Goal: Task Accomplishment & Management: Manage account settings

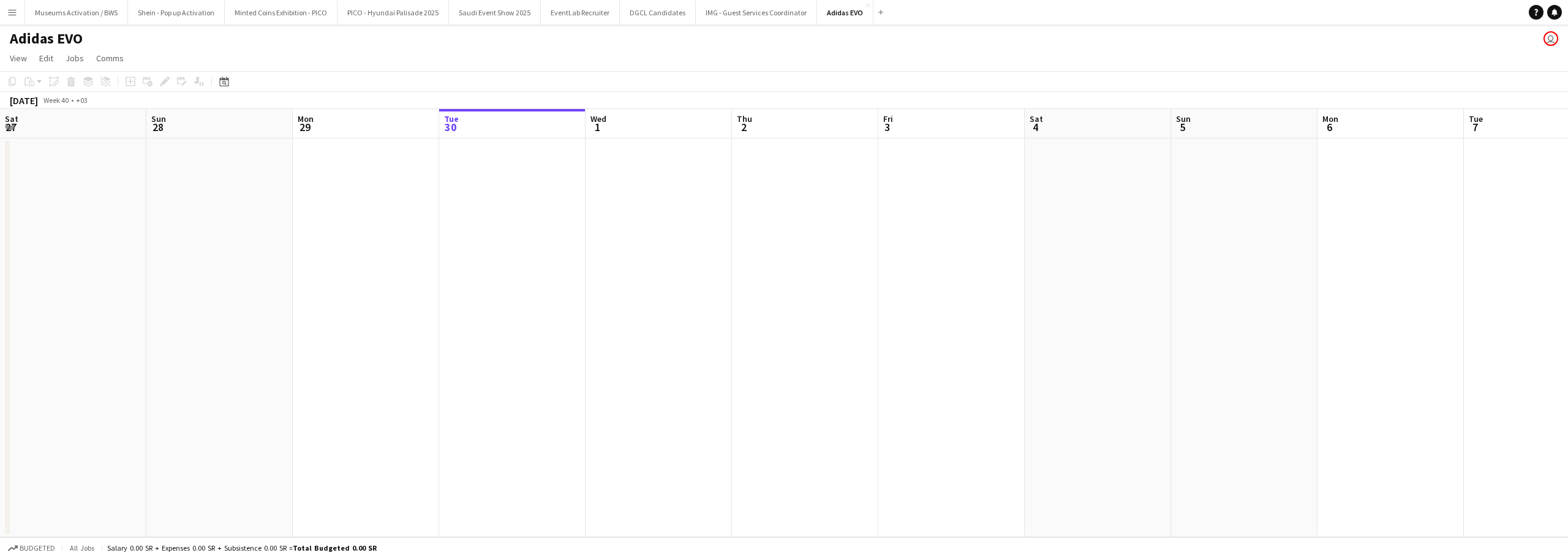
scroll to position [0, 293]
drag, startPoint x: 1039, startPoint y: 174, endPoint x: 1020, endPoint y: 199, distance: 31.4
click at [911, 186] on app-calendar-viewport "Sat 27 Sun 28 Mon 29 Tue 30 Wed 1 Thu 2 Fri 3 Sat 4 Sun 5 Mon 6 Tue 7 Wed 8 Thu…" at bounding box center [784, 323] width 1568 height 428
click at [939, 193] on app-calendar-viewport "Sat 27 Sun 28 Mon 29 Tue 30 Wed 1 Thu 2 Fri 3 Sat 4 Sun 5 Mon 6 Tue 7 Wed 8 Thu…" at bounding box center [784, 323] width 1568 height 428
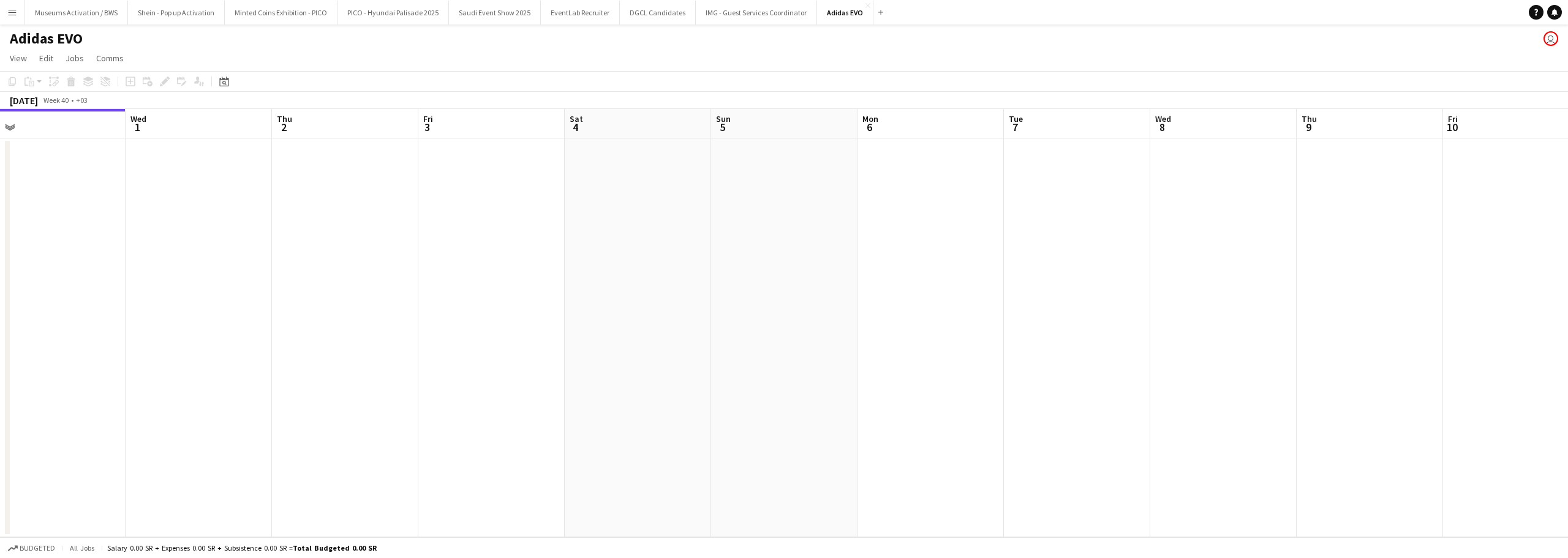
drag, startPoint x: 1008, startPoint y: 188, endPoint x: 967, endPoint y: 144, distance: 60.1
click at [964, 91] on app-calendar "Copy Paste Paste Ctrl+V Paste with crew Ctrl+Shift+V Paste linked Job [GEOGRAPH…" at bounding box center [784, 304] width 1568 height 466
drag, startPoint x: 984, startPoint y: 160, endPoint x: 857, endPoint y: 163, distance: 127.0
click at [806, 168] on app-calendar-viewport "Sun 28 Mon 29 Tue 30 Wed 1 Thu 2 Fri 3 Sat 4 Sun 5 Mon 6 Tue 7 Wed 8 Thu 9 Fri …" at bounding box center [784, 323] width 1568 height 428
drag, startPoint x: 902, startPoint y: 149, endPoint x: 738, endPoint y: 176, distance: 166.2
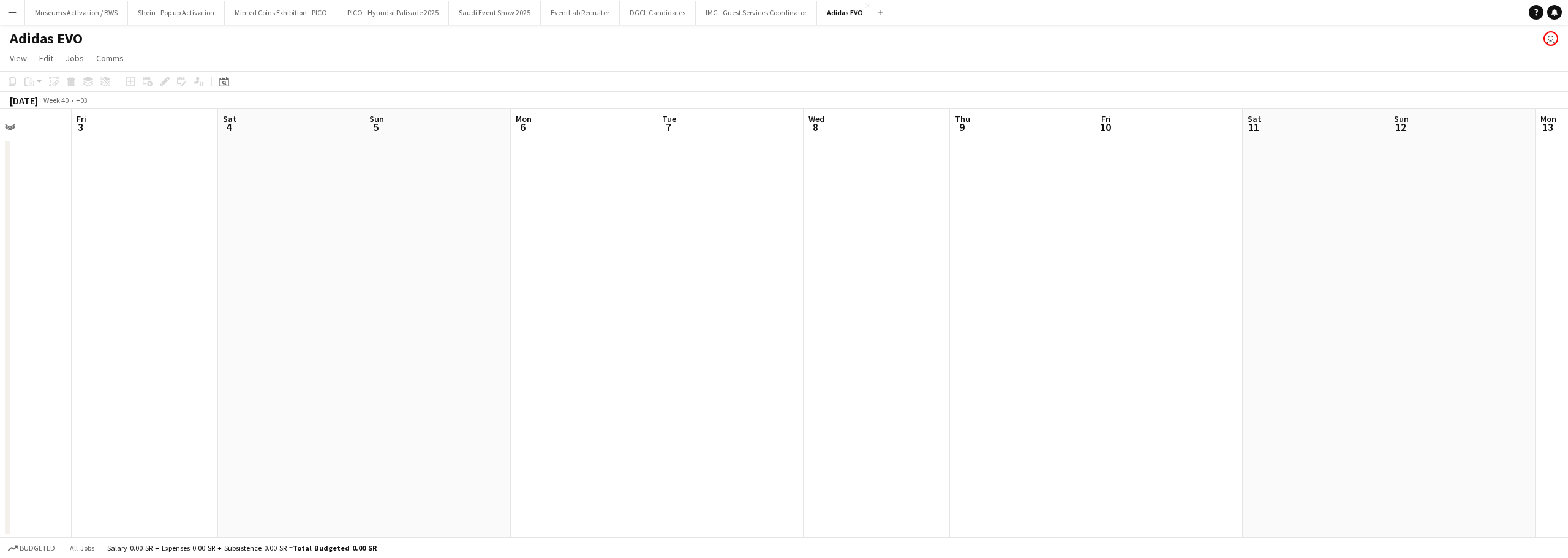
click at [738, 176] on app-calendar-viewport "Tue 30 Wed 1 Thu 2 Fri 3 Sat 4 Sun 5 Mon 6 Tue 7 Wed 8 Thu 9 Fri 10 Sat 11 Sun …" at bounding box center [784, 323] width 1568 height 428
click at [791, 165] on app-date-cell at bounding box center [860, 337] width 147 height 398
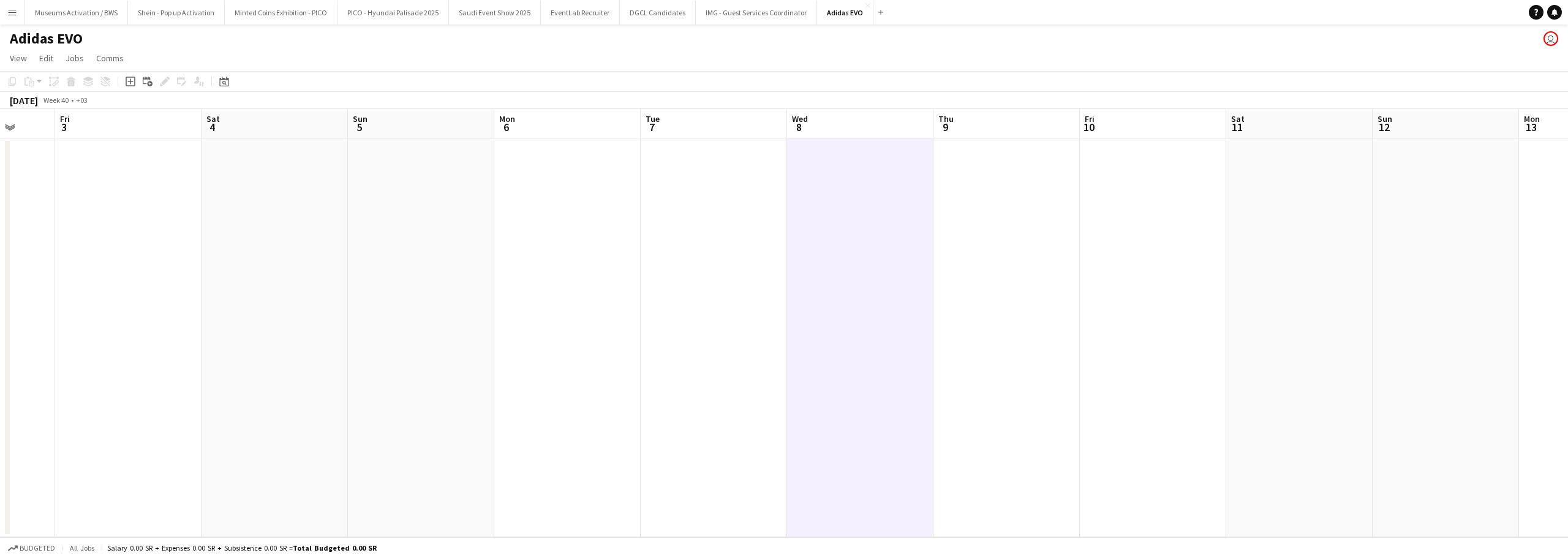
drag, startPoint x: 886, startPoint y: 155, endPoint x: 875, endPoint y: 159, distance: 11.7
click at [877, 158] on app-calendar-viewport "Tue 30 Wed 1 Thu 2 Fri 3 Sat 4 Sun 5 Mon 6 Tue 7 Wed 8 Thu 9 Fri 10 Sat 11 Sun …" at bounding box center [784, 323] width 1568 height 428
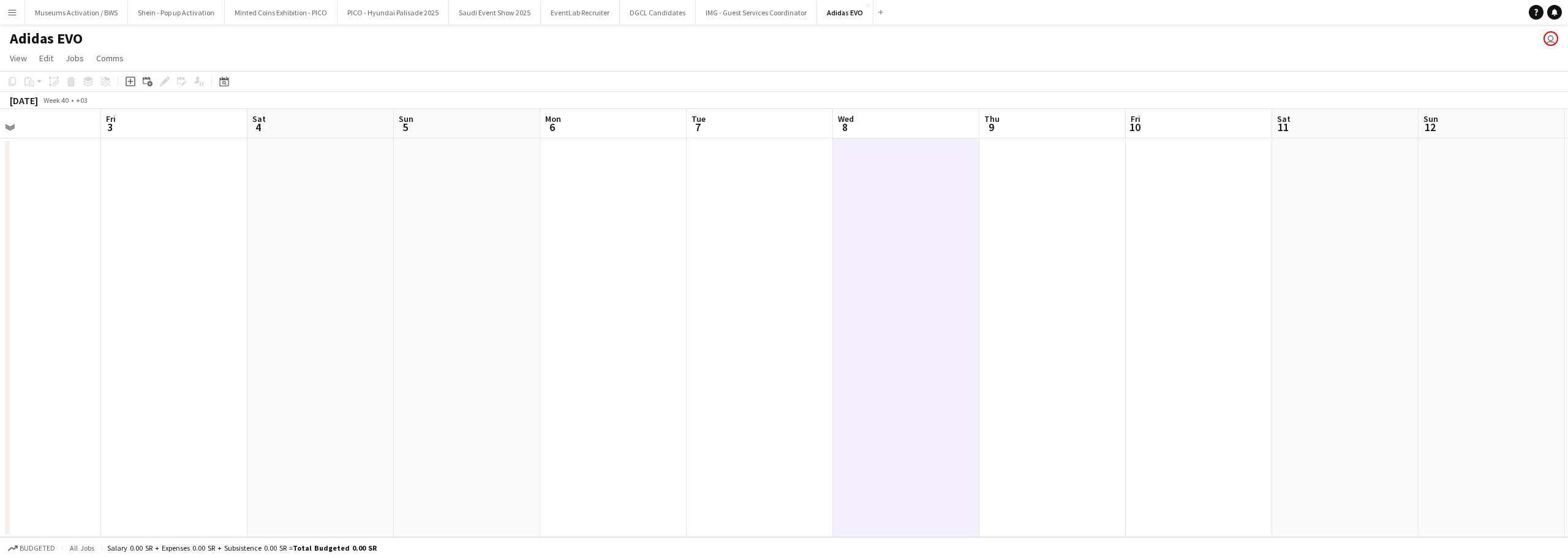
drag, startPoint x: 950, startPoint y: 152, endPoint x: 739, endPoint y: 177, distance: 212.5
click at [741, 177] on app-calendar-viewport "Tue 30 Wed 1 Thu 2 Fri 3 Sat 4 Sun 5 Mon 6 Tue 7 Wed 8 Thu 9 Fri 10 Sat 11 Sun …" at bounding box center [784, 323] width 1568 height 428
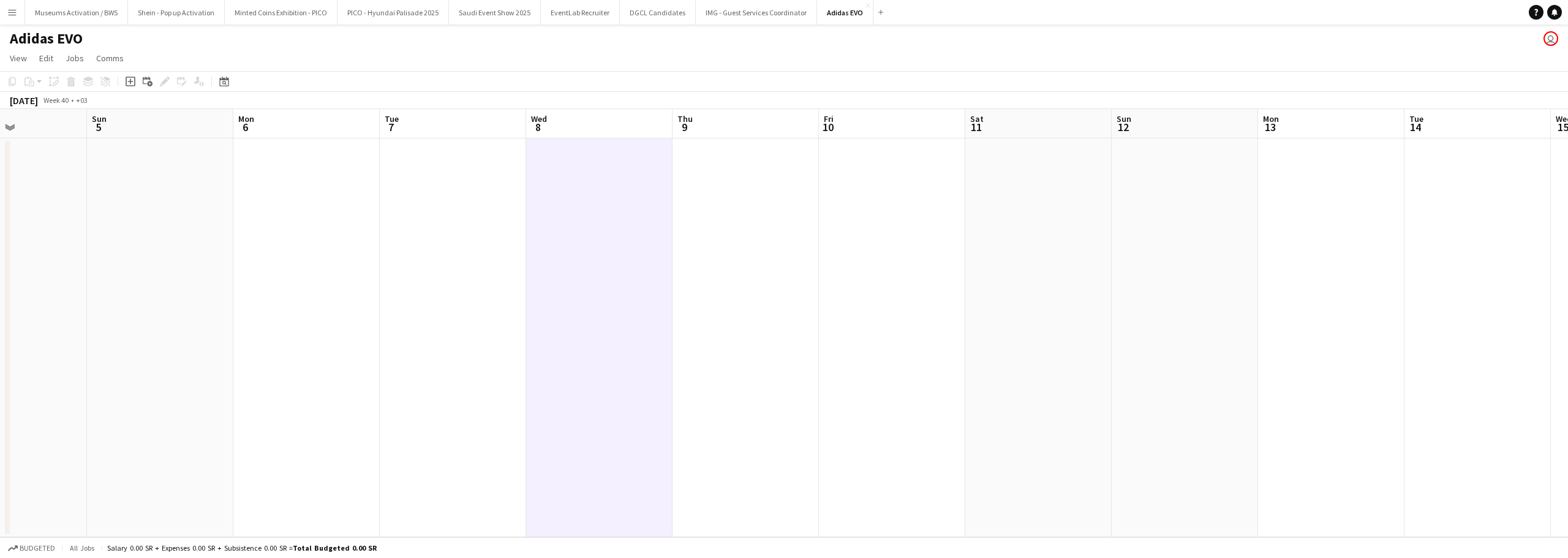
click at [760, 180] on app-date-cell at bounding box center [746, 337] width 147 height 398
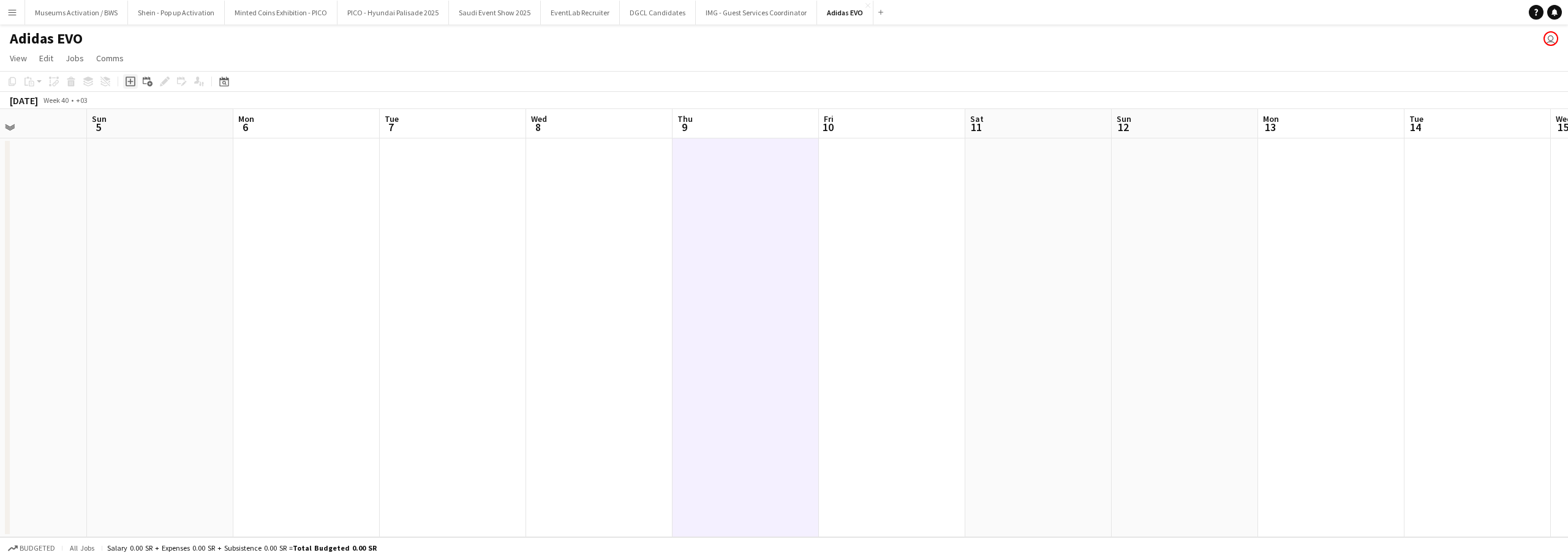
click at [132, 81] on icon "Add job" at bounding box center [130, 81] width 9 height 9
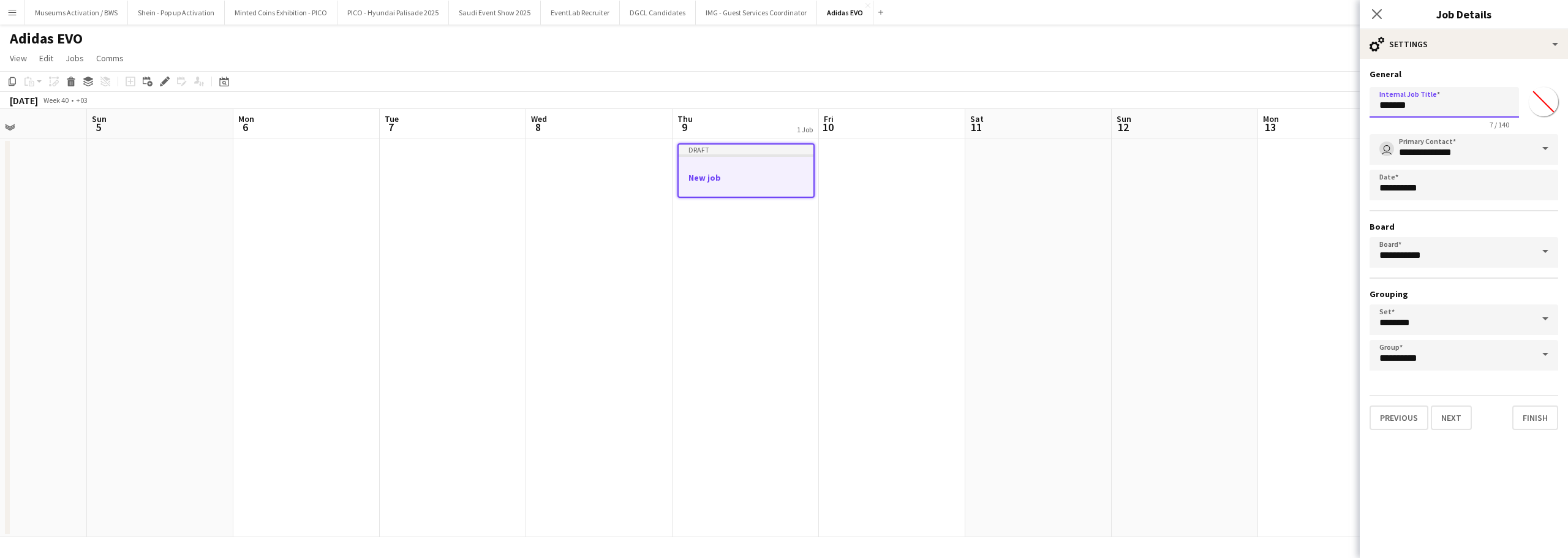
click at [1429, 103] on input "*******" at bounding box center [1444, 102] width 149 height 31
type input "****"
click at [1526, 414] on button "Finish" at bounding box center [1535, 417] width 46 height 25
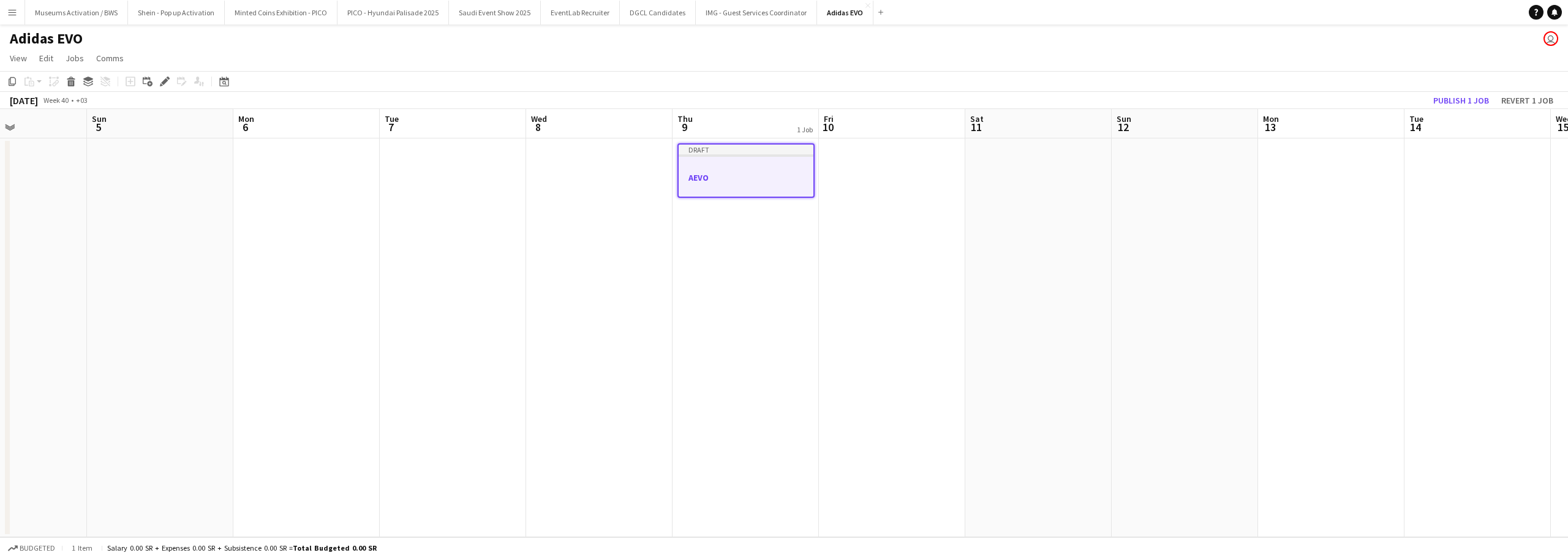
click at [857, 256] on app-date-cell at bounding box center [892, 337] width 147 height 398
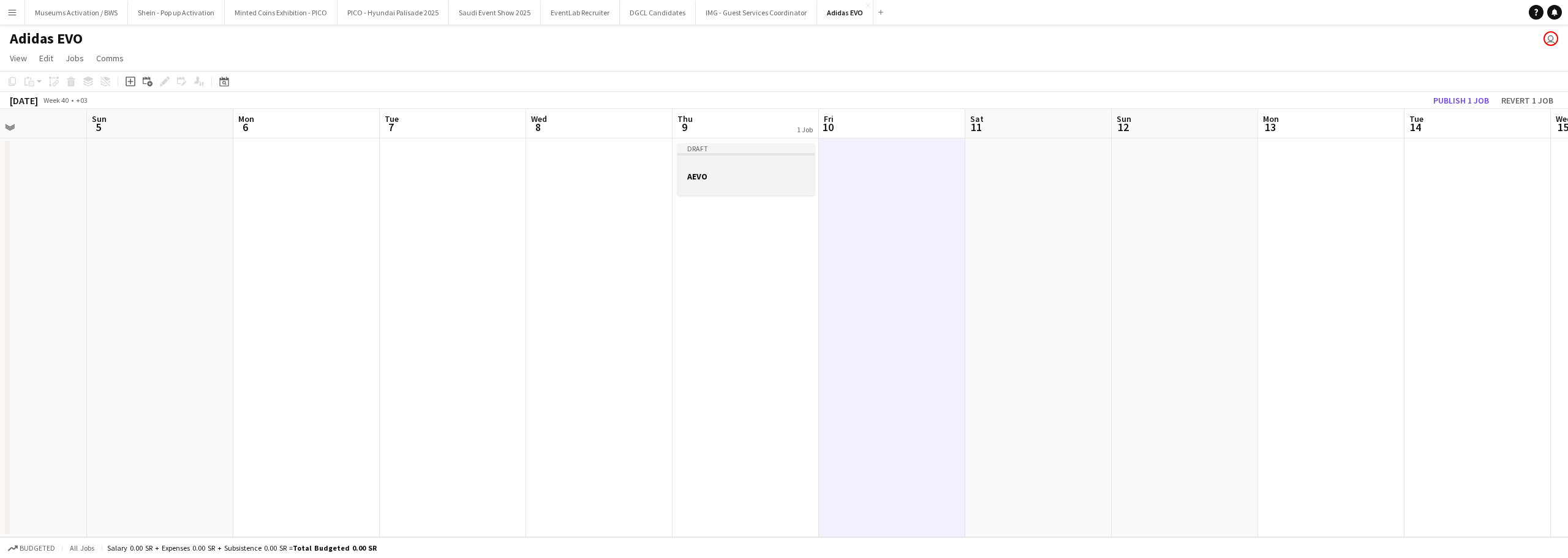
click at [725, 185] on div at bounding box center [746, 186] width 137 height 9
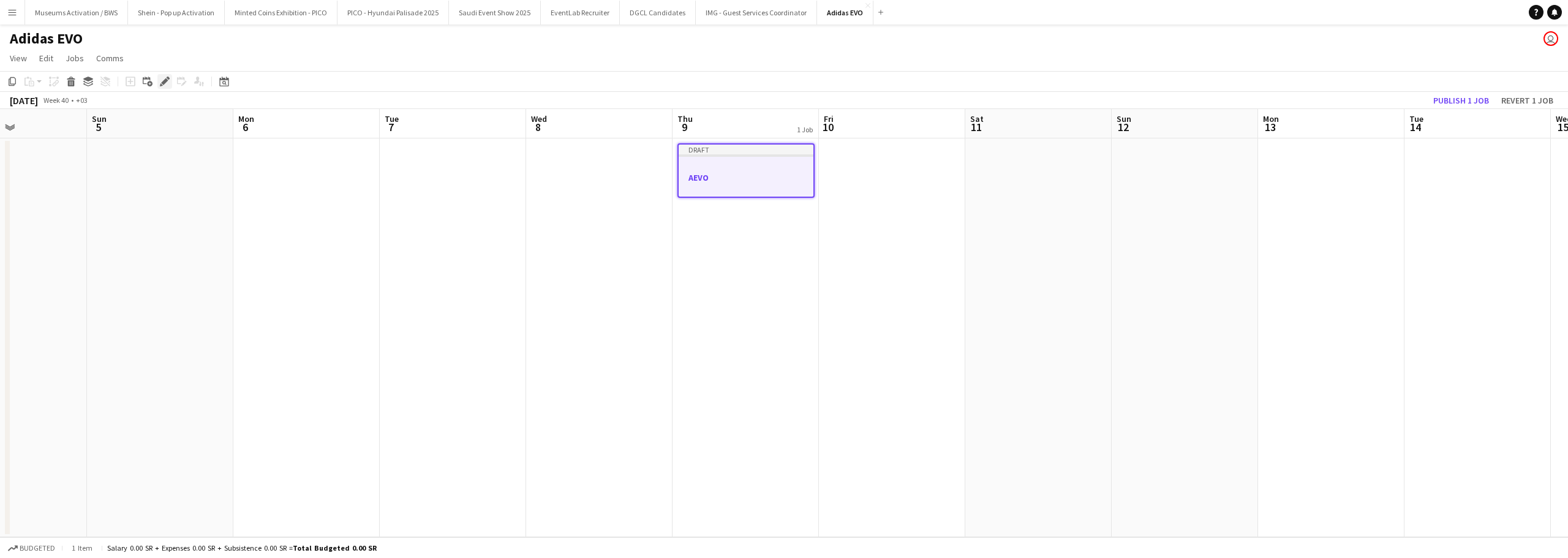
click at [163, 89] on div "Edit" at bounding box center [165, 82] width 15 height 15
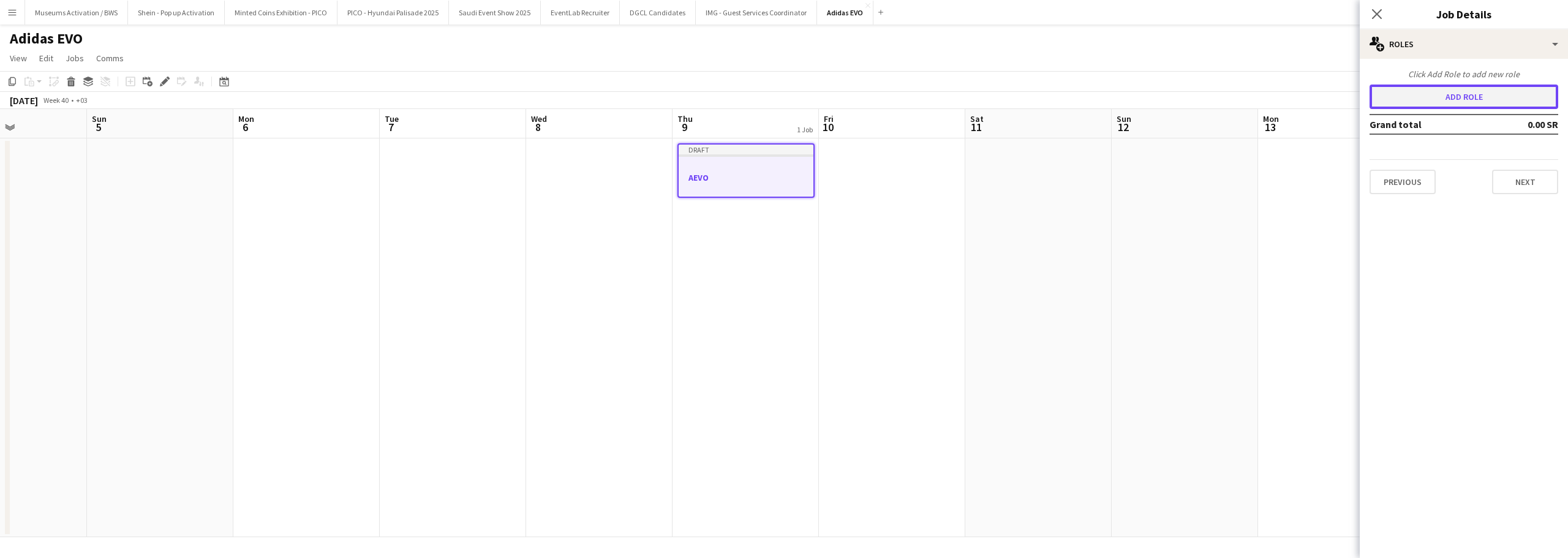
click at [1424, 97] on button "Add role" at bounding box center [1464, 97] width 189 height 25
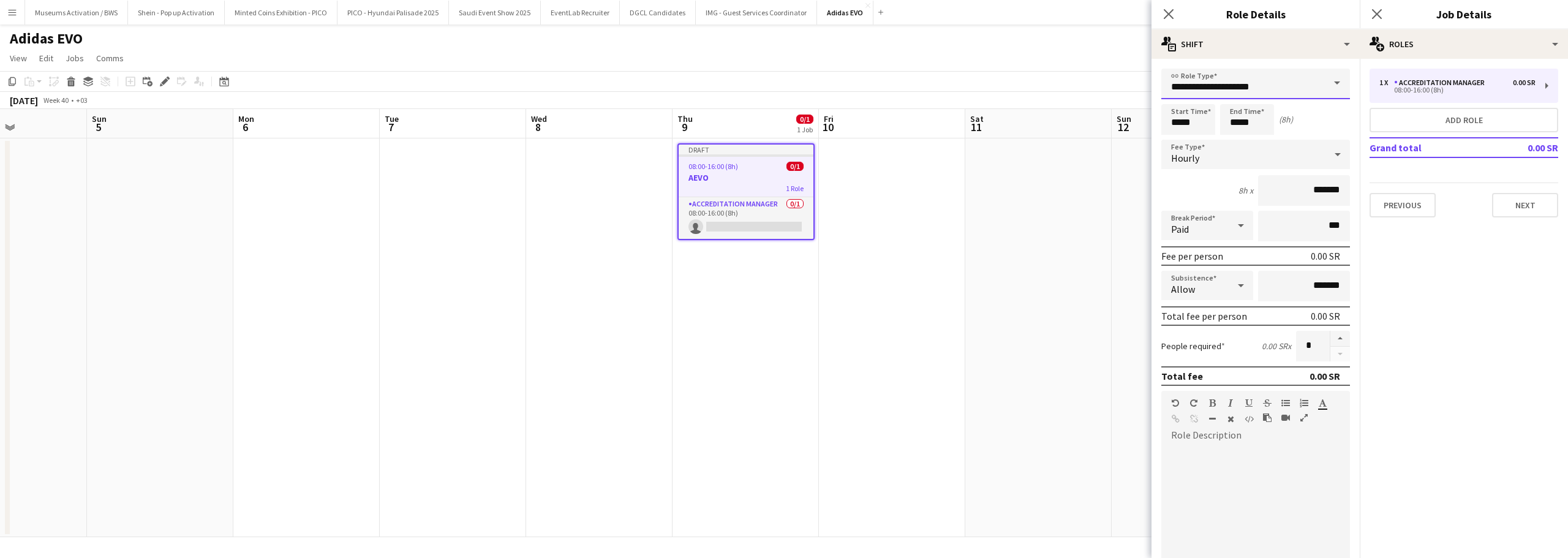
click at [1207, 94] on input "**********" at bounding box center [1255, 84] width 189 height 31
click at [1231, 90] on input "**********" at bounding box center [1255, 84] width 189 height 31
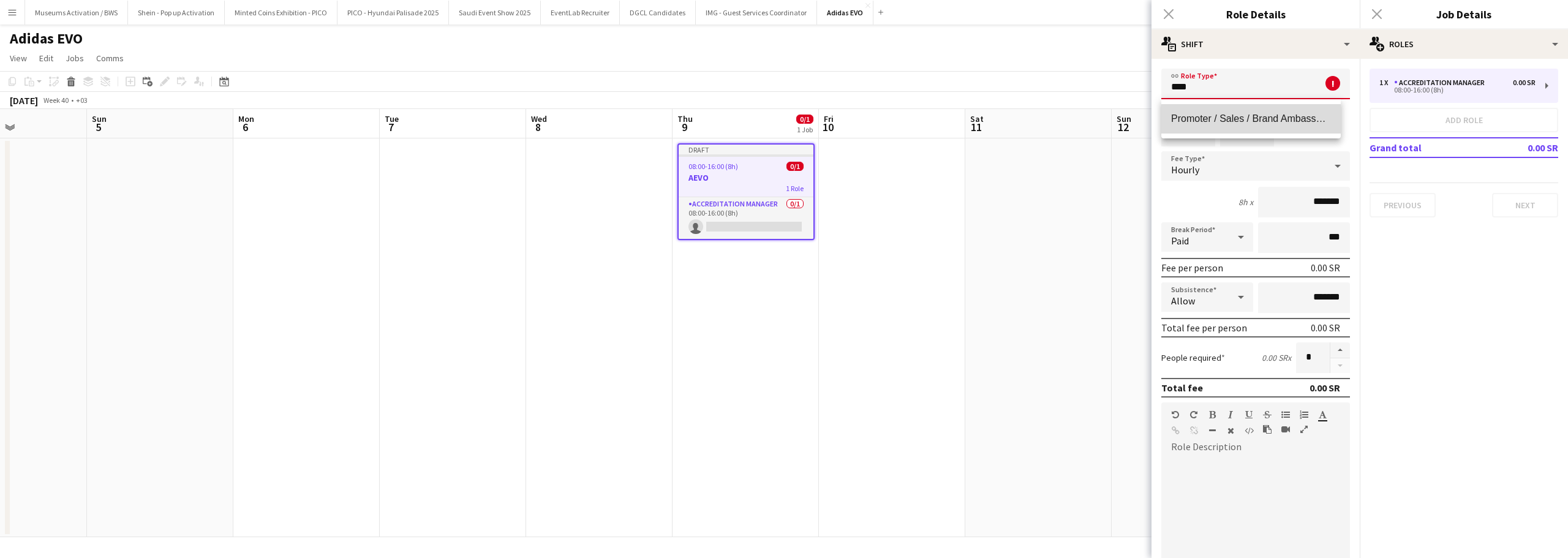
click at [1226, 133] on mat-option "Promoter / Sales / Brand Ambassador" at bounding box center [1251, 119] width 179 height 29
type input "**********"
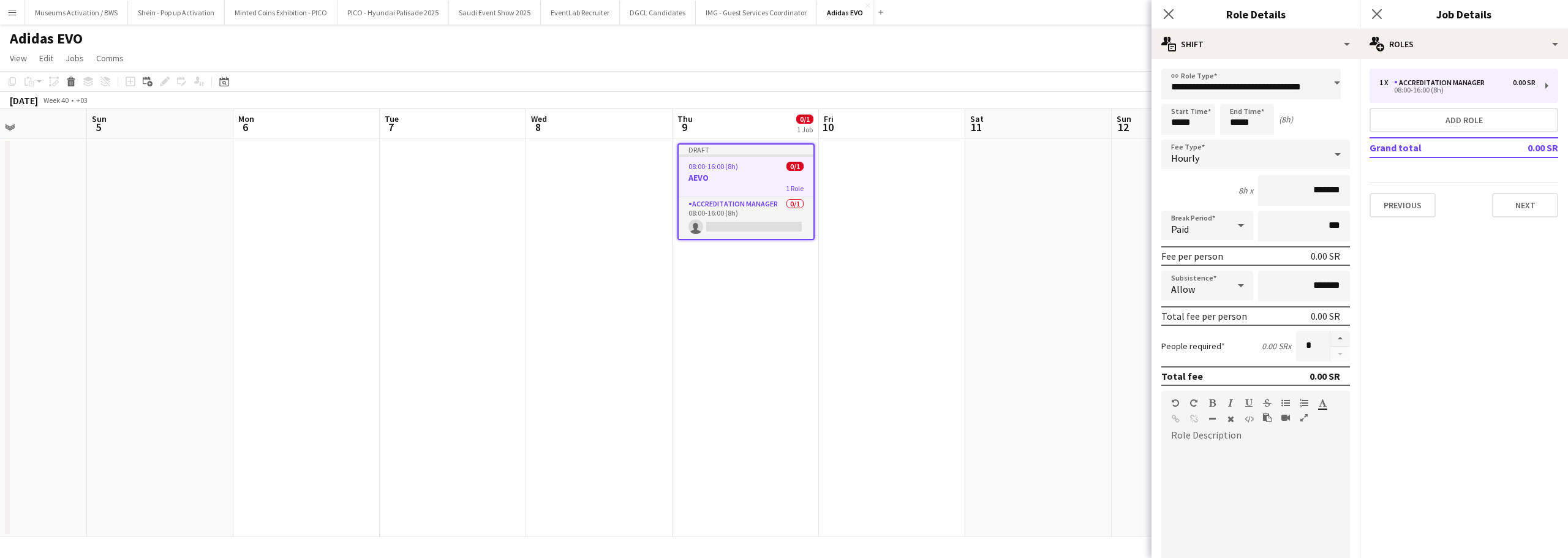
click at [1180, 186] on div "8h x *******" at bounding box center [1255, 190] width 189 height 31
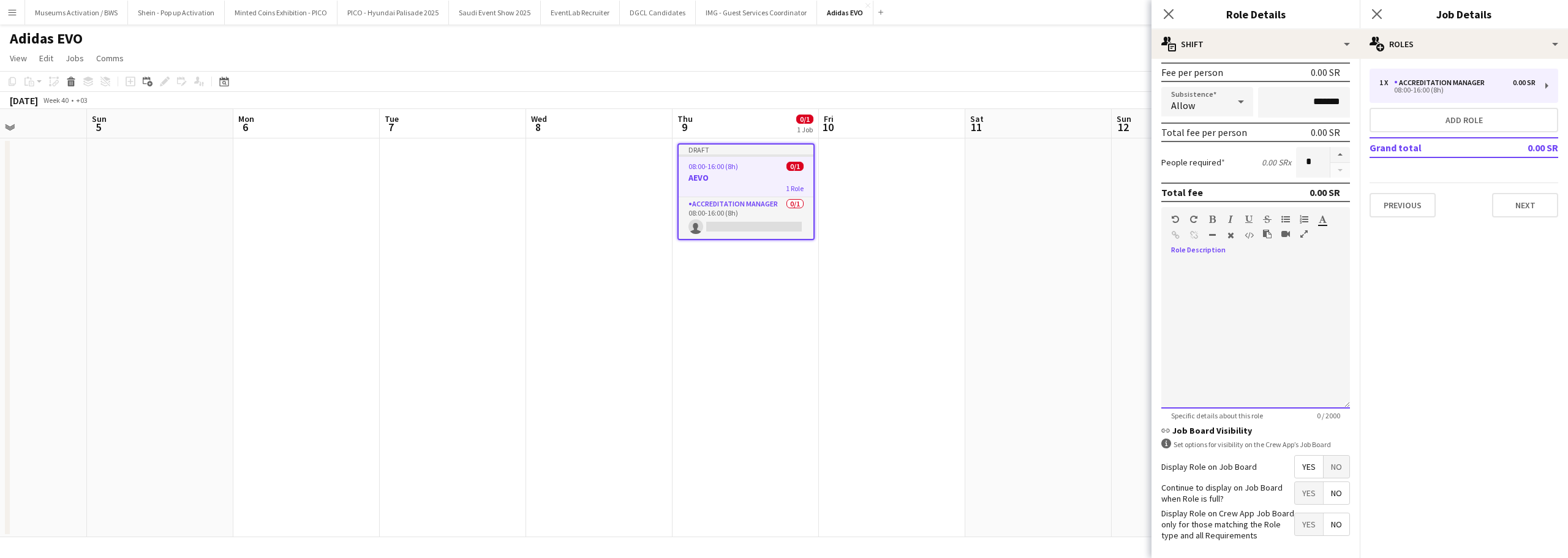
paste div
click at [1209, 281] on div at bounding box center [1255, 335] width 189 height 147
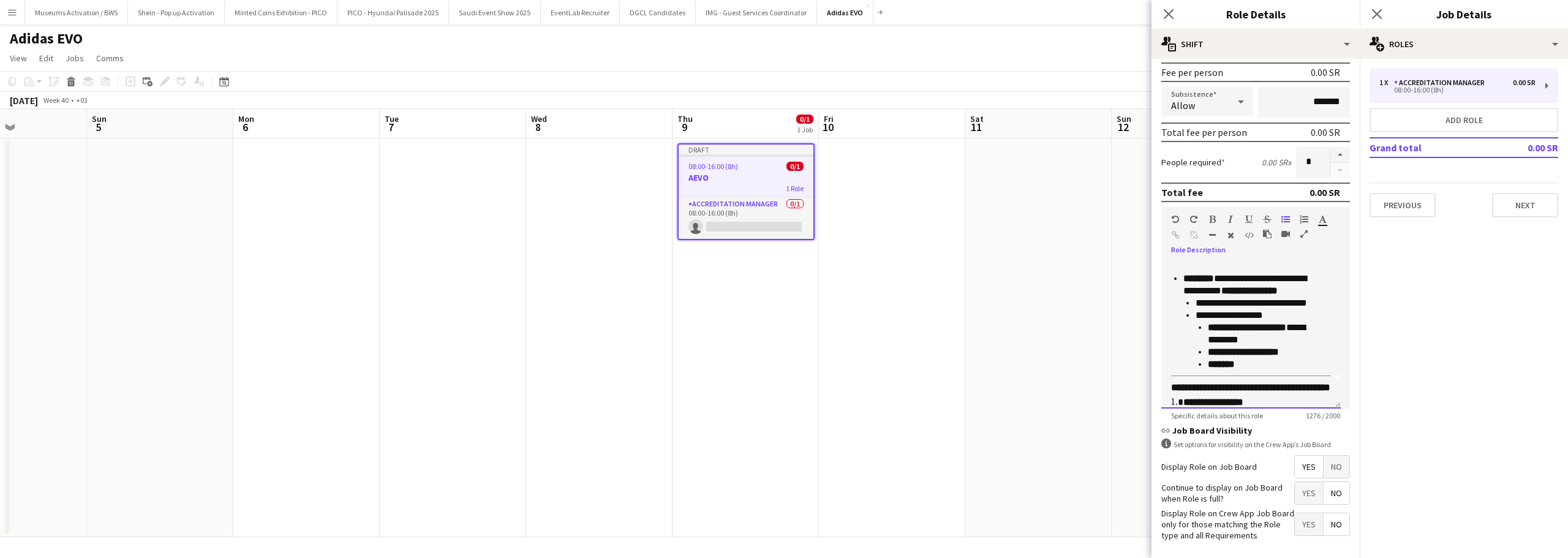
scroll to position [0, 0]
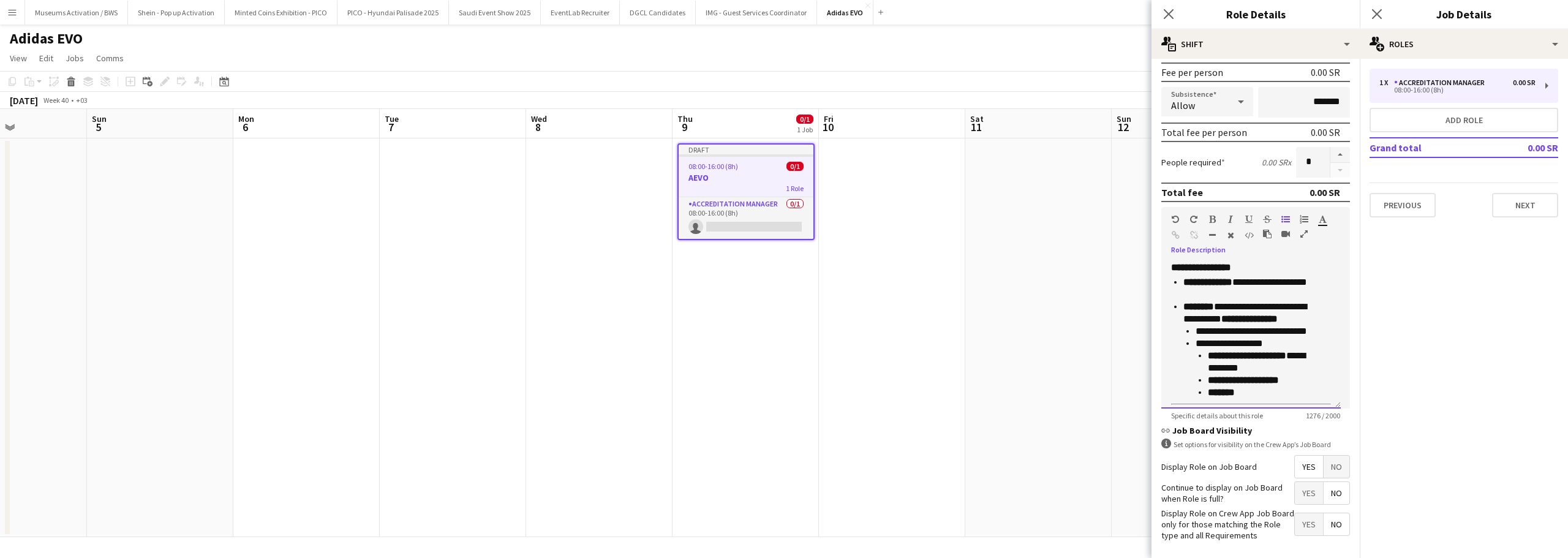
click at [1285, 270] on h3 "**********" at bounding box center [1251, 267] width 160 height 12
click at [1212, 309] on strong "********" at bounding box center [1199, 306] width 31 height 9
click at [1181, 307] on ul "**********" at bounding box center [1247, 325] width 151 height 98
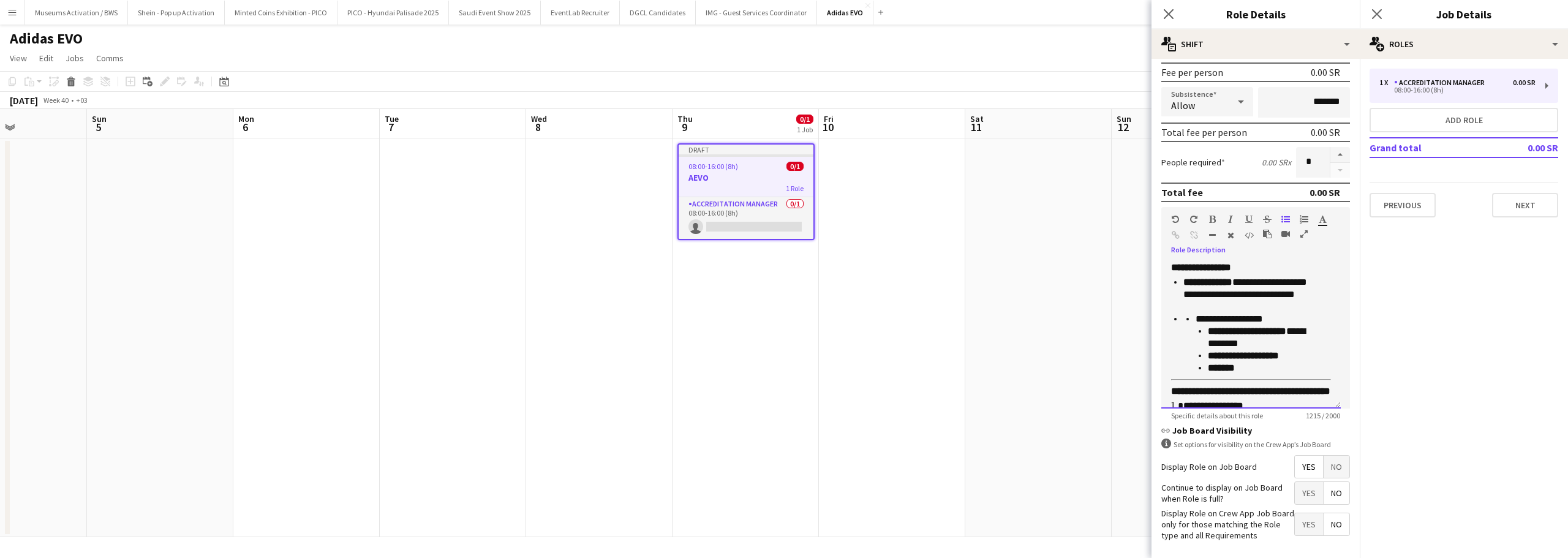
click at [1279, 331] on strong "**********" at bounding box center [1247, 331] width 79 height 9
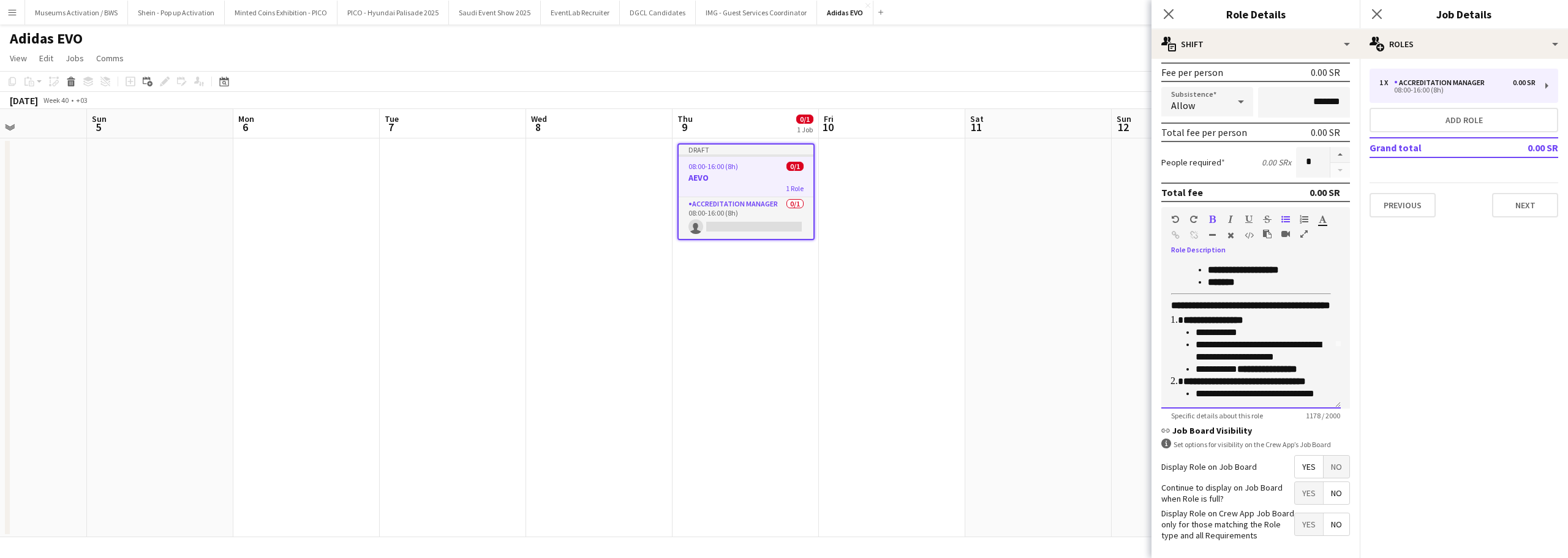
click at [1315, 293] on div "**********" at bounding box center [1251, 335] width 179 height 147
click at [1323, 294] on div "**********" at bounding box center [1251, 335] width 179 height 147
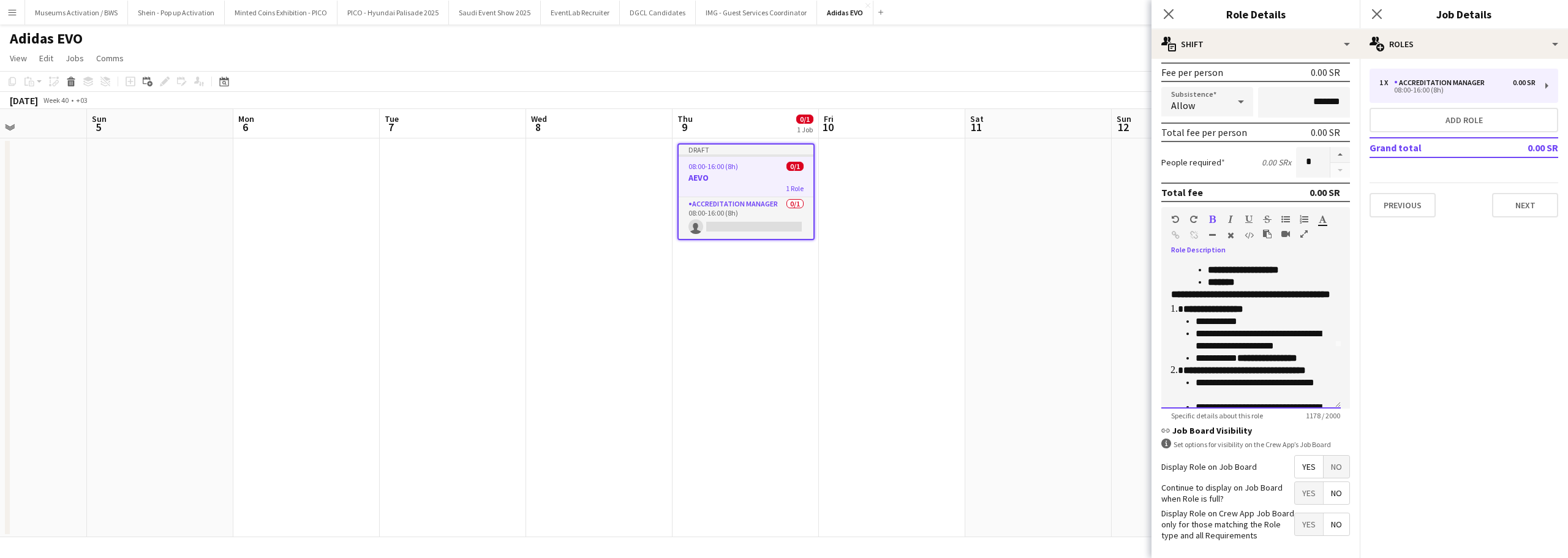
click at [1270, 292] on strong "**********" at bounding box center [1251, 294] width 160 height 9
drag, startPoint x: 1270, startPoint y: 292, endPoint x: 1084, endPoint y: 294, distance: 186.0
click at [1084, 294] on body "Menu Boards Boards Boards All jobs Status Workforce Workforce My Workforce Recr…" at bounding box center [784, 279] width 1568 height 558
click at [1277, 293] on h3 "**********" at bounding box center [1251, 294] width 160 height 12
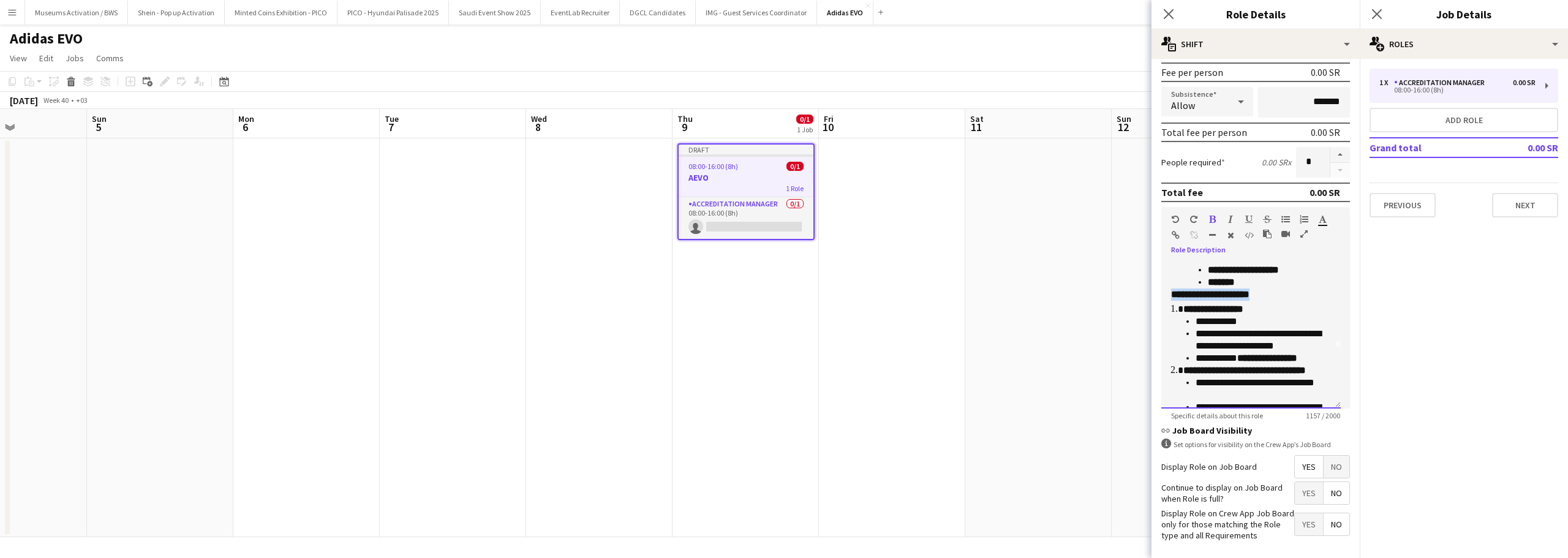
click at [1277, 293] on h3 "**********" at bounding box center [1251, 294] width 160 height 12
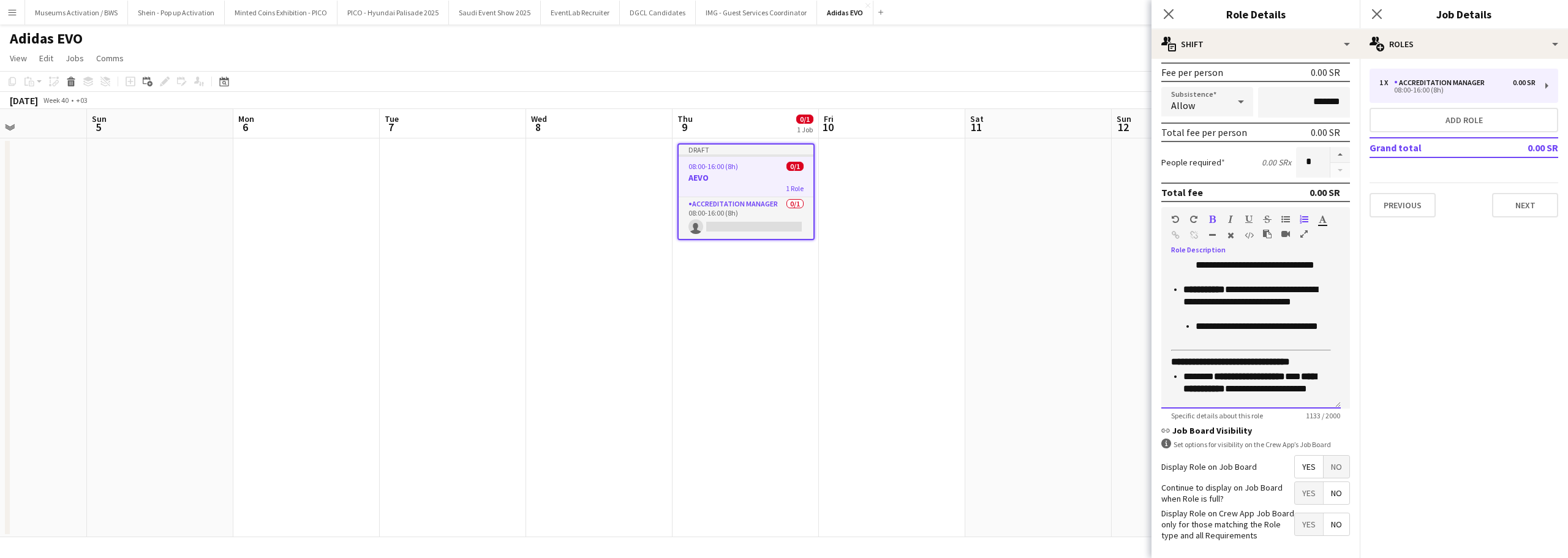
scroll to position [428, 0]
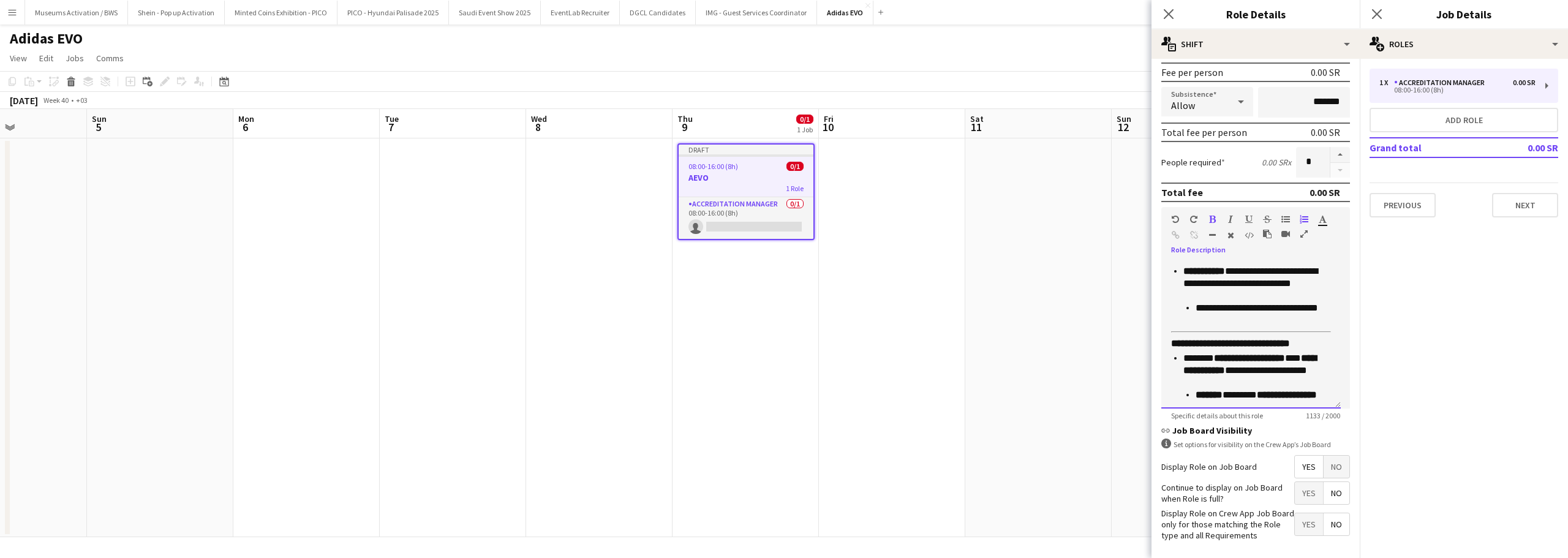
click at [1241, 294] on p "**********" at bounding box center [1253, 283] width 139 height 36
drag, startPoint x: 1241, startPoint y: 294, endPoint x: 1248, endPoint y: 281, distance: 14.8
click at [1248, 281] on p "**********" at bounding box center [1253, 283] width 139 height 36
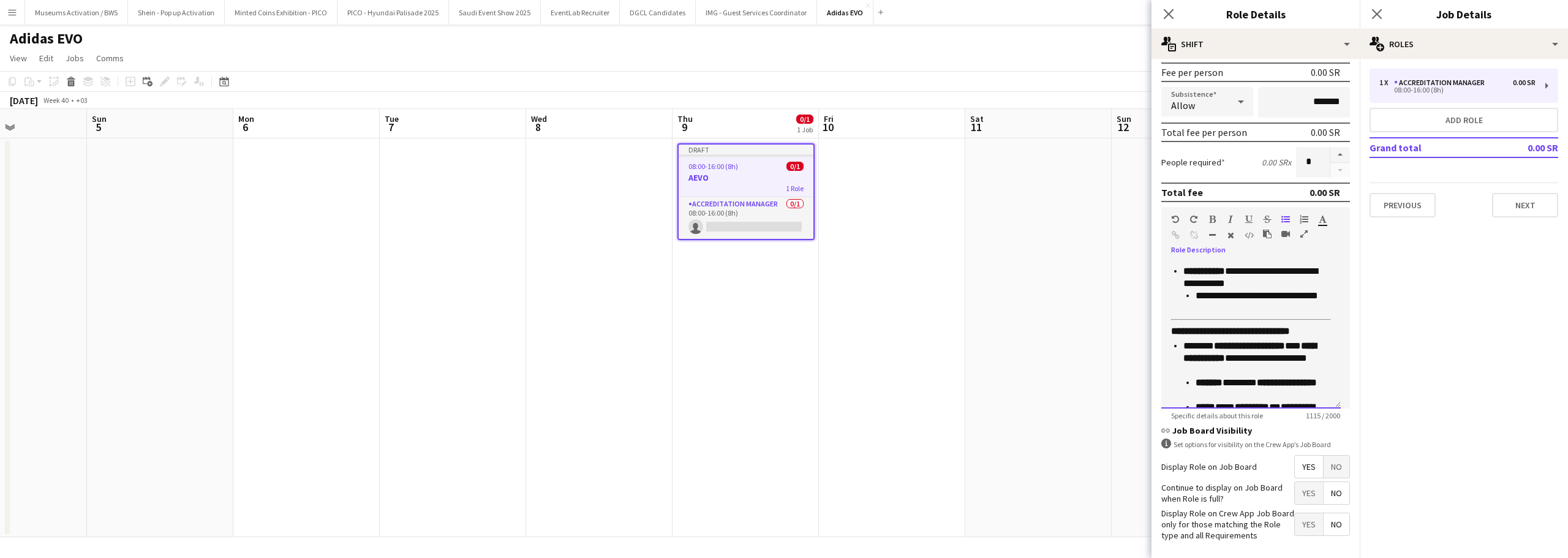
click at [1252, 309] on p "**********" at bounding box center [1258, 302] width 126 height 25
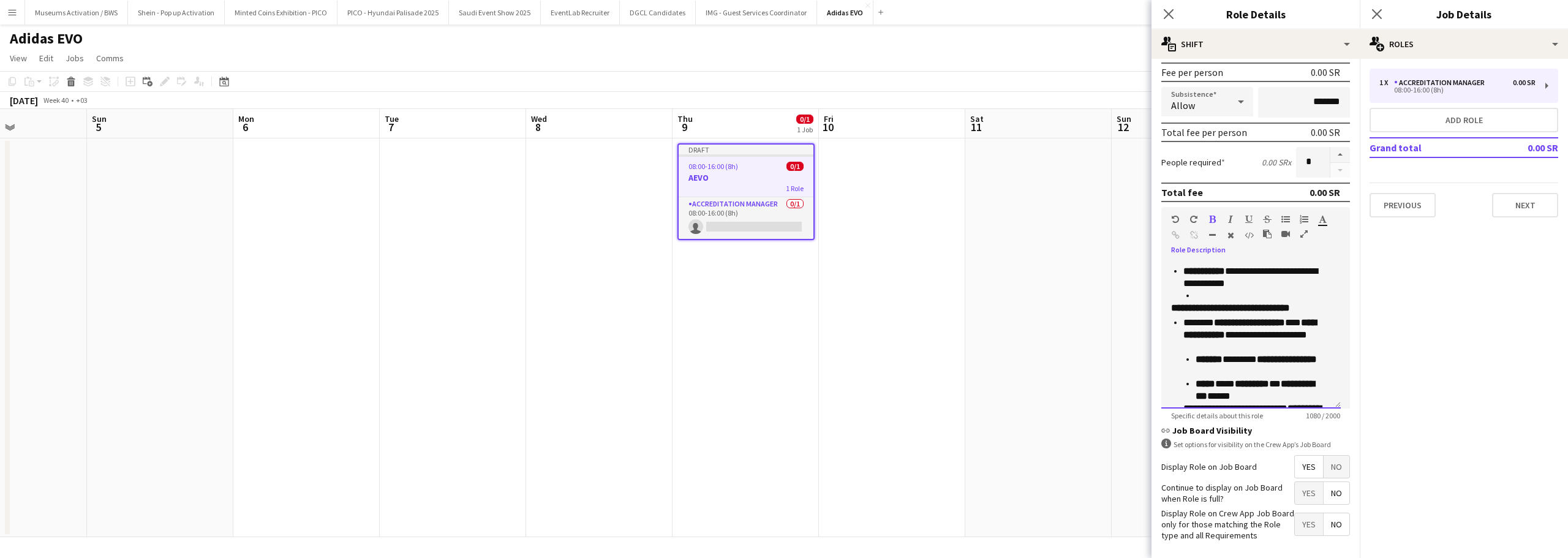
click at [1253, 309] on strong "**********" at bounding box center [1230, 307] width 119 height 9
click at [1253, 310] on strong "**********" at bounding box center [1249, 307] width 71 height 9
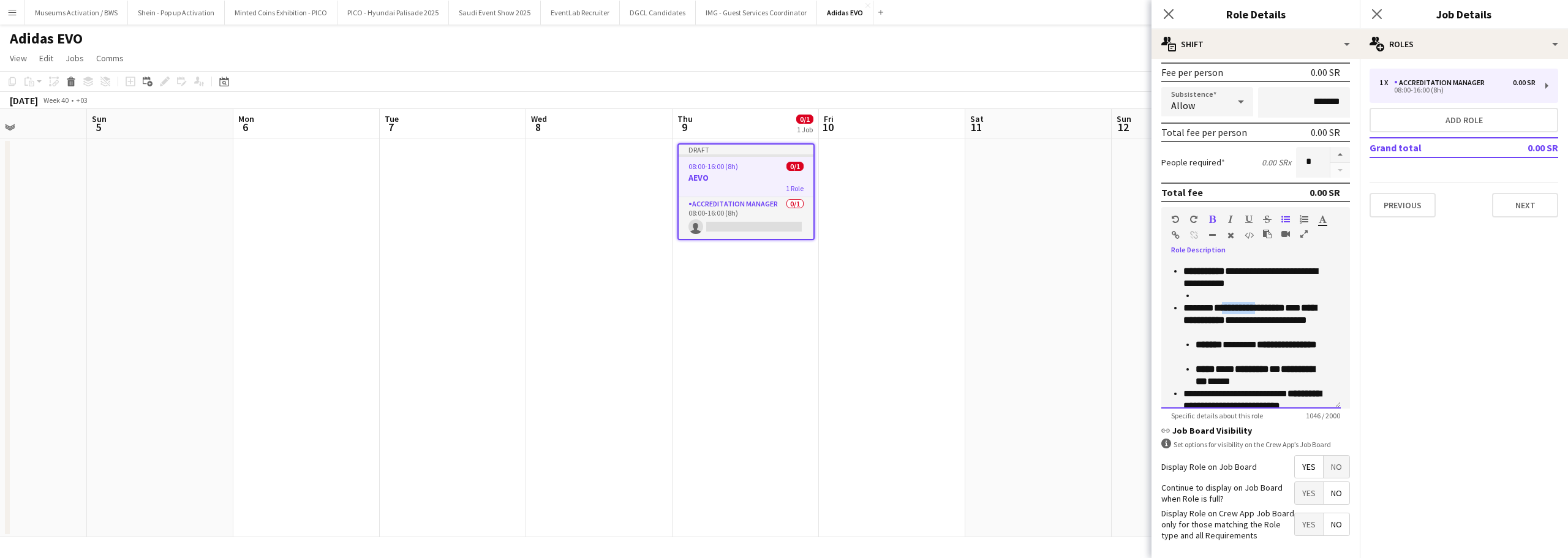
click at [1253, 310] on strong "**********" at bounding box center [1249, 307] width 71 height 9
click at [1253, 310] on p "**********" at bounding box center [1258, 314] width 126 height 25
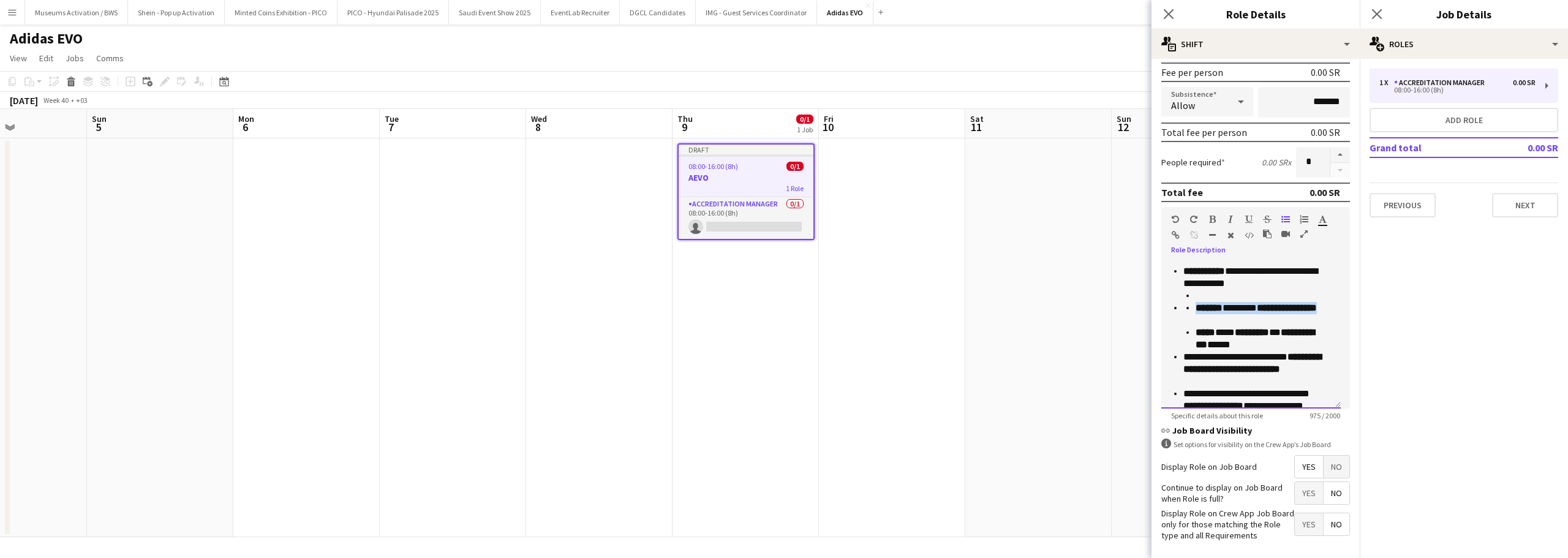
click at [1253, 310] on p "**********" at bounding box center [1258, 314] width 126 height 25
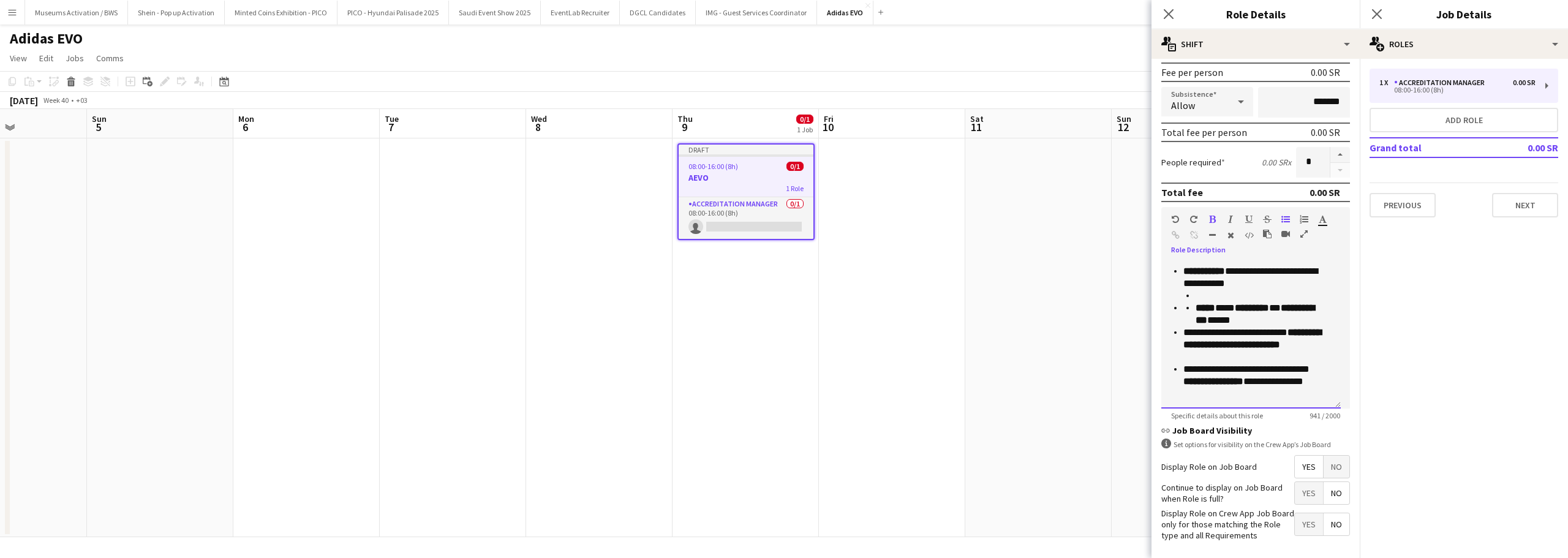
click at [1253, 310] on strong "*********" at bounding box center [1252, 307] width 34 height 9
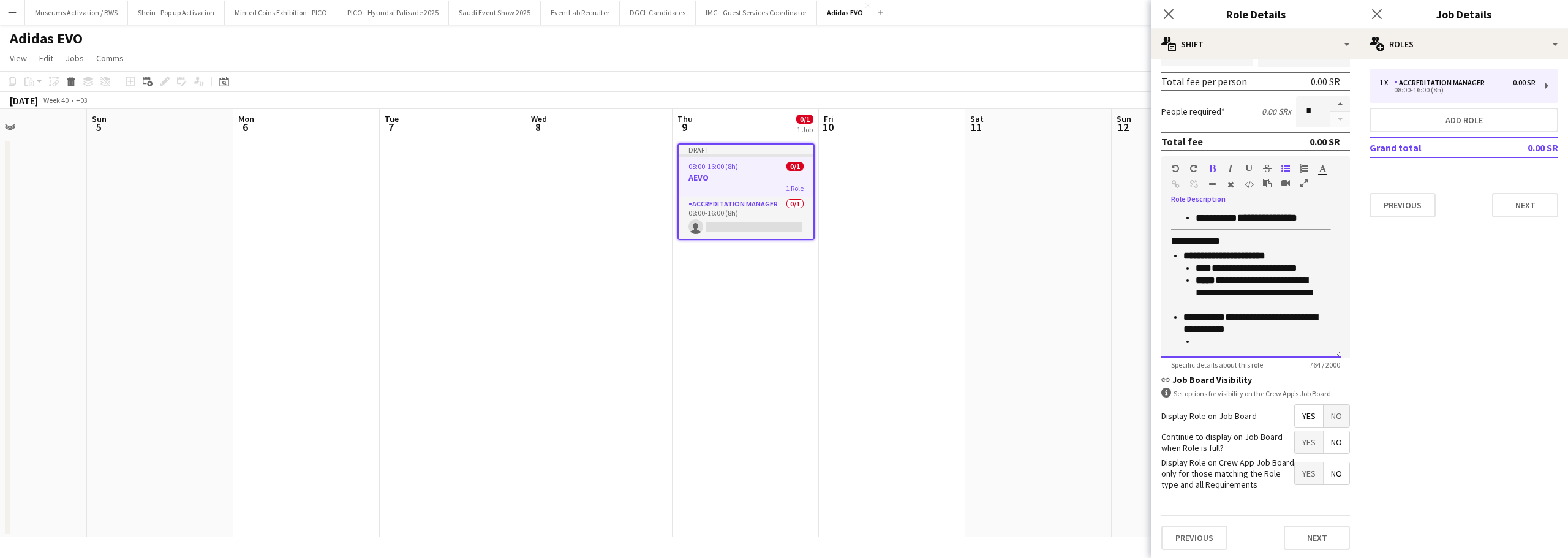
scroll to position [236, 0]
click at [1229, 344] on li at bounding box center [1253, 339] width 139 height 12
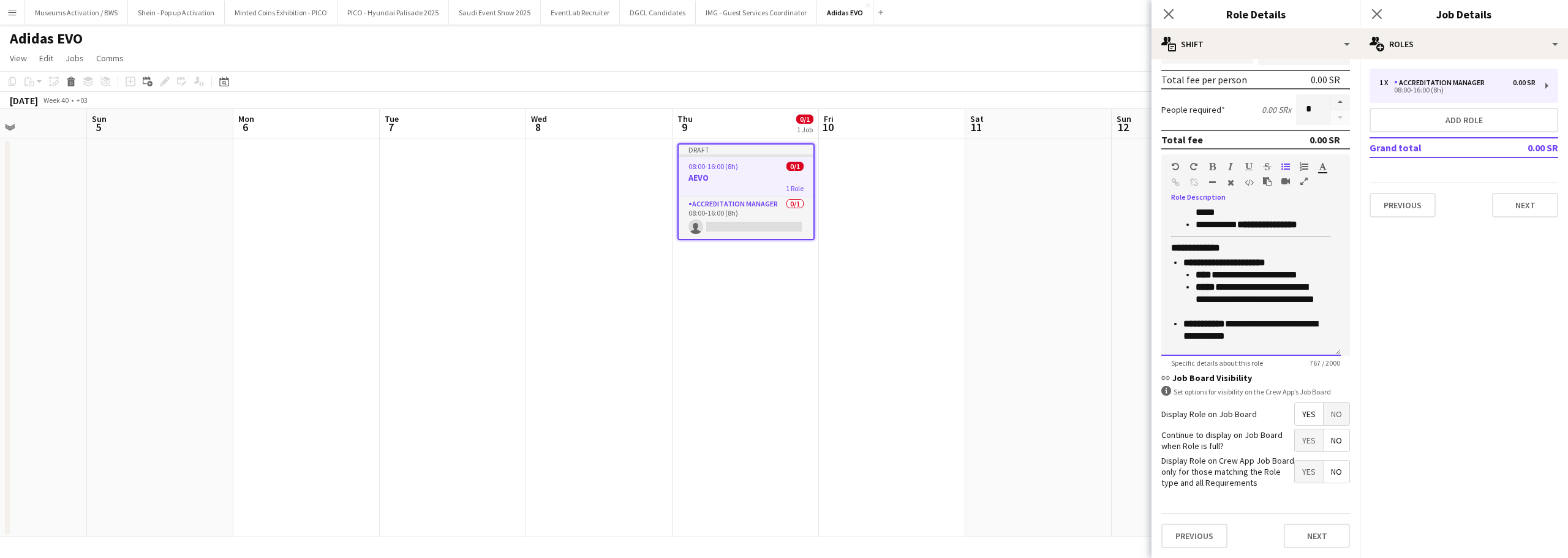
scroll to position [336, 0]
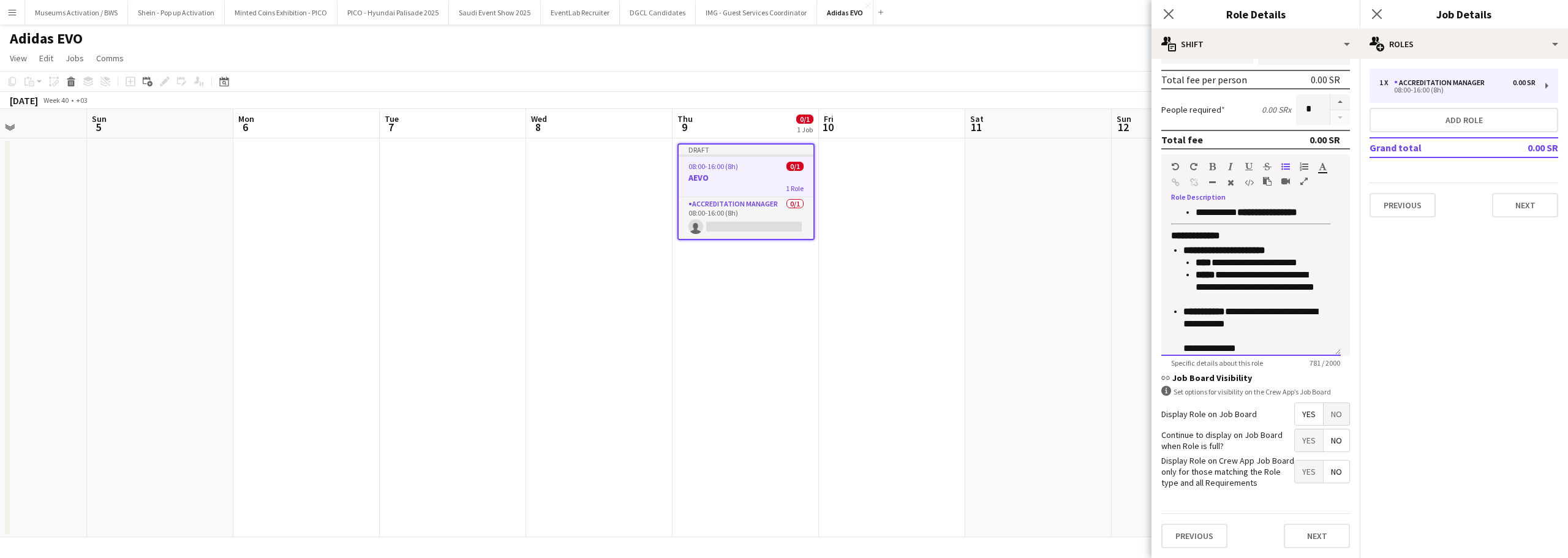
click at [1238, 350] on p "**********" at bounding box center [1253, 329] width 139 height 49
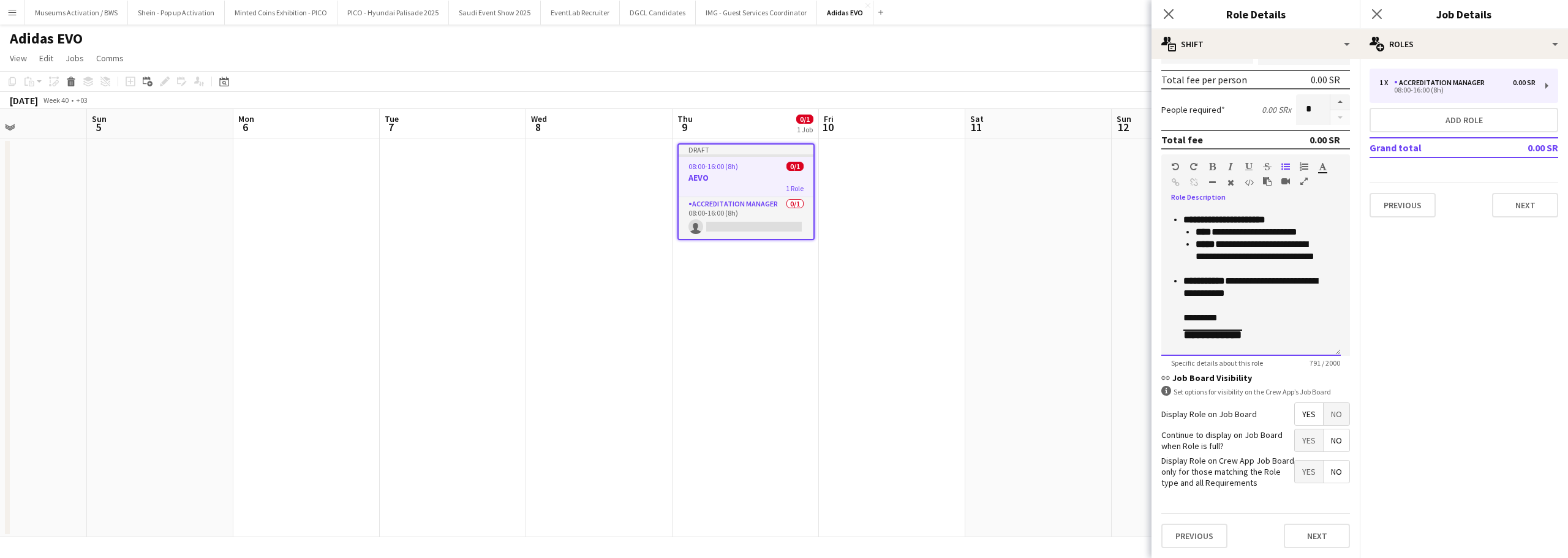
scroll to position [344, 0]
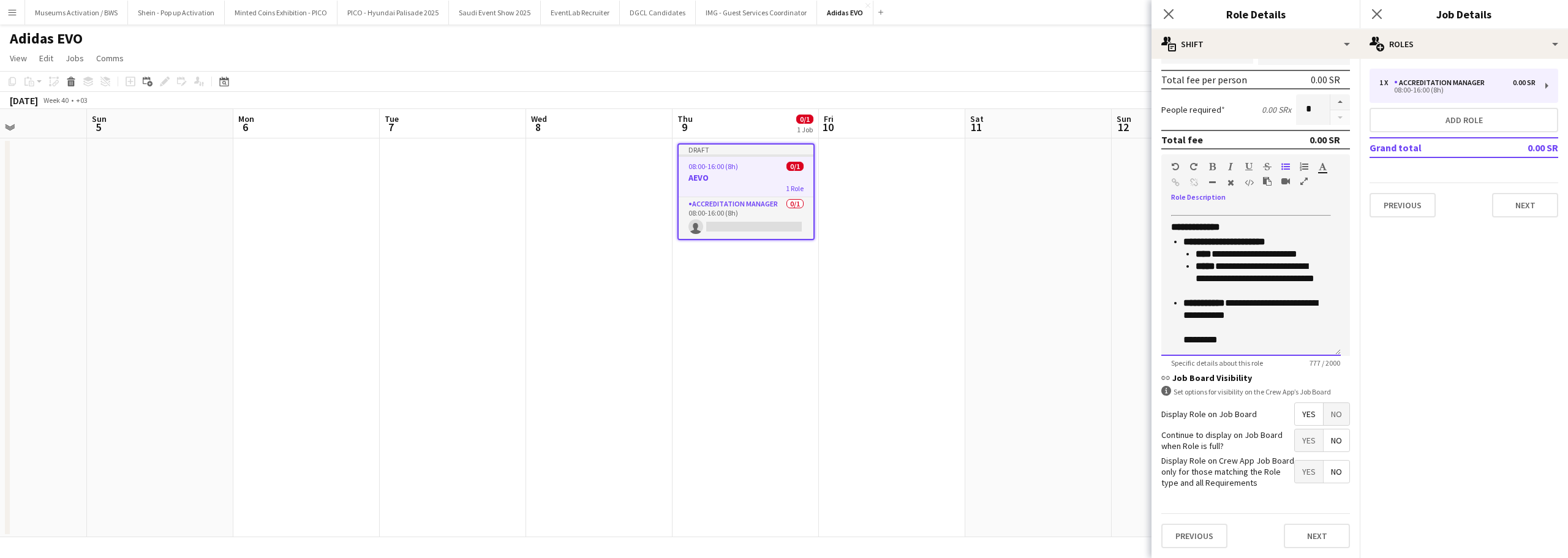
click at [1240, 345] on p "**********" at bounding box center [1253, 321] width 139 height 49
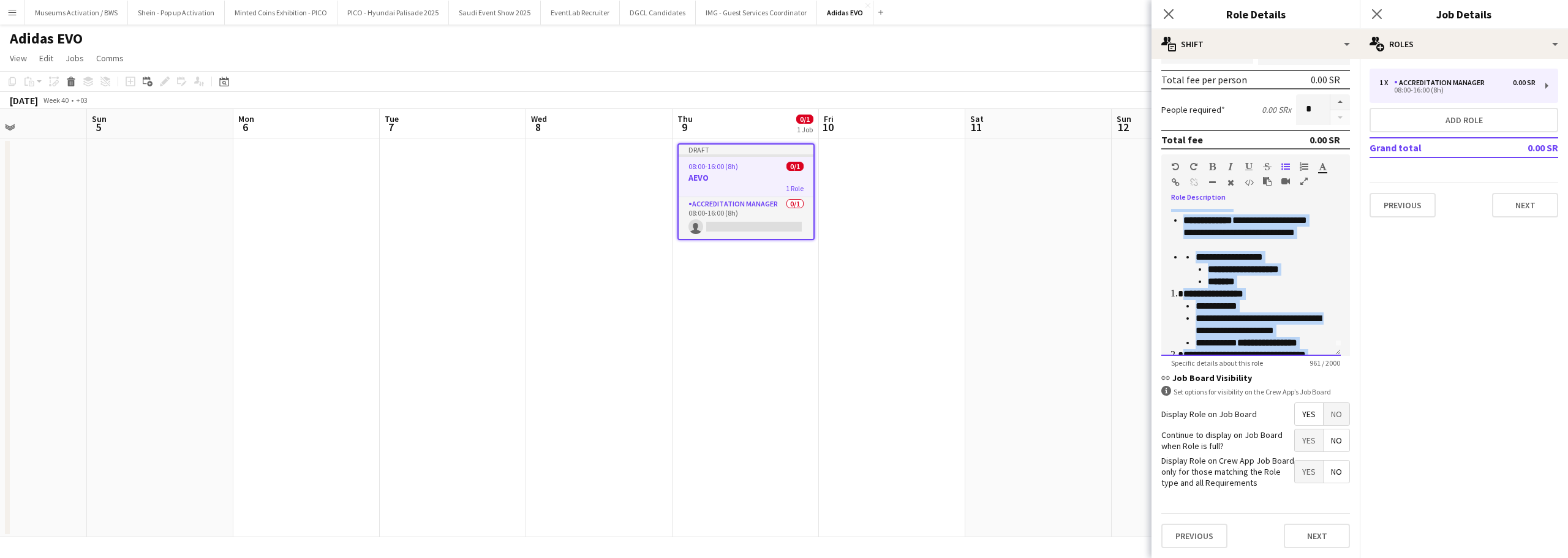
scroll to position [0, 0]
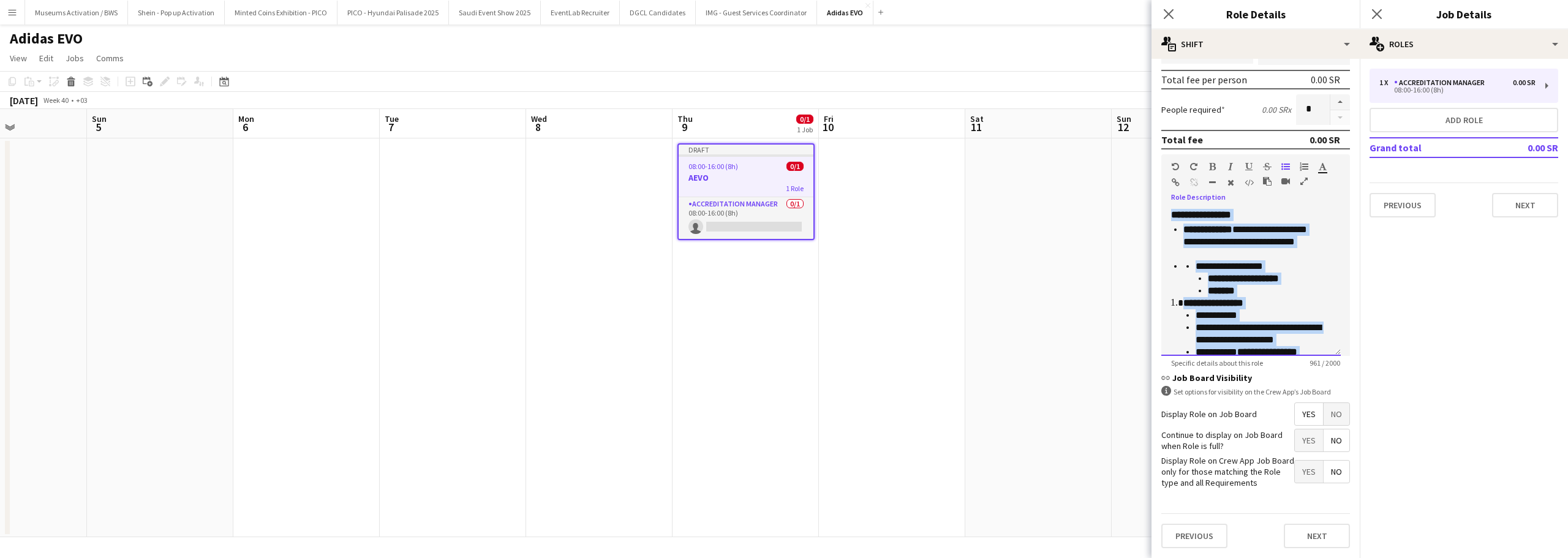
drag, startPoint x: 1303, startPoint y: 344, endPoint x: 1030, endPoint y: 93, distance: 370.9
click at [1030, 93] on body "Menu Boards Boards Boards All jobs Status Workforce Workforce My Workforce Recr…" at bounding box center [784, 279] width 1568 height 558
click at [1276, 214] on h3 "**********" at bounding box center [1251, 215] width 160 height 12
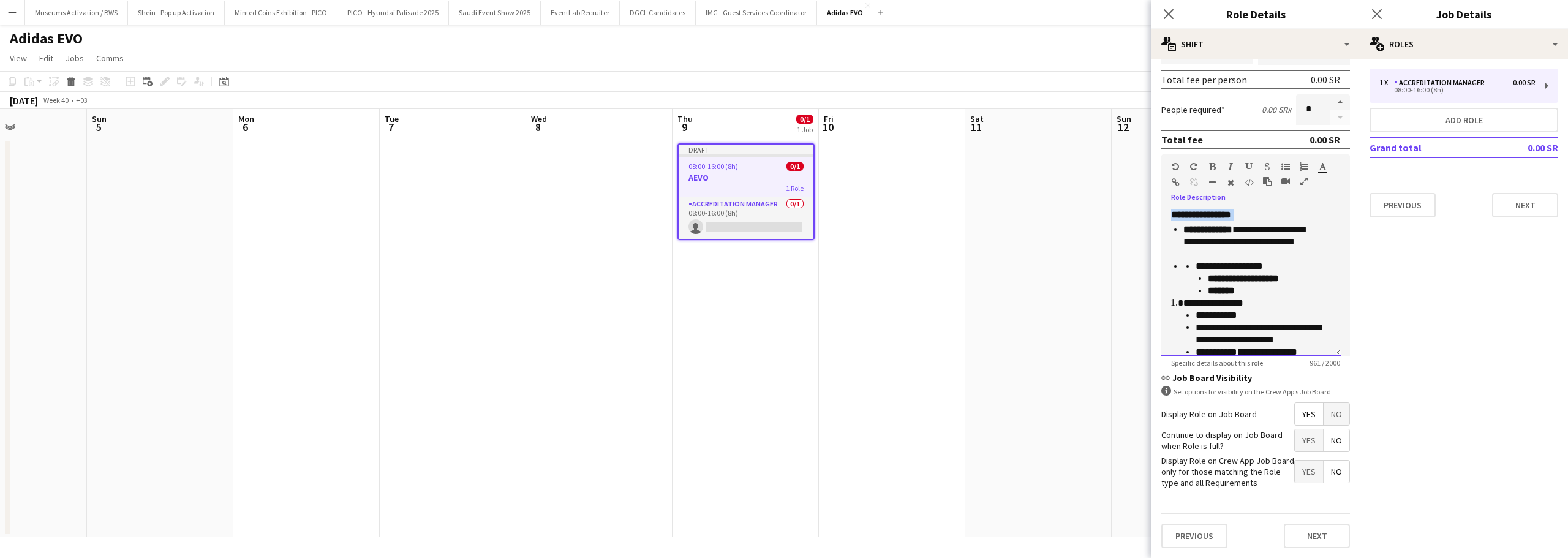
click at [1276, 214] on h3 "**********" at bounding box center [1251, 215] width 160 height 12
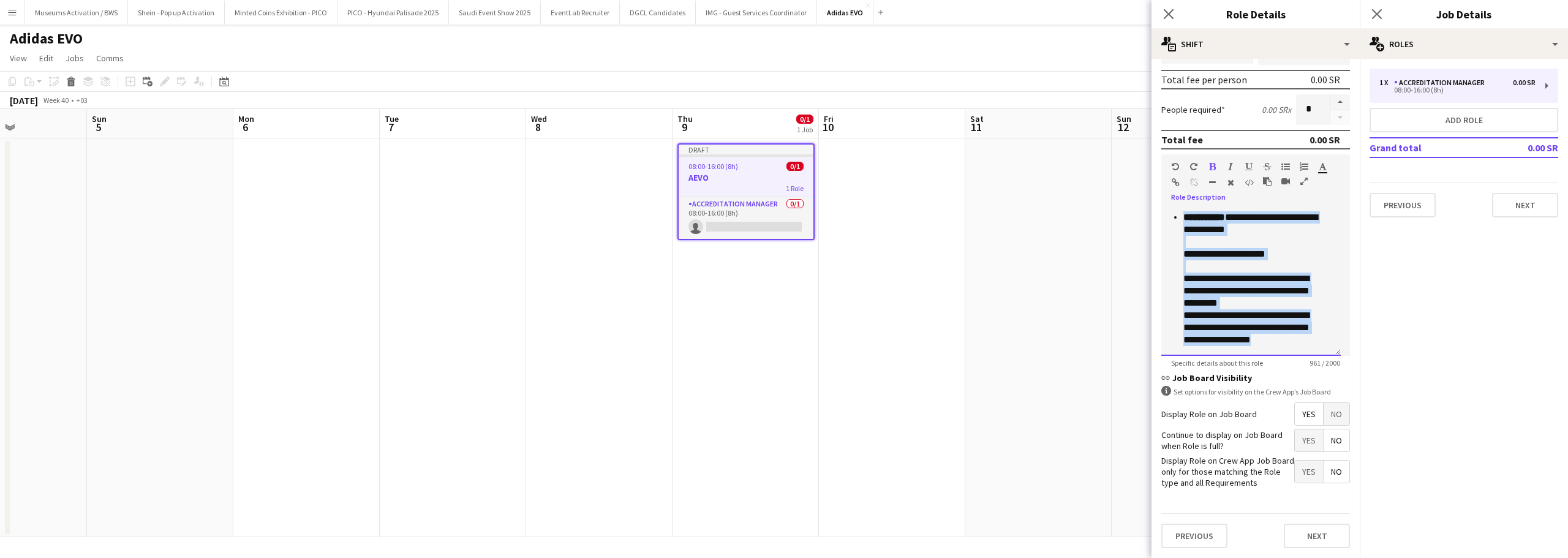
drag, startPoint x: 1276, startPoint y: 214, endPoint x: 1302, endPoint y: 440, distance: 227.5
click at [1302, 440] on form "**********" at bounding box center [1256, 195] width 208 height 726
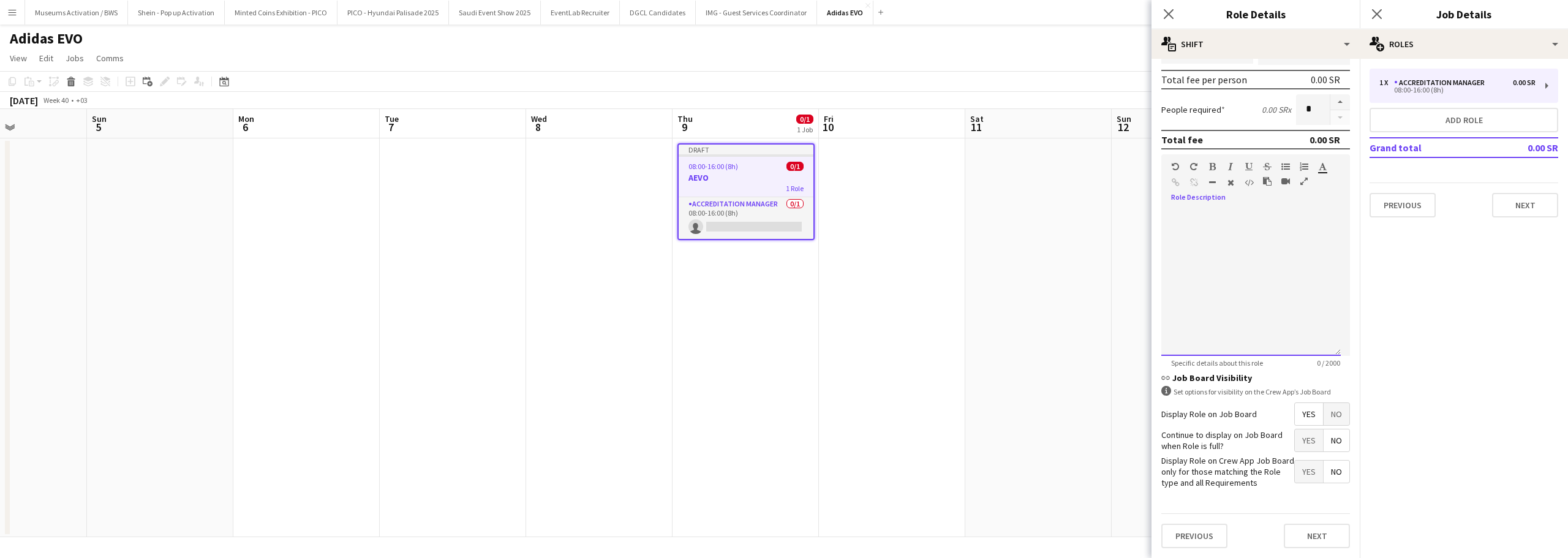
click at [1191, 217] on div at bounding box center [1251, 283] width 179 height 147
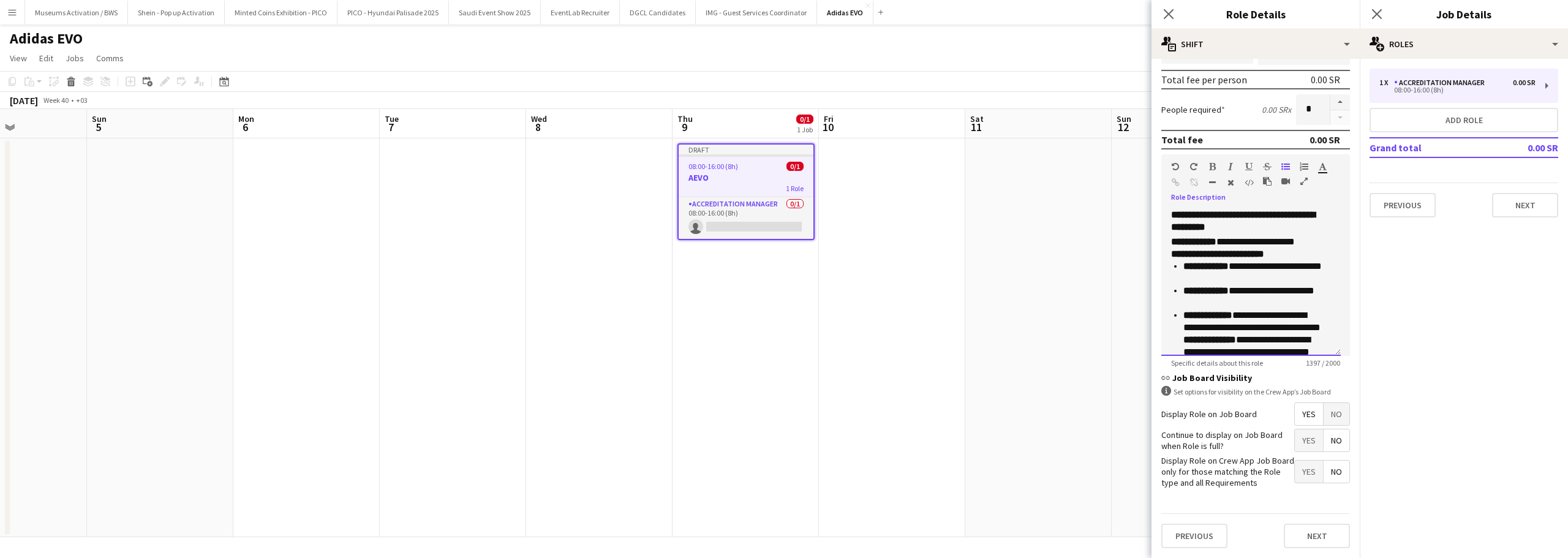
click at [1274, 227] on h3 "**********" at bounding box center [1251, 221] width 160 height 25
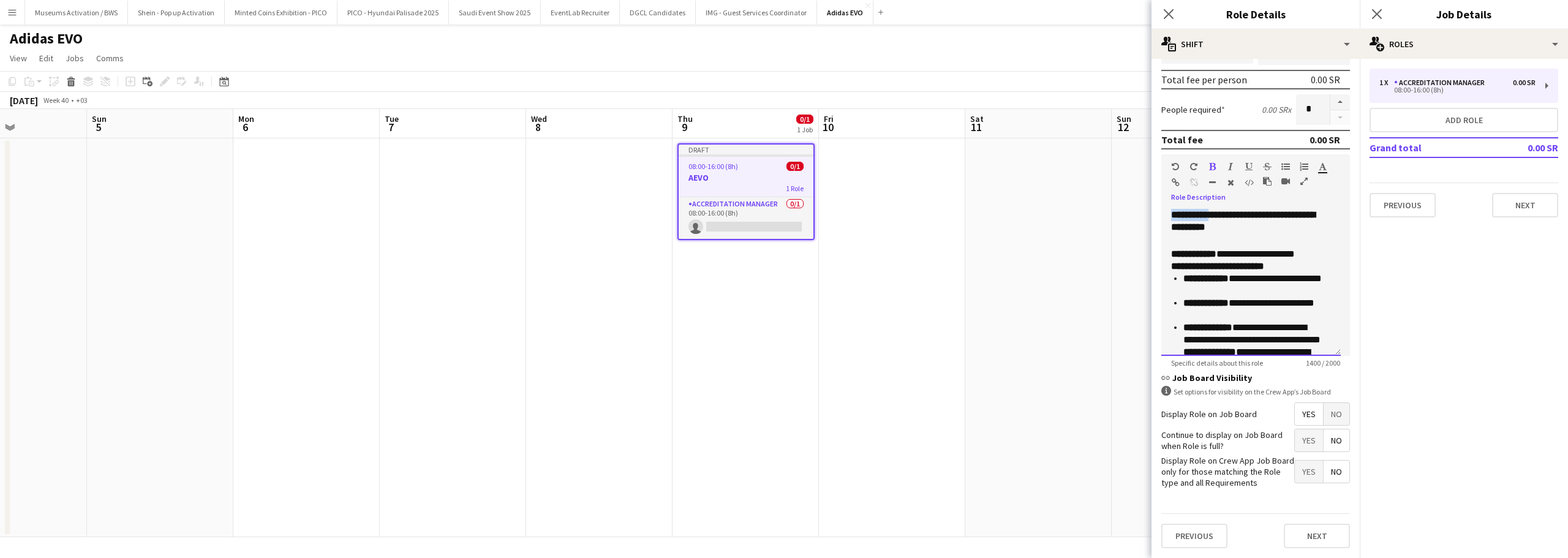
drag, startPoint x: 1220, startPoint y: 216, endPoint x: 1140, endPoint y: 214, distance: 80.0
click at [1140, 214] on body "Menu Boards Boards Boards All jobs Status Workforce Workforce My Workforce Recr…" at bounding box center [784, 279] width 1568 height 558
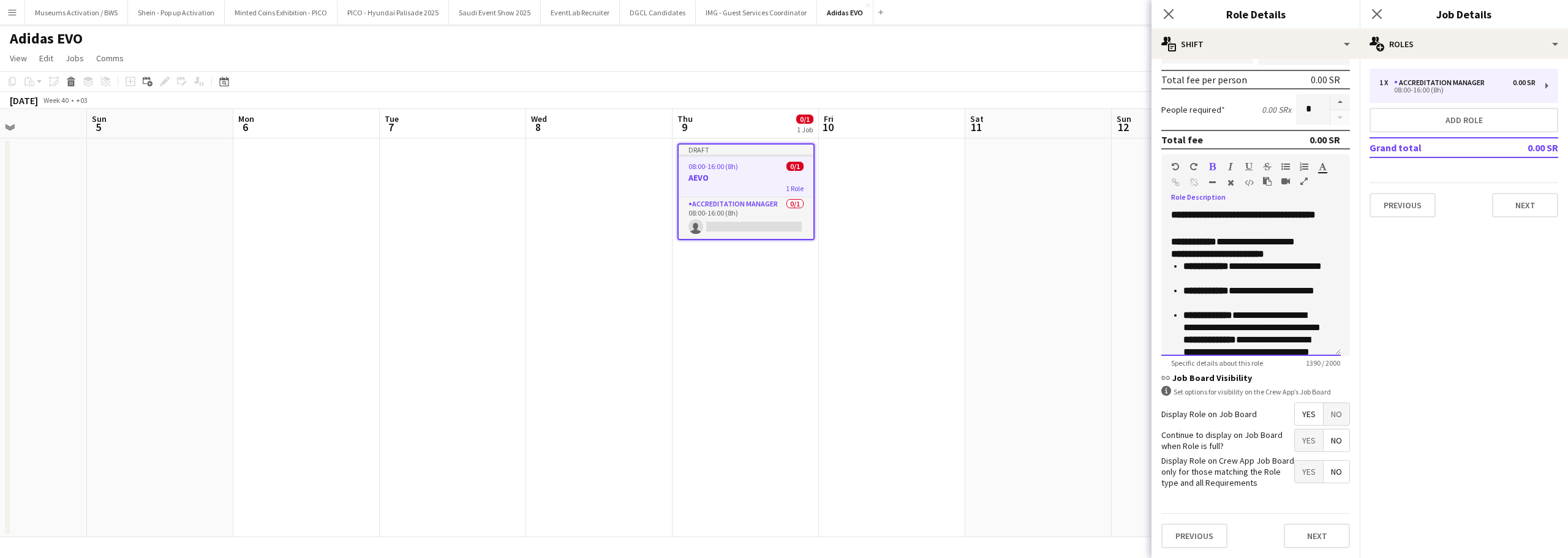
click at [1241, 228] on h3 "**********" at bounding box center [1251, 221] width 160 height 25
click at [1239, 233] on h3 "**********" at bounding box center [1251, 221] width 160 height 25
click at [1320, 253] on p "**********" at bounding box center [1247, 248] width 151 height 25
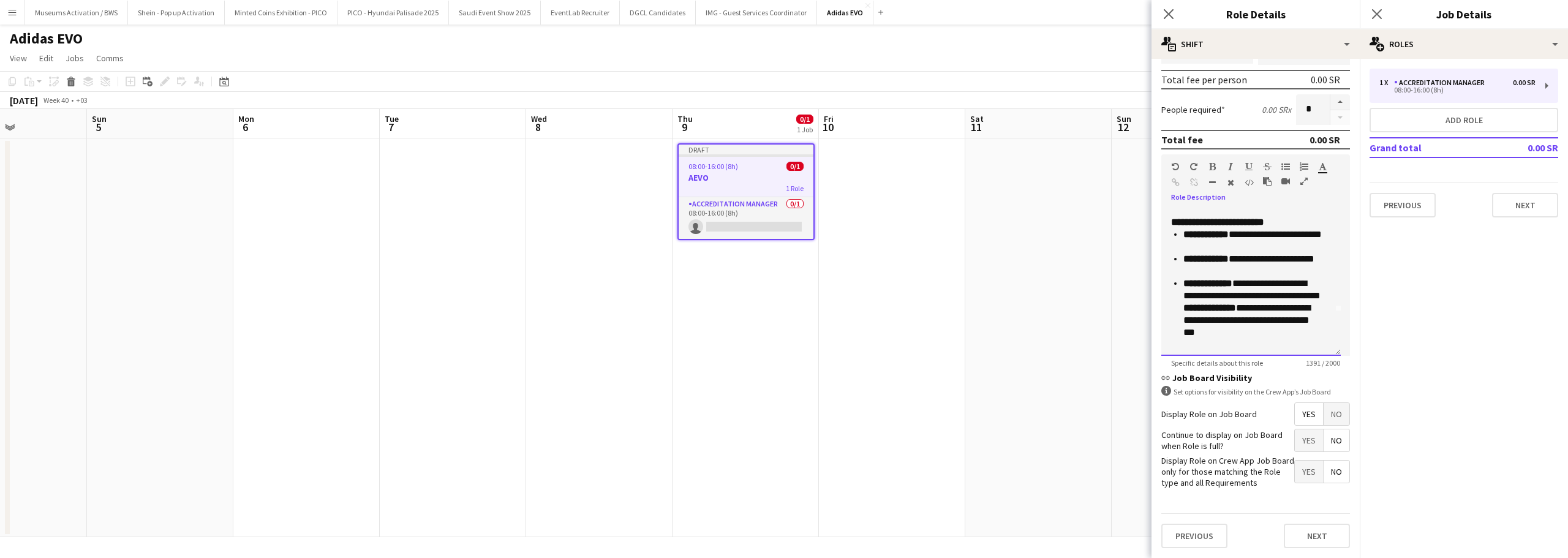
scroll to position [61, 0]
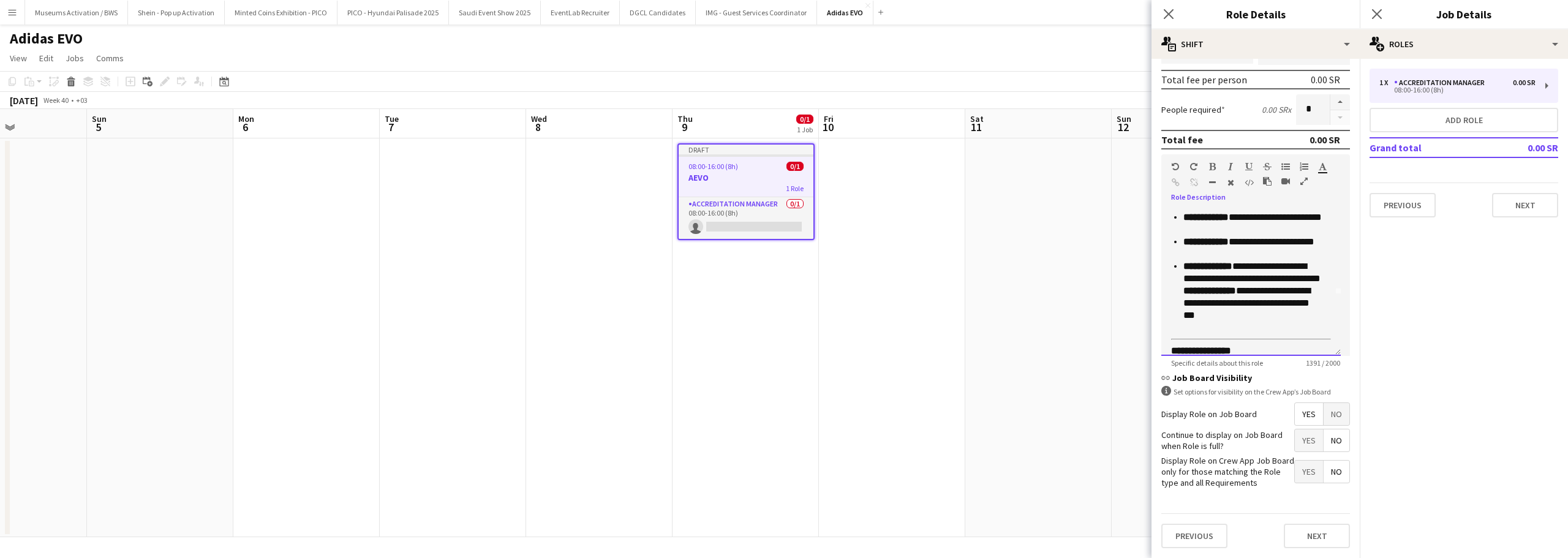
click at [1242, 236] on p "**********" at bounding box center [1253, 224] width 139 height 25
click at [1225, 236] on p "**********" at bounding box center [1253, 224] width 139 height 25
click at [1227, 260] on p "**********" at bounding box center [1253, 248] width 139 height 25
click at [1233, 302] on p "**********" at bounding box center [1253, 296] width 139 height 74
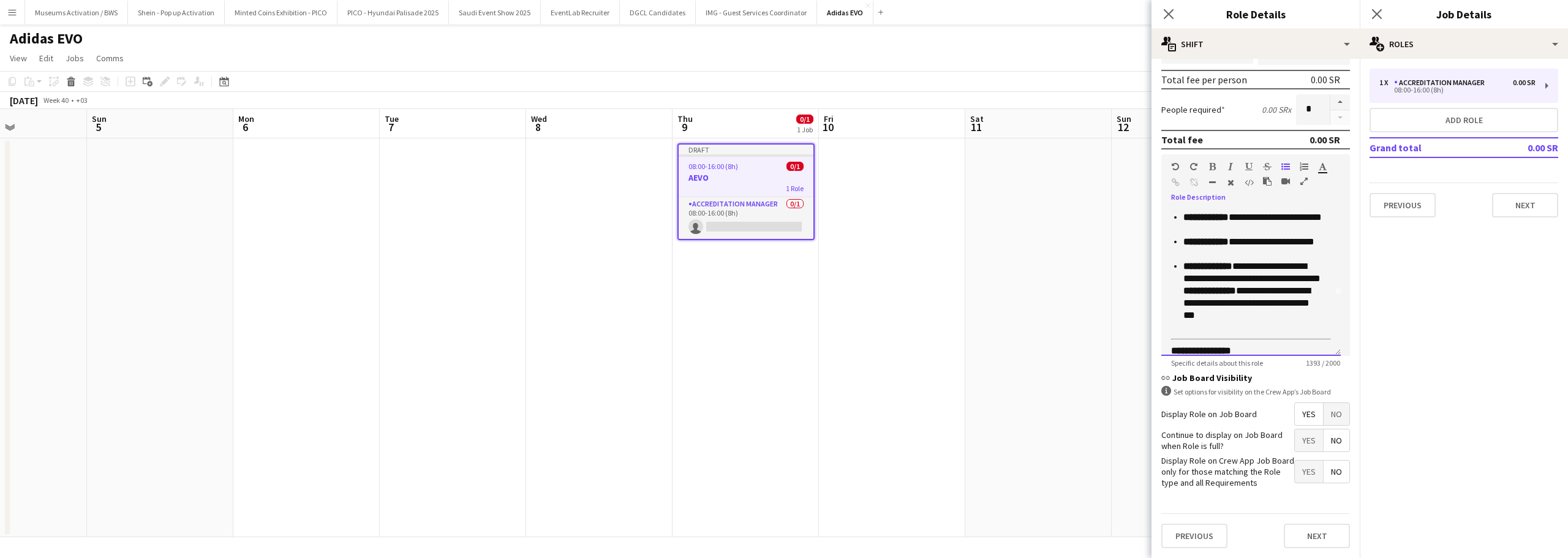
scroll to position [122, 0]
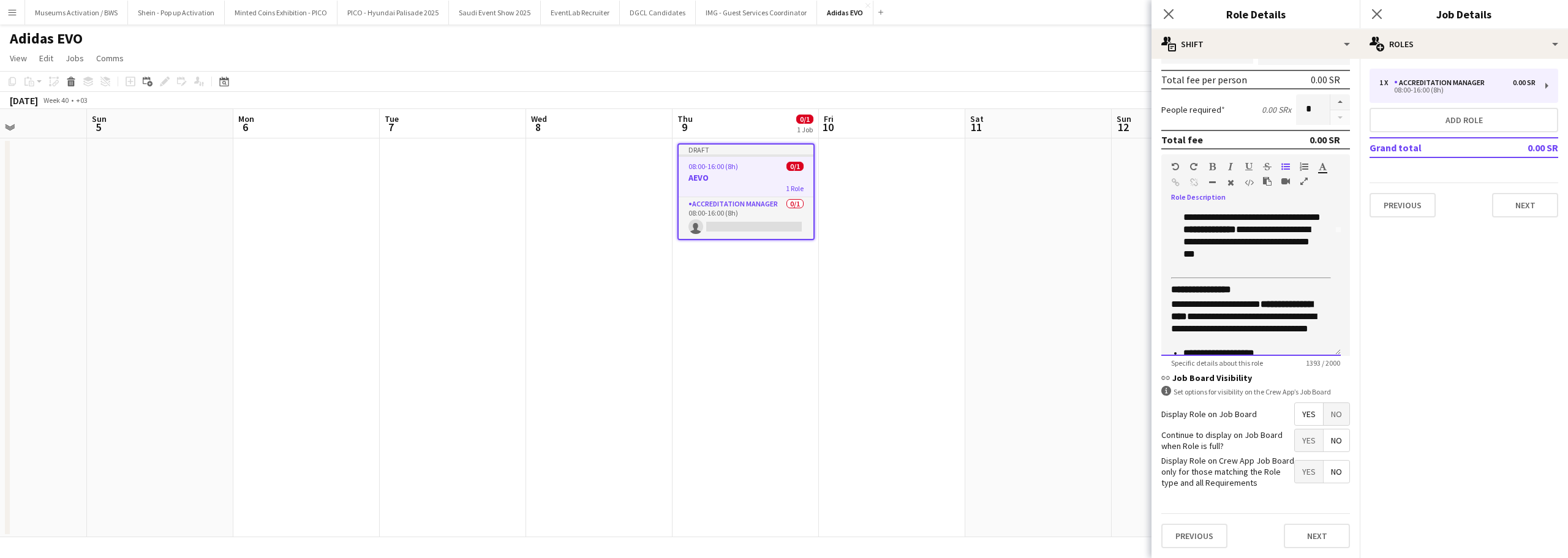
click at [1249, 272] on p "**********" at bounding box center [1253, 235] width 139 height 74
drag, startPoint x: 1261, startPoint y: 276, endPoint x: 1258, endPoint y: 269, distance: 7.6
click at [1258, 269] on p "**********" at bounding box center [1253, 235] width 139 height 74
click at [1257, 272] on p "**********" at bounding box center [1253, 235] width 139 height 74
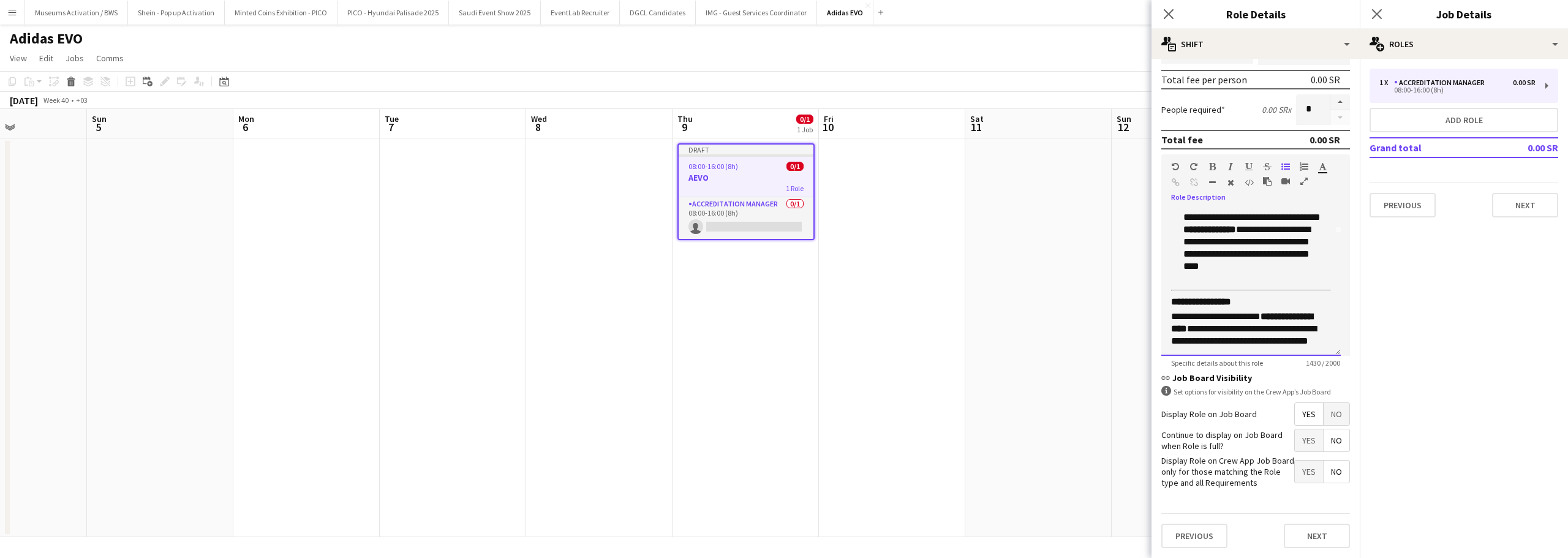
click at [1260, 285] on p "**********" at bounding box center [1253, 242] width 139 height 86
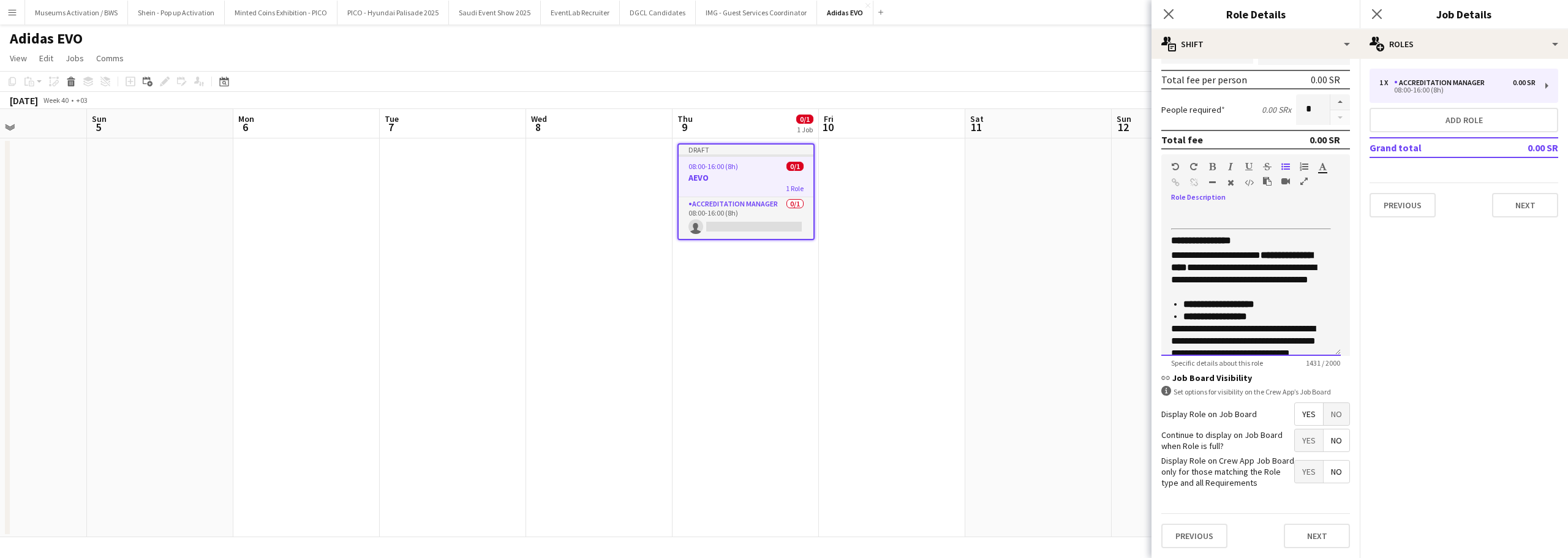
scroll to position [245, 0]
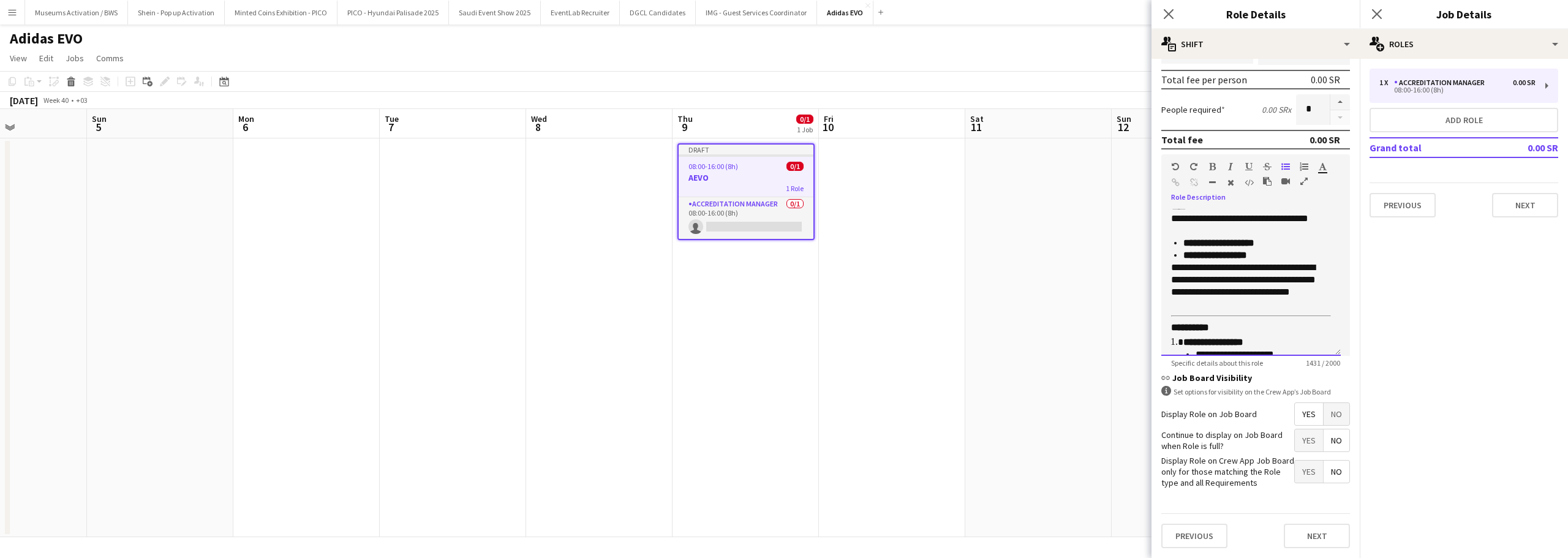
click at [1295, 221] on p "**********" at bounding box center [1247, 212] width 151 height 49
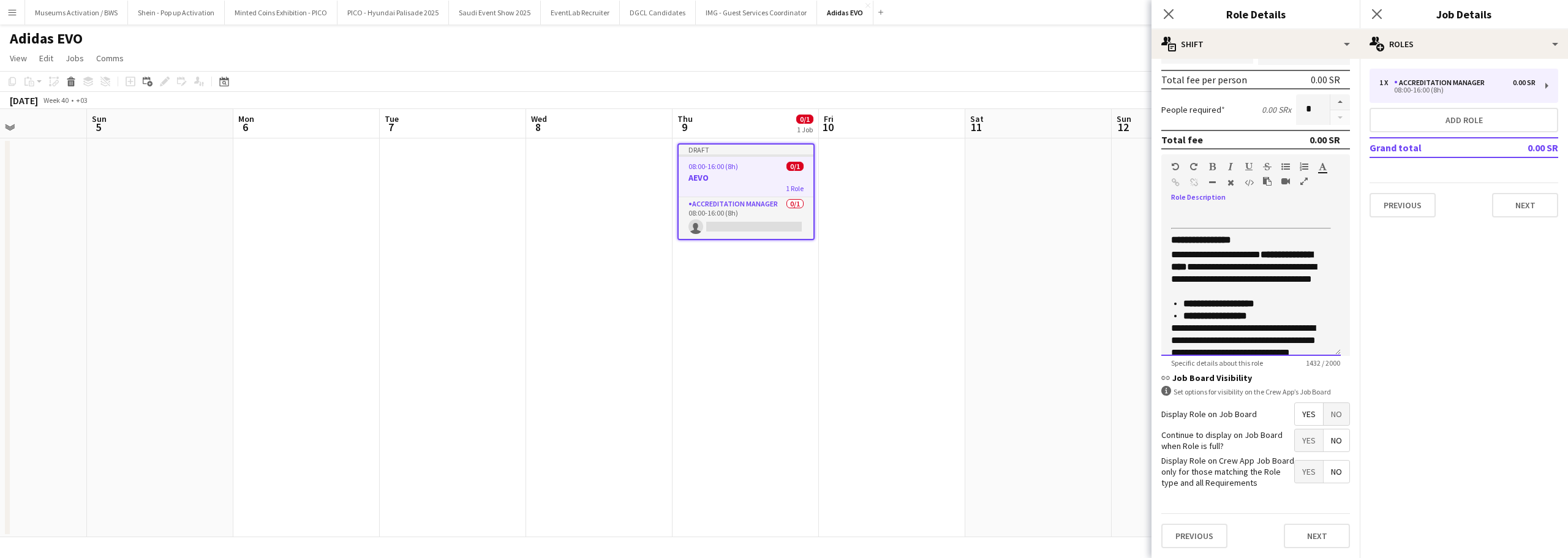
scroll to position [184, 0]
drag, startPoint x: 1265, startPoint y: 267, endPoint x: 1146, endPoint y: 270, distance: 119.0
click at [1146, 270] on body "Menu Boards Boards Boards All jobs Status Workforce Workforce My Workforce Recr…" at bounding box center [784, 279] width 1568 height 558
click at [1197, 270] on p "**********" at bounding box center [1247, 273] width 151 height 49
click at [1234, 294] on p "**********" at bounding box center [1247, 273] width 151 height 49
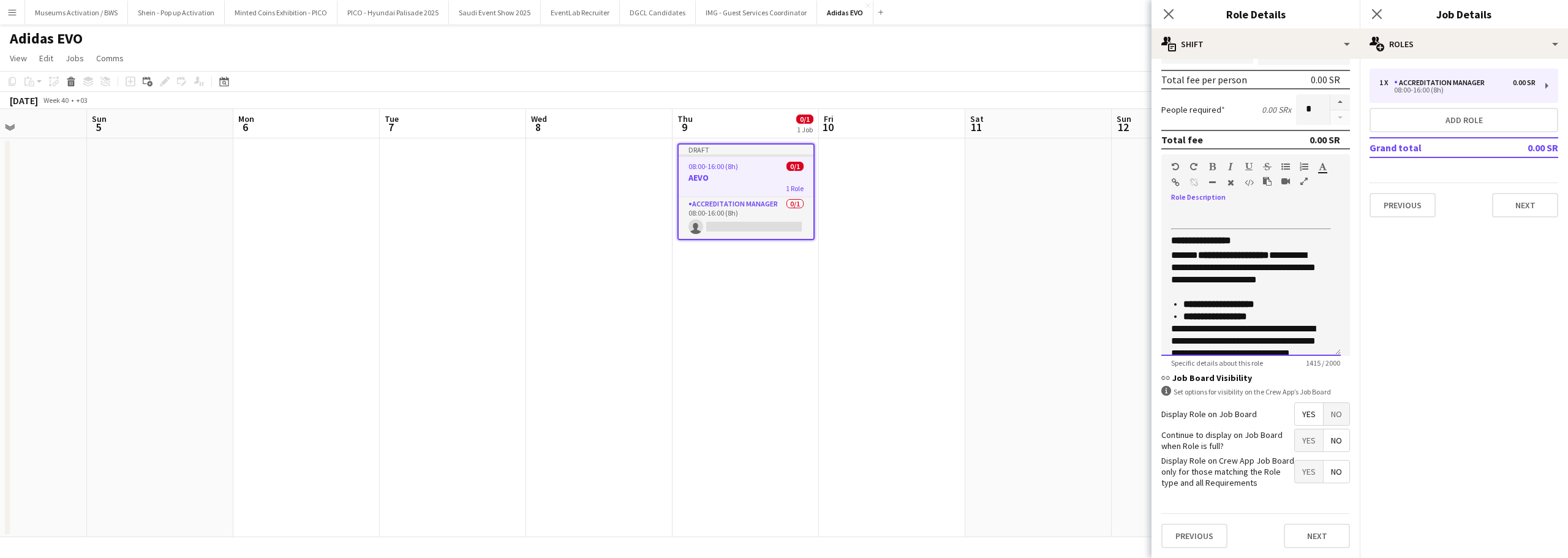
click at [1236, 298] on p "**********" at bounding box center [1247, 273] width 151 height 49
click at [1268, 298] on p "**********" at bounding box center [1247, 273] width 151 height 49
click at [1178, 298] on p "**********" at bounding box center [1247, 273] width 151 height 49
click at [1257, 298] on p "**********" at bounding box center [1247, 273] width 151 height 49
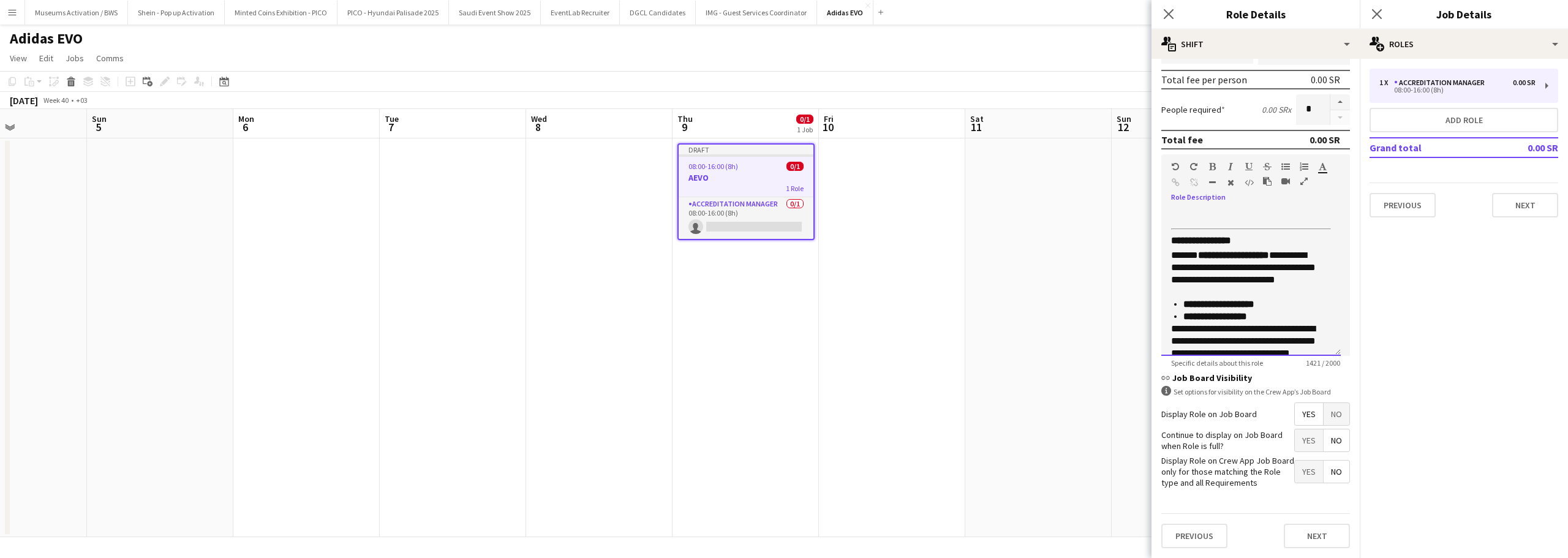
scroll to position [245, 0]
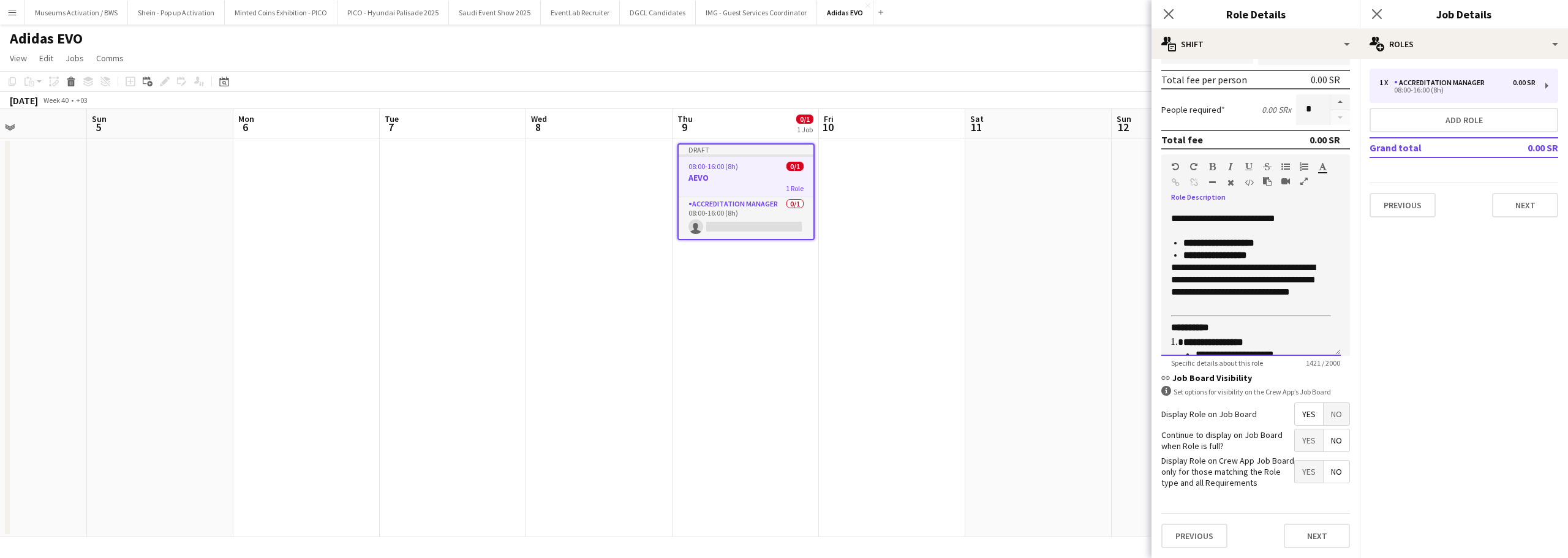
click at [1274, 262] on p "**********" at bounding box center [1253, 255] width 139 height 12
click at [1256, 310] on p "**********" at bounding box center [1247, 286] width 151 height 49
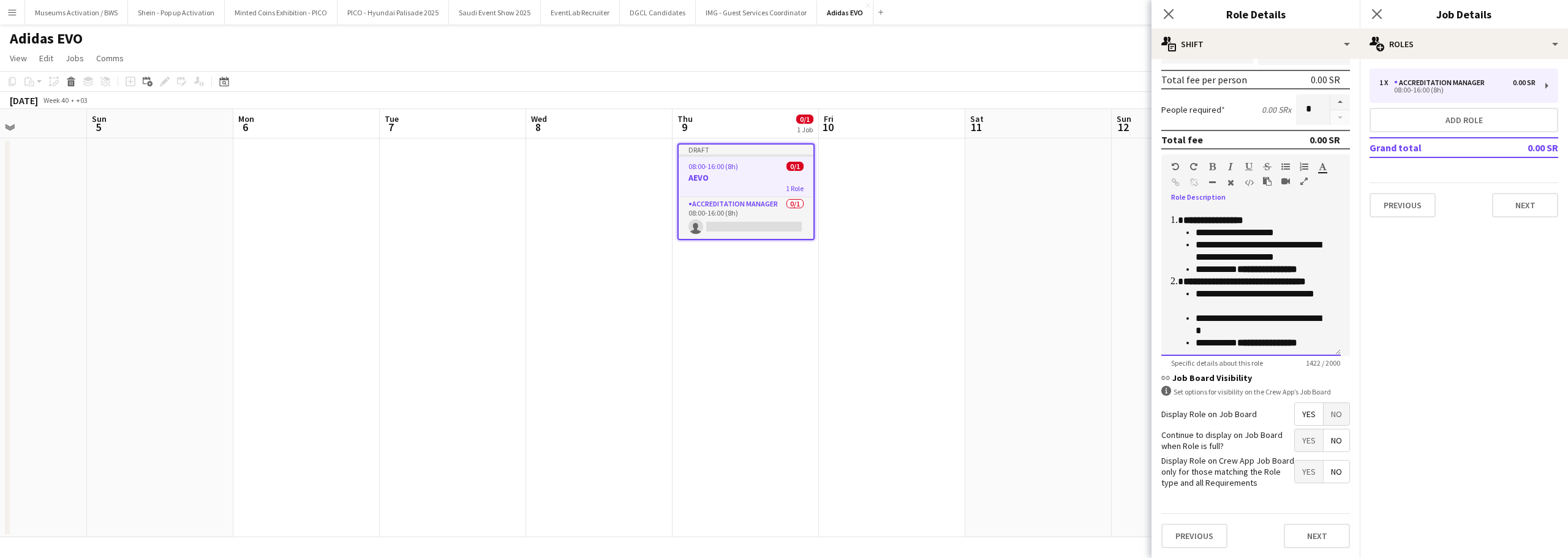
scroll to position [367, 0]
click at [1179, 209] on strong "**********" at bounding box center [1190, 205] width 38 height 9
click at [1224, 224] on strong "**********" at bounding box center [1214, 219] width 60 height 9
click at [1212, 224] on strong "**********" at bounding box center [1214, 219] width 60 height 9
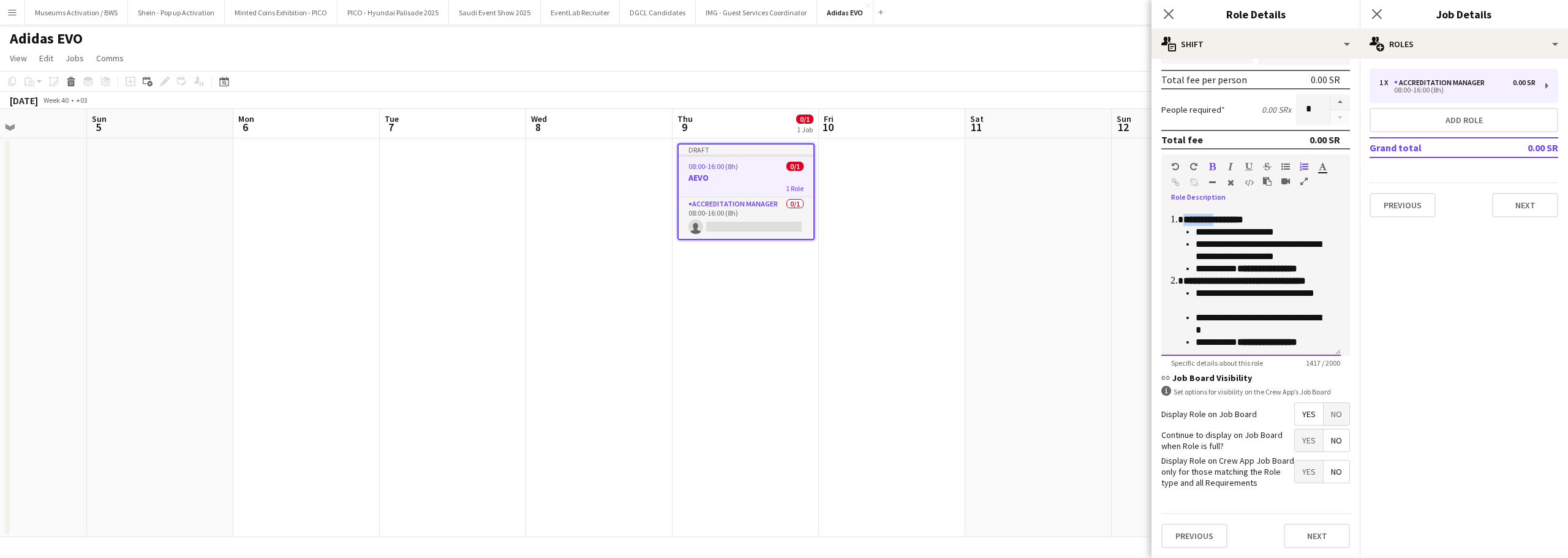
click at [1212, 224] on strong "**********" at bounding box center [1214, 219] width 60 height 9
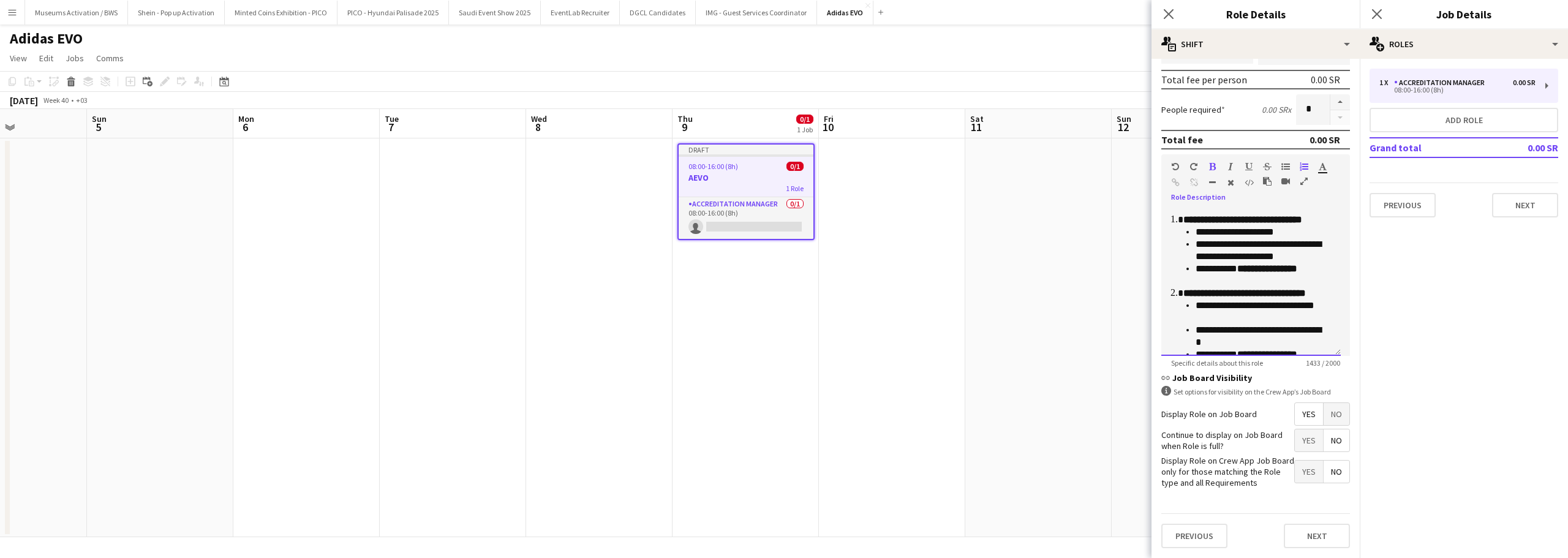
click at [1247, 224] on strong "**********" at bounding box center [1243, 219] width 119 height 9
click at [1241, 226] on p "**********" at bounding box center [1253, 219] width 139 height 12
click at [1236, 226] on p "**********" at bounding box center [1253, 219] width 139 height 12
drag, startPoint x: 1236, startPoint y: 248, endPoint x: 1147, endPoint y: 248, distance: 89.0
click at [1147, 248] on body "Menu Boards Boards Boards All jobs Status Workforce Workforce My Workforce Recr…" at bounding box center [784, 279] width 1568 height 558
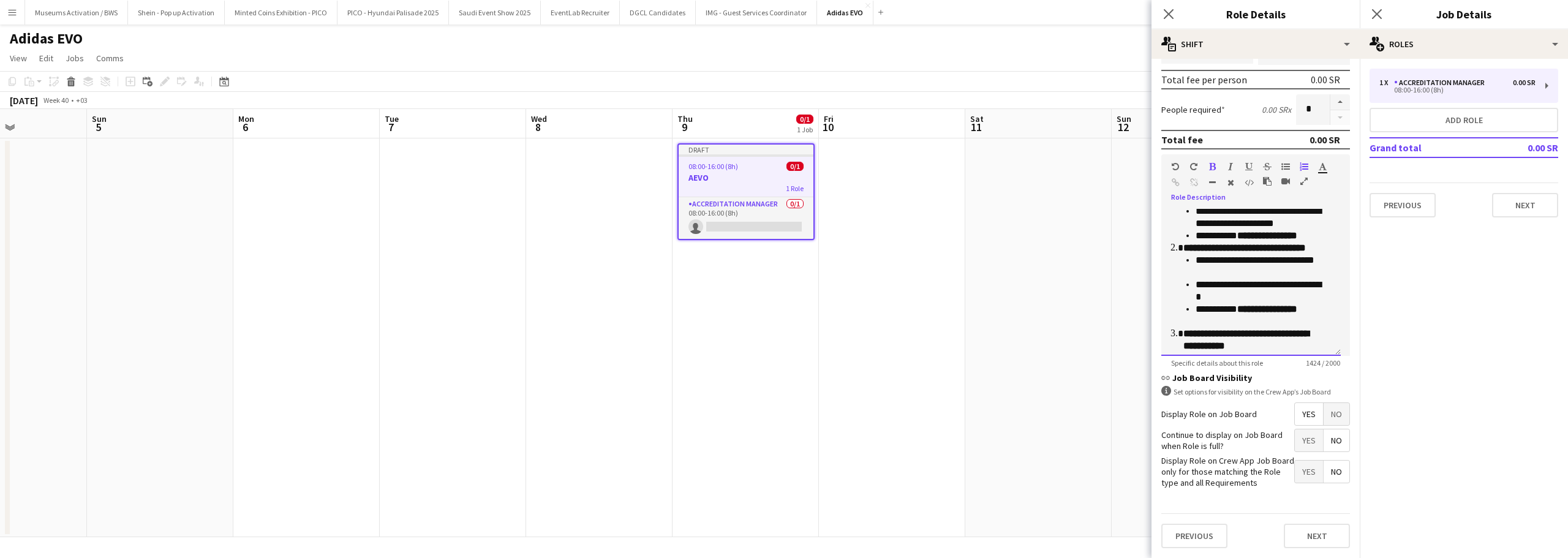
scroll to position [428, 0]
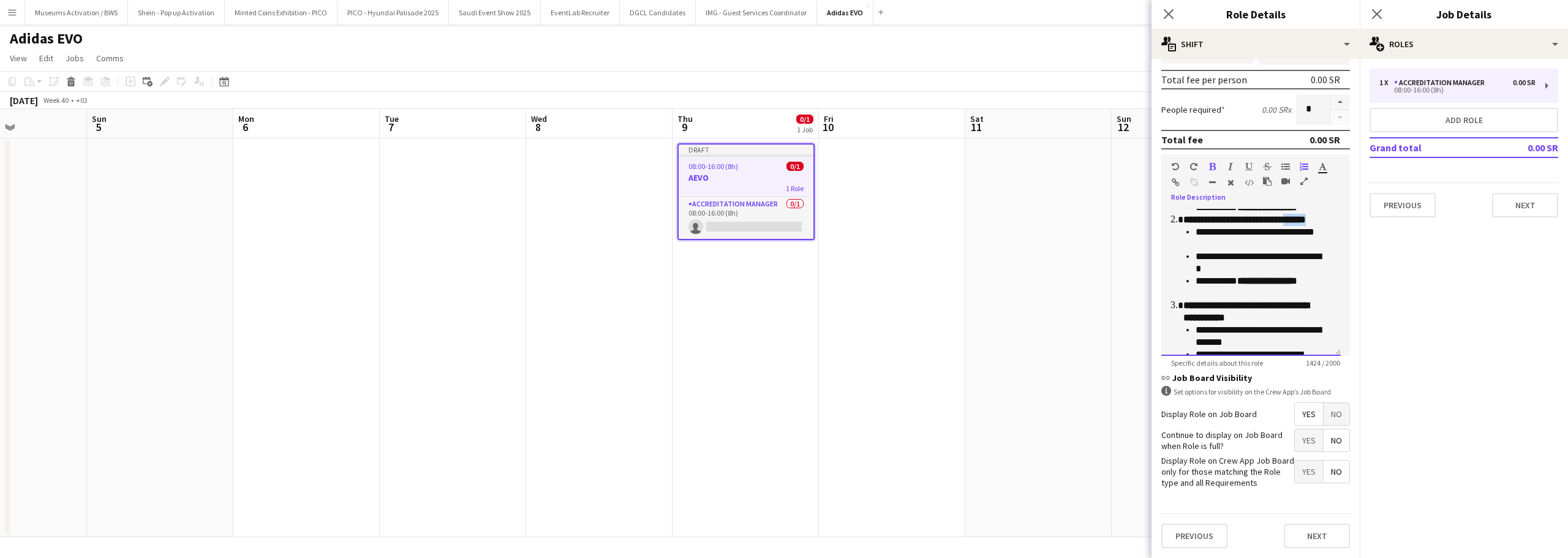
drag, startPoint x: 1214, startPoint y: 248, endPoint x: 1165, endPoint y: 245, distance: 49.1
click at [1165, 245] on div "**********" at bounding box center [1251, 283] width 179 height 147
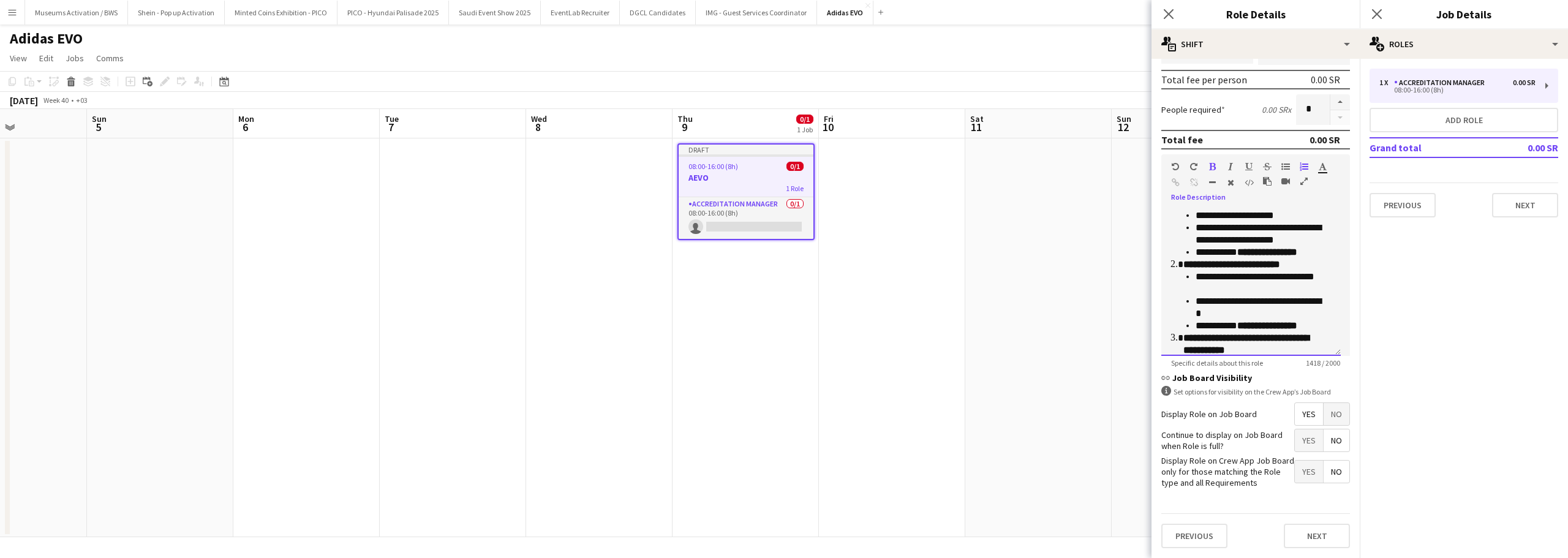
scroll to position [367, 0]
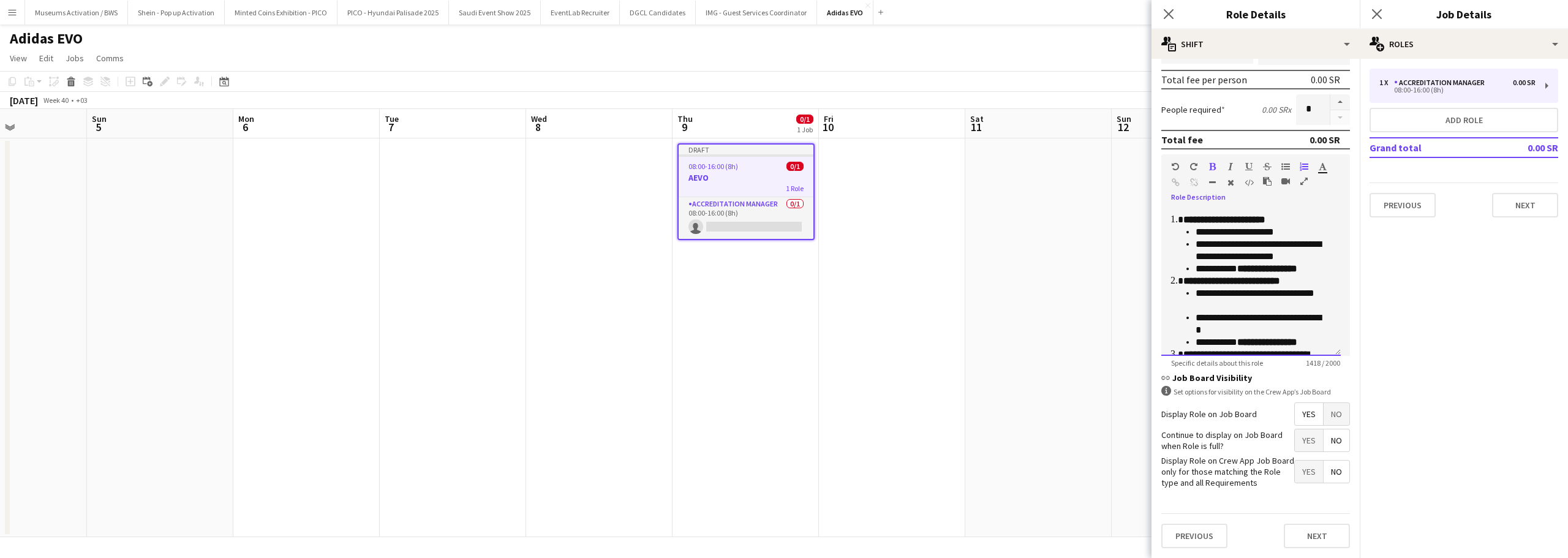
click at [1208, 286] on strong "**********" at bounding box center [1232, 280] width 97 height 9
click at [1303, 287] on p "**********" at bounding box center [1253, 280] width 139 height 12
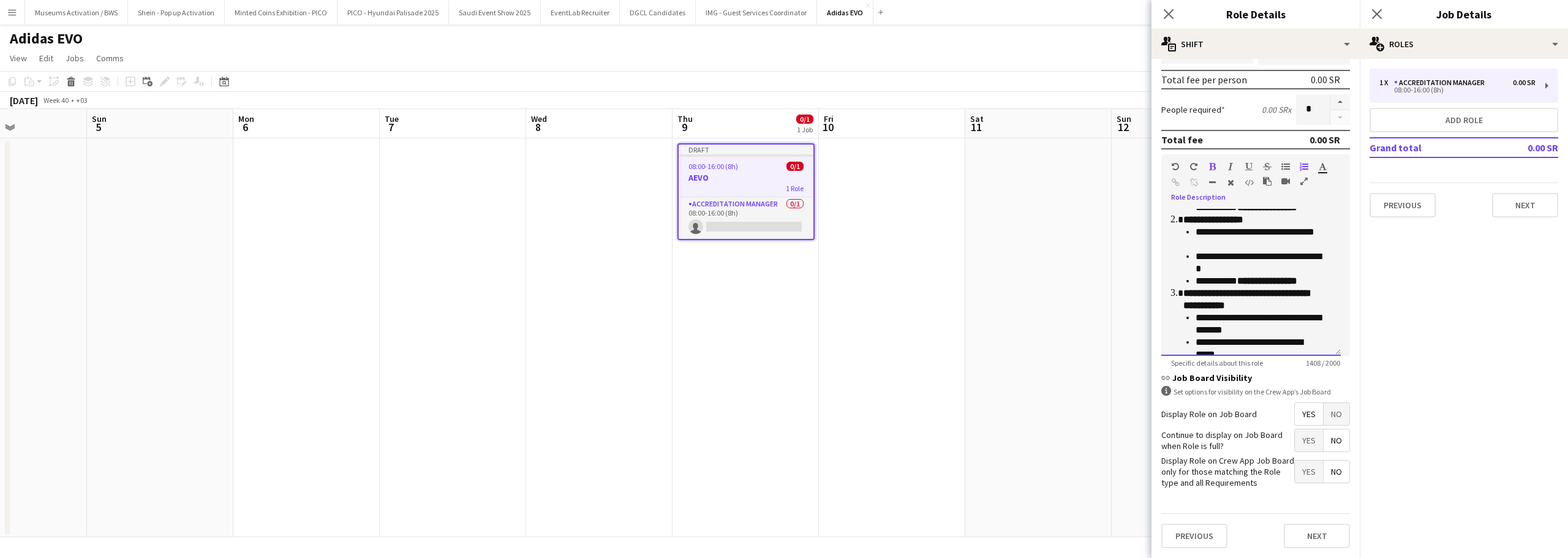
scroll to position [490, 0]
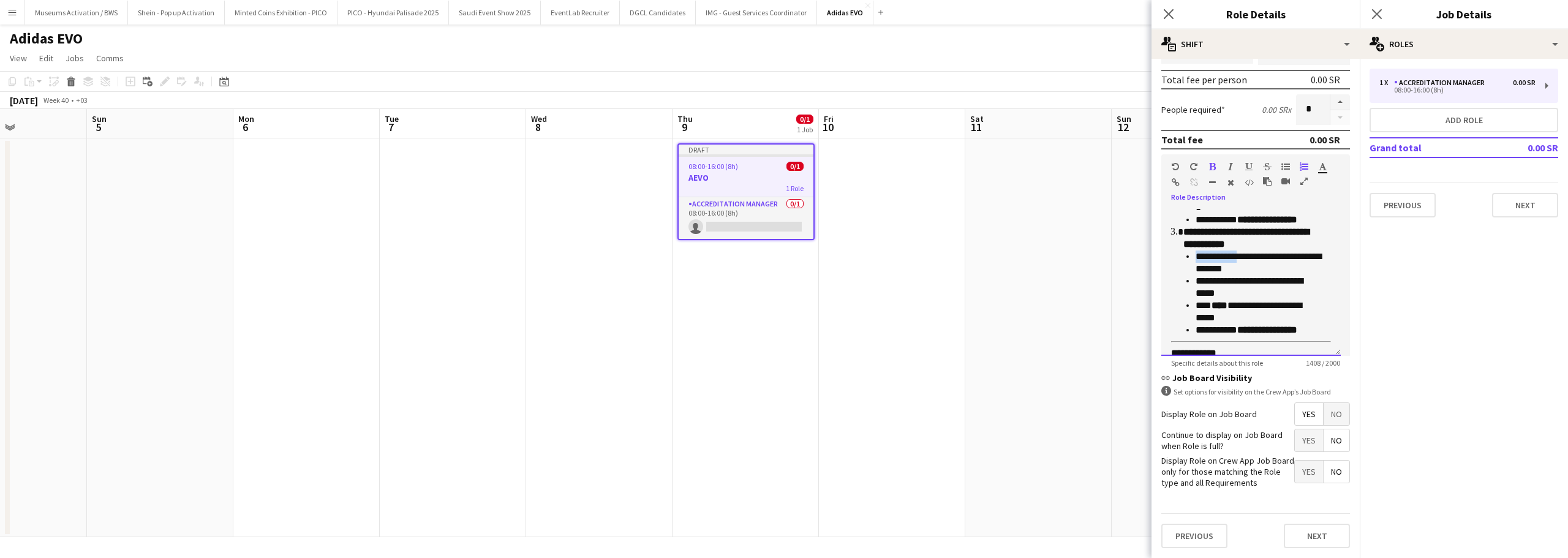
drag, startPoint x: 1320, startPoint y: 258, endPoint x: 1242, endPoint y: 263, distance: 78.2
click at [1242, 263] on li "**********" at bounding box center [1253, 280] width 139 height 110
click at [1313, 251] on p "**********" at bounding box center [1253, 238] width 139 height 25
click at [1325, 254] on div "**********" at bounding box center [1251, 283] width 179 height 147
drag, startPoint x: 1321, startPoint y: 255, endPoint x: 1246, endPoint y: 259, distance: 75.1
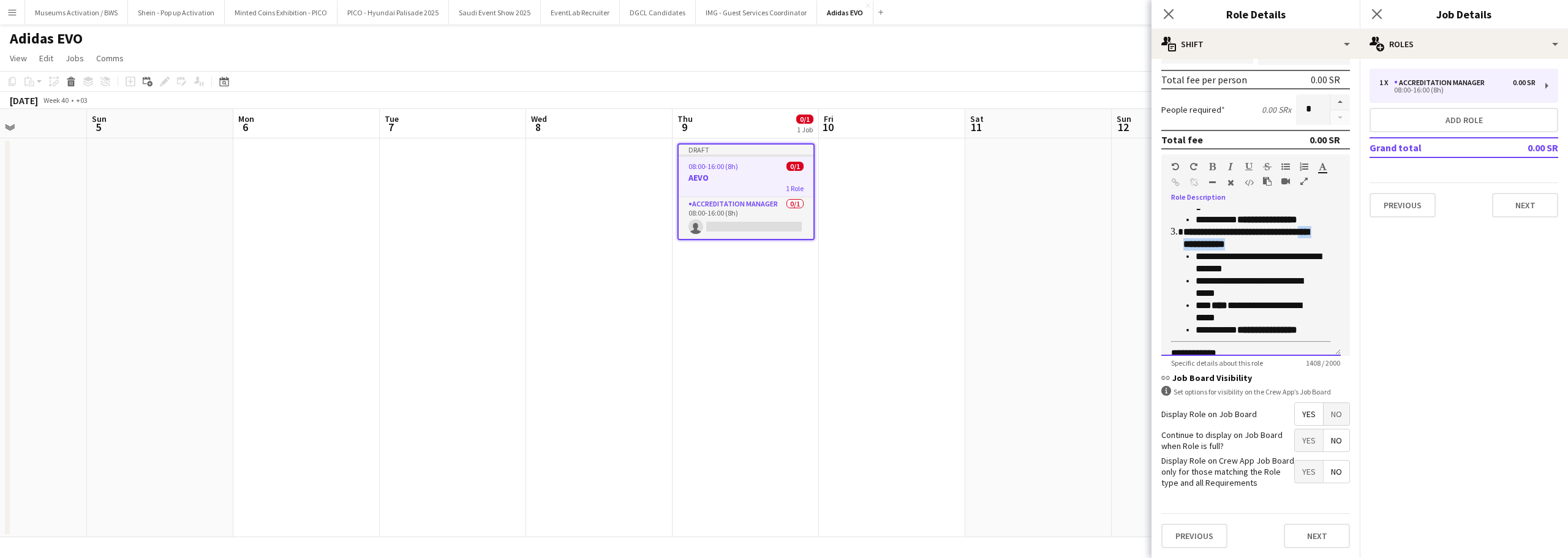
click at [1246, 251] on p "**********" at bounding box center [1253, 238] width 139 height 25
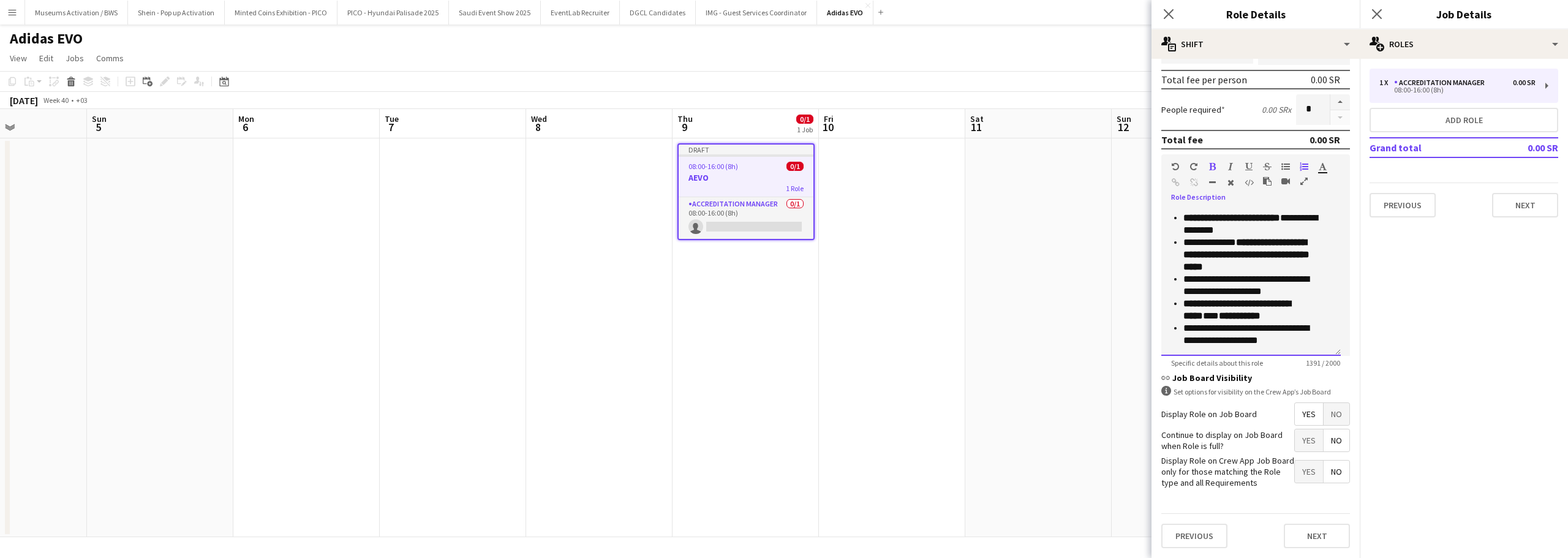
scroll to position [653, 0]
click at [1276, 301] on strong "**********" at bounding box center [1237, 308] width 107 height 21
click at [1268, 316] on p "**********" at bounding box center [1253, 310] width 139 height 25
click at [1296, 345] on p "**********" at bounding box center [1253, 334] width 139 height 25
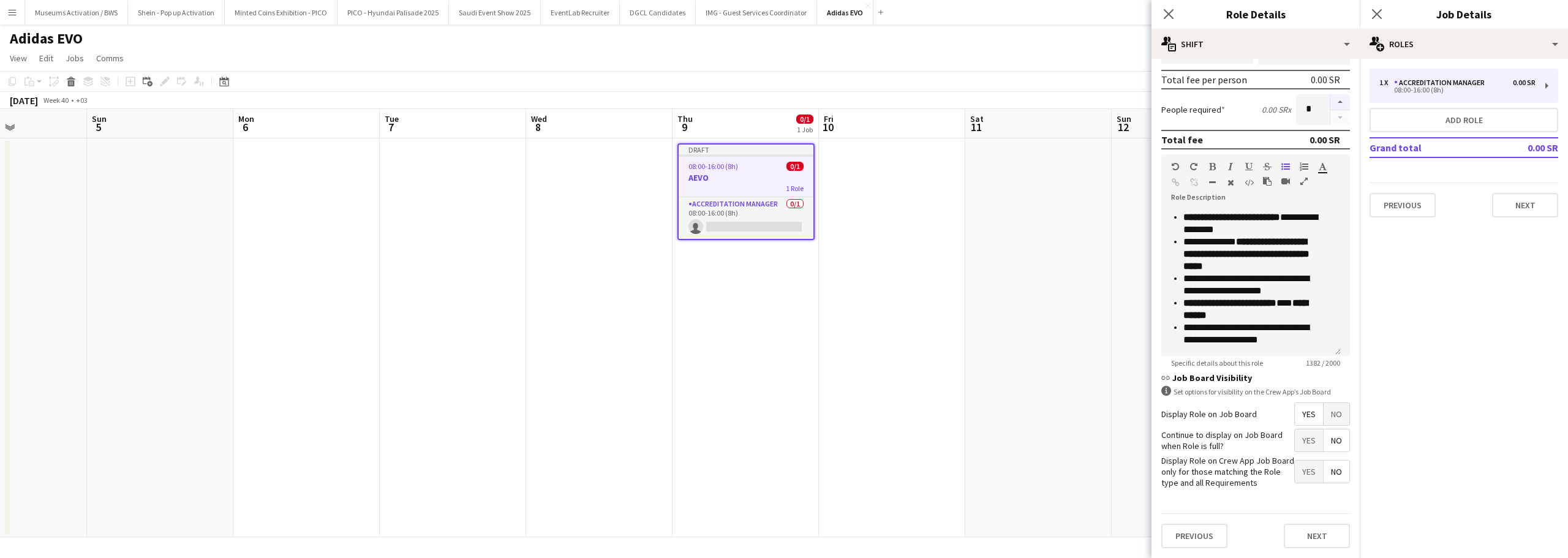
click at [1330, 102] on button "button" at bounding box center [1340, 102] width 20 height 16
type input "*"
click at [1240, 109] on div "People required 0.00 SR x *" at bounding box center [1255, 109] width 189 height 31
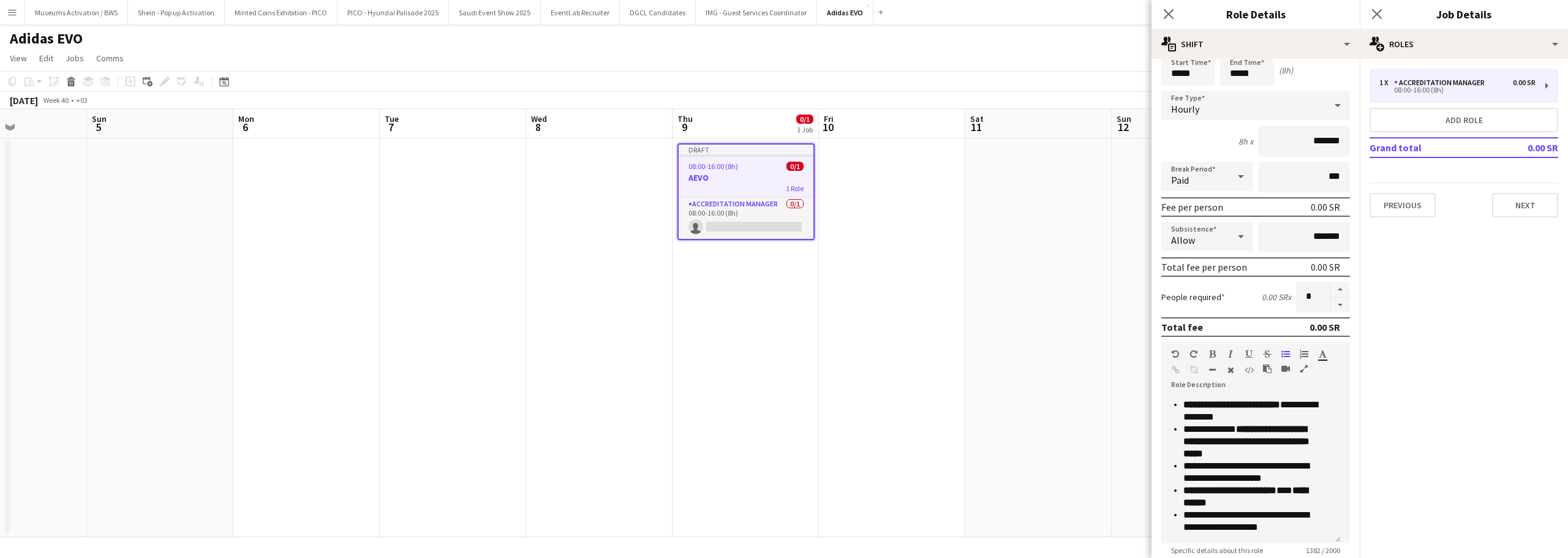
scroll to position [0, 0]
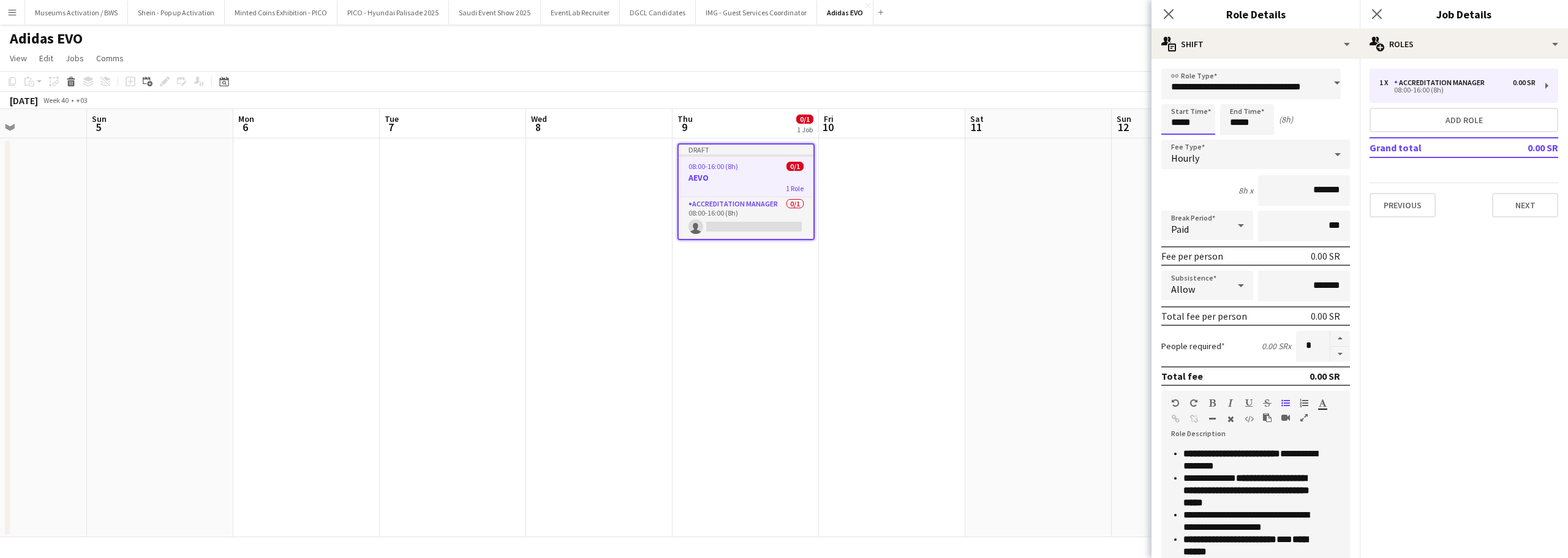
click at [1177, 117] on input "*****" at bounding box center [1188, 119] width 54 height 31
click at [1177, 100] on div at bounding box center [1177, 98] width 25 height 12
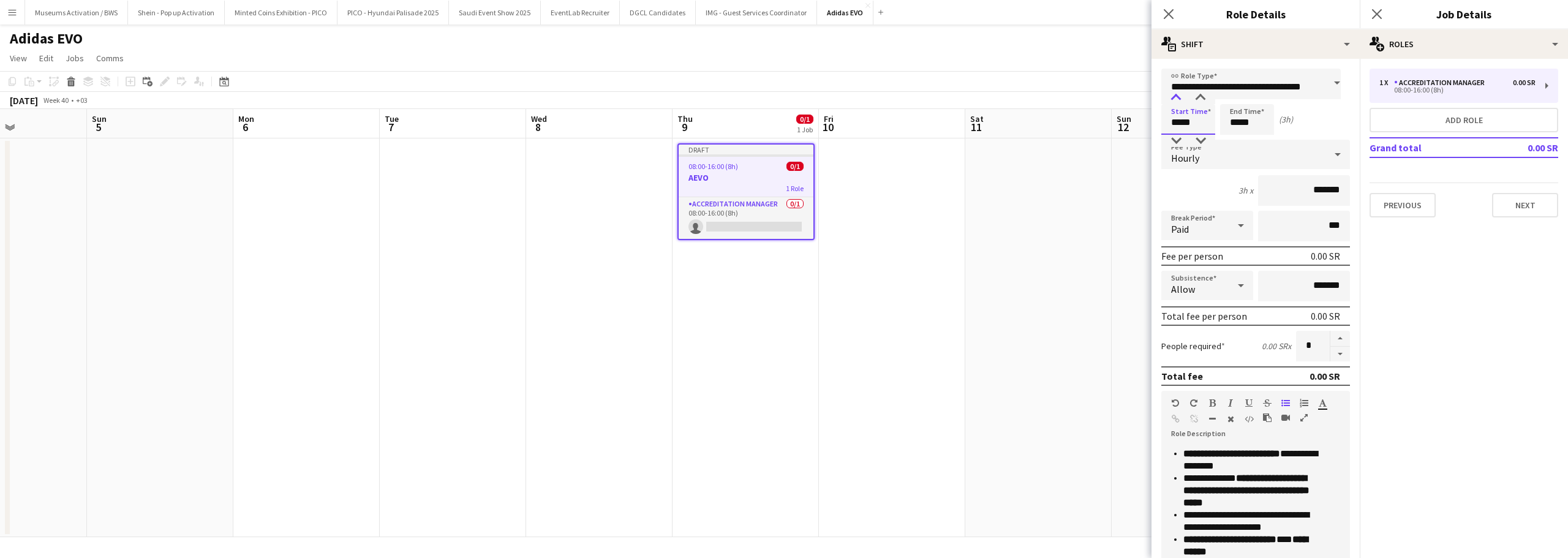
click at [1177, 100] on div at bounding box center [1177, 98] width 25 height 12
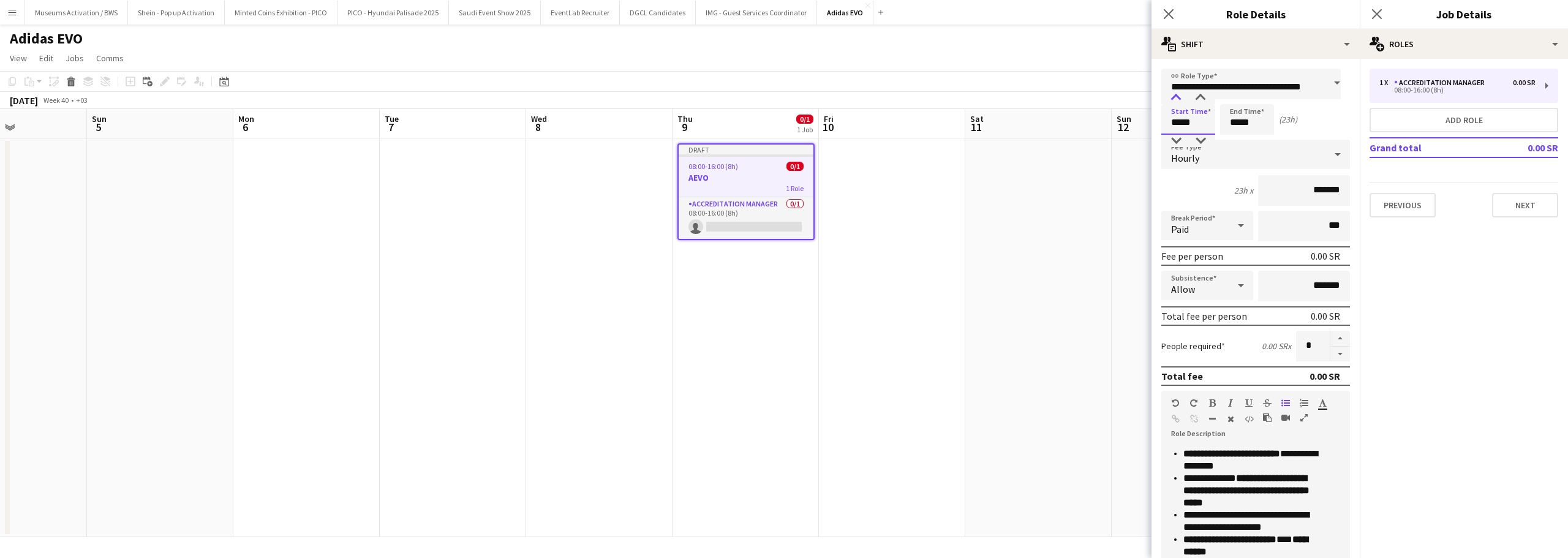
click at [1177, 100] on div at bounding box center [1177, 98] width 25 height 12
click at [1200, 95] on div at bounding box center [1201, 98] width 25 height 12
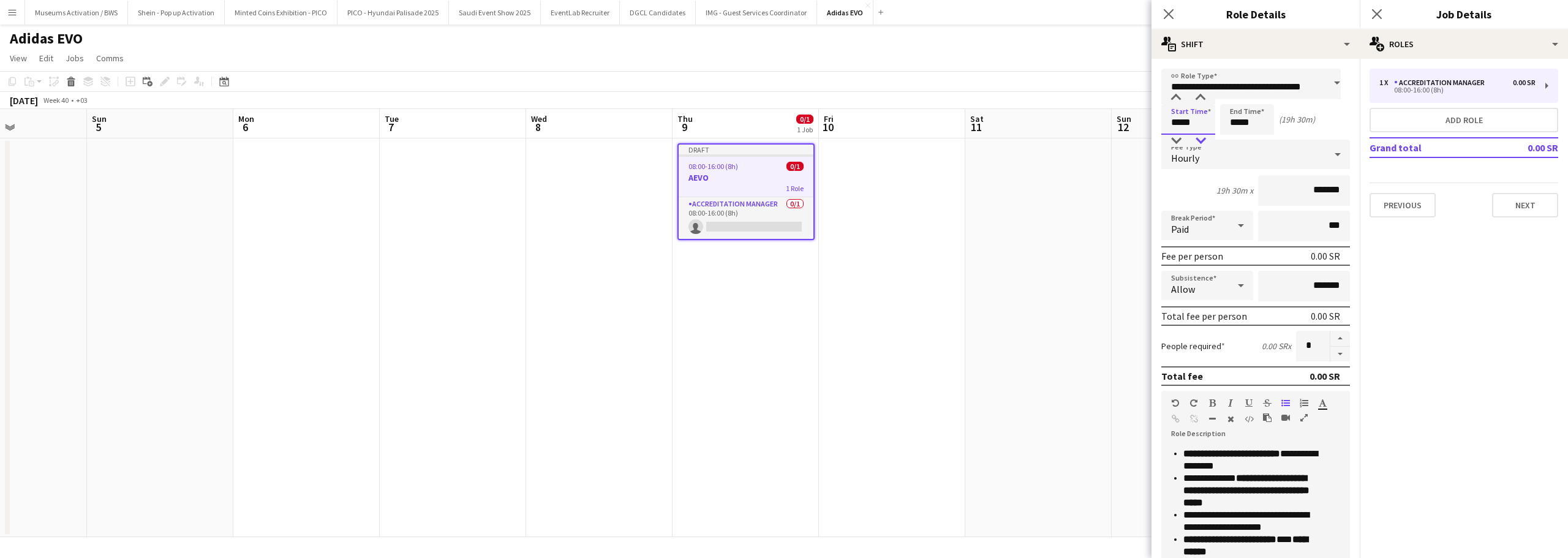
click at [1199, 137] on div at bounding box center [1201, 141] width 25 height 12
type input "*****"
click at [1199, 137] on div at bounding box center [1201, 141] width 25 height 12
click at [1233, 122] on input "*****" at bounding box center [1247, 119] width 54 height 31
click at [1236, 102] on div at bounding box center [1235, 98] width 25 height 12
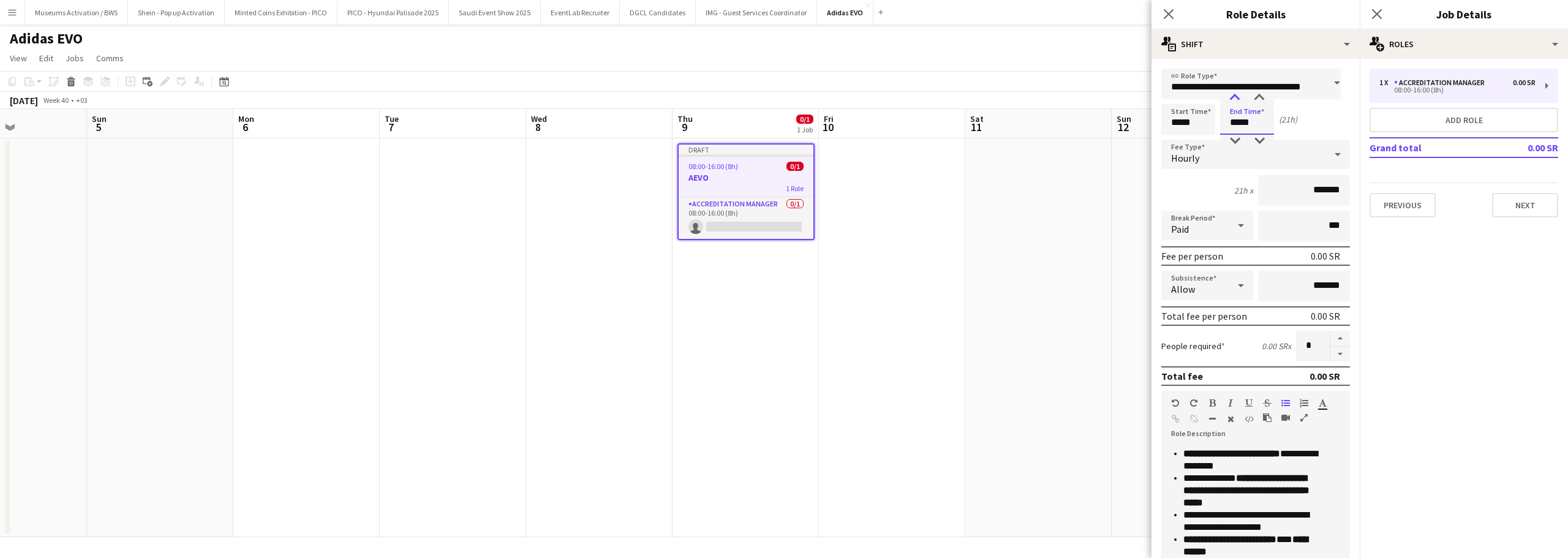
click at [1236, 102] on div at bounding box center [1235, 98] width 25 height 12
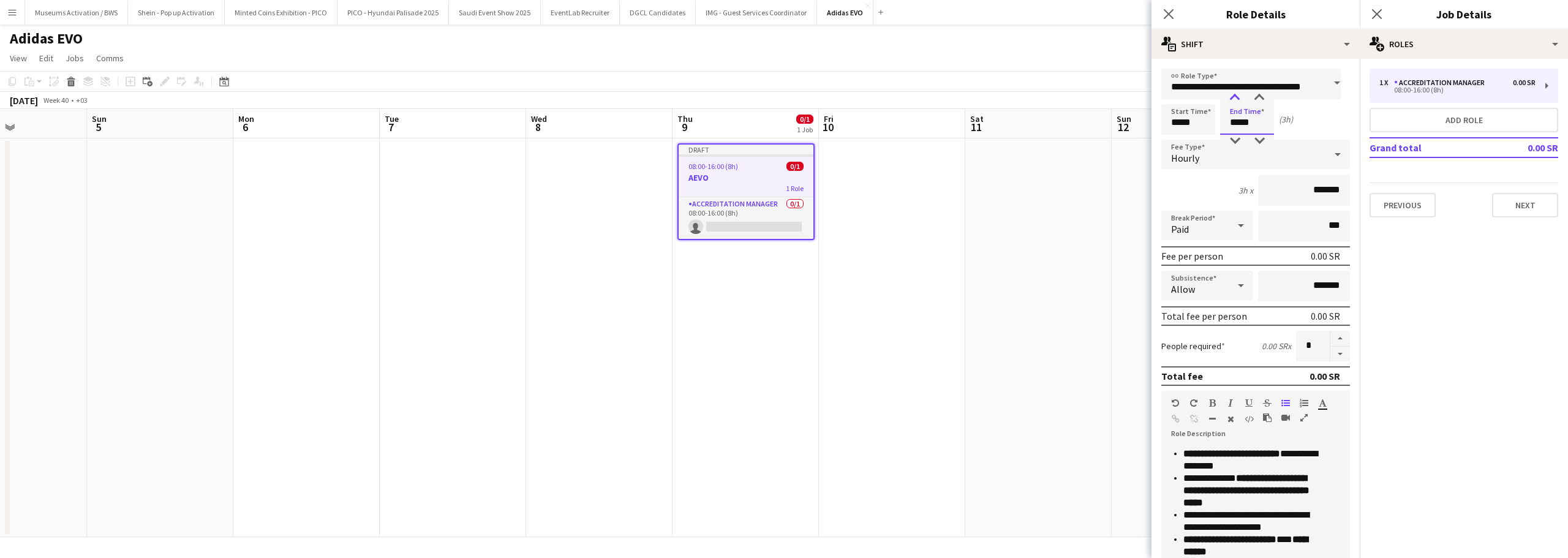
click at [1236, 102] on div at bounding box center [1235, 98] width 25 height 12
type input "*****"
click at [1236, 102] on div at bounding box center [1235, 98] width 25 height 12
click at [1213, 197] on div "4h x *******" at bounding box center [1255, 190] width 189 height 31
click at [1229, 226] on div at bounding box center [1241, 225] width 25 height 25
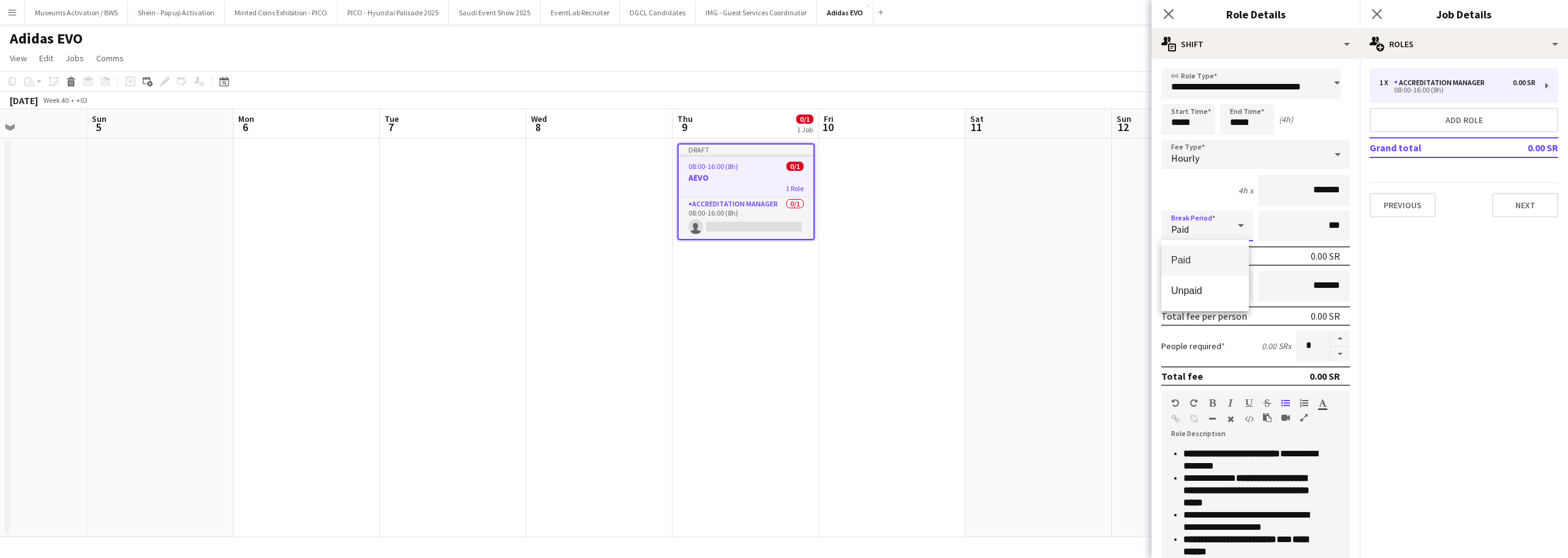
click at [1219, 181] on div at bounding box center [784, 279] width 1568 height 558
click at [1219, 164] on div "Hourly" at bounding box center [1243, 154] width 164 height 29
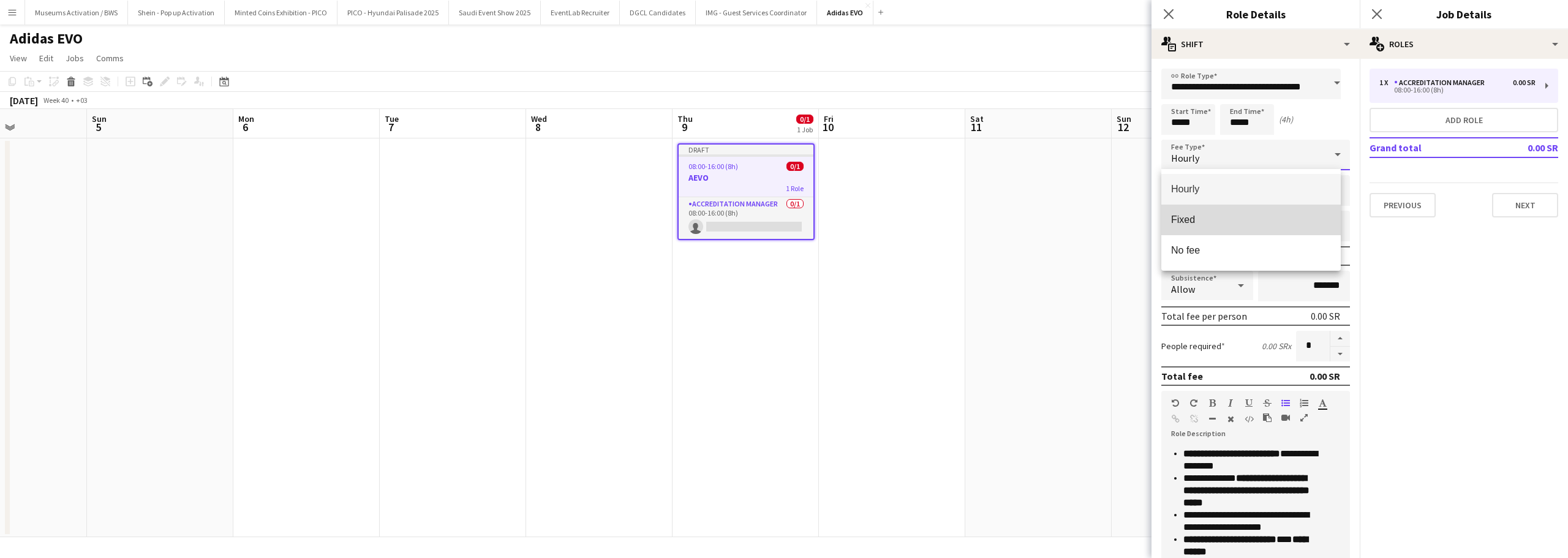
click at [1216, 213] on span "Fixed" at bounding box center [1251, 219] width 160 height 12
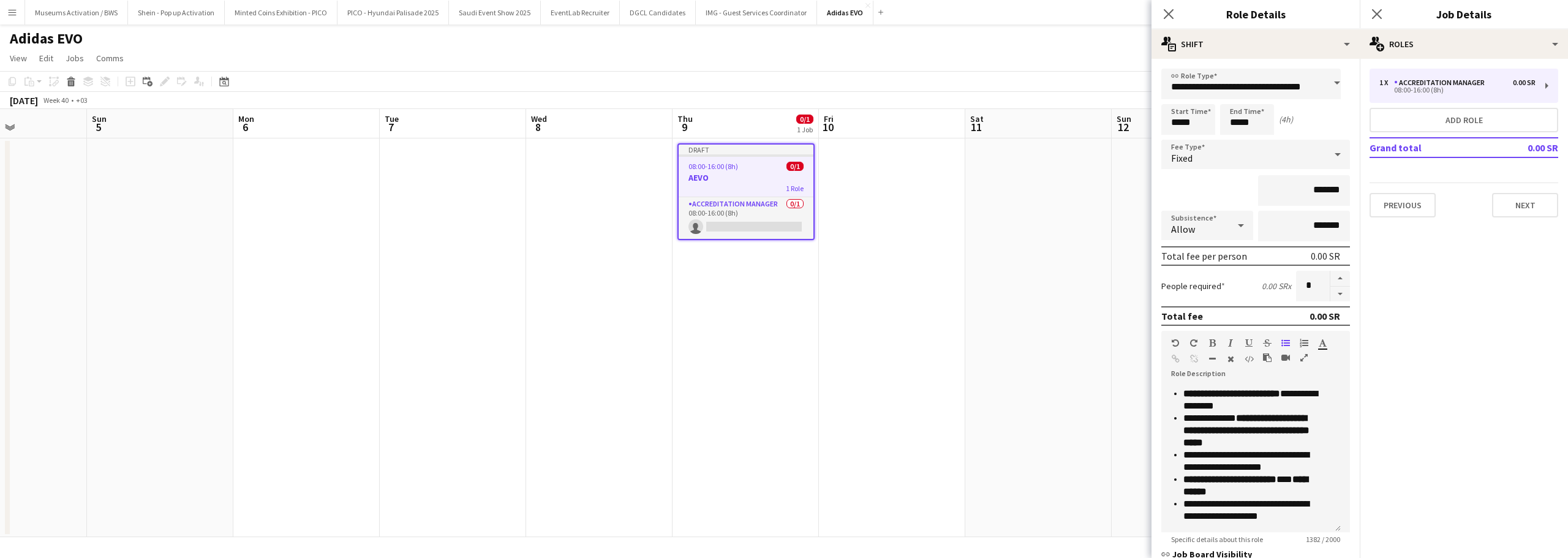
click at [1211, 193] on div "*******" at bounding box center [1255, 190] width 189 height 31
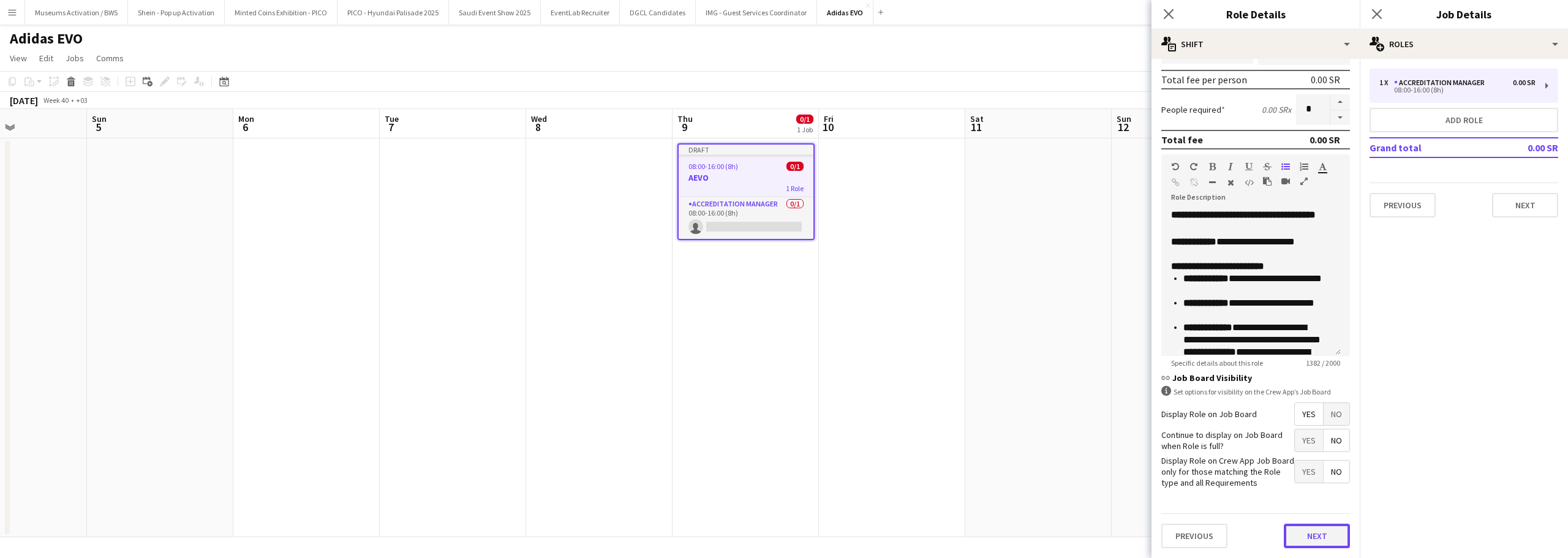
click at [1295, 531] on button "Next" at bounding box center [1317, 536] width 66 height 25
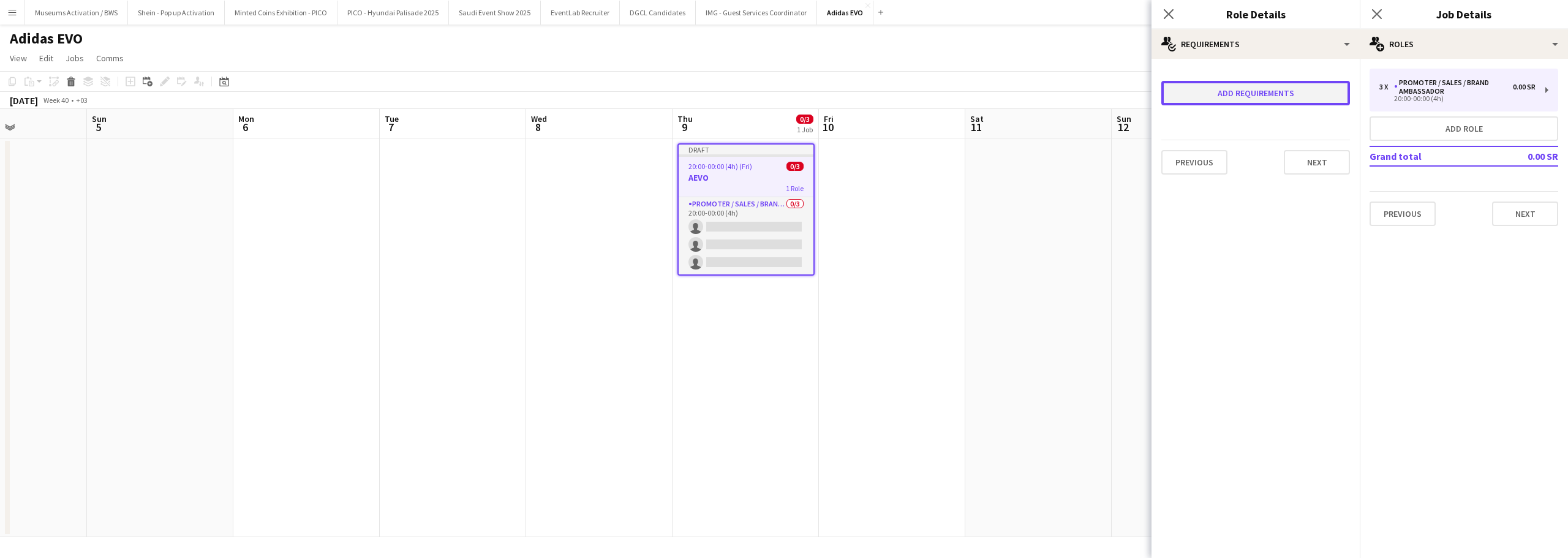
click at [1234, 90] on button "Add requirements" at bounding box center [1255, 93] width 189 height 25
click at [1219, 101] on div "Please select" at bounding box center [1243, 105] width 149 height 29
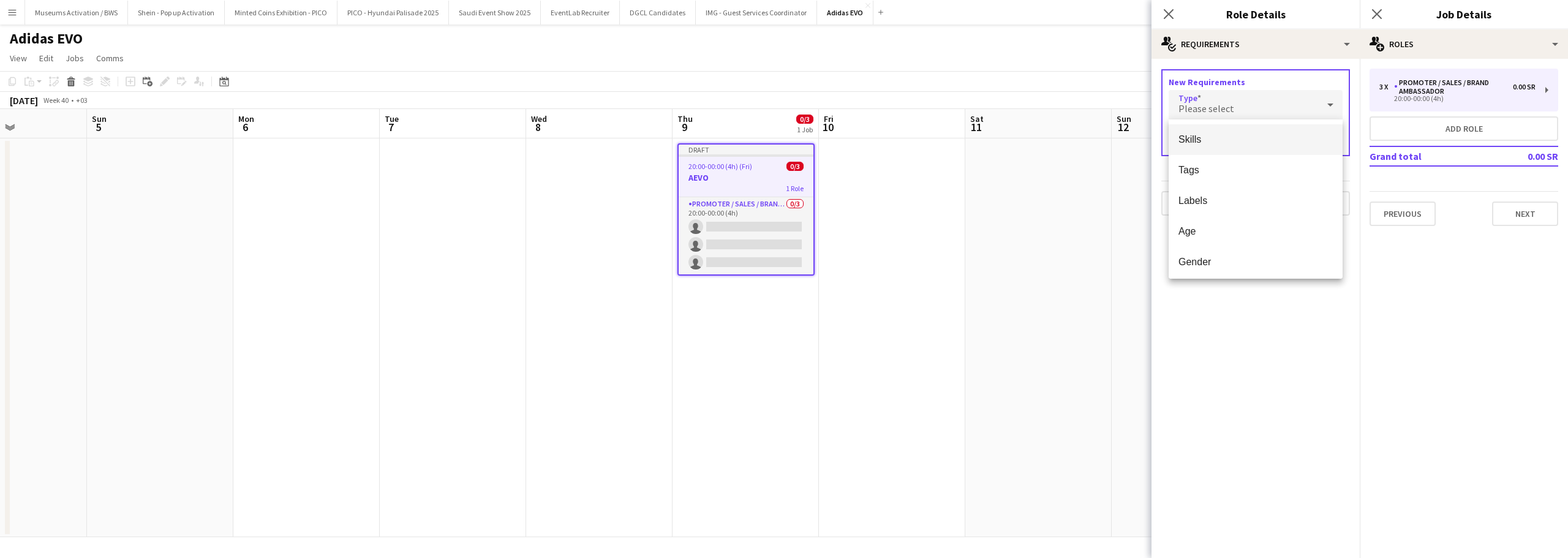
click at [1211, 316] on div at bounding box center [784, 279] width 1568 height 558
click at [1322, 115] on div at bounding box center [1331, 105] width 25 height 25
click at [1236, 302] on div at bounding box center [784, 279] width 1568 height 558
click at [1324, 136] on button "Done" at bounding box center [1327, 135] width 31 height 20
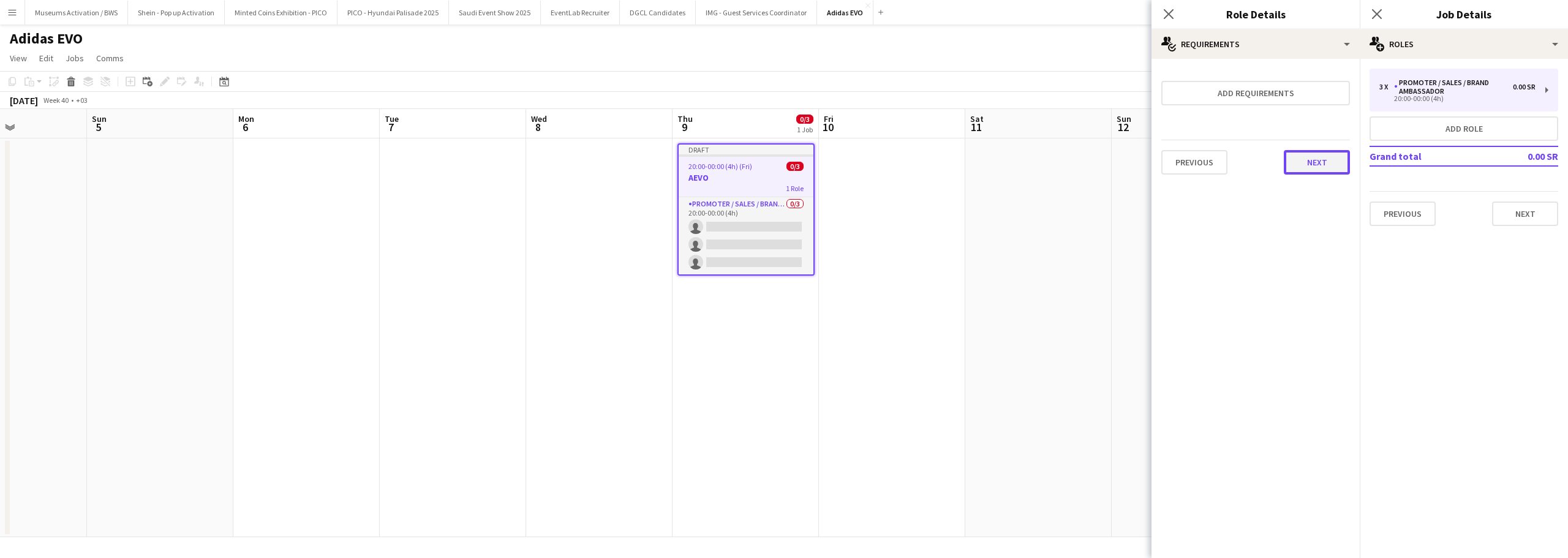
click at [1307, 161] on button "Next" at bounding box center [1317, 162] width 66 height 25
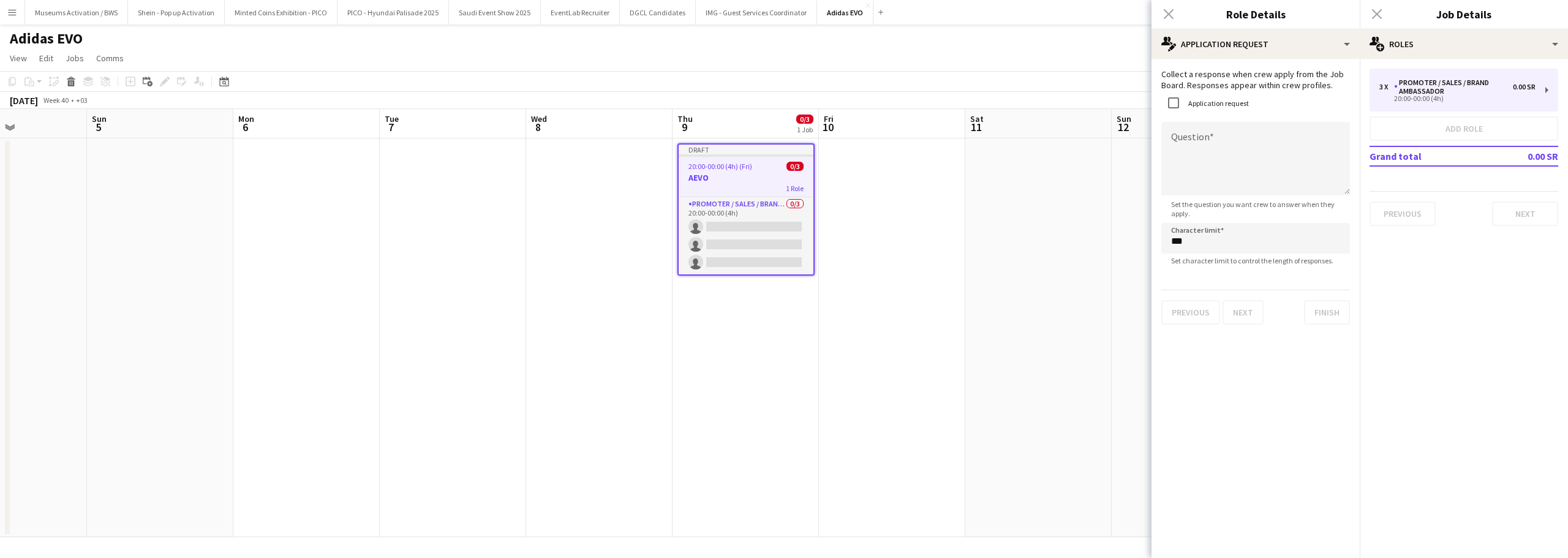
click at [1177, 119] on form "Collect a response when crew apply from the Job Board. Responses appear within …" at bounding box center [1256, 196] width 208 height 256
click at [1178, 122] on textarea "Question" at bounding box center [1255, 158] width 189 height 74
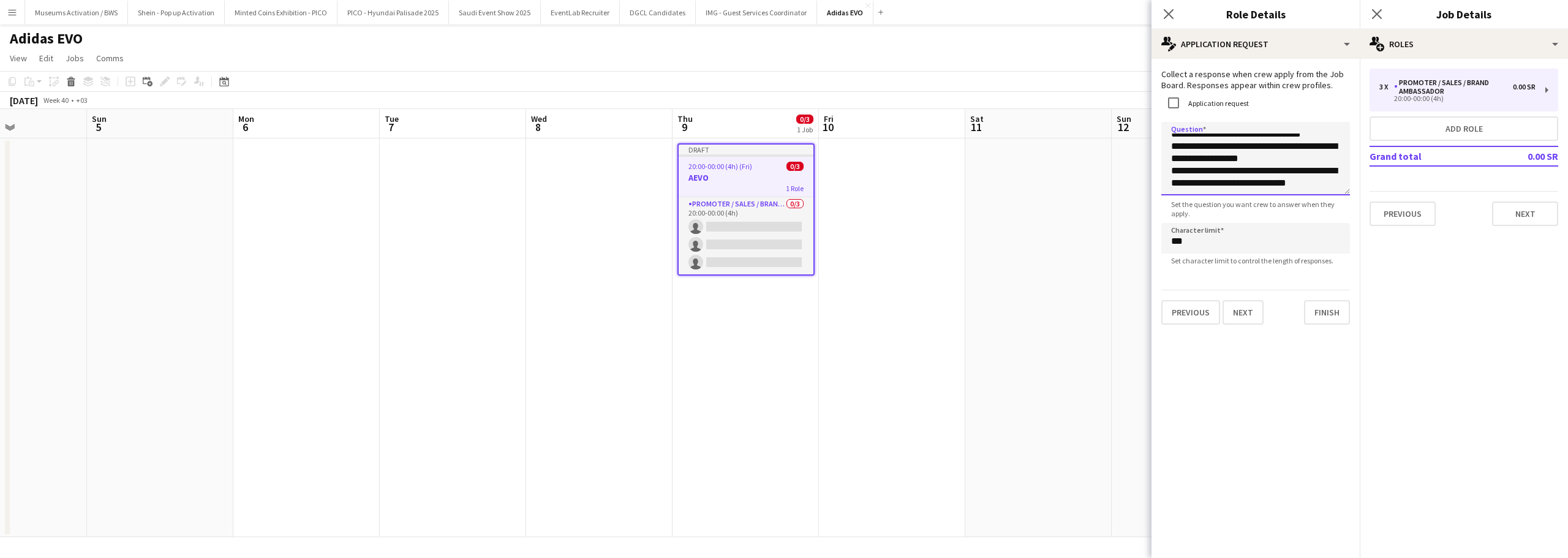
scroll to position [0, 0]
drag, startPoint x: 1222, startPoint y: 189, endPoint x: 1136, endPoint y: 98, distance: 125.2
click at [1136, 98] on body "Menu Boards Boards Boards All jobs Status Workforce Workforce My Workforce Recr…" at bounding box center [784, 279] width 1568 height 558
paste textarea "**********"
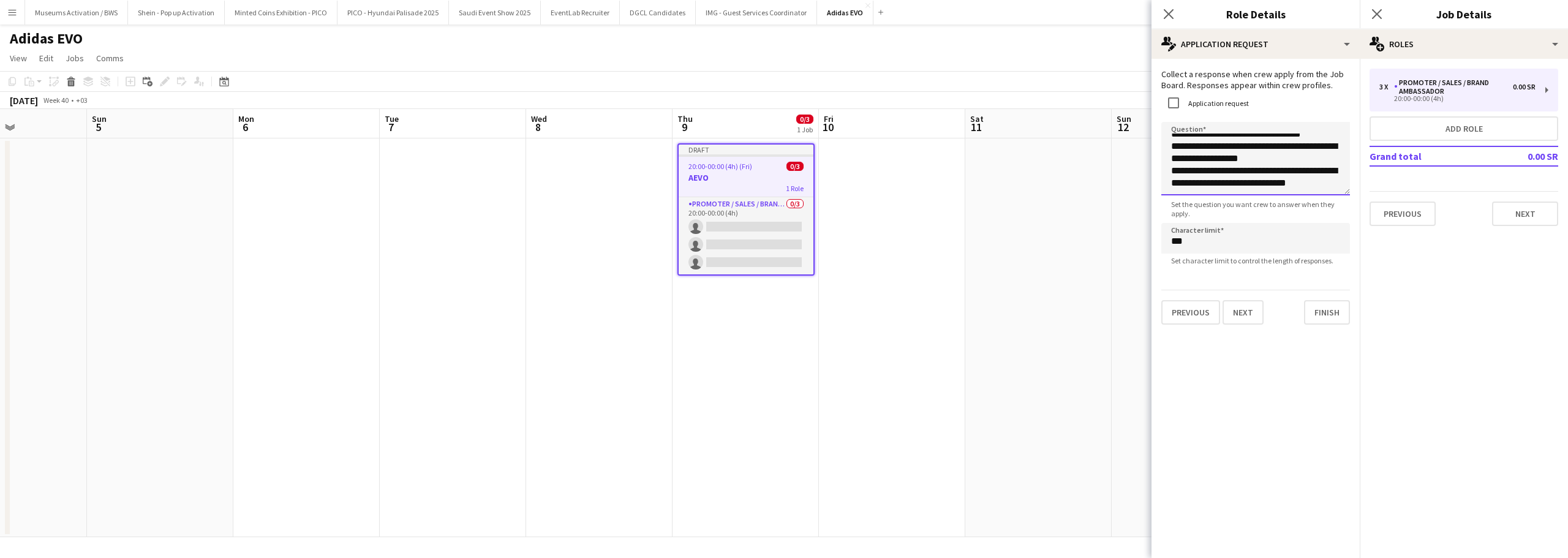
click at [1222, 173] on textarea "**********" at bounding box center [1255, 158] width 189 height 74
drag, startPoint x: 1222, startPoint y: 173, endPoint x: 1218, endPoint y: 113, distance: 60.1
click at [1218, 113] on form "**********" at bounding box center [1256, 196] width 208 height 256
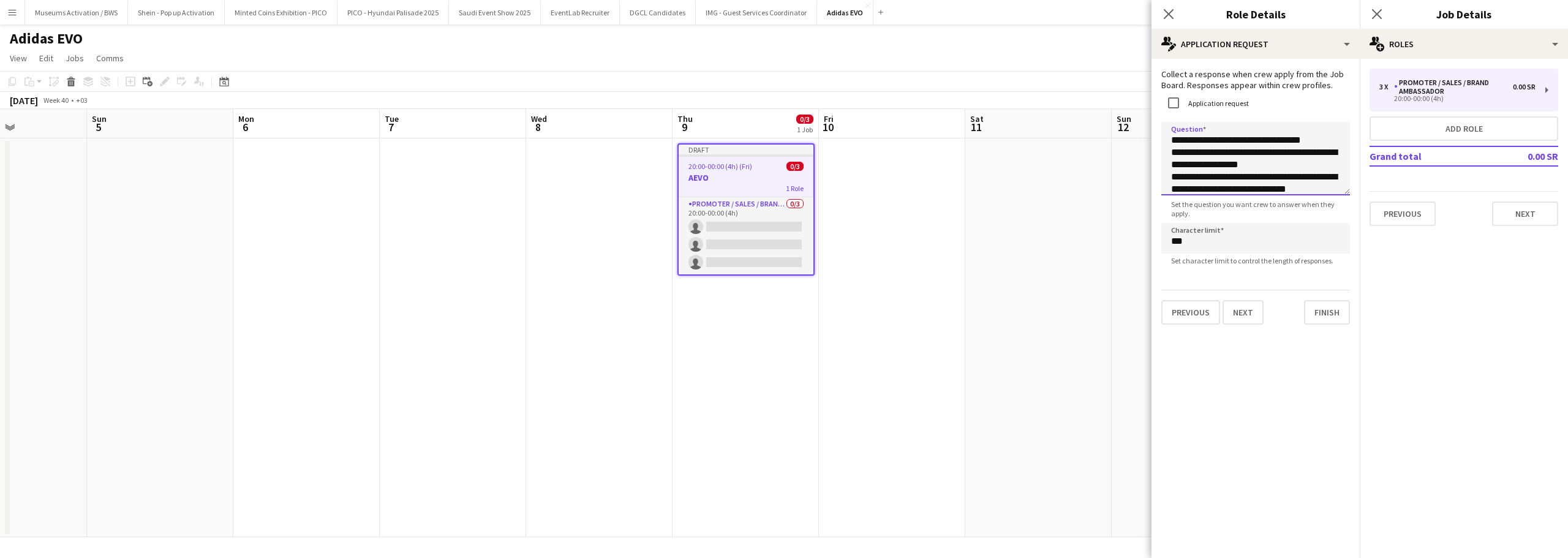
paste textarea "**********"
click at [1171, 140] on textarea "**********" at bounding box center [1255, 158] width 189 height 74
click at [1172, 182] on textarea "**********" at bounding box center [1255, 158] width 189 height 74
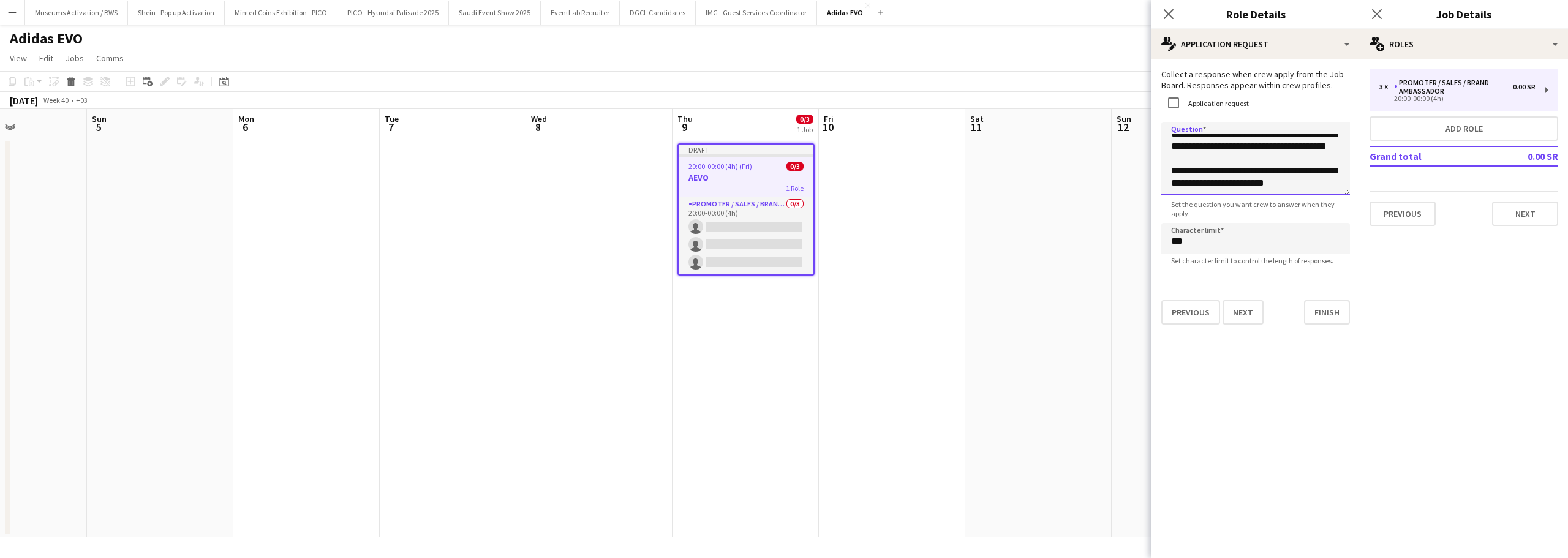
scroll to position [67, 0]
click at [1172, 158] on textarea "**********" at bounding box center [1255, 158] width 189 height 74
click at [1217, 181] on textarea "**********" at bounding box center [1255, 158] width 189 height 74
click at [1207, 146] on textarea "**********" at bounding box center [1255, 158] width 189 height 74
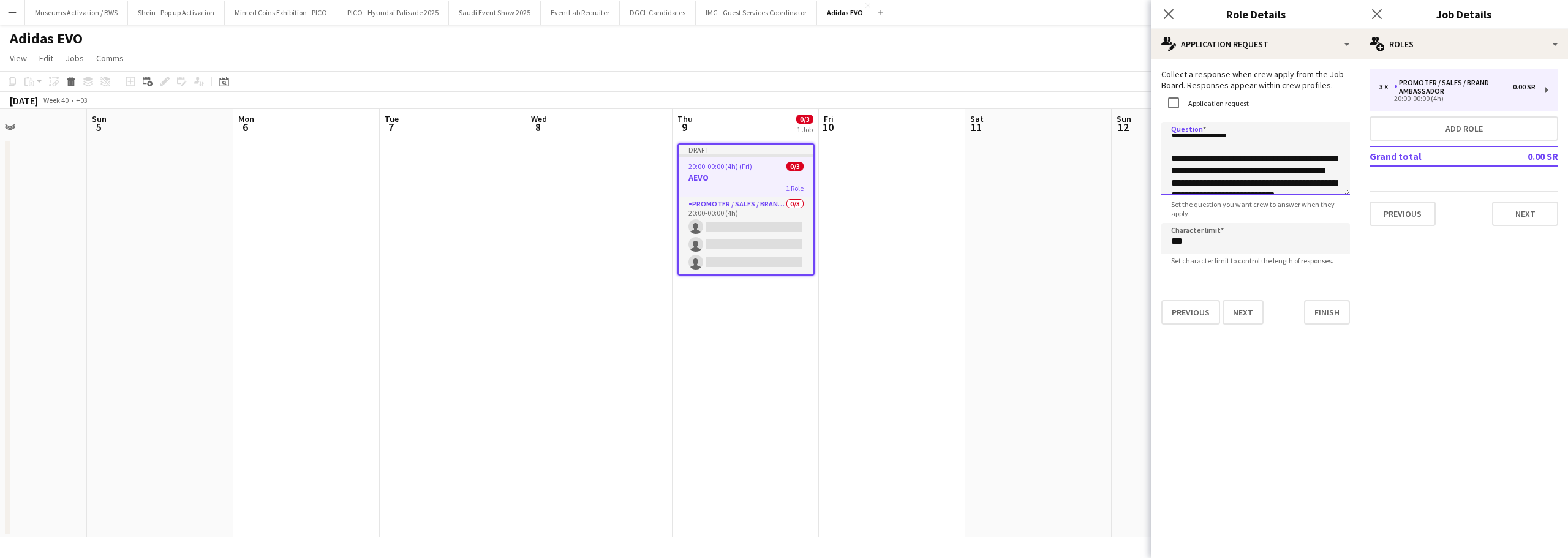
scroll to position [0, 0]
click at [1206, 165] on textarea "**********" at bounding box center [1255, 158] width 189 height 74
click at [1237, 144] on textarea "**********" at bounding box center [1255, 158] width 189 height 74
click at [1238, 160] on textarea "**********" at bounding box center [1255, 158] width 189 height 74
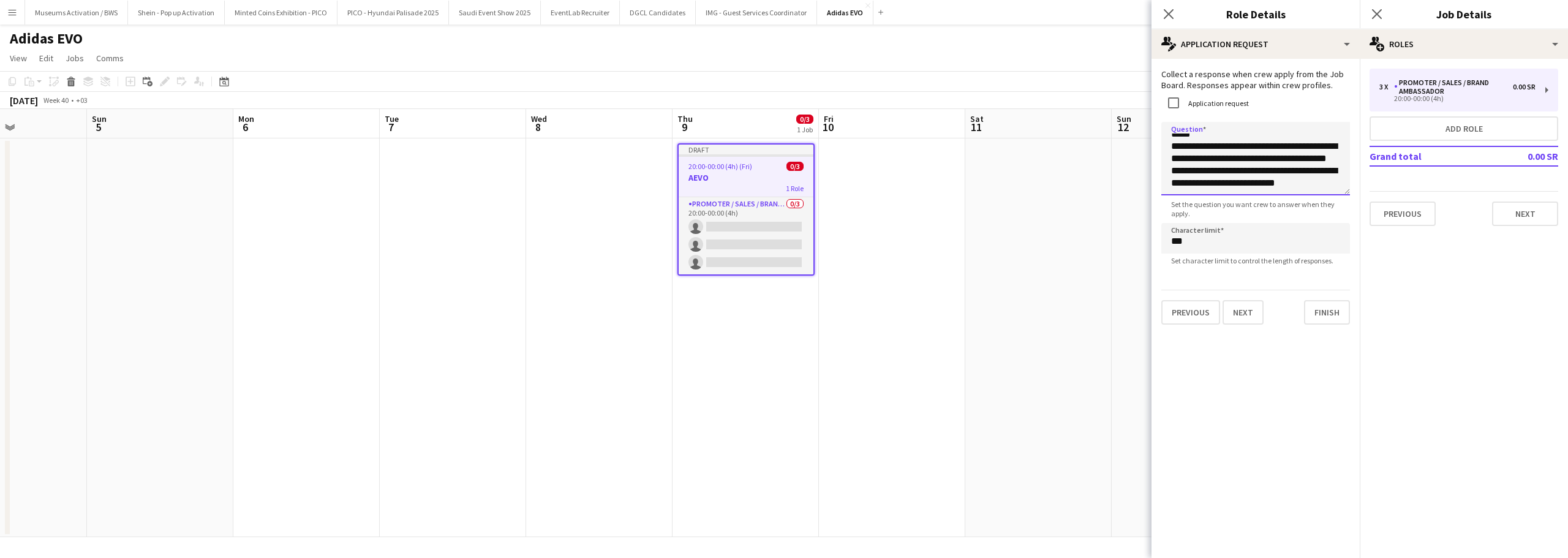
scroll to position [43, 0]
click at [1245, 135] on textarea "**********" at bounding box center [1255, 158] width 189 height 74
click at [1246, 139] on textarea "**********" at bounding box center [1255, 158] width 189 height 74
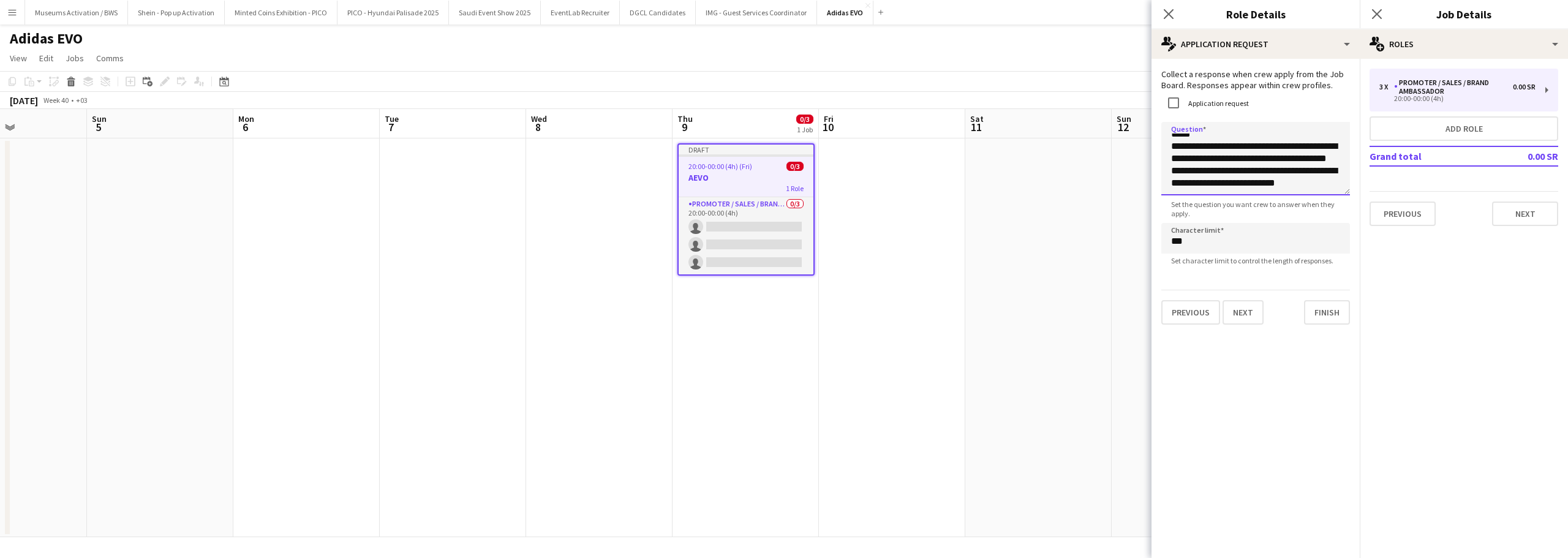
click at [1246, 139] on textarea "**********" at bounding box center [1255, 158] width 189 height 74
click at [1248, 149] on textarea "**********" at bounding box center [1255, 158] width 189 height 74
click at [1252, 184] on textarea "**********" at bounding box center [1255, 158] width 189 height 74
type textarea "**********"
click at [1290, 309] on div "Previous Next Finish" at bounding box center [1255, 307] width 189 height 35
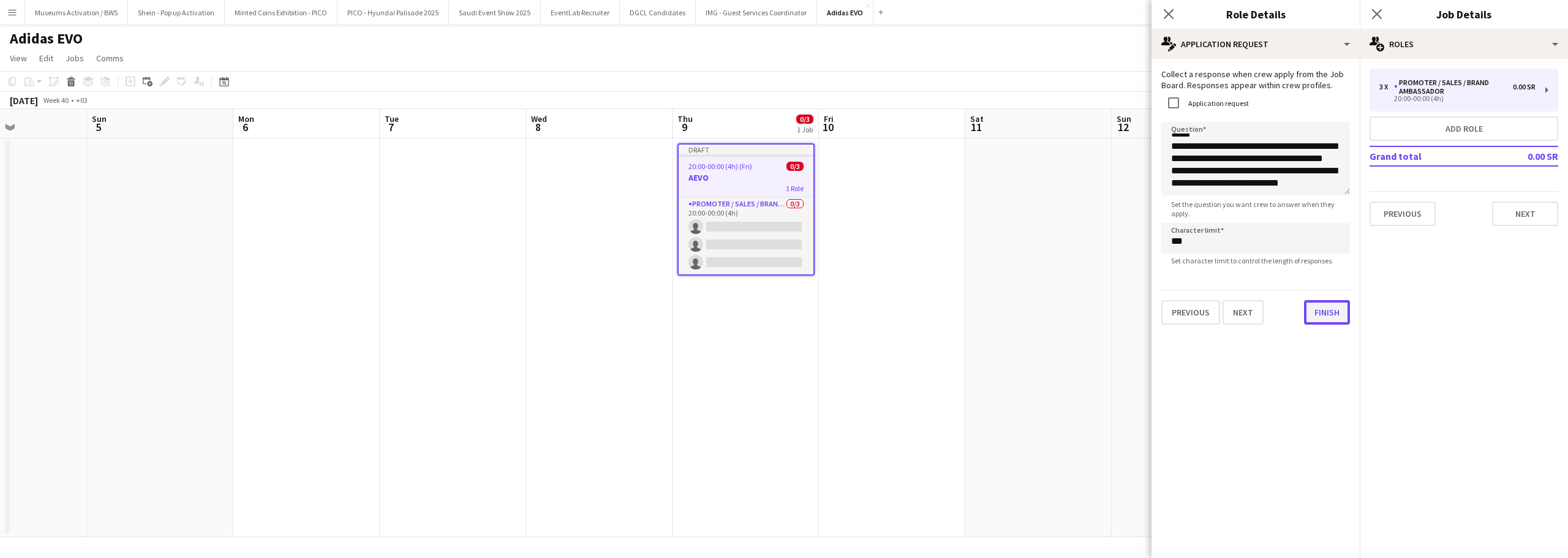
click at [1322, 310] on button "Finish" at bounding box center [1327, 313] width 46 height 25
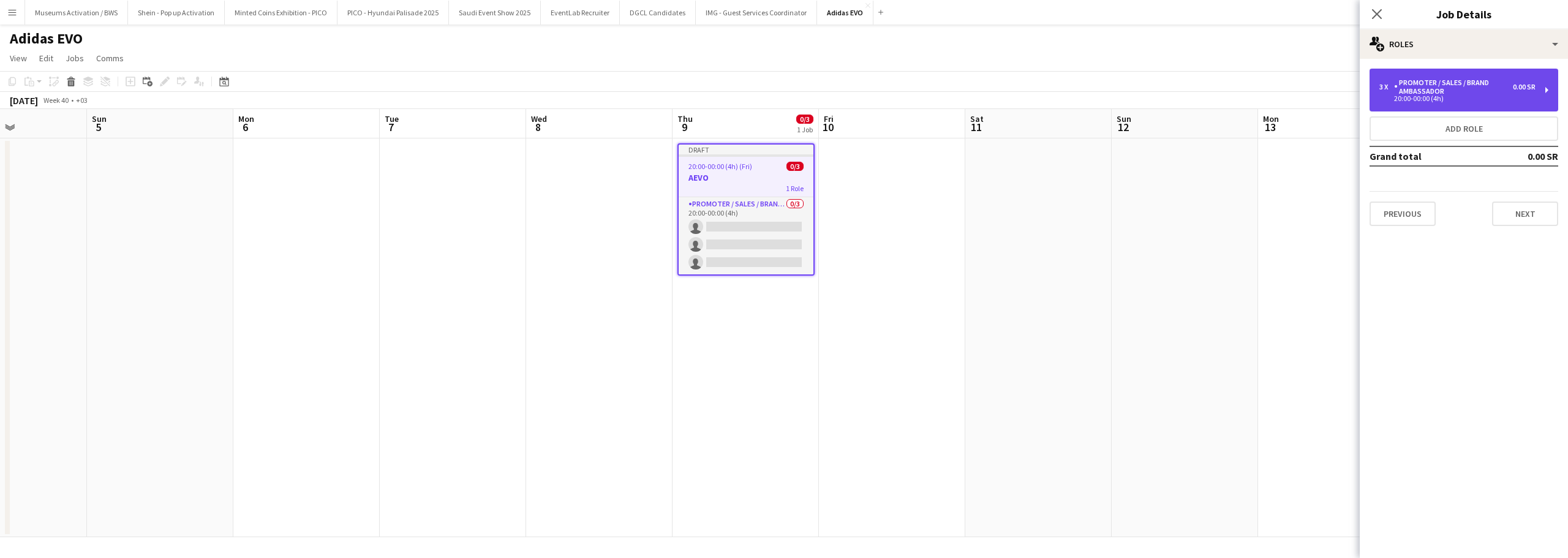
click at [1413, 94] on div "Promoter / Sales / Brand Ambassador" at bounding box center [1454, 87] width 119 height 17
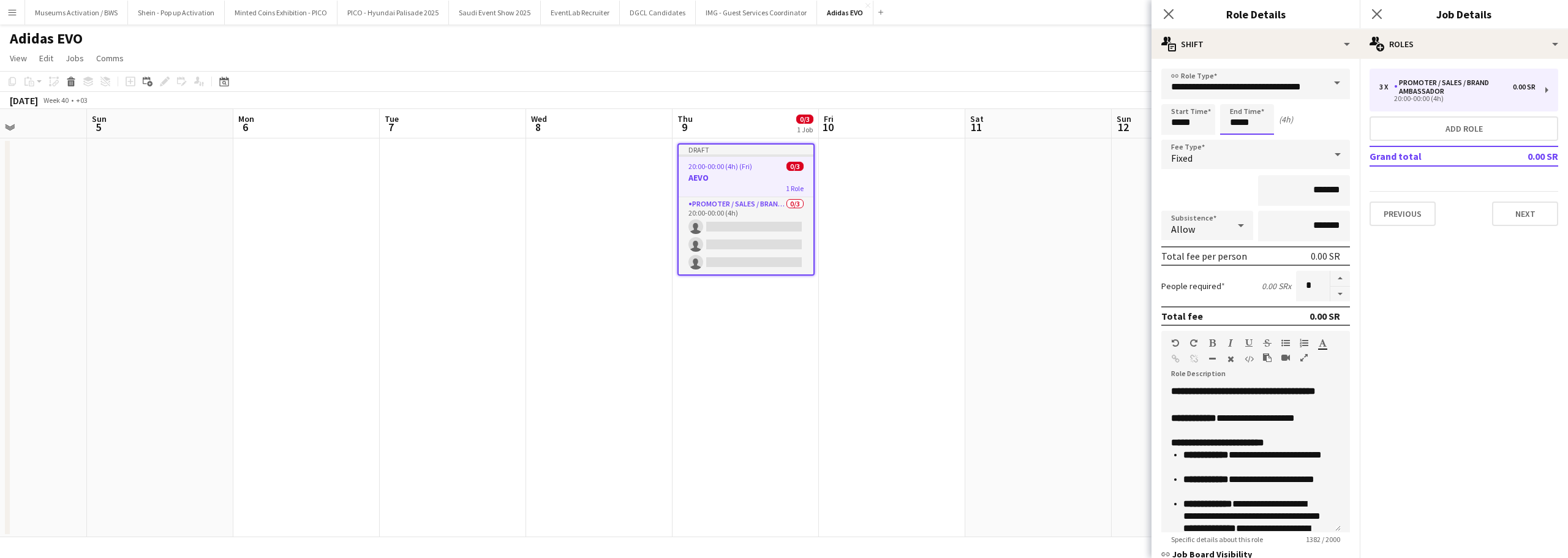
click at [1241, 109] on input "*****" at bounding box center [1247, 119] width 54 height 31
click at [1239, 97] on div at bounding box center [1235, 98] width 25 height 12
type input "*****"
click at [1238, 145] on div at bounding box center [1235, 141] width 25 height 12
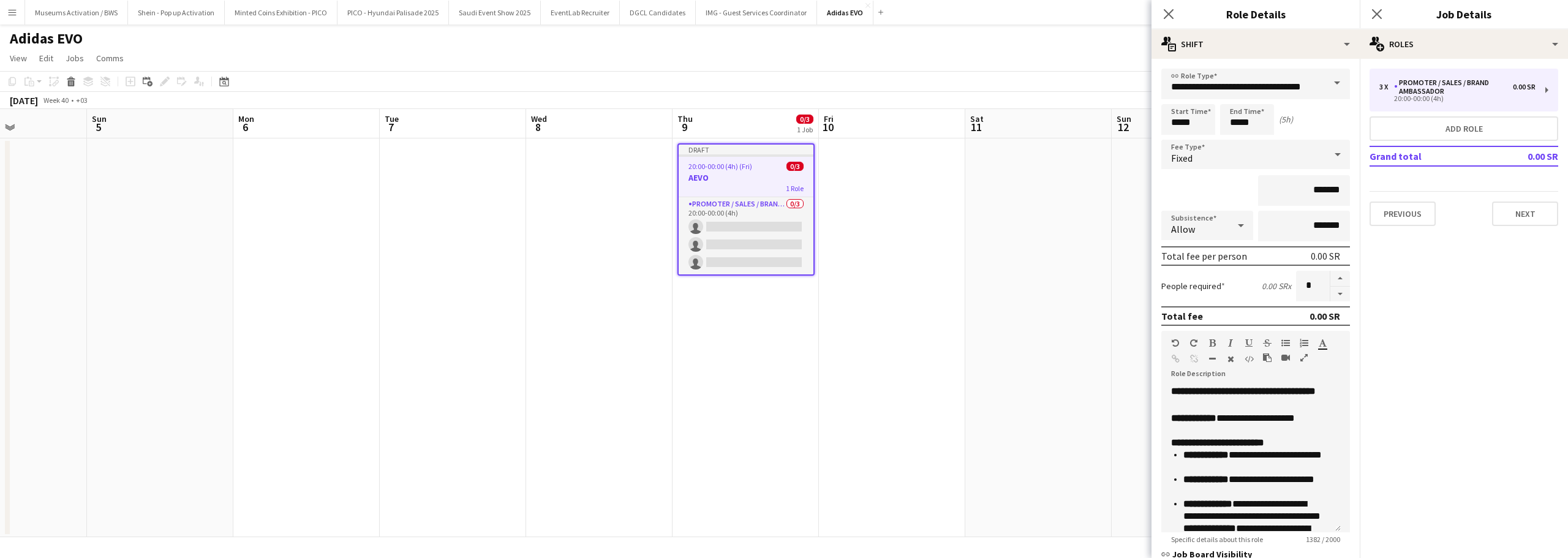
click at [1295, 121] on div "Start Time ***** End Time ***** (5h)" at bounding box center [1255, 119] width 189 height 31
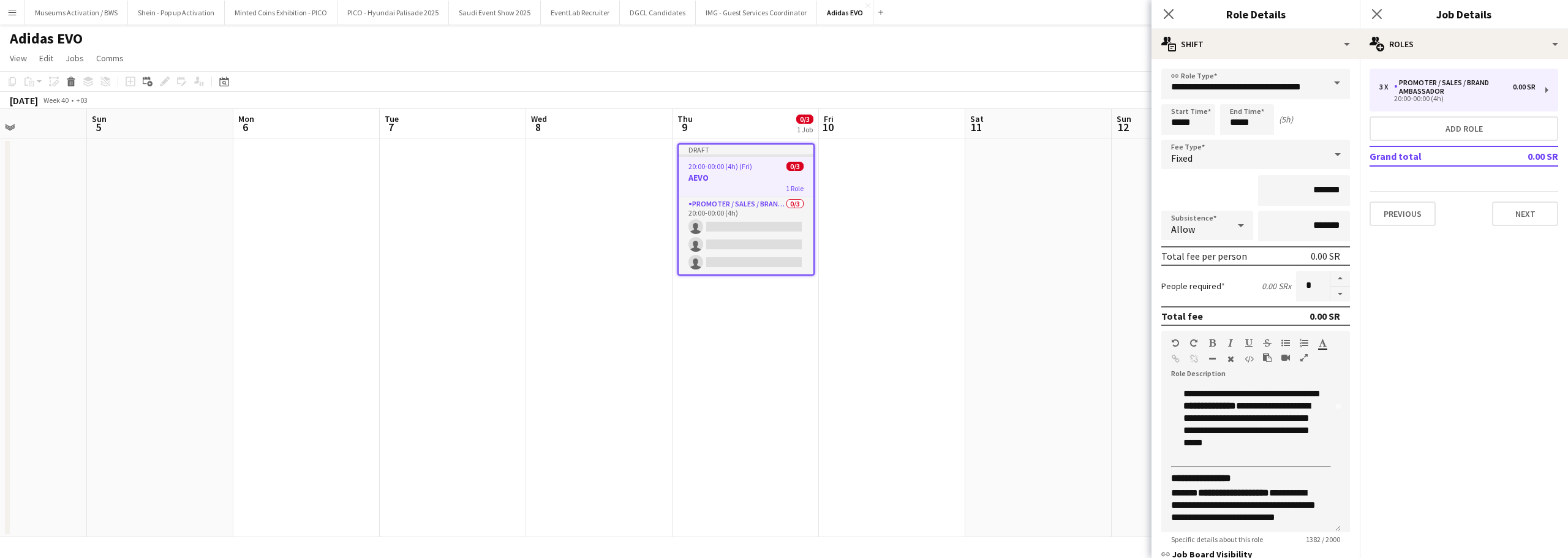
scroll to position [0, 0]
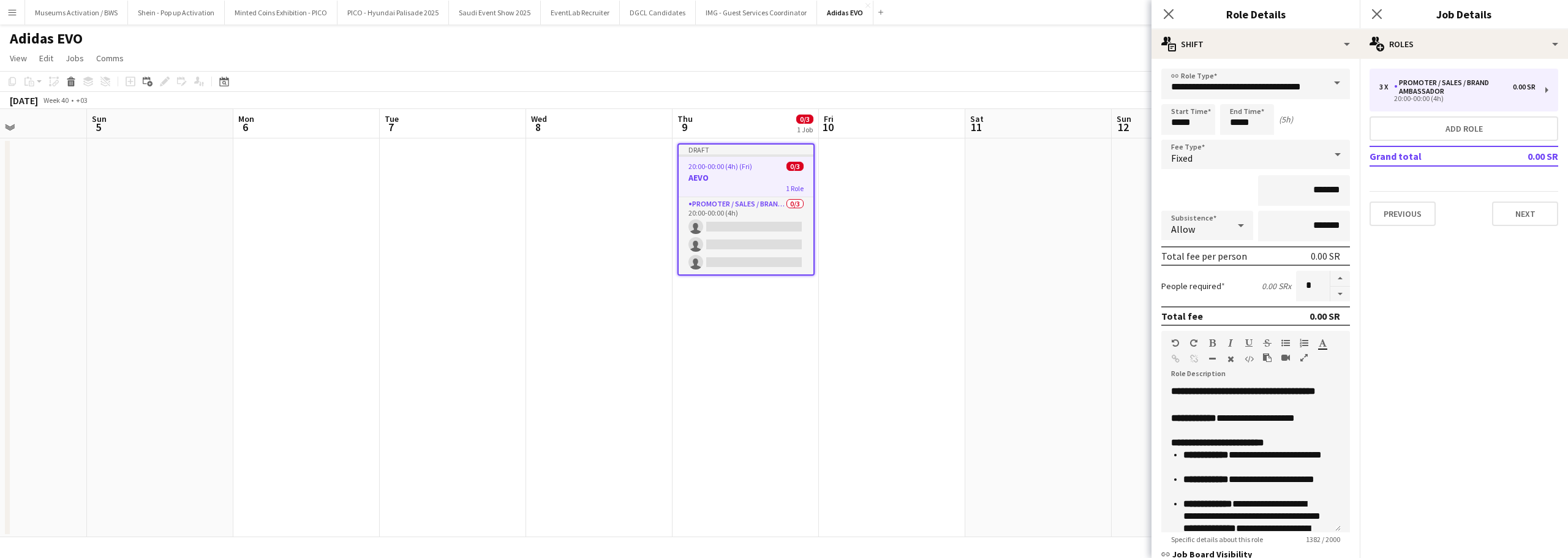
click at [1221, 194] on div "*******" at bounding box center [1255, 190] width 189 height 31
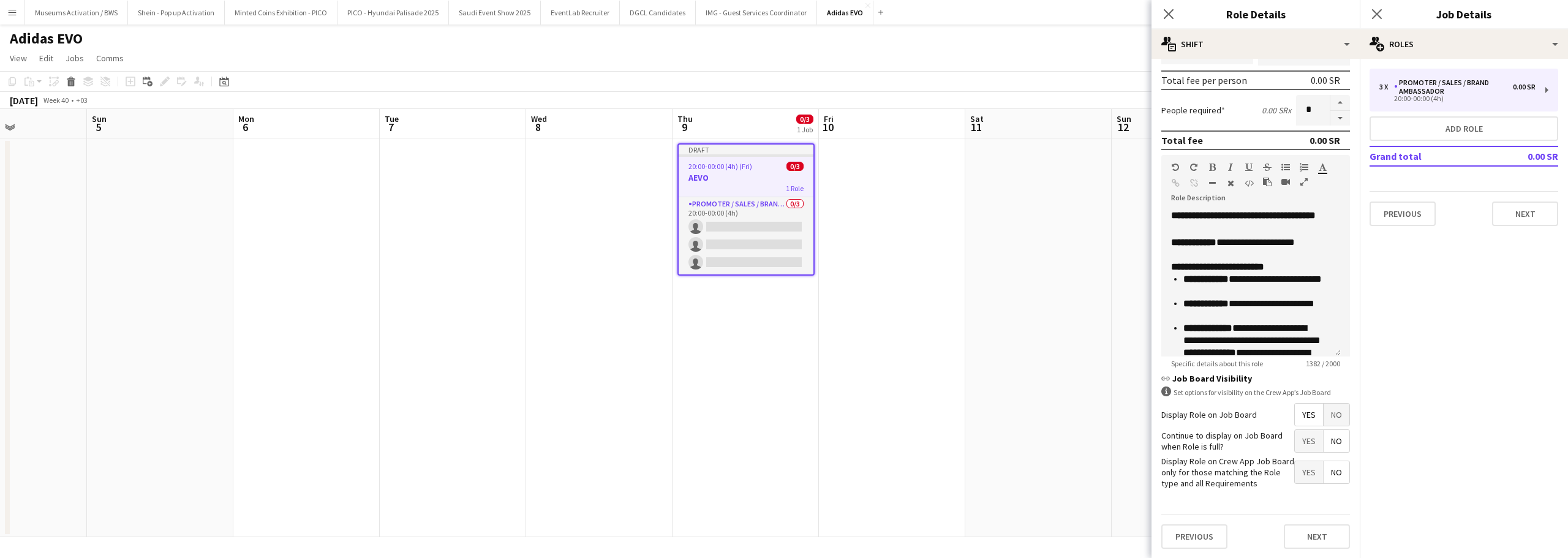
scroll to position [176, 0]
click at [1300, 530] on button "Next" at bounding box center [1317, 536] width 66 height 25
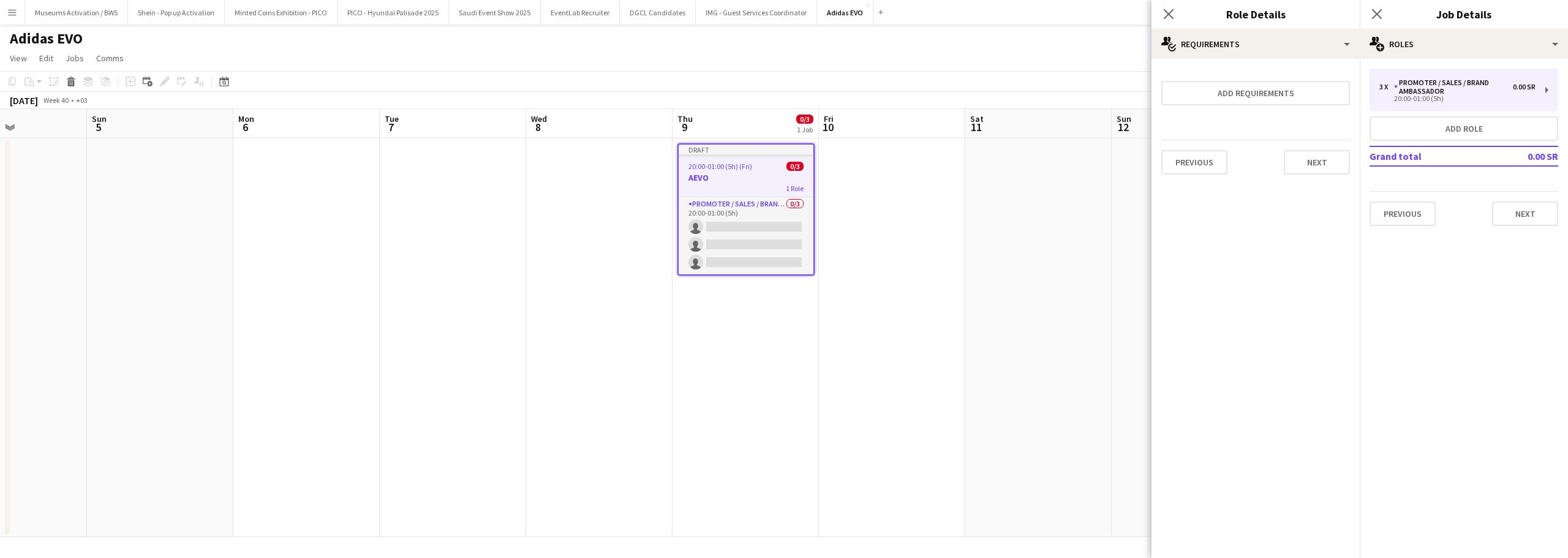
click at [1321, 145] on div "Previous Next" at bounding box center [1255, 162] width 189 height 44
click at [1319, 155] on button "Next" at bounding box center [1317, 162] width 66 height 25
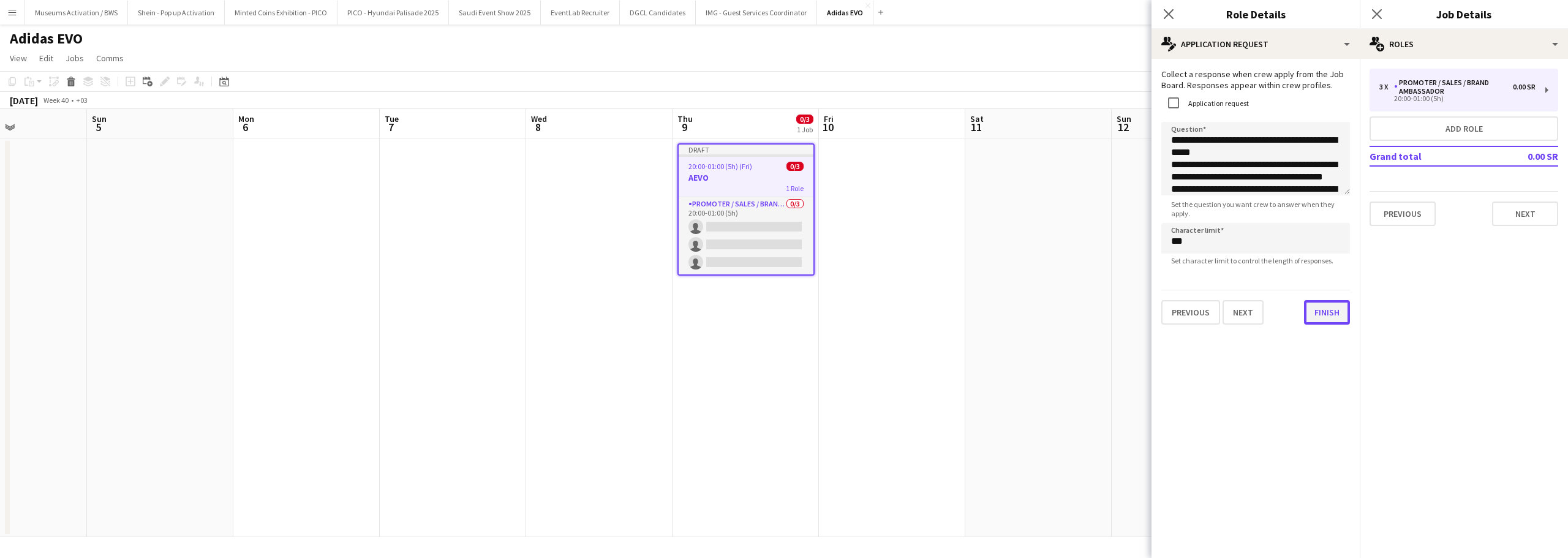
click at [1322, 326] on div "**********" at bounding box center [1256, 197] width 208 height 275
click at [1322, 324] on button "Finish" at bounding box center [1327, 313] width 46 height 25
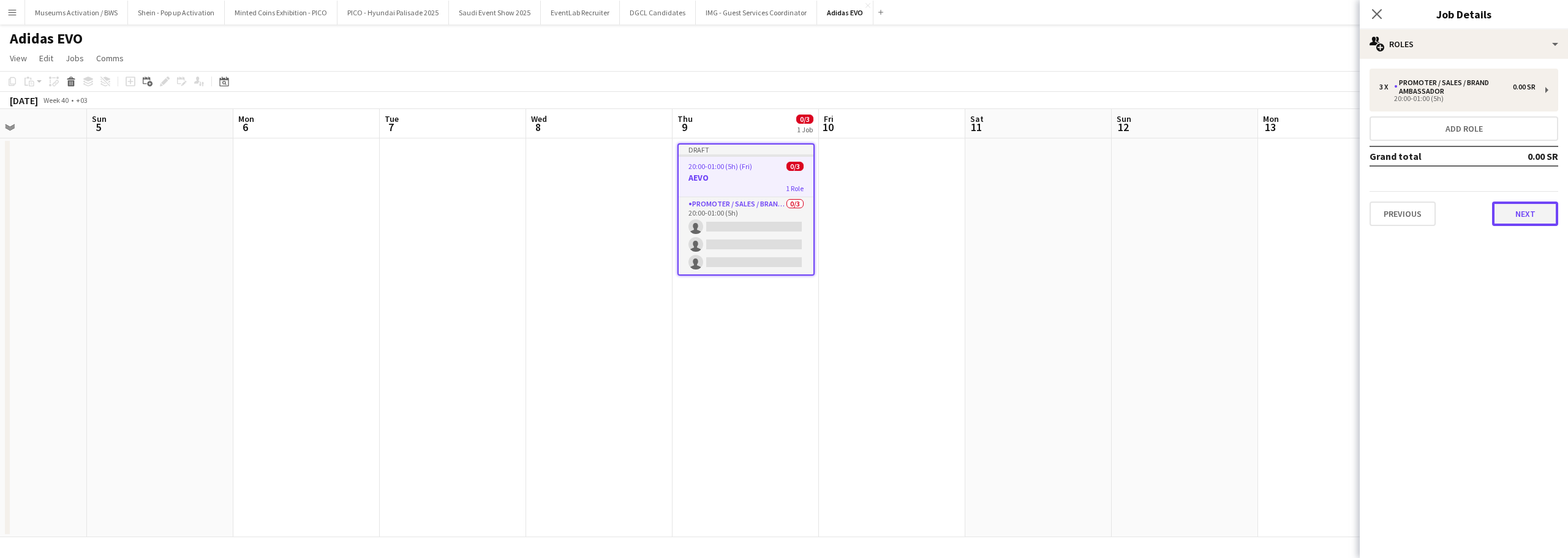
click at [1507, 217] on button "Next" at bounding box center [1525, 213] width 66 height 25
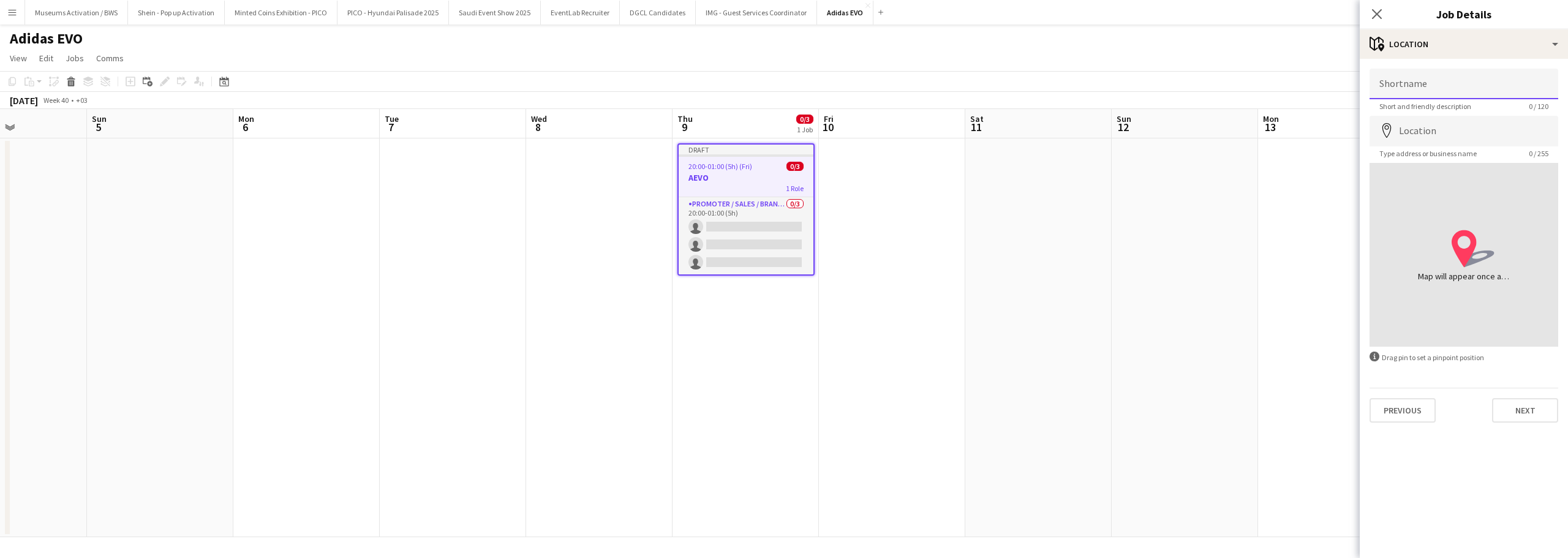
click at [1442, 87] on input "Shortname" at bounding box center [1464, 84] width 189 height 31
paste input "**********"
type input "**********"
click at [1454, 133] on input "Location" at bounding box center [1464, 131] width 189 height 31
paste input "**********"
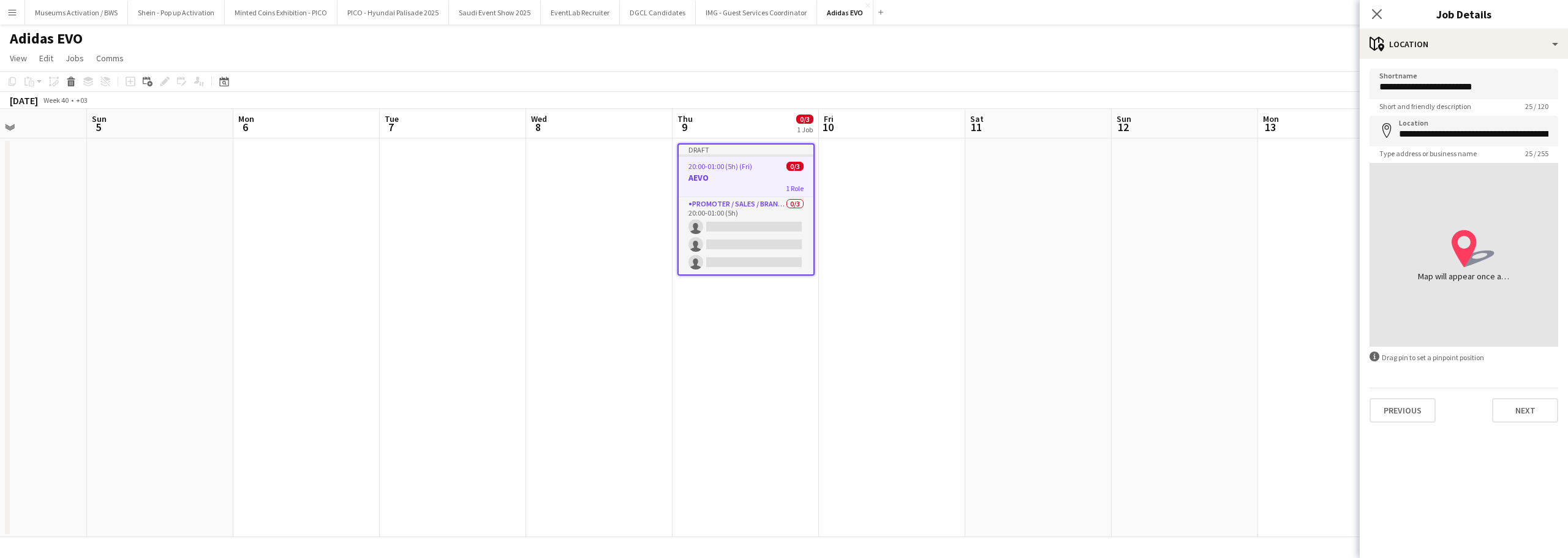
type input "**********"
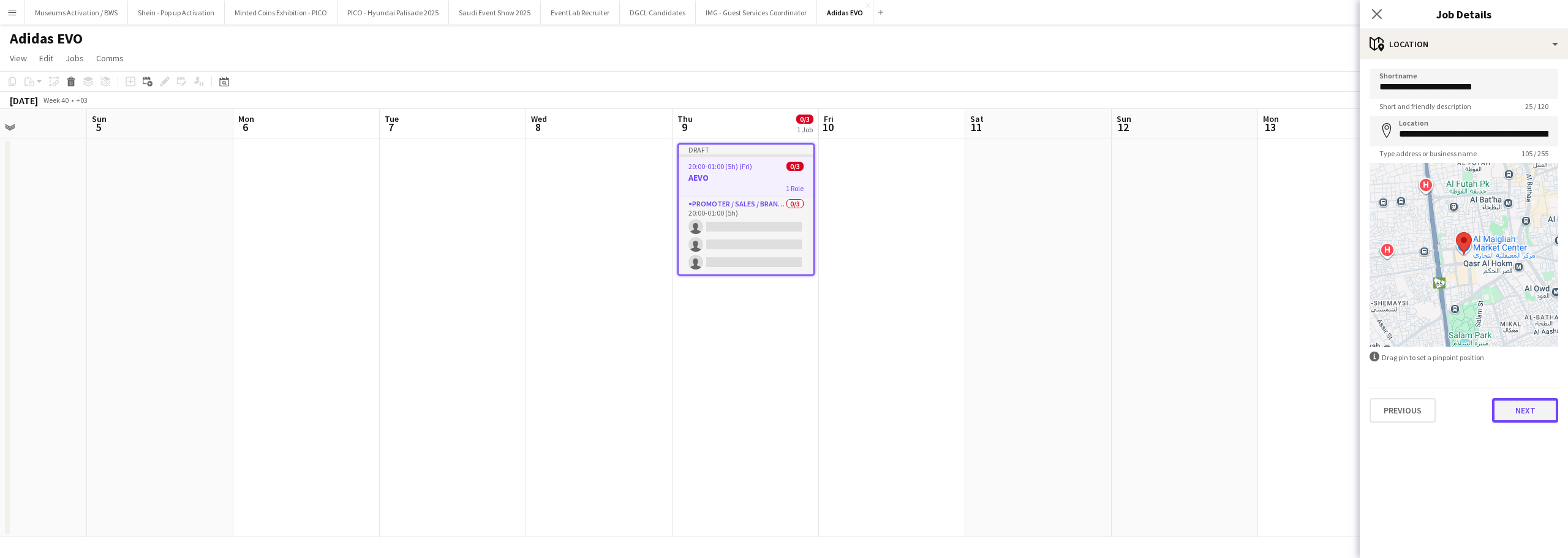
click at [1521, 412] on button "Next" at bounding box center [1525, 410] width 66 height 25
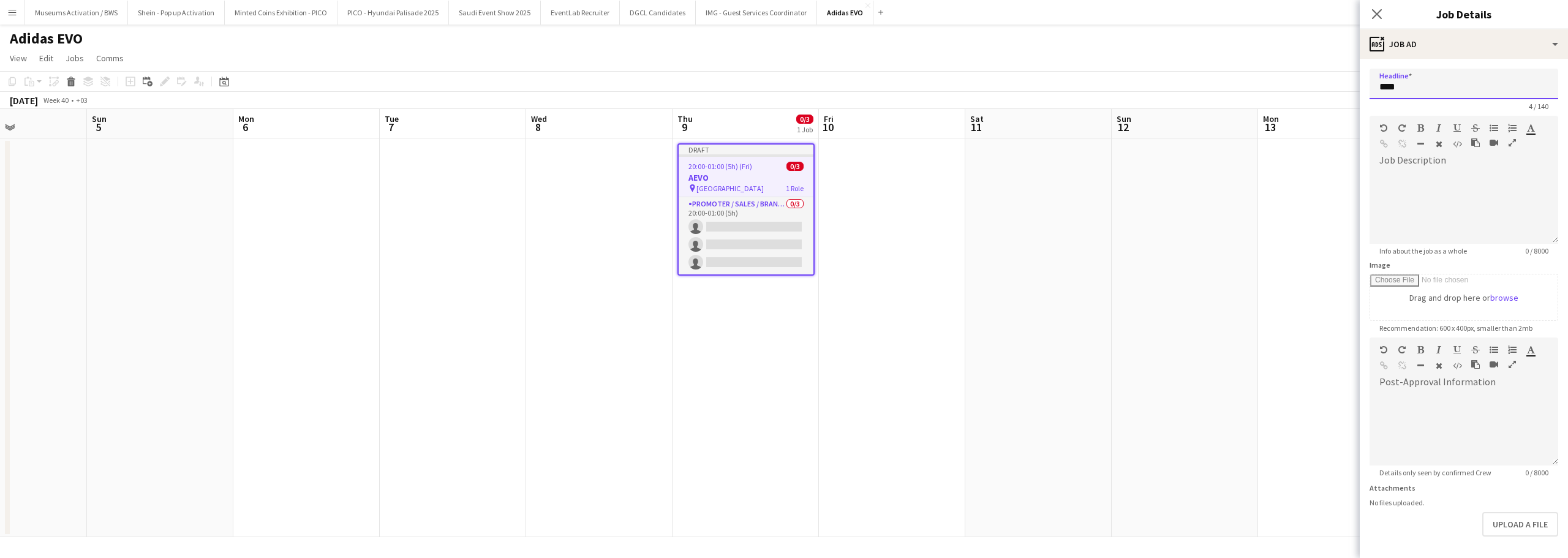
click at [1445, 90] on input "****" at bounding box center [1464, 84] width 189 height 31
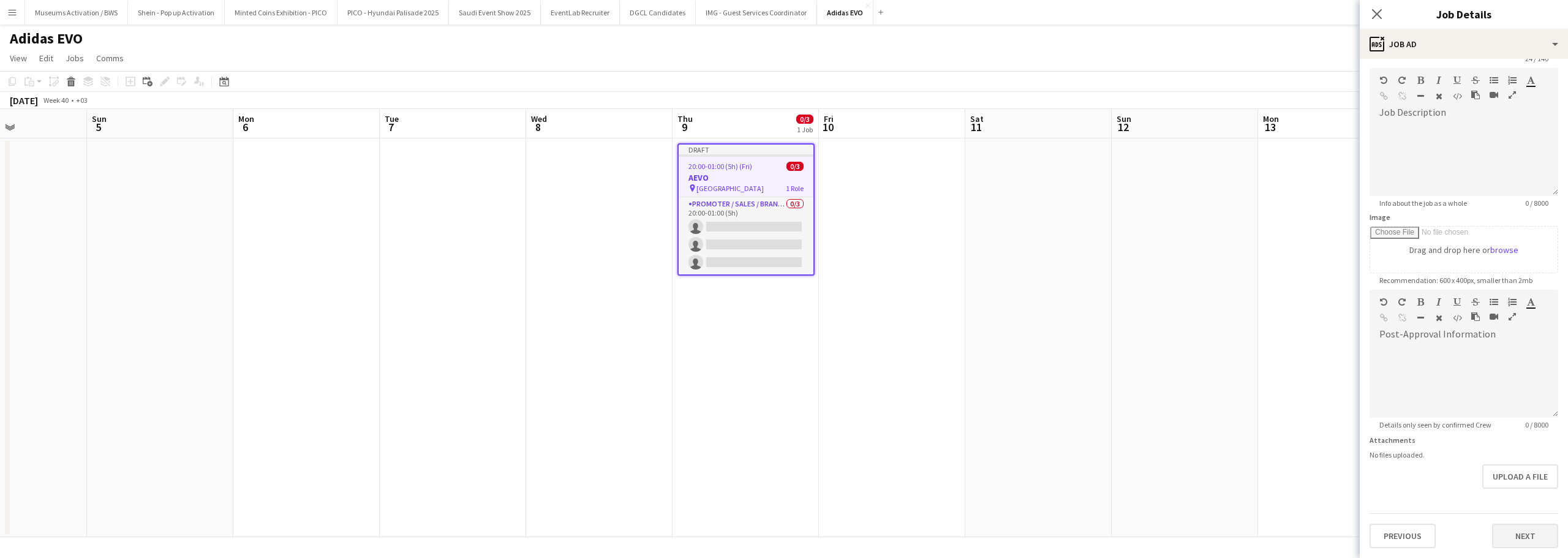
type input "**********"
click at [1492, 534] on button "Next" at bounding box center [1525, 536] width 66 height 25
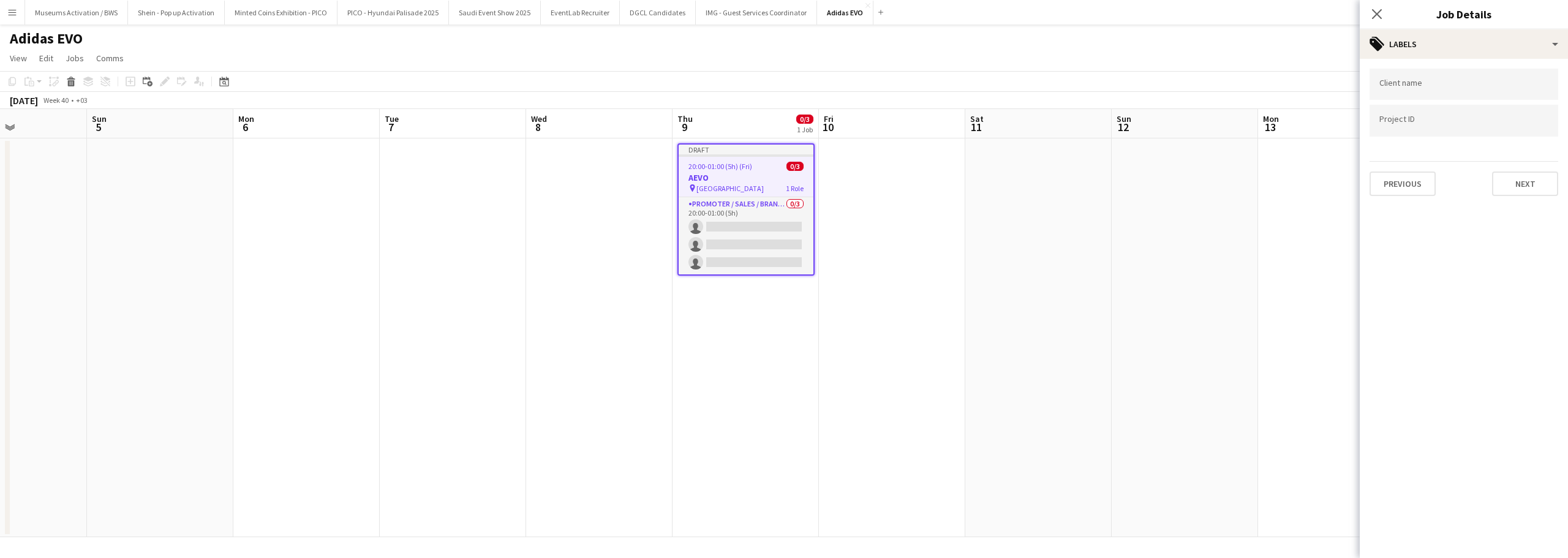
click at [1424, 86] on input "Type to search client labels..." at bounding box center [1464, 84] width 169 height 11
type input "***"
click at [1424, 119] on div "ACT 3 MENA MARKETING SERVICES L.L.C" at bounding box center [1464, 122] width 189 height 29
click at [1424, 133] on input "Type to search project ID labels..." at bounding box center [1464, 138] width 169 height 11
paste input "**********"
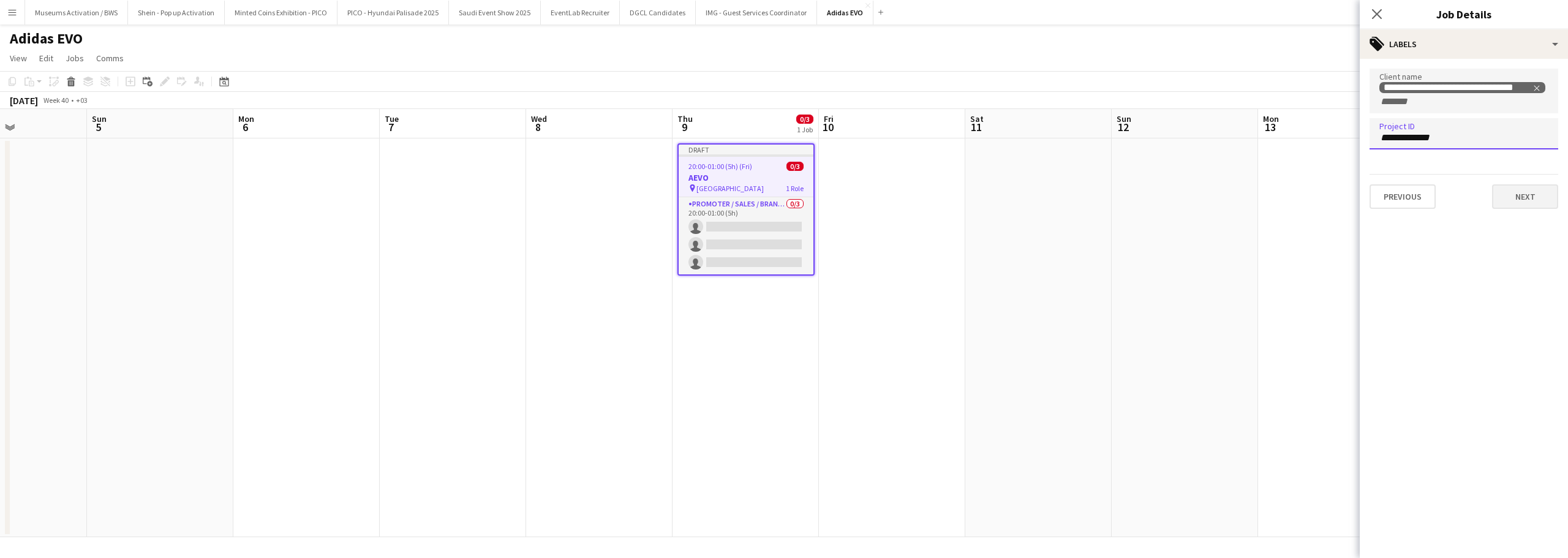
type input "**********"
click at [1533, 197] on button "Next" at bounding box center [1525, 197] width 66 height 25
type input "*******"
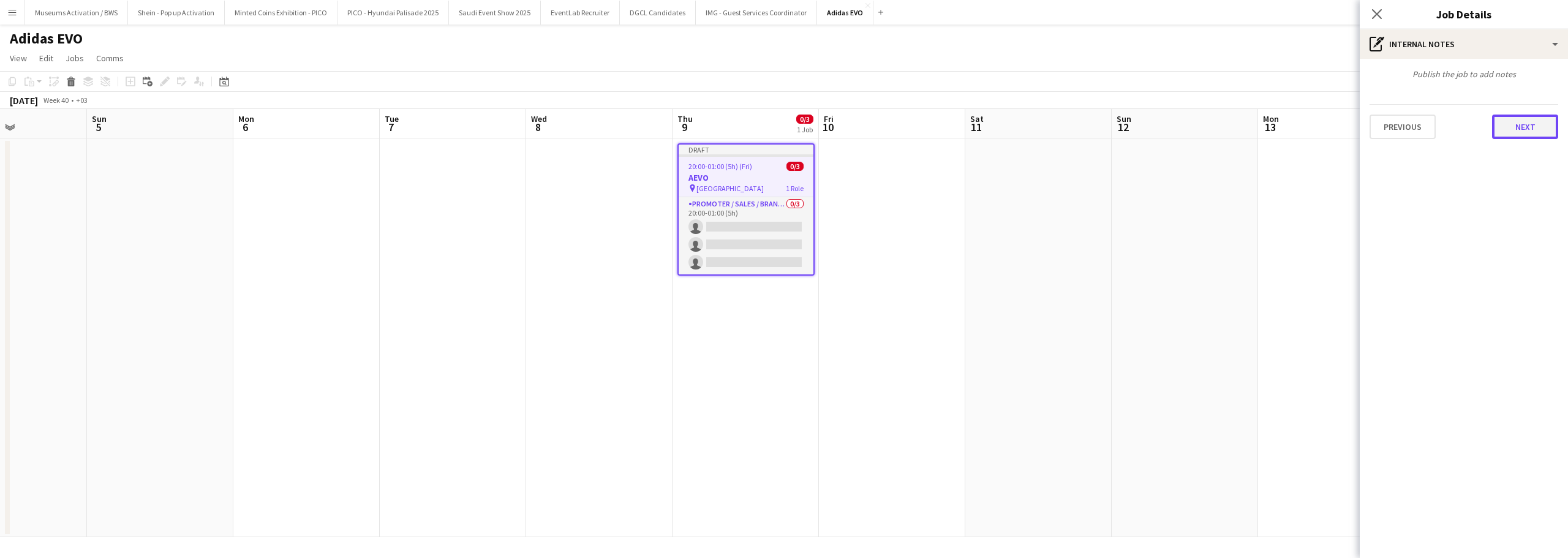
click at [1512, 128] on button "Next" at bounding box center [1525, 127] width 66 height 25
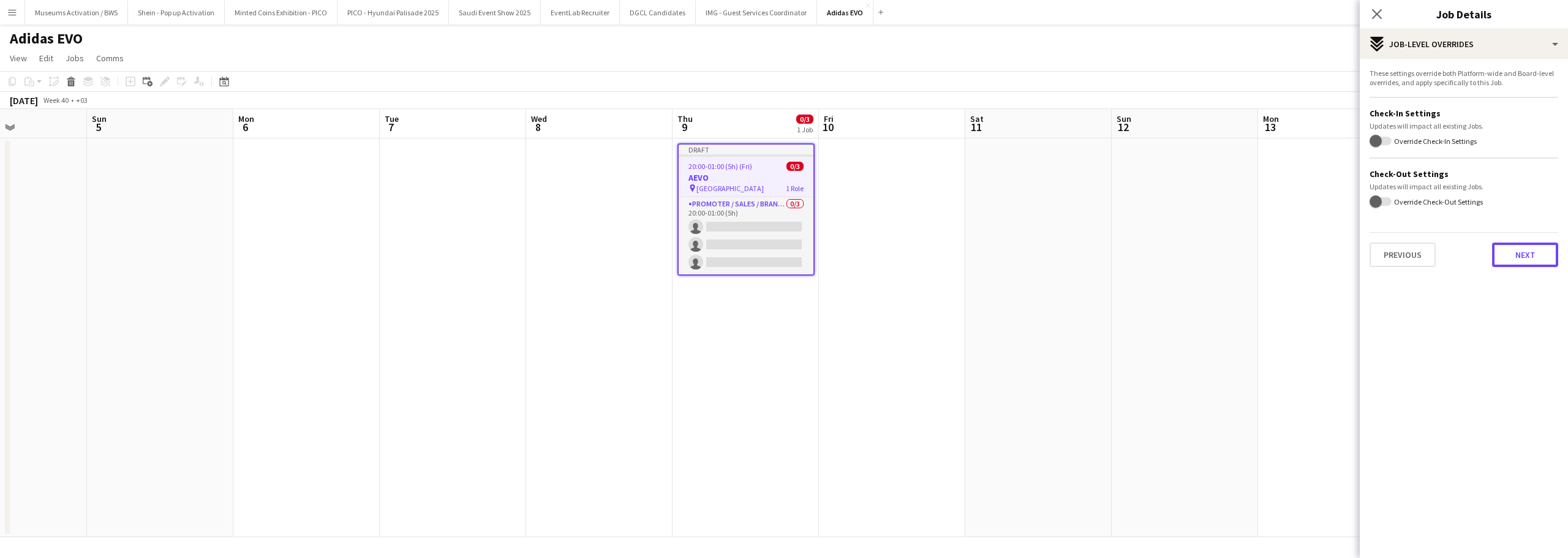
click at [1509, 248] on button "Next" at bounding box center [1525, 255] width 66 height 25
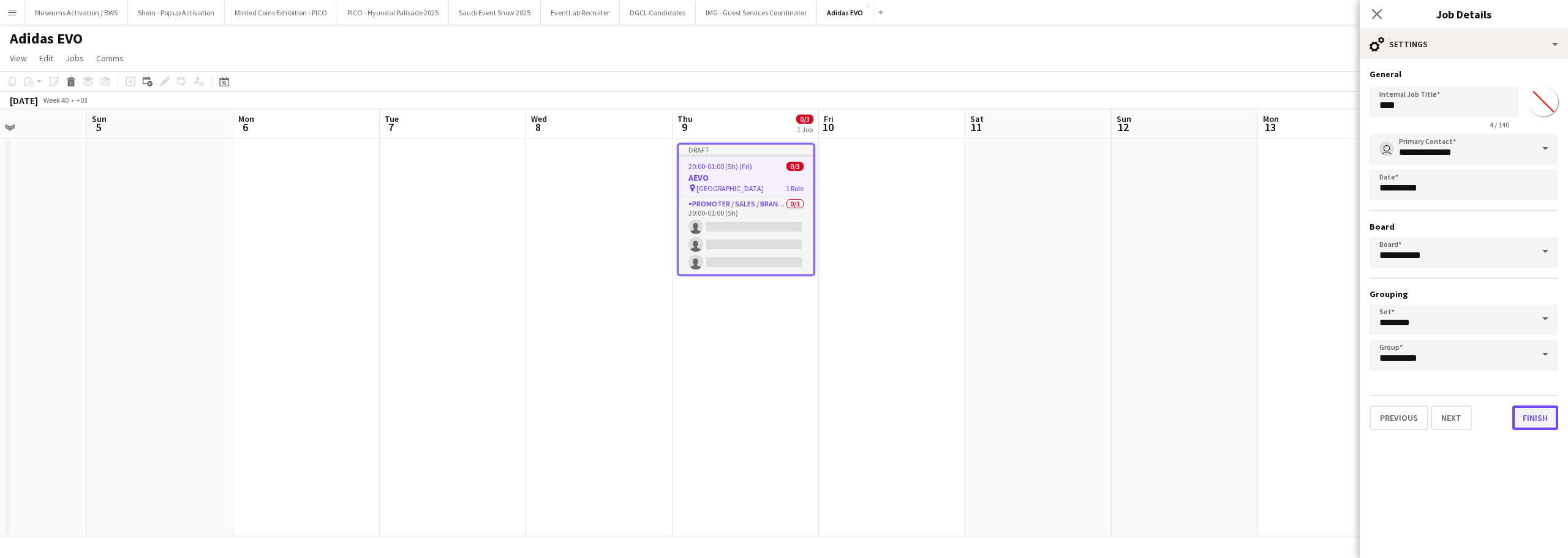
click at [1531, 412] on button "Finish" at bounding box center [1535, 417] width 46 height 25
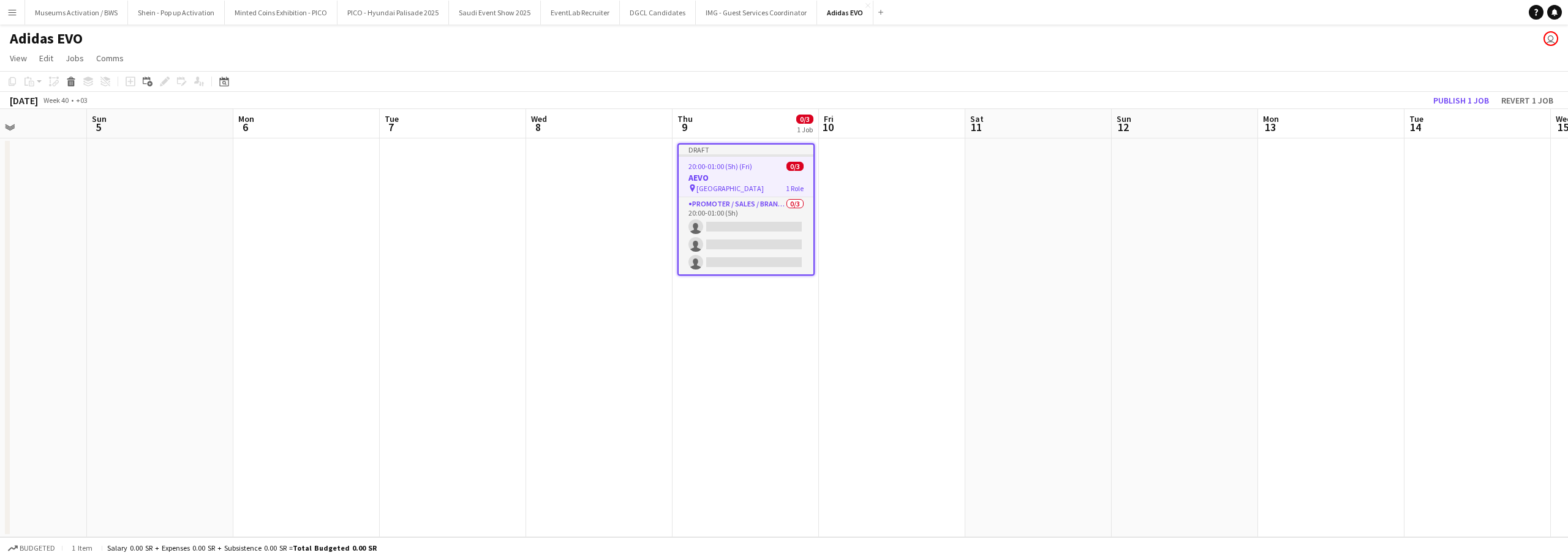
click at [1265, 276] on app-date-cell at bounding box center [1331, 337] width 147 height 398
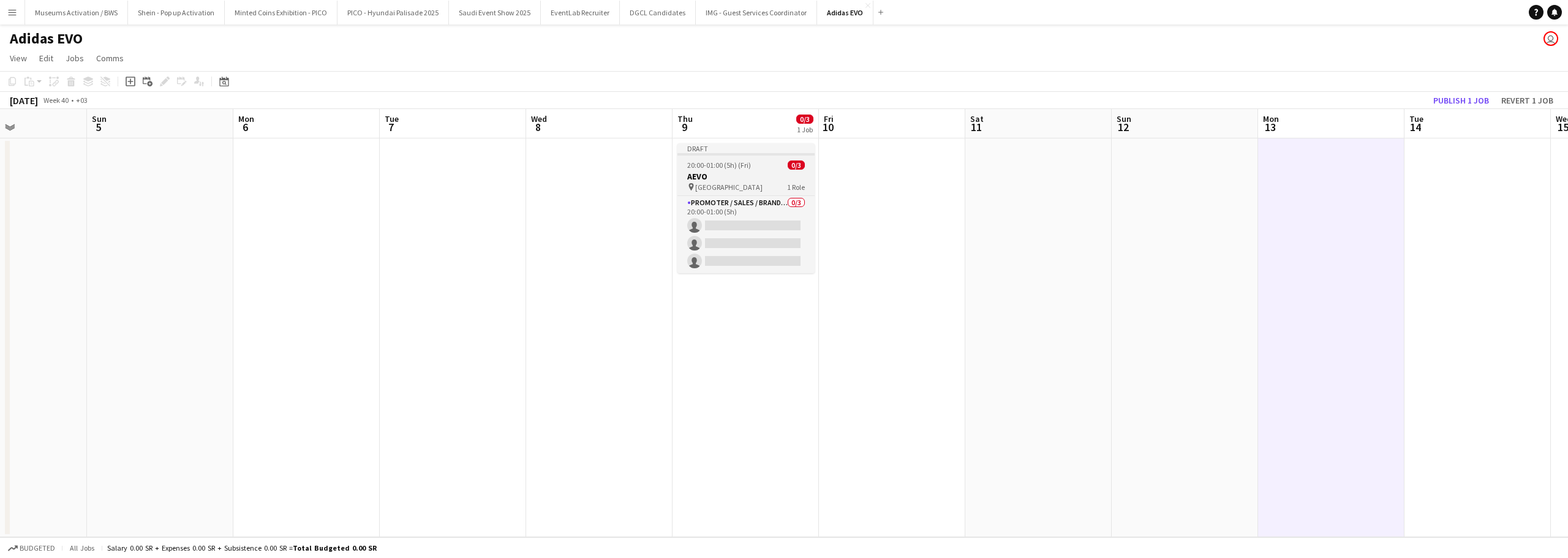
click at [781, 166] on div "20:00-01:00 (5h) (Fri) 0/3" at bounding box center [746, 165] width 137 height 9
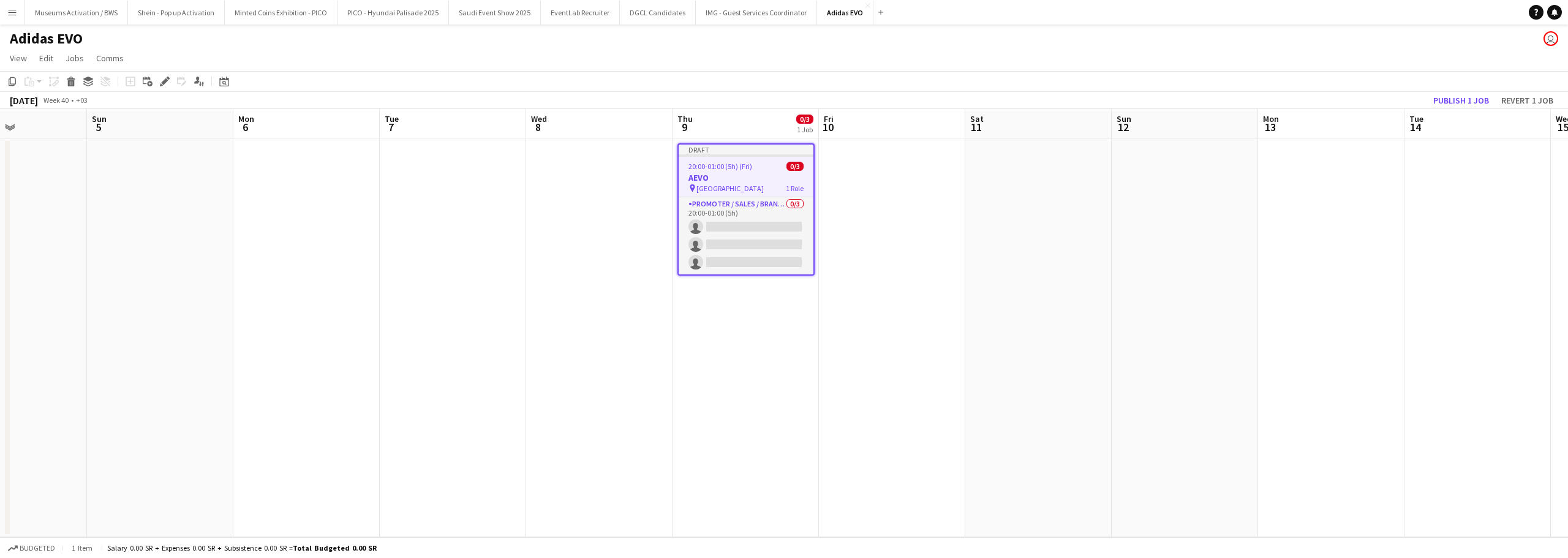
click at [768, 173] on h3 "AEVO" at bounding box center [746, 177] width 135 height 11
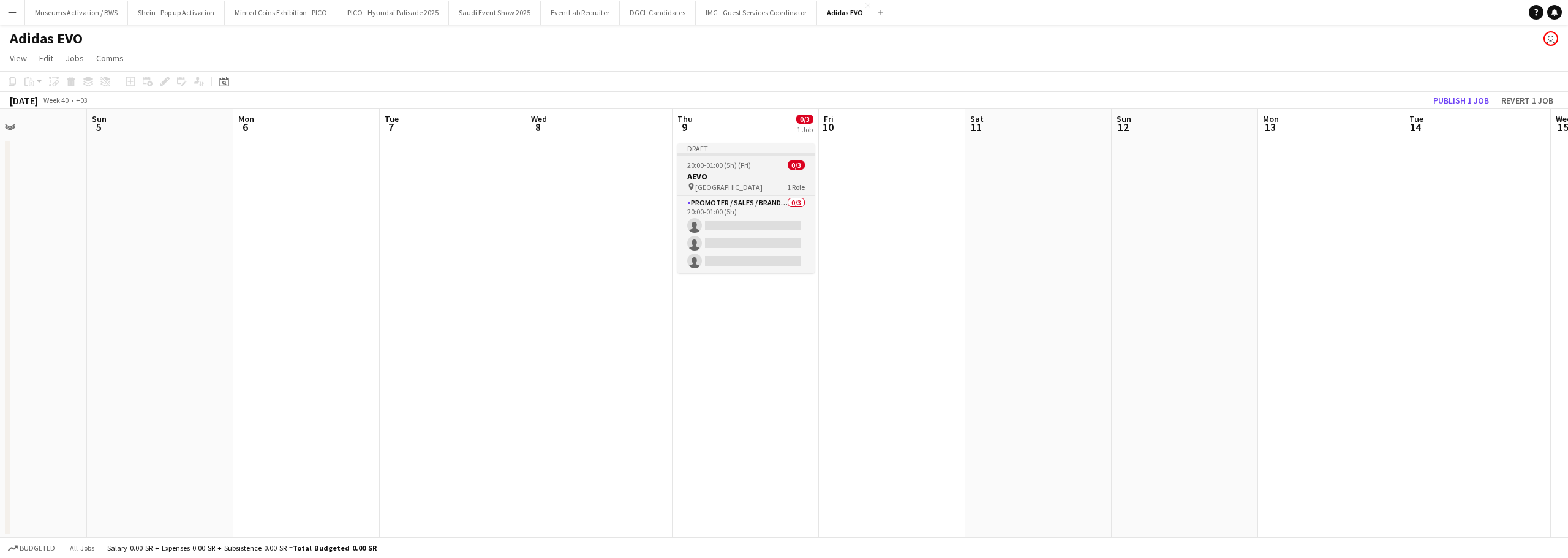
click at [771, 170] on app-job-card "Draft 20:00-01:00 (5h) (Fri) 0/3 AEVO pin Al Maigliah Market Center 1 Role Prom…" at bounding box center [746, 208] width 137 height 130
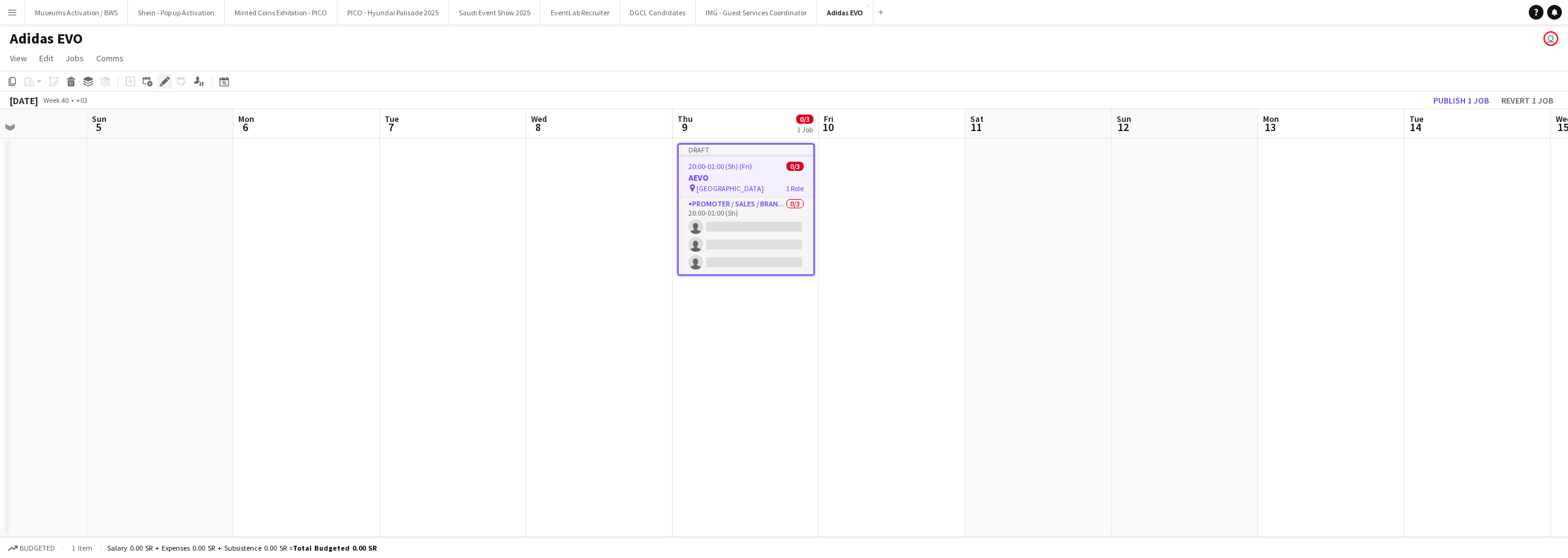
click at [163, 82] on icon at bounding box center [164, 82] width 7 height 7
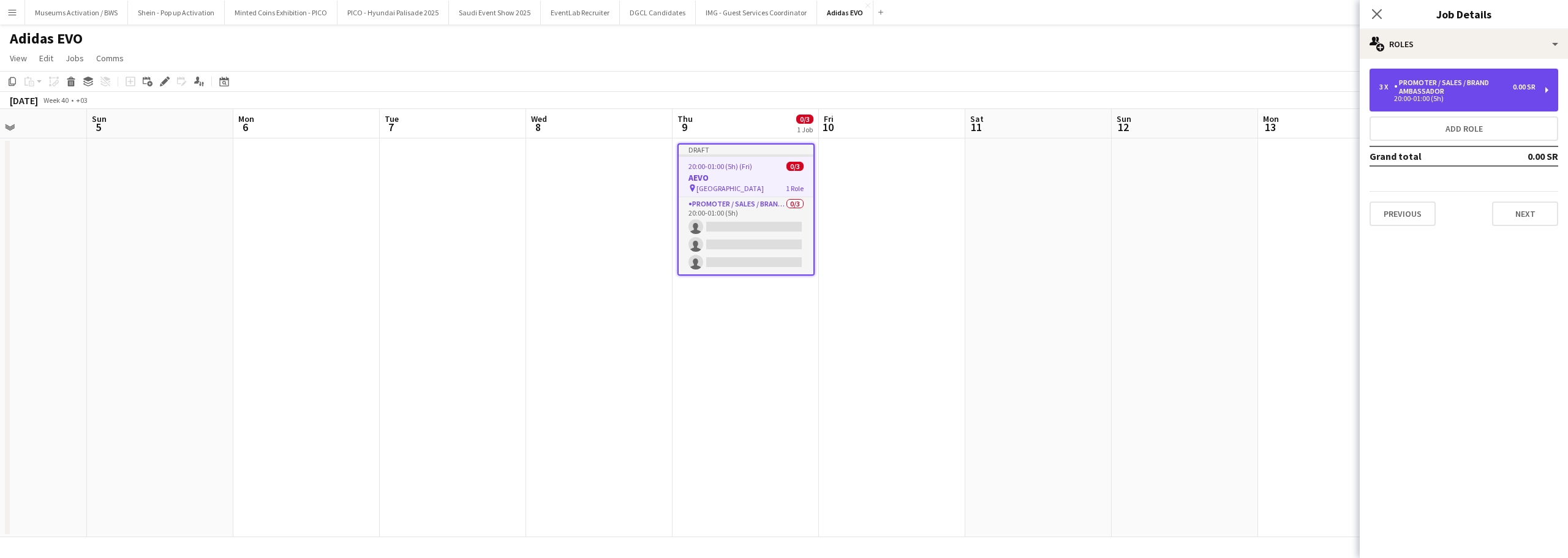
click at [1450, 91] on div "Promoter / Sales / Brand Ambassador" at bounding box center [1454, 87] width 119 height 17
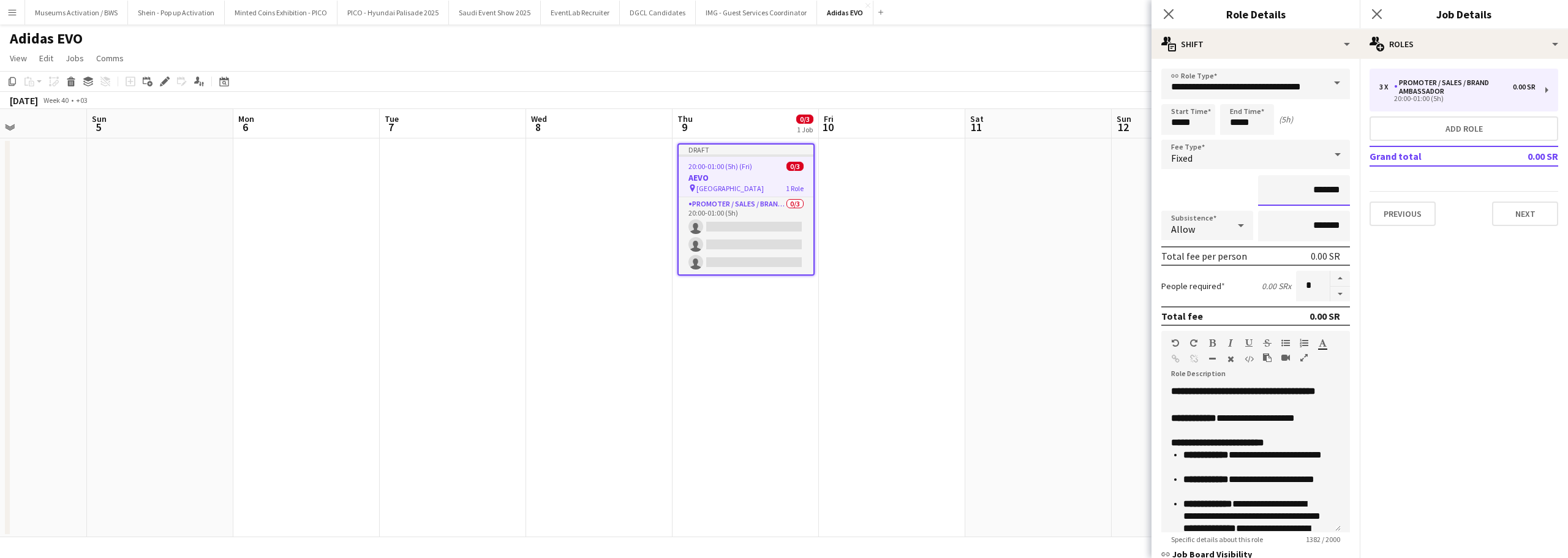
click at [1264, 180] on input "*******" at bounding box center [1304, 190] width 92 height 31
type input "*********"
click at [1210, 189] on div "*********" at bounding box center [1255, 190] width 189 height 31
click at [1030, 220] on app-date-cell at bounding box center [1038, 337] width 147 height 398
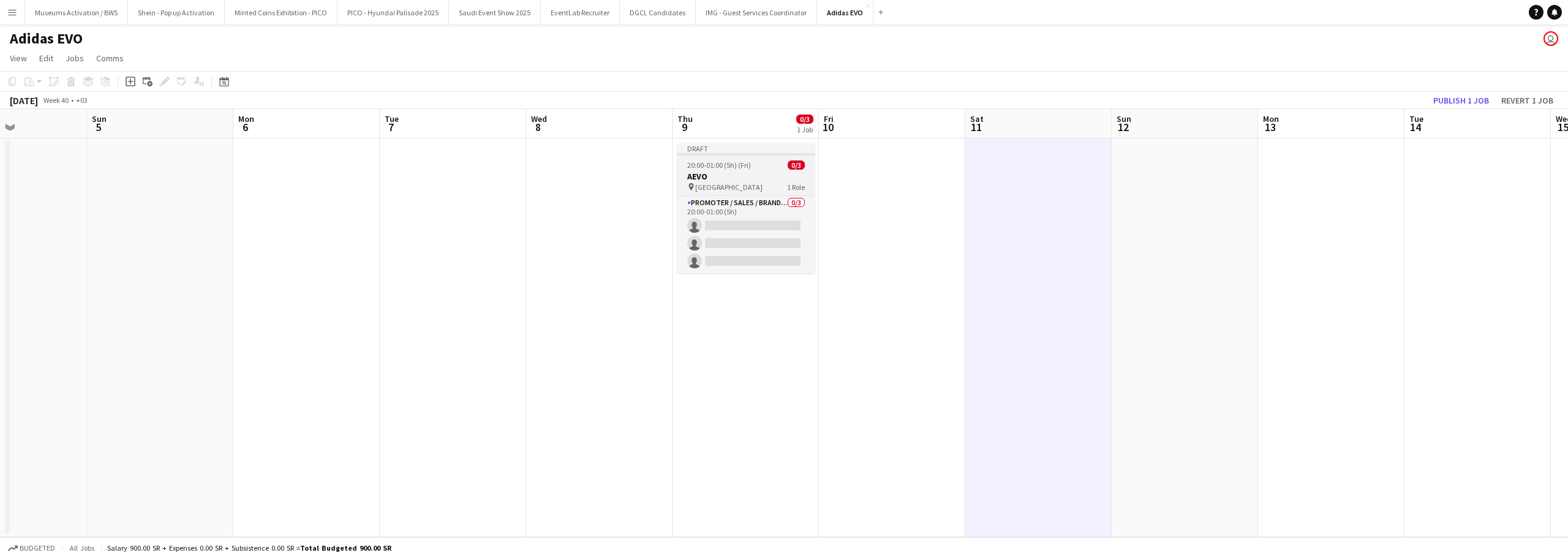
click at [773, 160] on app-job-card "Draft 20:00-01:00 (5h) (Fri) 0/3 AEVO pin Al Maigliah Market Center 1 Role Prom…" at bounding box center [746, 208] width 137 height 130
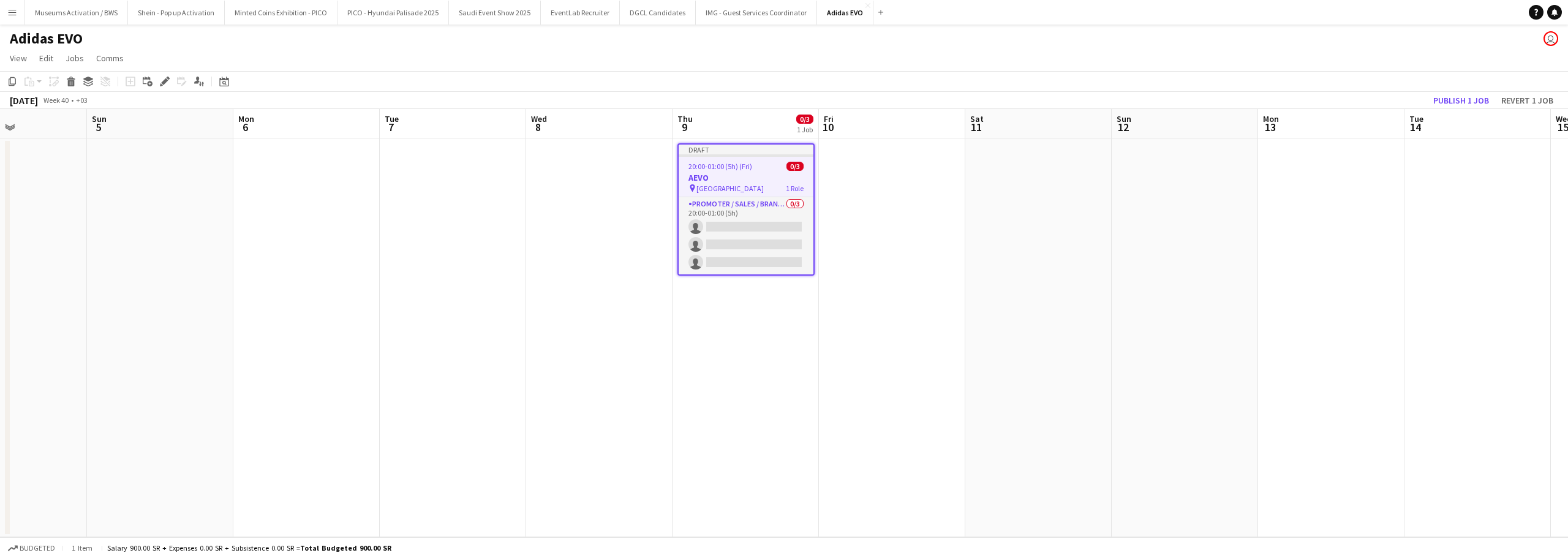
click at [900, 176] on app-date-cell at bounding box center [892, 337] width 147 height 398
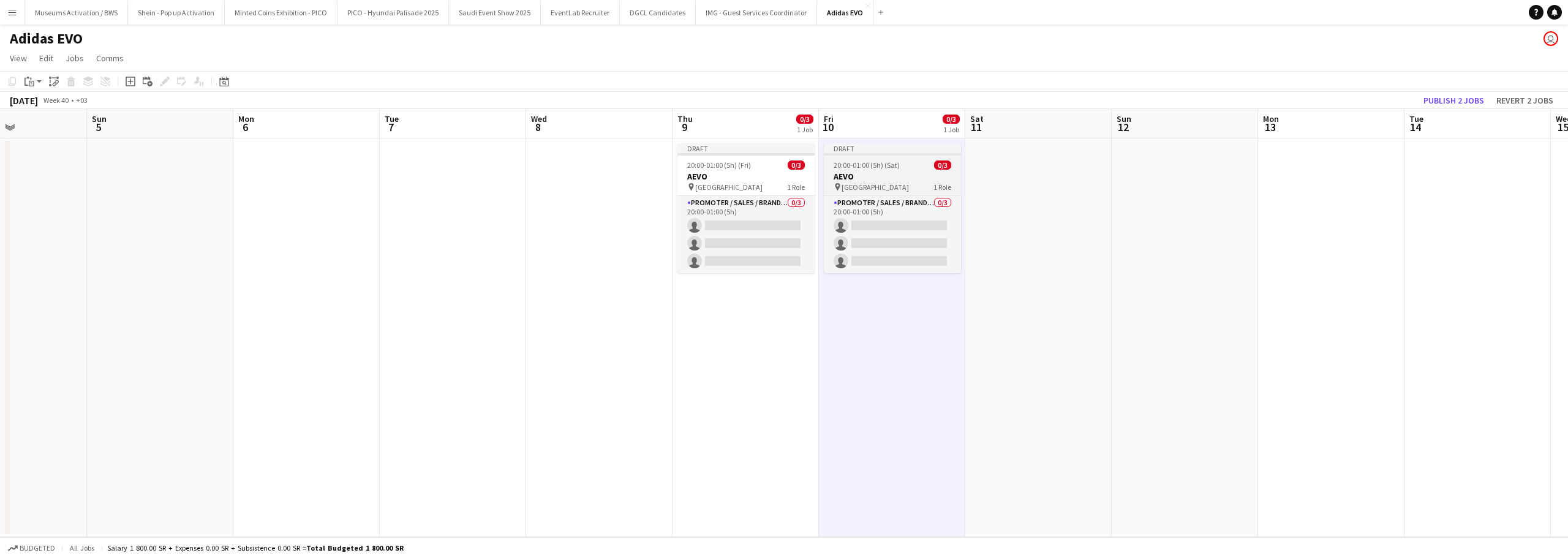
click at [898, 175] on h3 "AEVO" at bounding box center [892, 176] width 137 height 11
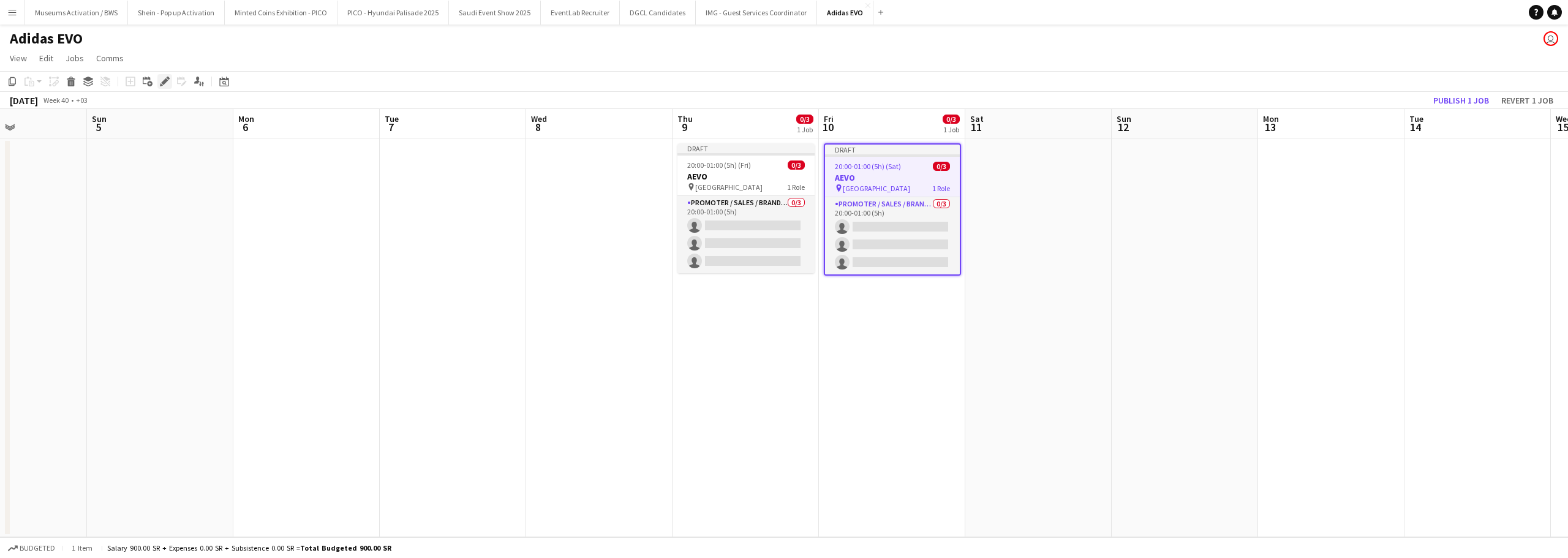
click at [163, 84] on icon at bounding box center [164, 82] width 7 height 7
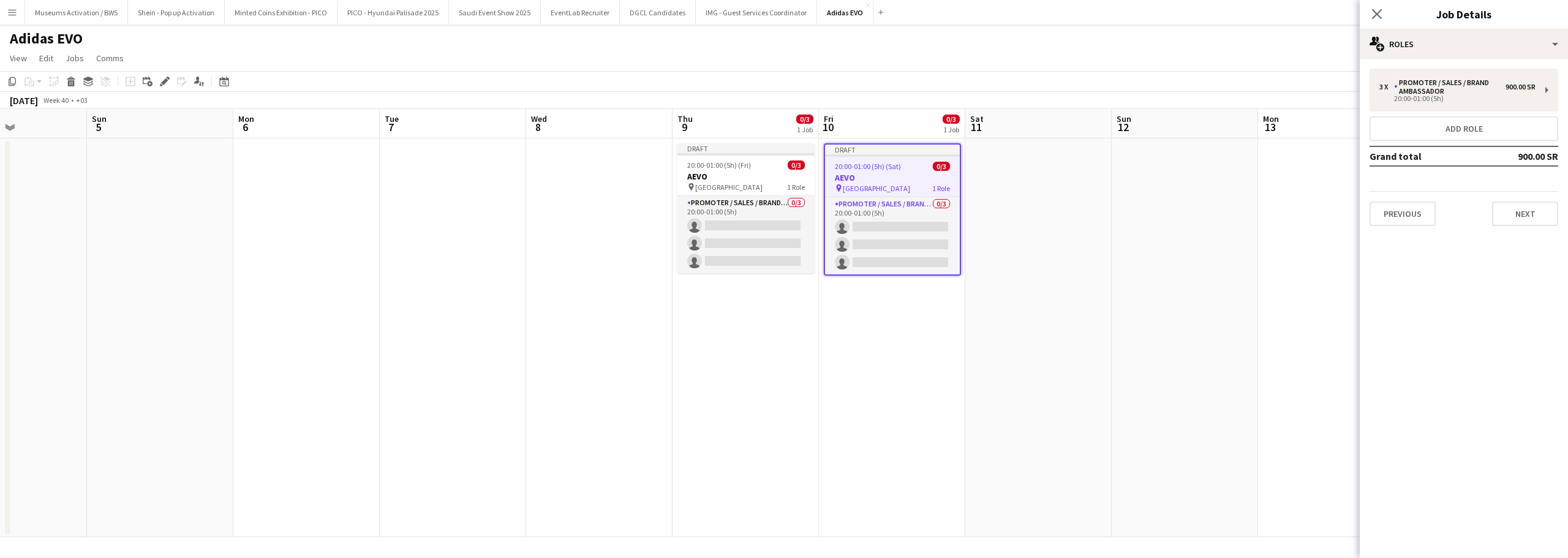
click at [1357, 85] on app-toolbar "Copy Paste Paste Ctrl+V Paste with crew Ctrl+Shift+V Paste linked Job Delete Gr…" at bounding box center [784, 81] width 1568 height 21
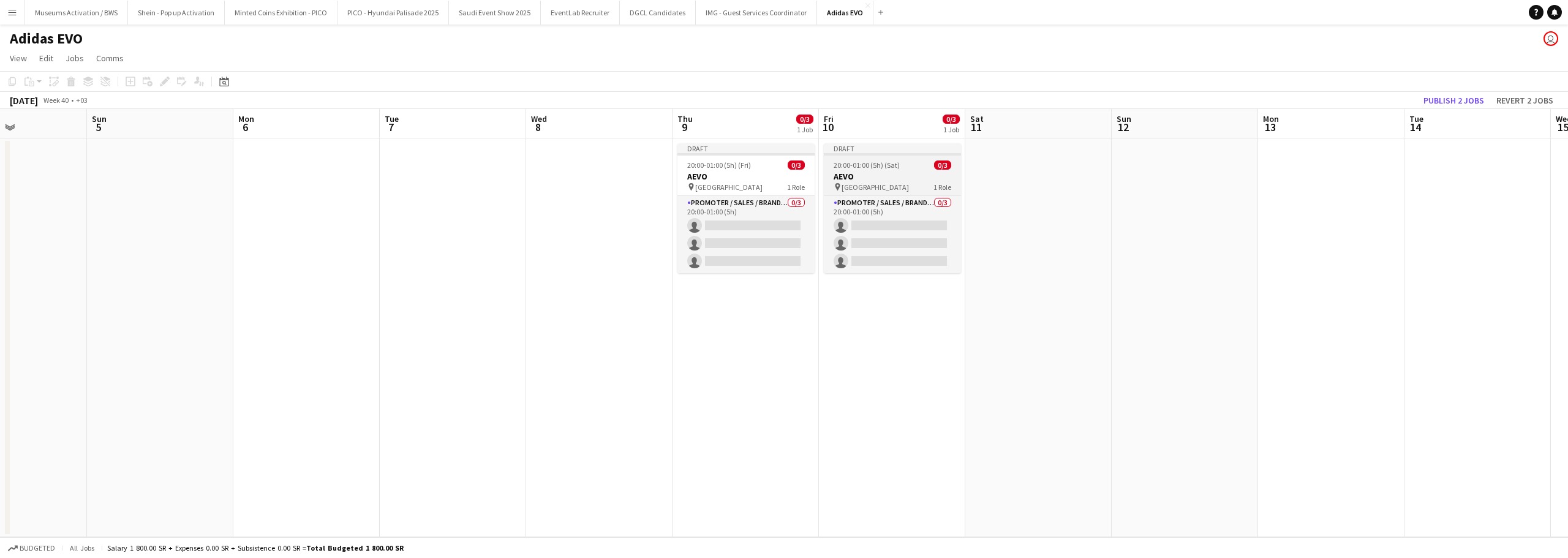
click at [883, 176] on h3 "AEVO" at bounding box center [892, 176] width 137 height 11
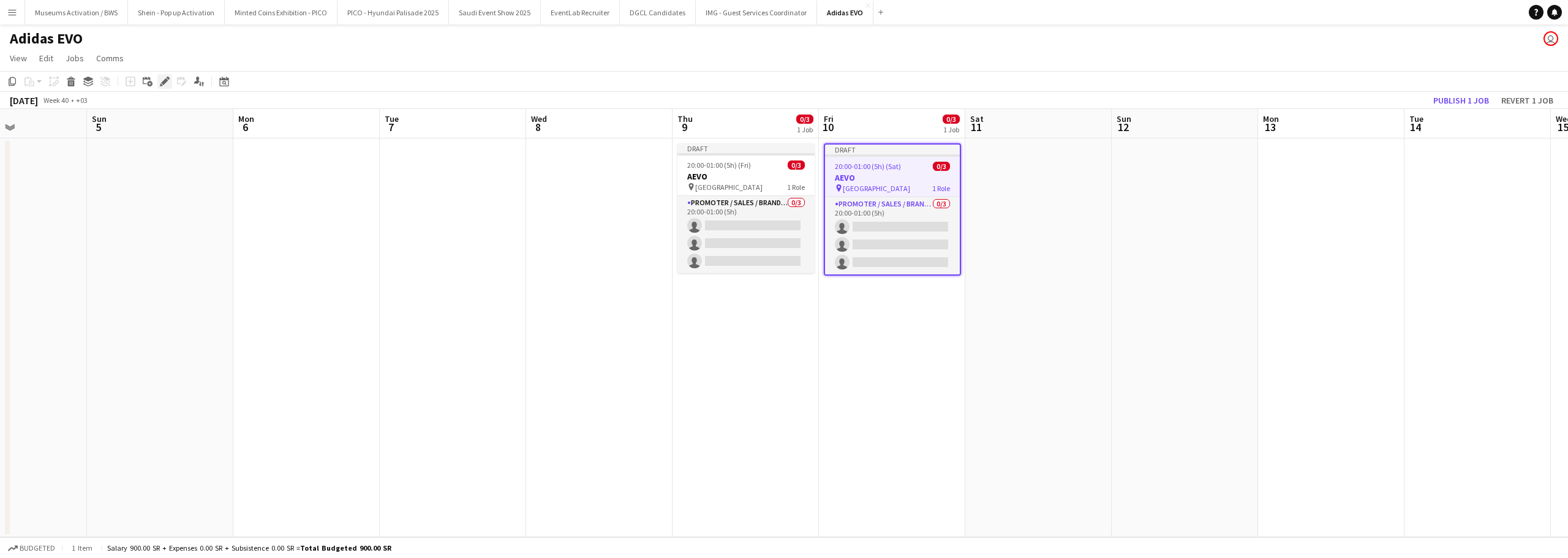
click at [163, 81] on icon at bounding box center [164, 82] width 7 height 7
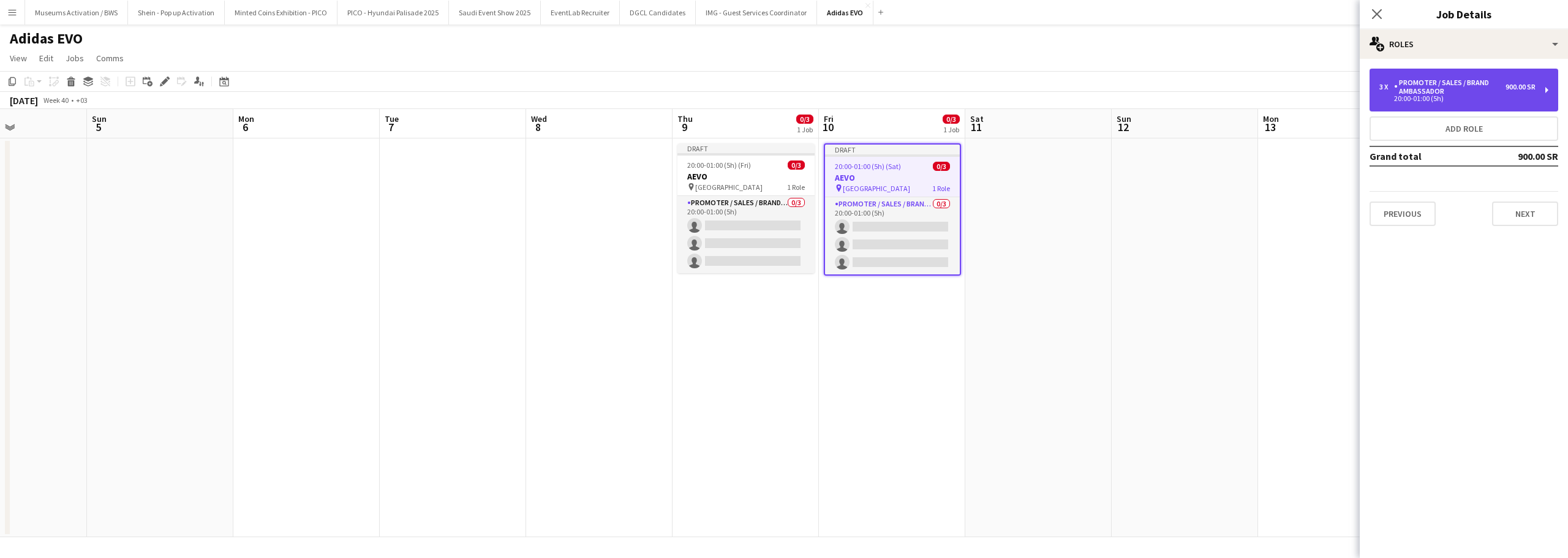
click at [1483, 94] on div "Promoter / Sales / Brand Ambassador" at bounding box center [1450, 87] width 112 height 17
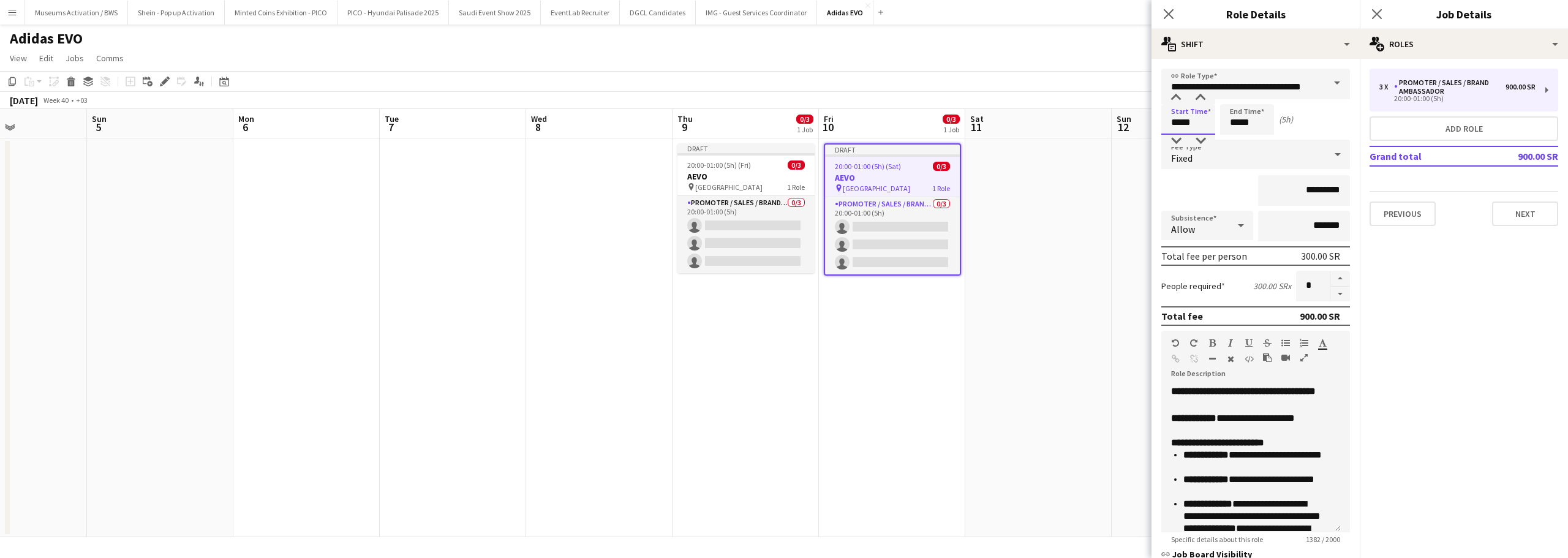
click at [1203, 129] on input "*****" at bounding box center [1188, 119] width 54 height 31
click at [1298, 191] on input "*********" at bounding box center [1304, 190] width 92 height 31
click at [1301, 193] on input "*********" at bounding box center [1304, 190] width 92 height 31
type input "*********"
click at [1284, 232] on input "*******" at bounding box center [1304, 226] width 92 height 31
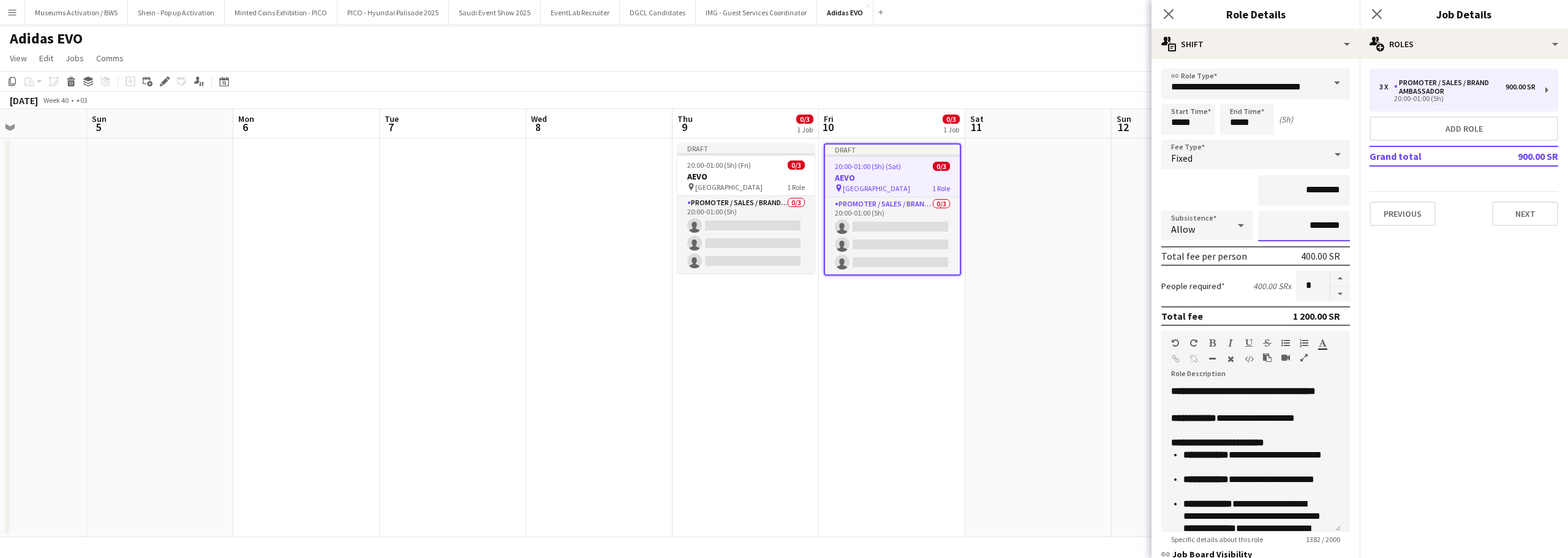
type input "********"
click at [1183, 160] on span "Fixed" at bounding box center [1182, 157] width 21 height 12
click at [1325, 122] on div at bounding box center [784, 279] width 1568 height 558
click at [1192, 122] on input "*****" at bounding box center [1188, 119] width 54 height 31
click at [1184, 144] on div at bounding box center [1177, 141] width 25 height 12
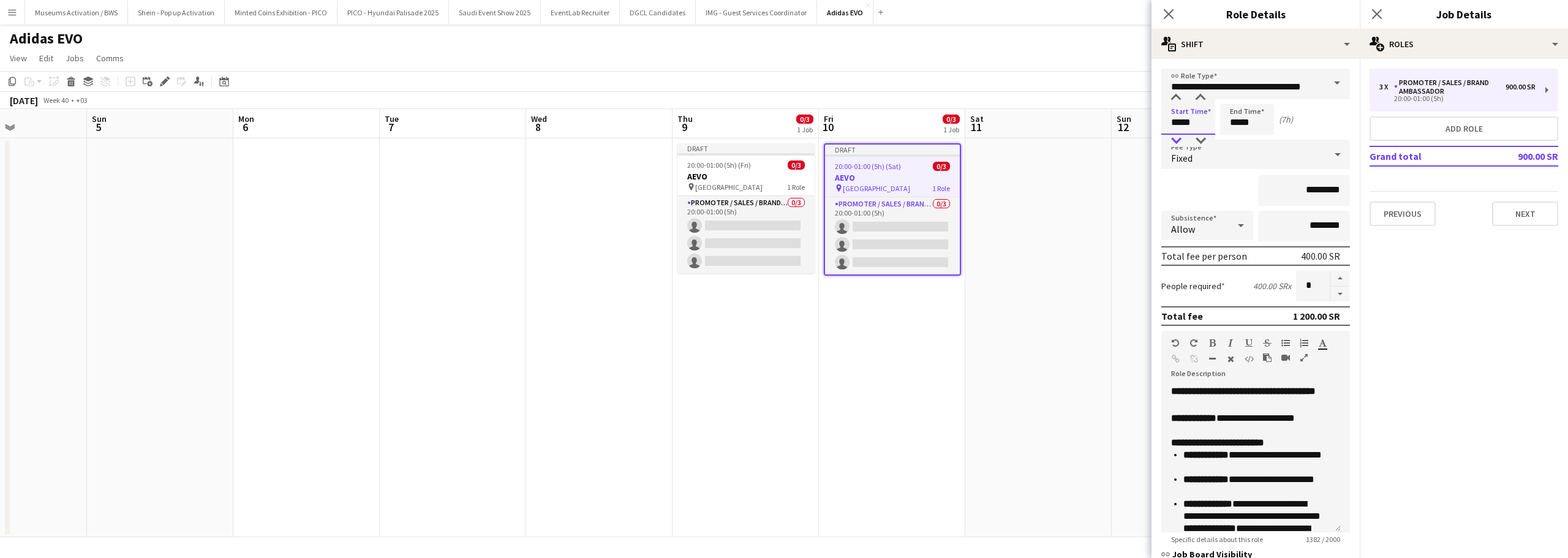
click at [1184, 144] on div at bounding box center [1177, 141] width 25 height 12
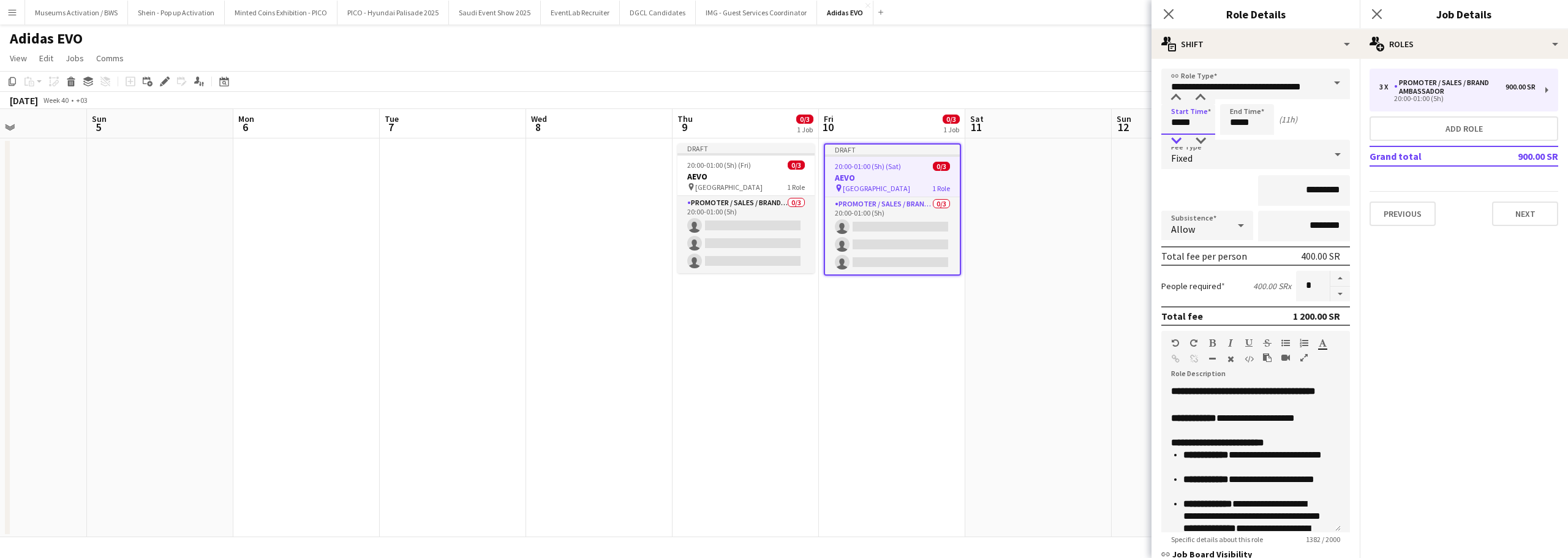
type input "*****"
click at [1184, 144] on div at bounding box center [1177, 141] width 25 height 12
click at [1237, 118] on input "*****" at bounding box center [1247, 119] width 54 height 31
type input "*****"
click at [1236, 144] on div at bounding box center [1235, 141] width 25 height 12
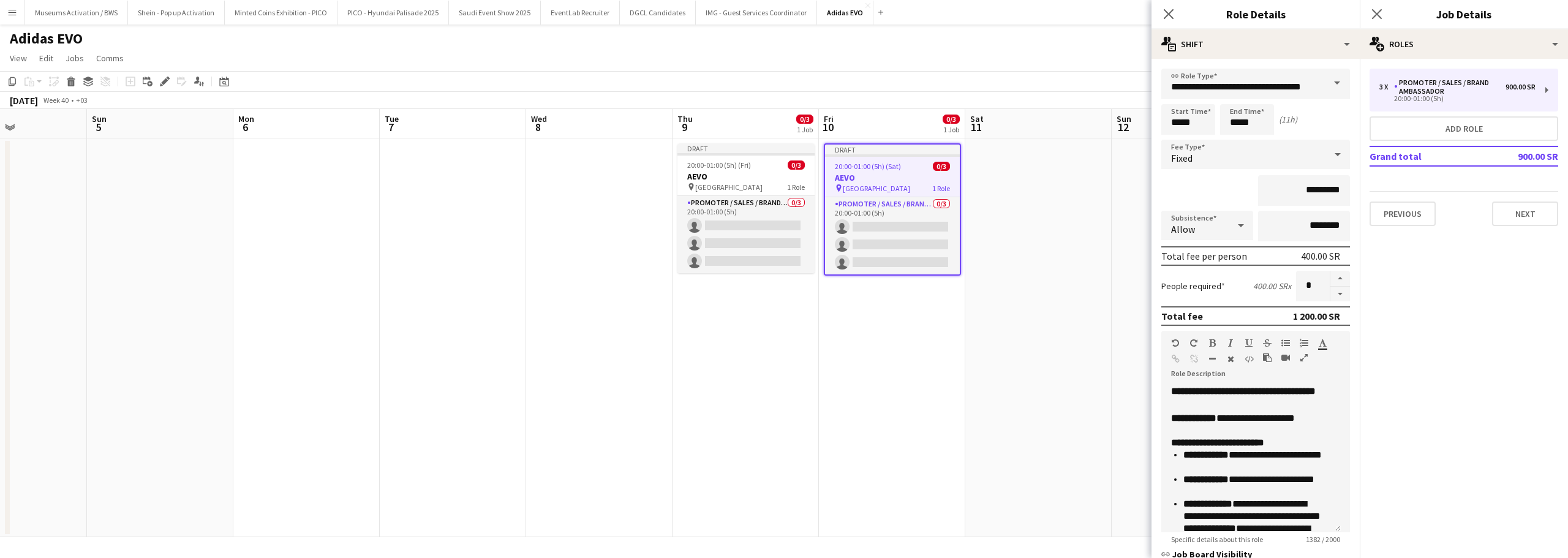
click at [1232, 198] on div "*********" at bounding box center [1255, 190] width 189 height 31
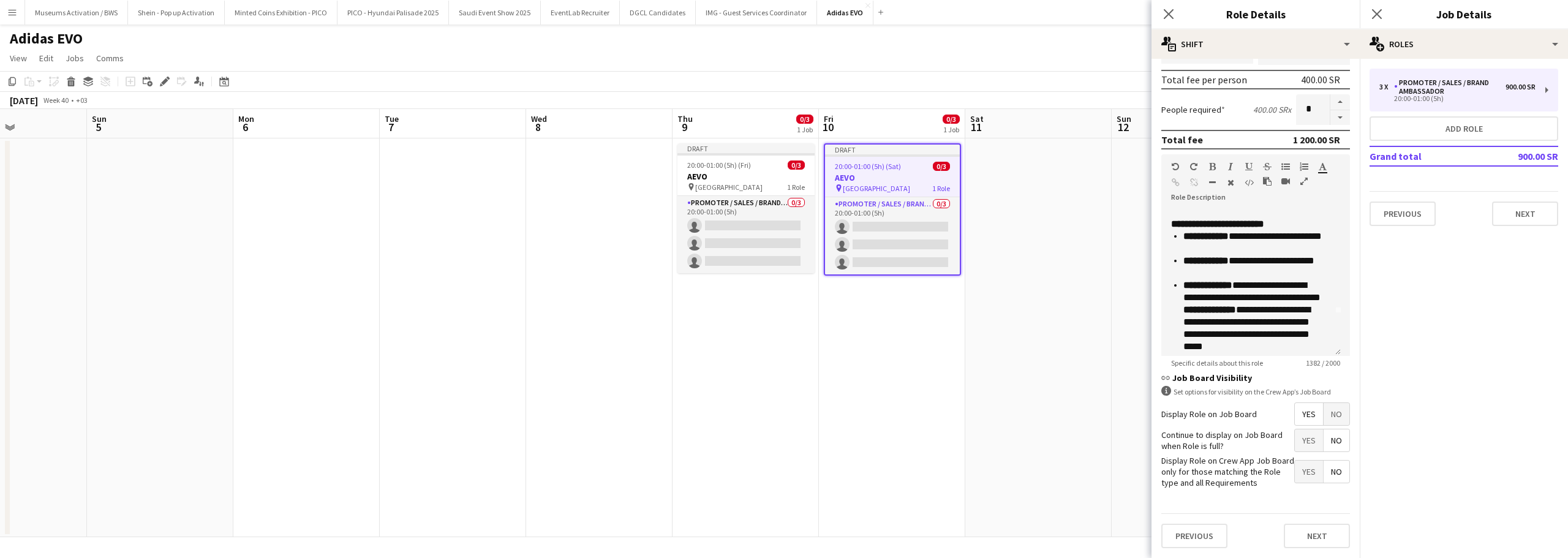
scroll to position [61, 0]
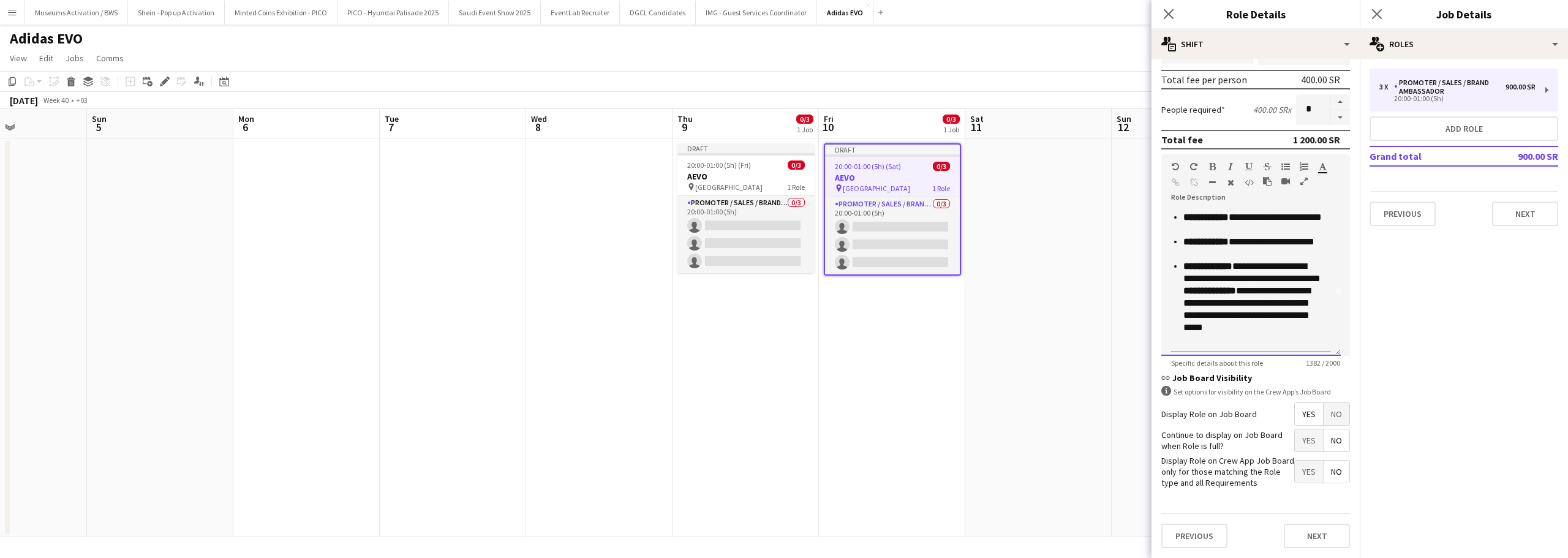
click at [1255, 275] on p "**********" at bounding box center [1253, 303] width 139 height 86
drag, startPoint x: 1246, startPoint y: 281, endPoint x: 1307, endPoint y: 279, distance: 61.0
click at [1307, 279] on p "**********" at bounding box center [1253, 303] width 139 height 86
click at [1262, 293] on p "**********" at bounding box center [1253, 303] width 139 height 86
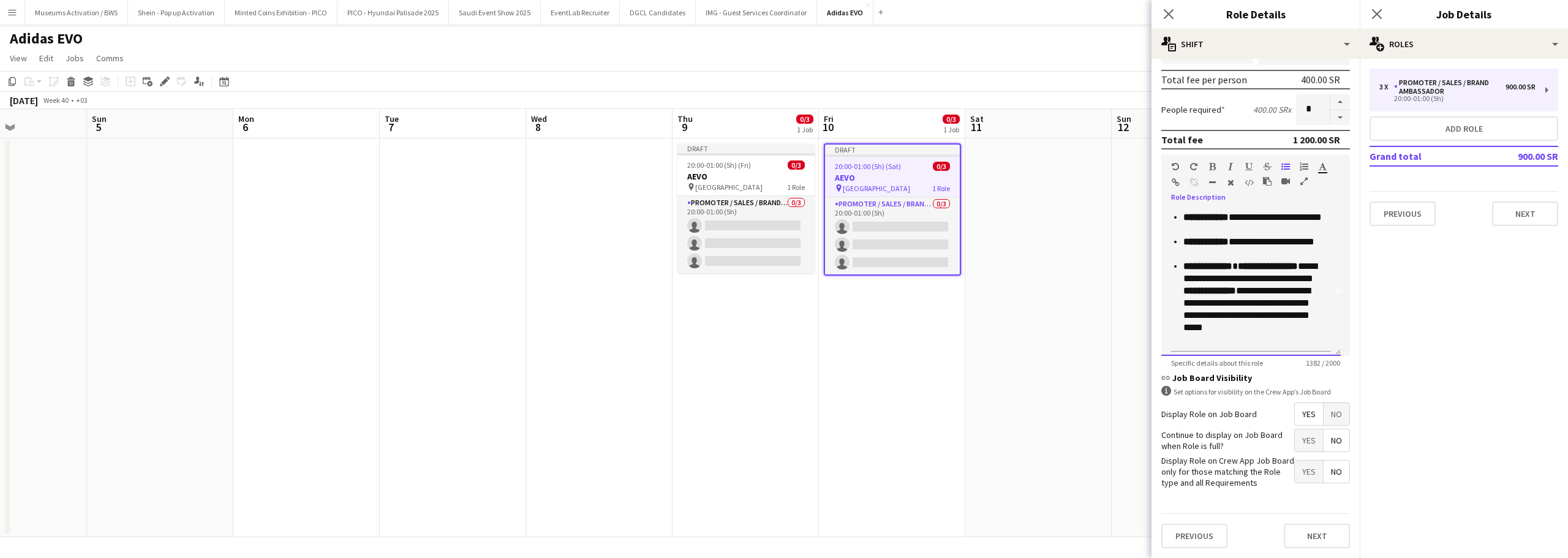
click at [1257, 291] on p "**********" at bounding box center [1253, 303] width 139 height 86
drag, startPoint x: 1257, startPoint y: 291, endPoint x: 1257, endPoint y: 299, distance: 8.0
click at [1257, 299] on p "**********" at bounding box center [1253, 303] width 139 height 86
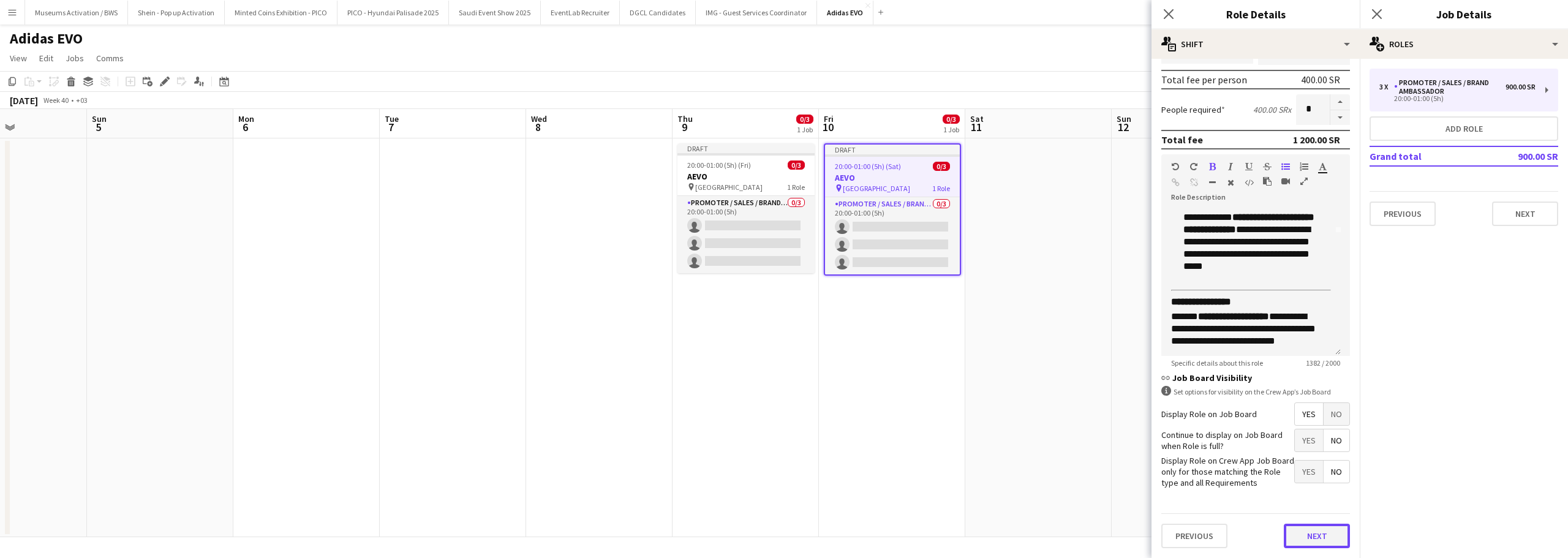
click at [1303, 539] on button "Next" at bounding box center [1317, 536] width 66 height 25
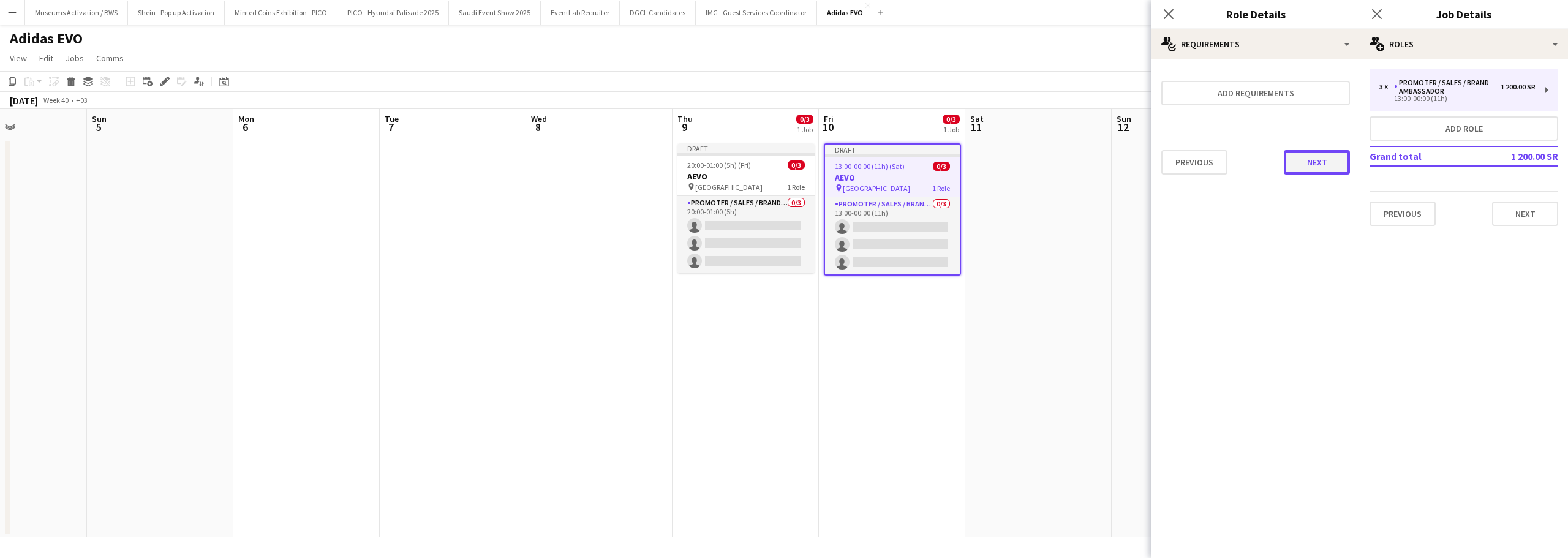
click at [1297, 160] on button "Next" at bounding box center [1317, 162] width 66 height 25
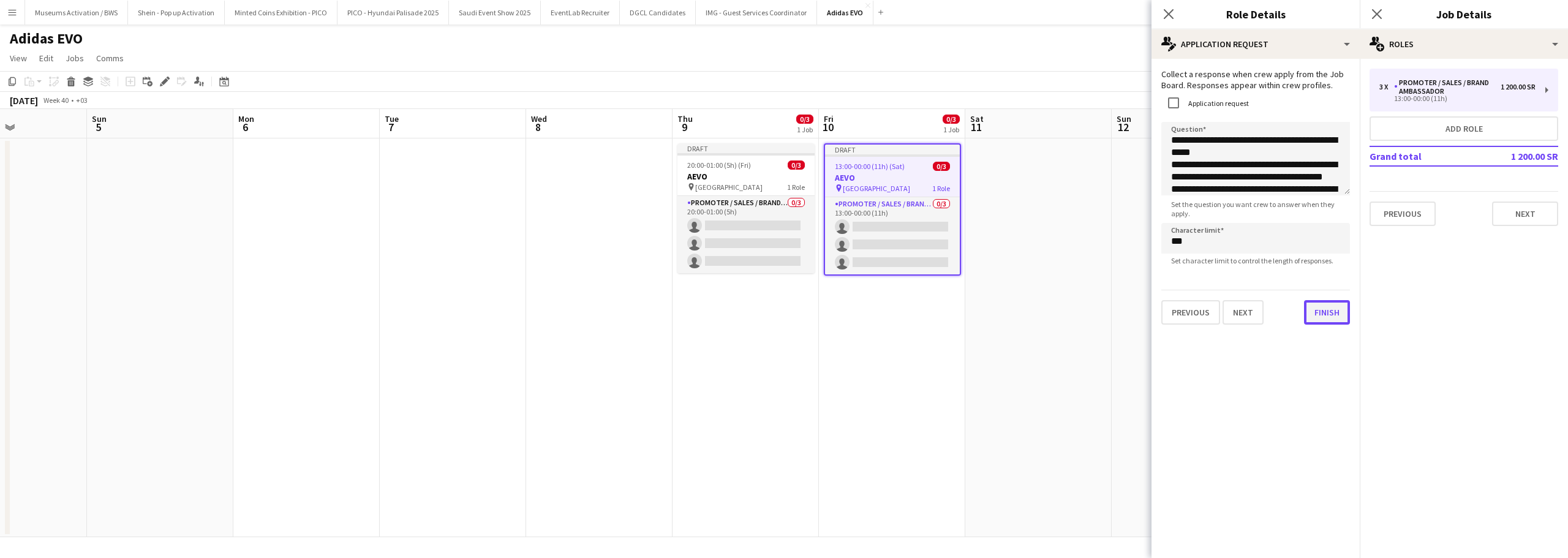
click at [1322, 312] on button "Finish" at bounding box center [1327, 313] width 46 height 25
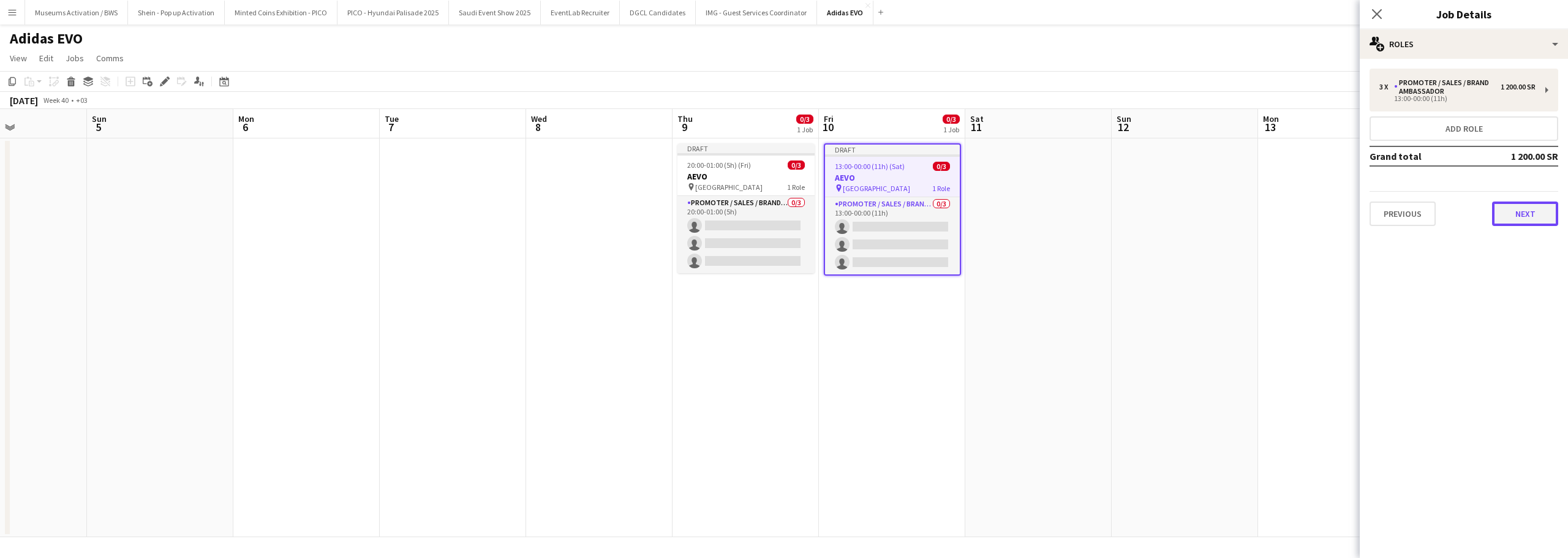
click at [1506, 221] on button "Next" at bounding box center [1525, 213] width 66 height 25
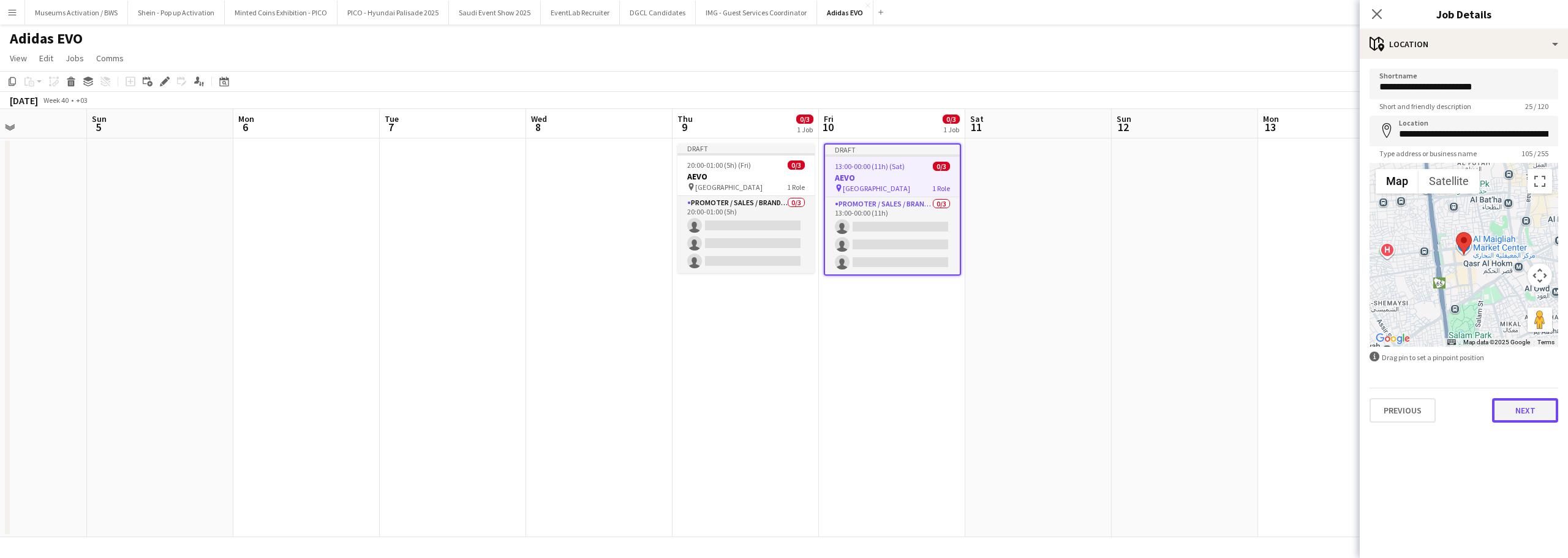
click at [1529, 414] on button "Next" at bounding box center [1525, 410] width 66 height 25
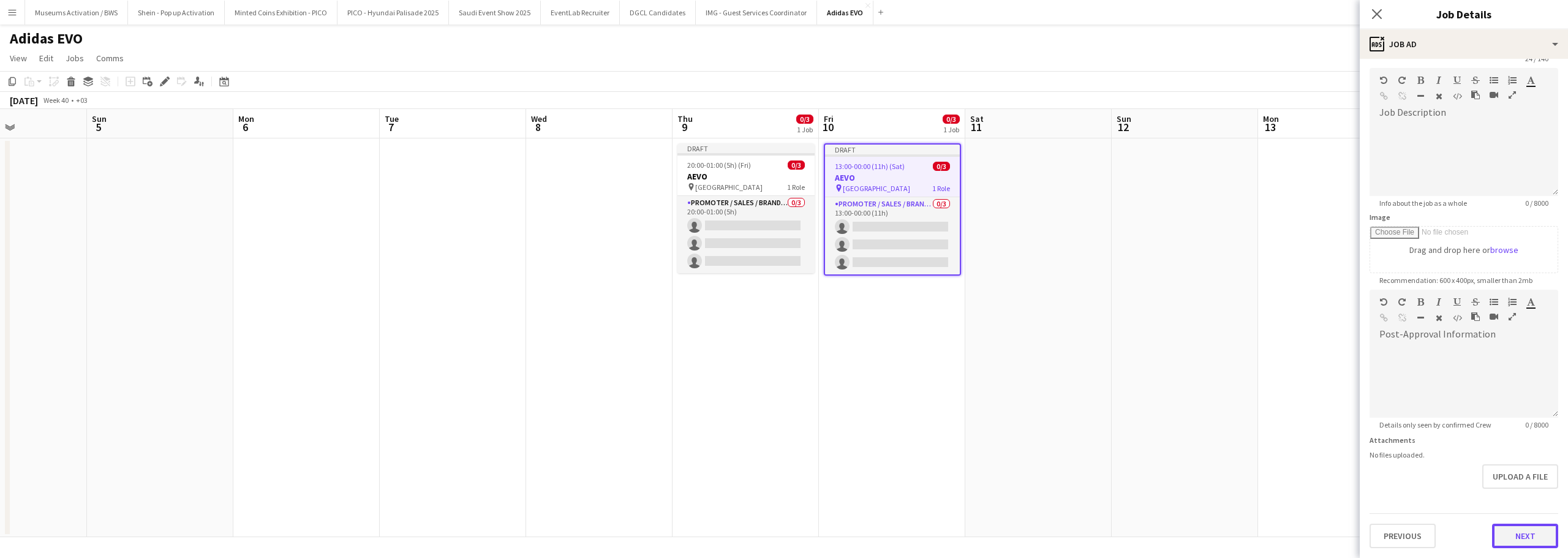
click at [1511, 490] on form "**********" at bounding box center [1464, 285] width 208 height 527
click at [1128, 367] on app-date-cell at bounding box center [1185, 337] width 147 height 398
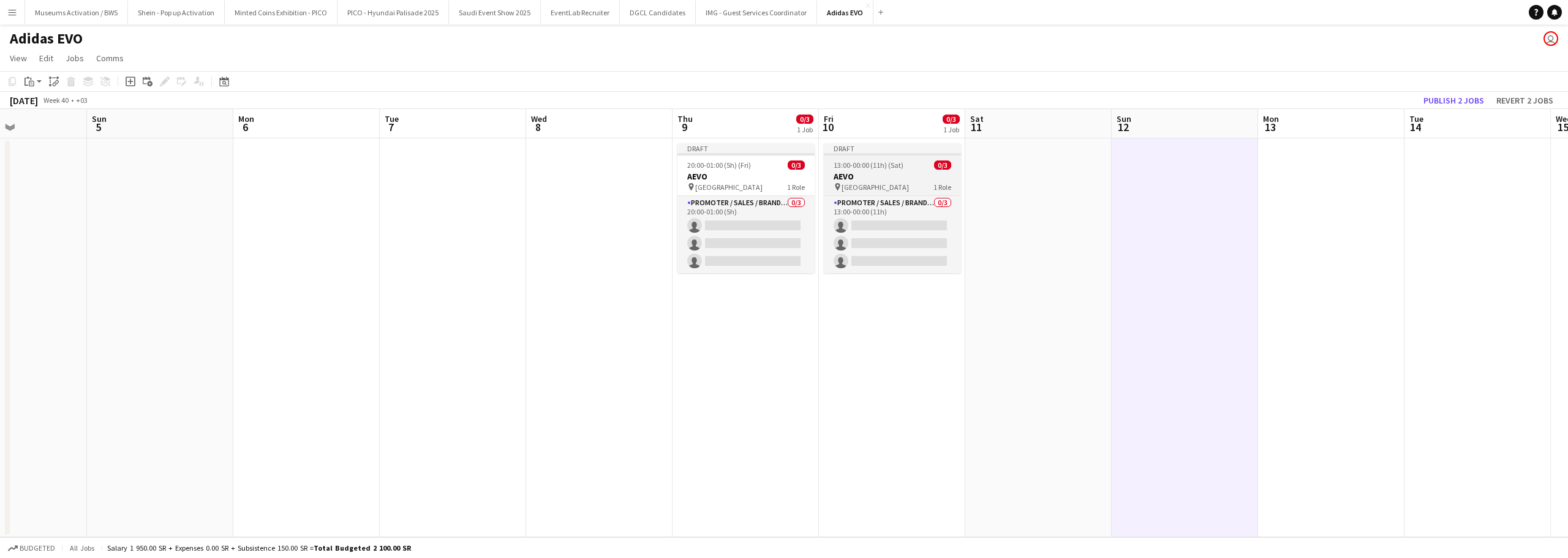
click at [896, 163] on span "13:00-00:00 (11h) (Sat)" at bounding box center [869, 165] width 70 height 9
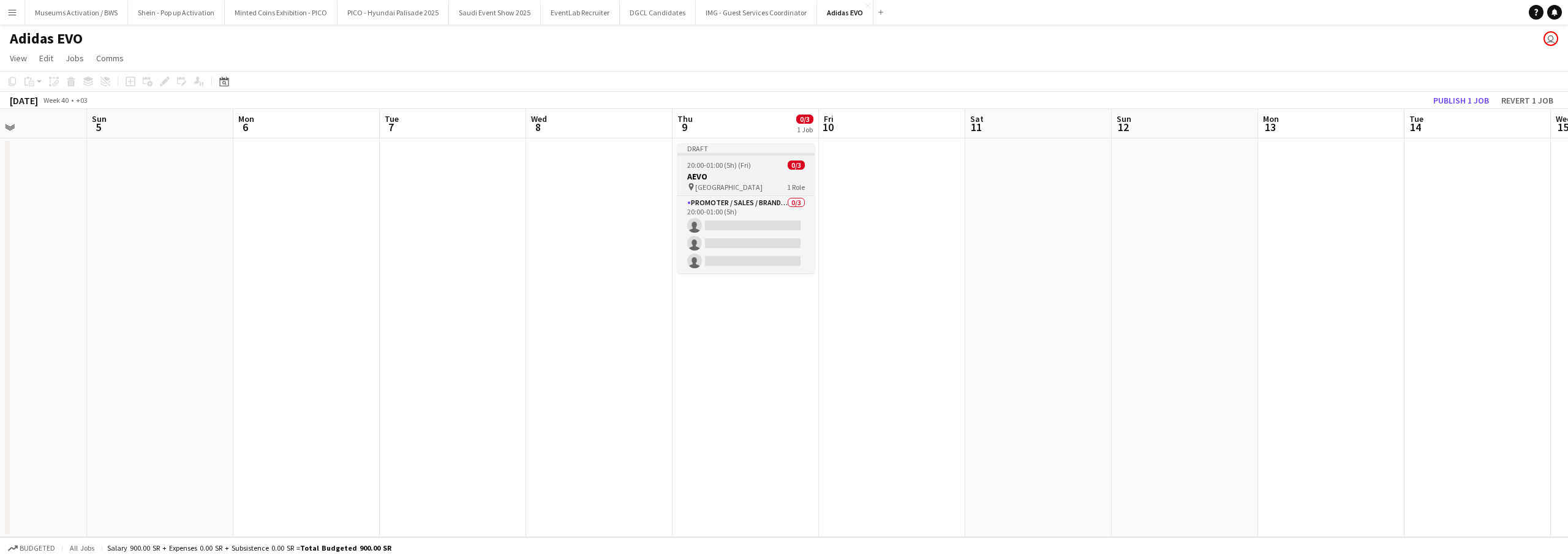
click at [795, 158] on app-job-card "Draft 20:00-01:00 (5h) (Fri) 0/3 AEVO pin Al Maigliah Market Center 1 Role Prom…" at bounding box center [746, 208] width 137 height 130
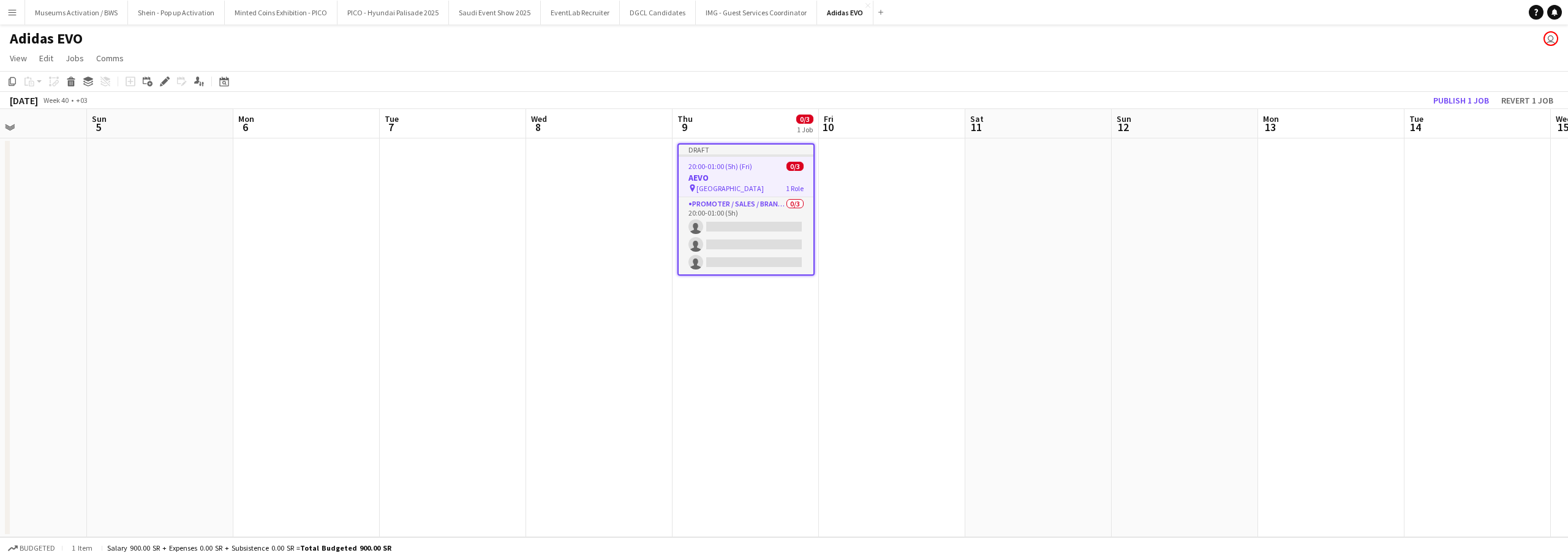
click at [859, 170] on app-date-cell at bounding box center [892, 337] width 147 height 398
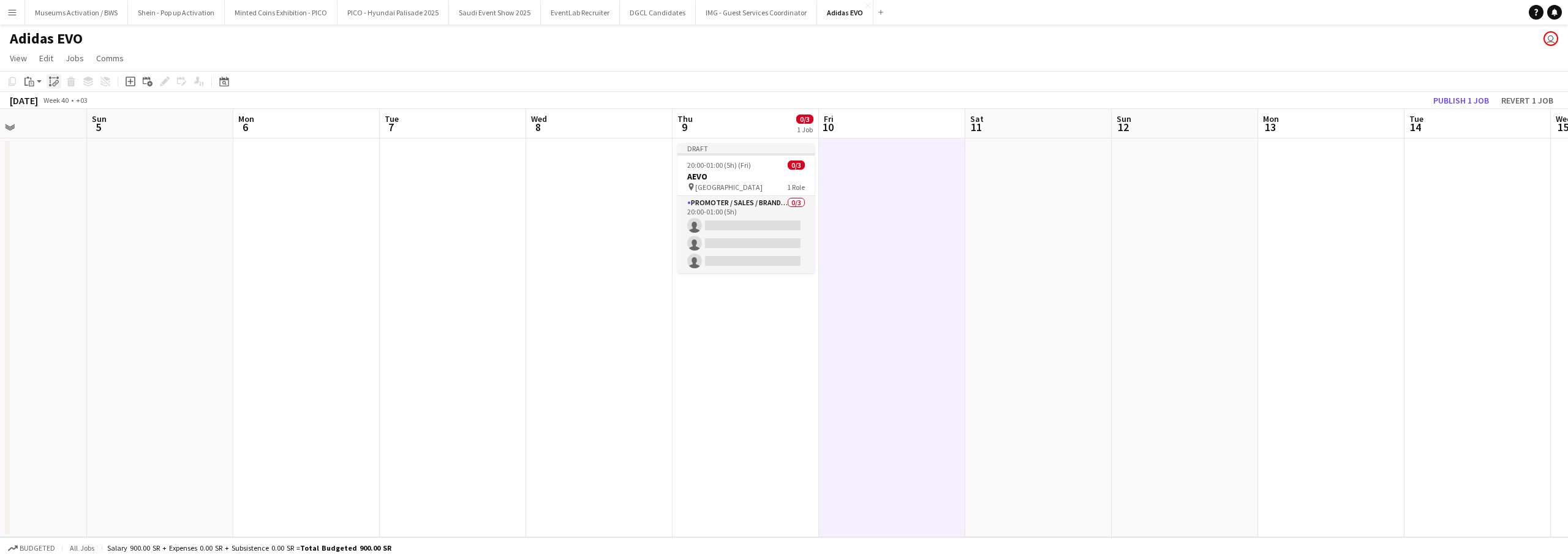
click at [49, 82] on icon "Paste linked Job" at bounding box center [53, 81] width 9 height 9
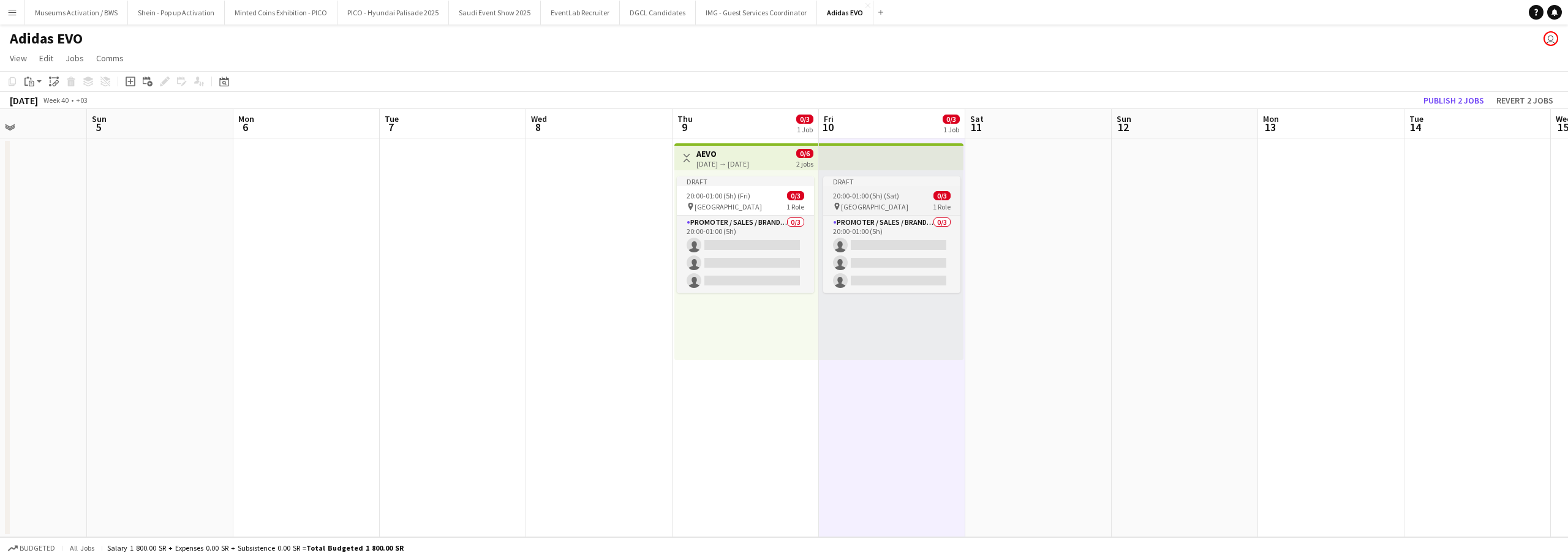
click at [852, 186] on app-job-card "Draft 20:00-01:00 (5h) (Sat) 0/3 pin Al Maigliah Market Center 1 Role Promoter …" at bounding box center [892, 235] width 137 height 117
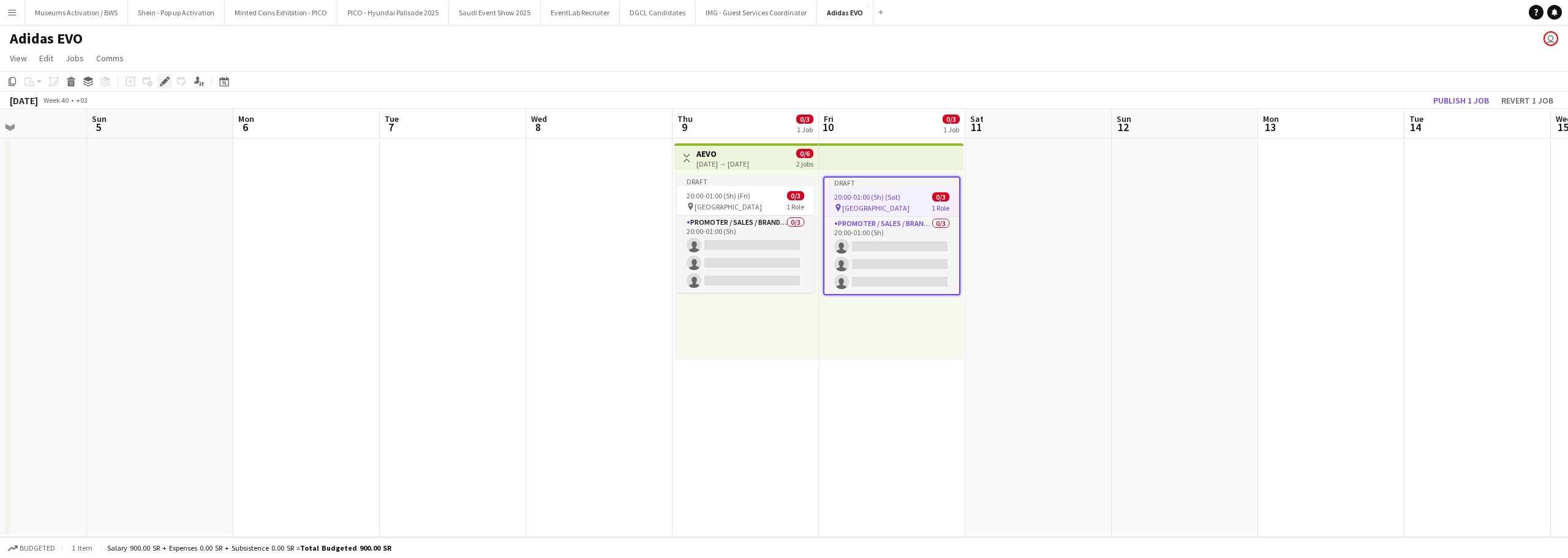
click at [165, 75] on div "Edit" at bounding box center [165, 82] width 15 height 15
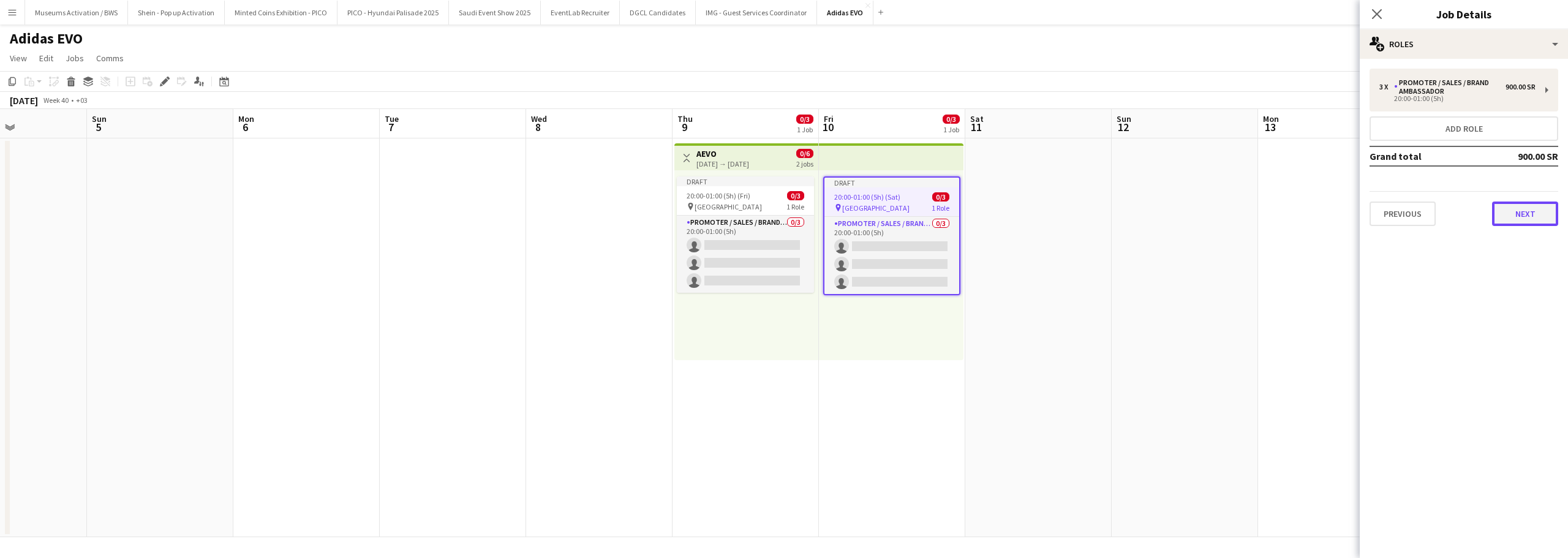
click at [1496, 205] on button "Next" at bounding box center [1525, 213] width 66 height 25
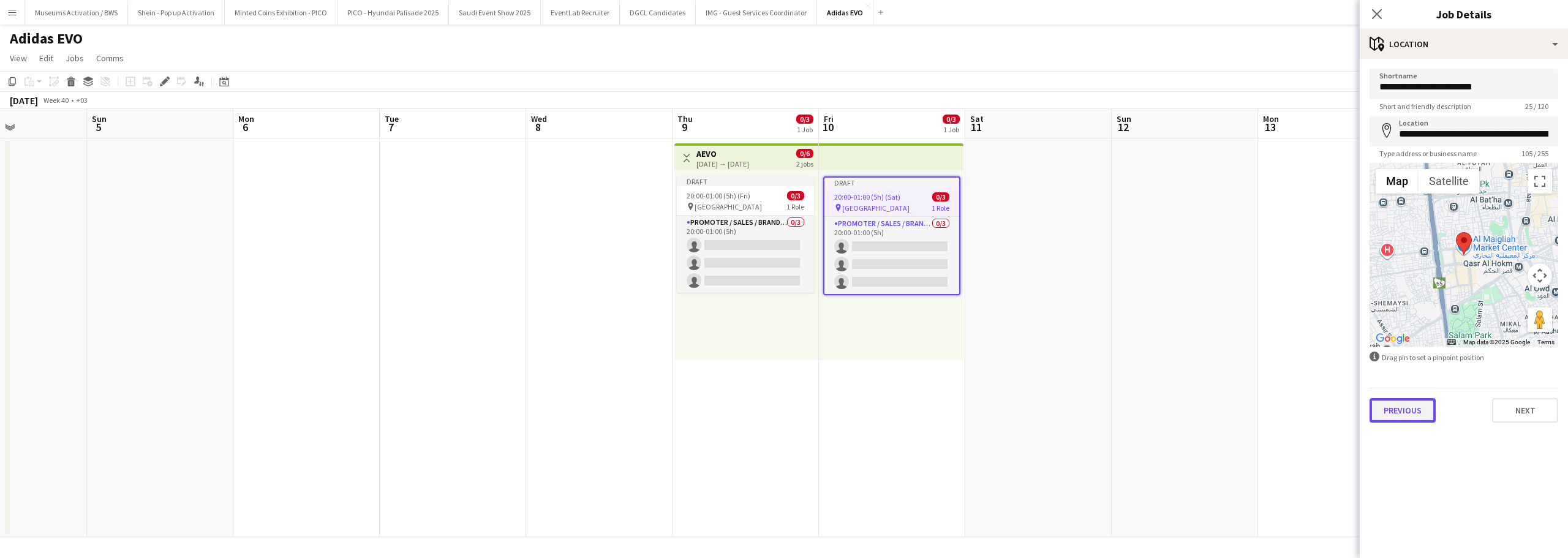
click at [1409, 407] on button "Previous" at bounding box center [1403, 410] width 66 height 25
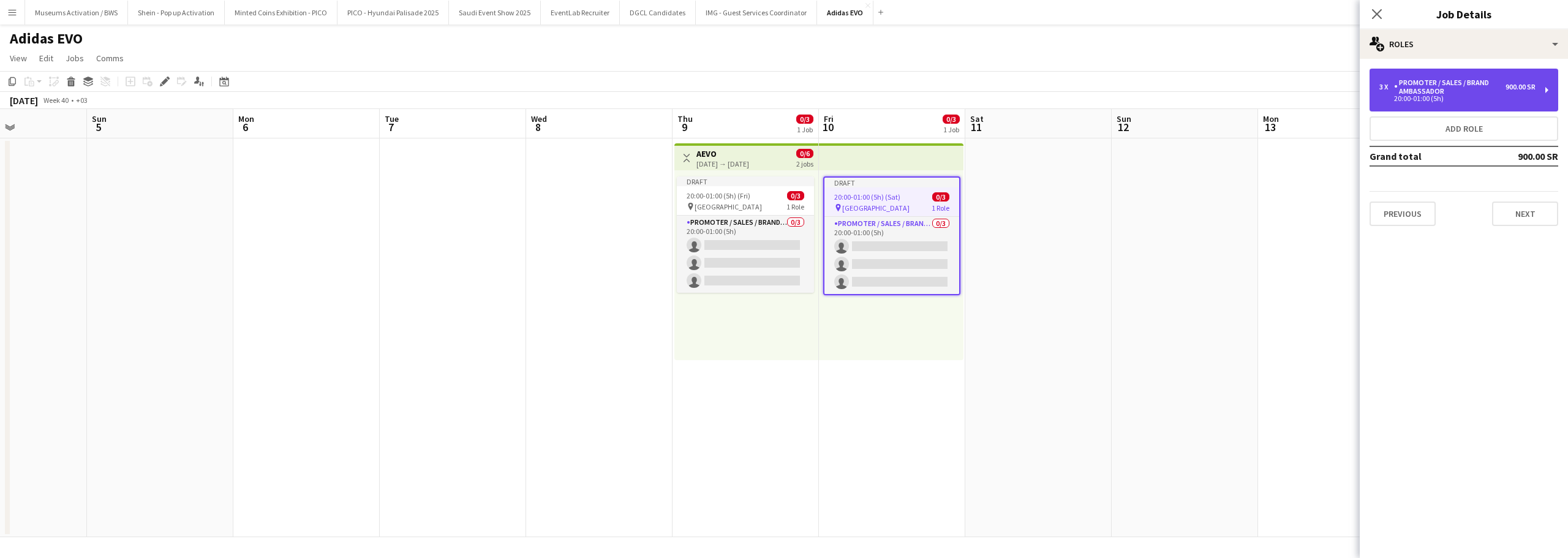
click at [1405, 82] on div "Promoter / Sales / Brand Ambassador" at bounding box center [1450, 87] width 112 height 17
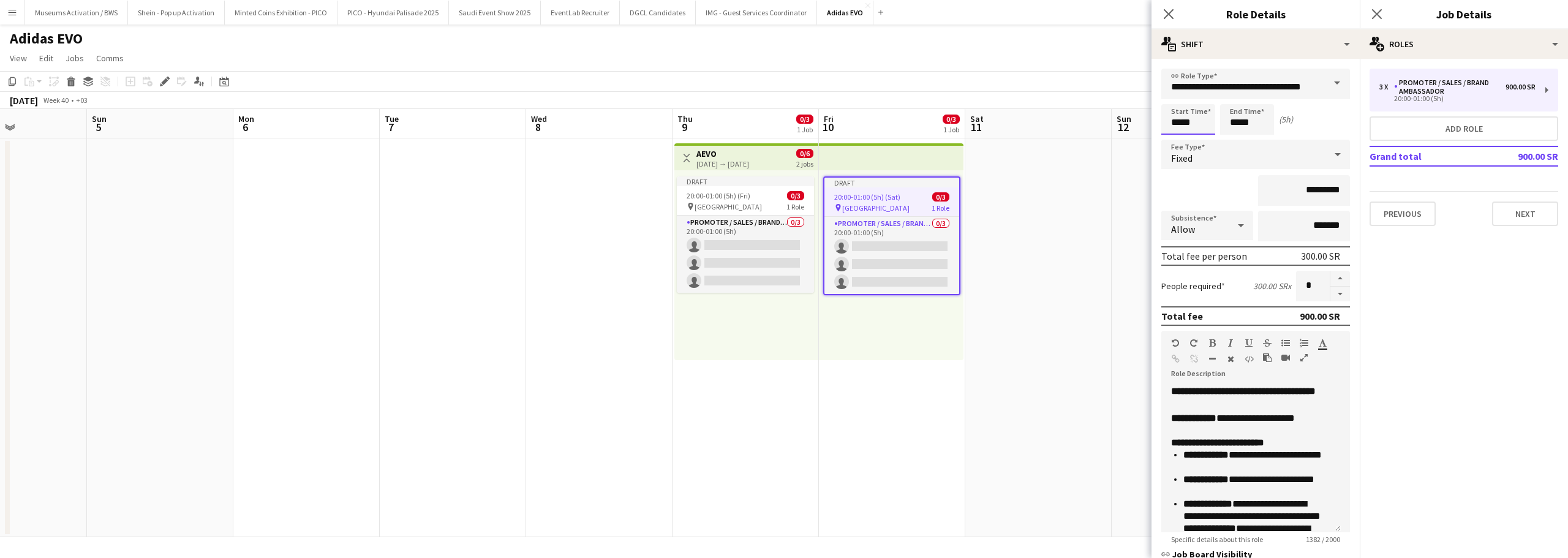
click at [1180, 123] on input "*****" at bounding box center [1188, 119] width 54 height 31
click at [1179, 139] on div at bounding box center [1177, 141] width 25 height 12
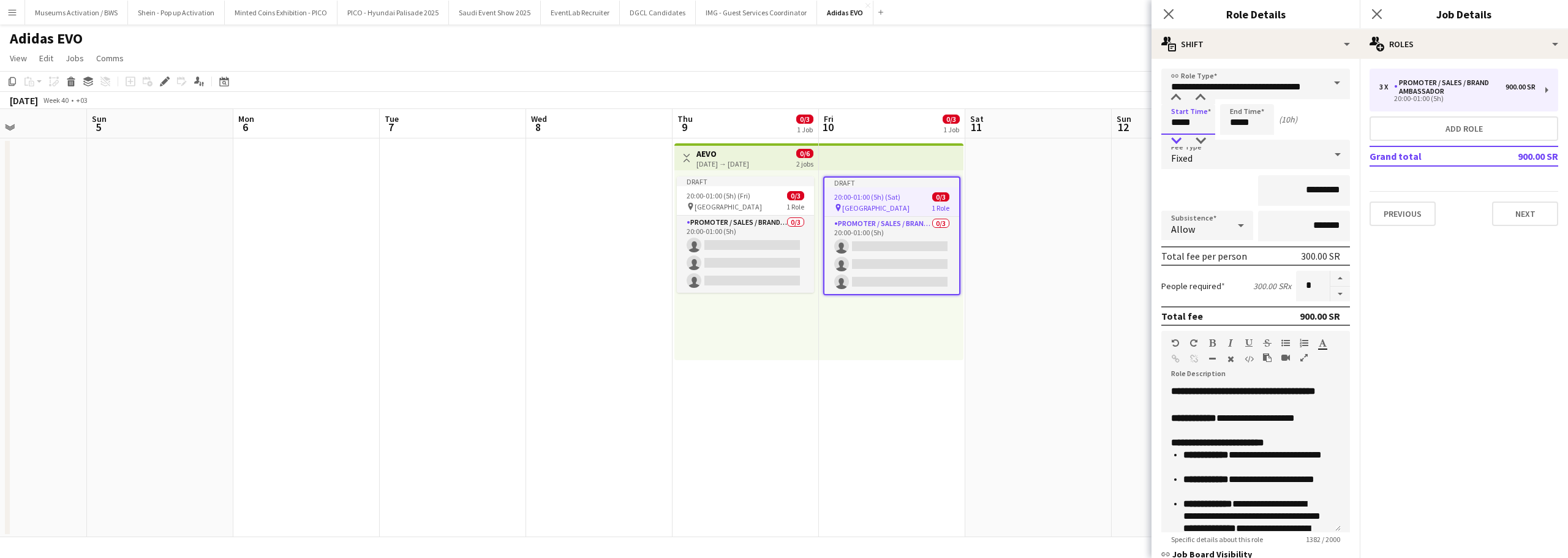
click at [1179, 139] on div at bounding box center [1177, 141] width 25 height 12
type input "*****"
click at [1179, 139] on div at bounding box center [1177, 141] width 25 height 12
click at [1227, 124] on input "*****" at bounding box center [1247, 119] width 54 height 31
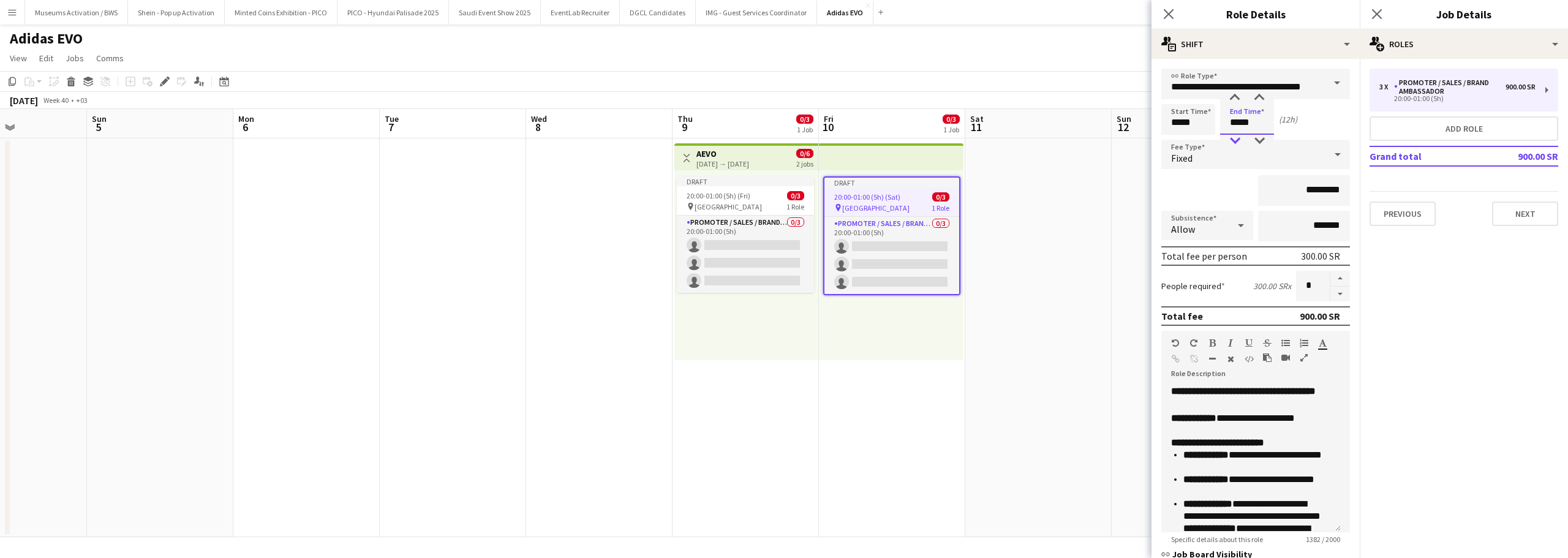
type input "*****"
click at [1236, 142] on div at bounding box center [1235, 141] width 25 height 12
click at [1228, 197] on div "*********" at bounding box center [1255, 190] width 189 height 31
click at [1299, 191] on input "*********" at bounding box center [1304, 190] width 92 height 31
click at [1295, 194] on input "**********" at bounding box center [1304, 190] width 92 height 31
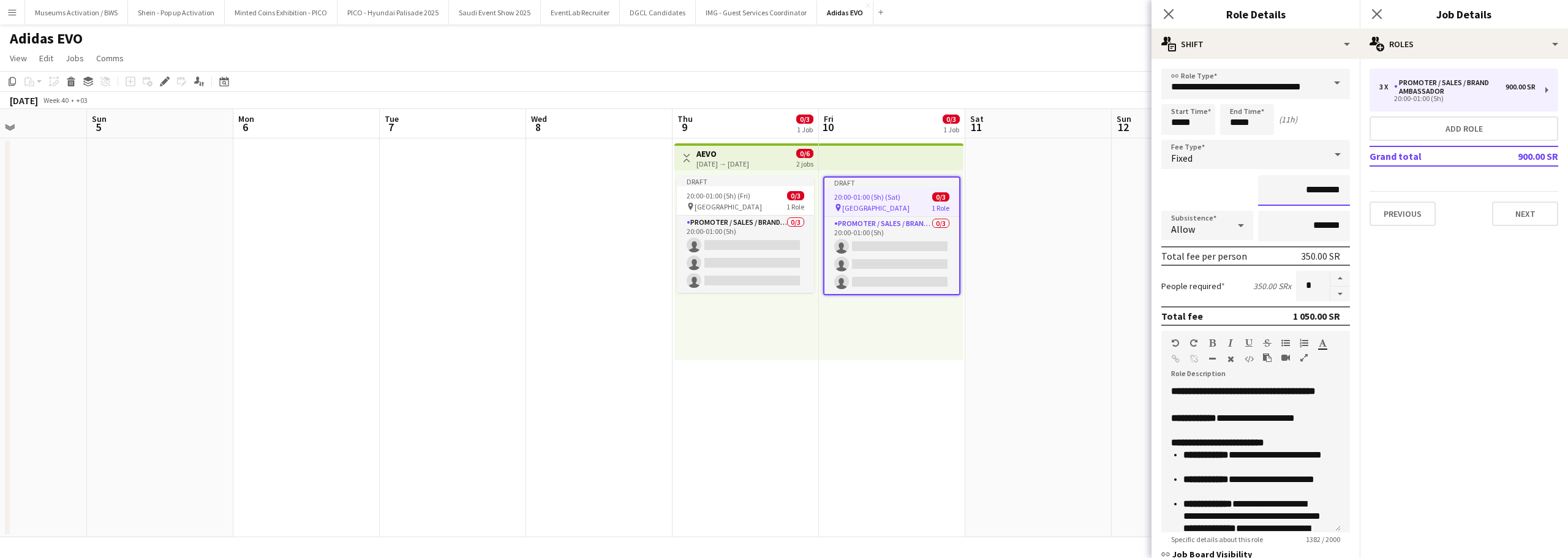
type input "*********"
click at [1295, 230] on input "*******" at bounding box center [1304, 226] width 92 height 31
type input "********"
click at [1215, 181] on div "*********" at bounding box center [1255, 190] width 189 height 31
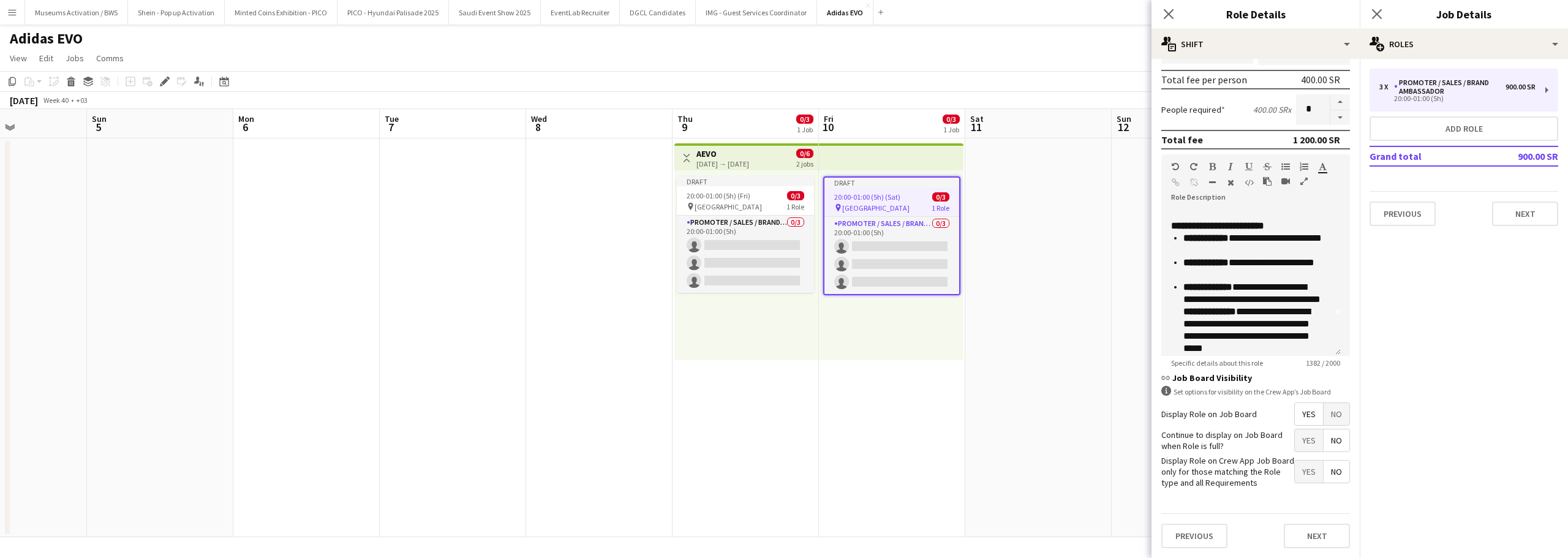
scroll to position [61, 0]
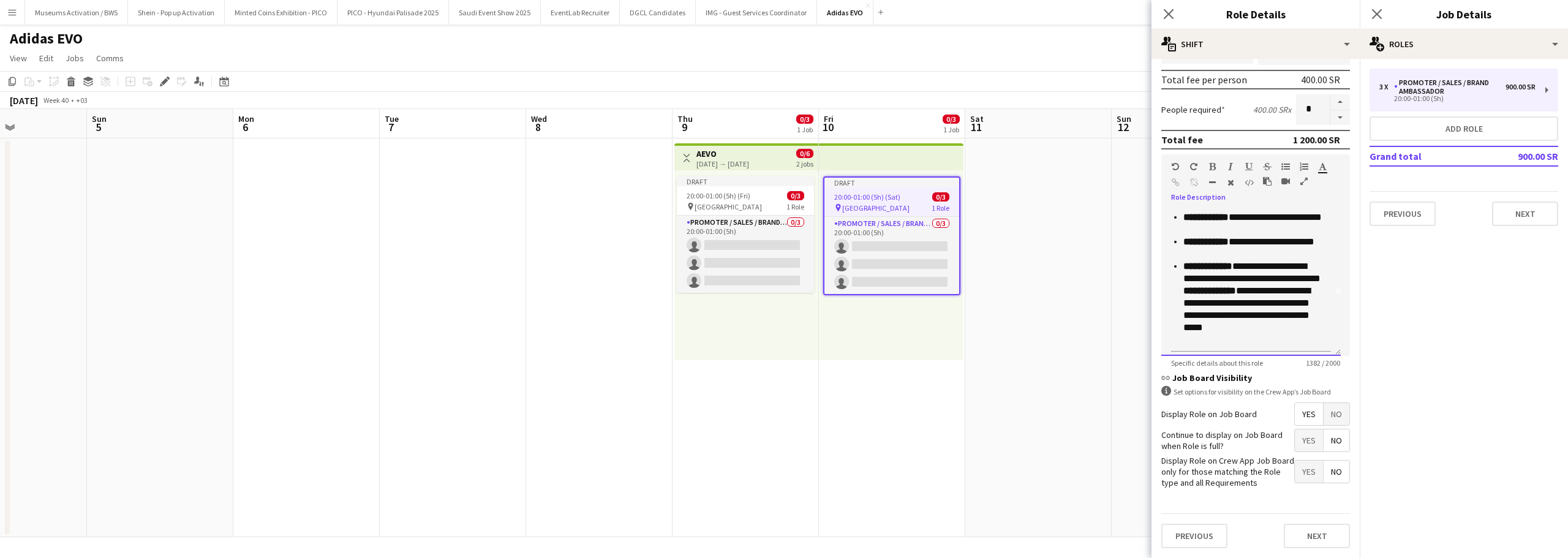
click at [1252, 278] on p "**********" at bounding box center [1253, 303] width 139 height 86
click at [1251, 277] on p "**********" at bounding box center [1253, 303] width 139 height 86
click at [1246, 276] on p "**********" at bounding box center [1253, 303] width 139 height 86
drag, startPoint x: 1246, startPoint y: 276, endPoint x: 1314, endPoint y: 280, distance: 68.1
click at [1314, 280] on p "**********" at bounding box center [1253, 303] width 139 height 86
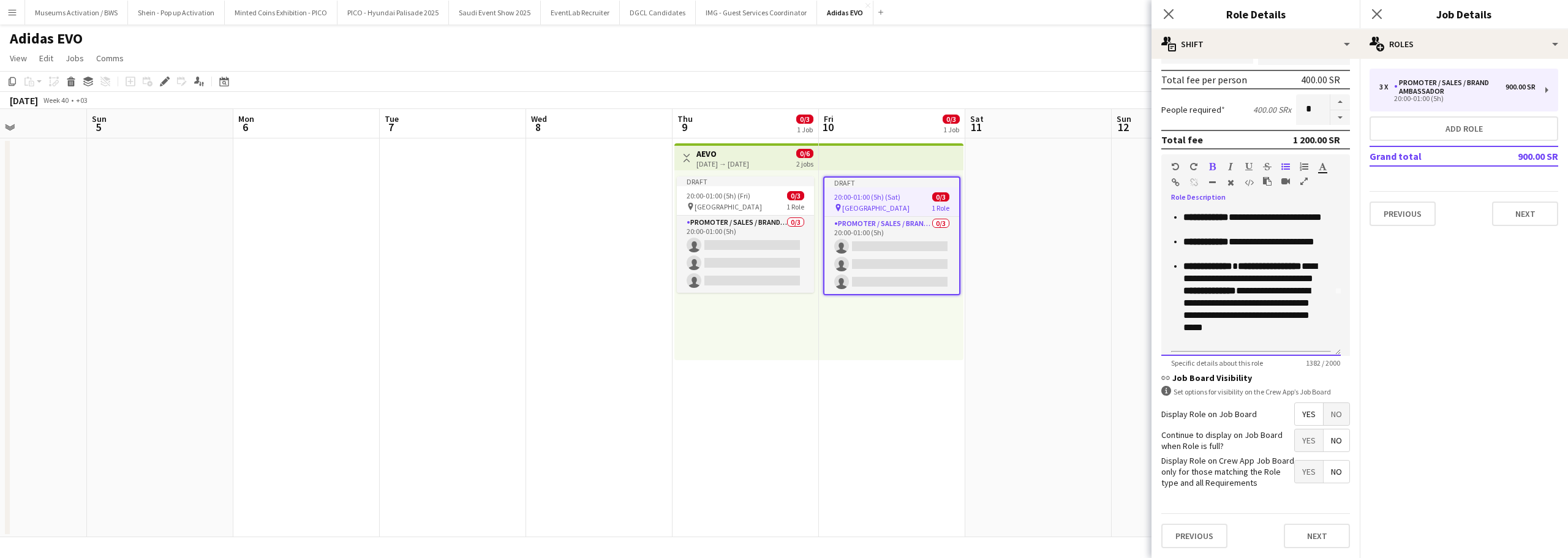
click at [1257, 294] on p "**********" at bounding box center [1253, 303] width 139 height 86
drag, startPoint x: 1257, startPoint y: 294, endPoint x: 1257, endPoint y: 306, distance: 12.0
click at [1257, 306] on p "**********" at bounding box center [1253, 303] width 139 height 86
click at [1191, 294] on p "**********" at bounding box center [1253, 303] width 139 height 86
click at [1185, 294] on p "**********" at bounding box center [1253, 303] width 139 height 86
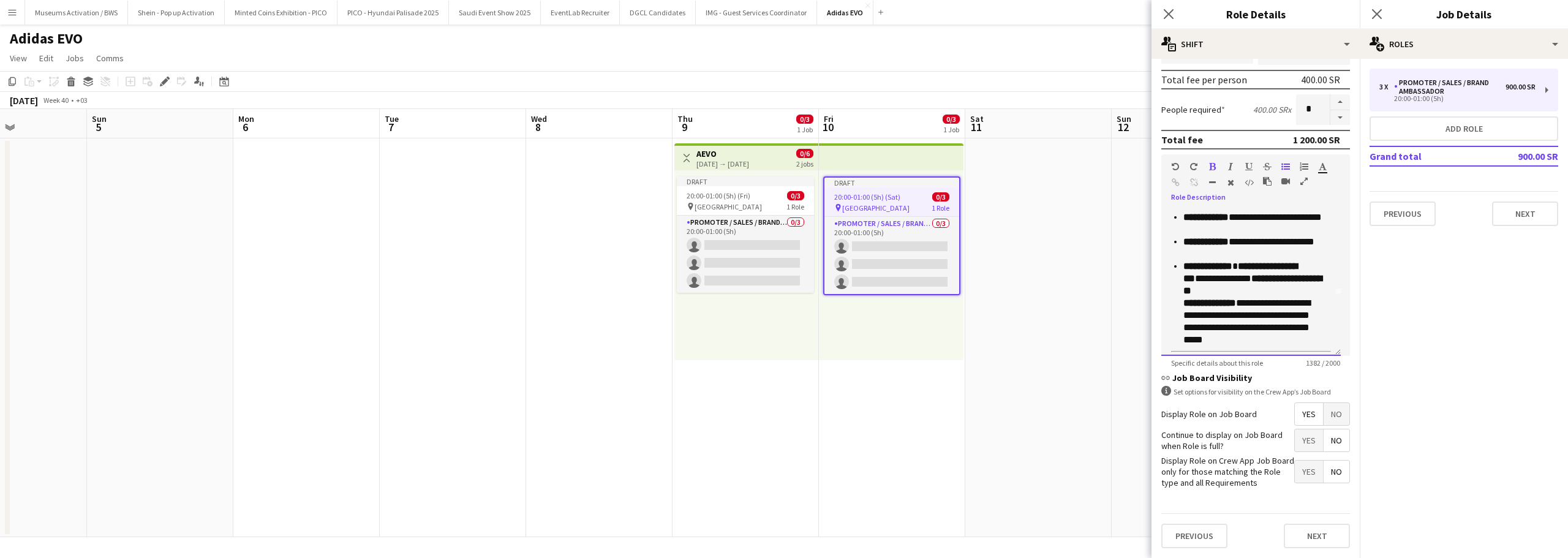
click at [1199, 294] on p "**********" at bounding box center [1253, 303] width 139 height 86
drag, startPoint x: 1199, startPoint y: 294, endPoint x: 1185, endPoint y: 294, distance: 14.0
click at [1185, 294] on p "**********" at bounding box center [1253, 303] width 139 height 86
click at [1249, 302] on p "**********" at bounding box center [1253, 303] width 139 height 86
click at [1289, 526] on button "Next" at bounding box center [1317, 536] width 66 height 25
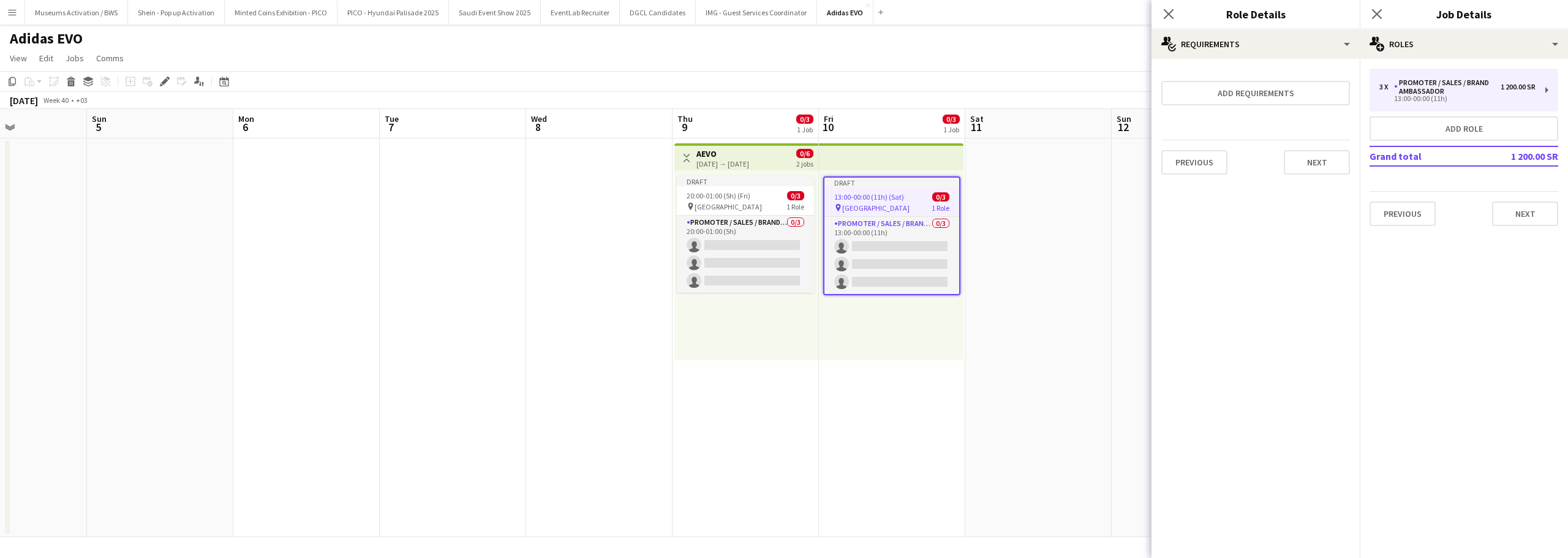
scroll to position [0, 0]
click at [1322, 171] on button "Next" at bounding box center [1317, 162] width 66 height 25
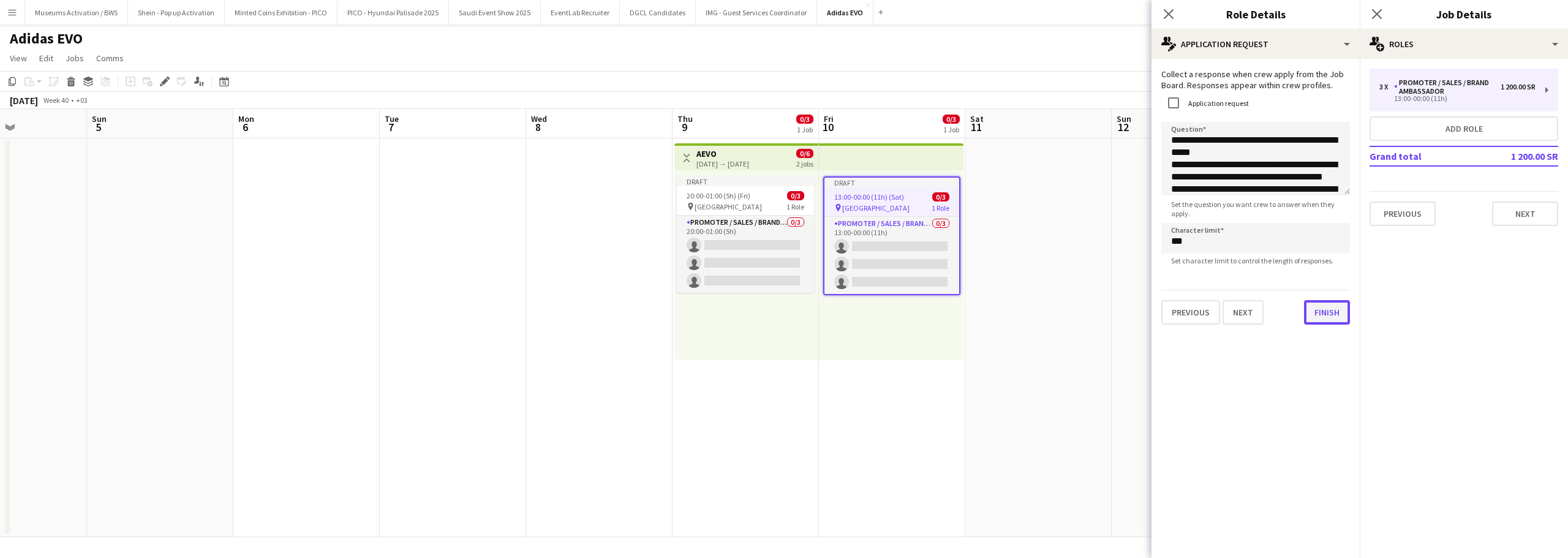
click at [1318, 310] on button "Finish" at bounding box center [1327, 313] width 46 height 25
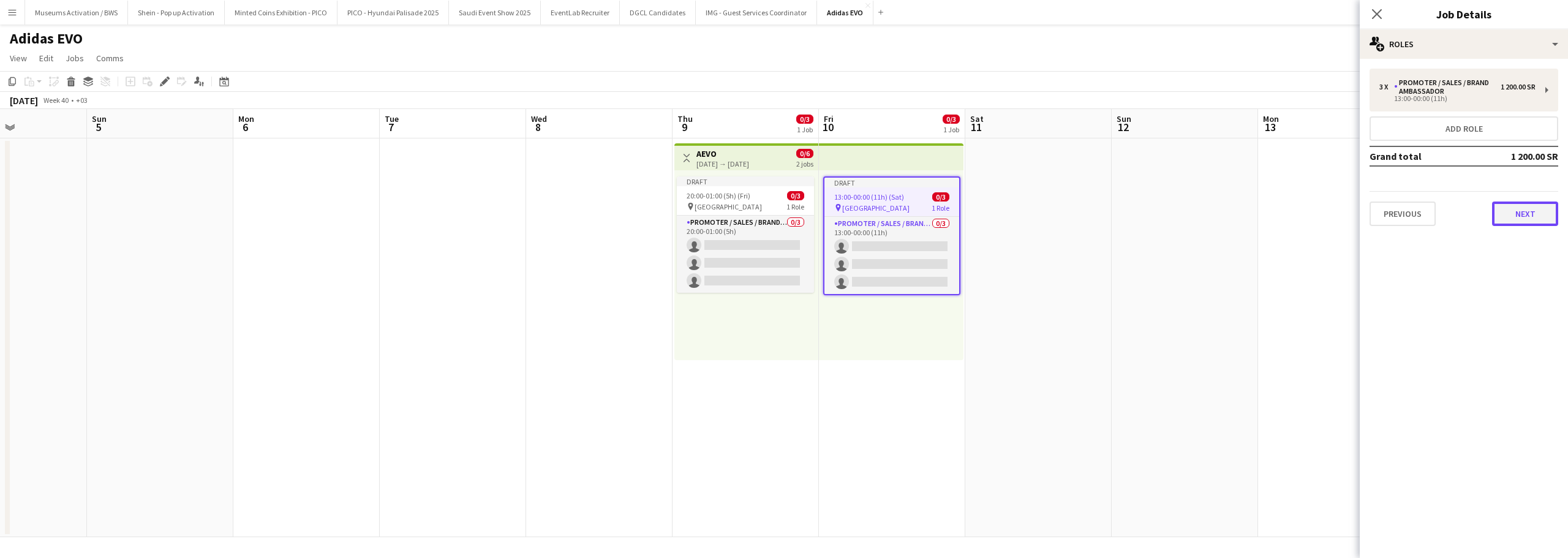
click at [1532, 224] on button "Next" at bounding box center [1525, 213] width 66 height 25
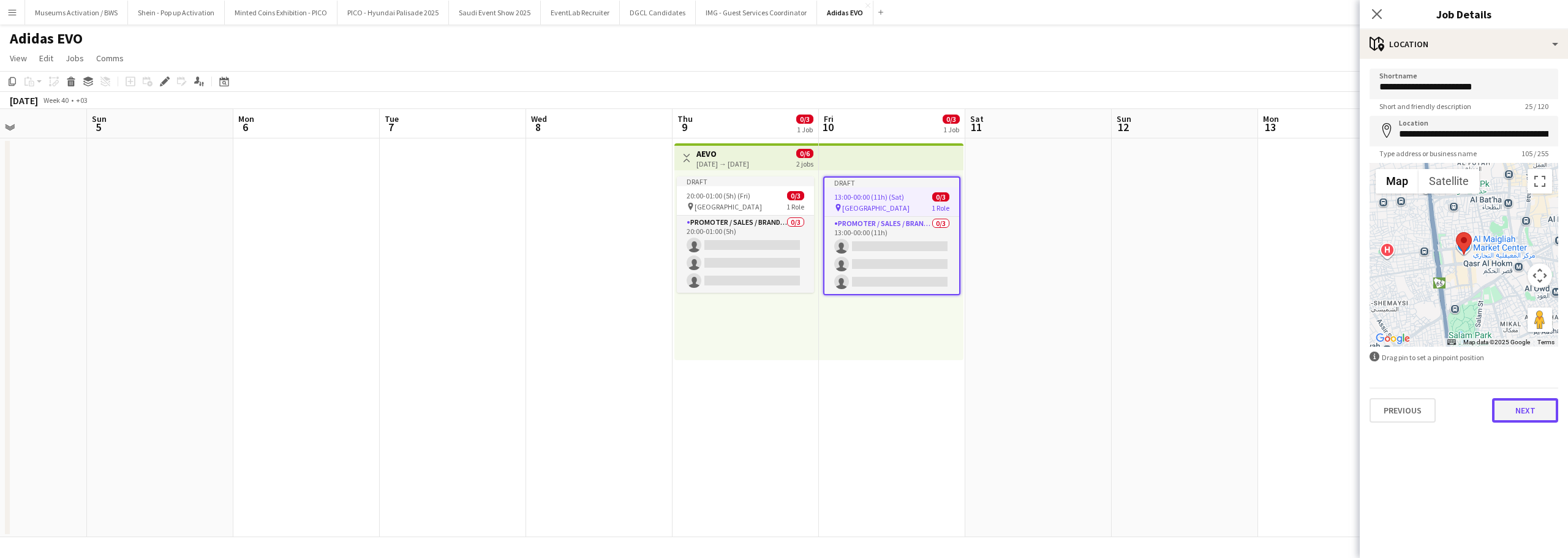
click at [1524, 409] on button "Next" at bounding box center [1525, 410] width 66 height 25
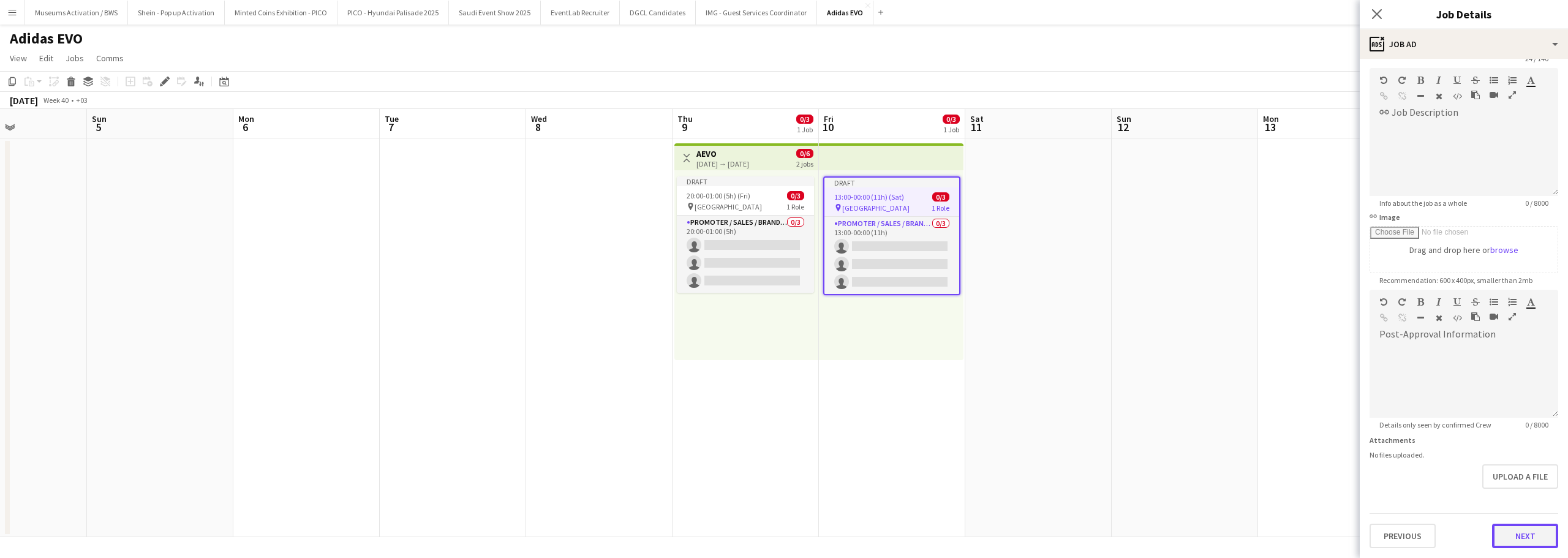
click at [1524, 499] on form "**********" at bounding box center [1464, 285] width 208 height 527
click at [1506, 536] on button "Next" at bounding box center [1525, 536] width 66 height 25
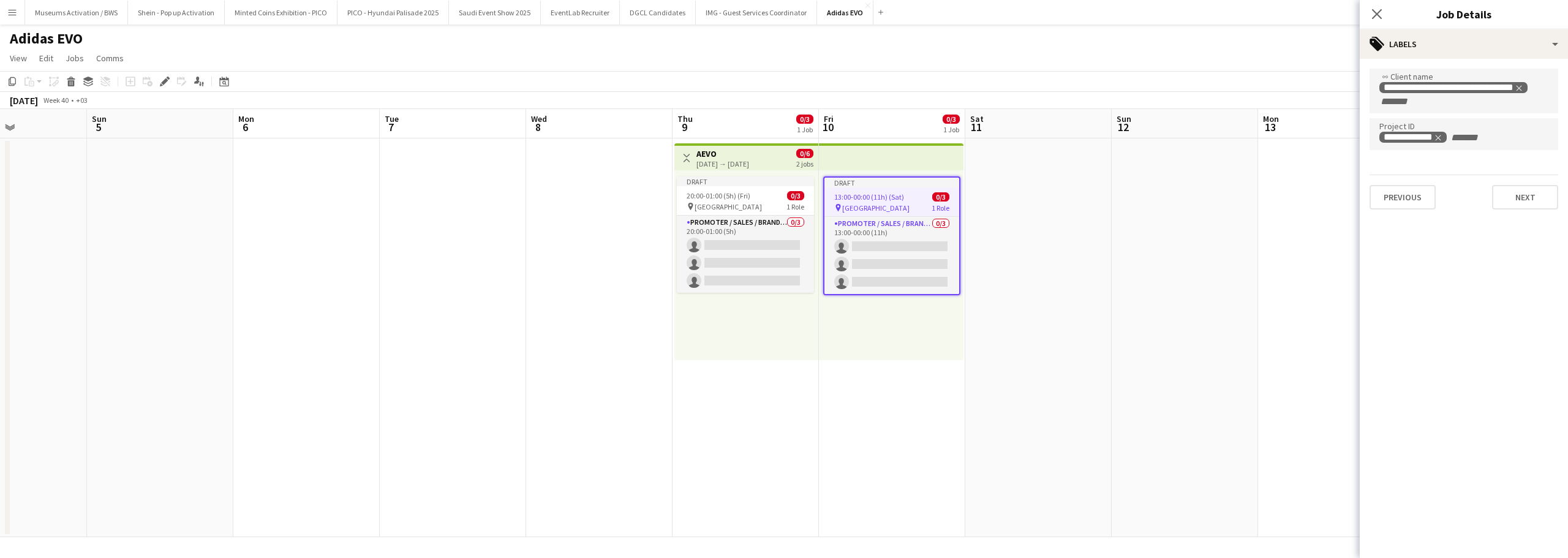
scroll to position [0, 0]
click at [1510, 205] on button "Next" at bounding box center [1525, 197] width 66 height 25
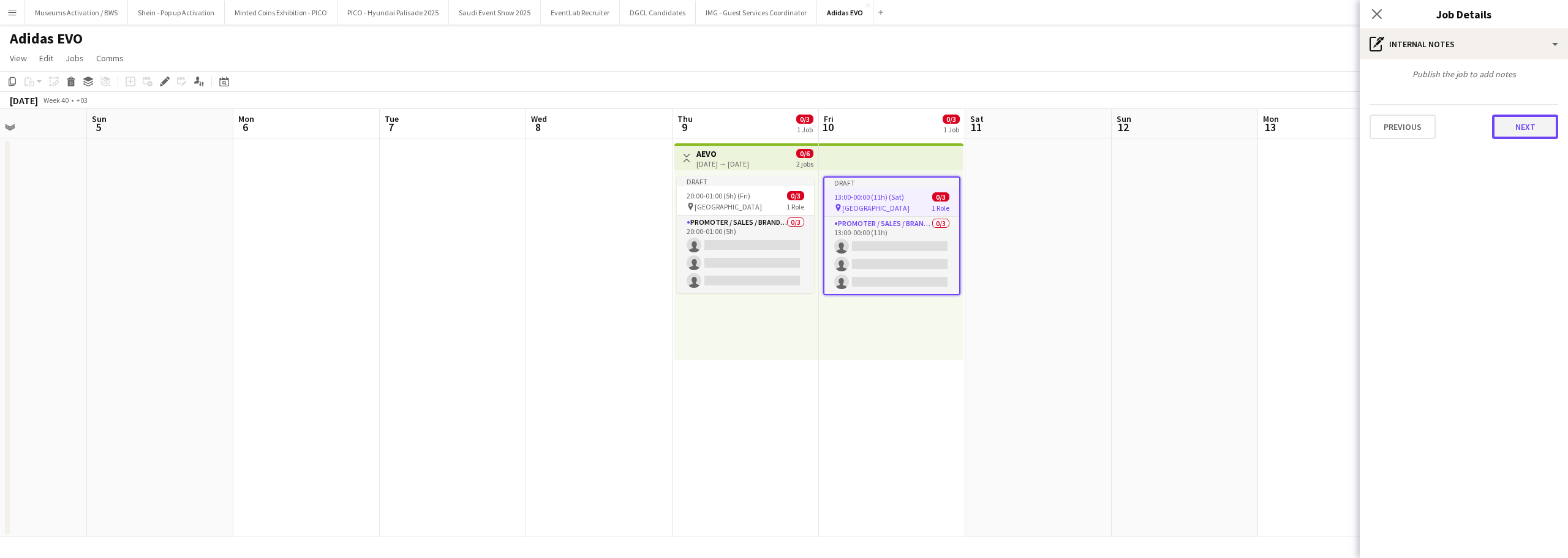
click at [1515, 122] on button "Next" at bounding box center [1525, 127] width 66 height 25
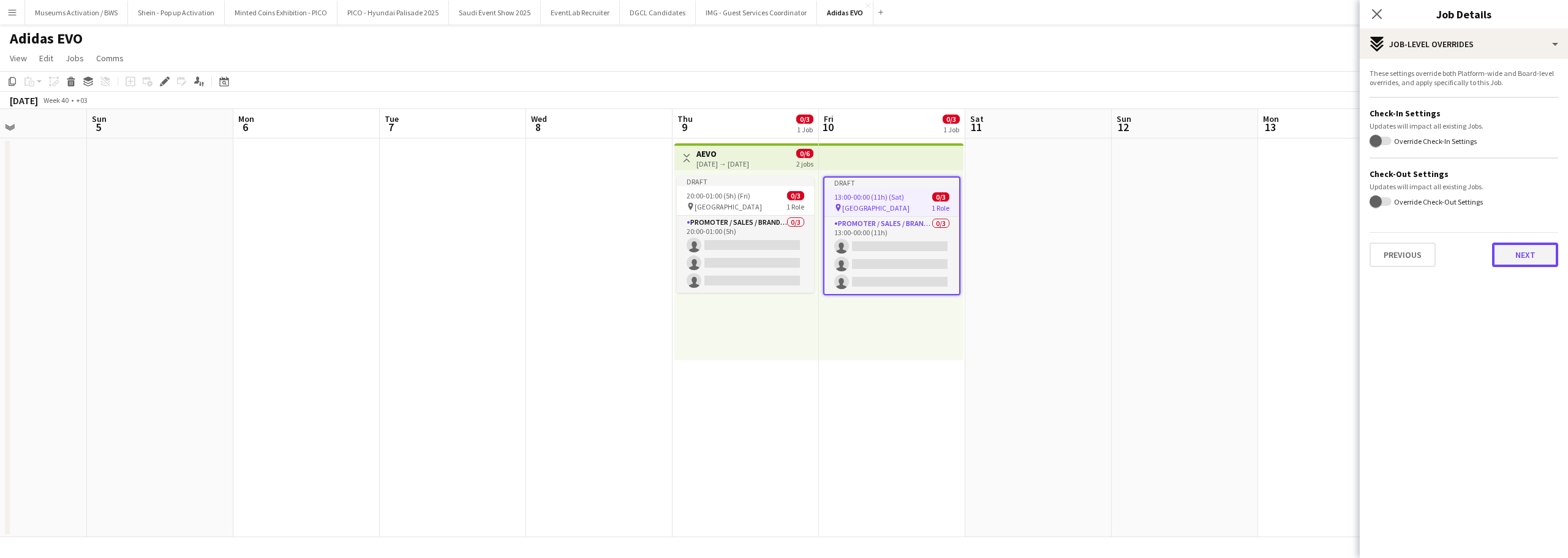
click at [1521, 256] on button "Next" at bounding box center [1525, 255] width 66 height 25
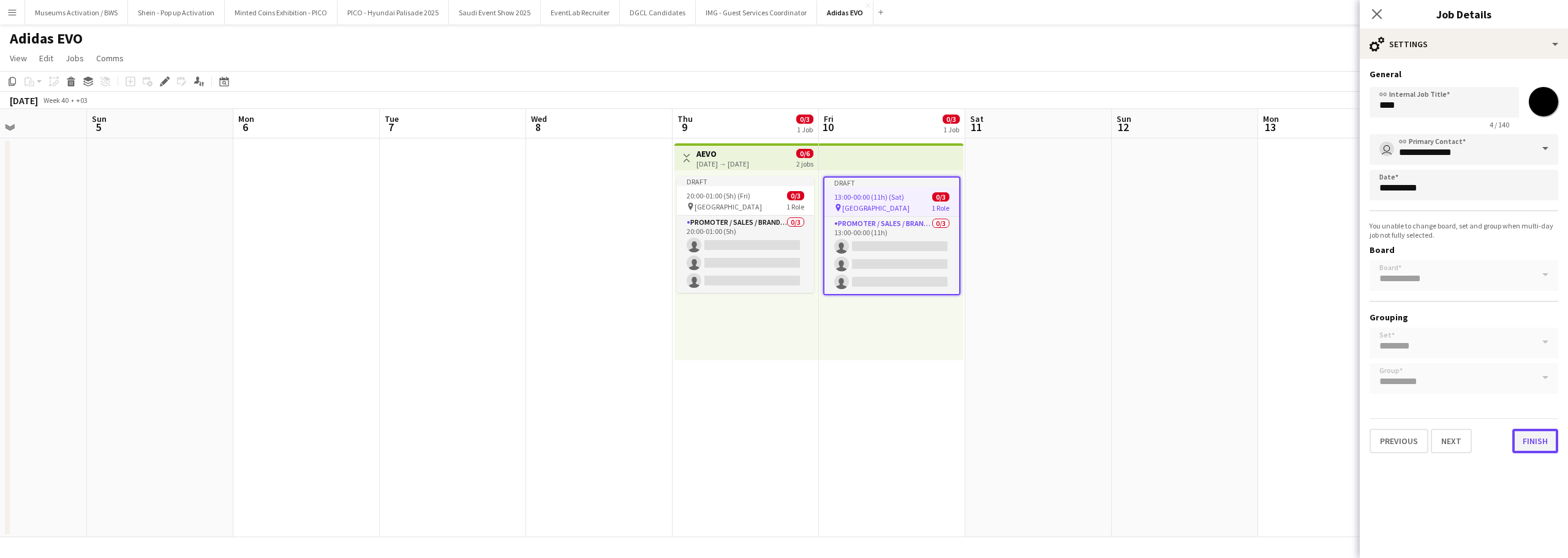
click at [1528, 447] on button "Finish" at bounding box center [1535, 441] width 46 height 25
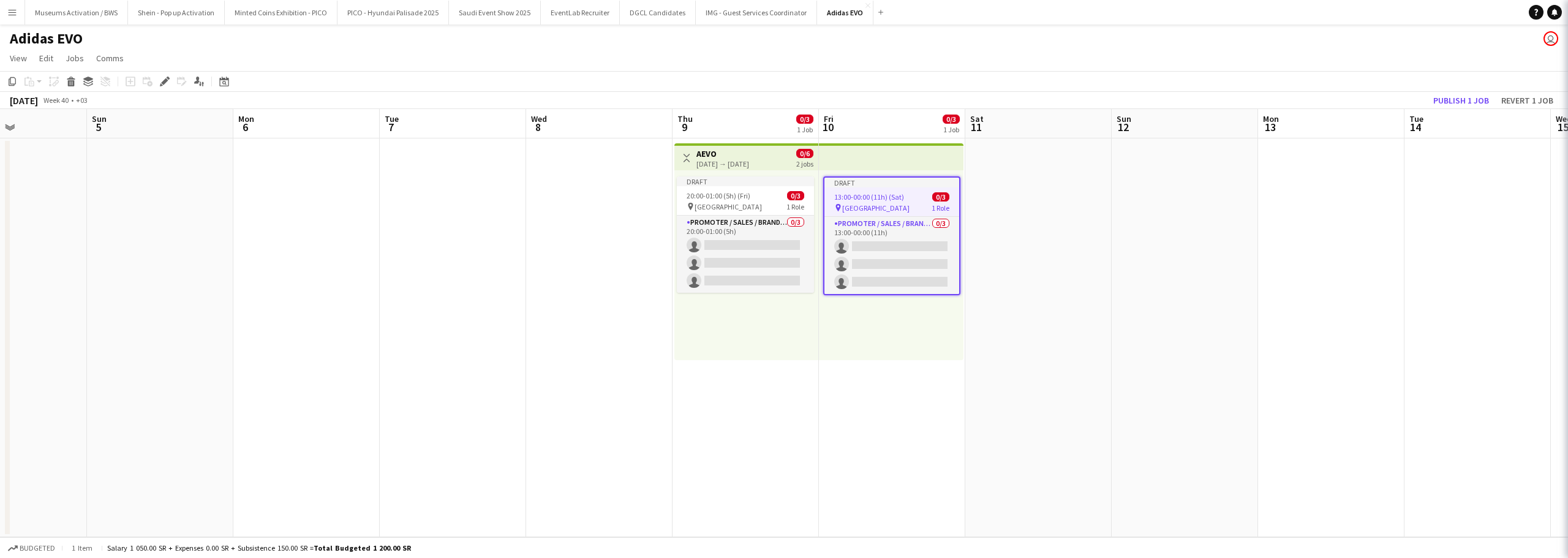
click at [1161, 286] on app-date-cell at bounding box center [1185, 337] width 147 height 398
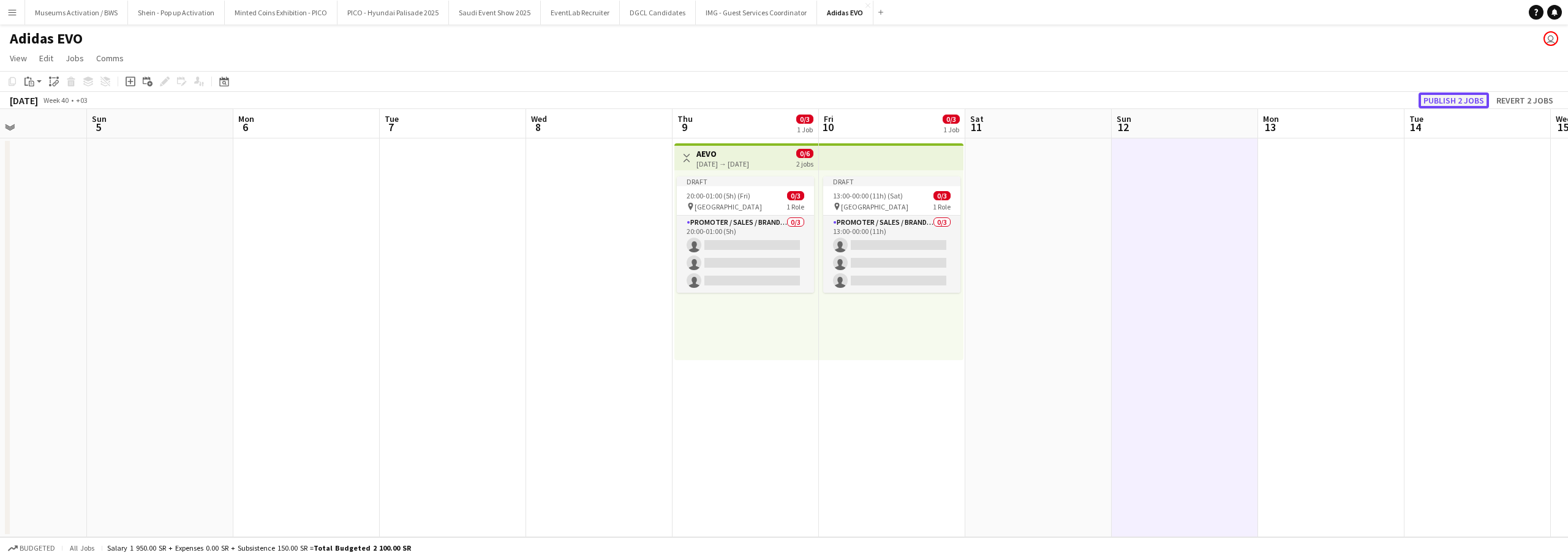
click at [1459, 99] on button "Publish 2 jobs" at bounding box center [1454, 101] width 71 height 16
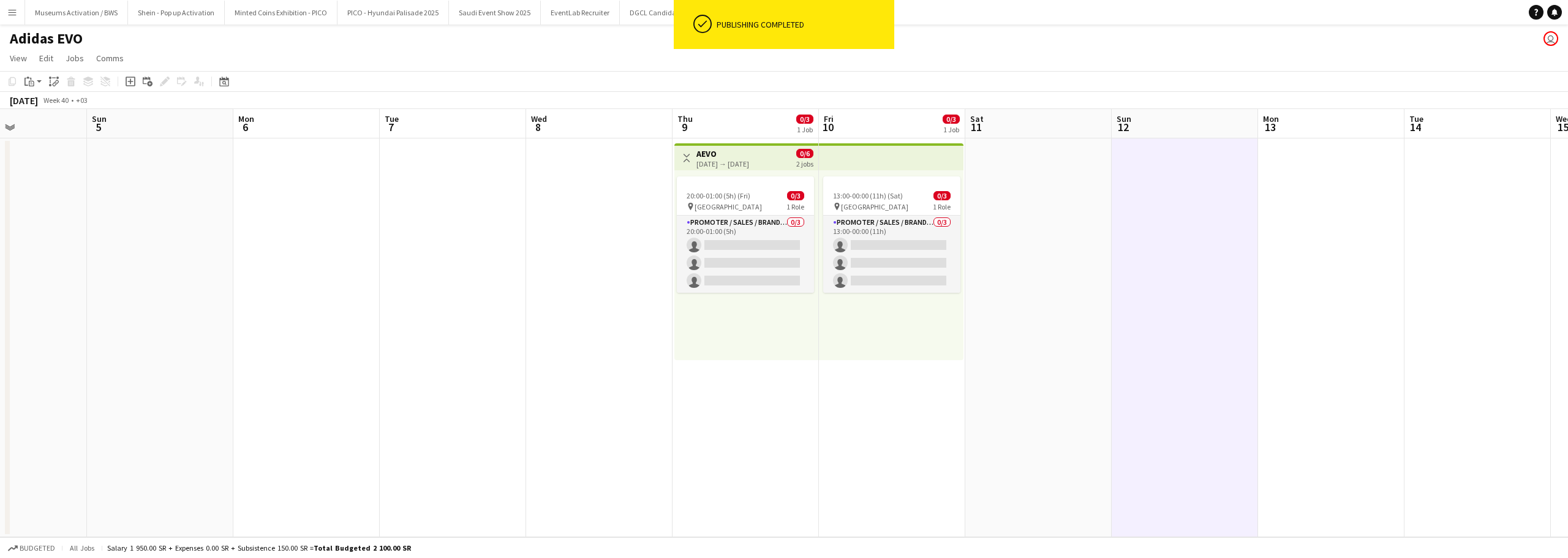
click at [728, 210] on span "Al Maigliah Market Center" at bounding box center [728, 206] width 67 height 9
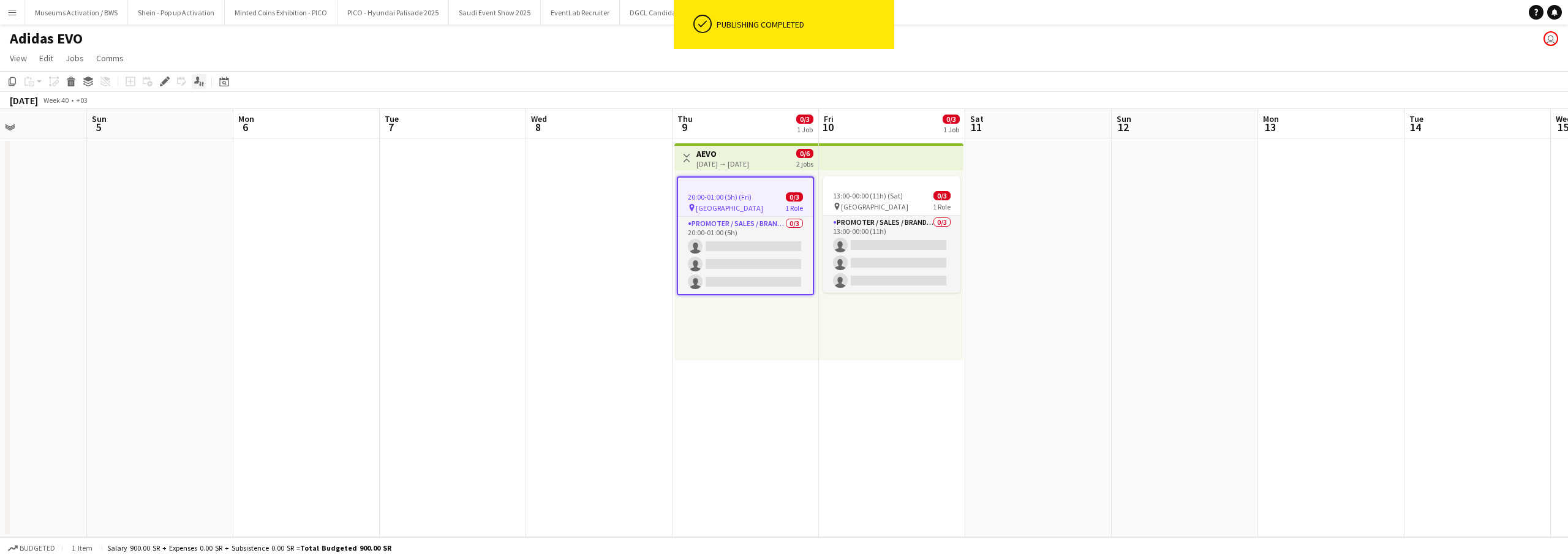
click at [203, 80] on icon "Applicants" at bounding box center [198, 81] width 9 height 9
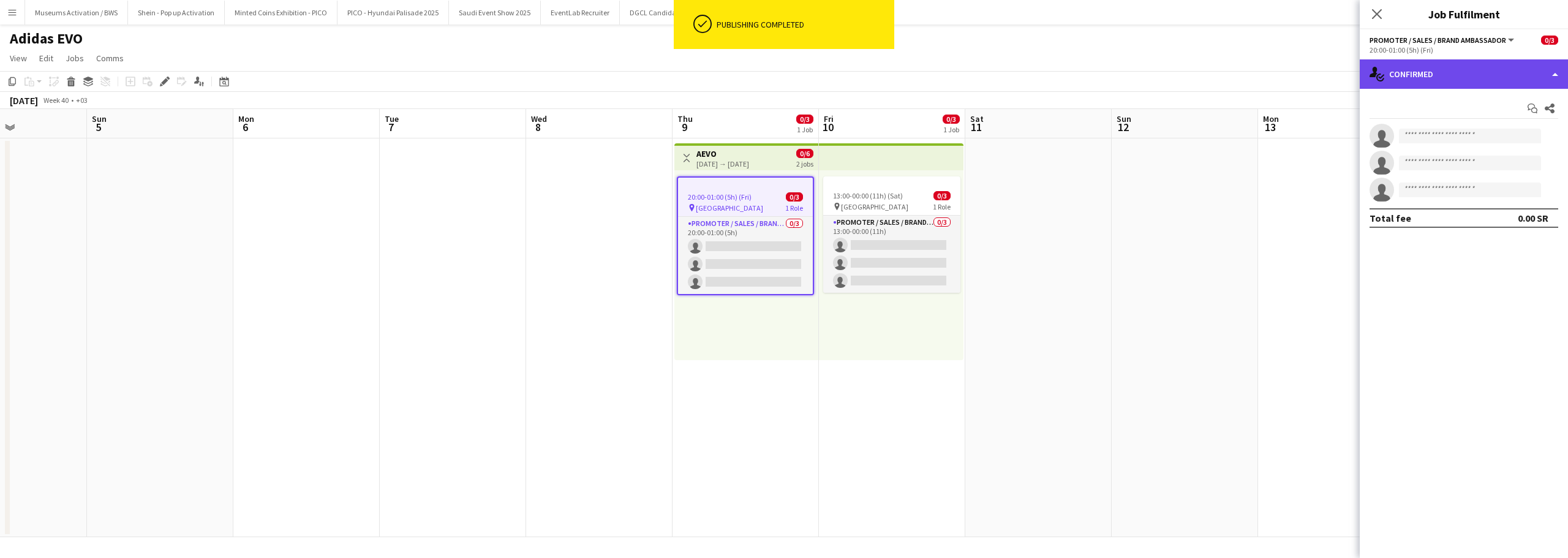
click at [1433, 75] on div "single-neutral-actions-check-2 Confirmed" at bounding box center [1464, 74] width 208 height 29
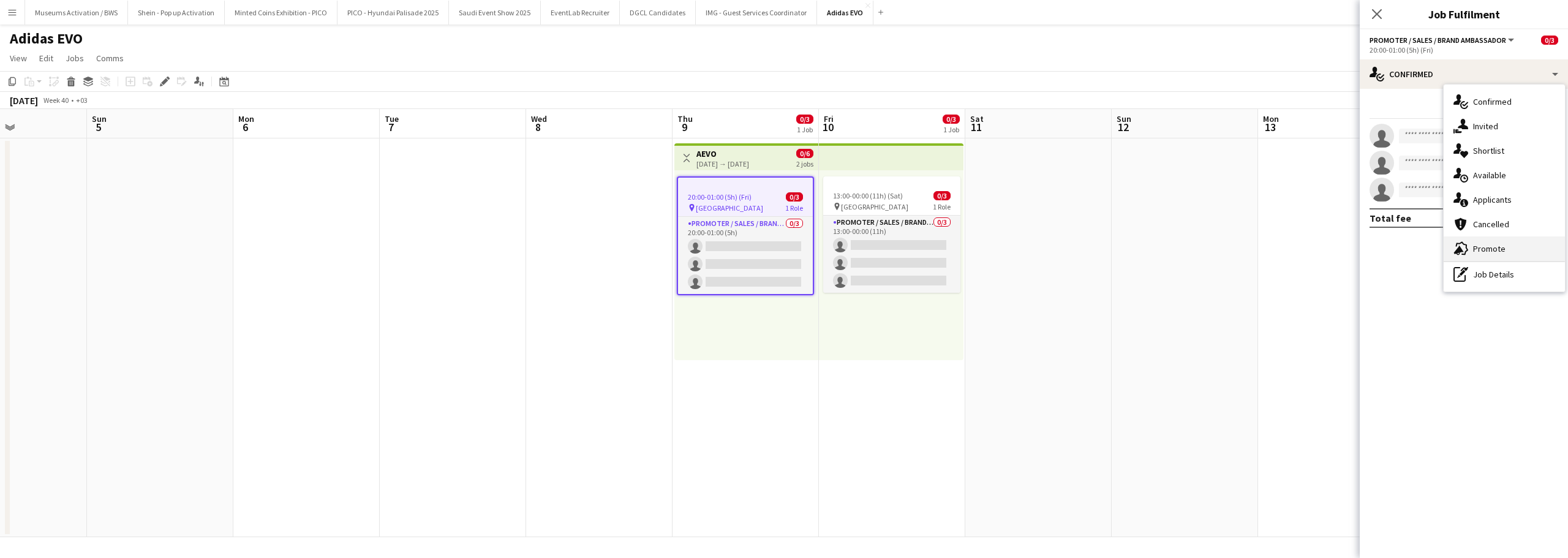
click at [1472, 240] on div "advertising-megaphone Promote" at bounding box center [1505, 248] width 121 height 25
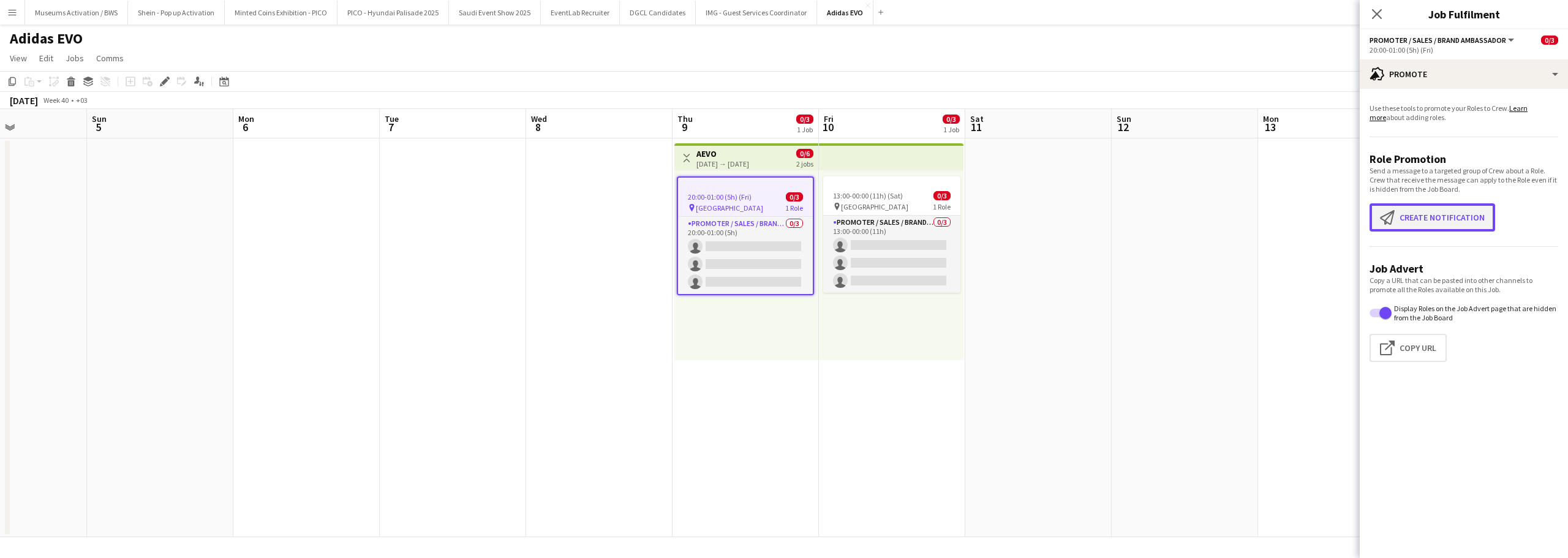
click at [1456, 222] on button "Create notification Create notification" at bounding box center [1432, 217] width 125 height 28
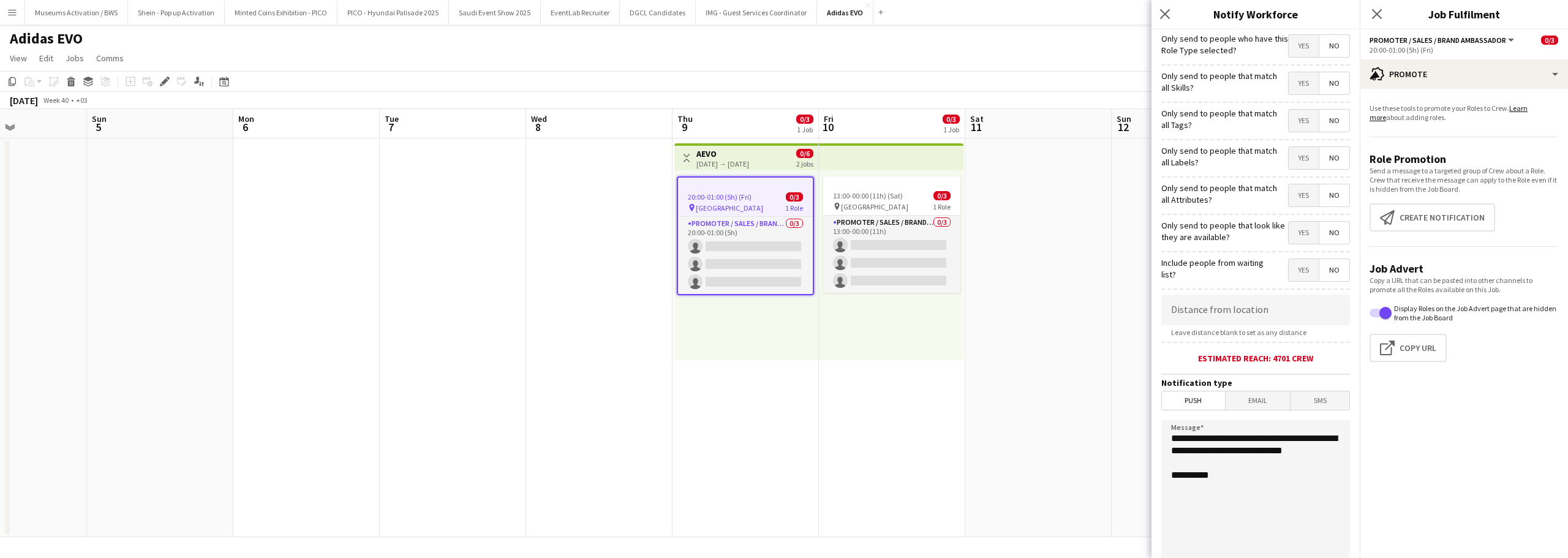
click at [1292, 45] on span "Yes" at bounding box center [1303, 46] width 30 height 22
click at [1289, 237] on span "Yes" at bounding box center [1303, 232] width 30 height 22
click at [1057, 235] on app-date-cell at bounding box center [1038, 337] width 147 height 398
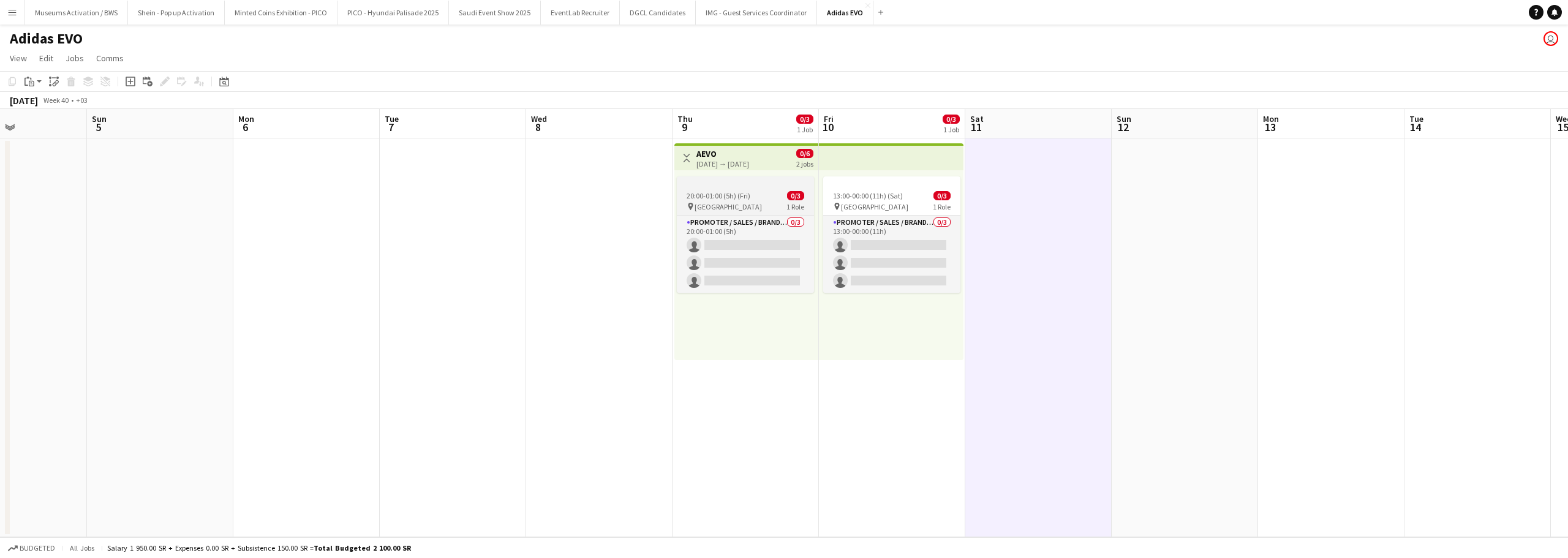
click at [765, 182] on div at bounding box center [746, 181] width 137 height 9
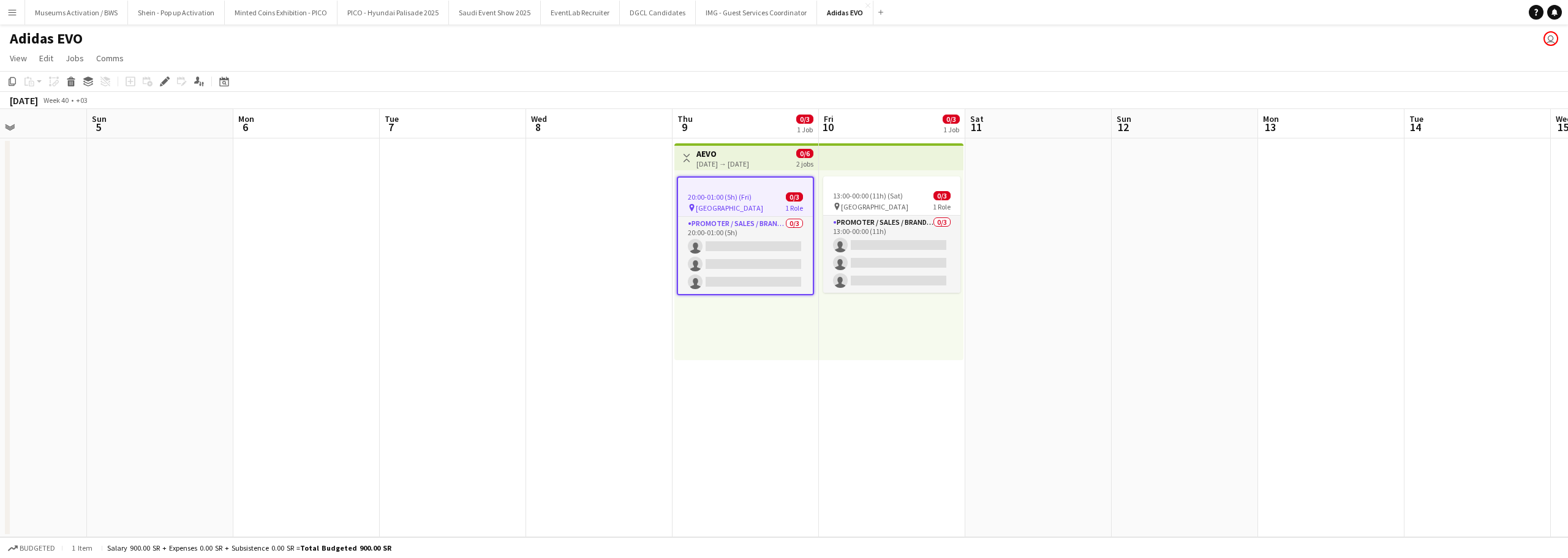
click at [738, 192] on span "20:00-01:00 (5h) (Fri)" at bounding box center [719, 197] width 63 height 9
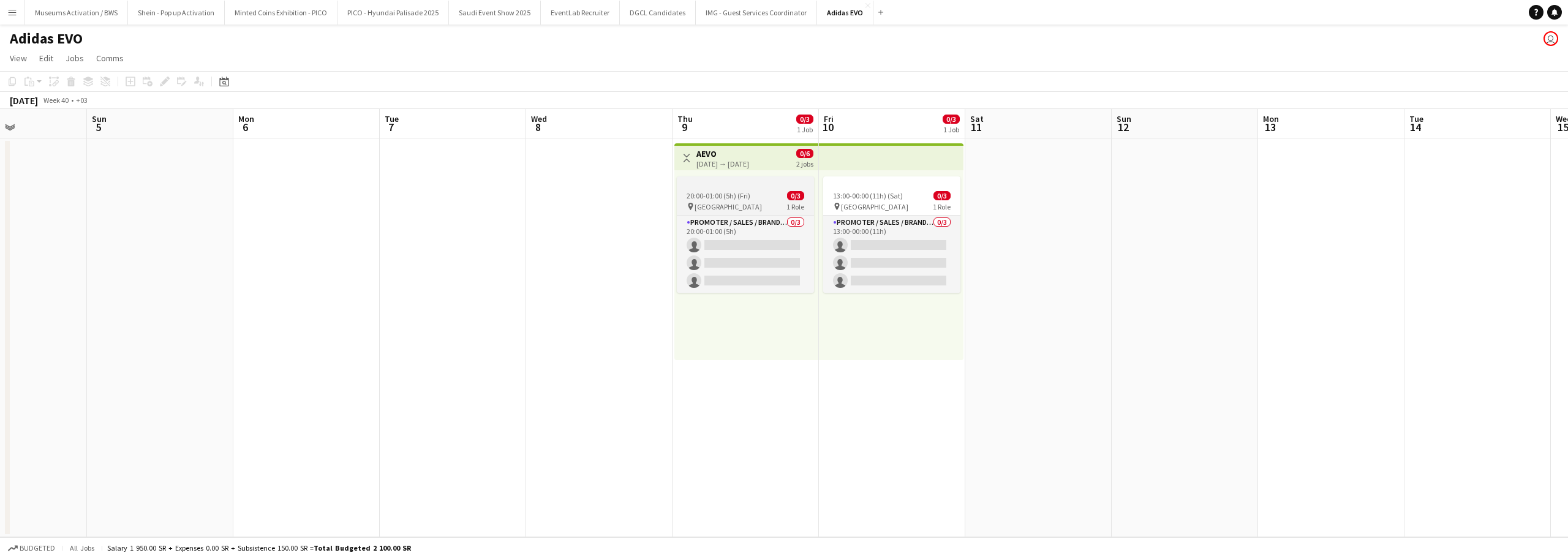
click at [738, 192] on span "20:00-01:00 (5h) (Fri)" at bounding box center [718, 195] width 63 height 9
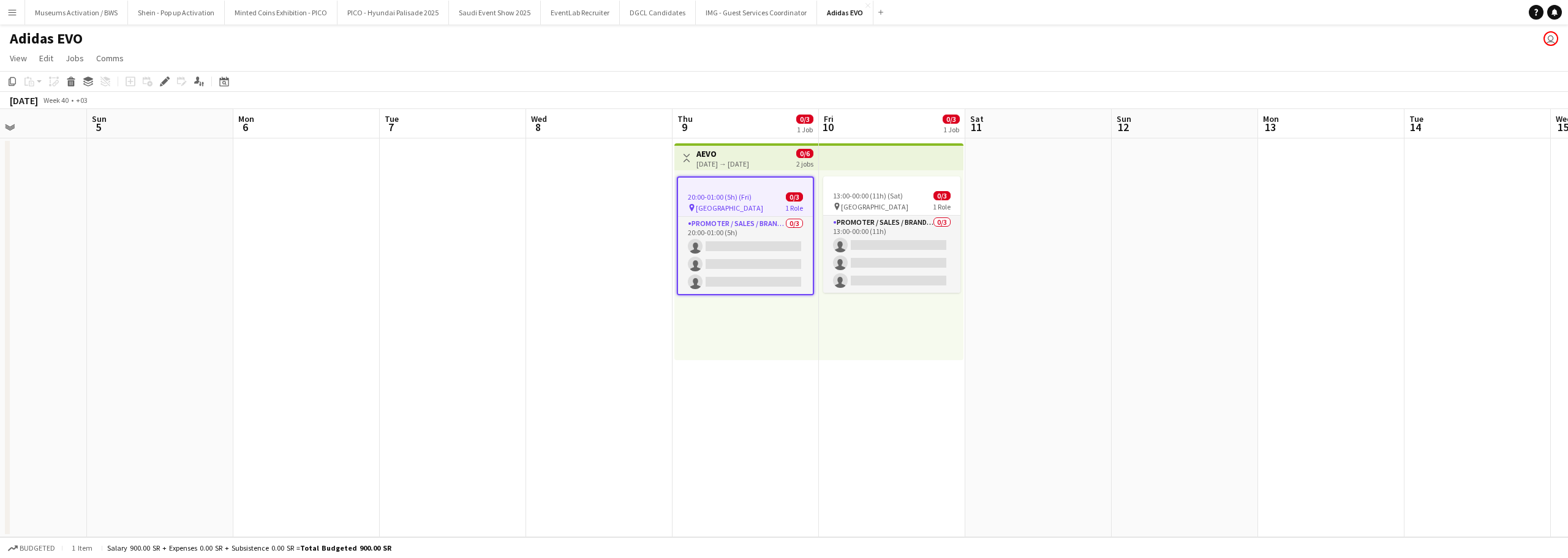
click at [785, 153] on div "Toggle View AEVO 09-10-2025 → 10-10-2025 0/6 2 jobs" at bounding box center [746, 158] width 134 height 21
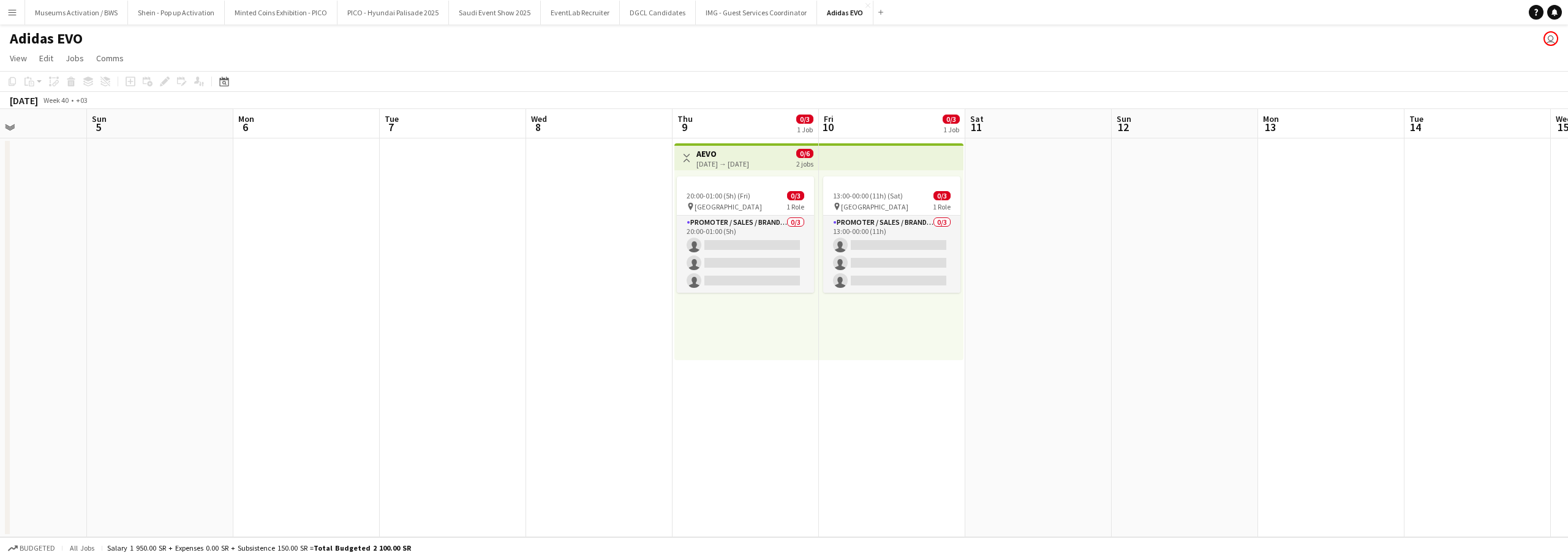
click at [749, 151] on h3 "AEVO" at bounding box center [723, 153] width 52 height 11
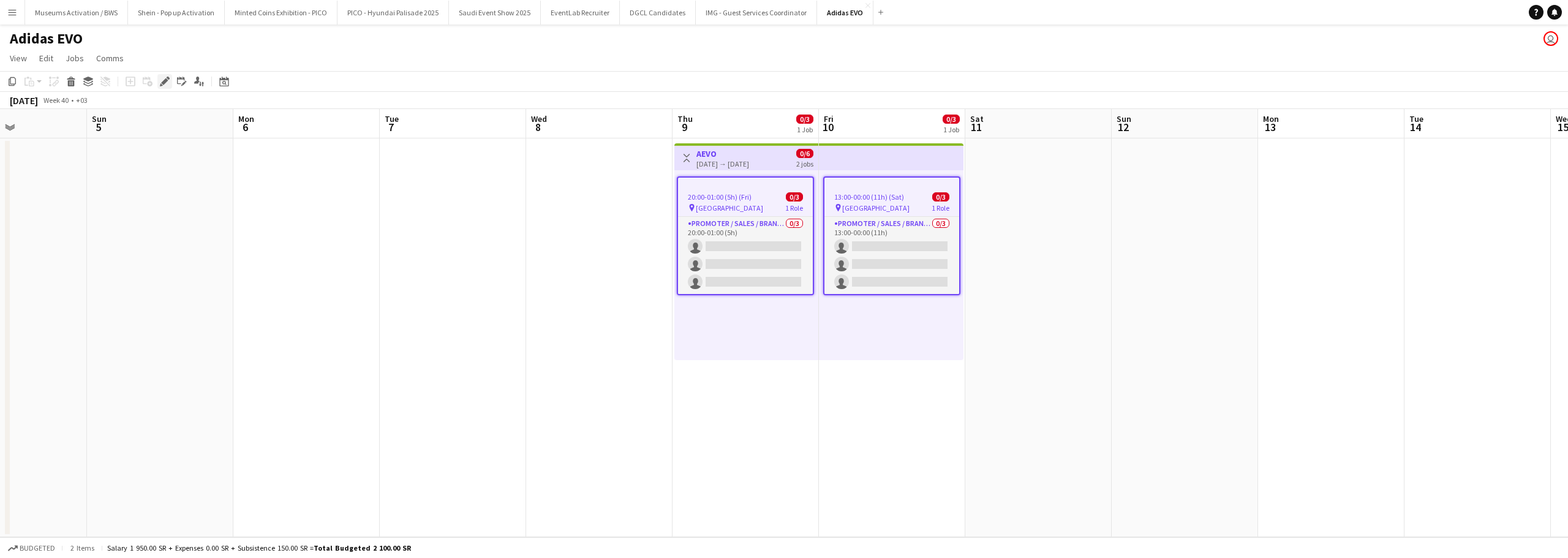
click at [167, 81] on icon at bounding box center [164, 82] width 7 height 7
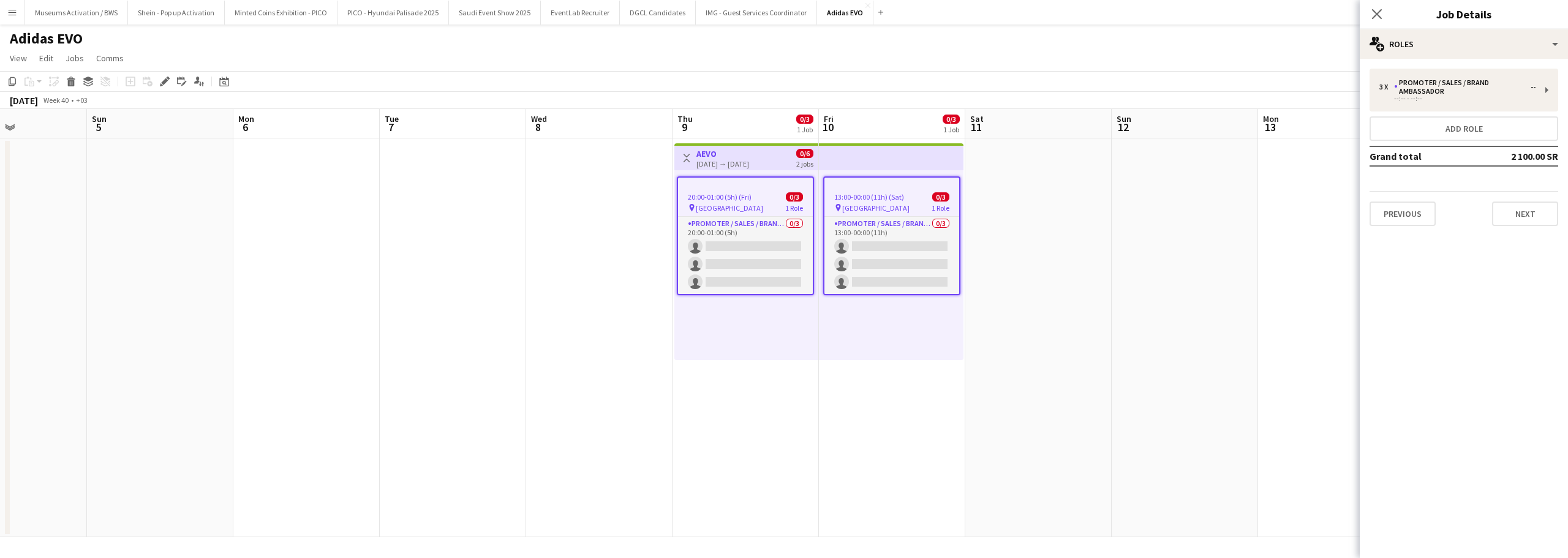
click at [1491, 216] on div "Previous Next" at bounding box center [1464, 208] width 189 height 35
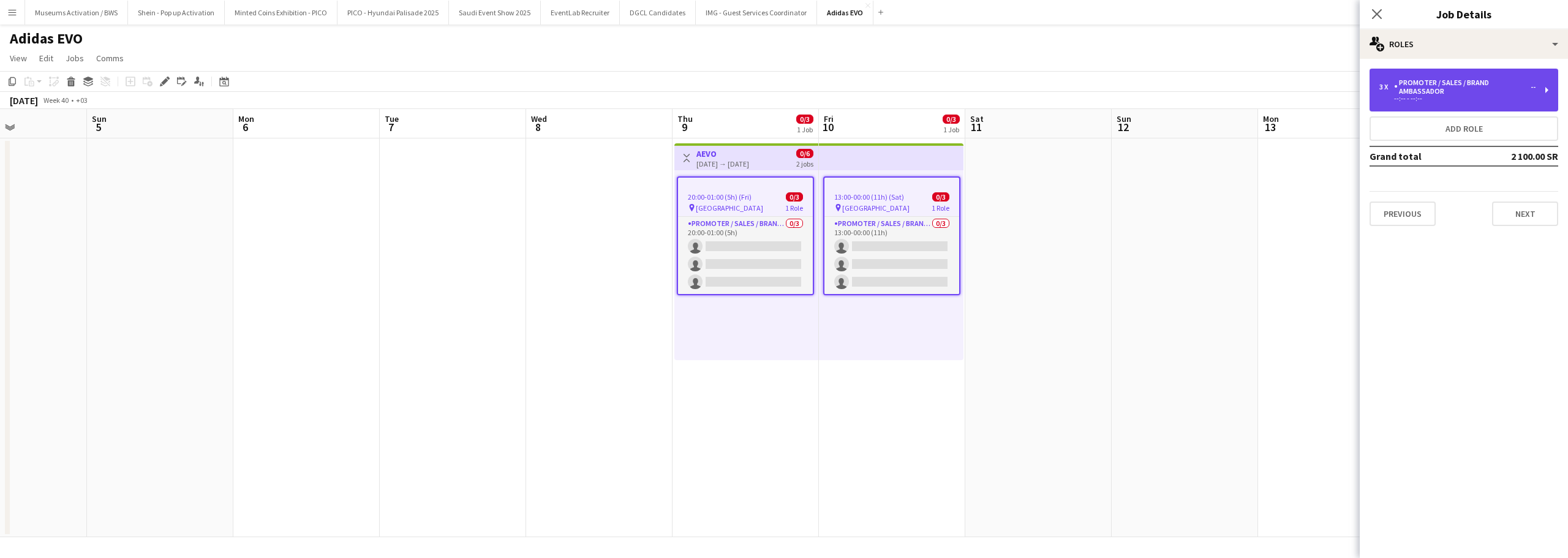
click at [1467, 100] on div "--:-- - --:--" at bounding box center [1458, 98] width 156 height 6
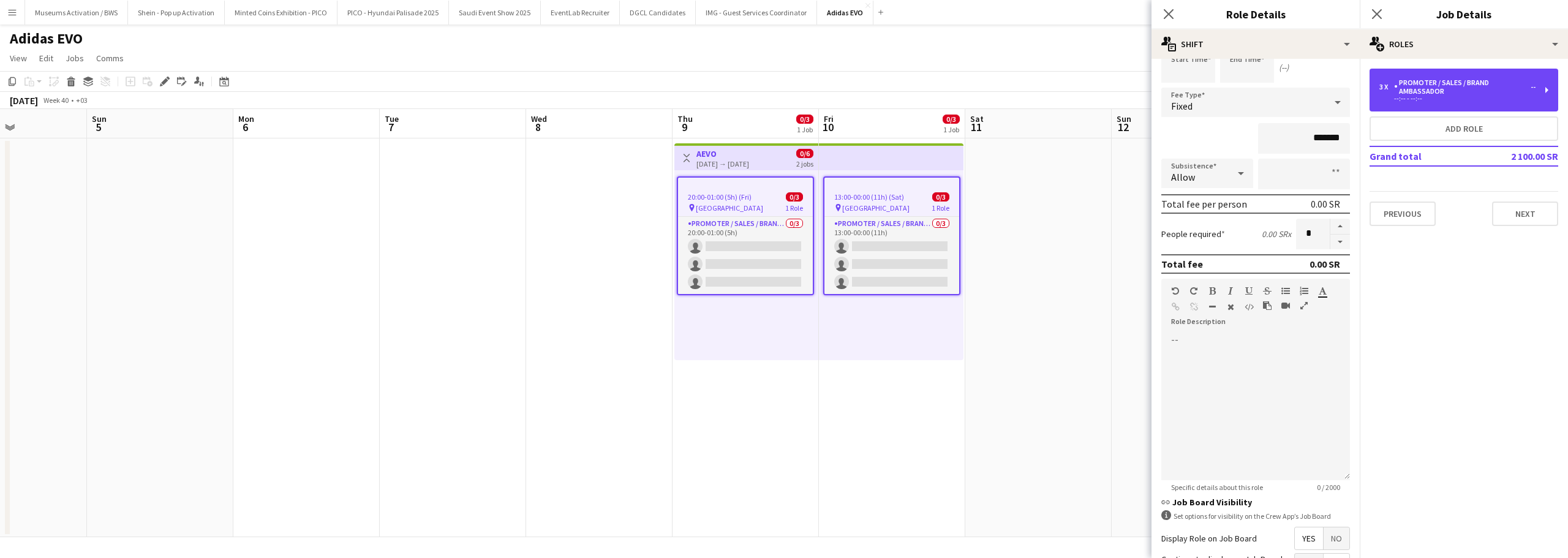
scroll to position [176, 0]
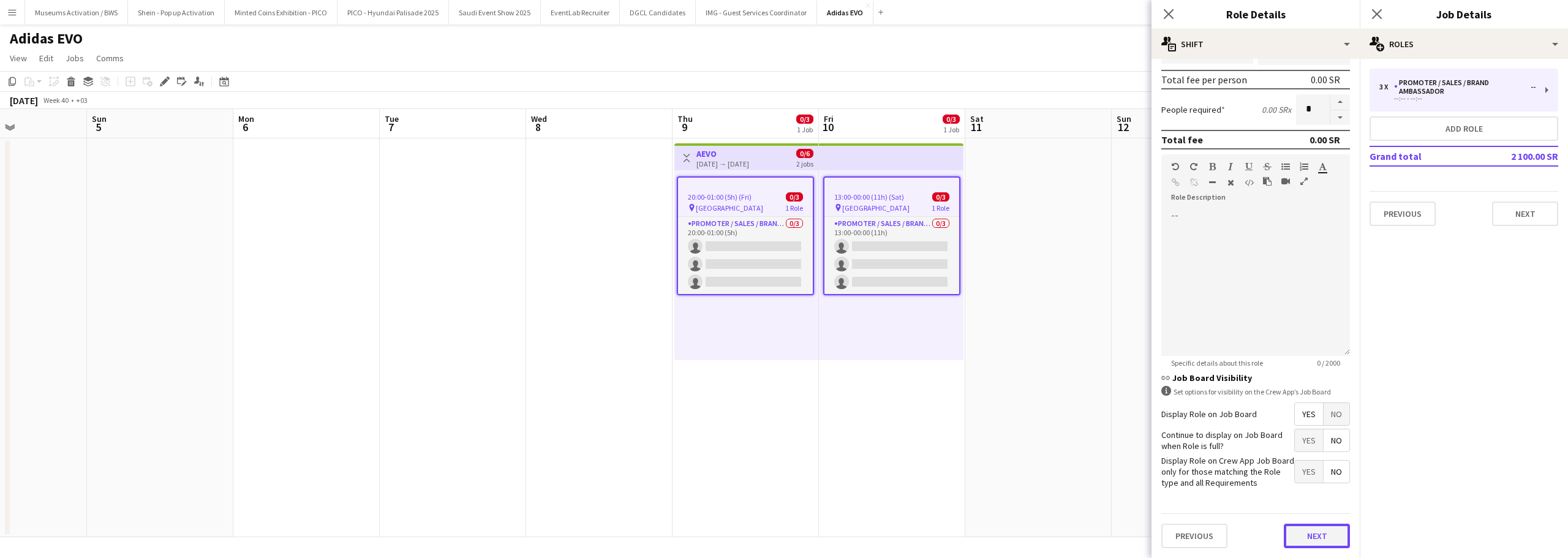
click at [1308, 546] on button "Next" at bounding box center [1317, 536] width 66 height 25
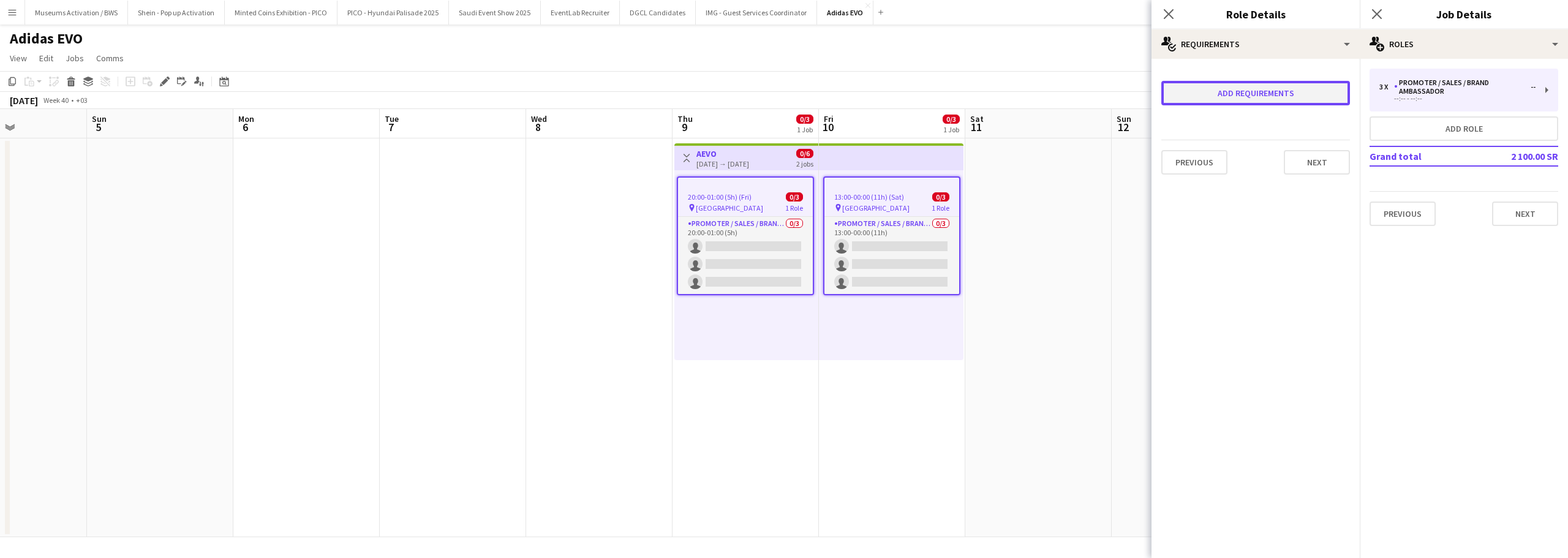
click at [1220, 95] on button "Add requirements" at bounding box center [1255, 93] width 189 height 25
click at [1220, 98] on div "Please select" at bounding box center [1243, 105] width 149 height 29
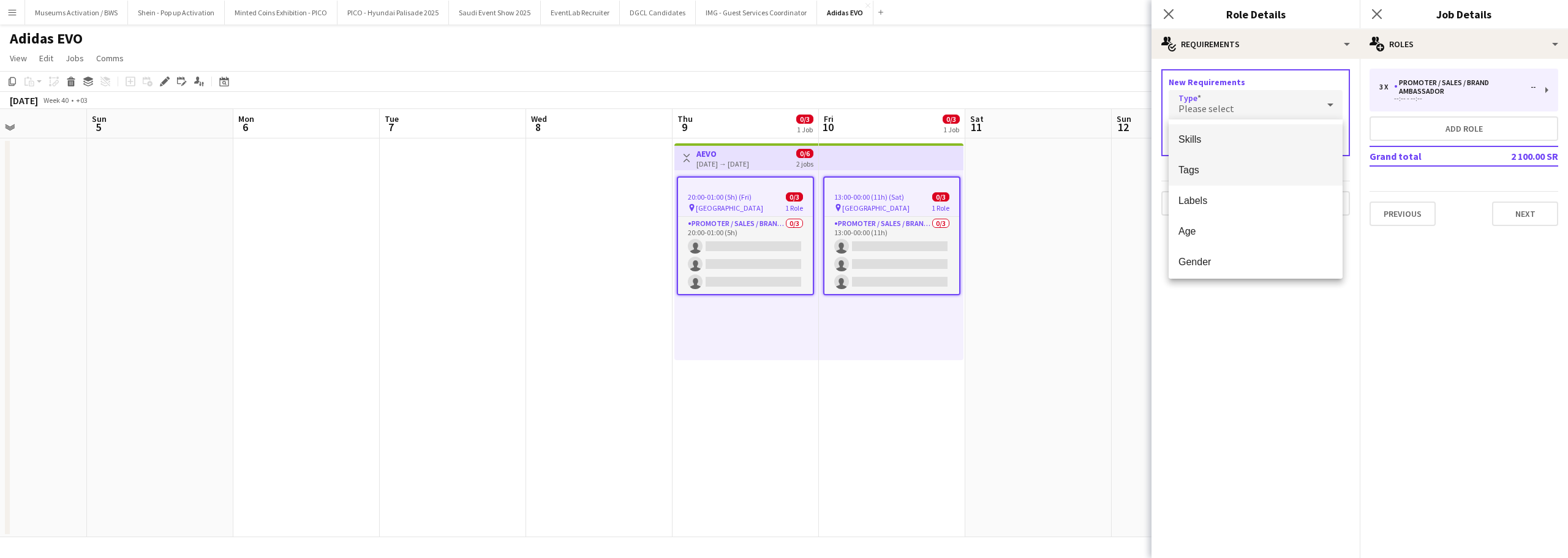
click at [1223, 180] on mat-option "Tags" at bounding box center [1255, 170] width 174 height 31
click at [1233, 152] on input "text" at bounding box center [1255, 141] width 174 height 31
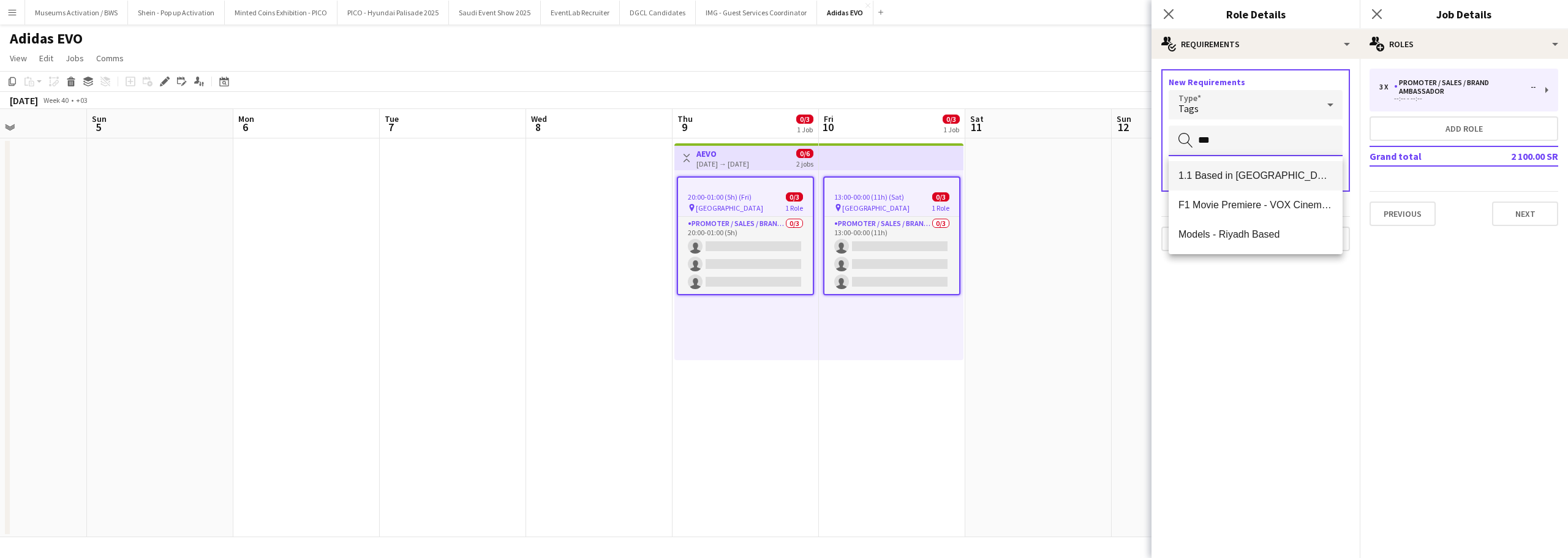
type input "***"
click at [1234, 173] on span "1.1 Based in [GEOGRAPHIC_DATA]" at bounding box center [1256, 176] width 155 height 12
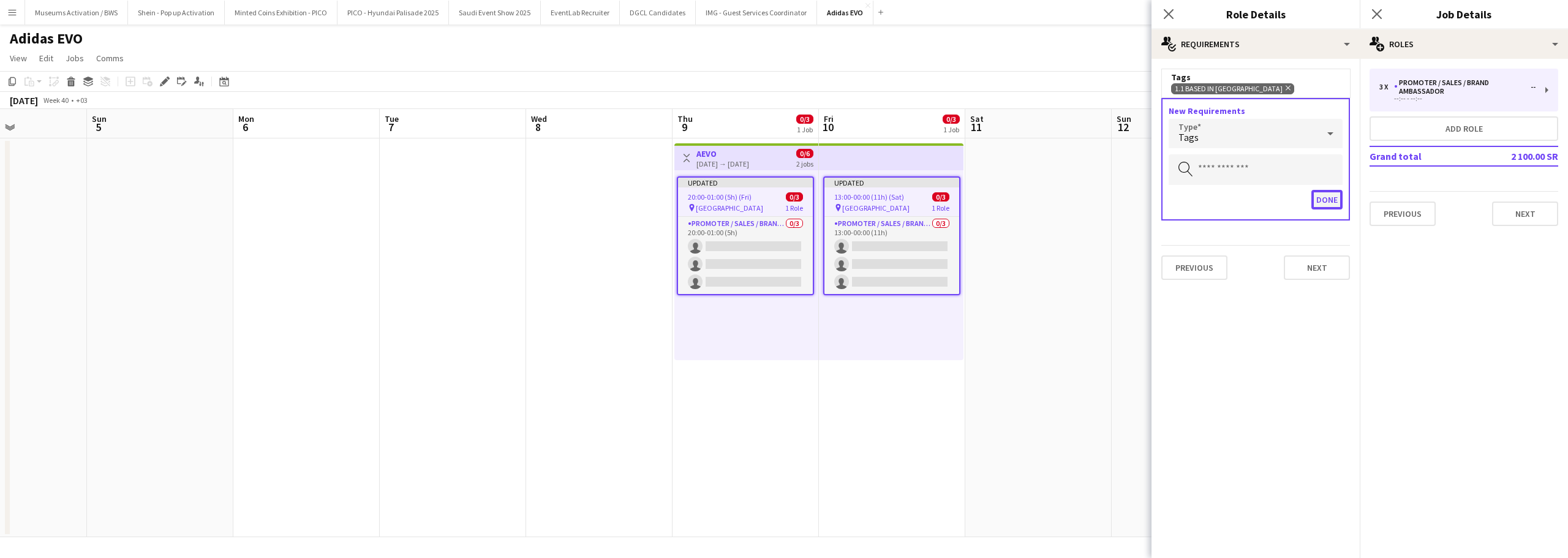
click at [1314, 197] on button "Done" at bounding box center [1327, 200] width 31 height 20
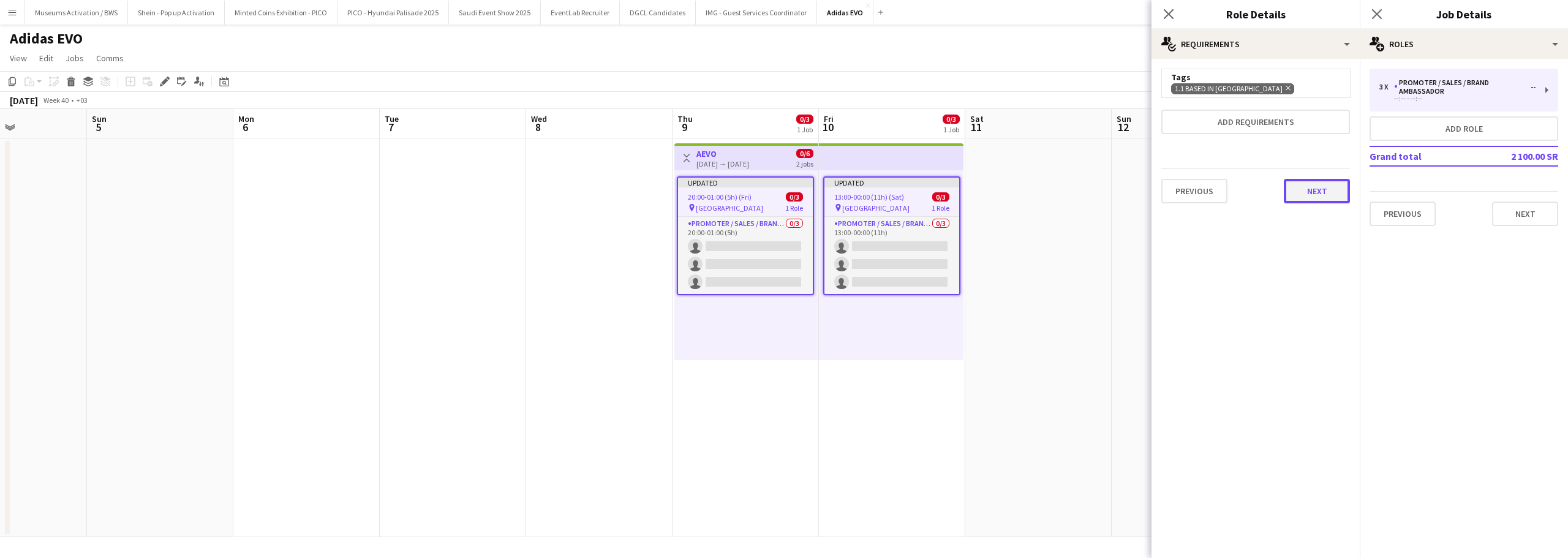
click at [1314, 196] on button "Next" at bounding box center [1317, 191] width 66 height 25
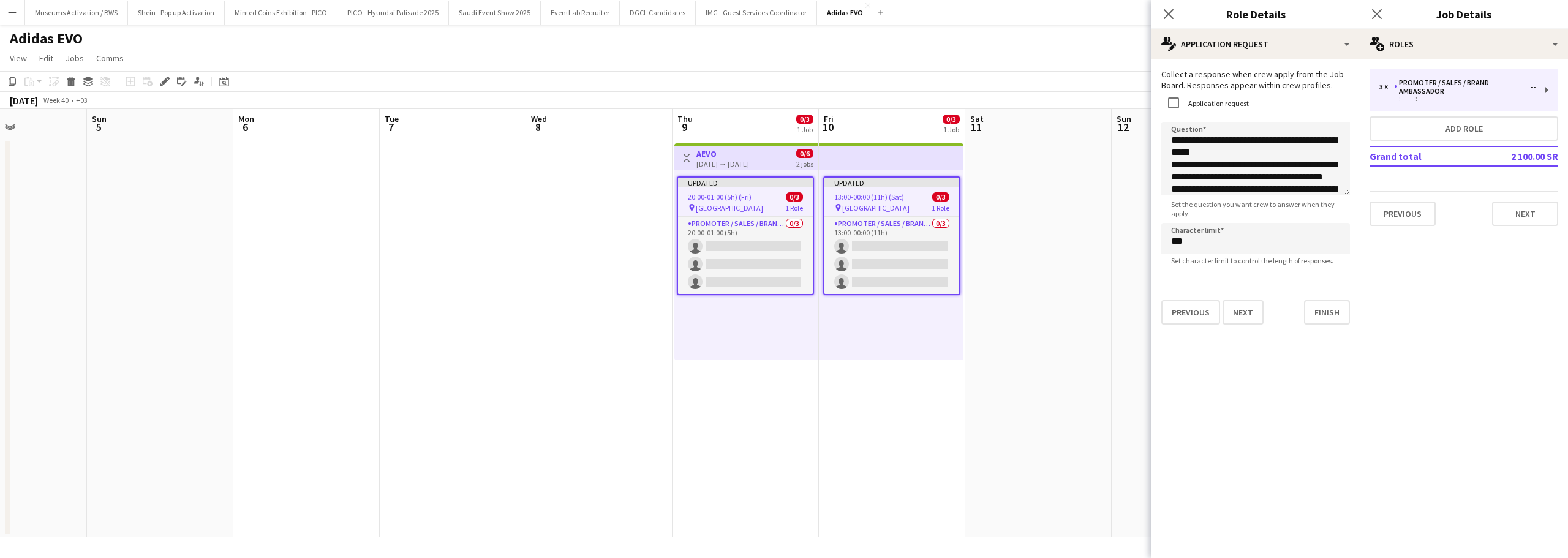
click at [1058, 193] on app-date-cell at bounding box center [1038, 337] width 147 height 398
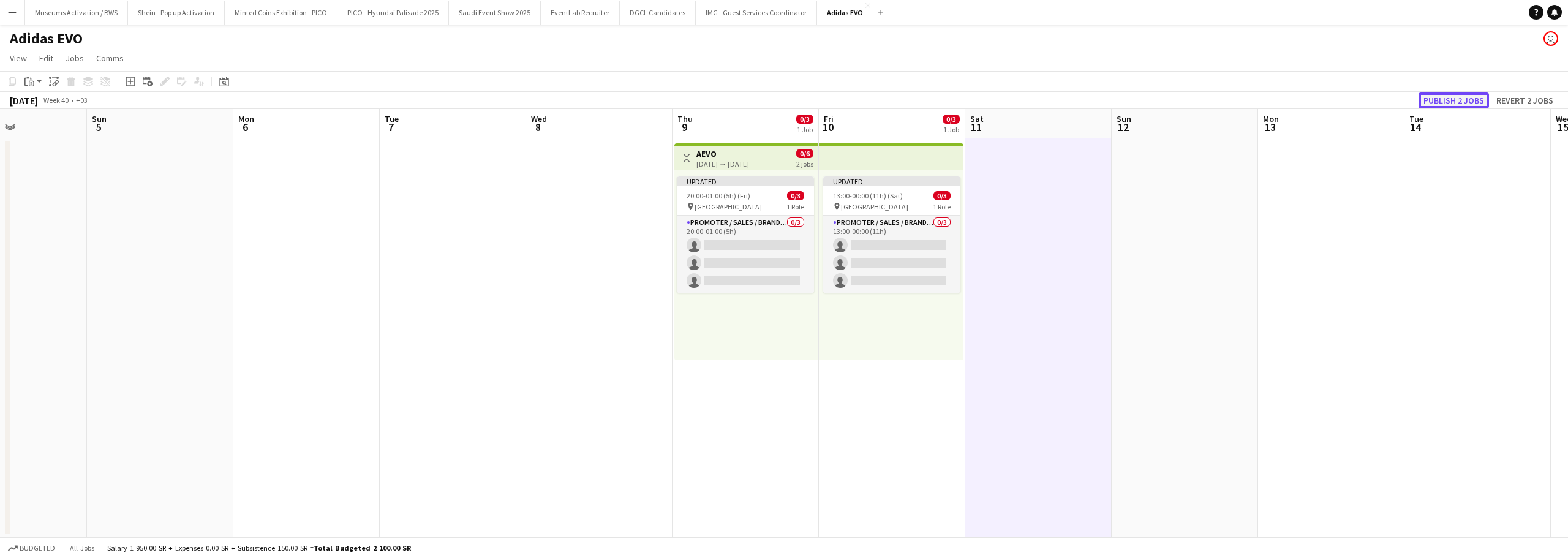
click at [1460, 98] on button "Publish 2 jobs" at bounding box center [1454, 101] width 71 height 16
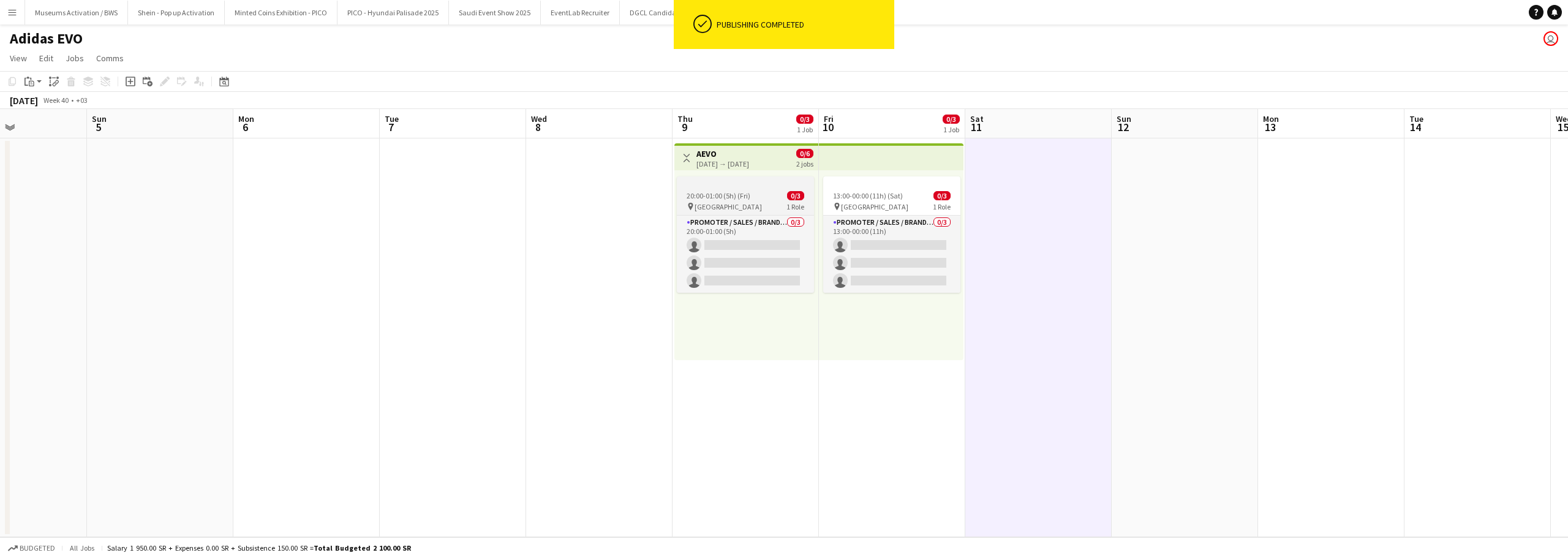
click at [795, 197] on span "0/3" at bounding box center [796, 195] width 17 height 9
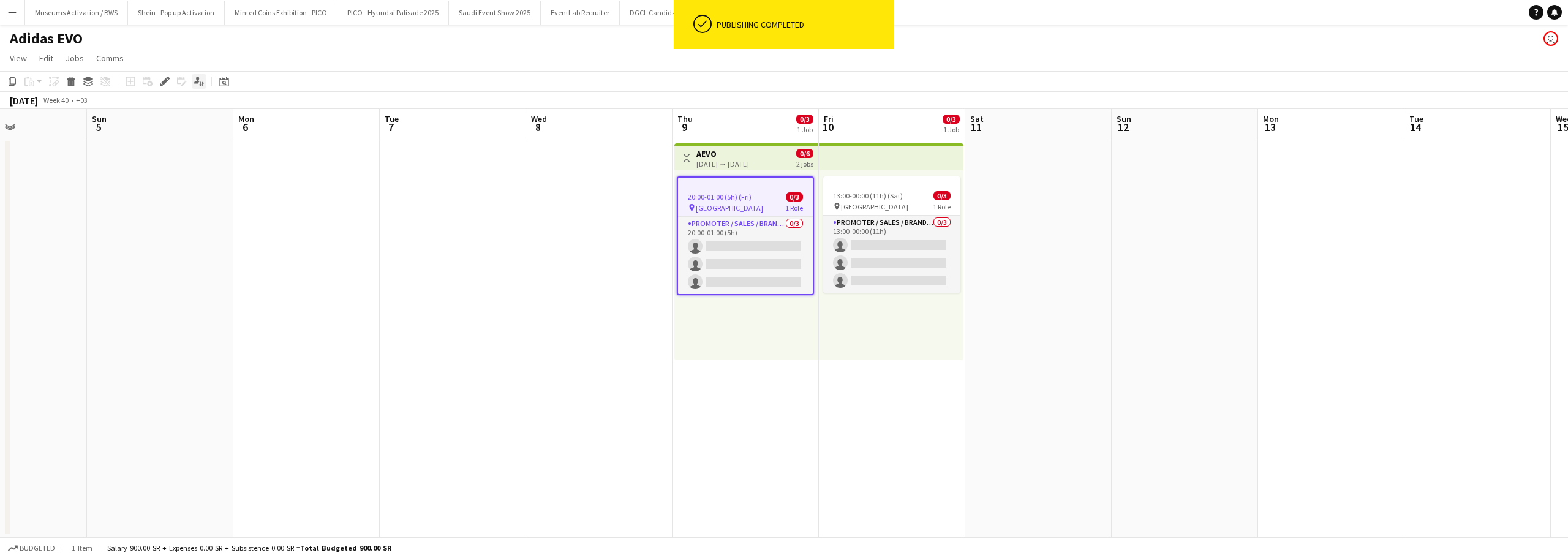
click at [195, 82] on icon at bounding box center [197, 79] width 6 height 7
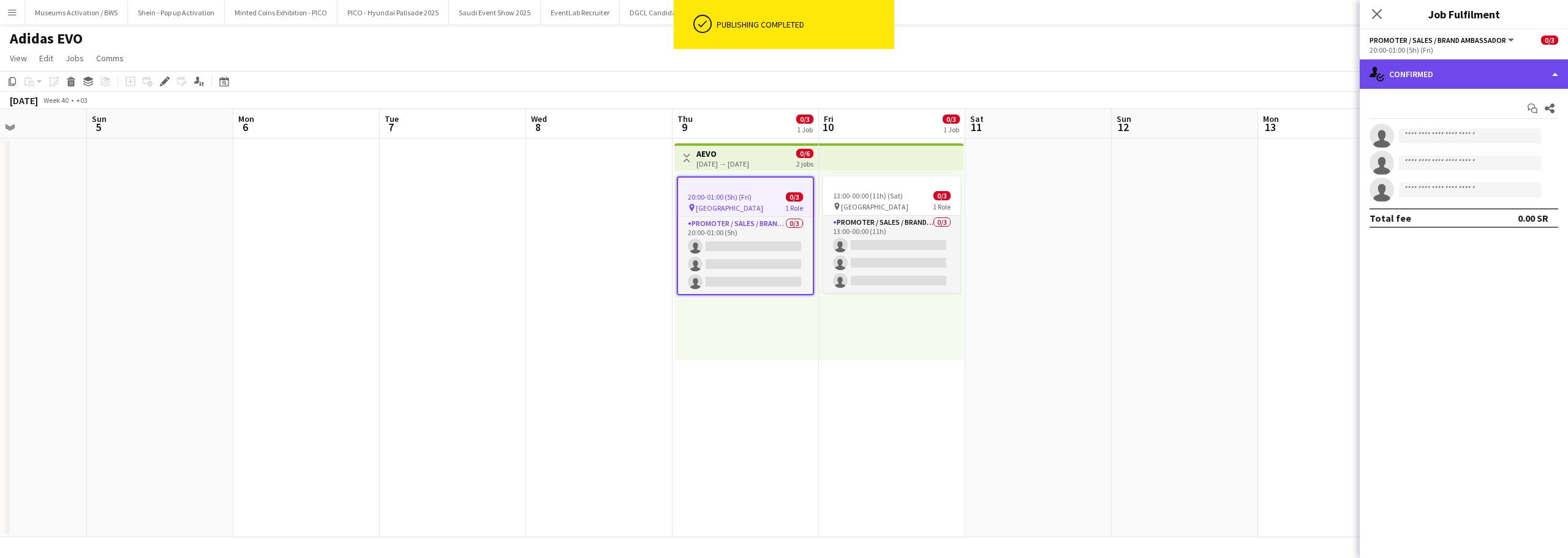
click at [1472, 87] on div "single-neutral-actions-check-2 Confirmed" at bounding box center [1464, 74] width 208 height 29
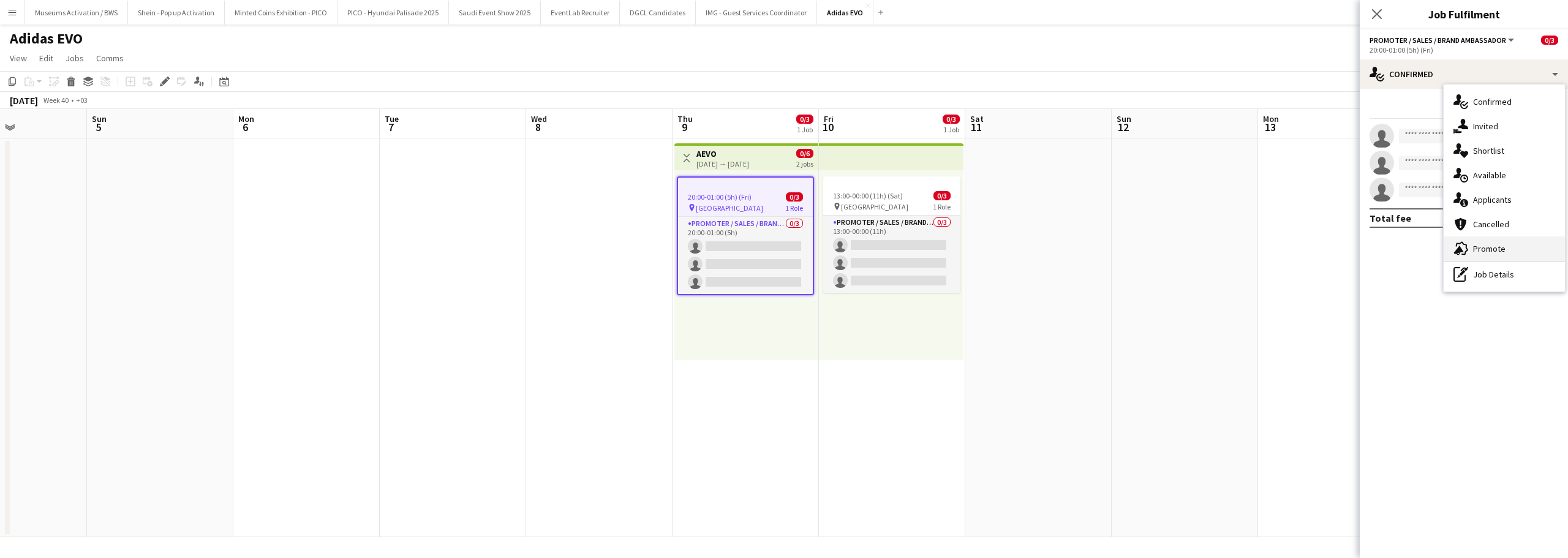
click at [1481, 254] on span "Promote" at bounding box center [1489, 248] width 33 height 11
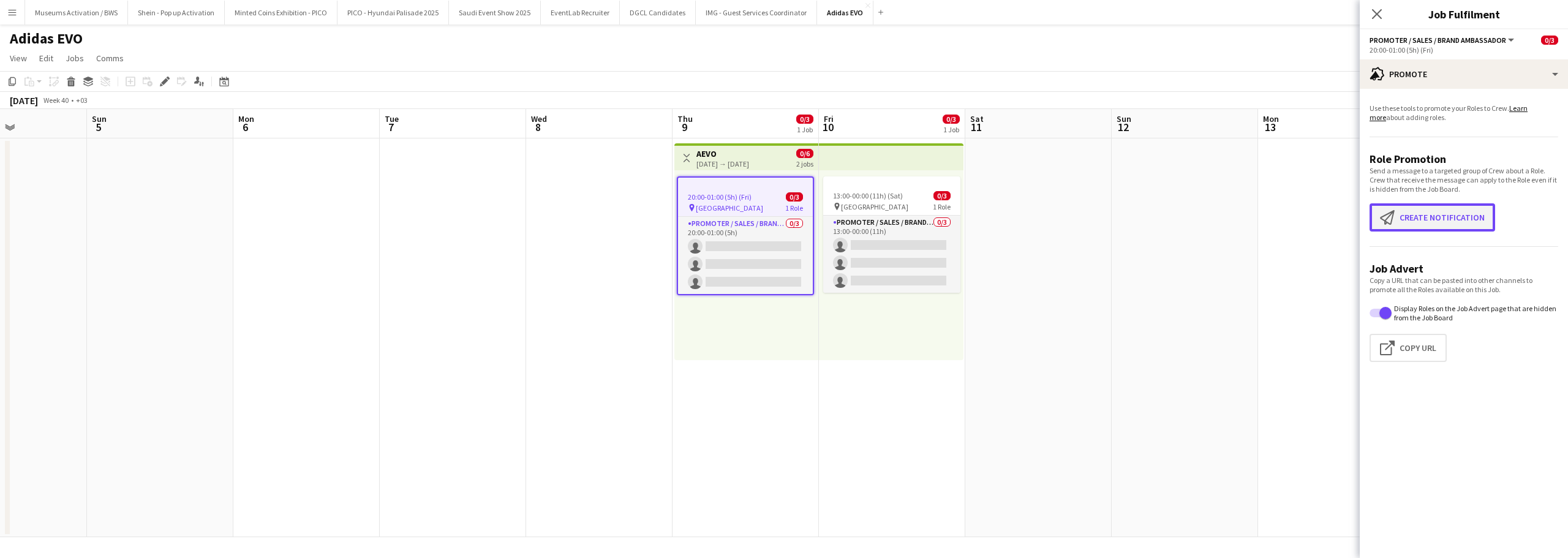
click at [1464, 224] on button "Create notification Create notification" at bounding box center [1432, 217] width 125 height 28
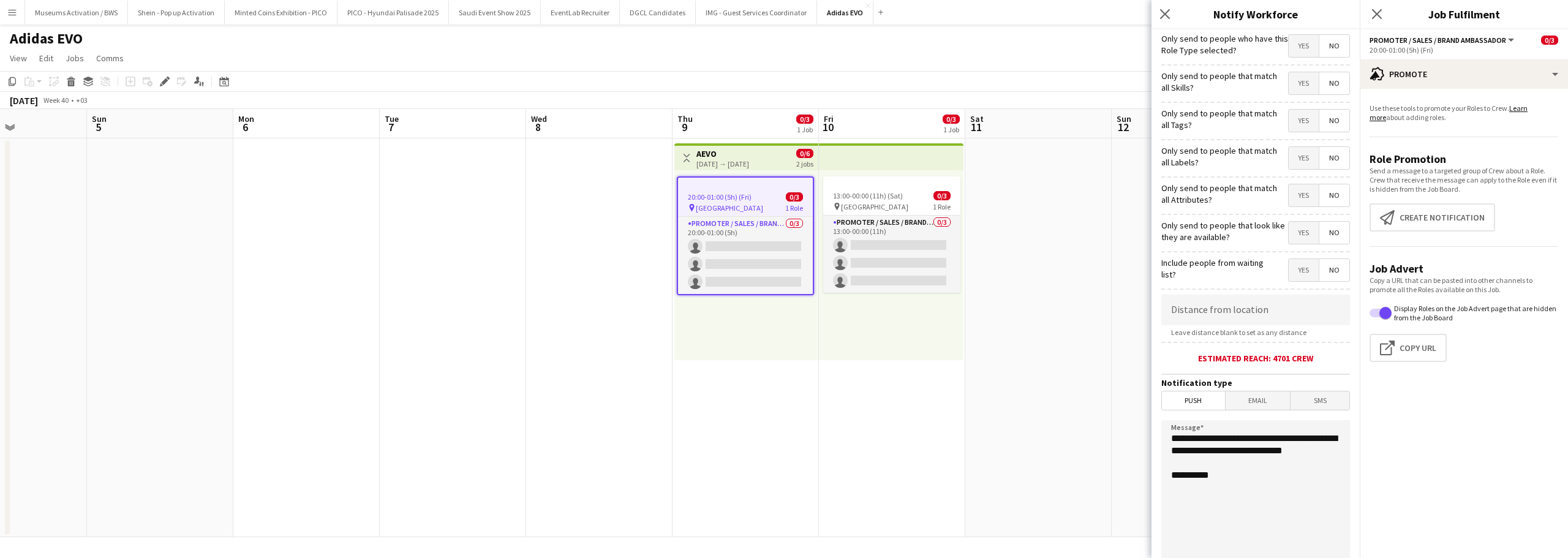
click at [1296, 46] on span "Yes" at bounding box center [1303, 46] width 30 height 22
click at [1292, 122] on span "Yes" at bounding box center [1303, 120] width 30 height 22
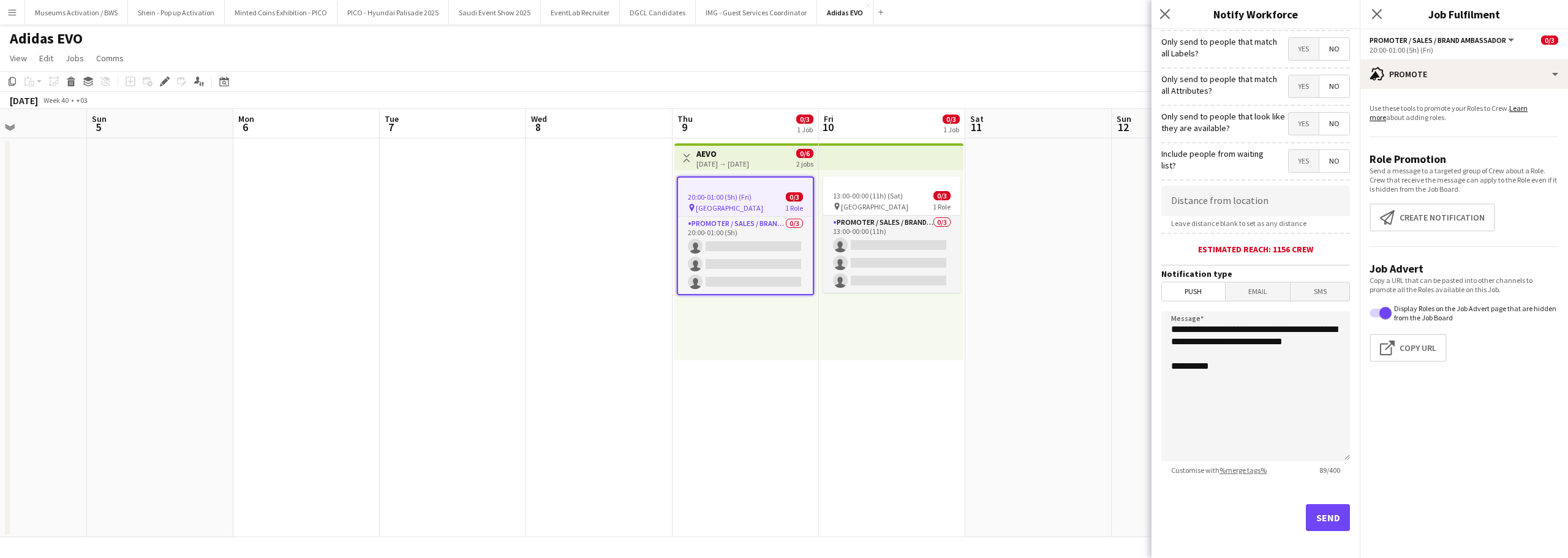
scroll to position [117, 0]
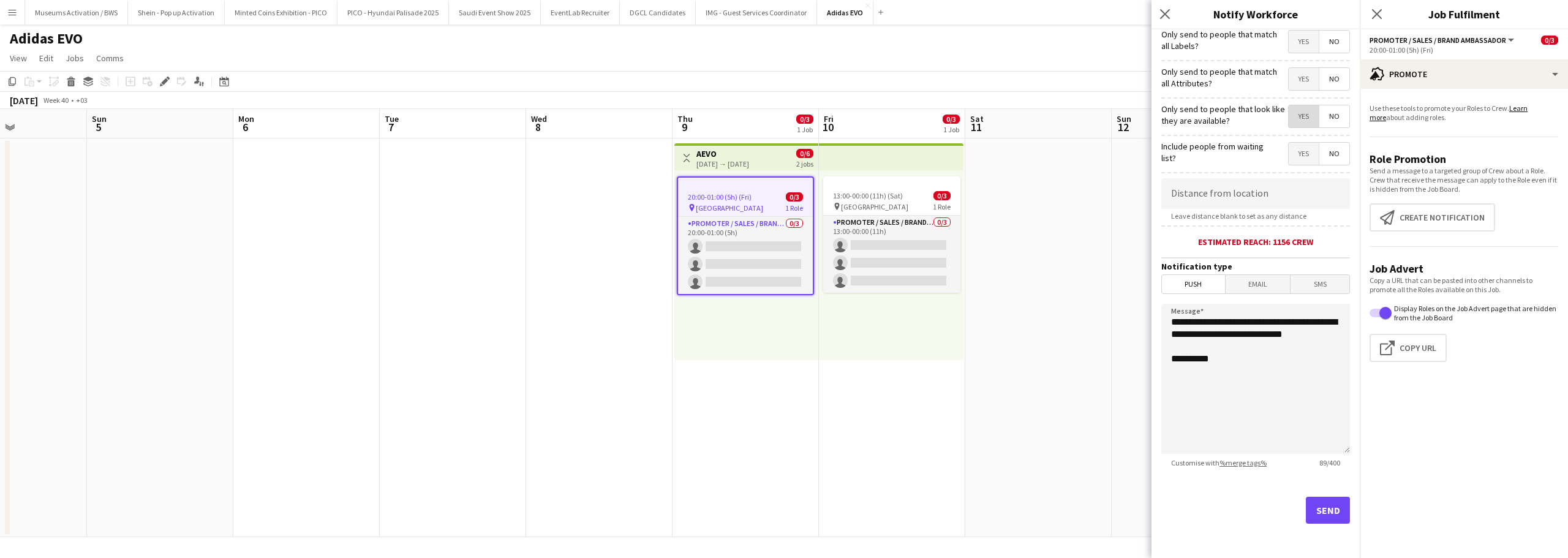
click at [1291, 118] on span "Yes" at bounding box center [1303, 117] width 30 height 22
click at [1322, 149] on span "No" at bounding box center [1334, 154] width 30 height 22
click at [1321, 508] on button "Send" at bounding box center [1328, 510] width 44 height 27
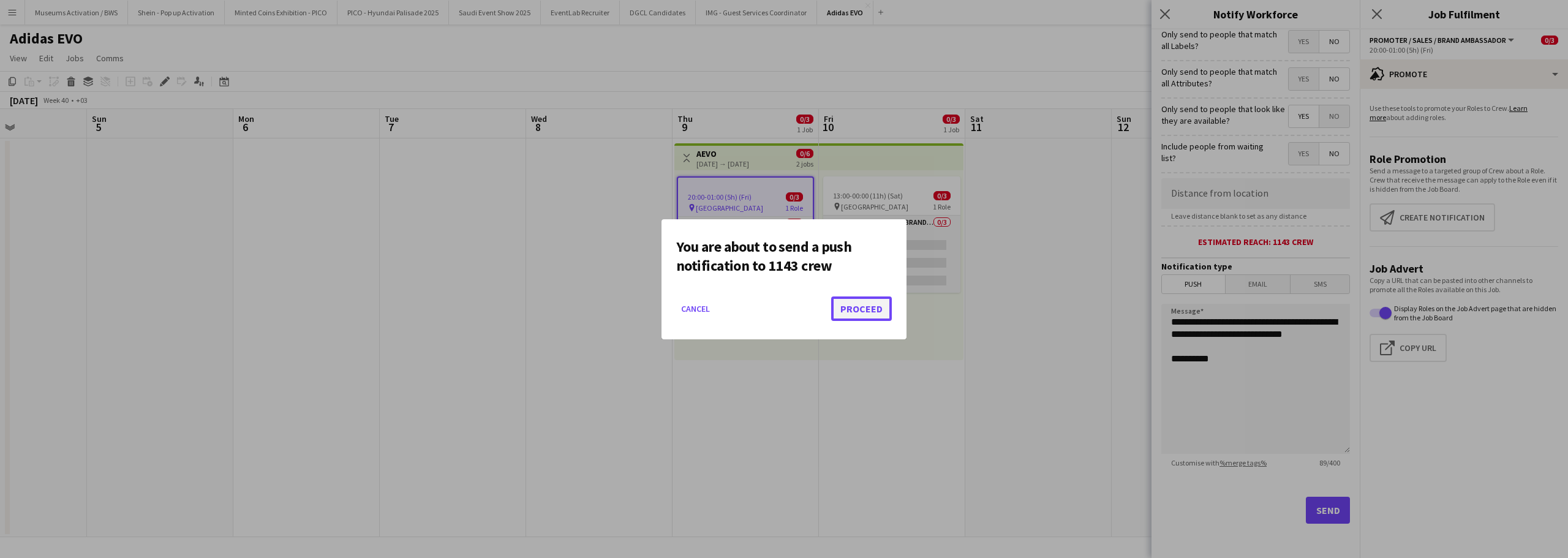
click at [843, 304] on button "Proceed" at bounding box center [861, 309] width 61 height 25
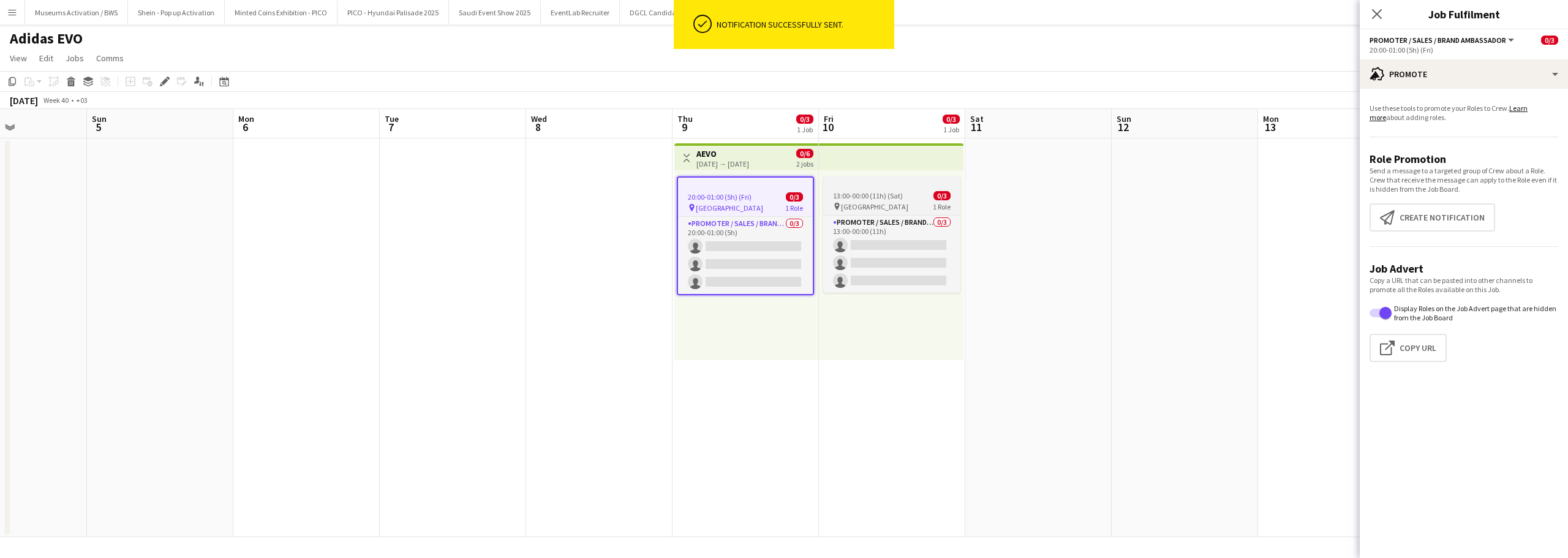
click at [850, 212] on app-job-card "13:00-00:00 (11h) (Sat) 0/3 pin Al Maigliah Market Center 1 Role Promoter / Sal…" at bounding box center [892, 235] width 137 height 117
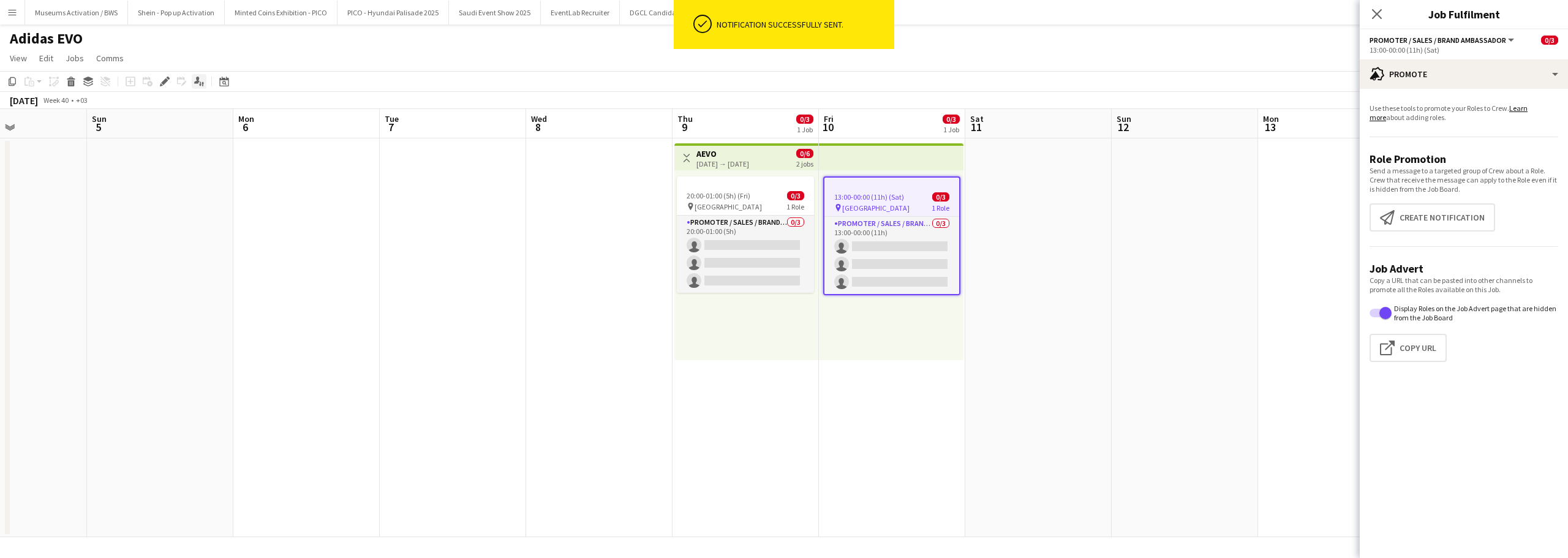
click at [195, 82] on icon at bounding box center [197, 79] width 6 height 7
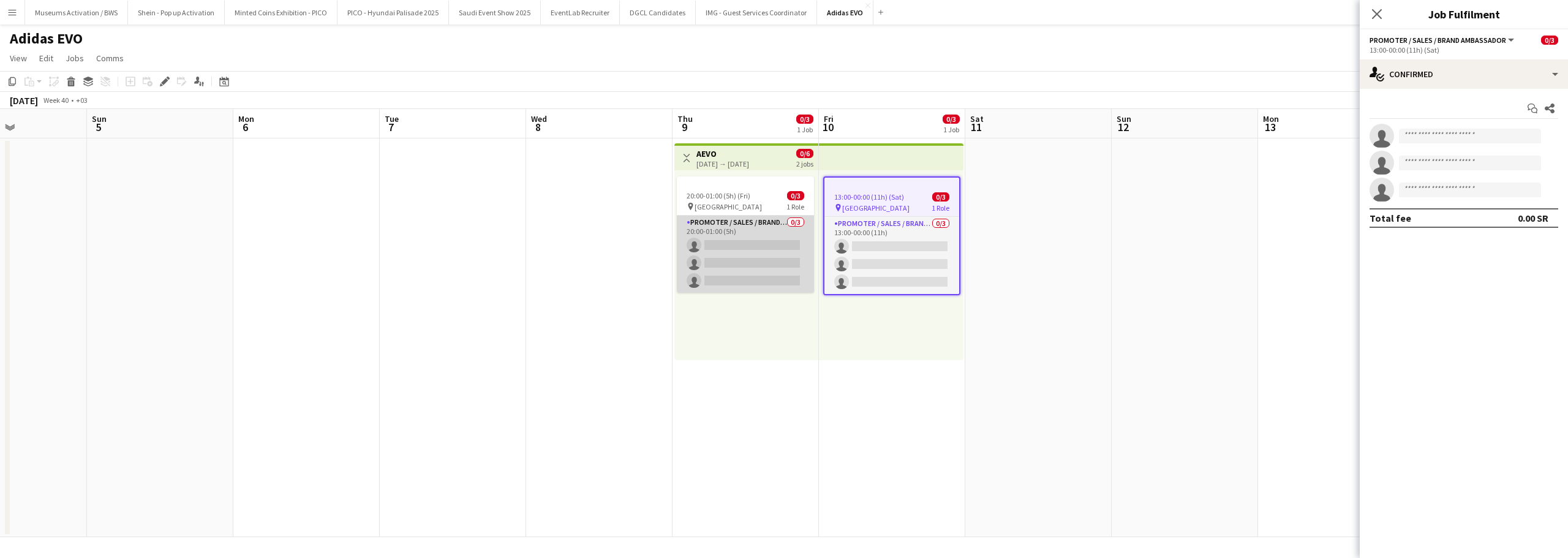
click at [743, 216] on app-card-role "Promoter / Sales / Brand Ambassador 0/3 20:00-01:00 (5h) single-neutral-actions…" at bounding box center [746, 254] width 137 height 77
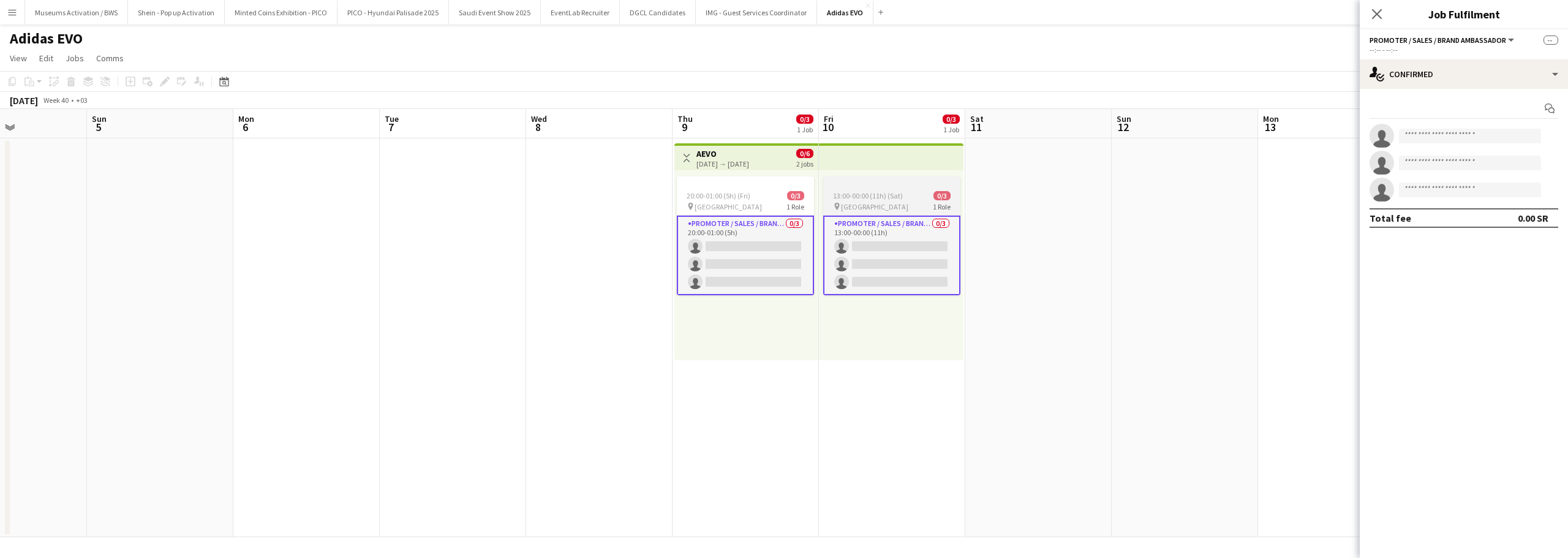
click at [850, 201] on app-job-card "13:00-00:00 (11h) (Sat) 0/3 pin Al Maigliah Market Center 1 Role Promoter / Sal…" at bounding box center [892, 235] width 137 height 119
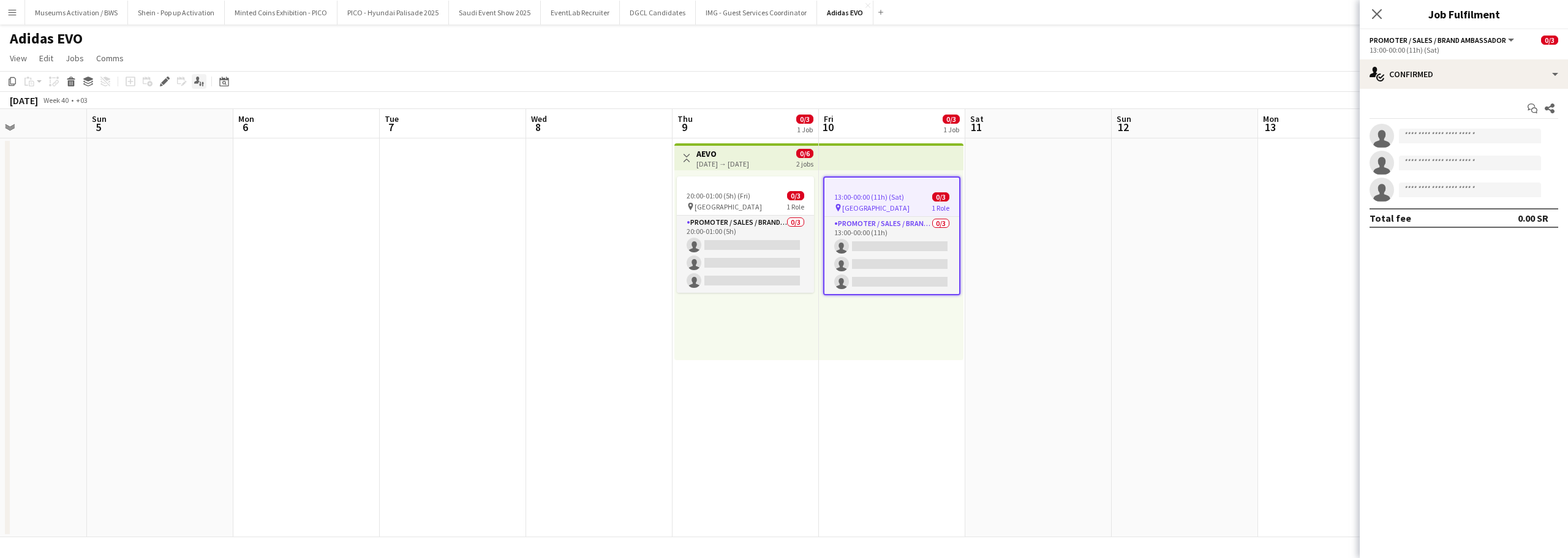
click at [201, 85] on icon at bounding box center [200, 84] width 2 height 5
click at [1443, 84] on div "single-neutral-actions-check-2 Confirmed" at bounding box center [1464, 74] width 208 height 29
click at [1475, 200] on span "Applicants" at bounding box center [1492, 199] width 39 height 11
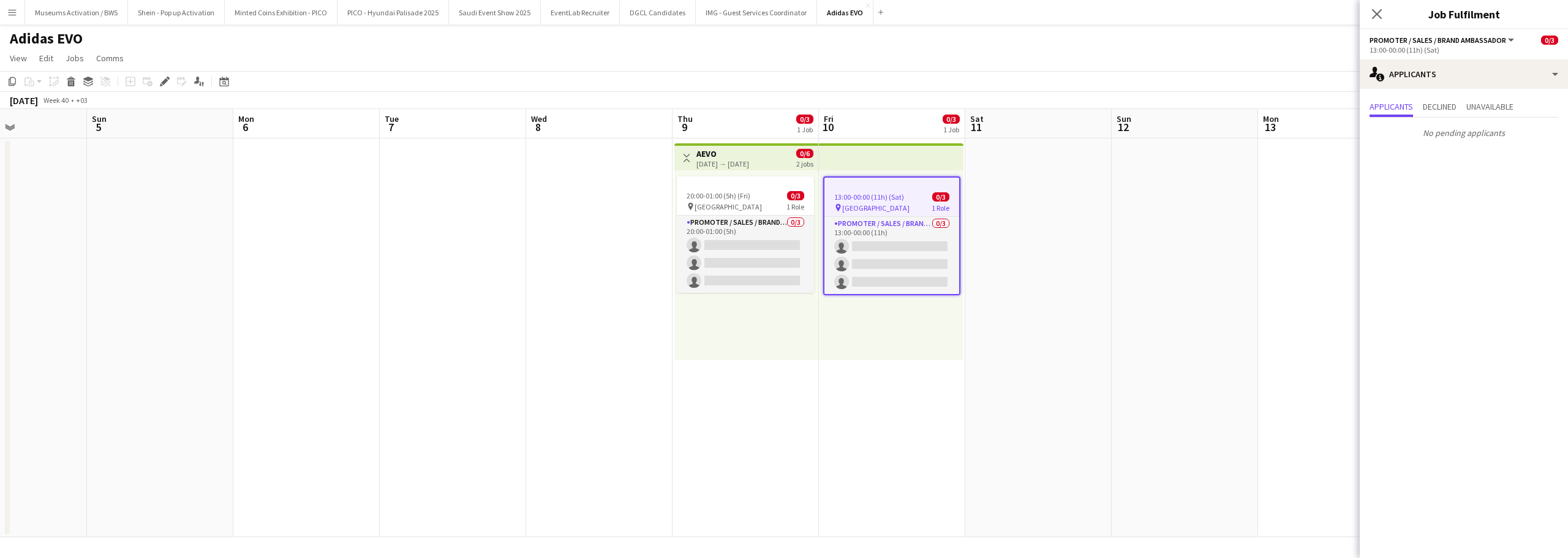
click at [1312, 177] on app-date-cell at bounding box center [1331, 337] width 147 height 398
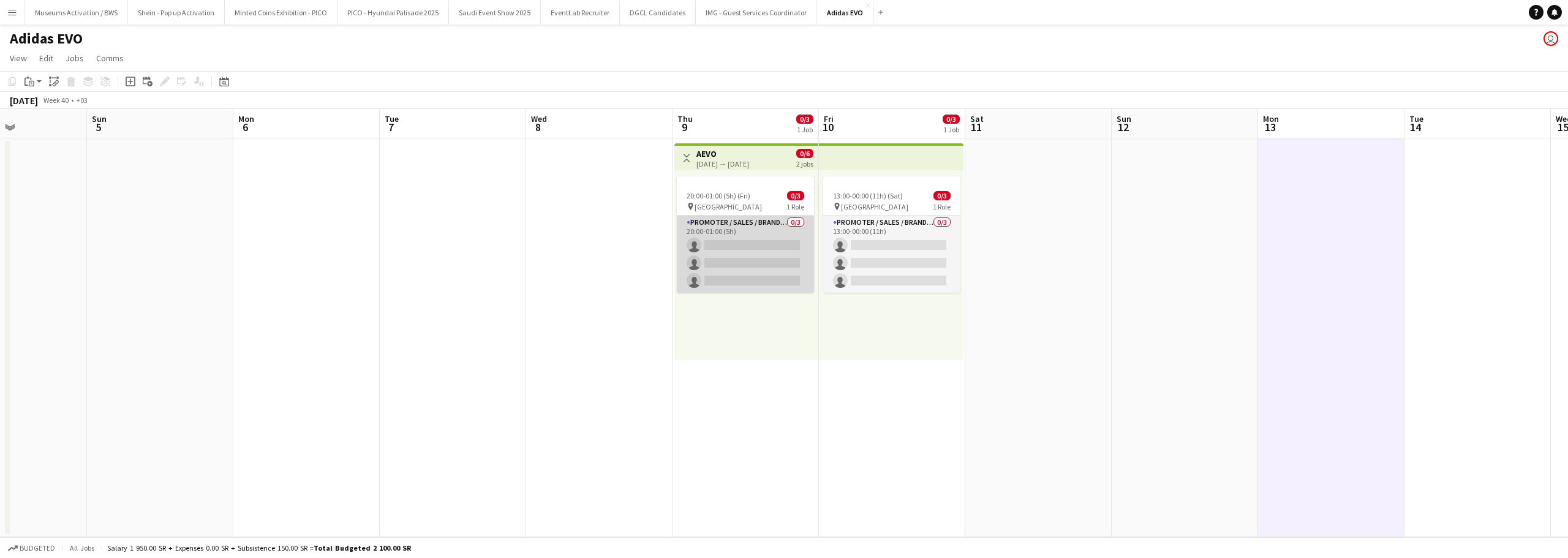
click at [723, 217] on app-card-role "Promoter / Sales / Brand Ambassador 0/3 20:00-01:00 (5h) single-neutral-actions…" at bounding box center [746, 254] width 137 height 77
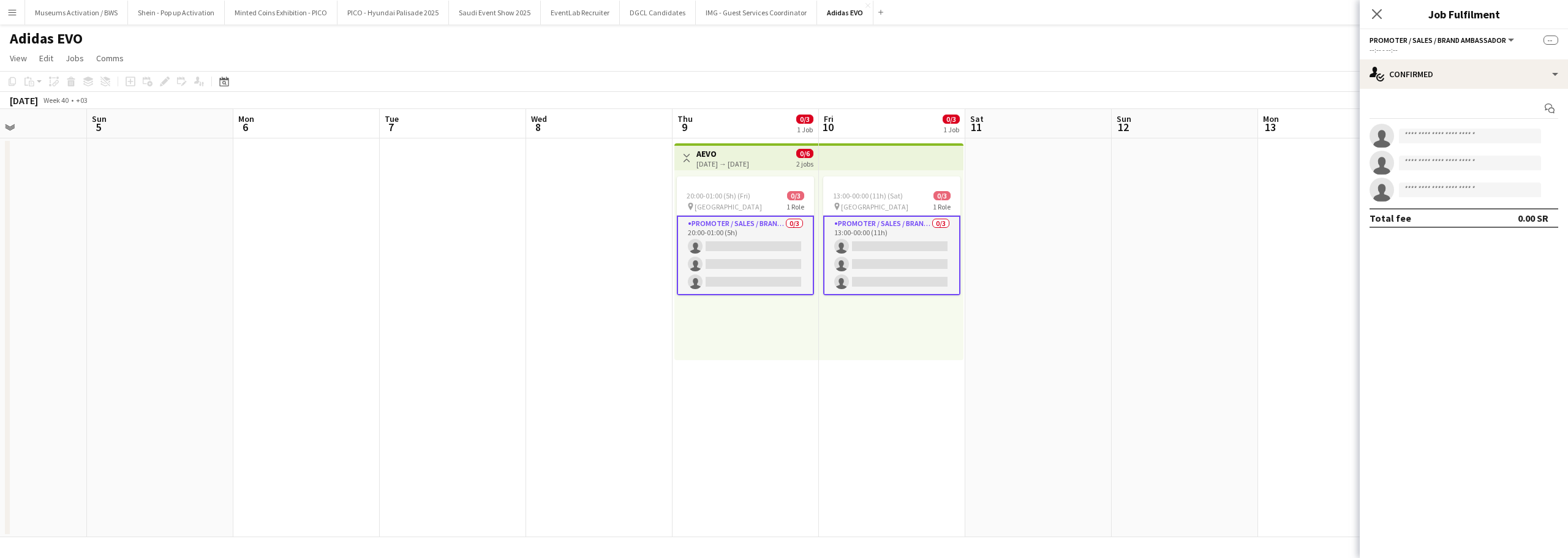
click at [1287, 198] on app-date-cell at bounding box center [1331, 337] width 147 height 398
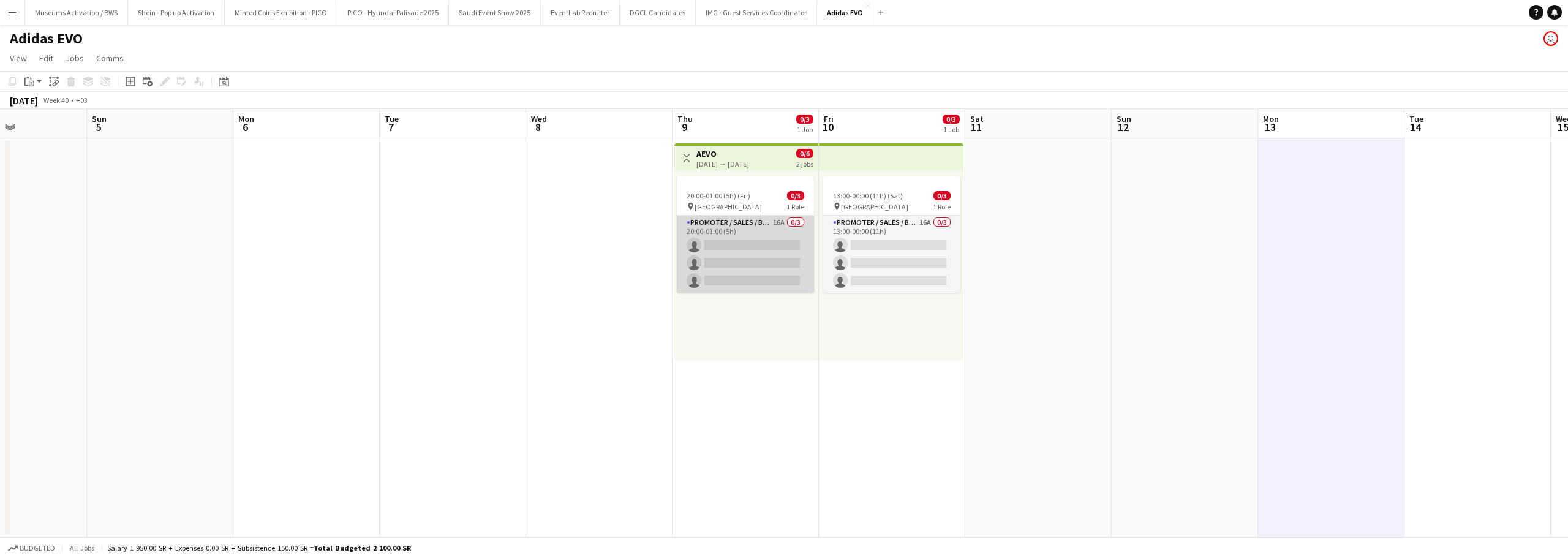
click at [717, 236] on app-card-role "Promoter / Sales / Brand Ambassador 16A 0/3 20:00-01:00 (5h) single-neutral-act…" at bounding box center [746, 254] width 137 height 77
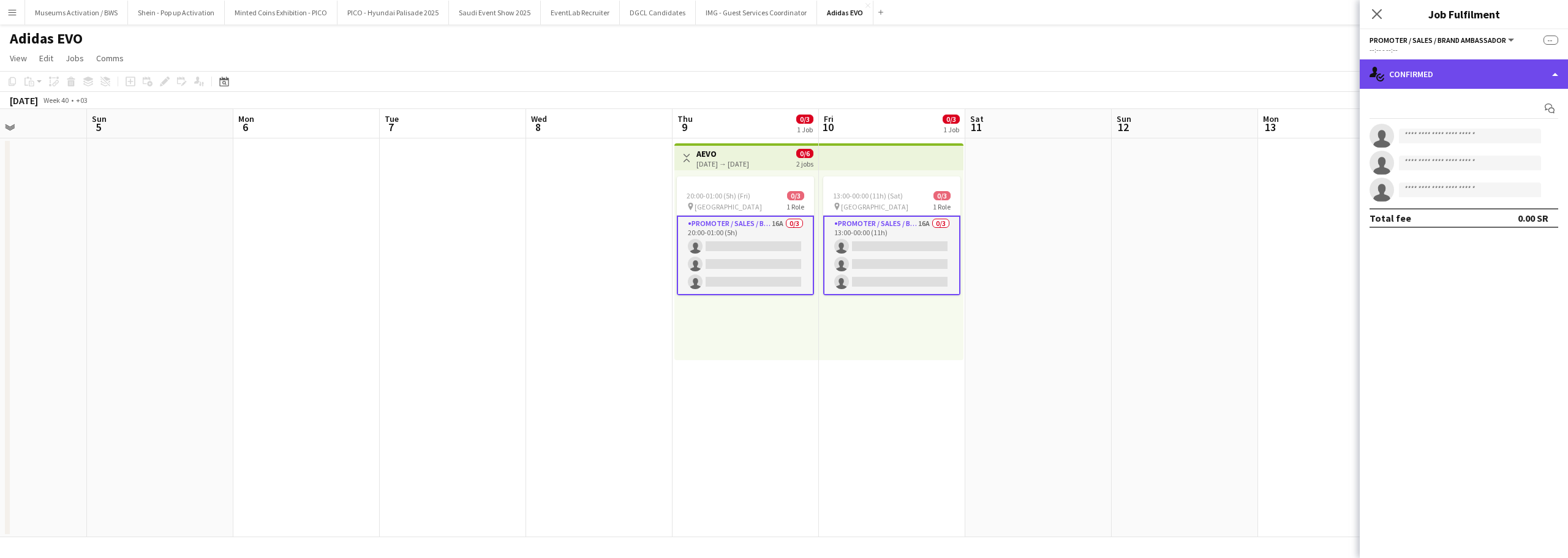
click at [1464, 67] on div "single-neutral-actions-check-2 Confirmed" at bounding box center [1464, 74] width 208 height 29
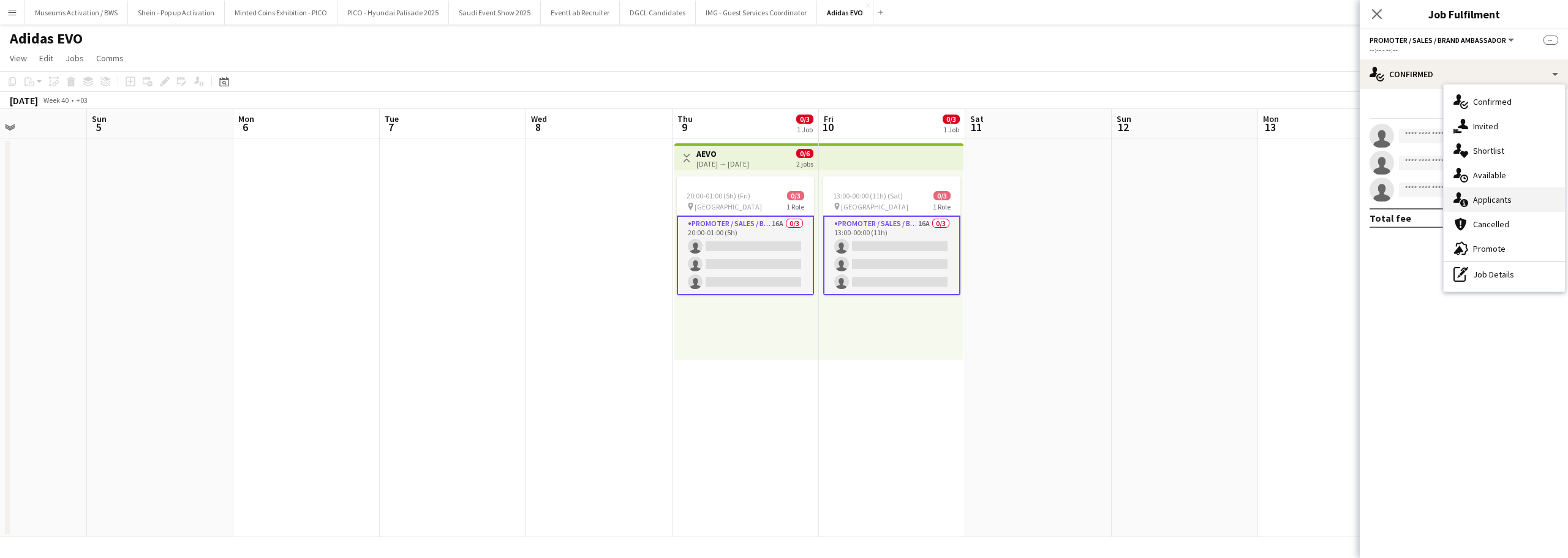
click at [1470, 194] on div "single-neutral-actions-information Applicants" at bounding box center [1505, 200] width 121 height 25
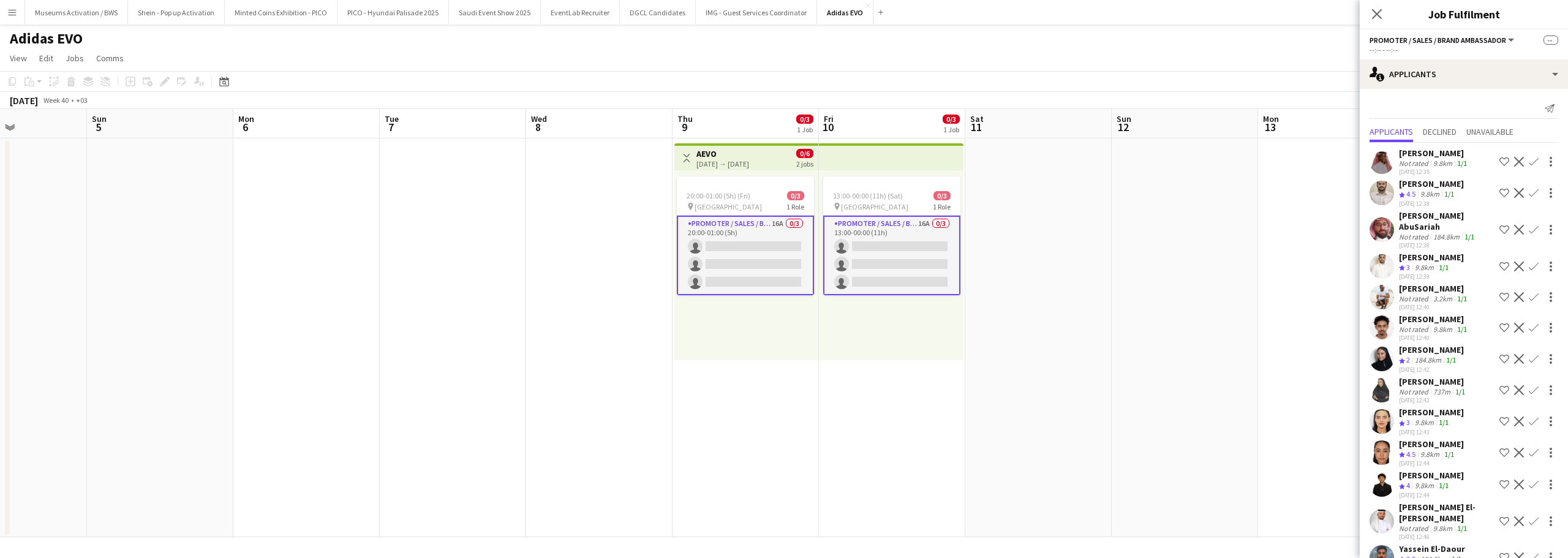
click at [1409, 241] on div "30-09-2025 12:38" at bounding box center [1446, 245] width 95 height 8
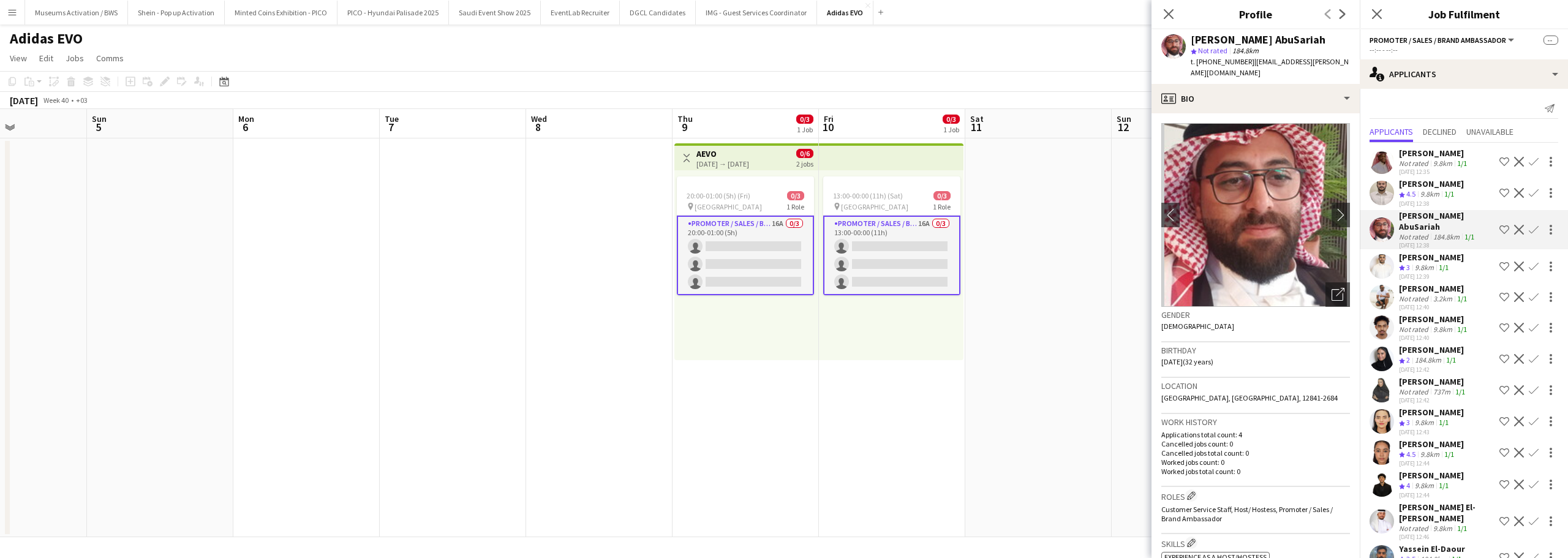
click at [1407, 263] on span "3" at bounding box center [1408, 267] width 4 height 9
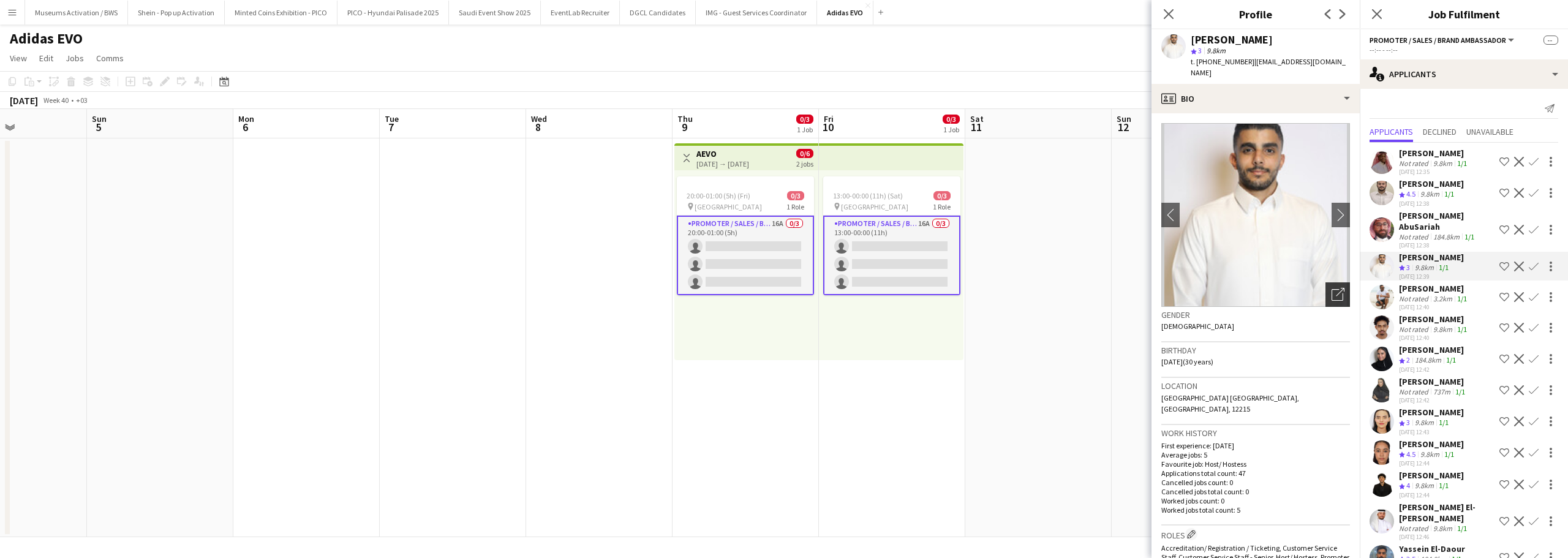
click at [1326, 282] on div "Open photos pop-in" at bounding box center [1338, 294] width 25 height 25
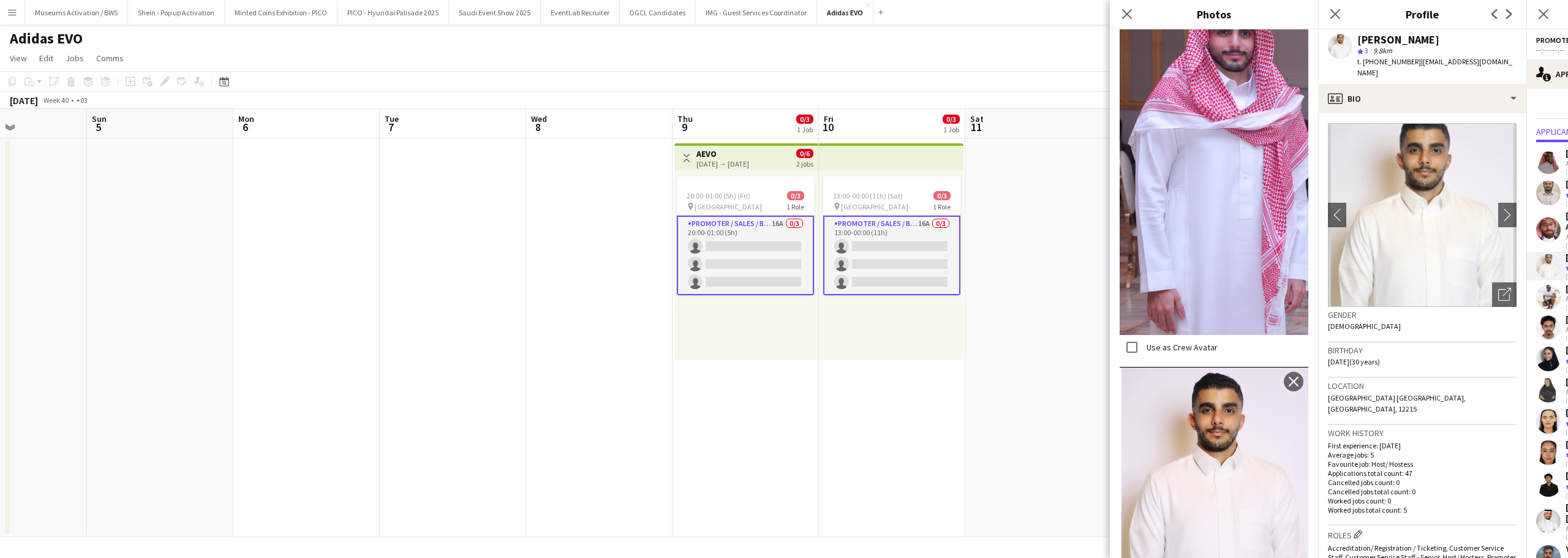
scroll to position [336, 0]
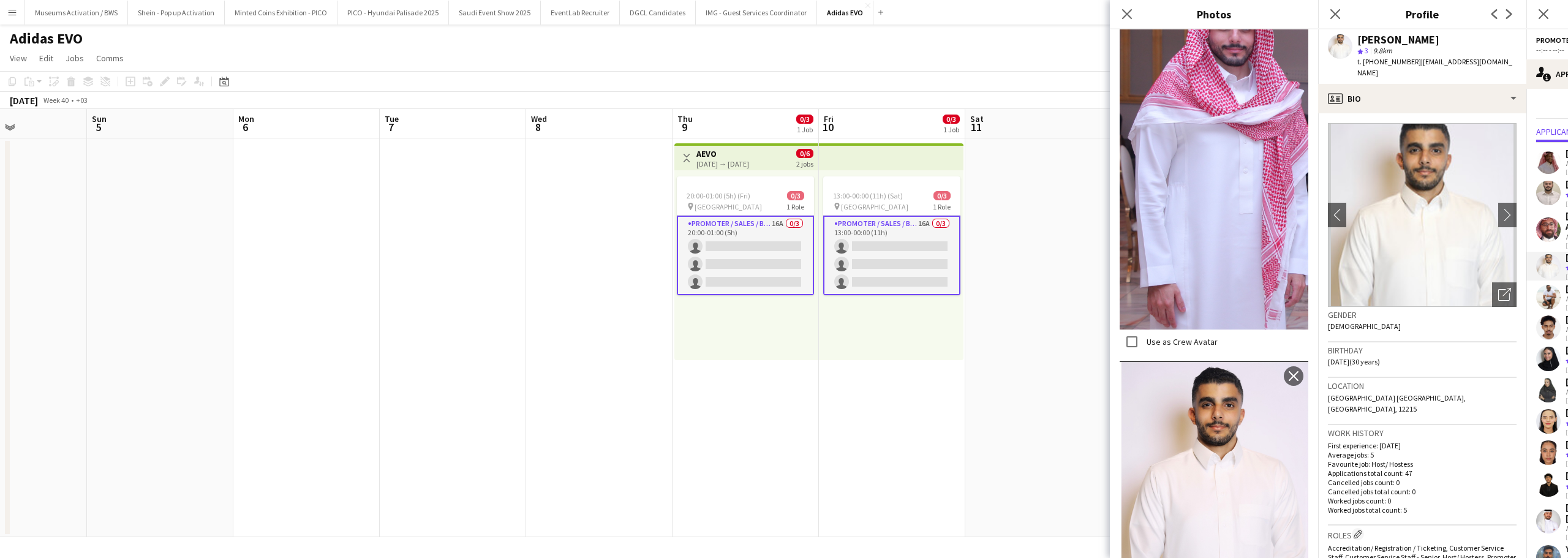
click at [1380, 394] on div "Location Riyadh Saudi Arabia, Riyadh, 12215" at bounding box center [1422, 401] width 189 height 47
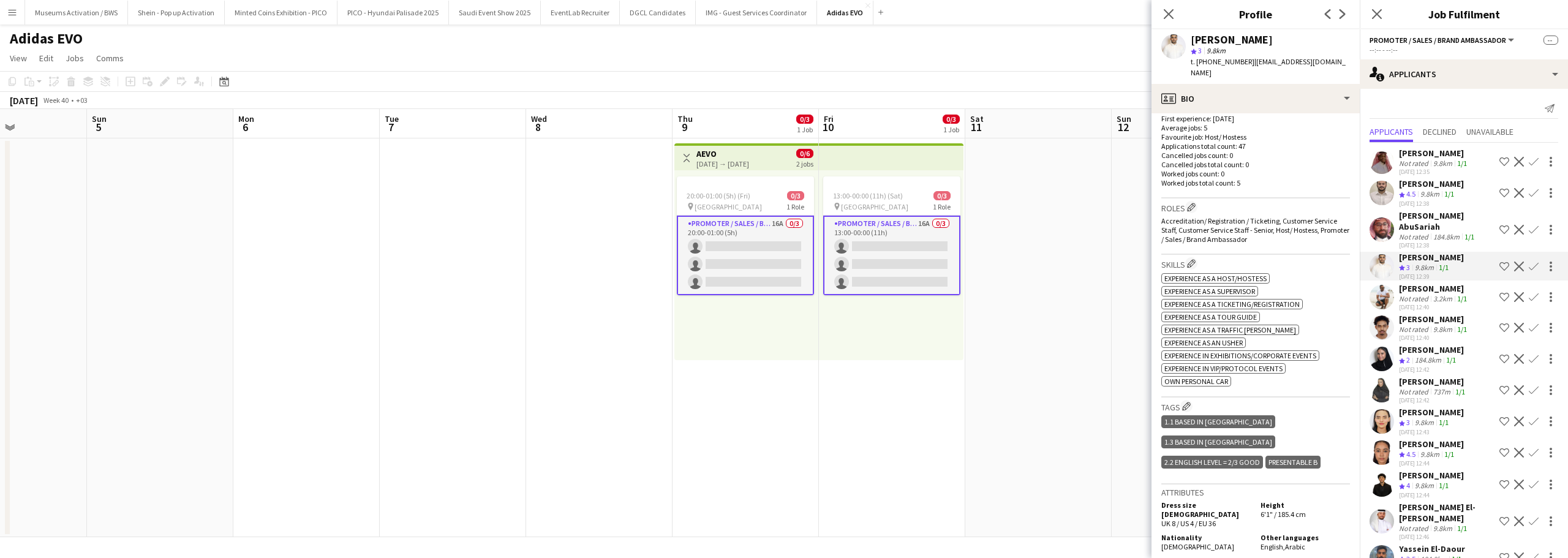
scroll to position [428, 0]
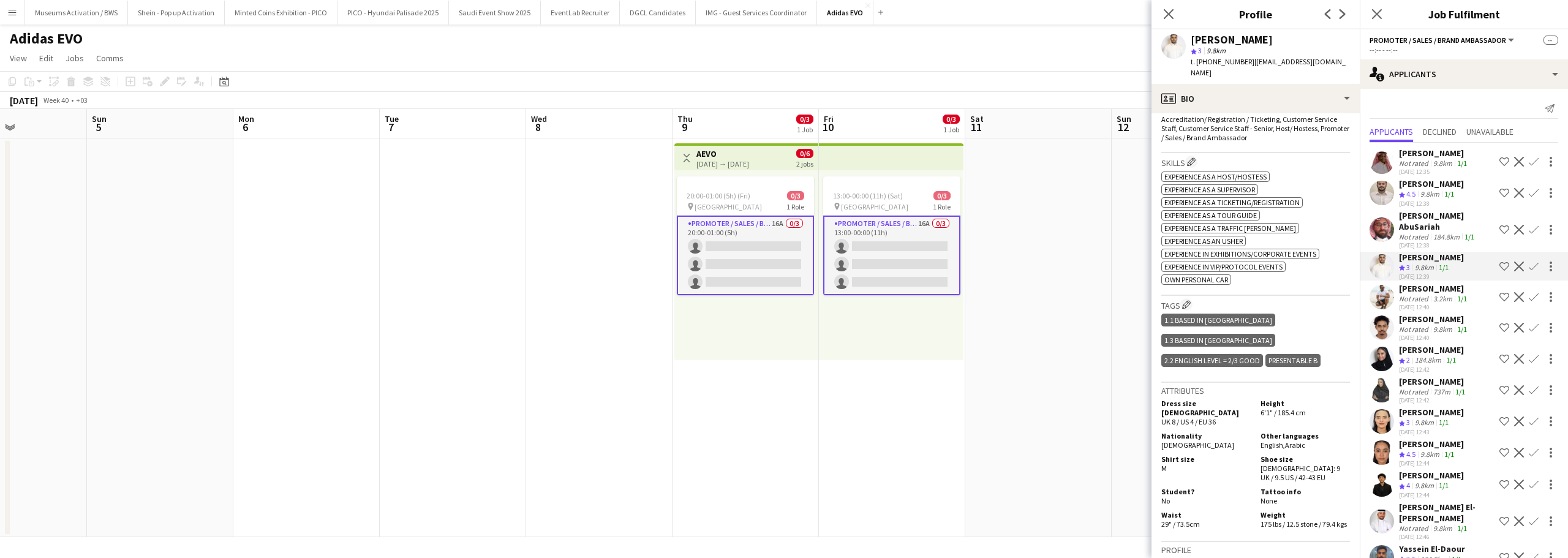
click at [1272, 324] on div "1.1 Based in Riyadh 1.3 Based in Jeddah 2.2 English Level = 2/3 Good Presentabl…" at bounding box center [1255, 341] width 189 height 60
drag, startPoint x: 1272, startPoint y: 324, endPoint x: 1249, endPoint y: 310, distance: 26.9
click at [1249, 311] on div "1.1 Based in Riyadh 1.3 Based in Jeddah 2.2 English Level = 2/3 Good Presentabl…" at bounding box center [1255, 341] width 189 height 60
click at [1249, 354] on div "2.2 English Level = 2/3 Good" at bounding box center [1212, 361] width 102 height 13
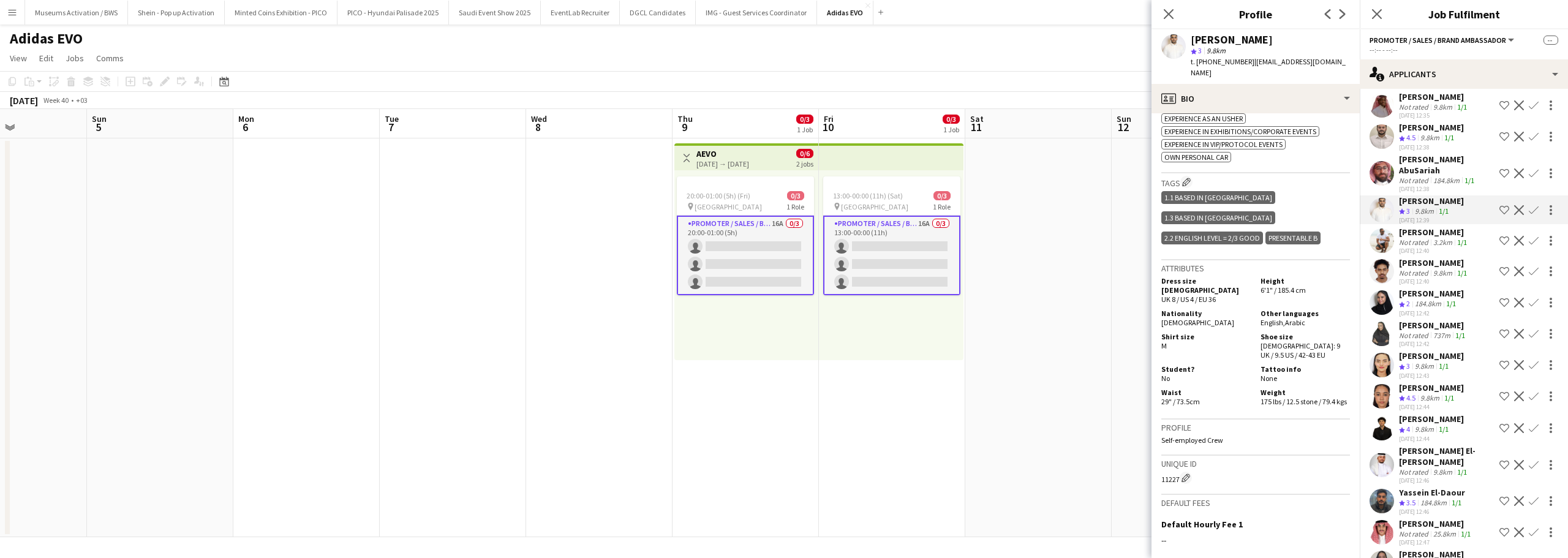
scroll to position [96, 0]
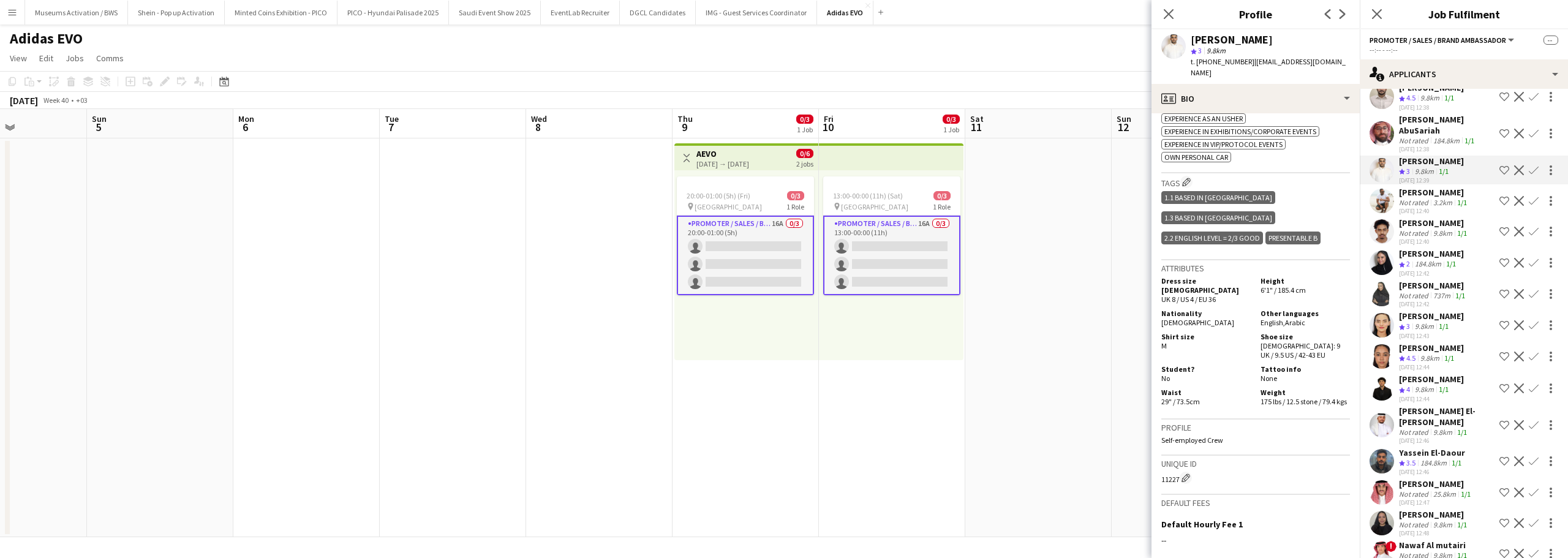
click at [1451, 539] on div "Nawaf Al mutairi" at bounding box center [1434, 544] width 71 height 11
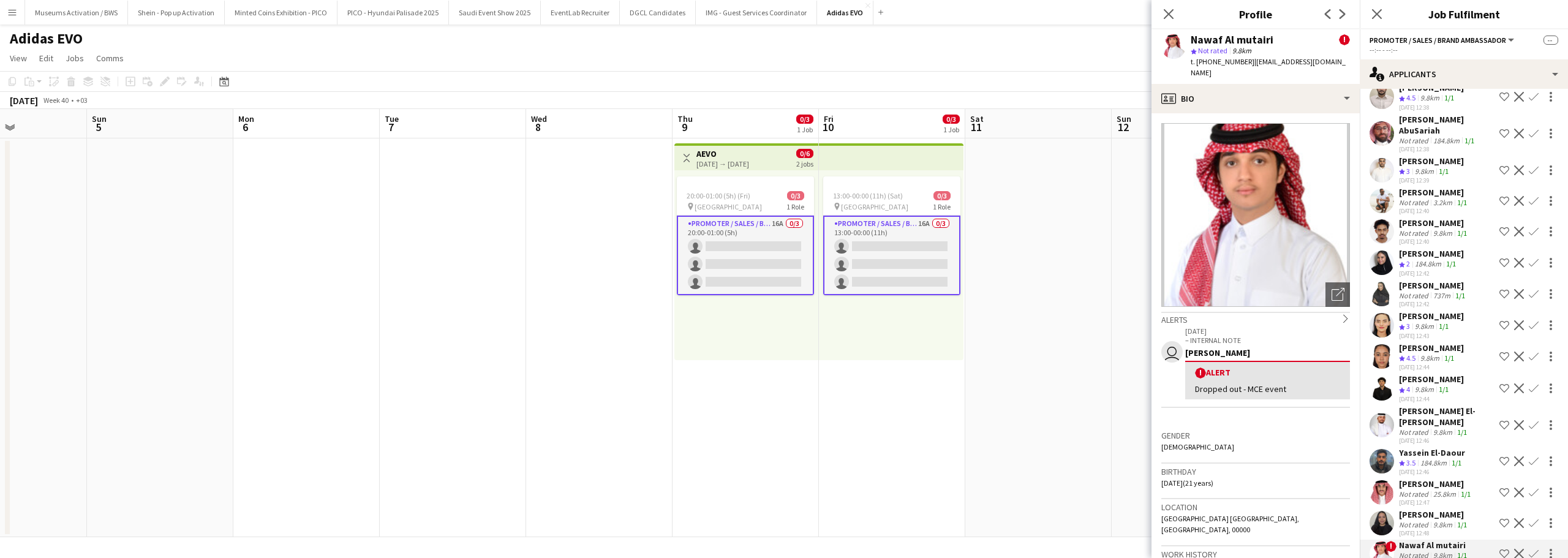
click at [1448, 519] on div "9.8km" at bounding box center [1443, 524] width 24 height 9
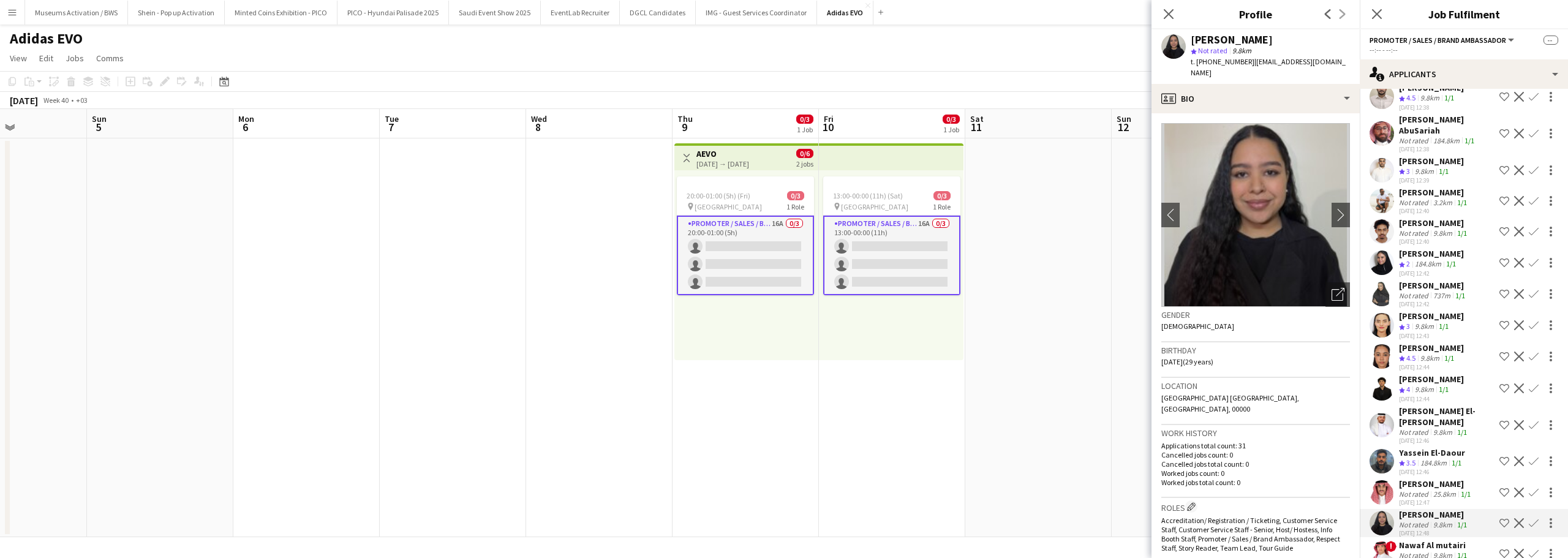
click at [1499, 518] on app-icon "Shortlist crew" at bounding box center [1504, 522] width 9 height 9
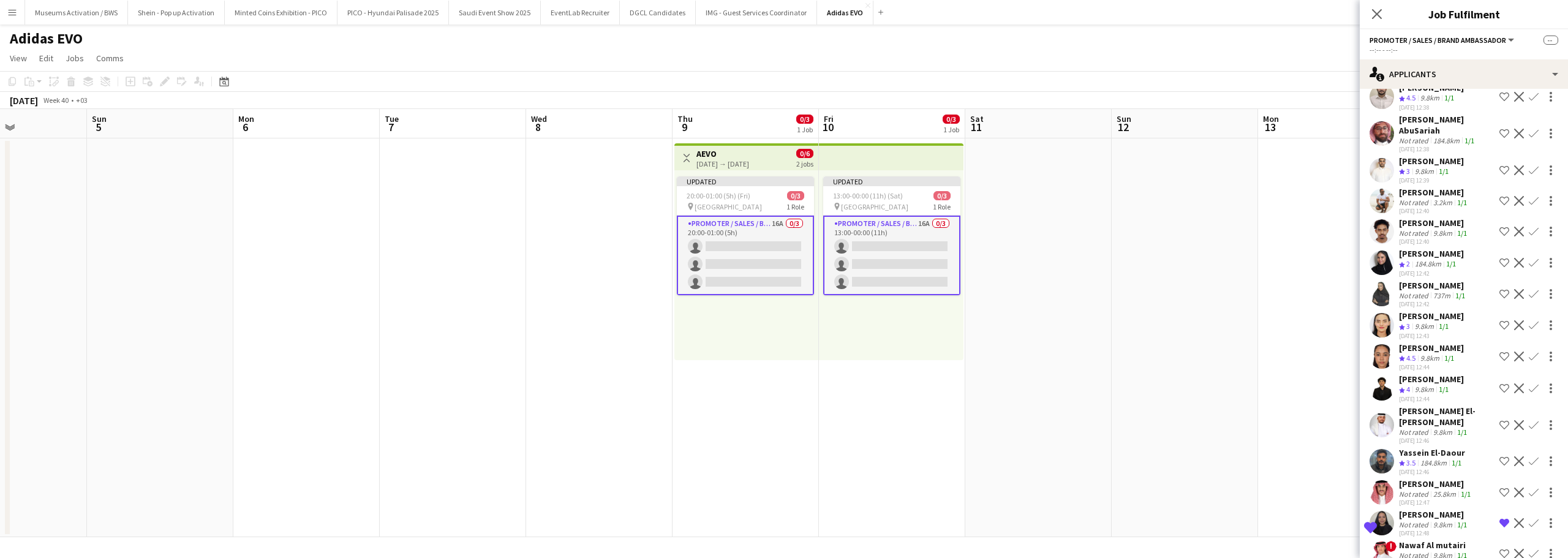
click at [1423, 508] on div "Sema Mohammed" at bounding box center [1434, 514] width 71 height 11
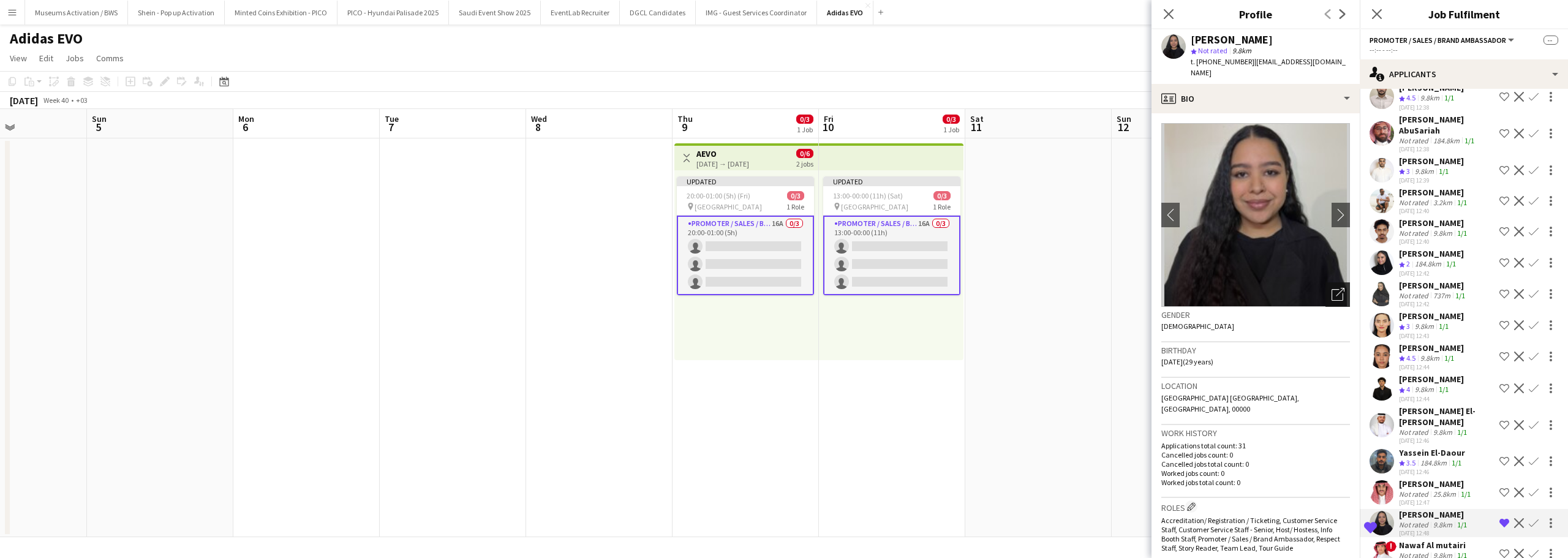
click at [1332, 298] on icon "Open photos pop-in" at bounding box center [1338, 294] width 13 height 13
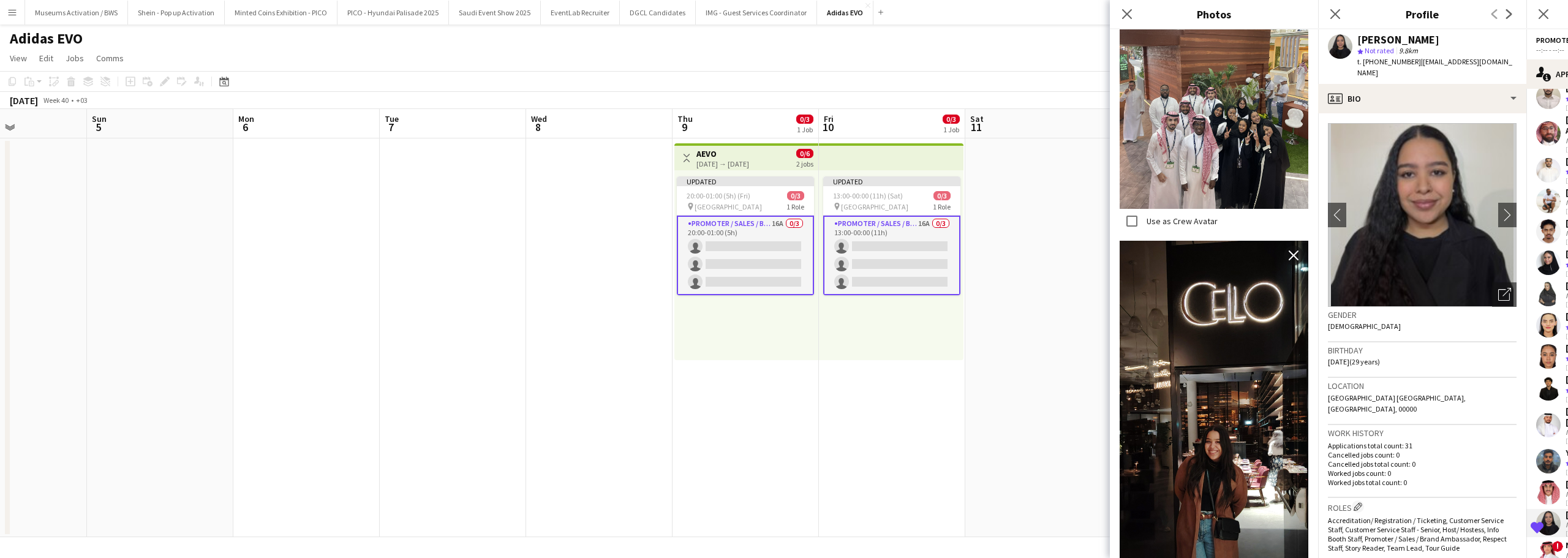
scroll to position [796, 0]
click at [1392, 368] on div "Birthday 26-07-1996 (29 years)" at bounding box center [1422, 360] width 189 height 36
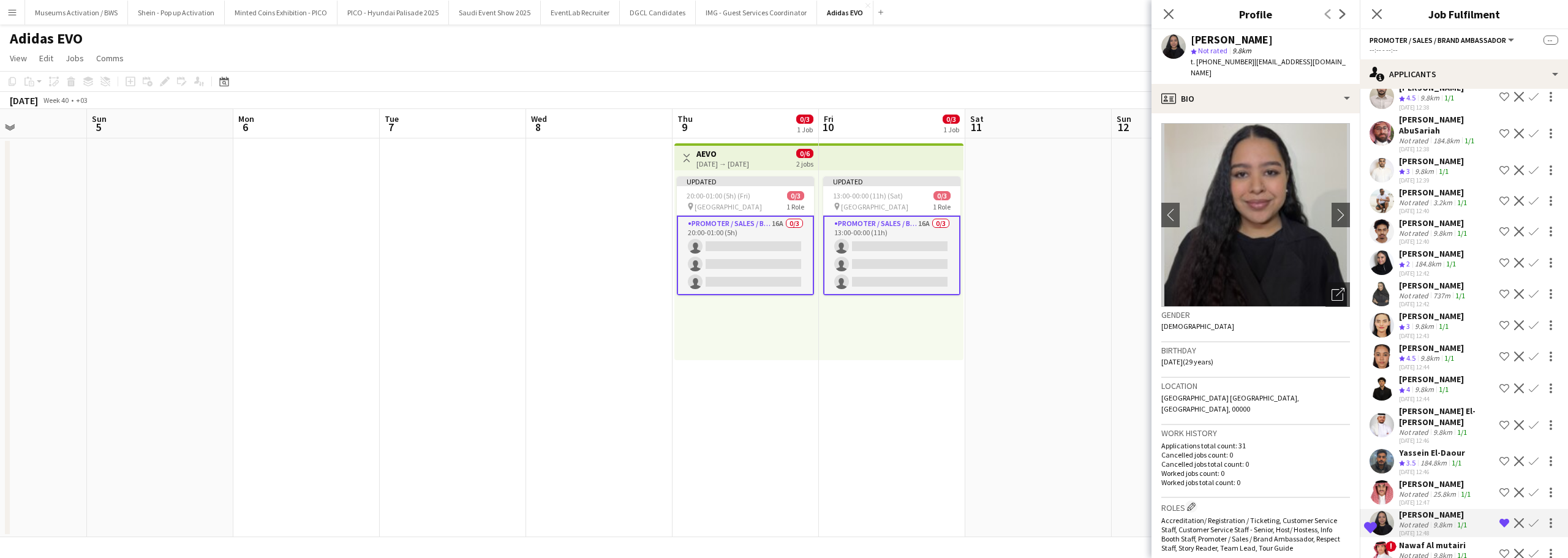
click at [1429, 478] on div "Abdullah Alsaleh" at bounding box center [1436, 483] width 74 height 11
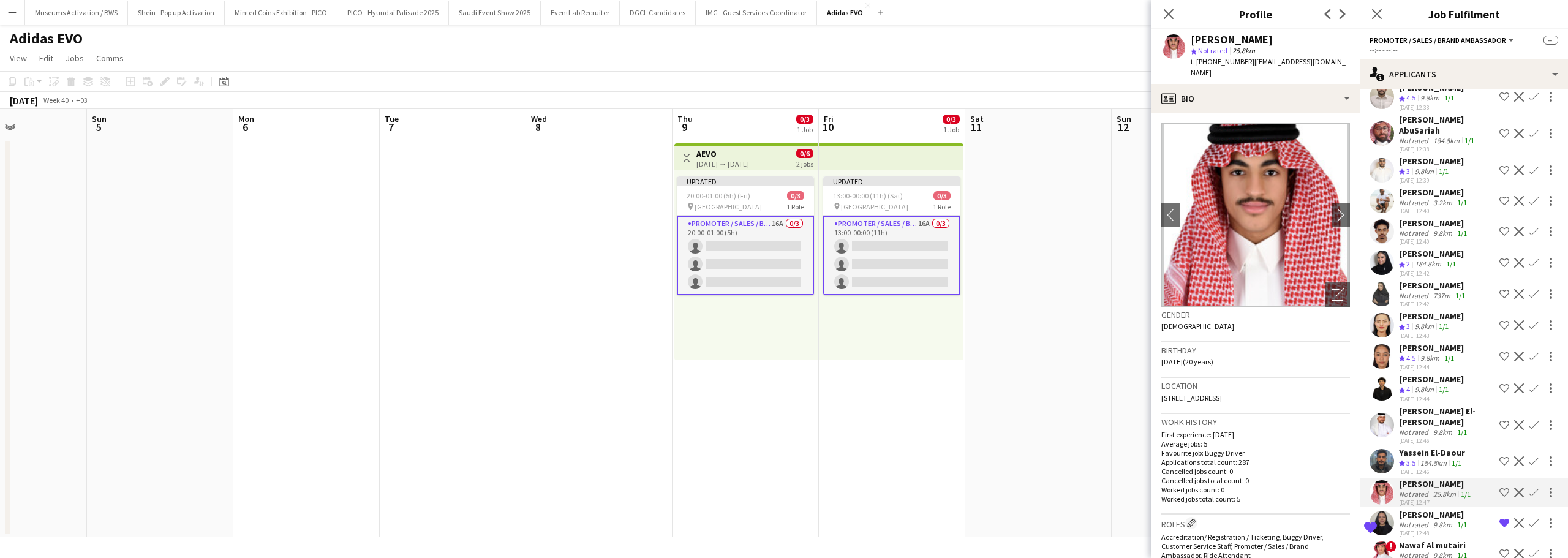
click at [1426, 458] on div "184.8km" at bounding box center [1433, 463] width 31 height 10
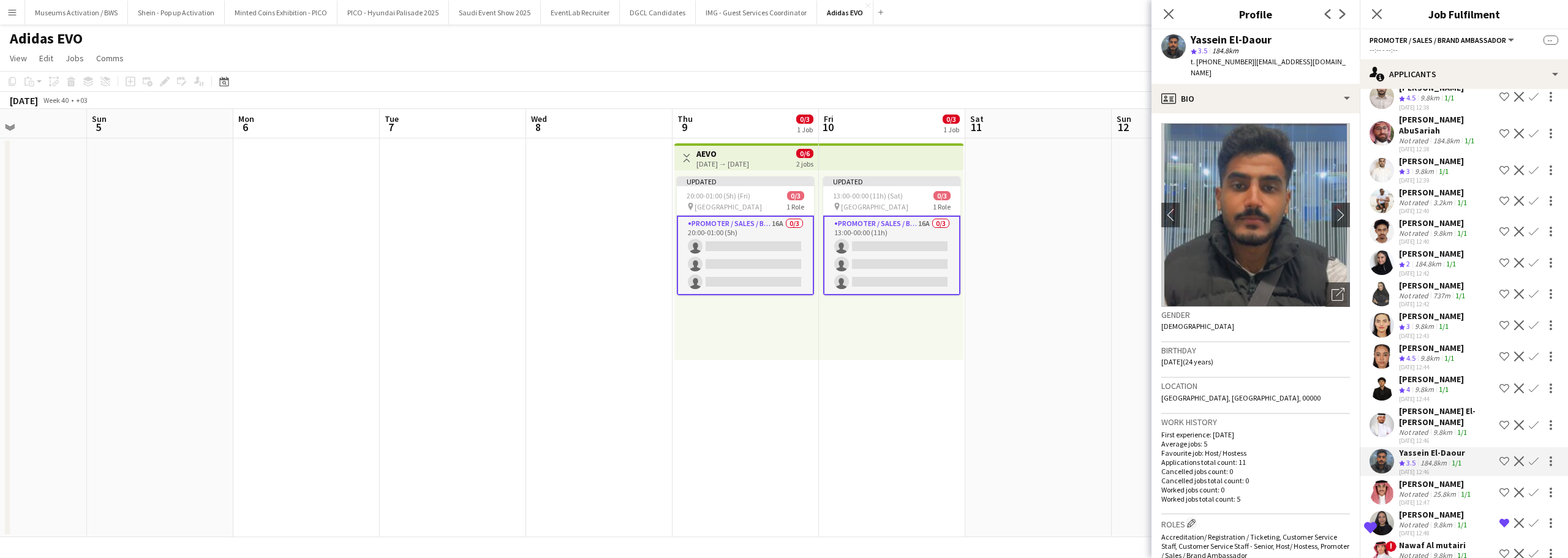
click at [1421, 280] on div "Nadeen Alfadel" at bounding box center [1433, 285] width 69 height 11
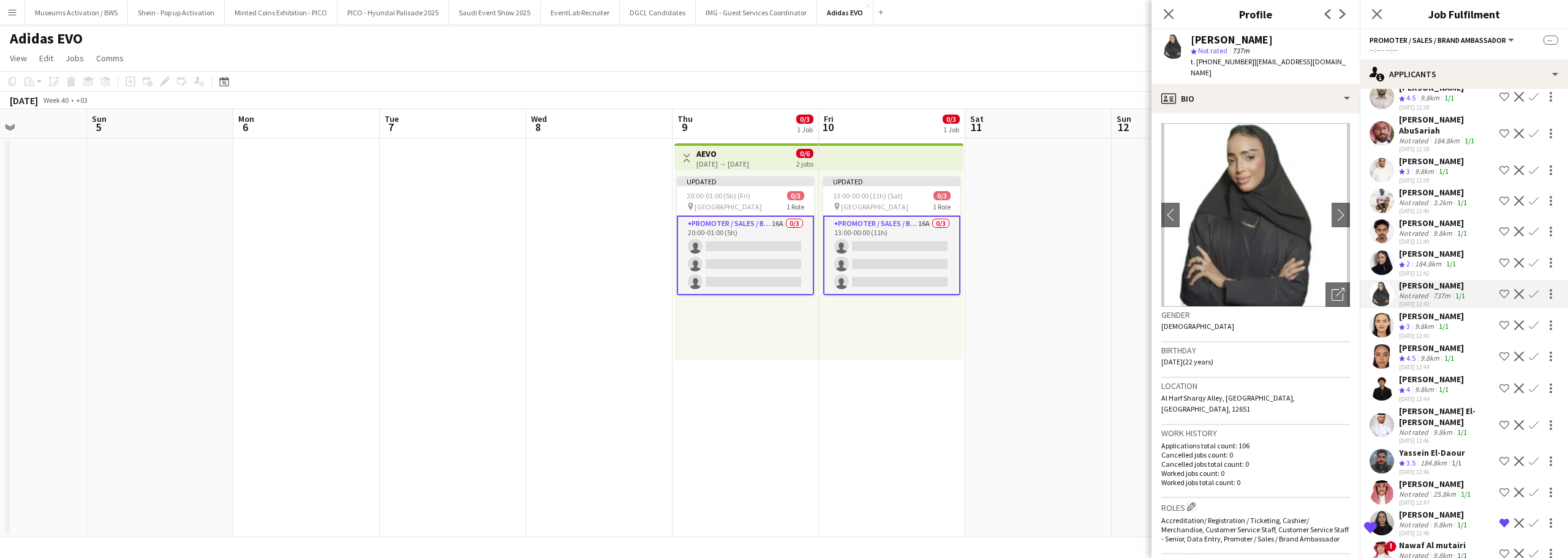
click at [1418, 259] on div "184.8km" at bounding box center [1428, 264] width 31 height 10
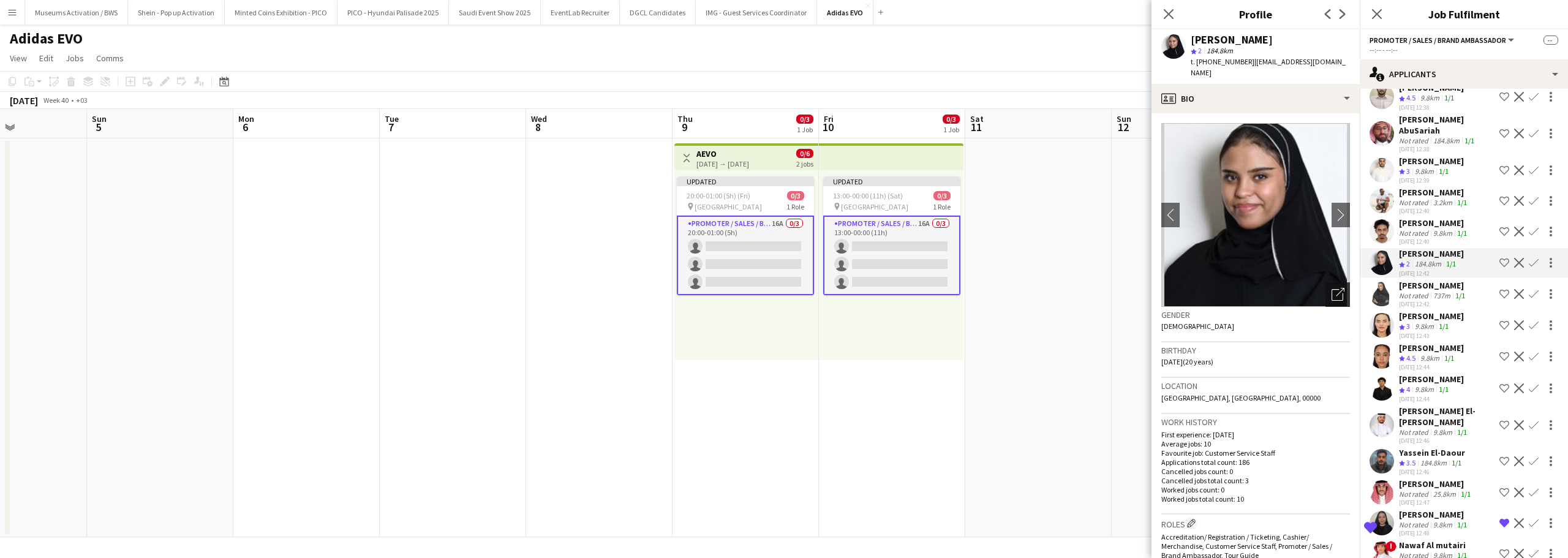
click at [1332, 288] on icon "Open photos pop-in" at bounding box center [1338, 294] width 13 height 13
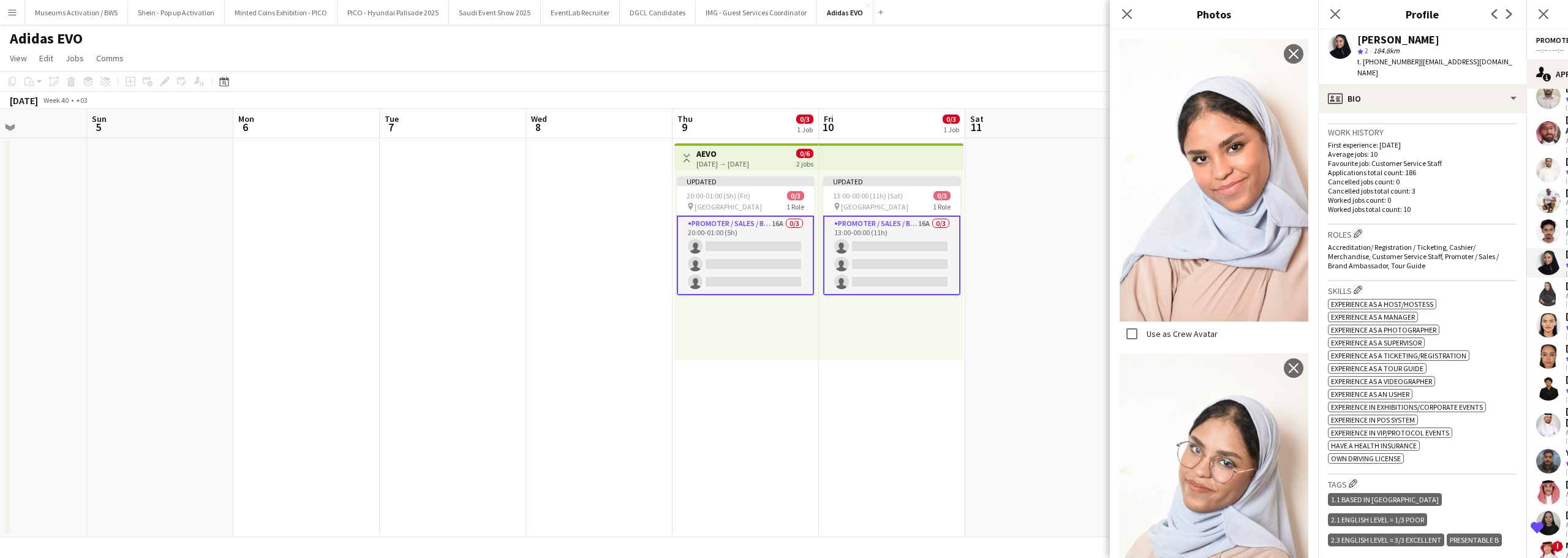
scroll to position [428, 0]
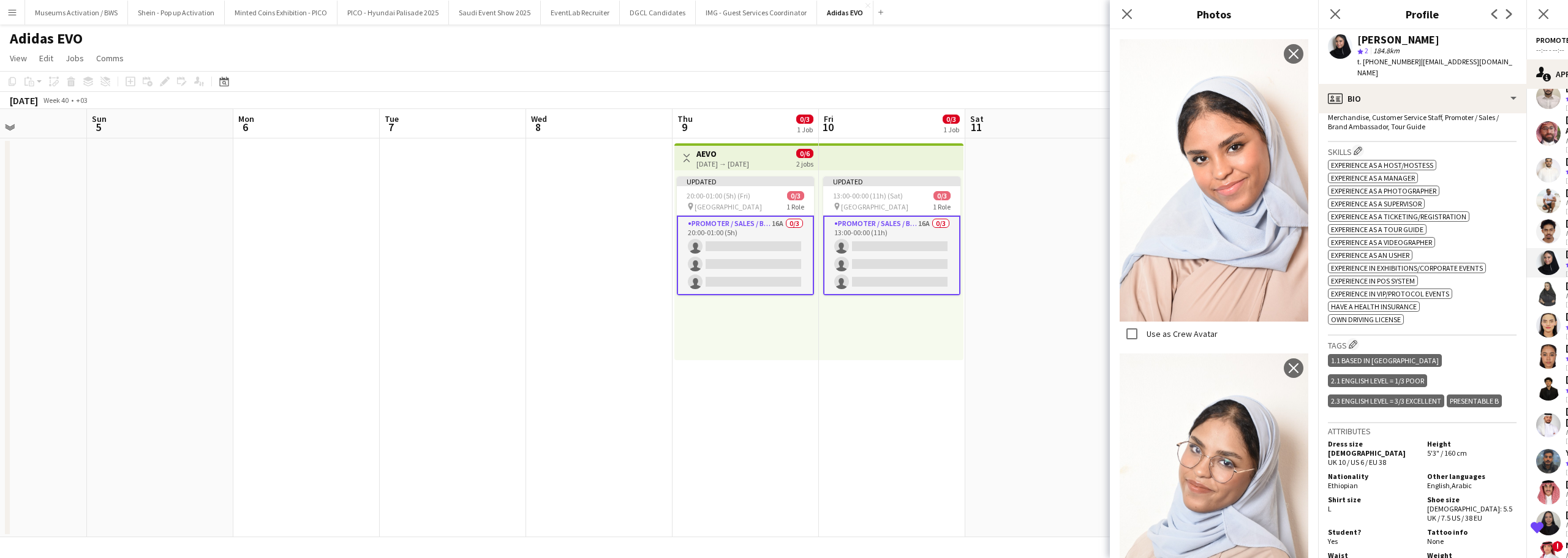
click at [1374, 251] on span "Experience as an Usher" at bounding box center [1370, 255] width 79 height 9
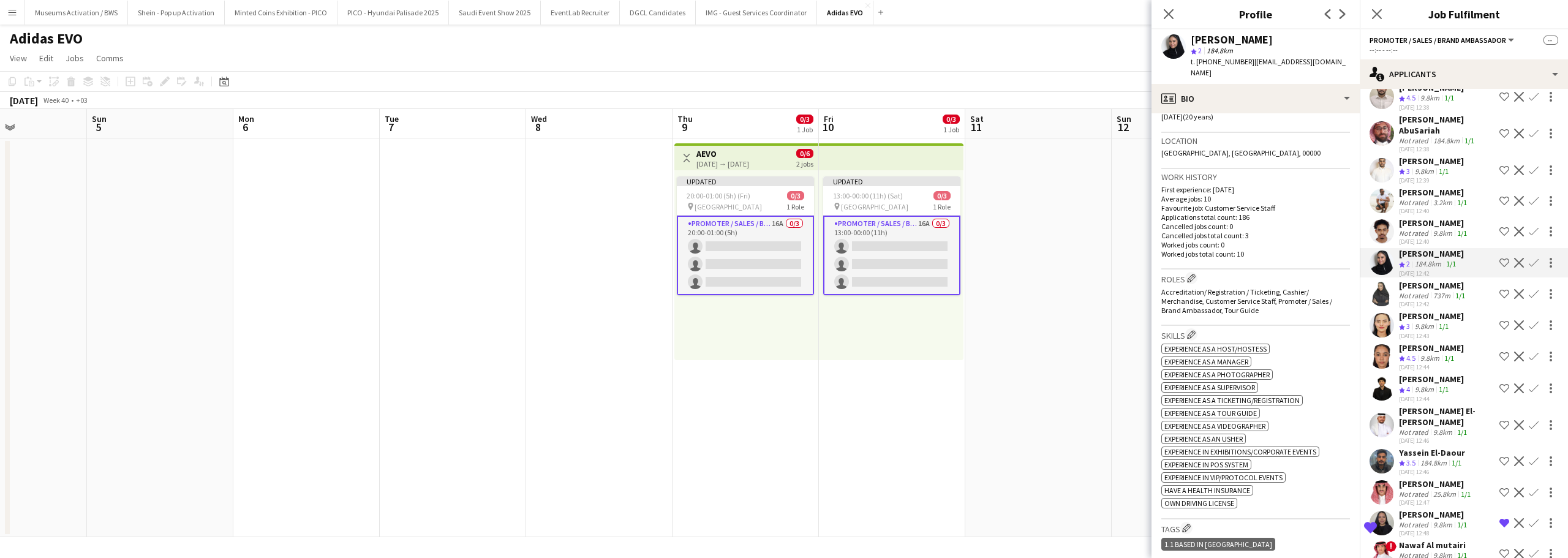
scroll to position [0, 0]
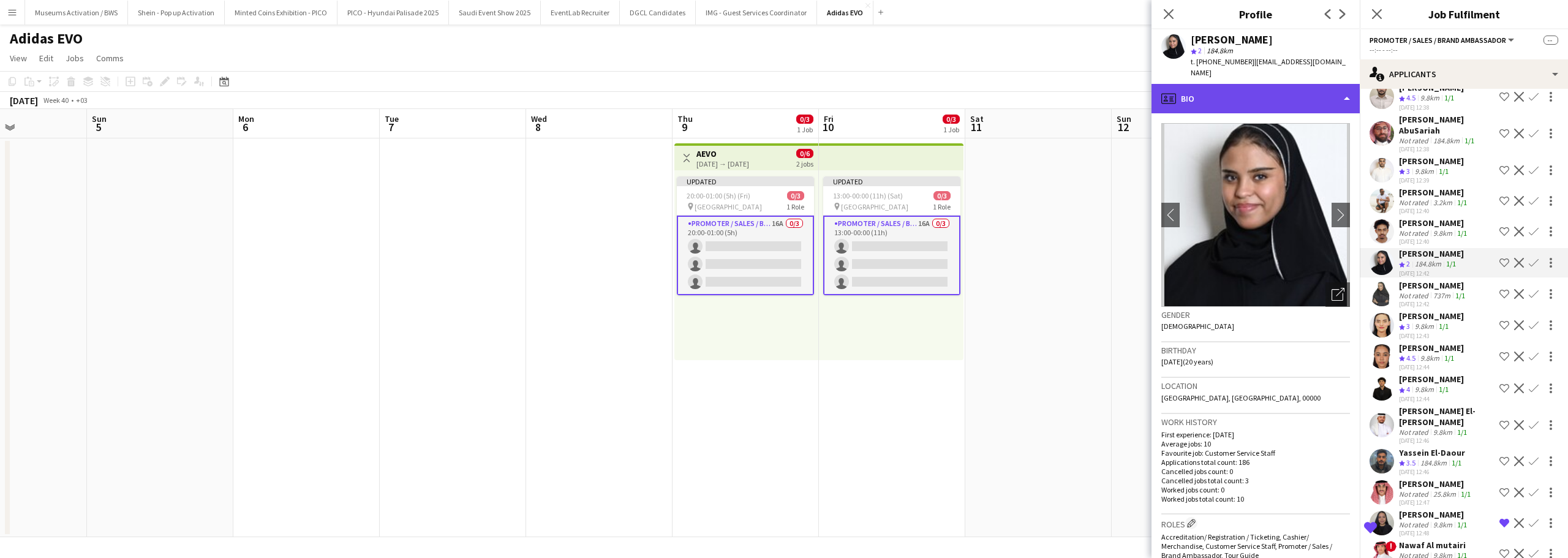
click at [1319, 94] on div "profile Bio" at bounding box center [1256, 98] width 208 height 29
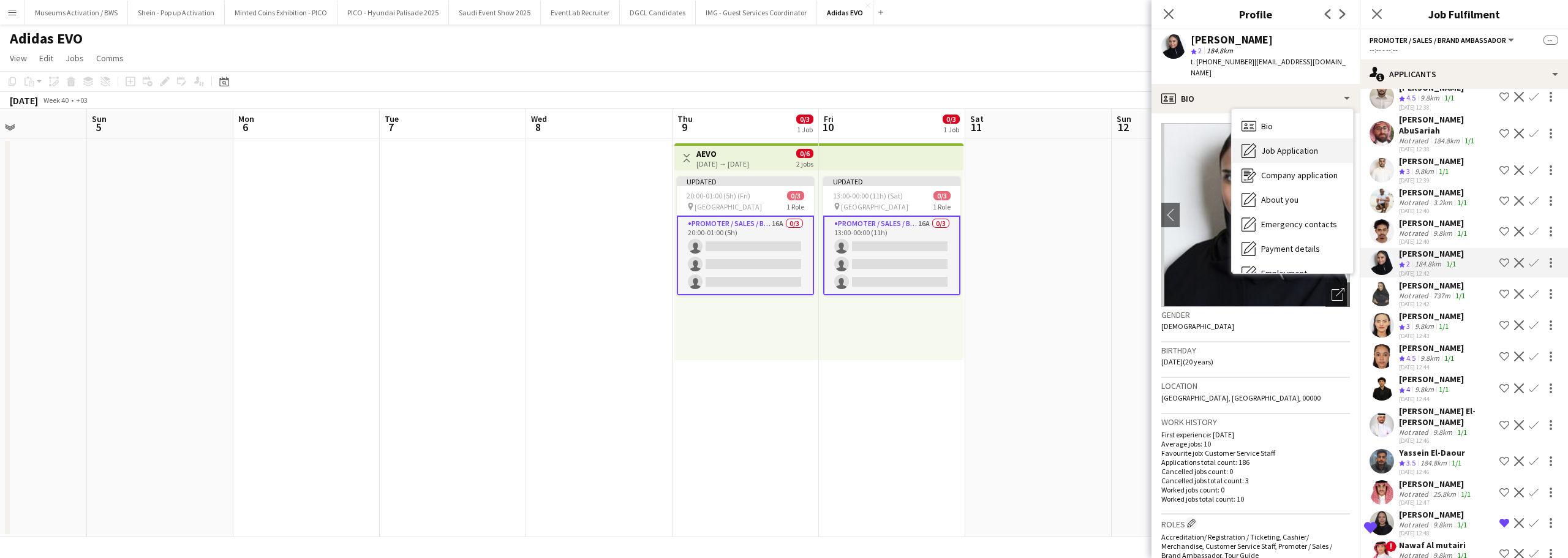
click at [1298, 145] on div "Job Application Job Application" at bounding box center [1292, 151] width 121 height 25
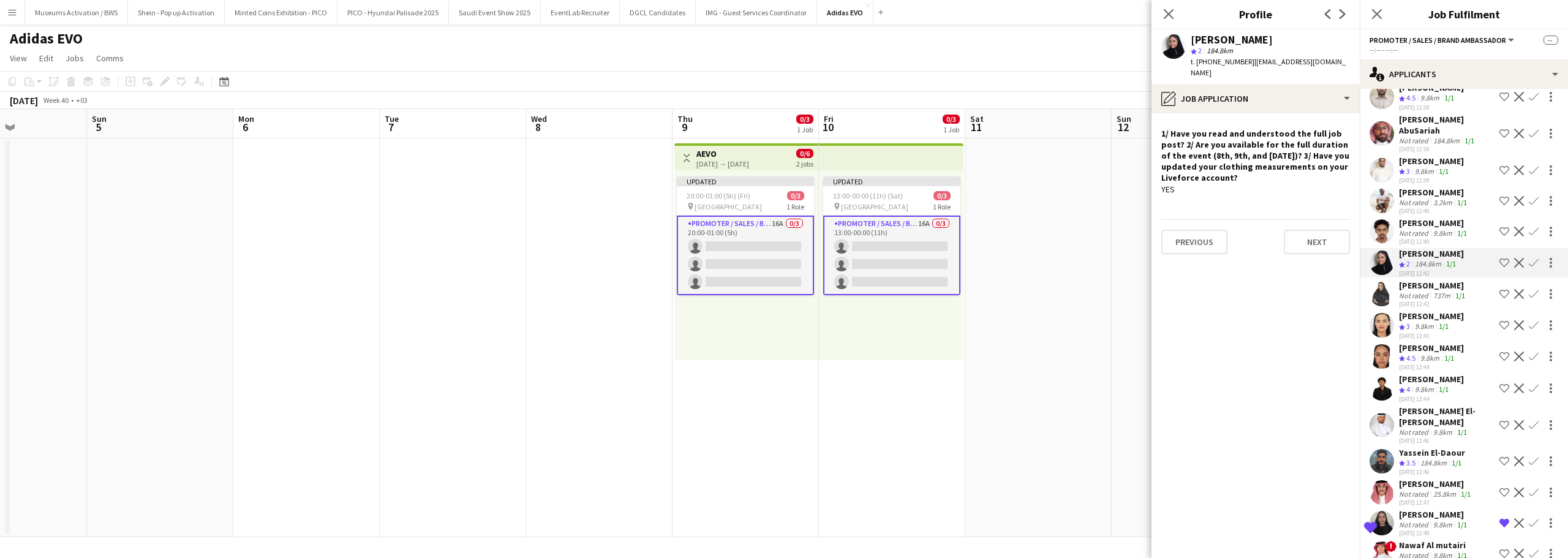
click at [1398, 508] on div "Shortlisted Sema Mohammed Not rated 9.8km 1/1 30-09-2025 12:48 Remove crew from…" at bounding box center [1464, 522] width 208 height 28
click at [1499, 258] on app-icon "Shortlist crew" at bounding box center [1504, 262] width 9 height 9
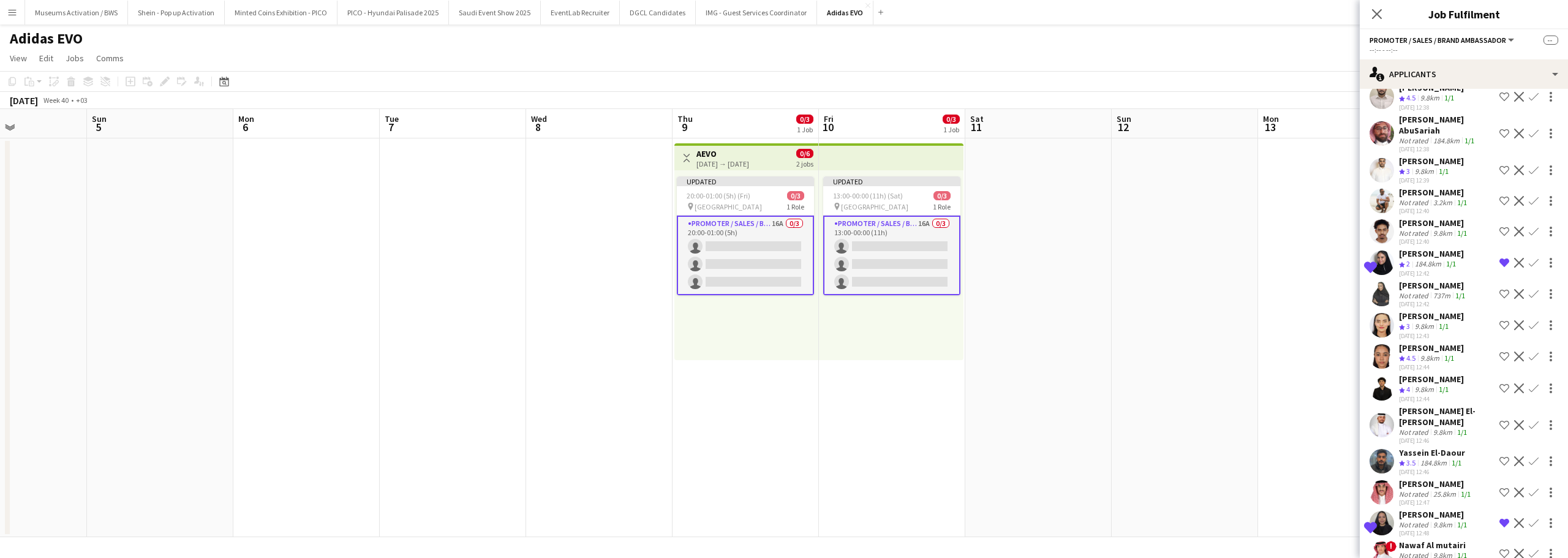
click at [1438, 374] on div "Mohamed Gadkarim" at bounding box center [1431, 379] width 65 height 11
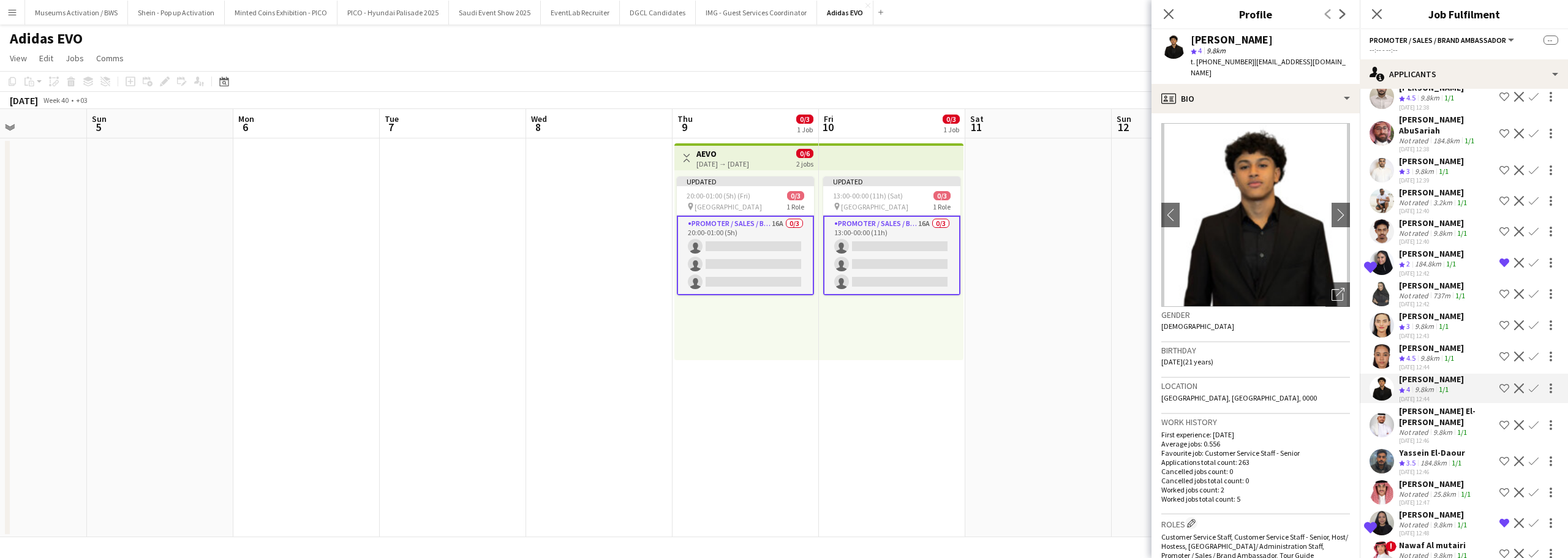
click at [1499, 383] on app-icon "Shortlist crew" at bounding box center [1504, 388] width 9 height 9
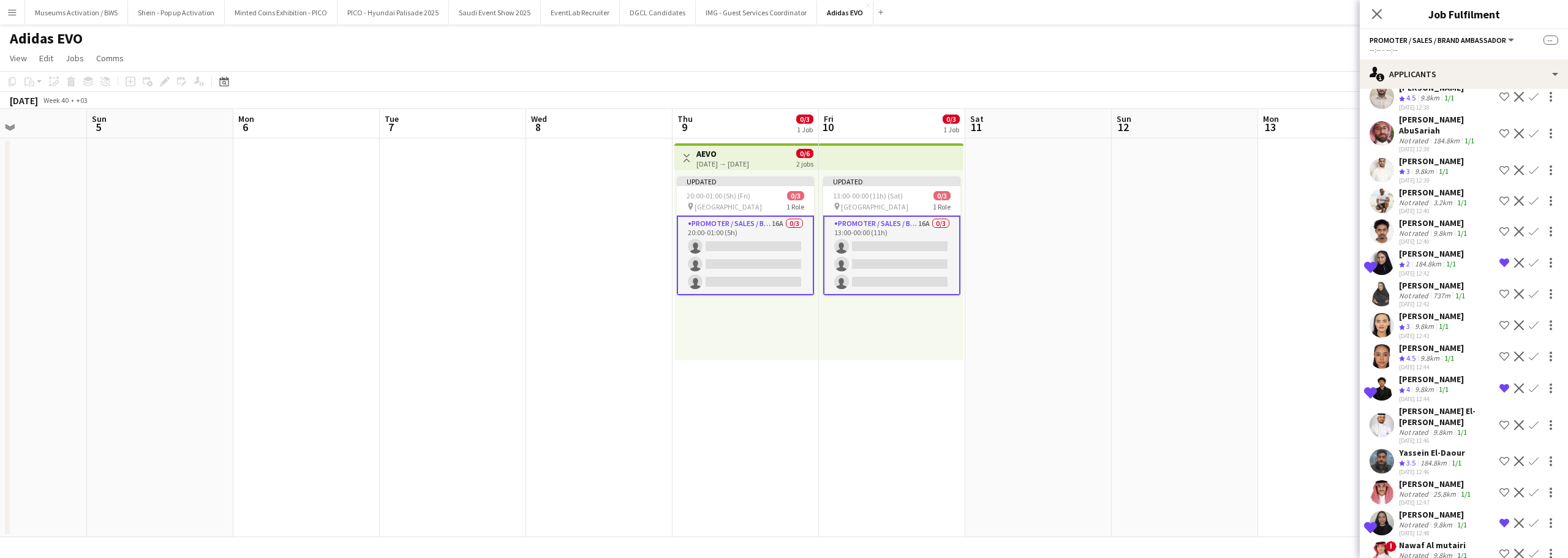
click at [1457, 428] on app-skills-label "1/1" at bounding box center [1462, 432] width 9 height 9
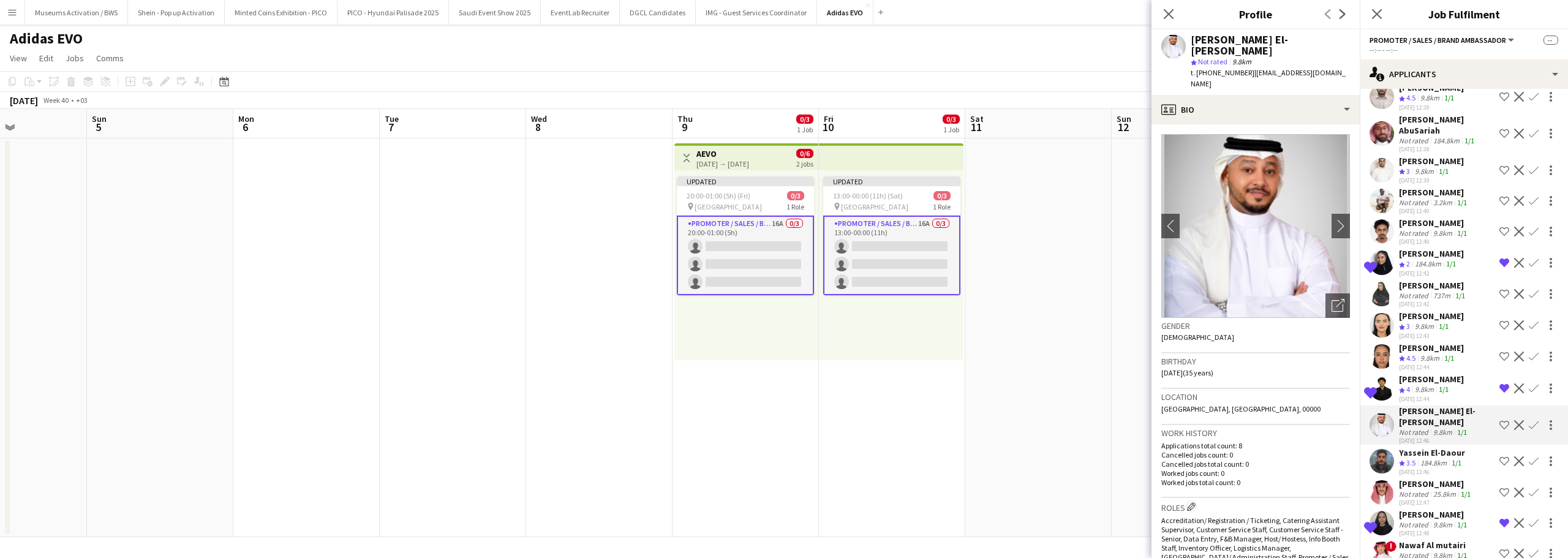
click at [1447, 385] on app-skills-label "1/1" at bounding box center [1443, 389] width 9 height 9
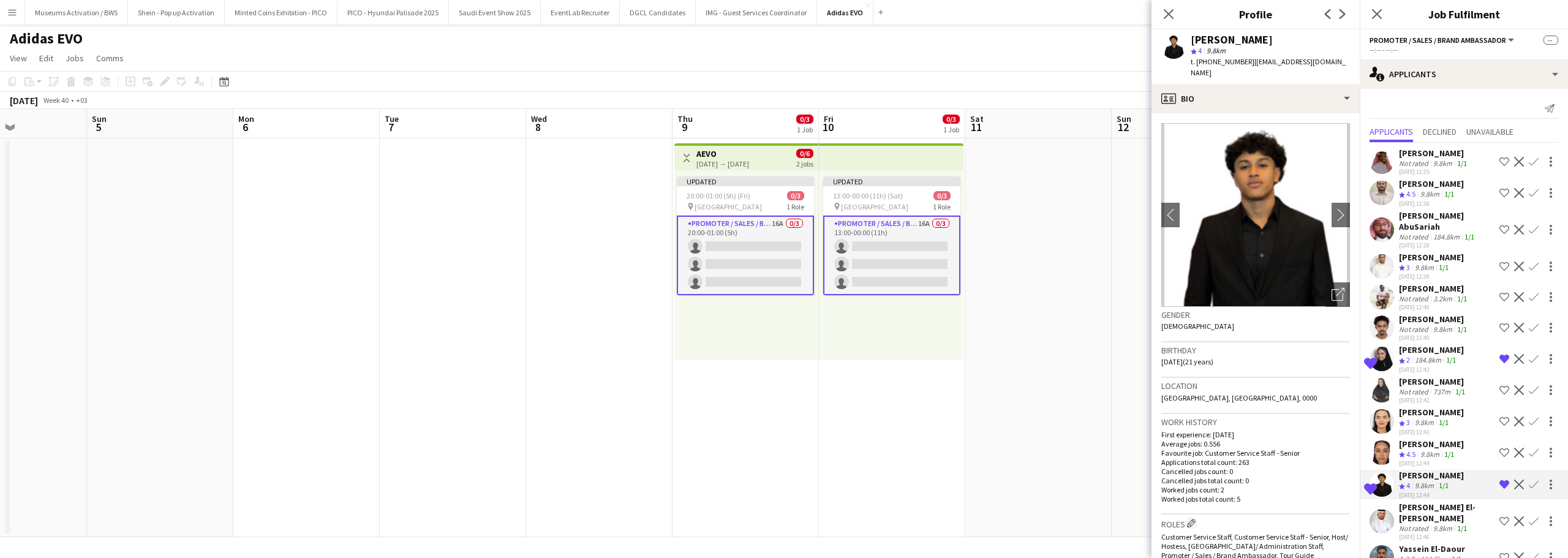
click at [1499, 262] on app-icon "Shortlist crew" at bounding box center [1504, 266] width 9 height 9
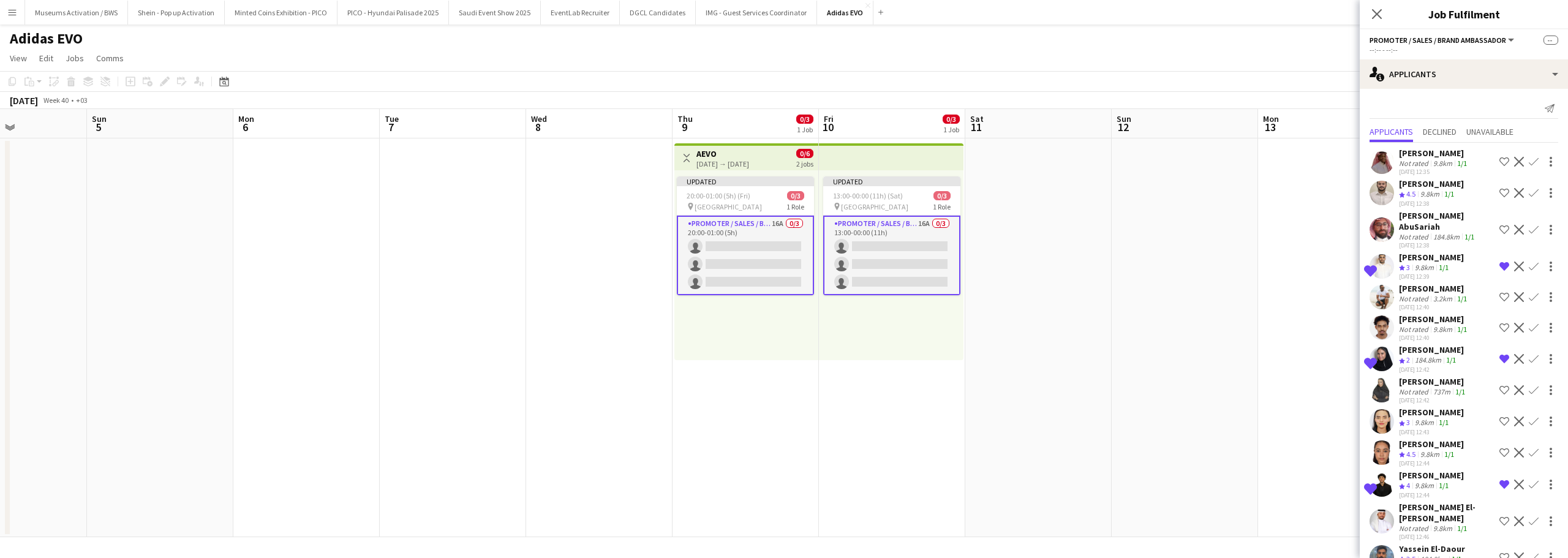
click at [1429, 152] on div "Sultan Adam" at bounding box center [1434, 153] width 71 height 11
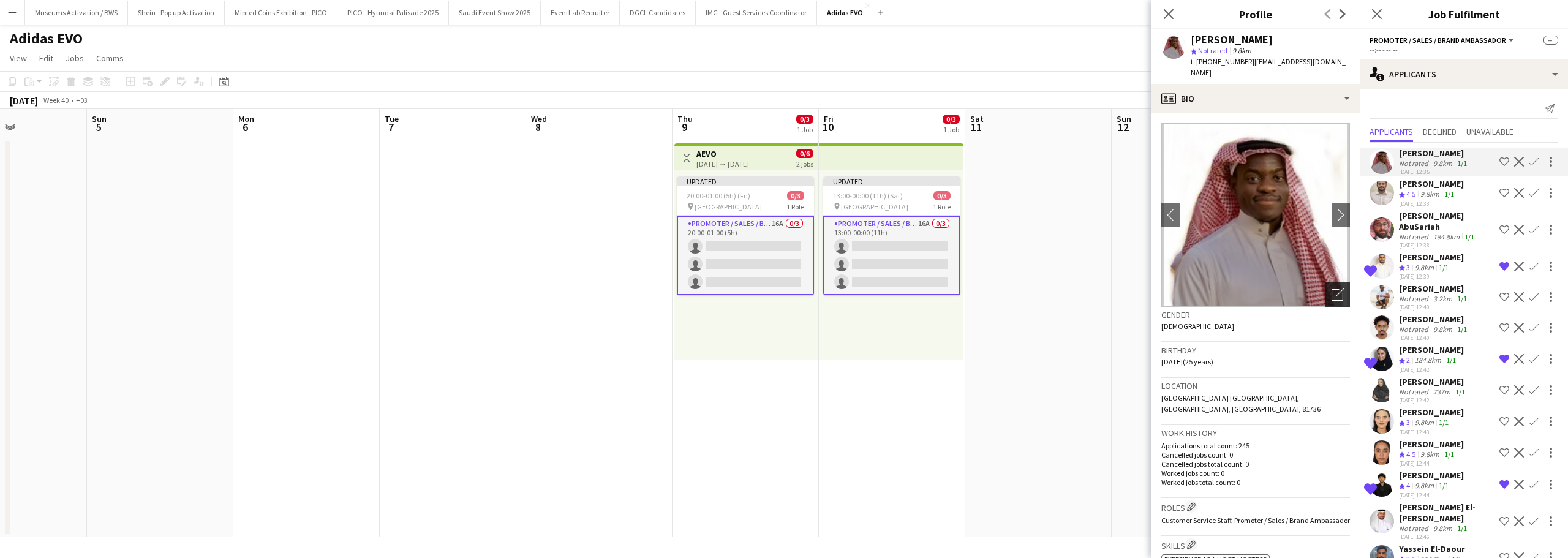
click at [1332, 289] on icon at bounding box center [1338, 295] width 12 height 12
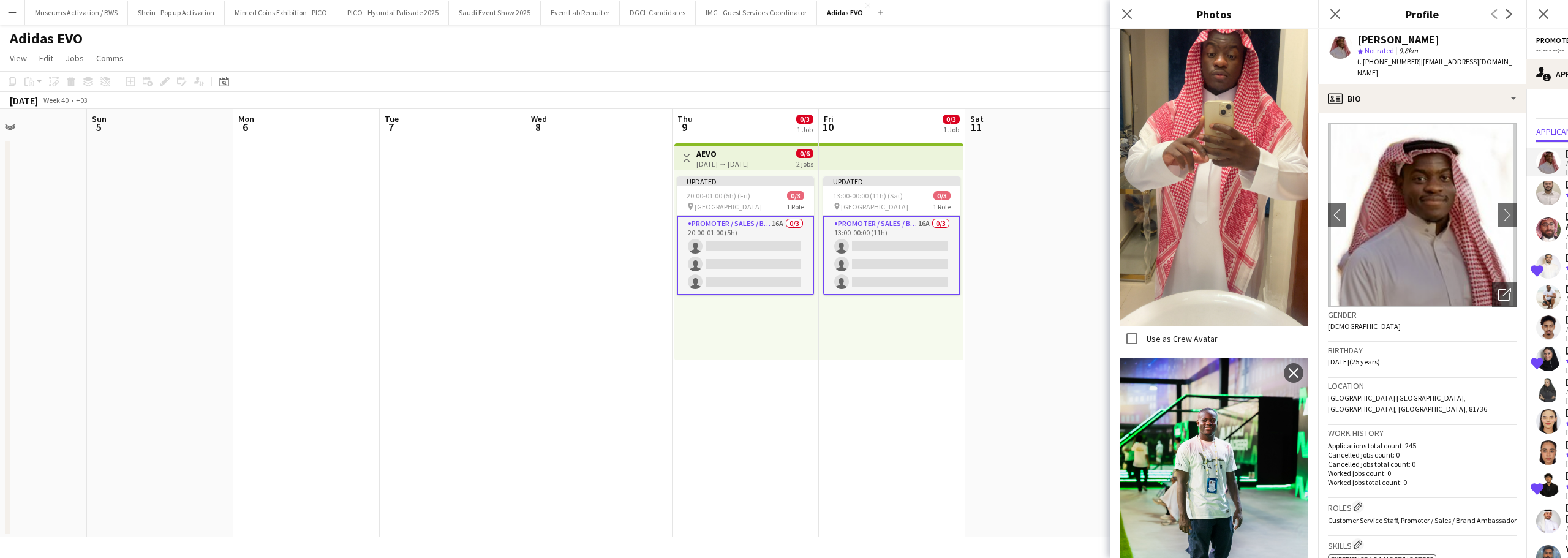
scroll to position [1465, 0]
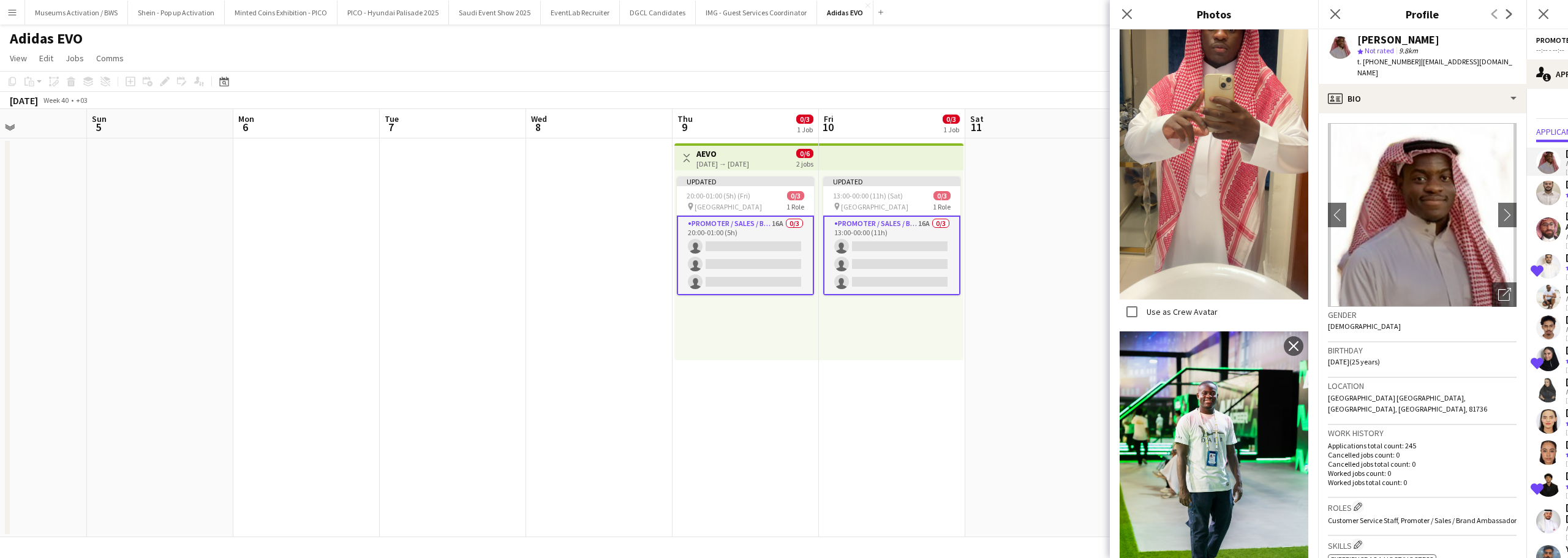
click at [1407, 362] on div "Birthday 01-01-2000 (25 years)" at bounding box center [1422, 360] width 189 height 36
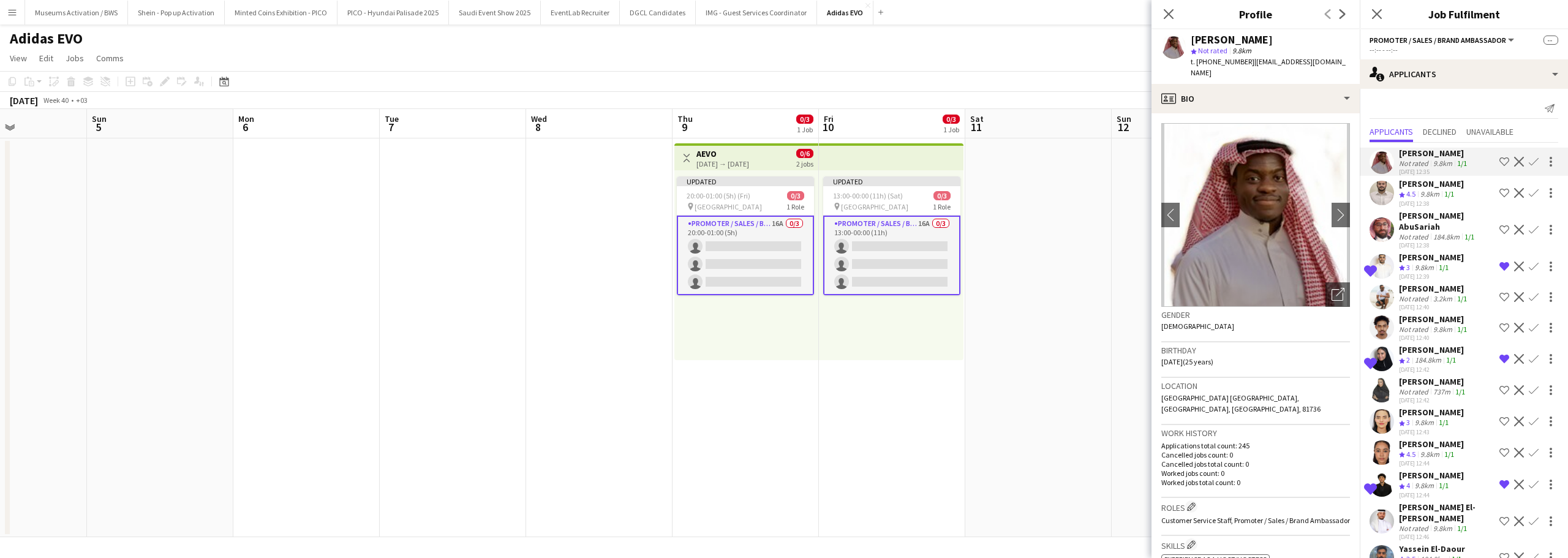
click at [1440, 232] on div "184.8km" at bounding box center [1446, 237] width 31 height 9
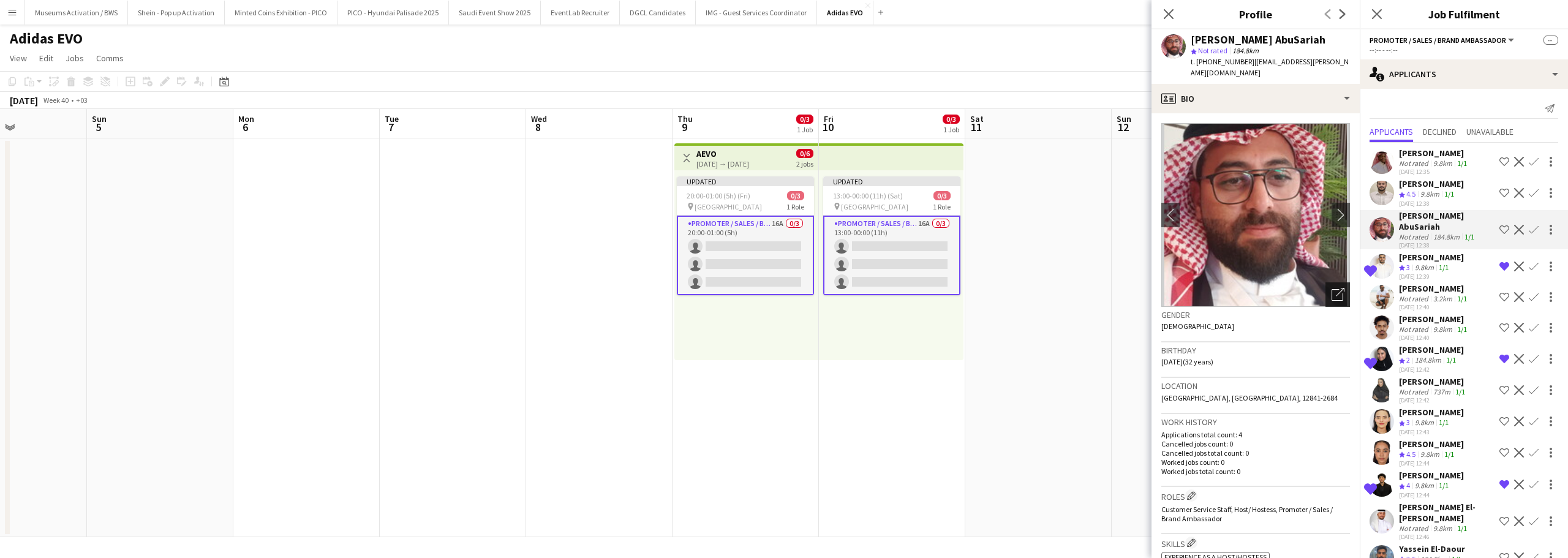
click at [1336, 288] on icon at bounding box center [1341, 292] width 9 height 9
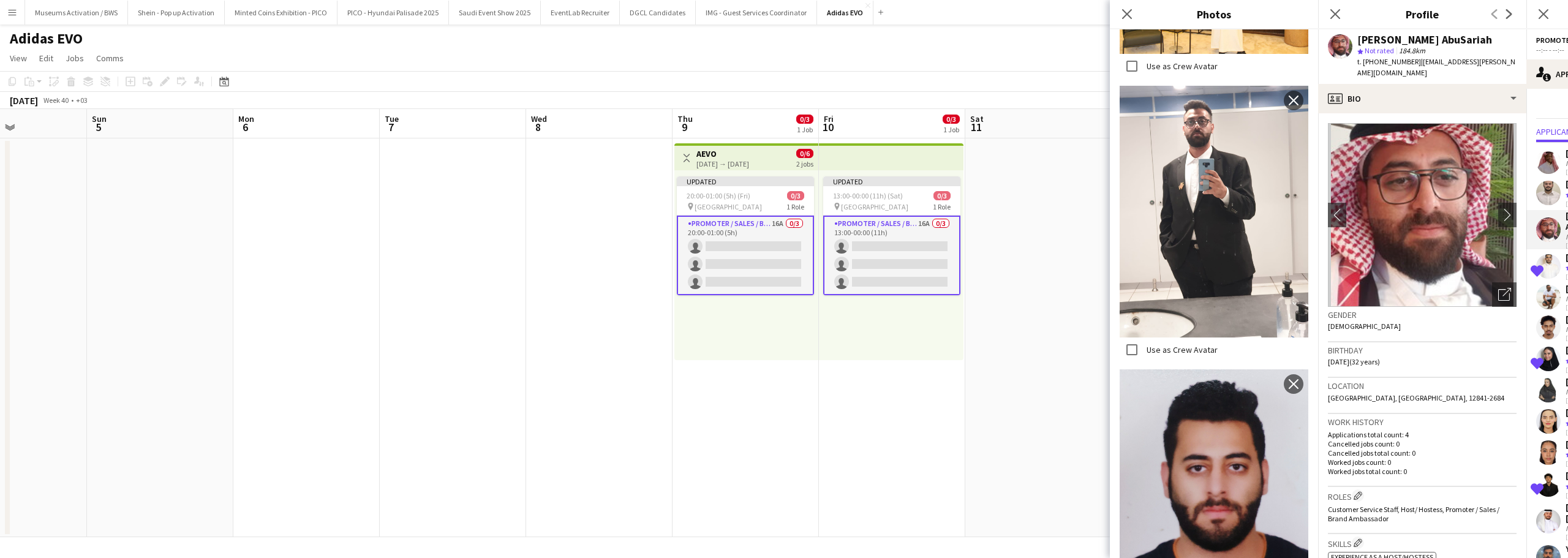
scroll to position [762, 0]
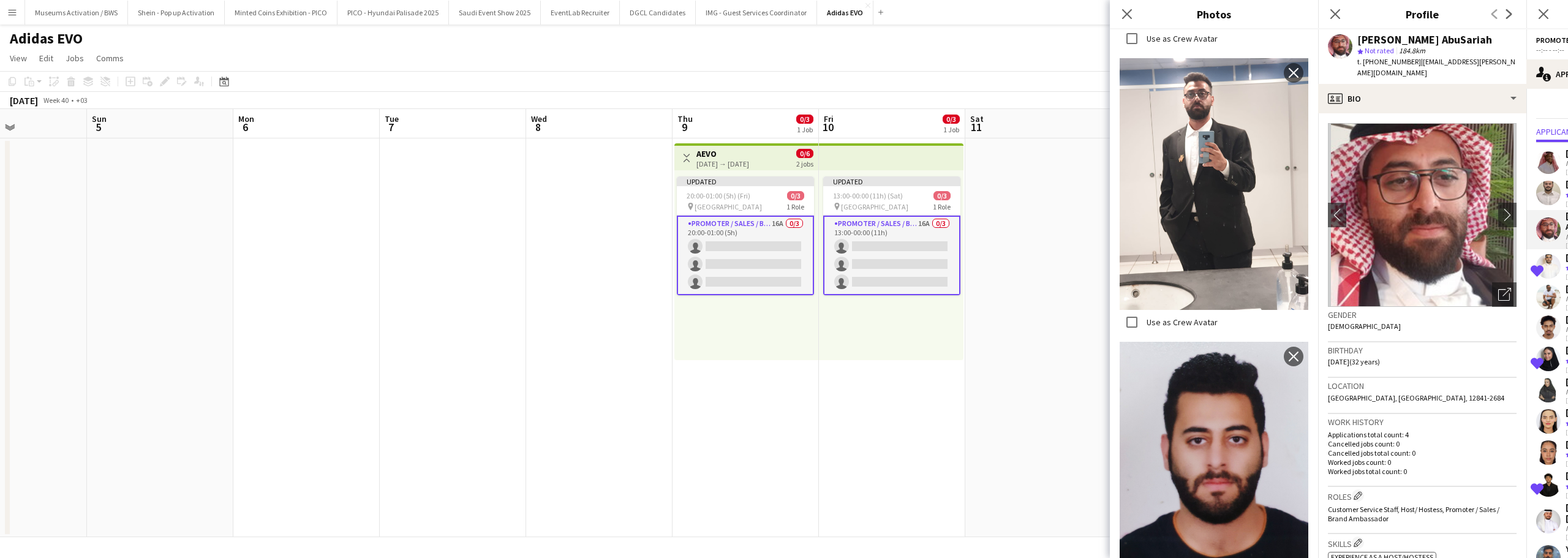
click at [1360, 401] on div "Location Saudi Arabia, Riyadh, 12841-2684" at bounding box center [1422, 396] width 189 height 36
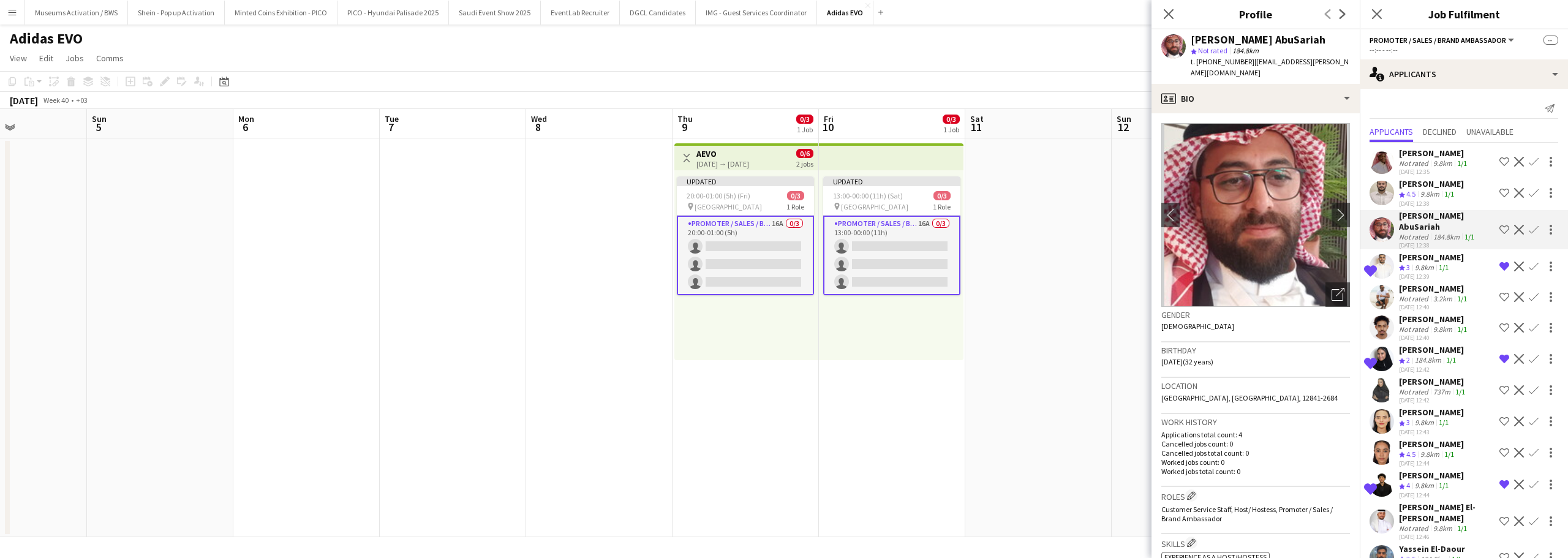
click at [1410, 251] on div "Rakan Howidi" at bounding box center [1431, 256] width 65 height 11
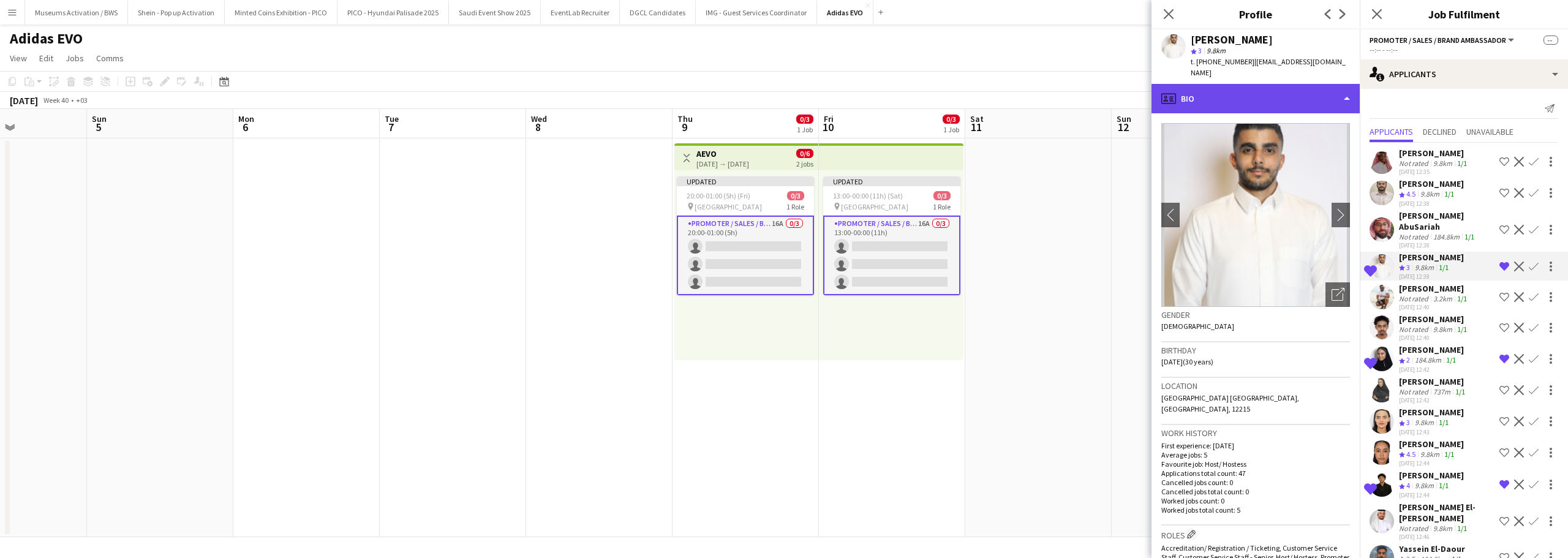
click at [1278, 94] on div "profile Bio" at bounding box center [1256, 98] width 208 height 29
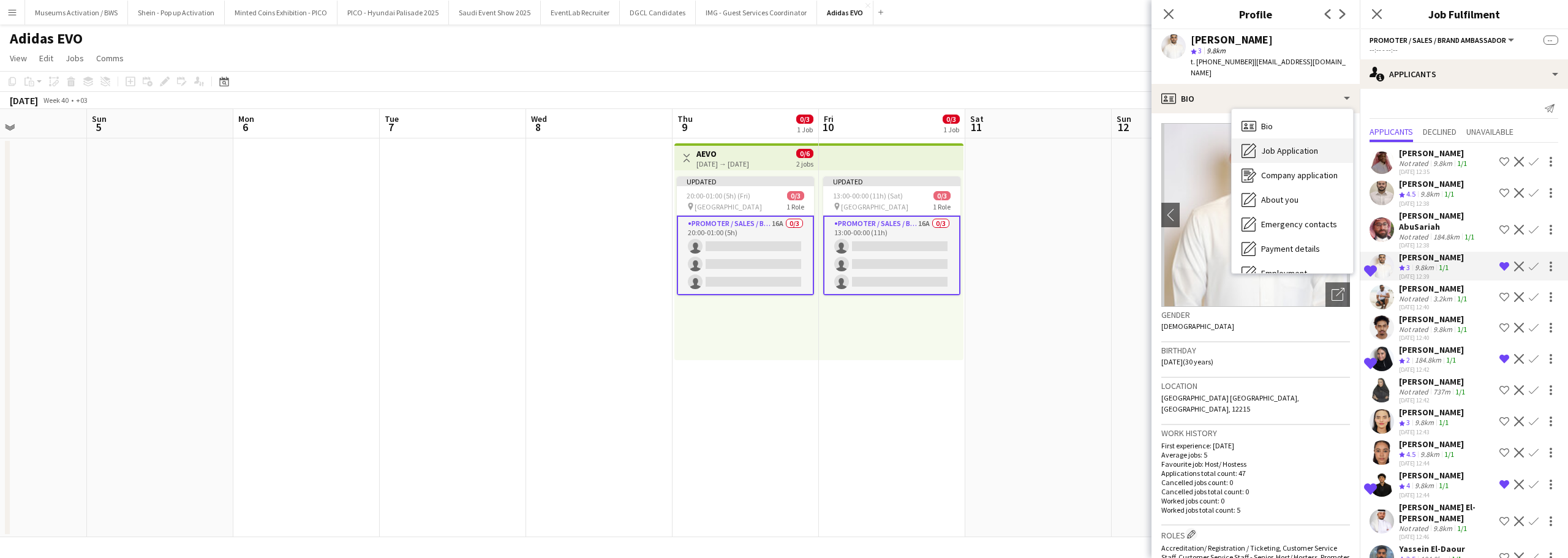
click at [1284, 145] on span "Job Application" at bounding box center [1290, 150] width 57 height 11
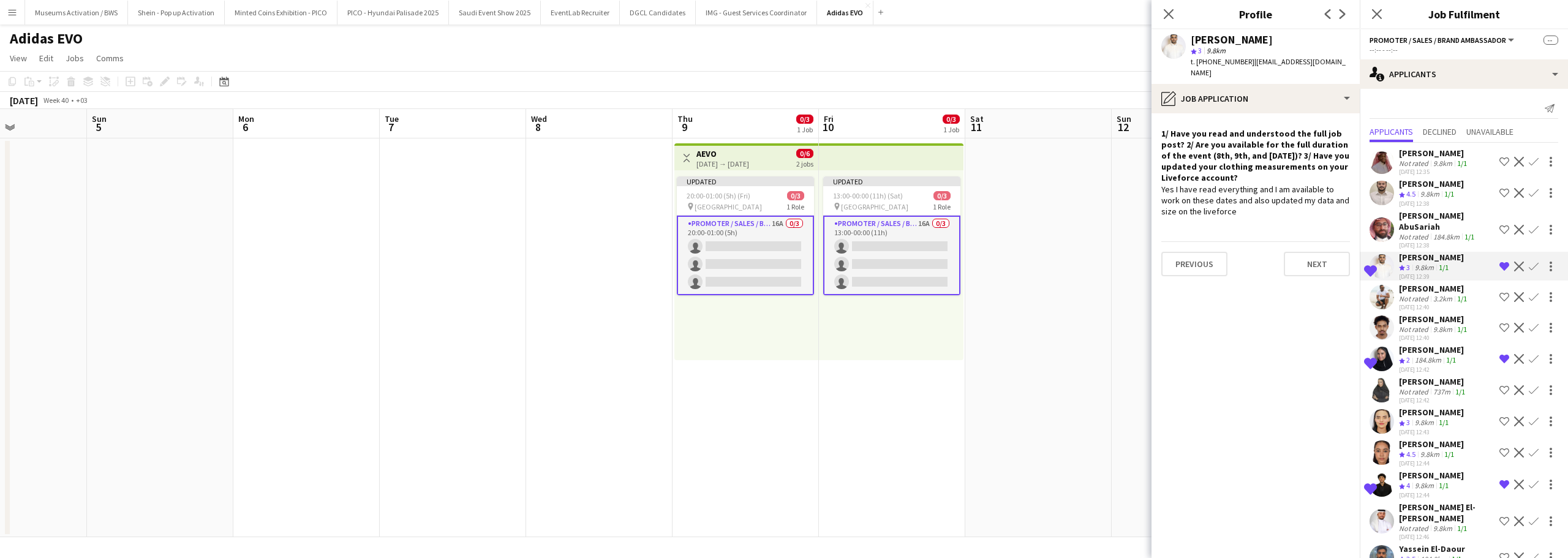
click at [1231, 189] on div "Yes I have read everything and I am available to work on these dates and also u…" at bounding box center [1255, 200] width 189 height 34
click at [1231, 184] on div "Yes I have read everything and I am available to work on these dates and also u…" at bounding box center [1255, 200] width 189 height 34
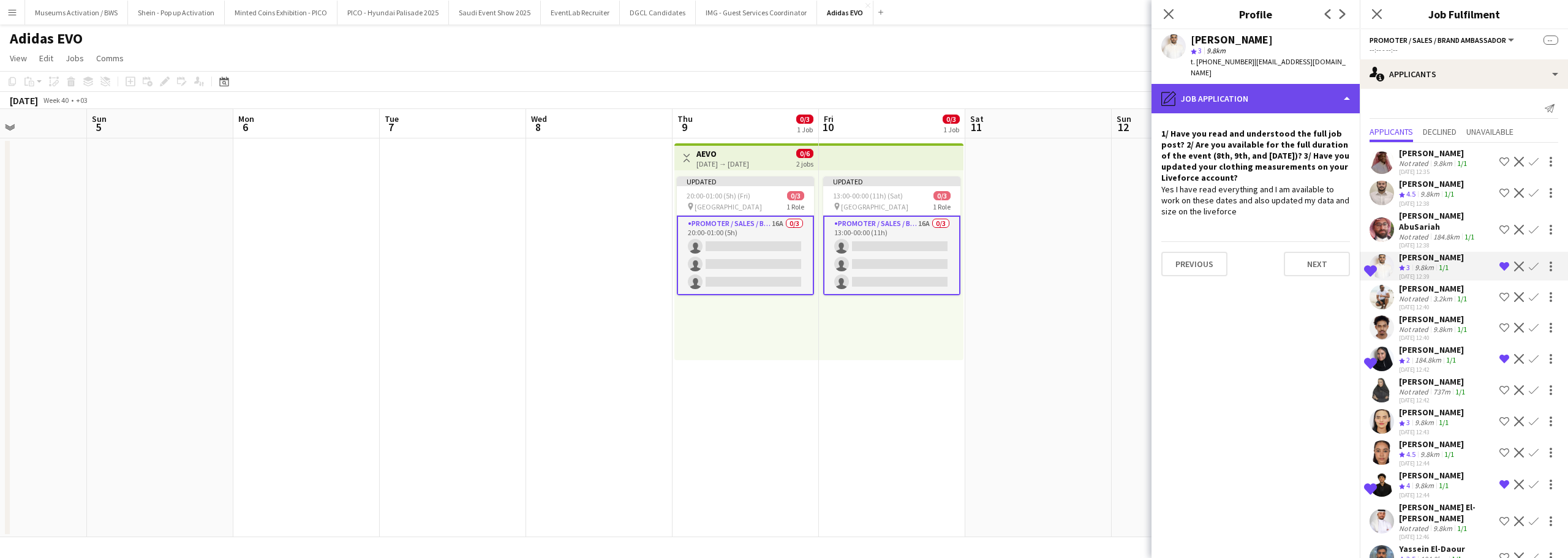
click at [1260, 87] on div "pencil4 Job Application" at bounding box center [1256, 98] width 208 height 29
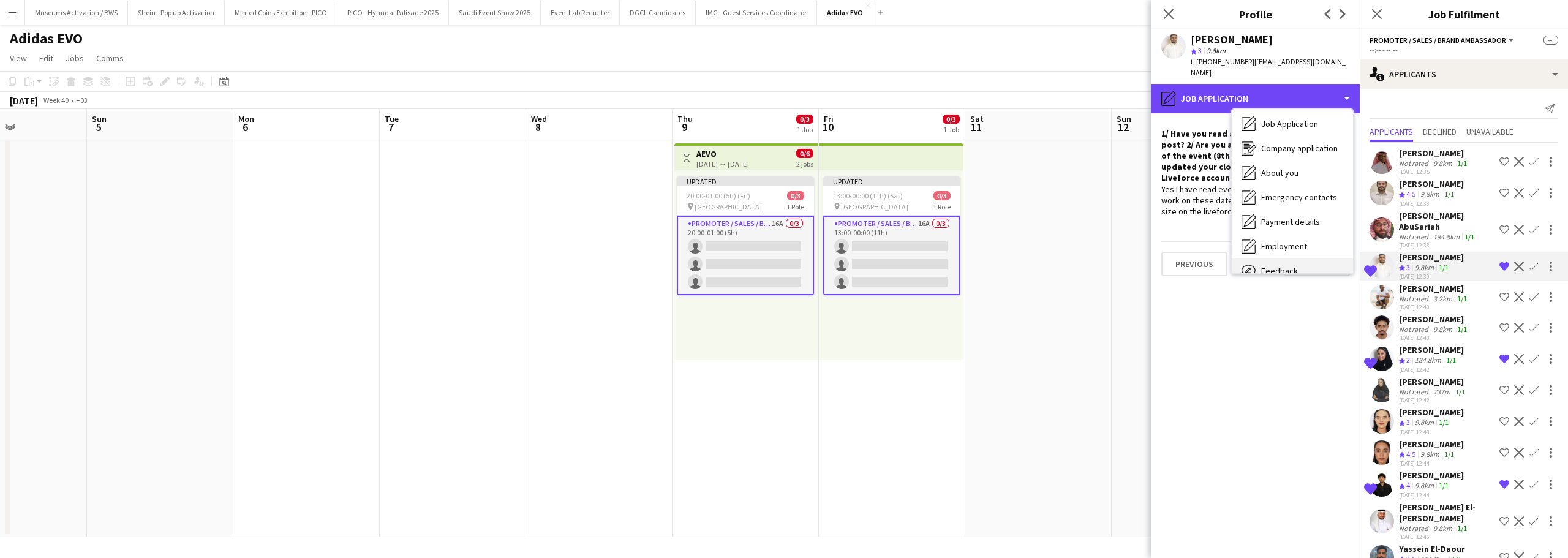
scroll to position [66, 0]
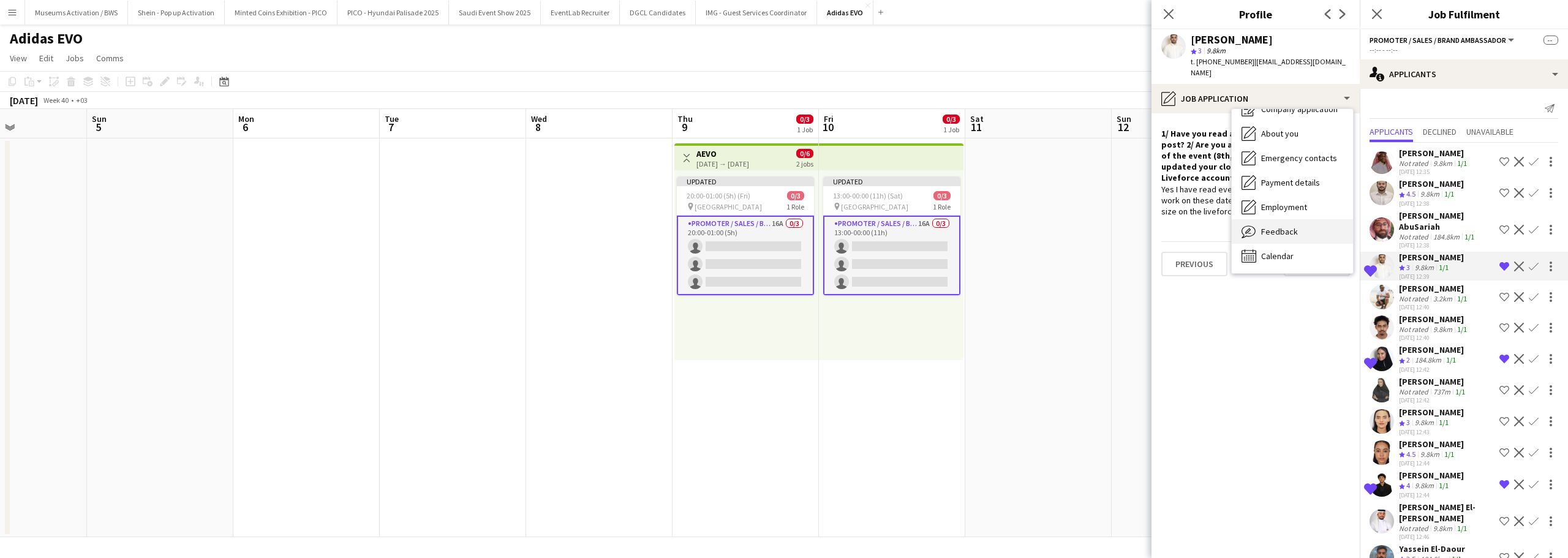
click at [1276, 226] on span "Feedback" at bounding box center [1279, 231] width 36 height 11
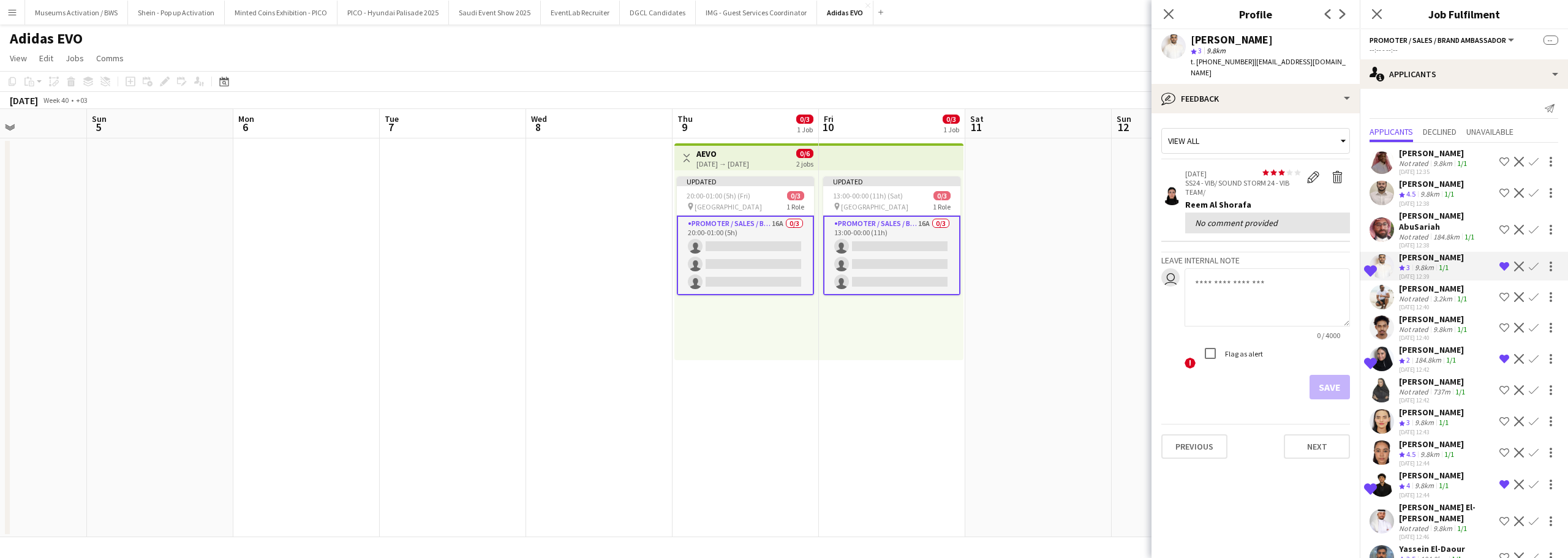
click at [1276, 220] on div "No comment provided" at bounding box center [1268, 223] width 165 height 21
click at [1271, 113] on app-crew-profile-feedback-tab "View all star star star star star star star star star star 27-05-2025 SS24 - VI…" at bounding box center [1256, 335] width 208 height 444
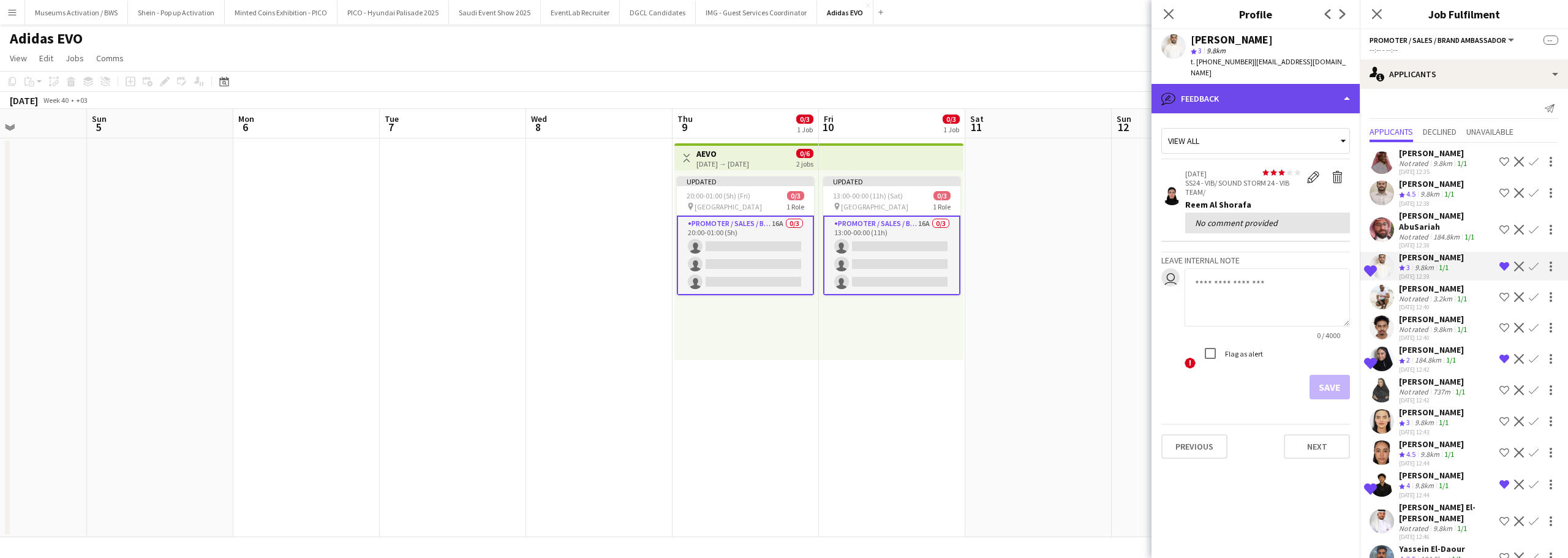
click at [1273, 93] on div "bubble-pencil Feedback" at bounding box center [1256, 98] width 208 height 29
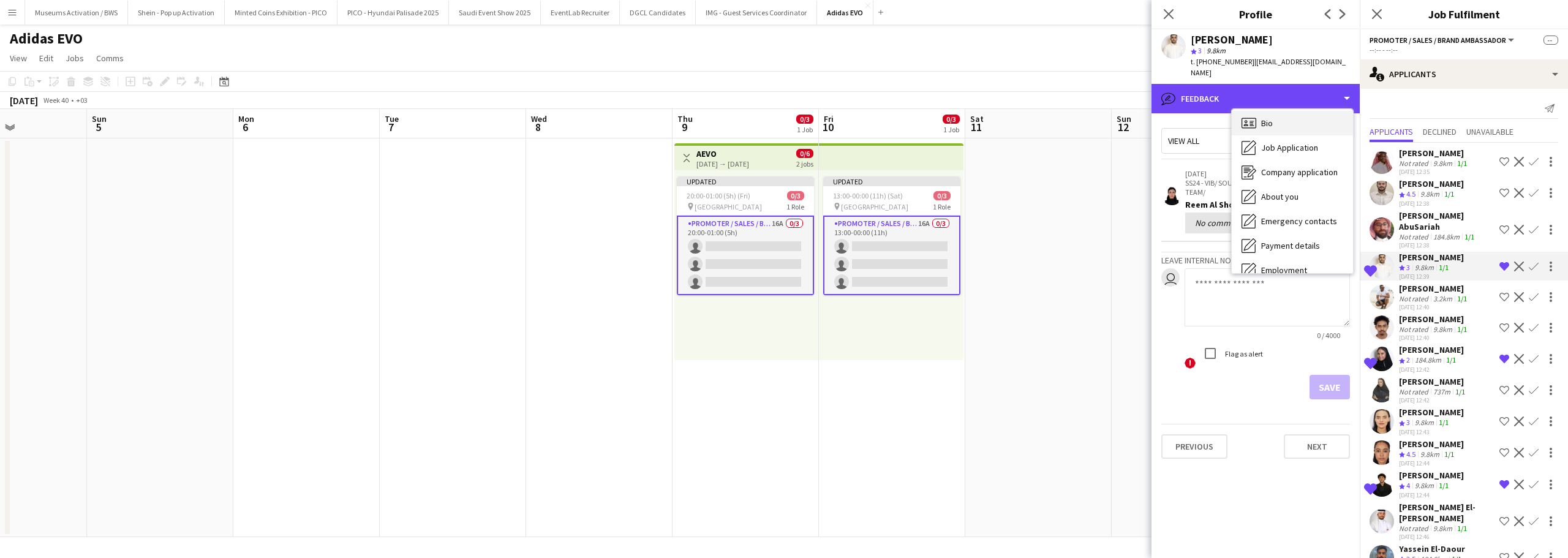
scroll to position [0, 0]
click at [1281, 114] on div "Bio Bio" at bounding box center [1292, 126] width 121 height 25
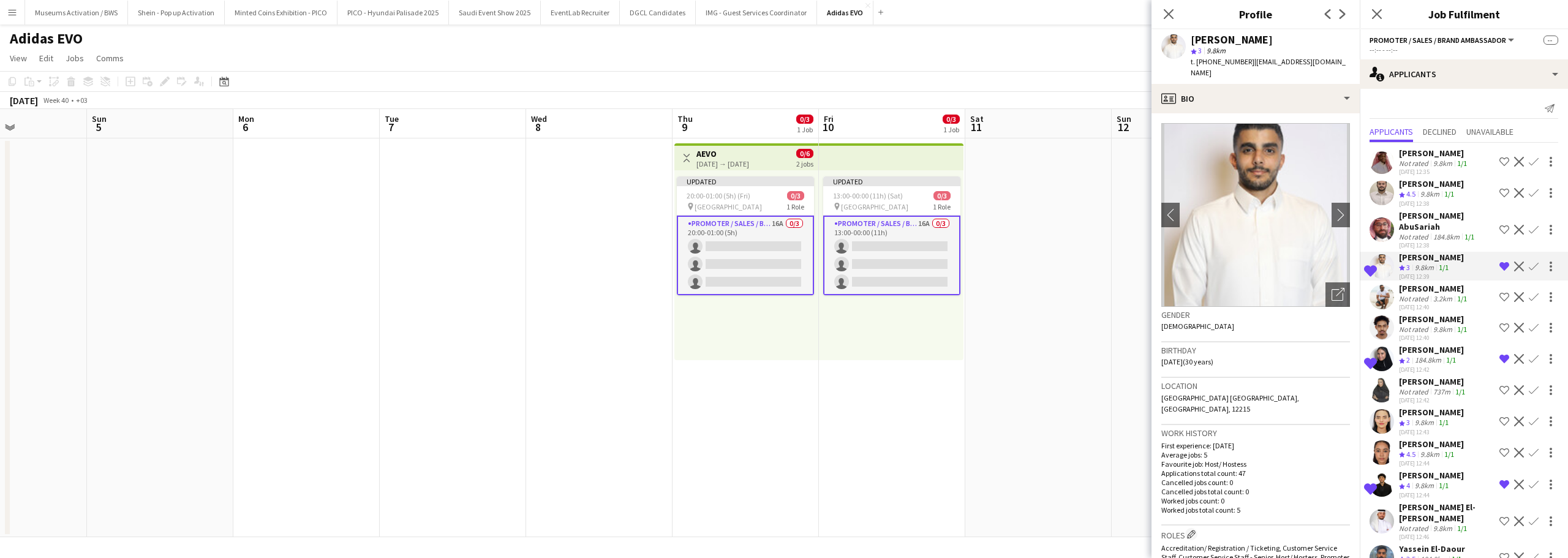
scroll to position [61, 0]
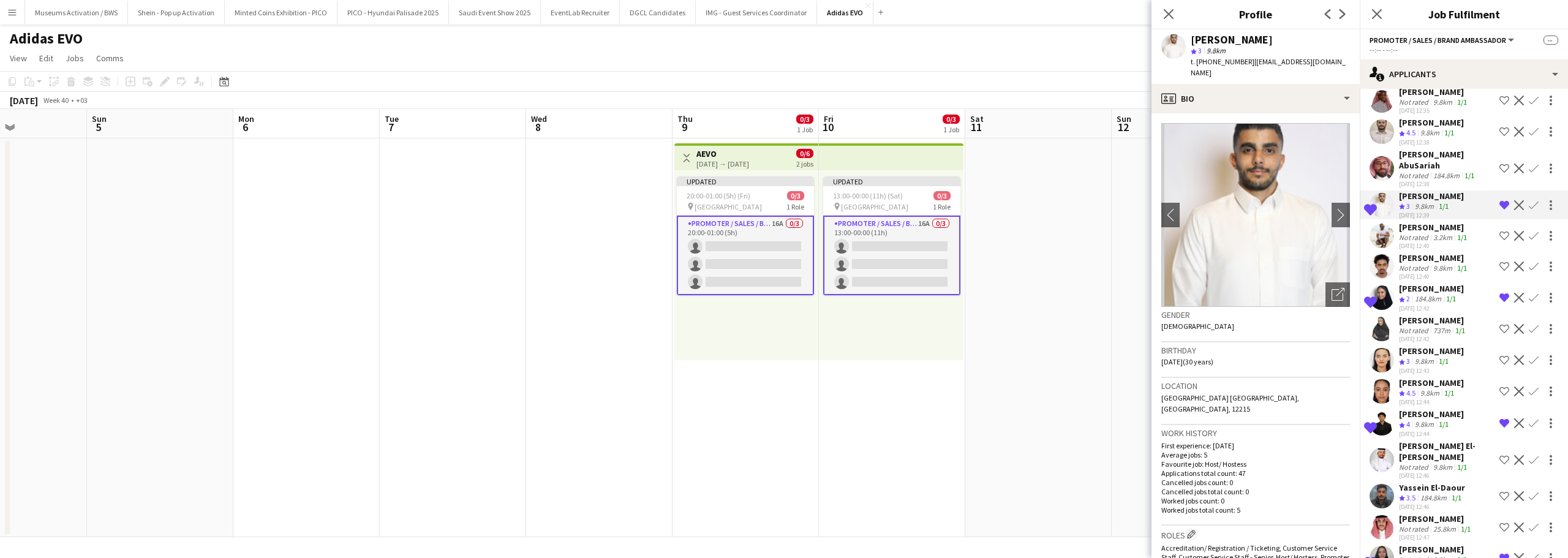
click at [1409, 252] on div "Sador Azazi" at bounding box center [1434, 257] width 71 height 11
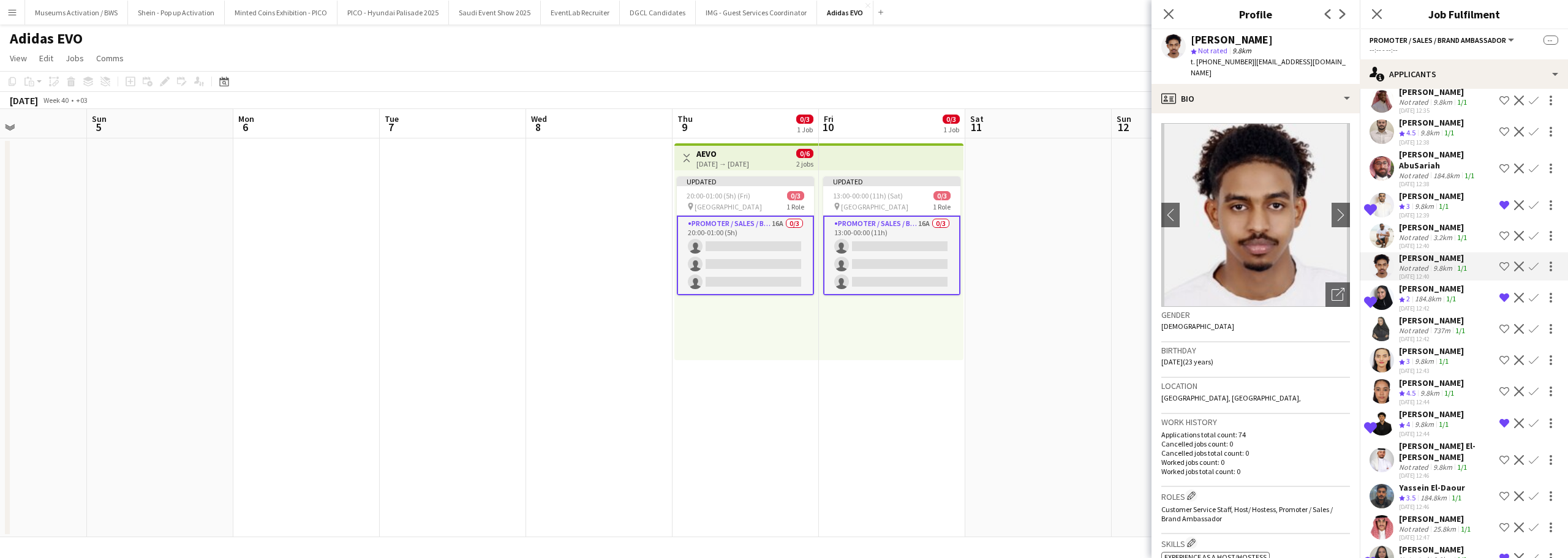
click at [1412, 232] on div "Not rated" at bounding box center [1415, 237] width 32 height 9
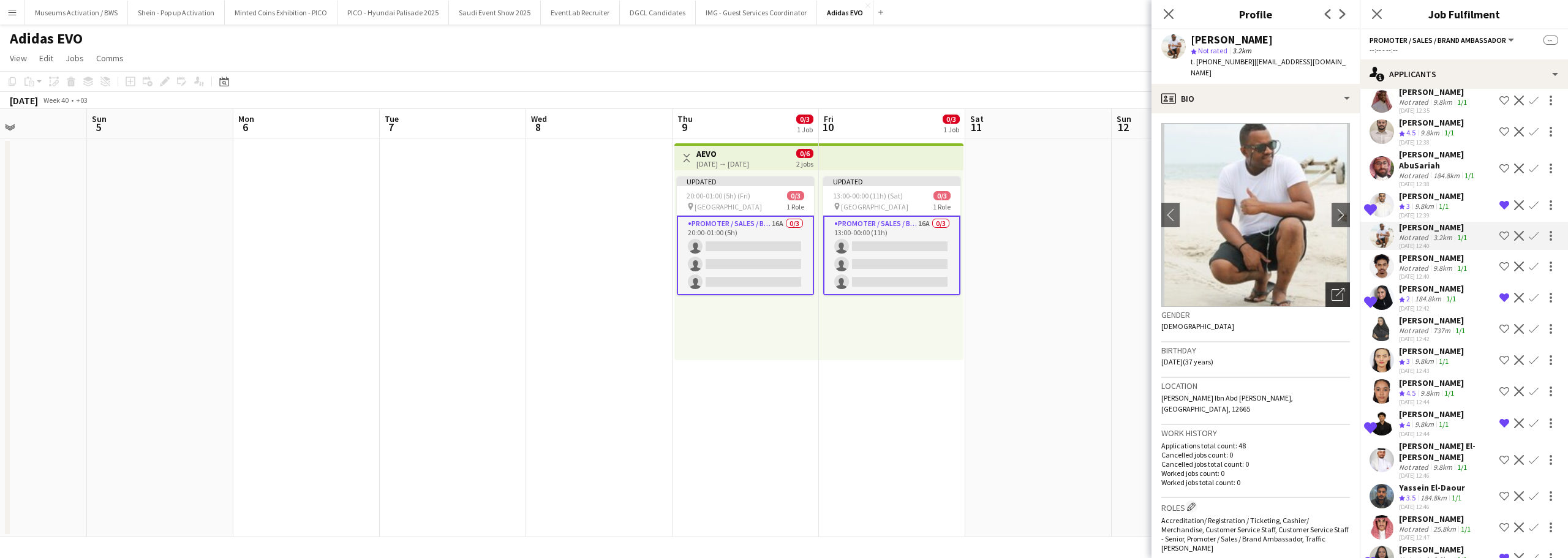
click at [1332, 288] on icon "Open photos pop-in" at bounding box center [1338, 294] width 13 height 13
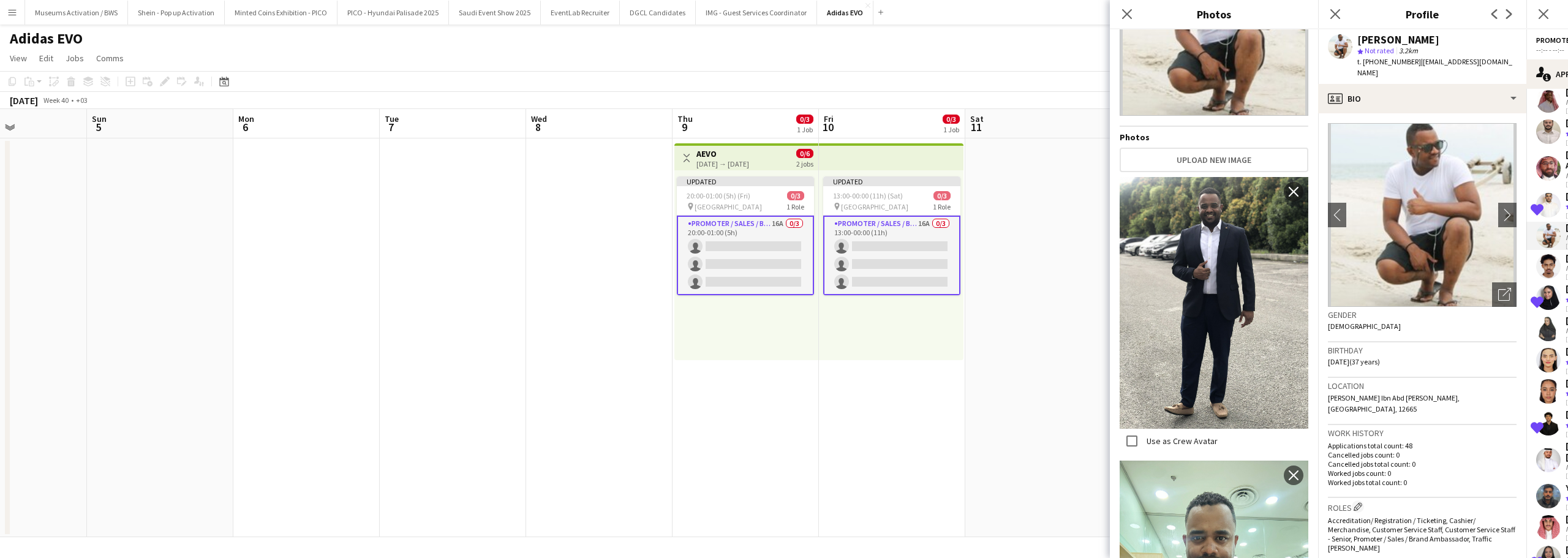
scroll to position [270, 0]
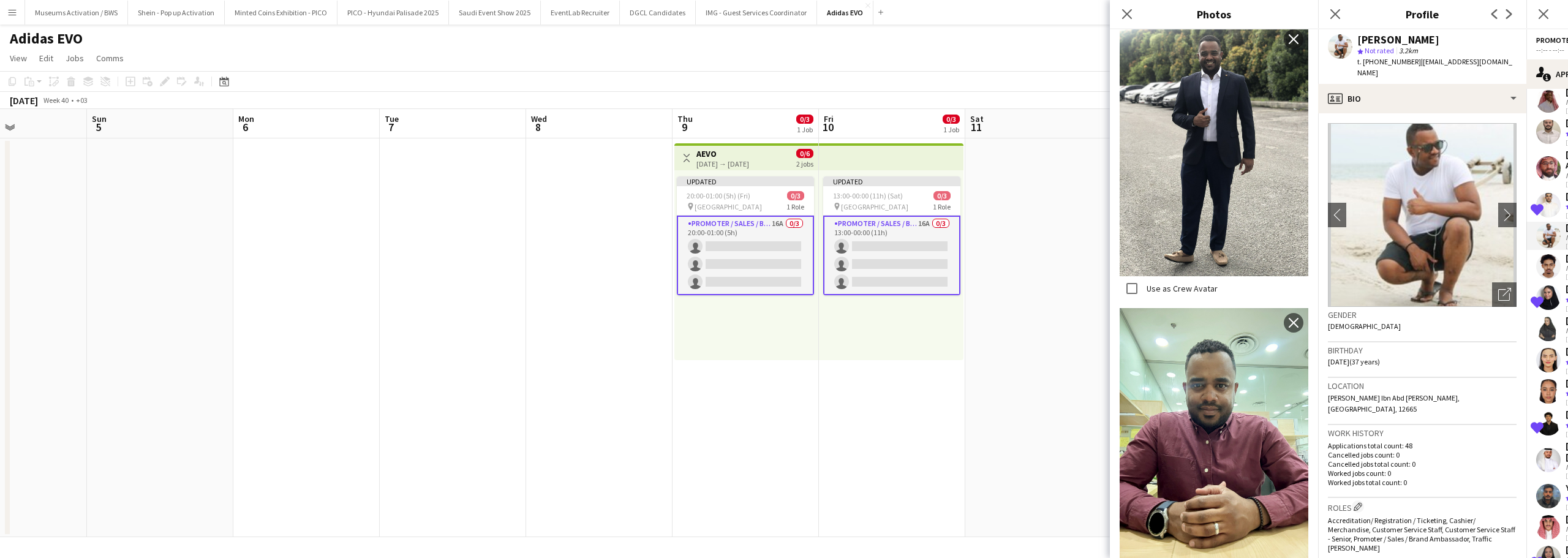
click at [1417, 345] on h3 "Birthday" at bounding box center [1422, 350] width 189 height 11
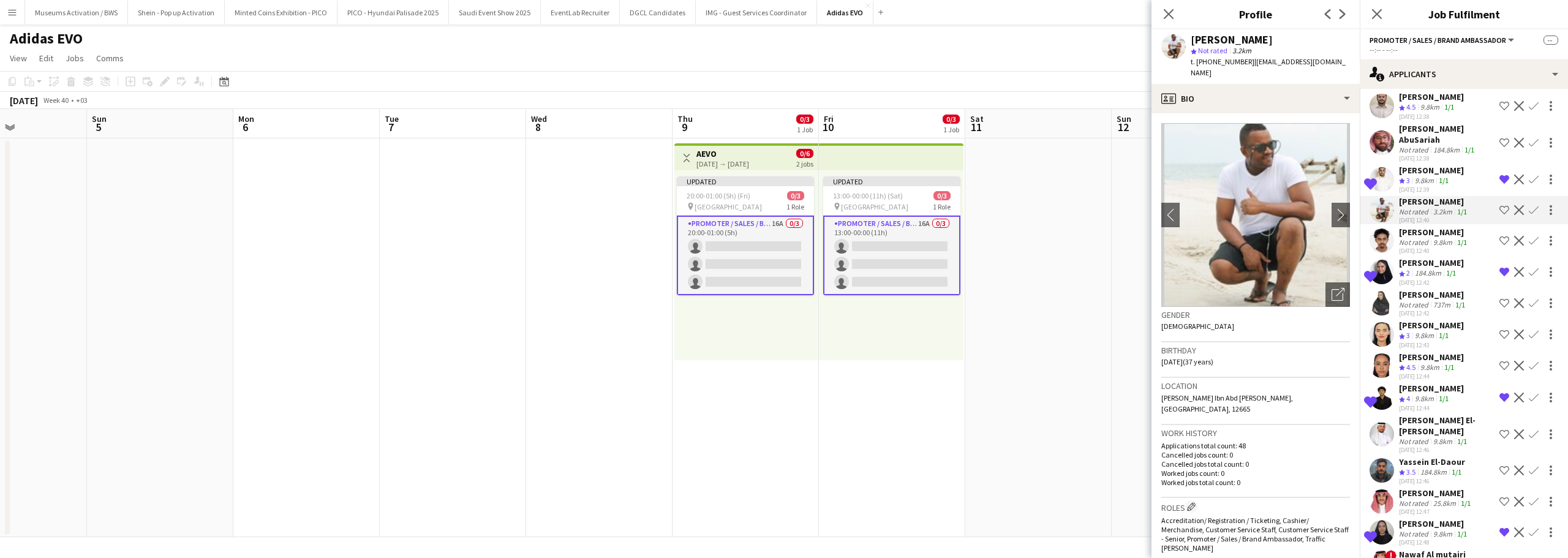
scroll to position [96, 0]
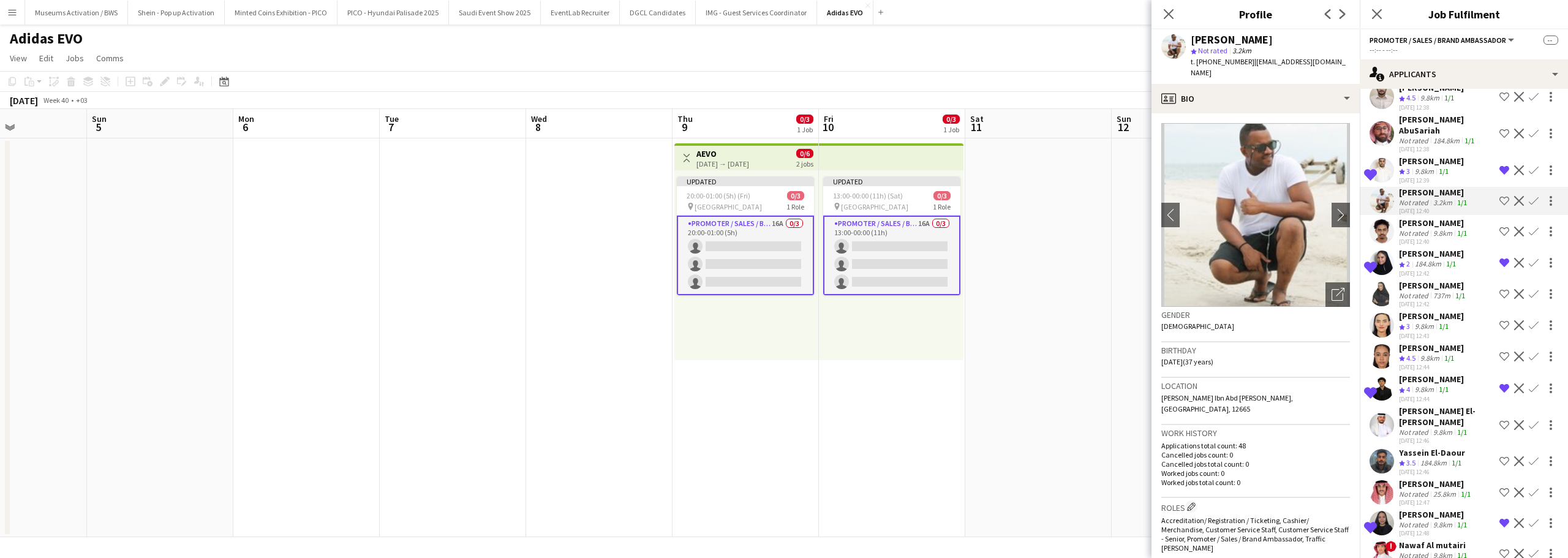
click at [1427, 321] on div "9.8km" at bounding box center [1424, 326] width 24 height 10
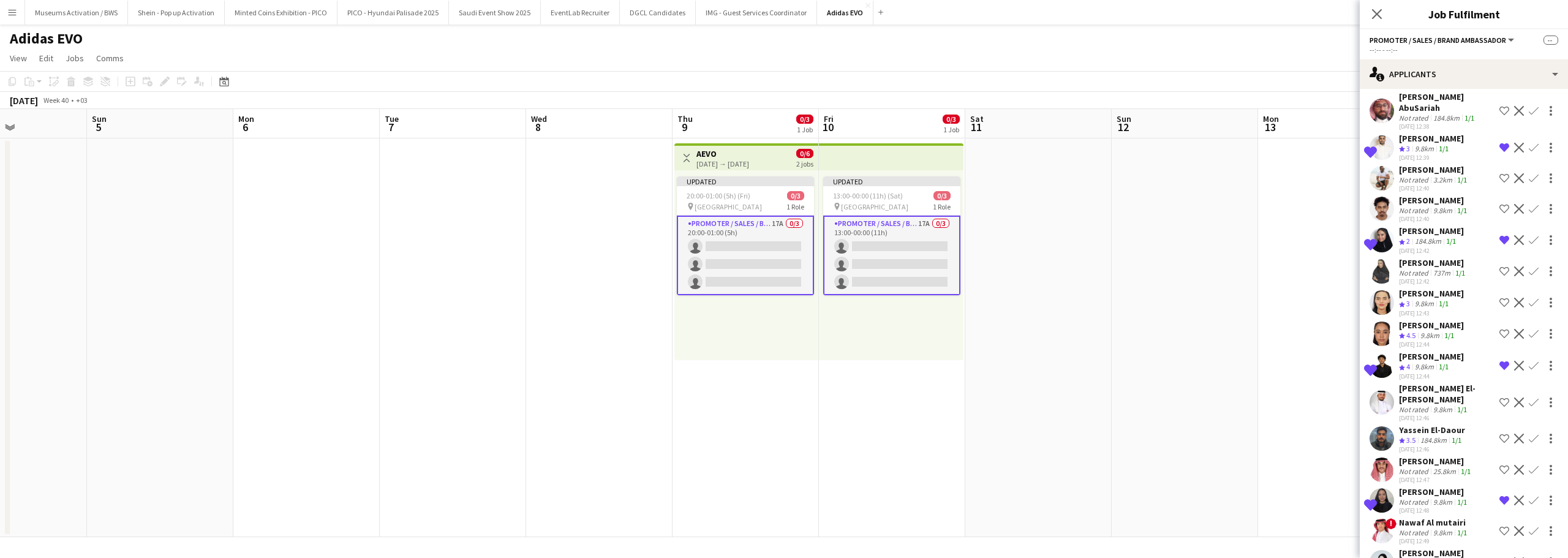
scroll to position [128, 0]
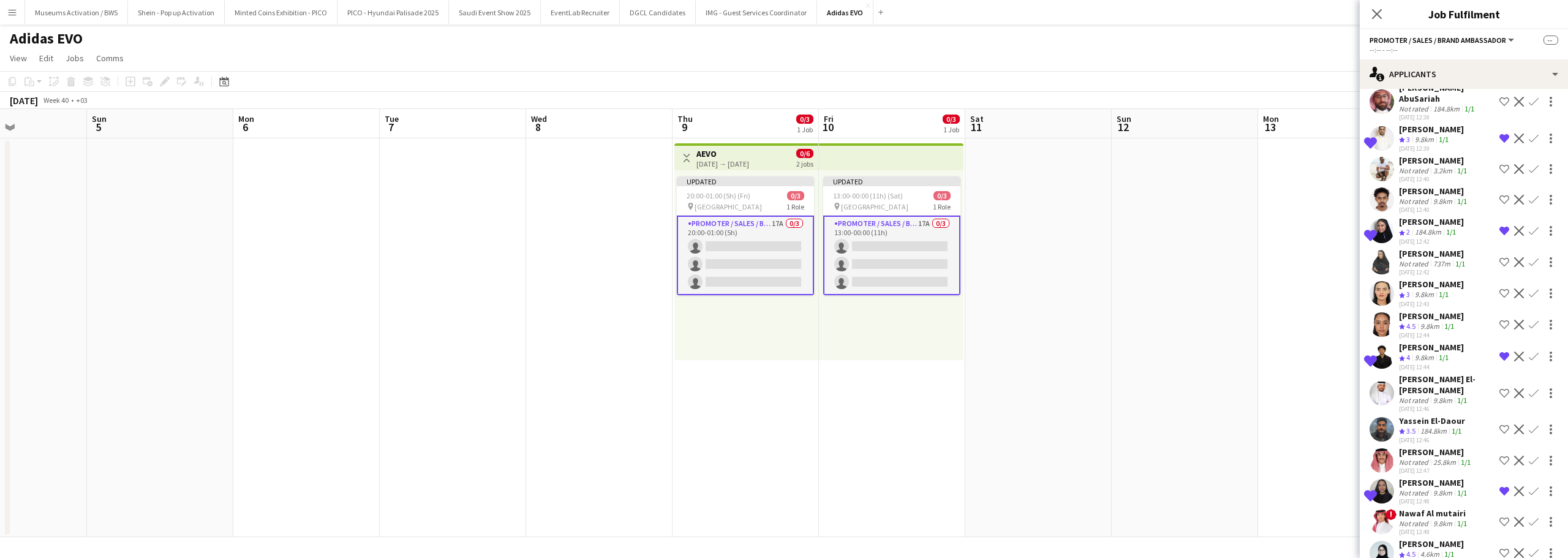
click at [1418, 549] on div "Crew rating 4.5" at bounding box center [1408, 554] width 19 height 10
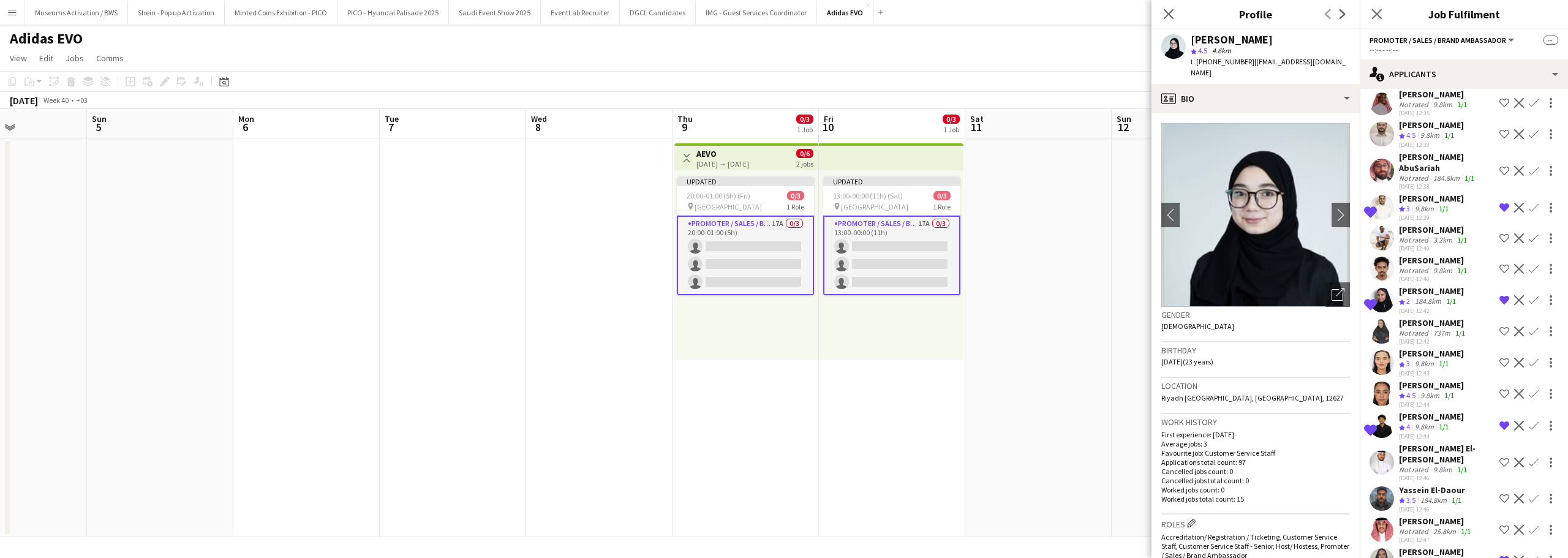
scroll to position [0, 0]
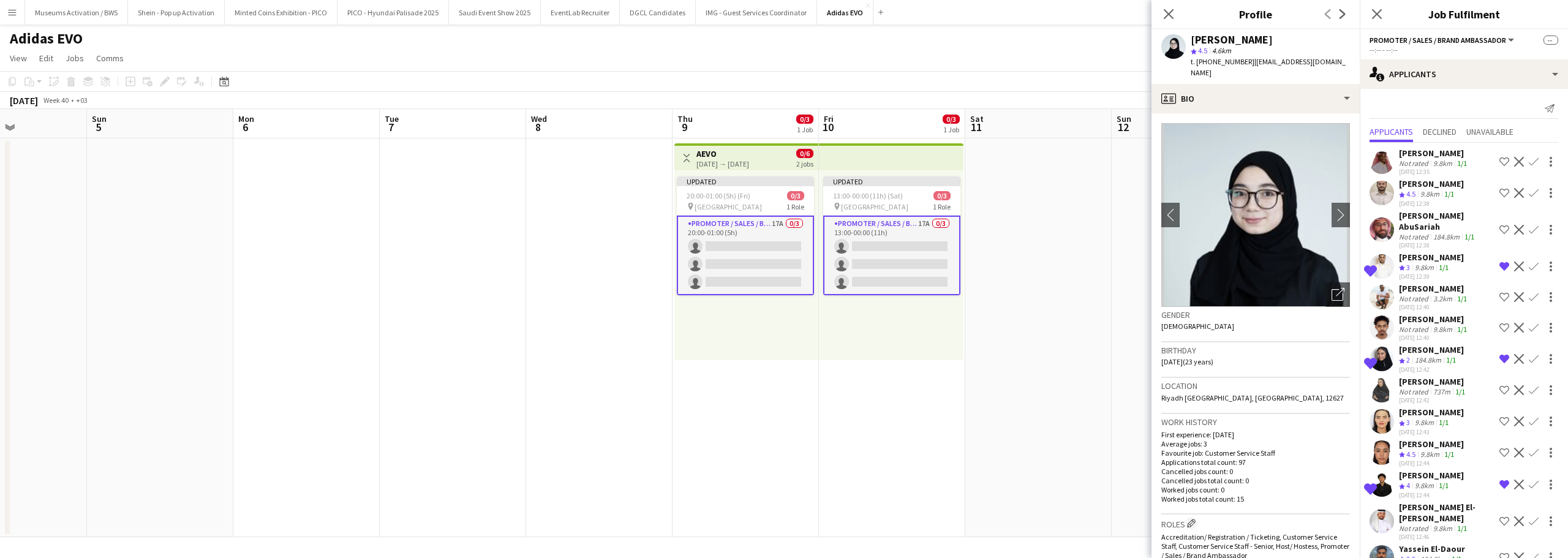
click at [1433, 197] on div "9.8km" at bounding box center [1429, 194] width 24 height 10
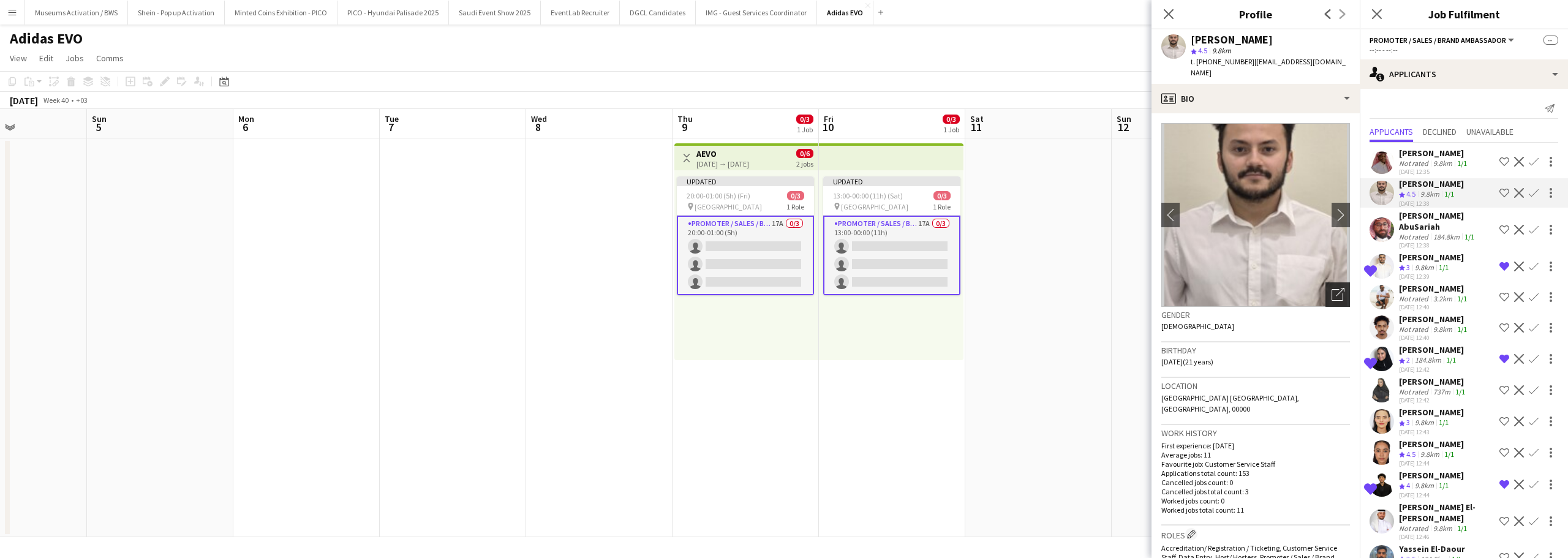
click at [1333, 288] on icon "Open photos pop-in" at bounding box center [1338, 294] width 13 height 13
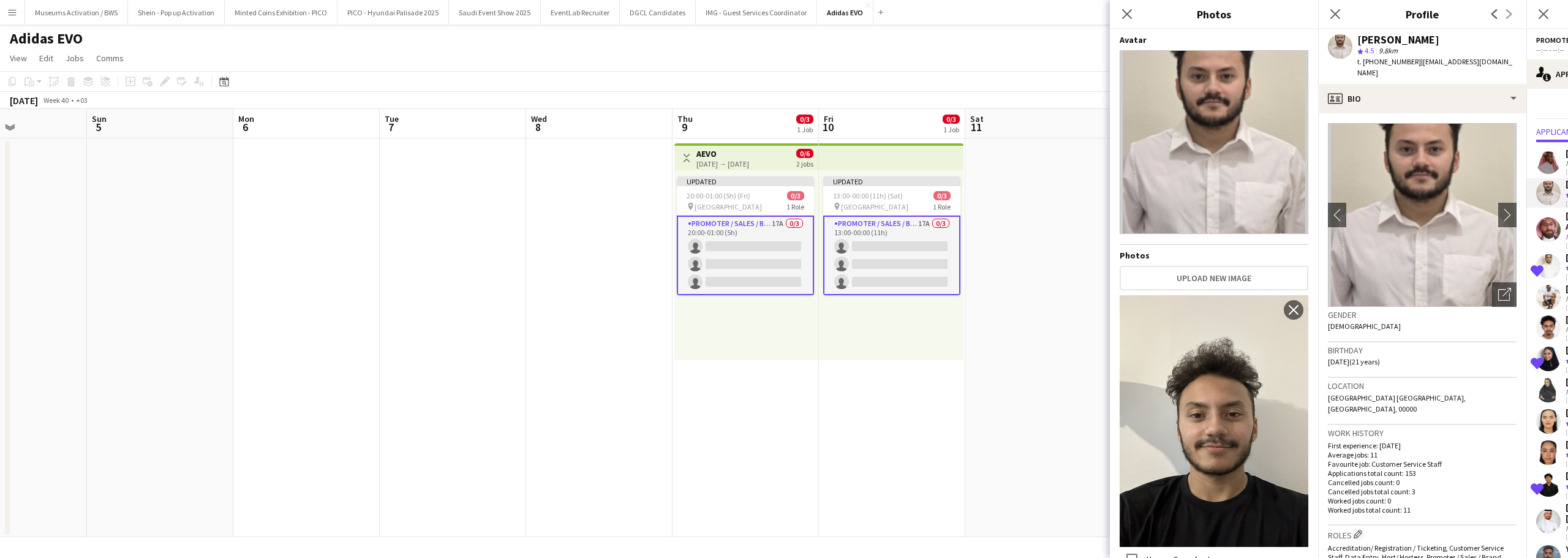
click at [1349, 390] on div "Location Riyadh Saudi Arabia, Riyadh, 00000" at bounding box center [1422, 401] width 189 height 47
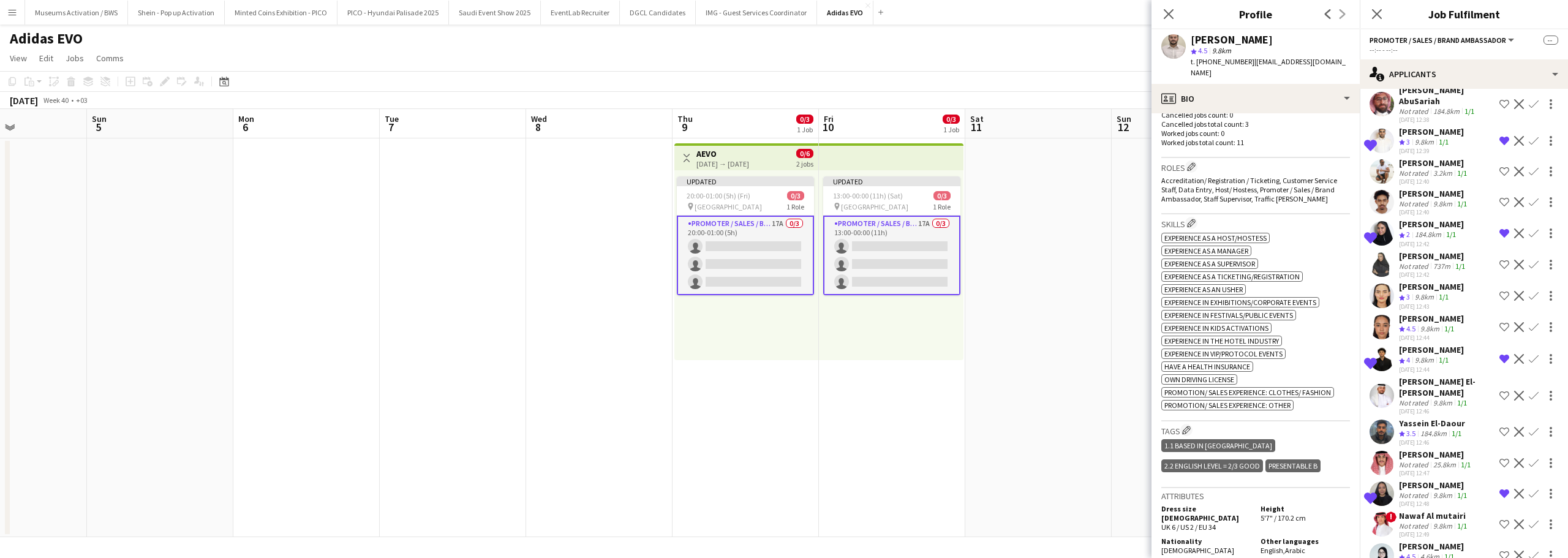
scroll to position [128, 0]
click at [1397, 248] on div "Nadeen Alfadel Not rated 737m 1/1 30-09-2025 12:42 Shortlist crew Decline Confi…" at bounding box center [1464, 262] width 208 height 28
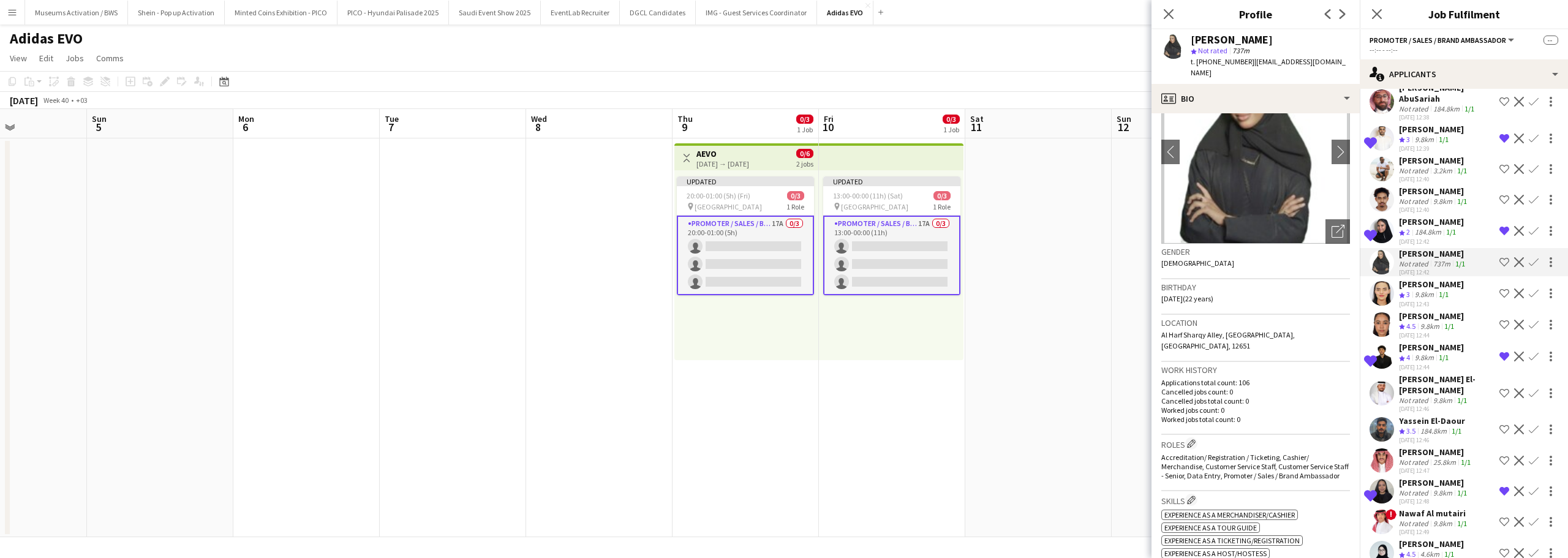
scroll to position [0, 0]
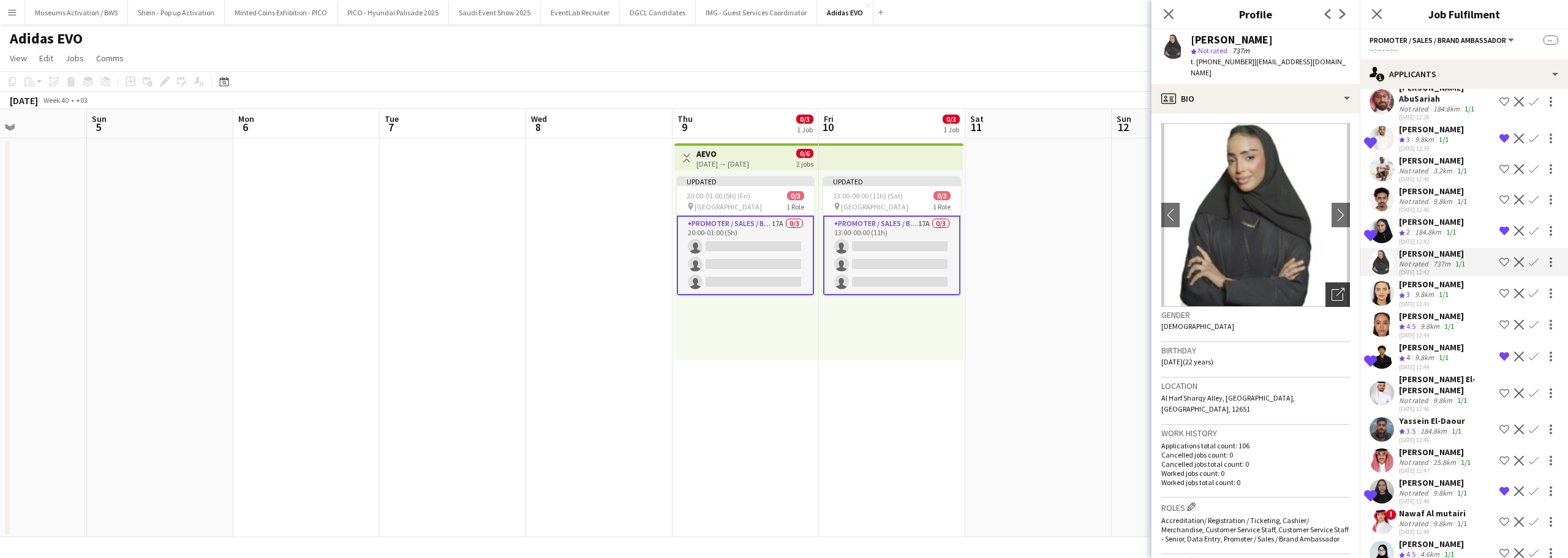
click at [1332, 288] on icon "Open photos pop-in" at bounding box center [1338, 294] width 13 height 13
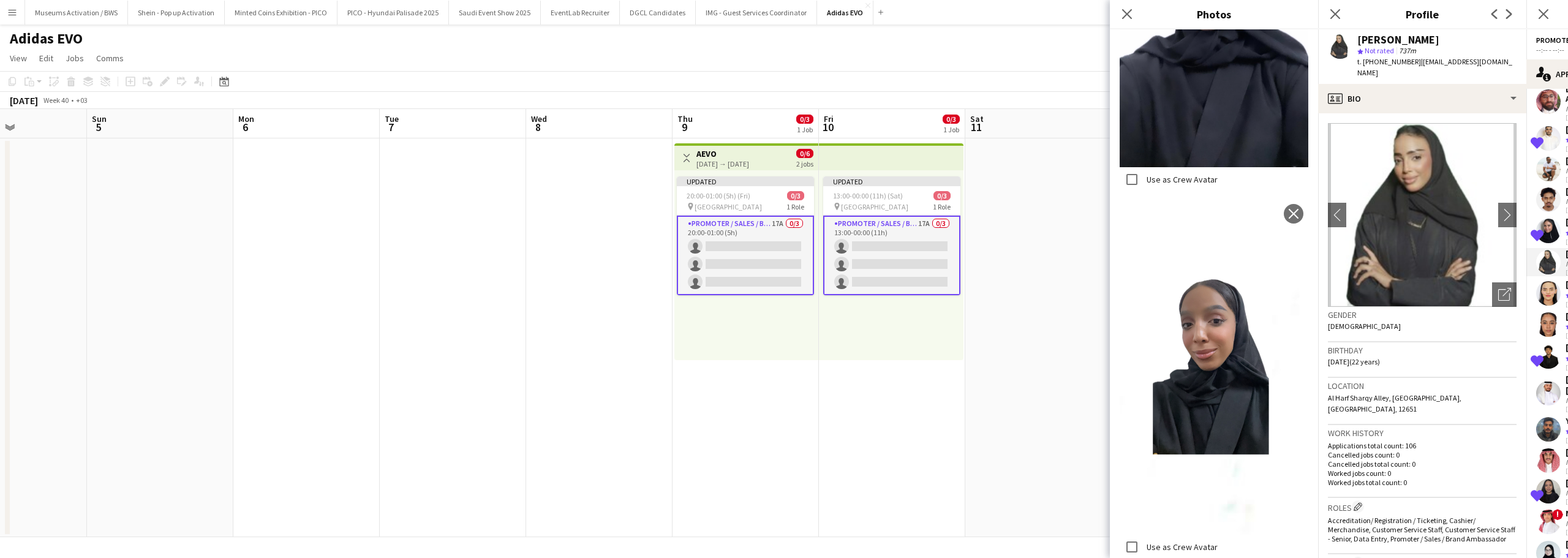
scroll to position [1640, 0]
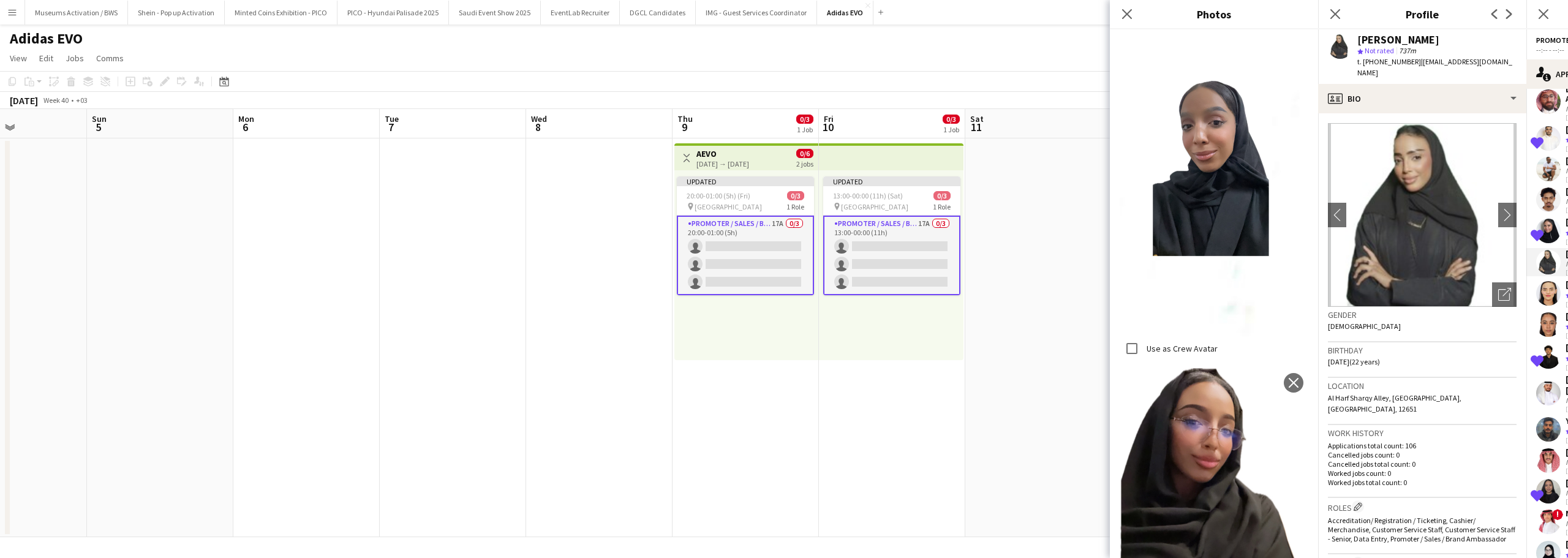
click at [1373, 323] on div "Gender Female" at bounding box center [1422, 324] width 189 height 36
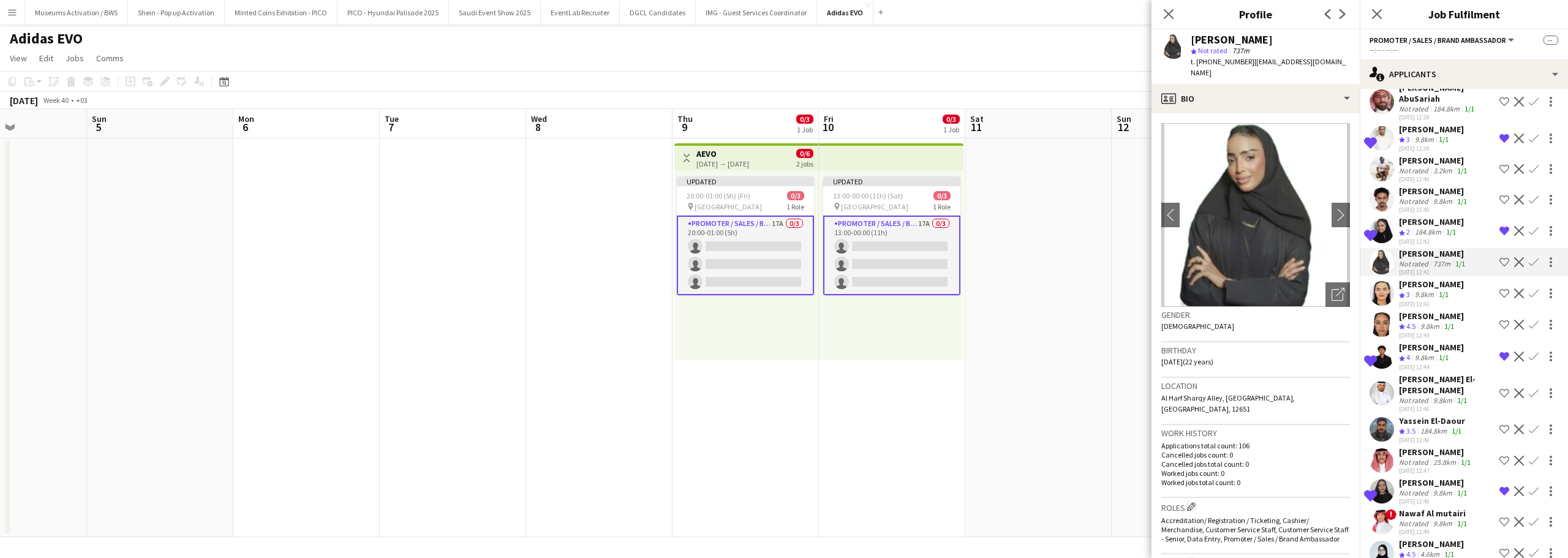
click at [1399, 415] on div "Yassein El-Daour" at bounding box center [1432, 420] width 66 height 11
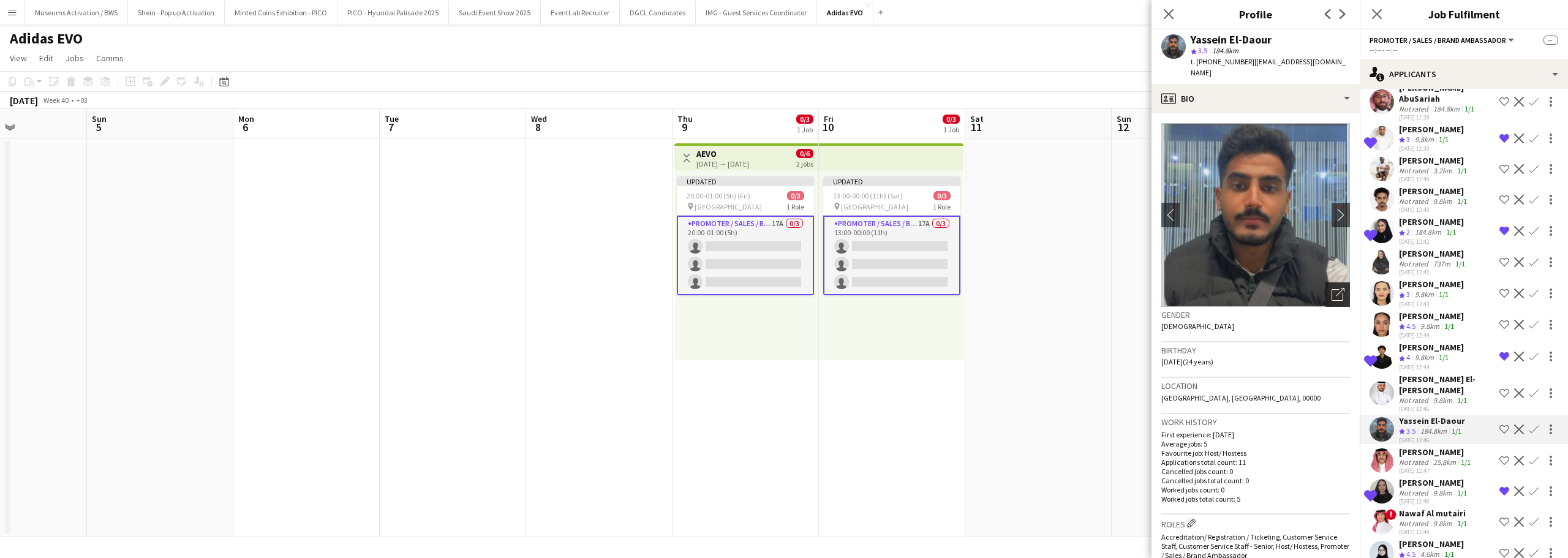
click at [1335, 282] on div "Open photos pop-in" at bounding box center [1338, 294] width 25 height 25
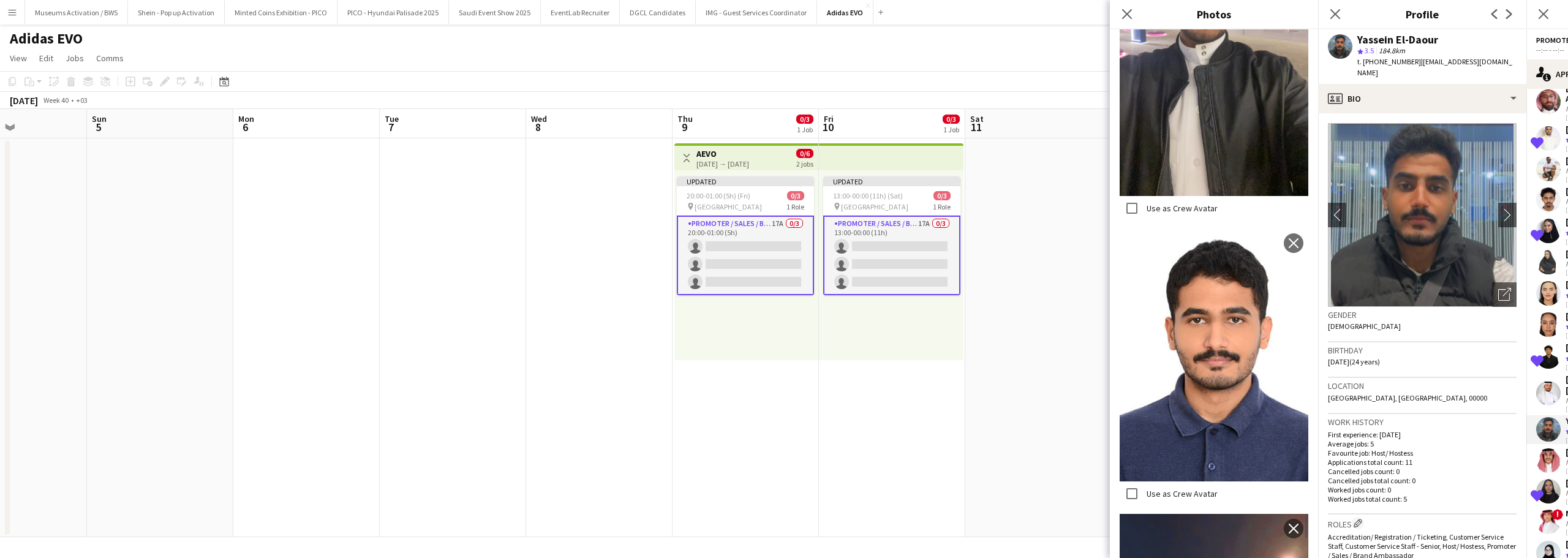
scroll to position [3325, 0]
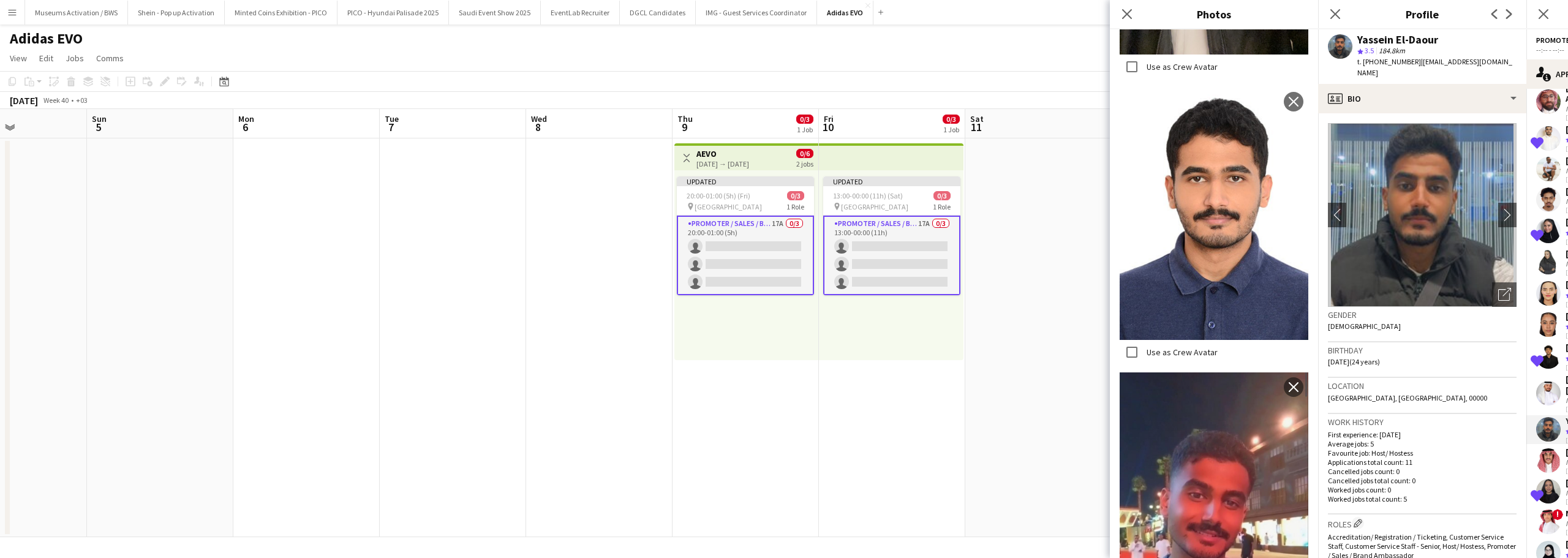
click at [1357, 414] on div "Work history First experience: 03-12-2024 Average jobs: 5 Favourite job: Host/ …" at bounding box center [1422, 464] width 189 height 101
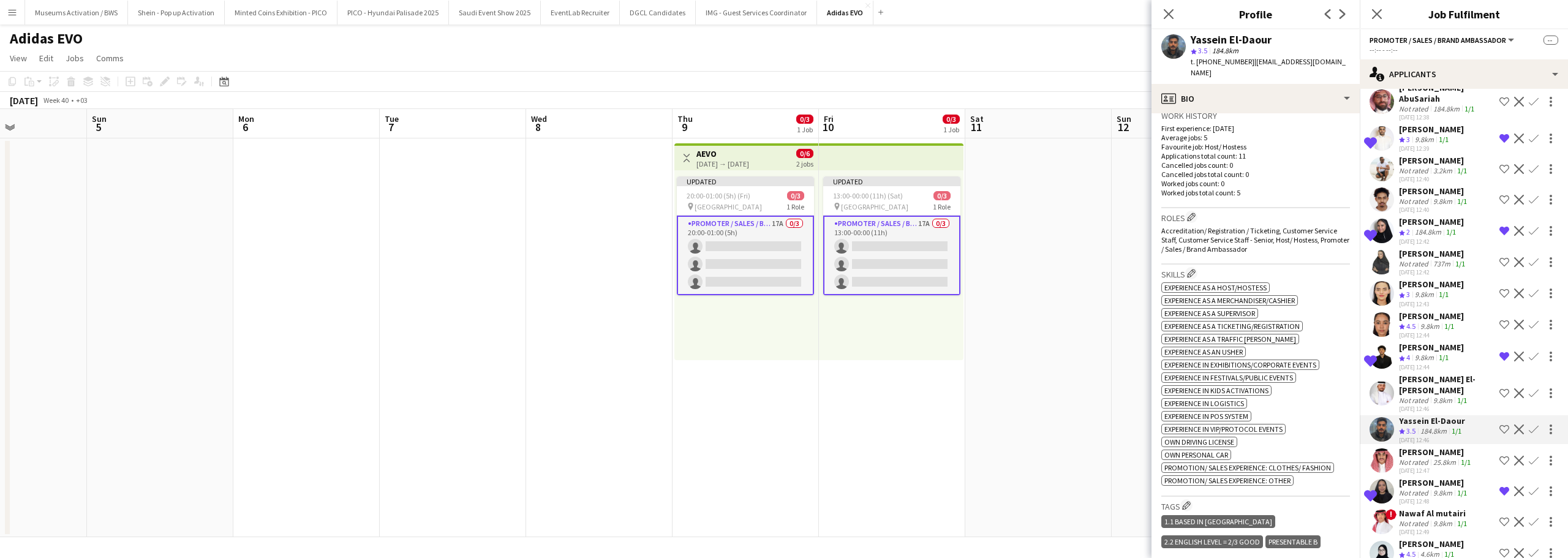
scroll to position [0, 0]
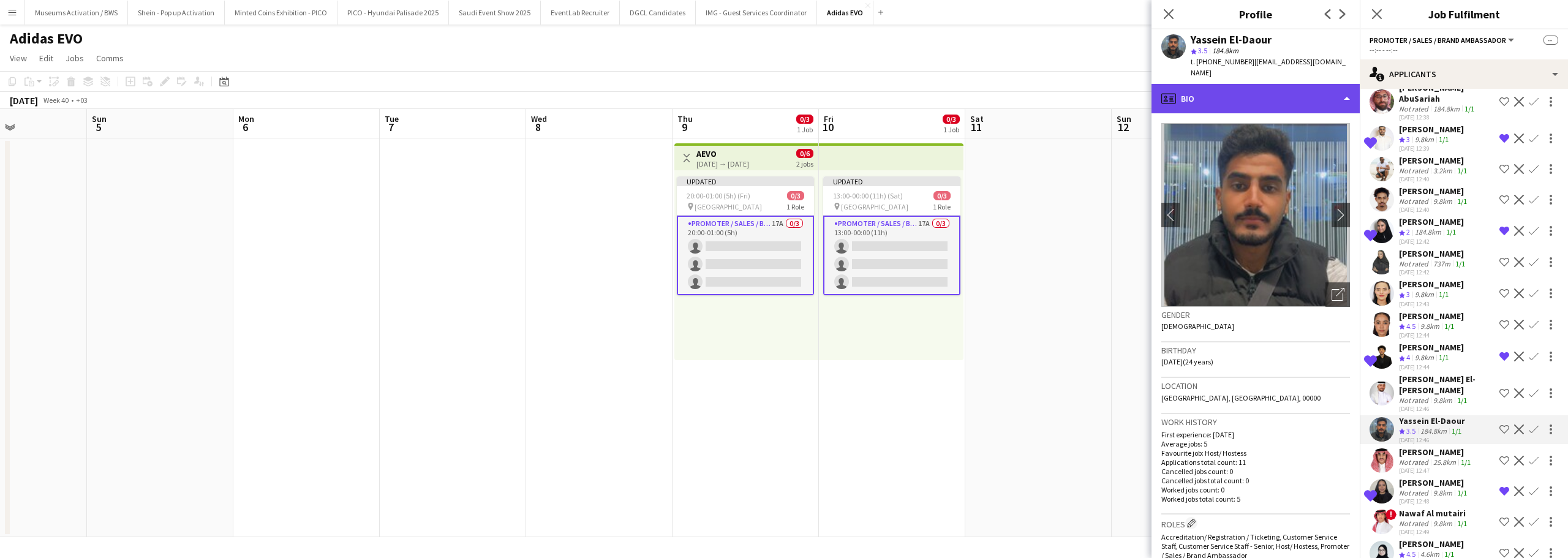
click at [1263, 94] on div "profile Bio" at bounding box center [1256, 98] width 208 height 29
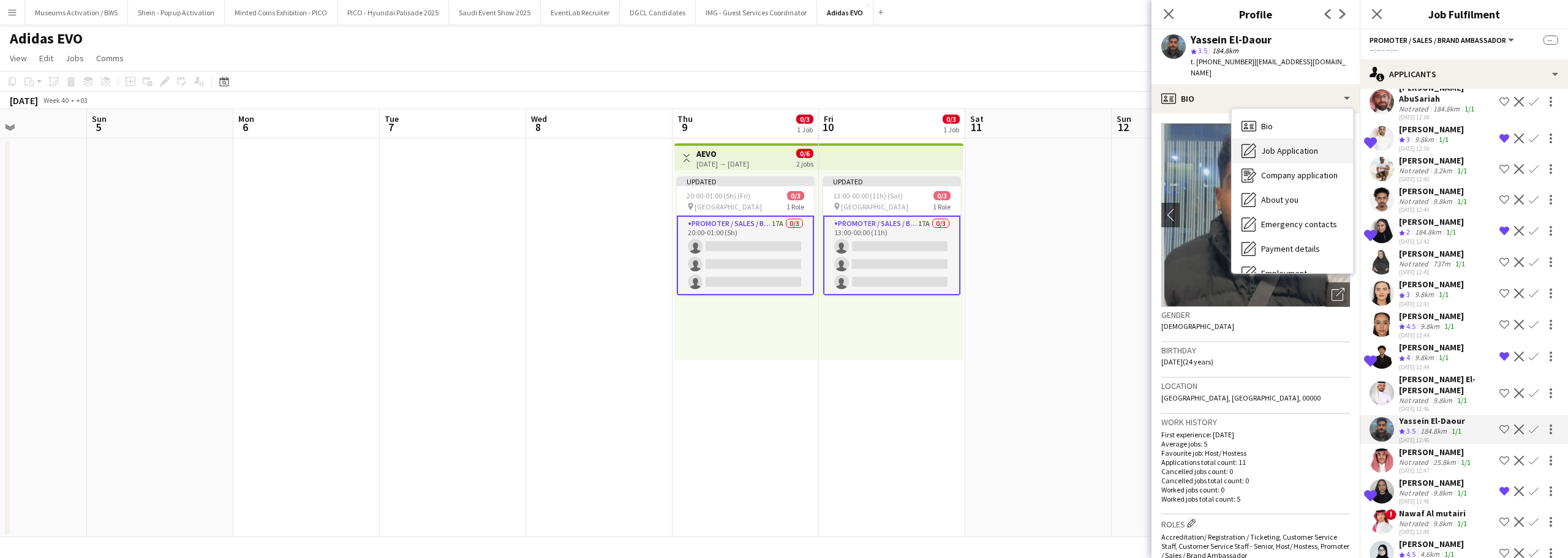
click at [1268, 149] on div "Job Application Job Application" at bounding box center [1292, 151] width 121 height 25
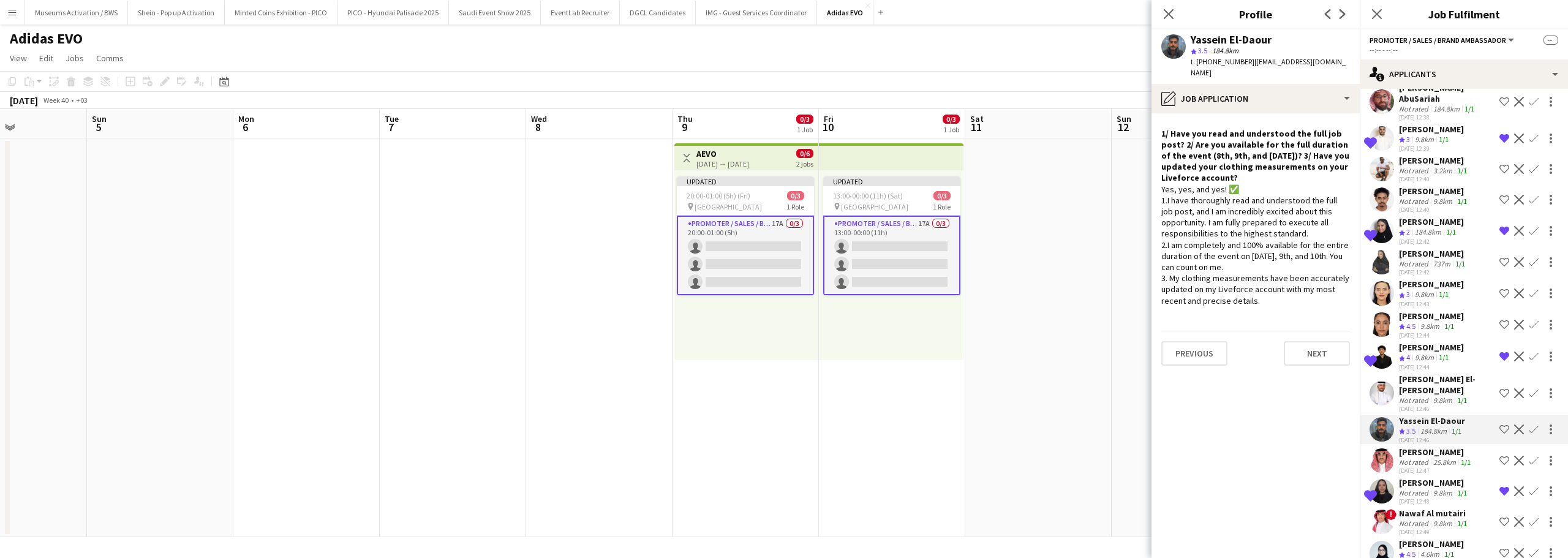
click at [1267, 168] on h4 "1/ Have you read and understood the full job post? 2/ Are you available for the…" at bounding box center [1255, 156] width 189 height 55
click at [1265, 194] on div "Yes, yes, and yes! ✅ 1.I have thoroughly read and understood the full job post,…" at bounding box center [1255, 245] width 189 height 122
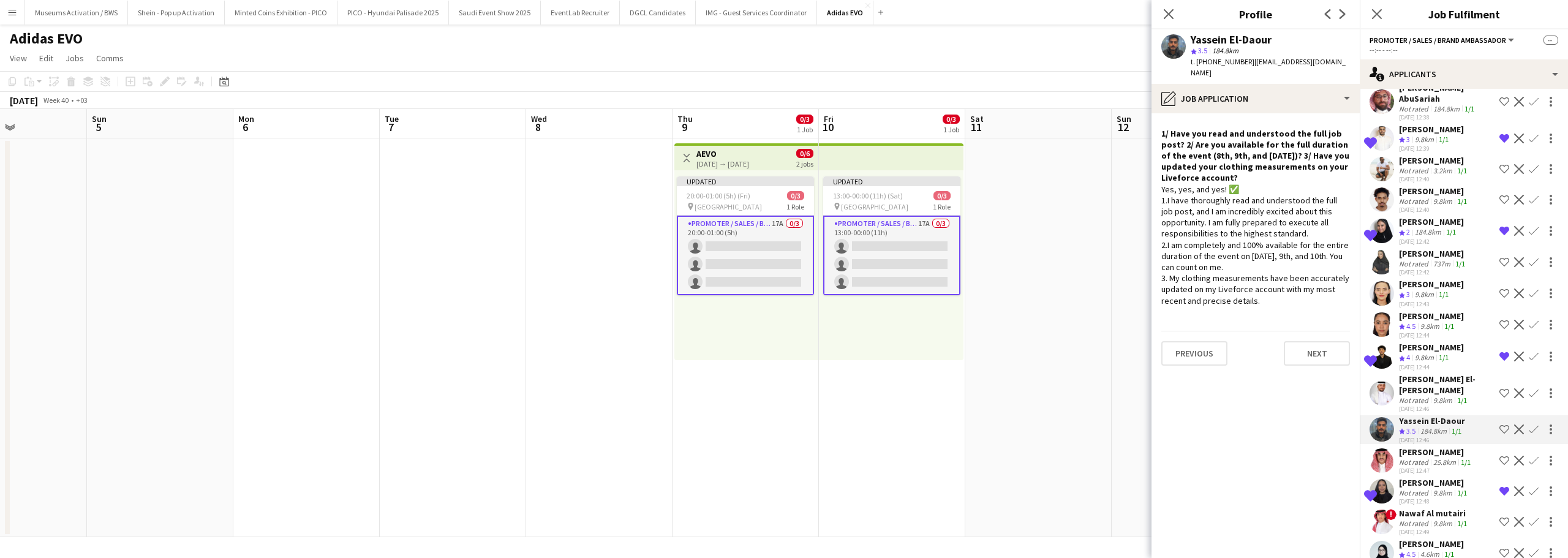
click at [1265, 194] on div "Yes, yes, and yes! ✅ 1.I have thoroughly read and understood the full job post,…" at bounding box center [1255, 245] width 189 height 122
click at [1265, 211] on div "Yes, yes, and yes! ✅ 1.I have thoroughly read and understood the full job post,…" at bounding box center [1255, 245] width 189 height 122
click at [1263, 243] on div "Yes, yes, and yes! ✅ 1.I have thoroughly read and understood the full job post,…" at bounding box center [1255, 245] width 189 height 122
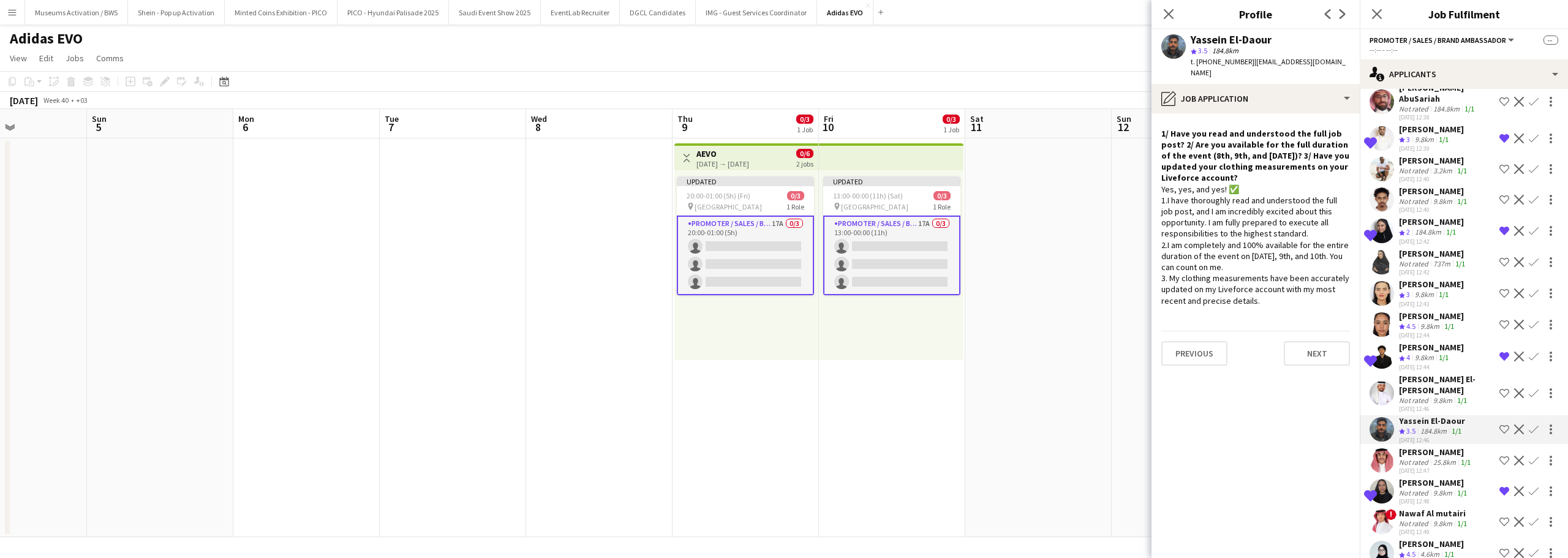
click at [1263, 243] on div "Yes, yes, and yes! ✅ 1.I have thoroughly read and understood the full job post,…" at bounding box center [1255, 245] width 189 height 122
click at [1260, 274] on div "Yes, yes, and yes! ✅ 1.I have thoroughly read and understood the full job post,…" at bounding box center [1255, 245] width 189 height 122
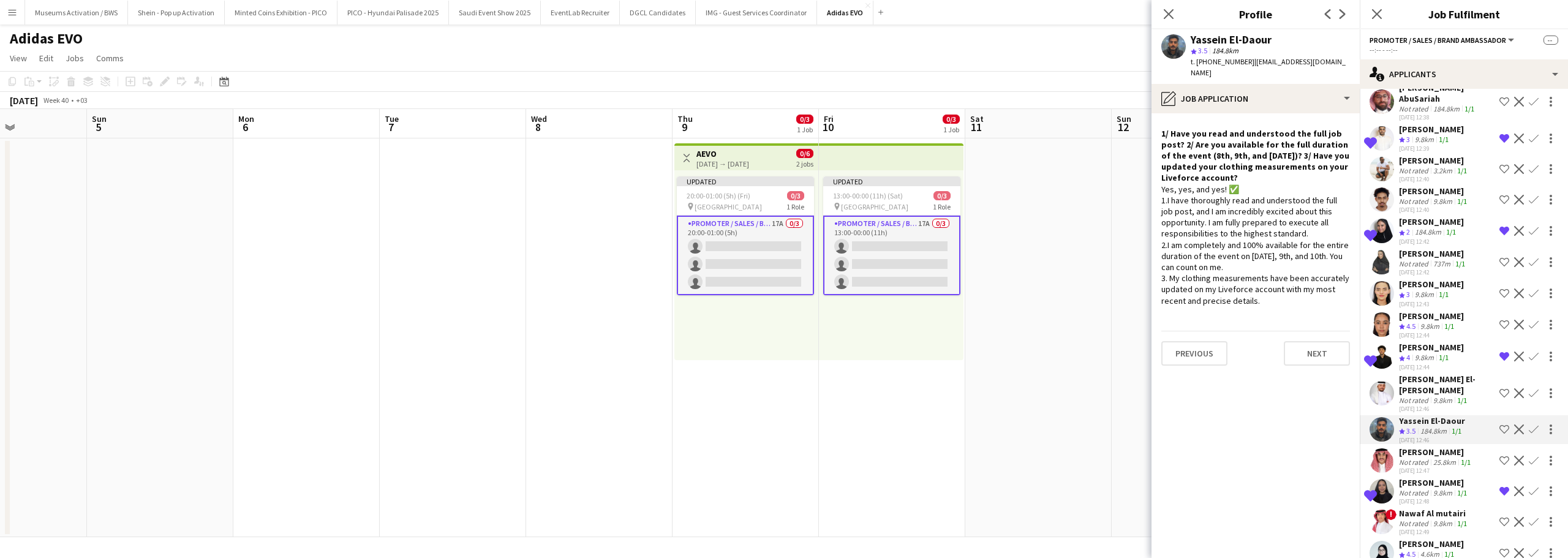
click at [1261, 232] on div "Yes, yes, and yes! ✅ 1.I have thoroughly read and understood the full job post,…" at bounding box center [1255, 245] width 189 height 122
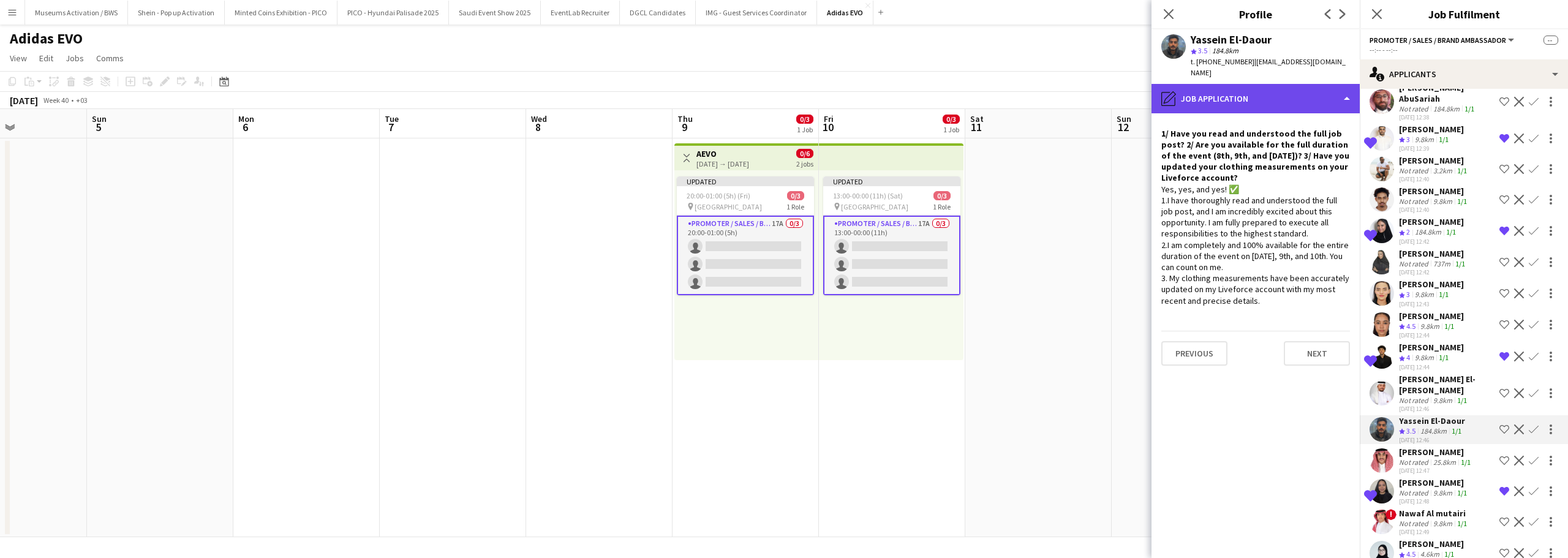
click at [1265, 93] on div "pencil4 Job Application" at bounding box center [1256, 98] width 208 height 29
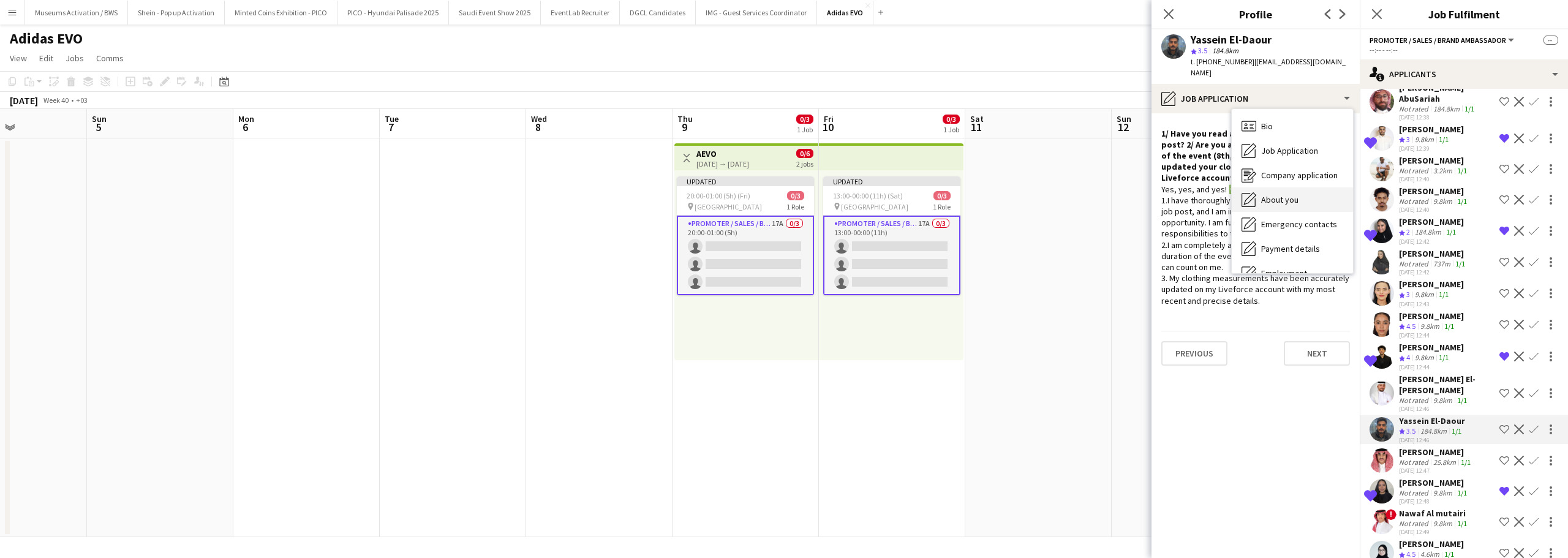
click at [1269, 194] on span "About you" at bounding box center [1279, 199] width 37 height 11
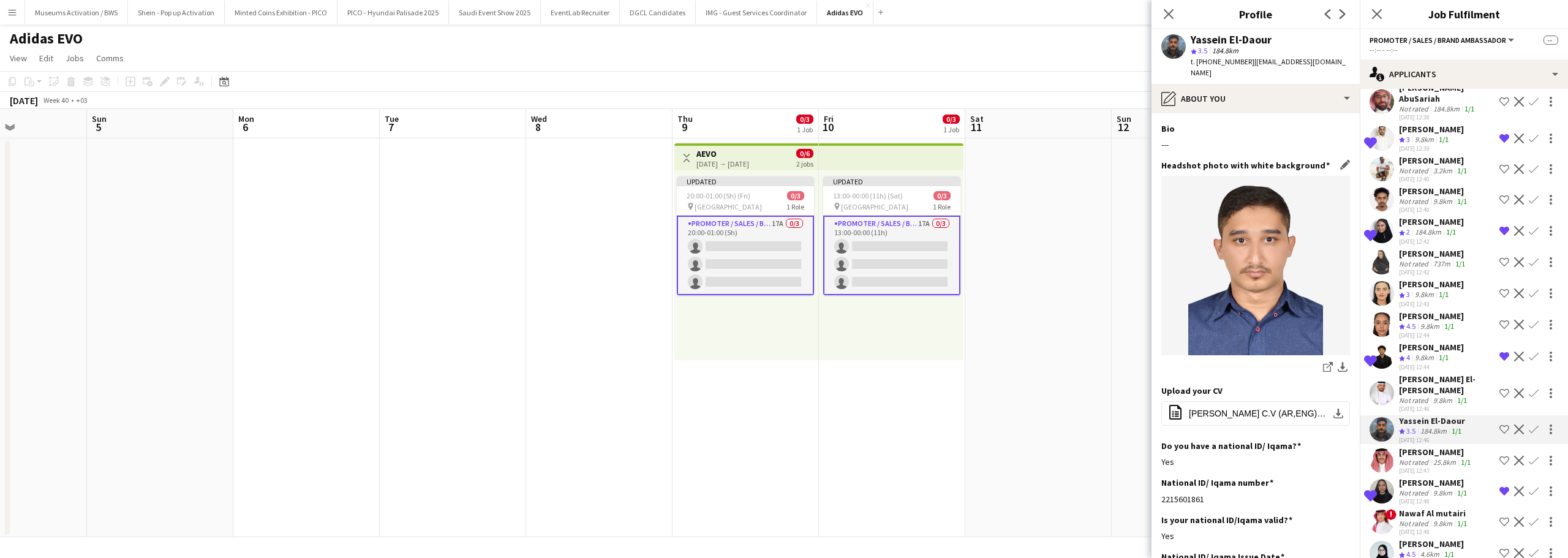
click at [1267, 163] on div "Headshot photo with white background Edit this field share-external-link-1 down…" at bounding box center [1255, 272] width 189 height 225
click at [1267, 139] on div "Bio Edit this field ---" at bounding box center [1255, 141] width 189 height 36
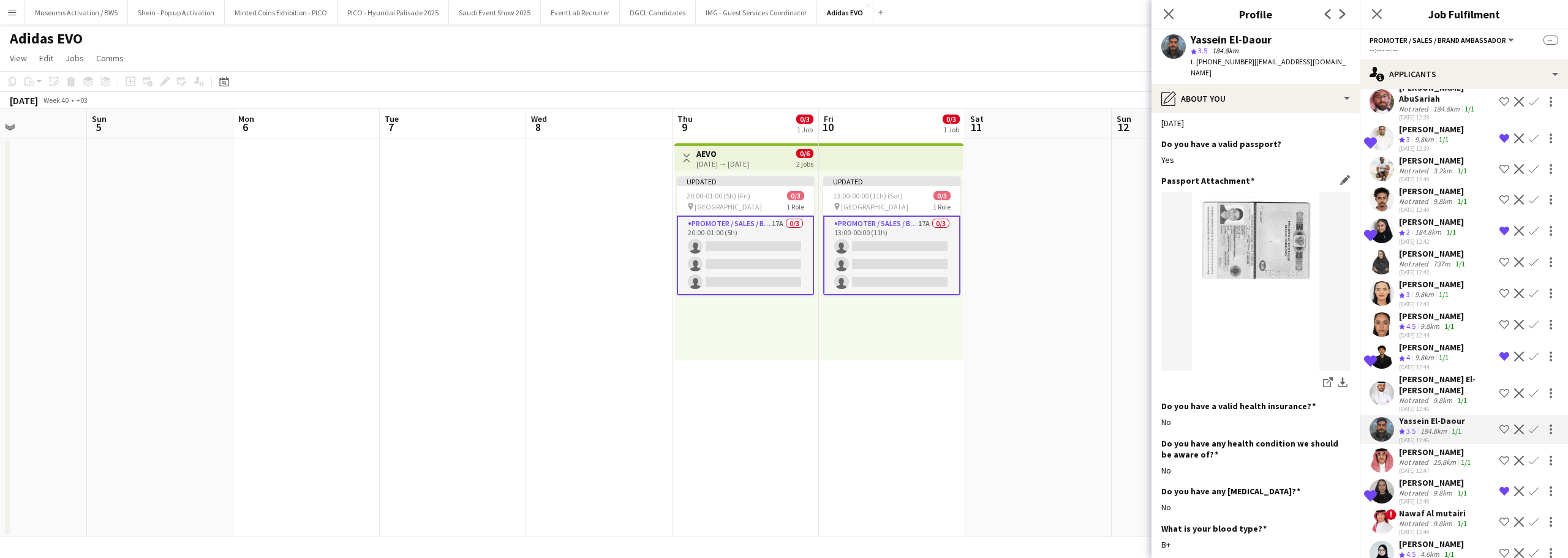
scroll to position [490, 0]
click at [1323, 374] on icon "share-external-link-1" at bounding box center [1327, 378] width 9 height 9
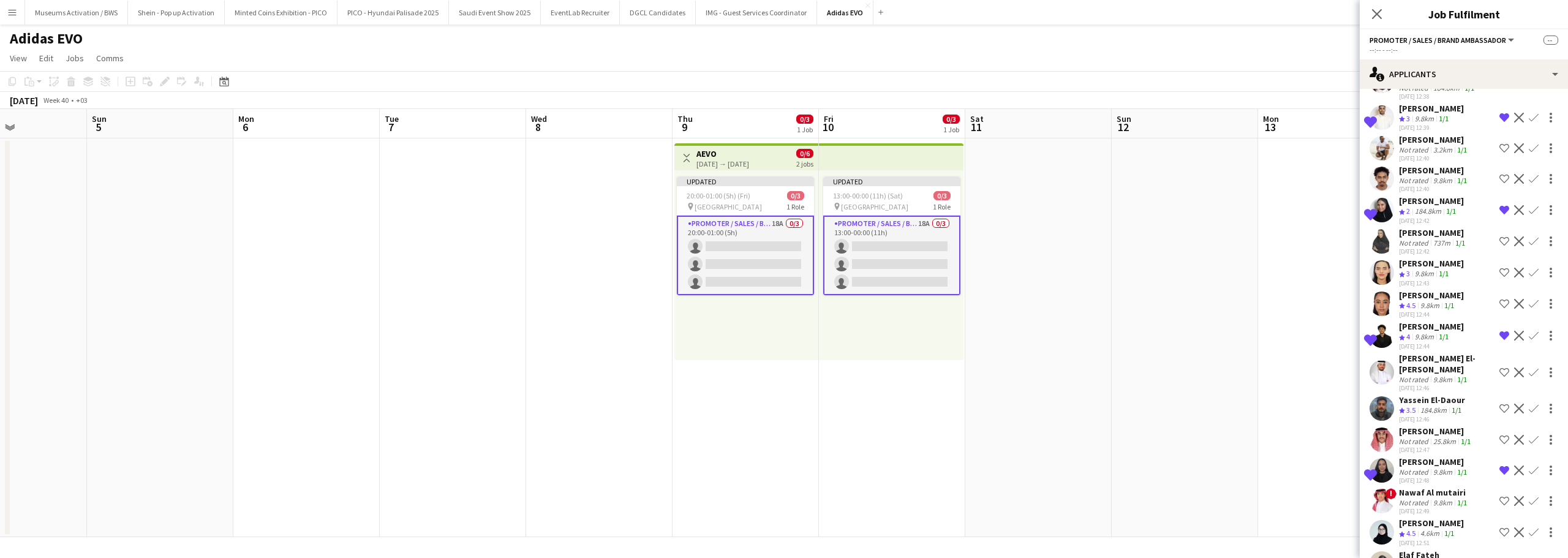
scroll to position [159, 0]
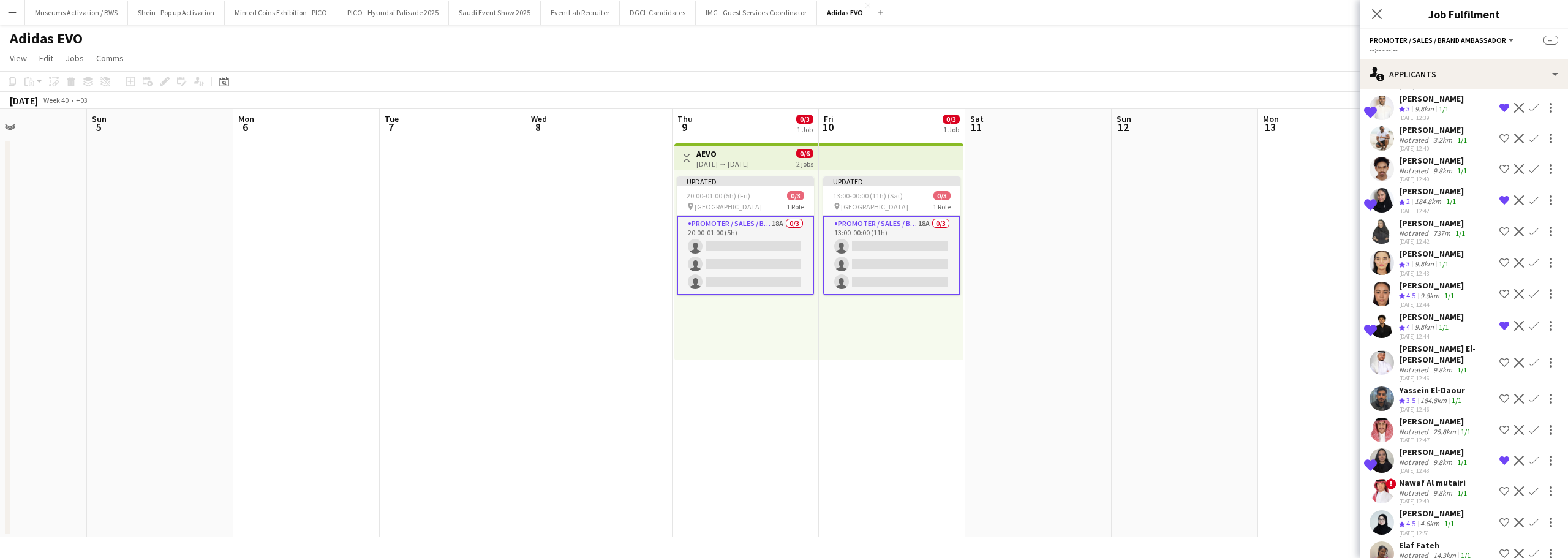
click at [1434, 343] on div "Mohammed El-Hassan" at bounding box center [1446, 354] width 95 height 22
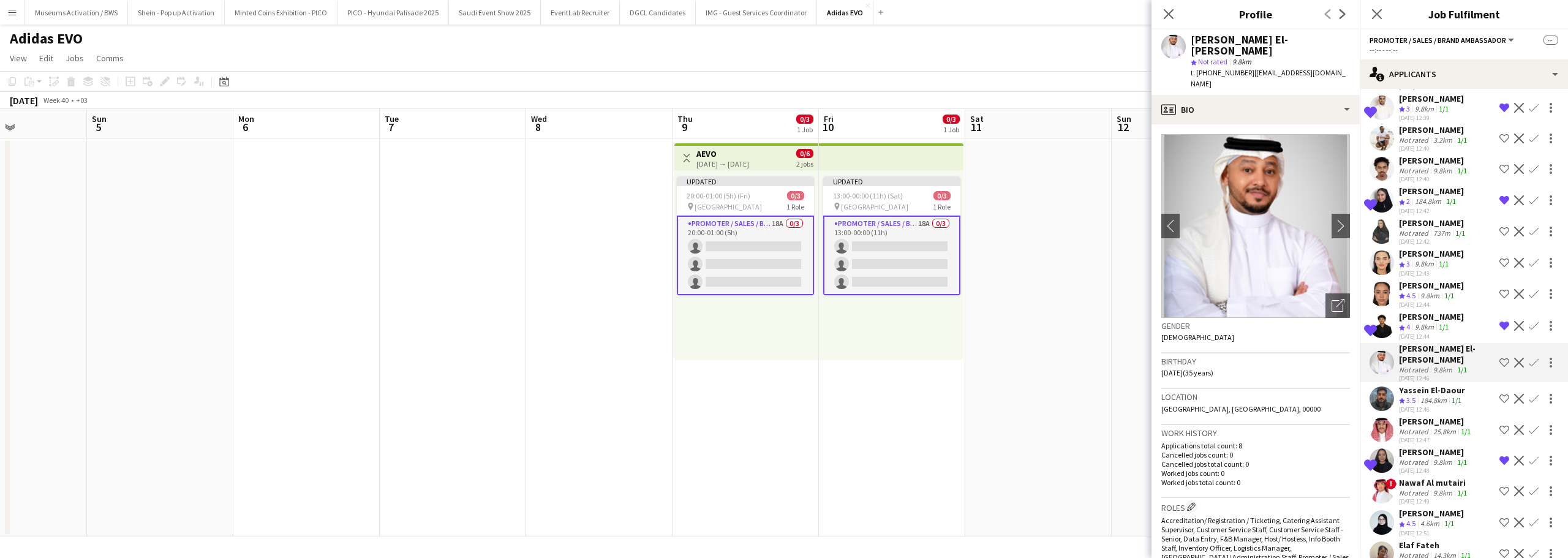
click at [1458, 385] on div "Yassein El-Daour" at bounding box center [1432, 390] width 66 height 11
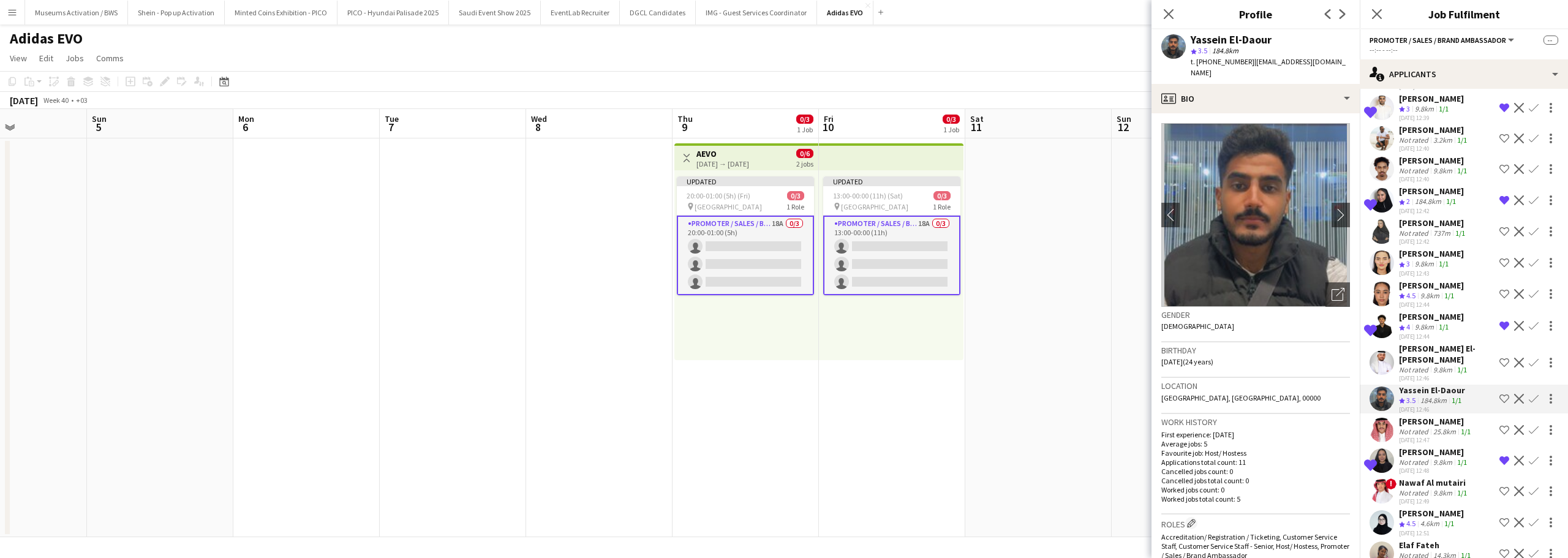
click at [1499, 393] on app-icon "Shortlist crew" at bounding box center [1504, 398] width 9 height 9
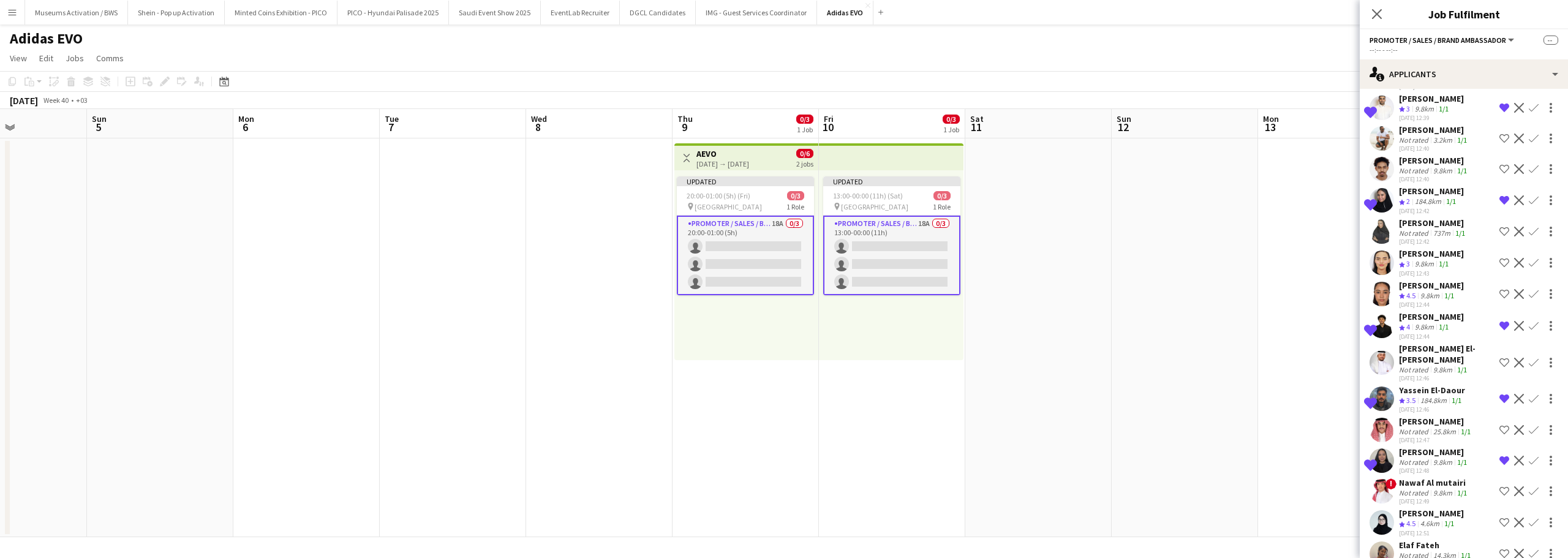
click at [1397, 385] on div "Shortlisted Yassein El-Daour Crew rating 3.5 184.8km 1/1 30-09-2025 12:46 Remov…" at bounding box center [1464, 399] width 208 height 29
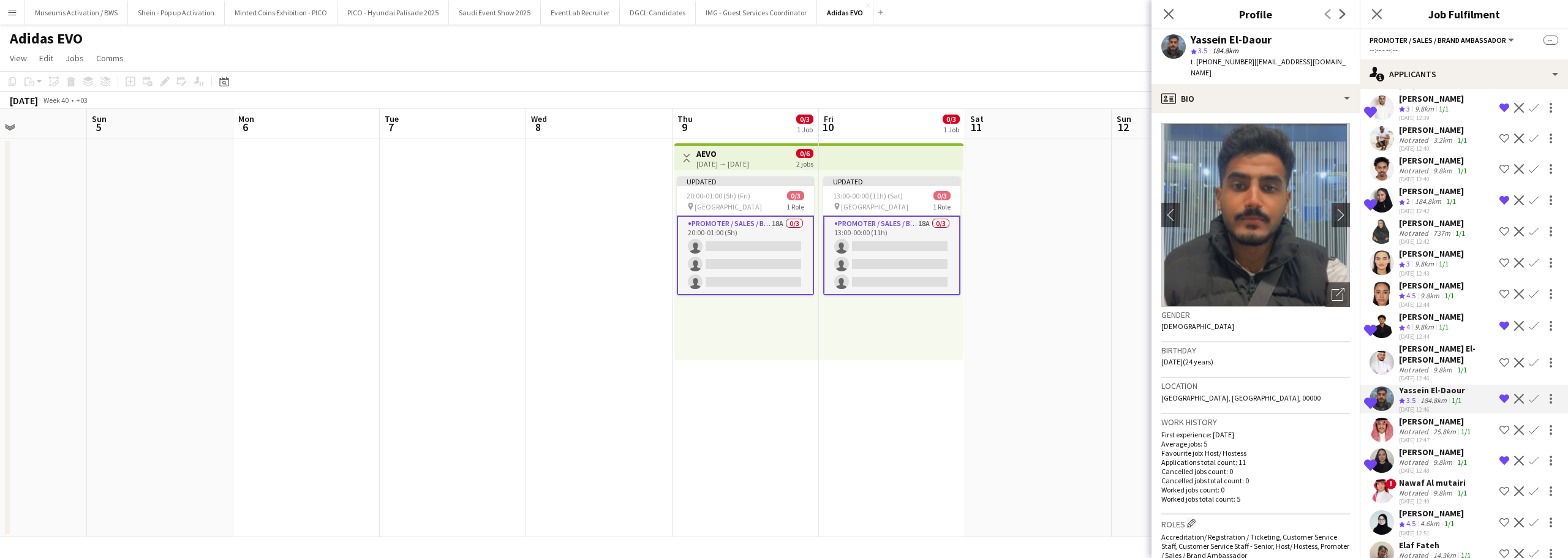
click at [1405, 311] on div "Mohamed Gadkarim" at bounding box center [1431, 316] width 65 height 11
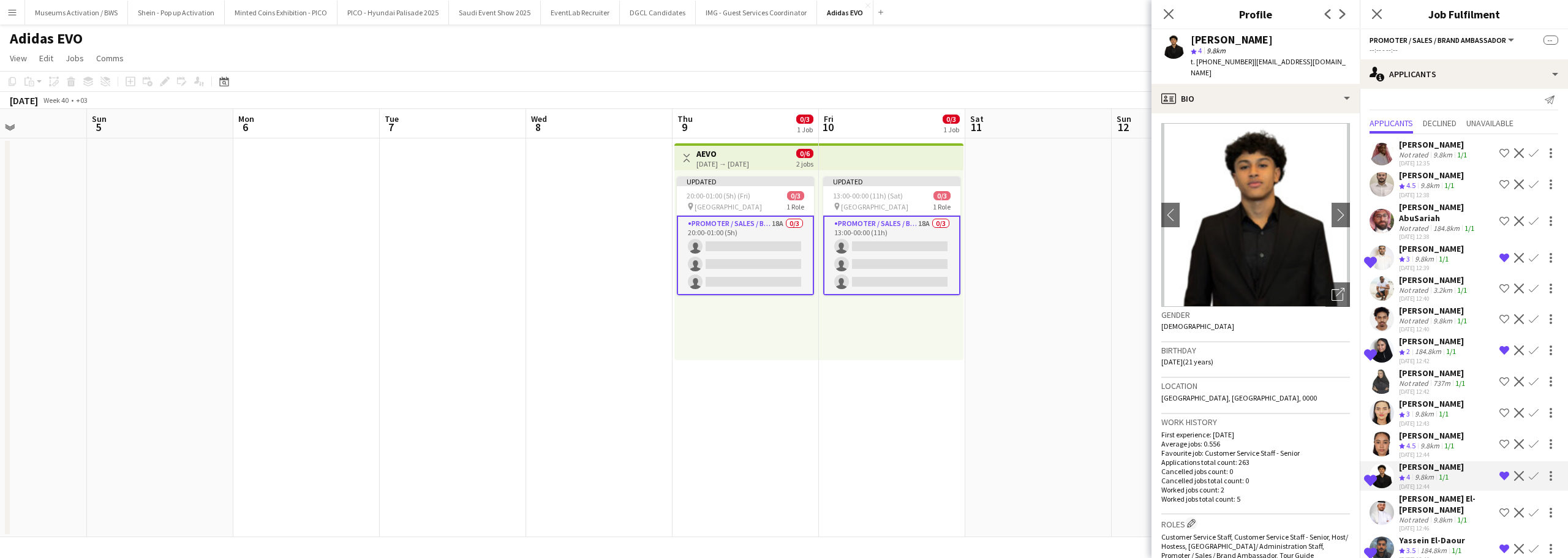
scroll to position [0, 0]
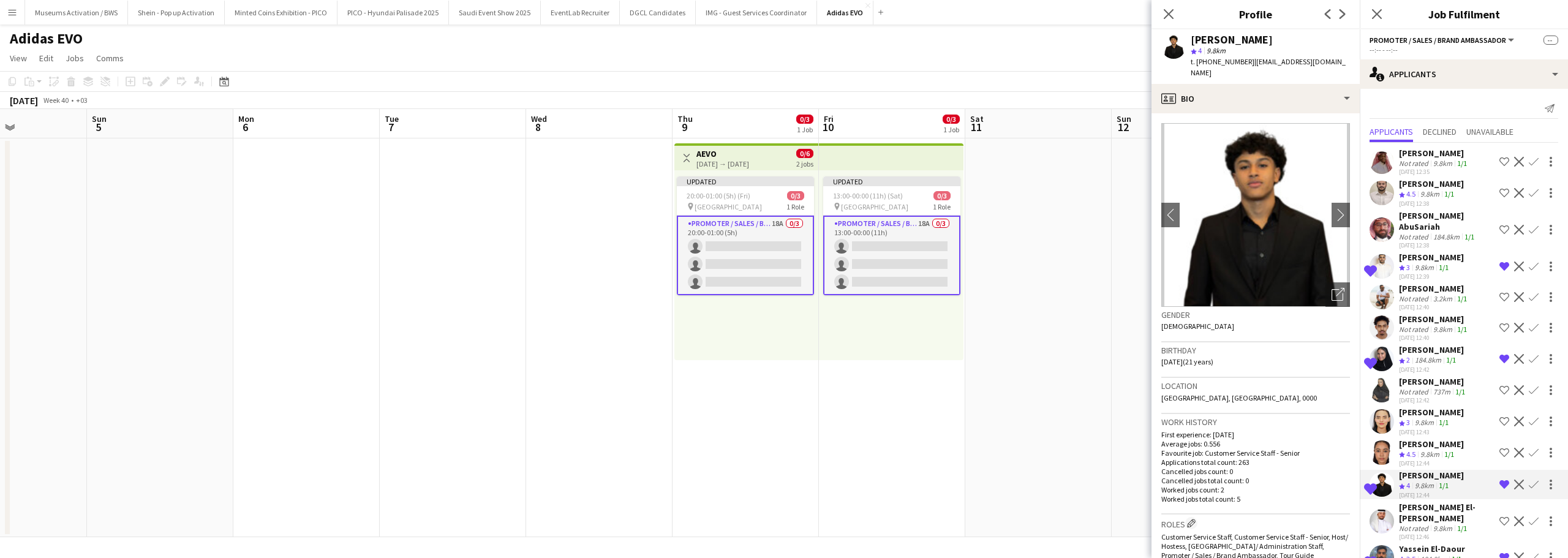
click at [1407, 263] on span "3" at bounding box center [1408, 267] width 4 height 9
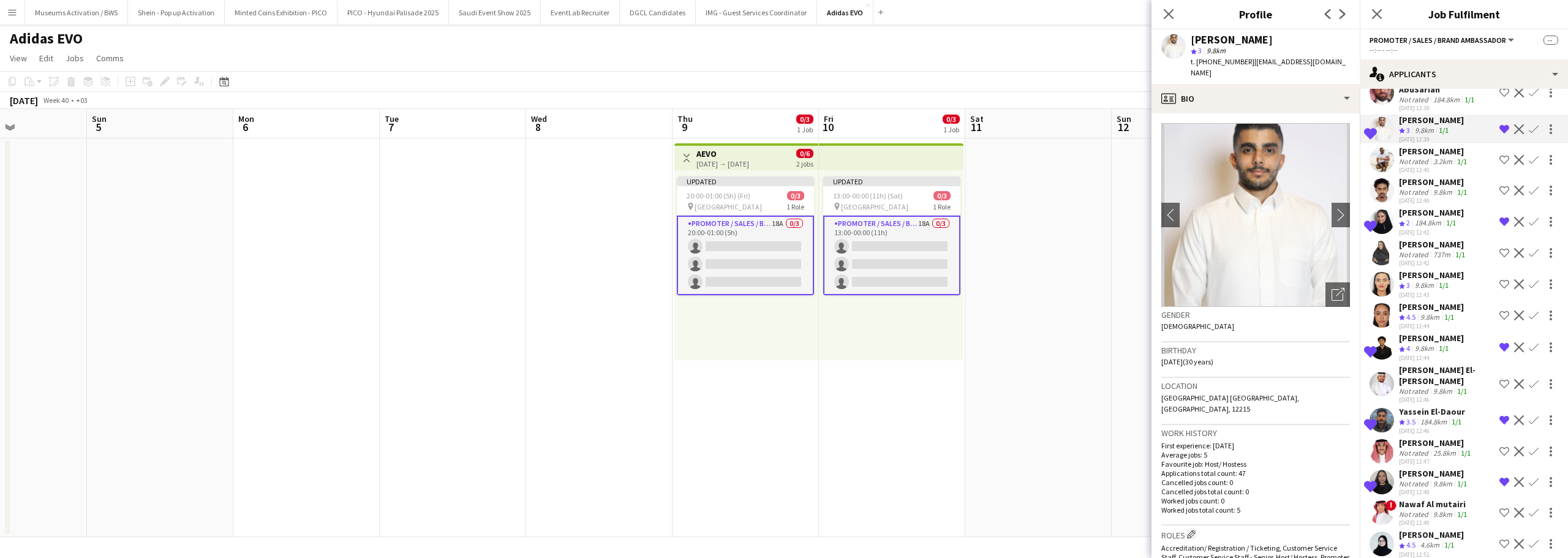
scroll to position [159, 0]
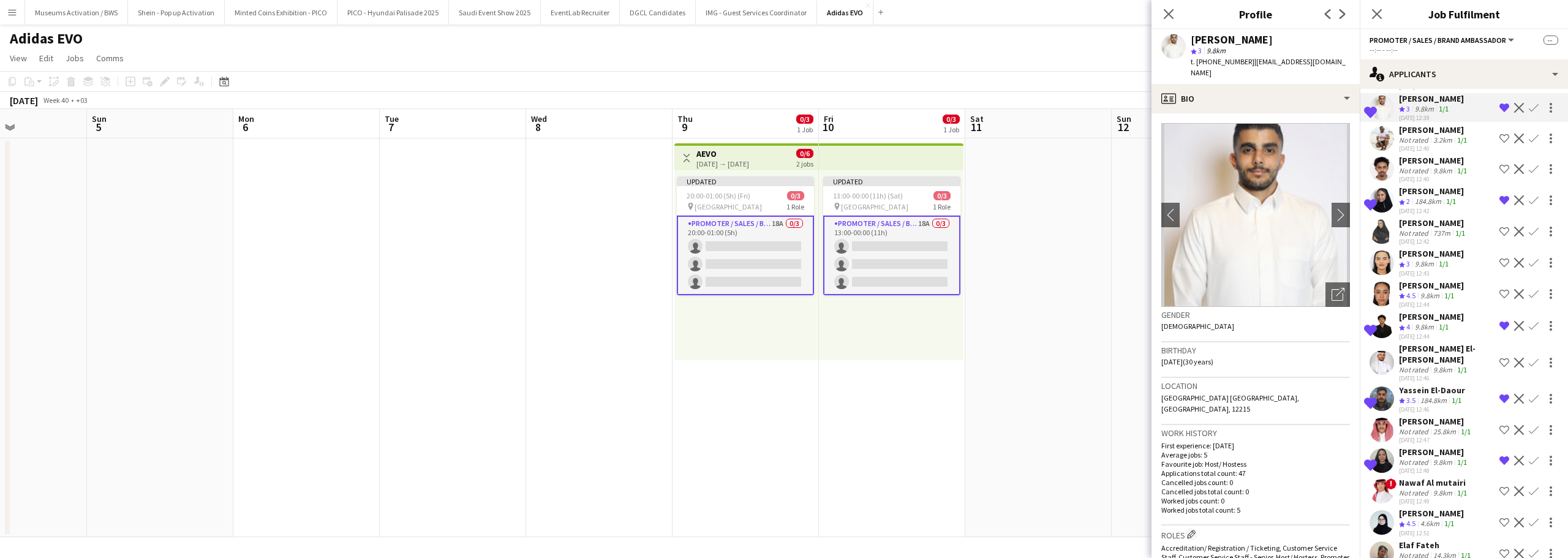
click at [1417, 539] on div "Elaf Fateh" at bounding box center [1436, 544] width 74 height 11
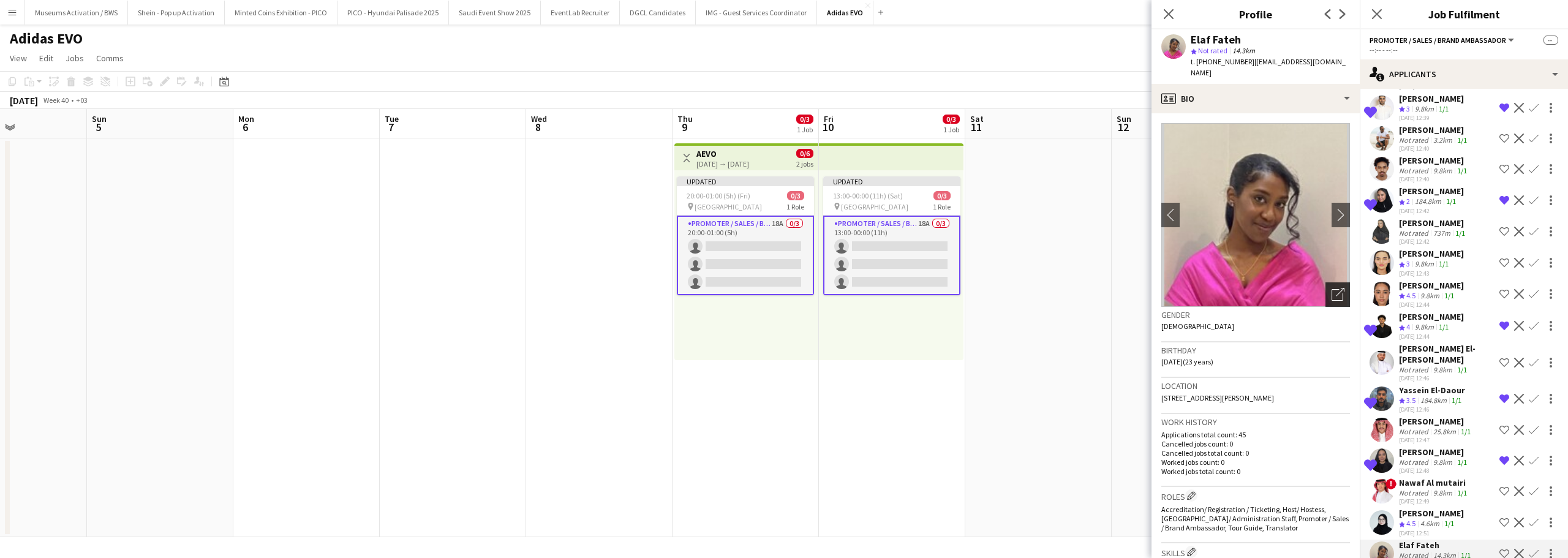
click at [1332, 288] on icon "Open photos pop-in" at bounding box center [1338, 294] width 13 height 13
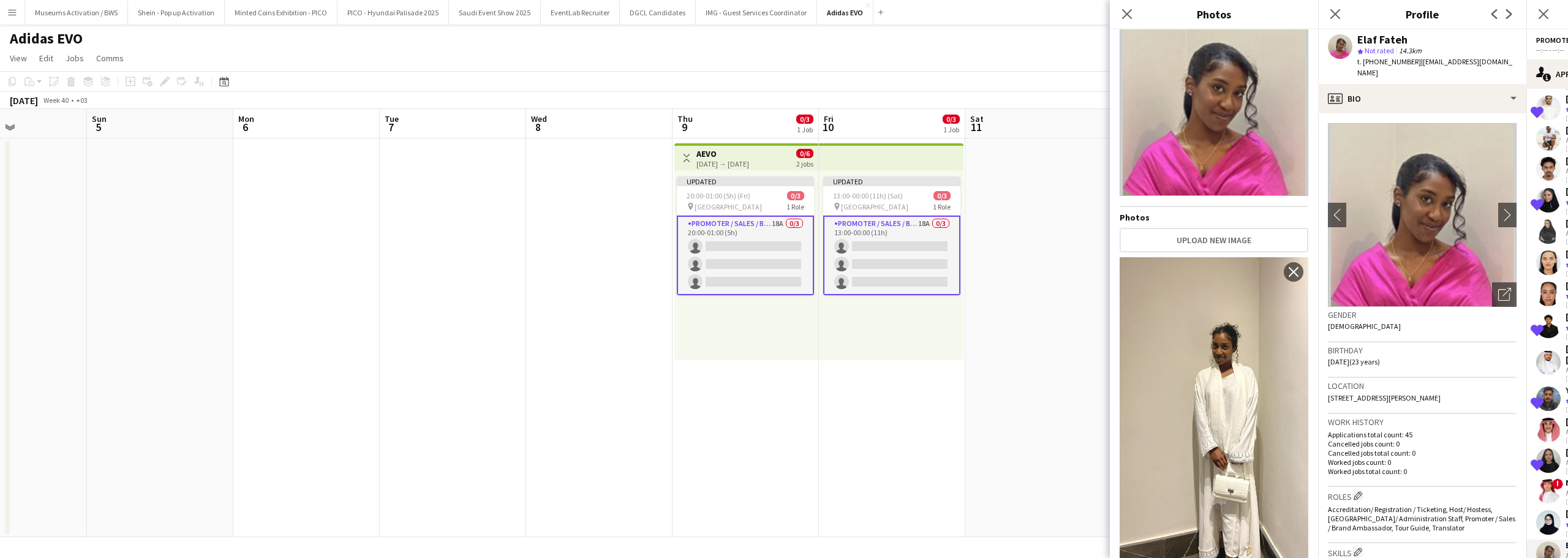
scroll to position [55, 0]
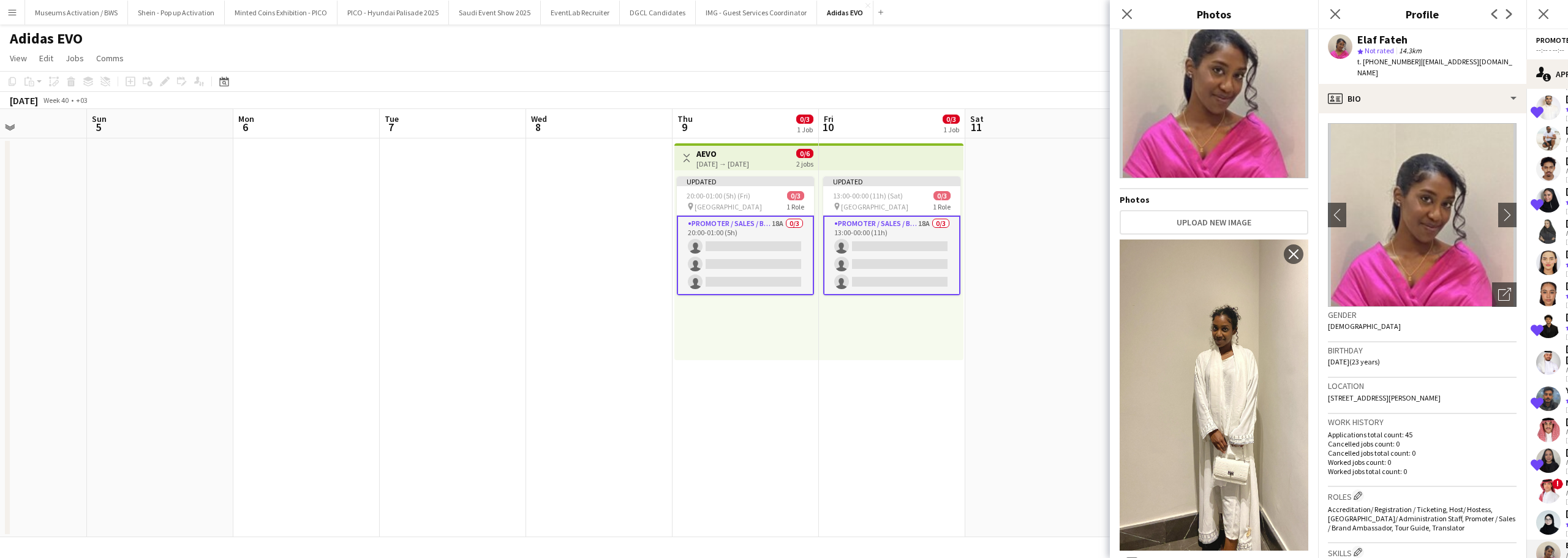
click at [1365, 358] on div "Birthday 10-10-2001 (23 years)" at bounding box center [1422, 360] width 189 height 36
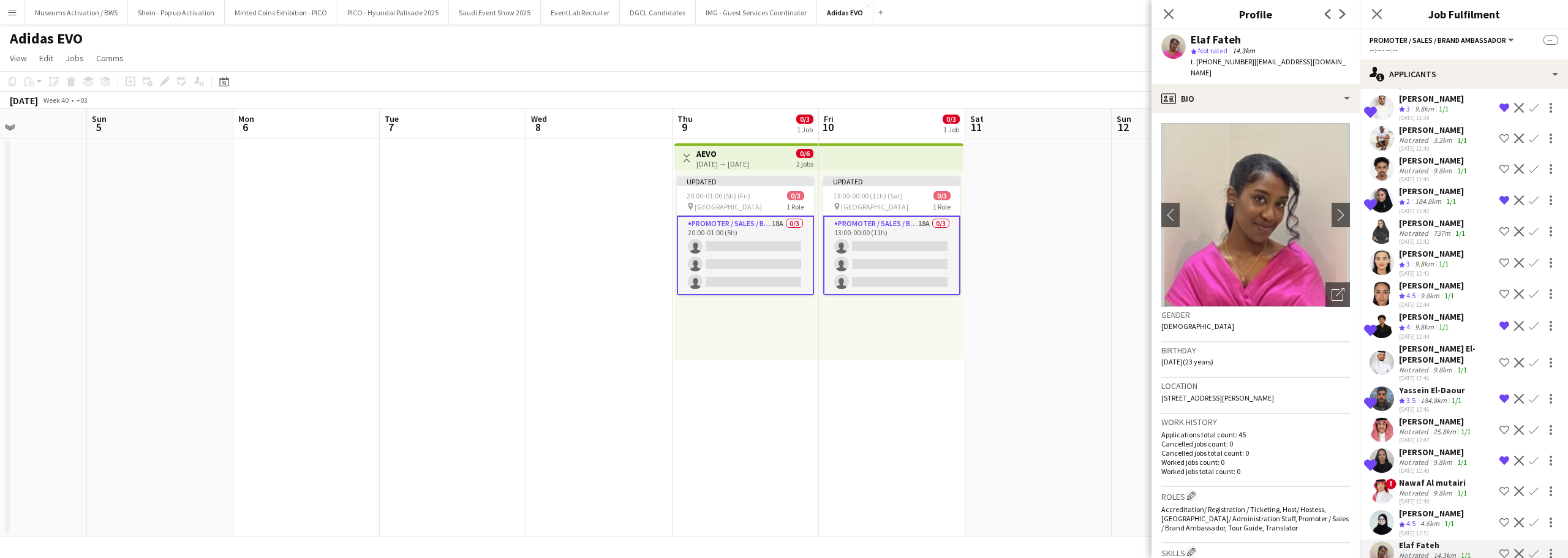
click at [1418, 519] on div "Crew rating 4.5" at bounding box center [1408, 524] width 19 height 10
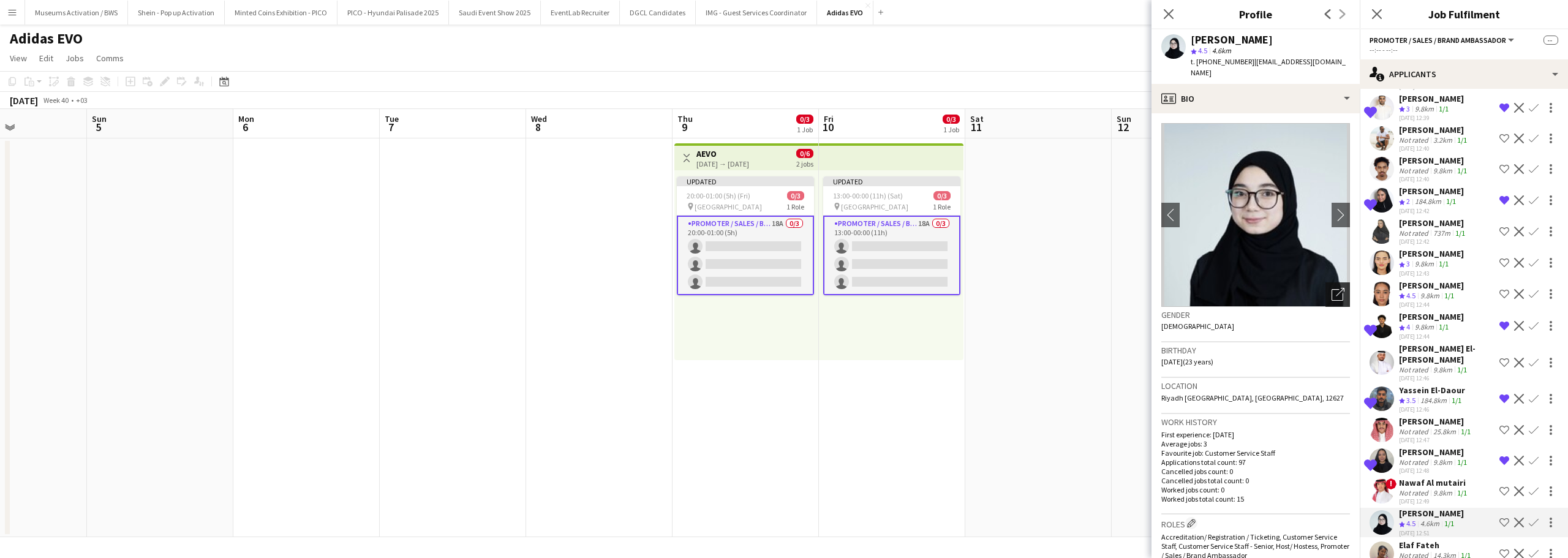
click at [1332, 288] on icon "Open photos pop-in" at bounding box center [1338, 294] width 13 height 13
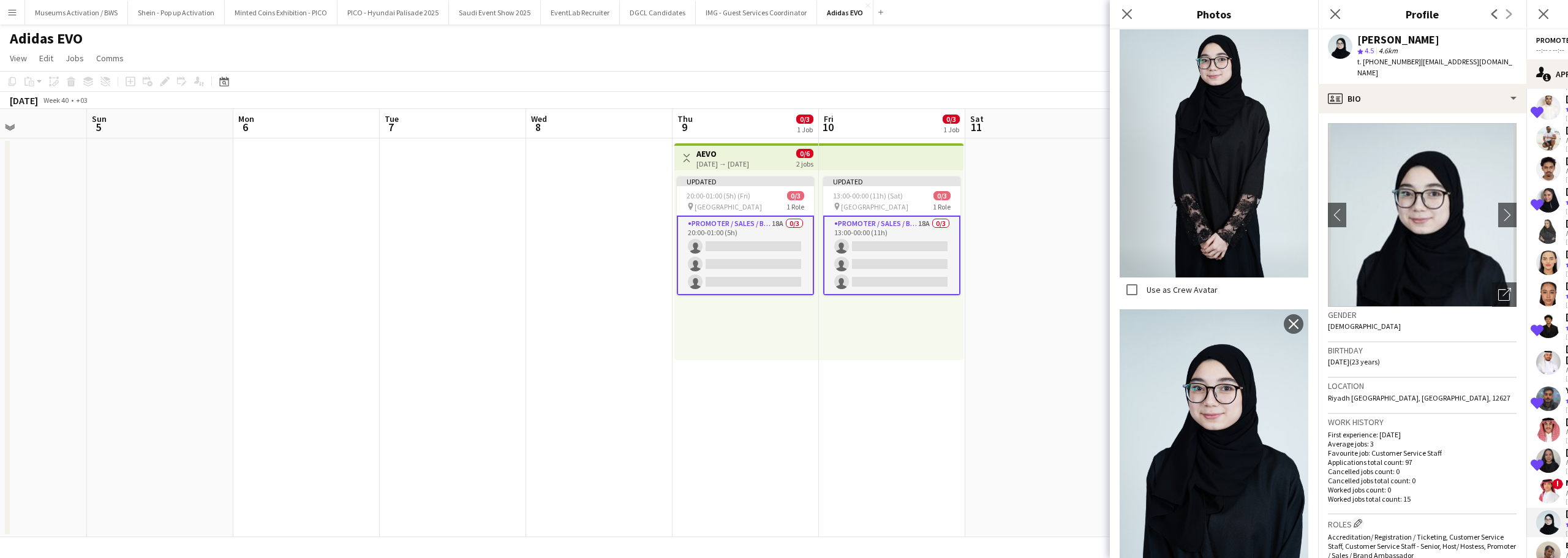
scroll to position [329, 0]
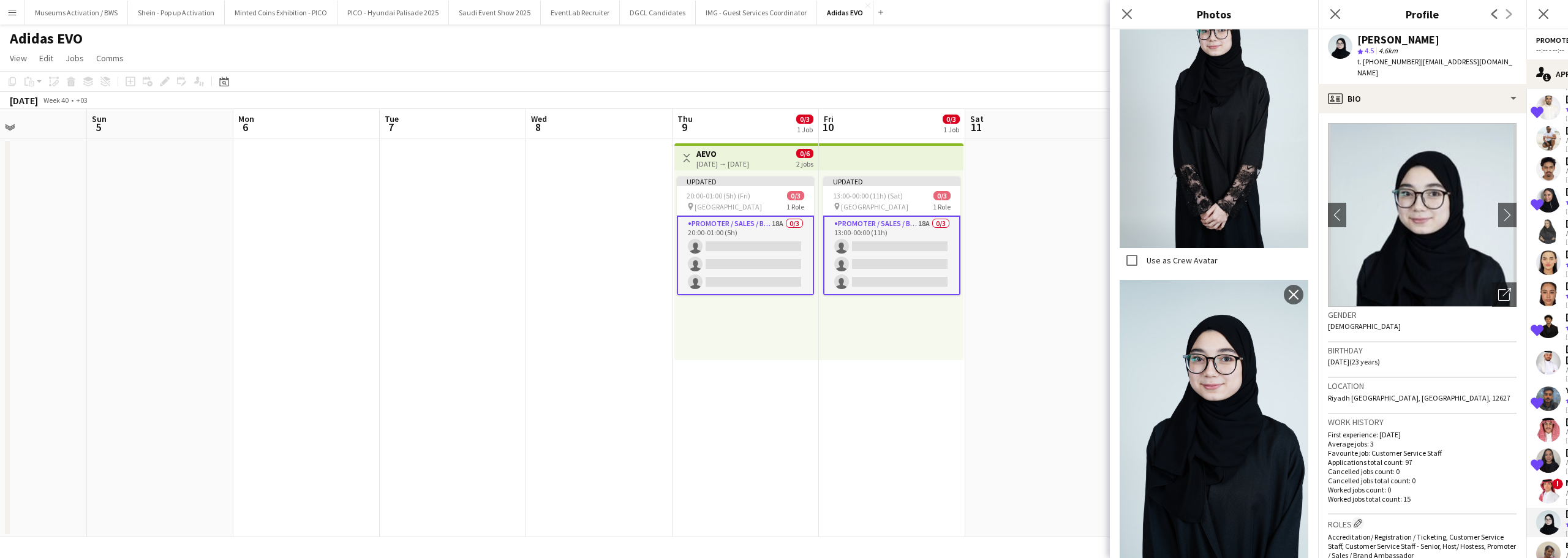
click at [1333, 380] on div "Location Riyadh Saudi Arabia, Riyadh, 12627" at bounding box center [1422, 396] width 189 height 36
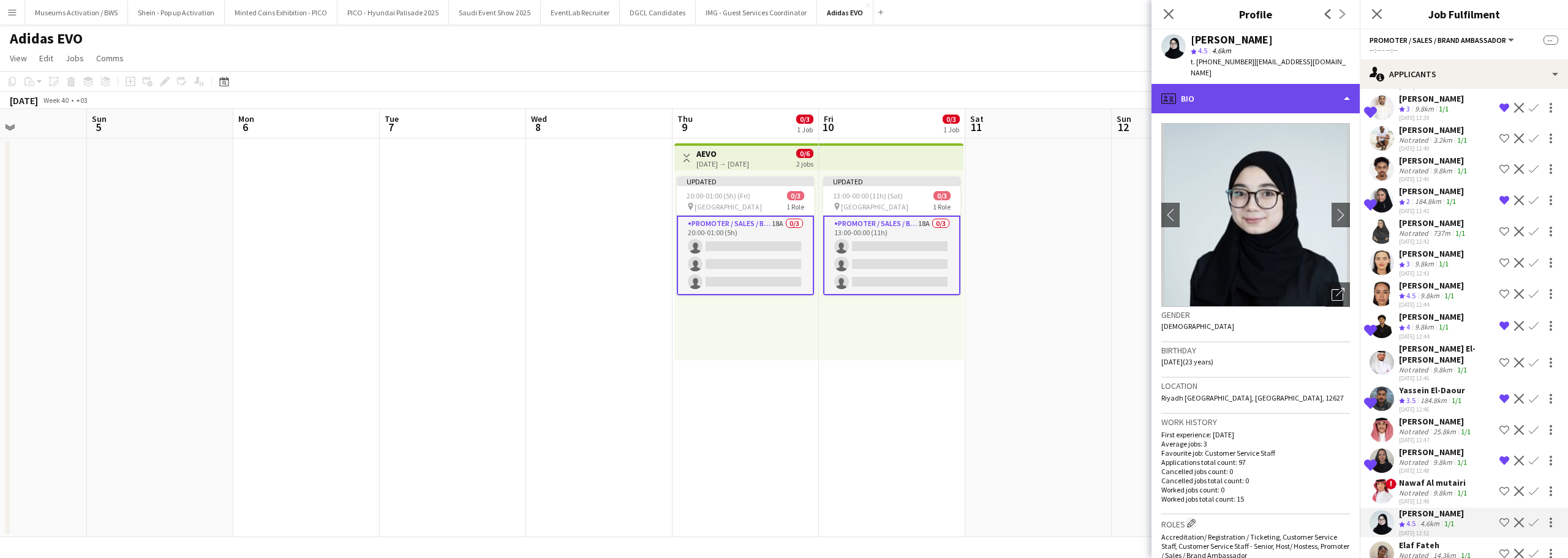
click at [1255, 84] on div "profile Bio" at bounding box center [1256, 98] width 208 height 29
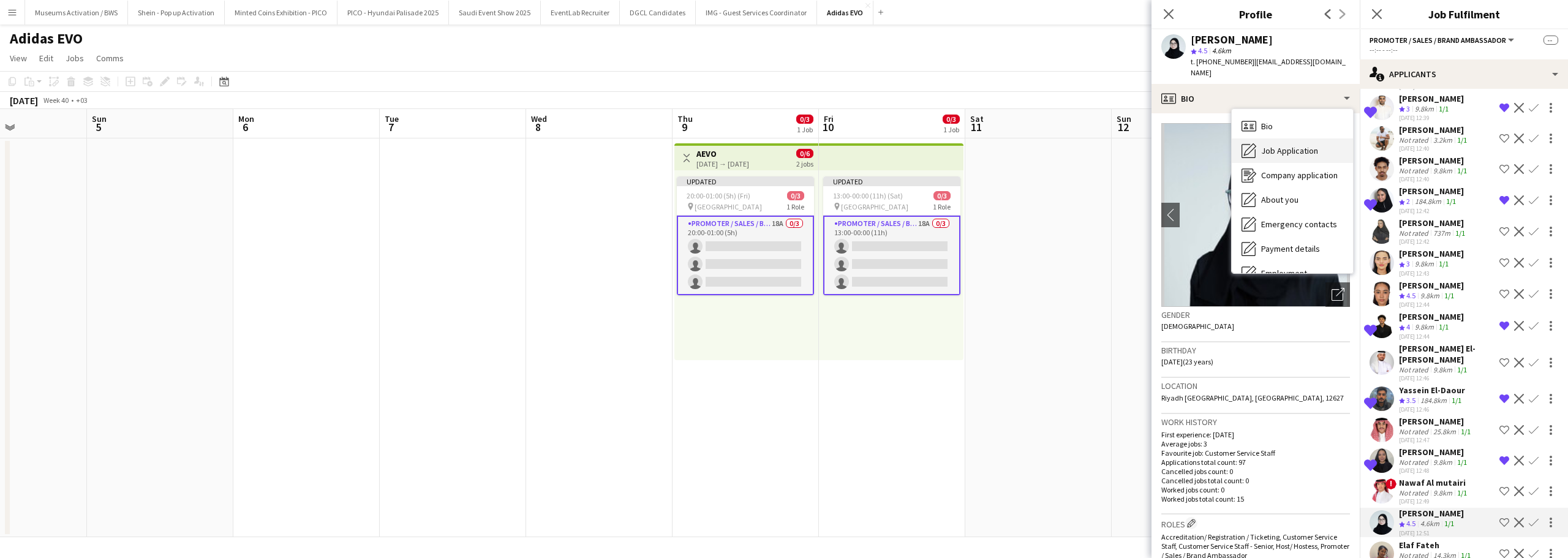
click at [1254, 145] on icon "Job Application" at bounding box center [1249, 151] width 15 height 15
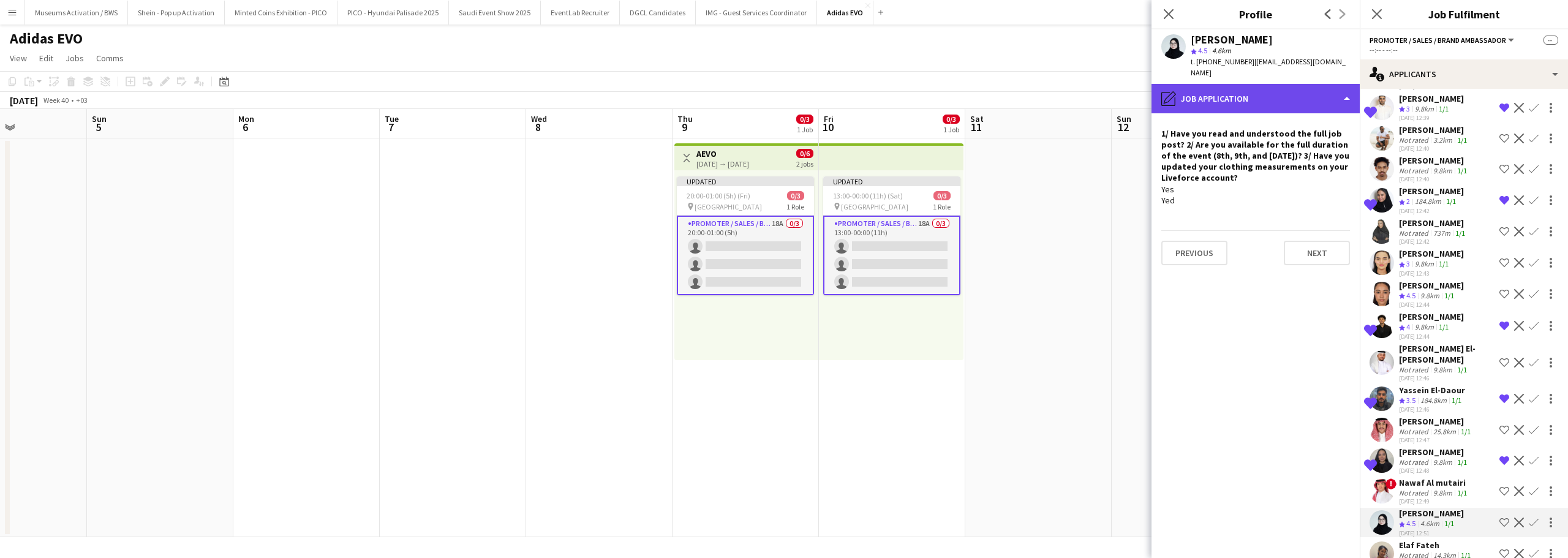
click at [1257, 86] on div "pencil4 Job Application" at bounding box center [1256, 98] width 208 height 29
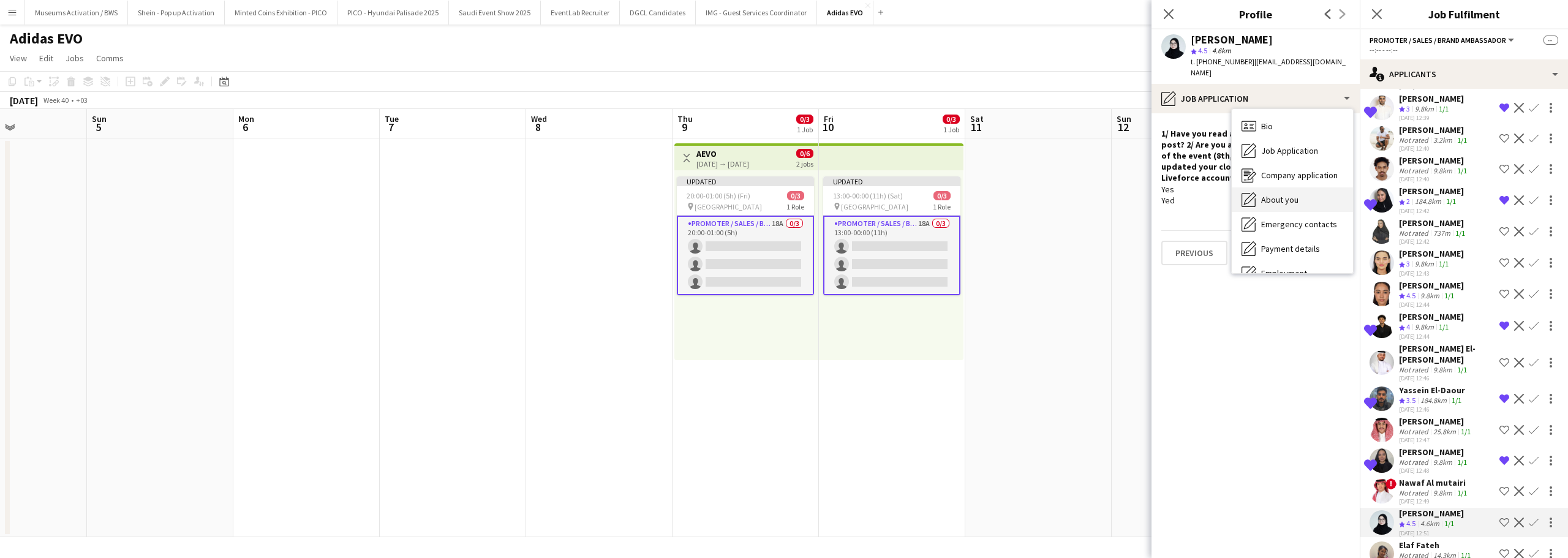
click at [1261, 187] on div "About you About you" at bounding box center [1292, 200] width 121 height 25
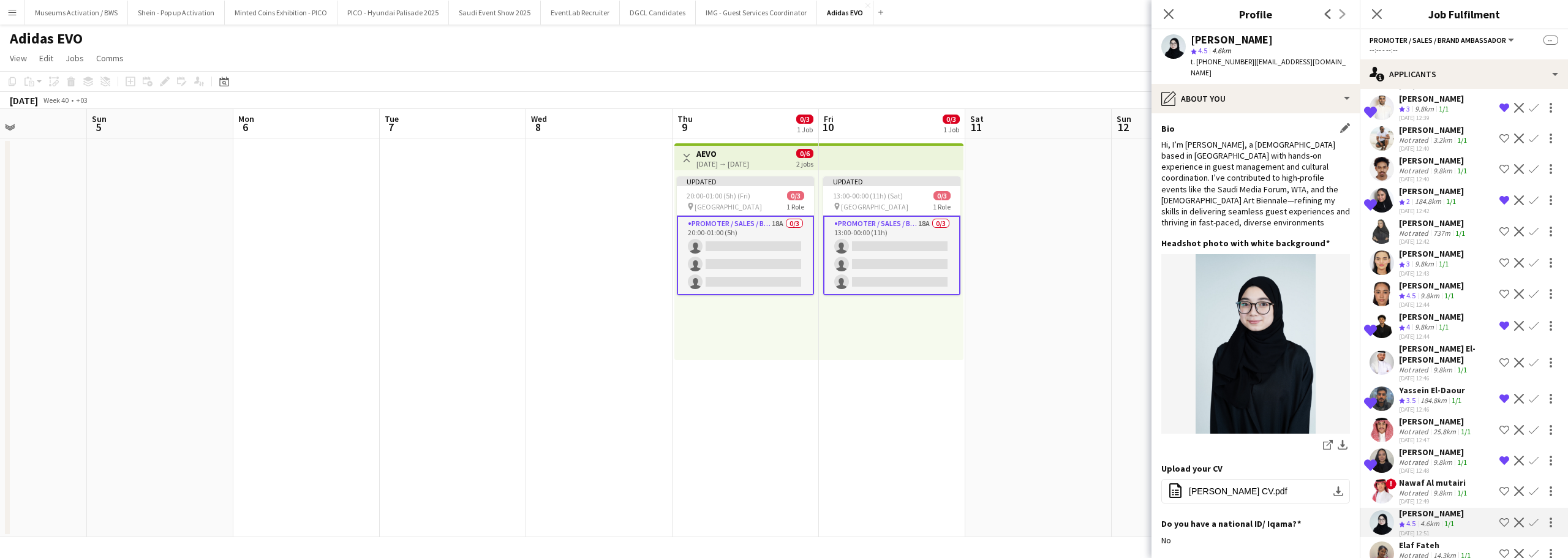
click at [1261, 182] on div "Hi, I’m Sundos Abdulwahab, a 23-year-old based in Riyadh with hands-on experien…" at bounding box center [1255, 184] width 189 height 90
click at [1263, 144] on div "Hi, I’m Sundos Abdulwahab, a 23-year-old based in Riyadh with hands-on experien…" at bounding box center [1255, 184] width 189 height 90
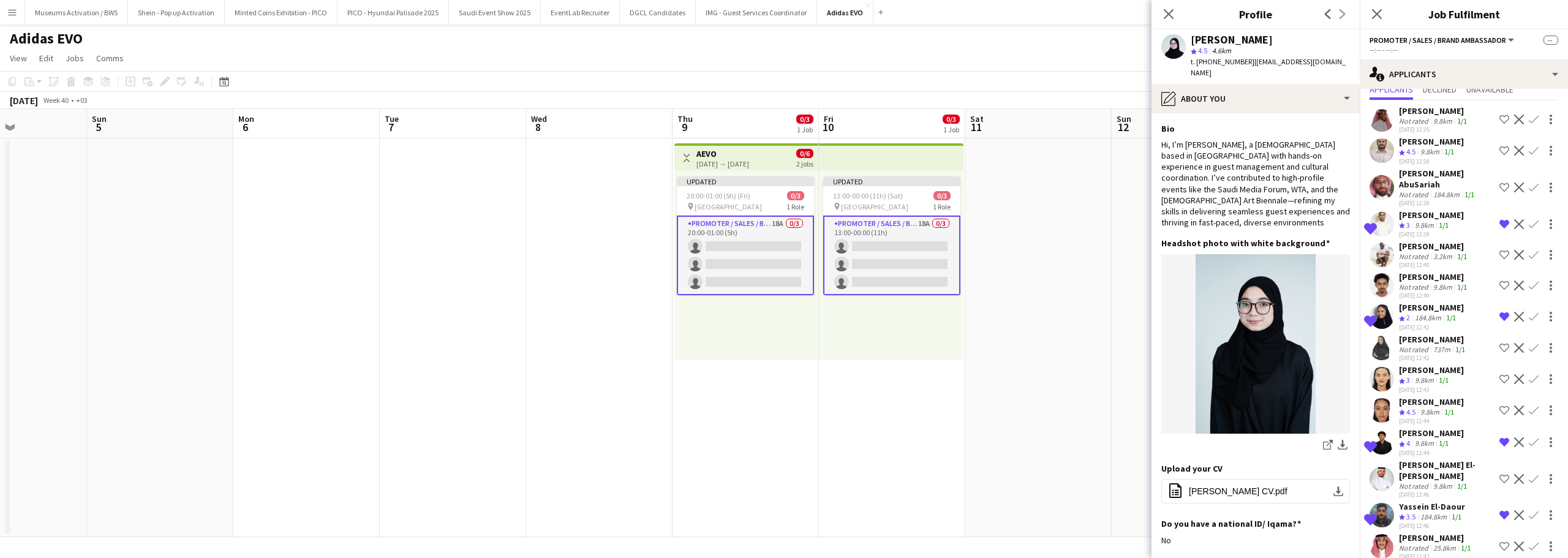
scroll to position [0, 0]
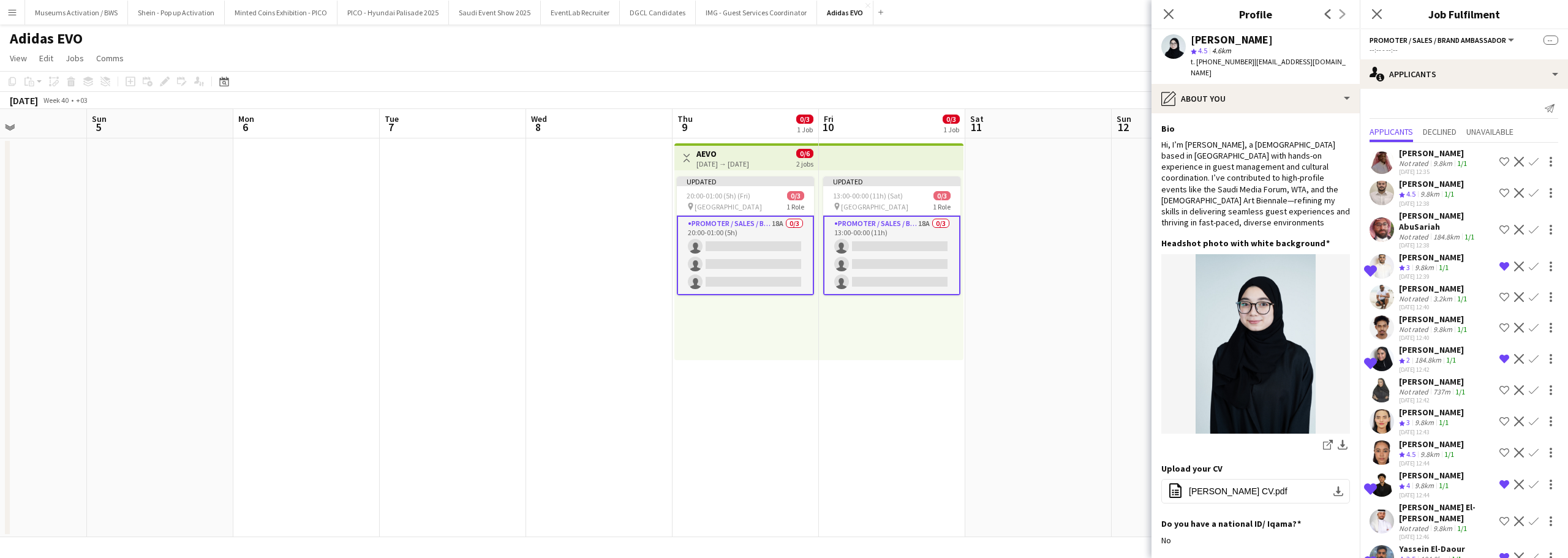
click at [1414, 200] on div "30-09-2025 12:38" at bounding box center [1431, 203] width 65 height 8
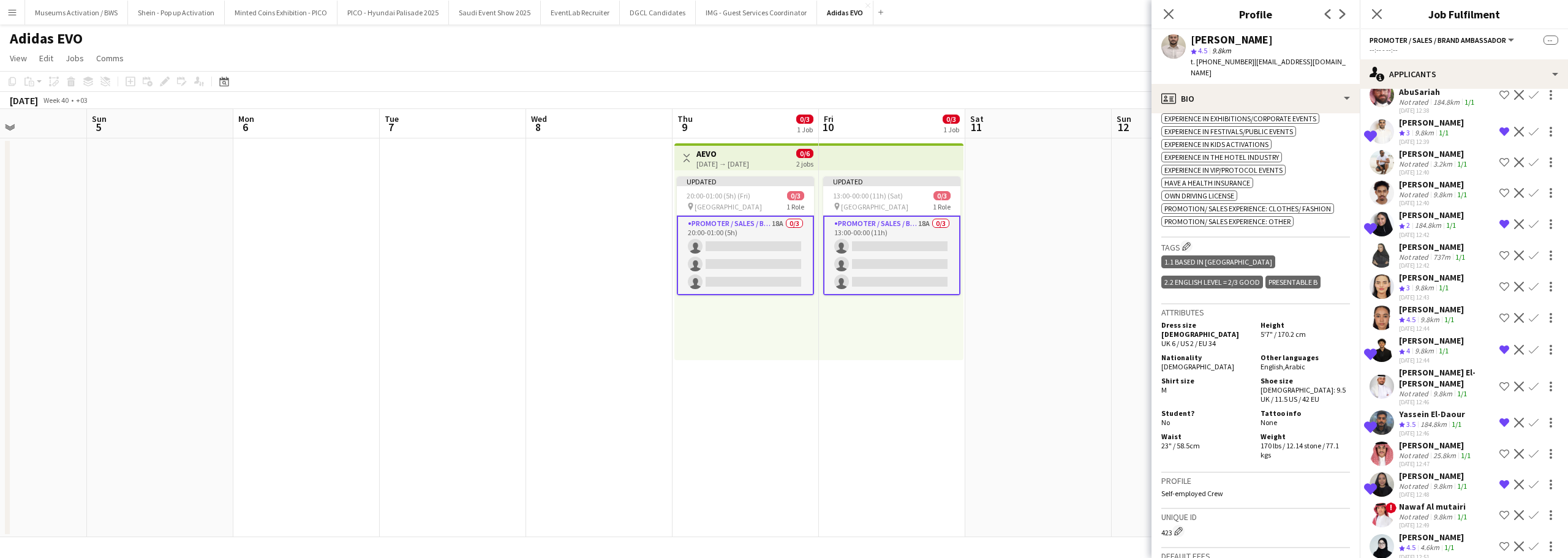
scroll to position [159, 0]
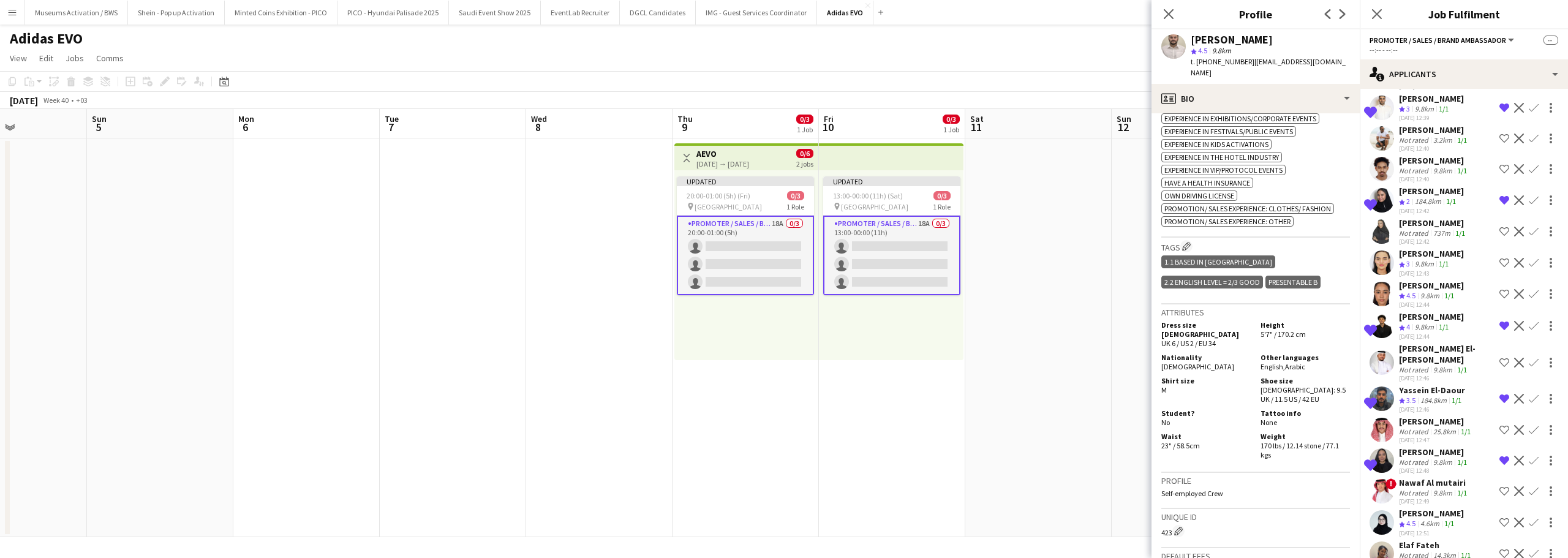
click at [1076, 296] on app-date-cell at bounding box center [1038, 337] width 147 height 398
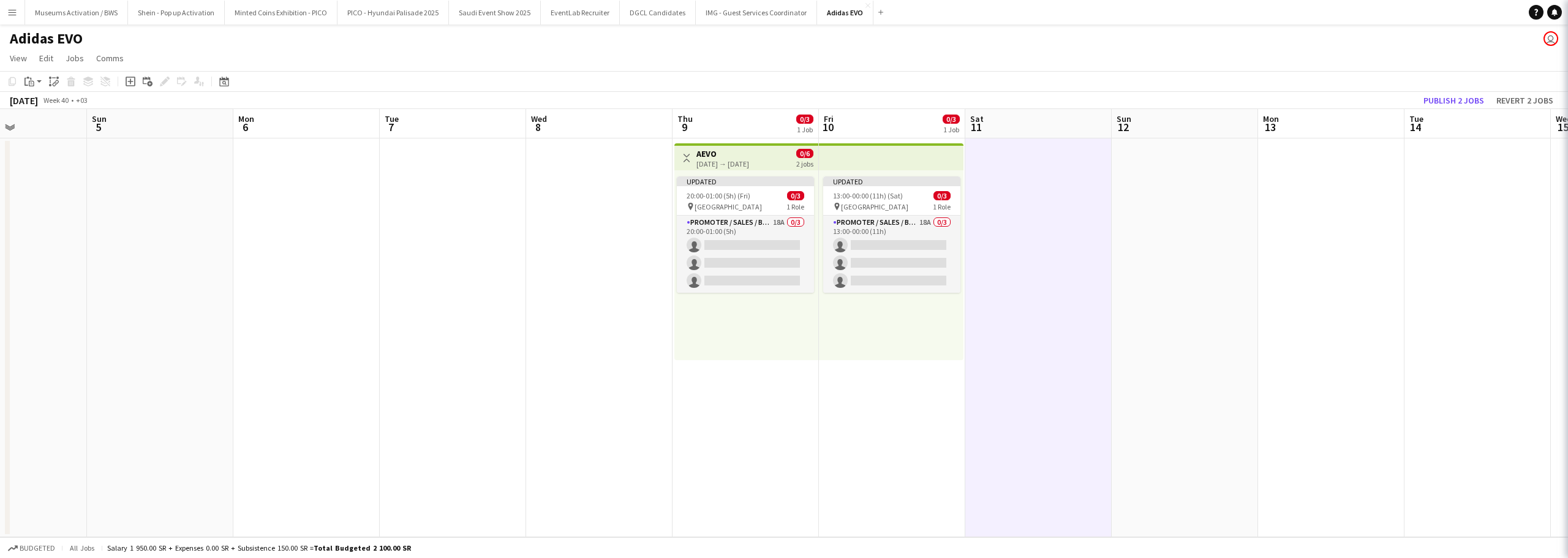
scroll to position [0, 0]
click at [1461, 93] on button "Publish 2 jobs" at bounding box center [1454, 101] width 71 height 16
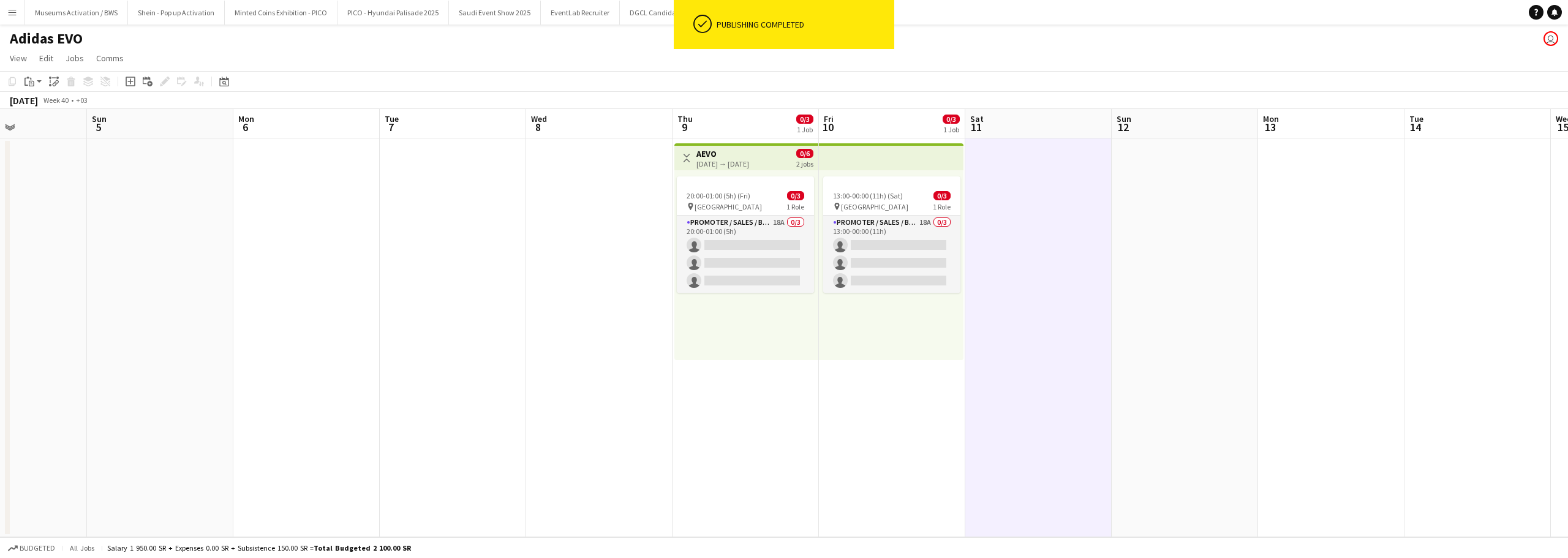
click at [692, 153] on button "Toggle View" at bounding box center [687, 158] width 15 height 15
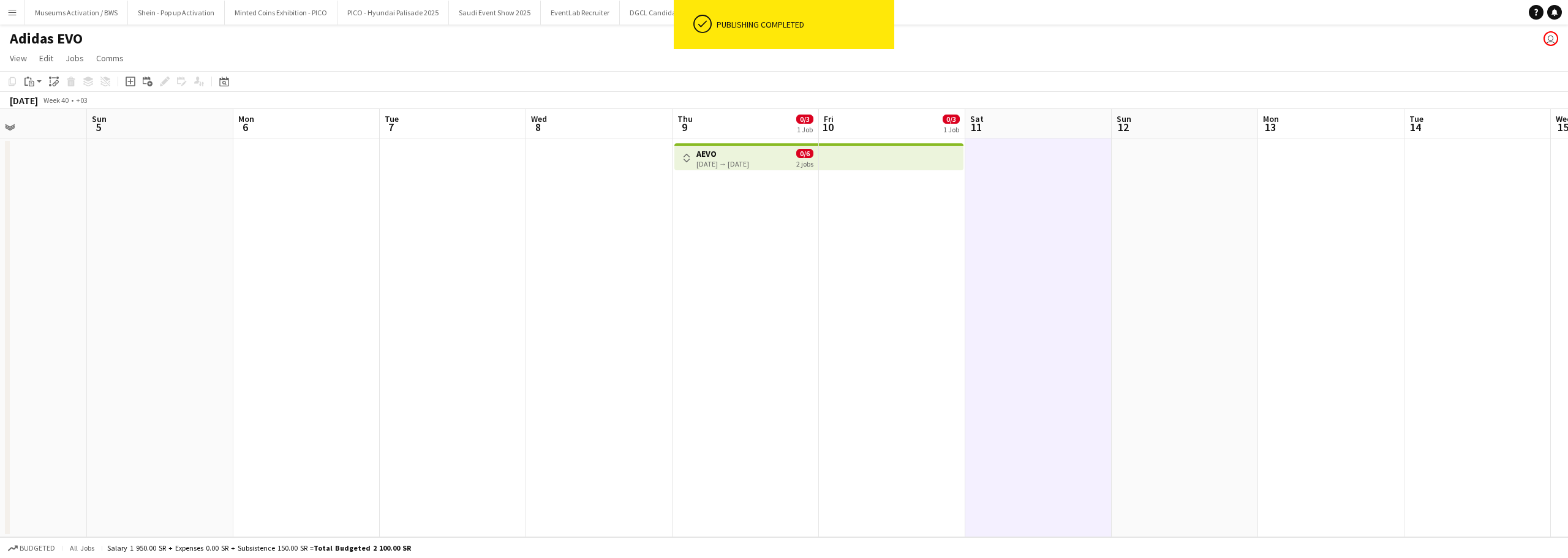
click at [721, 160] on div "09-10-2025 → 10-10-2025" at bounding box center [723, 164] width 52 height 9
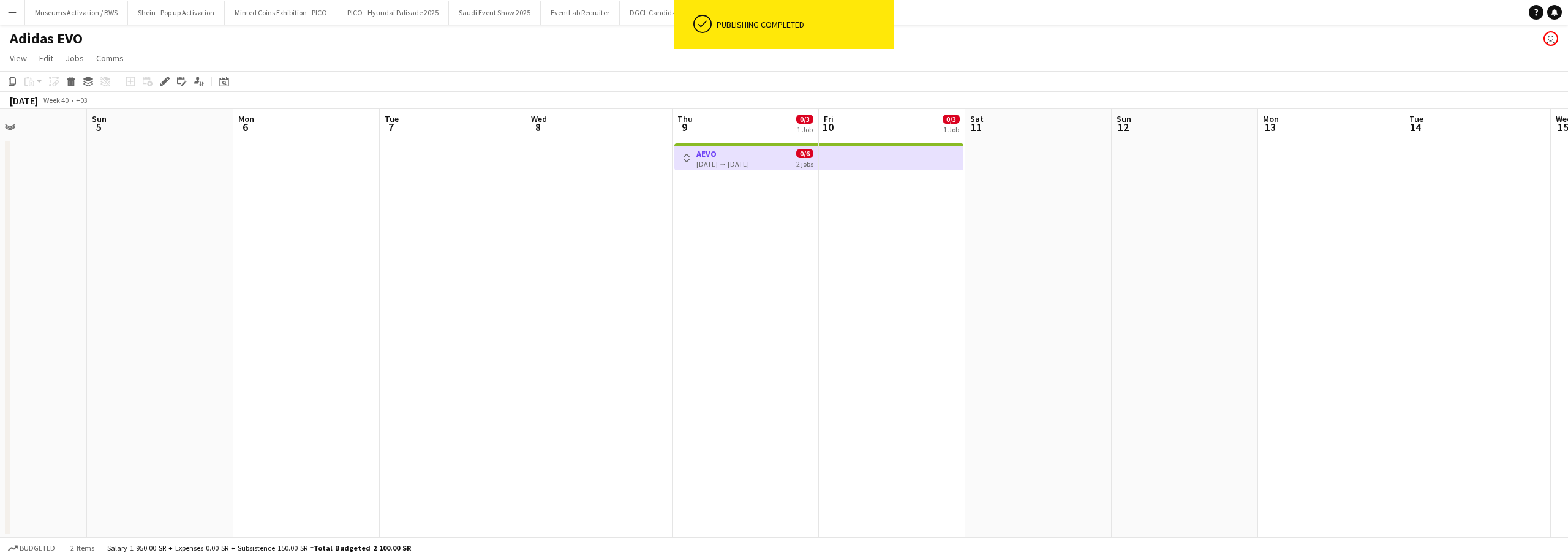
click at [685, 163] on button "Toggle View" at bounding box center [687, 158] width 15 height 15
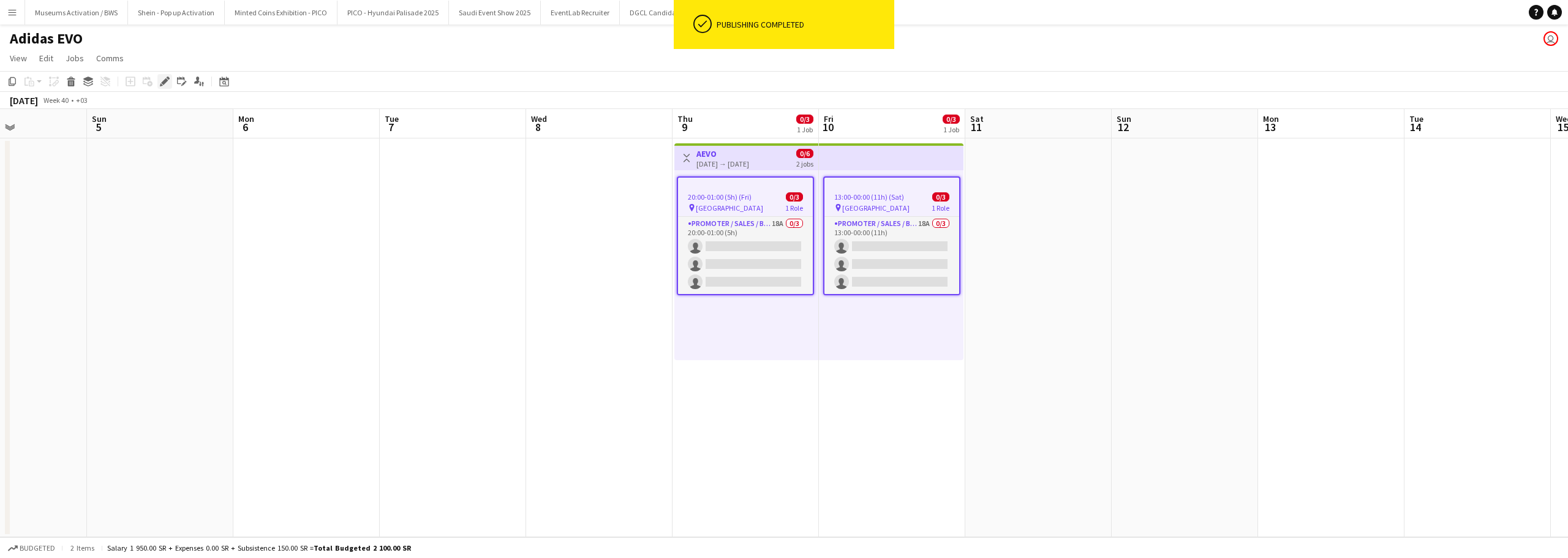
click at [171, 87] on div "Edit" at bounding box center [165, 82] width 15 height 15
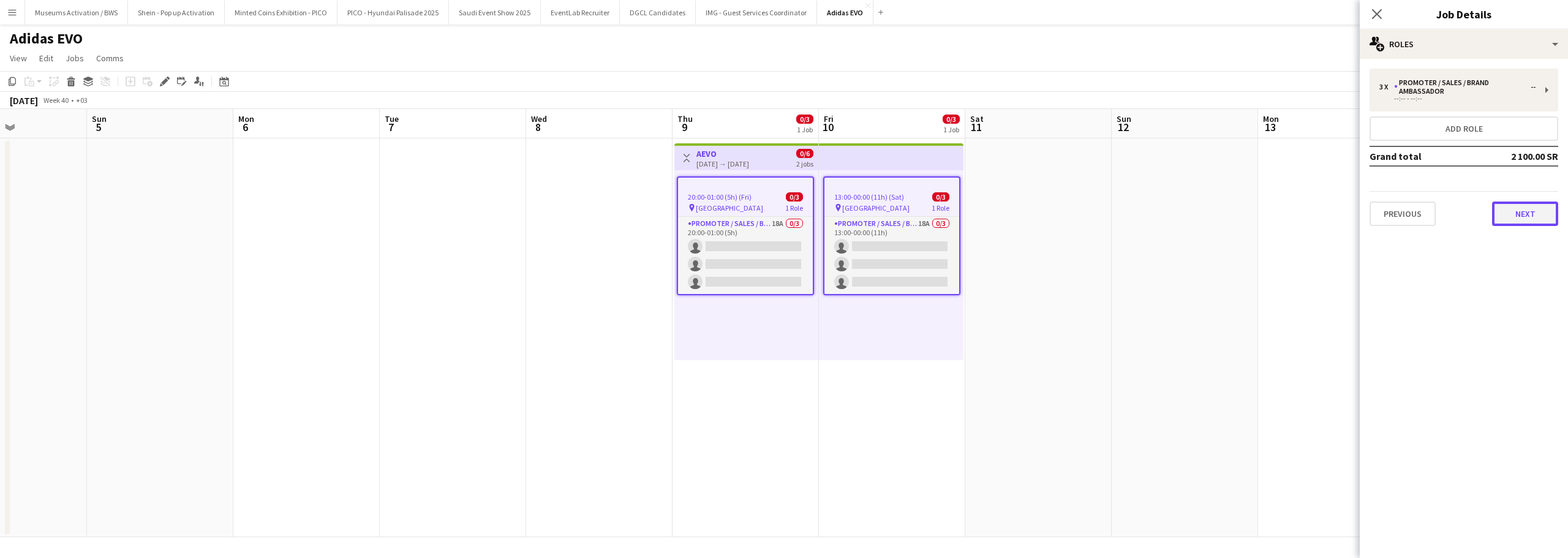
click at [1526, 221] on button "Next" at bounding box center [1525, 213] width 66 height 25
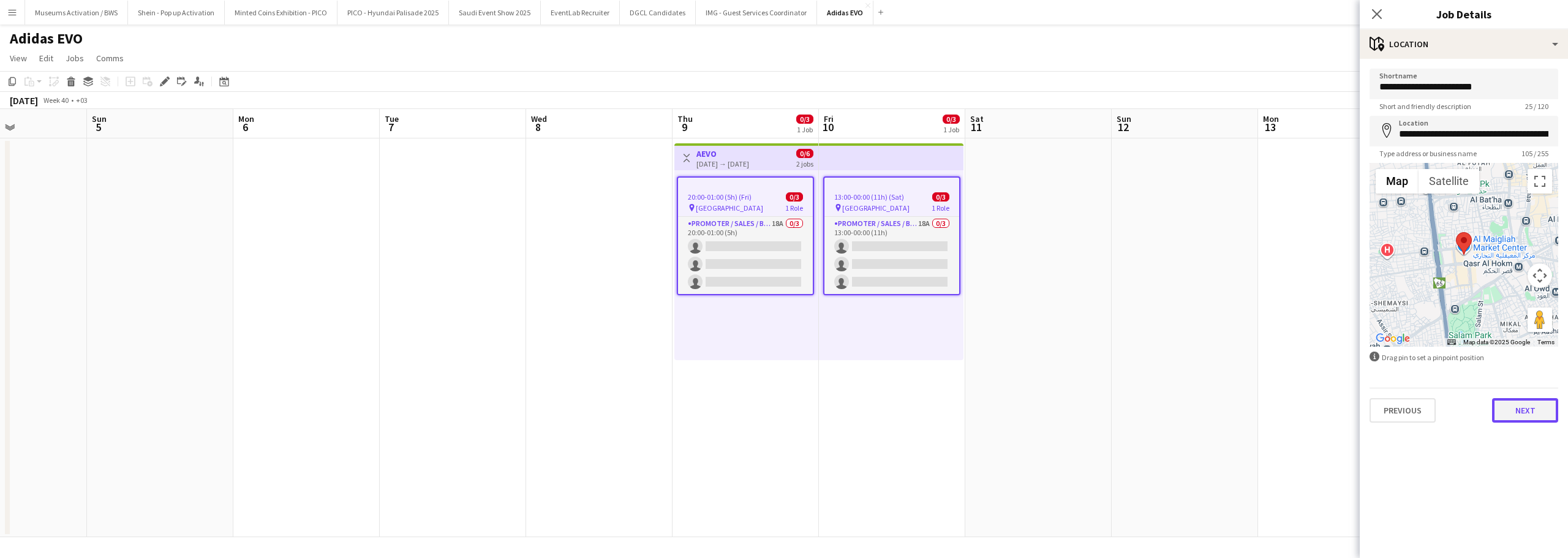
click at [1527, 412] on button "Next" at bounding box center [1525, 410] width 66 height 25
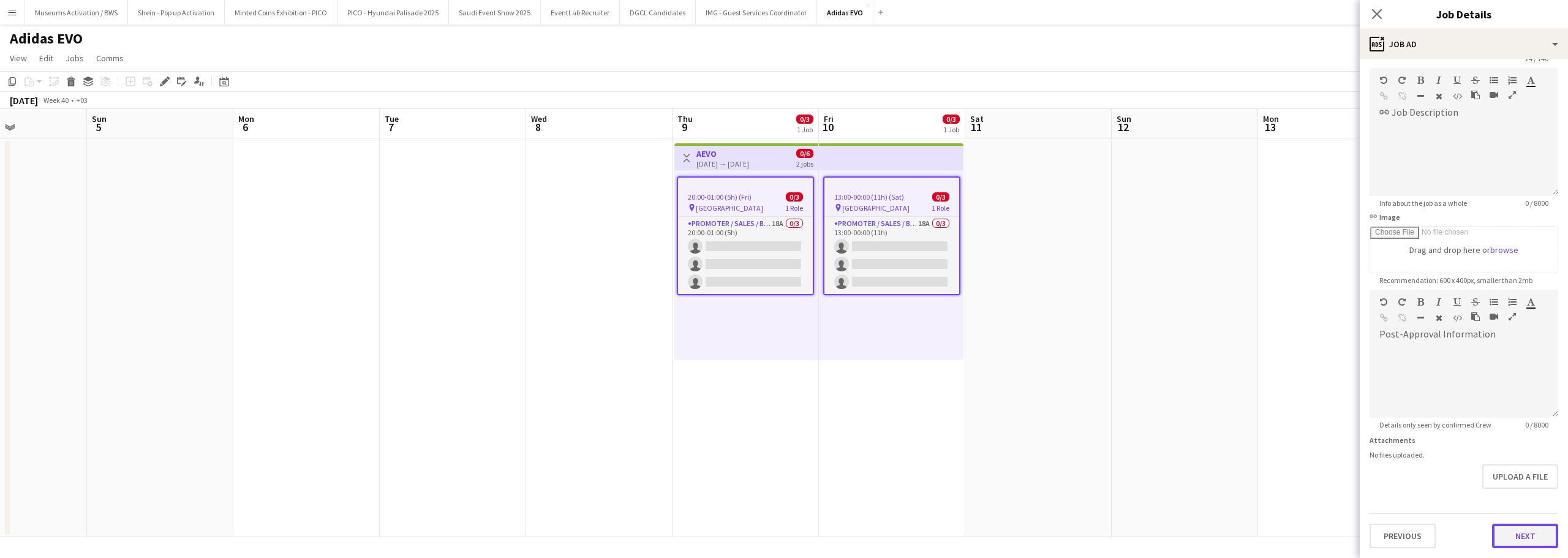
click at [1507, 487] on form "**********" at bounding box center [1464, 285] width 208 height 527
click at [1498, 524] on button "Next" at bounding box center [1525, 536] width 66 height 25
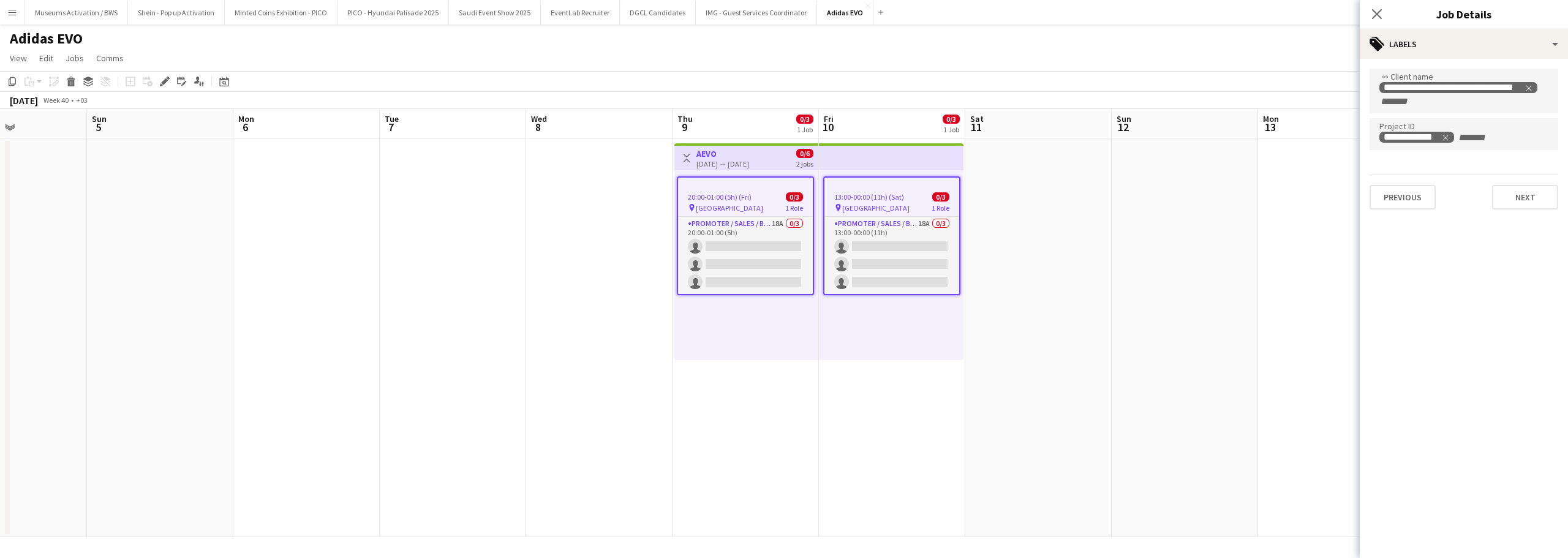
scroll to position [0, 0]
click at [1525, 205] on button "Next" at bounding box center [1525, 197] width 66 height 25
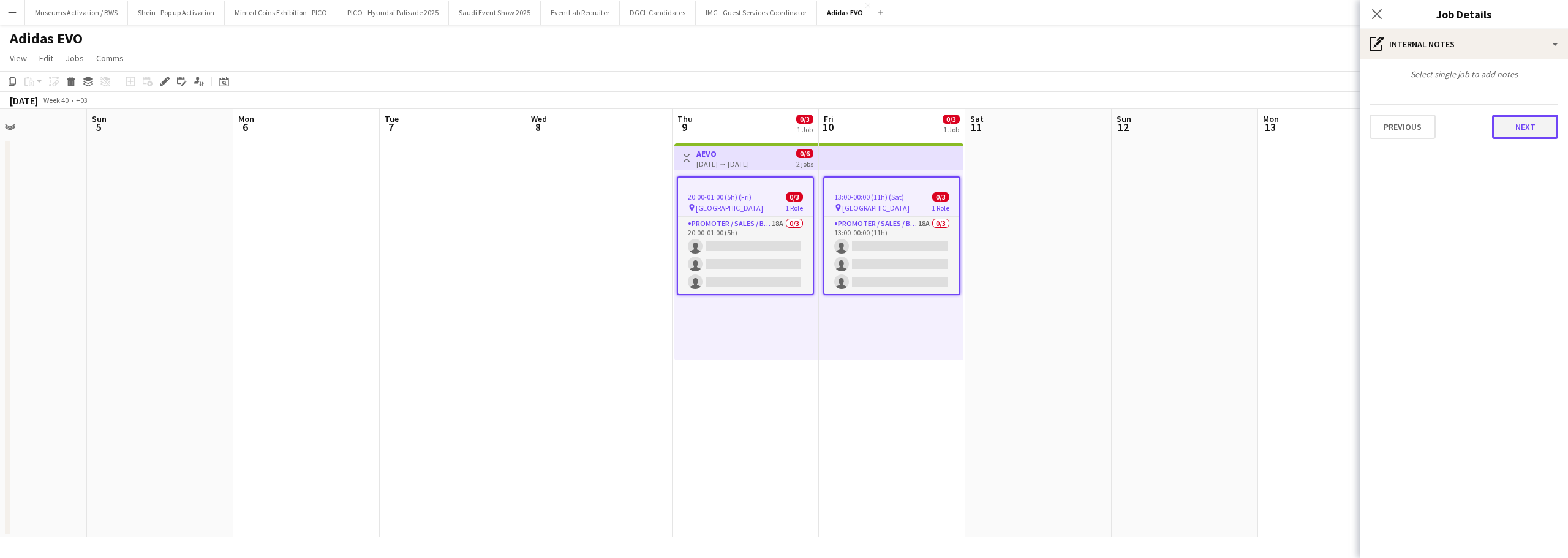
click at [1518, 129] on button "Next" at bounding box center [1525, 127] width 66 height 25
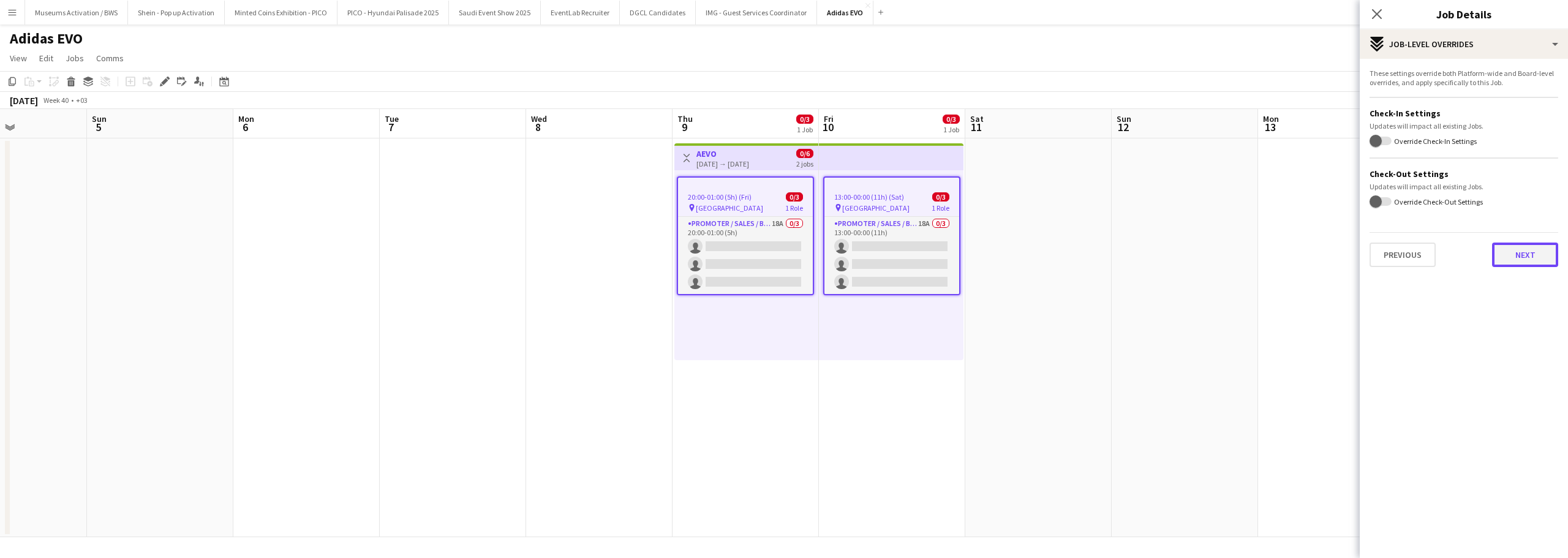
click at [1521, 249] on button "Next" at bounding box center [1525, 255] width 66 height 25
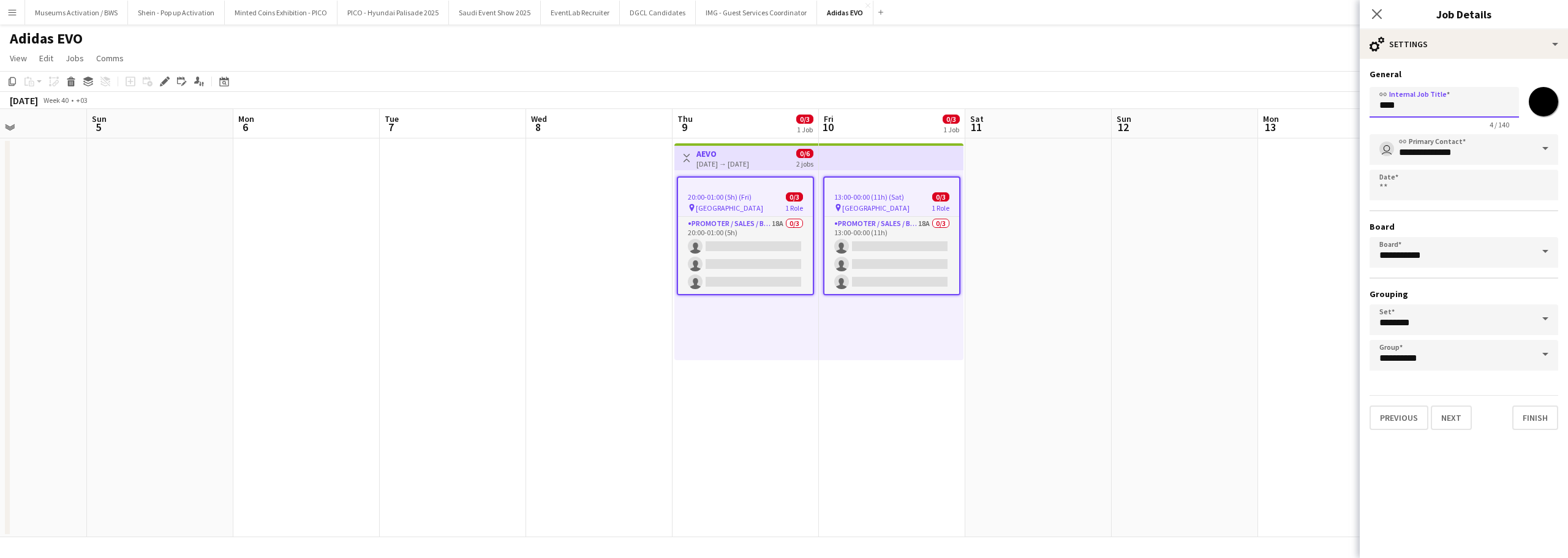
click at [1438, 98] on input "****" at bounding box center [1444, 102] width 149 height 31
click at [1438, 98] on input "**********" at bounding box center [1444, 102] width 149 height 31
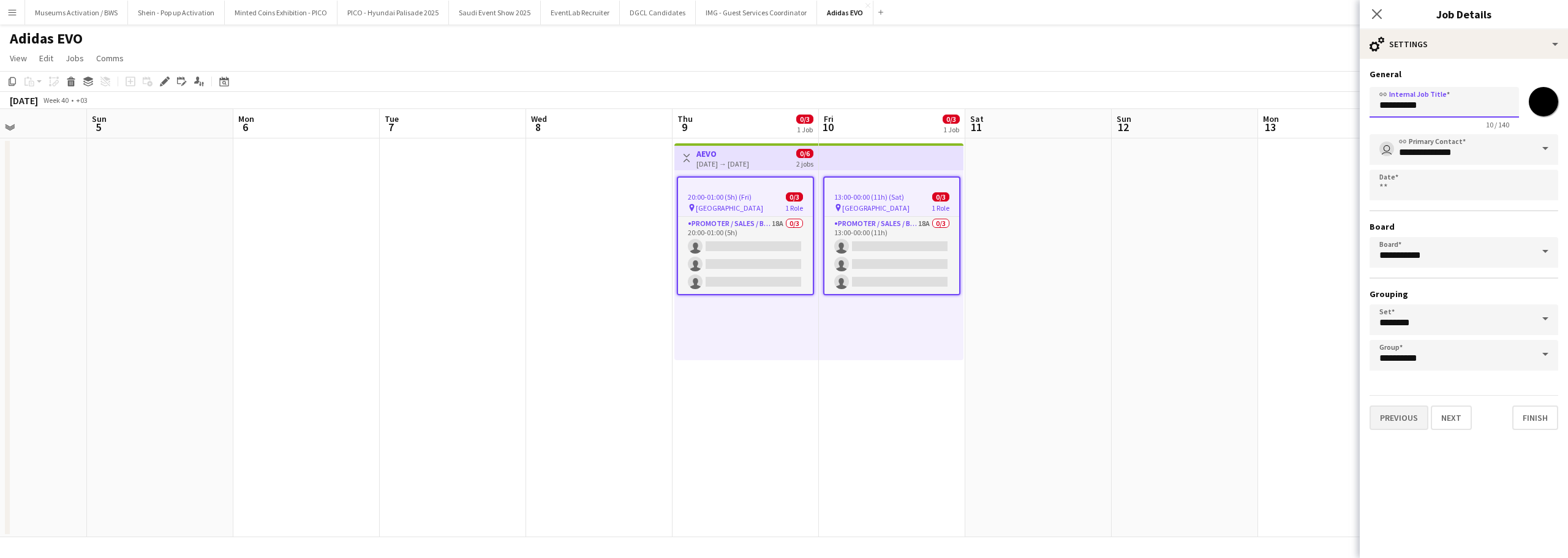
type input "**********"
click at [1403, 412] on button "Previous" at bounding box center [1399, 417] width 59 height 25
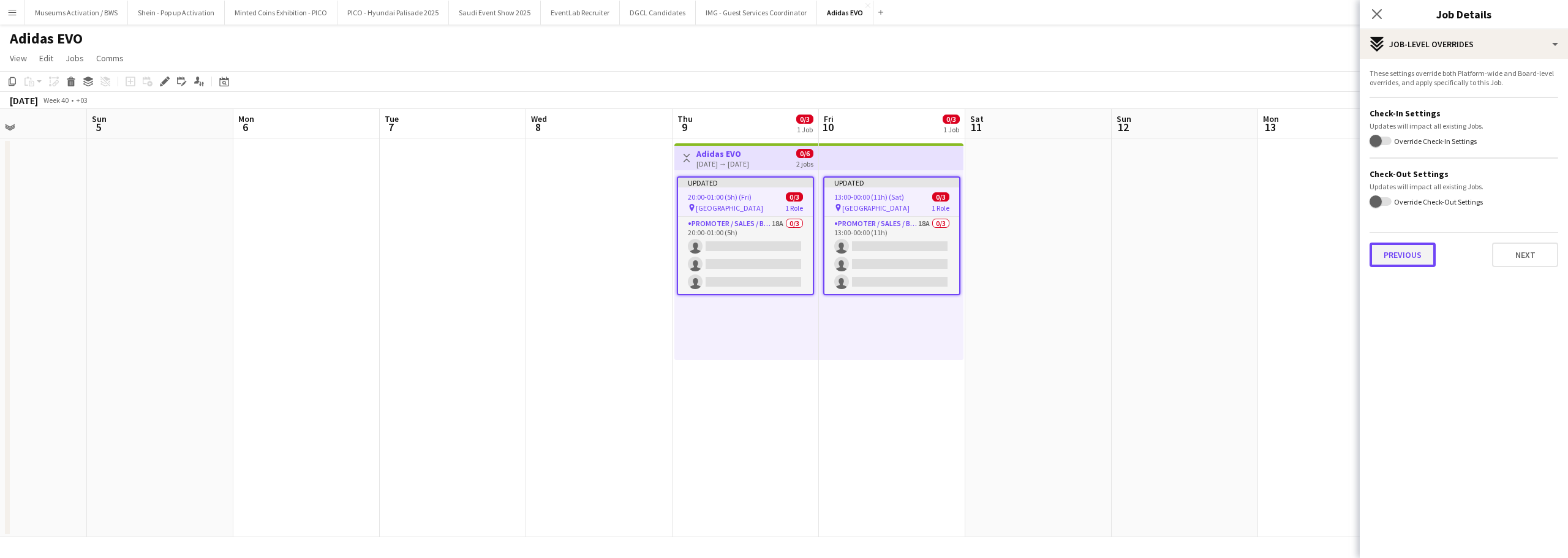
click at [1411, 257] on button "Previous" at bounding box center [1403, 255] width 66 height 25
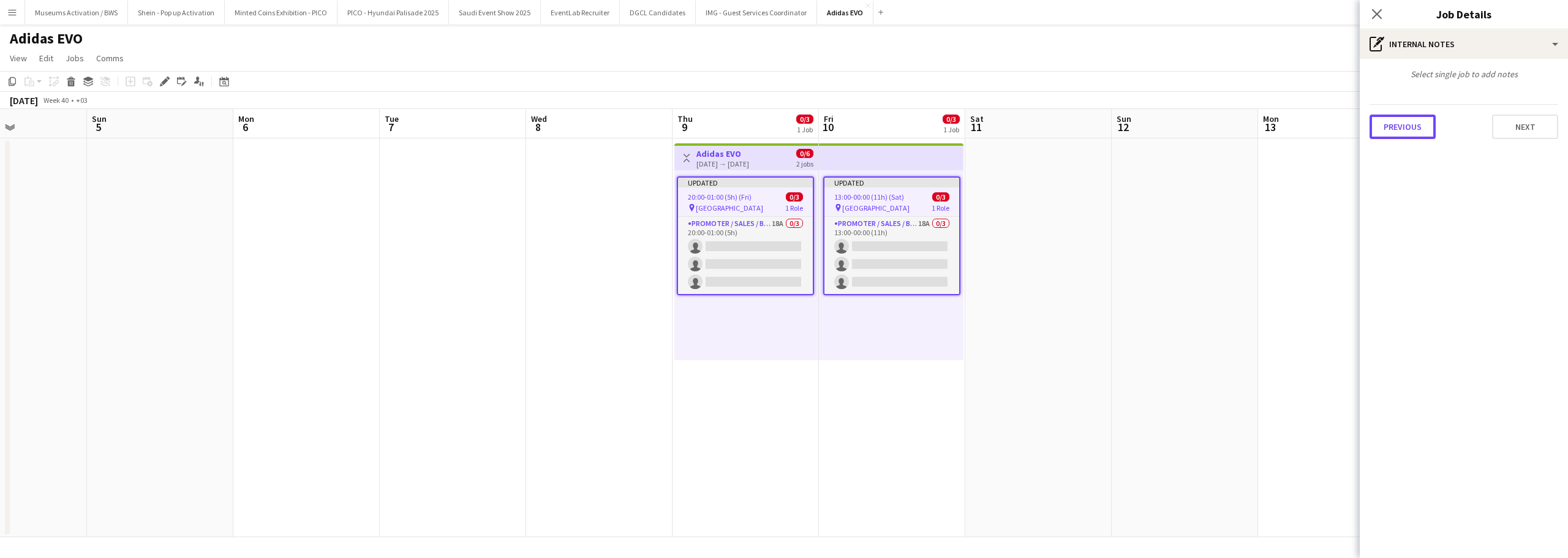
click at [1395, 131] on button "Previous" at bounding box center [1403, 127] width 66 height 25
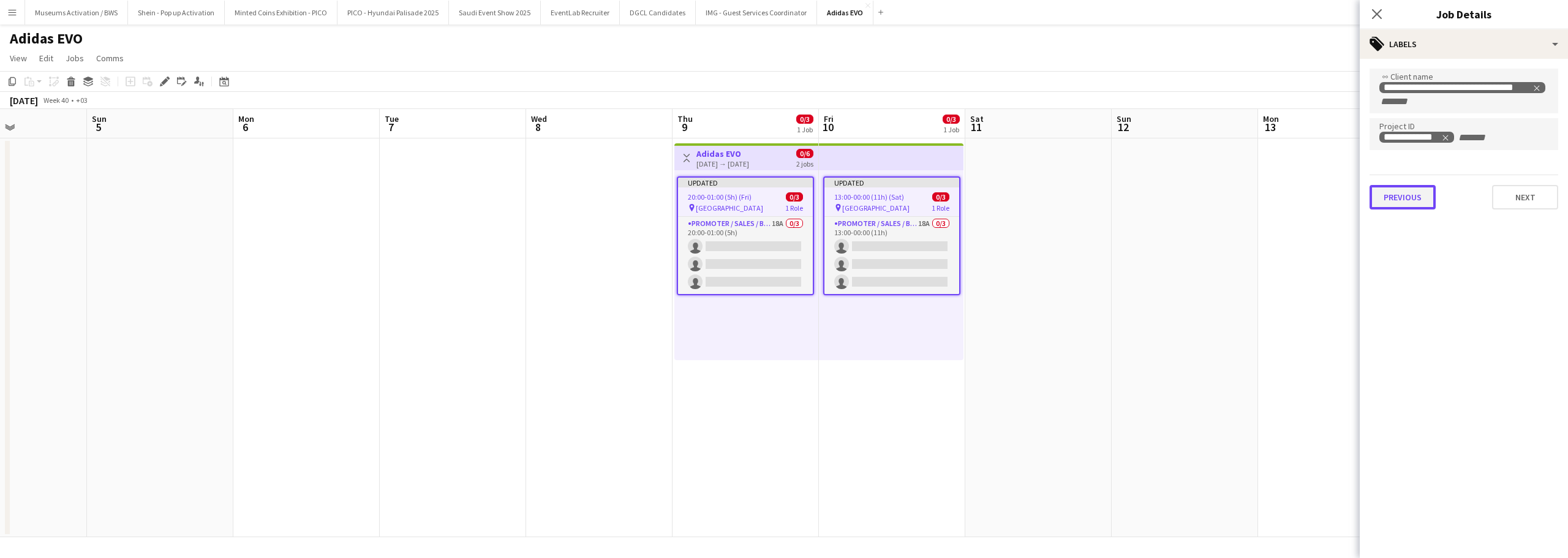
click at [1403, 199] on button "Previous" at bounding box center [1403, 197] width 66 height 25
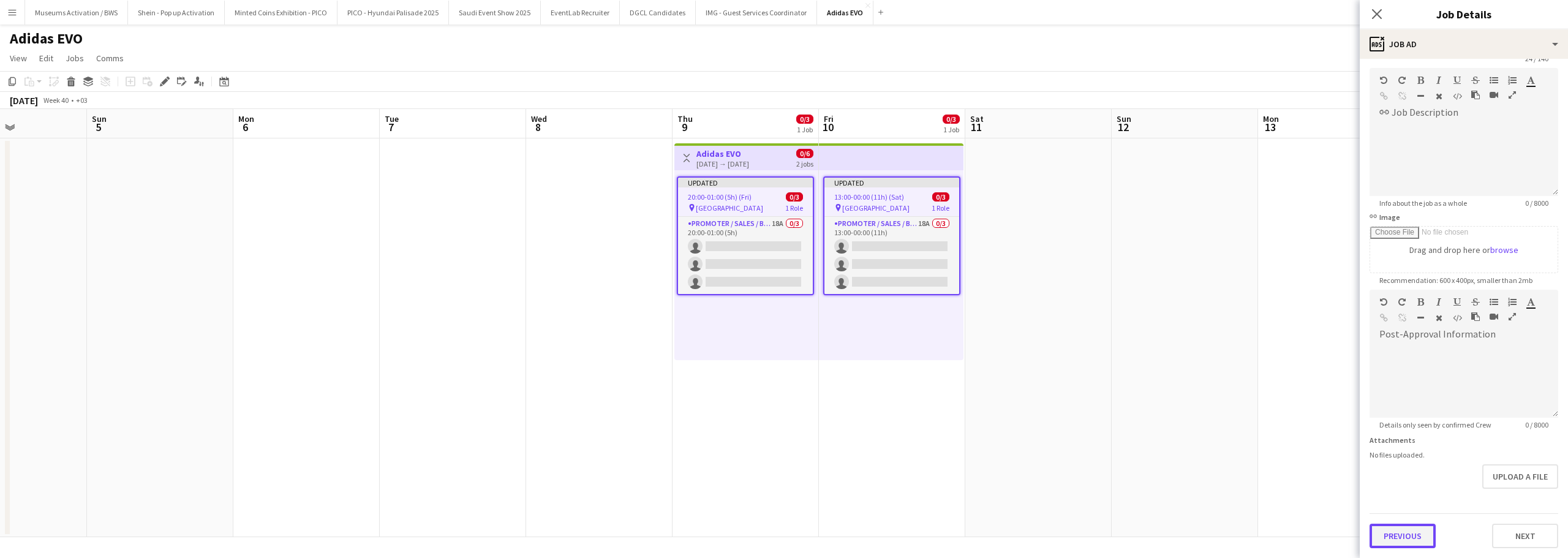
click at [1395, 503] on form "**********" at bounding box center [1464, 285] width 208 height 527
click at [1392, 536] on button "Previous" at bounding box center [1403, 536] width 66 height 25
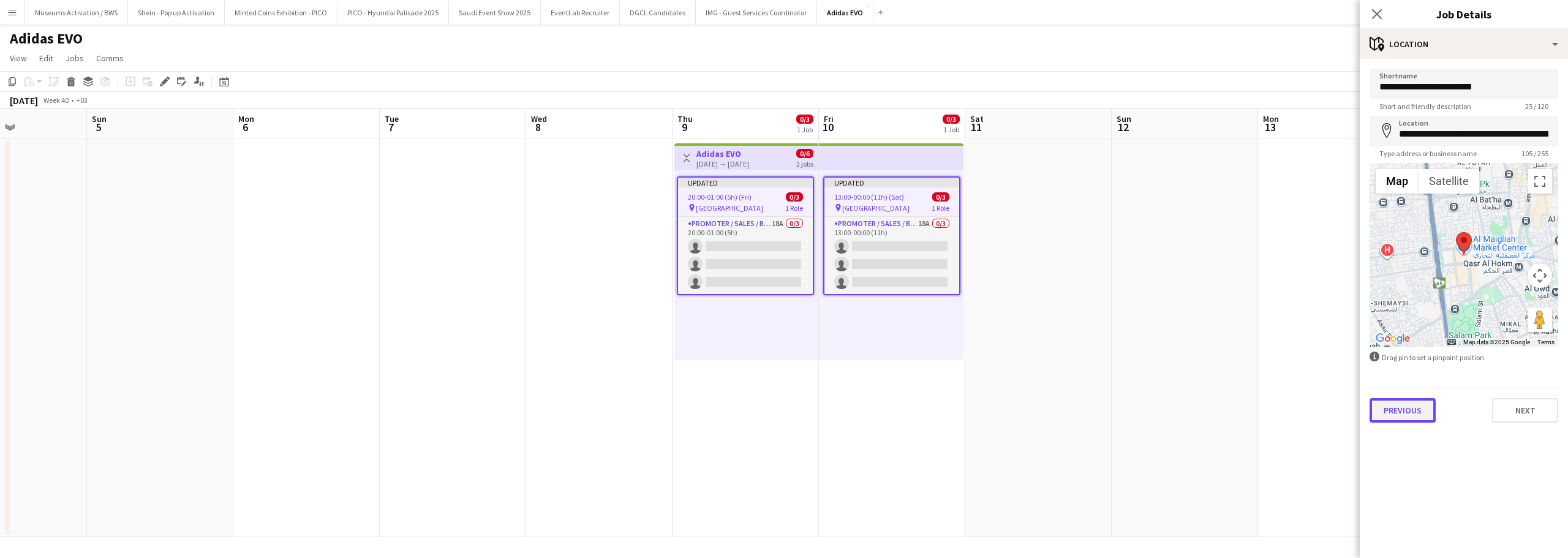
click at [1392, 409] on button "Previous" at bounding box center [1403, 410] width 66 height 25
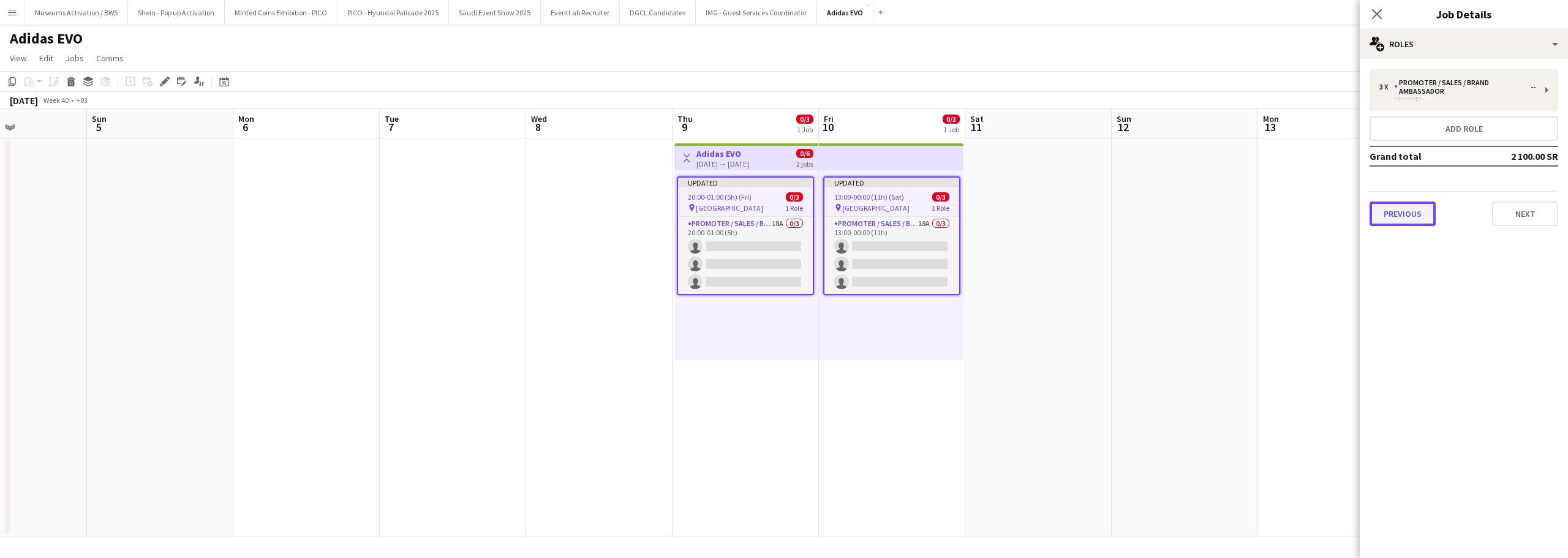
click at [1411, 209] on button "Previous" at bounding box center [1403, 213] width 66 height 25
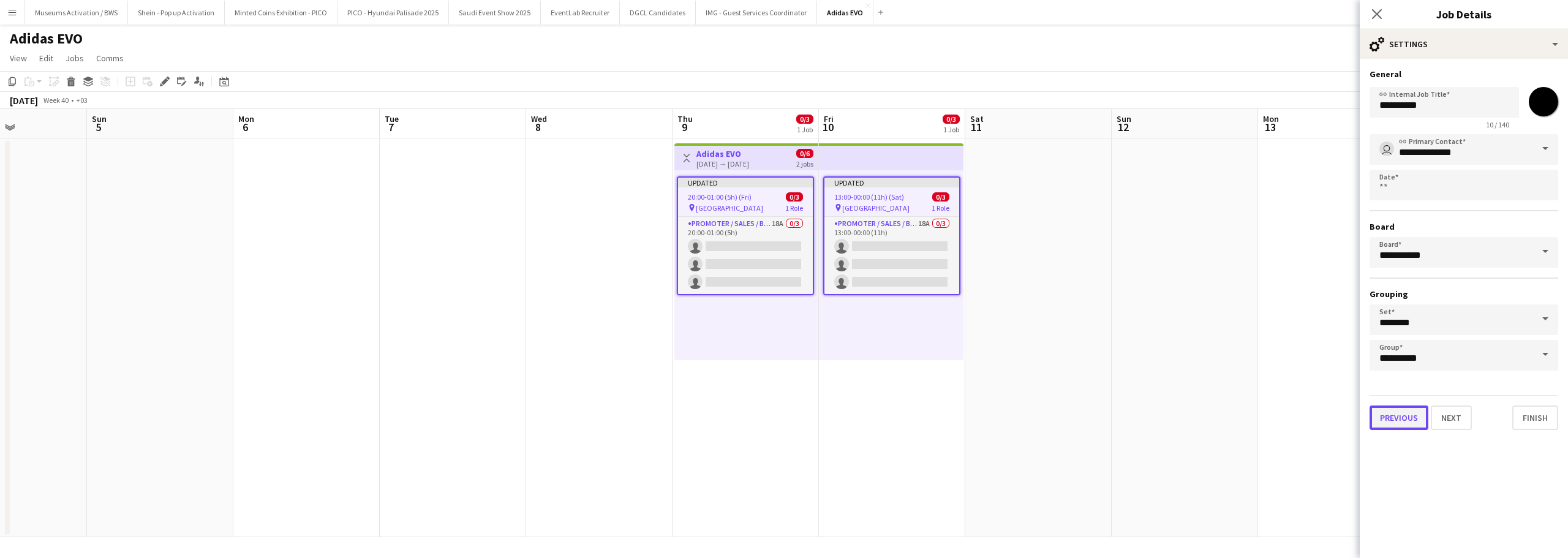
click at [1407, 414] on button "Previous" at bounding box center [1399, 417] width 59 height 25
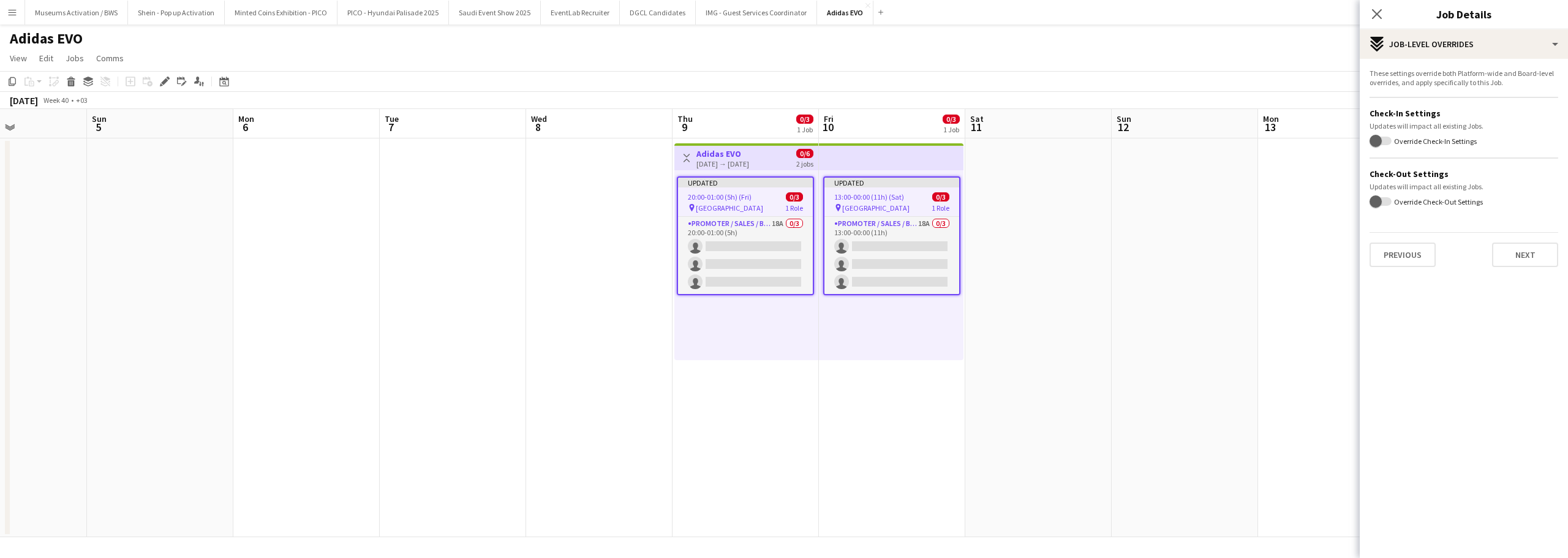
click at [1407, 414] on mat-expansion-panel "pencil3 Settings These settings override both Platform-wide and Board-level ove…" at bounding box center [1464, 308] width 208 height 499
click at [1241, 251] on app-date-cell at bounding box center [1185, 337] width 147 height 398
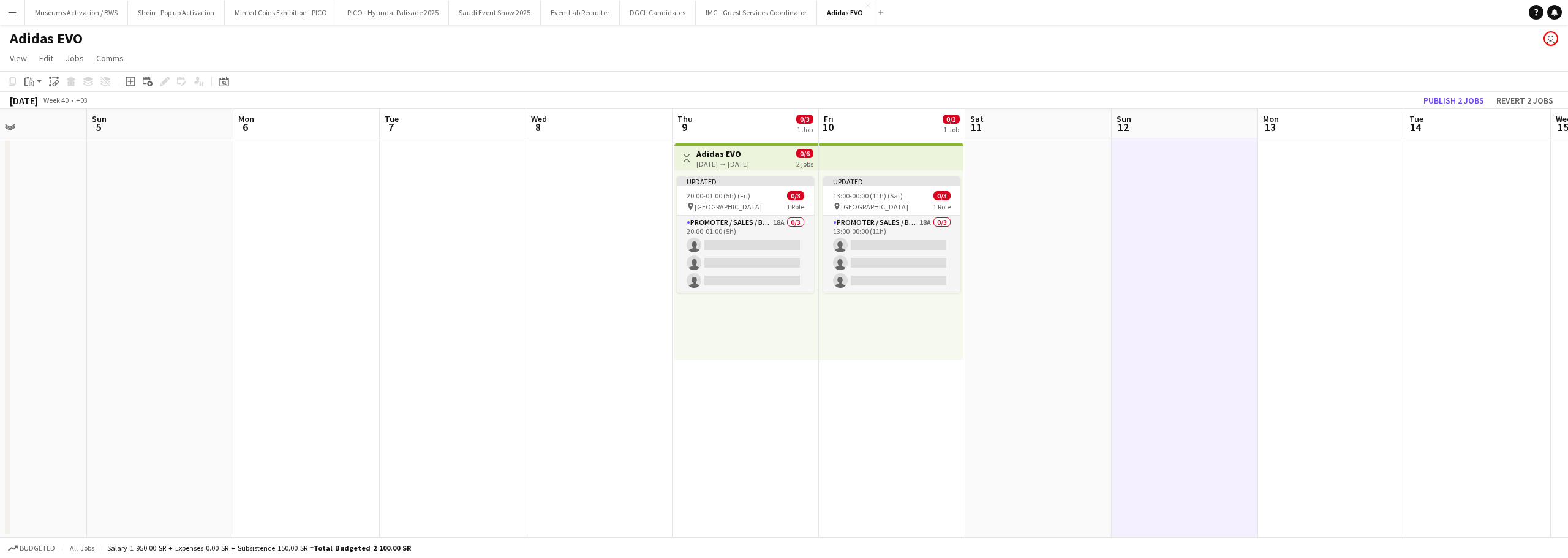
click at [858, 158] on app-top-bar at bounding box center [892, 157] width 144 height 27
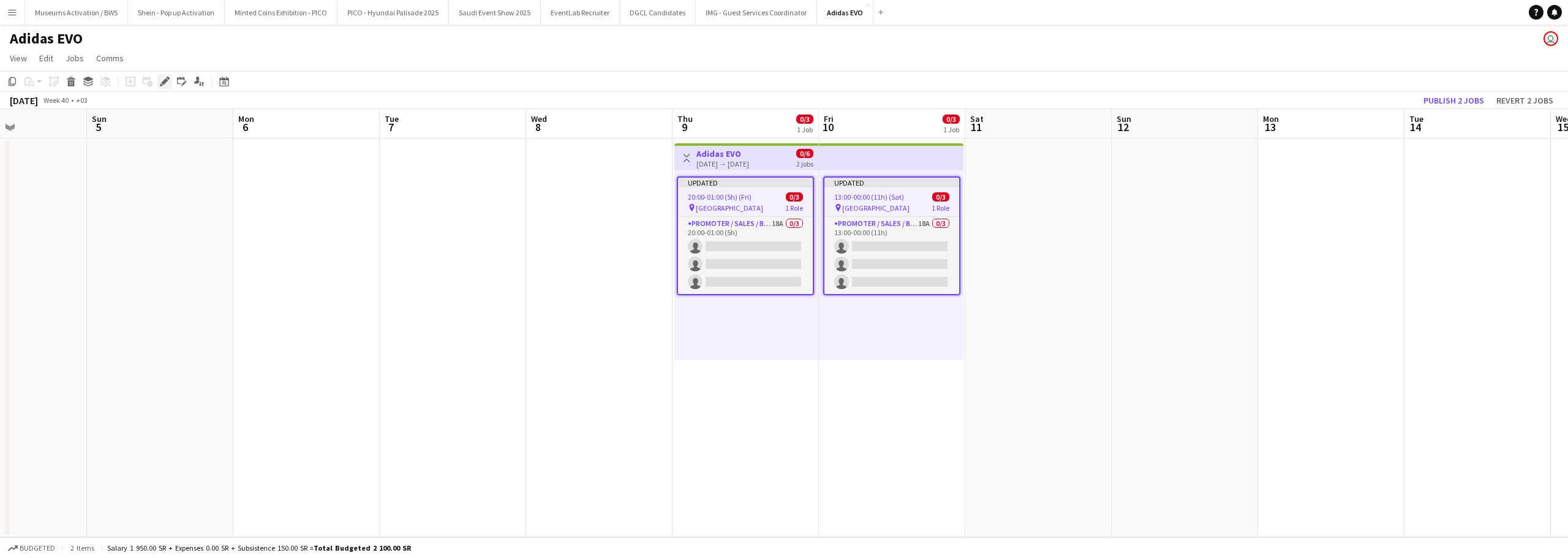
click at [163, 86] on icon "Edit" at bounding box center [164, 81] width 9 height 9
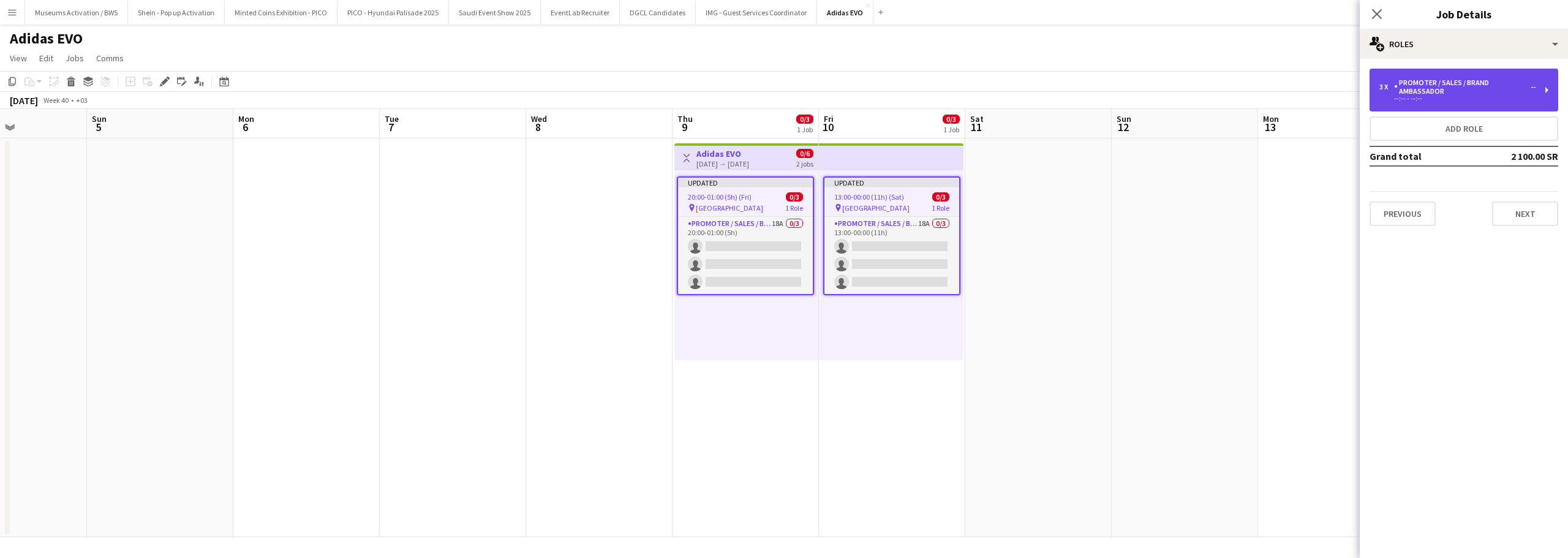
click at [1392, 89] on div "3 x" at bounding box center [1387, 87] width 15 height 9
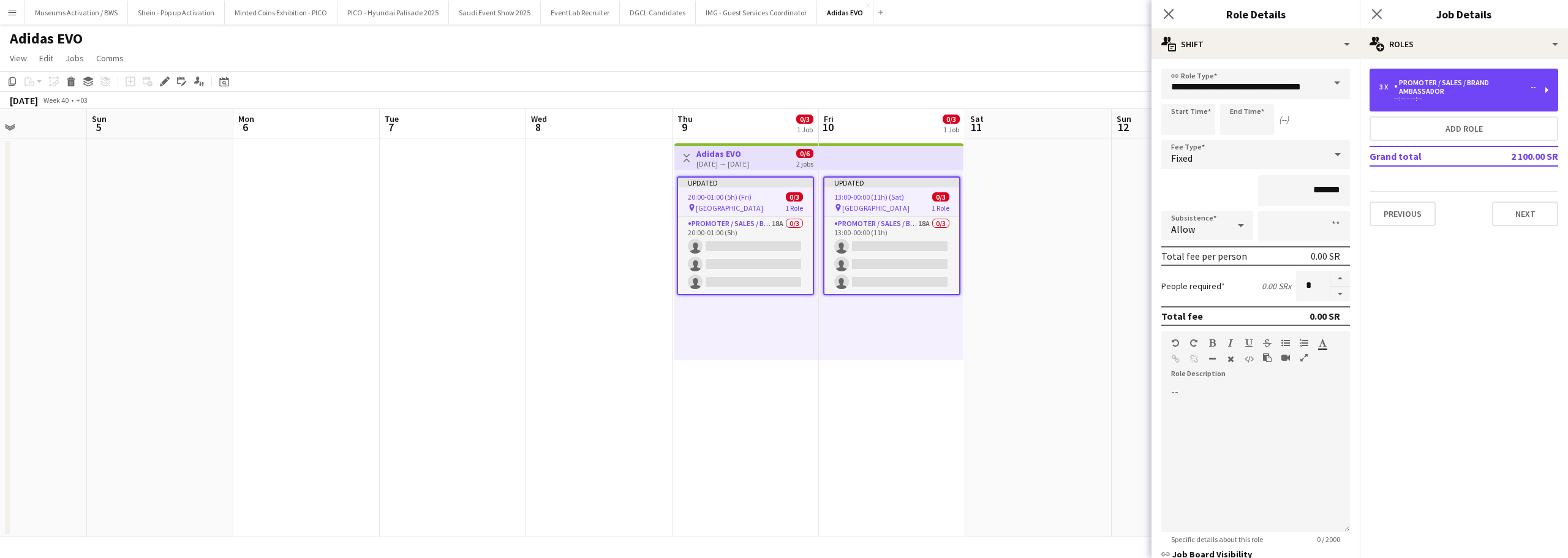
scroll to position [176, 0]
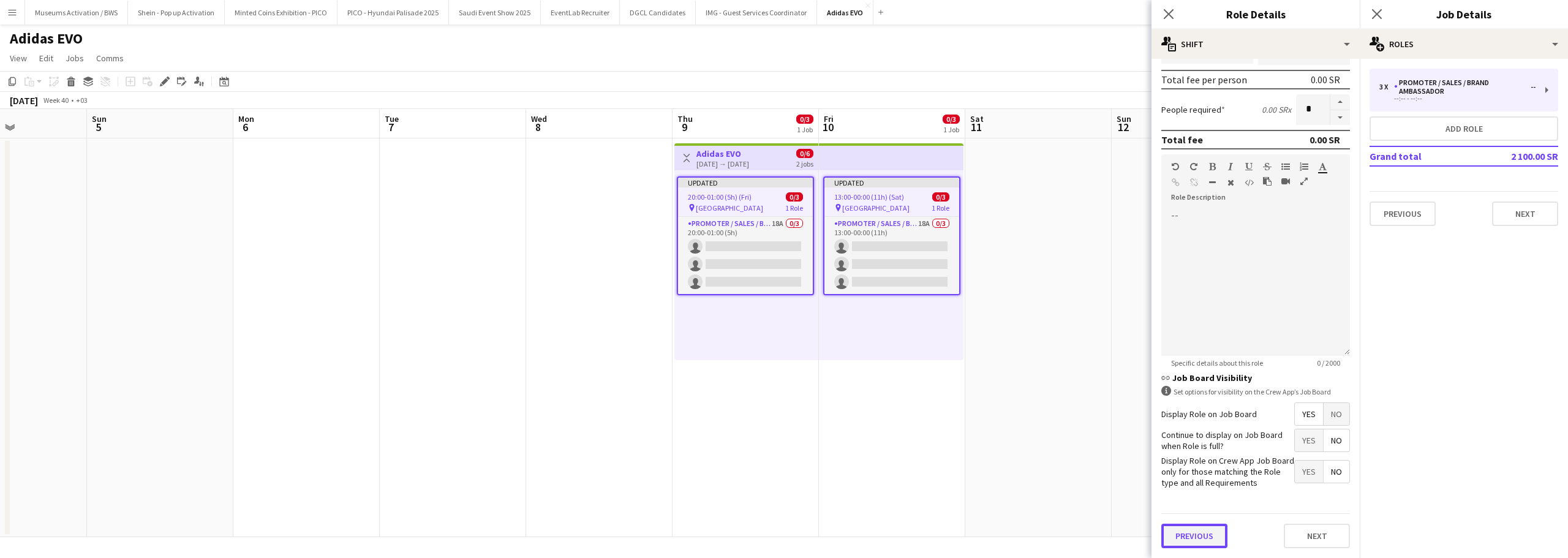
click at [1195, 536] on button "Previous" at bounding box center [1194, 536] width 66 height 25
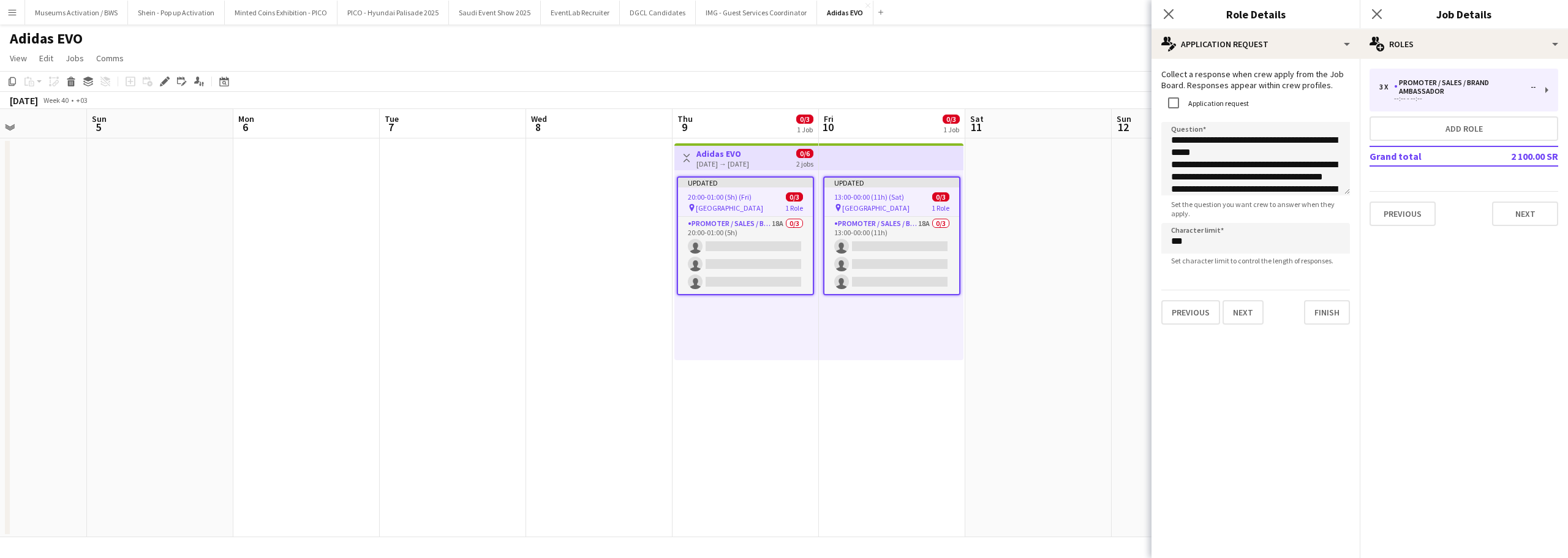
scroll to position [0, 0]
click at [1190, 316] on button "Previous" at bounding box center [1190, 313] width 59 height 25
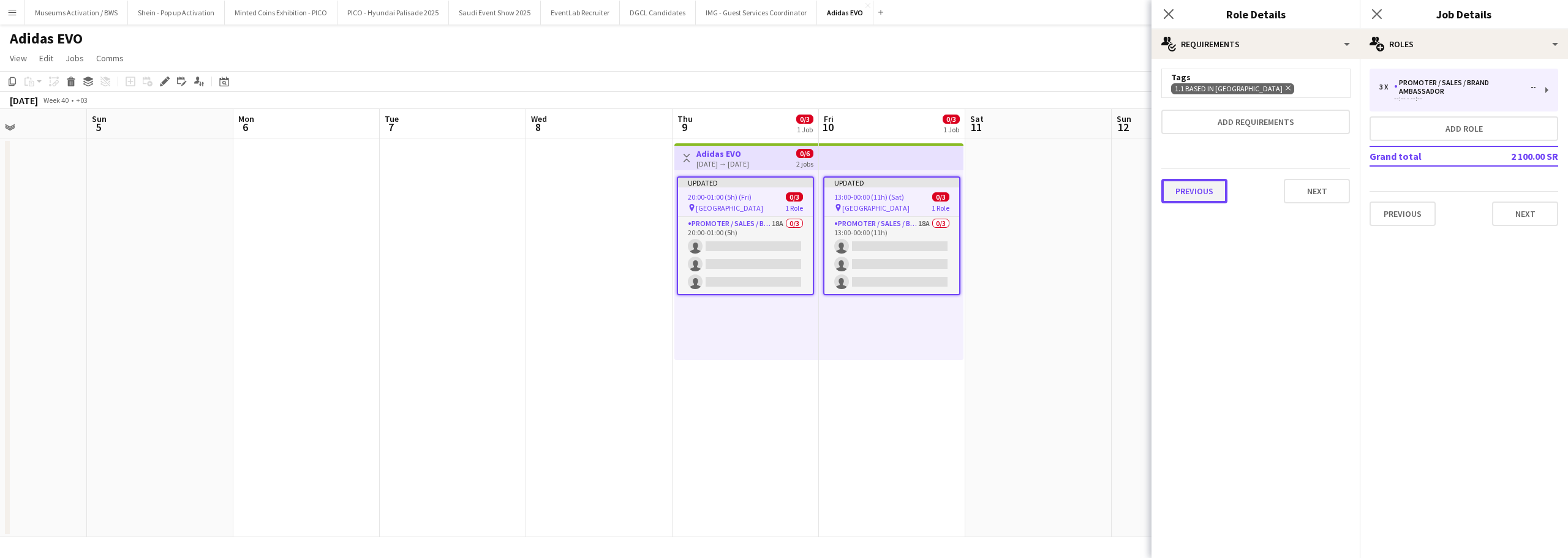
click at [1197, 194] on button "Previous" at bounding box center [1194, 191] width 66 height 25
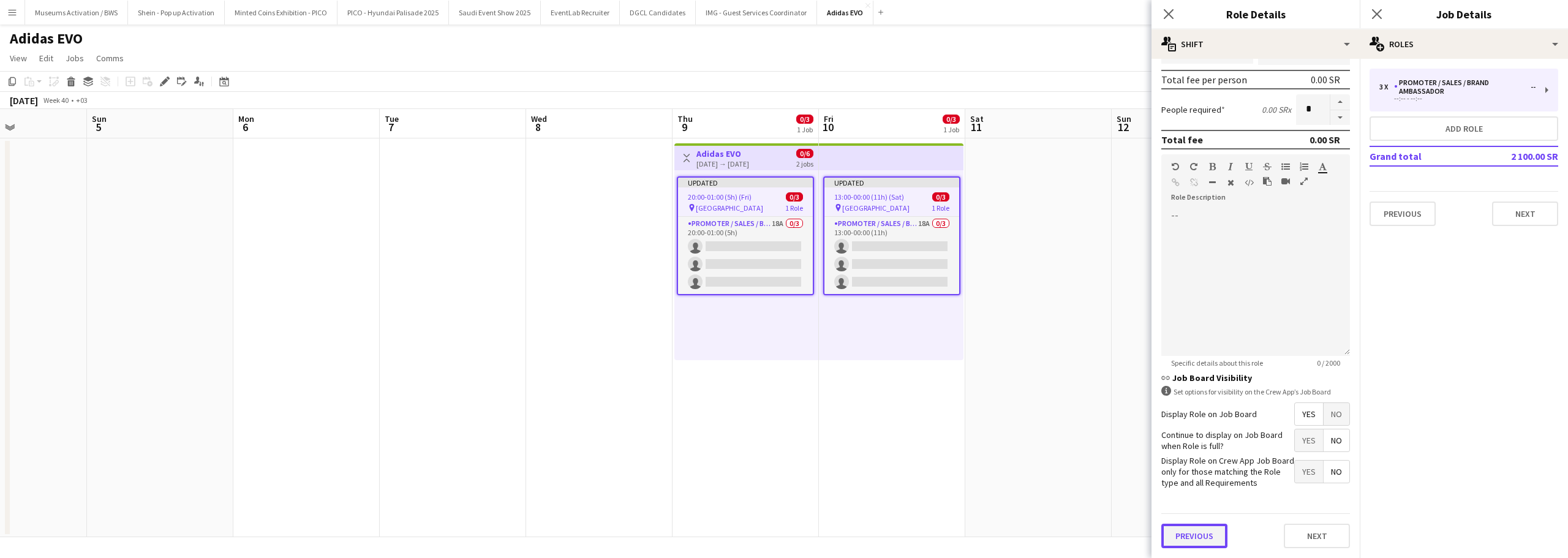
scroll to position [176, 0]
click at [1199, 495] on form "**********" at bounding box center [1256, 224] width 208 height 665
click at [1524, 216] on button "Next" at bounding box center [1525, 213] width 66 height 25
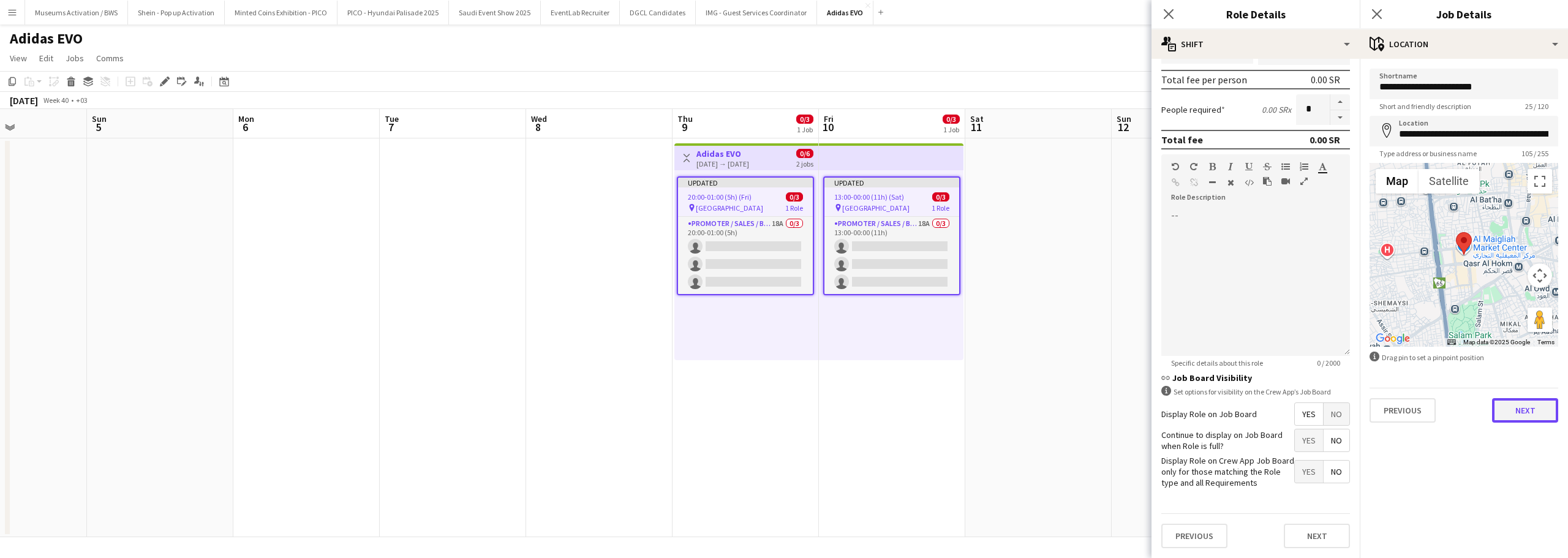
click at [1524, 404] on button "Next" at bounding box center [1525, 410] width 66 height 25
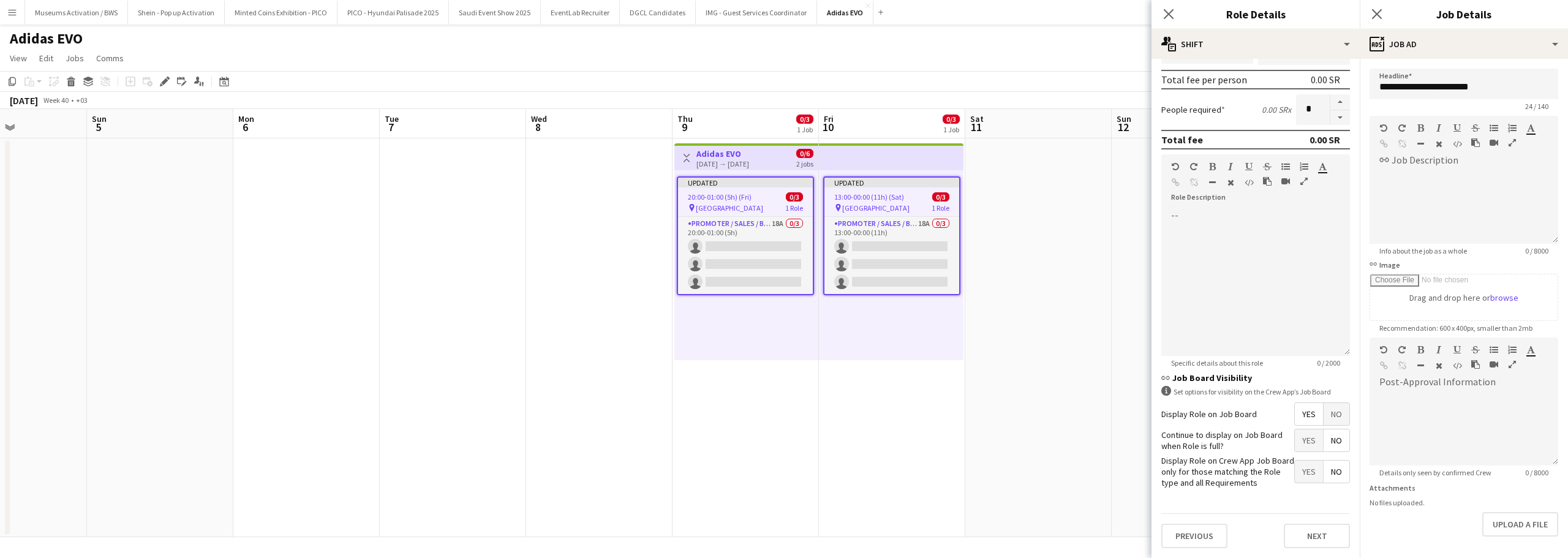
scroll to position [86, 0]
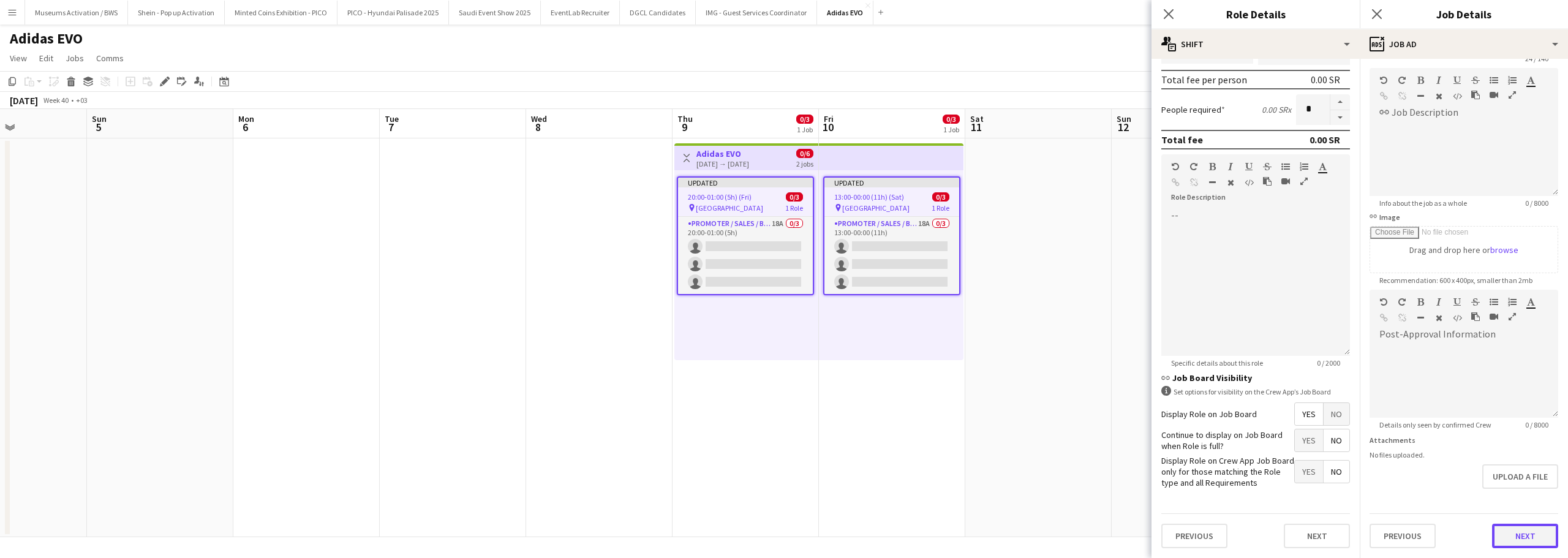
click at [1533, 492] on form "**********" at bounding box center [1464, 285] width 208 height 527
click at [1526, 539] on button "Next" at bounding box center [1525, 536] width 66 height 25
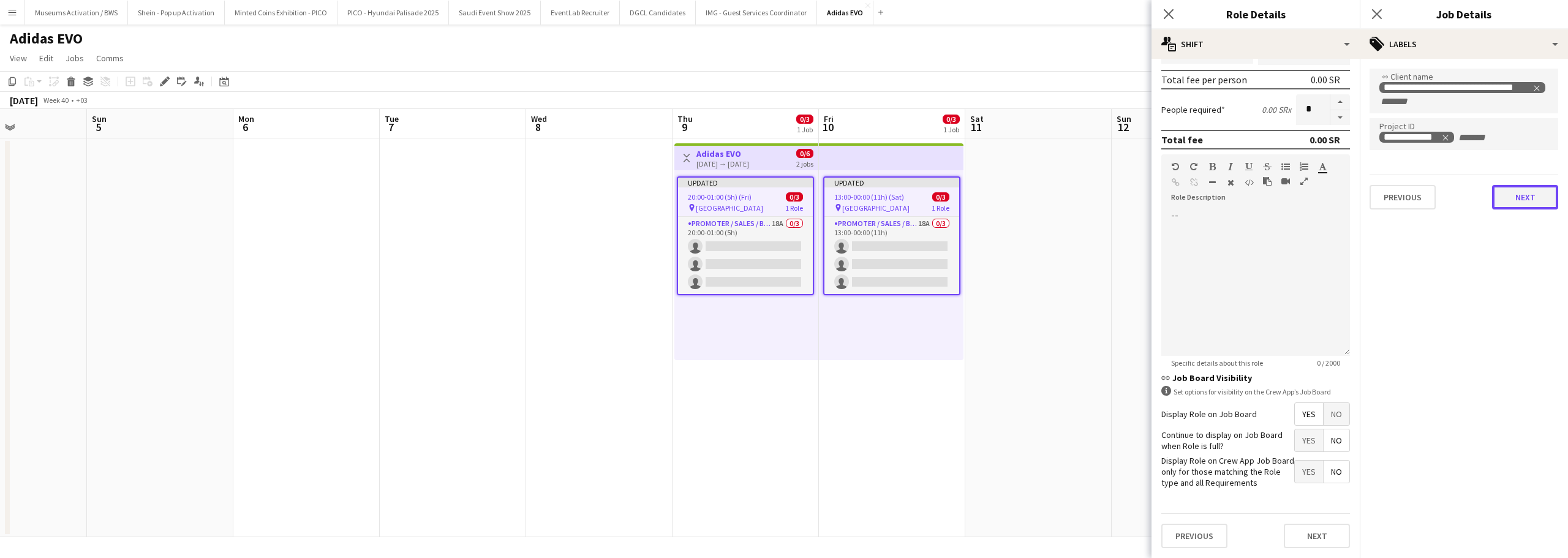
click at [1513, 197] on button "Next" at bounding box center [1525, 197] width 66 height 25
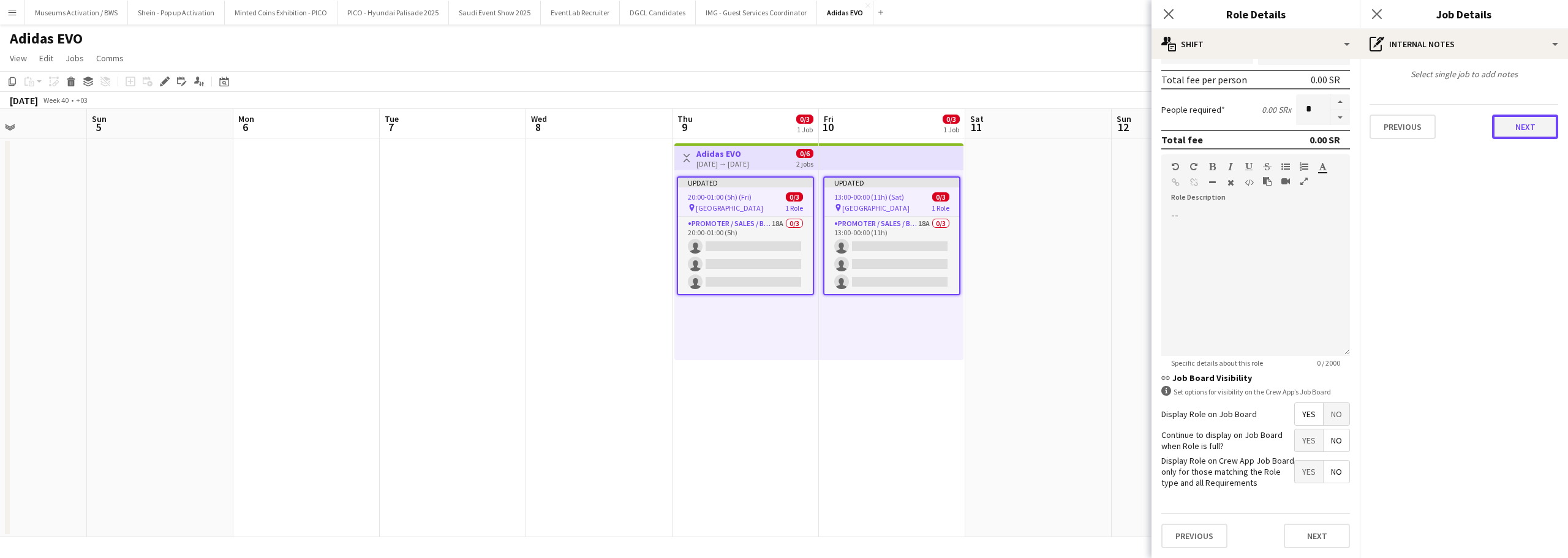
click at [1516, 132] on button "Next" at bounding box center [1525, 127] width 66 height 25
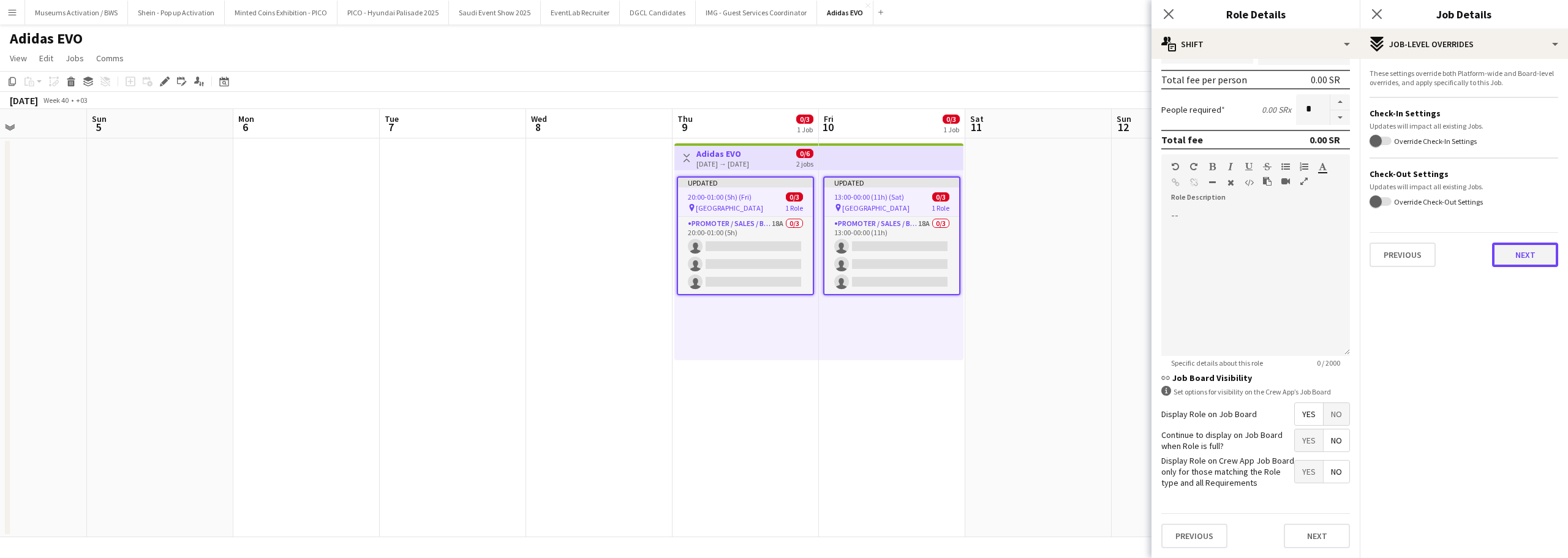
click at [1516, 243] on button "Next" at bounding box center [1525, 255] width 66 height 25
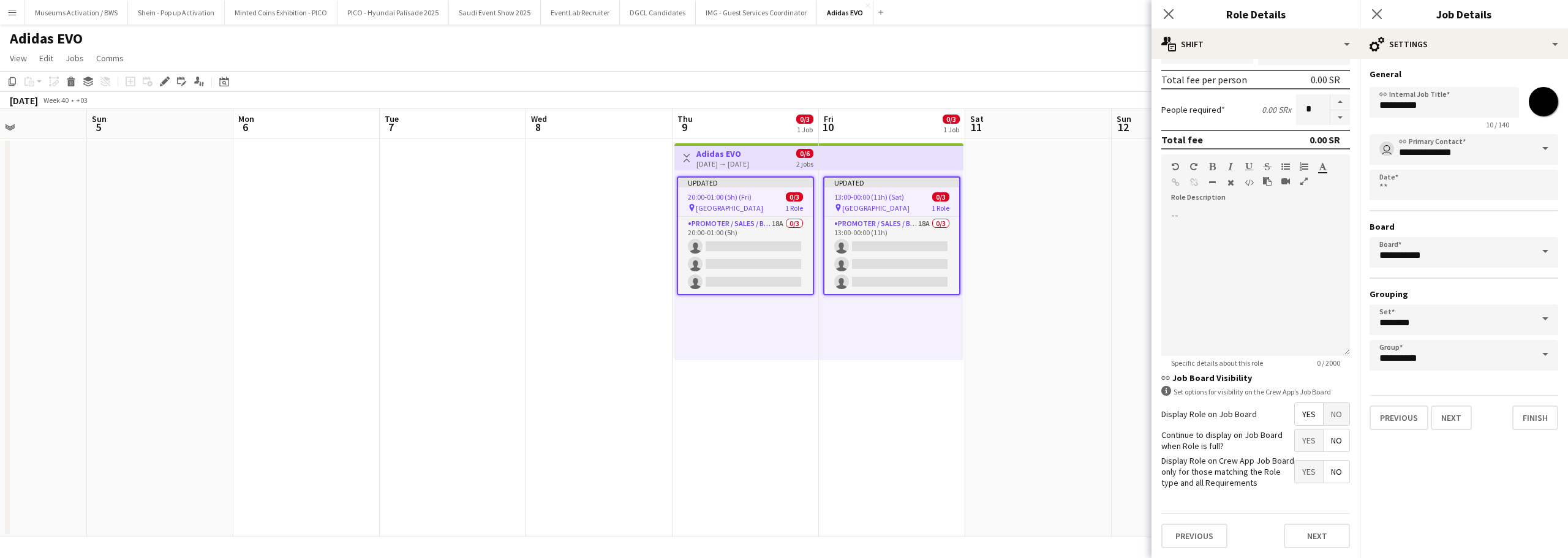
click at [1067, 192] on app-date-cell at bounding box center [1038, 337] width 147 height 398
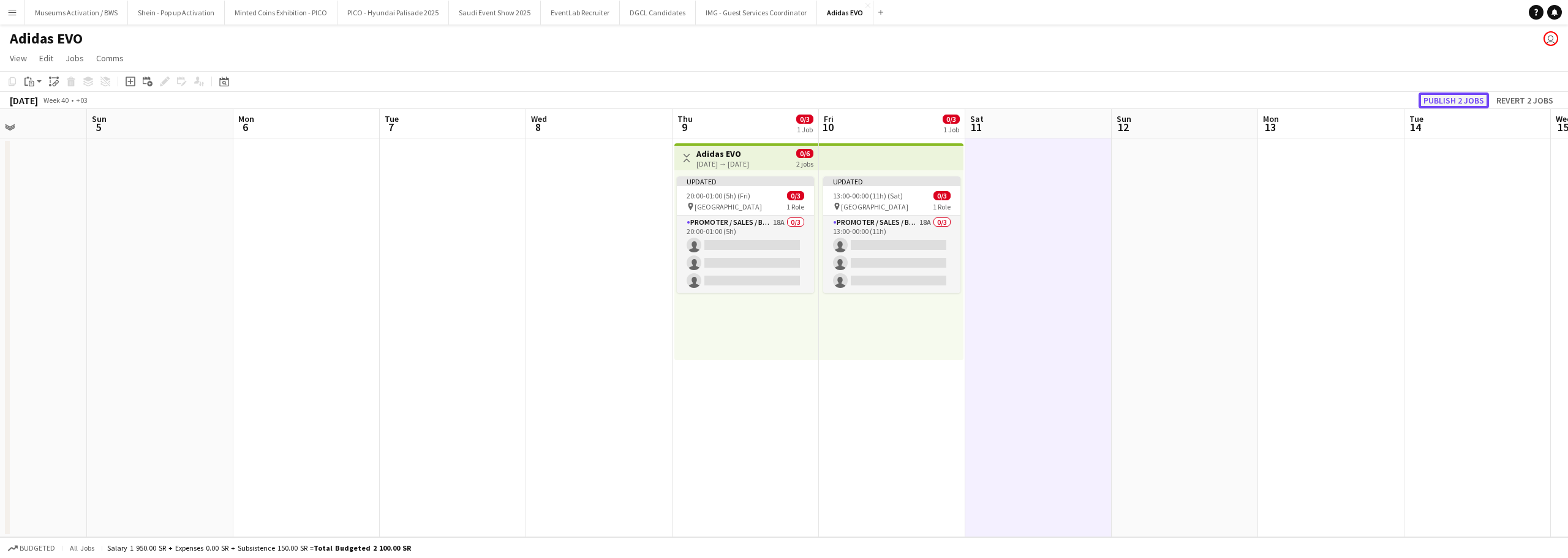
click at [1434, 99] on button "Publish 2 jobs" at bounding box center [1454, 101] width 71 height 16
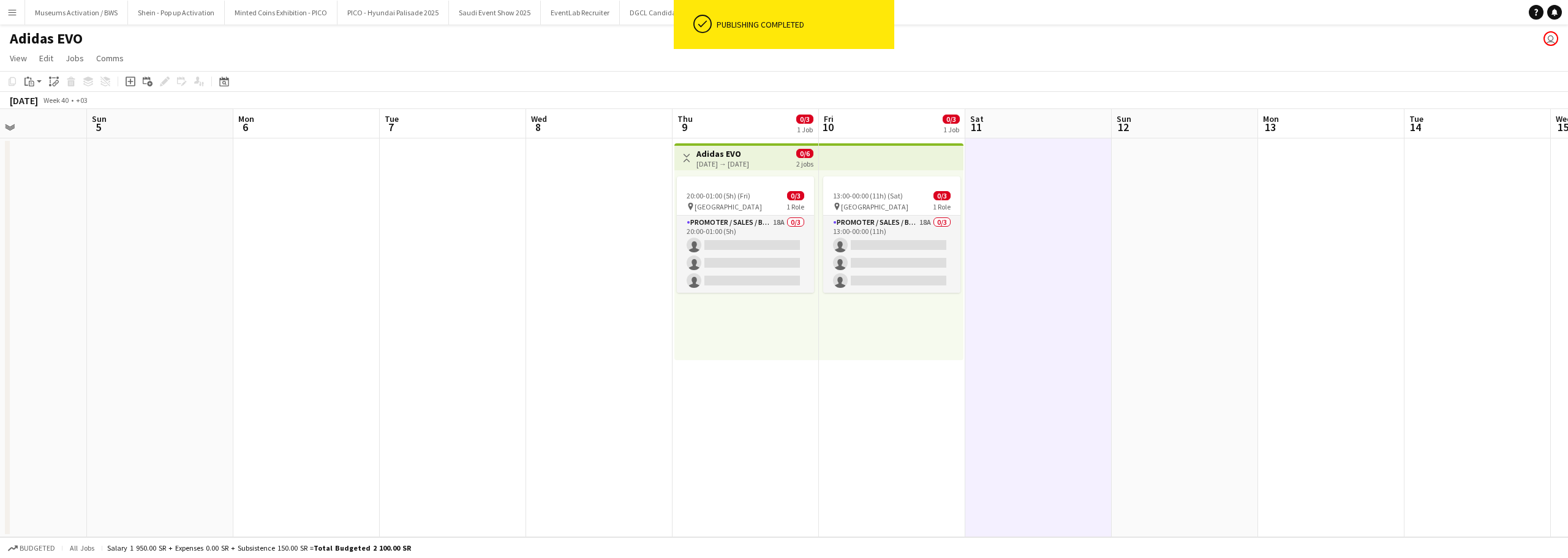
click at [550, 178] on app-date-cell at bounding box center [599, 337] width 147 height 398
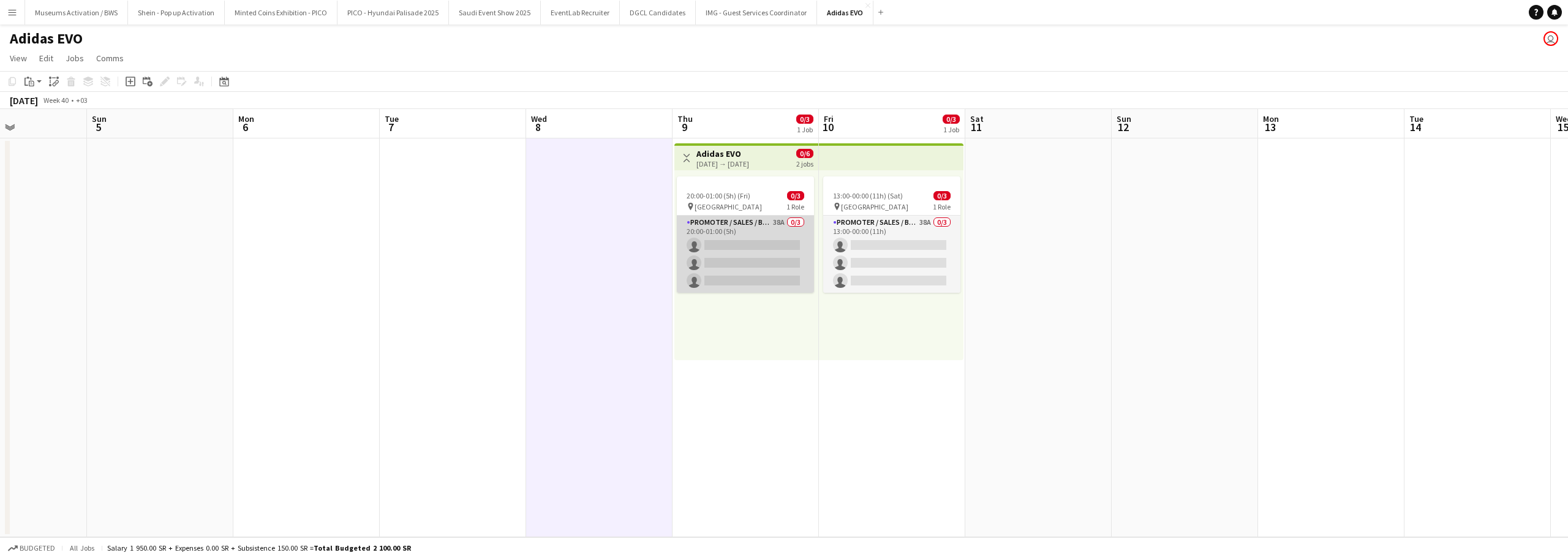
click at [731, 267] on app-card-role "Promoter / Sales / Brand Ambassador 38A 0/3 20:00-01:00 (5h) single-neutral-act…" at bounding box center [746, 254] width 137 height 77
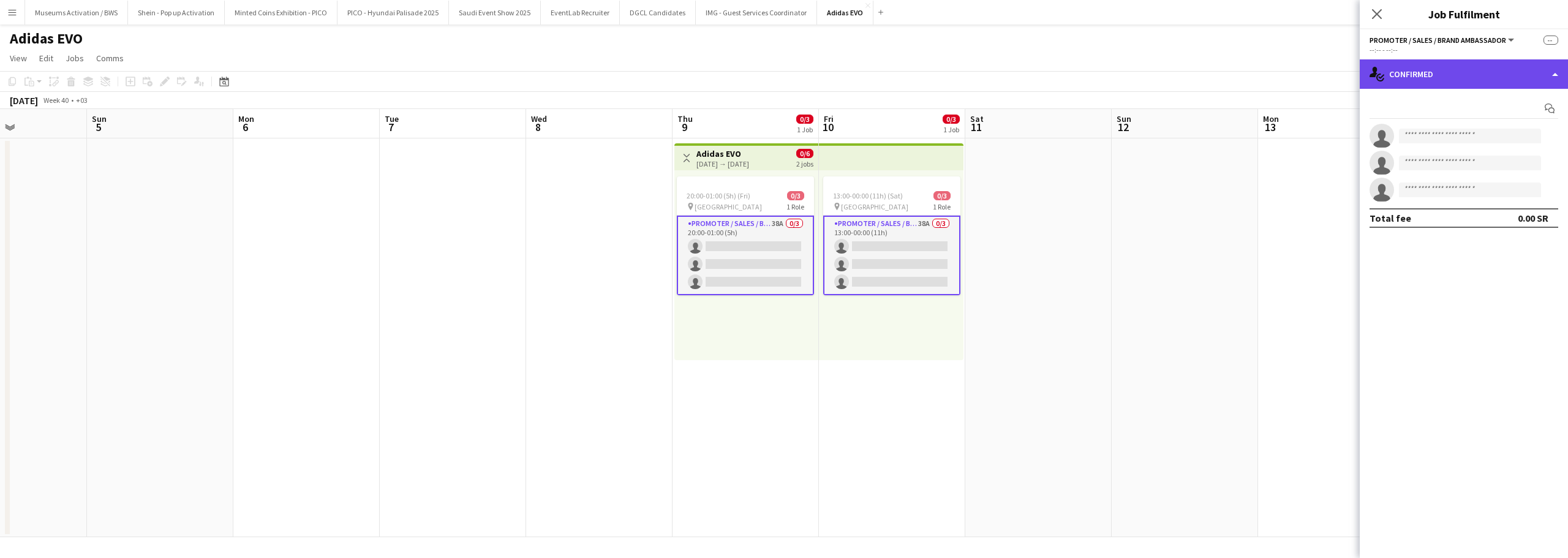
click at [1416, 60] on div "single-neutral-actions-check-2 Confirmed" at bounding box center [1464, 74] width 208 height 29
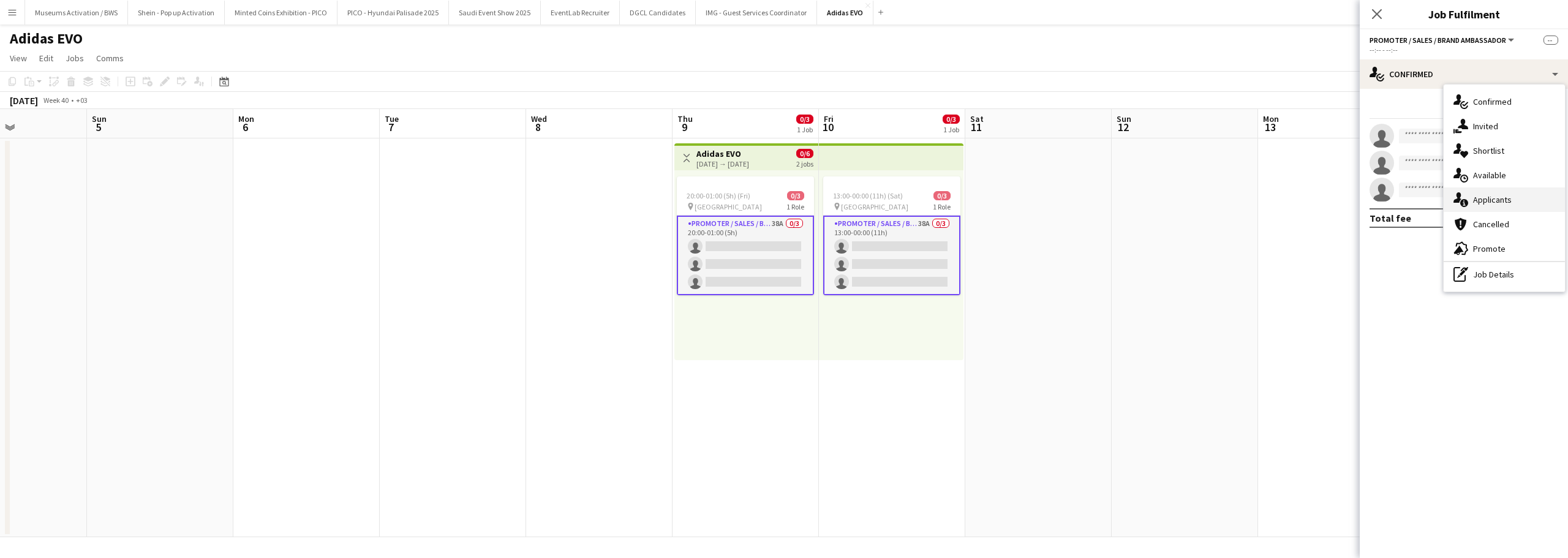
click at [1467, 193] on icon "single-neutral-actions-information" at bounding box center [1461, 200] width 15 height 15
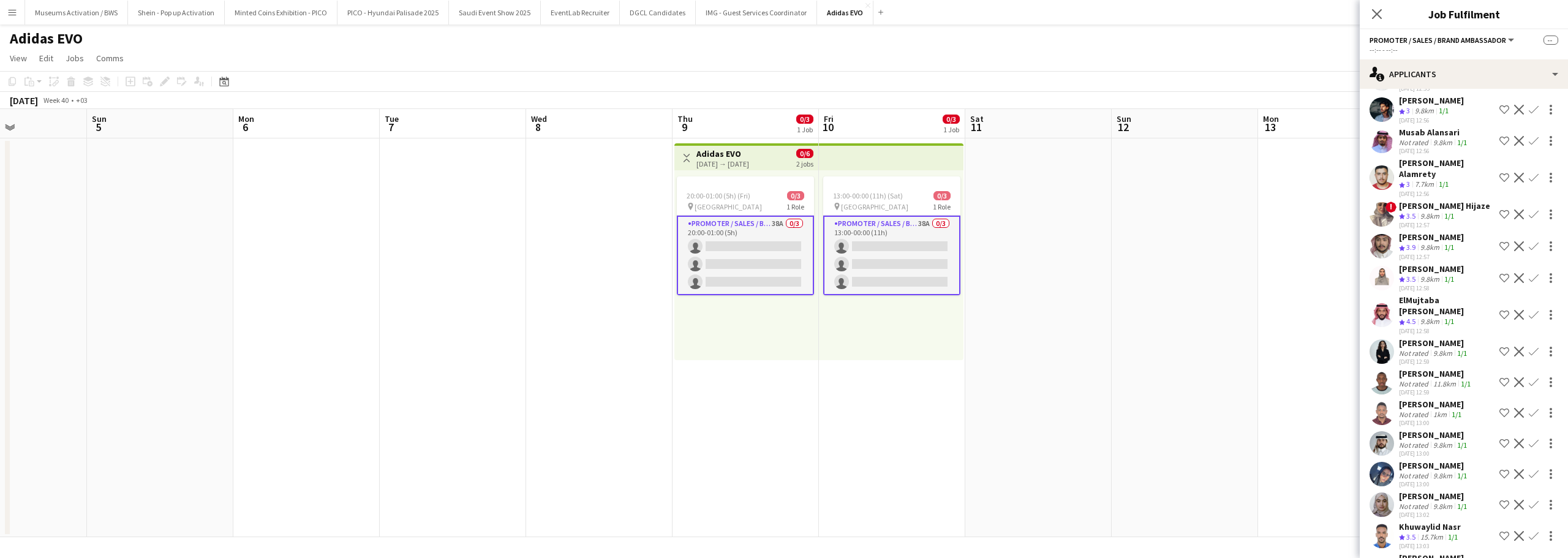
scroll to position [801, 0]
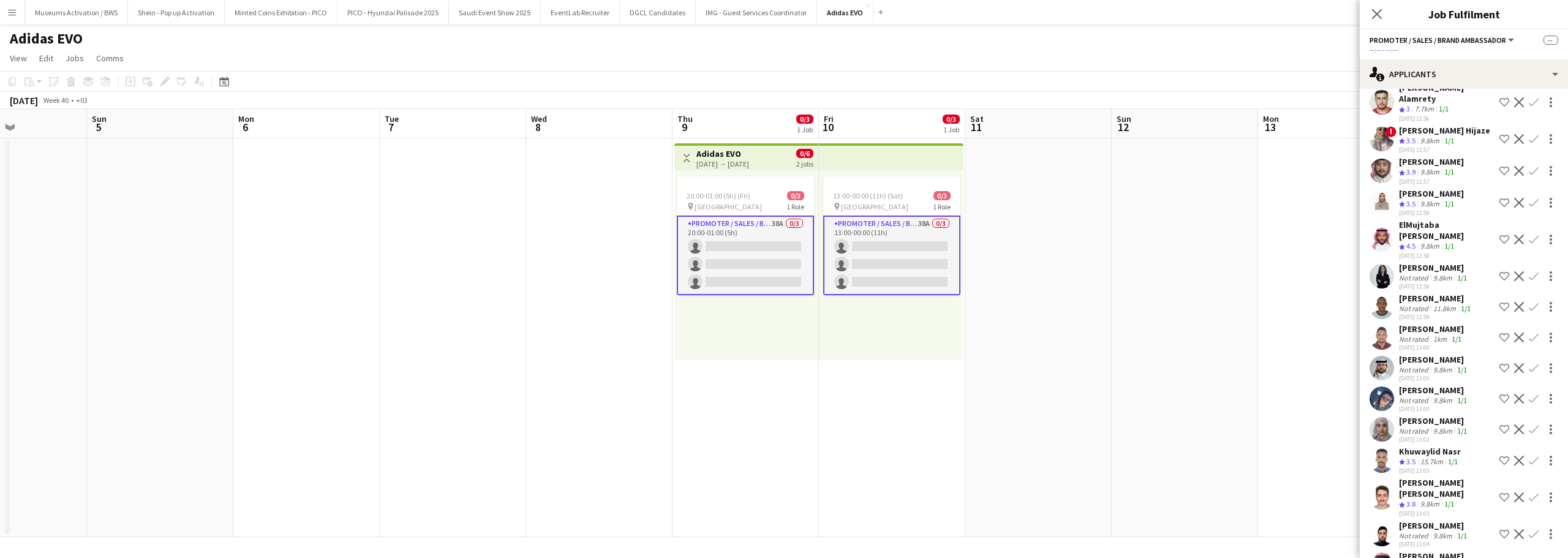
click at [1405, 531] on div "Not rated" at bounding box center [1415, 535] width 32 height 9
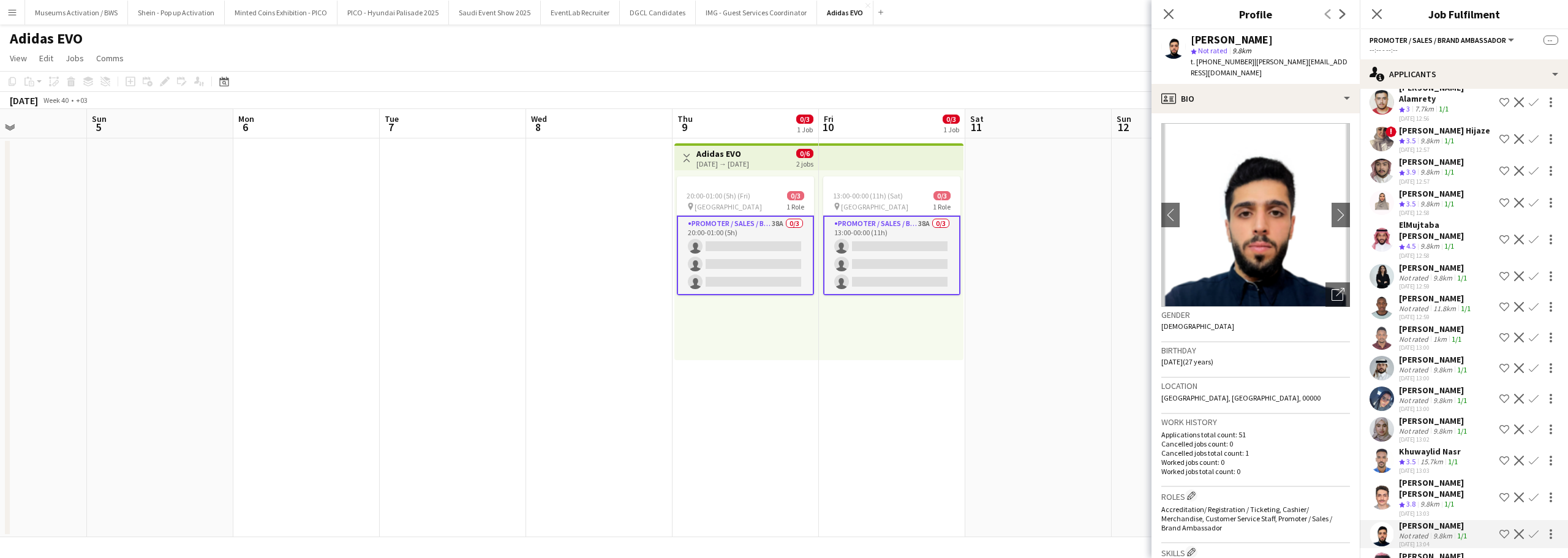
click at [1390, 386] on app-user-avatar at bounding box center [1382, 398] width 25 height 25
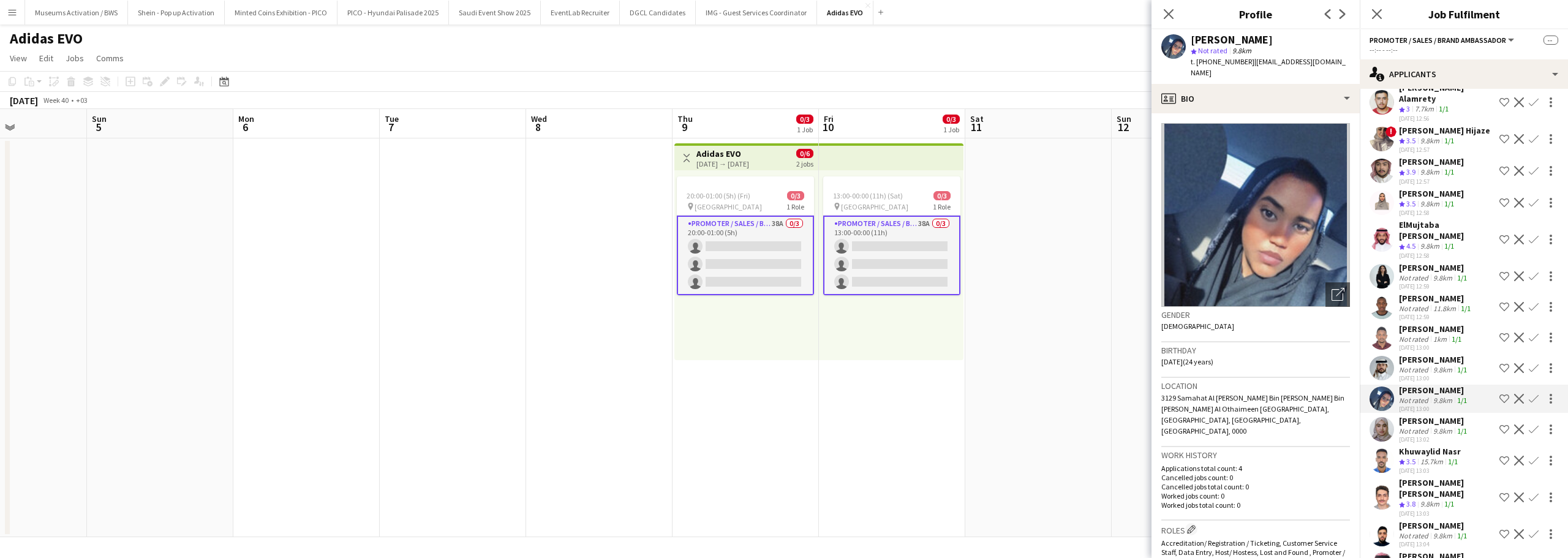
click at [1397, 354] on div "Mohammed Hezam Not rated 9.8km 1/1 30-09-2025 13:00 Shortlist crew Decline Conf…" at bounding box center [1464, 368] width 208 height 28
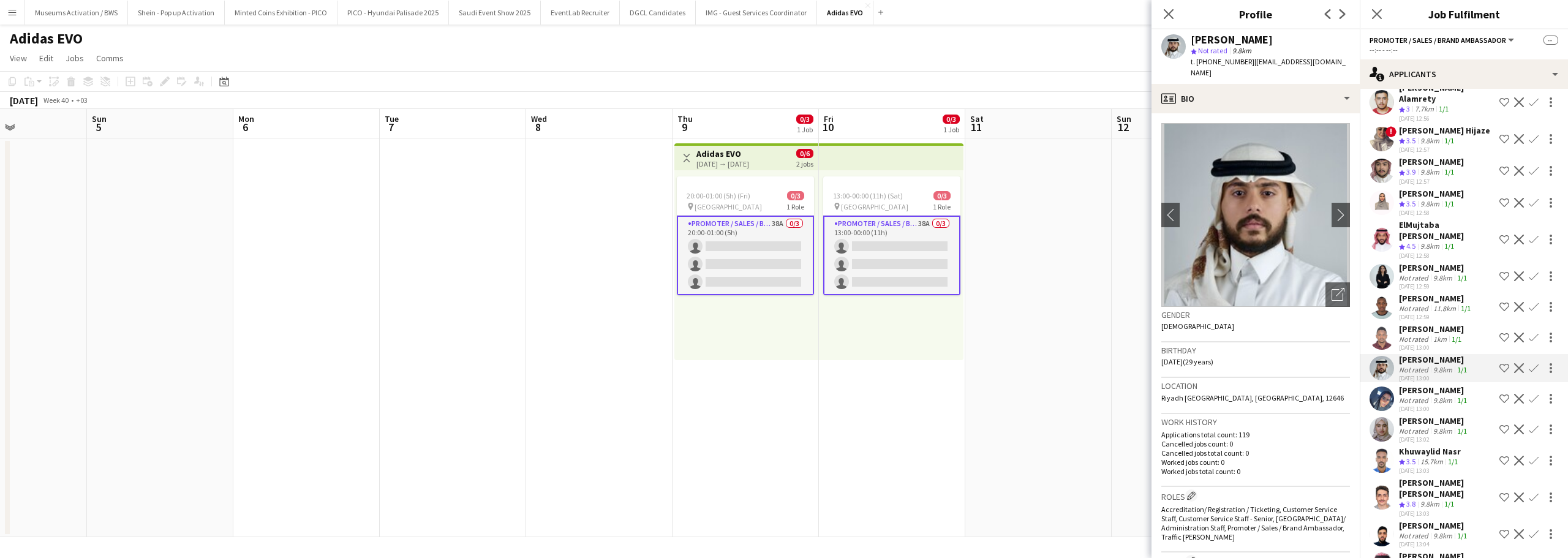
click at [1405, 273] on div "Not rated" at bounding box center [1415, 278] width 32 height 9
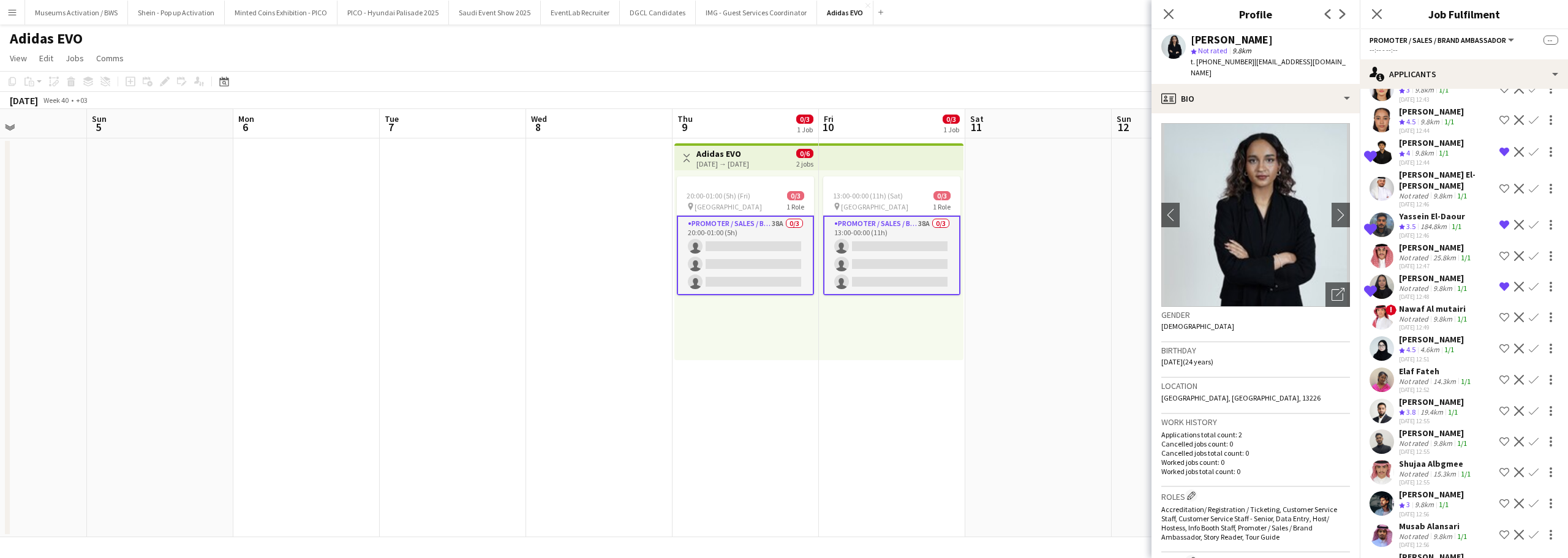
scroll to position [312, 0]
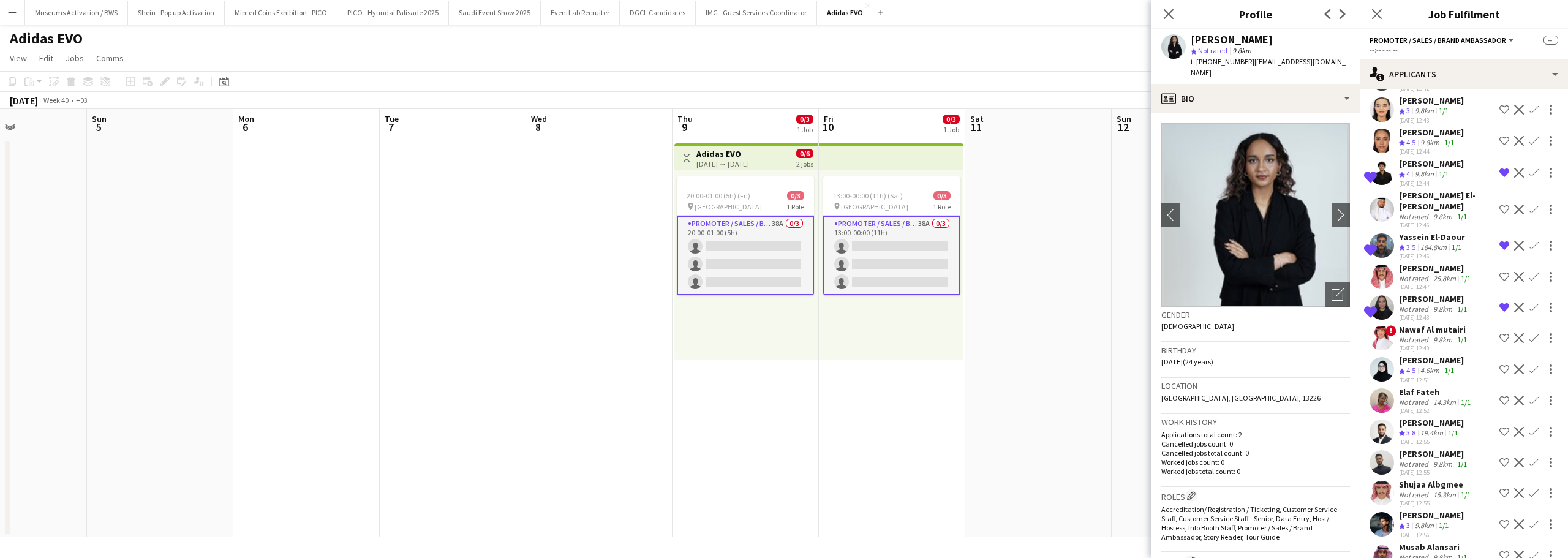
click at [1073, 73] on app-toolbar "Copy Paste Paste Ctrl+V Paste with crew Ctrl+Shift+V Paste linked Job Delete Gr…" at bounding box center [784, 81] width 1568 height 21
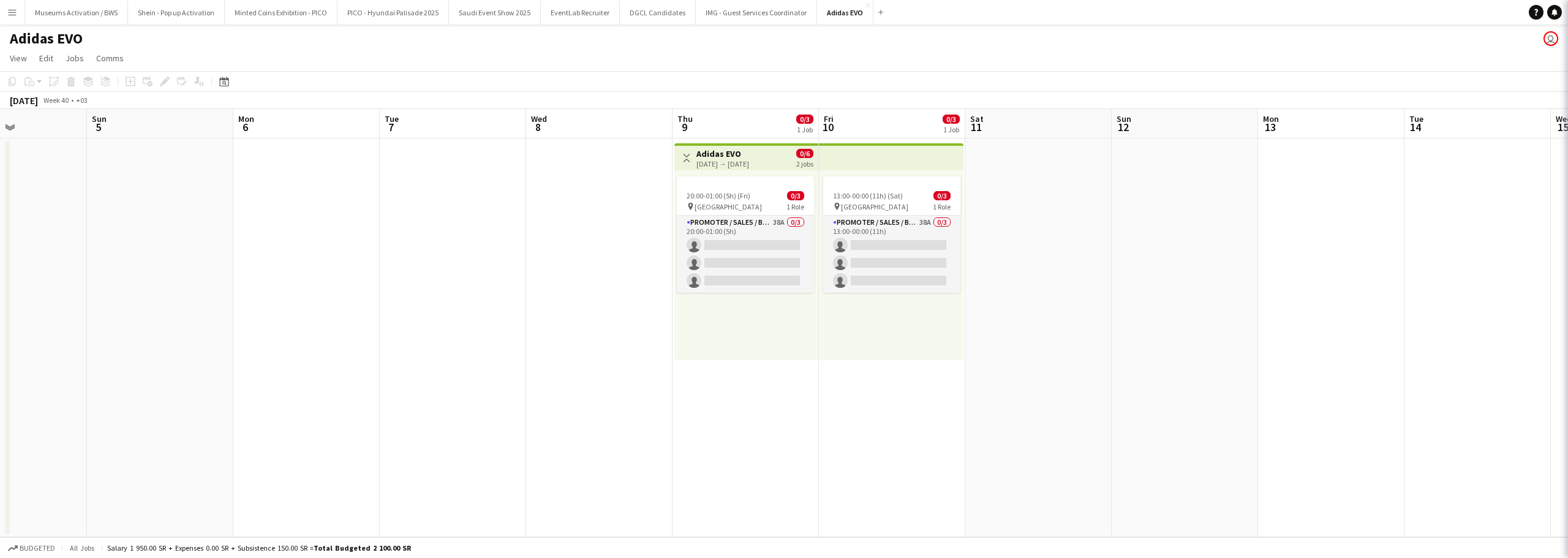
scroll to position [0, 0]
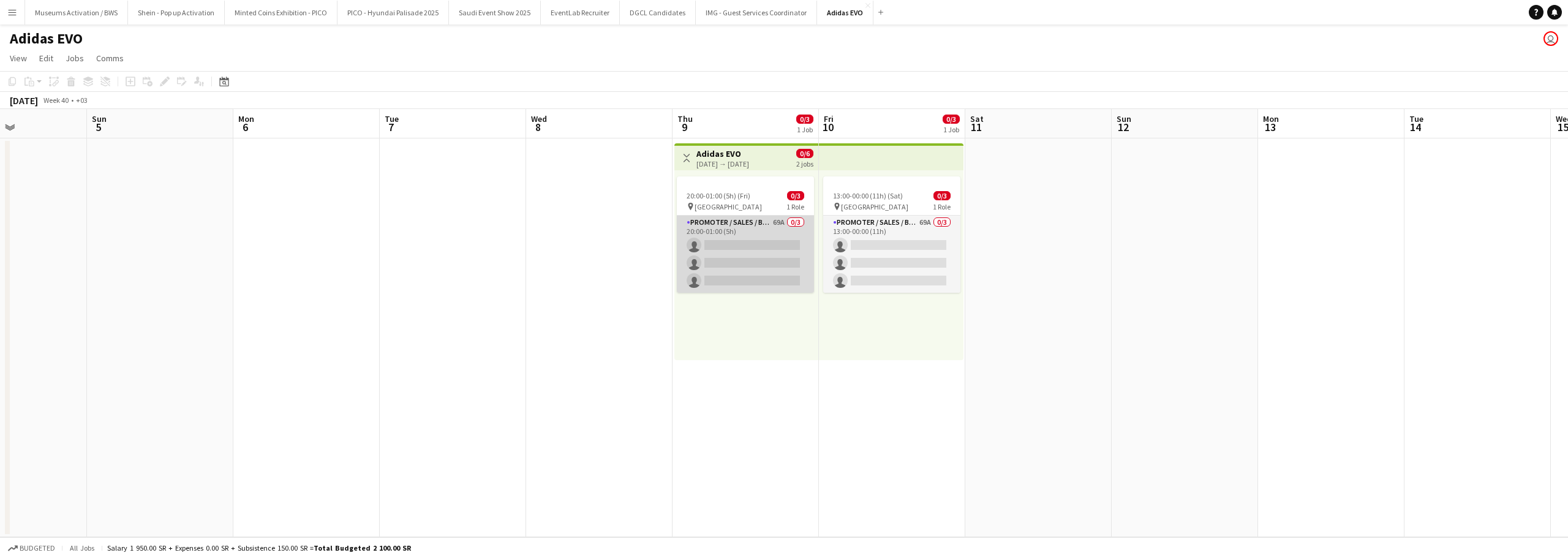
click at [775, 253] on app-card-role "Promoter / Sales / Brand Ambassador 69A 0/3 20:00-01:00 (5h) single-neutral-act…" at bounding box center [746, 254] width 137 height 77
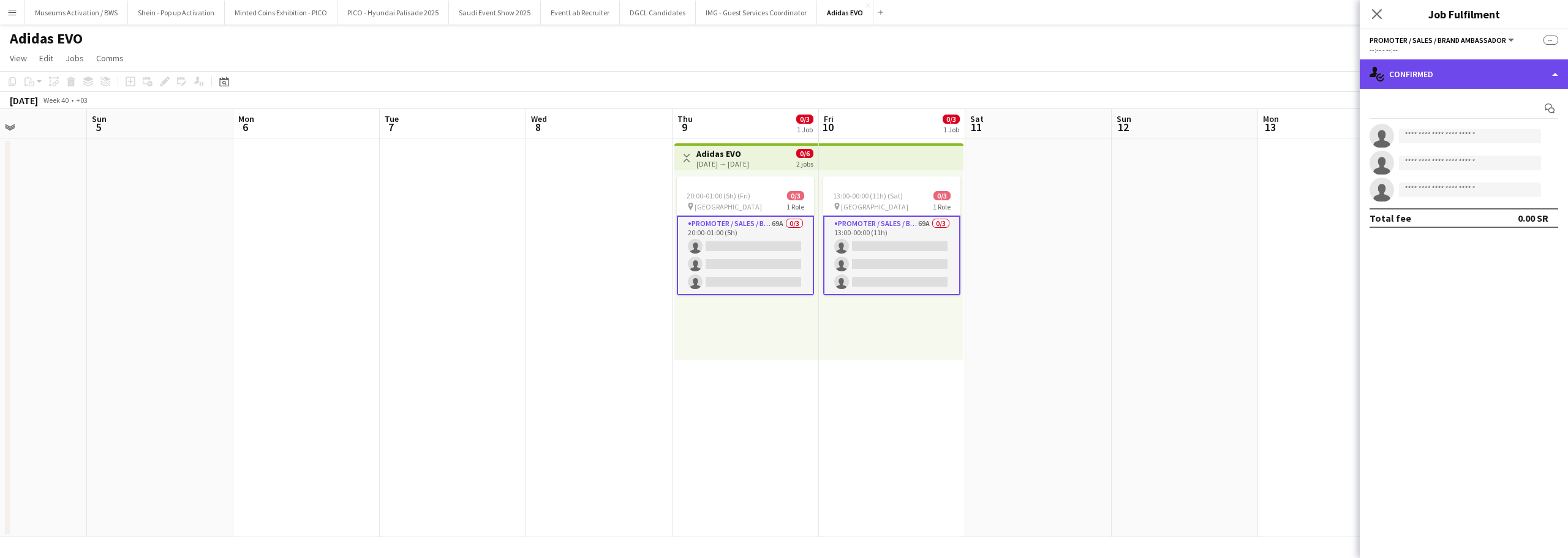
click at [1370, 63] on div "single-neutral-actions-check-2 Confirmed" at bounding box center [1464, 74] width 208 height 29
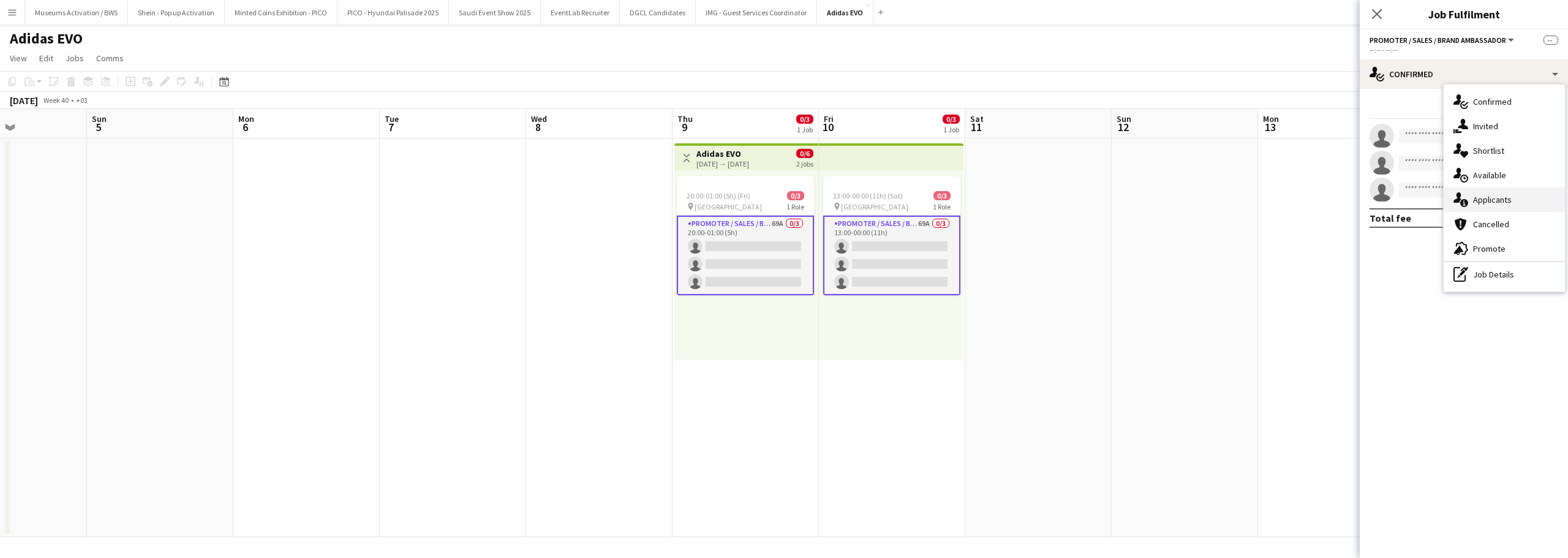
click at [1464, 189] on div "single-neutral-actions-information Applicants" at bounding box center [1505, 200] width 121 height 25
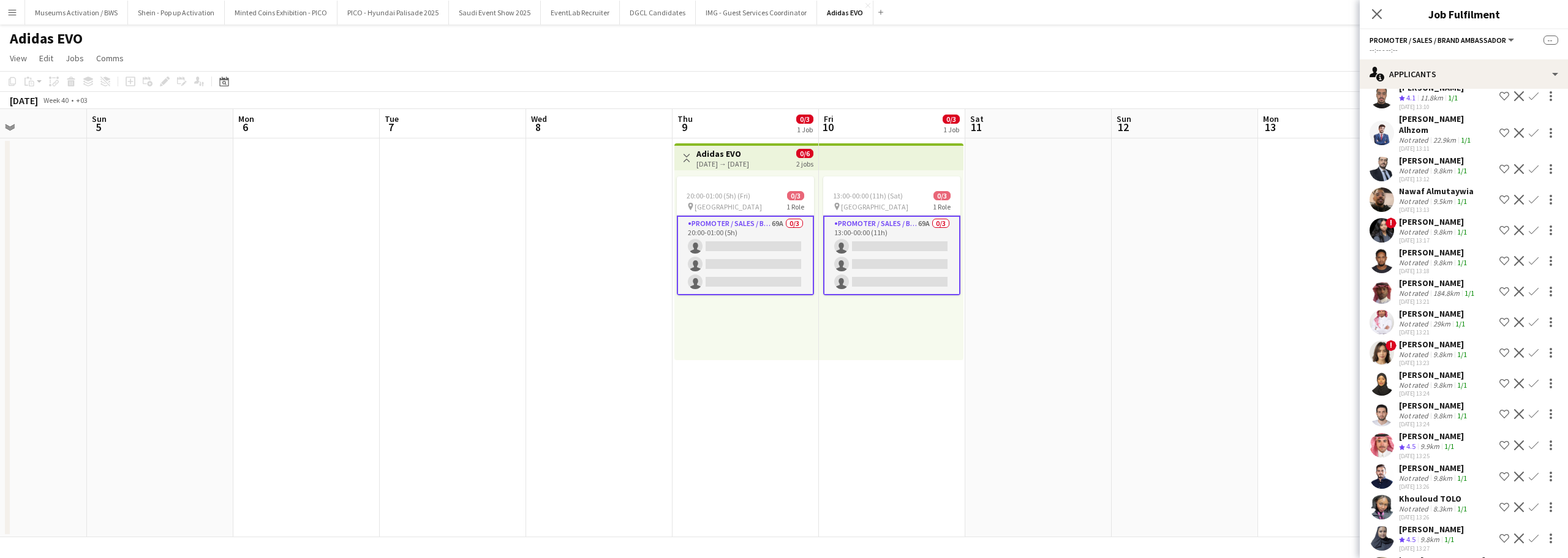
scroll to position [1765, 0]
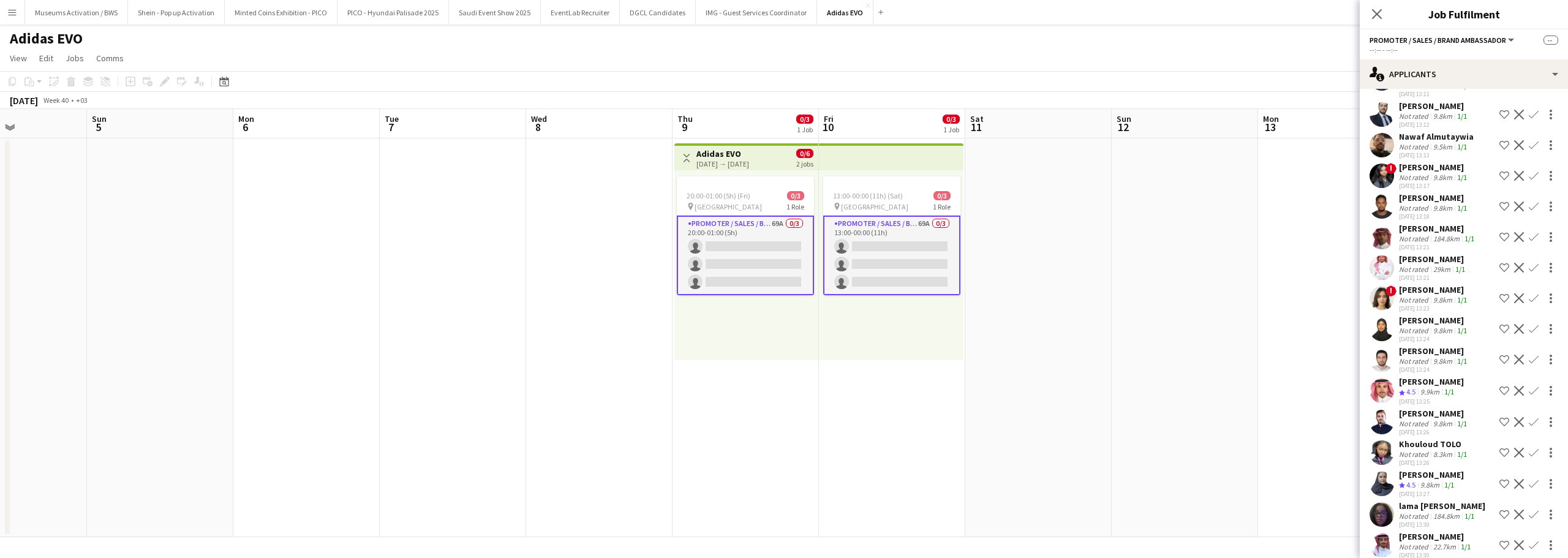
click at [1427, 542] on div "Not rated" at bounding box center [1415, 546] width 32 height 9
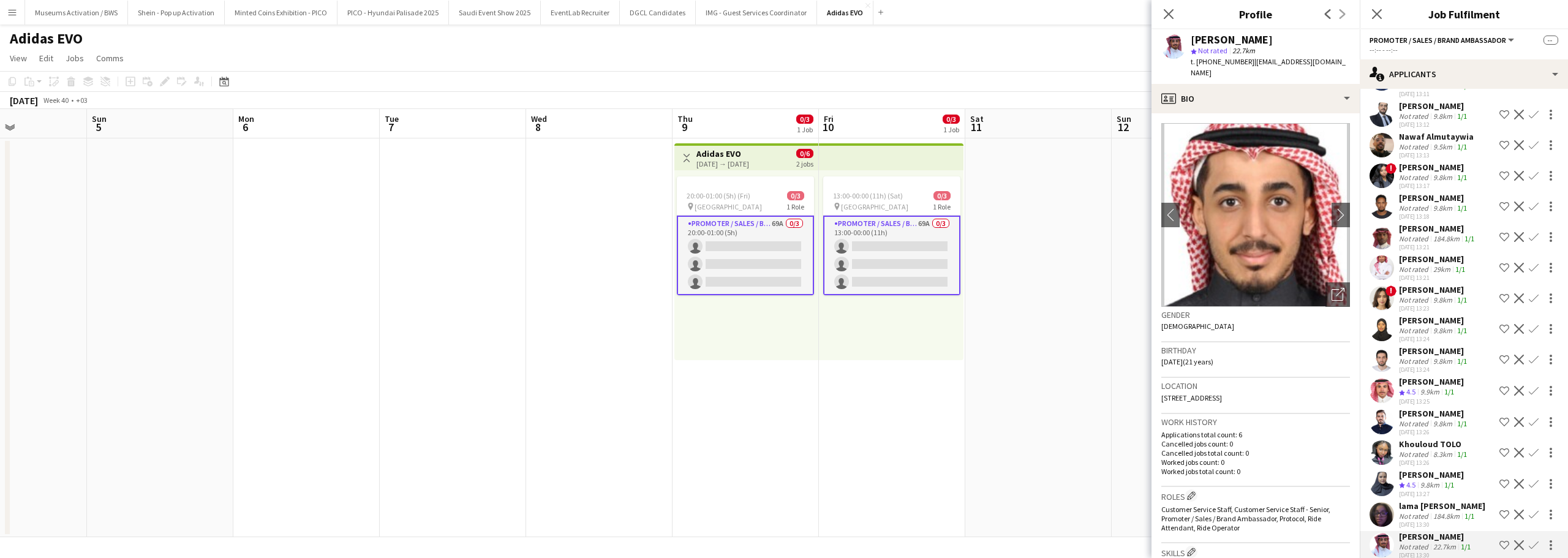
click at [1420, 511] on div "Not rated" at bounding box center [1415, 516] width 32 height 9
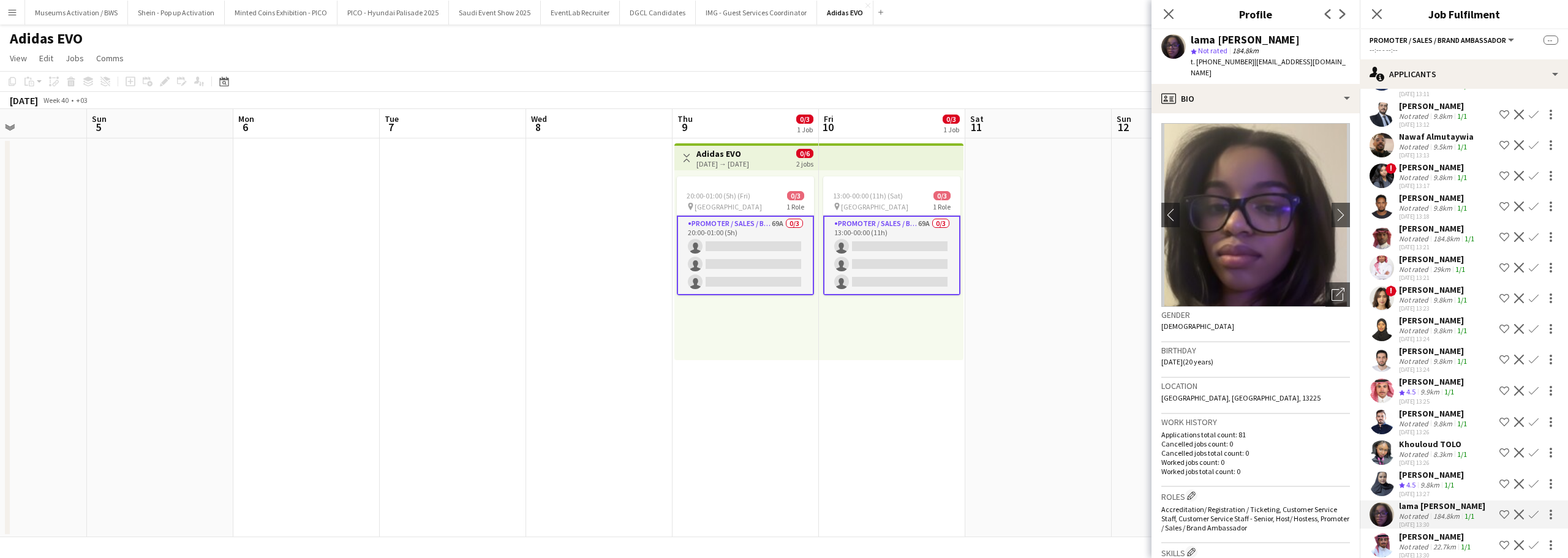
click at [1414, 480] on span "4.5" at bounding box center [1411, 484] width 9 height 9
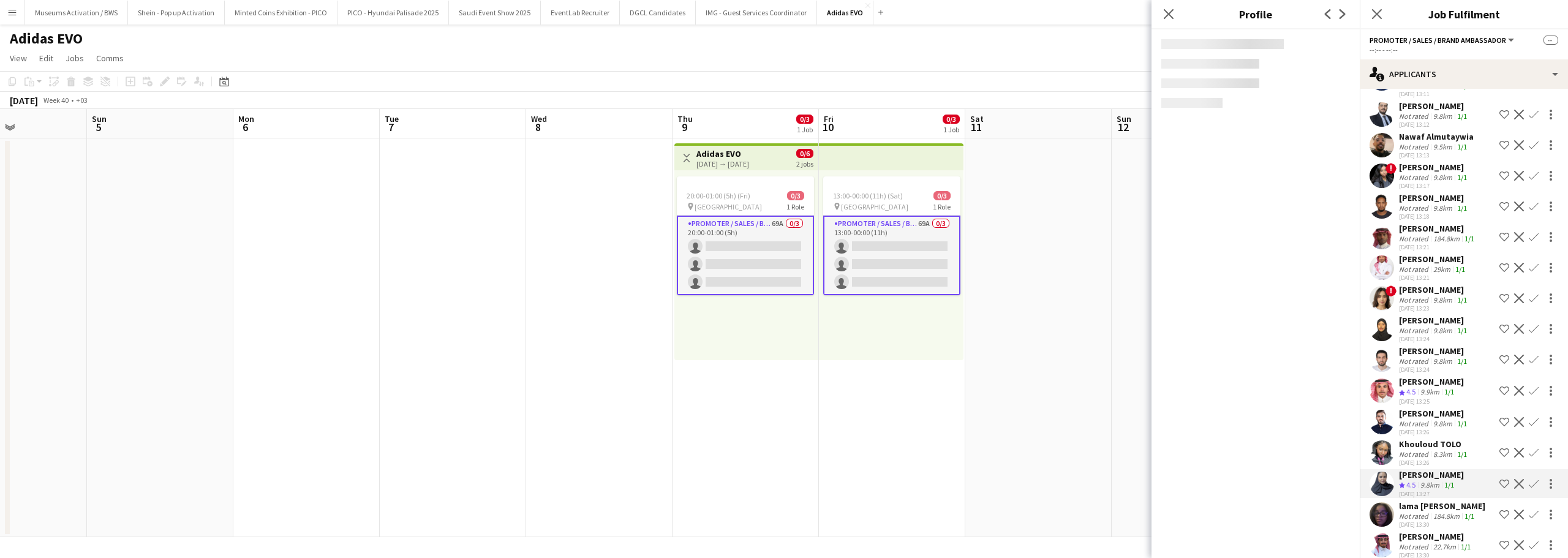
click at [1416, 449] on div "Not rated" at bounding box center [1415, 454] width 32 height 9
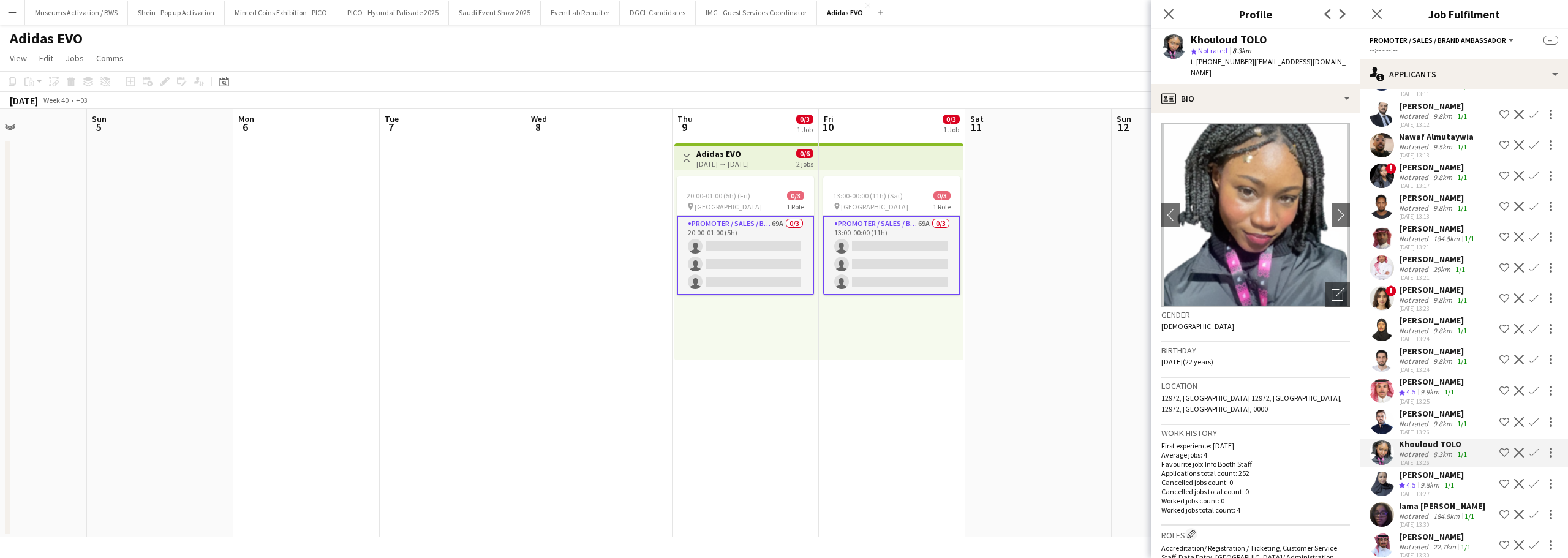
click at [1417, 419] on div "Not rated" at bounding box center [1415, 423] width 32 height 9
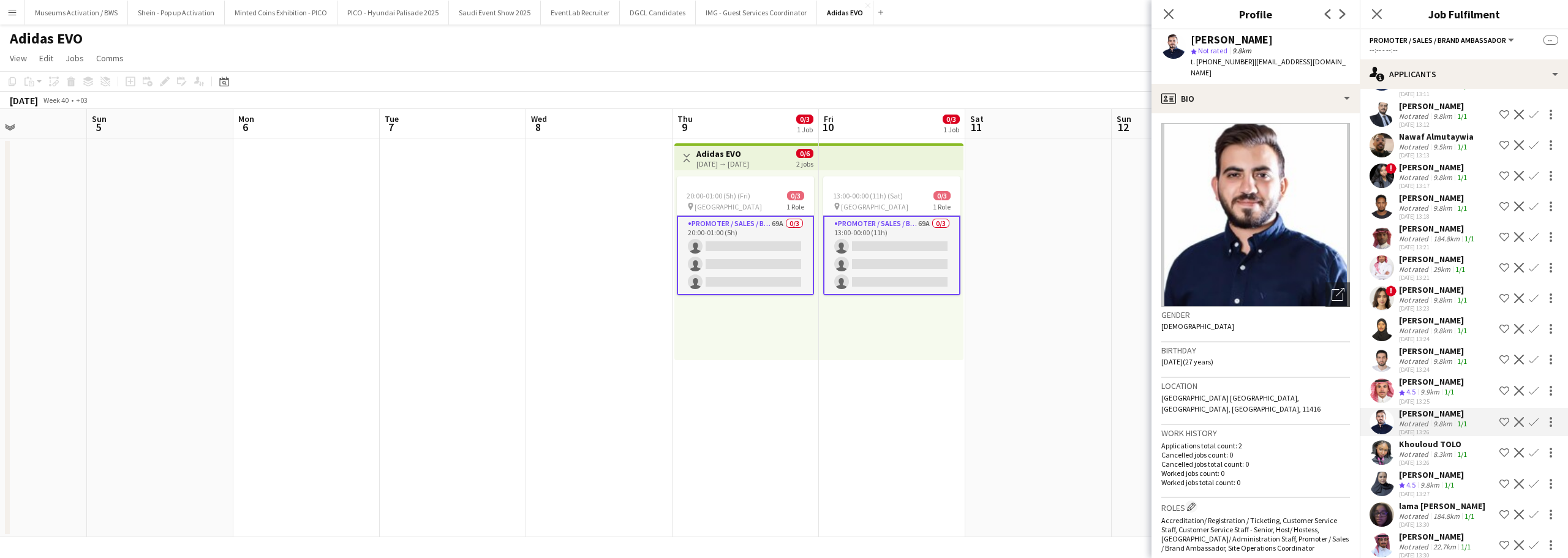
click at [1418, 387] on div "Crew rating 4.5" at bounding box center [1408, 392] width 19 height 10
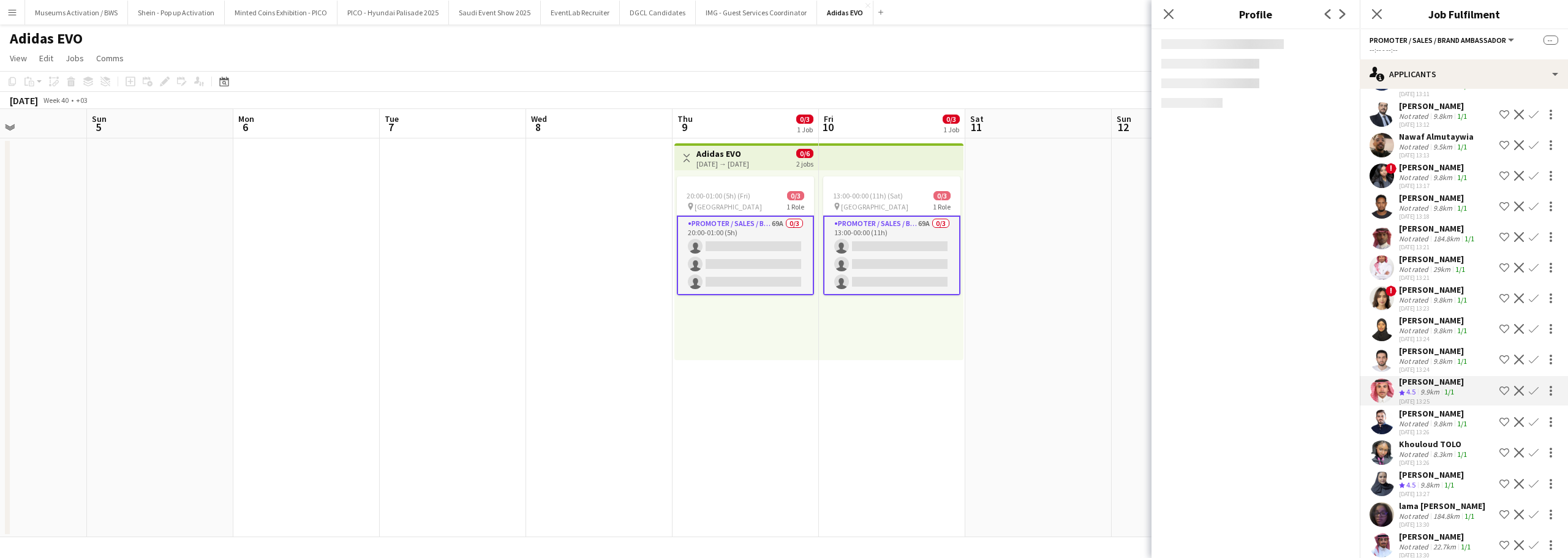
click at [1423, 304] on div "30-09-2025 13:23" at bounding box center [1434, 308] width 71 height 8
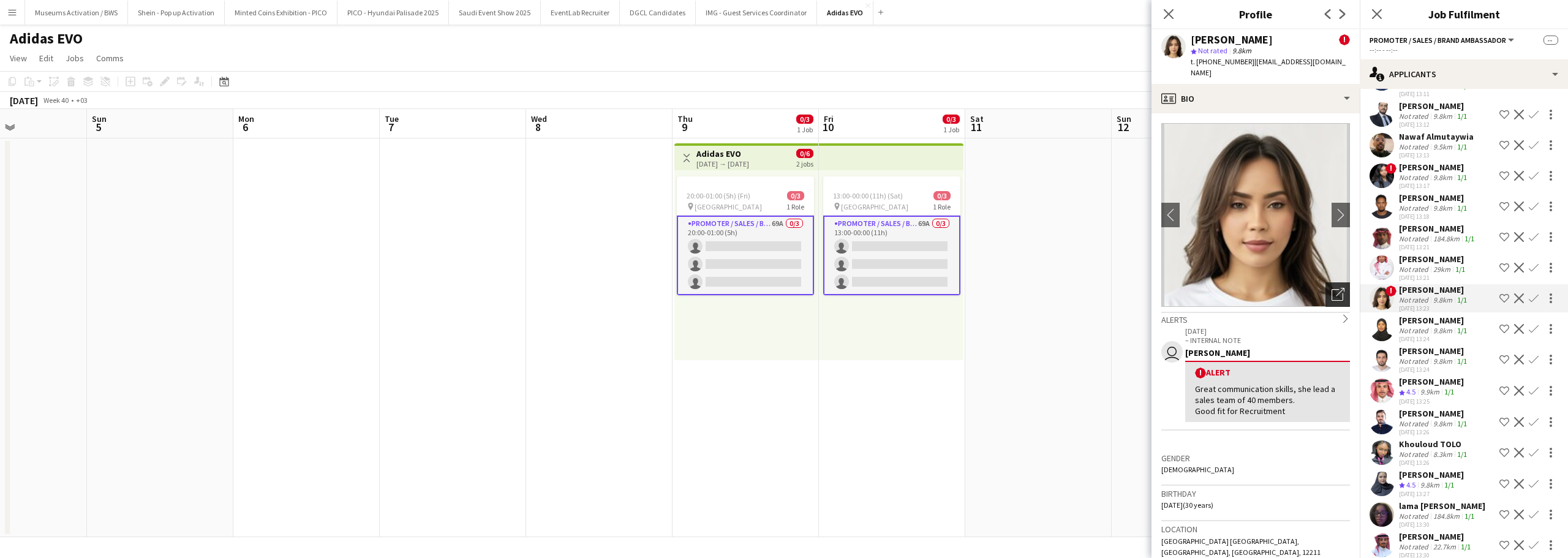
click at [1335, 288] on icon "Open photos pop-in" at bounding box center [1338, 294] width 13 height 13
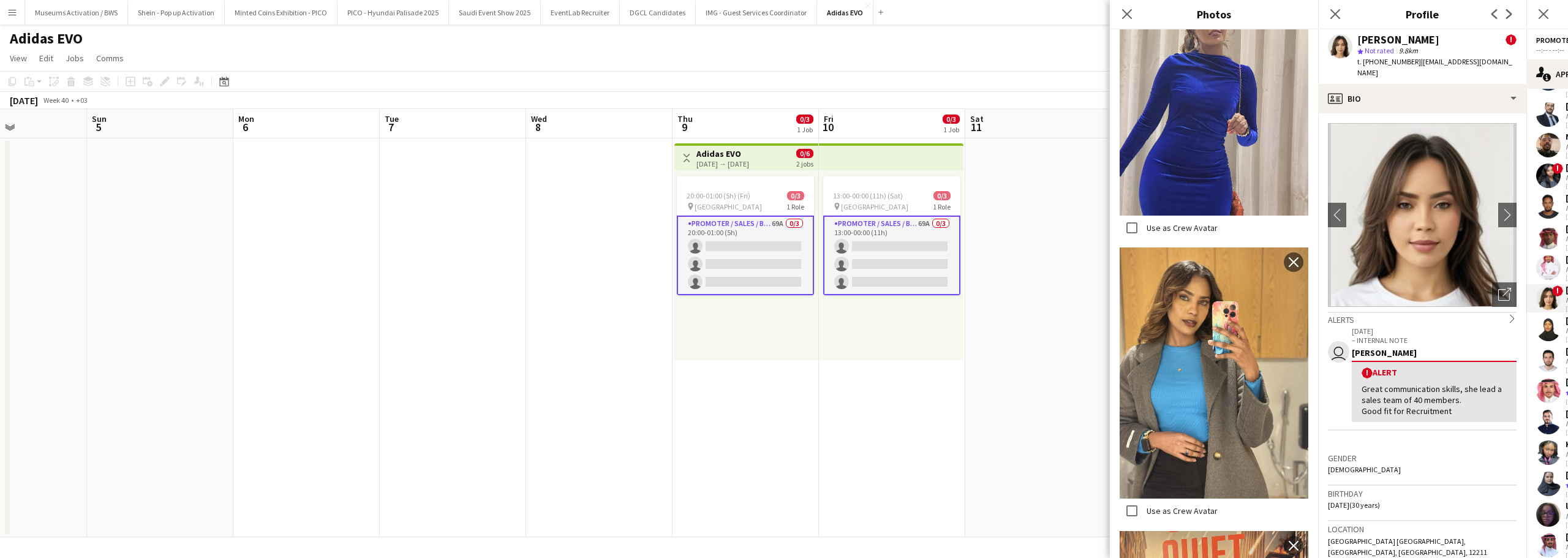
scroll to position [1469, 0]
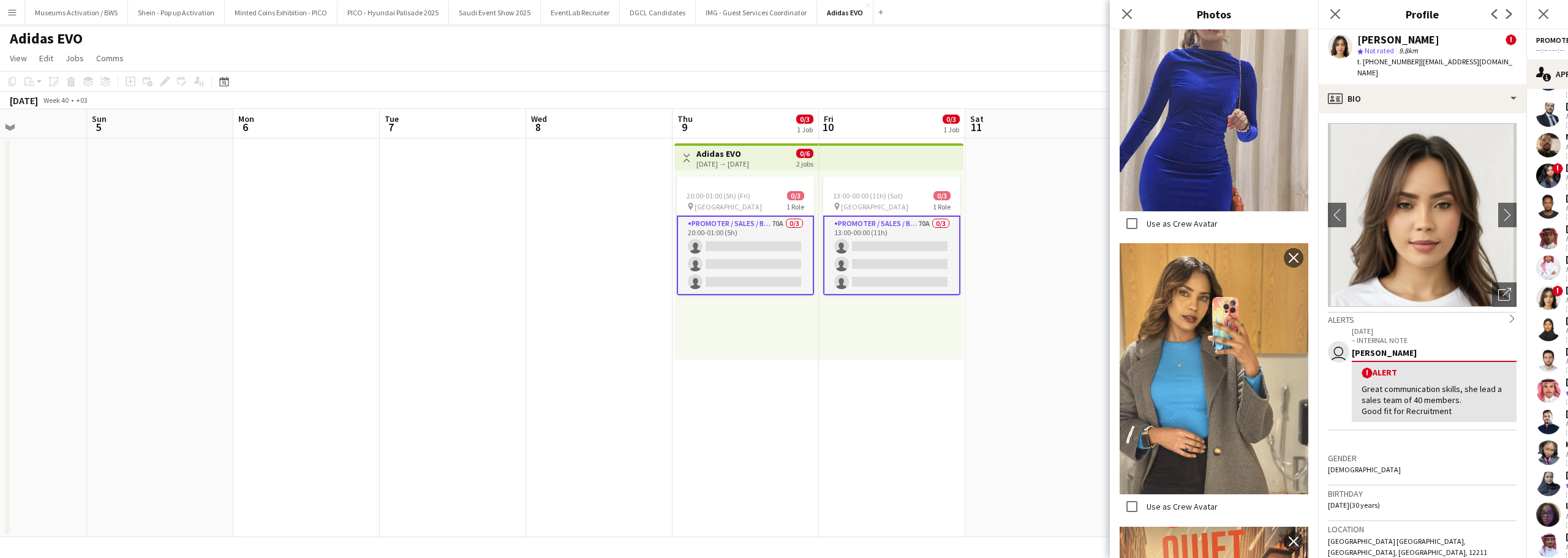
click at [1413, 436] on div "user 16-09-2025 – INTERNAL NOTE Waad Ziyarah ! Alert Great communication skills…" at bounding box center [1422, 387] width 189 height 125
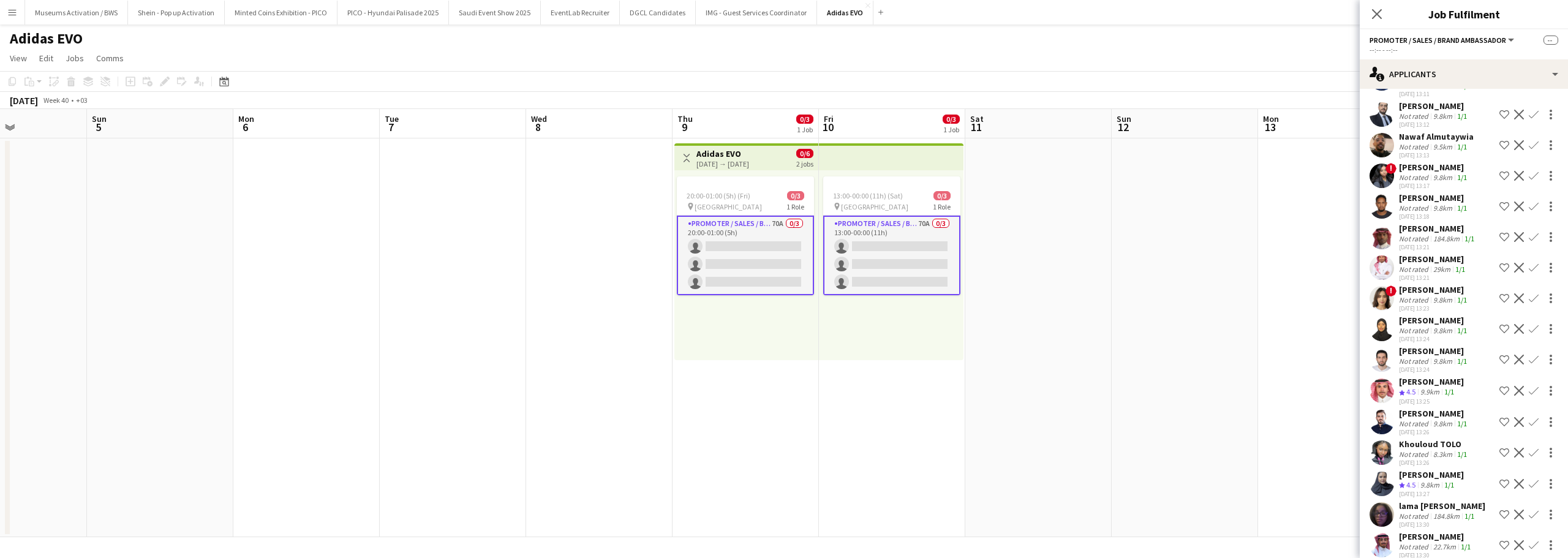
click at [1411, 326] on div "Not rated" at bounding box center [1415, 330] width 32 height 9
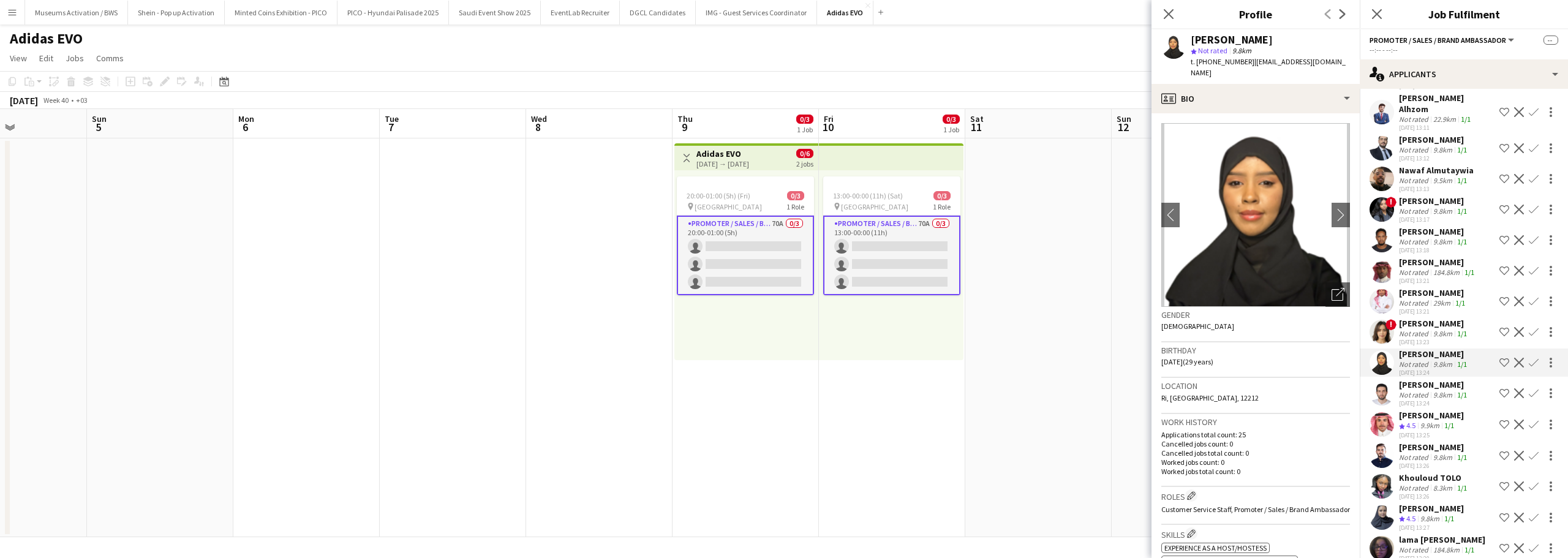
scroll to position [1612, 0]
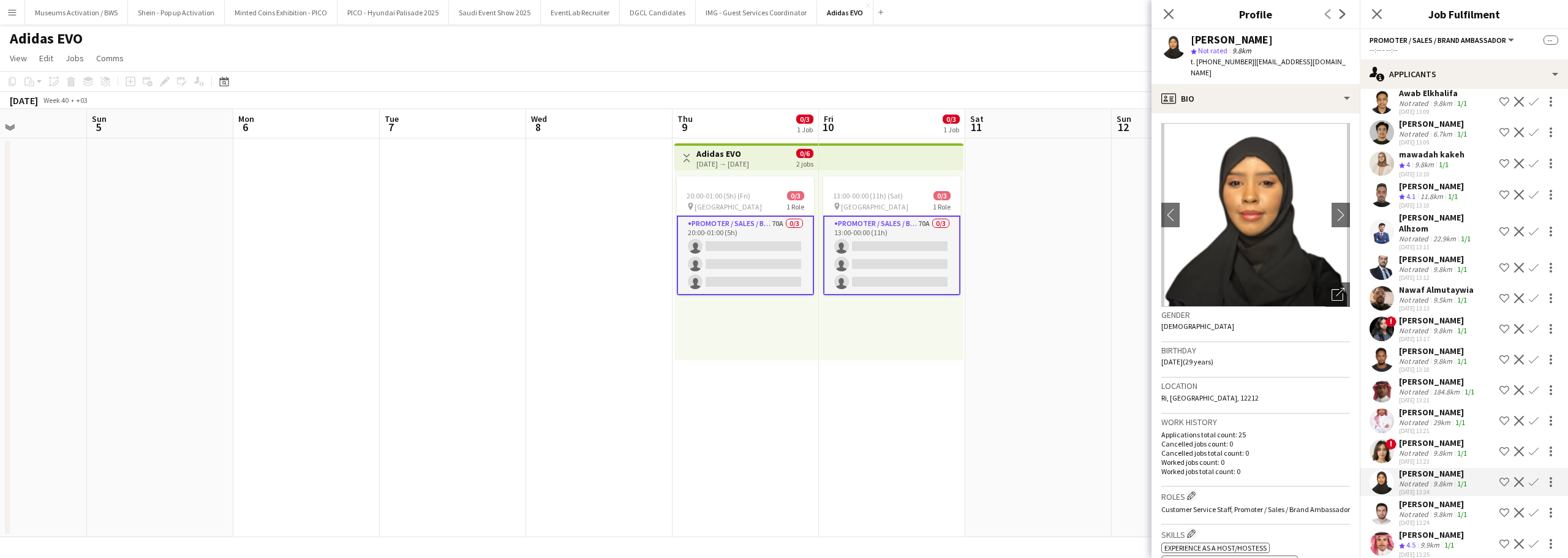
click at [1399, 304] on div "30-09-2025 13:13" at bounding box center [1436, 308] width 75 height 8
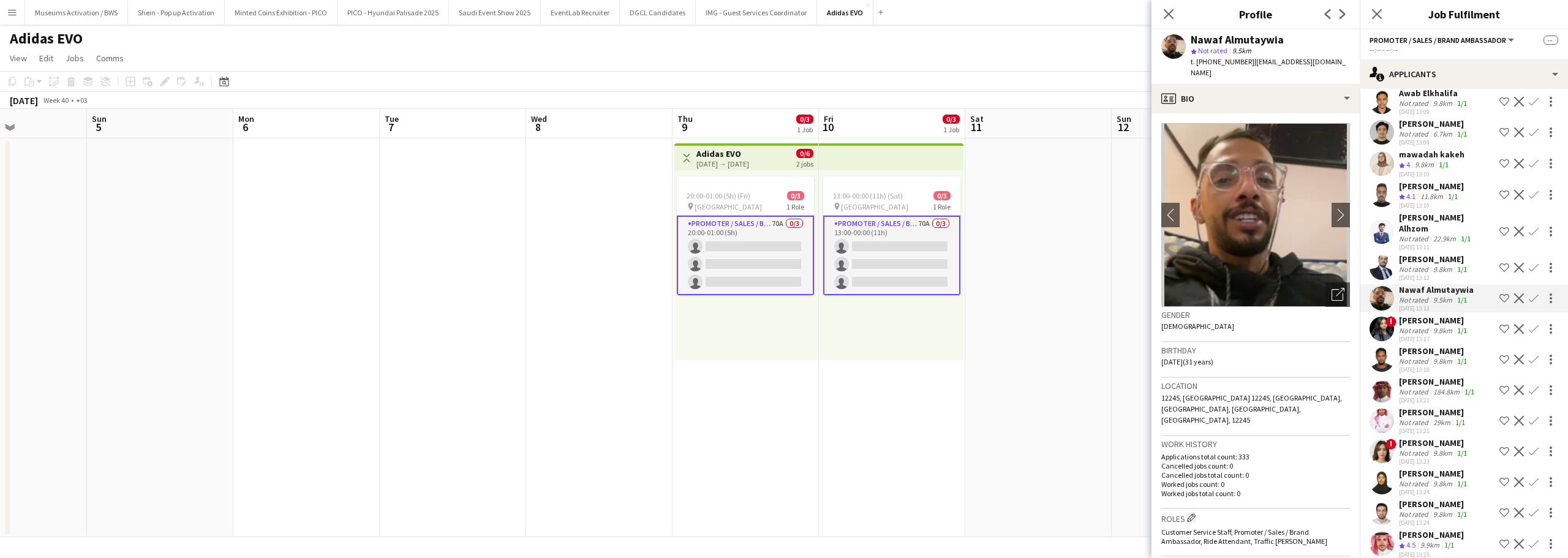
click at [1399, 315] on div "Fatima Ahmed" at bounding box center [1434, 320] width 71 height 11
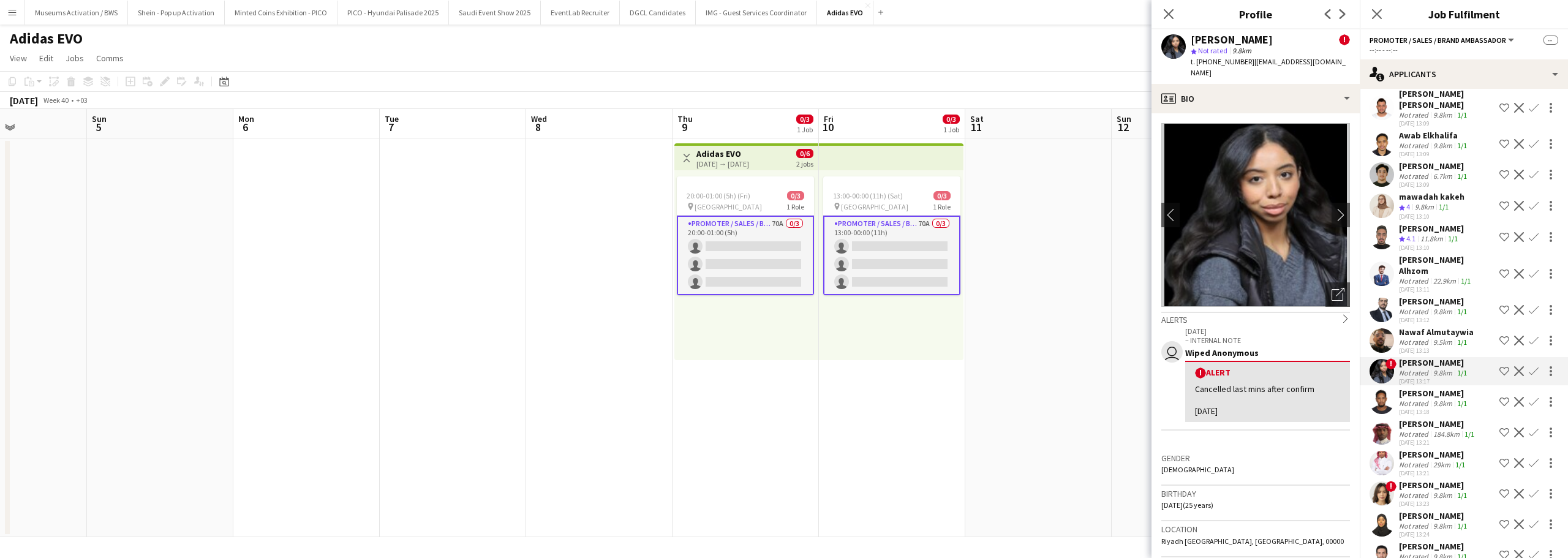
scroll to position [1551, 0]
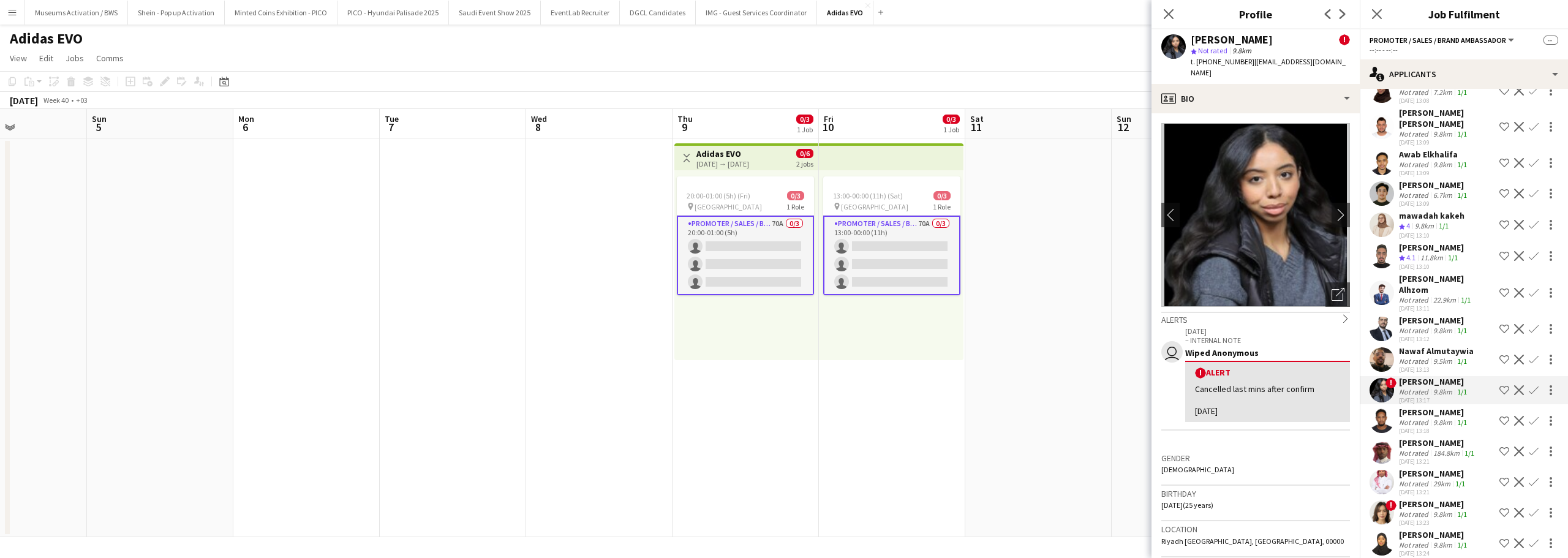
click at [1403, 263] on div "30-09-2025 13:10" at bounding box center [1431, 267] width 65 height 8
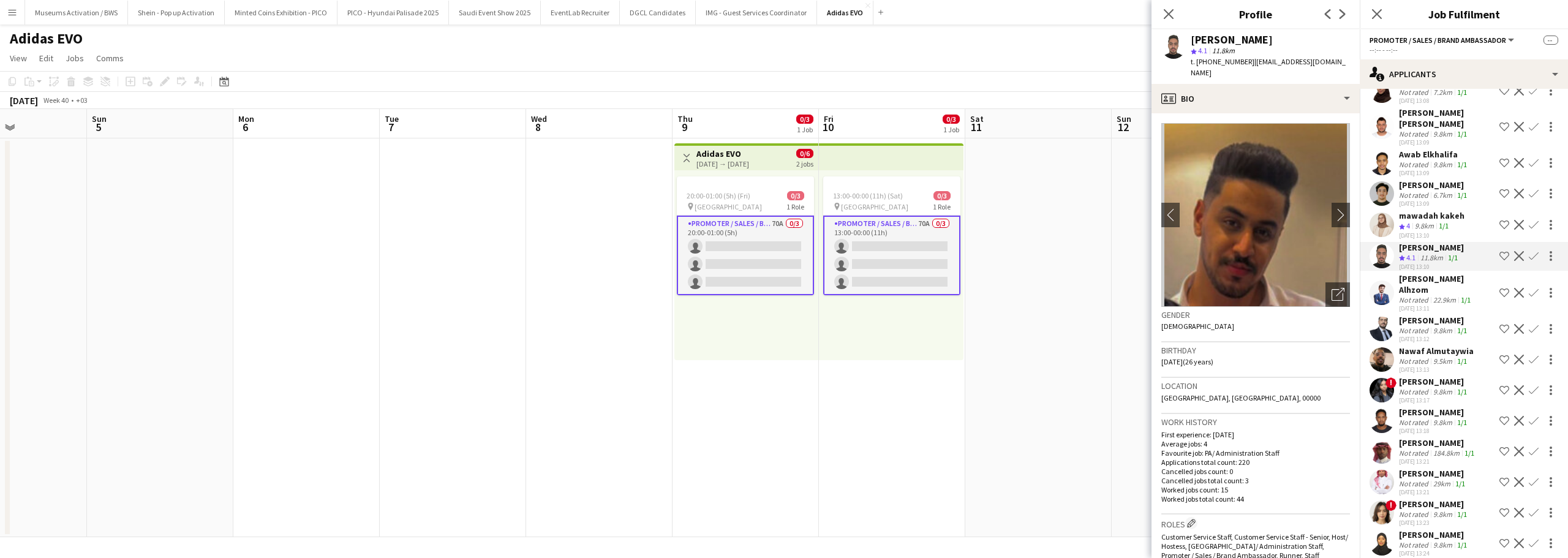
click at [1499, 251] on app-icon "Shortlist crew" at bounding box center [1504, 256] width 9 height 9
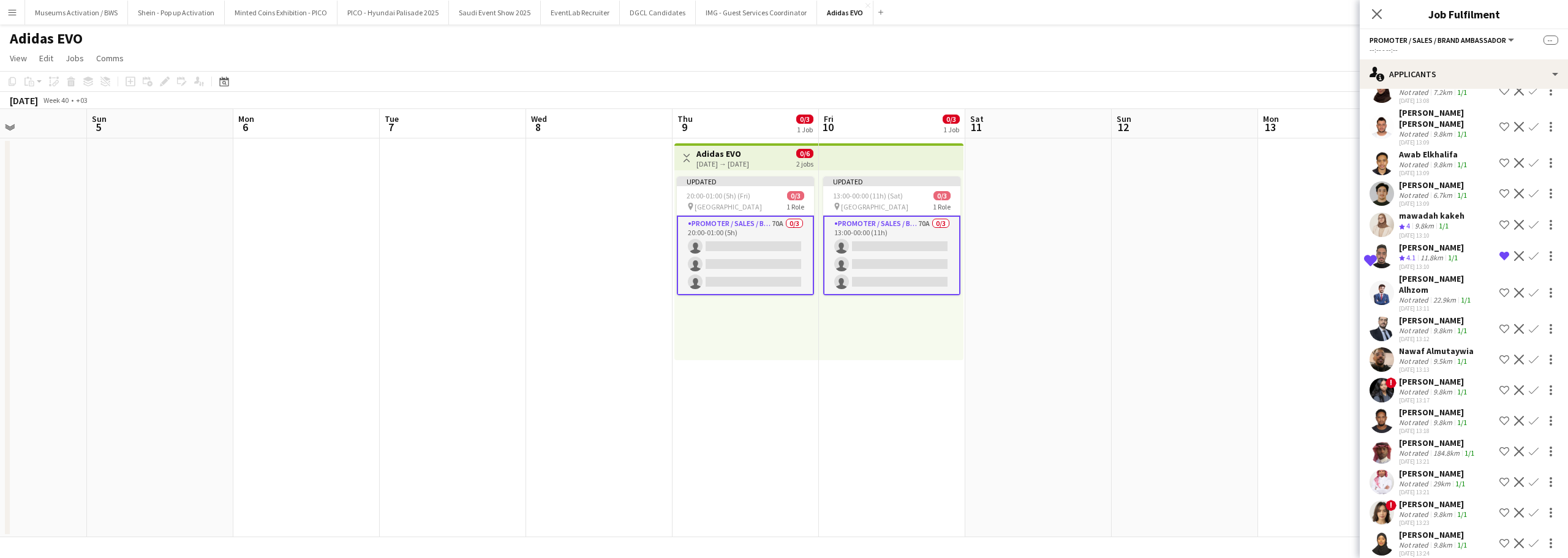
scroll to position [1490, 0]
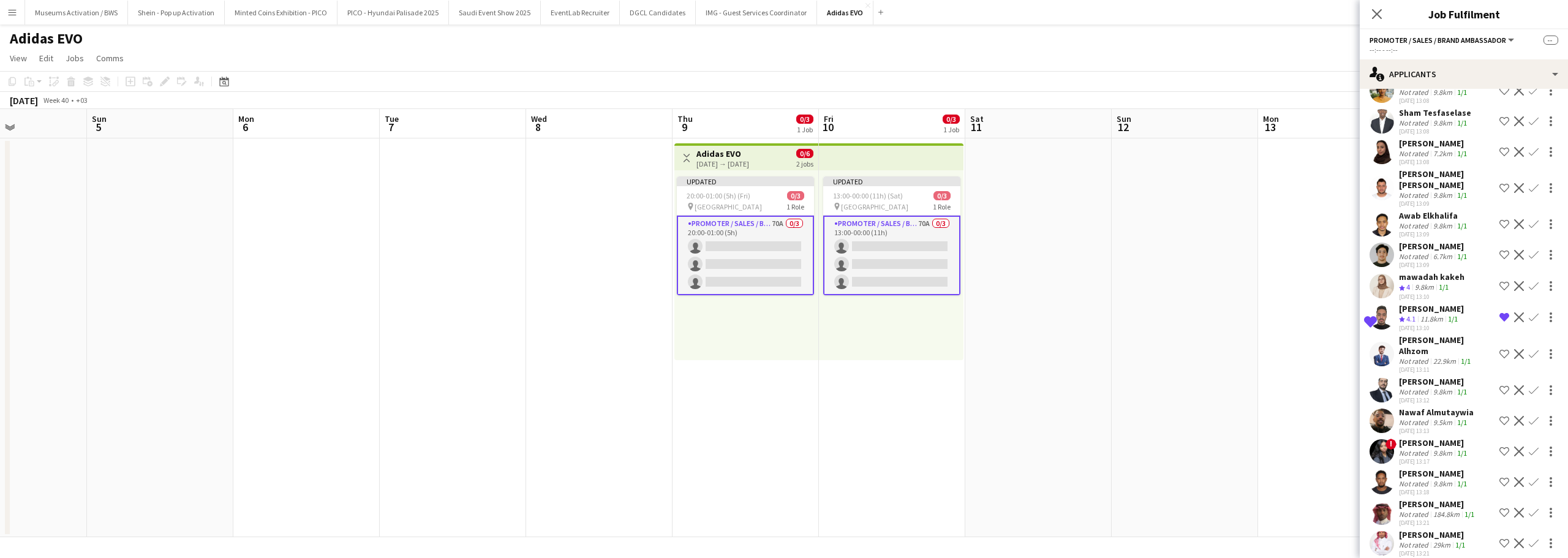
click at [1439, 251] on div "6.7km" at bounding box center [1443, 256] width 24 height 9
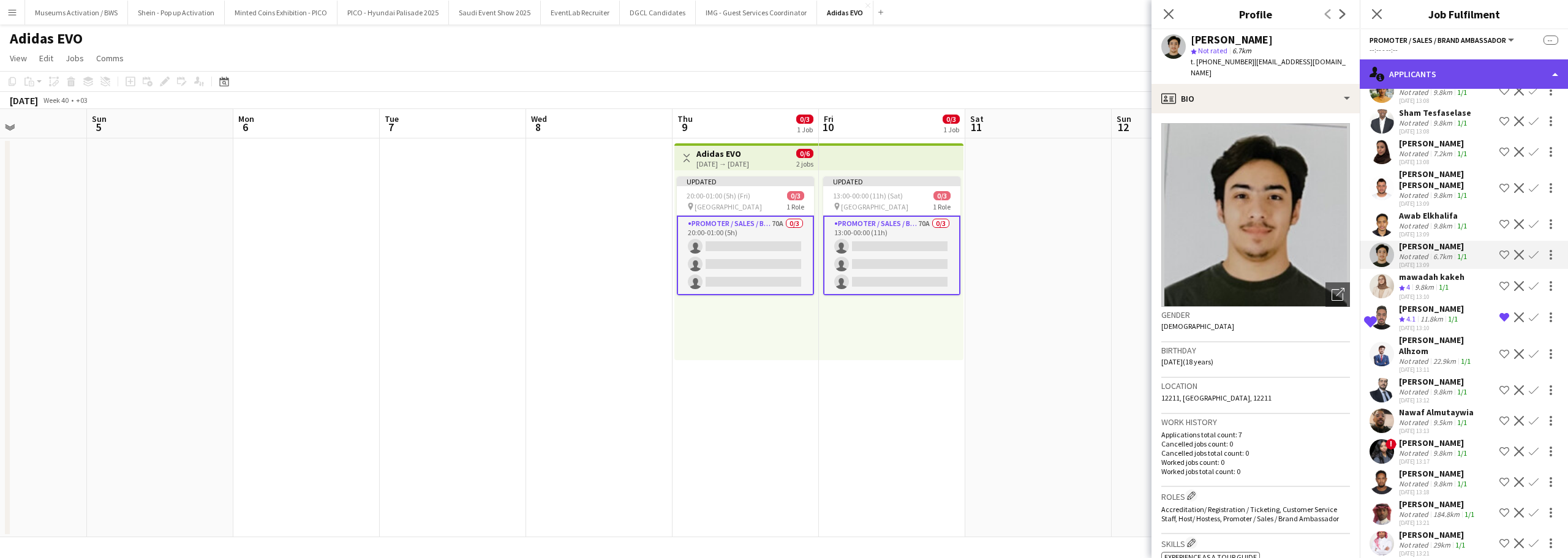
click at [1446, 65] on div "single-neutral-actions-information Applicants" at bounding box center [1464, 74] width 208 height 29
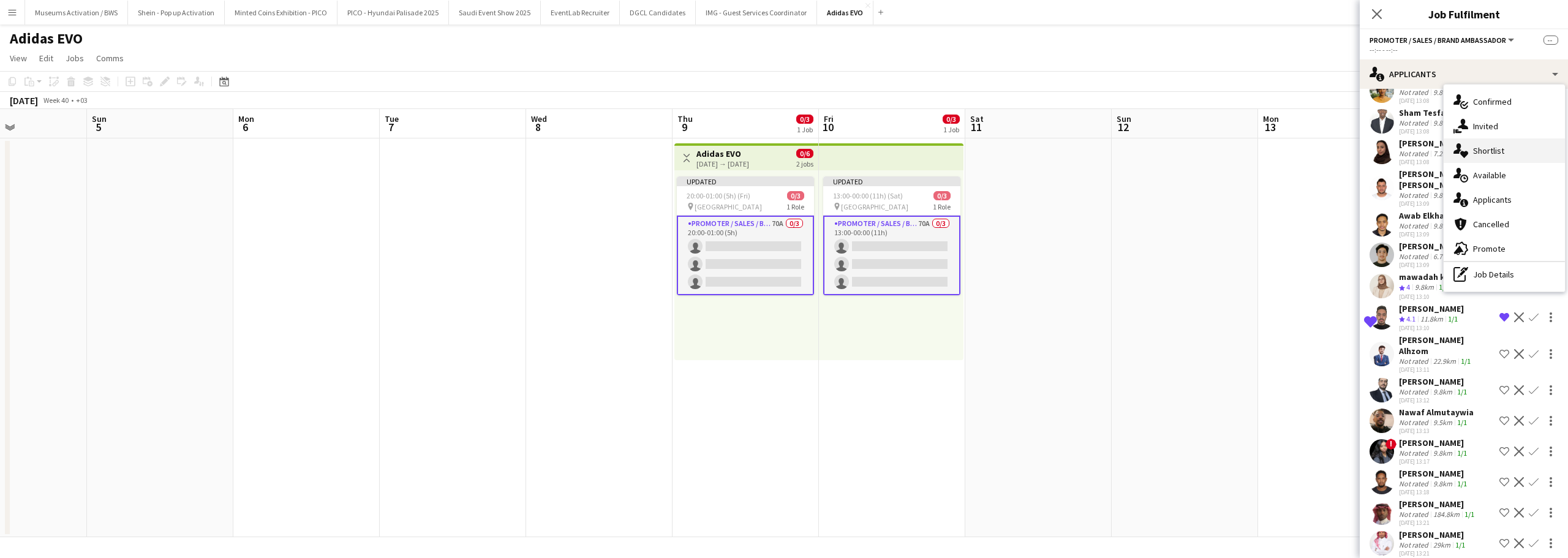
click at [1465, 142] on div "single-neutral-actions-heart Shortlist" at bounding box center [1505, 151] width 121 height 25
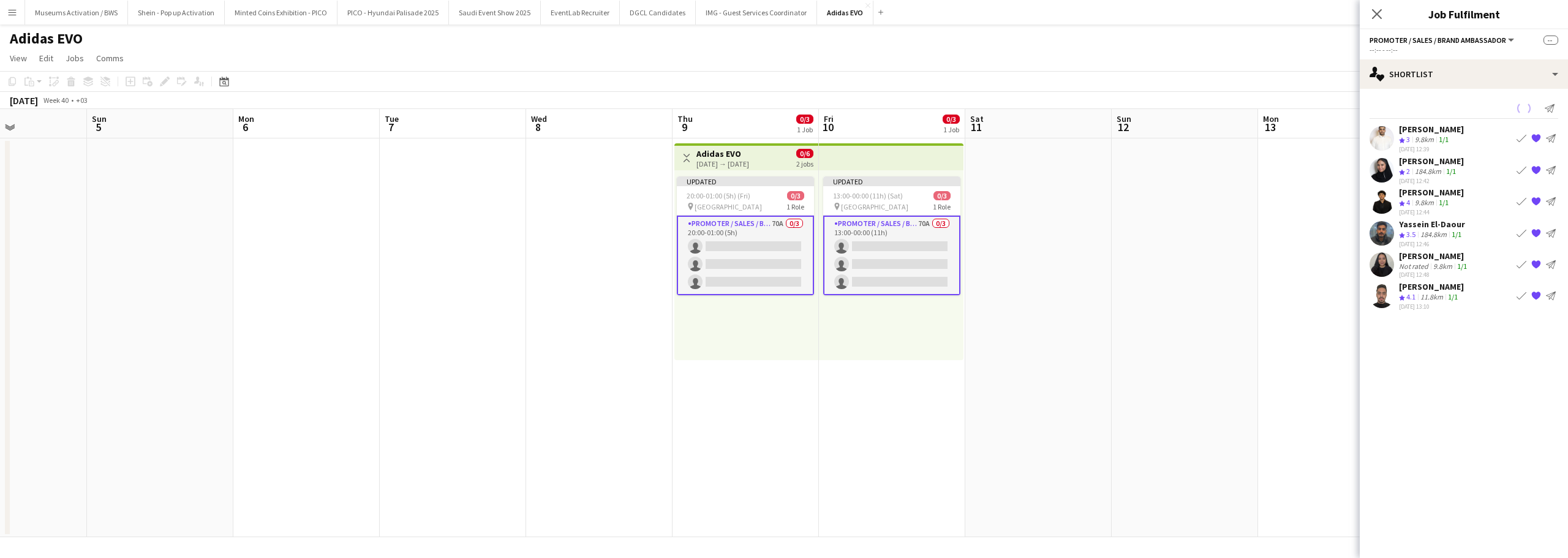
scroll to position [0, 0]
click at [1451, 138] on div "1/1" at bounding box center [1444, 140] width 15 height 10
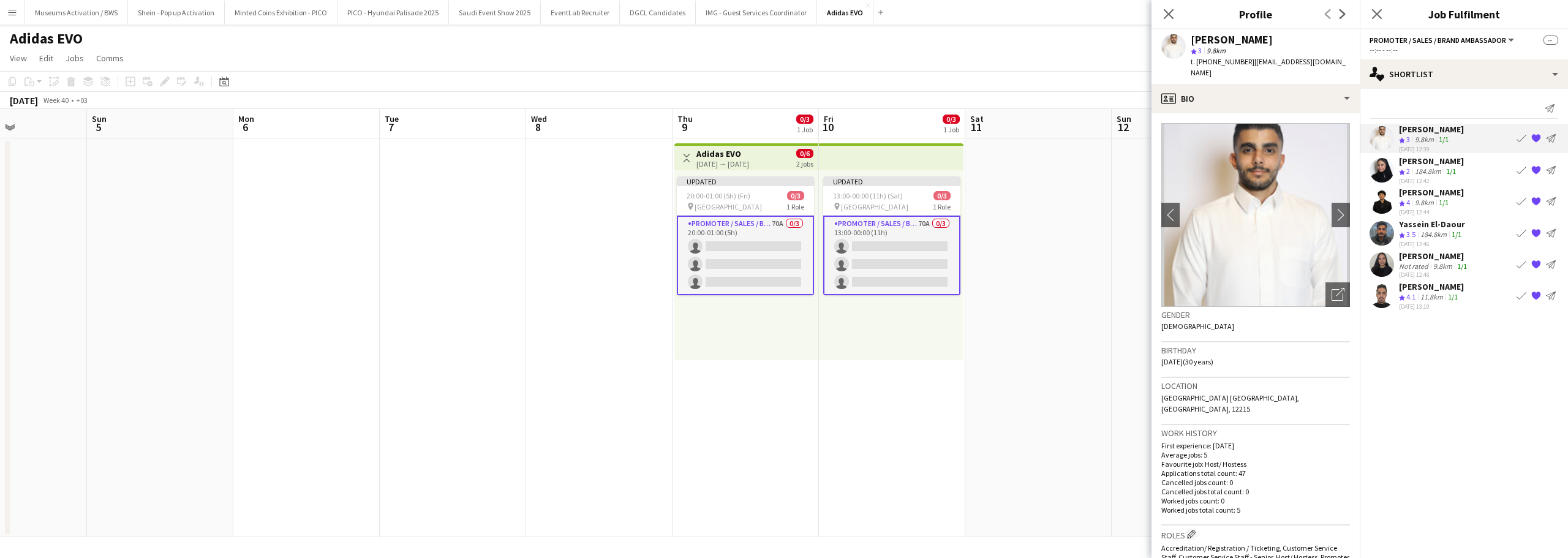
click at [1398, 176] on div "Sumeya Ahmed Crew rating 2 184.8km 1/1 30-09-2025 12:42 Book crew {{ spriteTitl…" at bounding box center [1464, 170] width 208 height 29
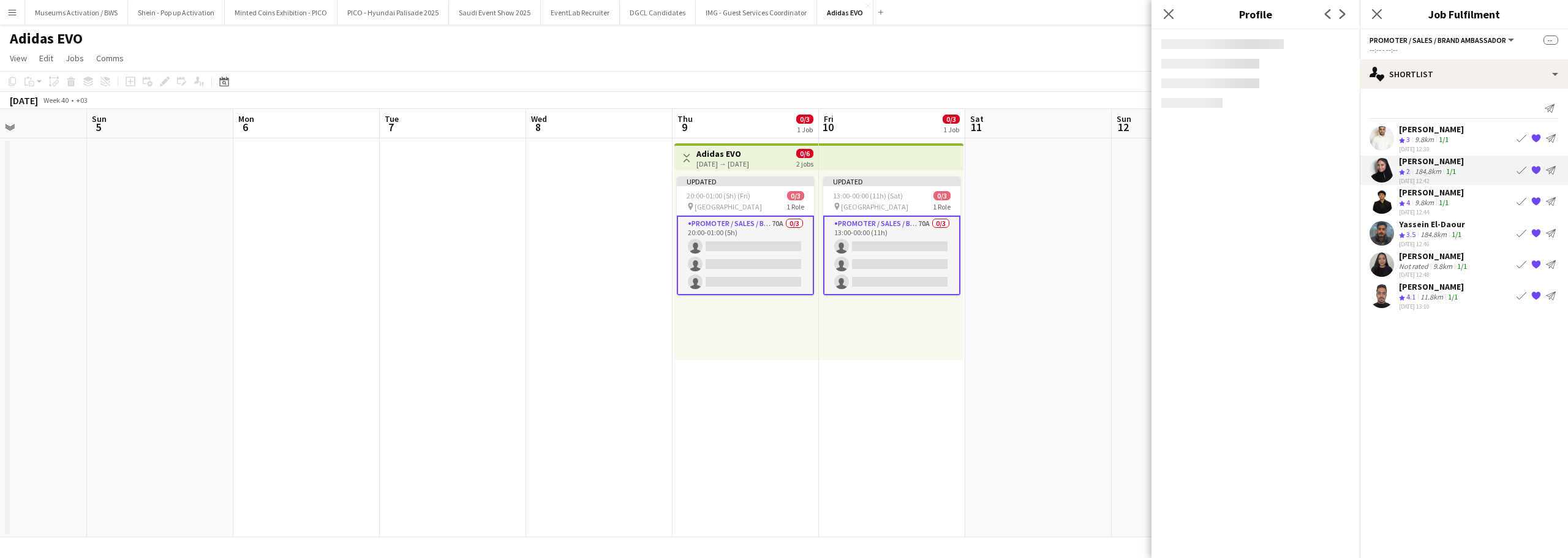
click at [1398, 198] on div "Mohamed Gadkarim Crew rating 4 9.8km 1/1 30-09-2025 12:44 Book crew {{ spriteTi…" at bounding box center [1464, 201] width 208 height 29
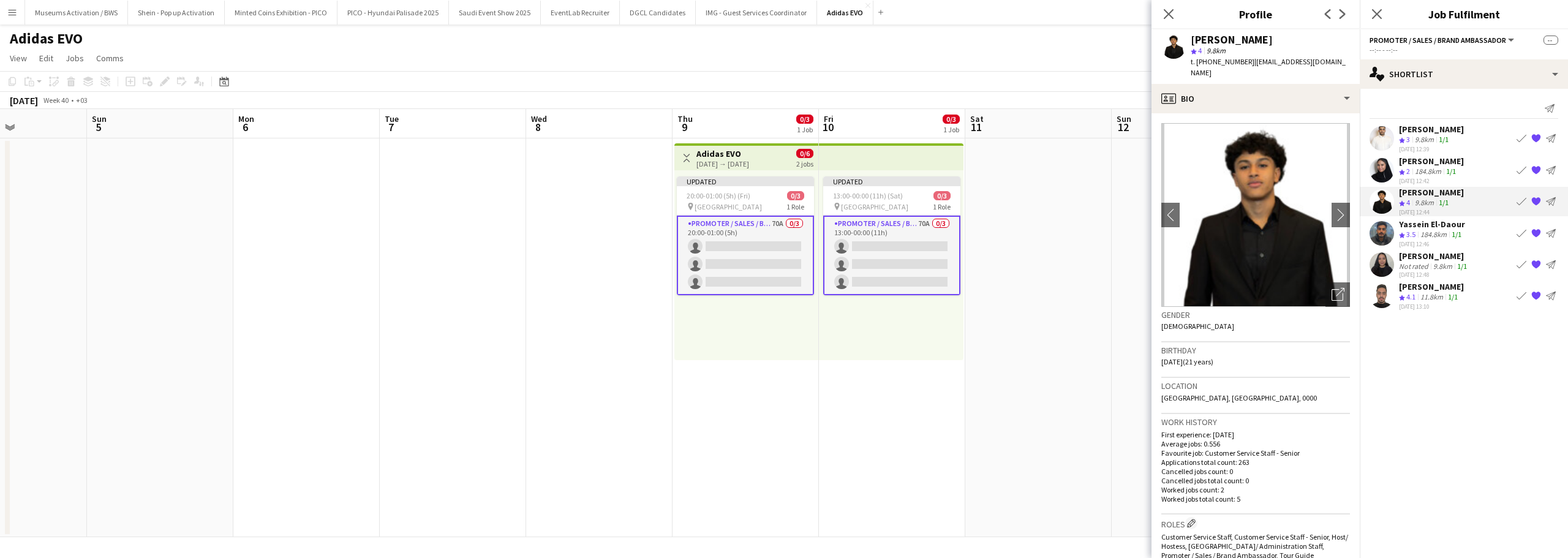
click at [1402, 232] on icon "Crew rating" at bounding box center [1402, 235] width 6 height 6
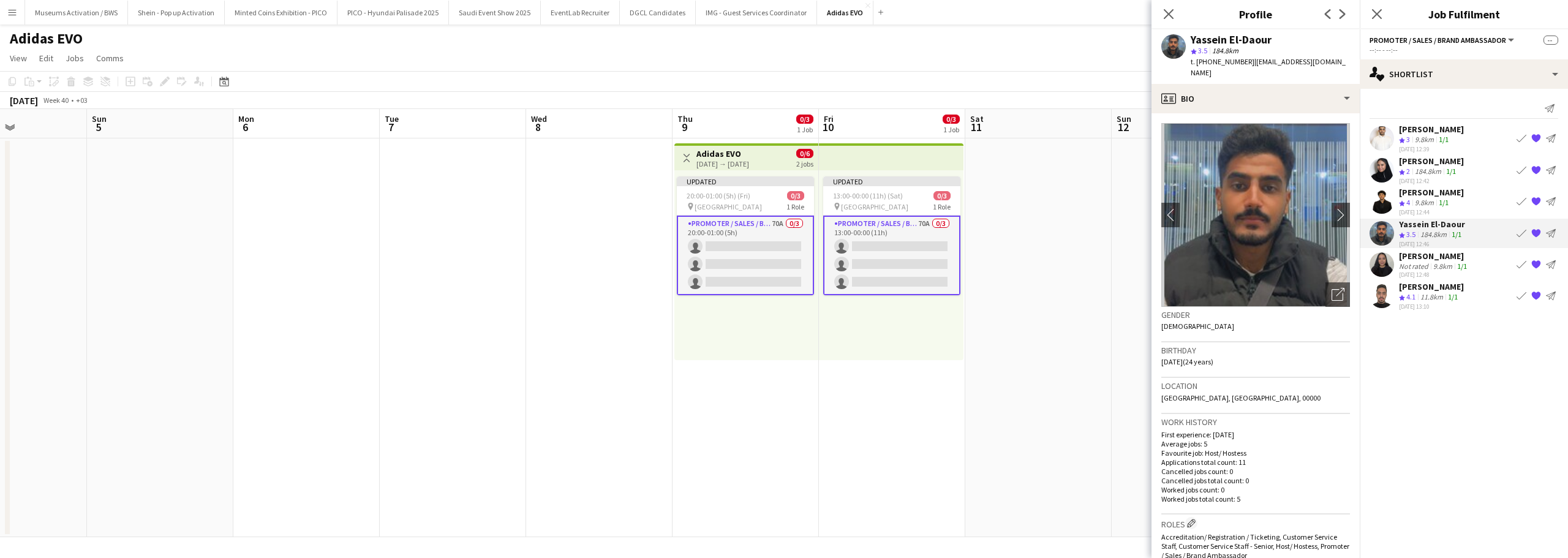
click at [1401, 254] on div "Sema Mohammed" at bounding box center [1434, 256] width 71 height 11
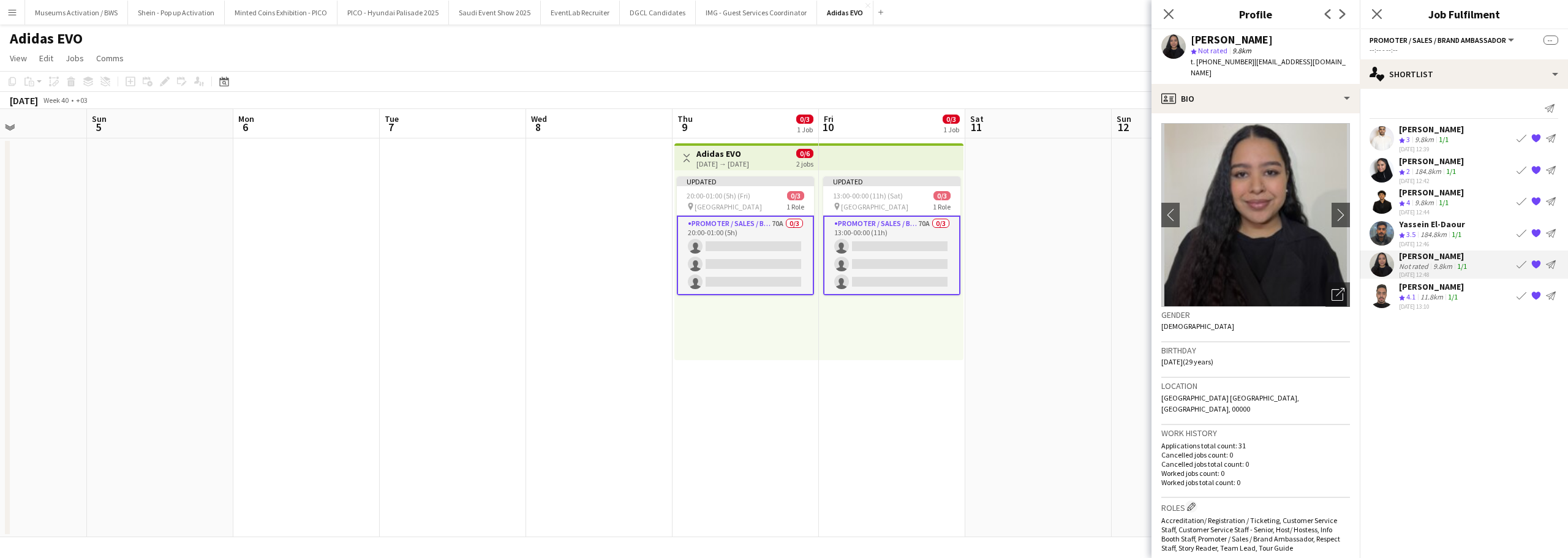
click at [1399, 290] on div "Abdulrahman Hassan Crew rating 4.1 11.8km 1/1 30-09-2025 13:10 Book crew {{ spr…" at bounding box center [1464, 296] width 208 height 29
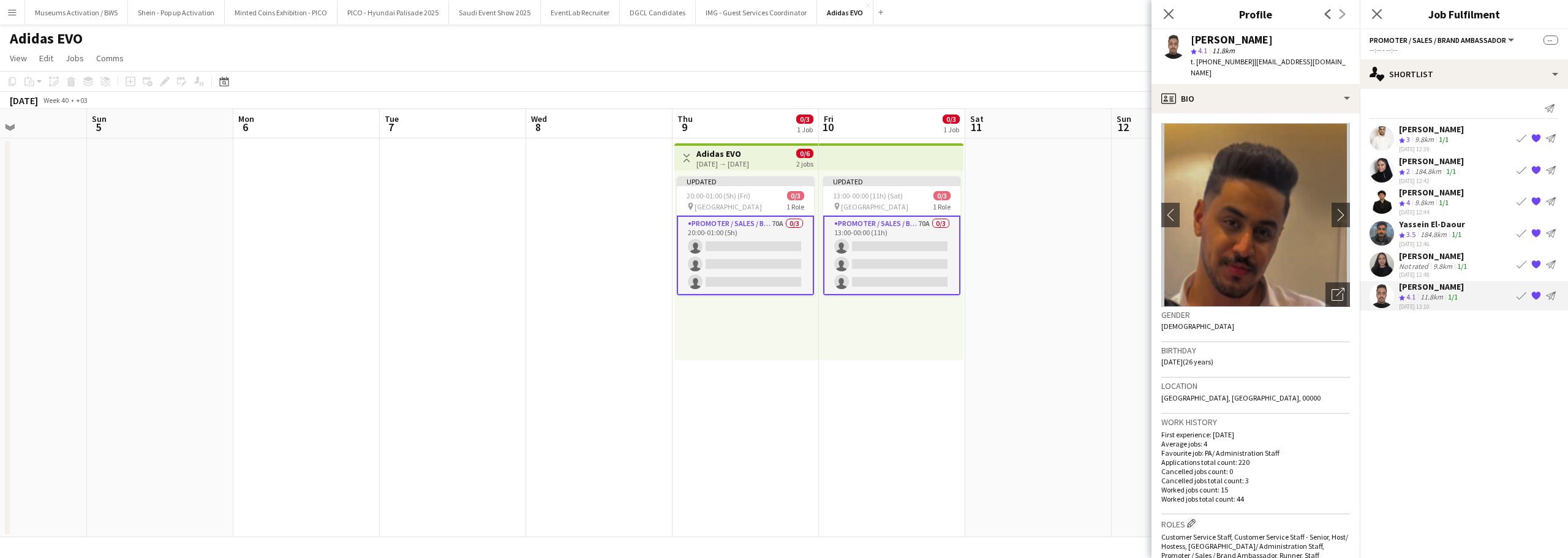
click at [1403, 229] on div "Yassein El-Daour" at bounding box center [1432, 224] width 66 height 11
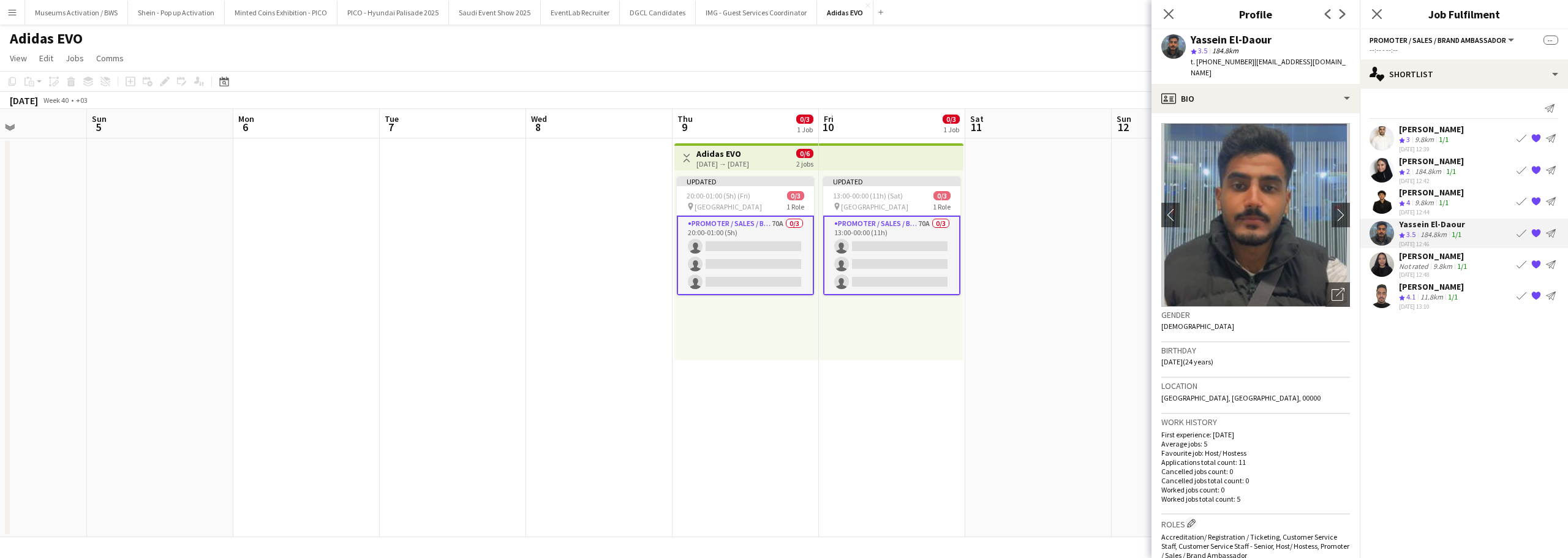
click at [1405, 197] on div "Mohamed Gadkarim" at bounding box center [1431, 192] width 65 height 11
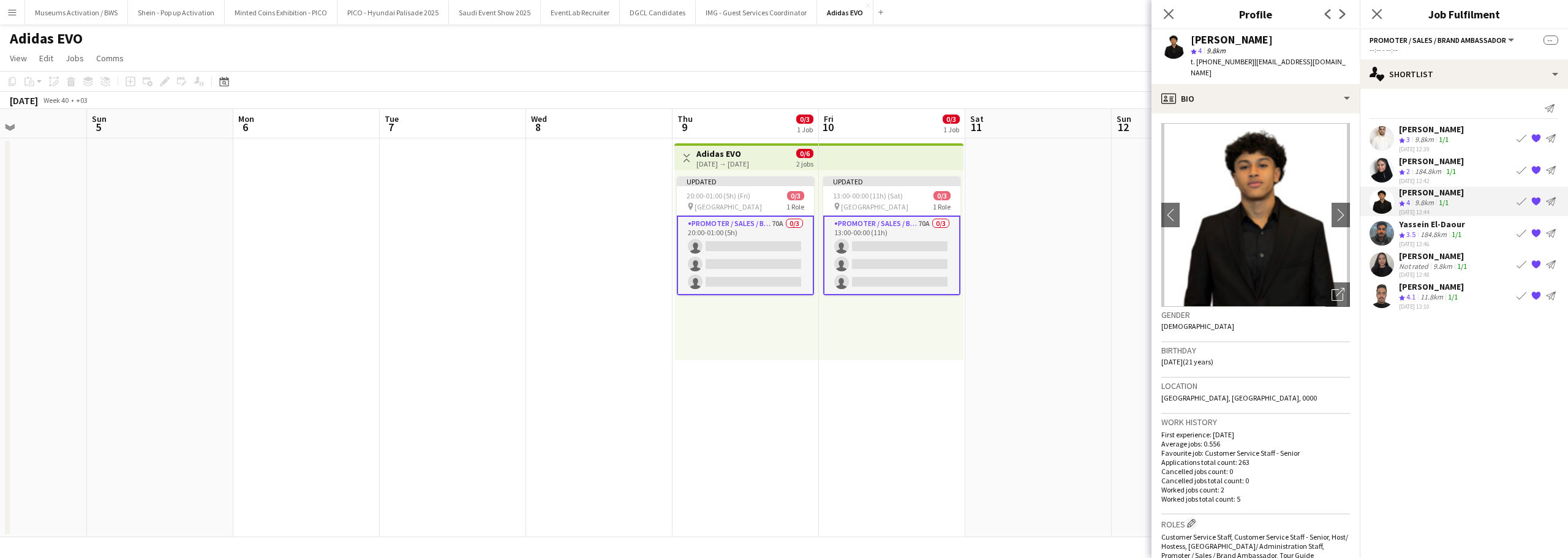
click at [1403, 128] on div "Rakan Howidi" at bounding box center [1431, 129] width 65 height 11
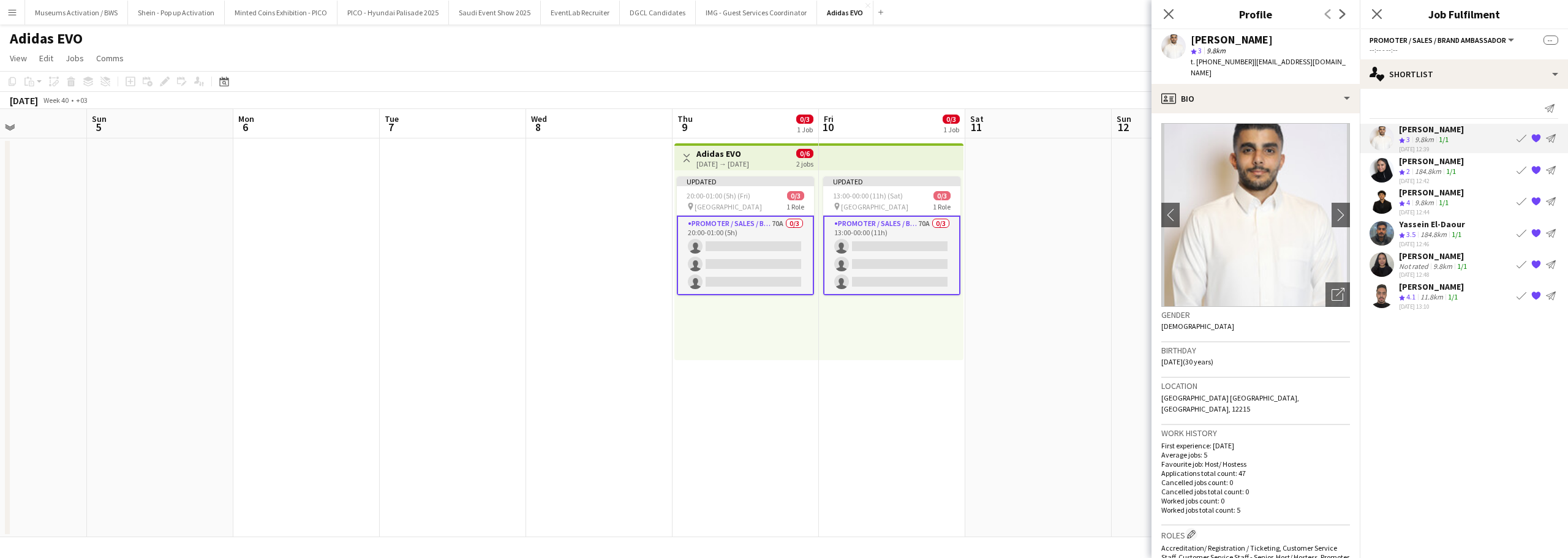
click at [1403, 161] on div "Sumeya Ahmed" at bounding box center [1431, 160] width 65 height 11
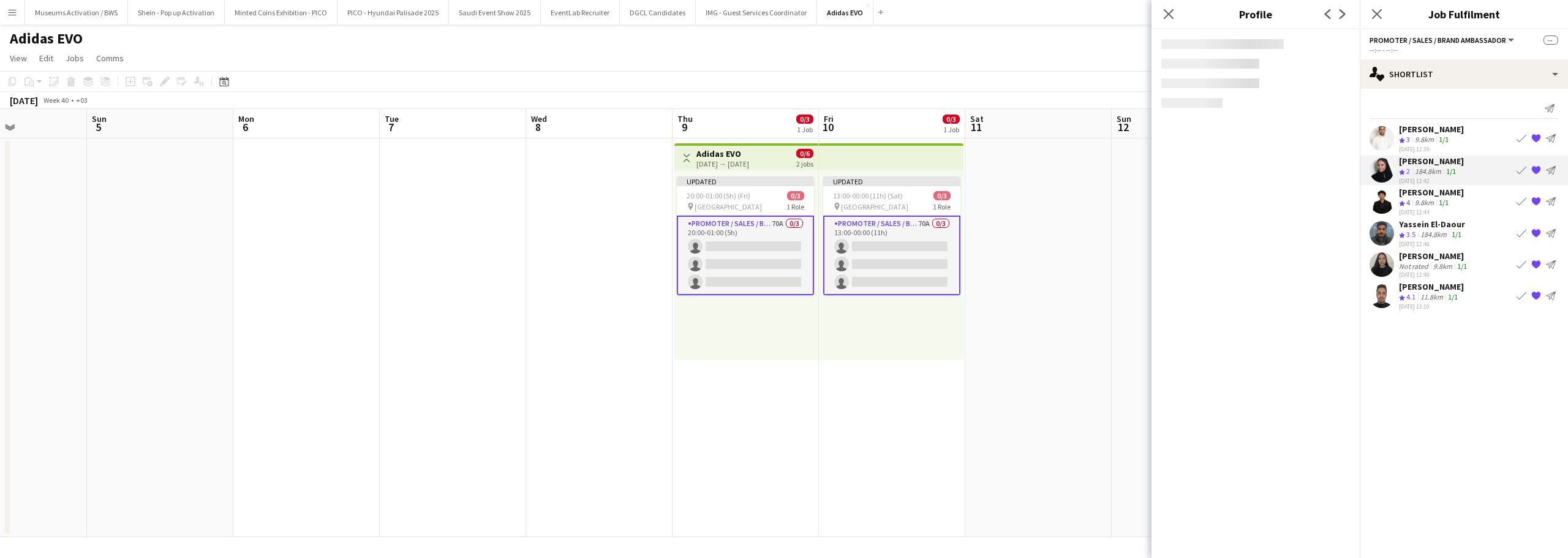
click at [1403, 263] on div "Not rated" at bounding box center [1415, 266] width 32 height 9
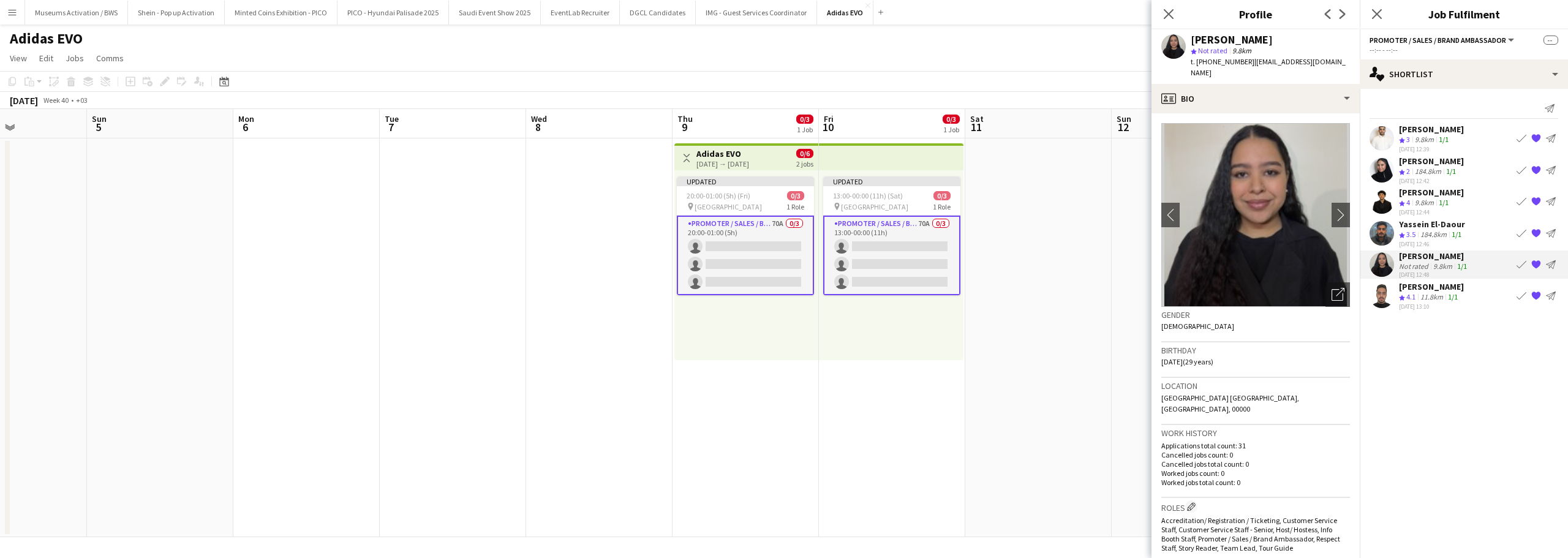
click at [1413, 438] on mat-expansion-panel "heart Shortlist Send notification Rakan Howidi Crew rating 3 9.8km 1/1 30-09-20…" at bounding box center [1464, 323] width 208 height 469
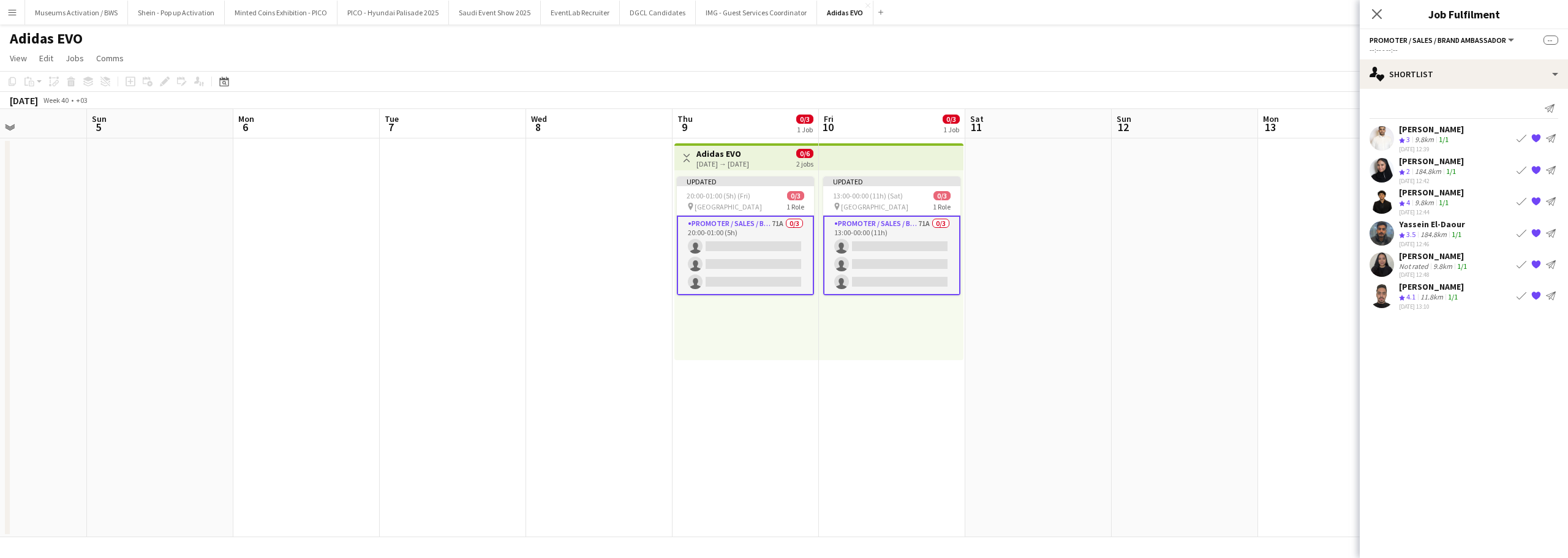
click at [1424, 243] on div "30-09-2025 12:46" at bounding box center [1432, 243] width 66 height 8
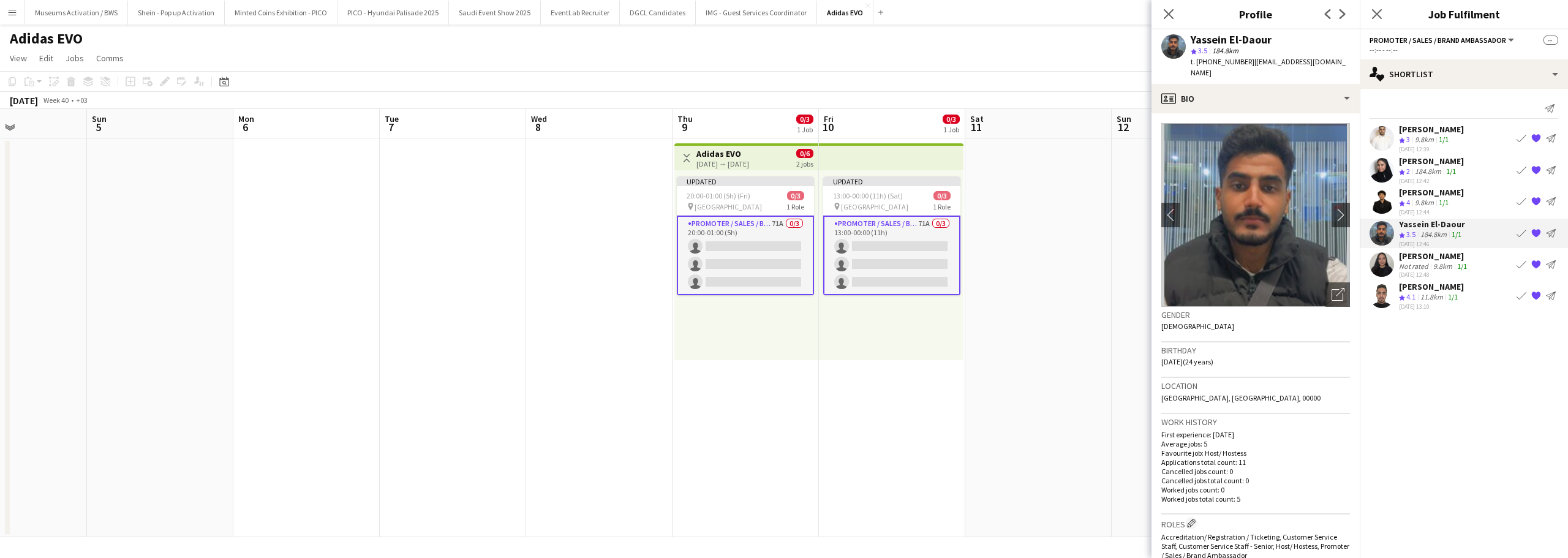
click at [1440, 133] on div "Rakan Howidi" at bounding box center [1431, 129] width 65 height 11
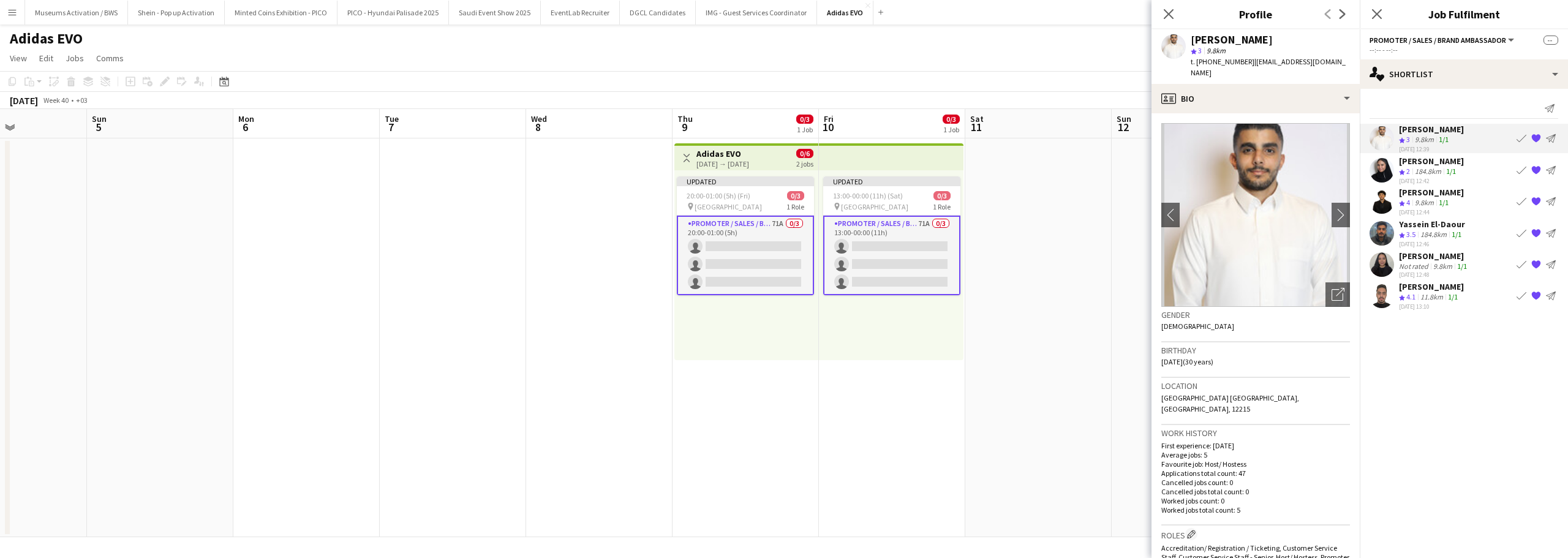
click at [1438, 160] on div "Sumeya Ahmed" at bounding box center [1431, 160] width 65 height 11
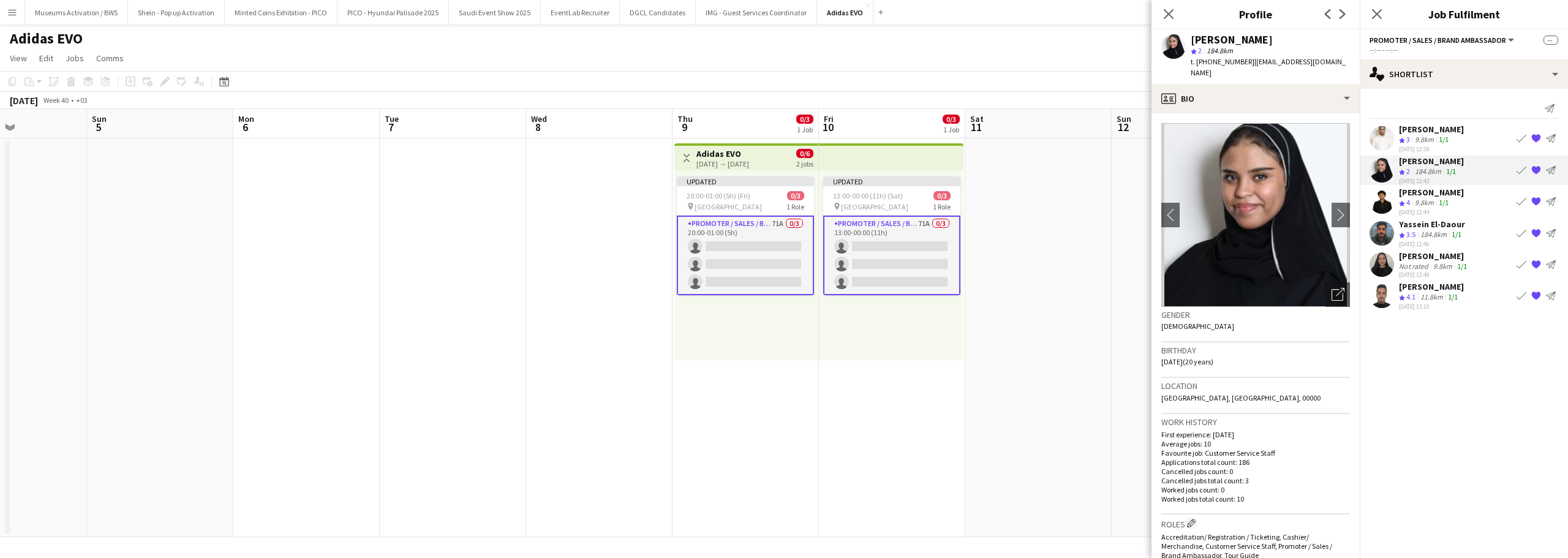
click at [1435, 192] on div "Mohamed Gadkarim" at bounding box center [1431, 192] width 65 height 11
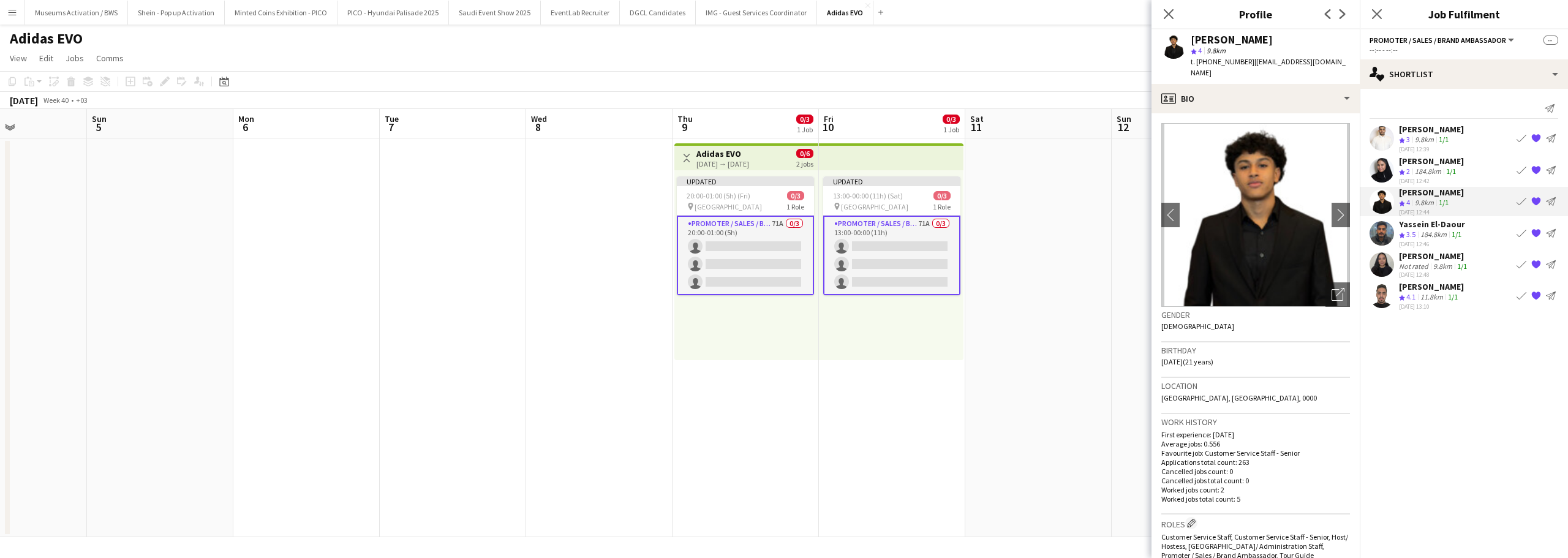
click at [1432, 229] on div "184.8km" at bounding box center [1433, 235] width 31 height 10
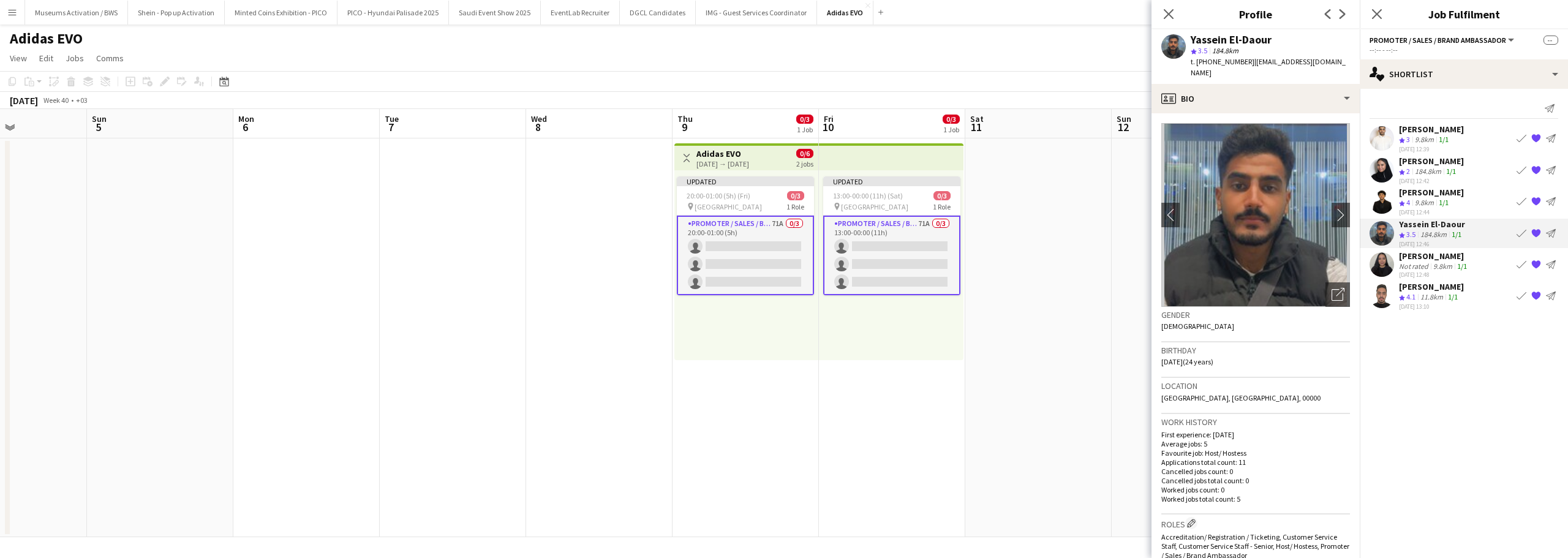
click at [1429, 264] on div "Not rated" at bounding box center [1415, 266] width 32 height 9
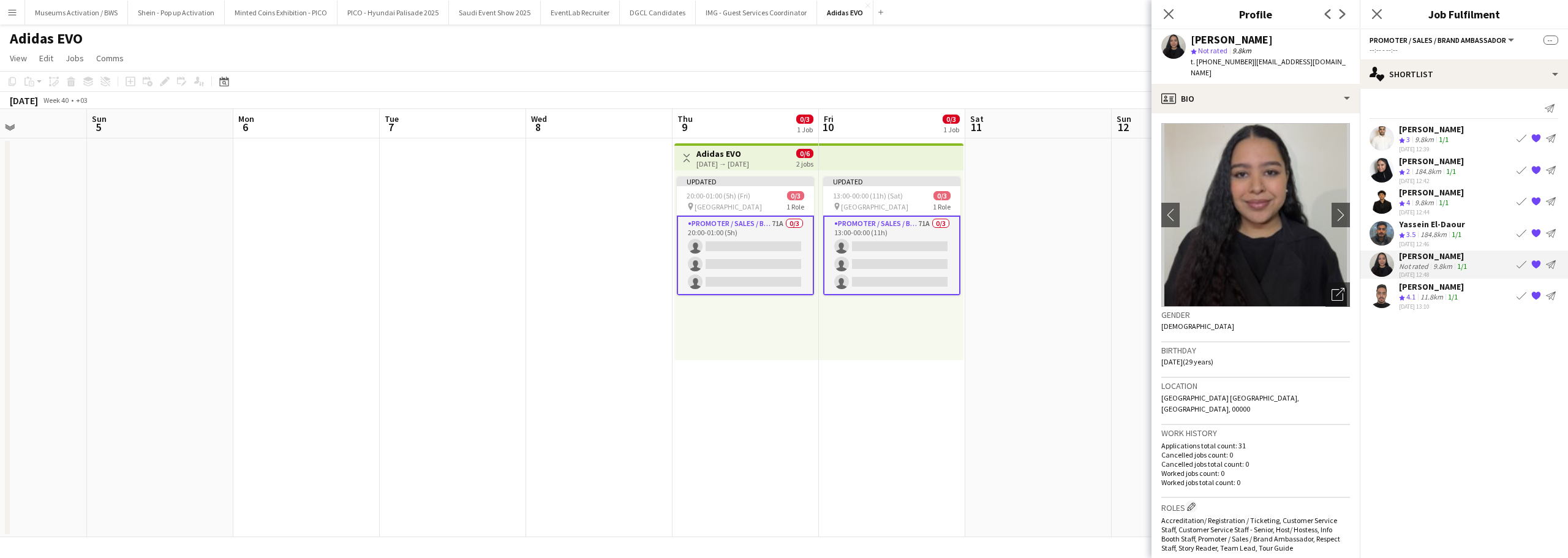
click at [1427, 296] on div "11.8km" at bounding box center [1432, 297] width 28 height 10
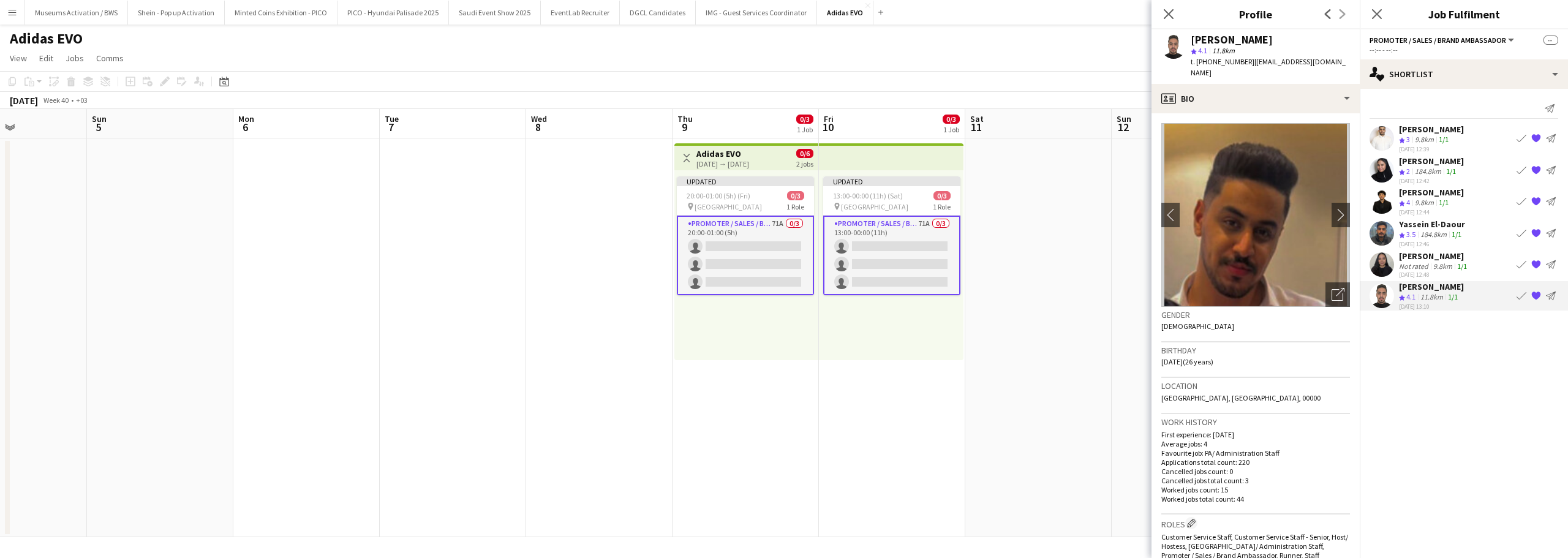
click at [1426, 344] on mat-expansion-panel "heart Shortlist Send notification Rakan Howidi Crew rating 3 9.8km 1/1 30-09-20…" at bounding box center [1464, 323] width 208 height 469
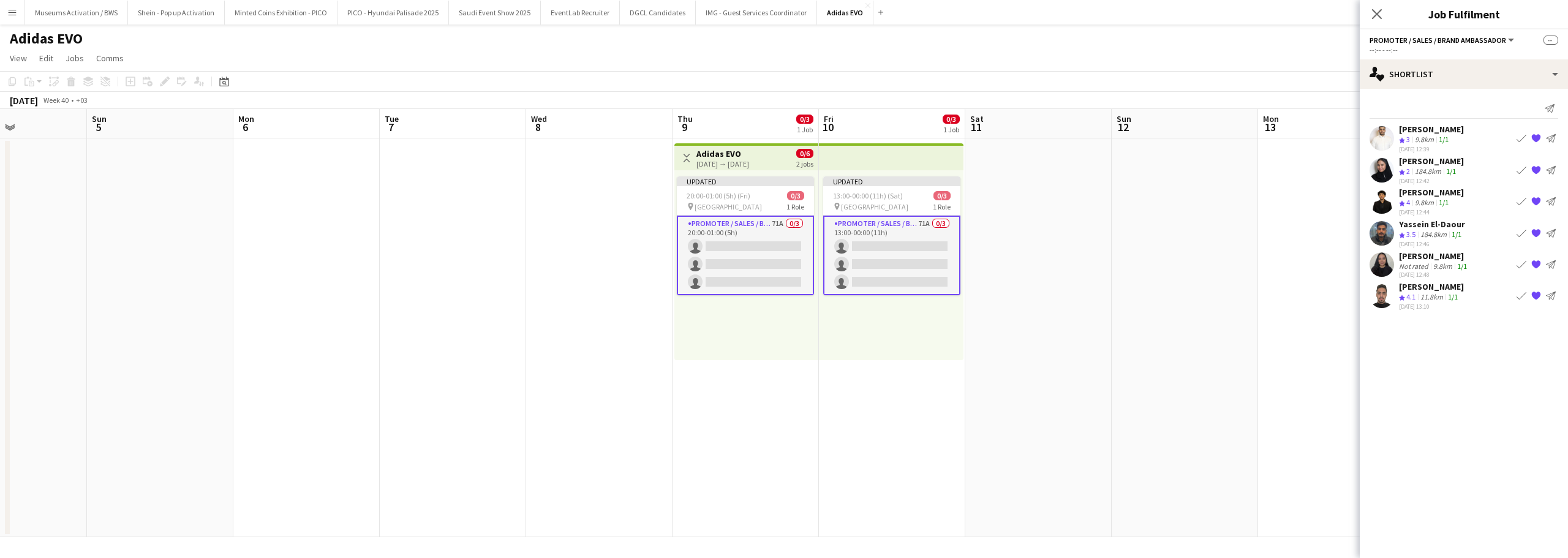
click at [1005, 197] on app-date-cell at bounding box center [1038, 337] width 147 height 398
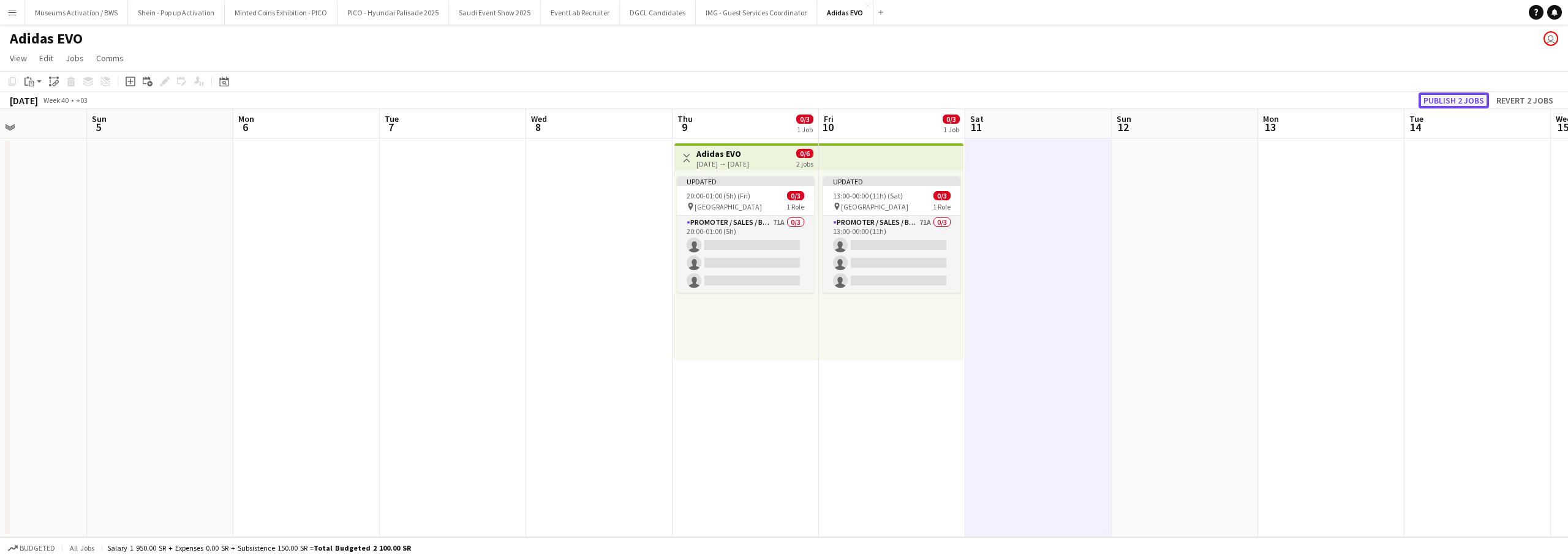
click at [1430, 97] on button "Publish 2 jobs" at bounding box center [1454, 101] width 71 height 16
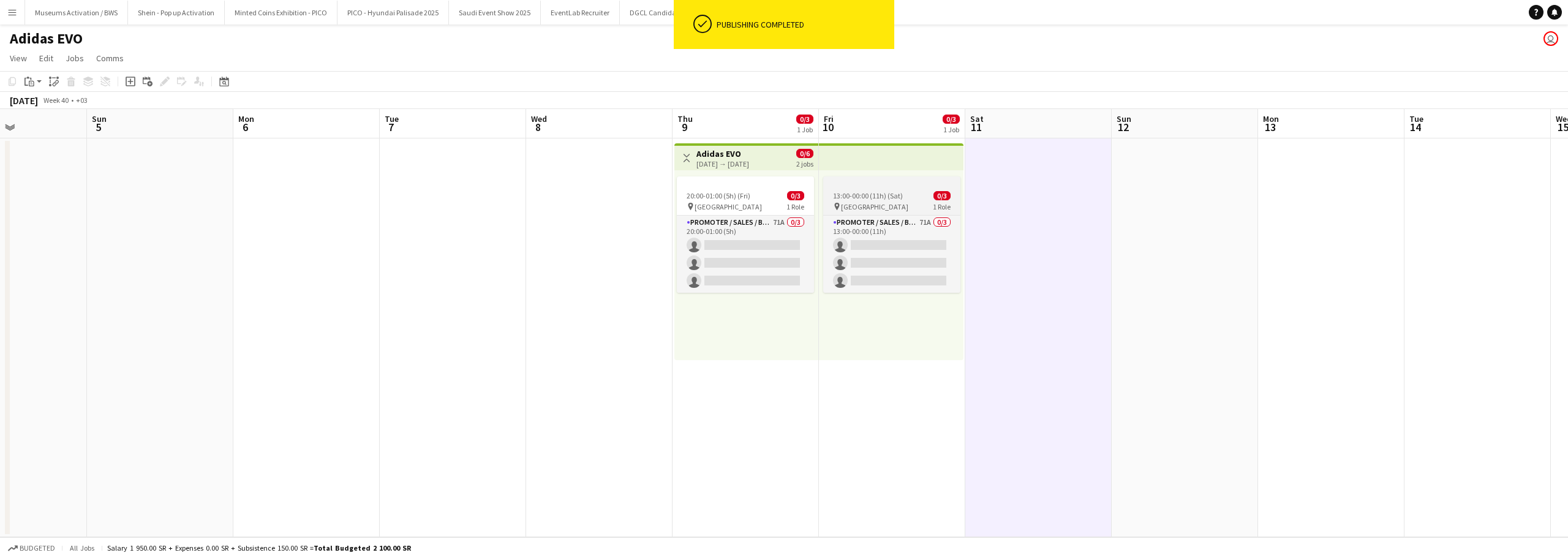
click at [900, 184] on div at bounding box center [892, 181] width 137 height 9
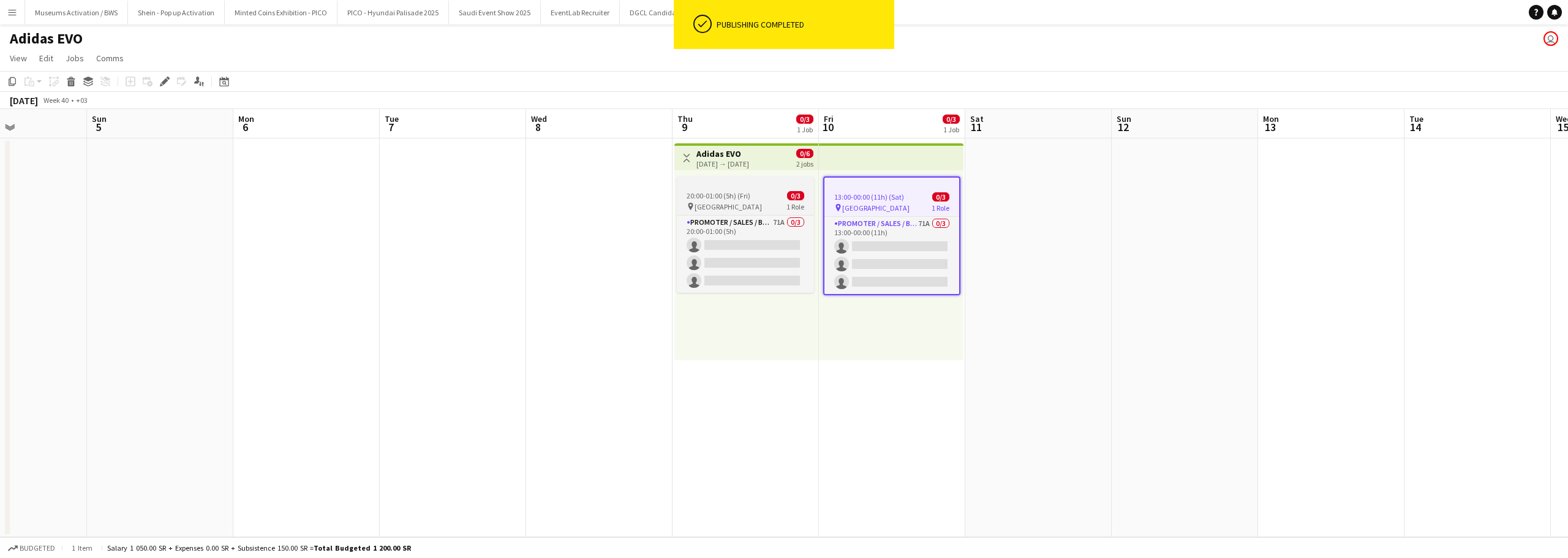
click at [790, 193] on span "0/3" at bounding box center [796, 195] width 17 height 9
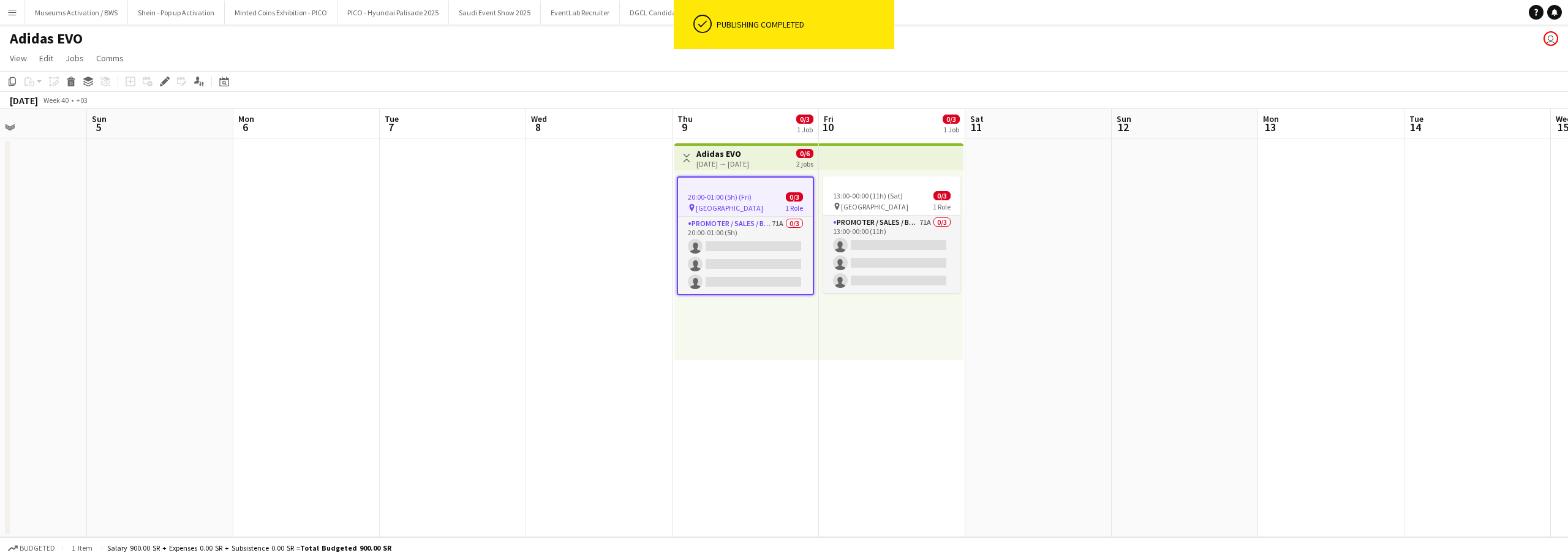
click at [800, 154] on span "0/6" at bounding box center [806, 153] width 17 height 9
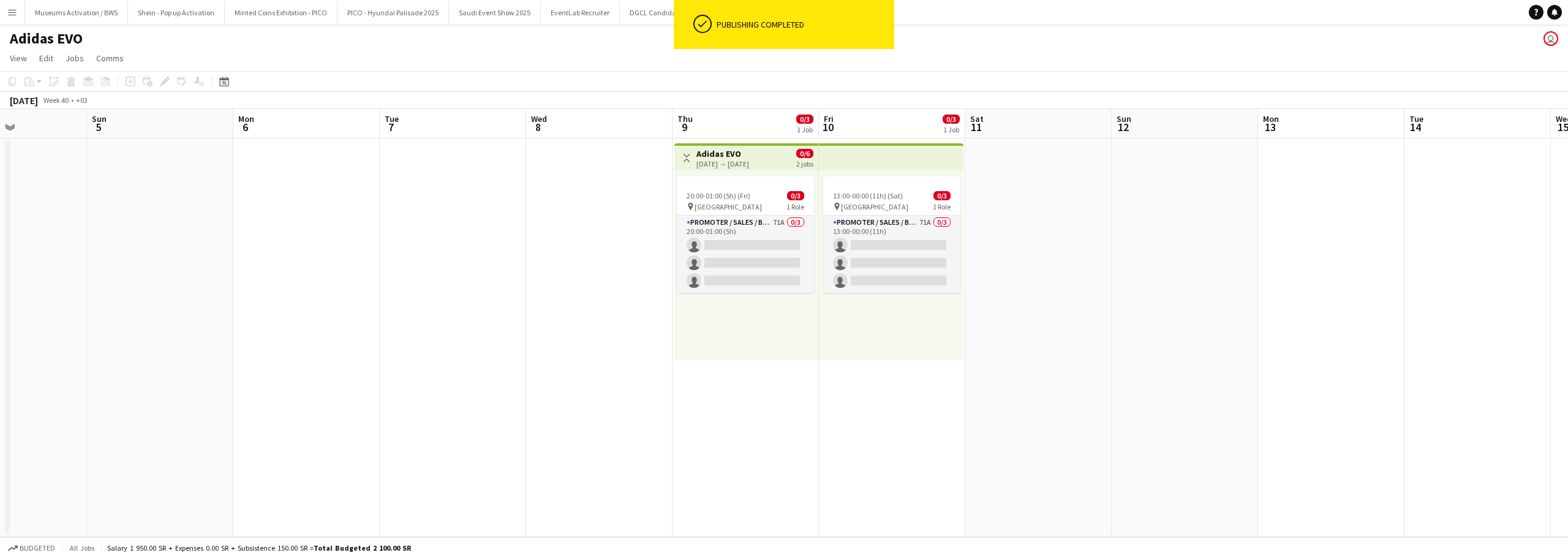
click at [775, 149] on div "Toggle View Adidas EVO 09-10-2025 → 10-10-2025 0/6 2 jobs" at bounding box center [746, 158] width 134 height 21
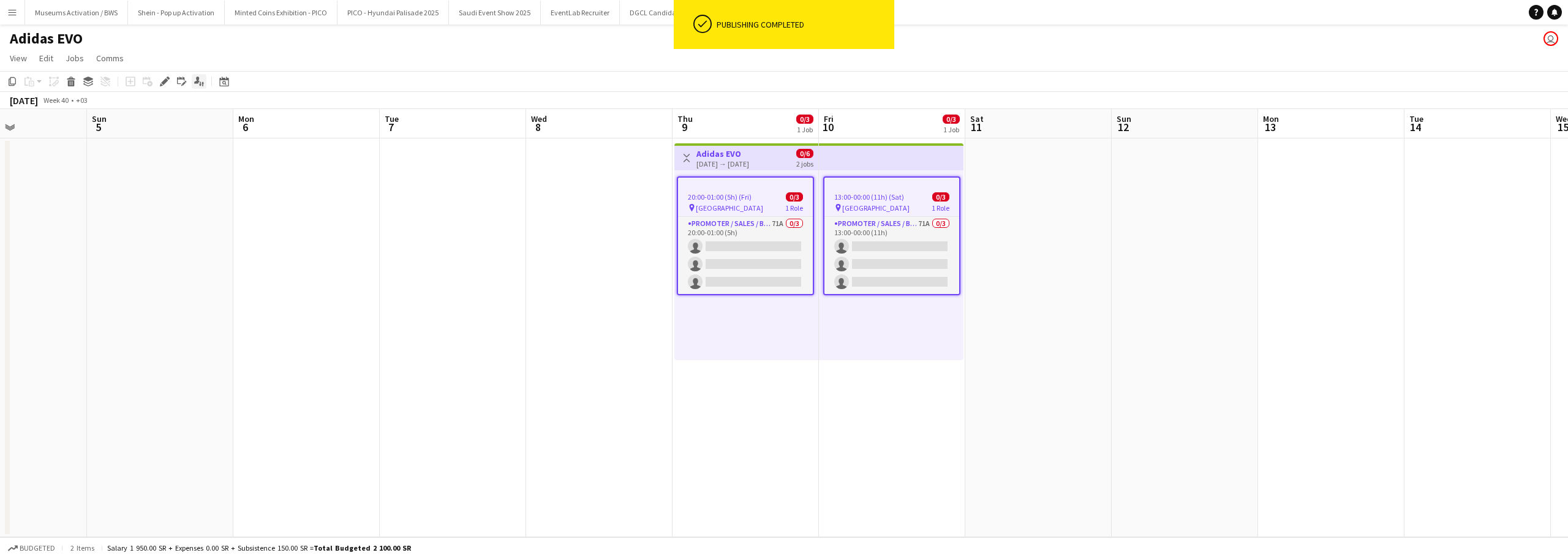
click at [198, 83] on icon at bounding box center [197, 79] width 6 height 7
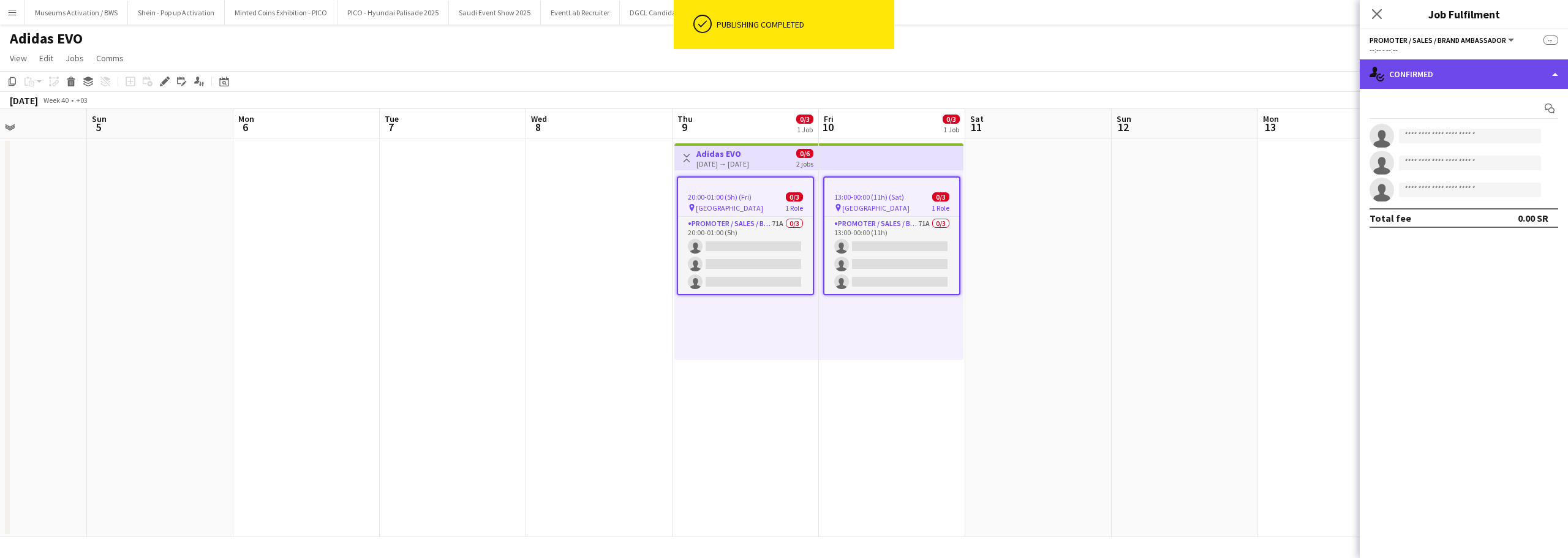
click at [1429, 60] on div "single-neutral-actions-check-2 Confirmed" at bounding box center [1464, 74] width 208 height 29
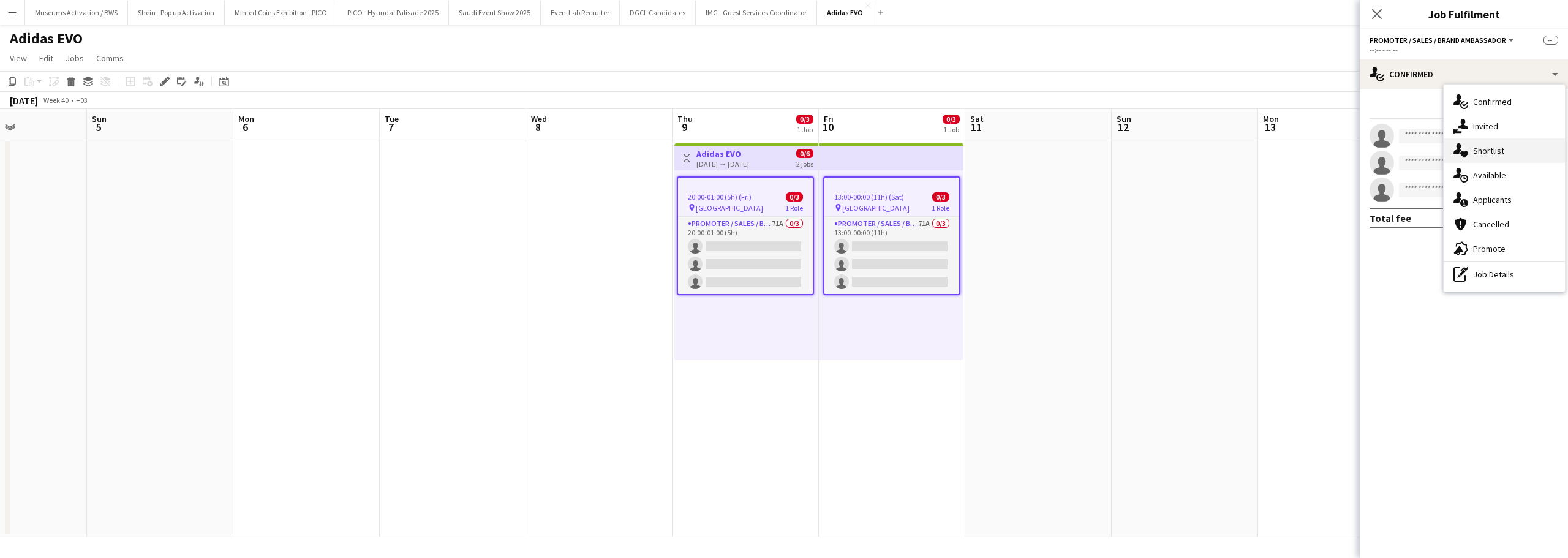
click at [1470, 154] on div "single-neutral-actions-heart Shortlist" at bounding box center [1505, 151] width 121 height 25
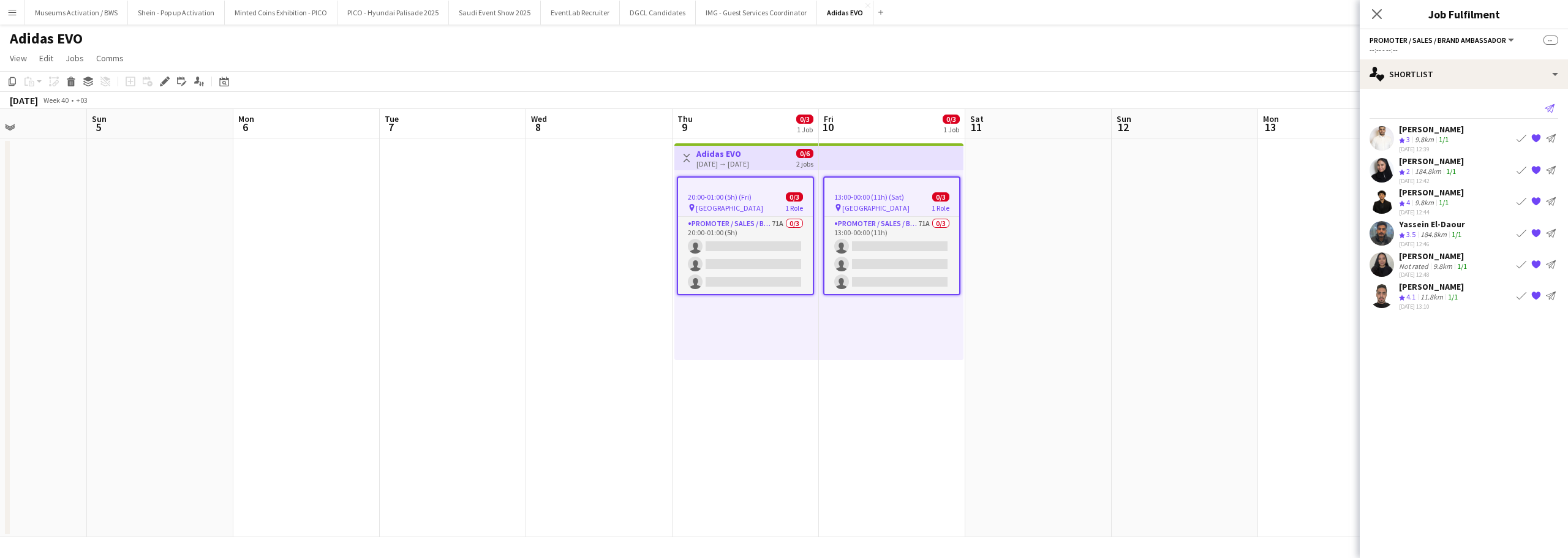
click at [1547, 103] on app-icon "Send notification" at bounding box center [1550, 109] width 17 height 17
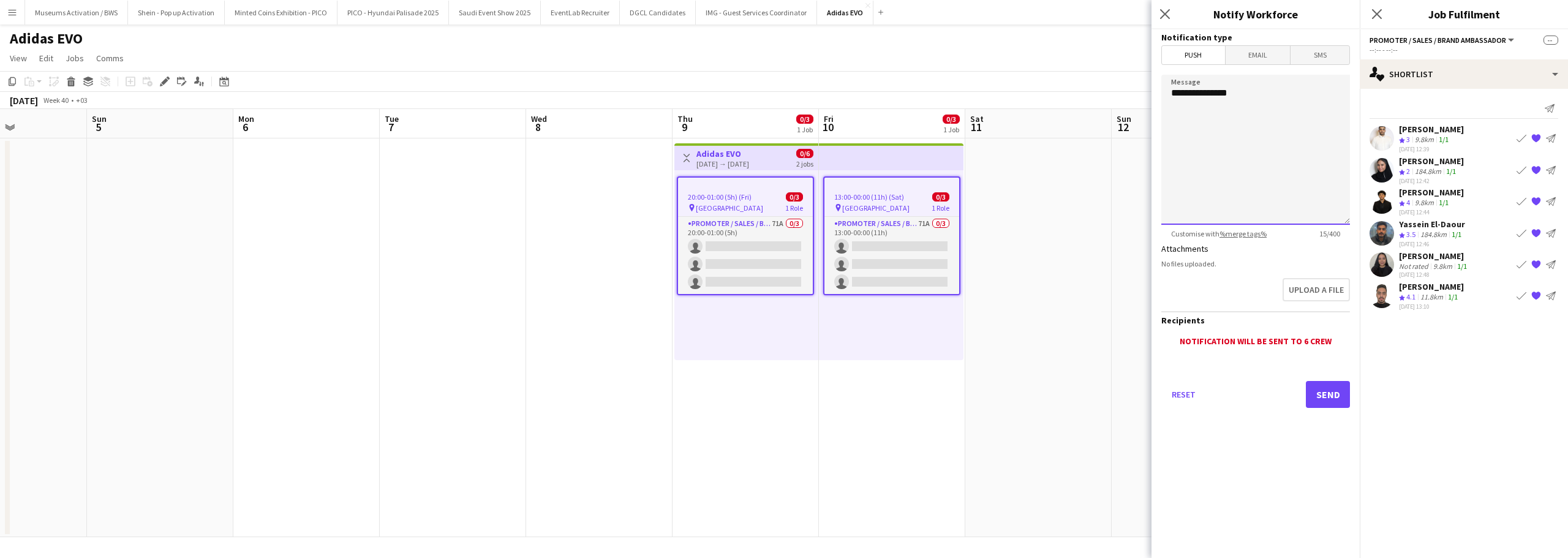
click at [1267, 106] on textarea "**********" at bounding box center [1255, 150] width 189 height 150
click at [1257, 117] on textarea "**********" at bounding box center [1255, 150] width 189 height 150
click at [1276, 186] on textarea "**********" at bounding box center [1255, 150] width 189 height 150
click at [1284, 164] on textarea "**********" at bounding box center [1255, 150] width 189 height 150
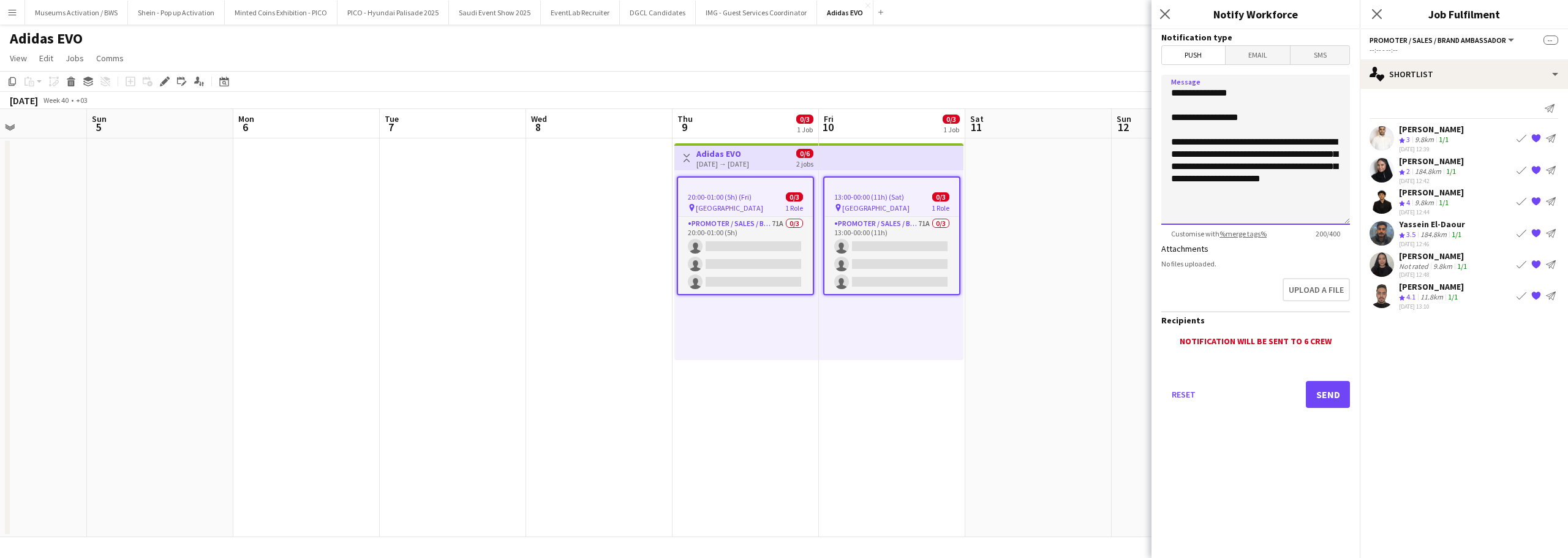
type textarea "**********"
click at [1292, 397] on div "Reset Send" at bounding box center [1255, 399] width 189 height 86
click at [1317, 393] on button "Send" at bounding box center [1328, 394] width 44 height 27
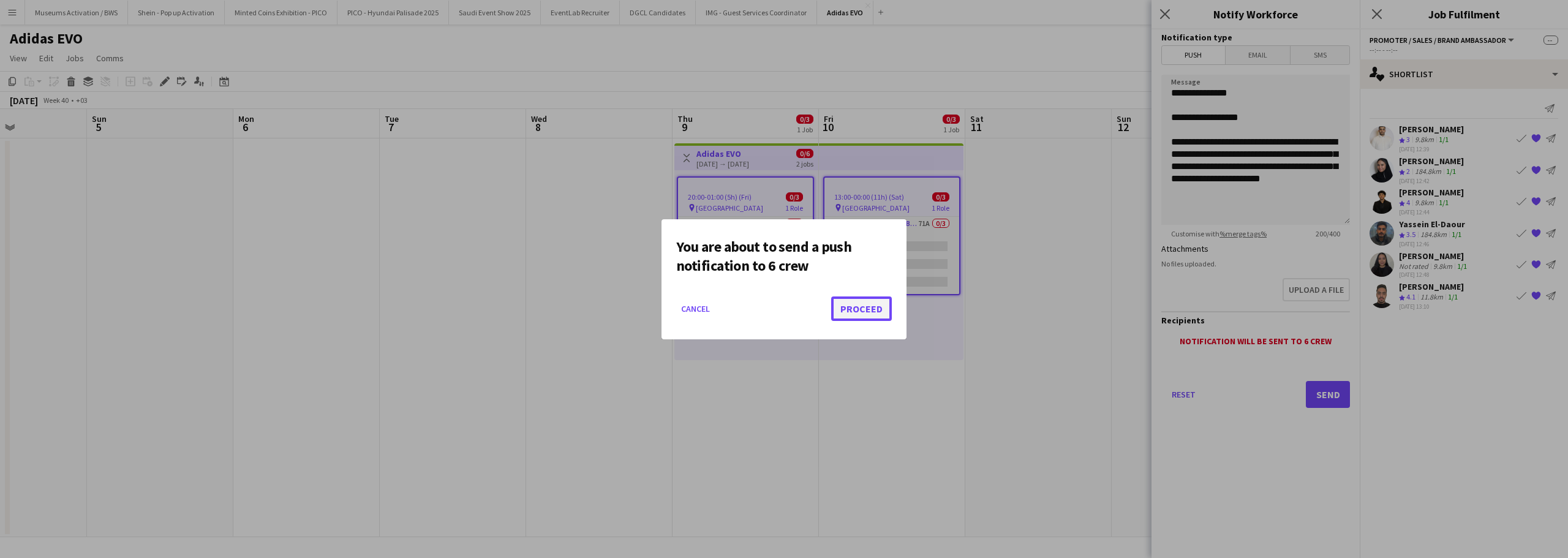
click at [857, 314] on button "Proceed" at bounding box center [861, 309] width 61 height 25
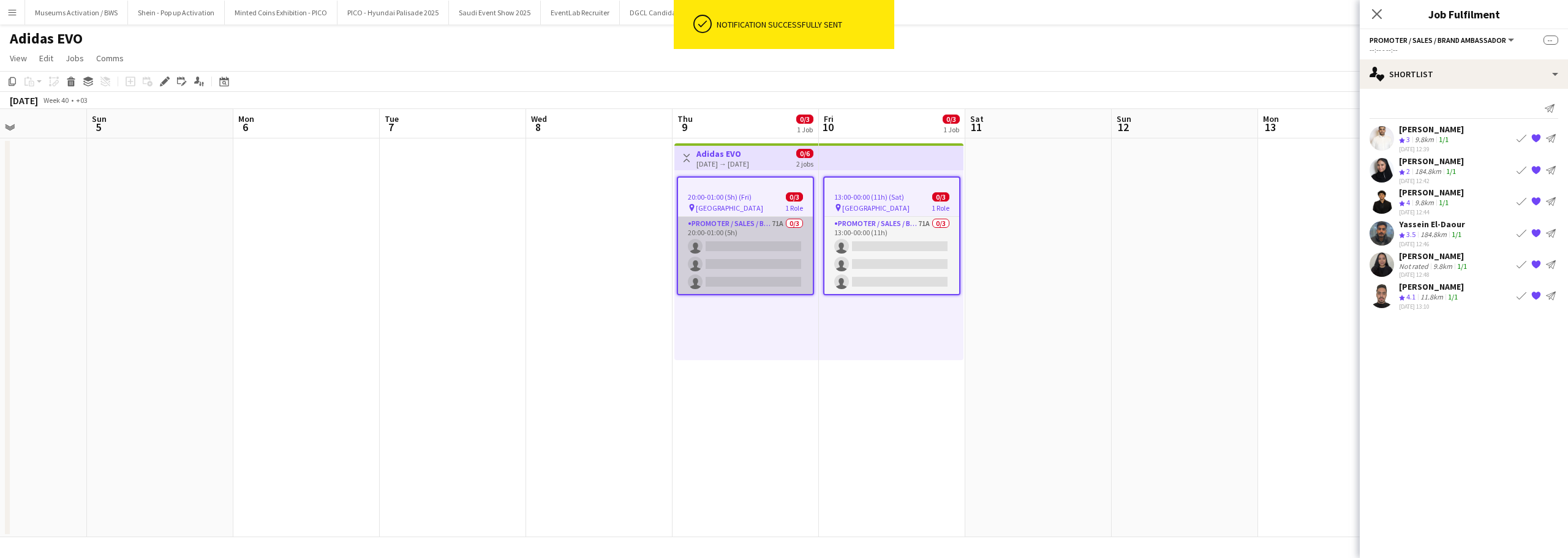
click at [762, 227] on app-card-role "Promoter / Sales / Brand Ambassador 71A 0/3 20:00-01:00 (5h) single-neutral-act…" at bounding box center [745, 255] width 135 height 77
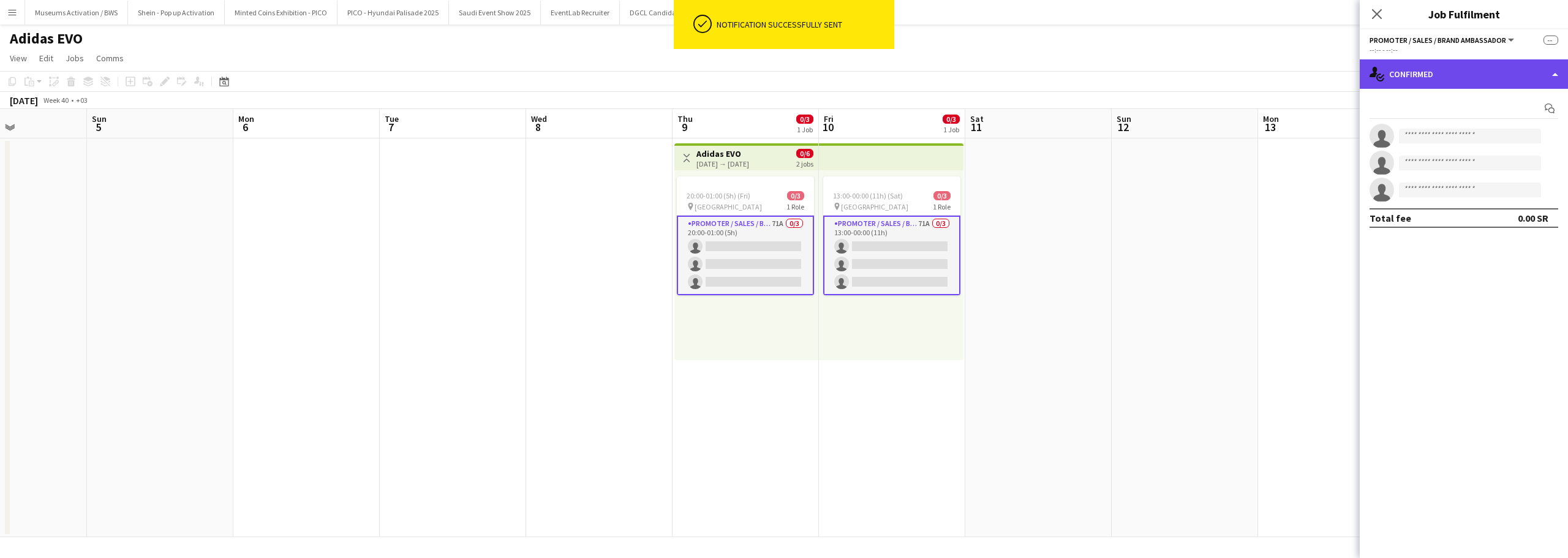
click at [1434, 83] on div "single-neutral-actions-check-2 Confirmed" at bounding box center [1464, 74] width 208 height 29
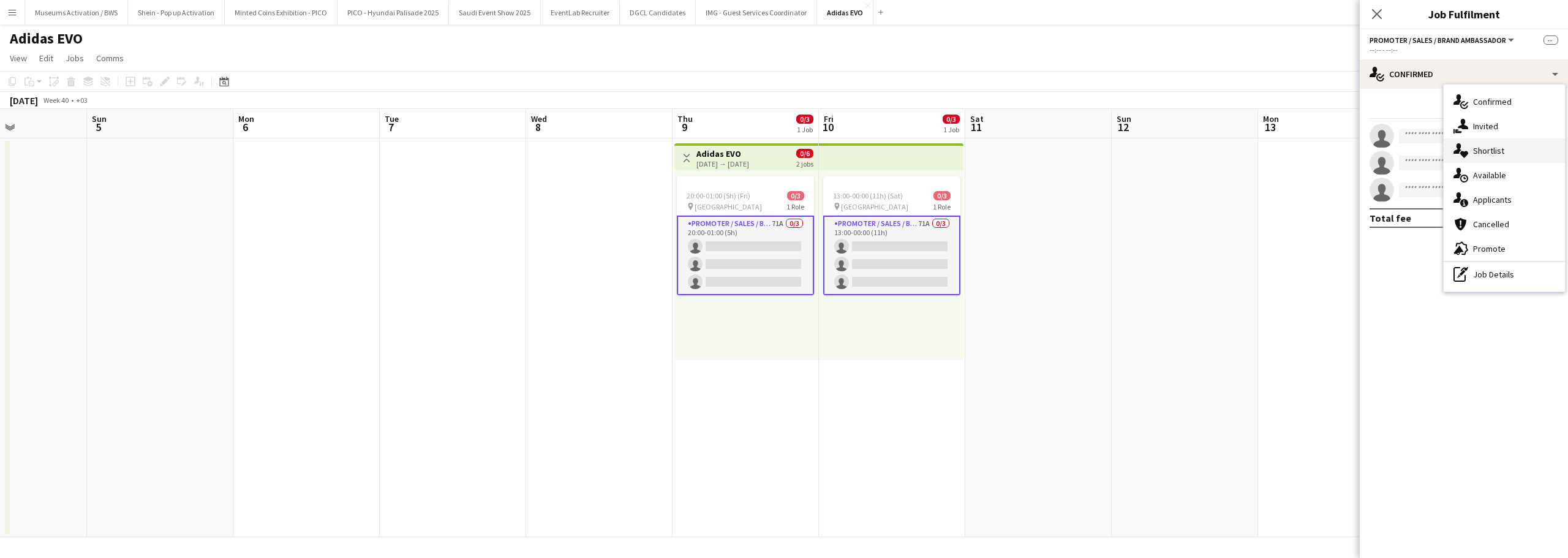
click at [1483, 152] on span "Shortlist" at bounding box center [1489, 150] width 31 height 11
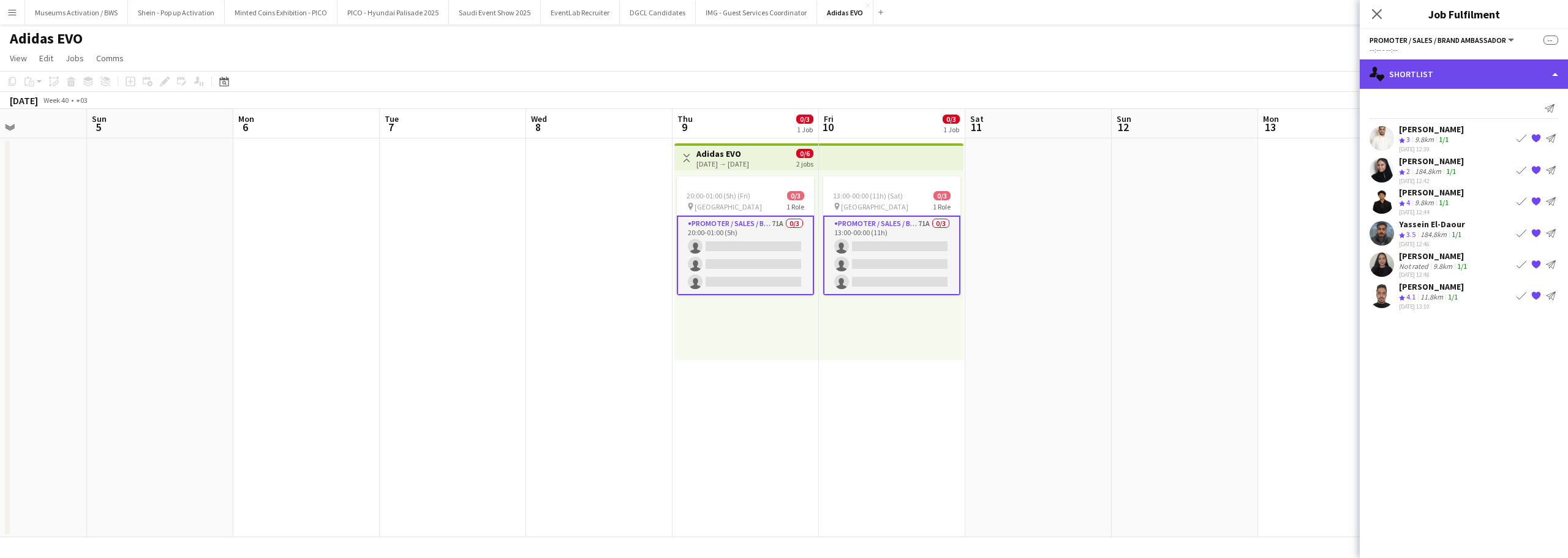
click at [1464, 65] on div "single-neutral-actions-heart Shortlist" at bounding box center [1464, 74] width 208 height 29
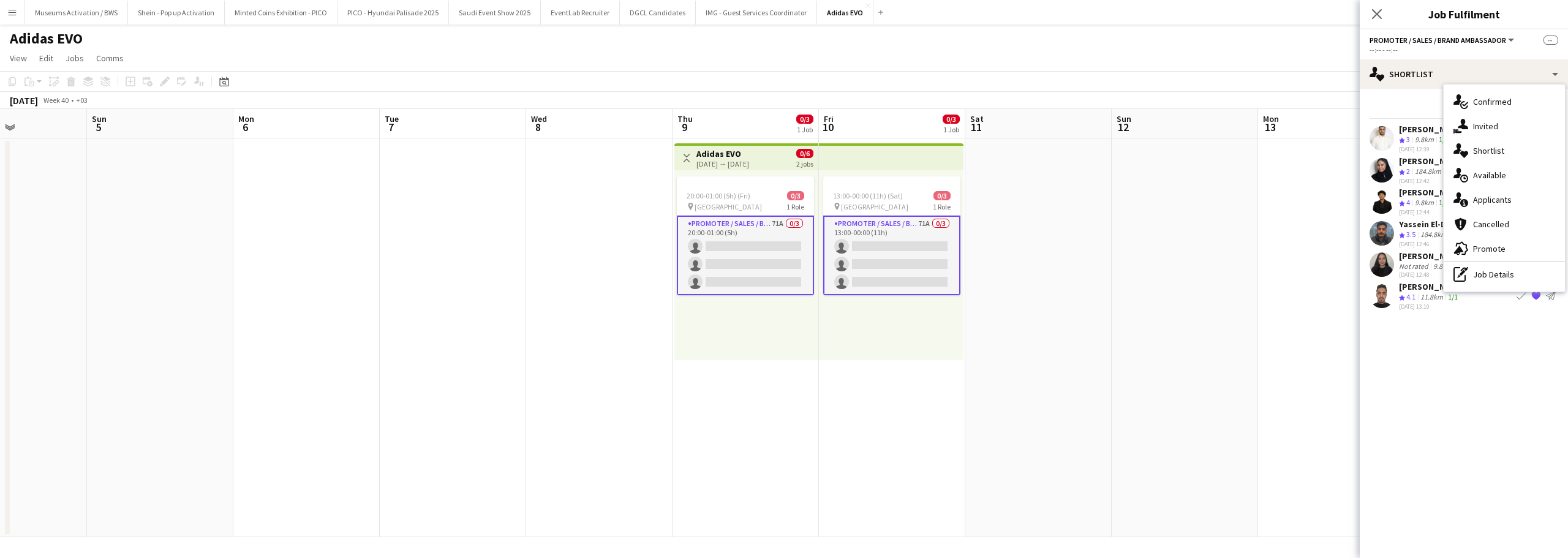
click at [1383, 98] on div "Send notification" at bounding box center [1464, 109] width 189 height 20
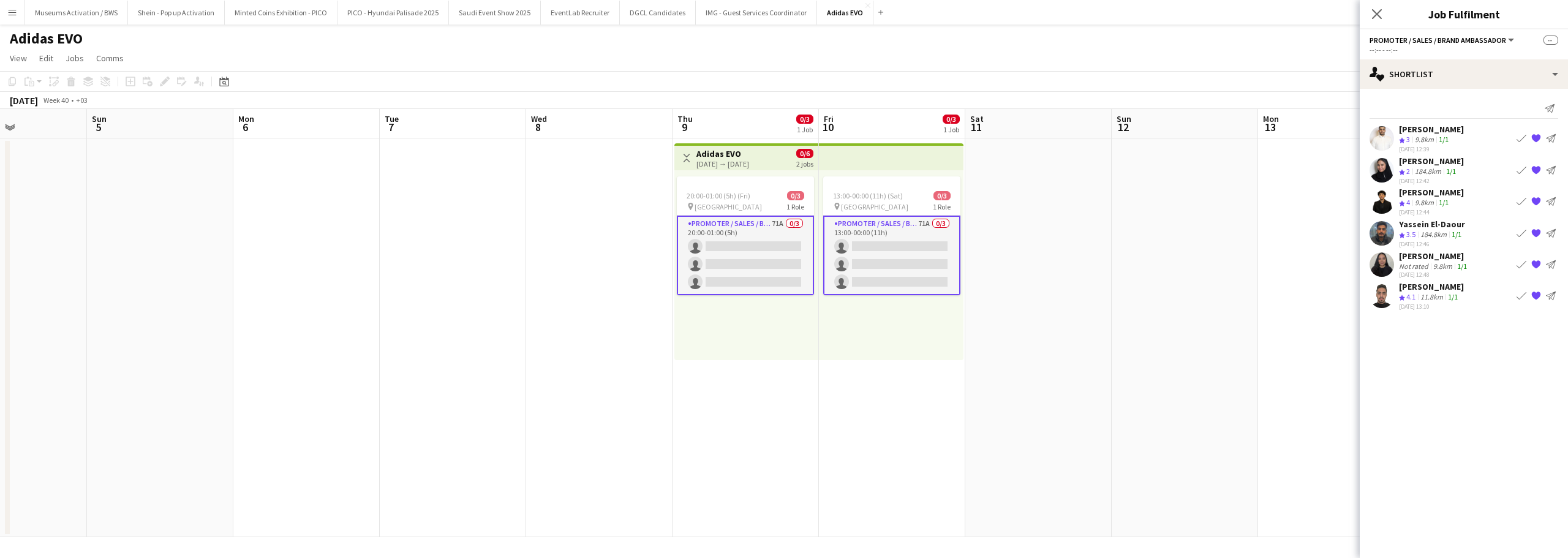
click at [793, 228] on app-card-role "Promoter / Sales / Brand Ambassador 71A 0/3 20:00-01:00 (5h) single-neutral-act…" at bounding box center [746, 255] width 137 height 79
click at [1553, 113] on icon at bounding box center [1549, 108] width 9 height 9
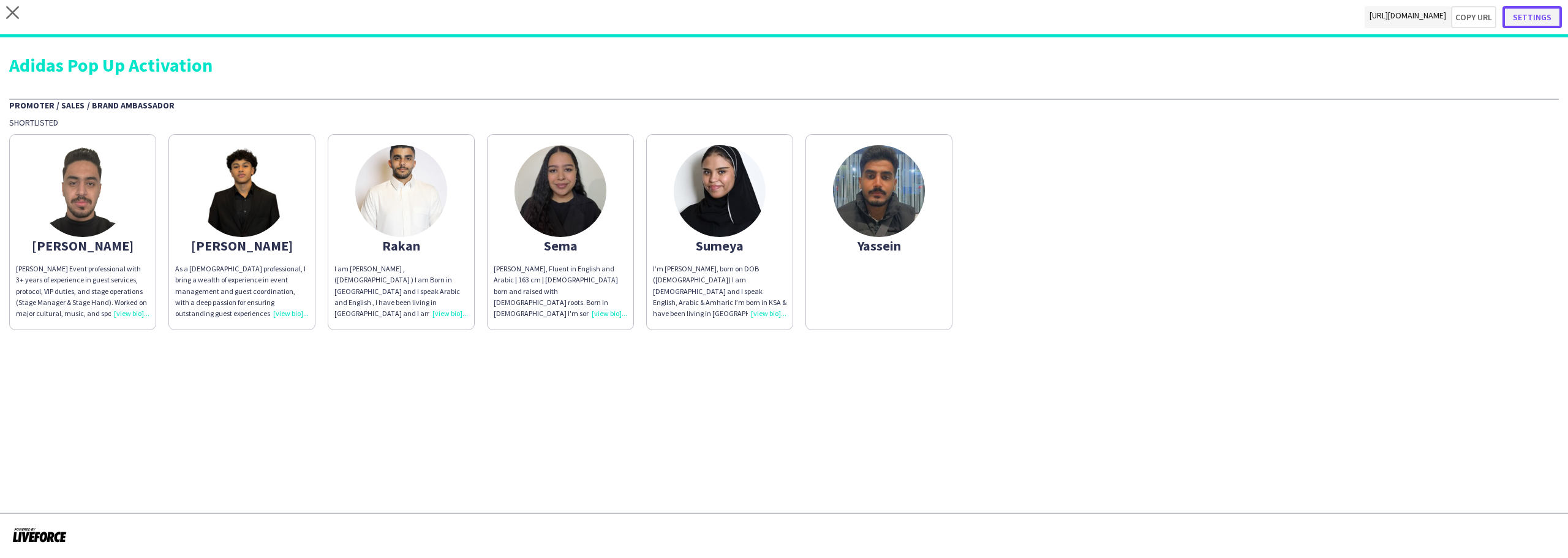
click at [1529, 16] on button "Settings" at bounding box center [1532, 17] width 60 height 22
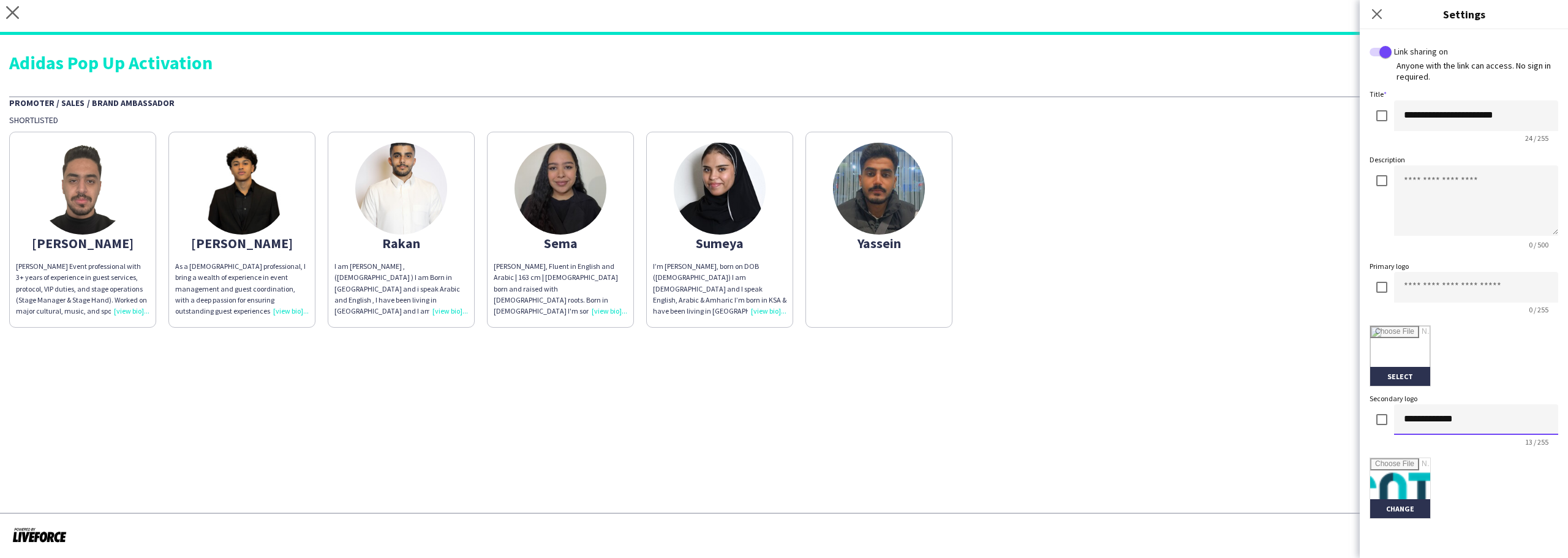
click at [1465, 415] on input "**********" at bounding box center [1476, 420] width 164 height 31
click at [1407, 284] on input at bounding box center [1476, 287] width 164 height 31
paste input "**********"
type input "**********"
click at [1386, 337] on input "file" at bounding box center [1400, 355] width 60 height 60
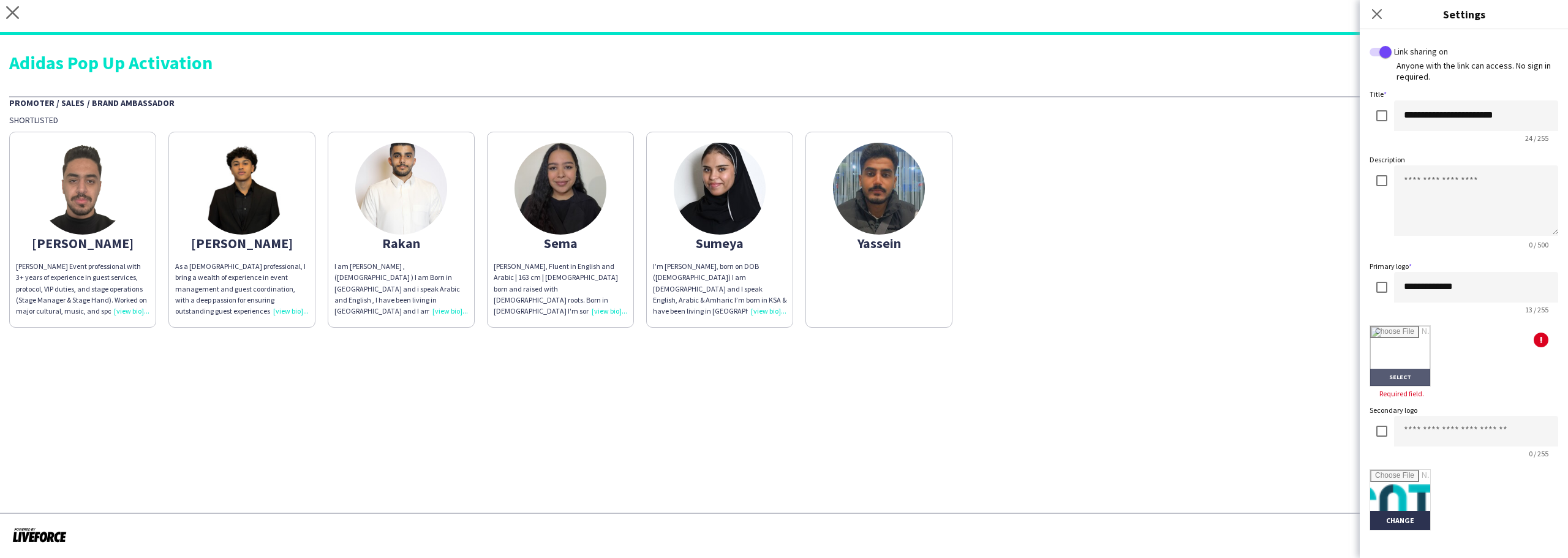
type input "**********"
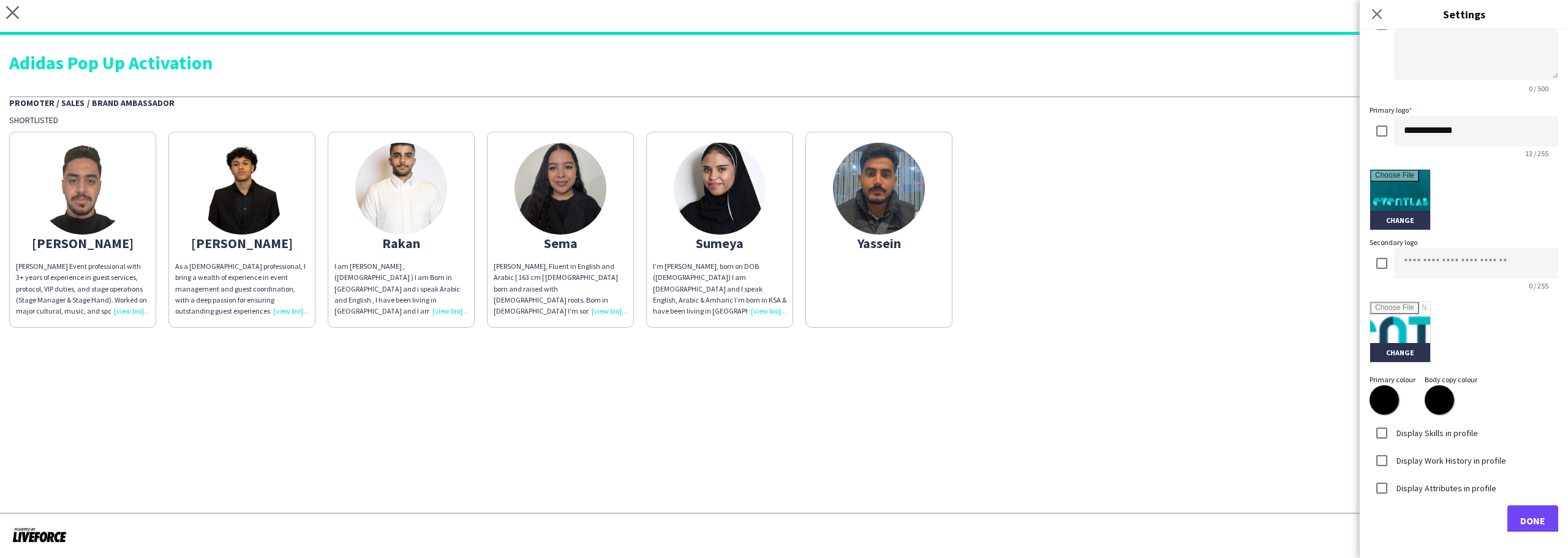
scroll to position [170, 0]
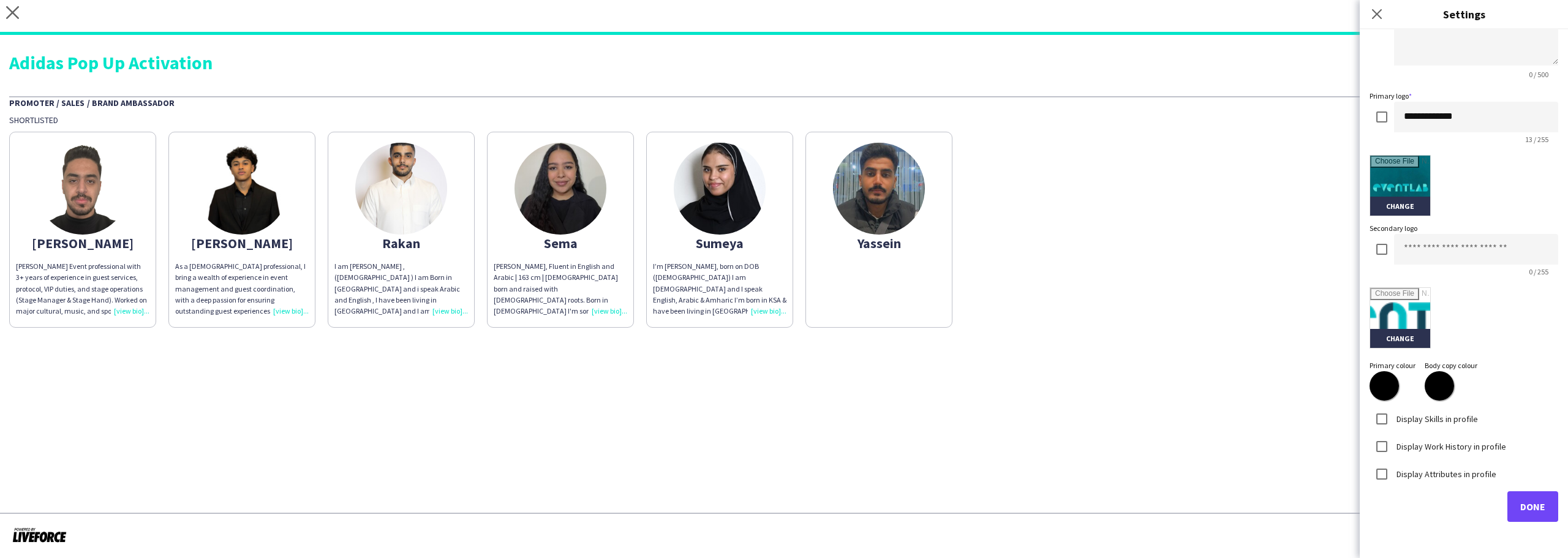
click at [1530, 331] on div "Change" at bounding box center [1464, 318] width 189 height 61
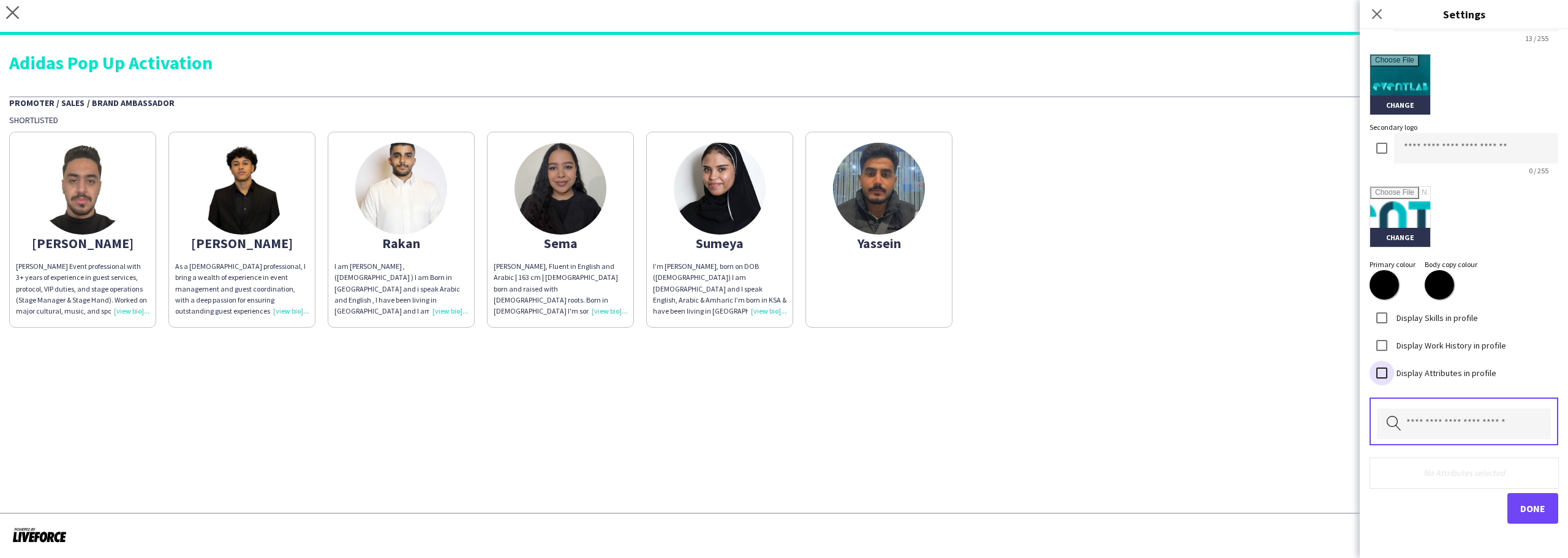
scroll to position [273, 0]
click at [1424, 415] on input "text" at bounding box center [1464, 422] width 174 height 31
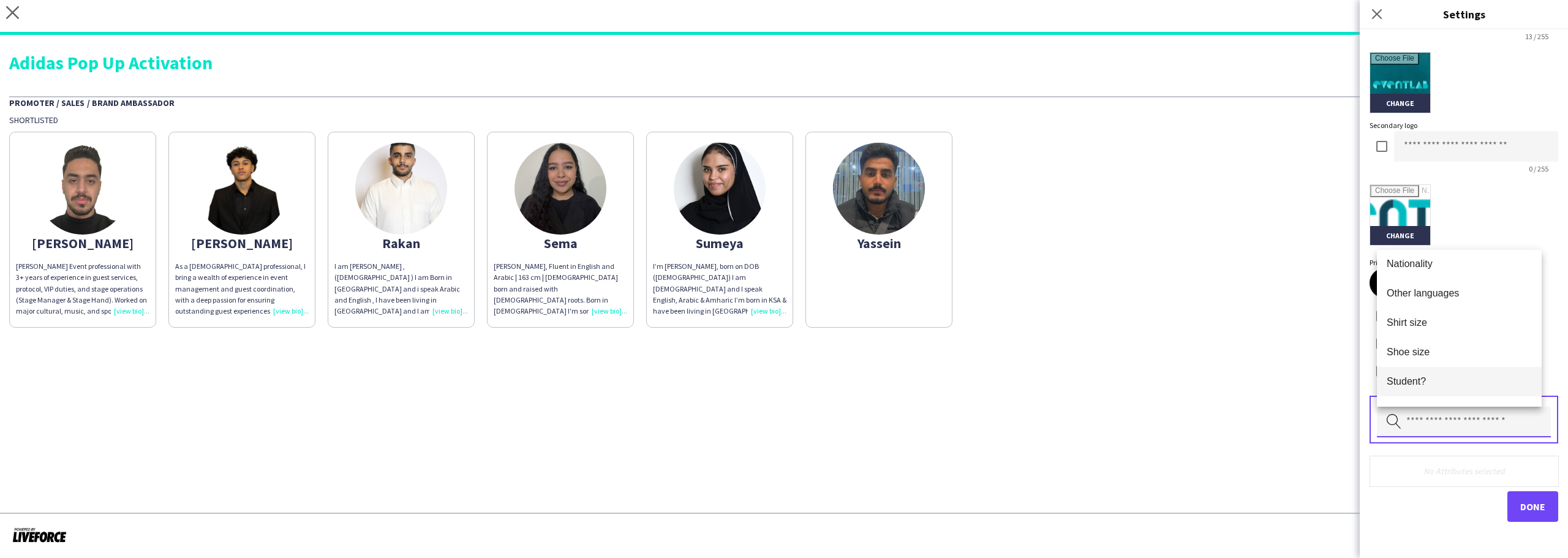
scroll to position [86, 0]
click at [1425, 331] on span "Shoe size" at bounding box center [1459, 330] width 145 height 12
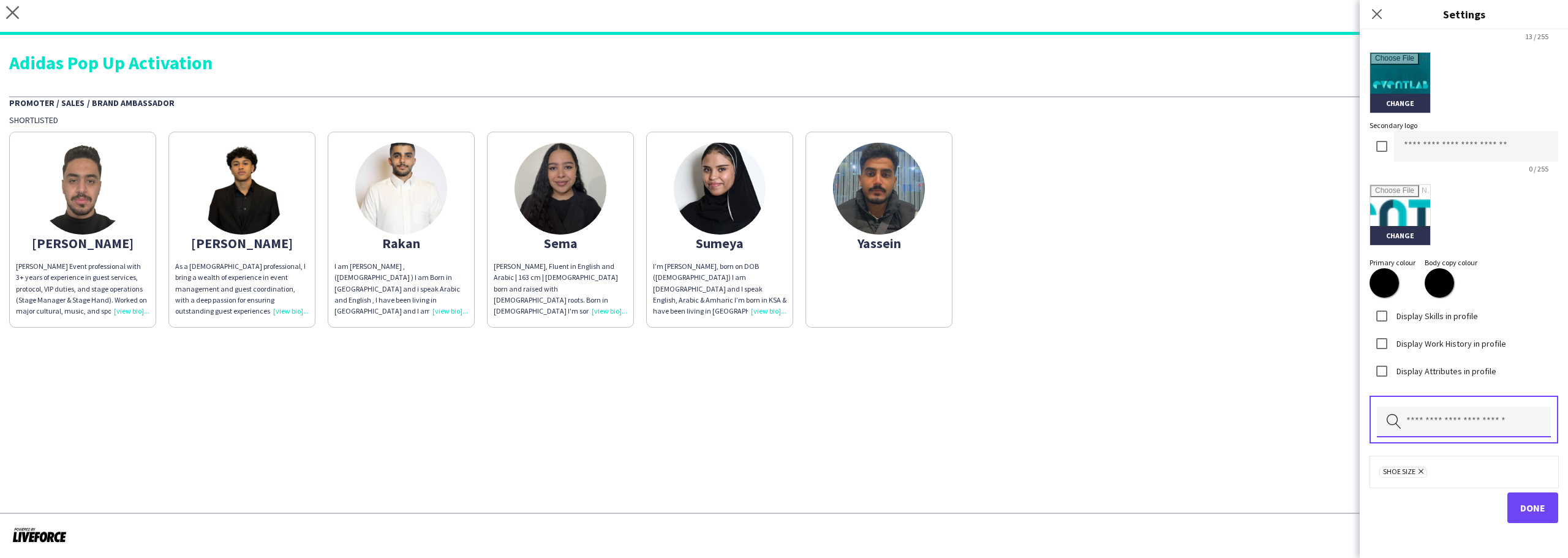
click at [1448, 414] on input "text" at bounding box center [1464, 422] width 174 height 31
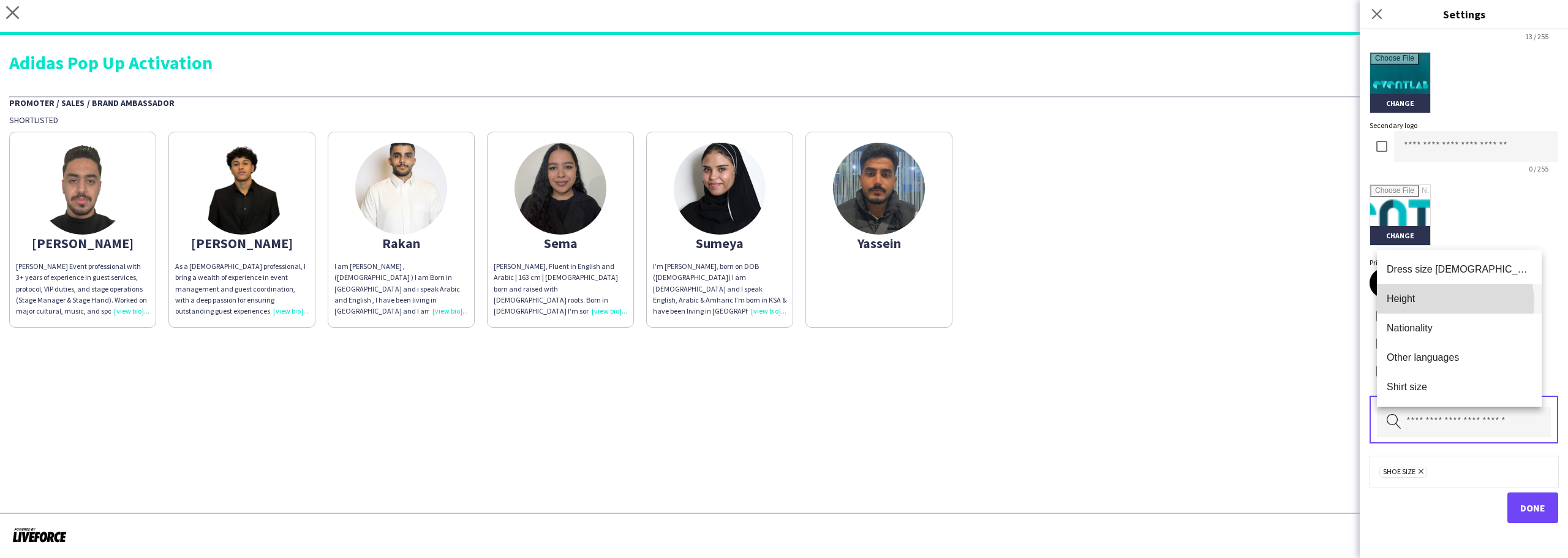
click at [1451, 302] on span "Height" at bounding box center [1459, 299] width 145 height 12
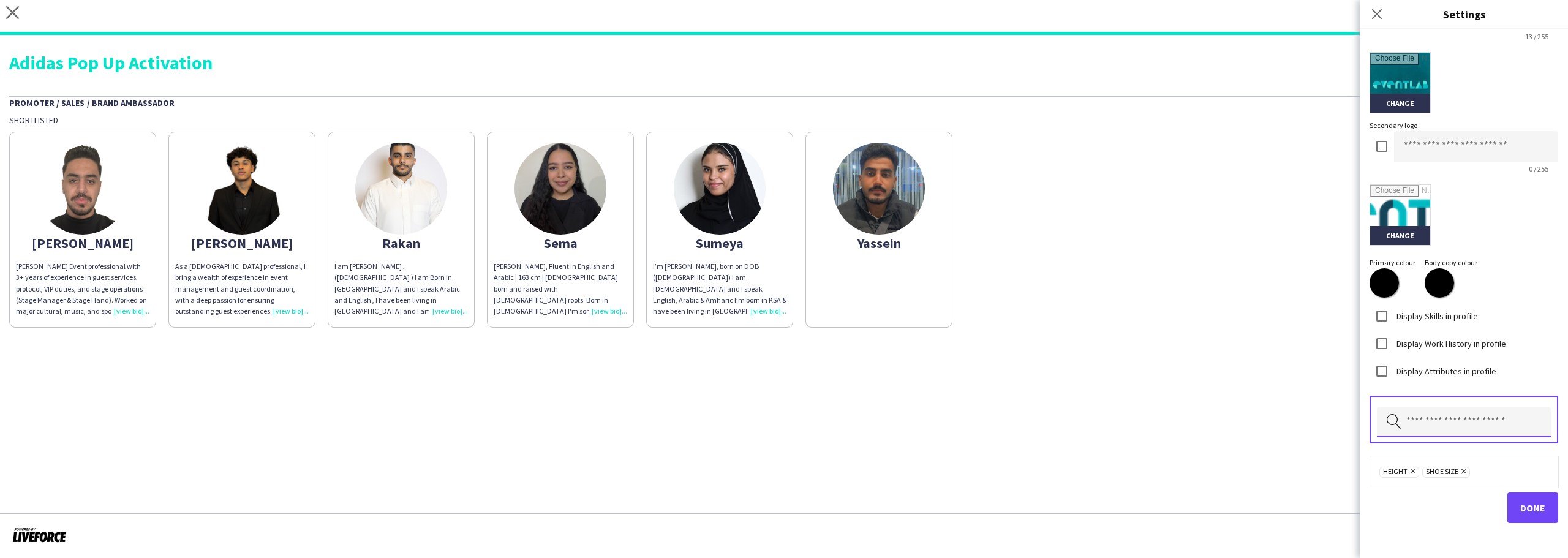
click at [1453, 407] on input "text" at bounding box center [1464, 422] width 174 height 31
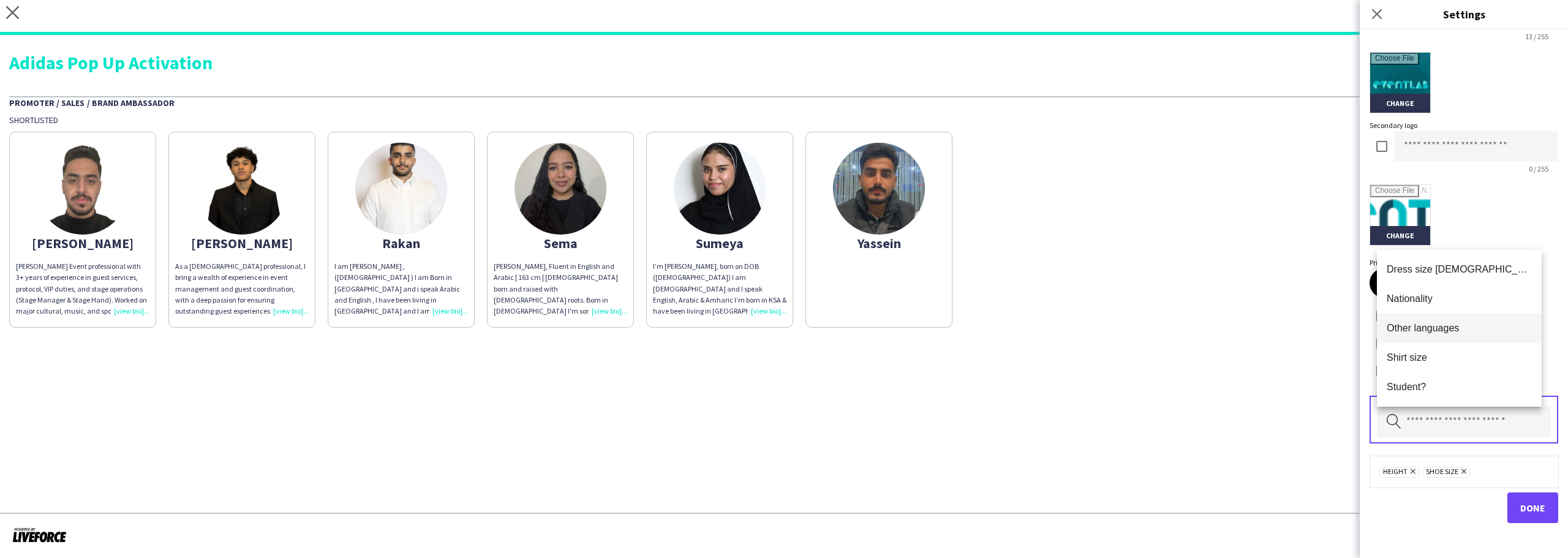
click at [1451, 335] on mat-option "Other languages" at bounding box center [1459, 328] width 165 height 29
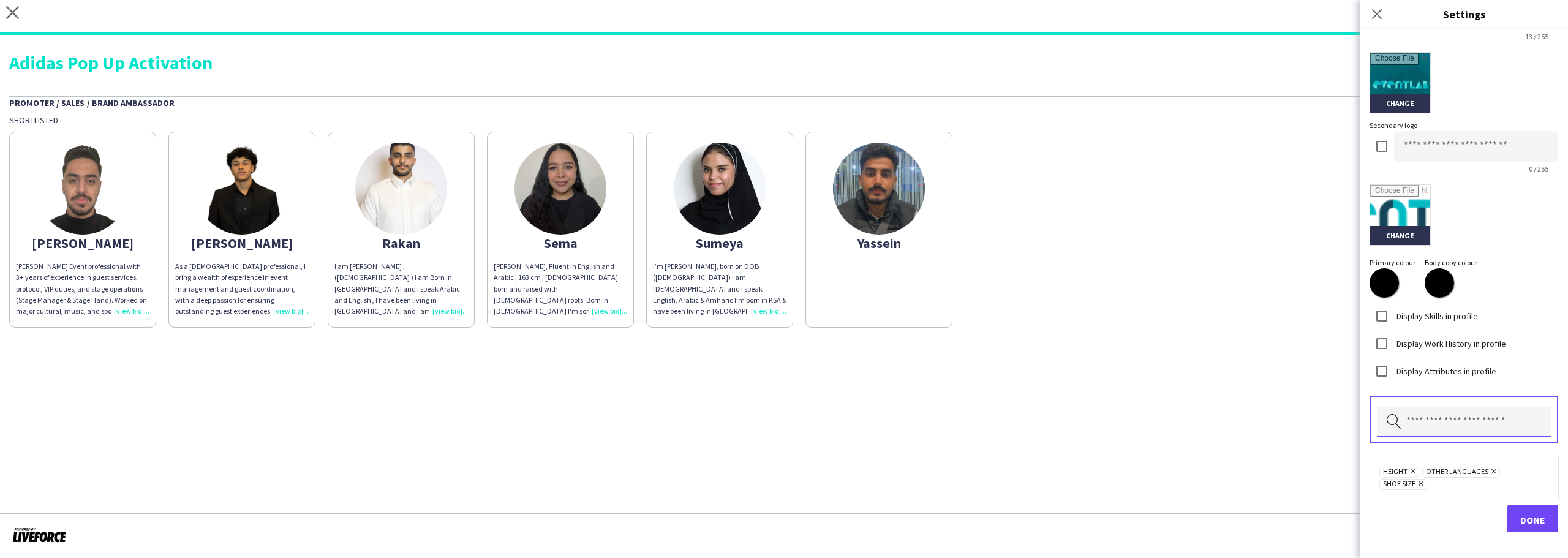
click at [1454, 414] on input "text" at bounding box center [1464, 422] width 174 height 31
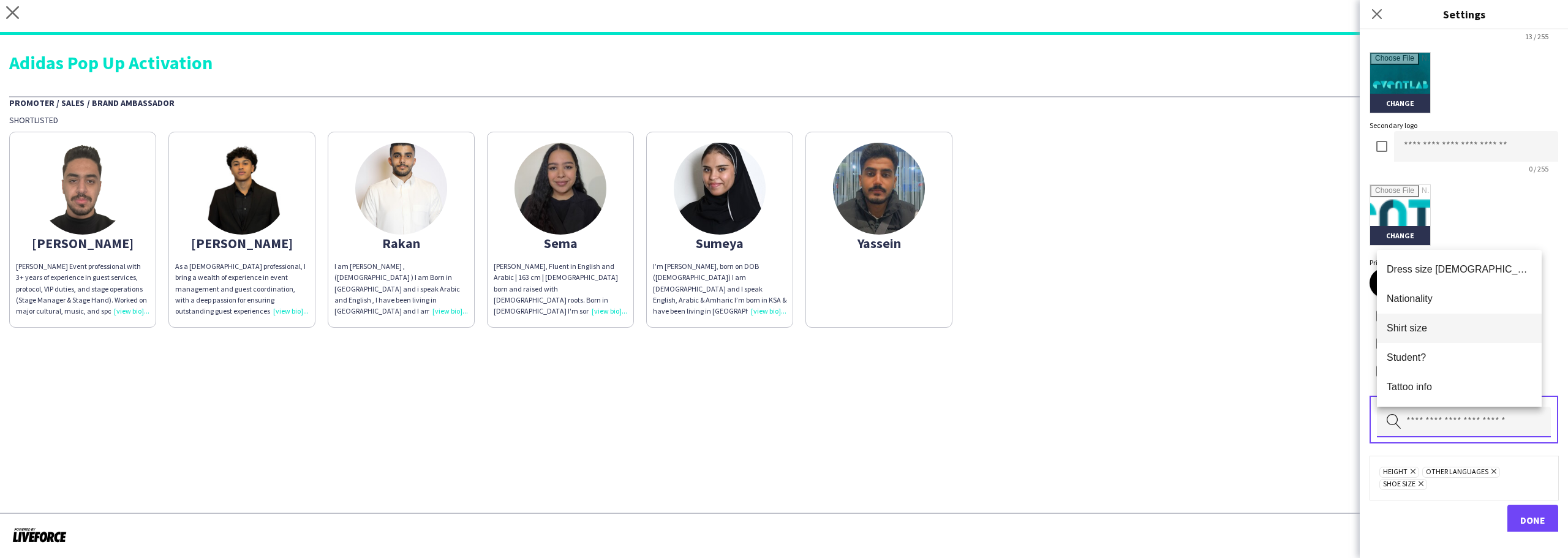
scroll to position [59, 0]
click at [1484, 213] on div "Change" at bounding box center [1464, 215] width 189 height 61
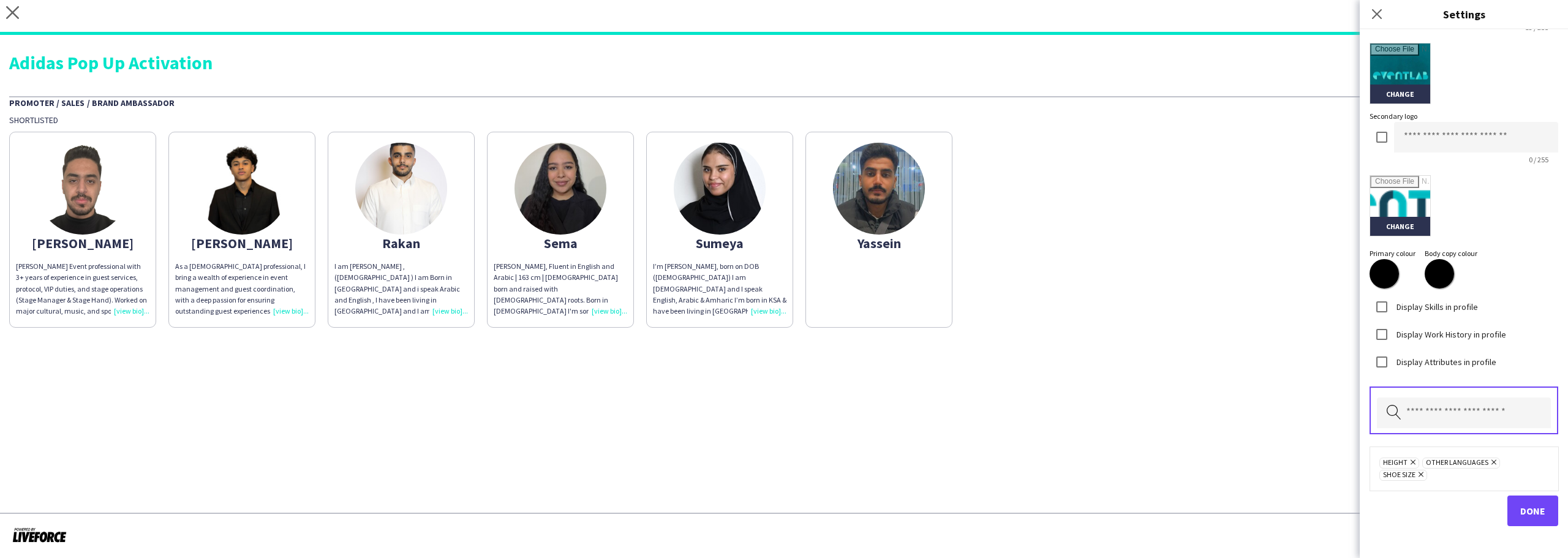
scroll to position [286, 0]
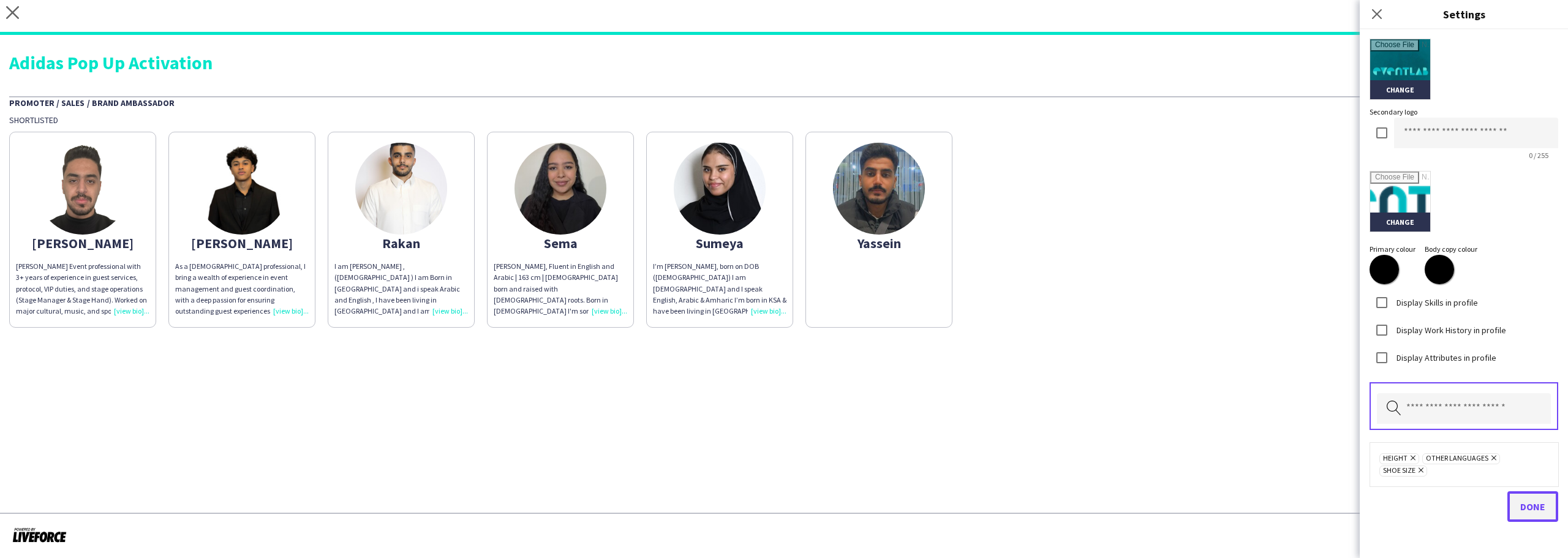
click at [1510, 503] on button "Done" at bounding box center [1533, 506] width 51 height 31
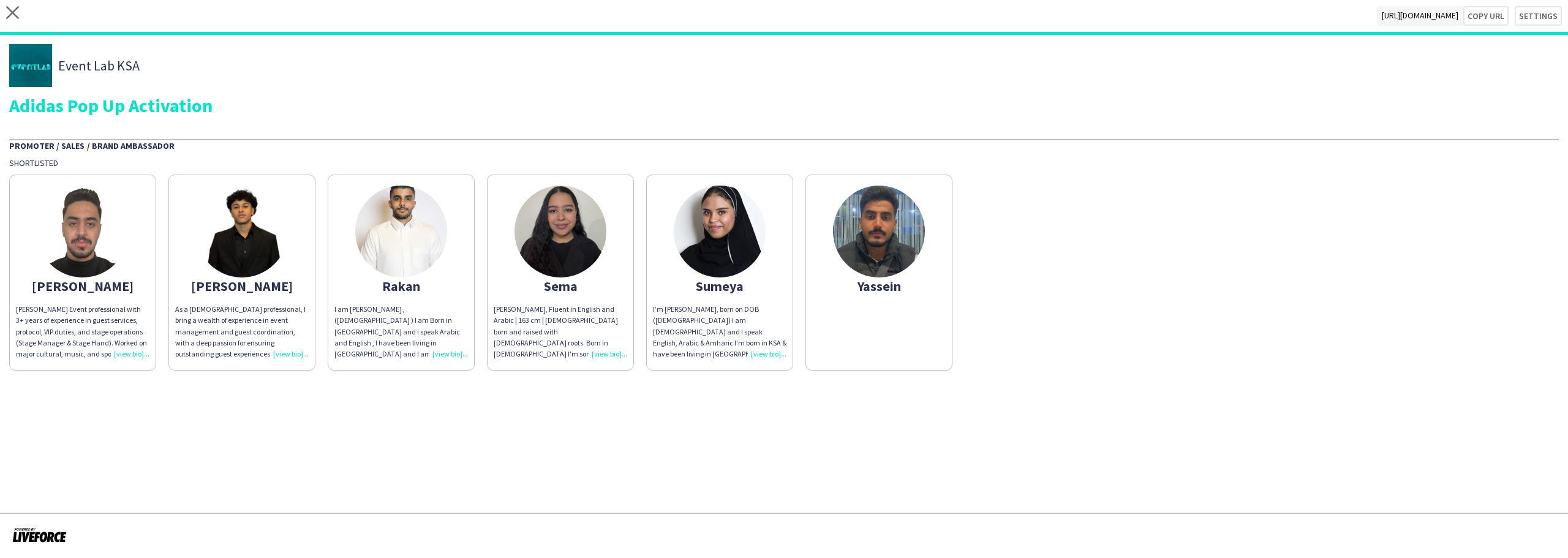
click at [107, 289] on div "[PERSON_NAME]" at bounding box center [82, 286] width 133 height 11
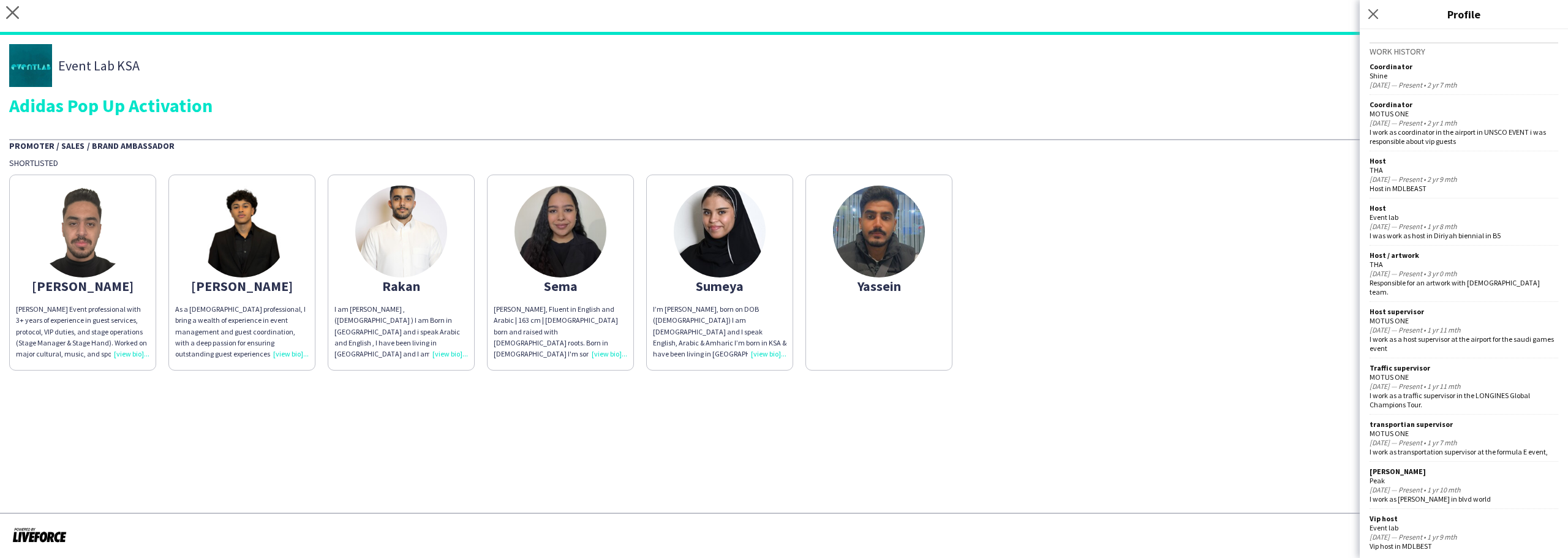
scroll to position [819, 0]
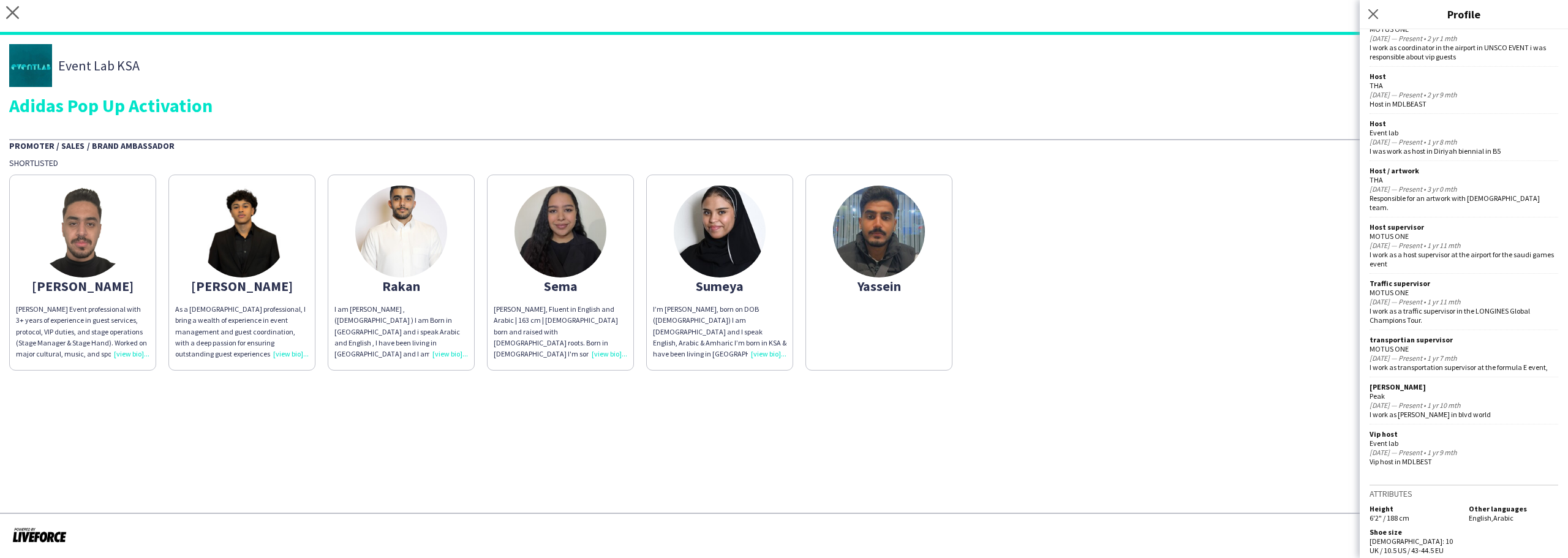
click at [218, 251] on img at bounding box center [242, 232] width 92 height 92
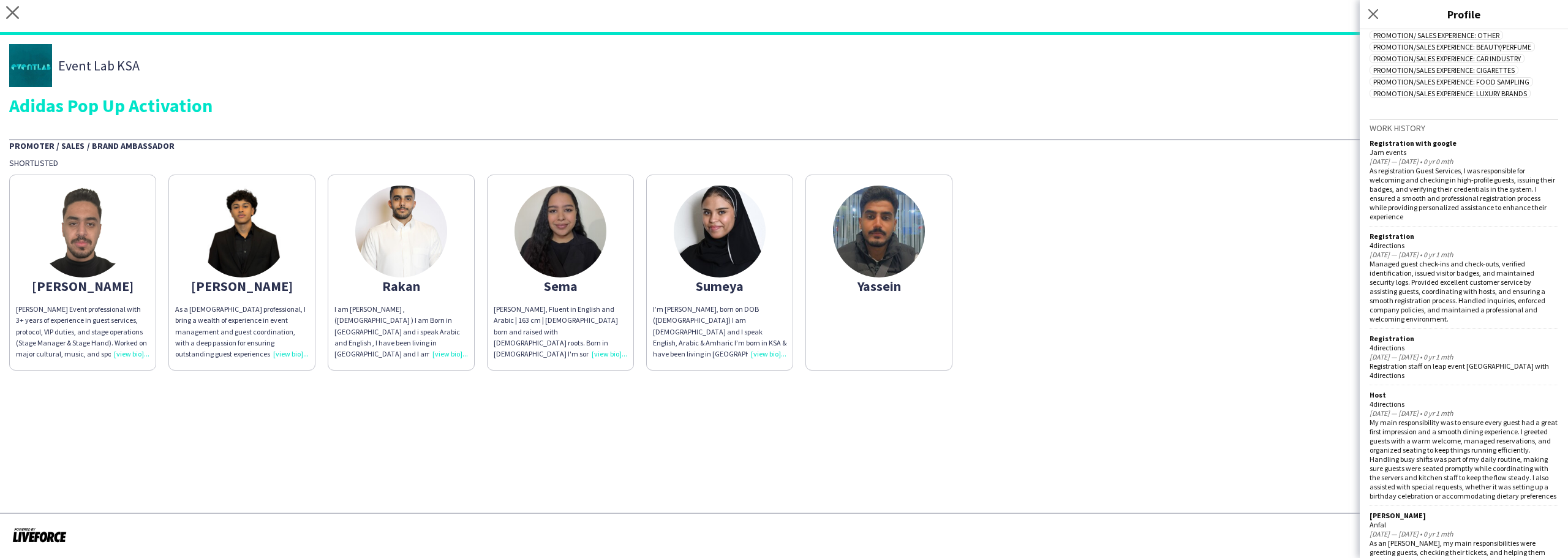
scroll to position [994, 0]
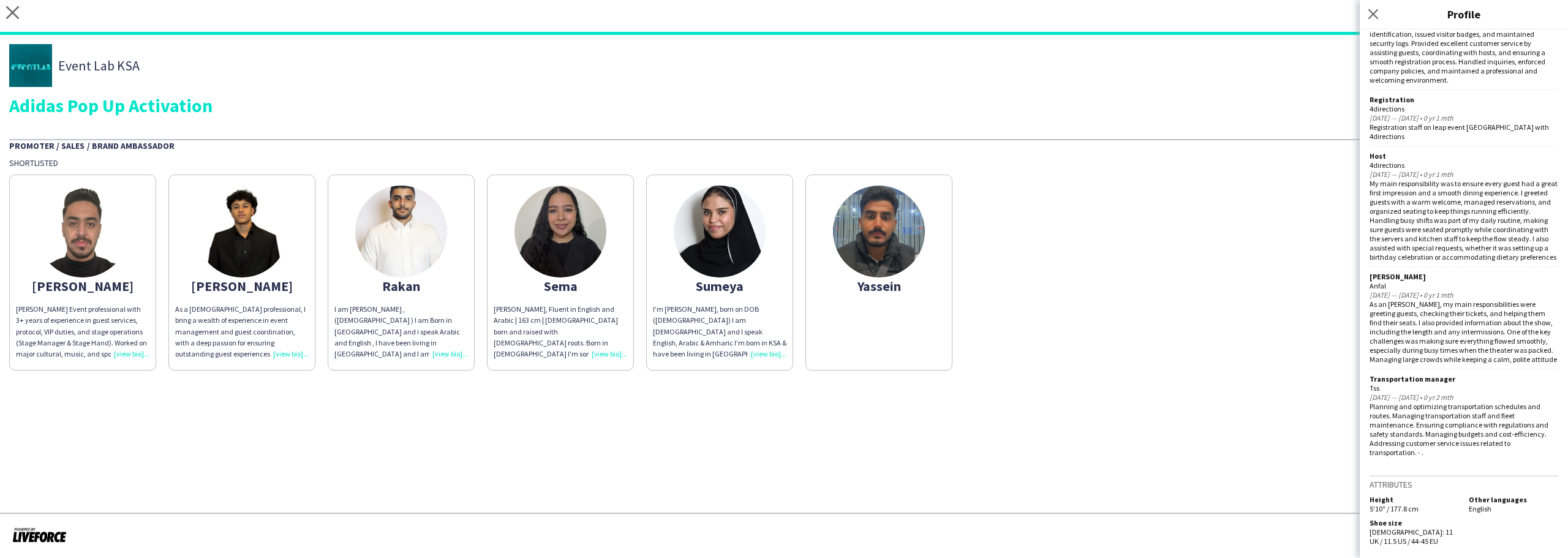
click at [477, 241] on div "Abdulrahman Abdulrahman Hassan Event professional with 3+ years of experience i…" at bounding box center [784, 269] width 1550 height 202
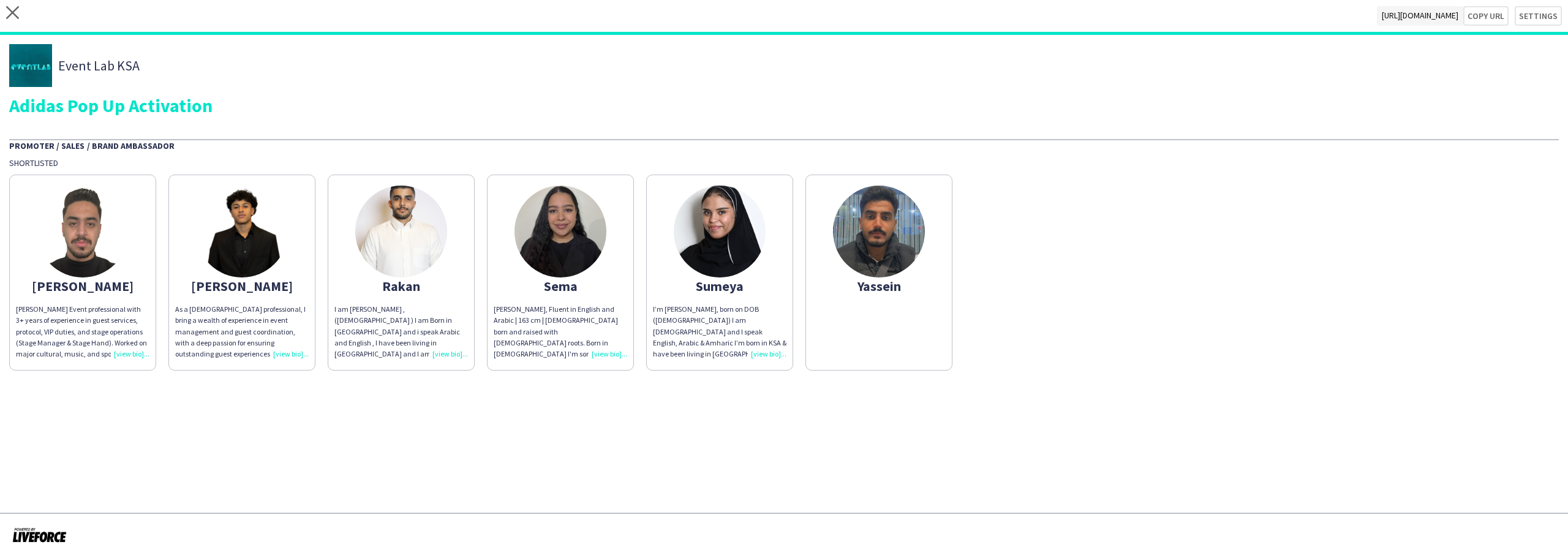
click at [406, 240] on img at bounding box center [401, 232] width 92 height 92
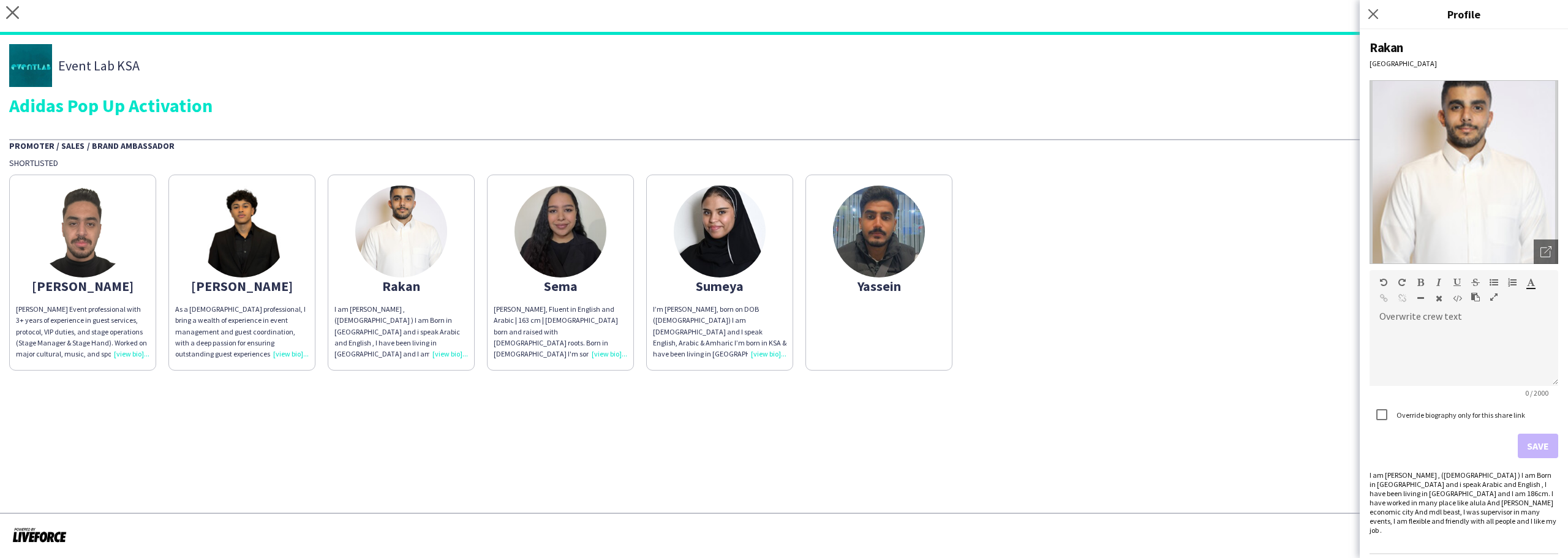
scroll to position [333, 0]
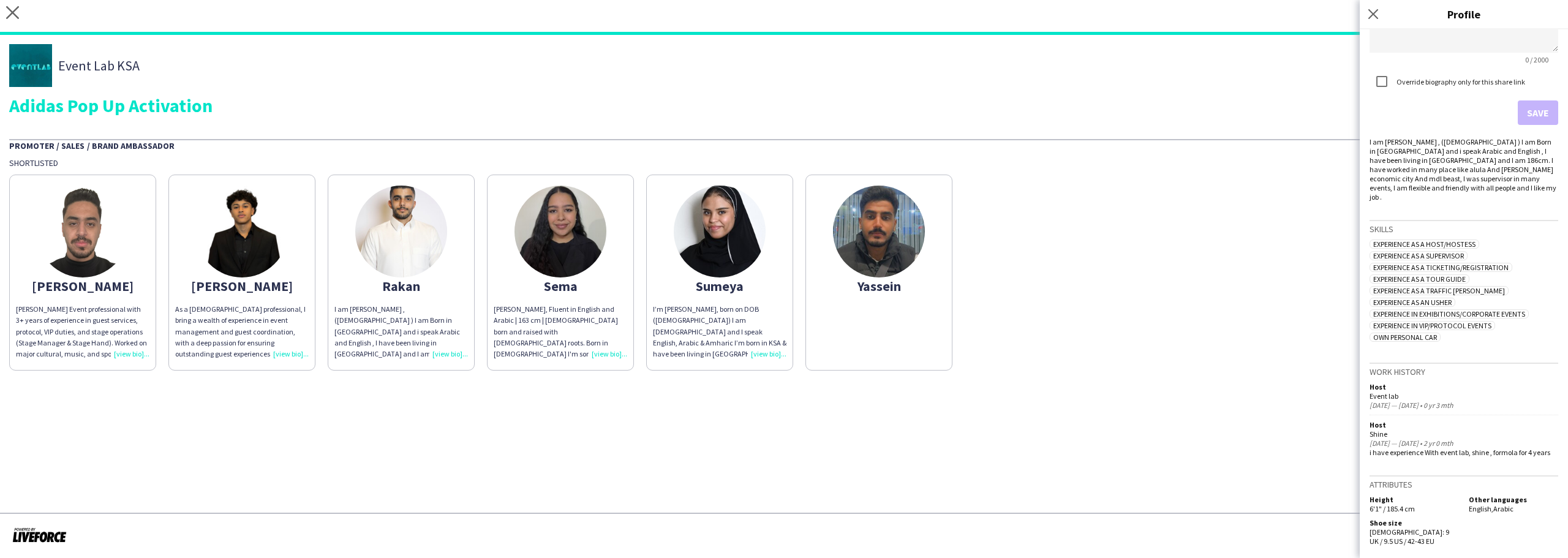
click at [510, 257] on app-share-pages-crew-card "Sema Sema Issa, Fluent in English and Arabic | 163 cm | Saudi born and raised w…" at bounding box center [561, 272] width 147 height 196
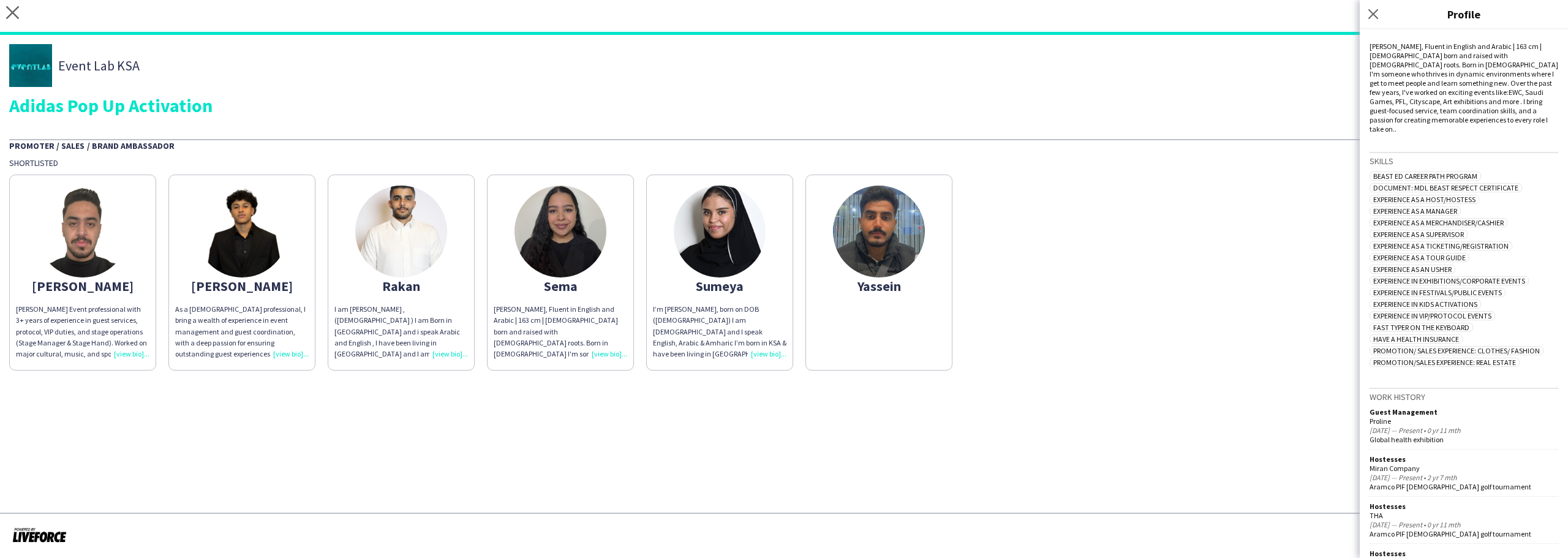
scroll to position [673, 0]
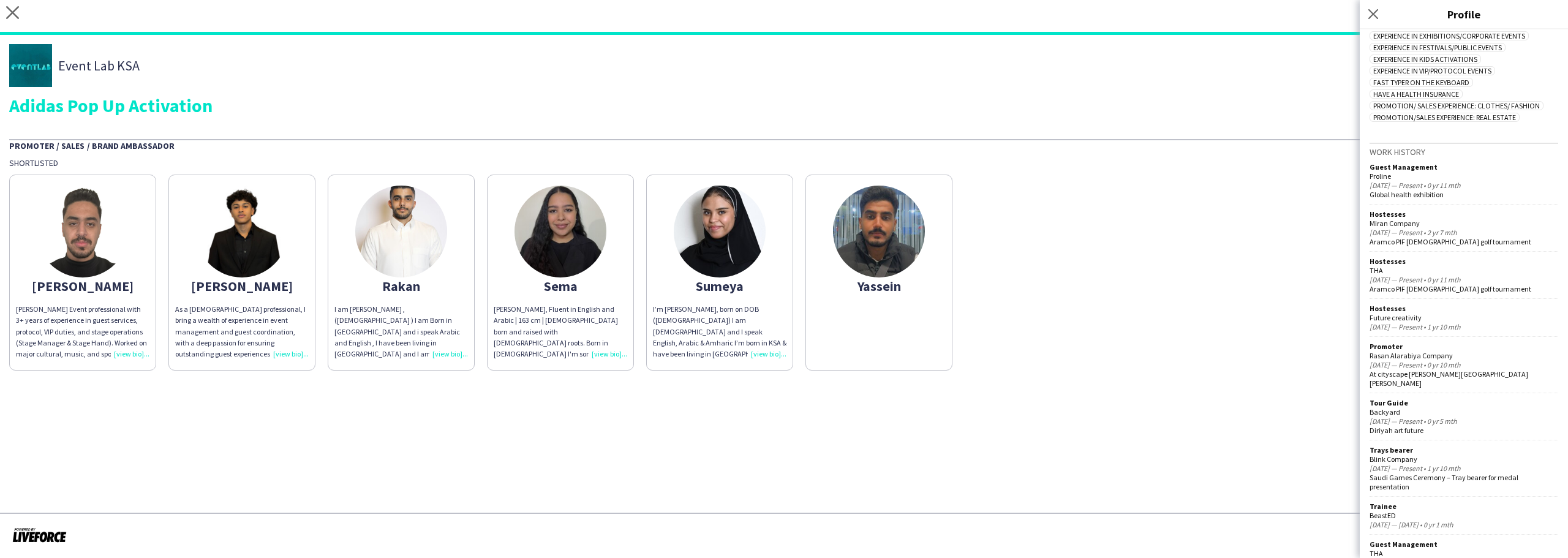
click at [723, 314] on div "I’m [PERSON_NAME], born on DOB ([DEMOGRAPHIC_DATA]) I am [DEMOGRAPHIC_DATA] and…" at bounding box center [719, 331] width 133 height 55
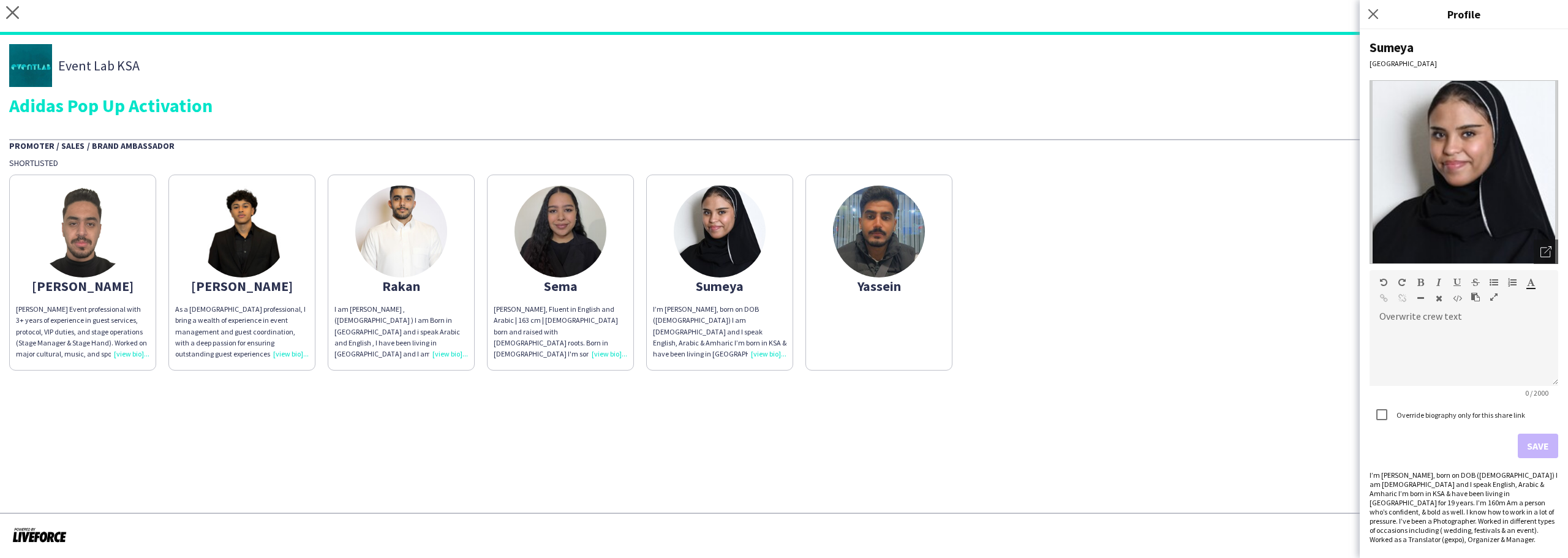
scroll to position [276, 0]
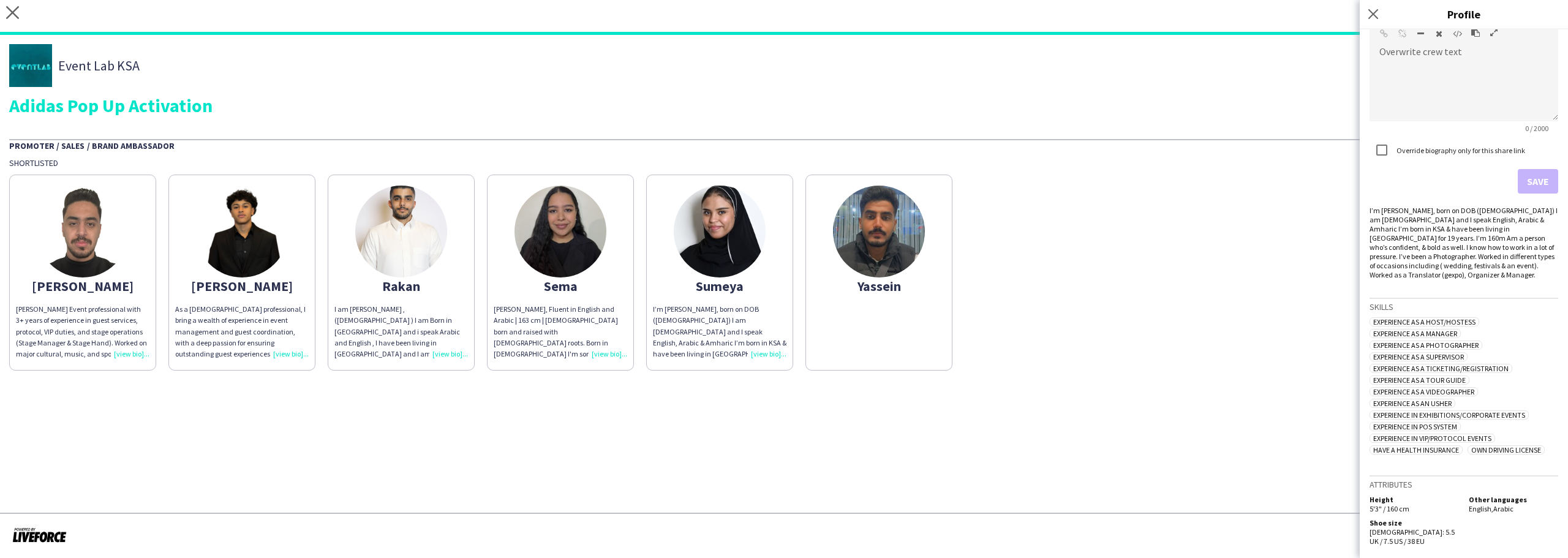
click at [905, 233] on img at bounding box center [879, 232] width 92 height 92
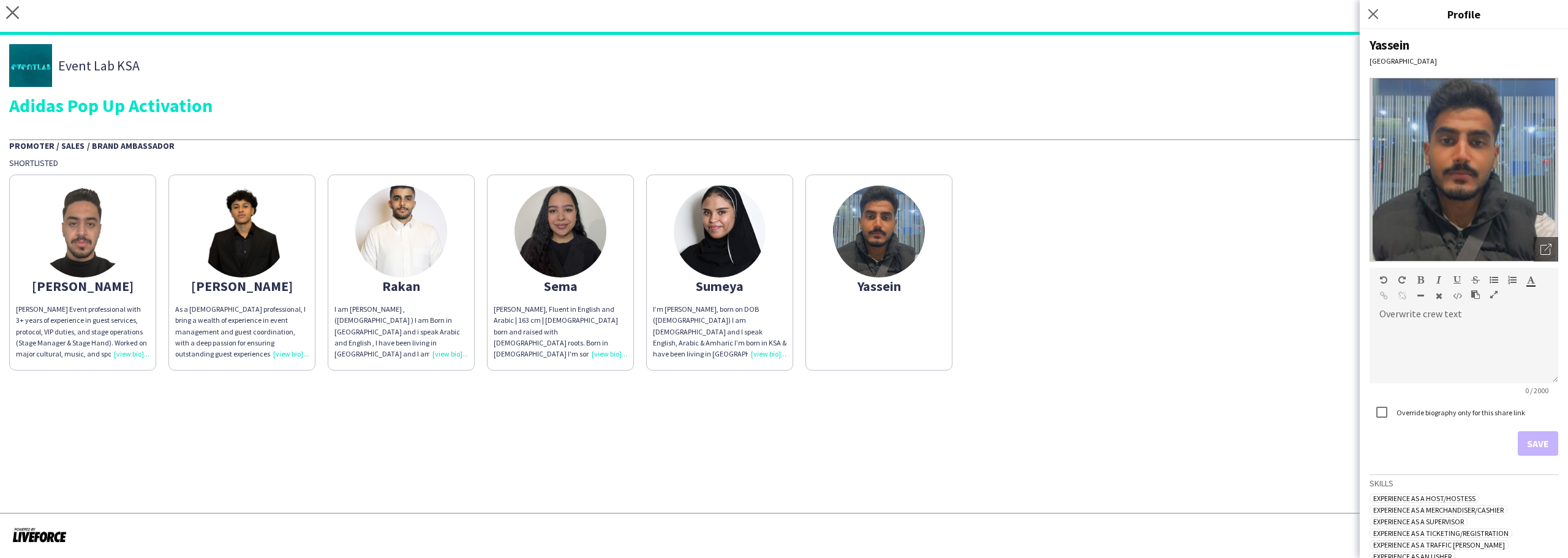
scroll to position [0, 0]
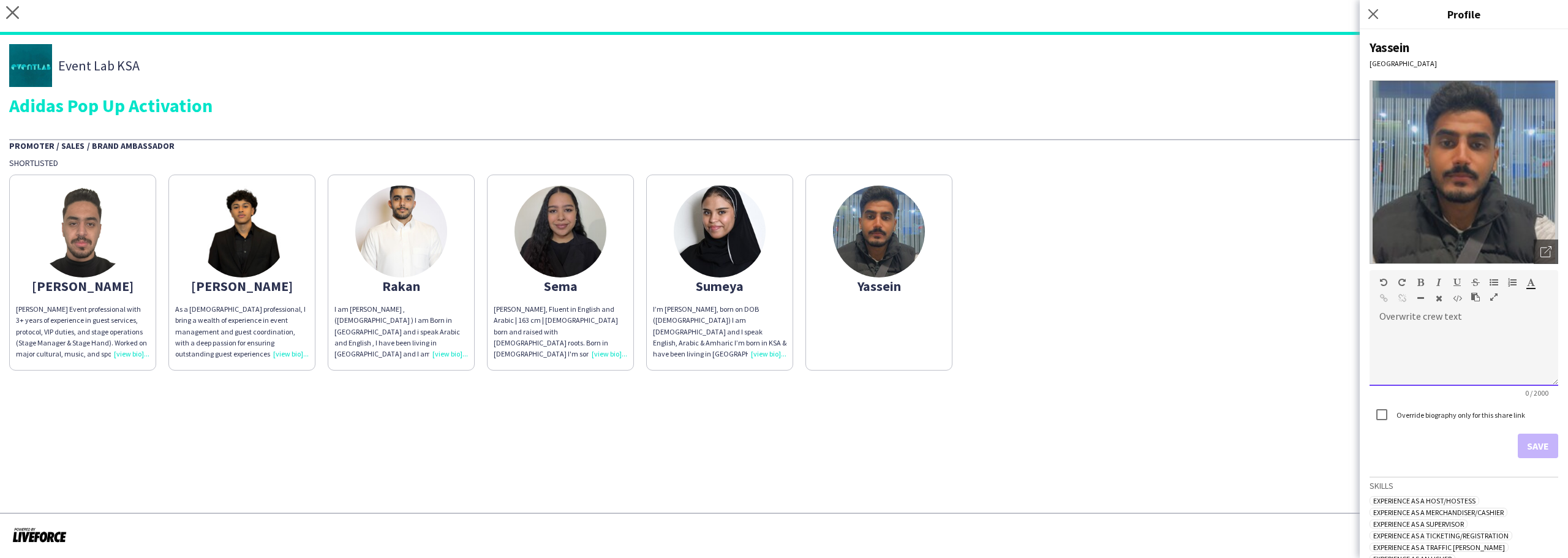
click at [1453, 311] on div "default Heading 1 Heading 2 Heading 3 Heading 4 Heading 5 Heading 6 Heading 7 P…" at bounding box center [1464, 293] width 189 height 46
click at [769, 290] on div "Sumeya" at bounding box center [719, 286] width 133 height 11
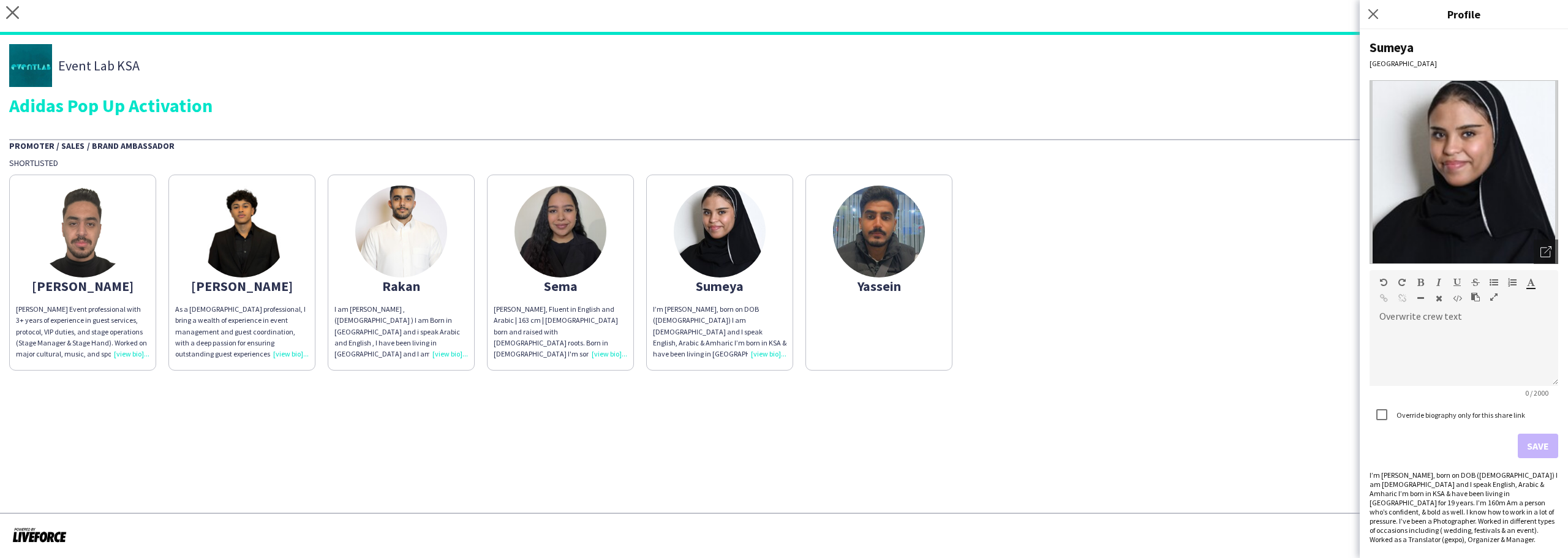
click at [908, 237] on img at bounding box center [879, 232] width 92 height 92
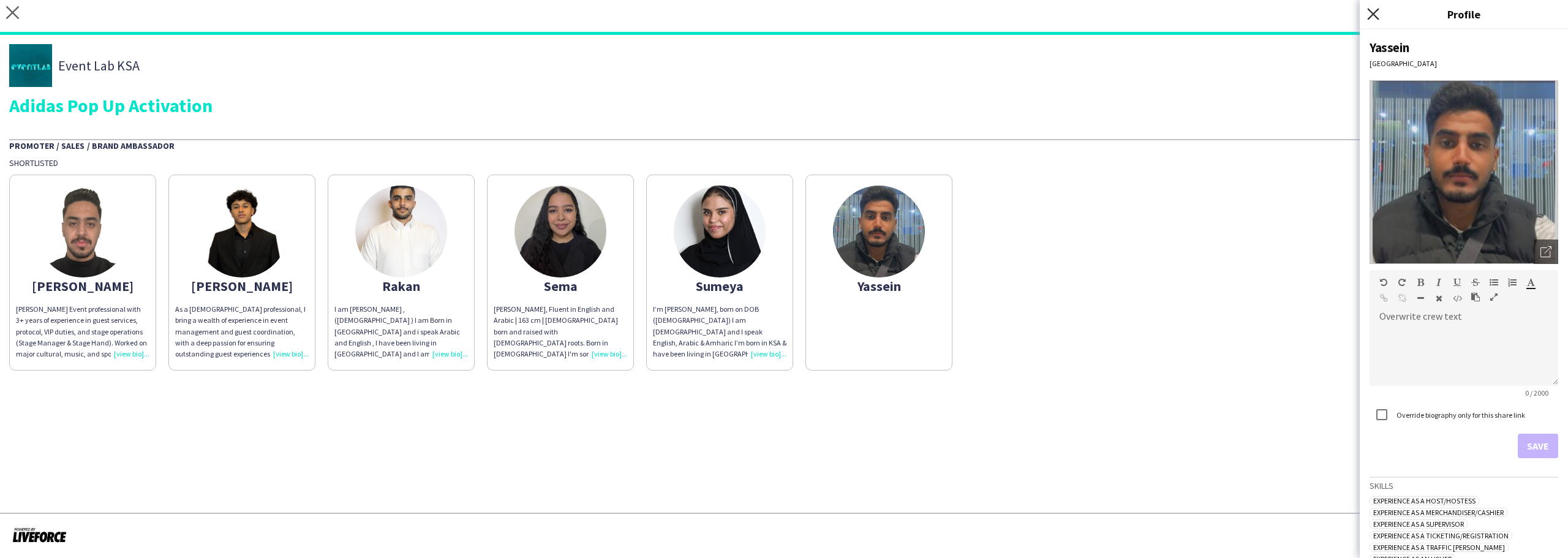
click at [1370, 9] on icon "Close pop-in" at bounding box center [1373, 14] width 12 height 12
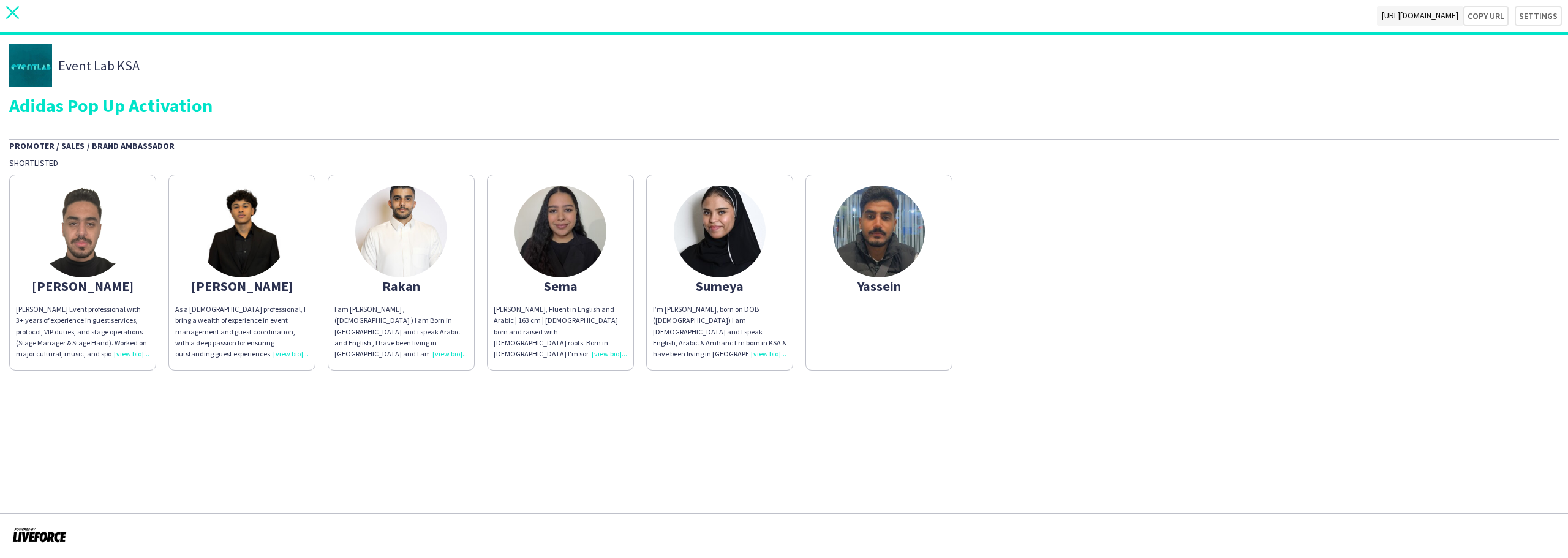
click at [9, 7] on icon "close" at bounding box center [12, 12] width 13 height 13
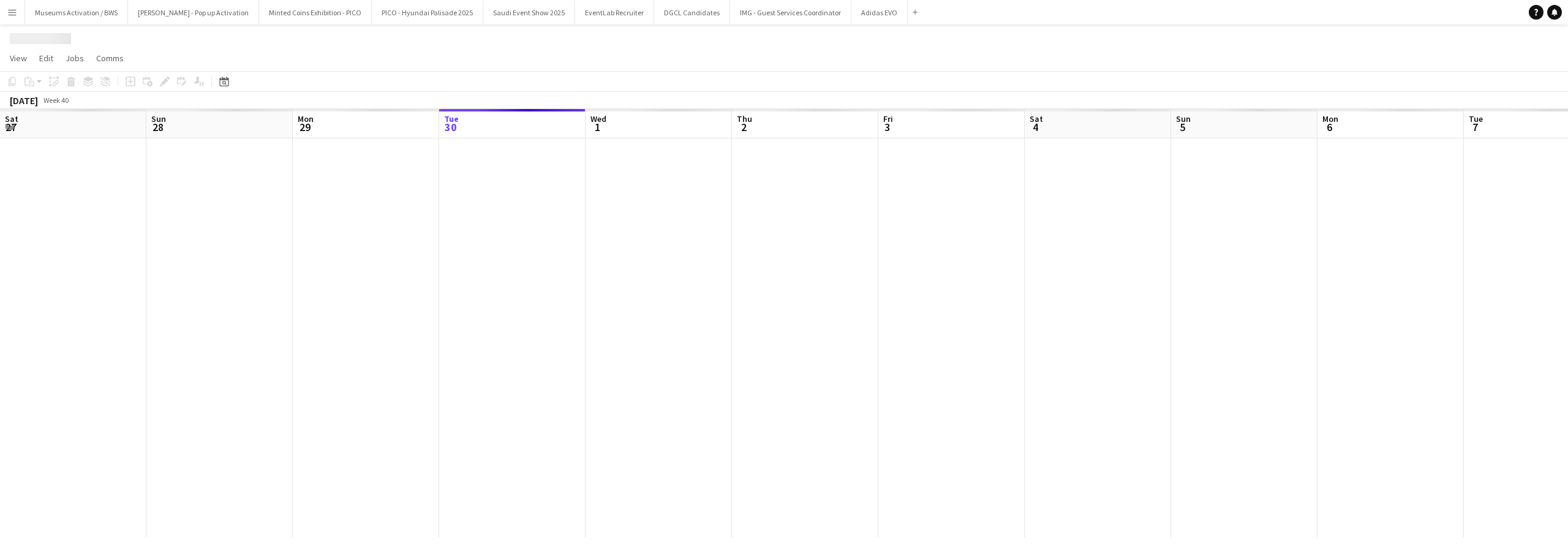
scroll to position [0, 293]
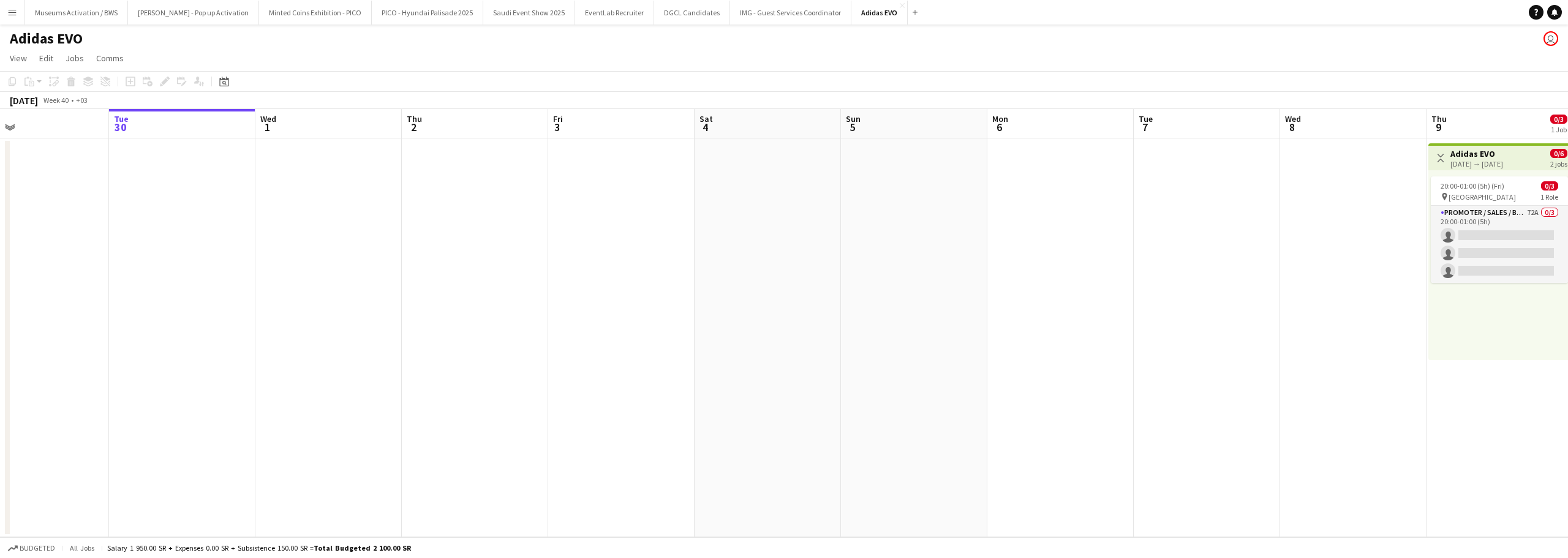
drag, startPoint x: 1179, startPoint y: 177, endPoint x: 743, endPoint y: 194, distance: 436.3
click at [743, 194] on app-calendar-viewport "Sat 27 Sun 28 Mon 29 Tue 30 Wed 1 Thu 2 Fri 3 Sat 4 Sun 5 Mon 6 Tue 7 Wed 8 Thu…" at bounding box center [784, 323] width 1568 height 428
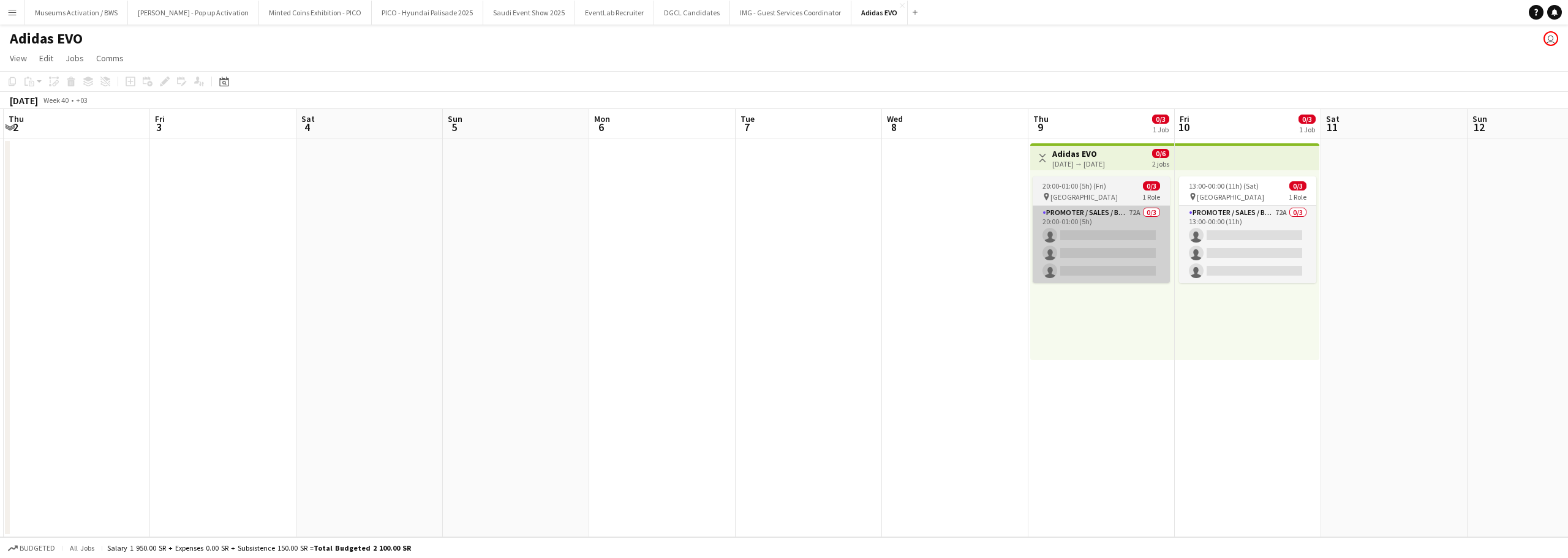
scroll to position [0, 394]
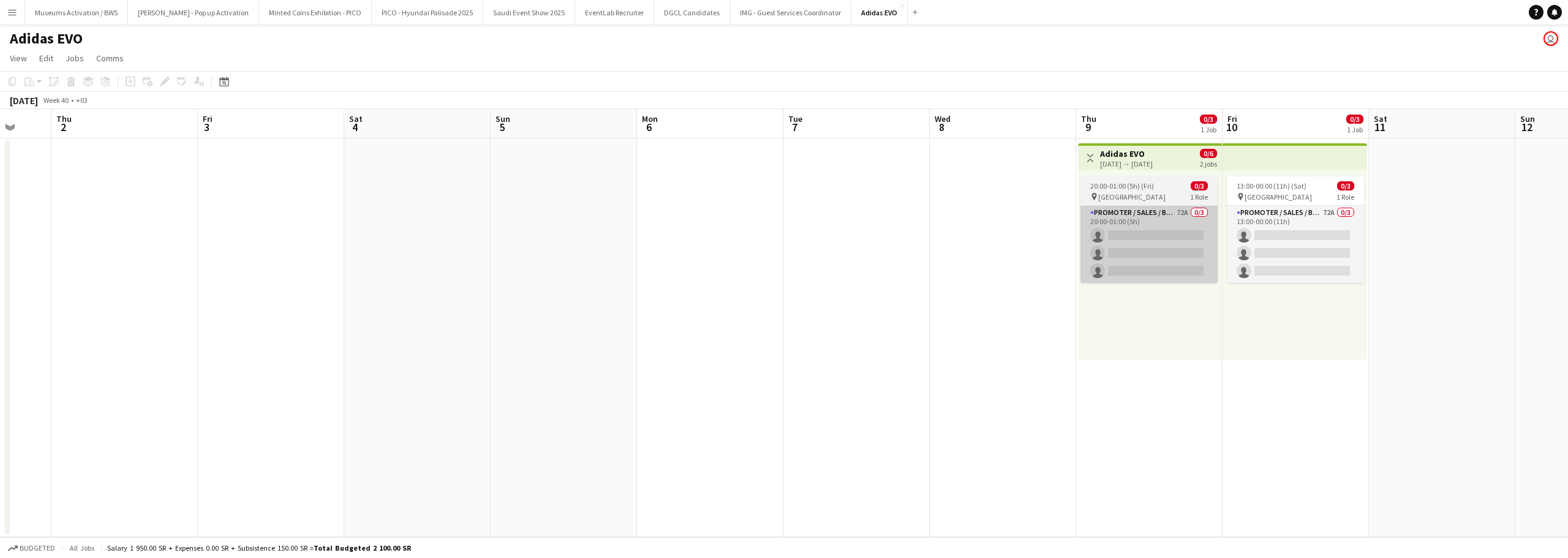
drag, startPoint x: 1046, startPoint y: 198, endPoint x: 834, endPoint y: 209, distance: 212.3
click at [795, 205] on app-calendar-viewport "Mon 29 Tue 30 Wed 1 Thu 2 Fri 3 Sat 4 Sun 5 Mon 6 Tue 7 Wed 8 Thu 9 0/3 1 Job F…" at bounding box center [784, 323] width 1568 height 428
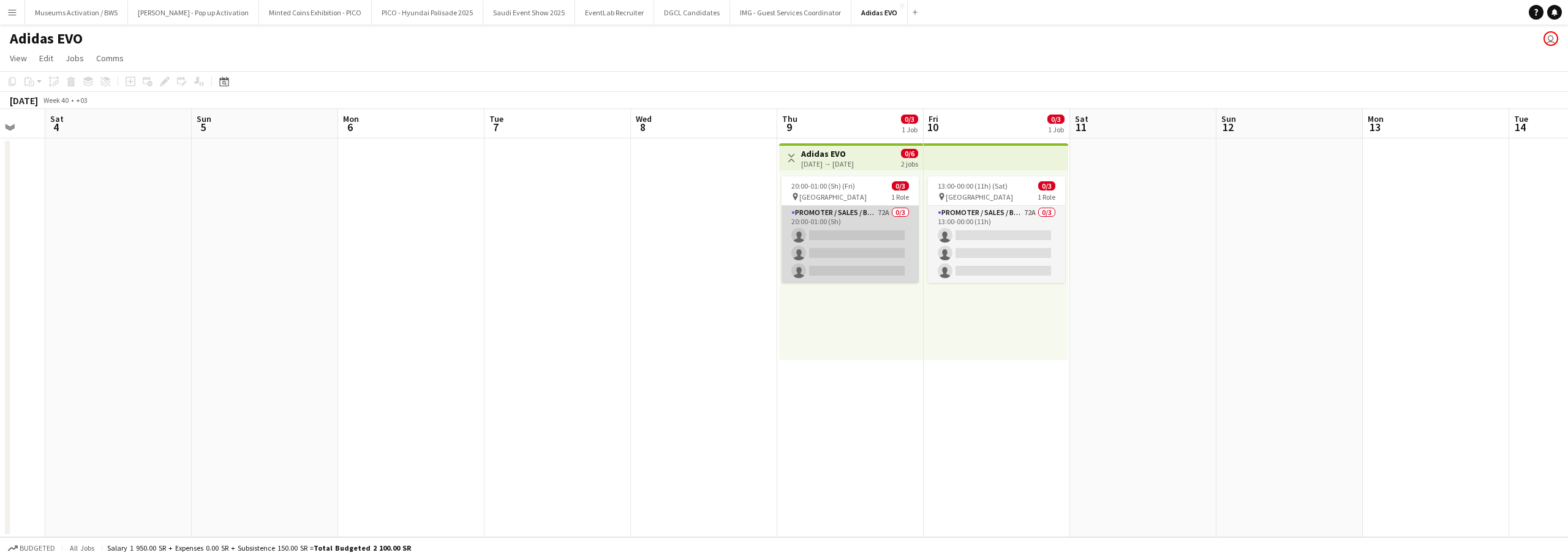
click at [868, 227] on app-card-role "Promoter / Sales / Brand Ambassador 72A 0/3 20:00-01:00 (5h) single-neutral-act…" at bounding box center [850, 244] width 137 height 77
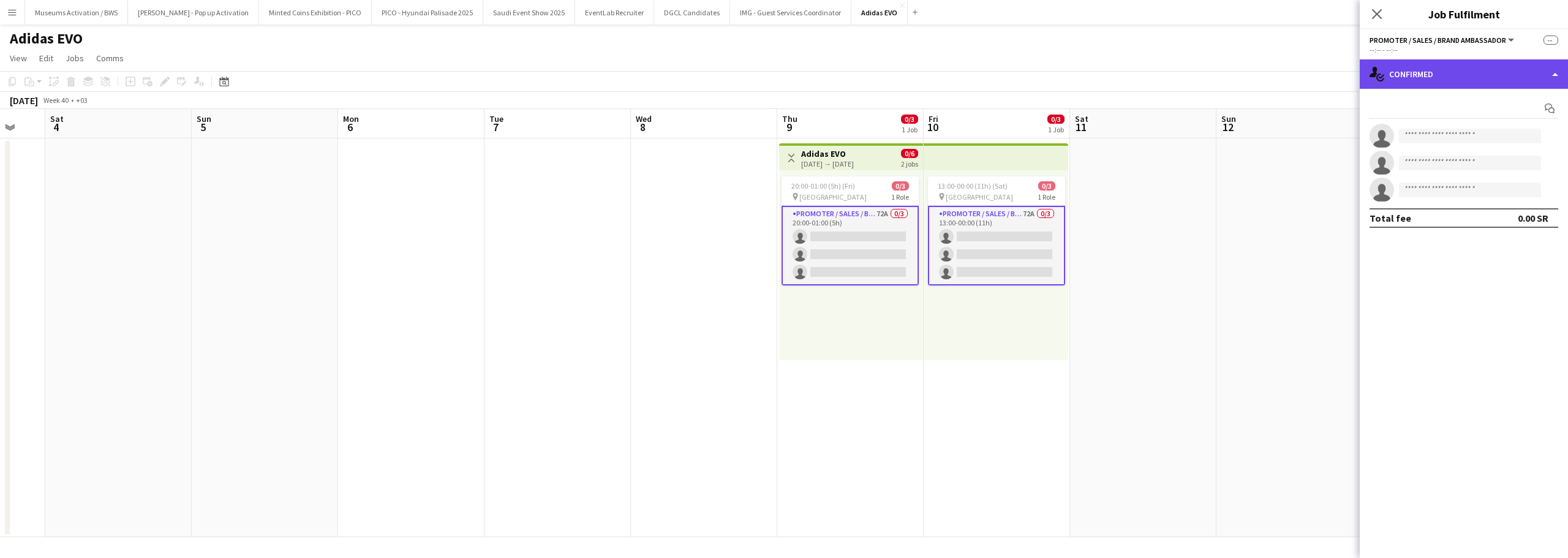
click at [1460, 69] on div "single-neutral-actions-check-2 Confirmed" at bounding box center [1464, 74] width 208 height 29
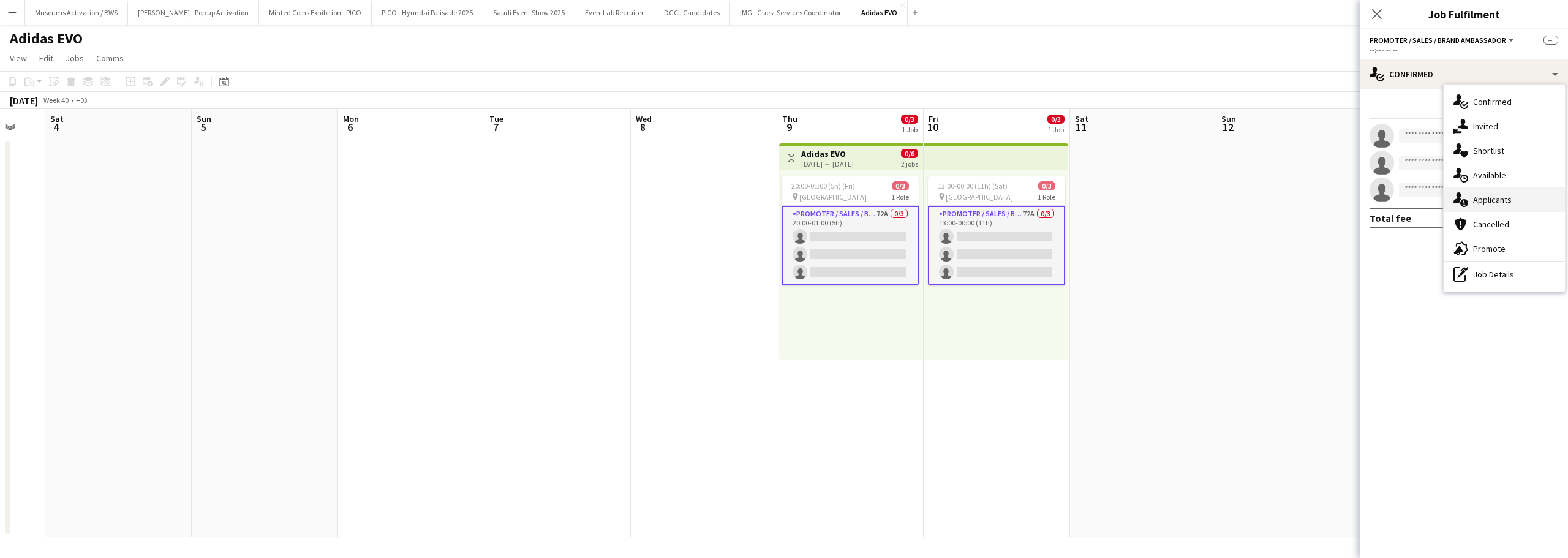
click at [1476, 206] on div "single-neutral-actions-information Applicants" at bounding box center [1505, 200] width 121 height 25
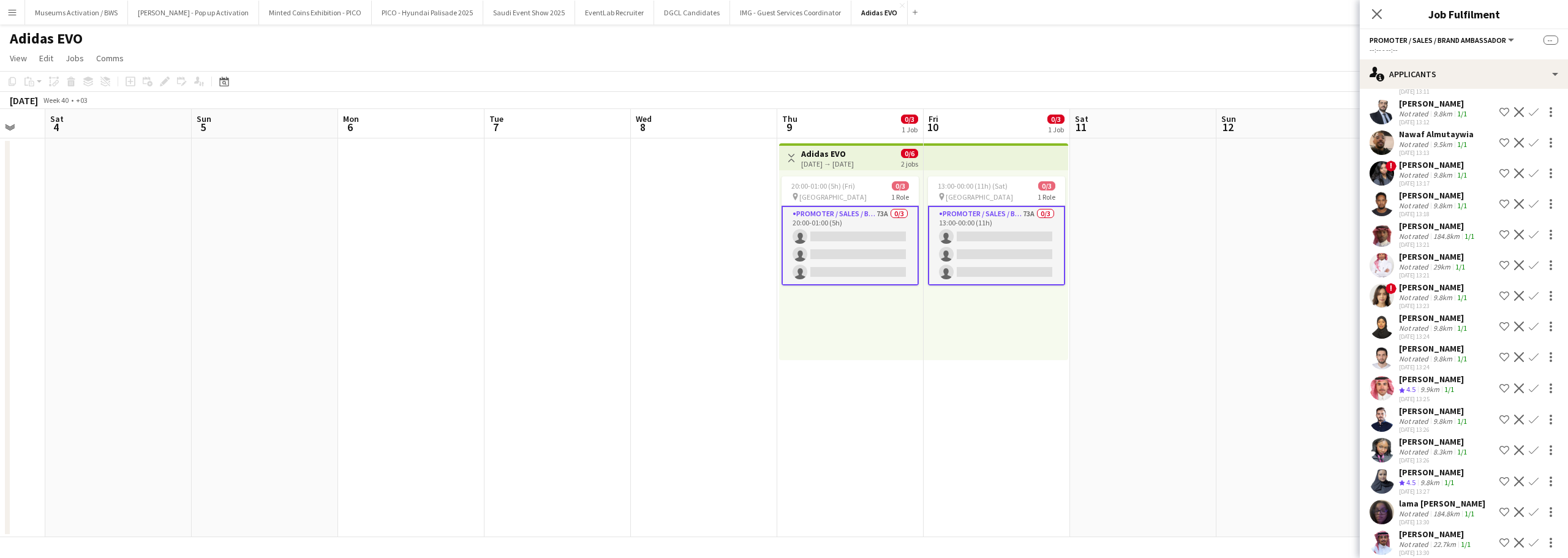
scroll to position [1706, 0]
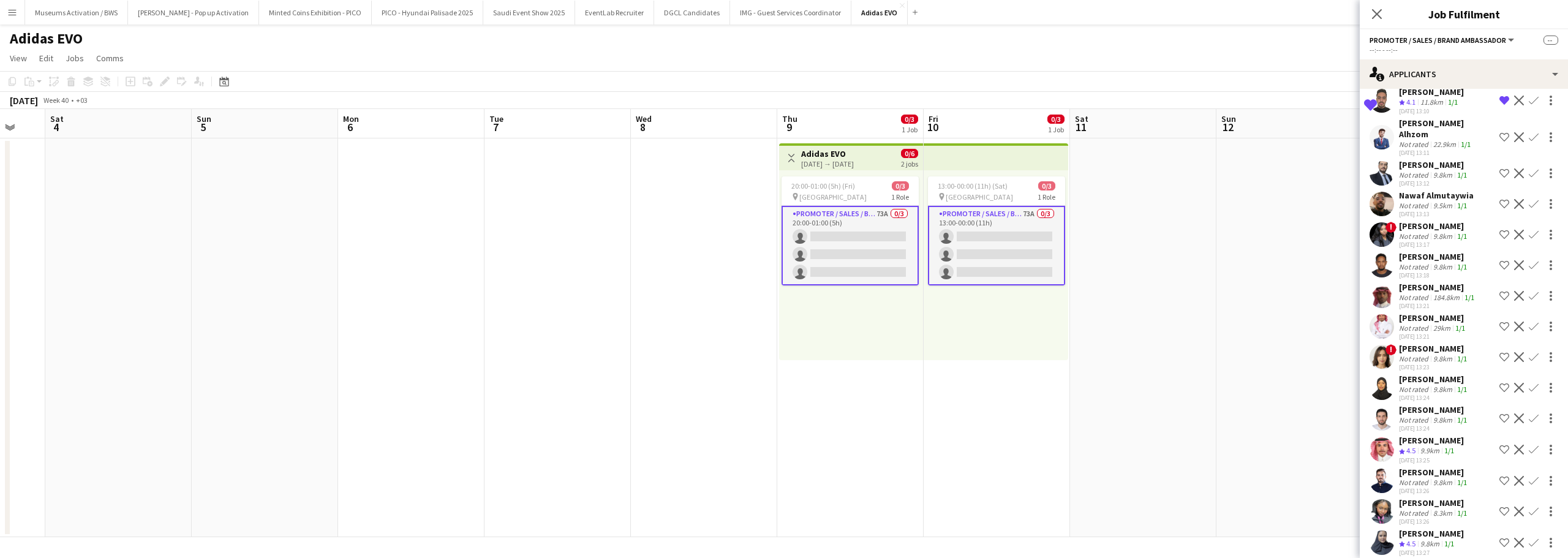
click at [1421, 179] on div "[DATE] 13:12" at bounding box center [1434, 183] width 71 height 8
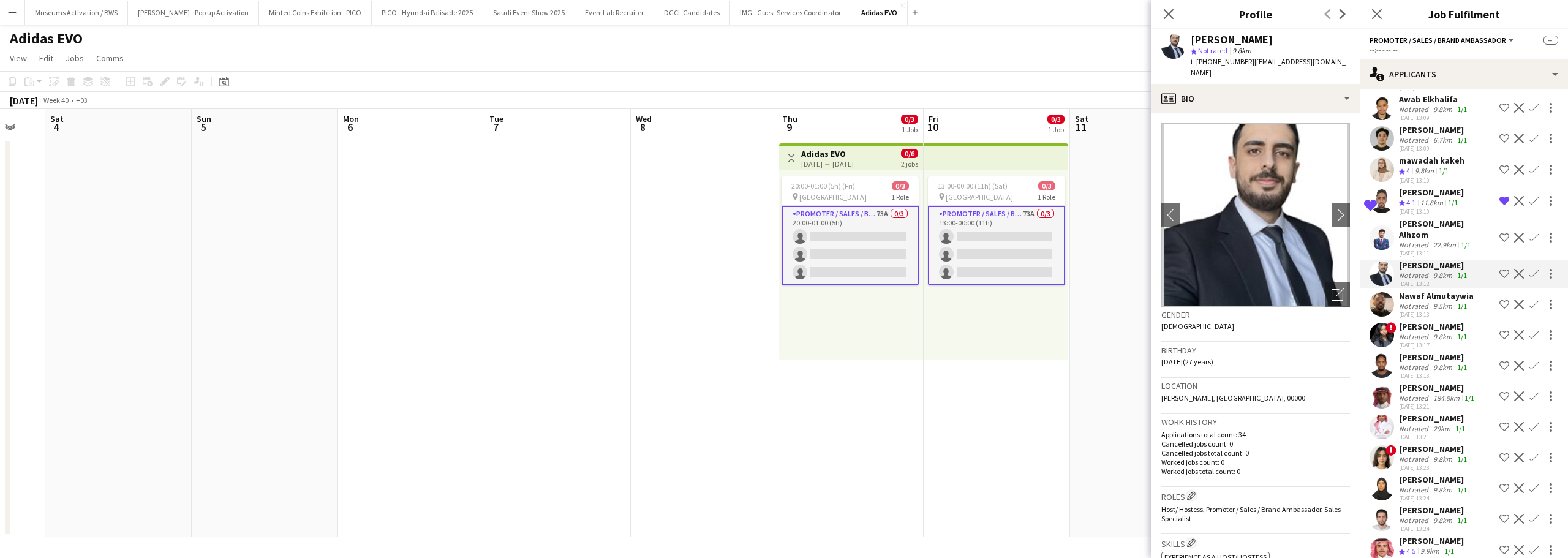
scroll to position [1584, 0]
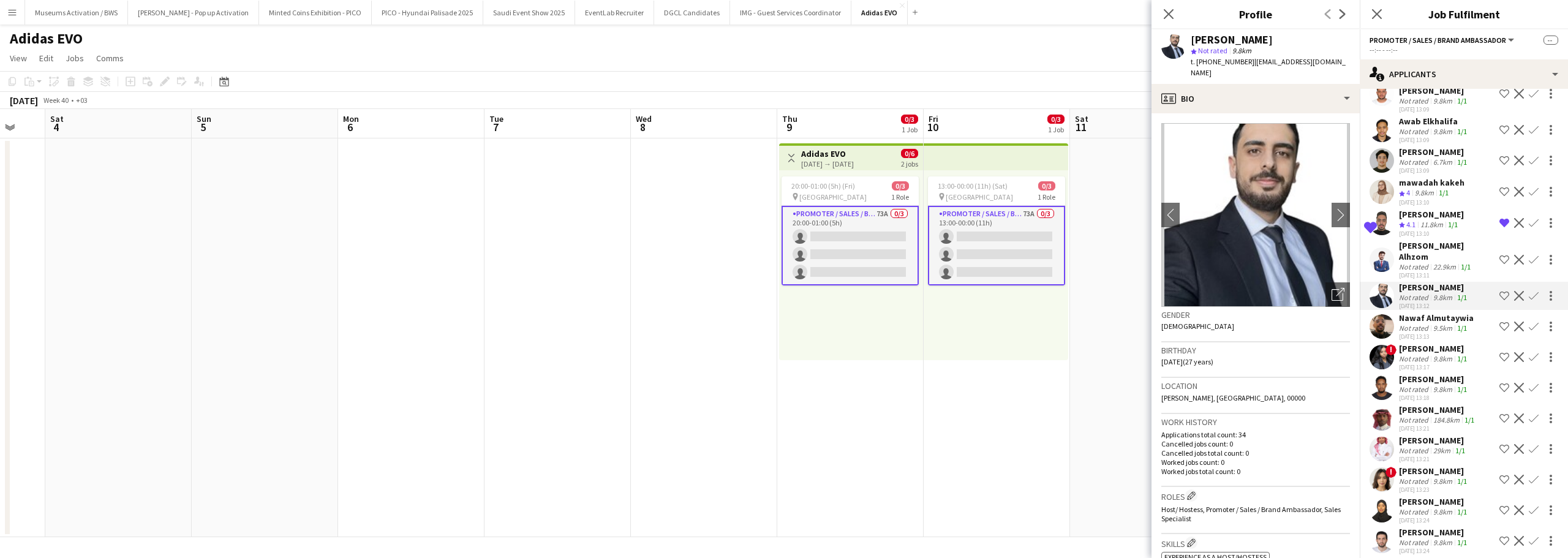
click at [1425, 240] on div "[PERSON_NAME] Alhzom" at bounding box center [1446, 251] width 95 height 22
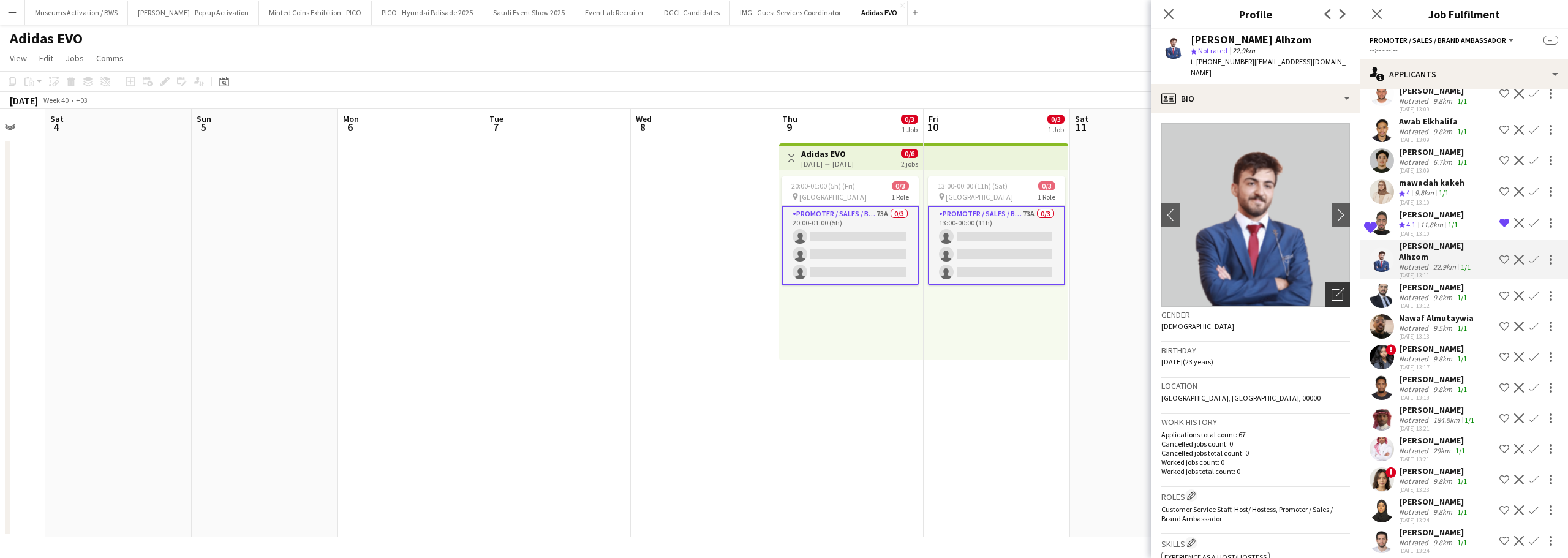
click at [1330, 293] on div "Open photos pop-in" at bounding box center [1338, 294] width 25 height 25
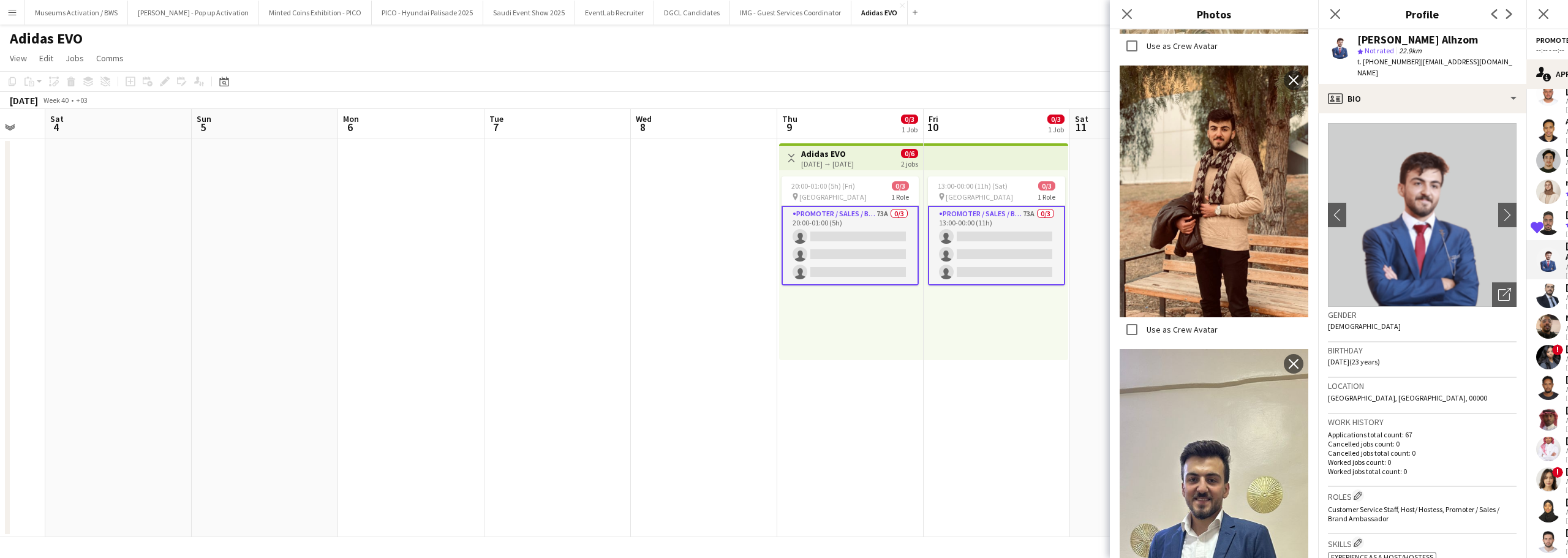
scroll to position [1898, 0]
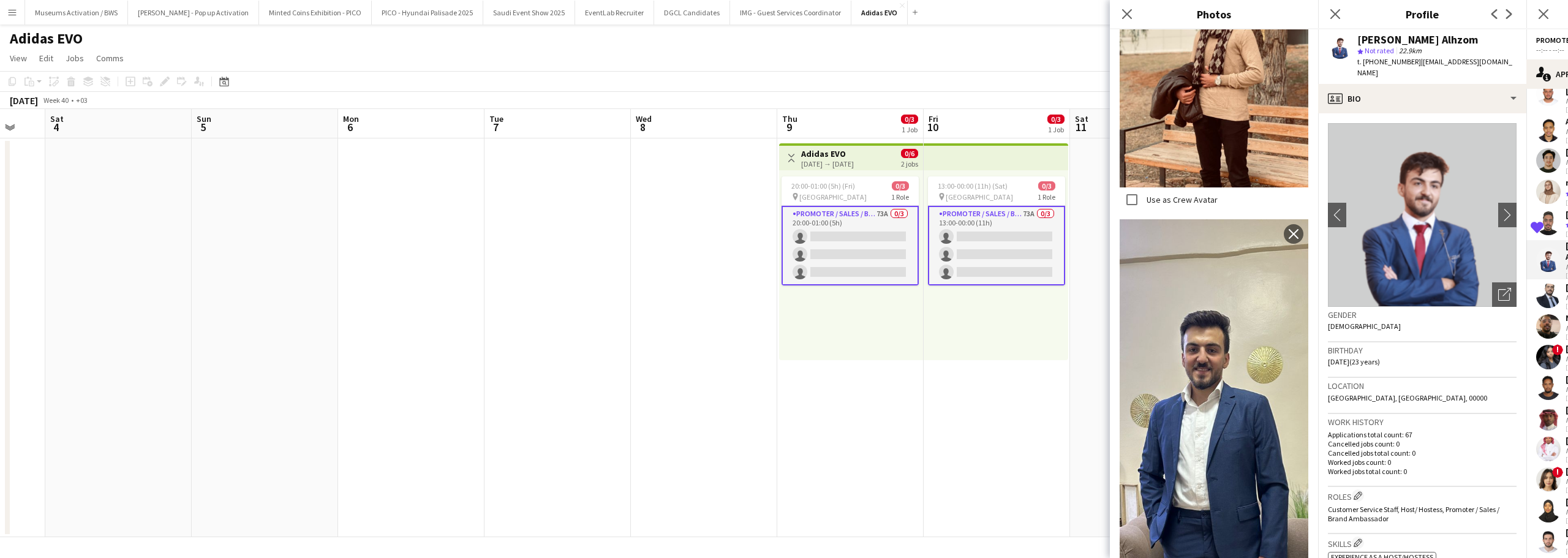
click at [1368, 359] on div "Birthday 01-01-2002 (23 years)" at bounding box center [1422, 360] width 189 height 36
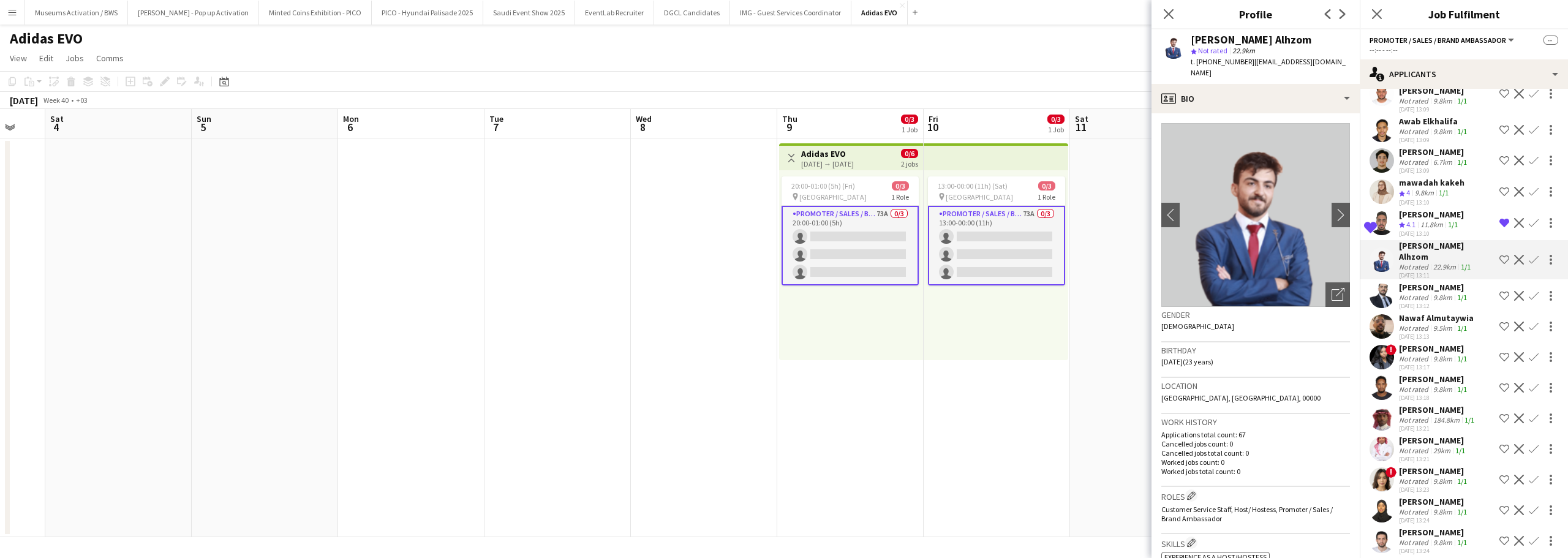
click at [1378, 375] on app-user-avatar at bounding box center [1382, 388] width 25 height 25
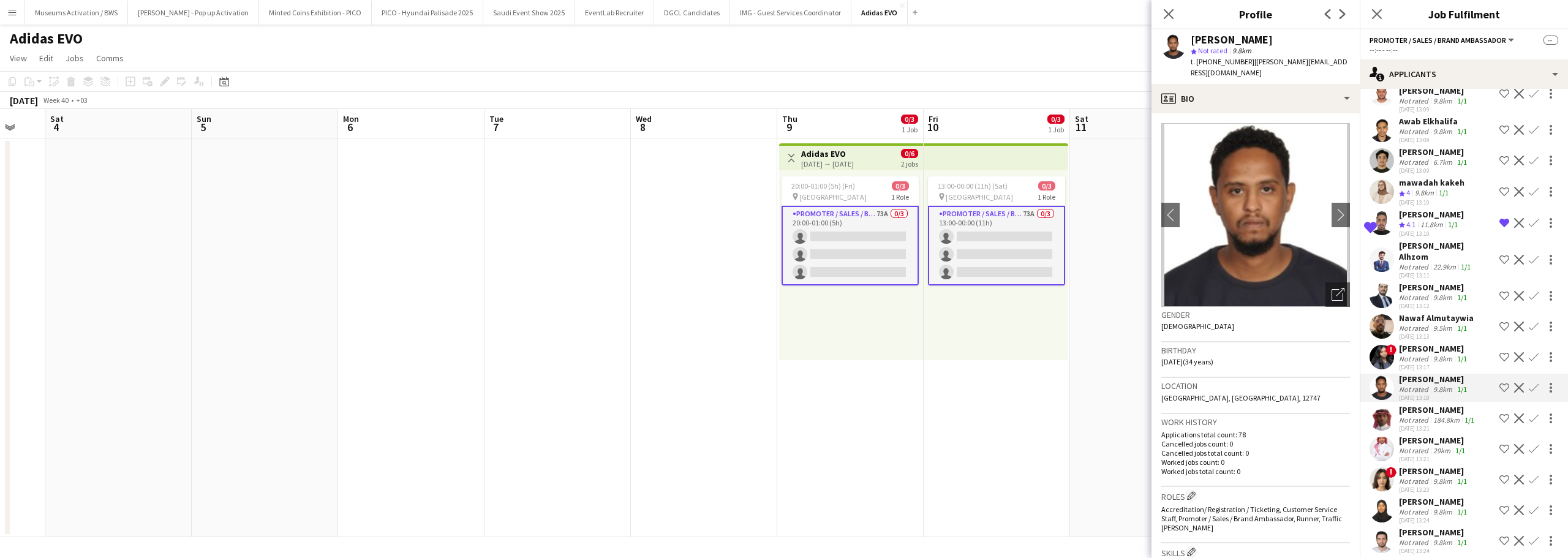
click at [1386, 406] on app-user-avatar at bounding box center [1382, 418] width 25 height 25
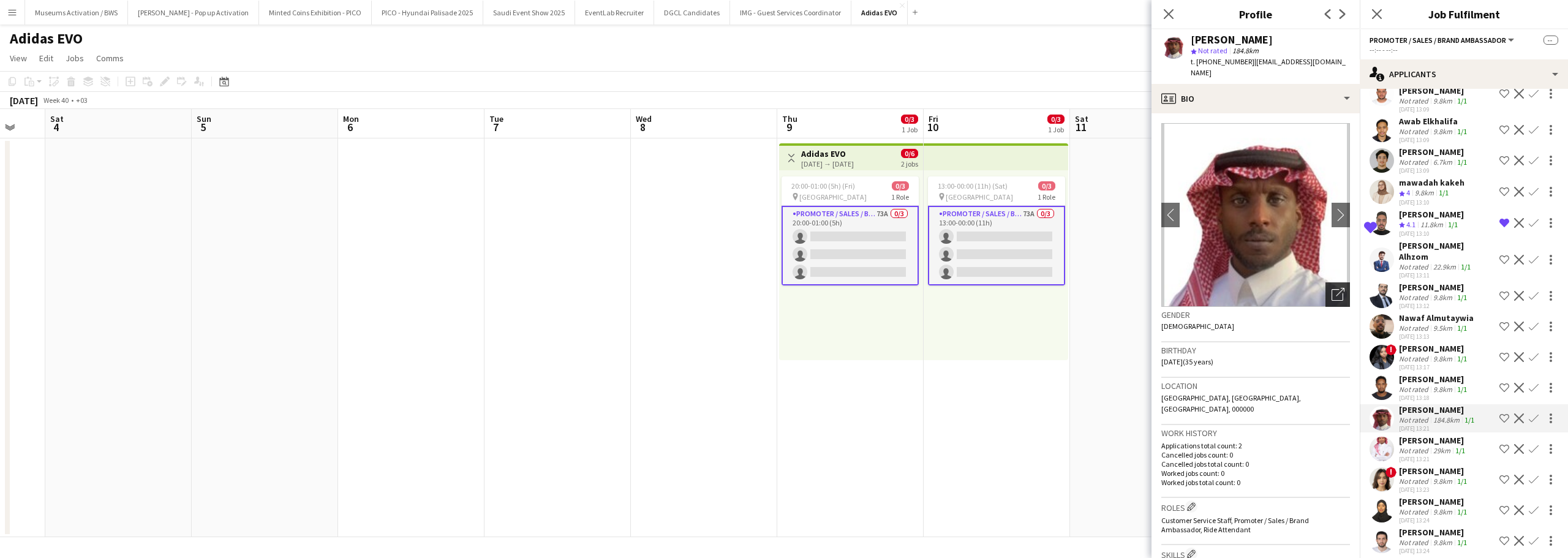
click at [1332, 288] on icon "Open photos pop-in" at bounding box center [1338, 294] width 13 height 13
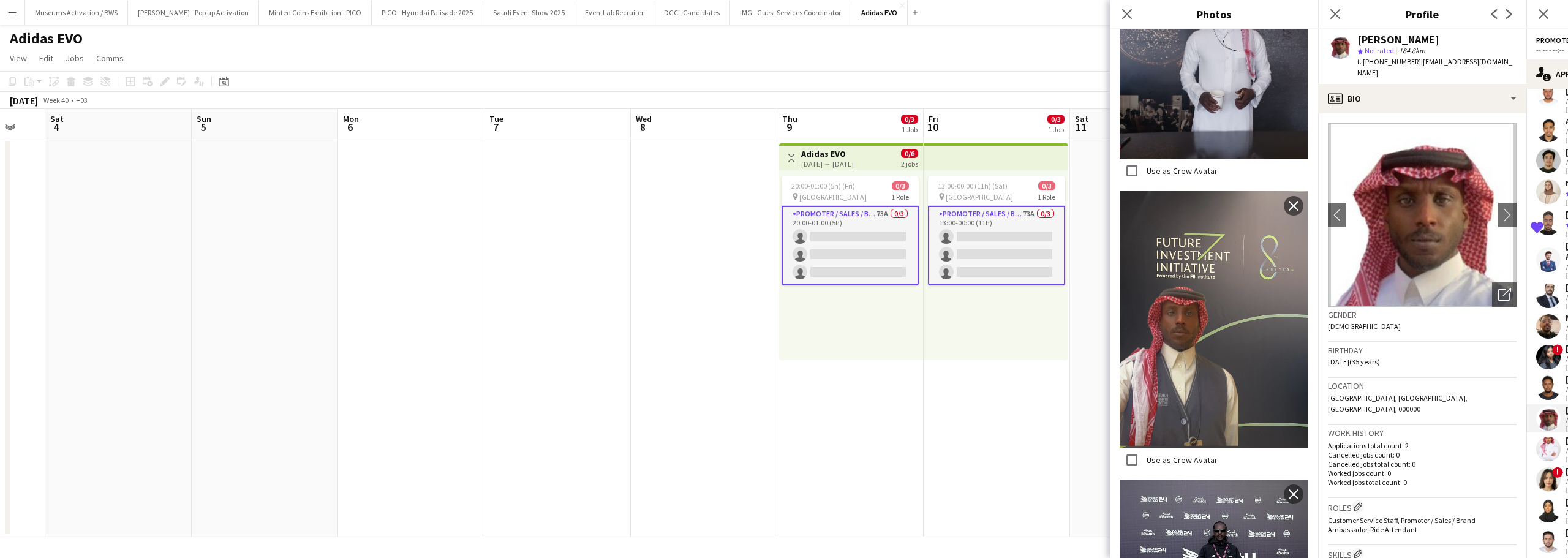
scroll to position [2226, 0]
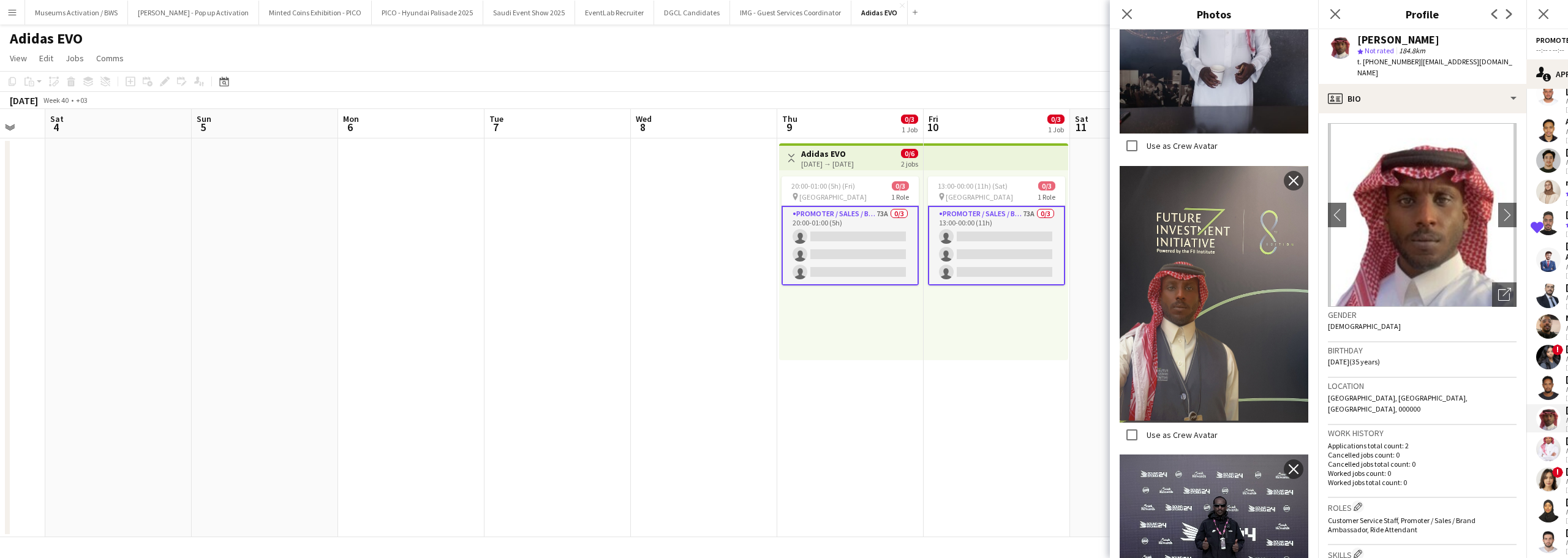
click at [1435, 428] on h3 "Work history" at bounding box center [1422, 433] width 189 height 11
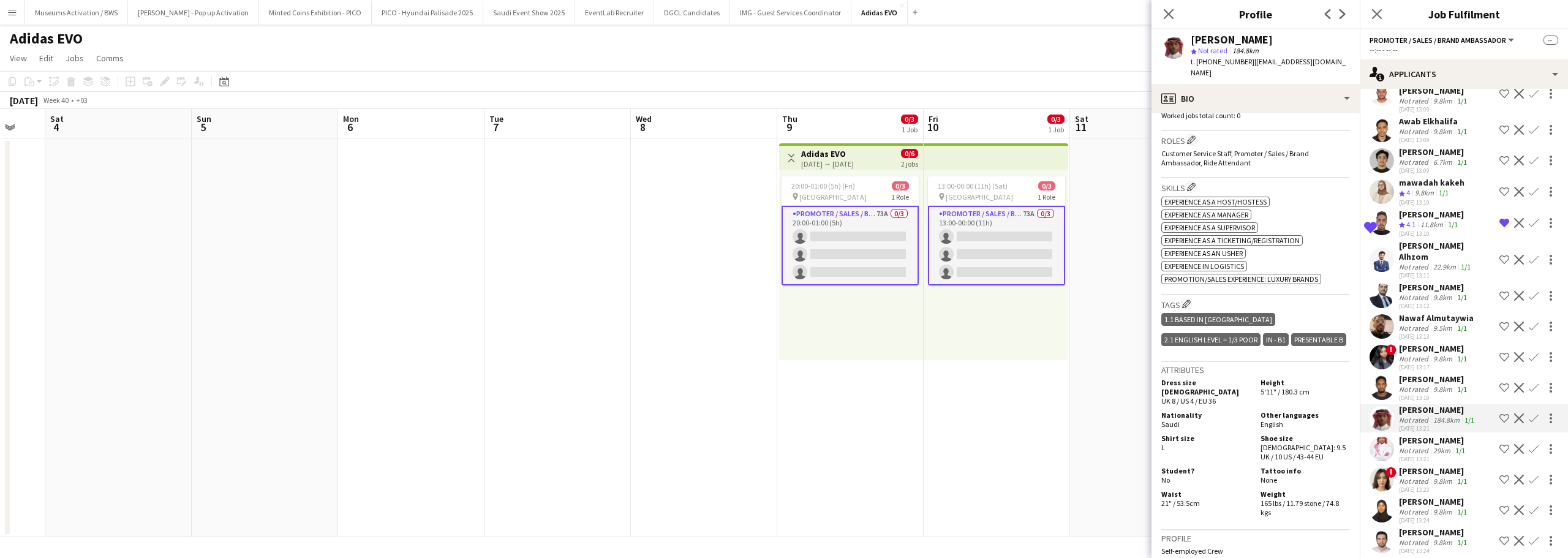
scroll to position [367, 0]
click at [1403, 435] on div "Ahmed algethmi" at bounding box center [1433, 440] width 69 height 11
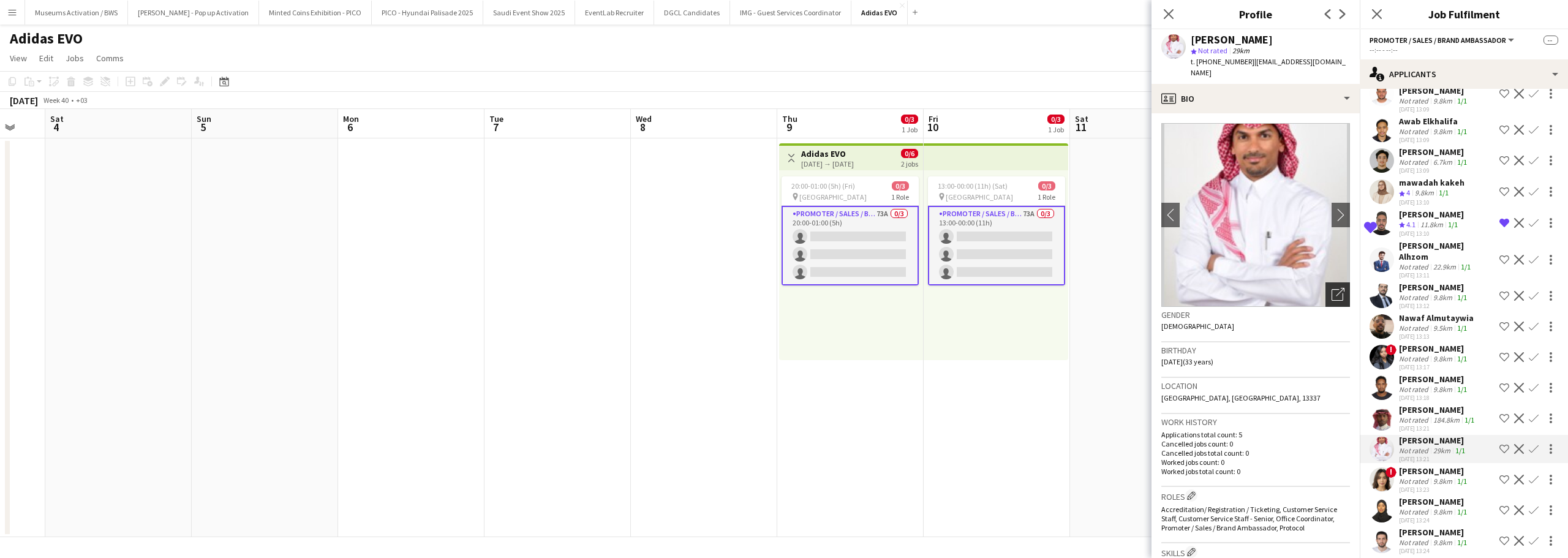
click at [1332, 288] on icon "Open photos pop-in" at bounding box center [1338, 294] width 13 height 13
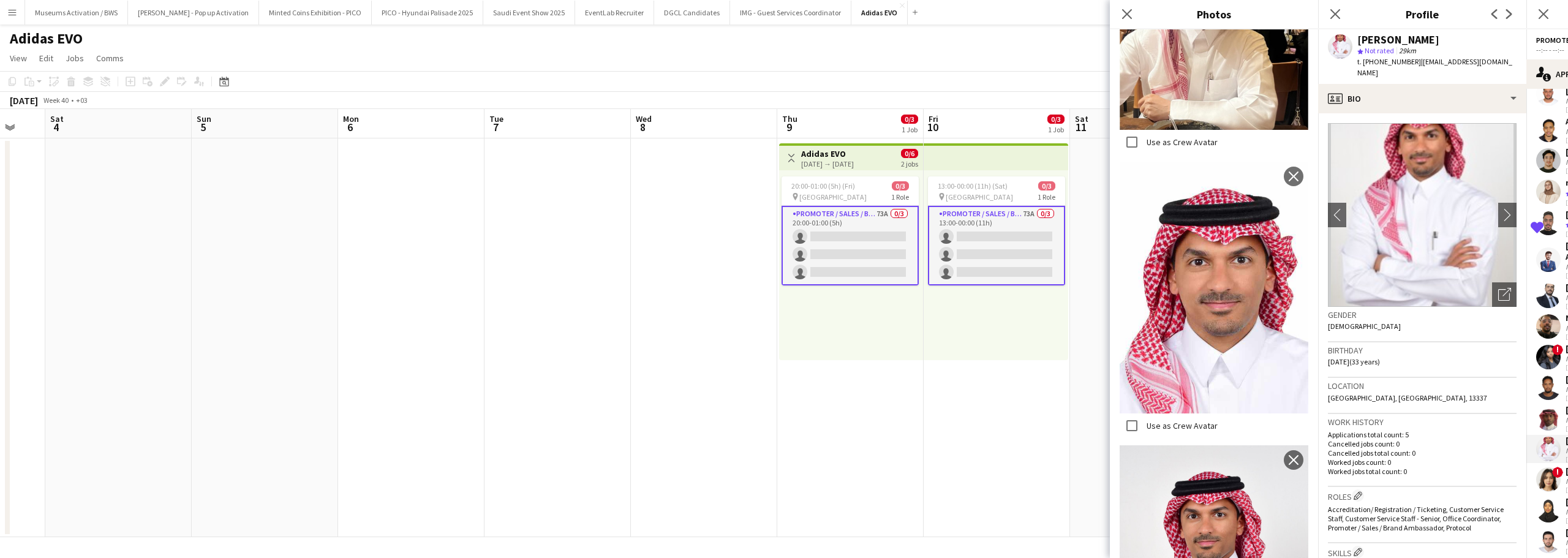
scroll to position [1939, 0]
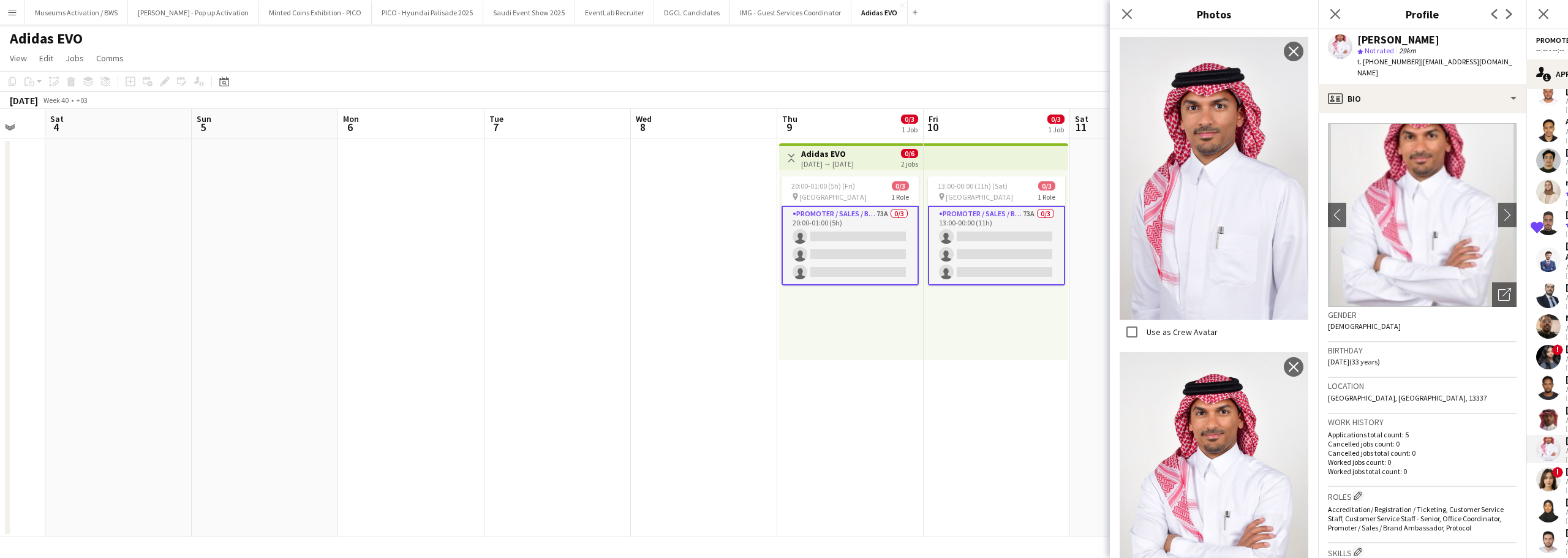
click at [1438, 362] on div "Birthday 15-02-1992 (33 years)" at bounding box center [1422, 360] width 189 height 36
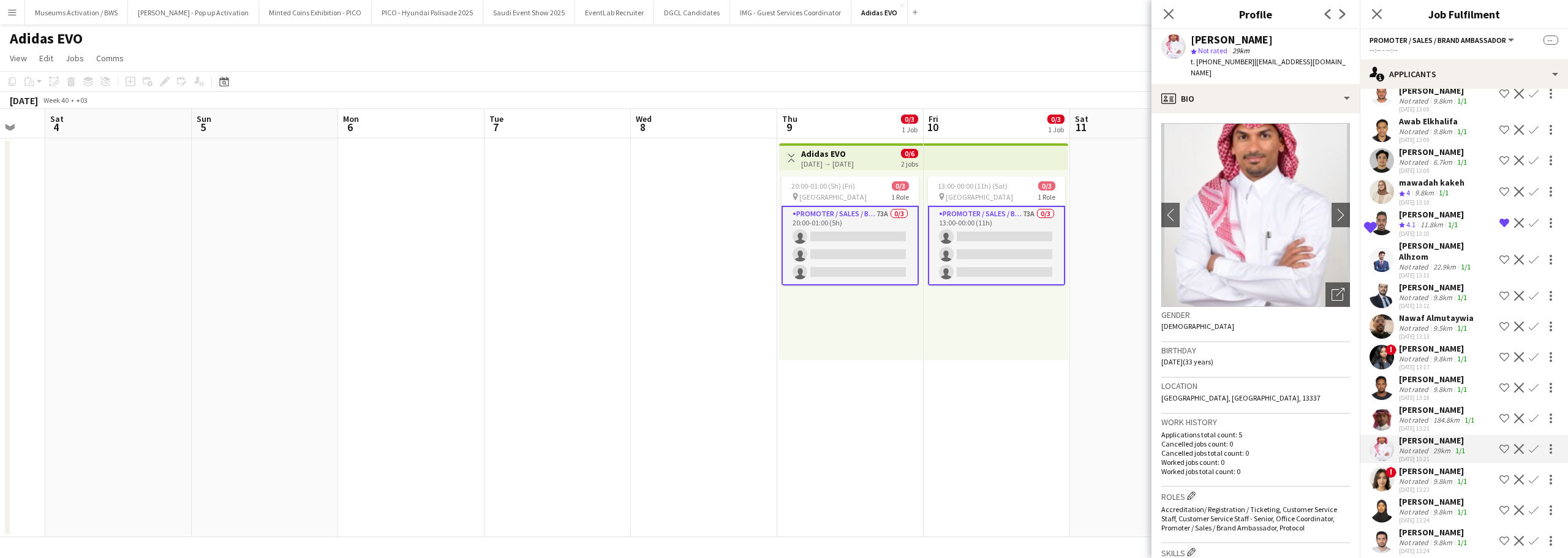
scroll to position [1767, 0]
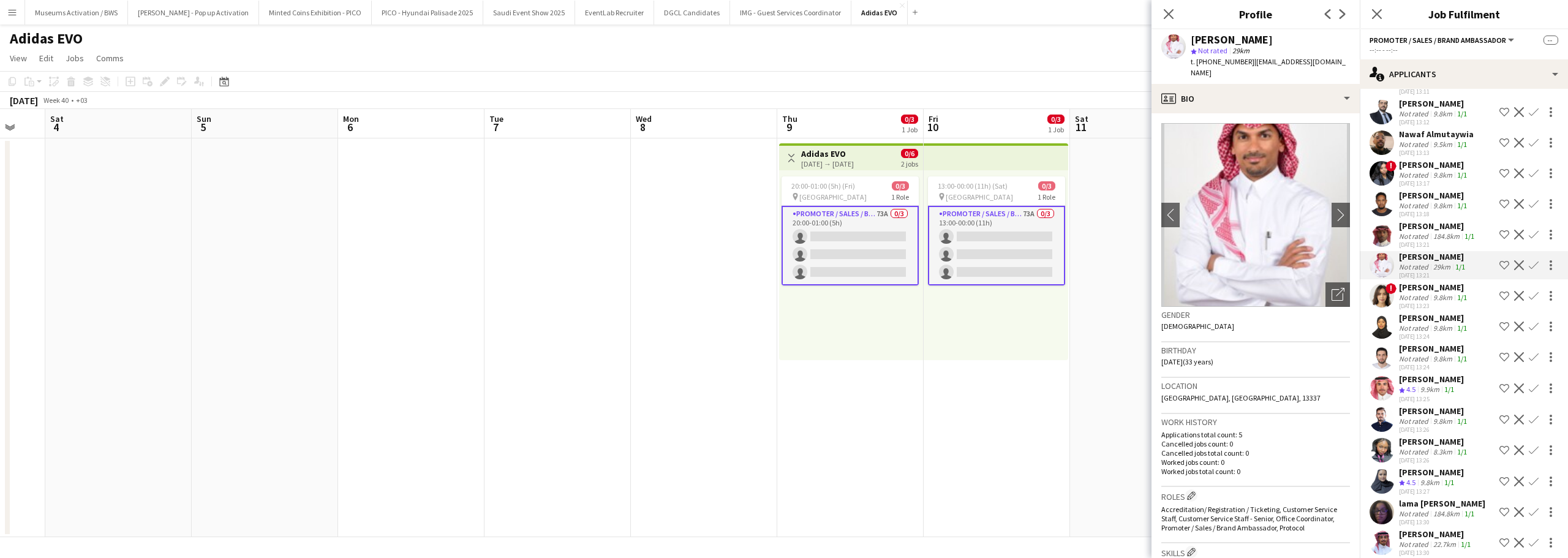
click at [1395, 405] on div "Yazan Alfakhori Not rated 9.8km 1/1 30-09-2025 13:26 Shortlist crew Decline Con…" at bounding box center [1464, 419] width 208 height 28
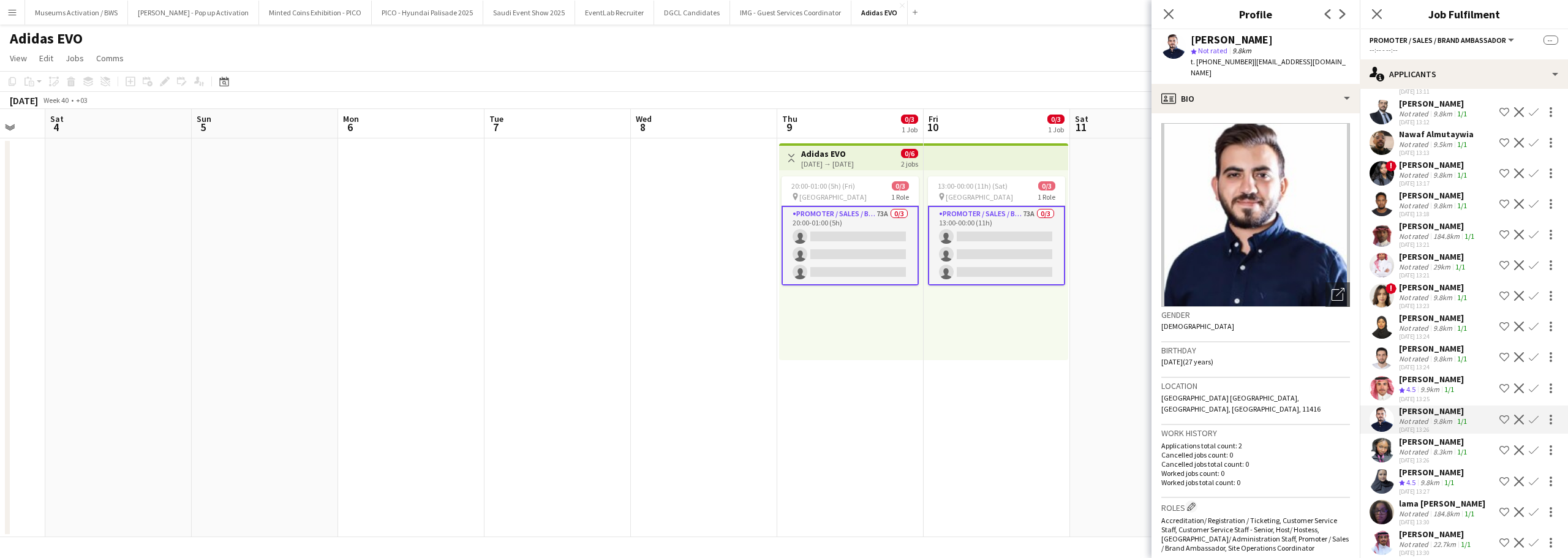
click at [1381, 345] on app-user-avatar at bounding box center [1382, 357] width 25 height 25
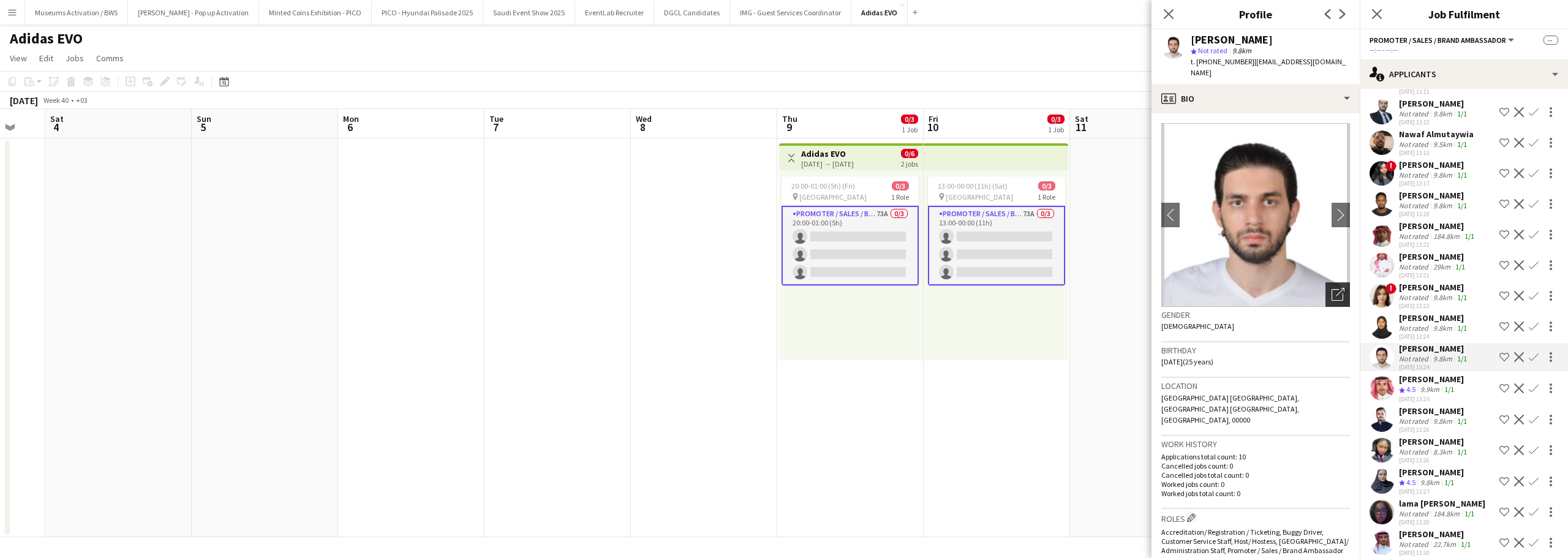
click at [1326, 282] on div "Open photos pop-in" at bounding box center [1338, 294] width 25 height 25
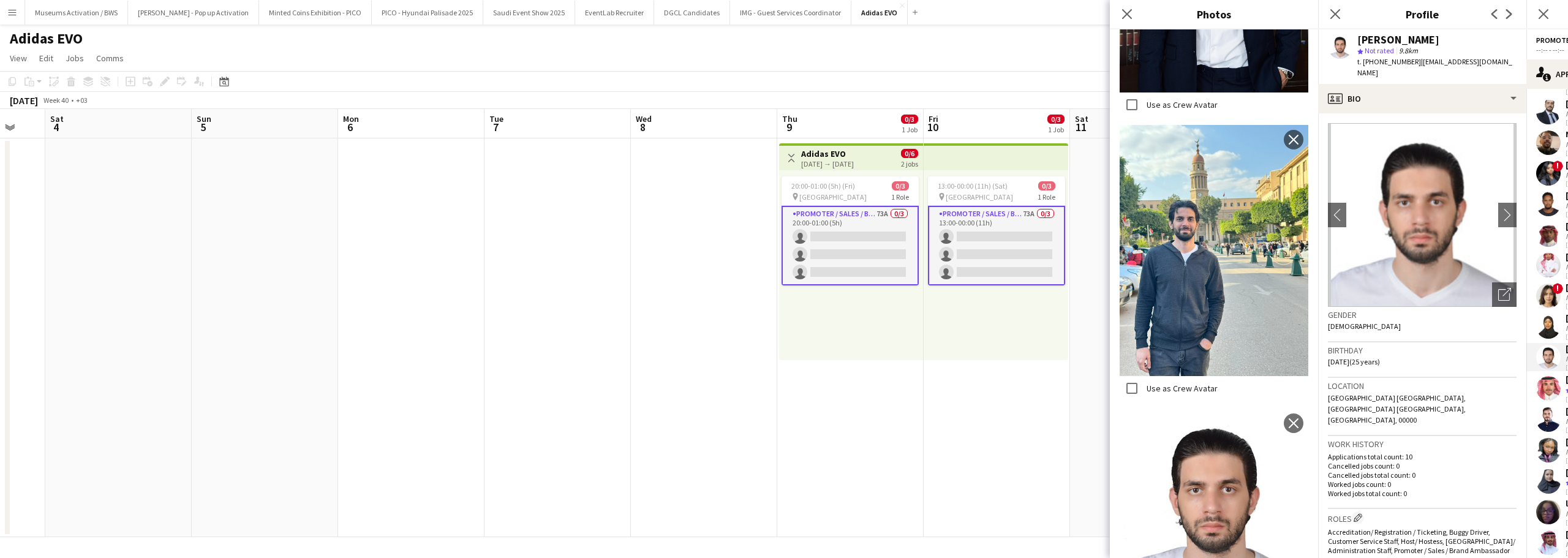
scroll to position [770, 0]
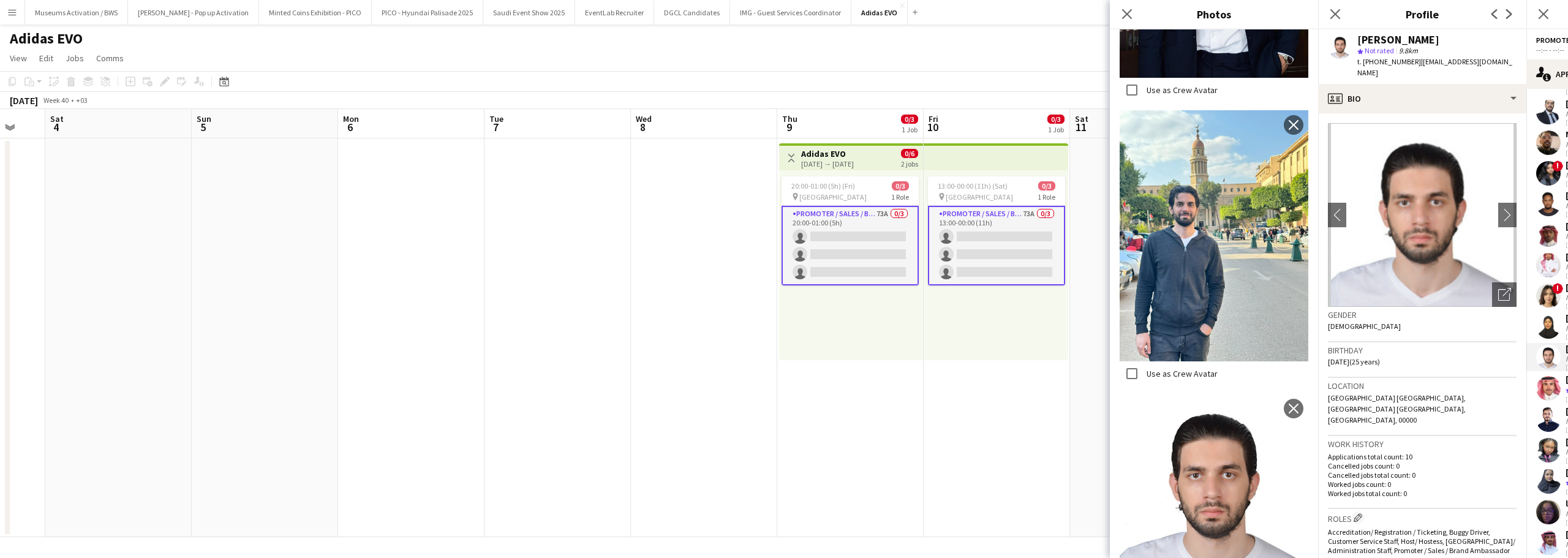
click at [1414, 393] on span "Riyadh Saudi Arabia, Riyadh Saudi Arabia, Riyadh, 00000" at bounding box center [1397, 409] width 138 height 31
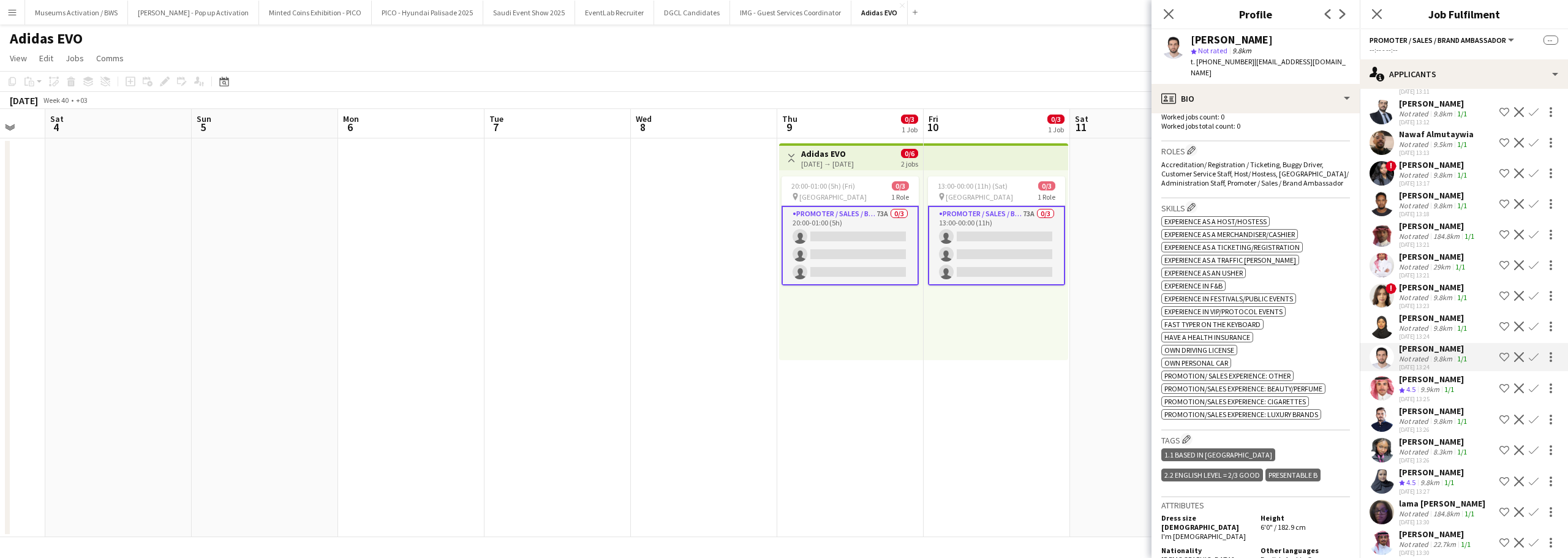
scroll to position [428, 0]
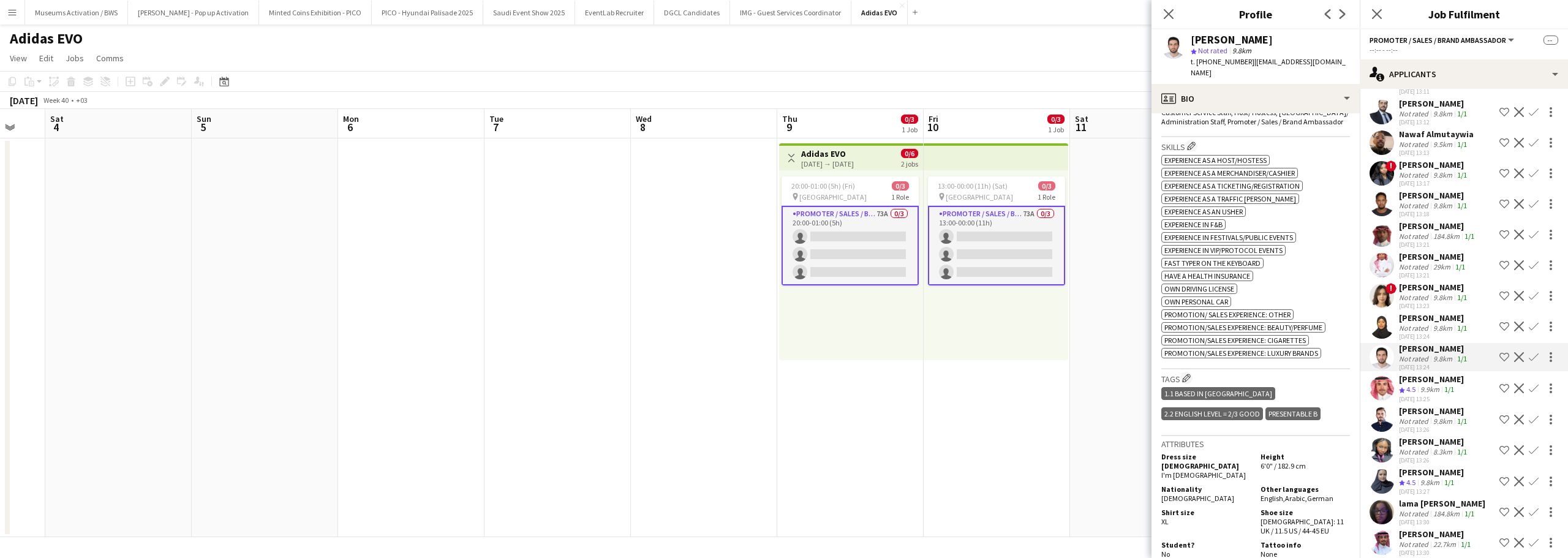
click at [1394, 407] on app-user-avatar at bounding box center [1382, 420] width 25 height 25
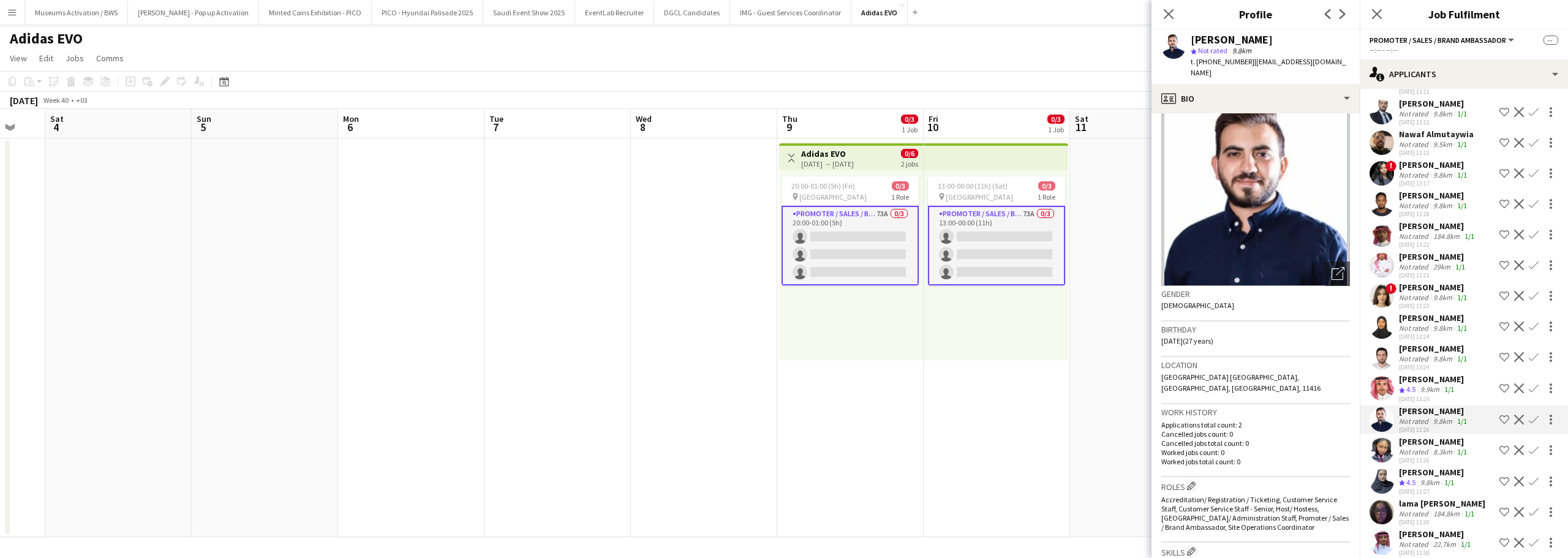
scroll to position [0, 0]
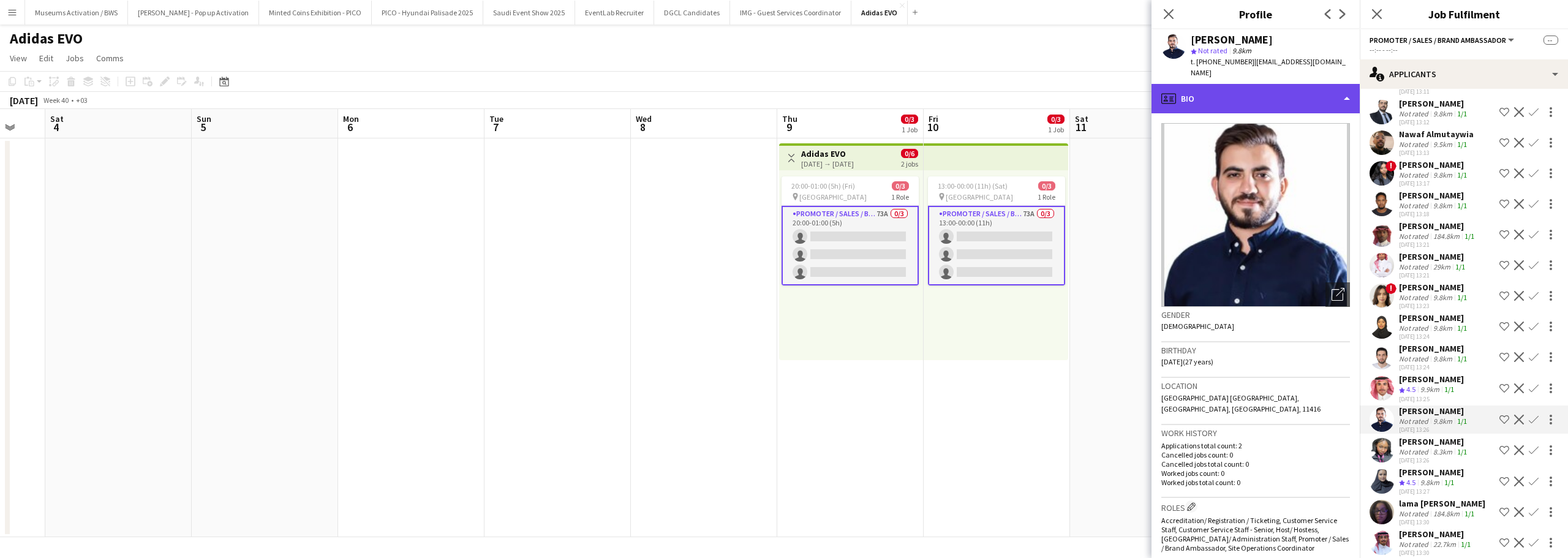
click at [1292, 98] on div "profile Bio" at bounding box center [1256, 98] width 208 height 29
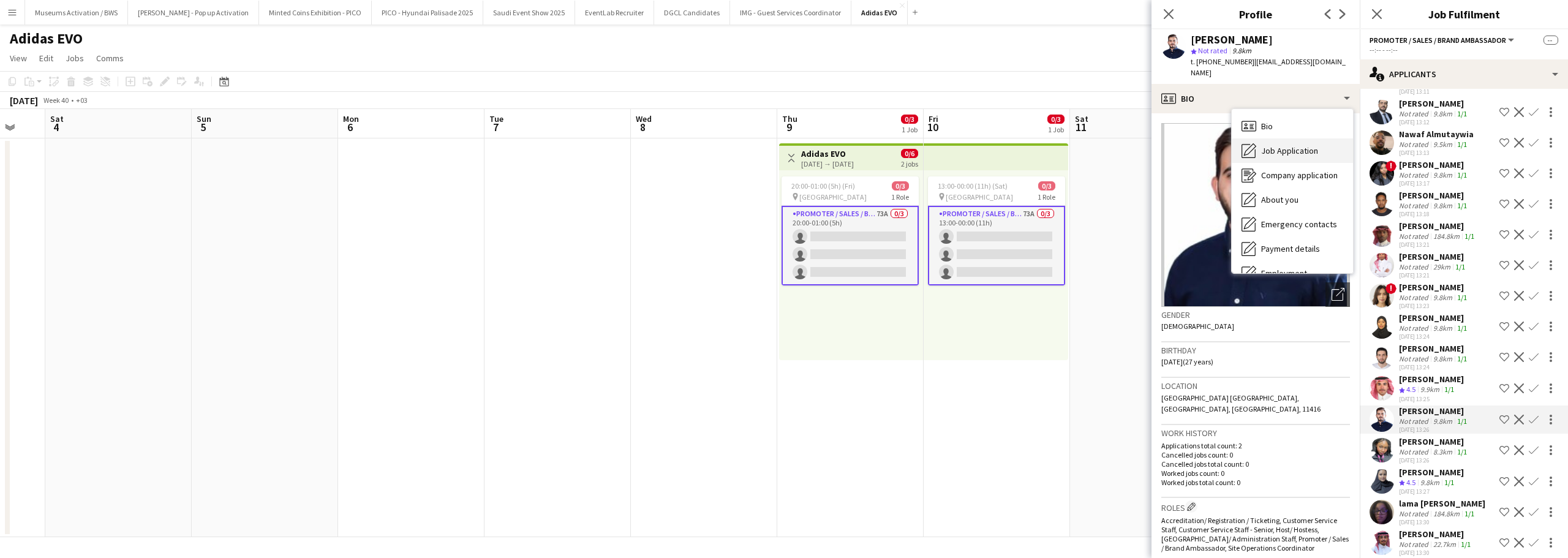
click at [1292, 145] on span "Job Application" at bounding box center [1290, 150] width 57 height 11
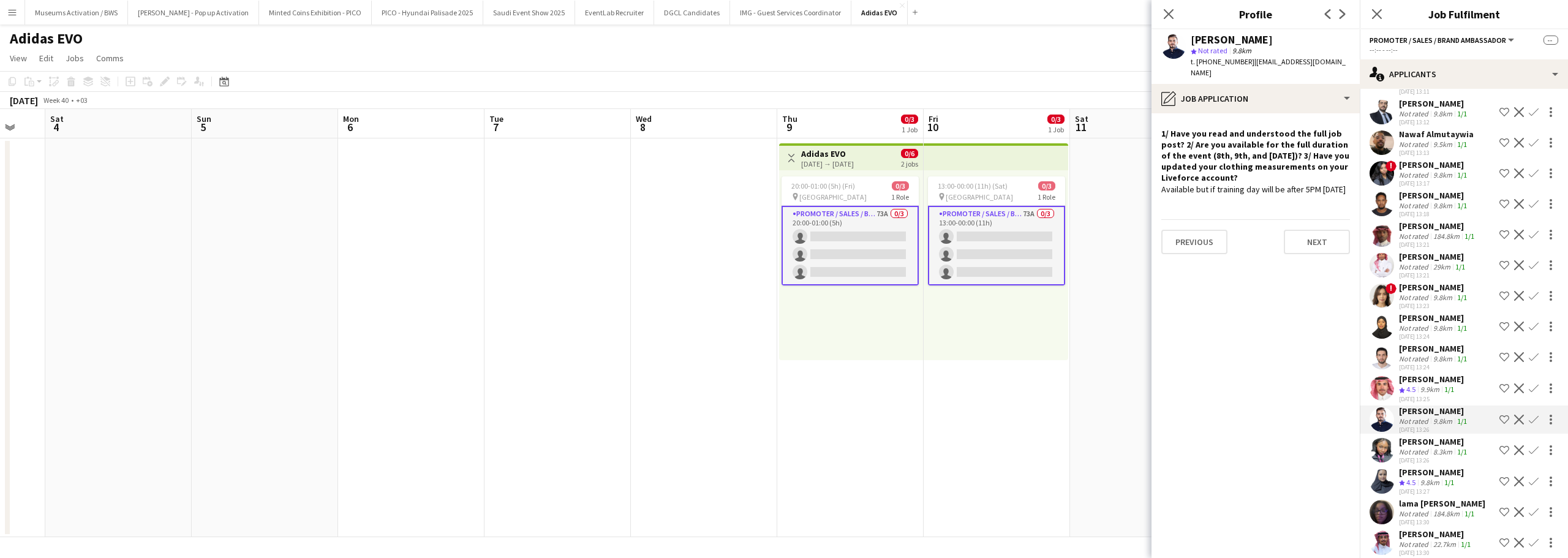
click at [1290, 168] on h4 "1/ Have you read and understood the full job post? 2/ Are you available for the…" at bounding box center [1255, 156] width 189 height 55
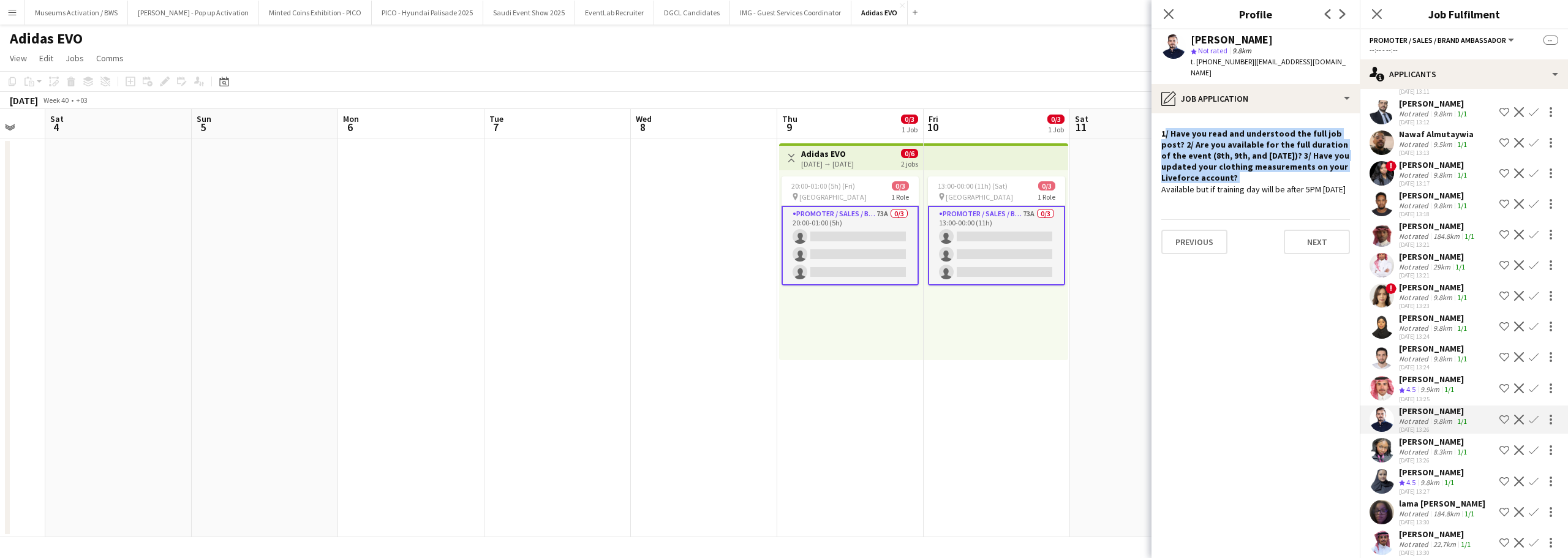
click at [1290, 168] on h4 "1/ Have you read and understood the full job post? 2/ Are you available for the…" at bounding box center [1255, 156] width 189 height 55
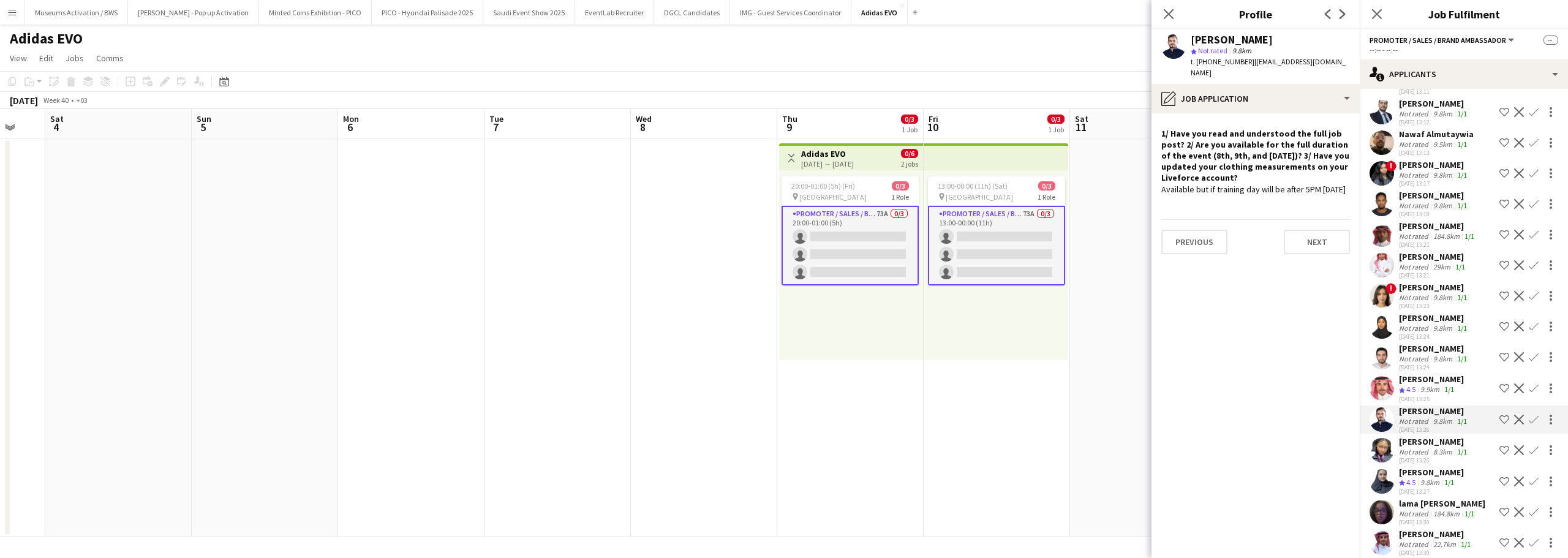
click at [1290, 184] on div "Available but if training day will be after 5PM on Thursday" at bounding box center [1255, 189] width 189 height 11
click at [1288, 190] on div "Available but if training day will be after 5PM on Thursday" at bounding box center [1255, 189] width 189 height 11
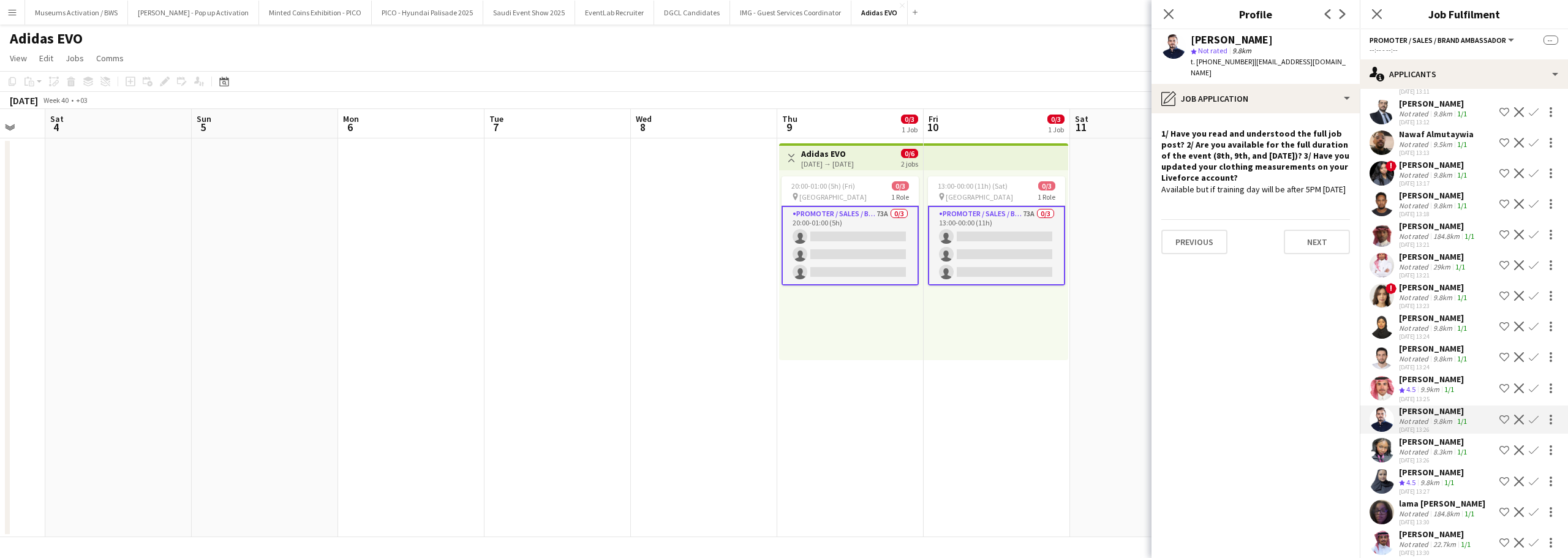
click at [1288, 190] on div "Available but if training day will be after 5PM on Thursday" at bounding box center [1255, 189] width 189 height 11
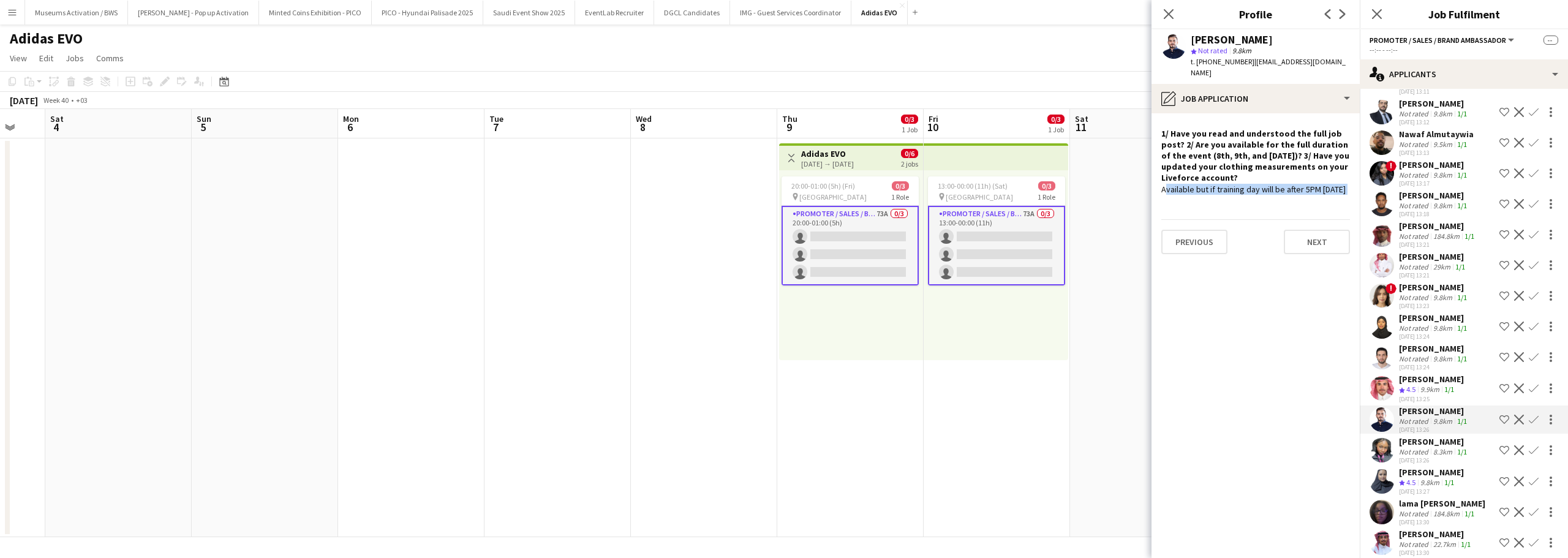
click at [1288, 190] on div "Available but if training day will be after 5PM on Thursday" at bounding box center [1255, 189] width 189 height 11
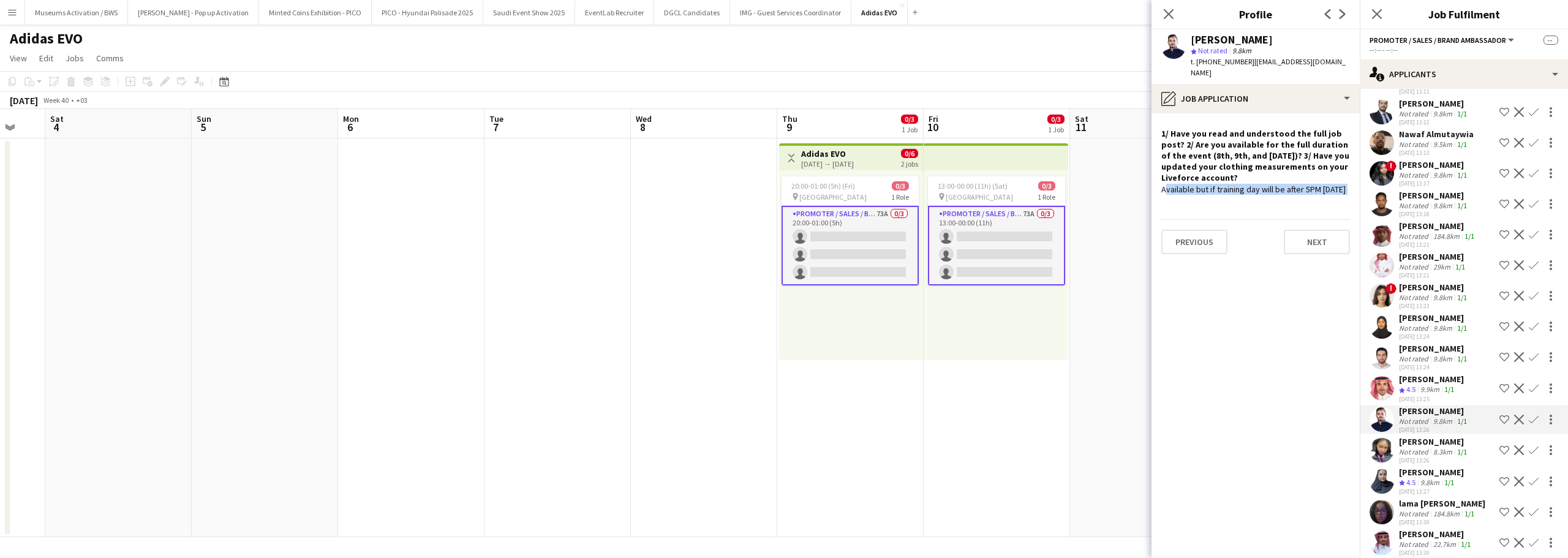
click at [1288, 190] on div "Available but if training day will be after 5PM on Thursday" at bounding box center [1255, 189] width 189 height 11
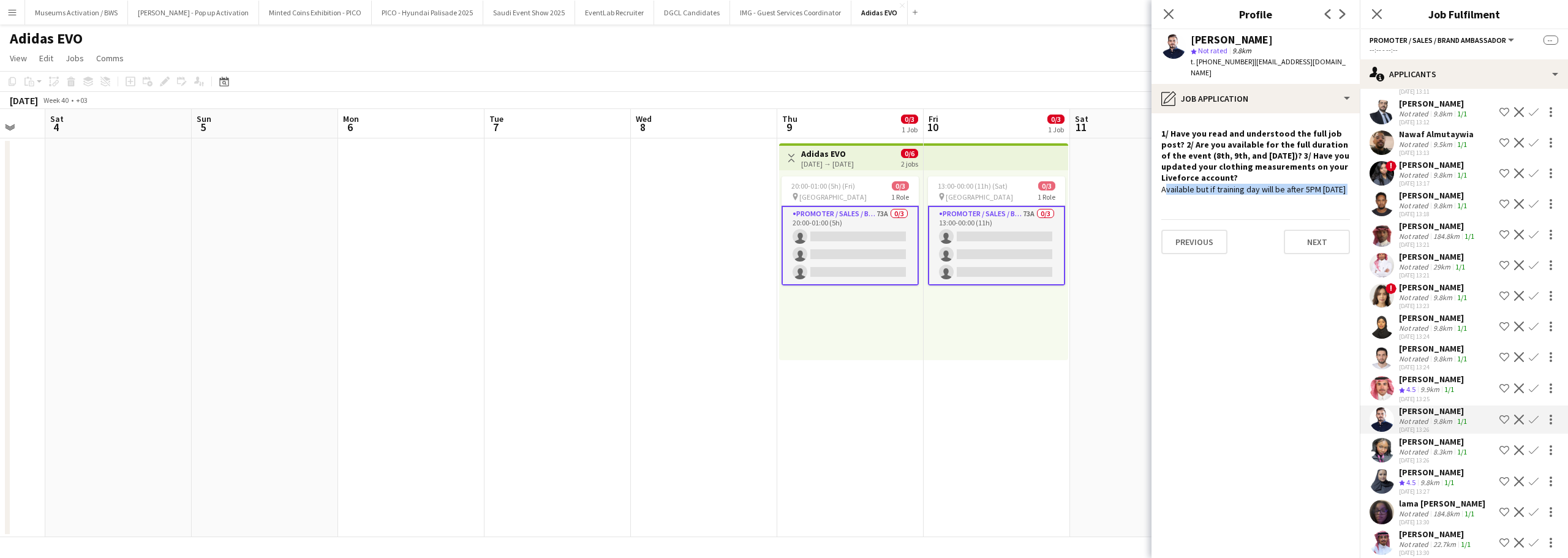
click at [1288, 190] on div "Available but if training day will be after 5PM on Thursday" at bounding box center [1255, 189] width 189 height 11
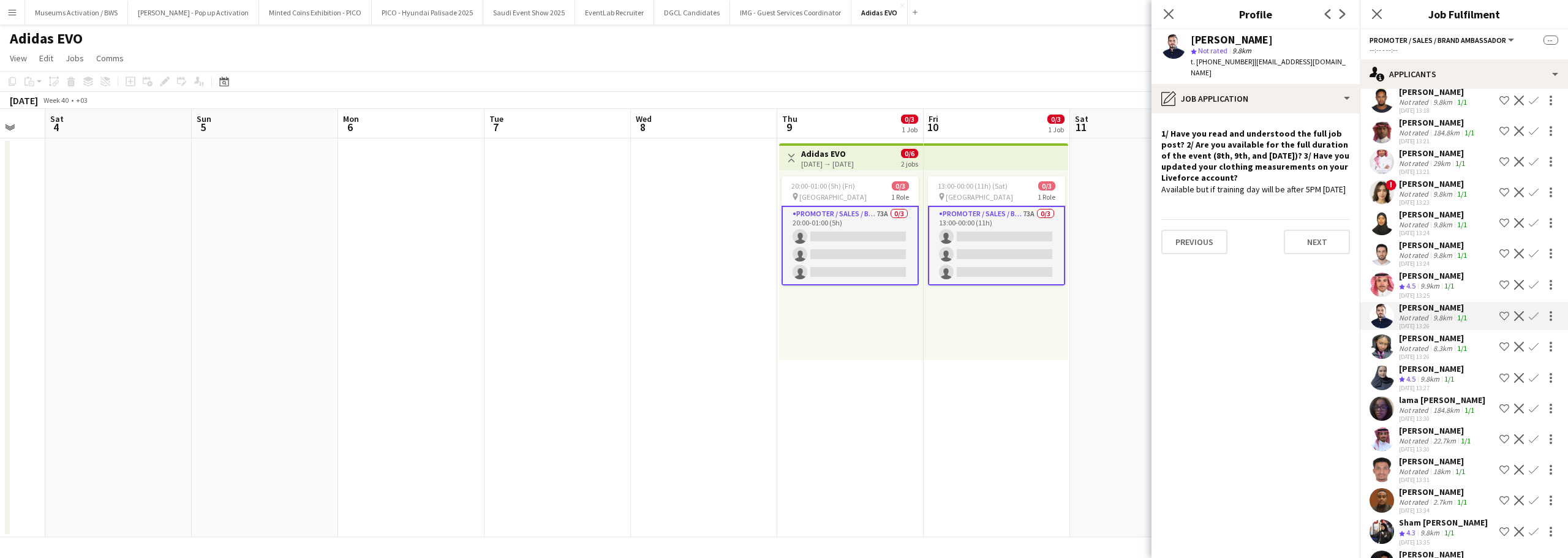
scroll to position [1889, 0]
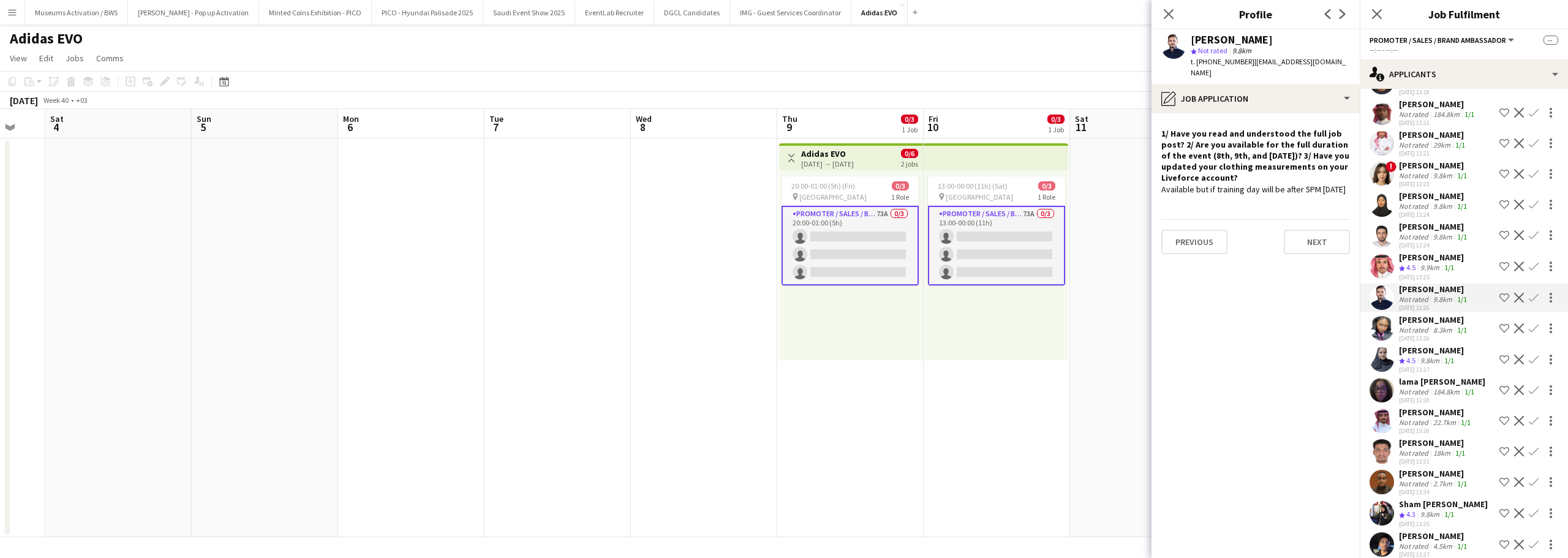
click at [1403, 417] on div "Not rated" at bounding box center [1415, 422] width 32 height 9
click at [1413, 468] on div "Abdulrahman Yousif" at bounding box center [1434, 473] width 71 height 11
click at [1411, 530] on div "rayyan ali" at bounding box center [1434, 535] width 71 height 11
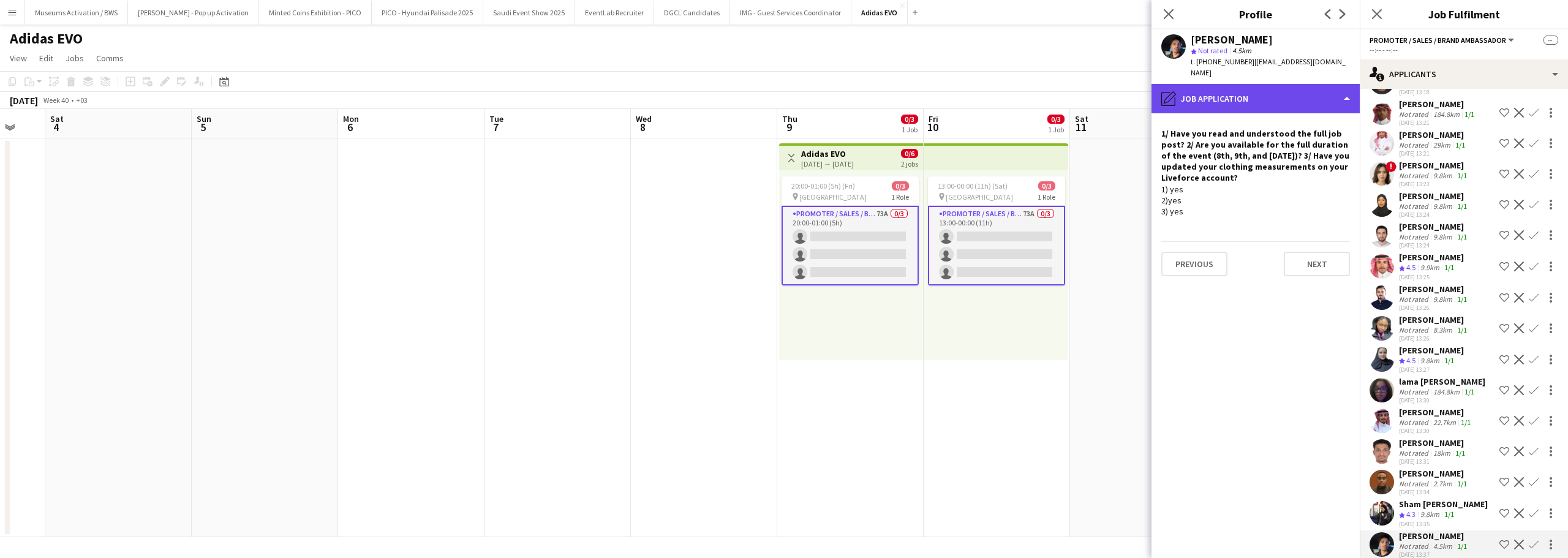
click at [1268, 90] on div "pencil4 Job Application" at bounding box center [1256, 98] width 208 height 29
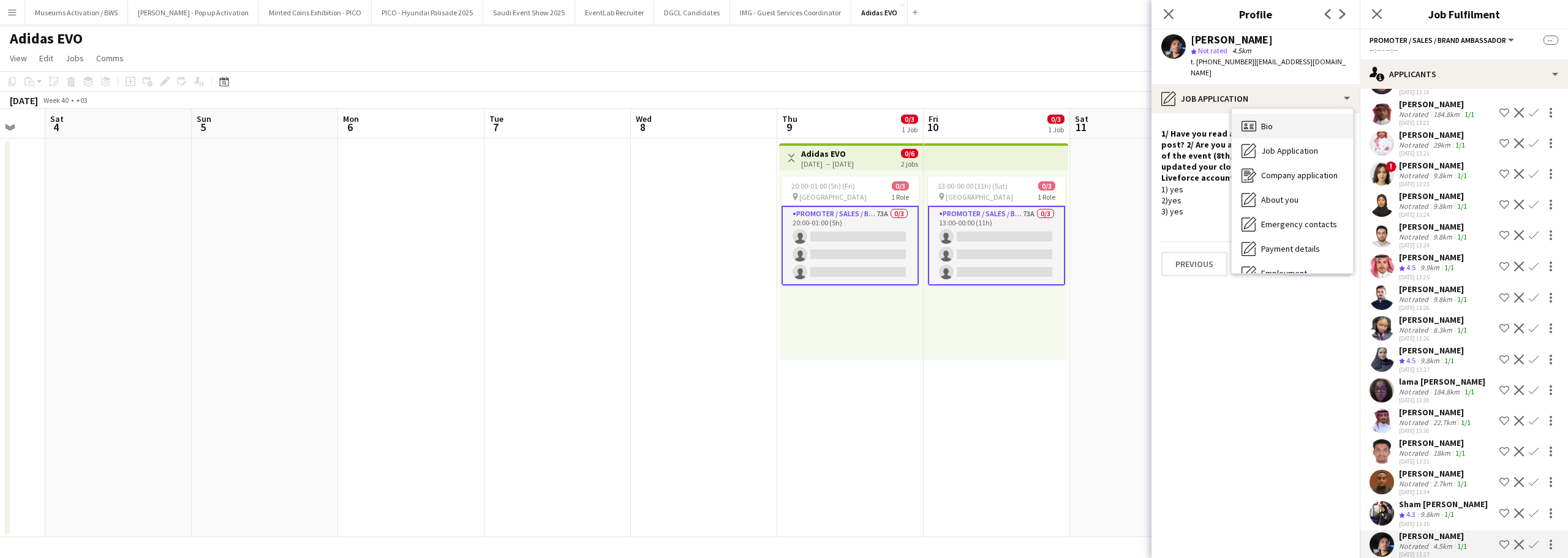
click at [1277, 114] on div "Bio Bio" at bounding box center [1292, 126] width 121 height 25
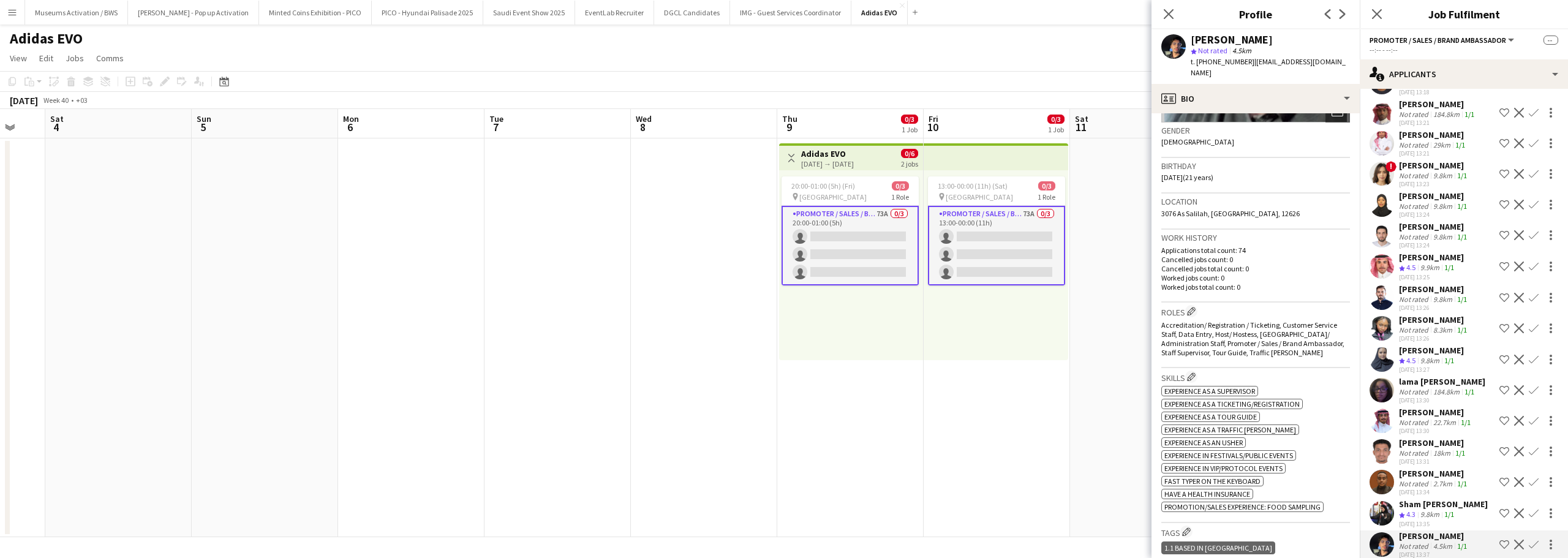
scroll to position [0, 0]
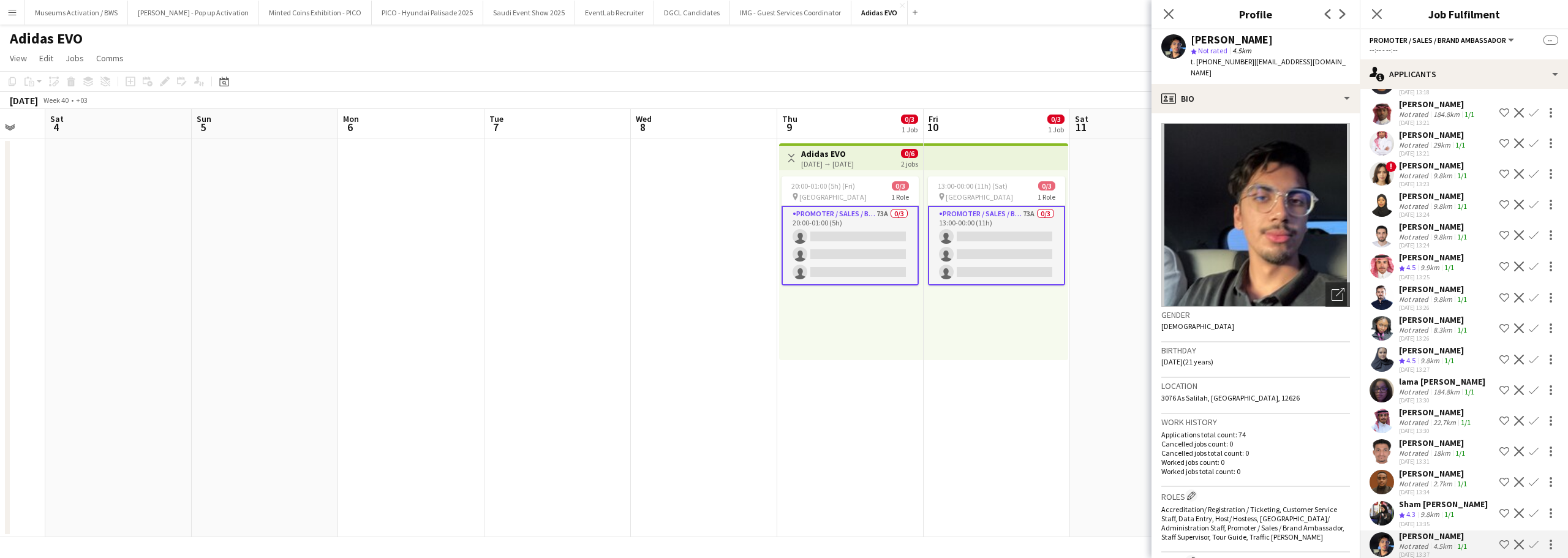
click at [1444, 557] on div "Aseel Idris" at bounding box center [1431, 566] width 65 height 11
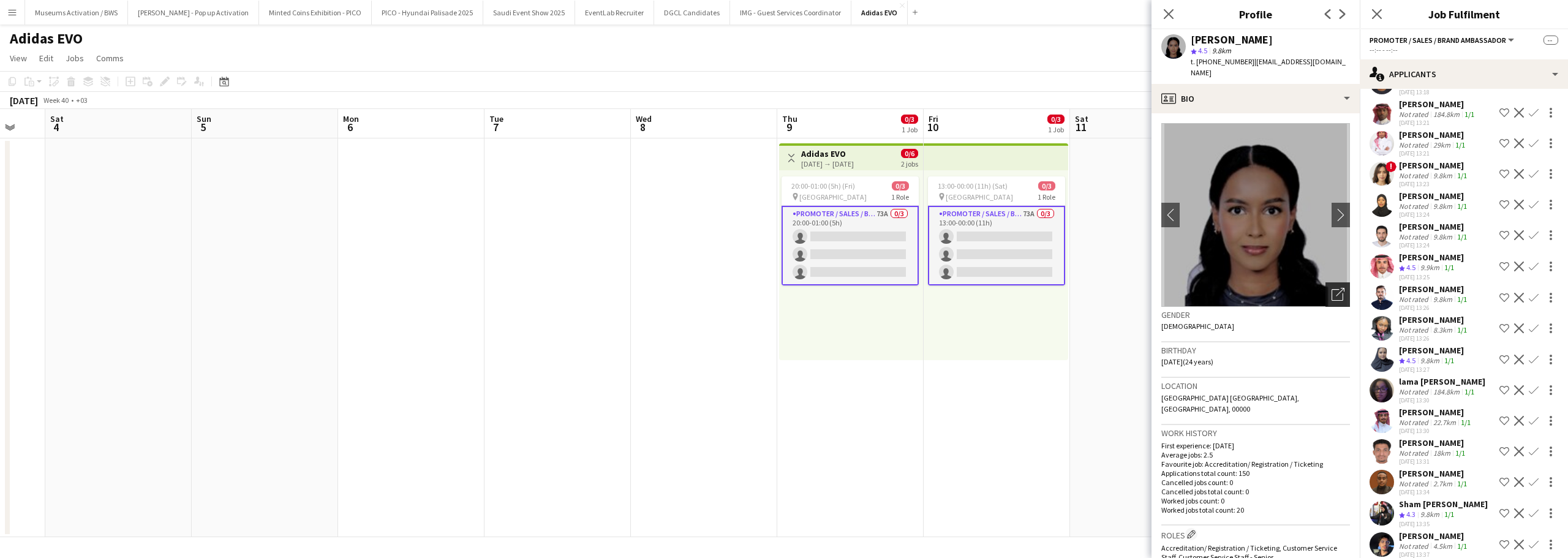
click at [1326, 282] on div "Open photos pop-in" at bounding box center [1338, 294] width 25 height 25
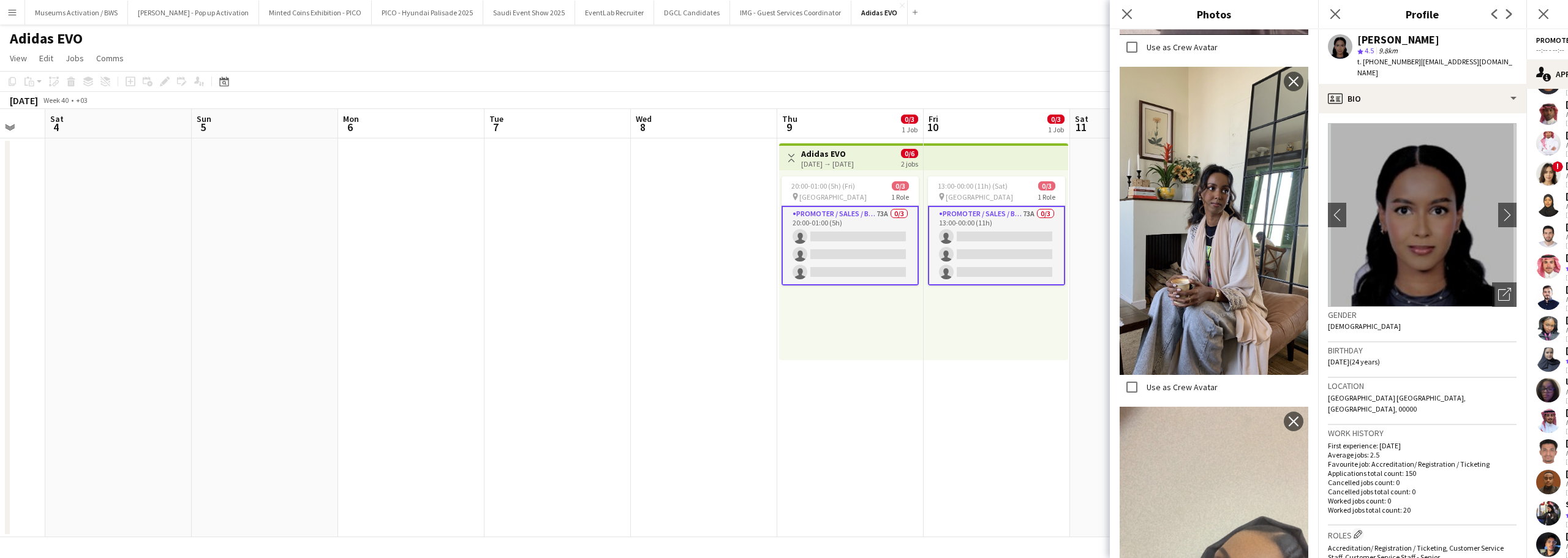
scroll to position [1939, 0]
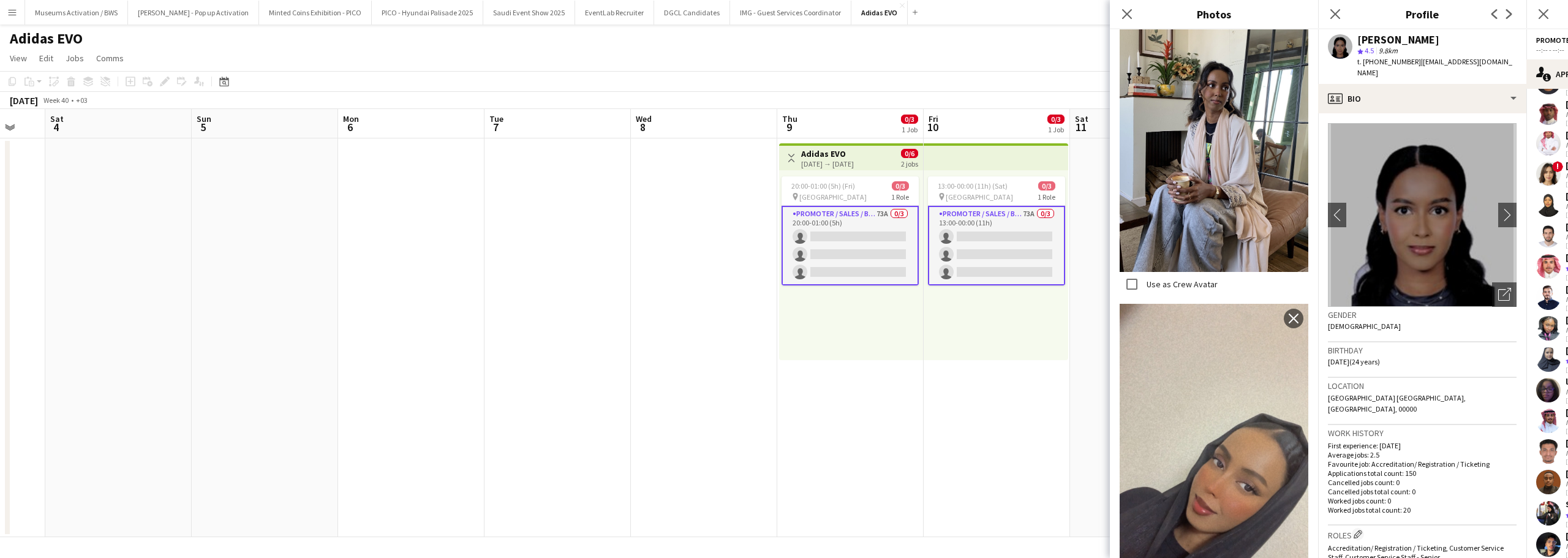
click at [1357, 357] on span "21-01-2001 (24 years)" at bounding box center [1354, 361] width 52 height 9
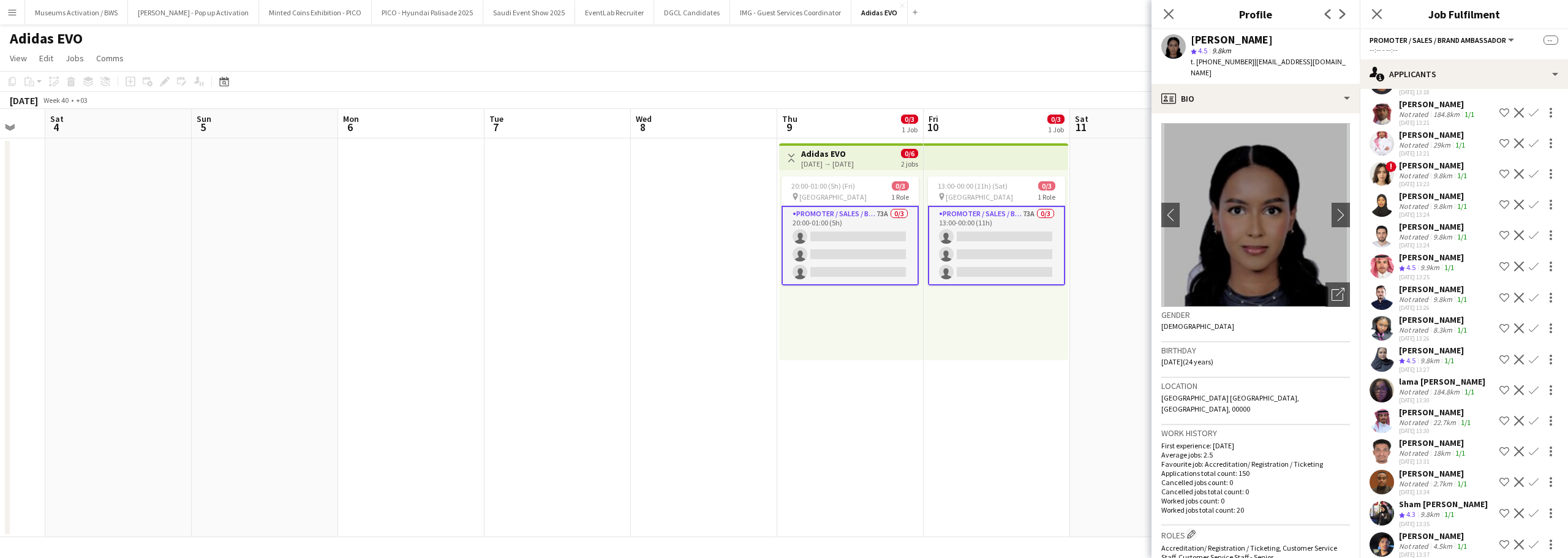
click at [1395, 530] on div "rayyan ali Not rated 4.5km 1/1 30-09-2025 13:37 Shortlist crew Decline Confirm" at bounding box center [1464, 544] width 208 height 28
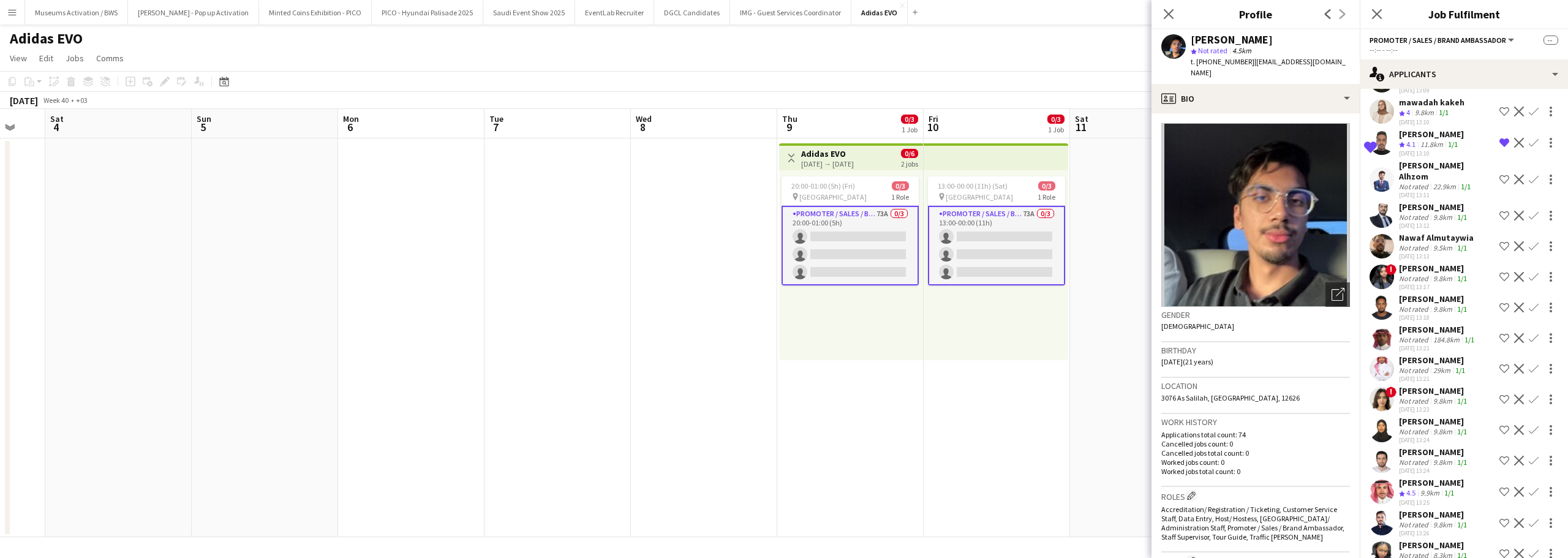
scroll to position [1644, 0]
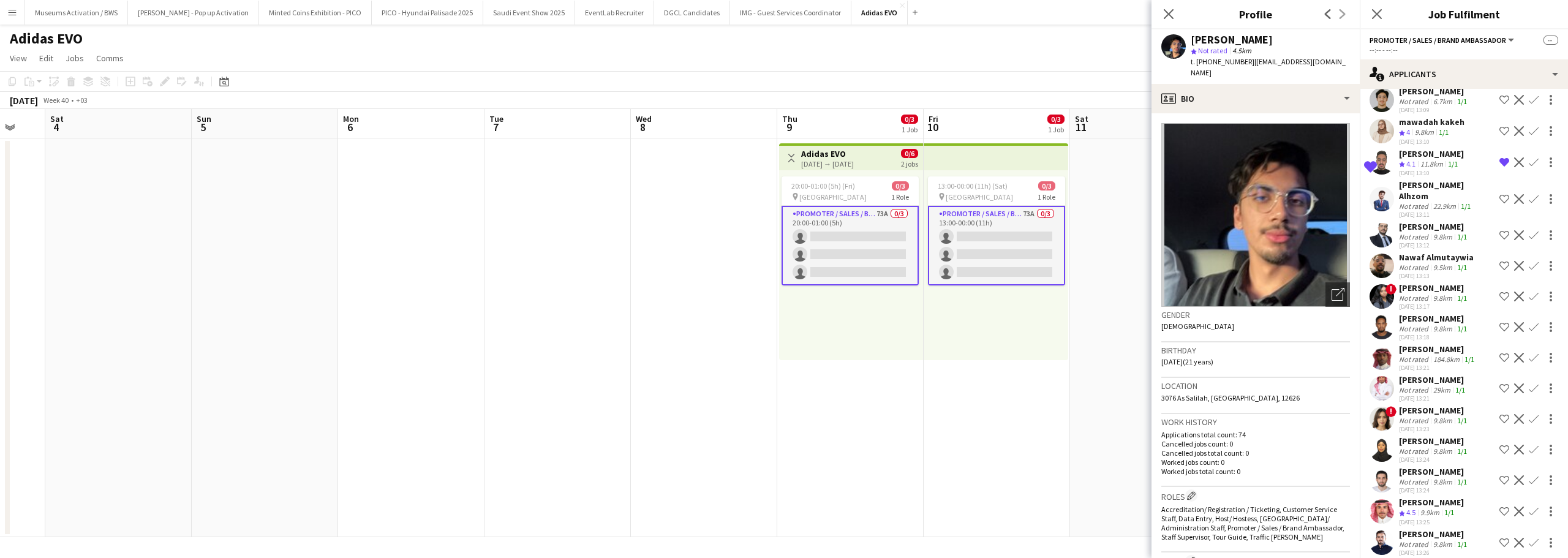
click at [1449, 263] on div "9.5km" at bounding box center [1443, 267] width 24 height 9
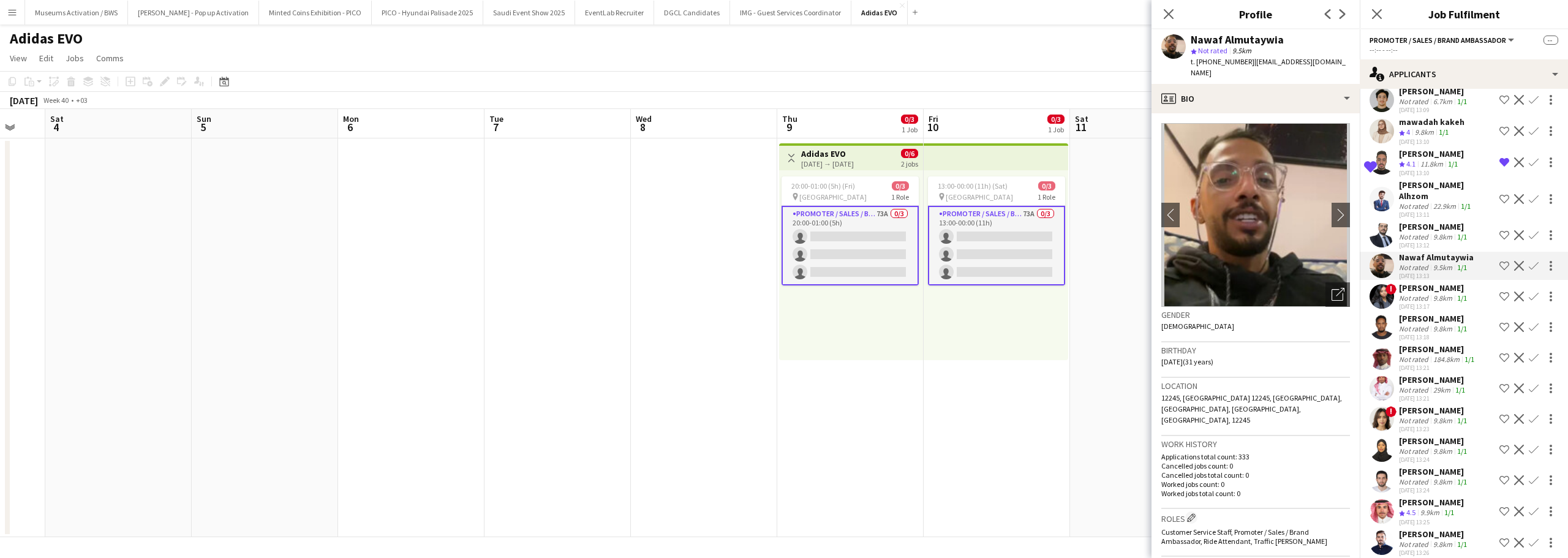
click at [1438, 221] on div "Khaled Shaaabin" at bounding box center [1434, 226] width 71 height 11
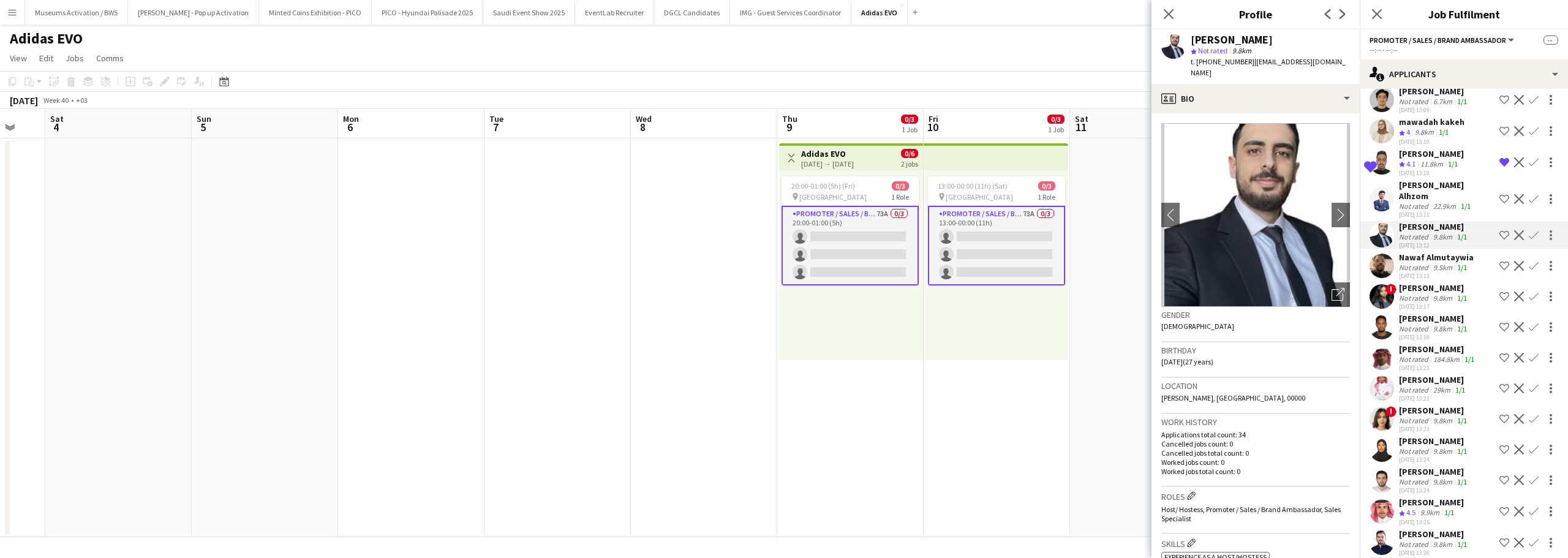
click at [1422, 179] on div "Maged Alhzom" at bounding box center [1446, 190] width 95 height 22
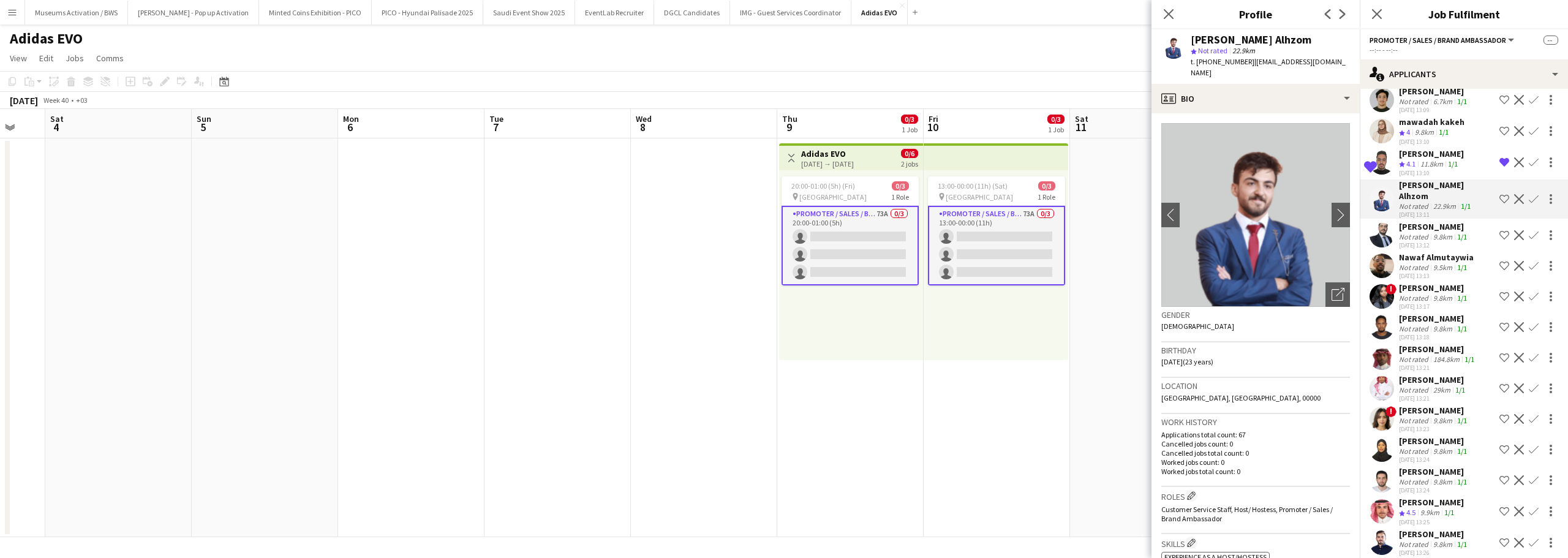
scroll to position [1583, 0]
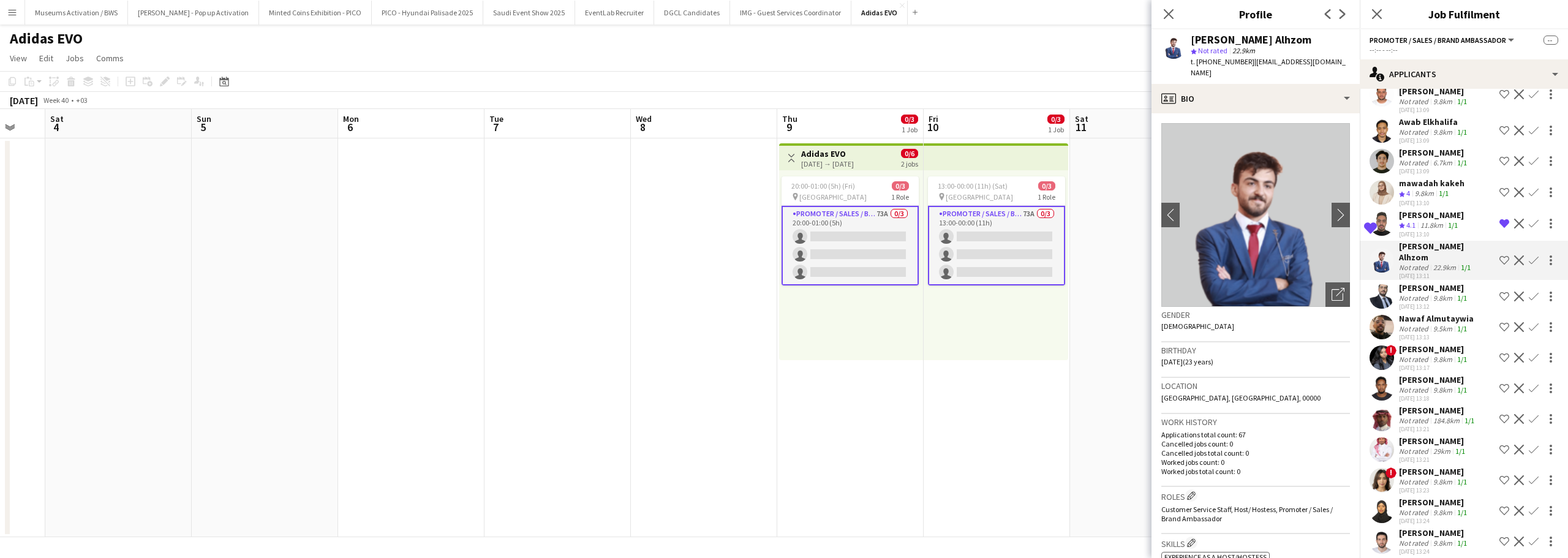
click at [1422, 178] on div "mawadah kakeh" at bounding box center [1432, 183] width 66 height 11
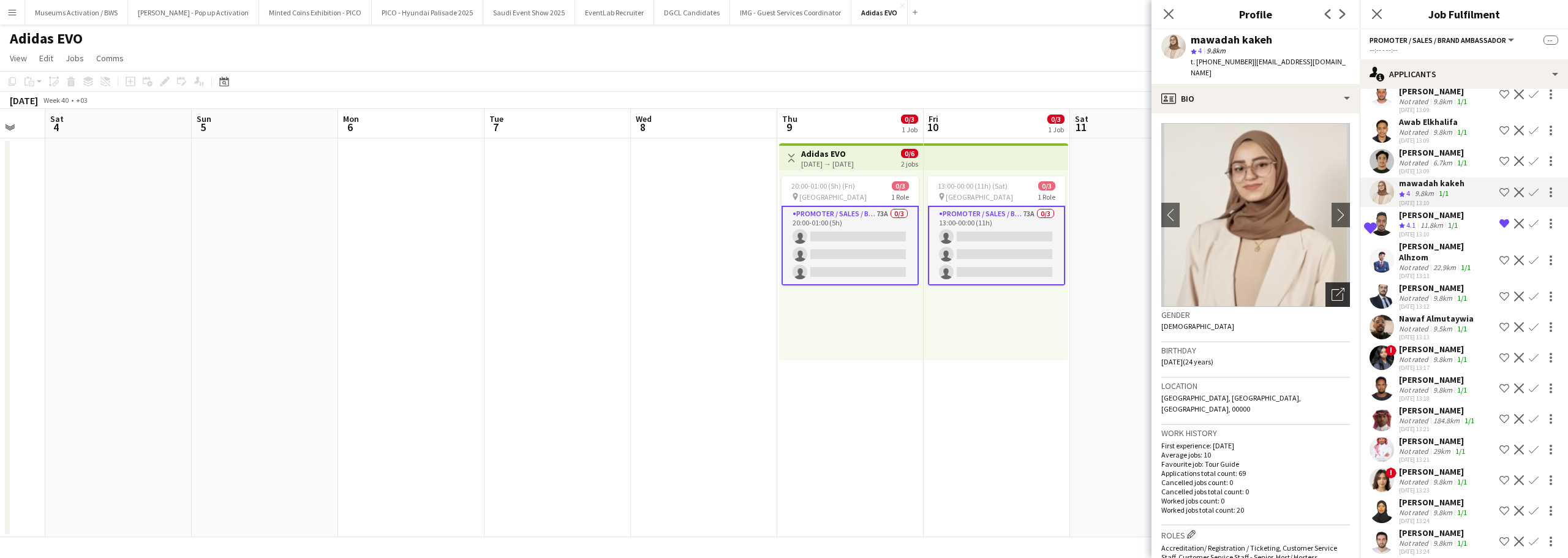
click at [1332, 288] on icon "Open photos pop-in" at bounding box center [1338, 294] width 13 height 13
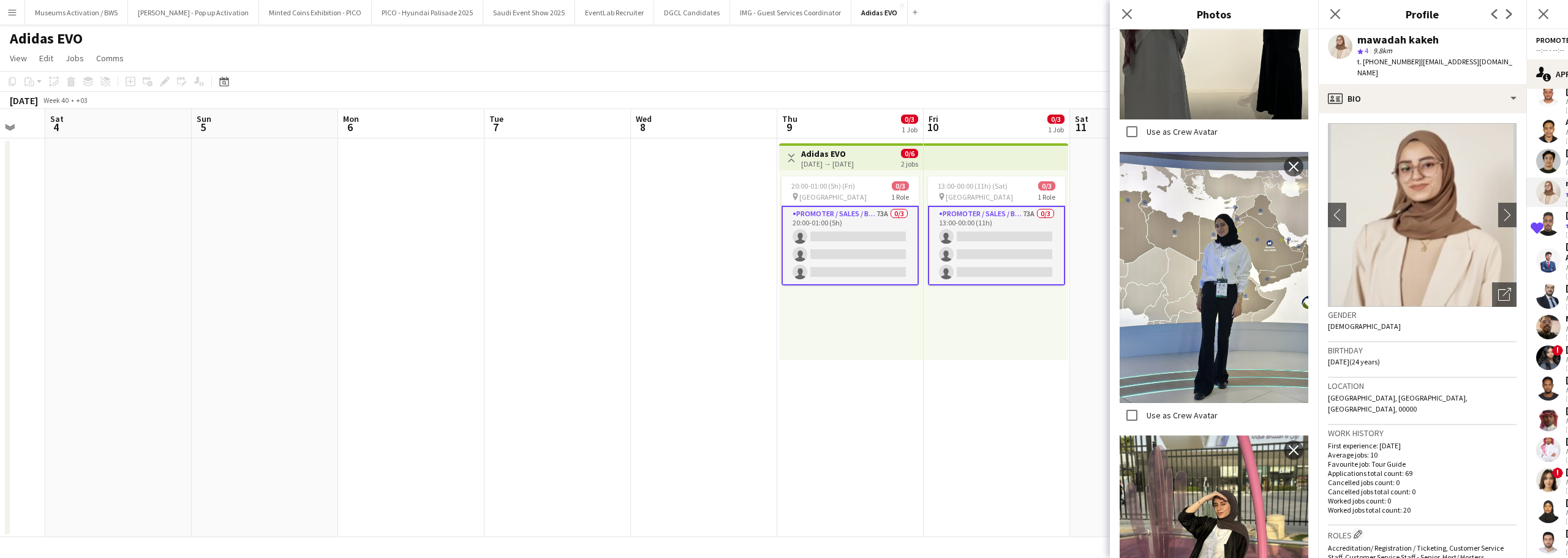
scroll to position [3061, 0]
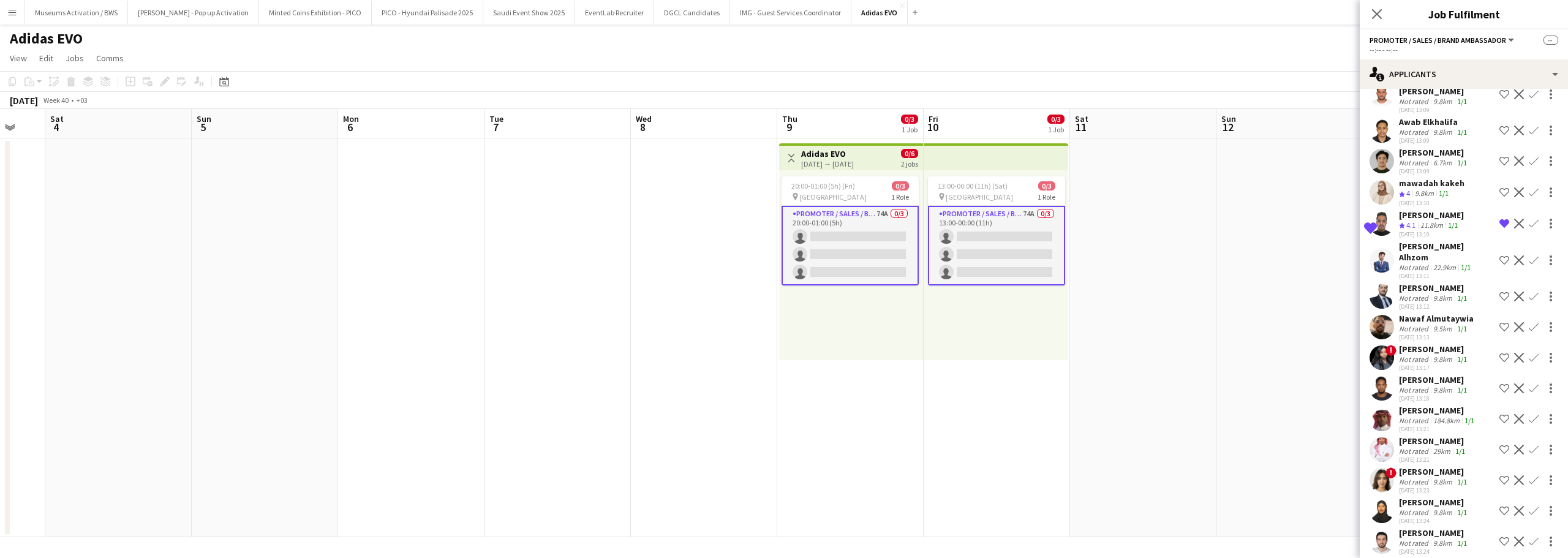
click at [1431, 178] on div "mawadah kakeh" at bounding box center [1432, 183] width 66 height 11
click at [1387, 180] on app-user-avatar at bounding box center [1382, 192] width 25 height 25
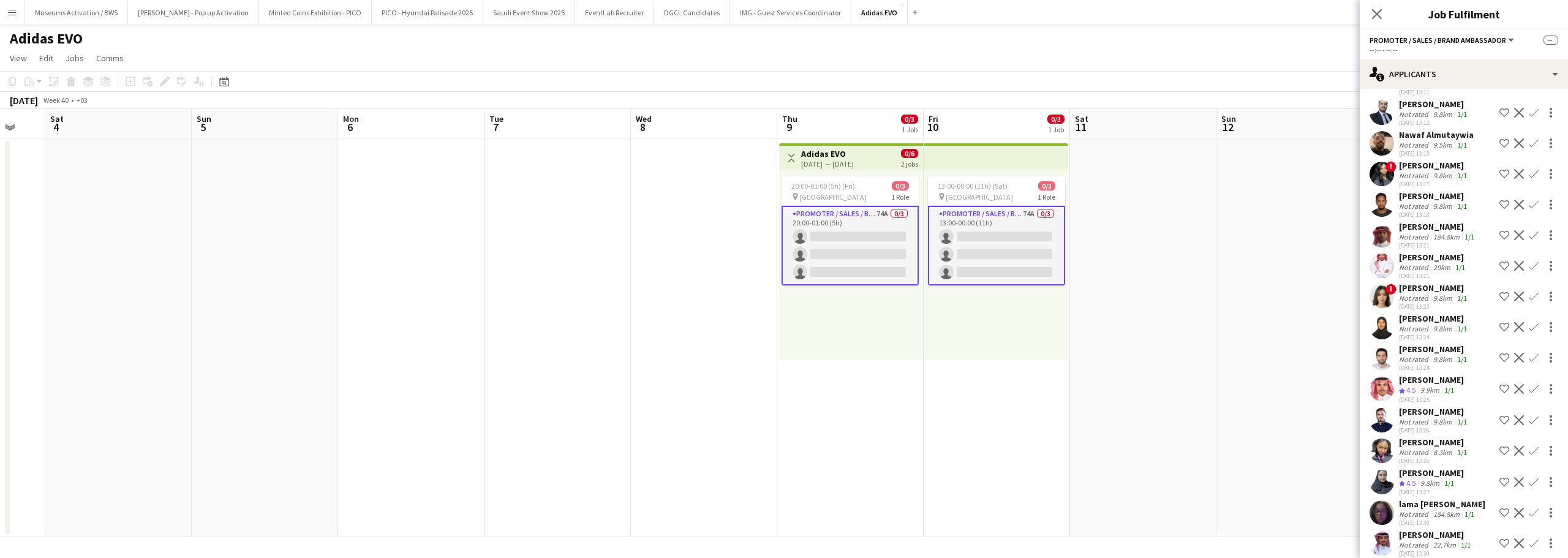
scroll to position [1919, 0]
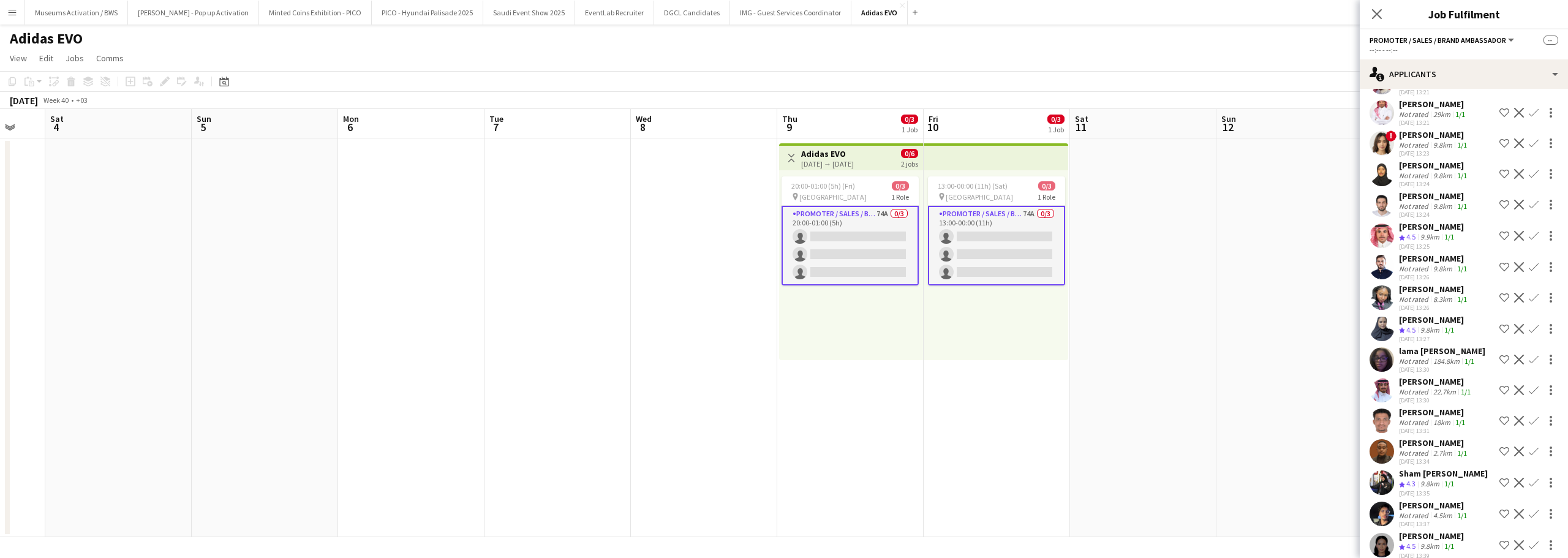
click at [1424, 557] on div "Saeed Abdulrhman" at bounding box center [1434, 567] width 71 height 11
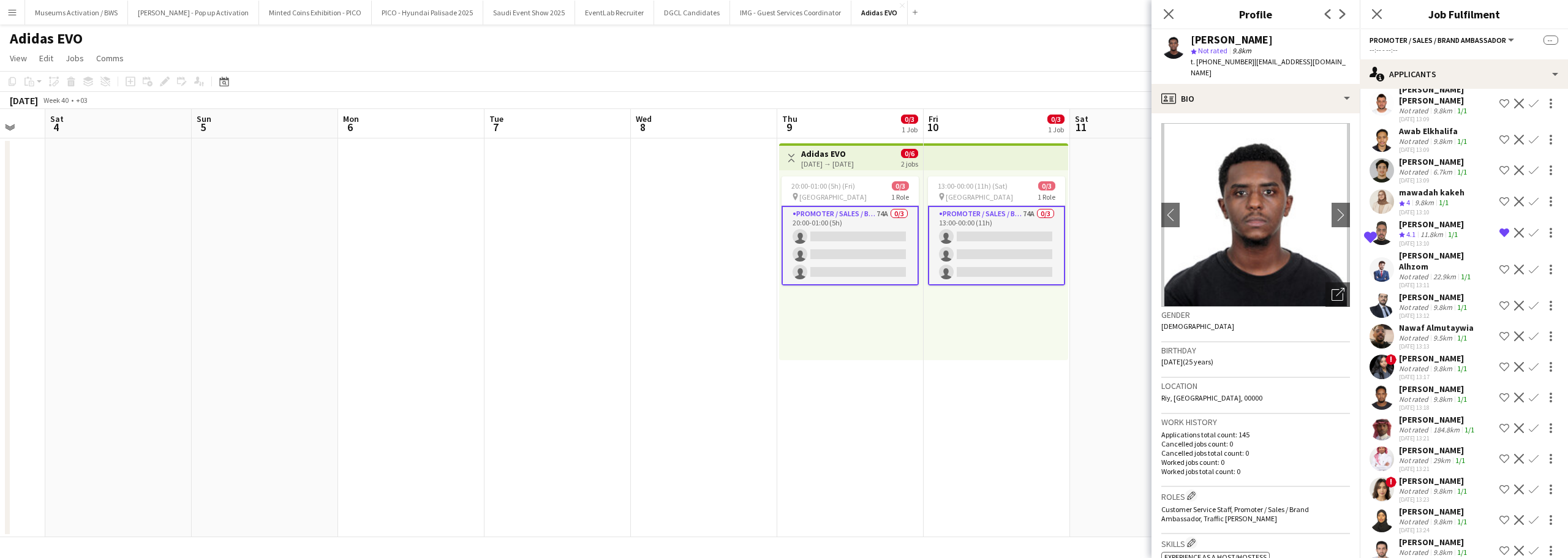
scroll to position [1553, 0]
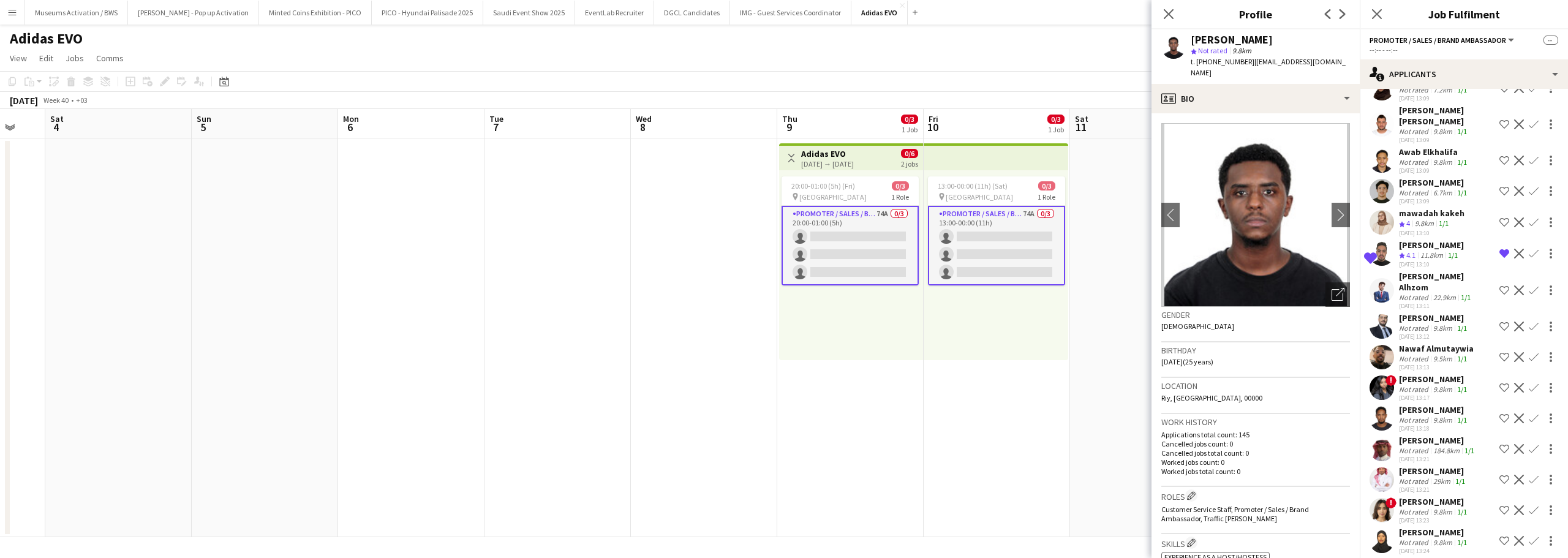
click at [1427, 208] on div "mawadah kakeh" at bounding box center [1432, 213] width 66 height 11
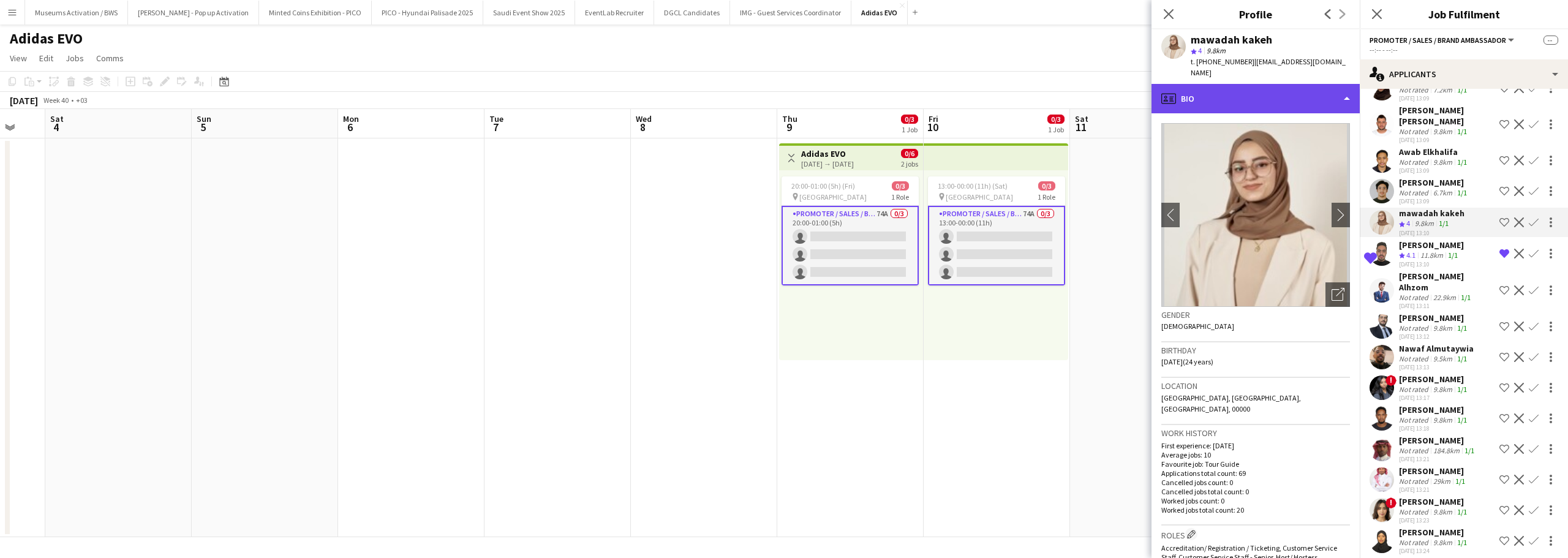
click at [1311, 93] on div "profile Bio" at bounding box center [1256, 98] width 208 height 29
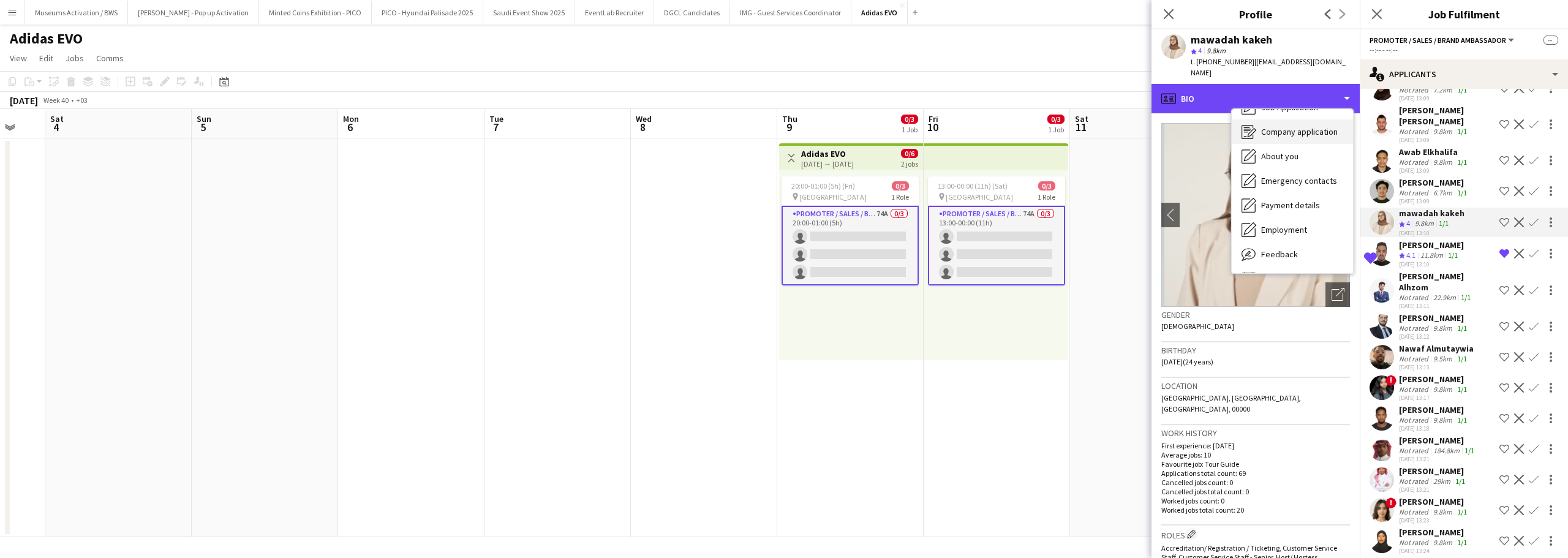
scroll to position [66, 0]
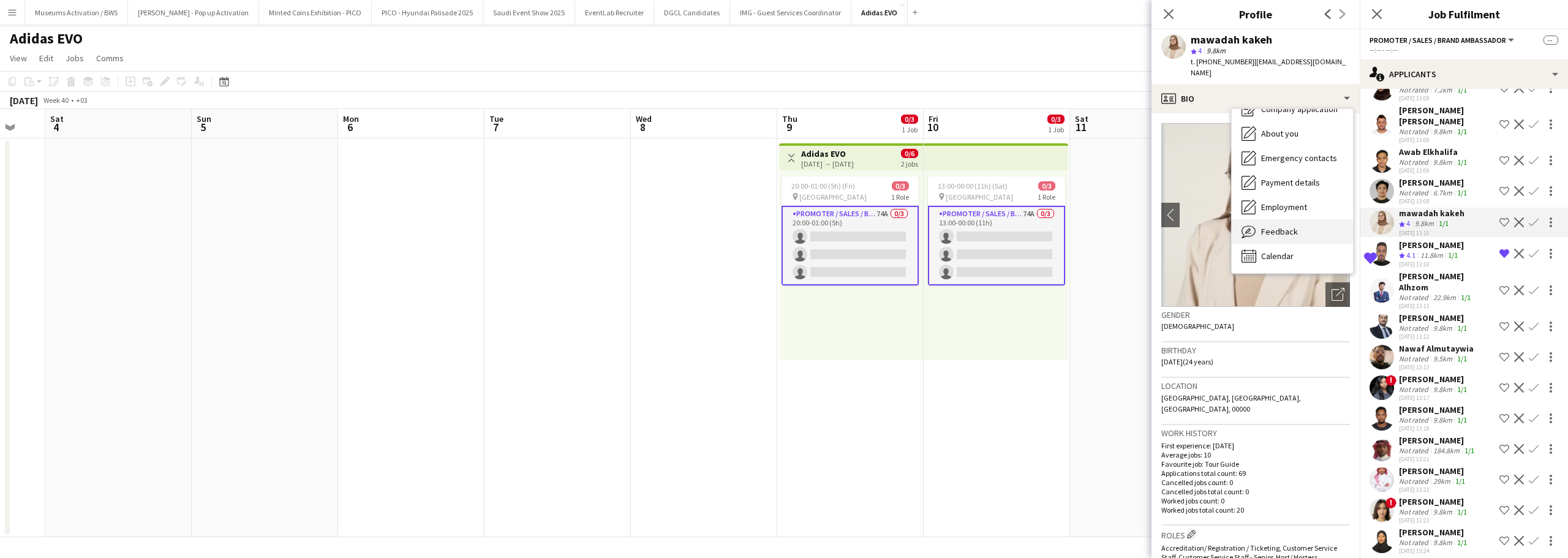
click at [1300, 220] on div "Feedback Feedback" at bounding box center [1292, 232] width 121 height 25
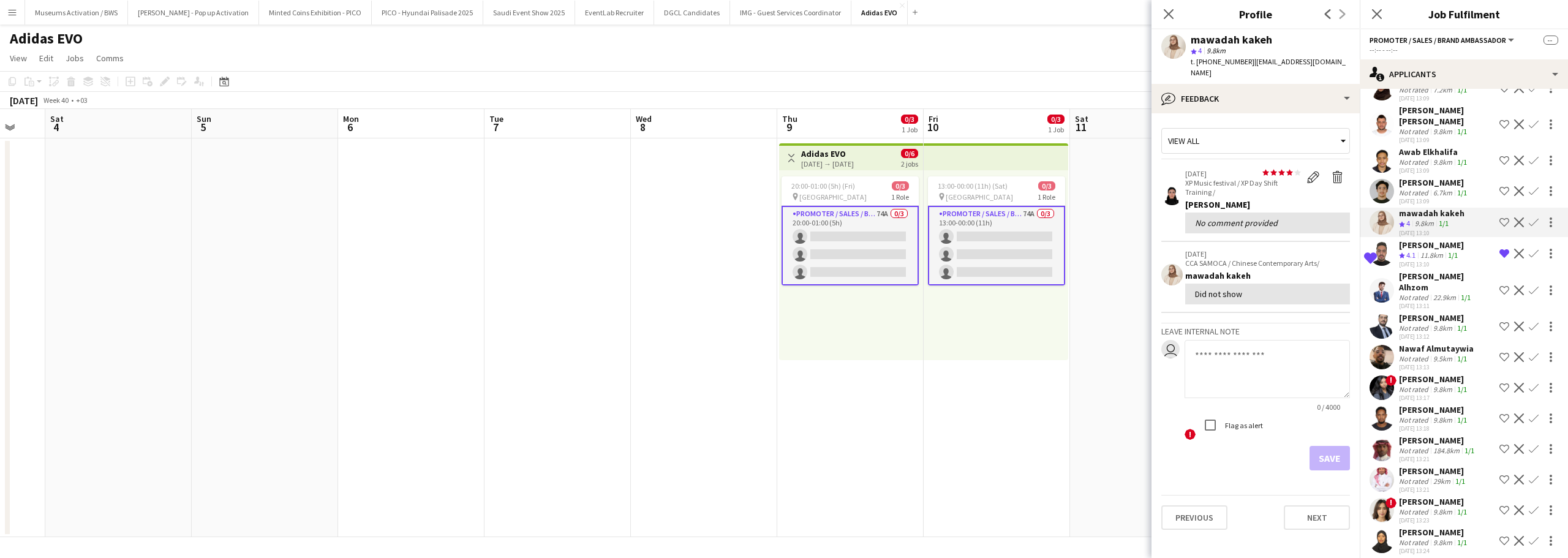
click at [1285, 186] on div "star star star star star star star star star star 27-05-2025 XP Music festival …" at bounding box center [1268, 201] width 165 height 64
drag, startPoint x: 1285, startPoint y: 186, endPoint x: 1282, endPoint y: 172, distance: 14.3
click at [1282, 172] on div "star star star star star star star star star star 27-05-2025 XP Music festival …" at bounding box center [1268, 201] width 165 height 64
click at [1282, 178] on p "XP Music festival / XP Day Shift Training /" at bounding box center [1243, 187] width 116 height 18
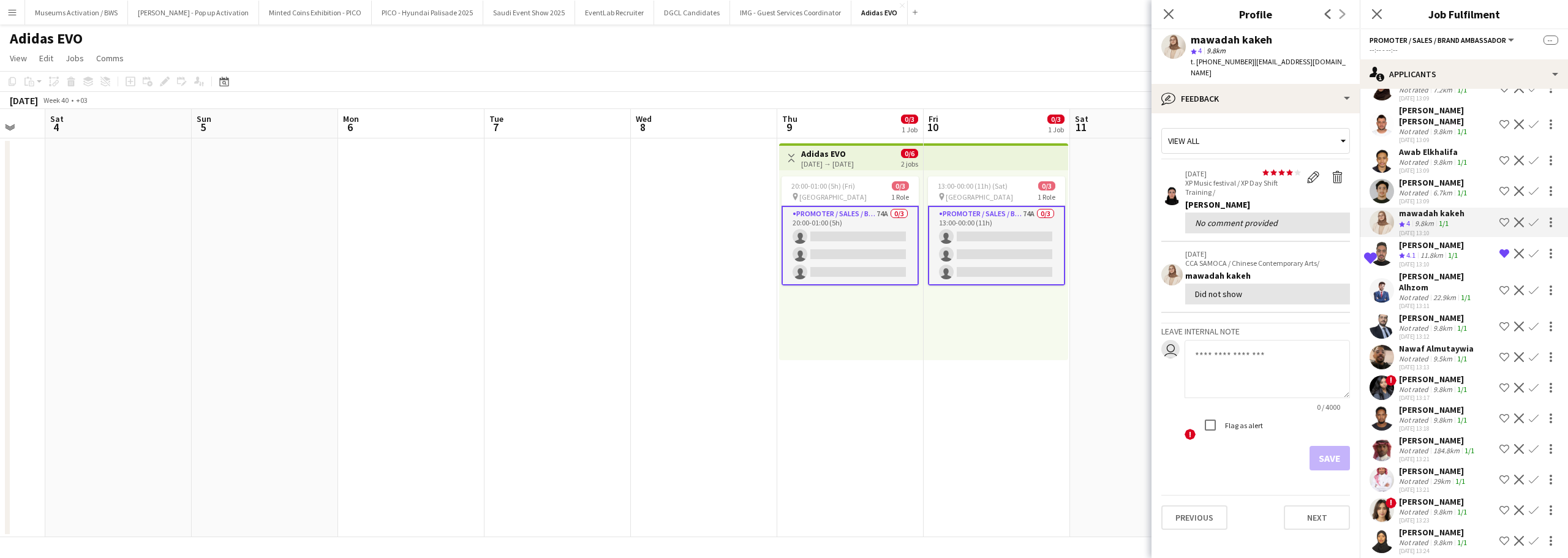
click at [1281, 288] on div "Did not show" at bounding box center [1268, 294] width 145 height 11
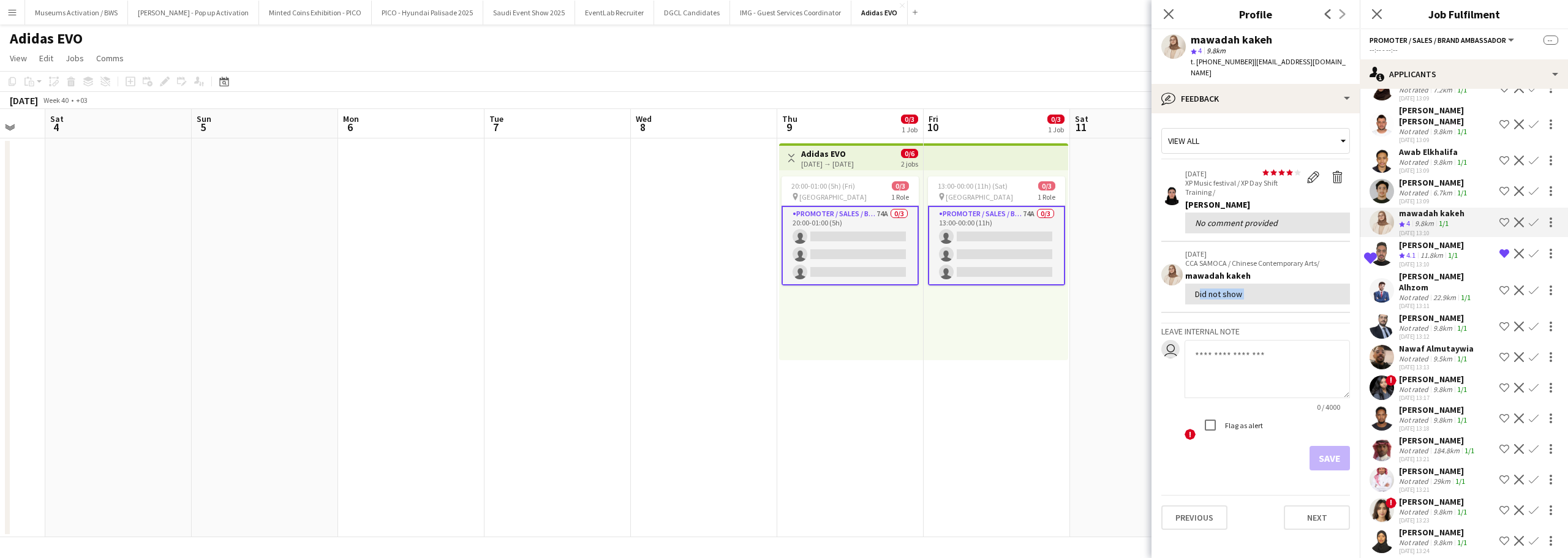
click at [1281, 288] on div "Did not show" at bounding box center [1268, 294] width 145 height 11
drag, startPoint x: 1281, startPoint y: 278, endPoint x: 1282, endPoint y: 245, distance: 33.0
click at [1282, 249] on div "18-12-2024 CCA SAMOCA / Chinese Contemporary Arts/ mawadah kakeh Did not show" at bounding box center [1268, 277] width 165 height 55
click at [1282, 249] on p "18-12-2024" at bounding box center [1268, 254] width 165 height 9
click at [1311, 249] on p "18-12-2024" at bounding box center [1268, 254] width 165 height 9
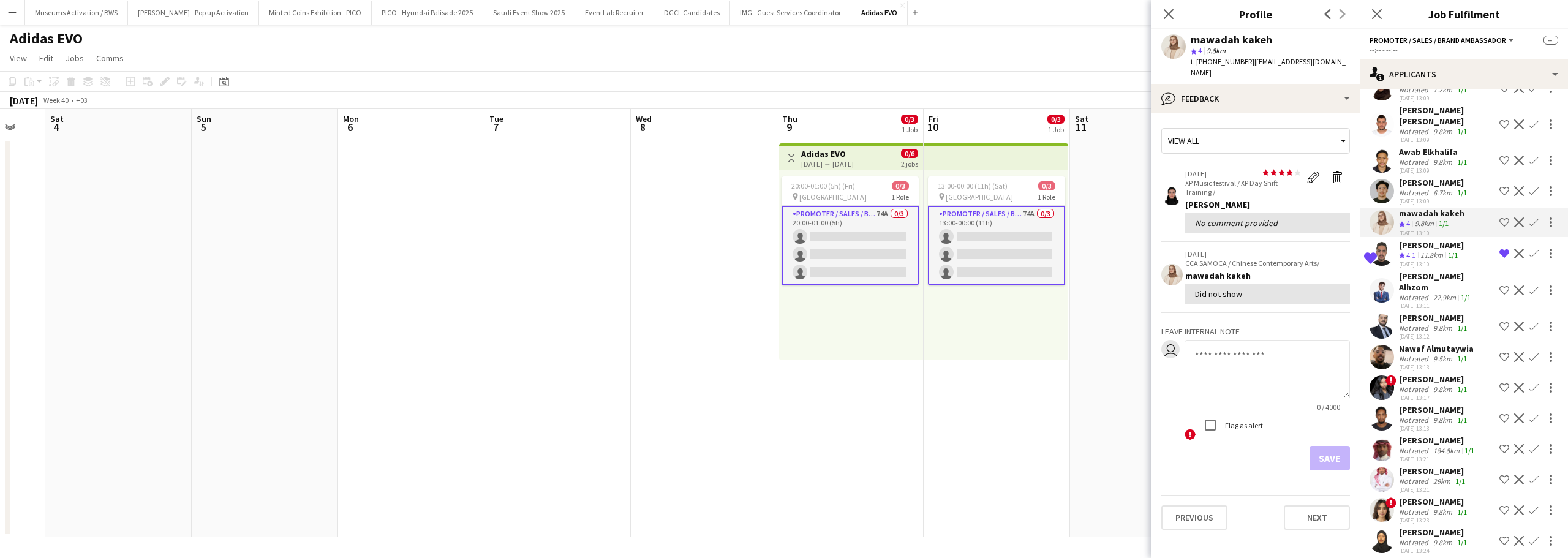
click at [1311, 249] on p "18-12-2024" at bounding box center [1268, 254] width 165 height 9
drag, startPoint x: 1311, startPoint y: 242, endPoint x: 1319, endPoint y: 288, distance: 46.7
click at [1319, 288] on div "18-12-2024 CCA SAMOCA / Chinese Contemporary Arts/ mawadah kakeh Did not show" at bounding box center [1268, 277] width 165 height 55
click at [1319, 288] on div "Did not show" at bounding box center [1268, 294] width 145 height 11
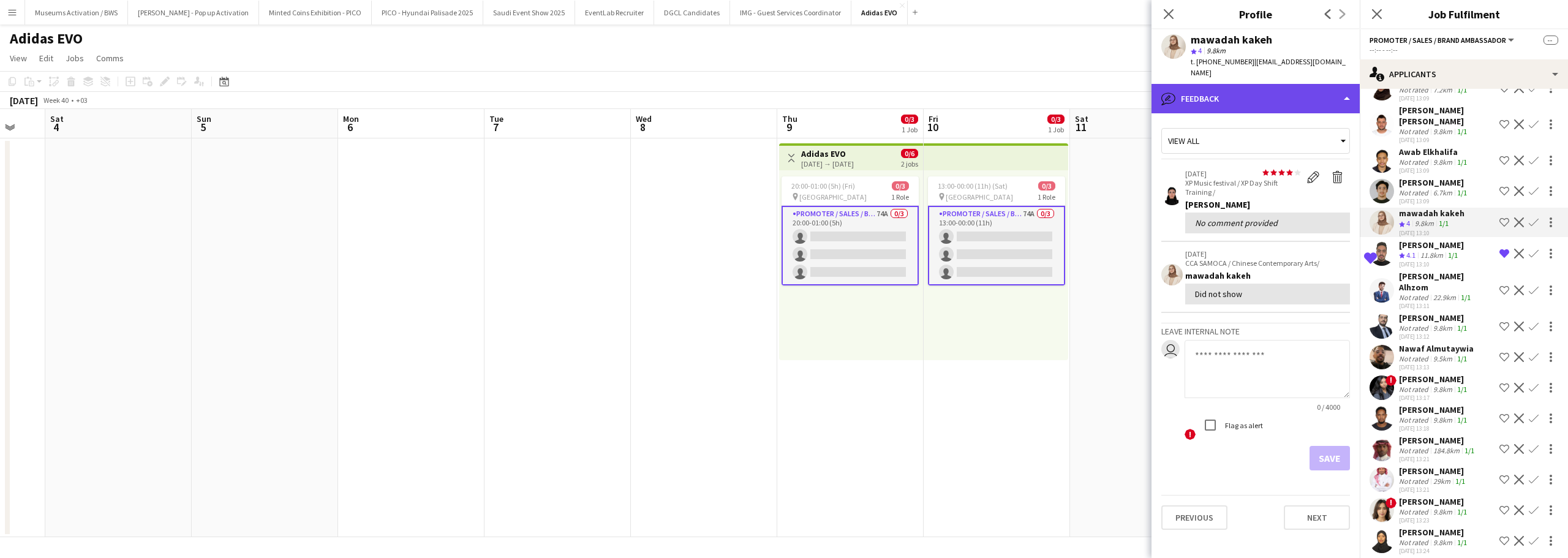
click at [1311, 98] on div "bubble-pencil Feedback" at bounding box center [1256, 98] width 208 height 29
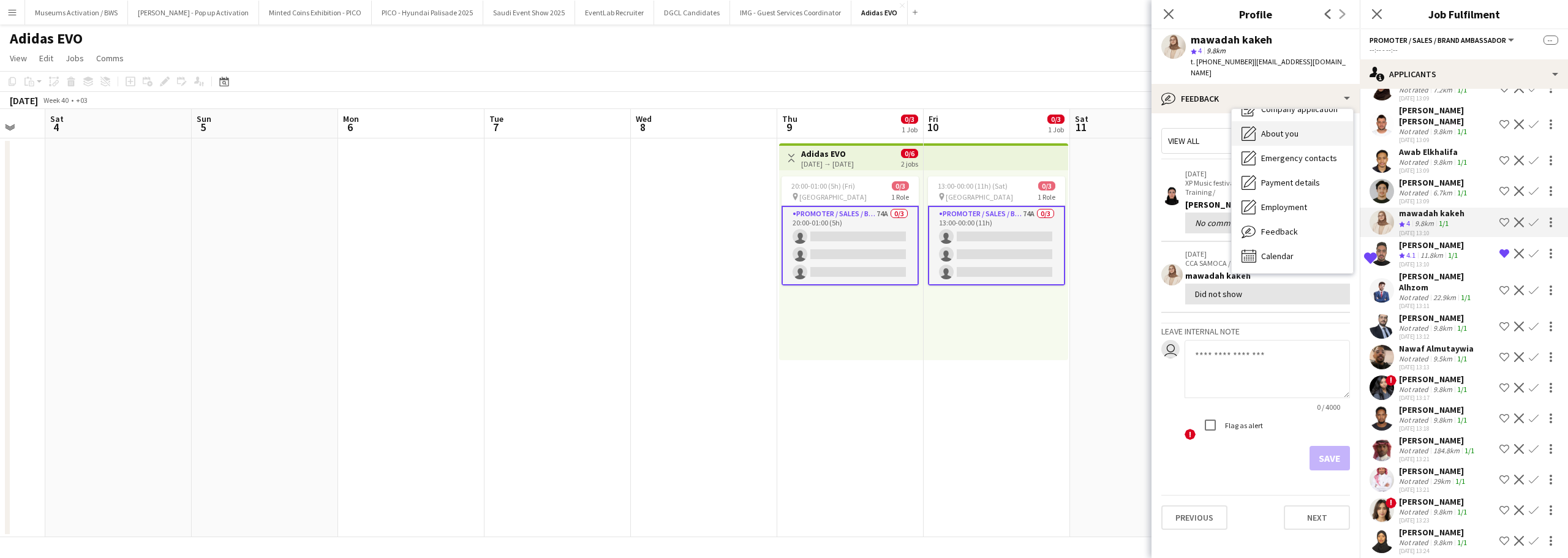
click at [1311, 127] on div "About you About you" at bounding box center [1292, 133] width 121 height 25
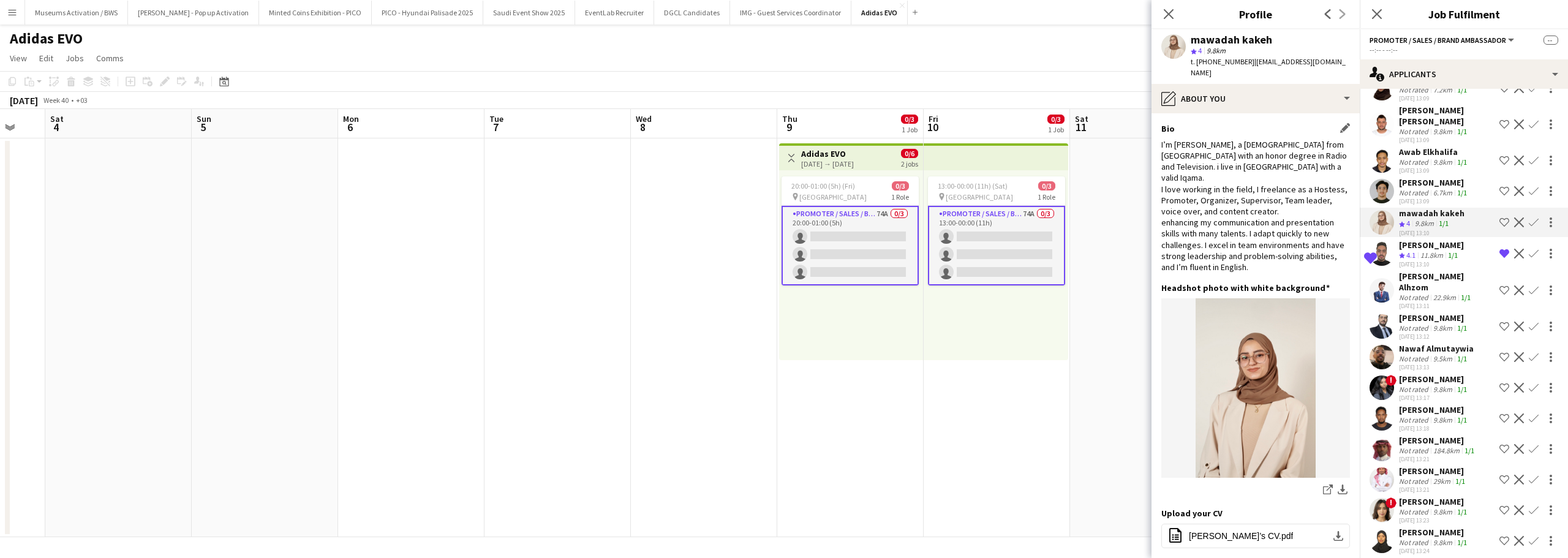
click at [1306, 234] on div "I’m Mawadah, a 23-year-old from Syria with an honor degree in Radio and Televis…" at bounding box center [1255, 205] width 189 height 133
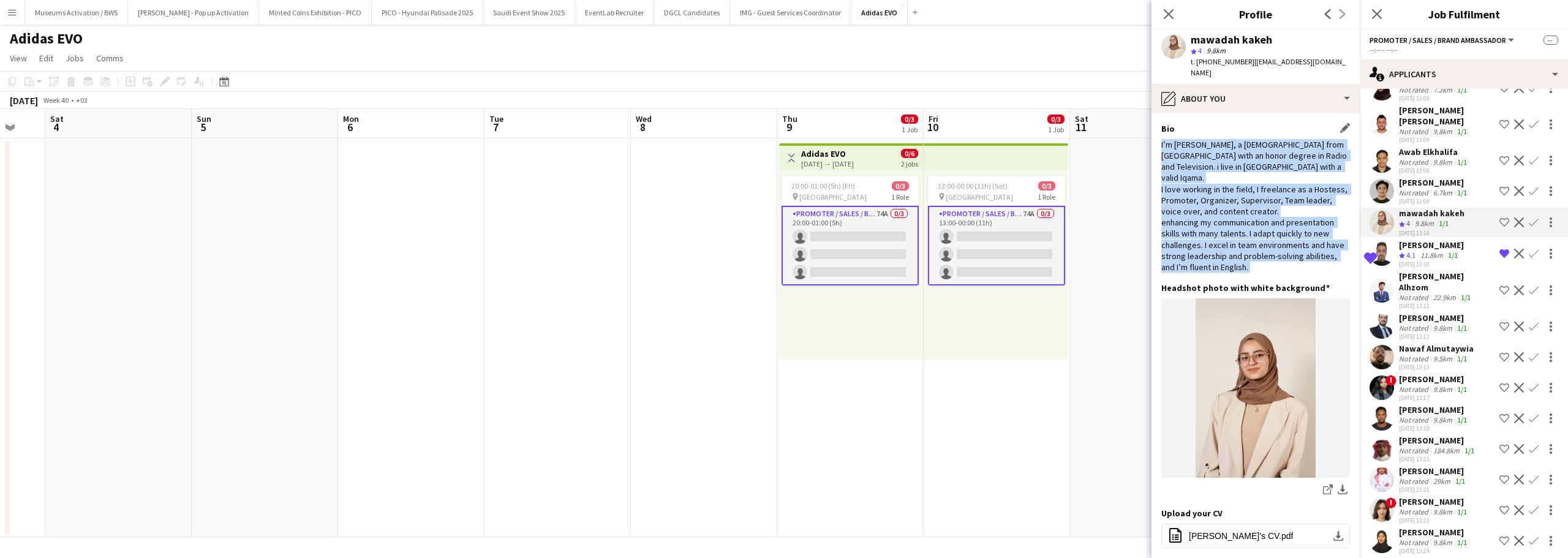
drag, startPoint x: 1306, startPoint y: 234, endPoint x: 1305, endPoint y: 144, distance: 90.0
click at [1305, 144] on div "I’m Mawadah, a 23-year-old from Syria with an honor degree in Radio and Televis…" at bounding box center [1255, 205] width 189 height 133
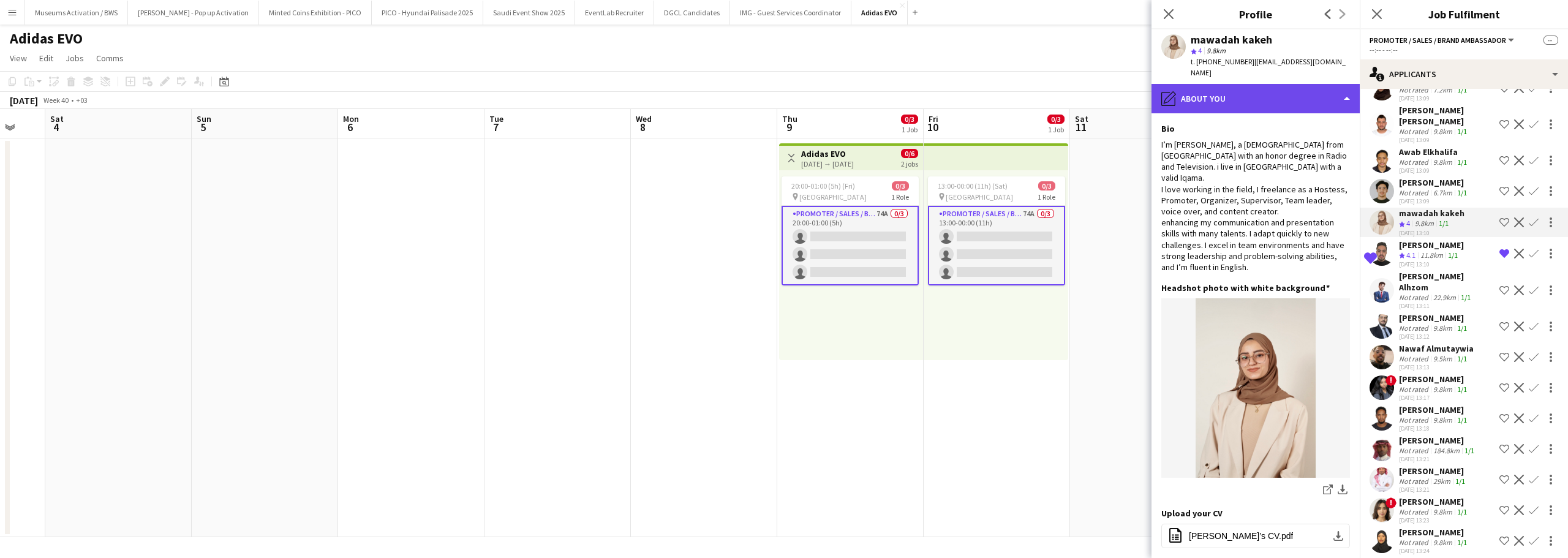
click at [1247, 84] on div "pencil4 About you" at bounding box center [1256, 98] width 208 height 29
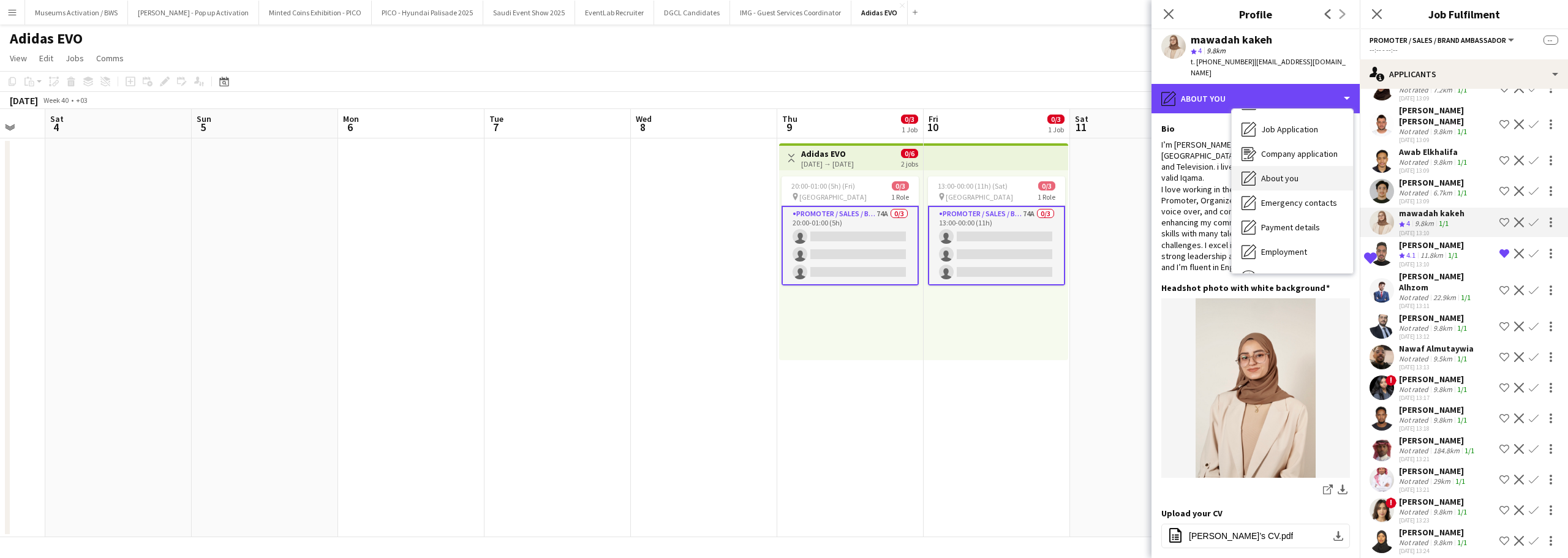
scroll to position [5, 0]
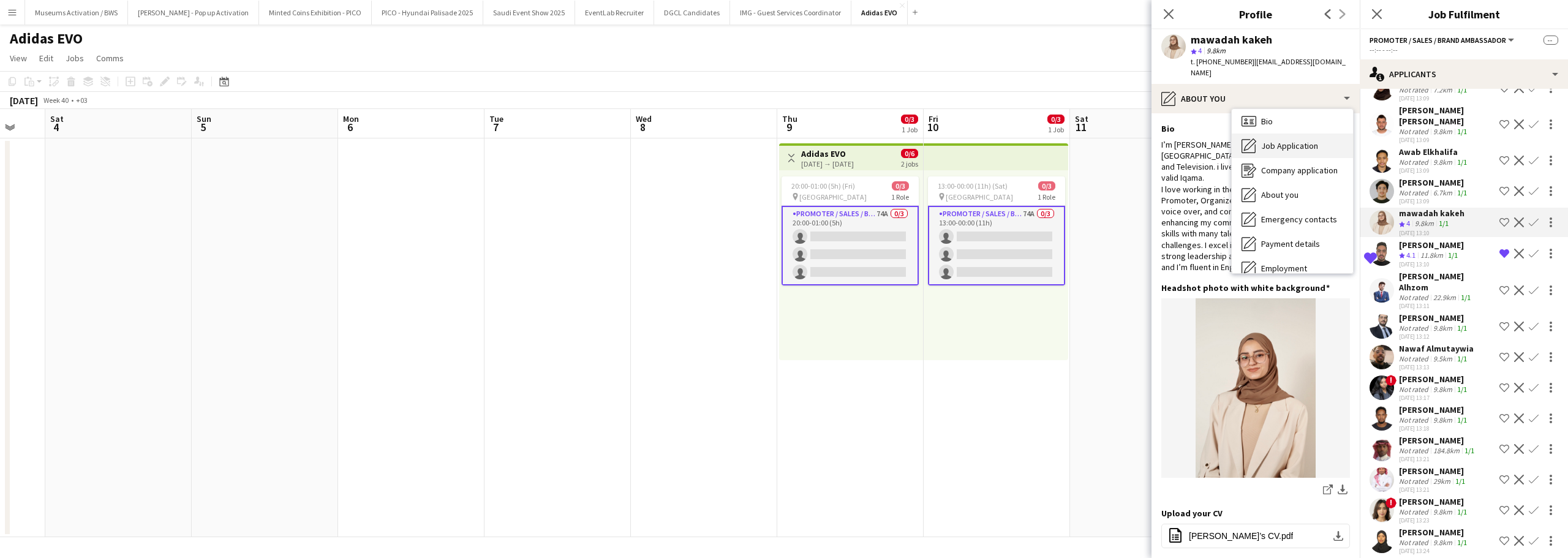
click at [1267, 140] on span "Job Application" at bounding box center [1290, 145] width 57 height 11
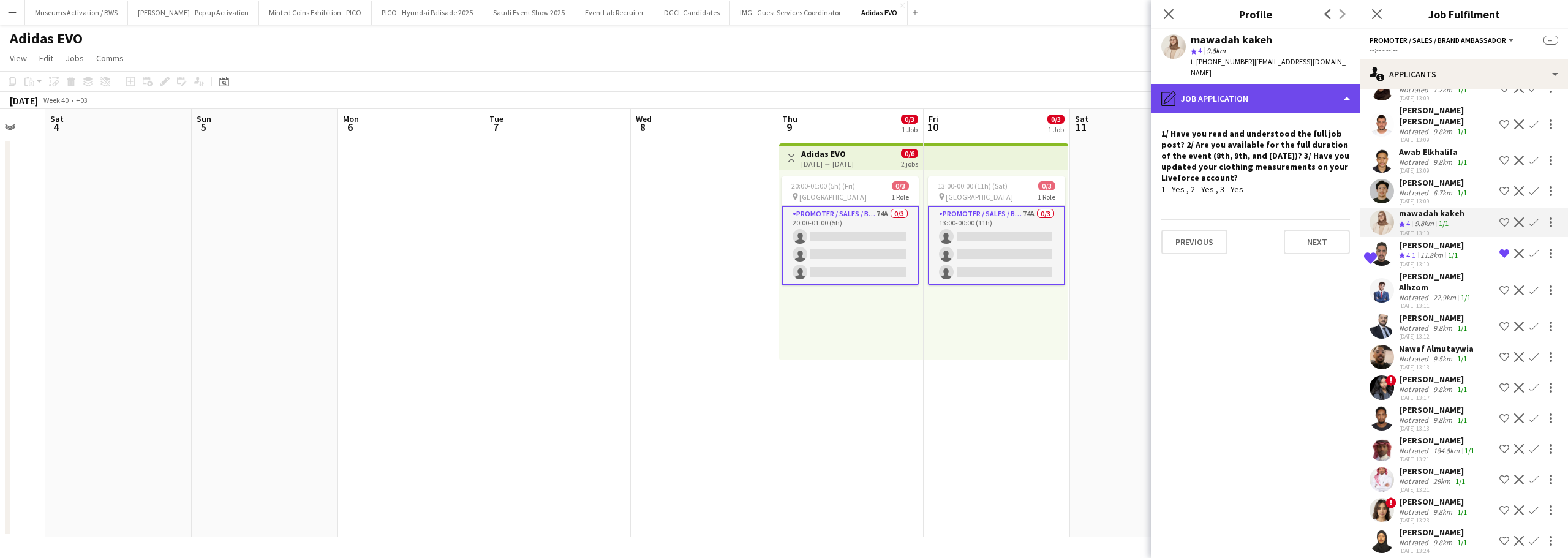
click at [1268, 93] on div "pencil4 Job Application" at bounding box center [1256, 98] width 208 height 29
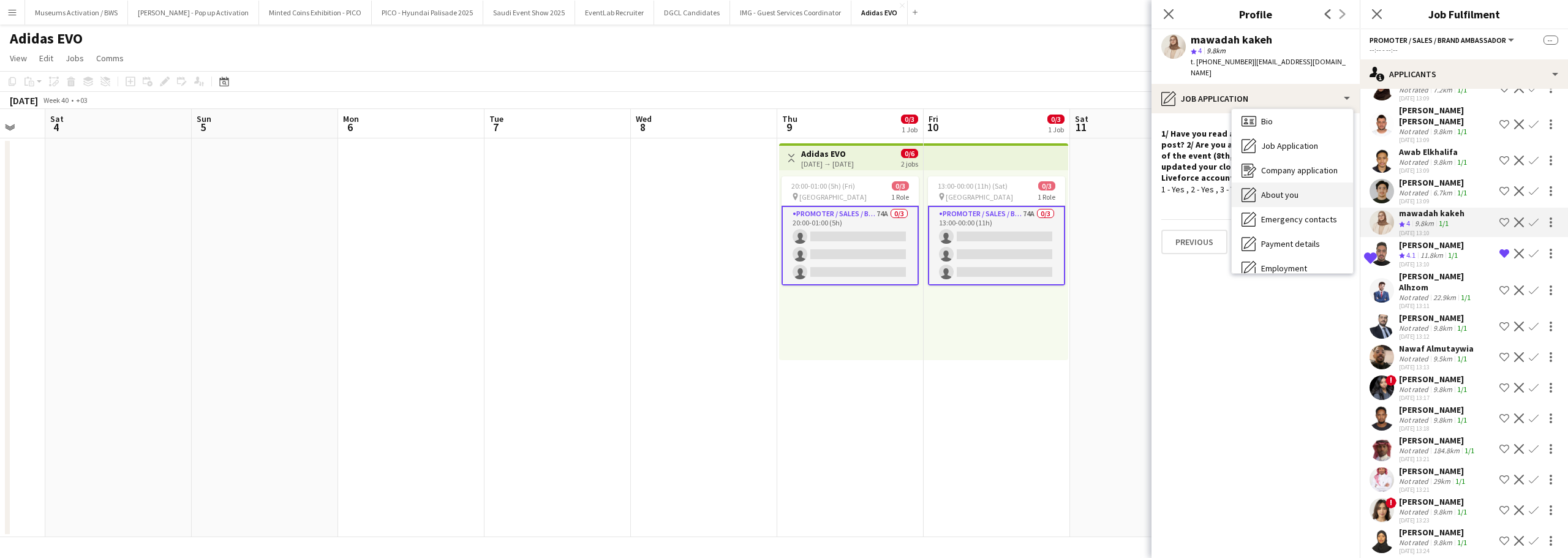
click at [1268, 182] on div "About you About you" at bounding box center [1292, 194] width 121 height 25
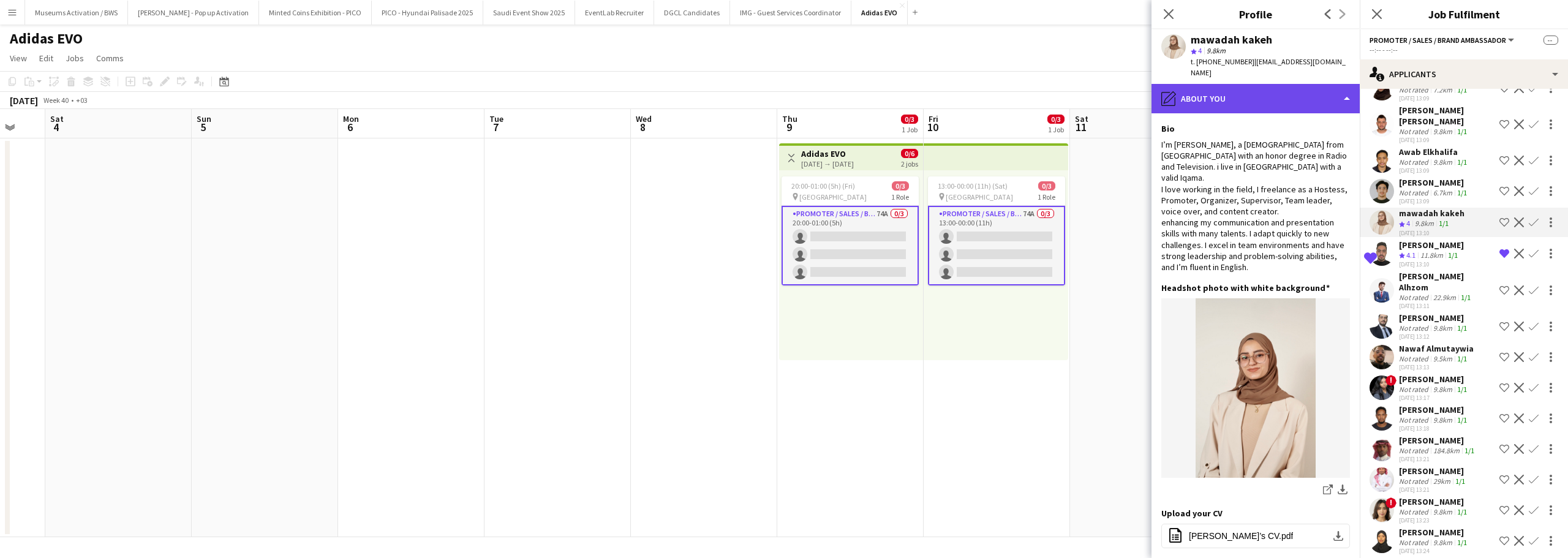
click at [1258, 85] on div "pencil4 About you" at bounding box center [1256, 98] width 208 height 29
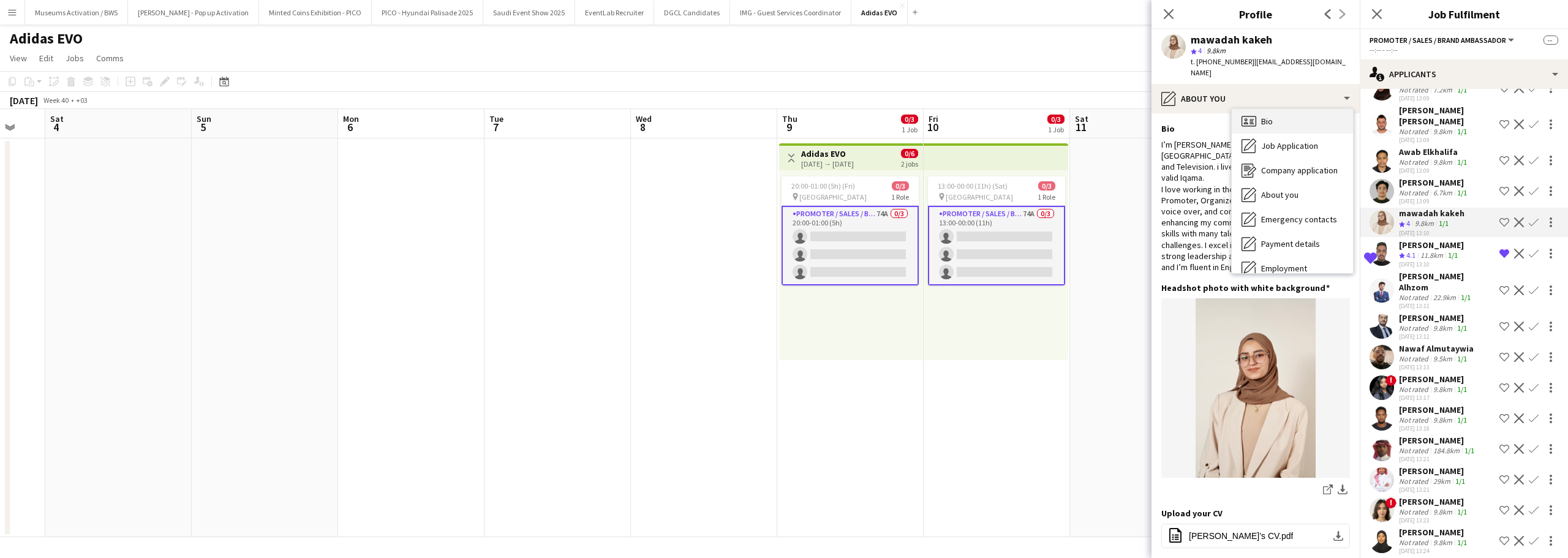
click at [1271, 116] on span "Bio" at bounding box center [1267, 121] width 12 height 11
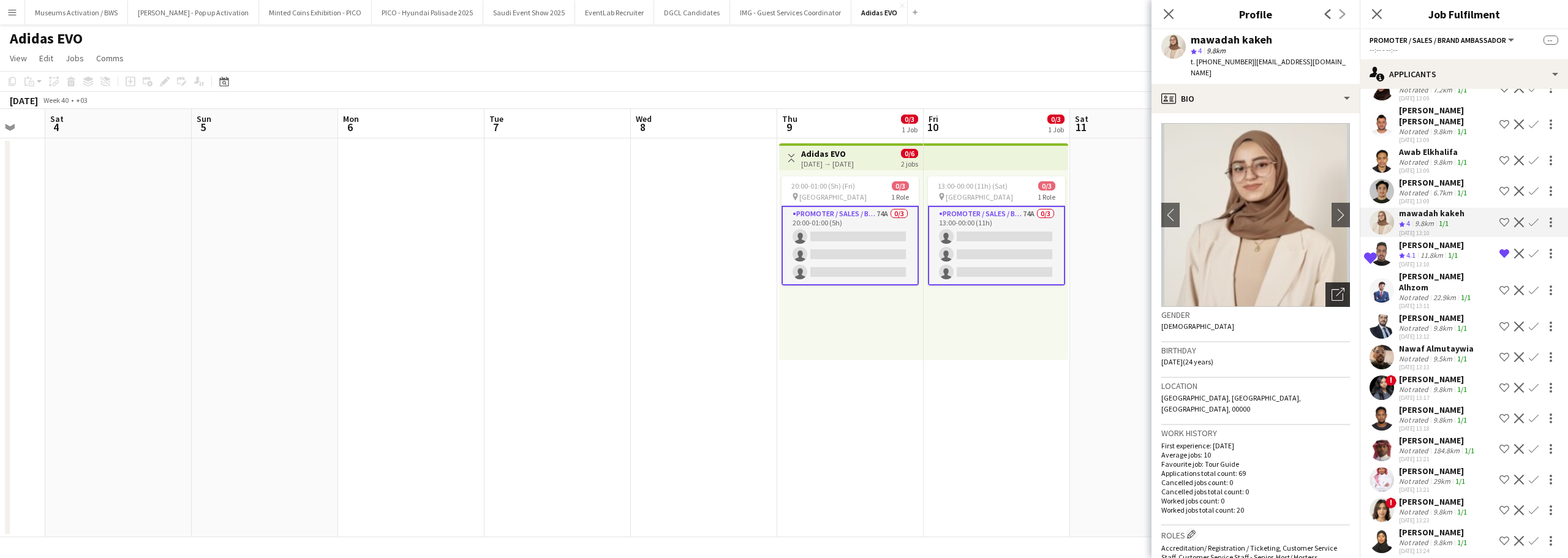
click at [1332, 288] on icon "Open photos pop-in" at bounding box center [1338, 294] width 13 height 13
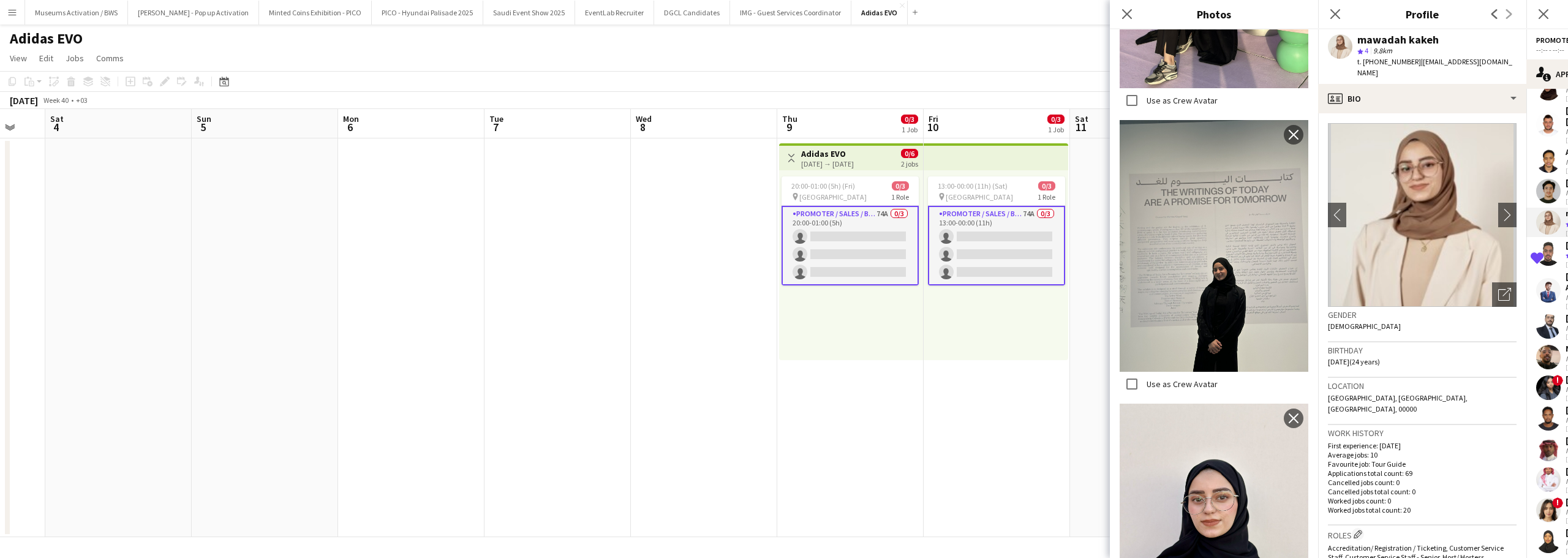
scroll to position [3674, 0]
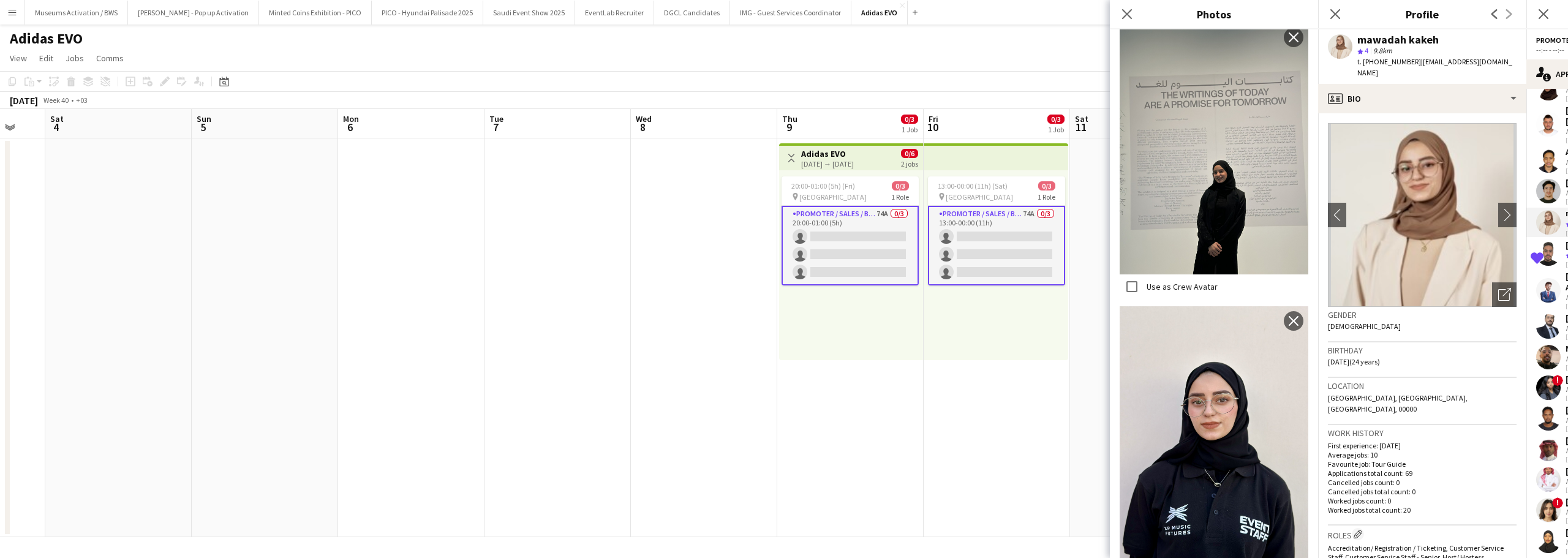
click at [1347, 428] on h3 "Work history" at bounding box center [1422, 433] width 189 height 11
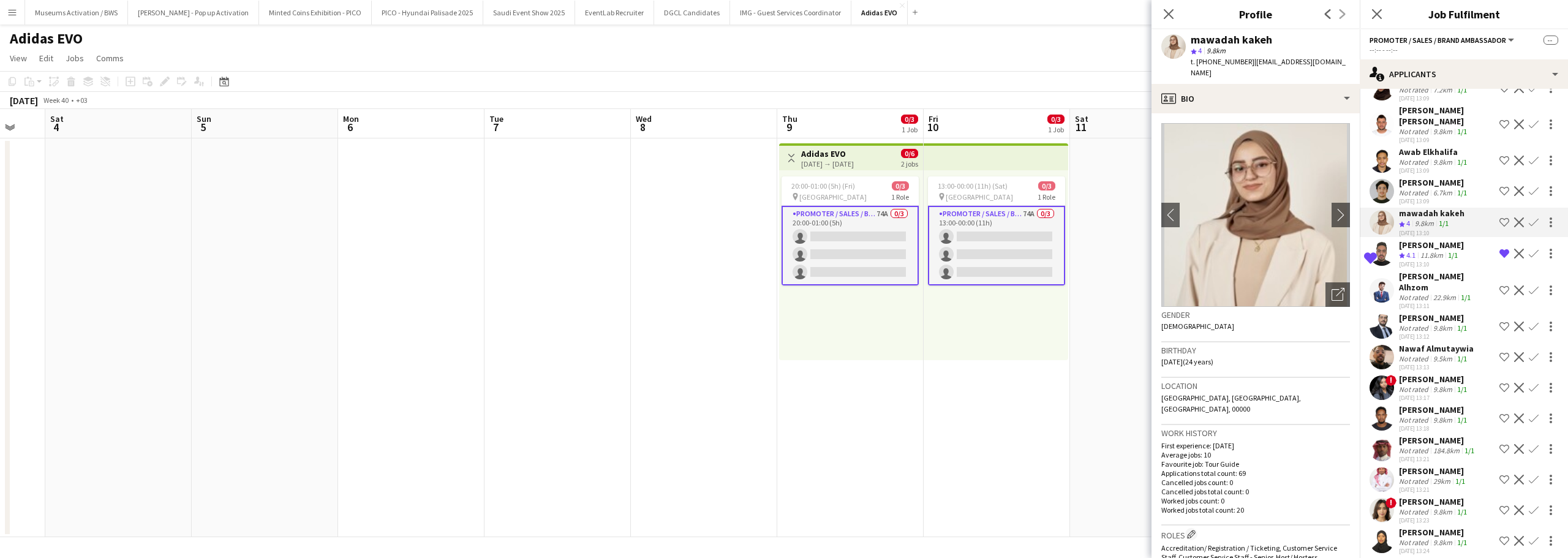
scroll to position [1919, 0]
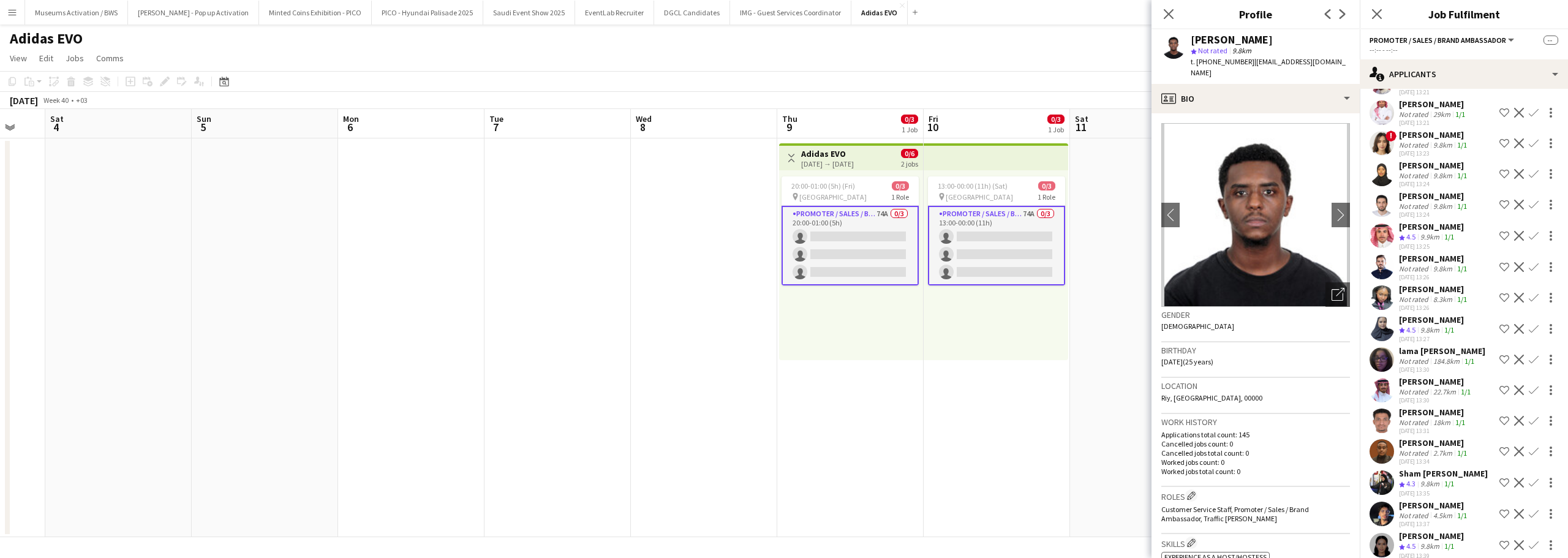
click at [1414, 541] on span "4.5" at bounding box center [1411, 546] width 9 height 9
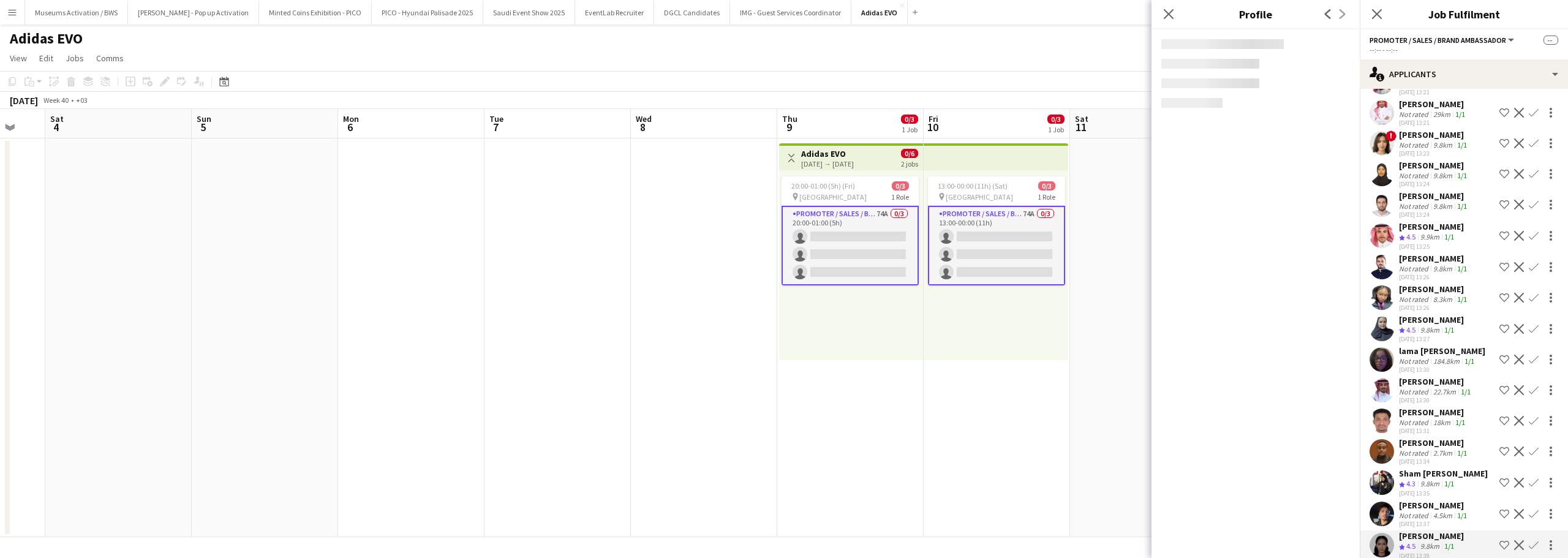
click at [1416, 511] on div "Not rated" at bounding box center [1415, 515] width 32 height 9
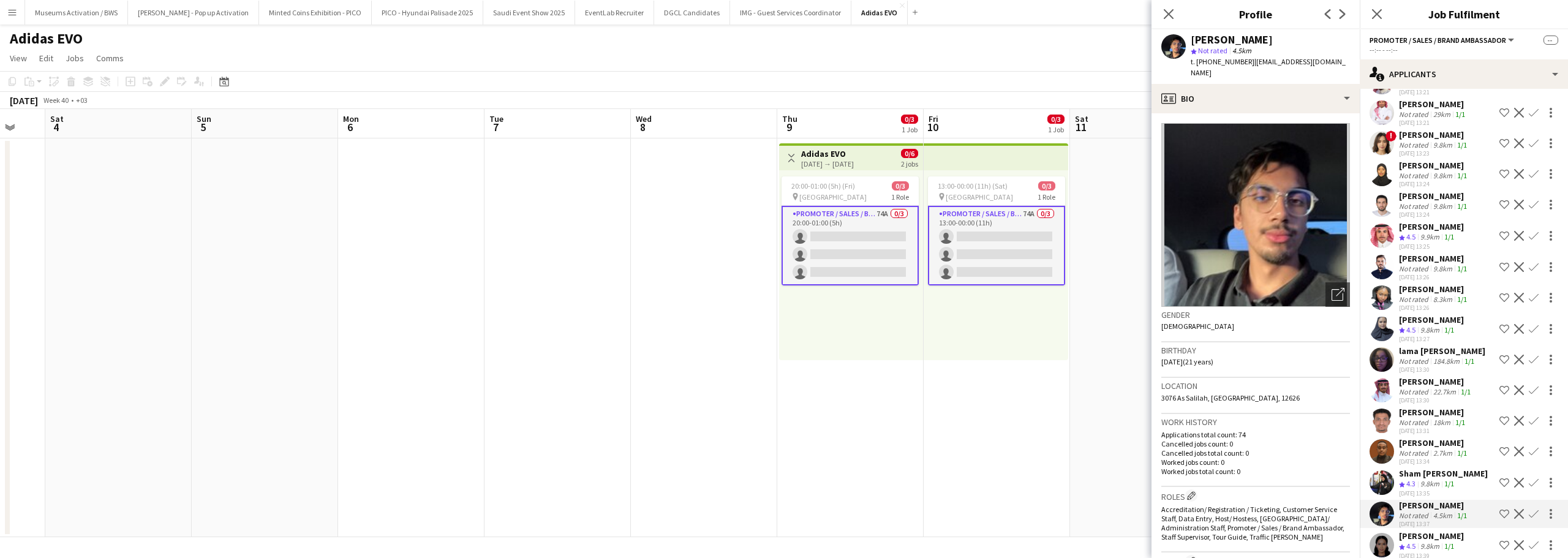
click at [1411, 479] on span "4.3" at bounding box center [1411, 483] width 9 height 9
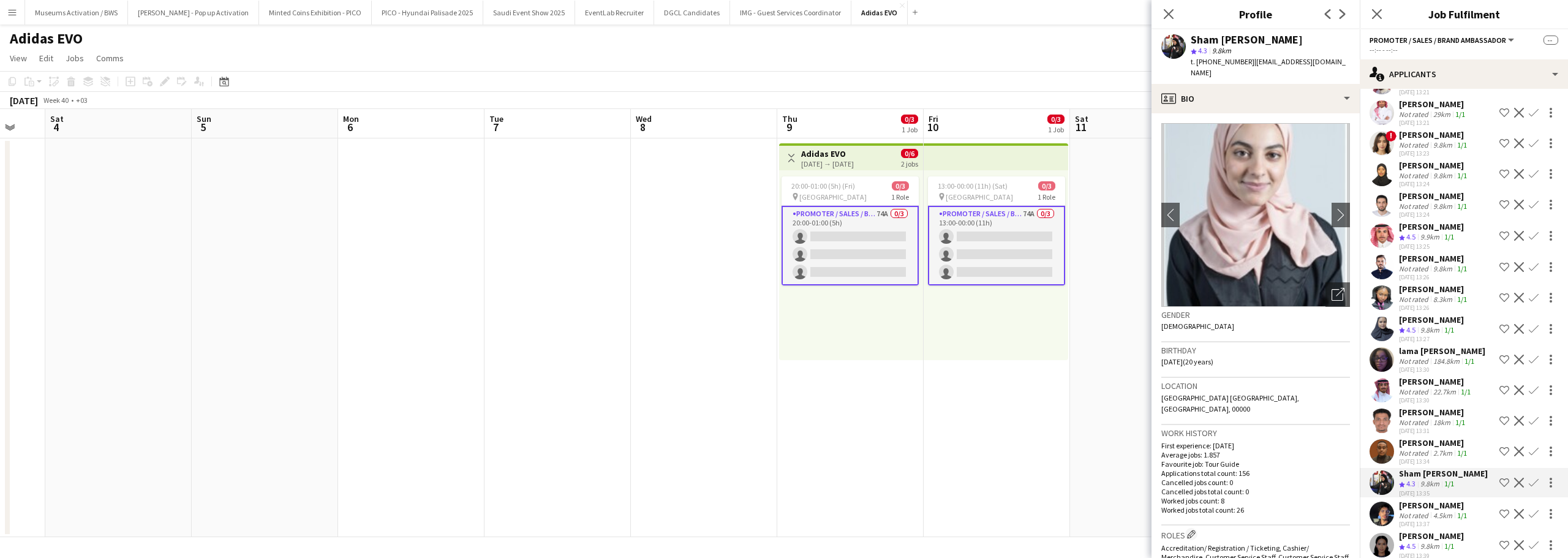
click at [1386, 316] on app-user-avatar at bounding box center [1382, 329] width 25 height 25
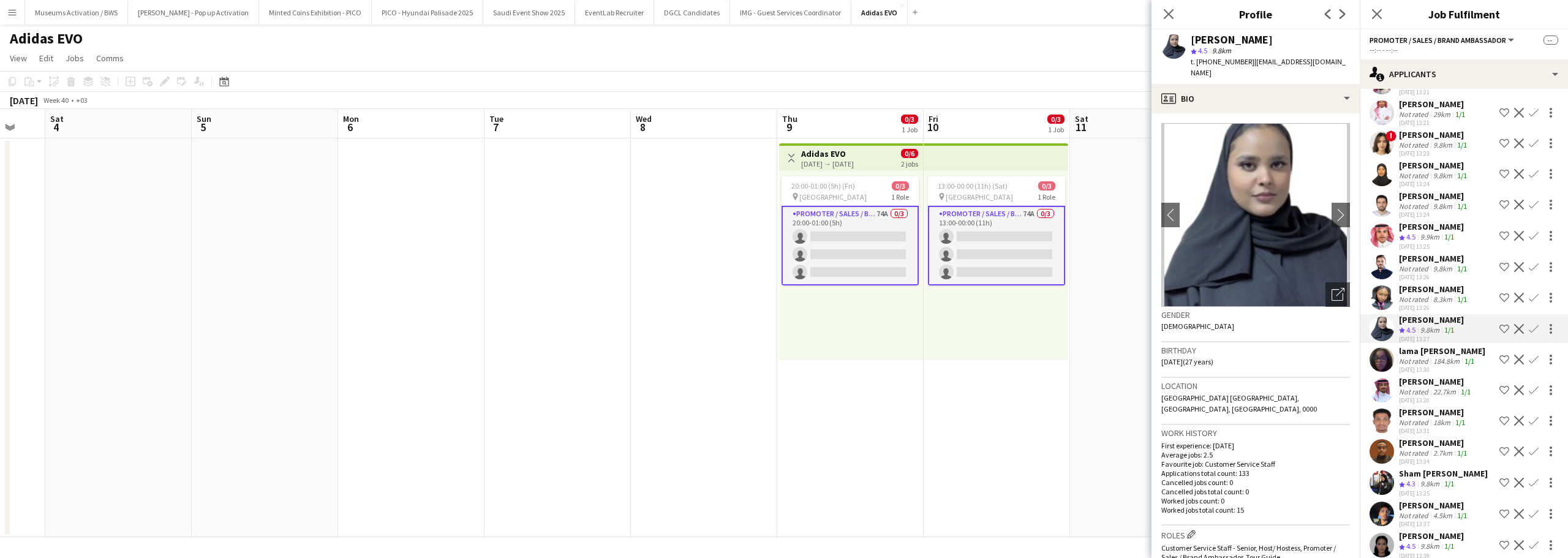
click at [1386, 286] on app-user-avatar at bounding box center [1382, 298] width 25 height 25
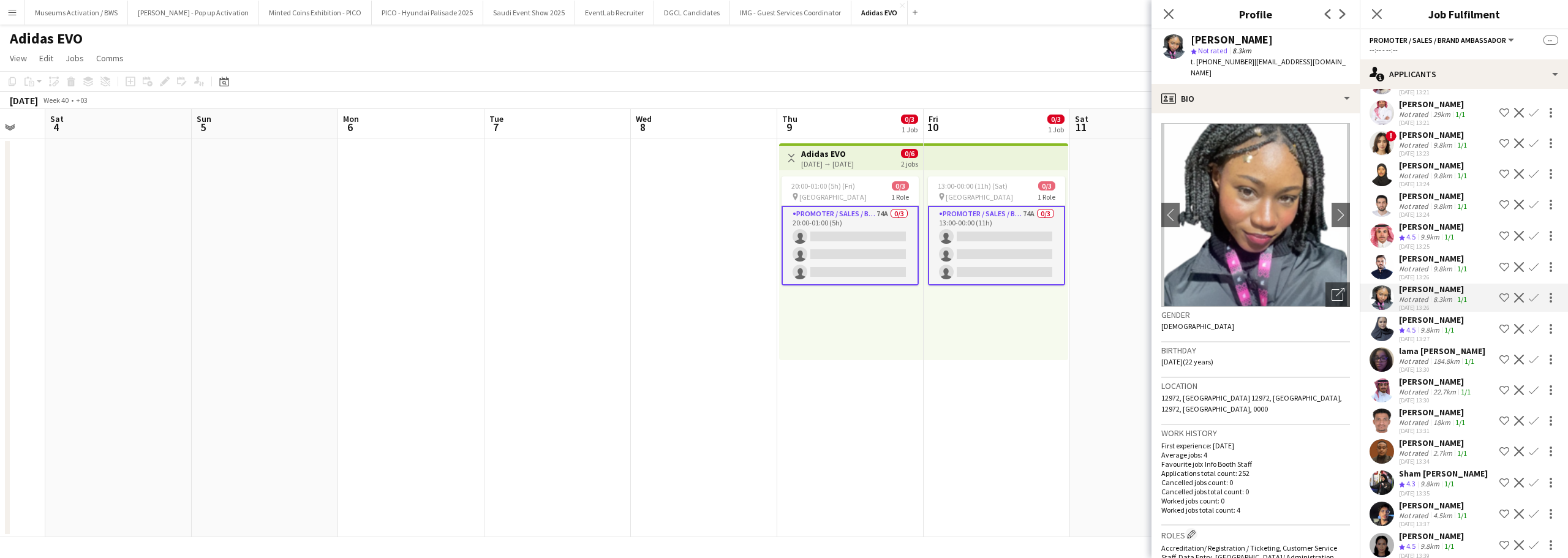
click at [1386, 255] on app-user-avatar at bounding box center [1382, 267] width 25 height 25
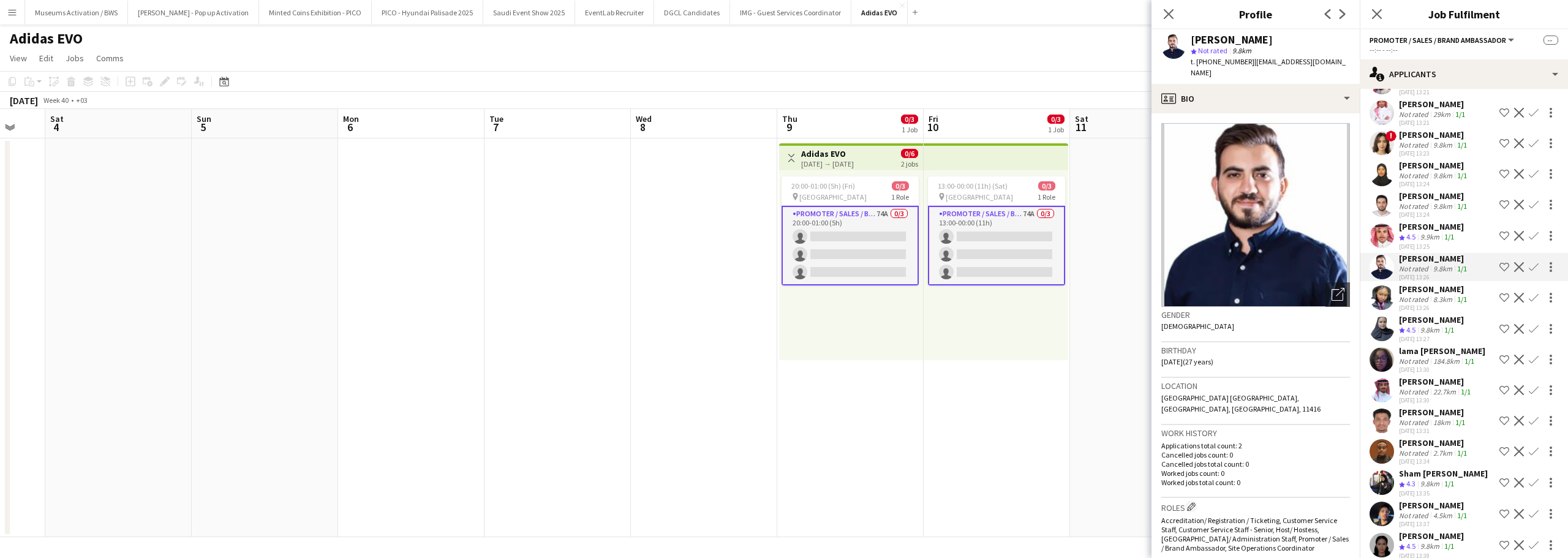
click at [1386, 224] on app-user-avatar at bounding box center [1382, 236] width 25 height 25
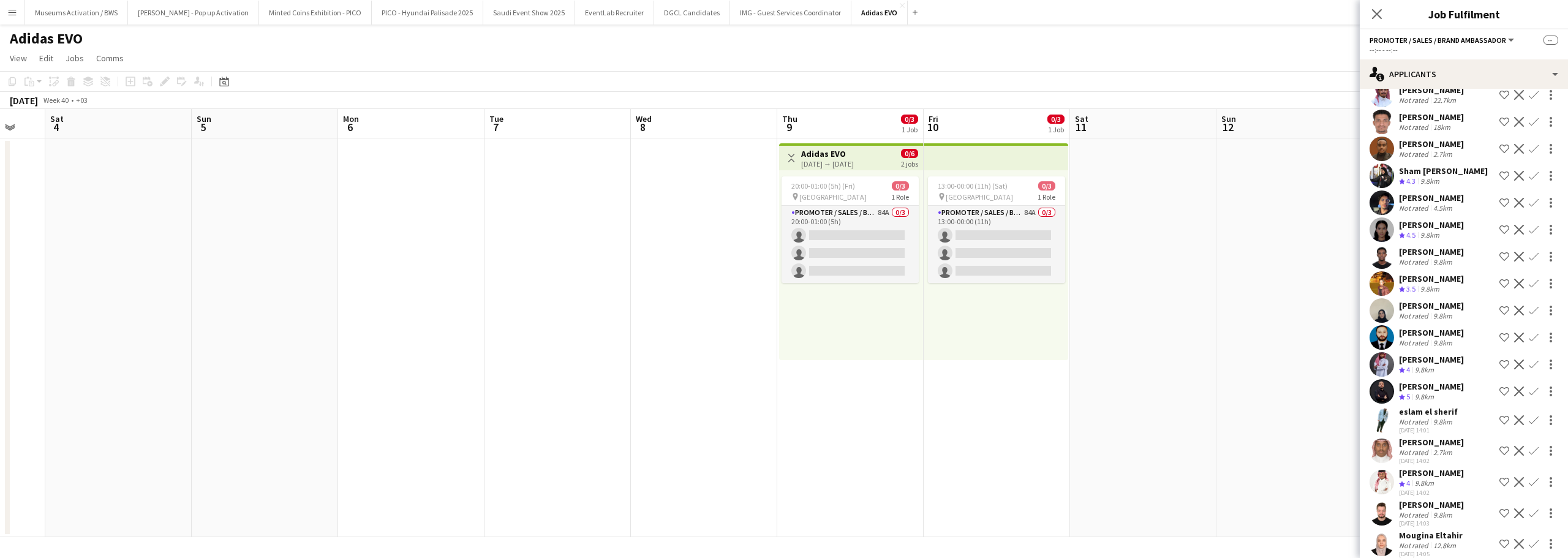
scroll to position [0, 0]
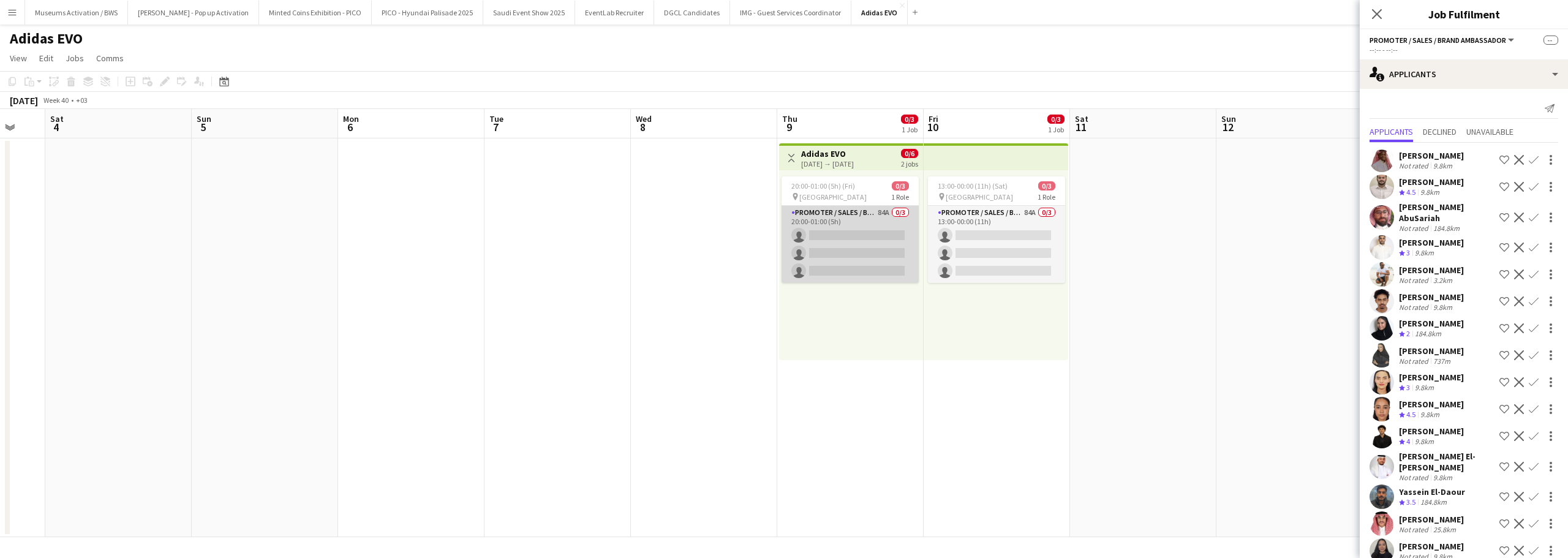
click at [847, 255] on app-card-role "Promoter / Sales / Brand Ambassador 84A 0/3 20:00-01:00 (5h) single-neutral-act…" at bounding box center [850, 244] width 137 height 77
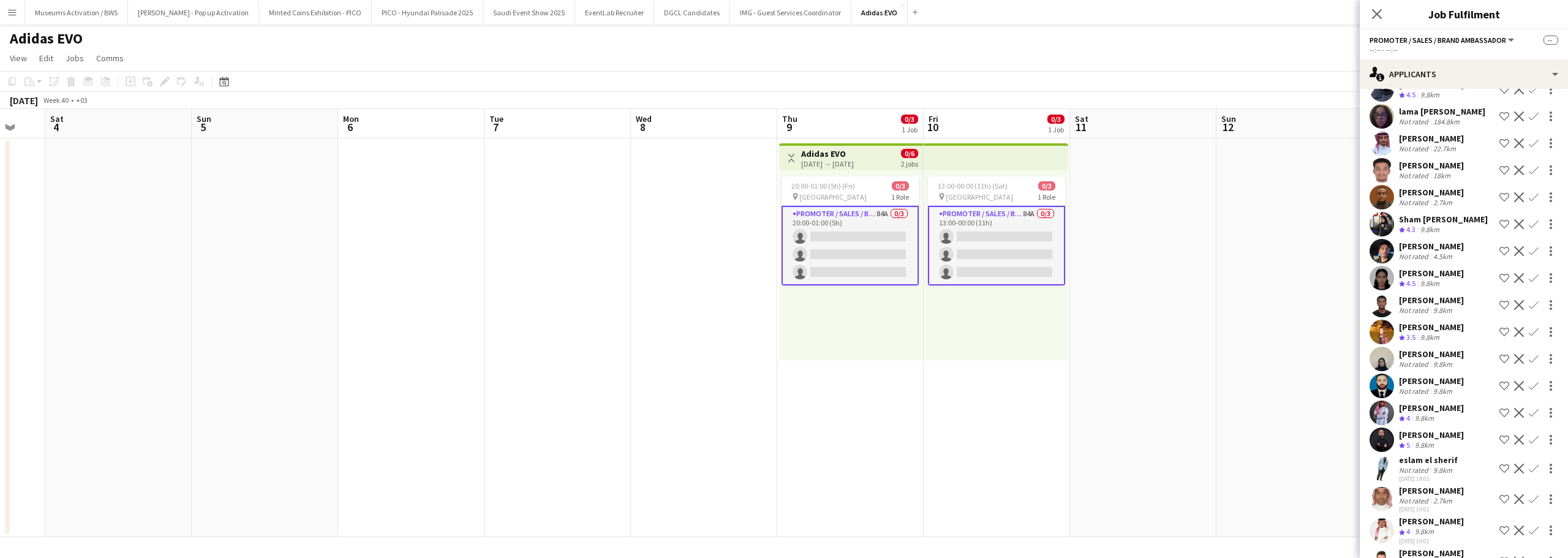
scroll to position [1903, 0]
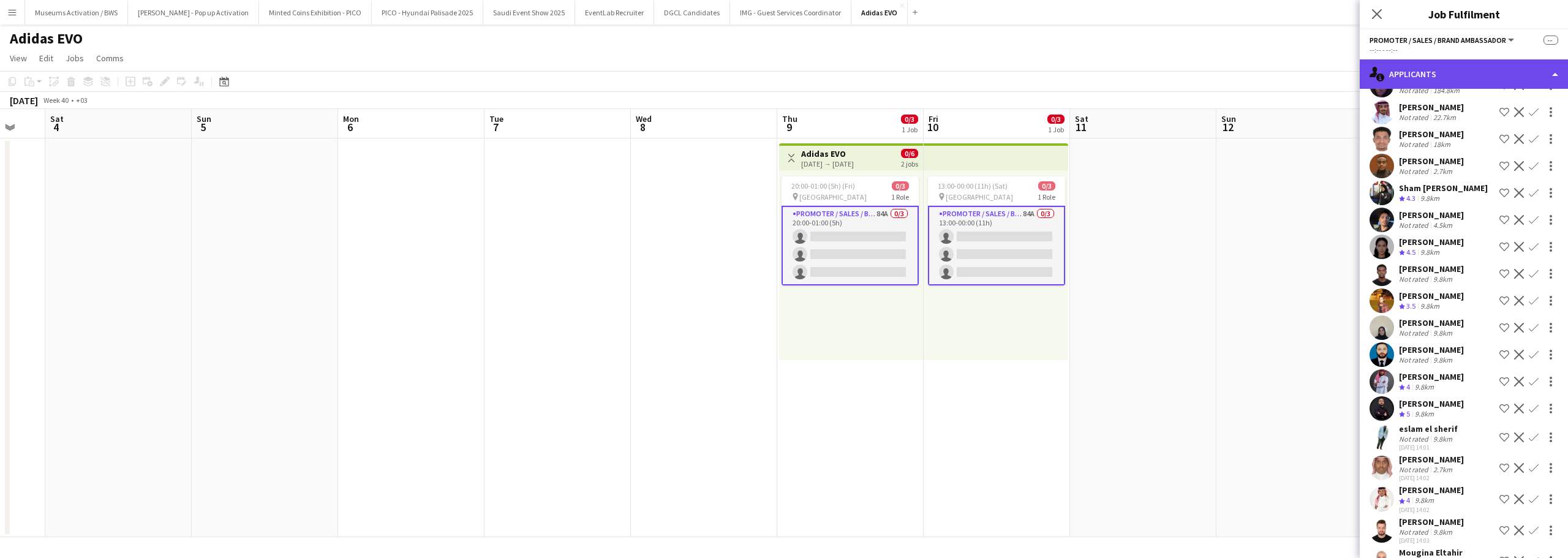
click at [1449, 76] on div "single-neutral-actions-information Applicants" at bounding box center [1464, 74] width 208 height 29
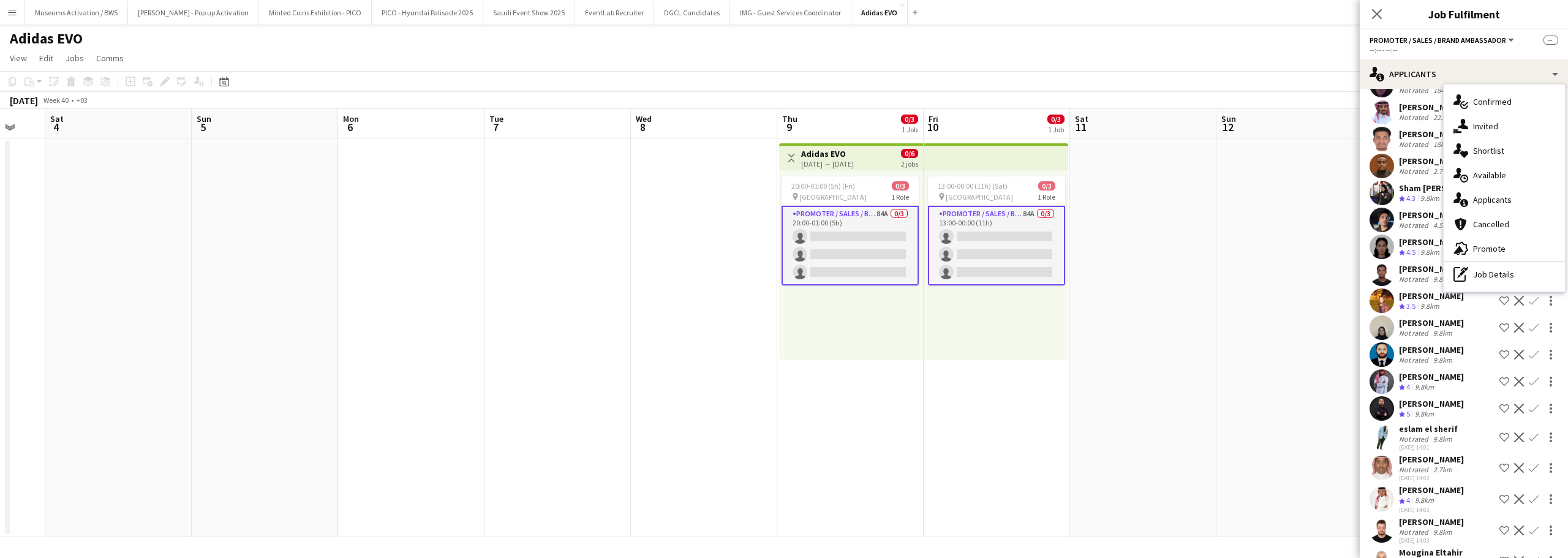
click at [1179, 219] on app-date-cell at bounding box center [1143, 337] width 147 height 398
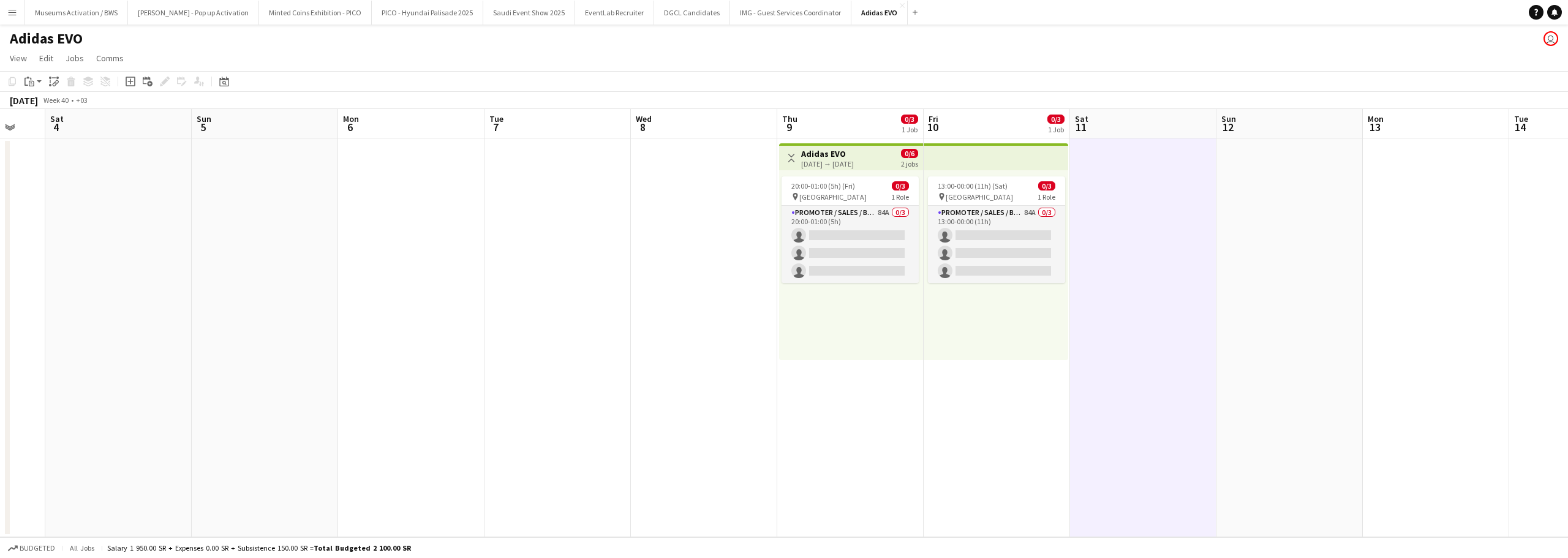
click at [651, 206] on app-date-cell at bounding box center [704, 337] width 147 height 398
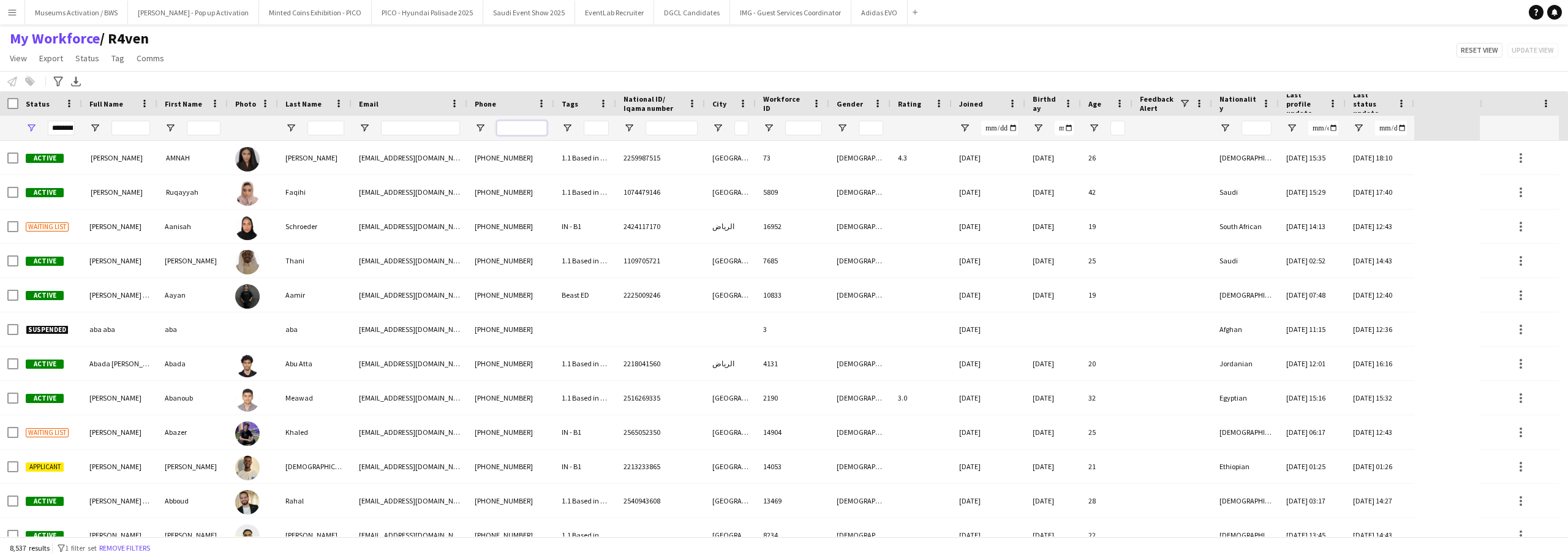
click at [505, 133] on input "Phone Filter Input" at bounding box center [522, 128] width 50 height 15
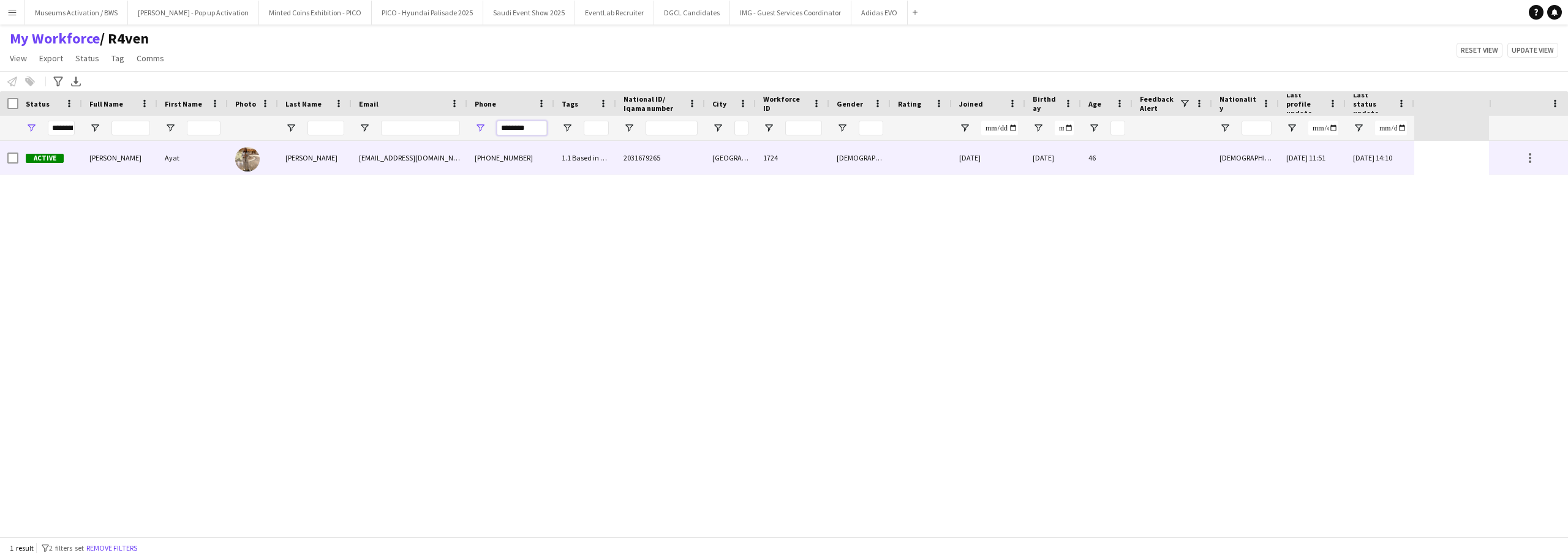
type input "********"
click at [500, 154] on div "+966507288387" at bounding box center [510, 157] width 87 height 34
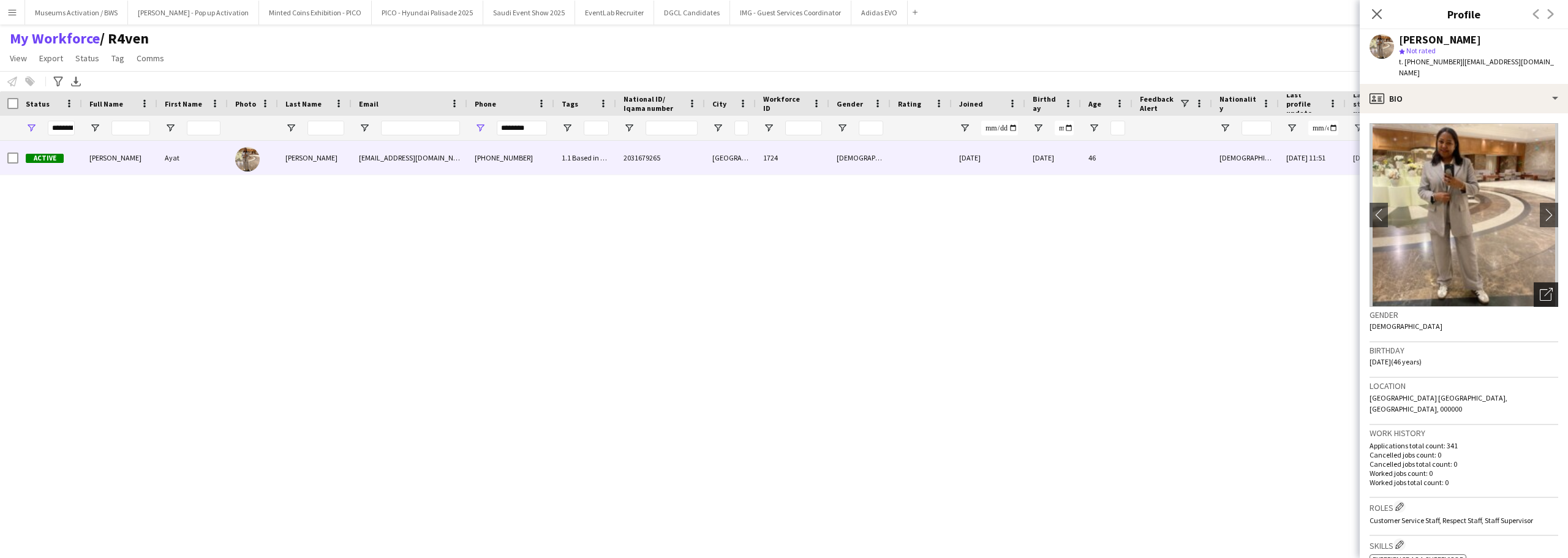
click at [1534, 286] on div "Open photos pop-in" at bounding box center [1546, 294] width 25 height 25
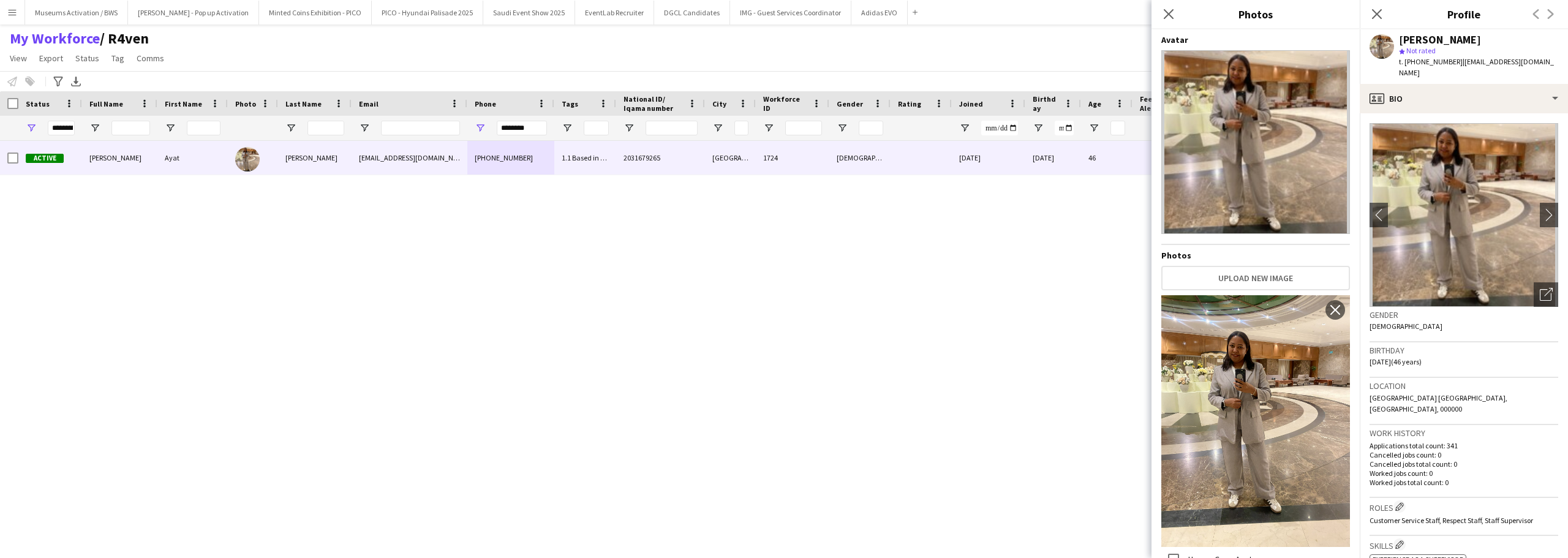
click at [1382, 4] on div "Close pop-in" at bounding box center [1377, 14] width 34 height 28
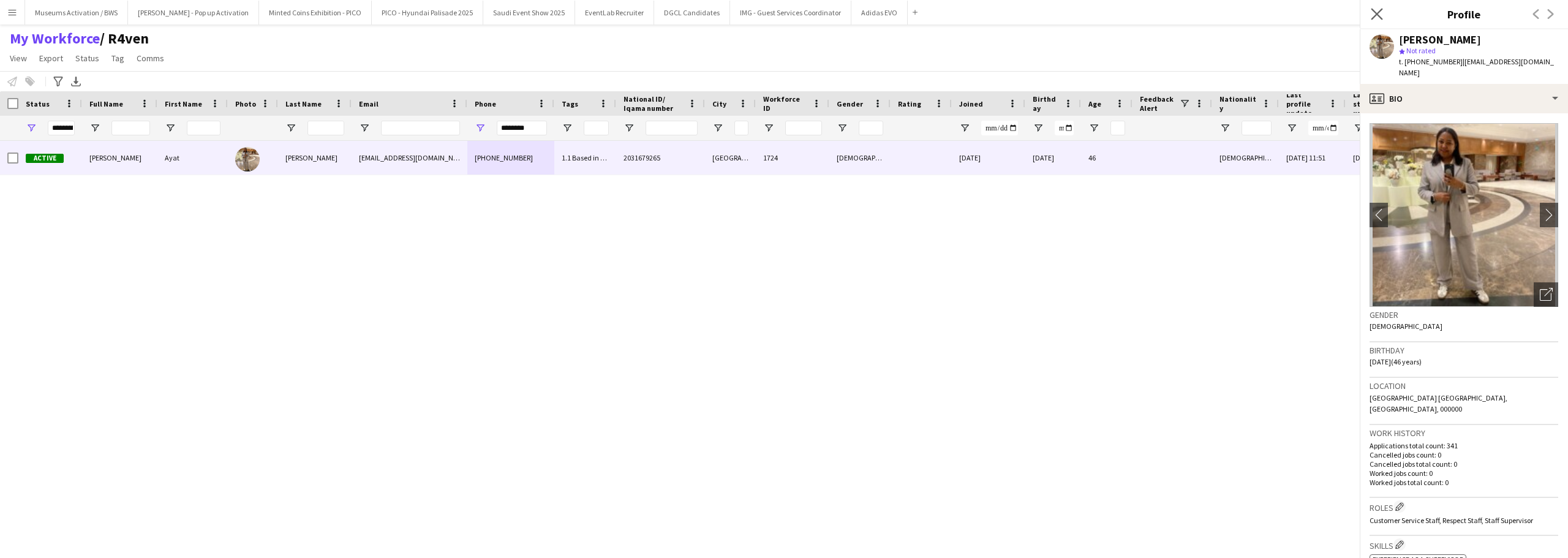
click at [1382, 9] on icon at bounding box center [1377, 14] width 12 height 12
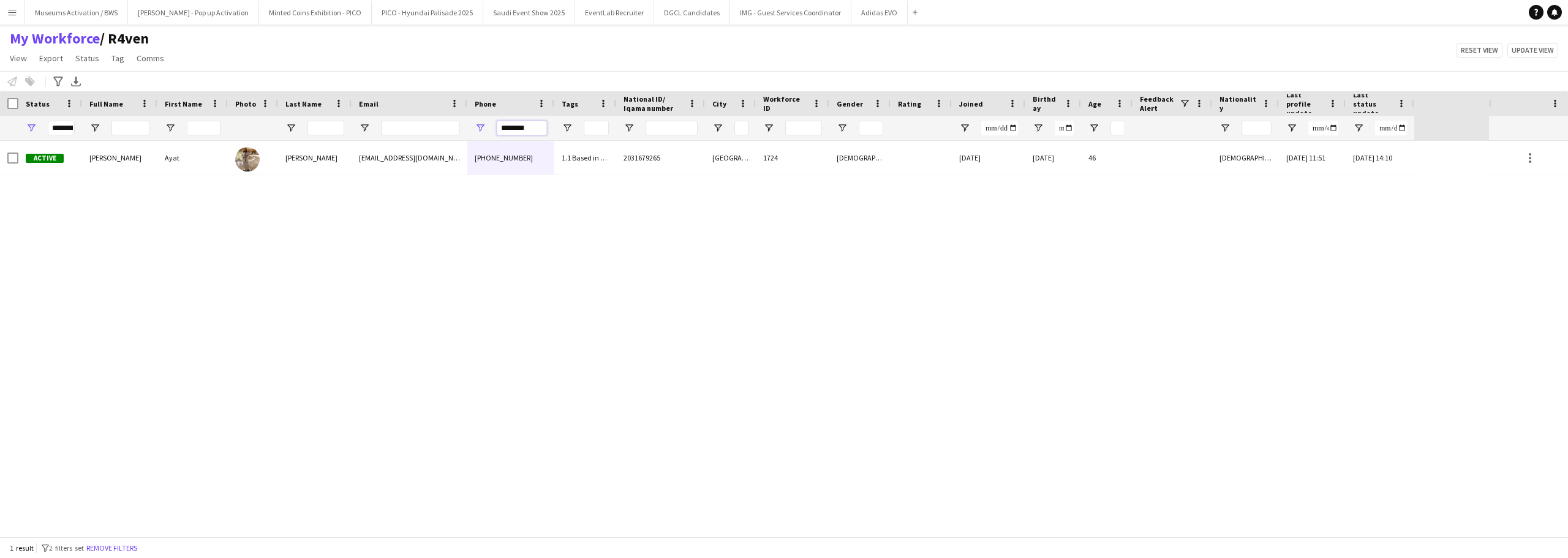
click at [515, 135] on input "********" at bounding box center [522, 128] width 50 height 15
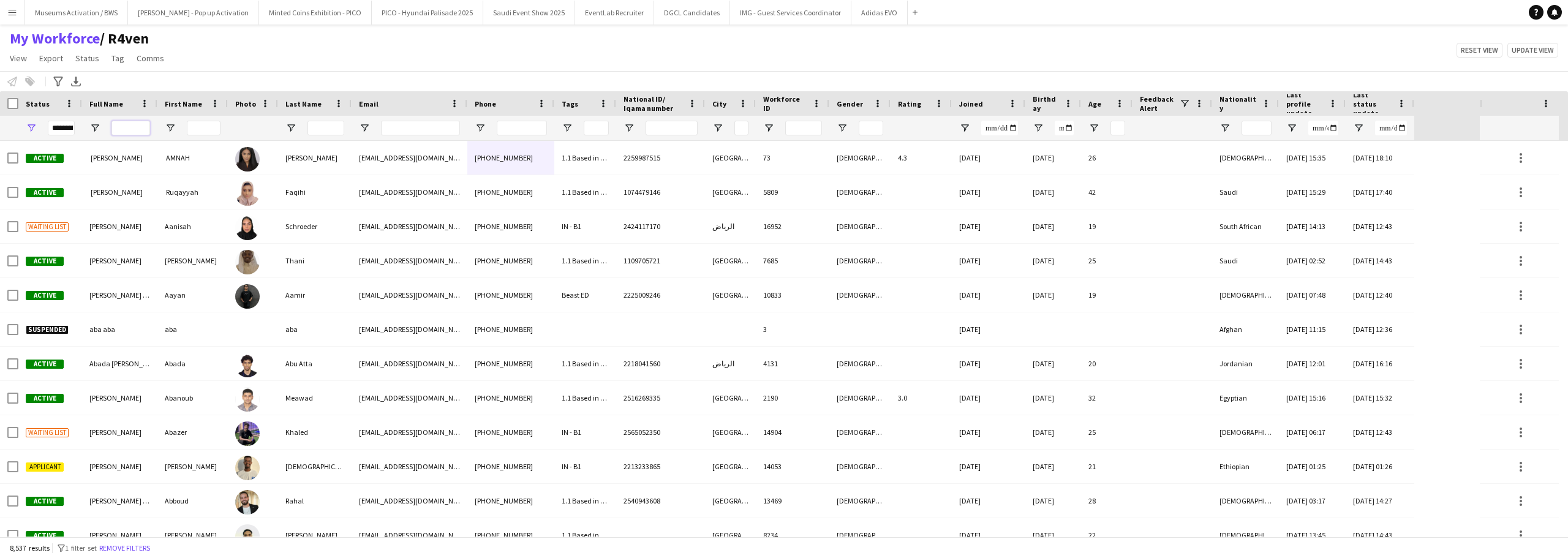
click at [137, 127] on input "Full Name Filter Input" at bounding box center [130, 128] width 39 height 15
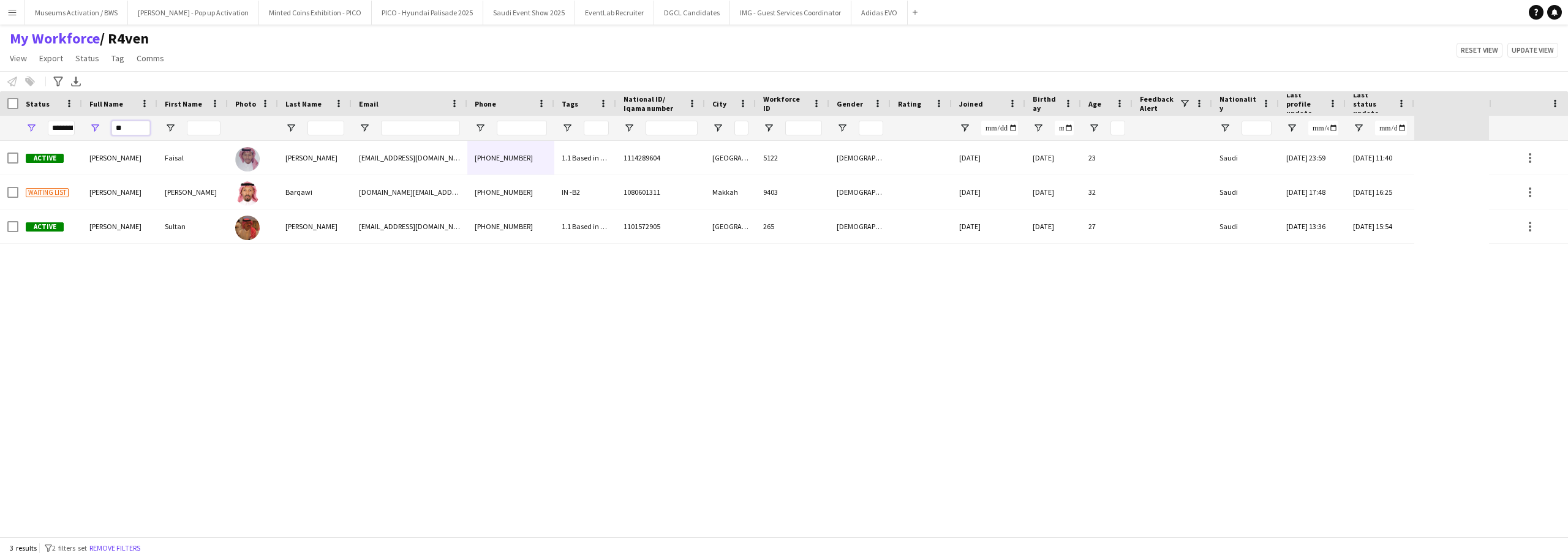
type input "*"
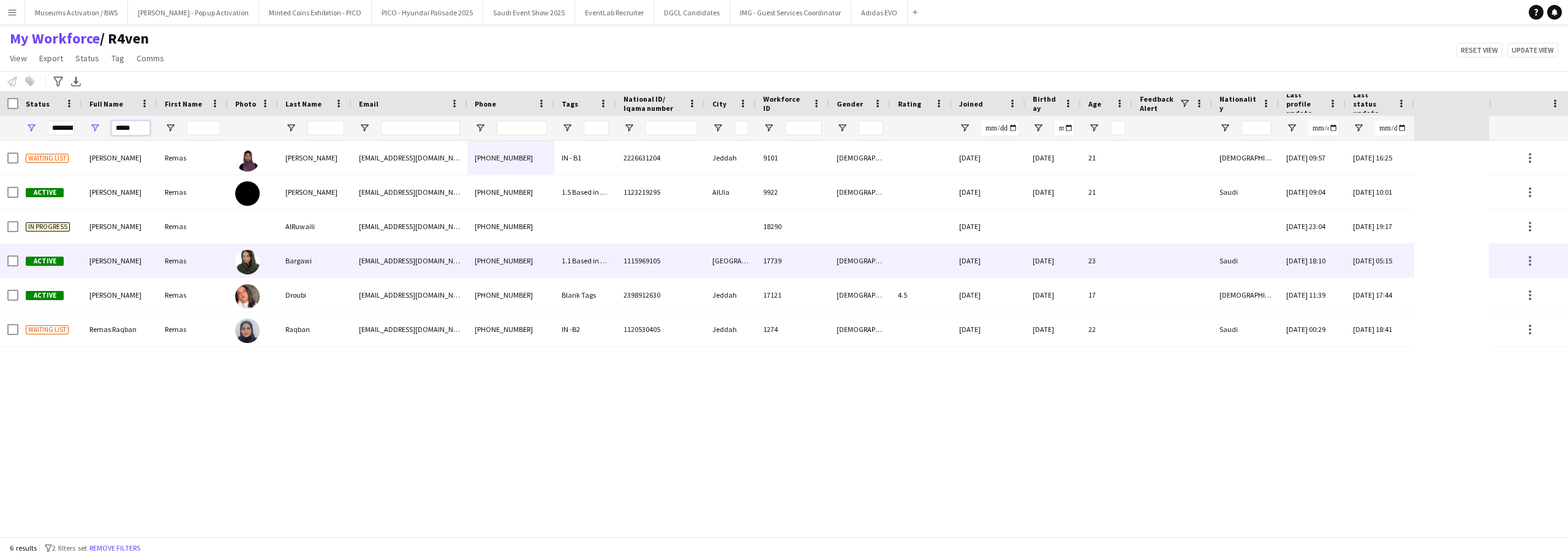
type input "*****"
click at [154, 267] on div "Remas Bargawi" at bounding box center [120, 260] width 75 height 34
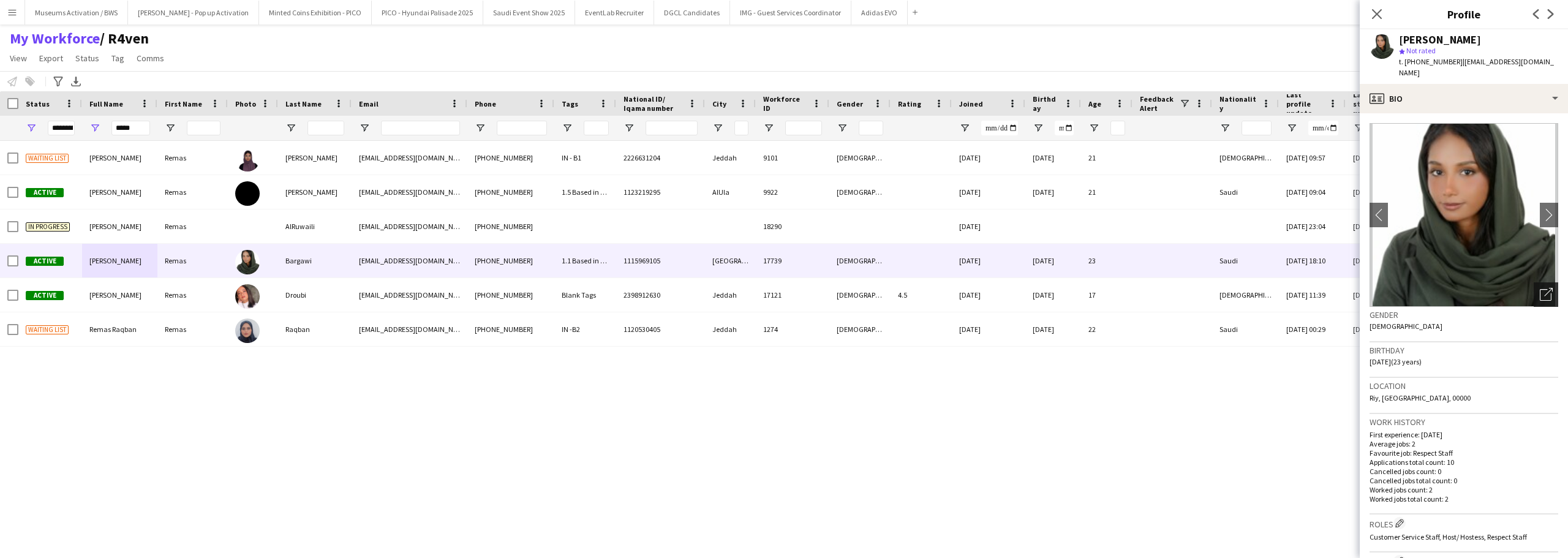
click at [1537, 290] on div "Open photos pop-in" at bounding box center [1546, 294] width 25 height 25
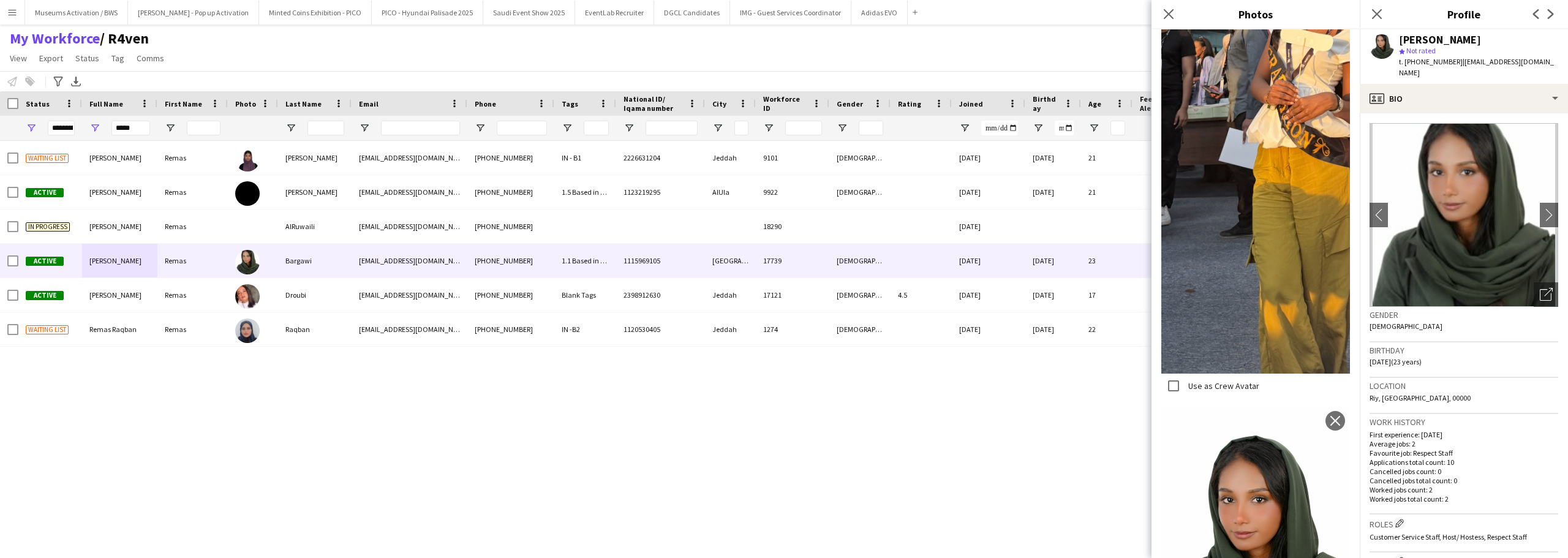
scroll to position [1608, 0]
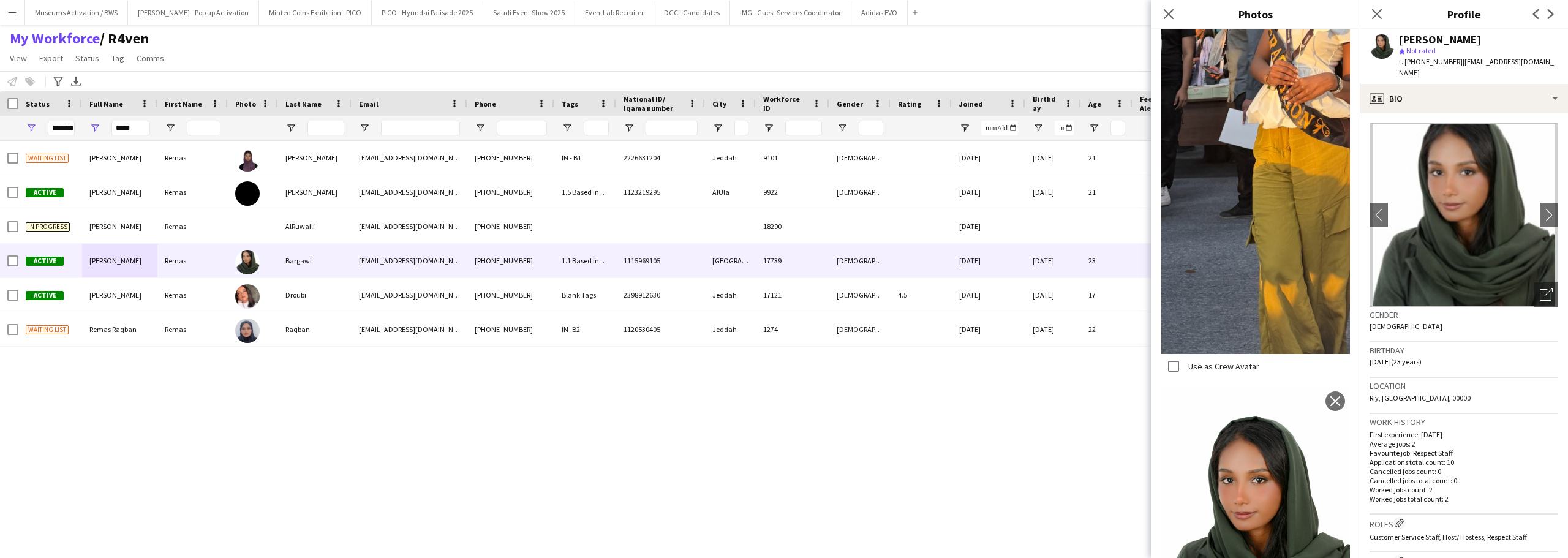
click at [1450, 417] on div "Work history First experience: 18-07-2025 Average jobs: 2 Favourite job: Respec…" at bounding box center [1464, 464] width 189 height 101
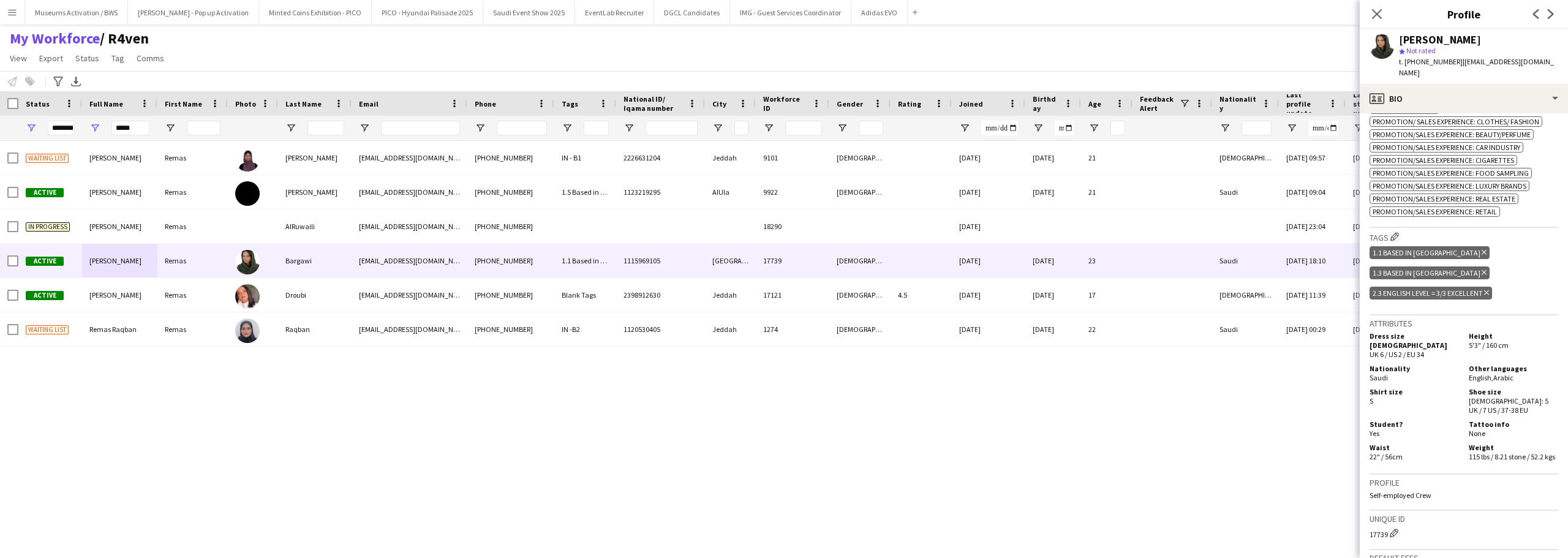
scroll to position [673, 0]
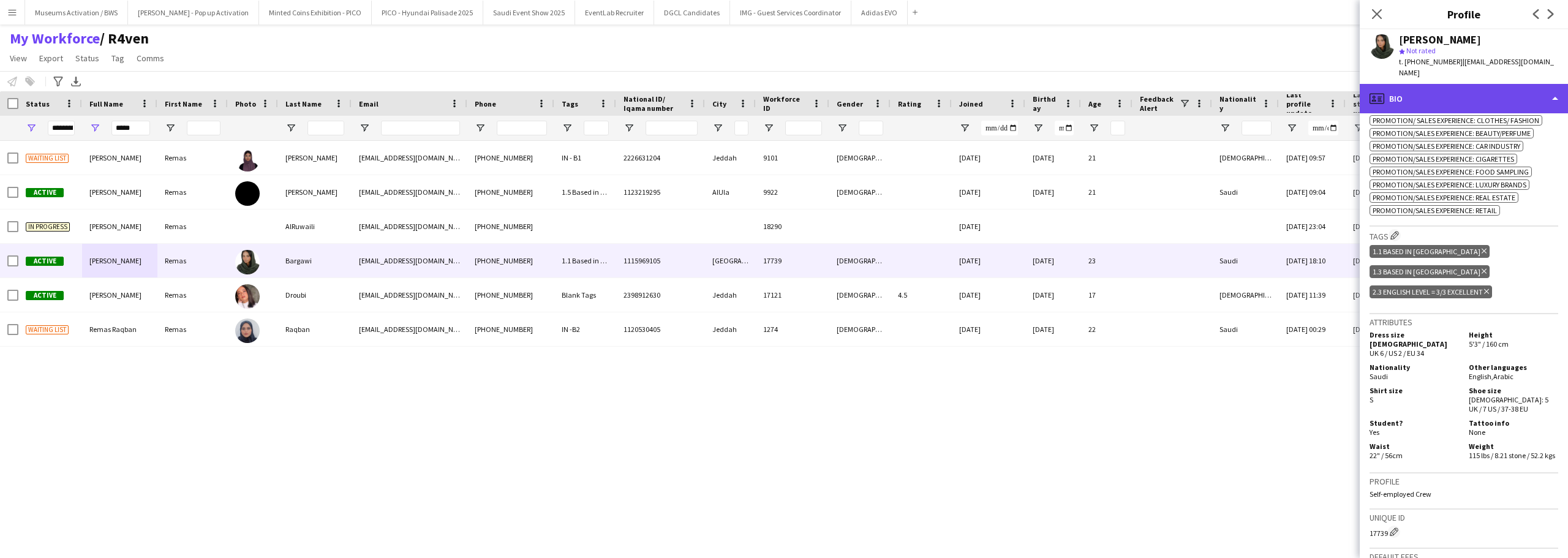
click at [1435, 95] on div "profile Bio" at bounding box center [1464, 98] width 208 height 29
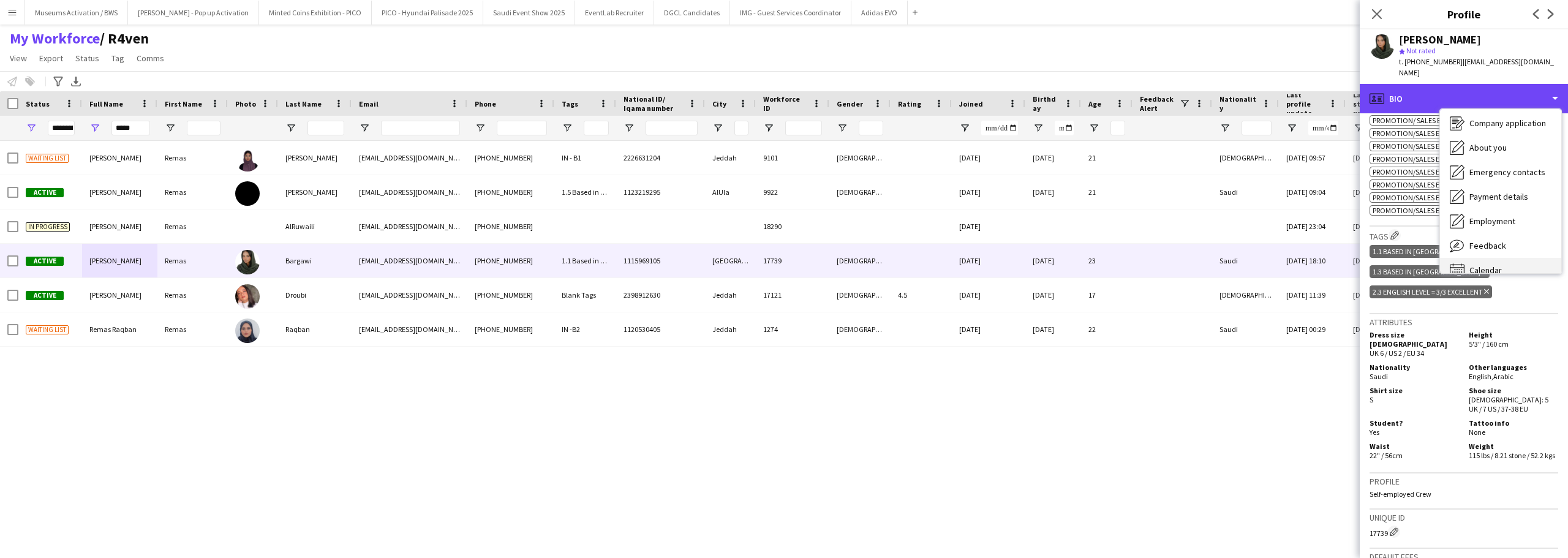
scroll to position [42, 0]
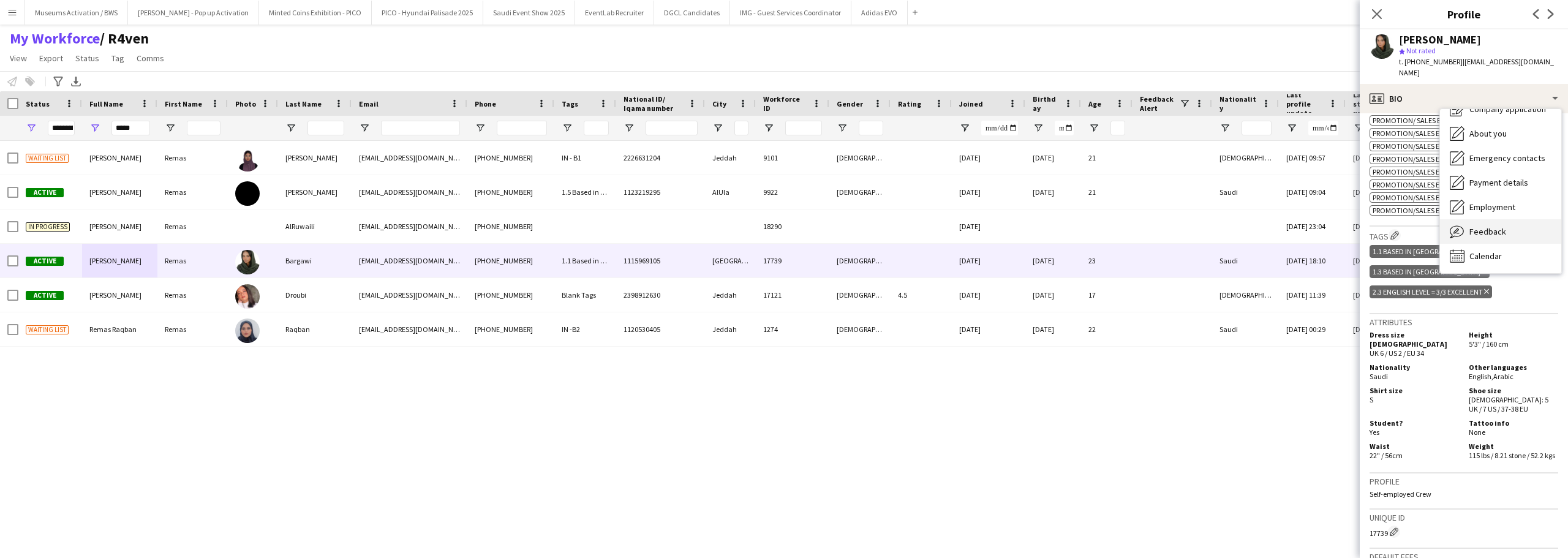
click at [1483, 226] on span "Feedback" at bounding box center [1488, 231] width 36 height 11
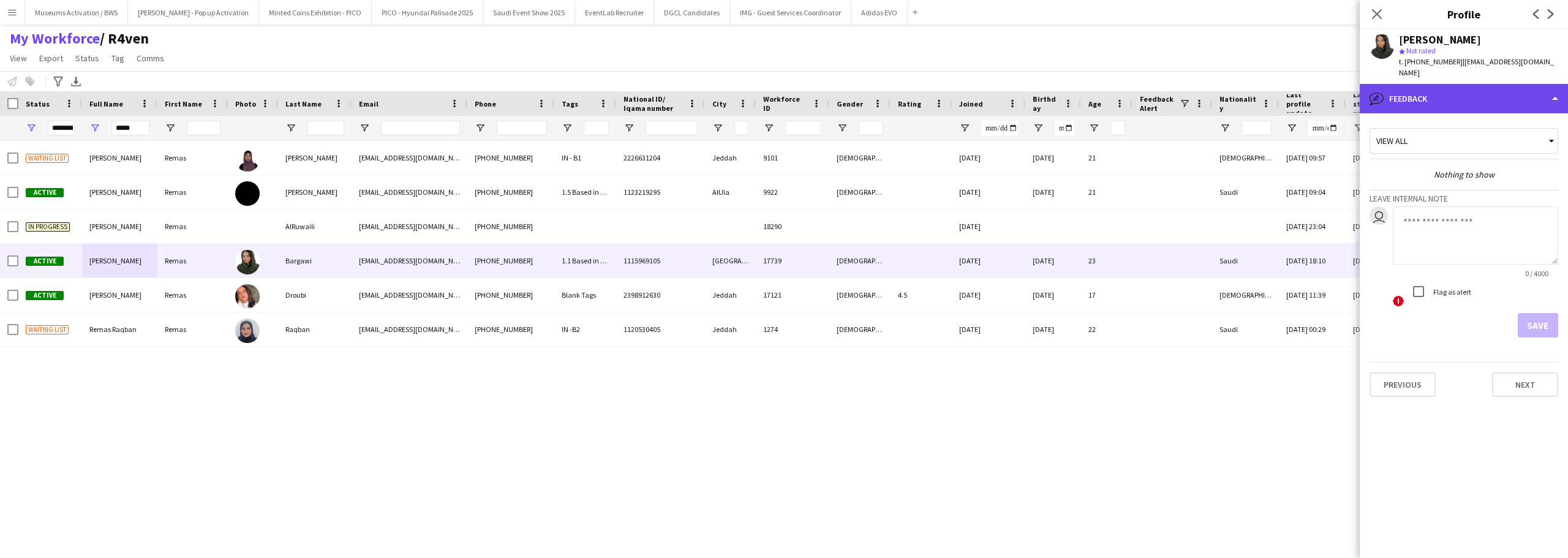
click at [1469, 93] on div "bubble-pencil Feedback" at bounding box center [1464, 98] width 208 height 29
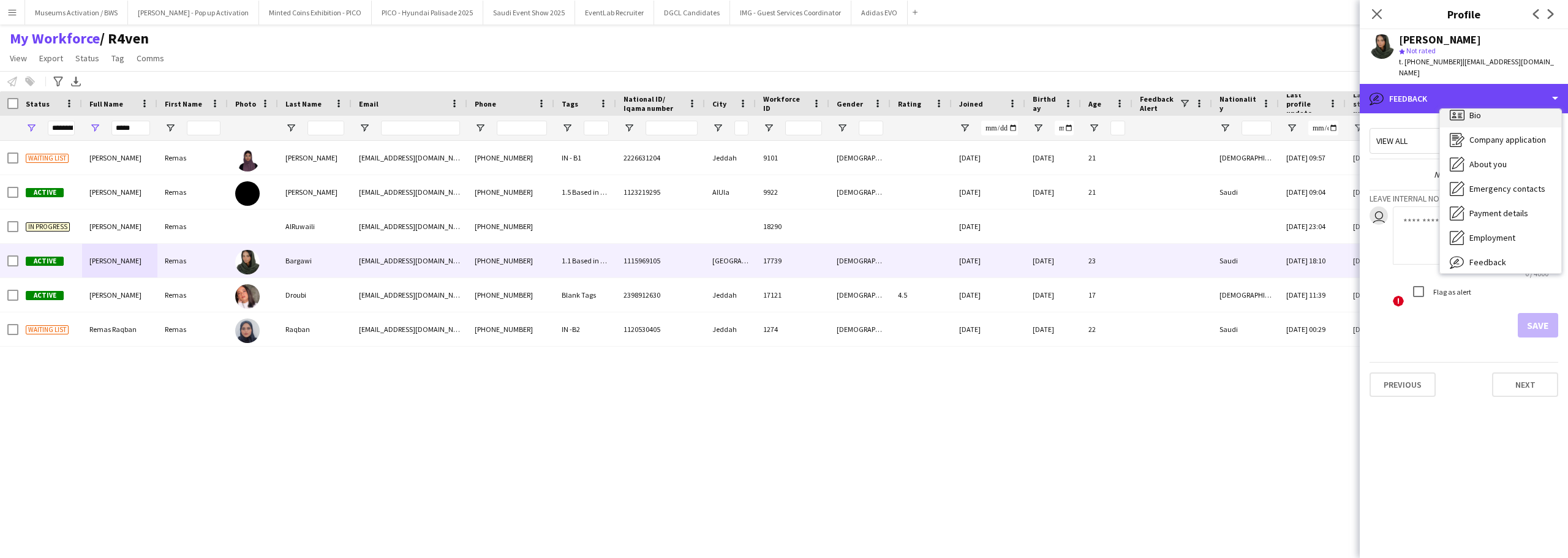
scroll to position [0, 0]
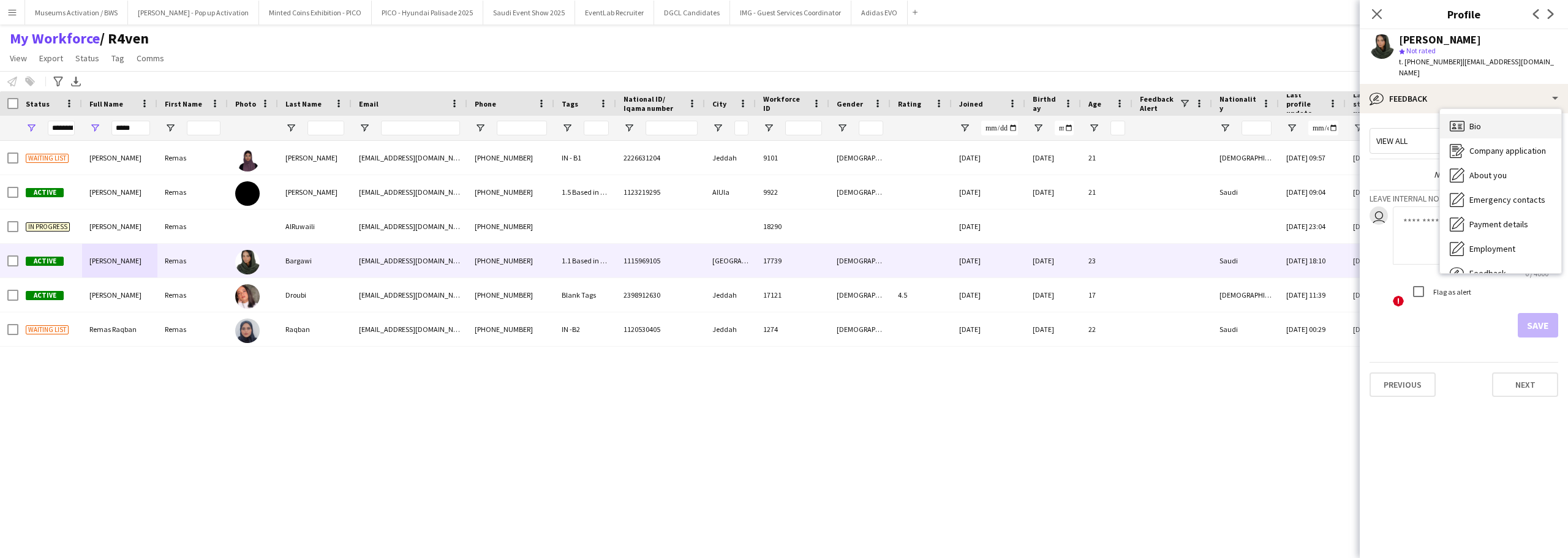
click at [1479, 121] on span "Bio" at bounding box center [1475, 126] width 12 height 11
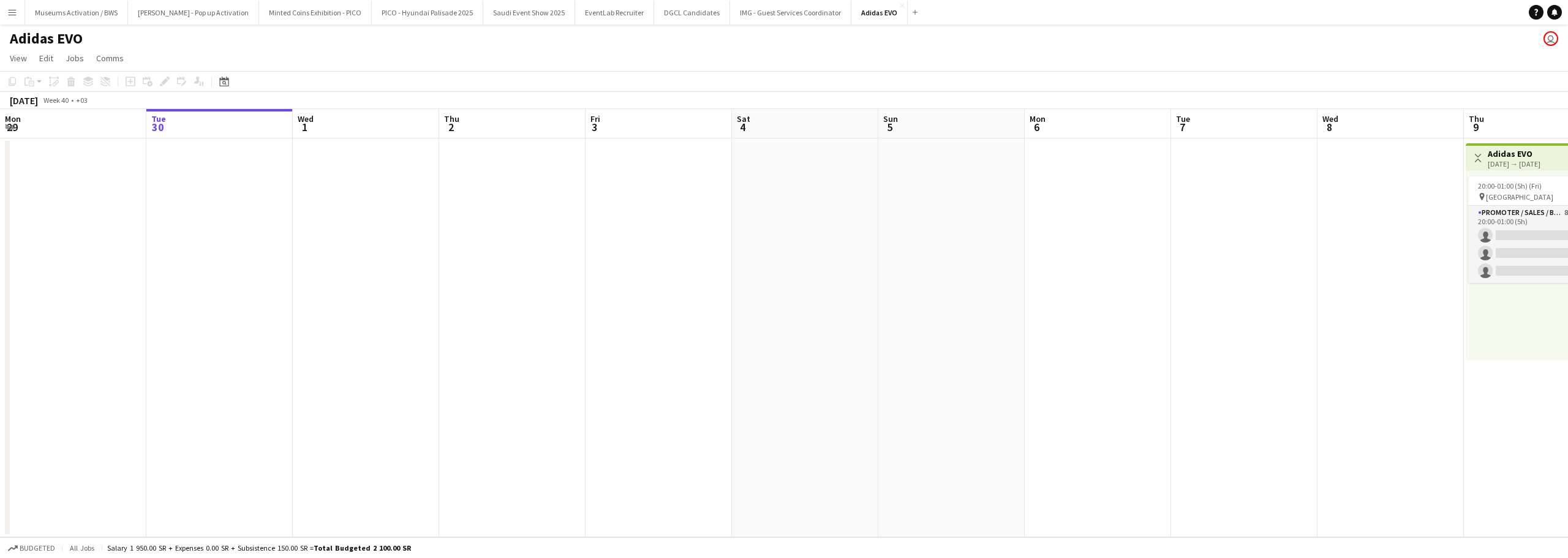
drag, startPoint x: 740, startPoint y: 215, endPoint x: 34, endPoint y: 288, distance: 709.8
click at [107, 273] on app-calendar-viewport "Sat 27 Sun 28 Mon 29 Tue 30 Wed 1 Thu 2 Fri 3 Sat 4 Sun 5 Mon 6 Tue 7 Wed 8 Thu…" at bounding box center [784, 323] width 1568 height 428
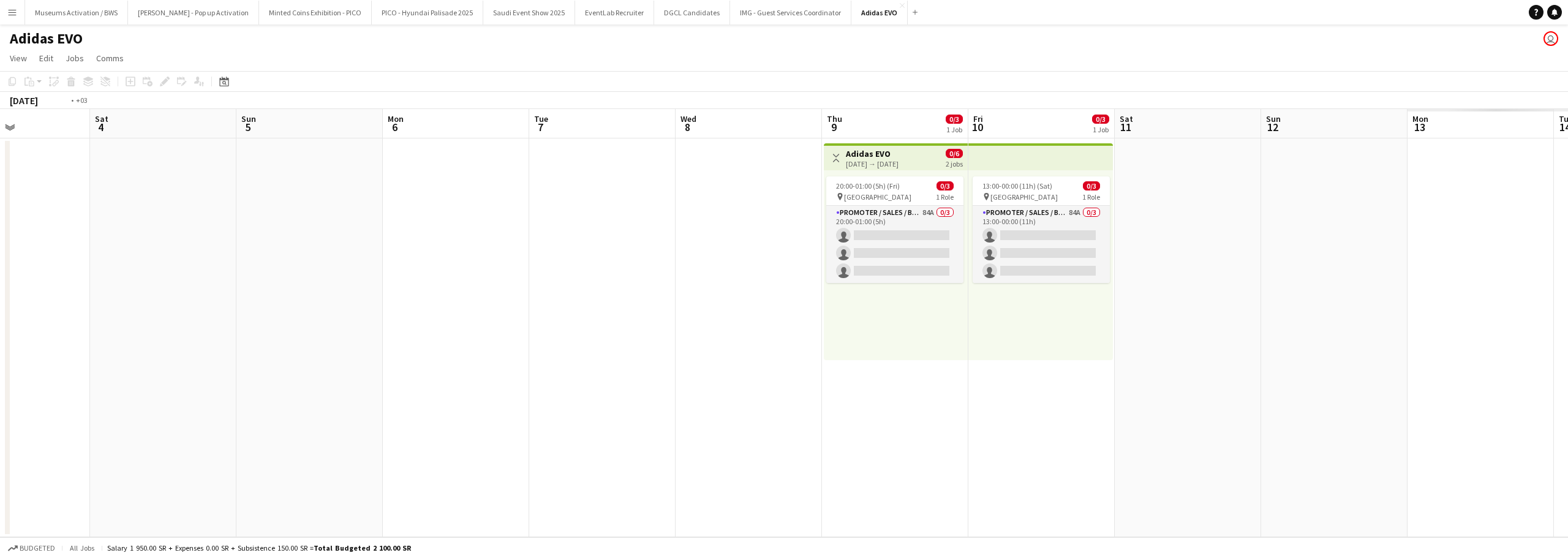
drag, startPoint x: 110, startPoint y: 298, endPoint x: 65, endPoint y: 316, distance: 48.5
click at [34, 313] on app-calendar-viewport "Tue 30 Wed 1 Thu 2 Fri 3 Sat 4 Sun 5 Mon 6 Tue 7 Wed 8 Thu 9 0/3 1 Job Fri 10 0…" at bounding box center [784, 323] width 1568 height 428
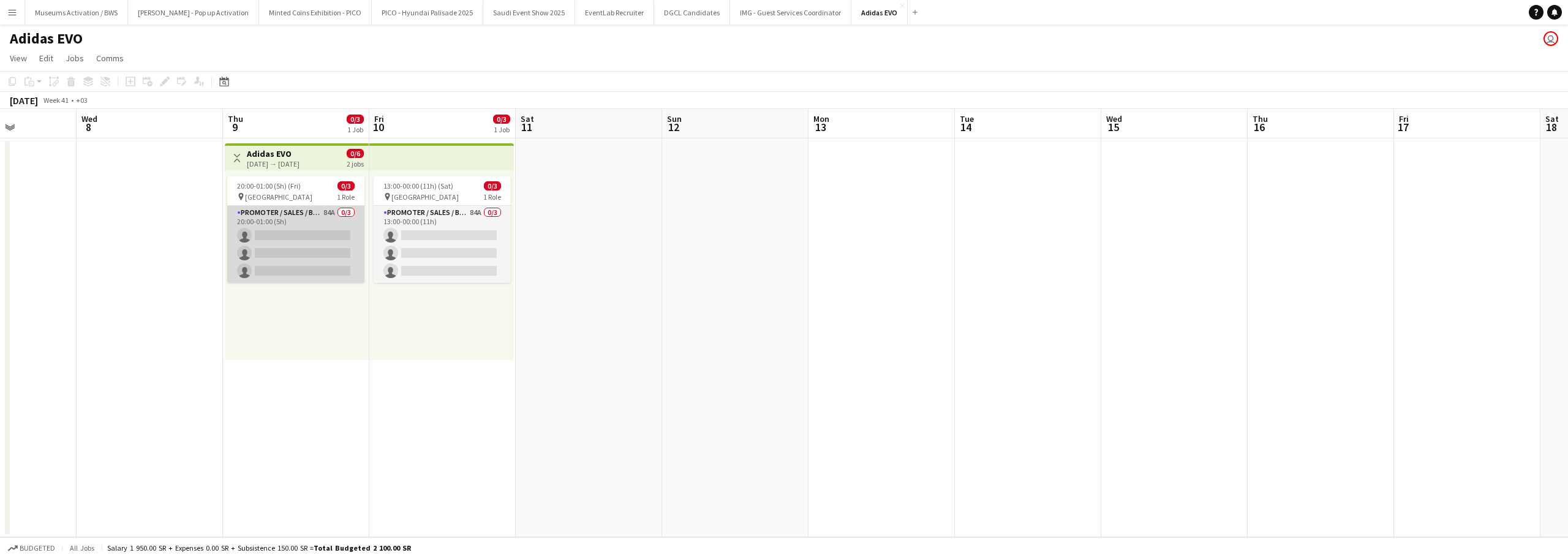
click at [290, 232] on app-card-role "Promoter / Sales / Brand Ambassador 84A 0/3 20:00-01:00 (5h) single-neutral-act…" at bounding box center [296, 244] width 137 height 77
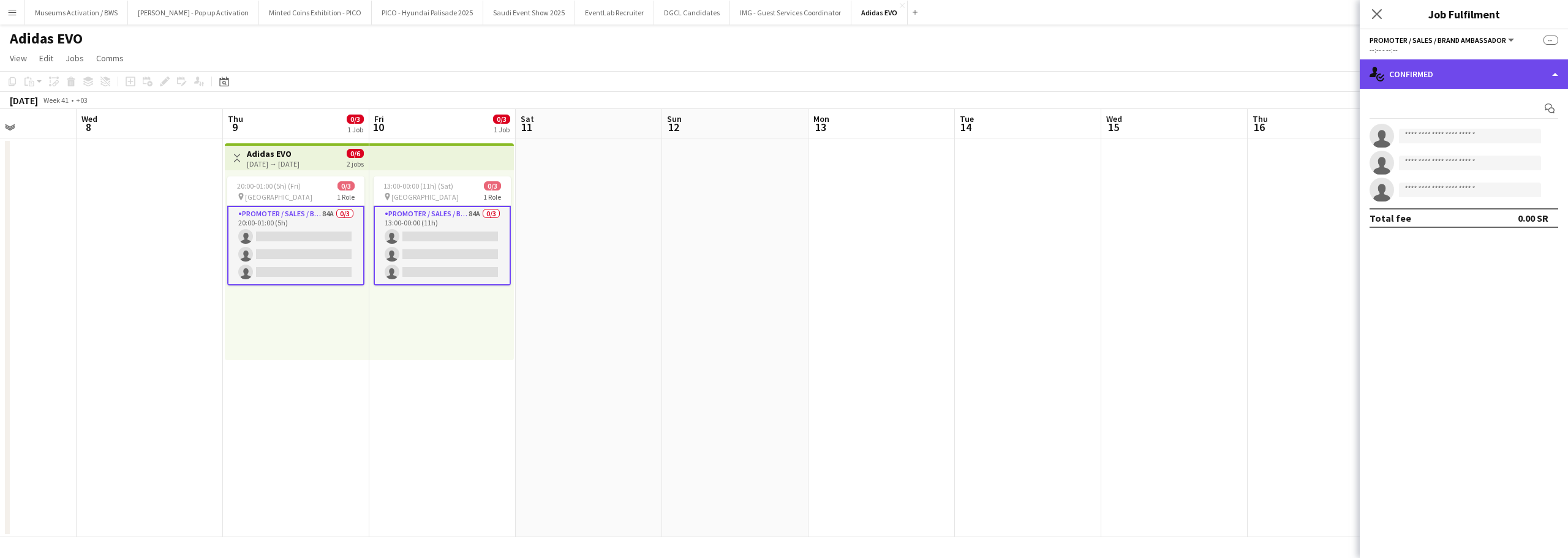
click at [1424, 82] on div "single-neutral-actions-check-2 Confirmed" at bounding box center [1464, 74] width 208 height 29
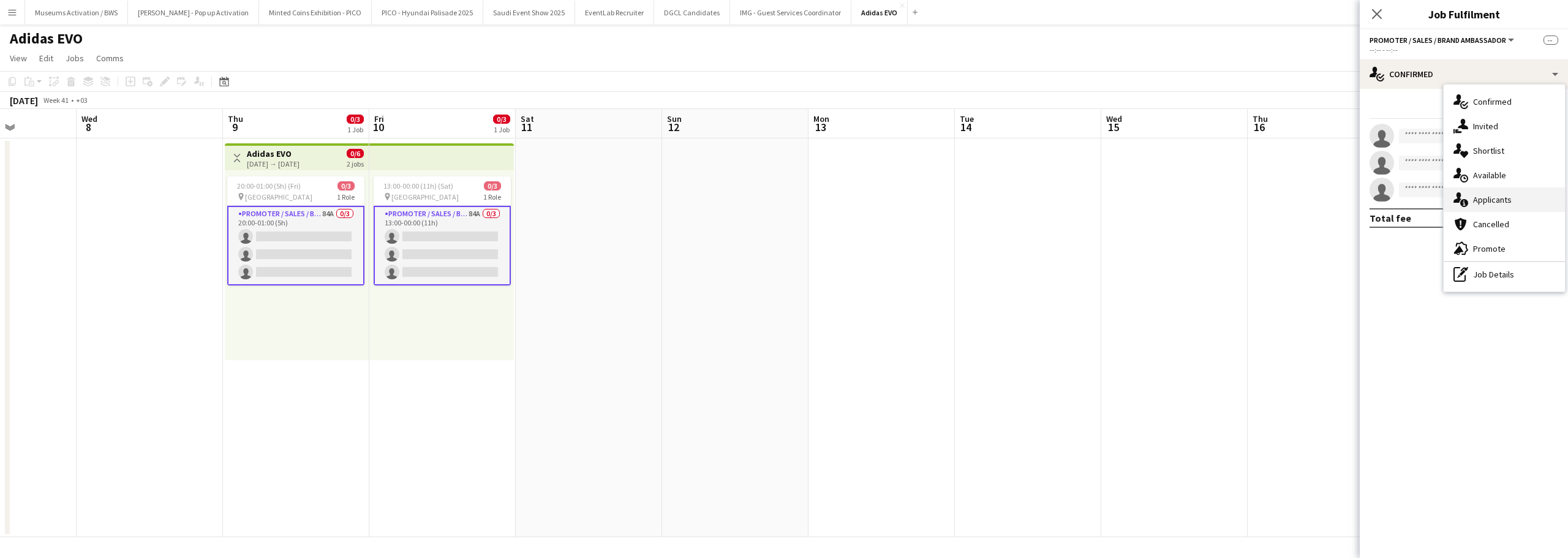
click at [1465, 205] on icon at bounding box center [1464, 203] width 8 height 8
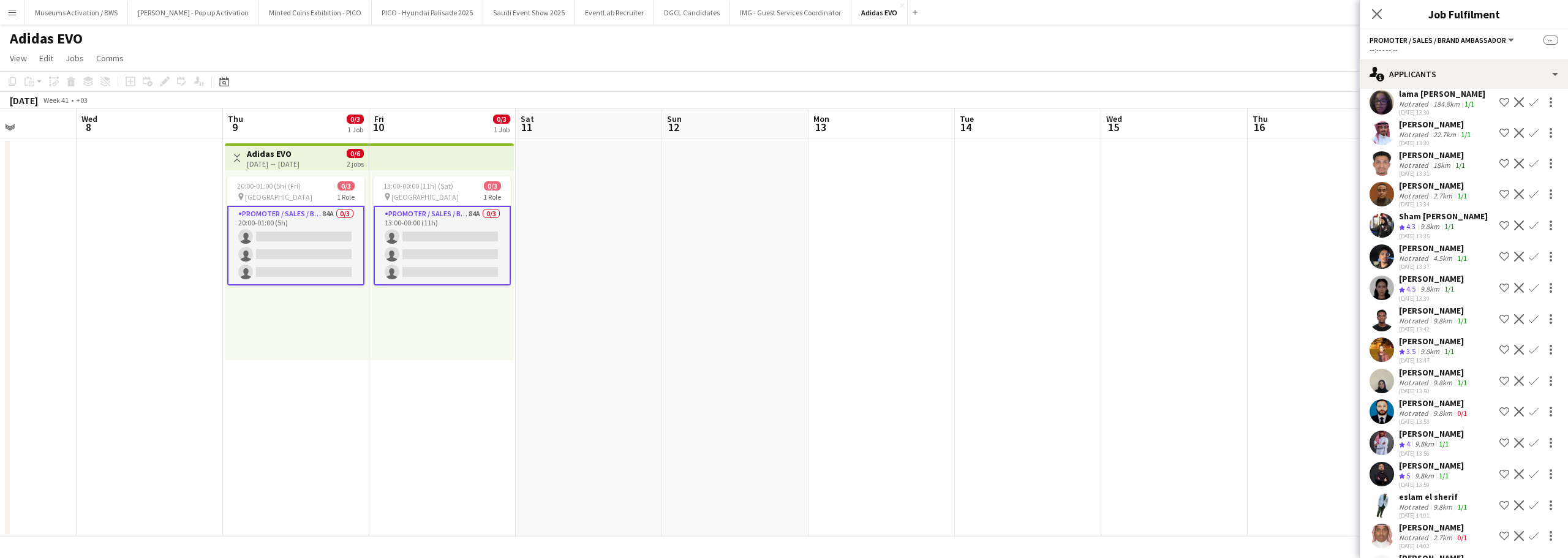
scroll to position [2231, 0]
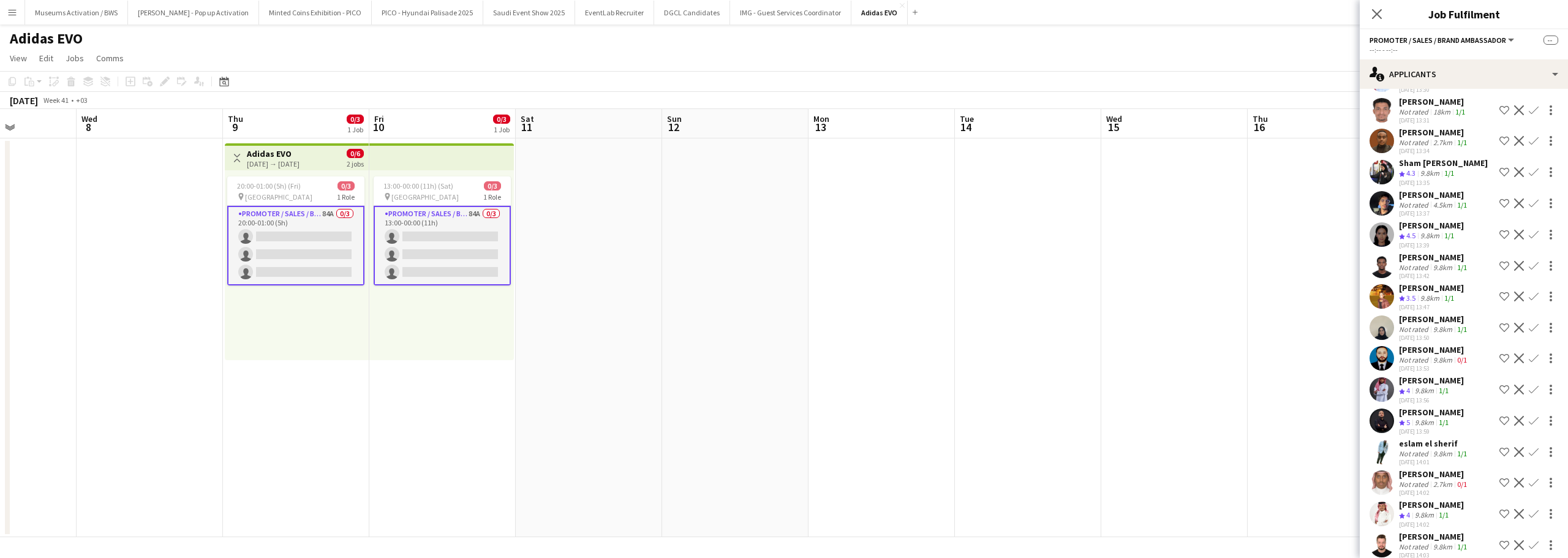
click at [1440, 510] on div "1/1" at bounding box center [1444, 515] width 15 height 10
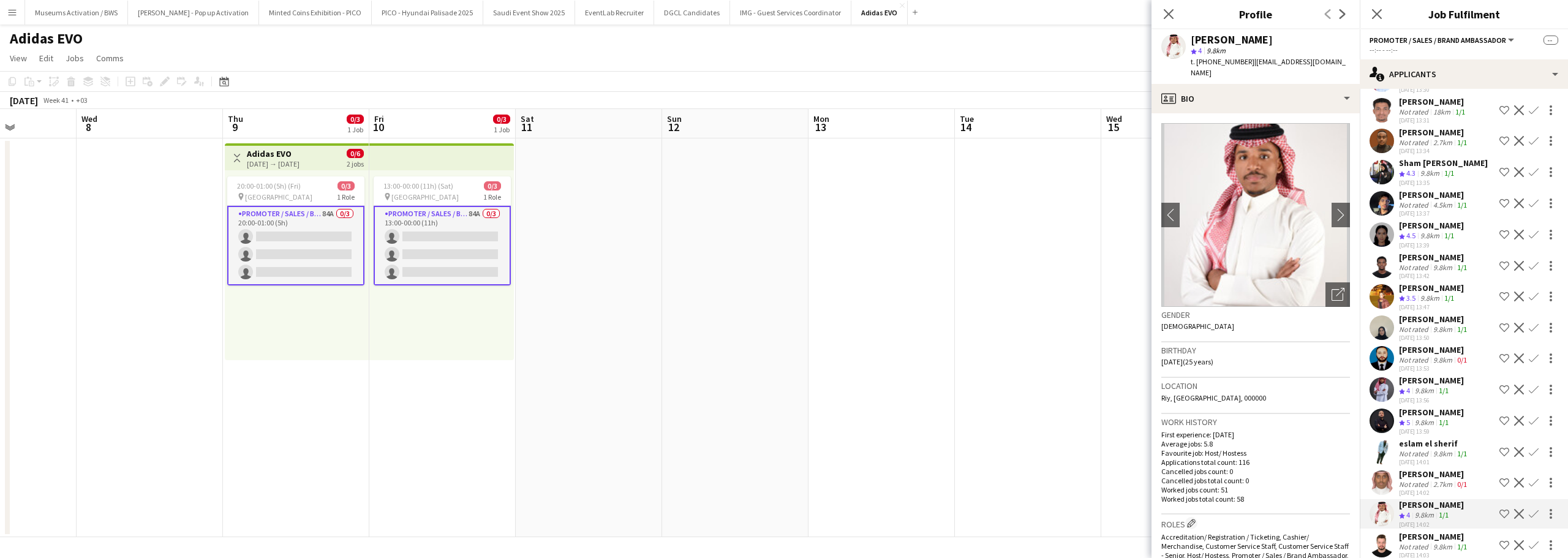
click at [1438, 531] on div "mohannad jamal" at bounding box center [1434, 536] width 71 height 11
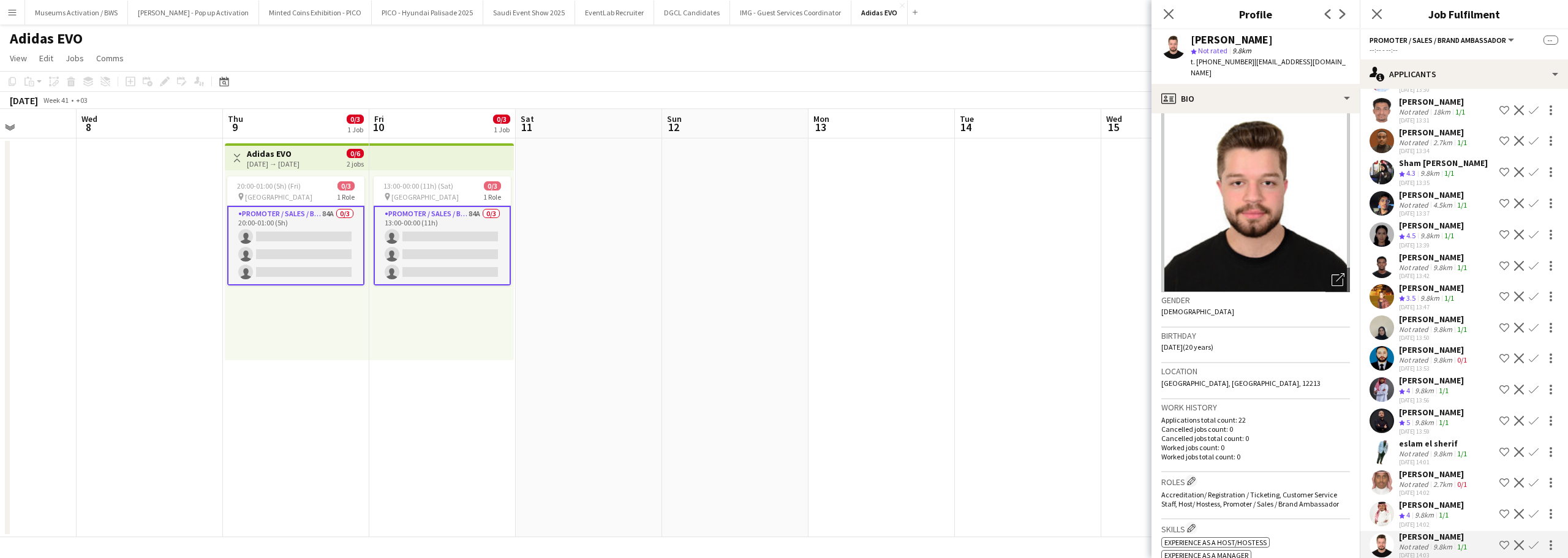
scroll to position [0, 0]
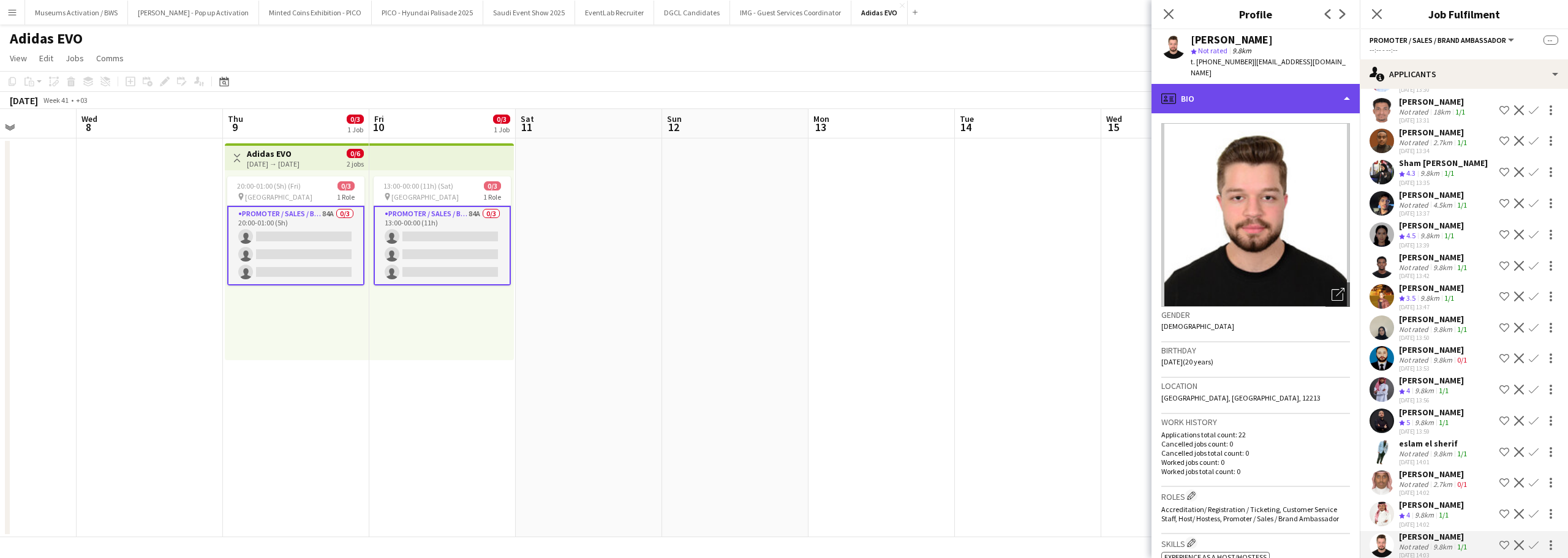
click at [1257, 84] on div "profile Bio" at bounding box center [1256, 98] width 208 height 29
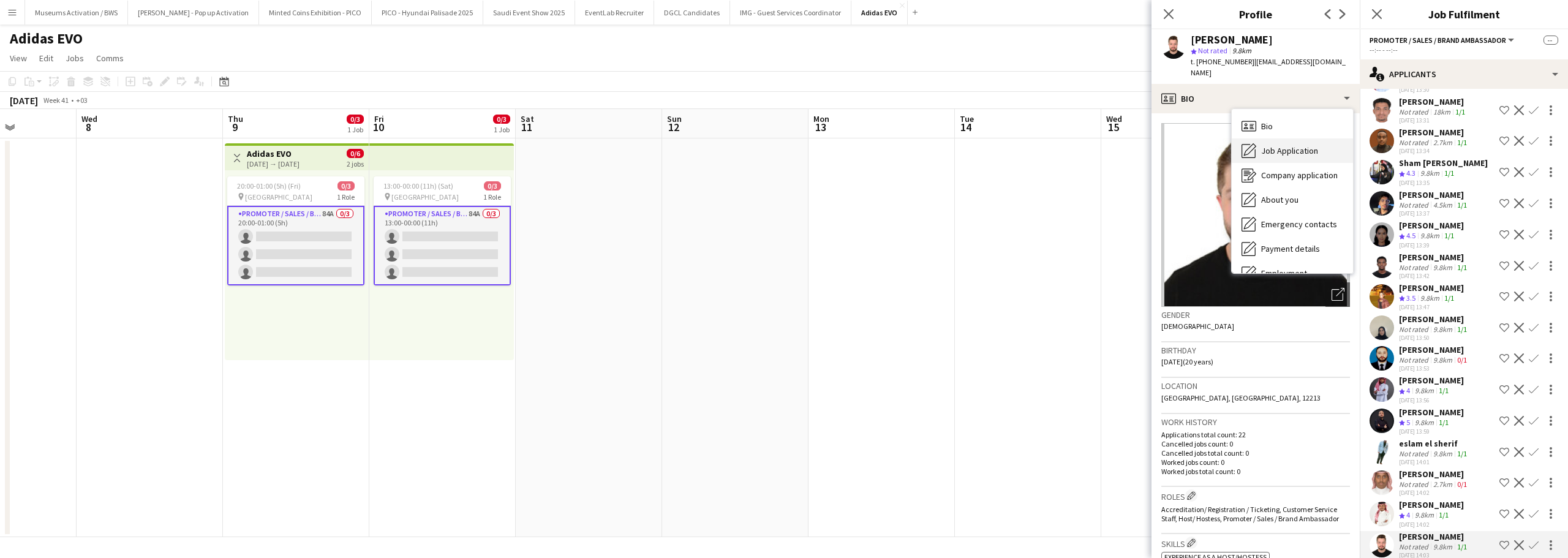
click at [1272, 145] on span "Job Application" at bounding box center [1290, 150] width 57 height 11
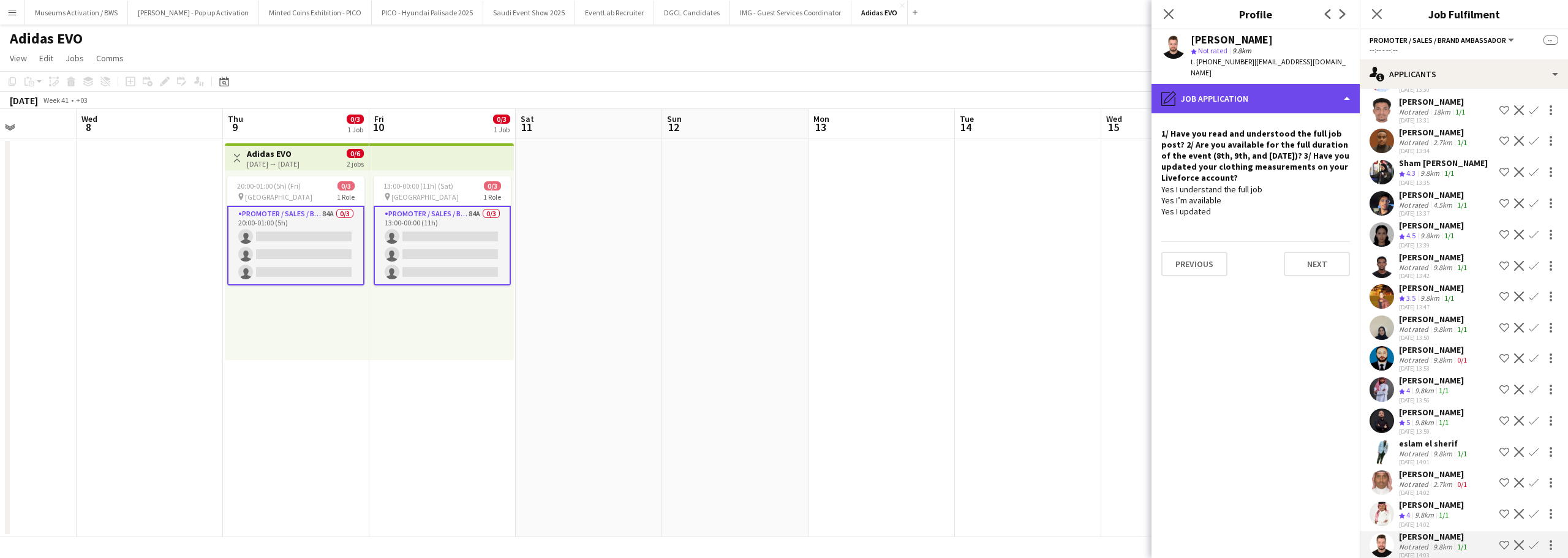
click at [1271, 90] on div "pencil4 Job Application" at bounding box center [1256, 98] width 208 height 29
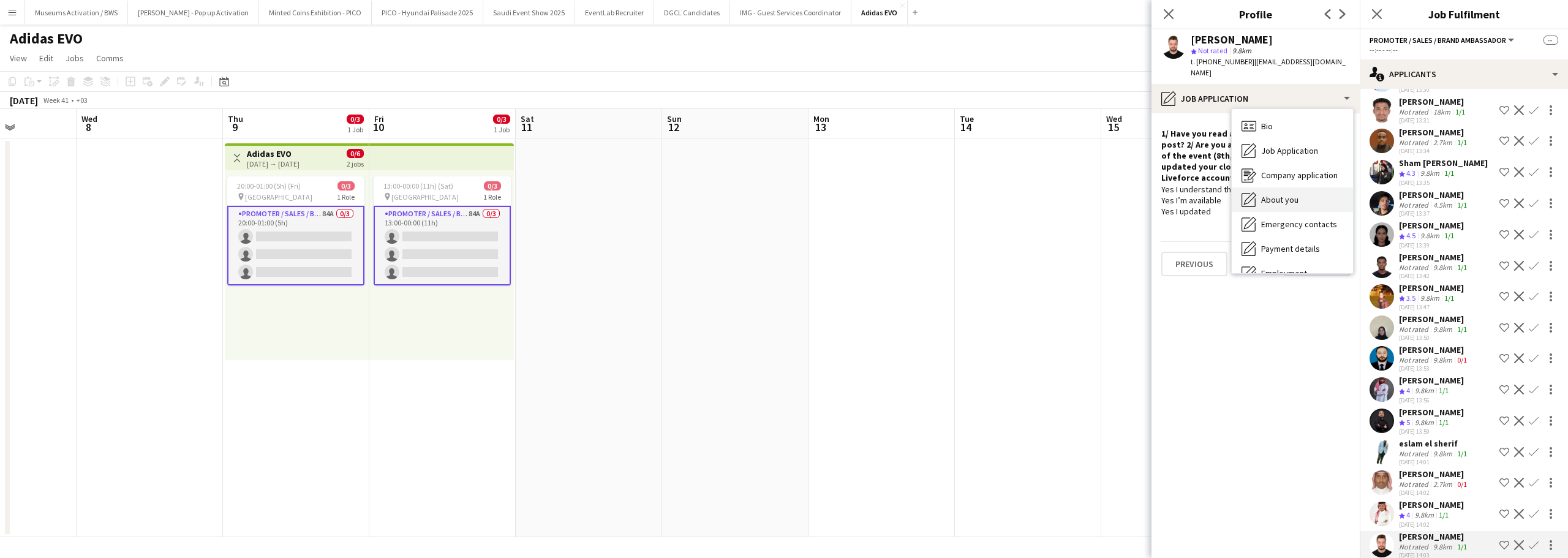
click at [1288, 194] on span "About you" at bounding box center [1279, 199] width 37 height 11
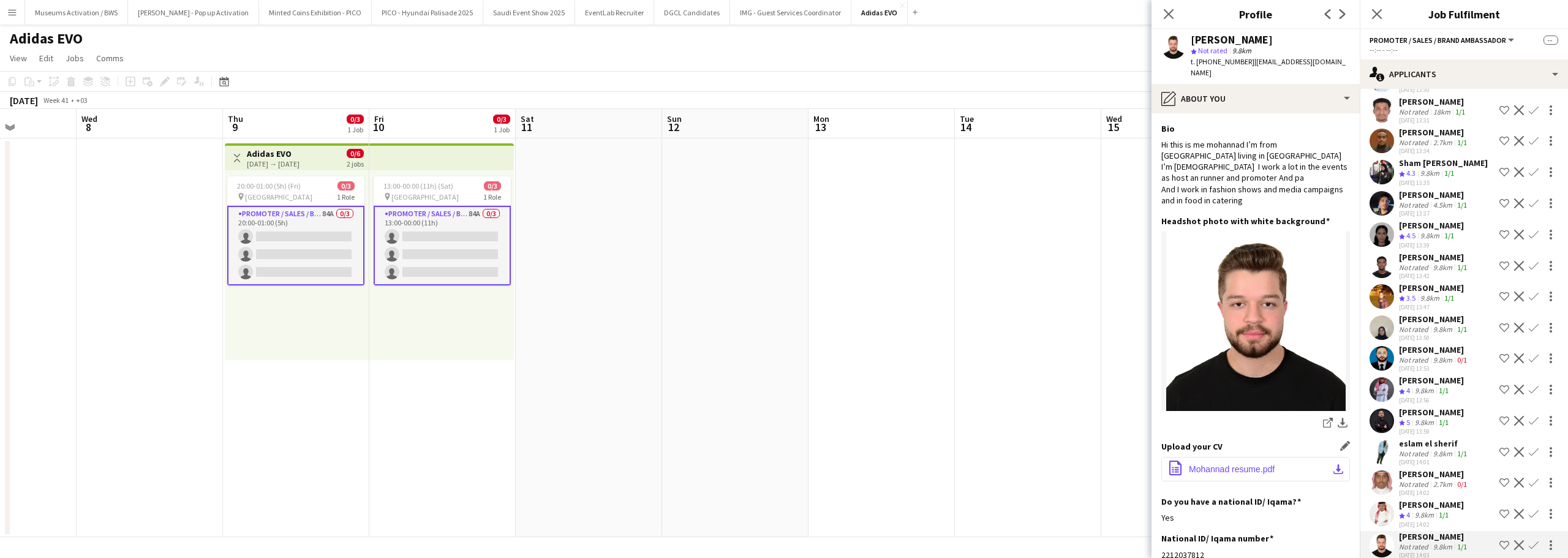
click at [1217, 464] on span "Mohannad resume.pdf" at bounding box center [1232, 468] width 86 height 9
click at [1416, 294] on span "3.5" at bounding box center [1411, 298] width 9 height 9
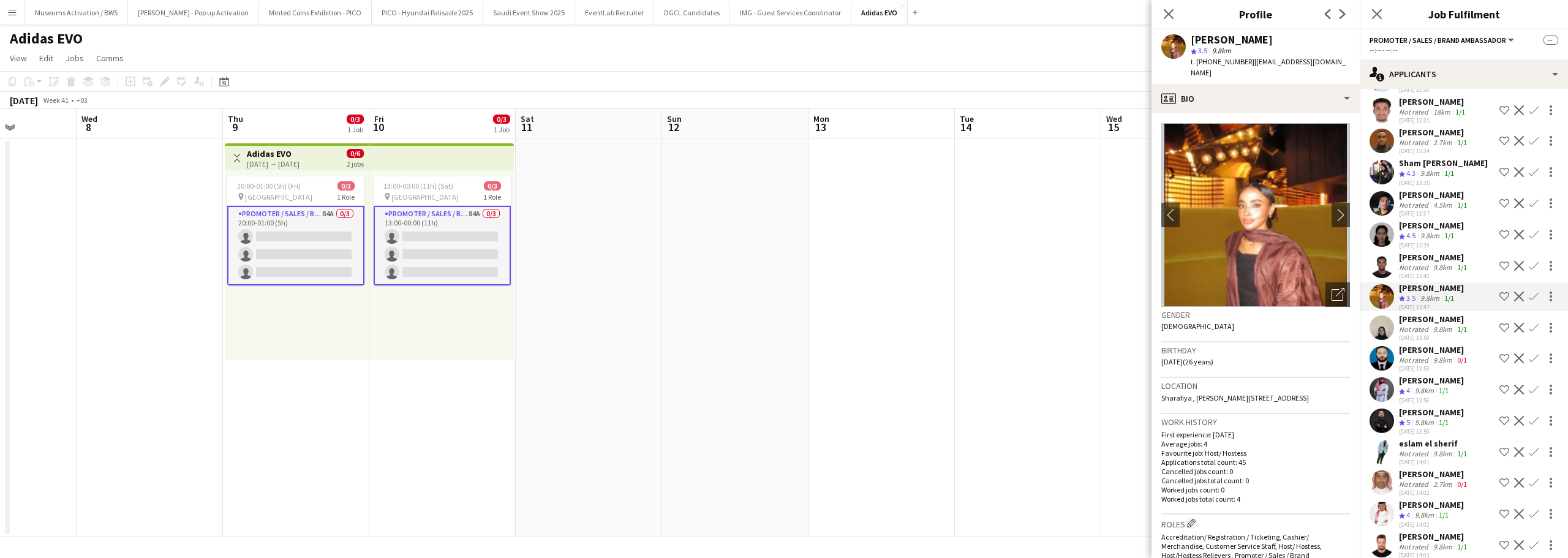
click at [1411, 355] on div "Not rated" at bounding box center [1415, 359] width 32 height 9
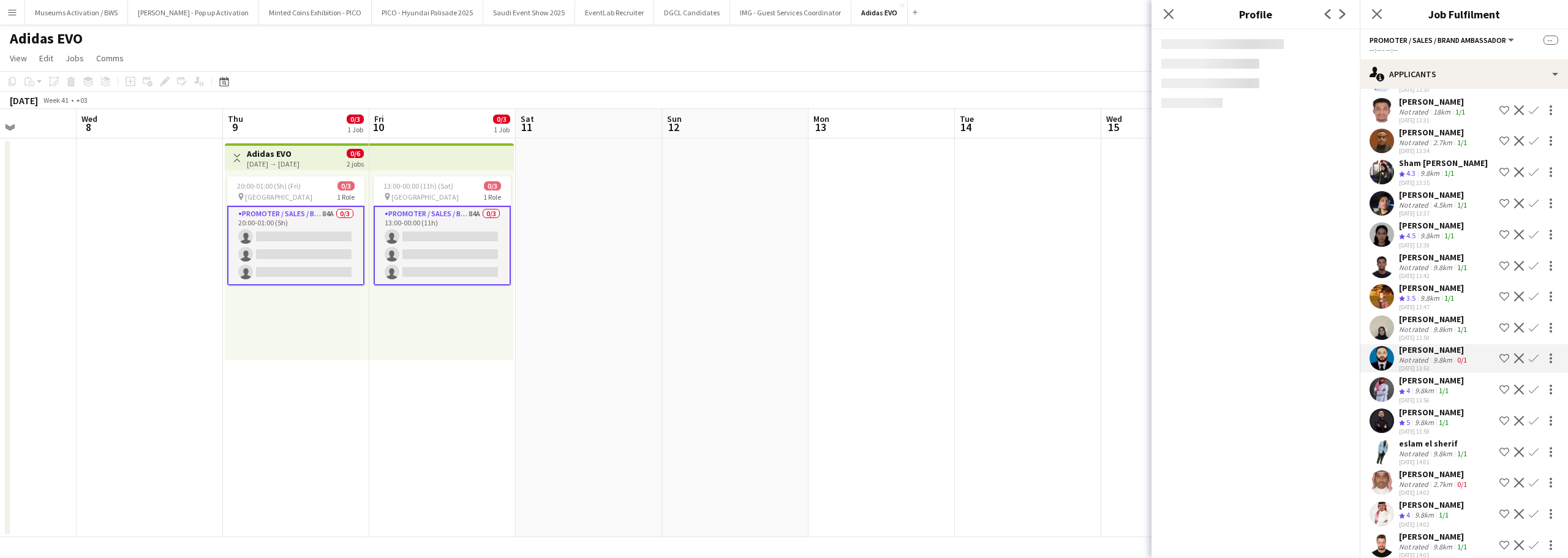
click at [1411, 385] on span "4" at bounding box center [1408, 390] width 4 height 9
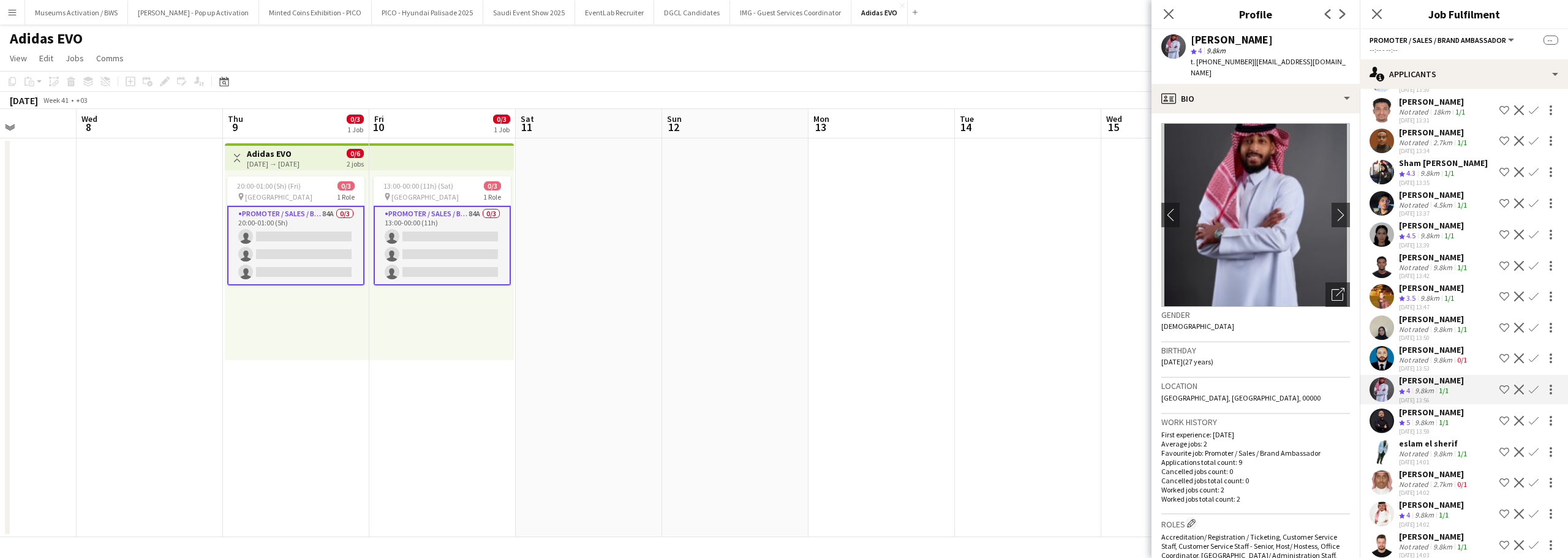
click at [1411, 406] on div "Hakem Bader" at bounding box center [1431, 412] width 65 height 11
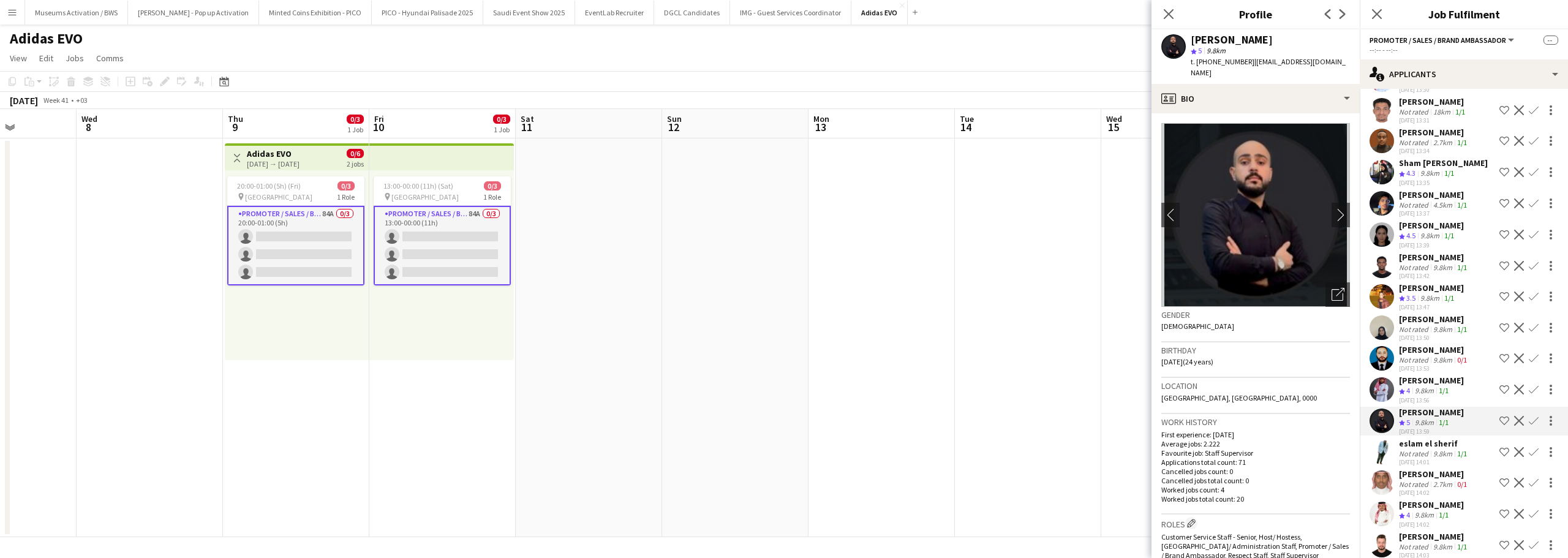
click at [1418, 499] on div "AHMED SHAYNAN" at bounding box center [1431, 504] width 65 height 11
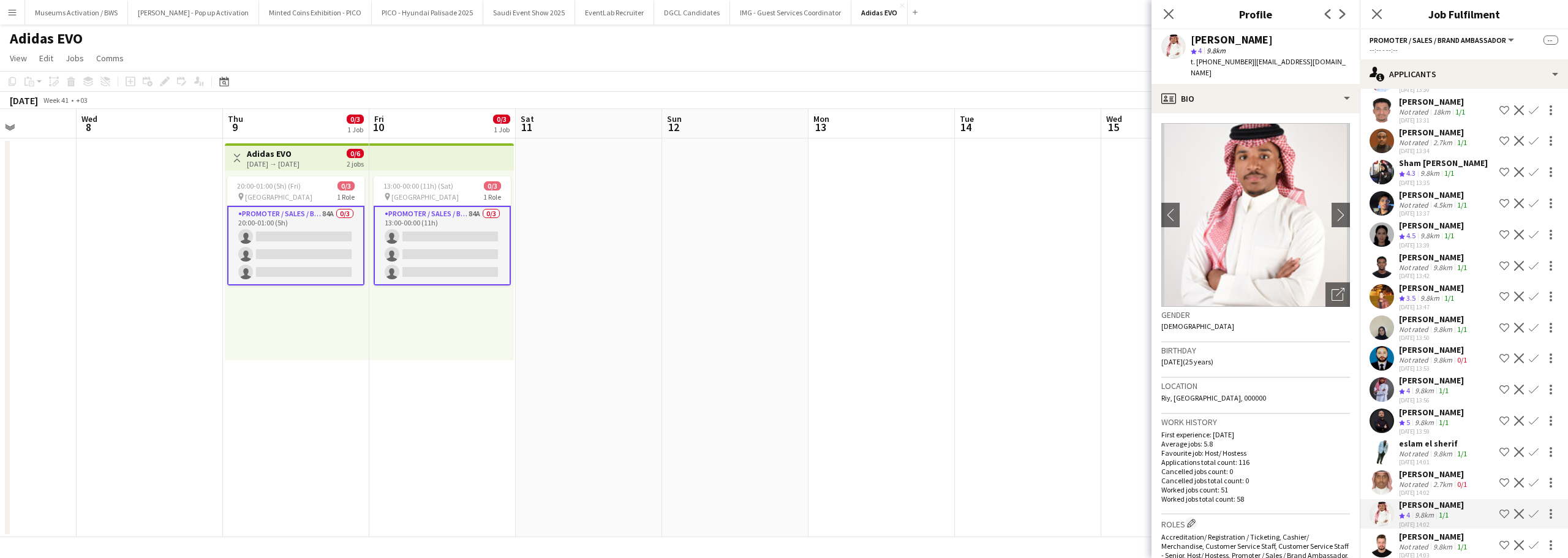
click at [1499, 416] on app-icon "Shortlist crew" at bounding box center [1504, 420] width 9 height 9
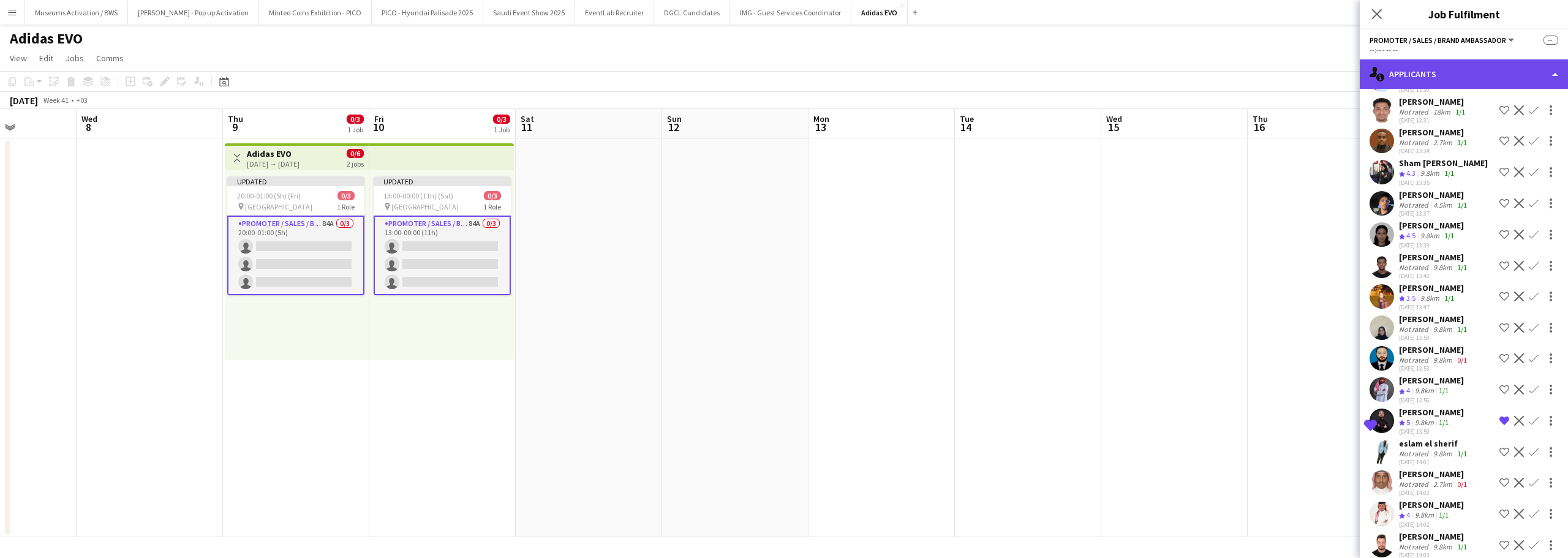
click at [1388, 84] on div "single-neutral-actions-information Applicants" at bounding box center [1464, 74] width 208 height 29
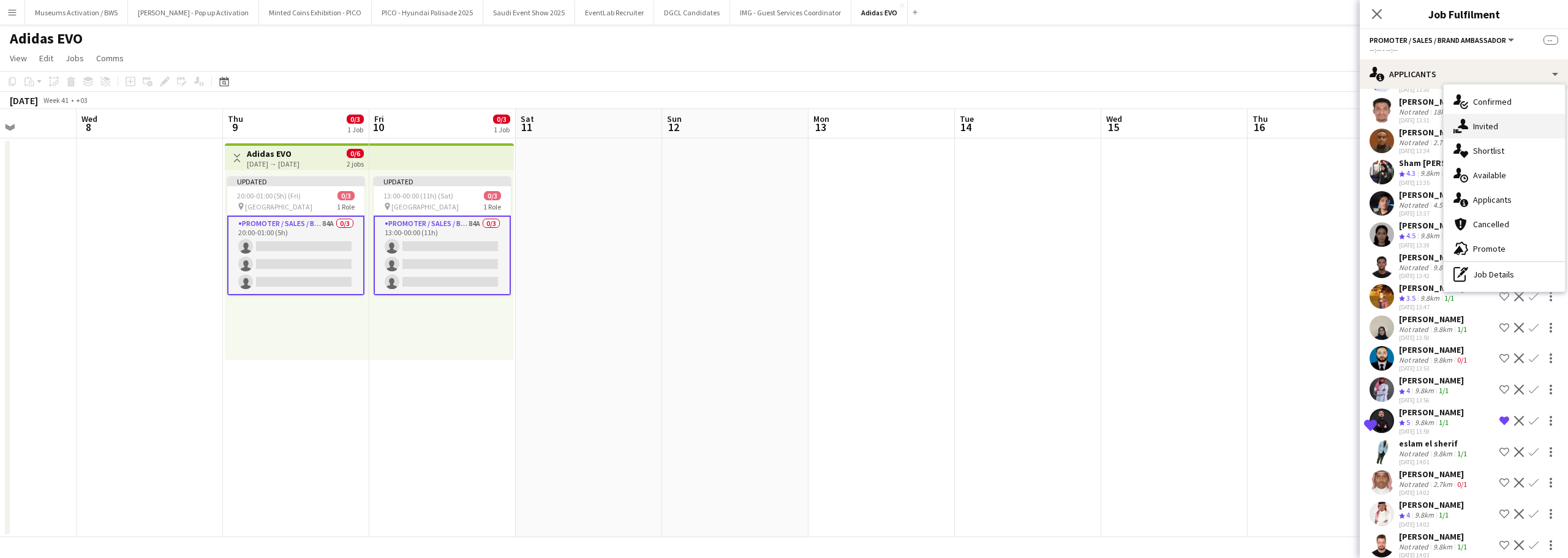
click at [1474, 134] on div "single-neutral-actions-share-1 Invited" at bounding box center [1505, 126] width 121 height 25
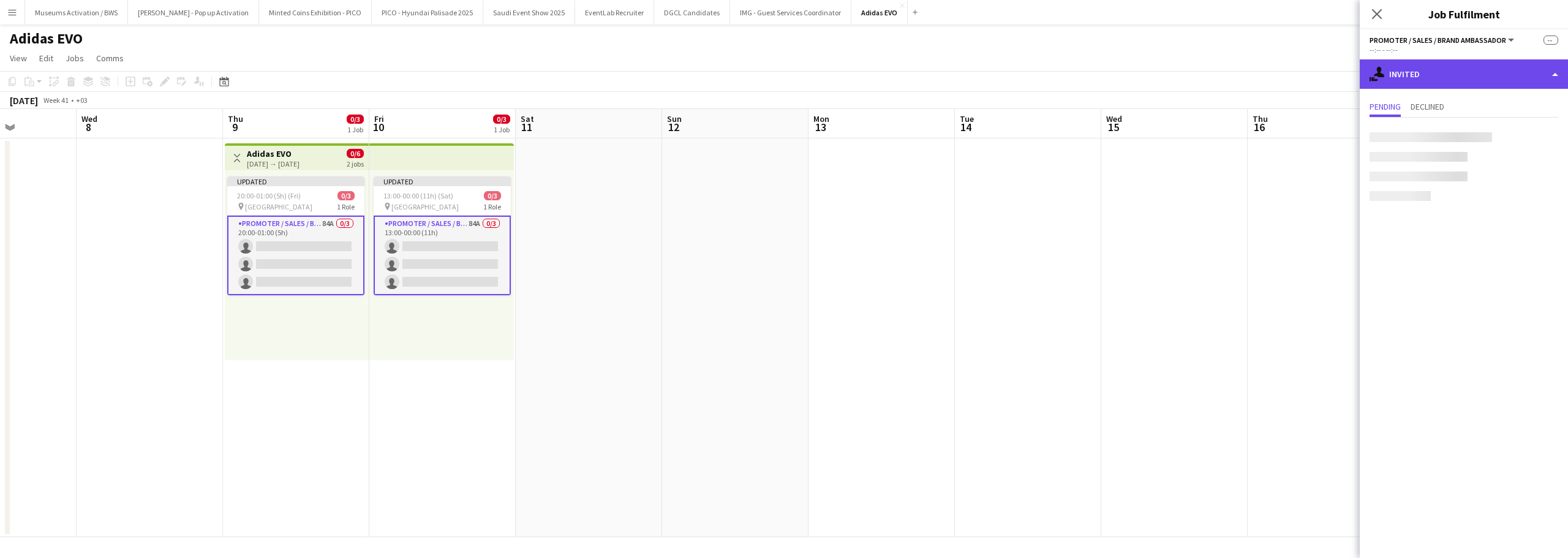
click at [1455, 75] on div "single-neutral-actions-share-1 Invited" at bounding box center [1464, 74] width 208 height 29
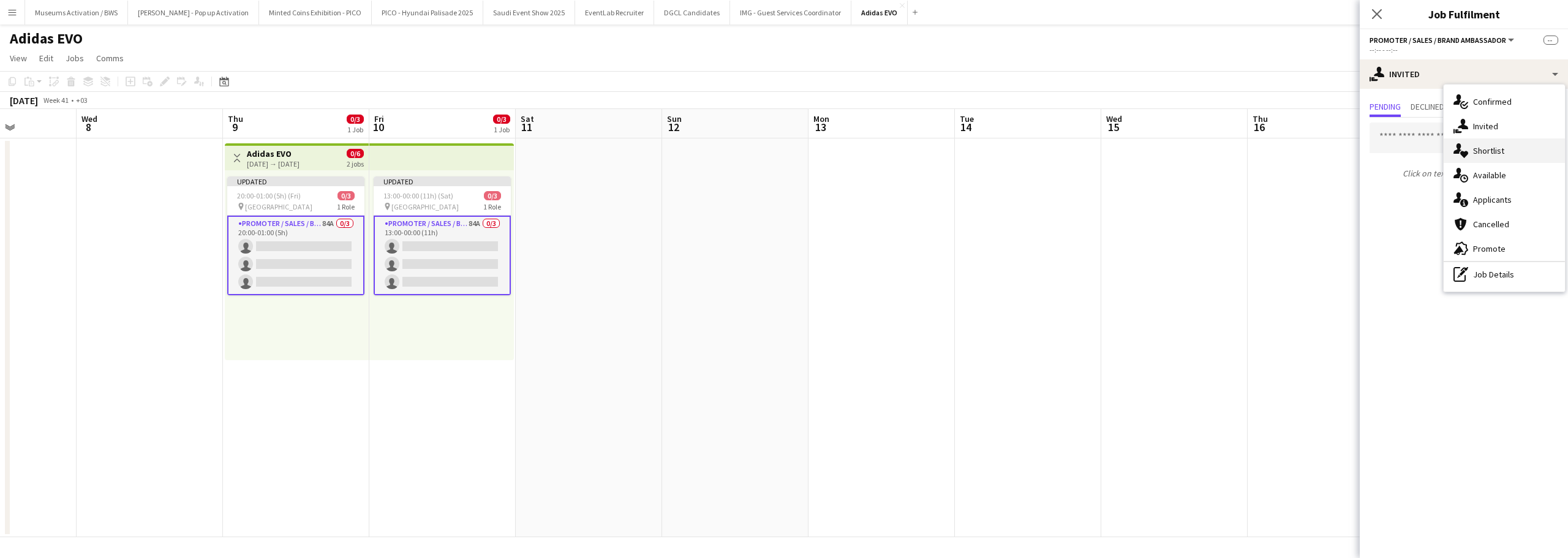
click at [1486, 152] on span "Shortlist" at bounding box center [1489, 150] width 31 height 11
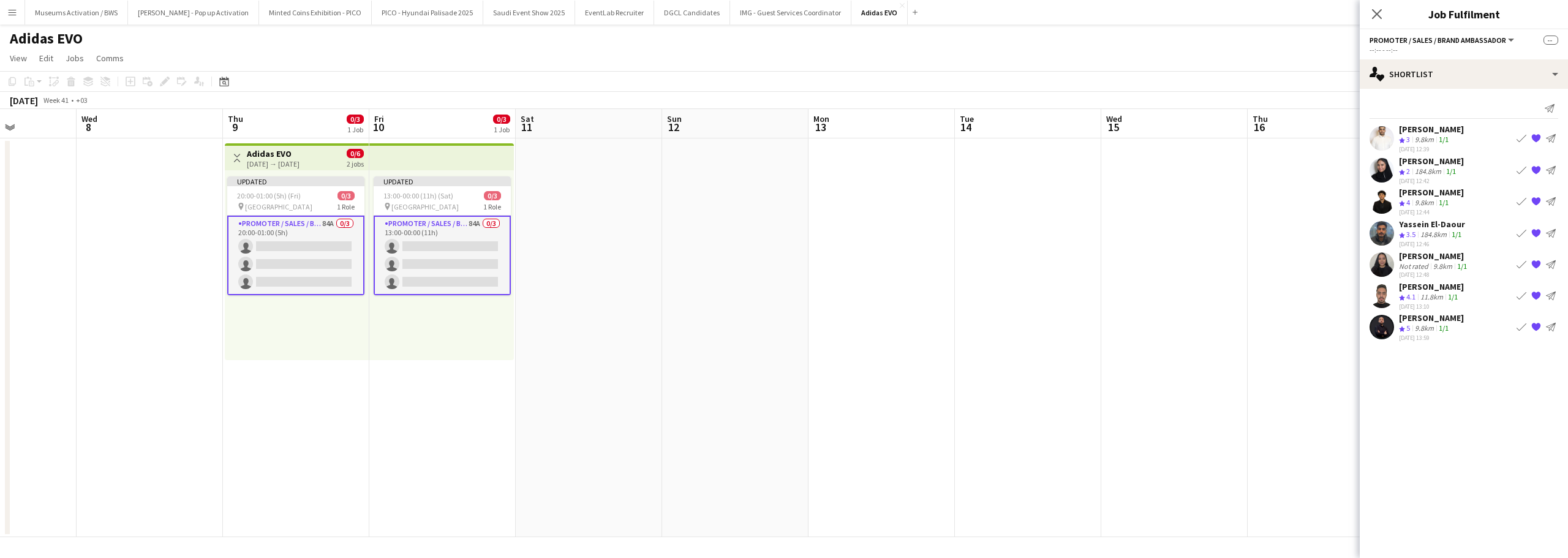
click at [1060, 197] on app-date-cell at bounding box center [1028, 337] width 147 height 398
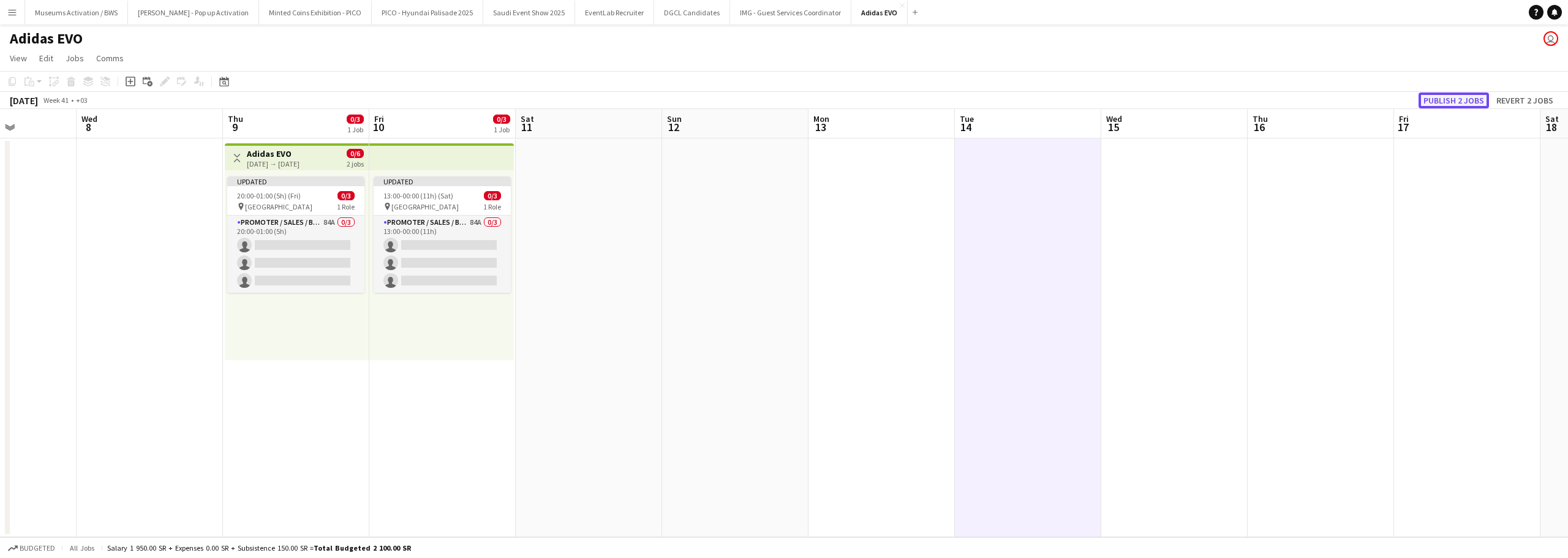
click at [1448, 98] on button "Publish 2 jobs" at bounding box center [1454, 101] width 71 height 16
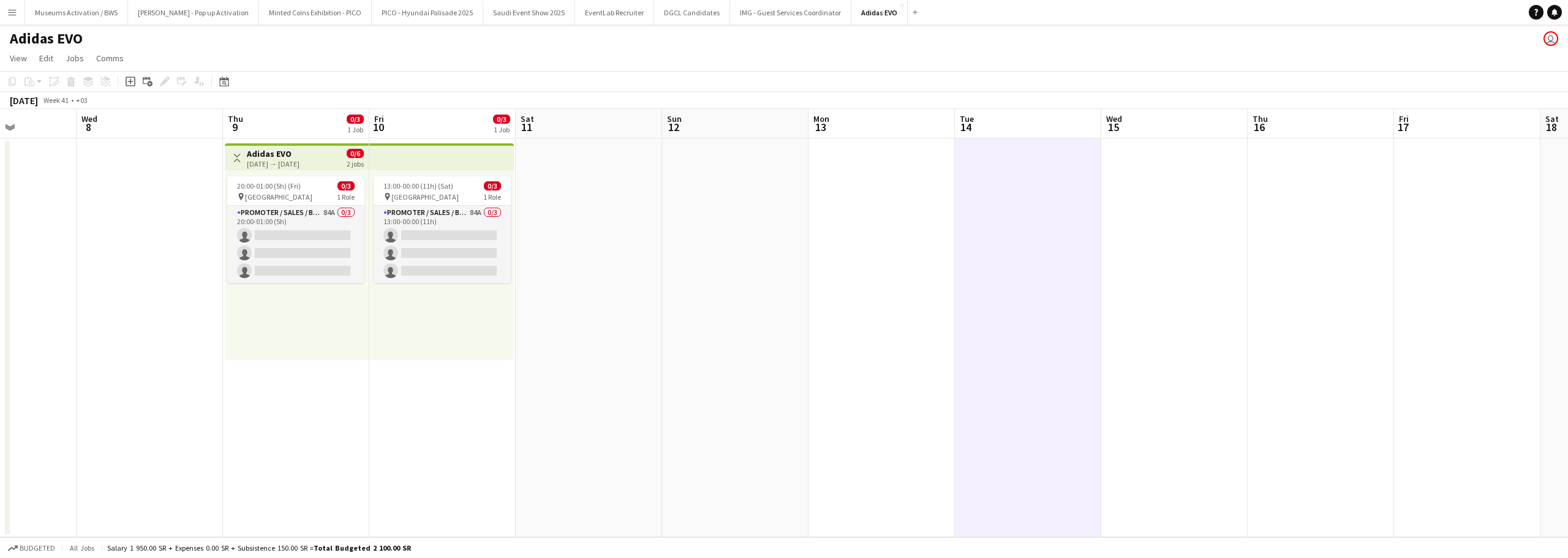
click at [571, 186] on app-date-cell at bounding box center [589, 337] width 147 height 398
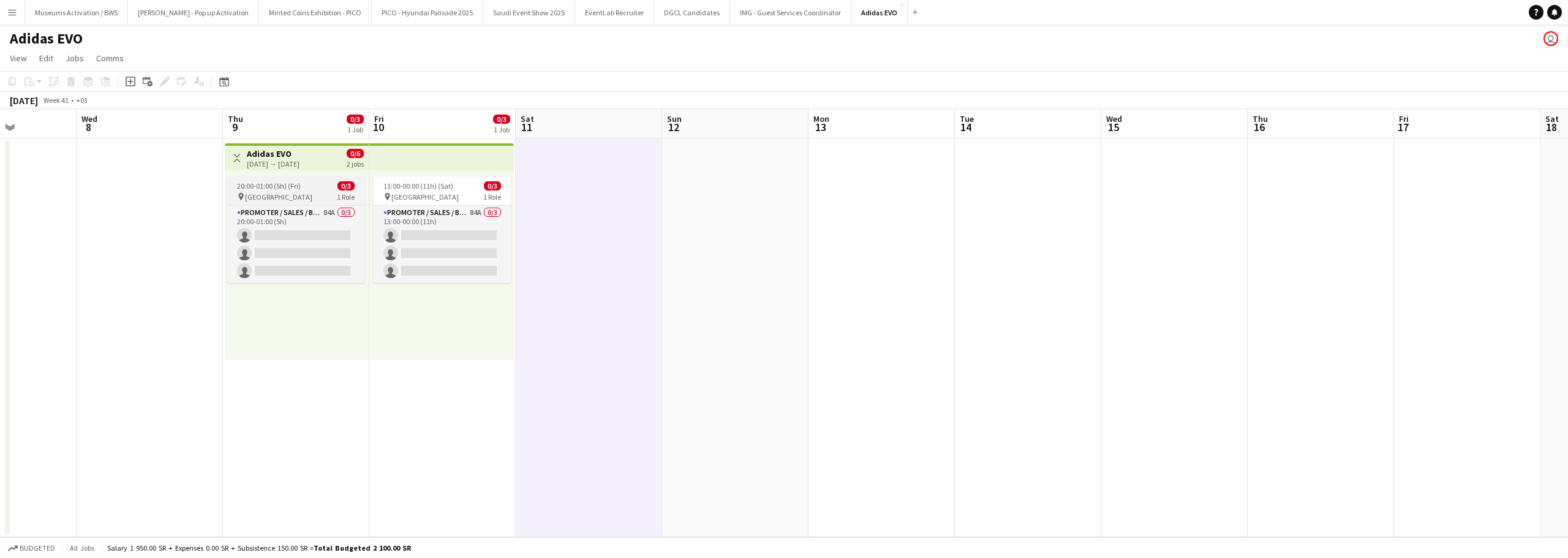
click at [306, 178] on app-job-card "20:00-01:00 (5h) (Fri) 0/3 pin Al Maigliah Market Center 1 Role Promoter / Sale…" at bounding box center [296, 229] width 137 height 106
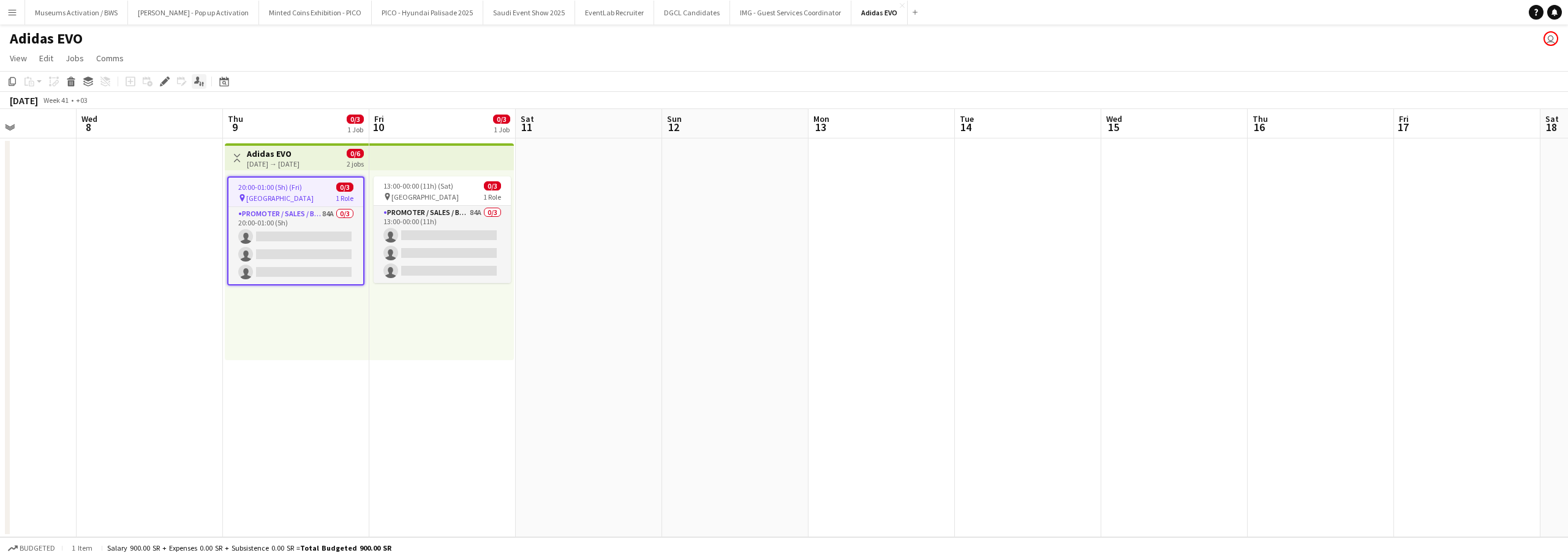
click at [198, 87] on div "Applicants" at bounding box center [199, 82] width 15 height 15
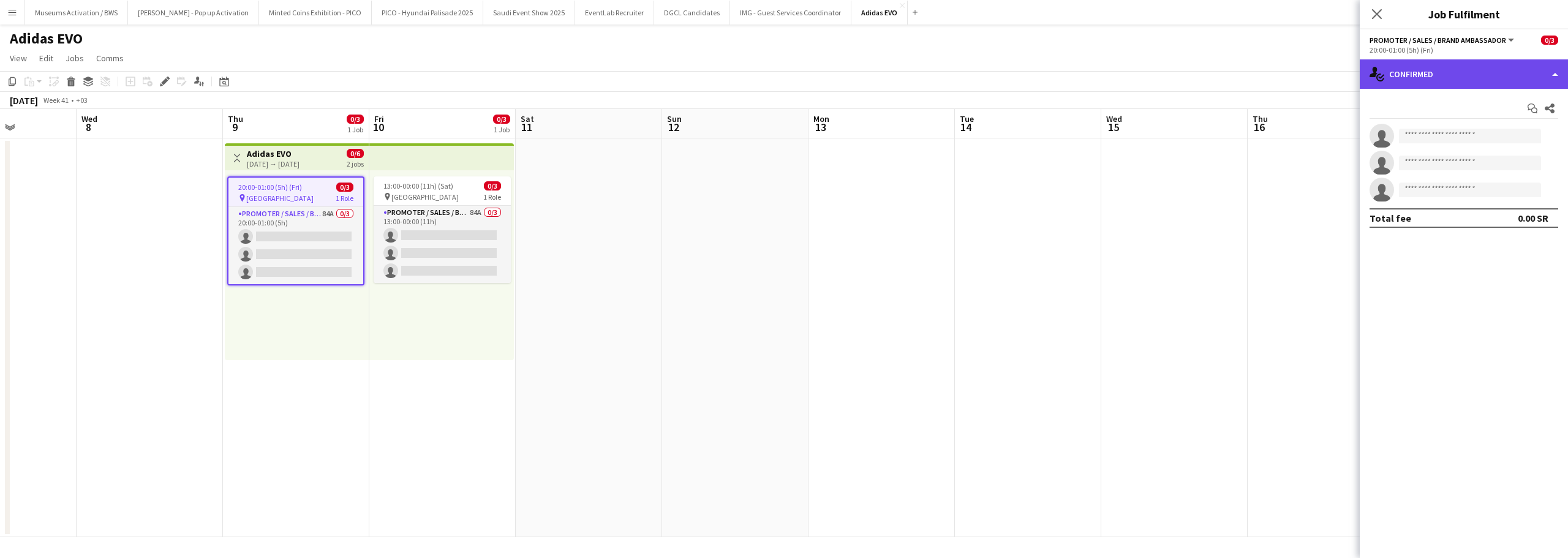
click at [1414, 87] on div "single-neutral-actions-check-2 Confirmed" at bounding box center [1464, 74] width 208 height 29
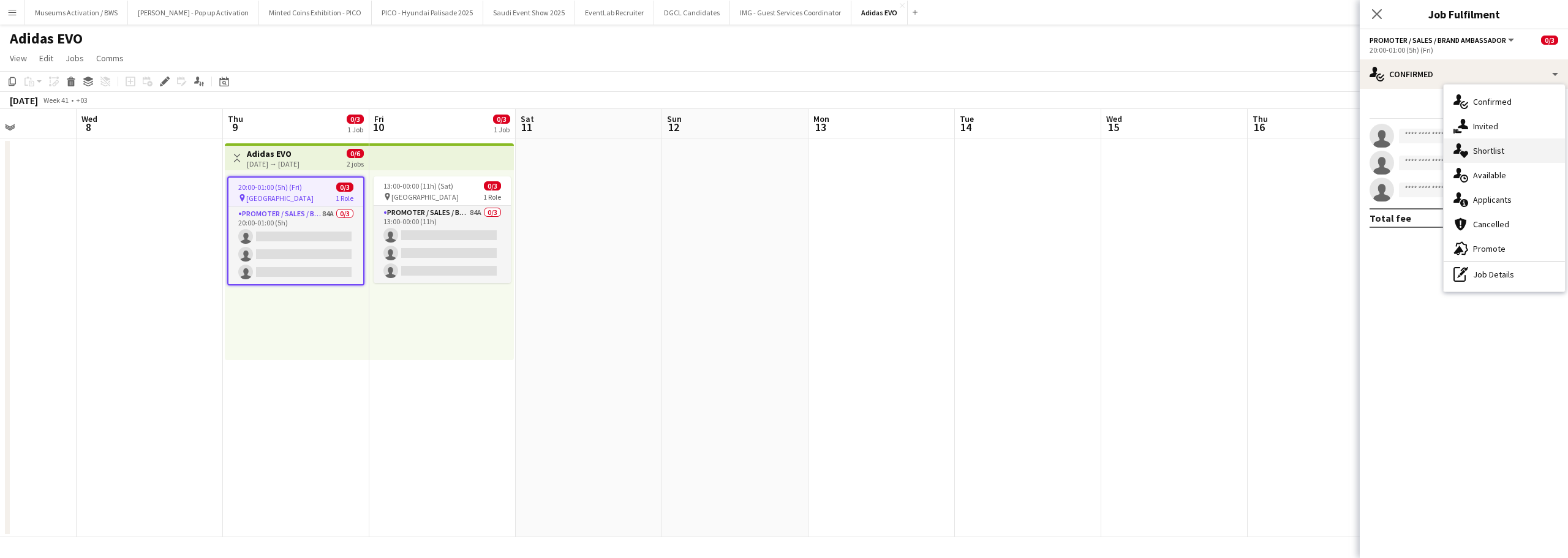
click at [1472, 154] on div "single-neutral-actions-heart Shortlist" at bounding box center [1505, 151] width 121 height 25
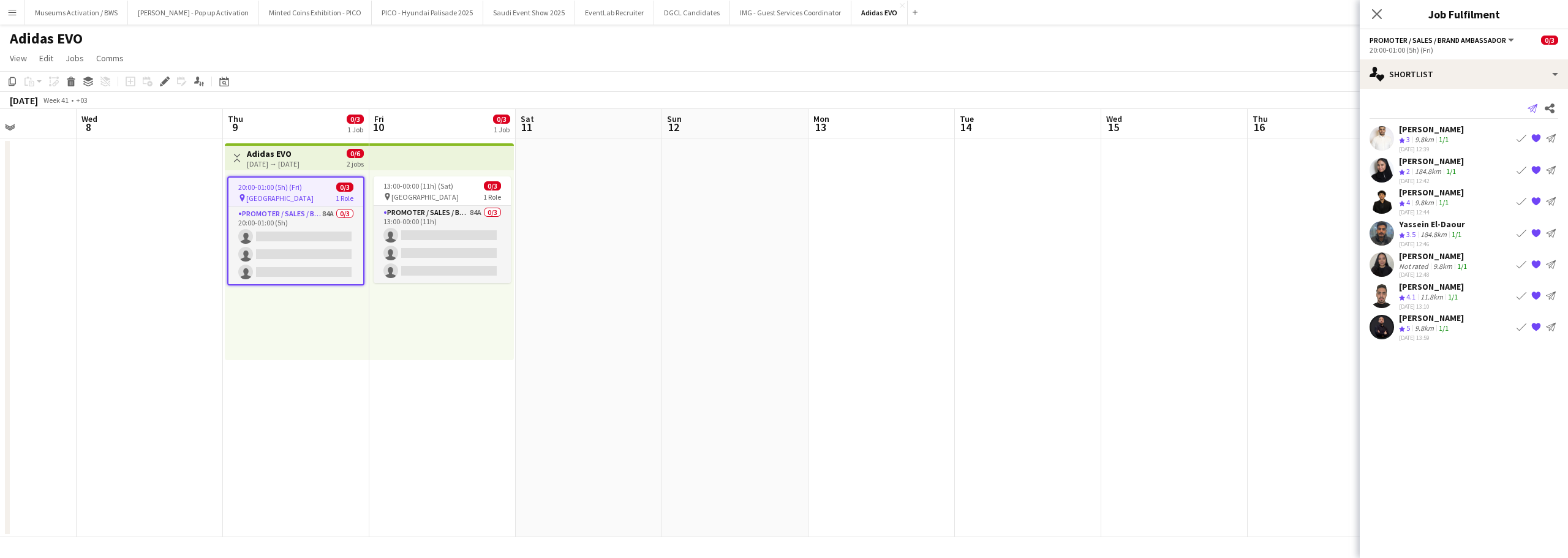
click at [1535, 109] on icon "Send notification" at bounding box center [1532, 108] width 9 height 9
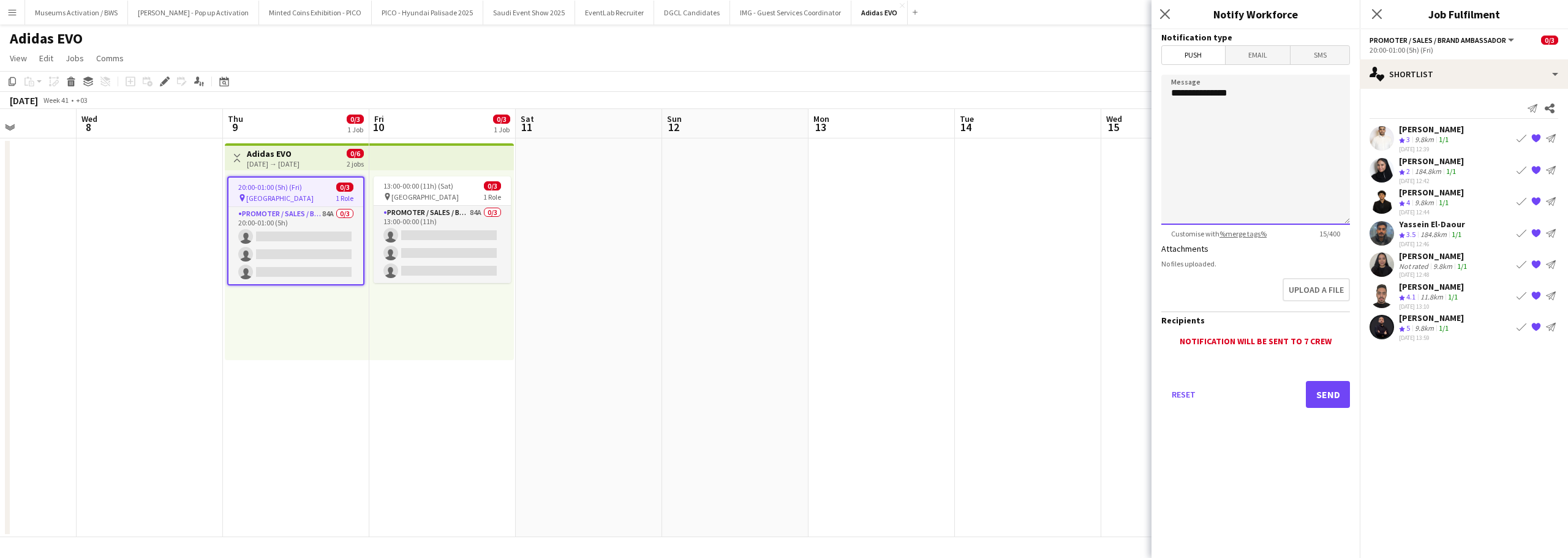
click at [1284, 110] on textarea "**********" at bounding box center [1255, 150] width 189 height 150
click at [962, 280] on app-date-cell at bounding box center [1028, 337] width 147 height 398
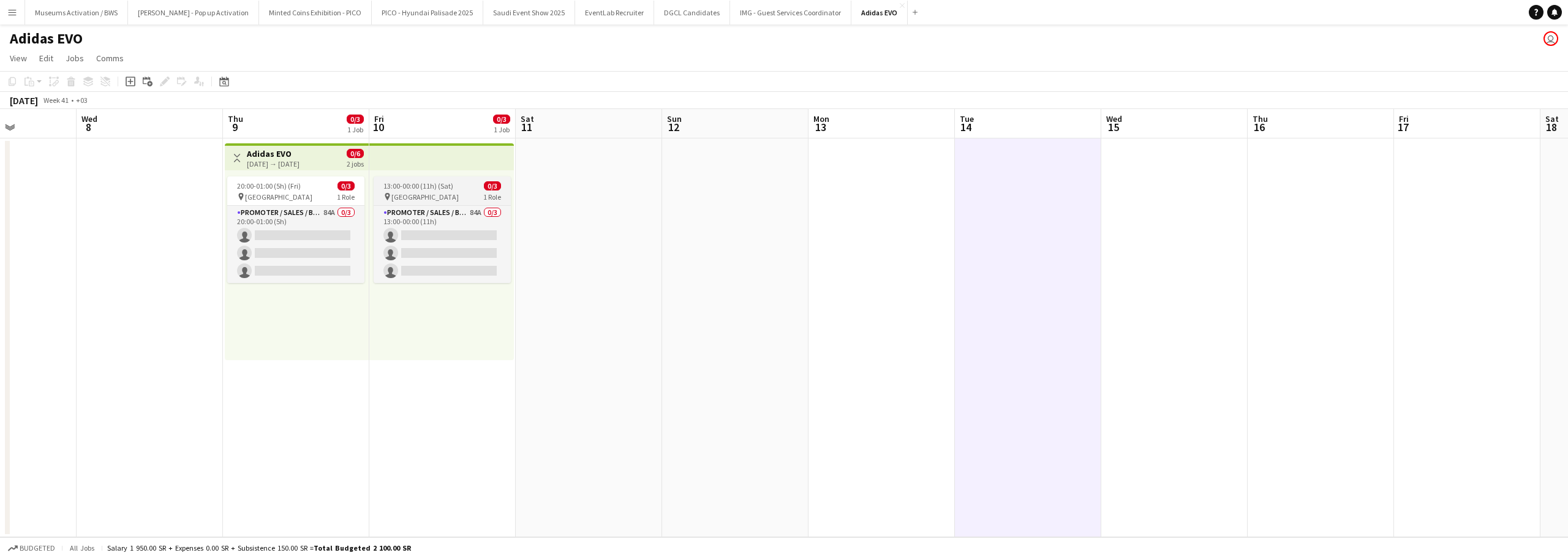
click at [461, 189] on div "13:00-00:00 (11h) (Sat) 0/3" at bounding box center [442, 186] width 137 height 9
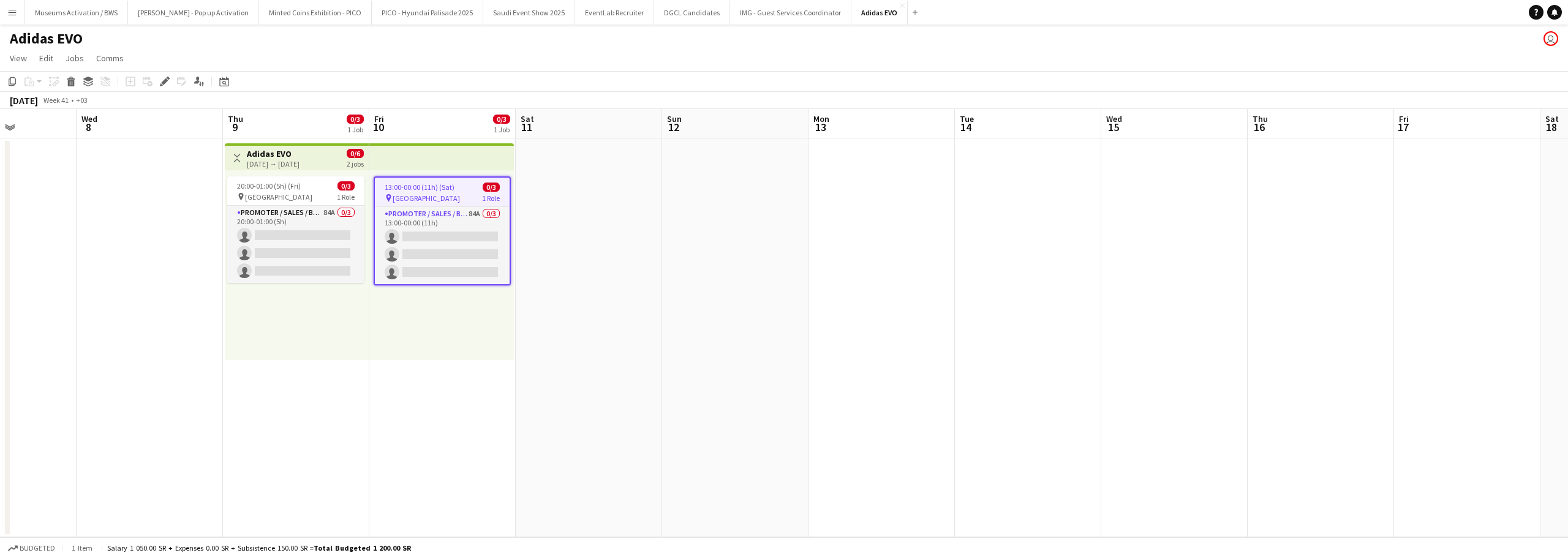
click at [394, 154] on app-top-bar at bounding box center [442, 157] width 144 height 27
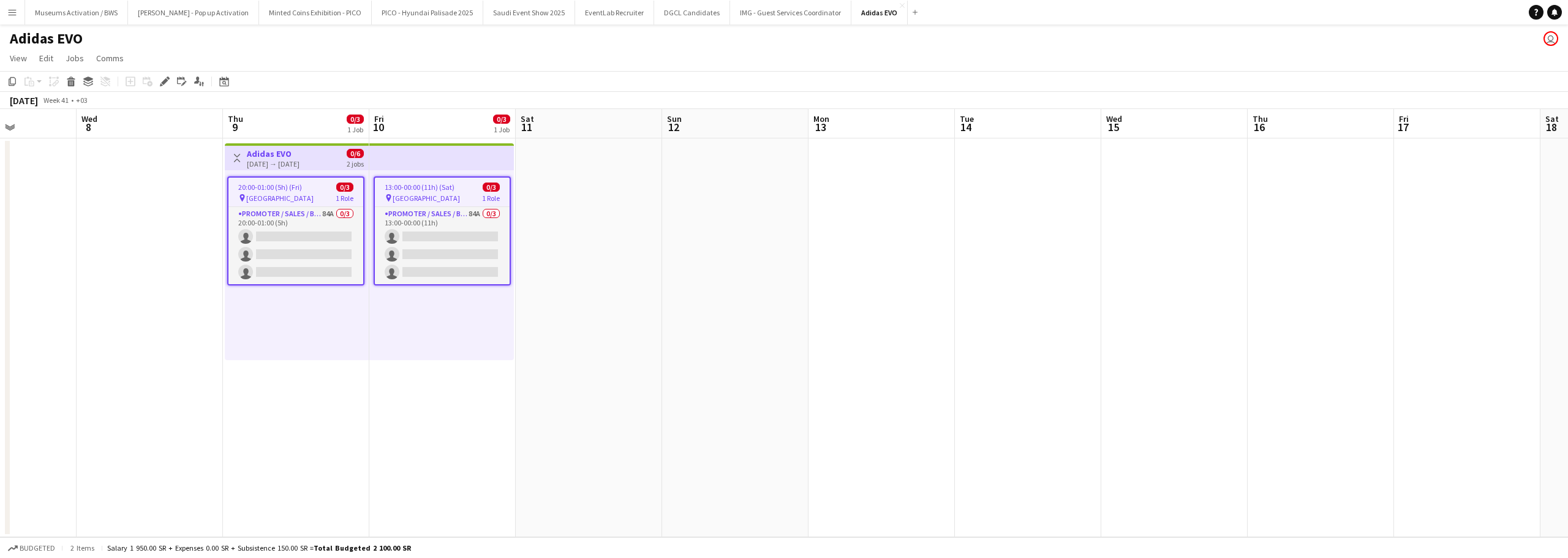
click at [359, 154] on span "0/6" at bounding box center [356, 153] width 17 height 9
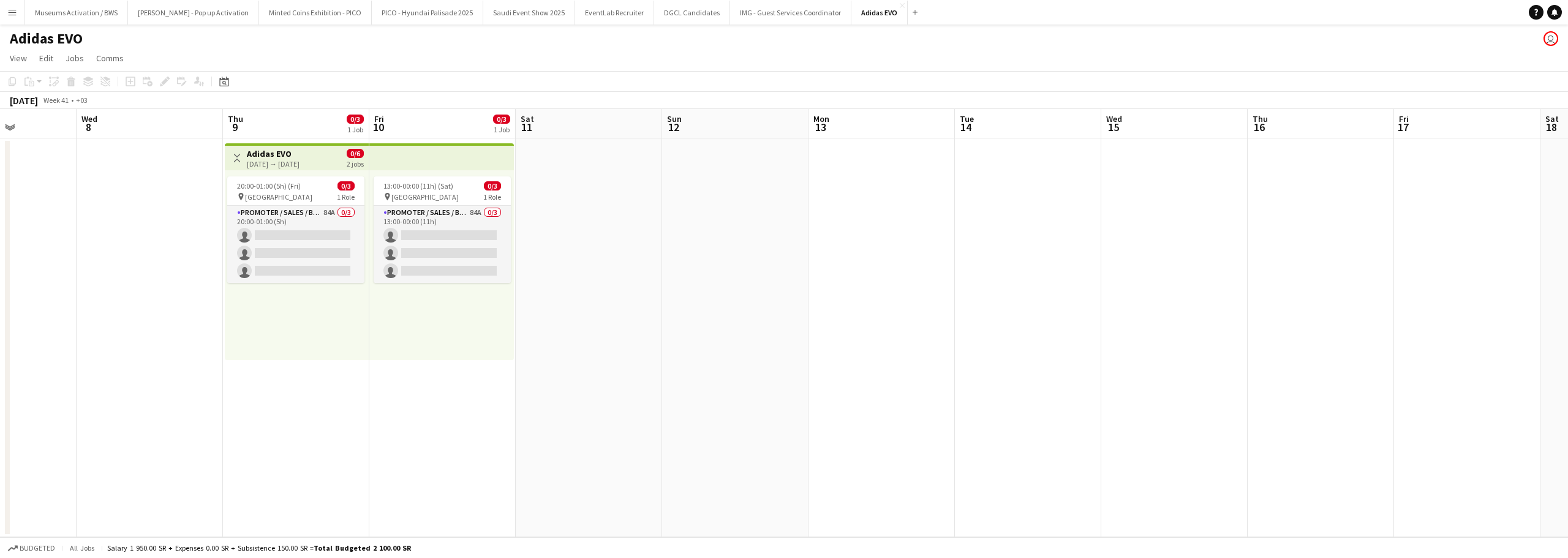
click at [359, 154] on span "0/6" at bounding box center [356, 153] width 17 height 9
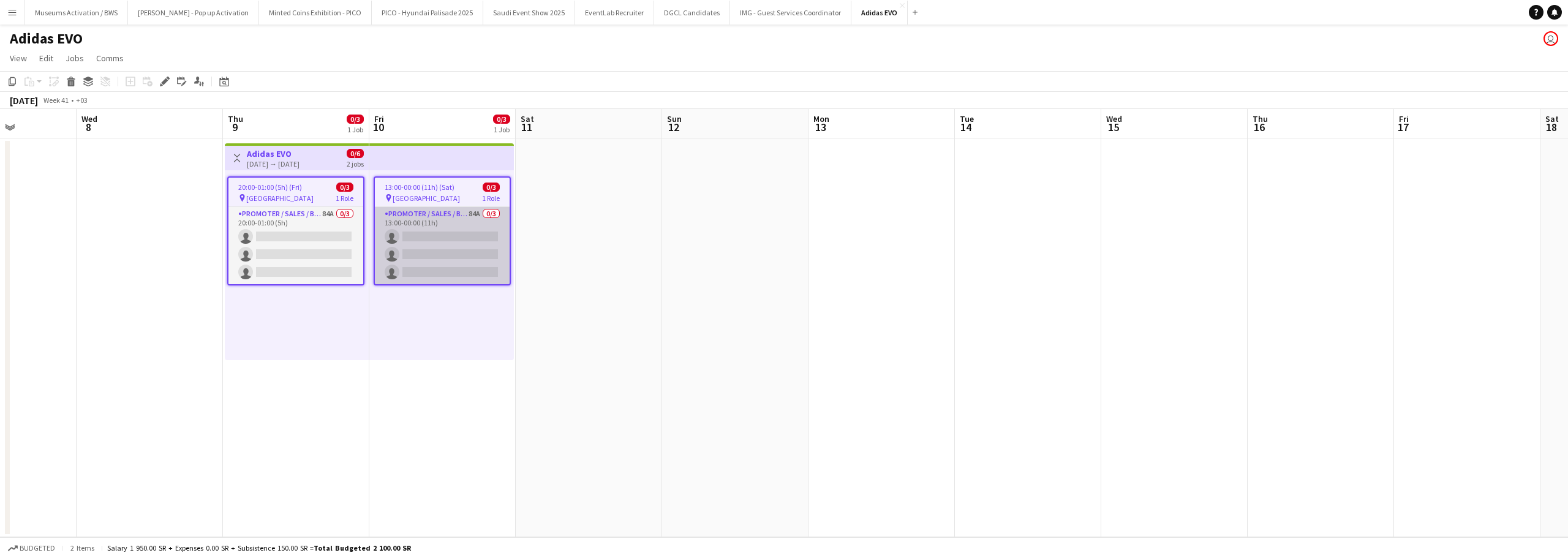
click at [404, 282] on app-card-role "Promoter / Sales / Brand Ambassador 84A 0/3 13:00-00:00 (11h) single-neutral-ac…" at bounding box center [442, 245] width 135 height 77
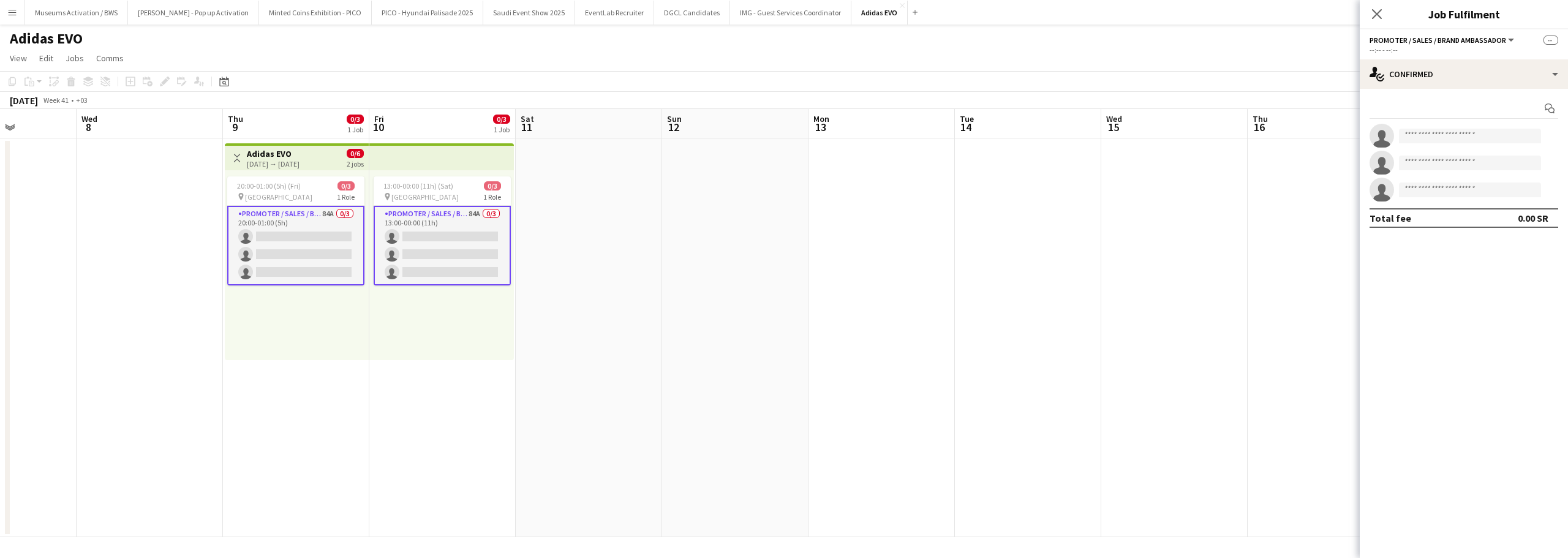
click at [356, 329] on div "20:00-01:00 (5h) (Fri) 0/3 pin Al Maigliah Market Center 1 Role Promoter / Sale…" at bounding box center [296, 265] width 144 height 190
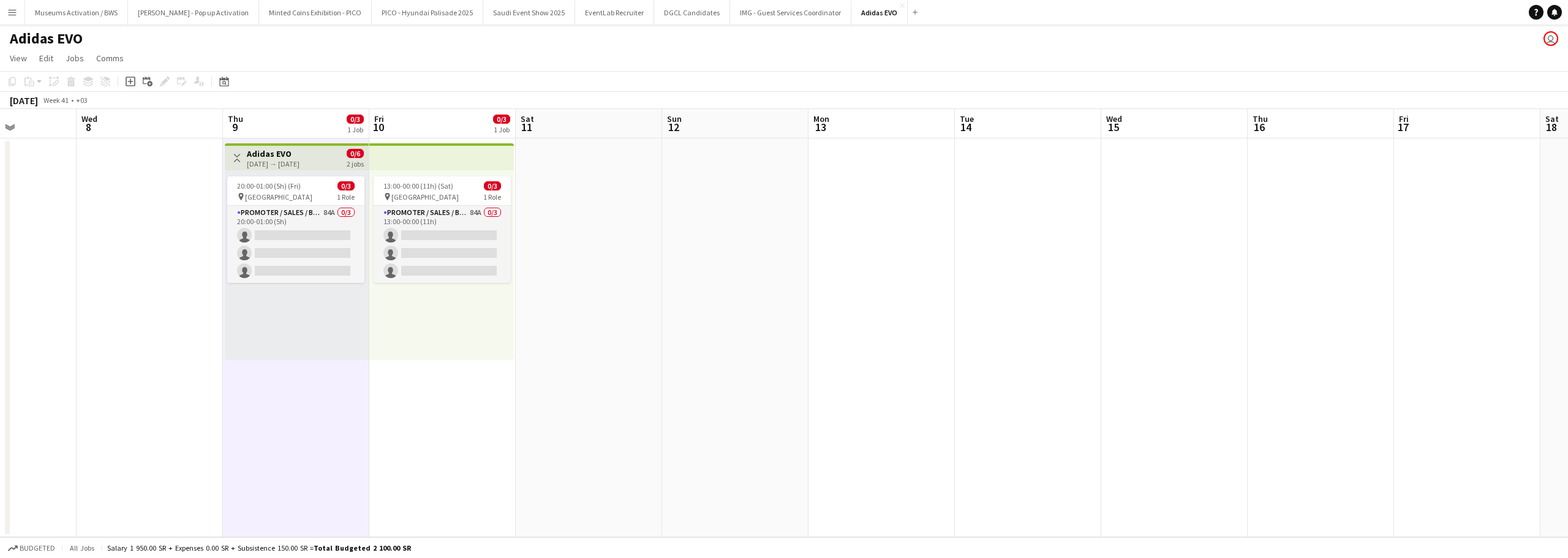
click at [416, 318] on div "13:00-00:00 (11h) (Sat) 0/3 pin Al Maigliah Market Center 1 Role Promoter / Sal…" at bounding box center [442, 265] width 144 height 190
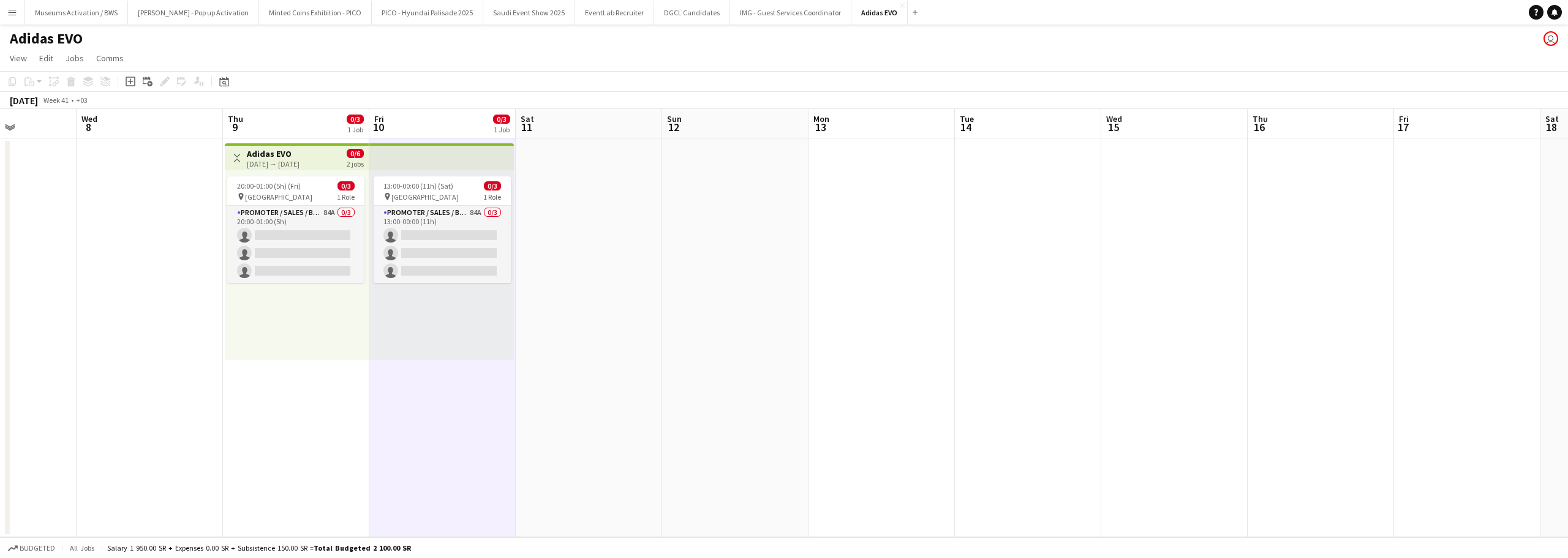
click at [340, 315] on div "20:00-01:00 (5h) (Fri) 0/3 pin Al Maigliah Market Center 1 Role Promoter / Sale…" at bounding box center [296, 265] width 144 height 190
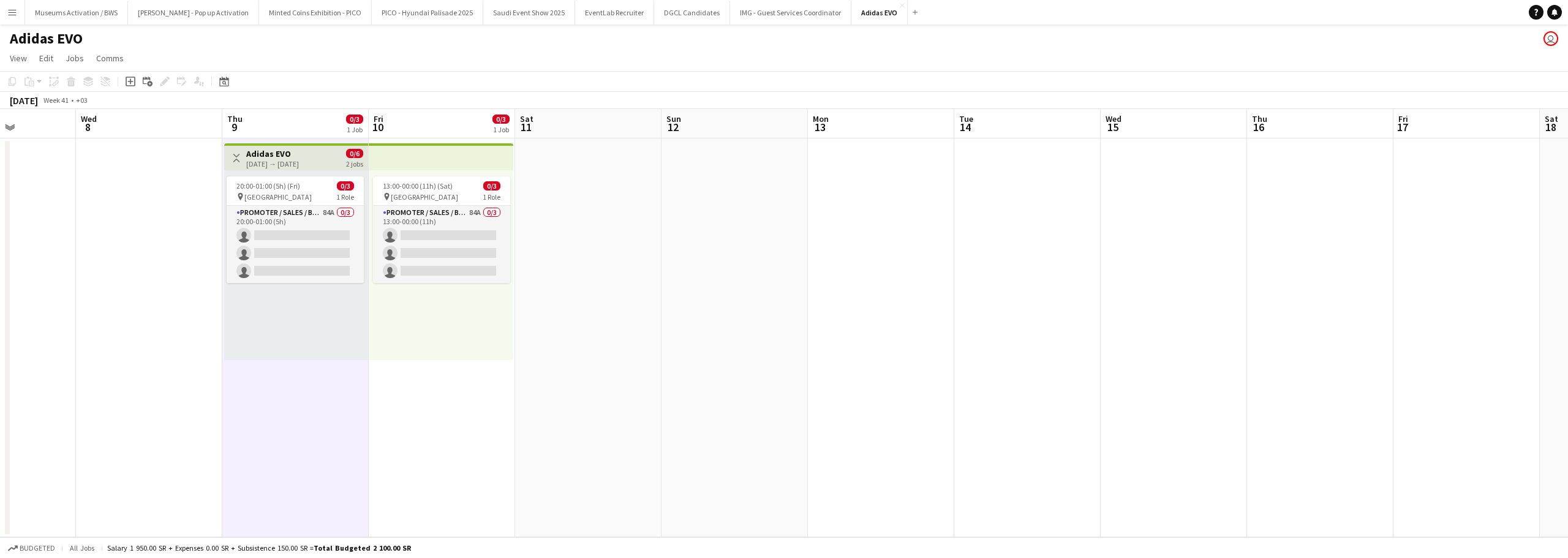
click at [349, 154] on span "0/6" at bounding box center [355, 153] width 17 height 9
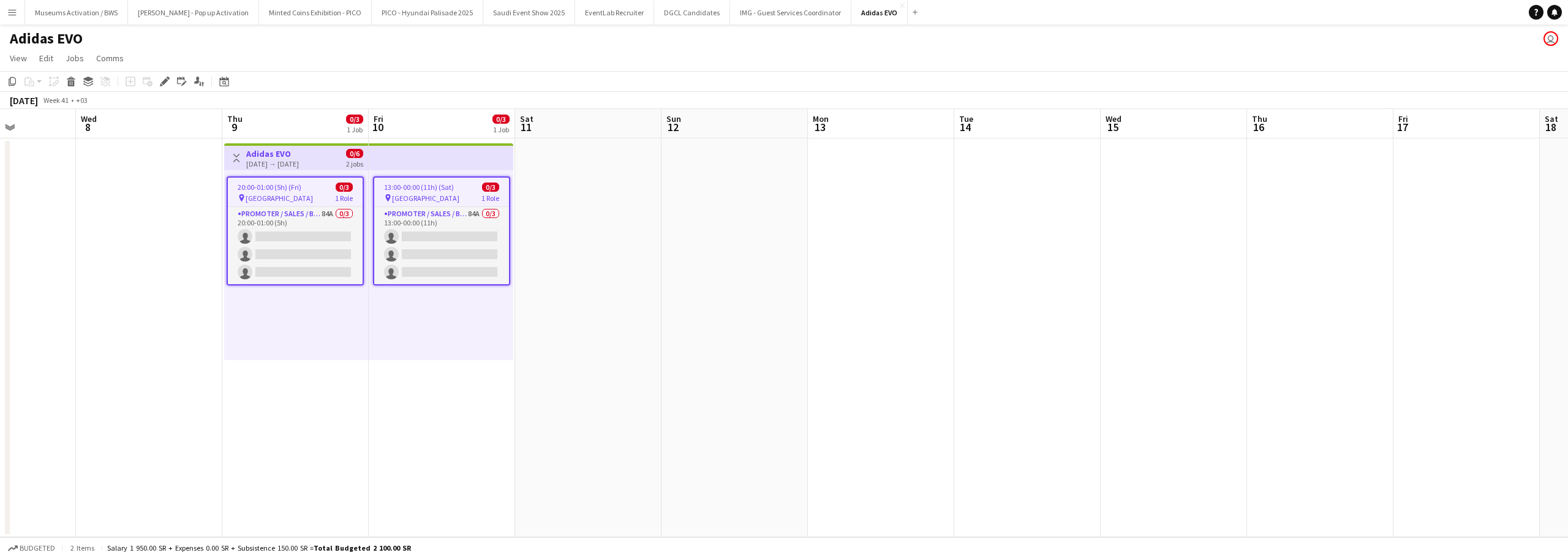
click at [432, 339] on div "13:00-00:00 (11h) (Sat) 0/3 pin Al Maigliah Market Center 1 Role Promoter / Sal…" at bounding box center [441, 265] width 144 height 190
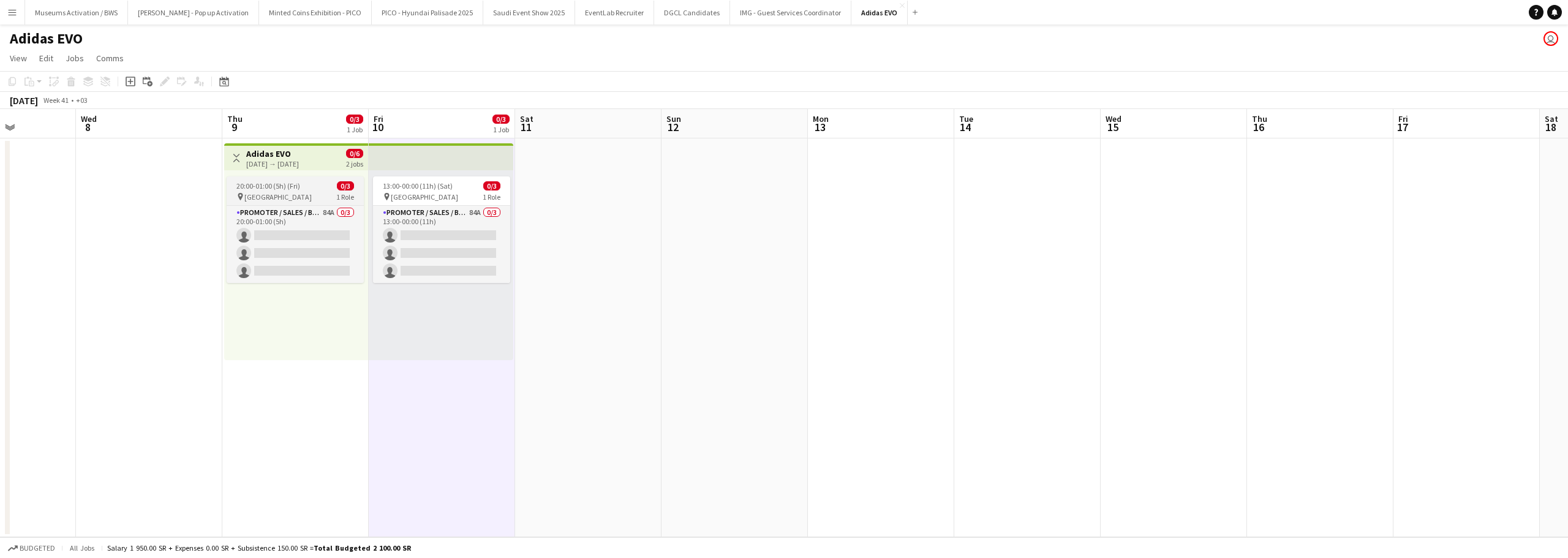
click at [278, 203] on app-job-card "20:00-01:00 (5h) (Fri) 0/3 pin Al Maigliah Market Center 1 Role Promoter / Sale…" at bounding box center [295, 229] width 137 height 106
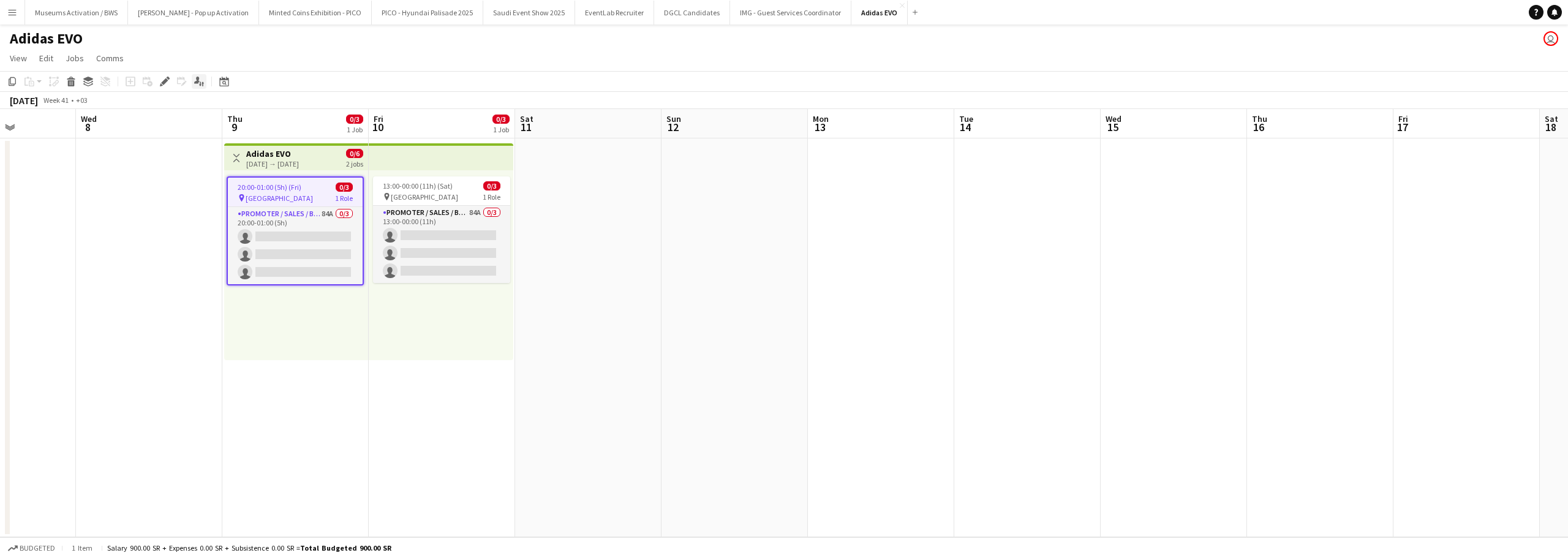
click at [194, 85] on icon "Applicants" at bounding box center [198, 81] width 9 height 9
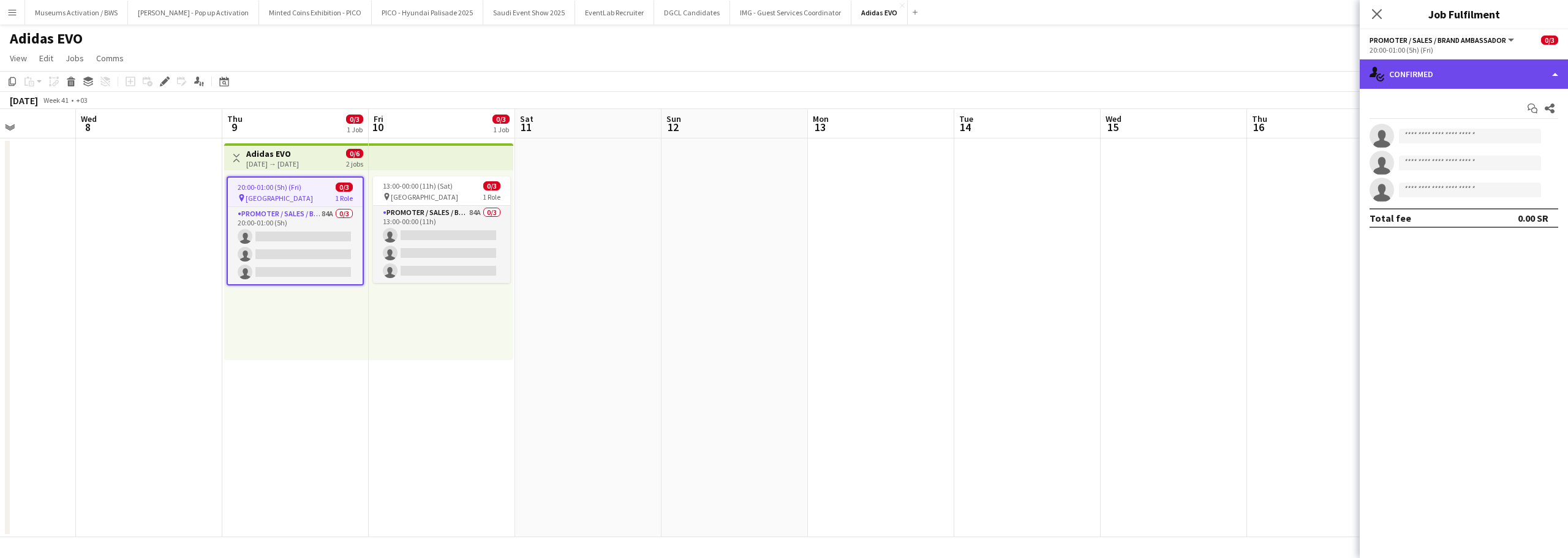
click at [1429, 76] on div "single-neutral-actions-check-2 Confirmed" at bounding box center [1464, 74] width 208 height 29
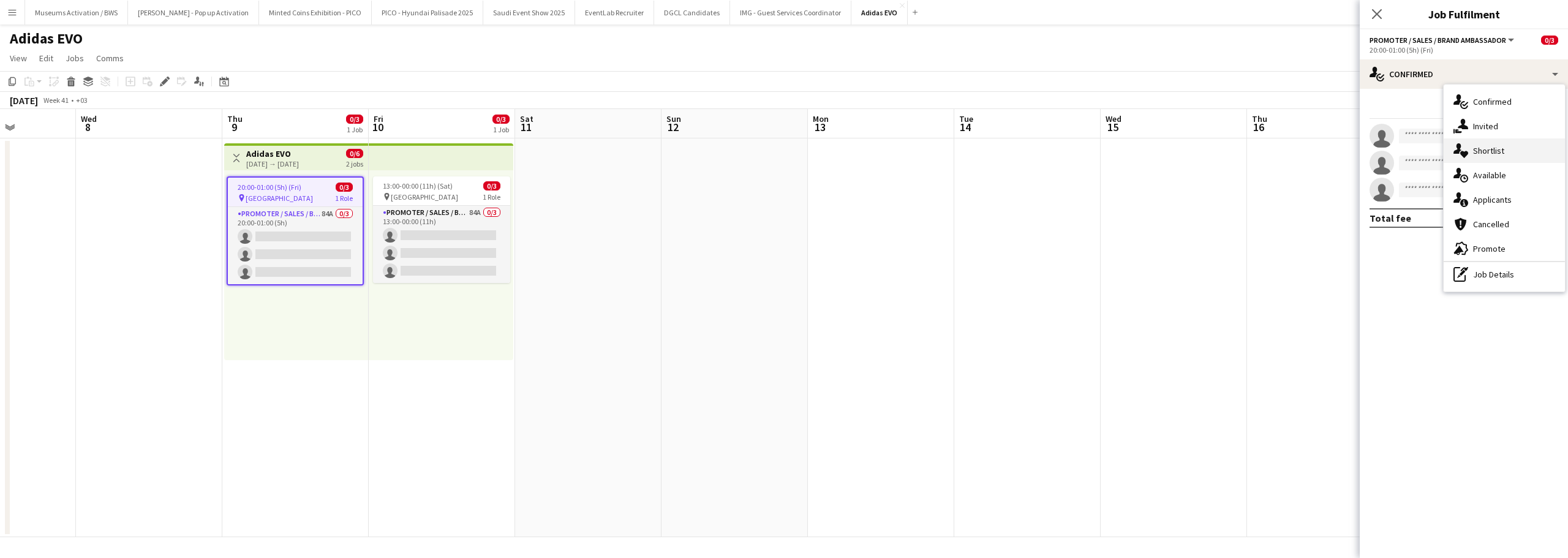
click at [1491, 147] on span "Shortlist" at bounding box center [1489, 150] width 31 height 11
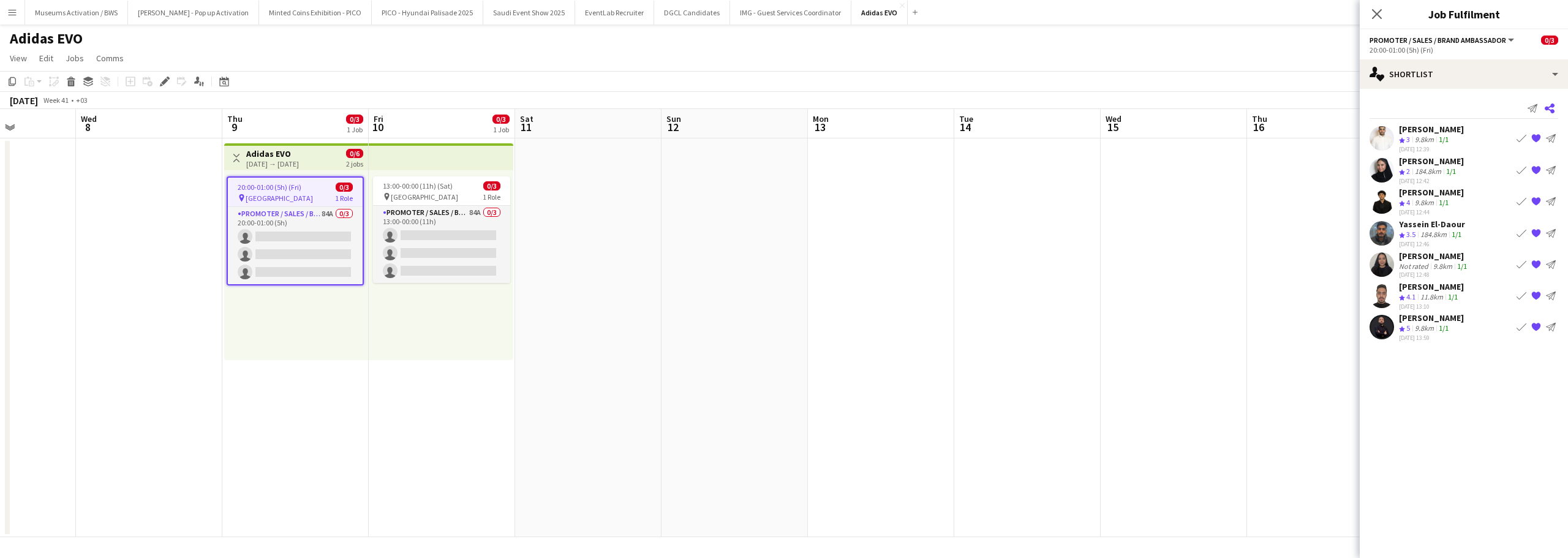
click at [1553, 106] on icon at bounding box center [1549, 108] width 9 height 9
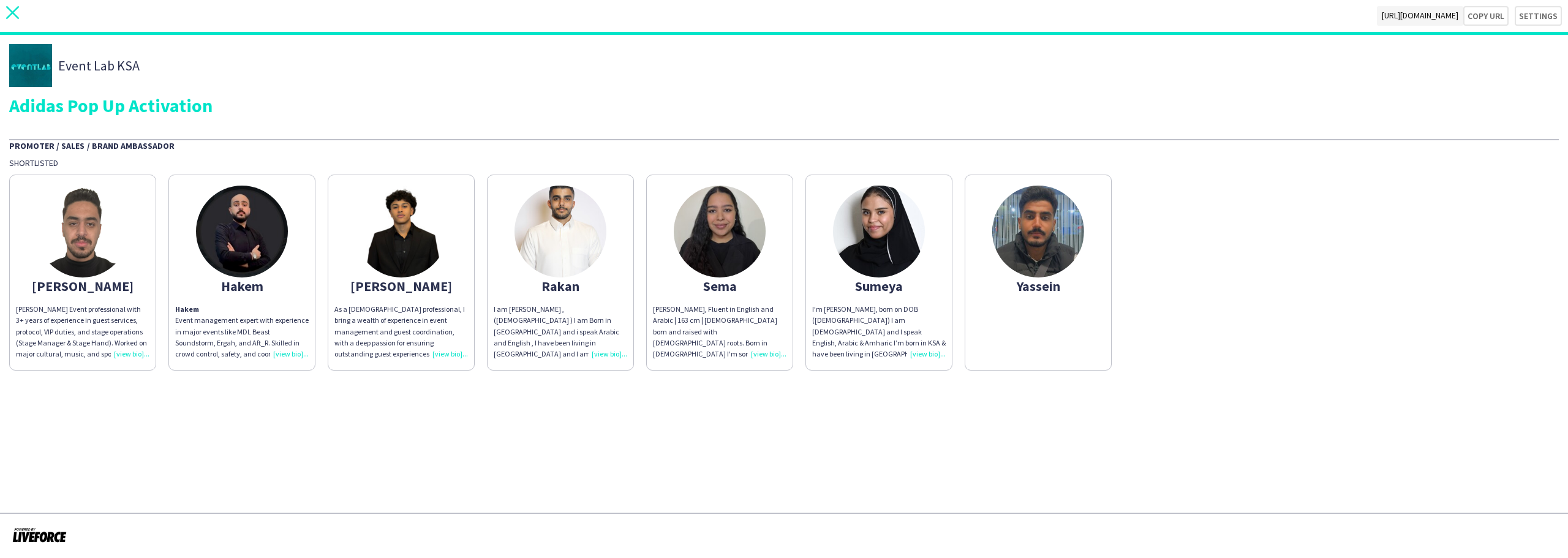
click at [13, 13] on icon at bounding box center [12, 12] width 13 height 13
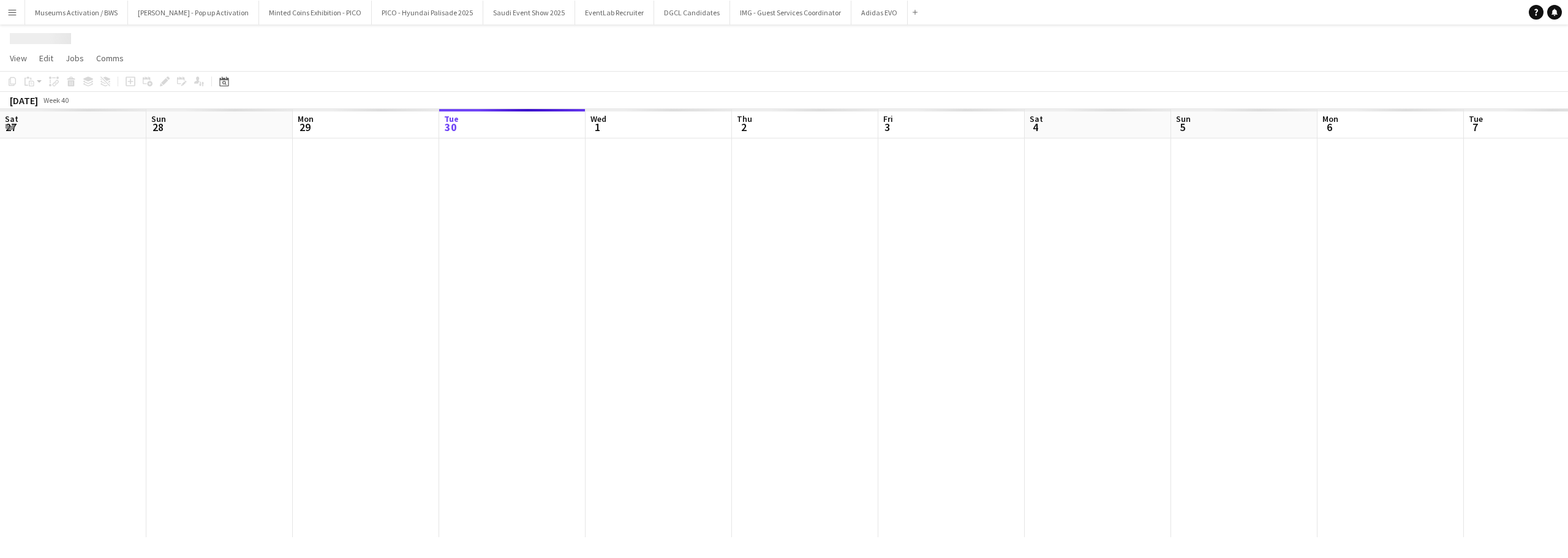
scroll to position [0, 293]
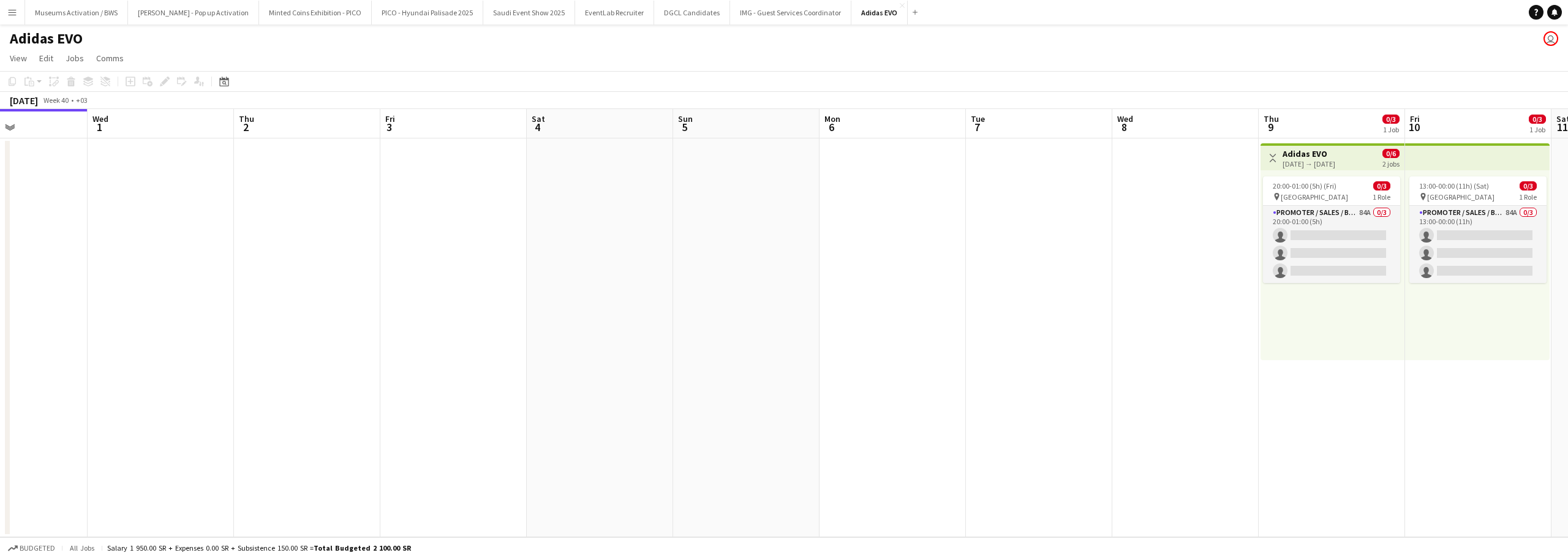
drag, startPoint x: 795, startPoint y: 251, endPoint x: 453, endPoint y: 242, distance: 342.1
click at [453, 242] on app-calendar-viewport "Sat 27 Sun 28 Mon 29 Tue 30 Wed 1 Thu 2 Fri 3 Sat 4 Sun 5 Mon 6 Tue 7 Wed 8 Thu…" at bounding box center [784, 323] width 1568 height 428
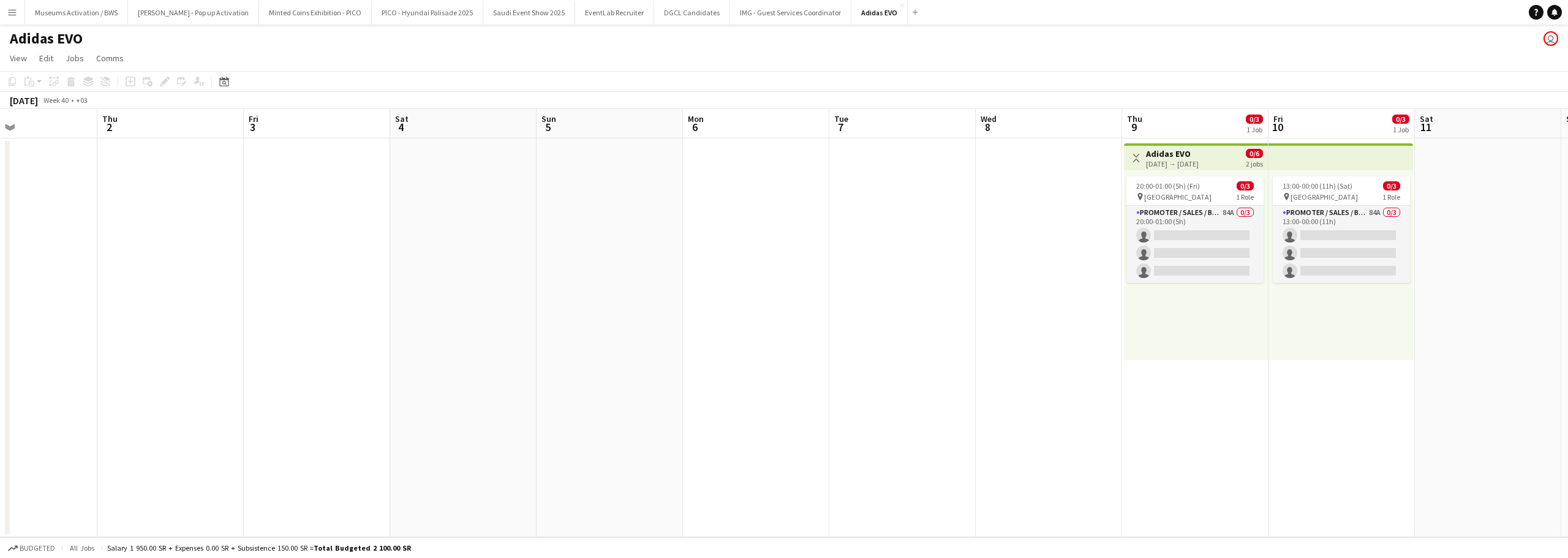
drag, startPoint x: 910, startPoint y: 216, endPoint x: 443, endPoint y: 255, distance: 468.6
click at [695, 238] on app-calendar-viewport "Mon 29 Tue 30 Wed 1 Thu 2 Fri 3 Sat 4 Sun 5 Mon 6 Tue 7 Wed 8 Thu 9 0/3 1 Job F…" at bounding box center [784, 323] width 1568 height 428
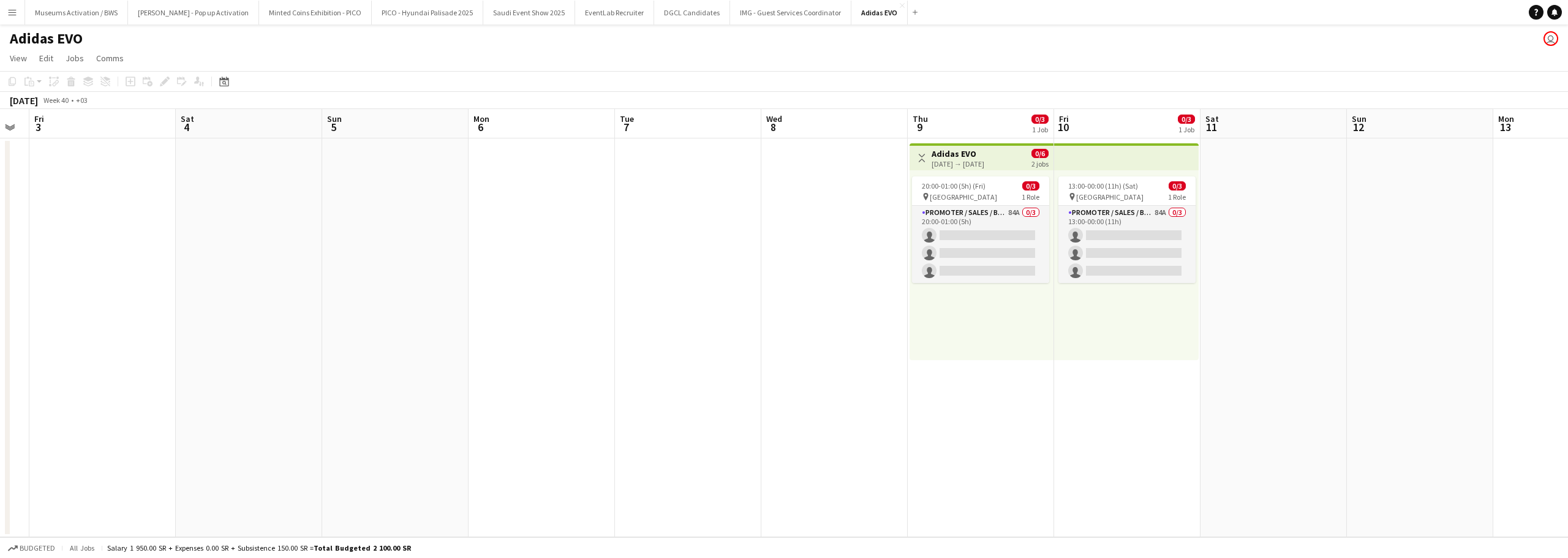
scroll to position [0, 410]
click at [918, 224] on app-card-role "Promoter / Sales / Brand Ambassador 84A 0/3 20:00-01:00 (5h) single-neutral-act…" at bounding box center [980, 244] width 137 height 77
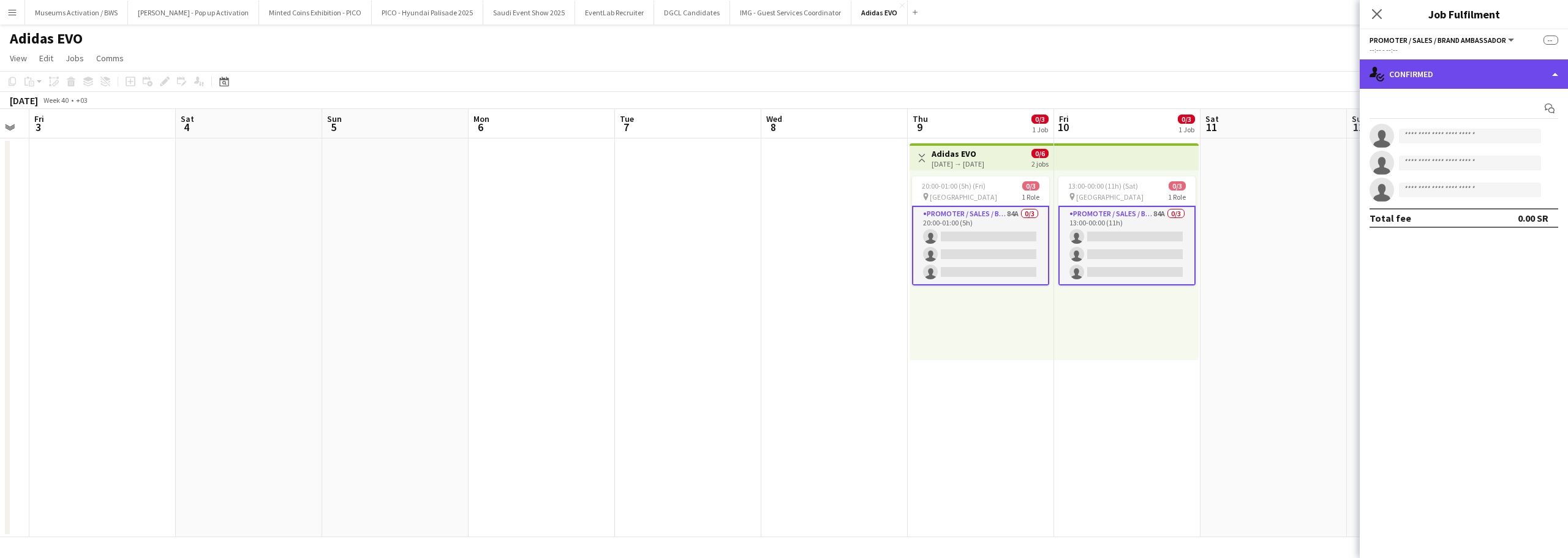
click at [1435, 67] on div "single-neutral-actions-check-2 Confirmed" at bounding box center [1464, 74] width 208 height 29
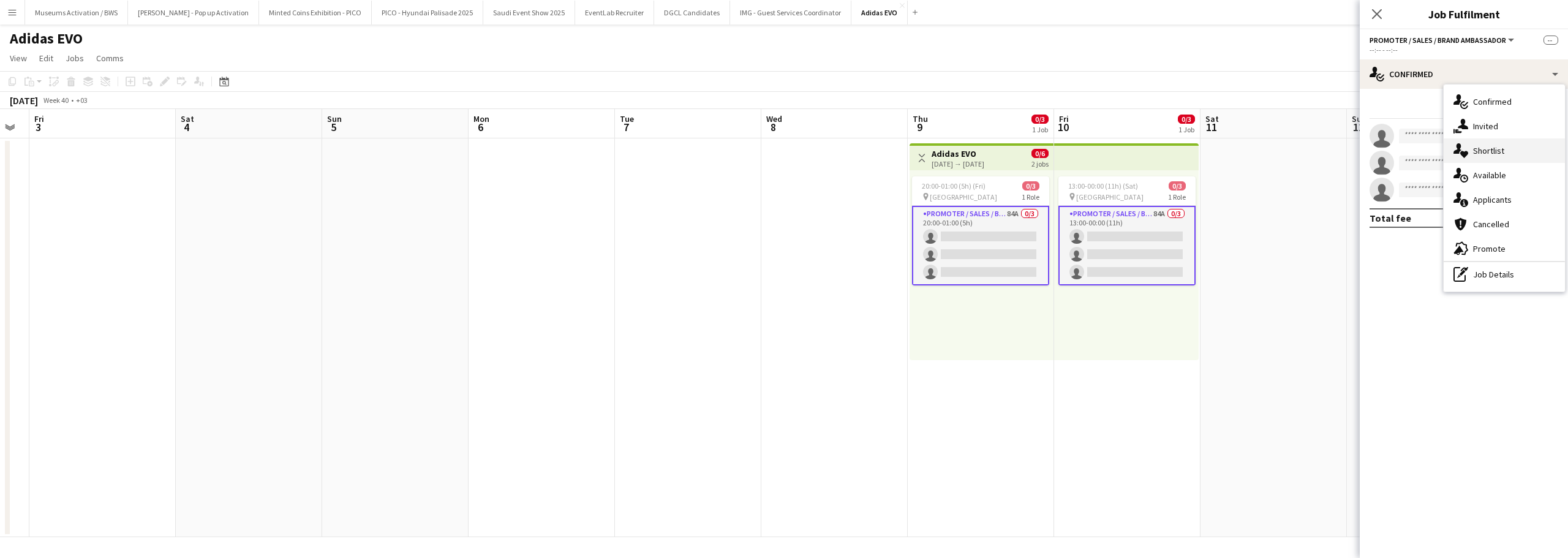
click at [1475, 148] on span "Shortlist" at bounding box center [1489, 150] width 31 height 11
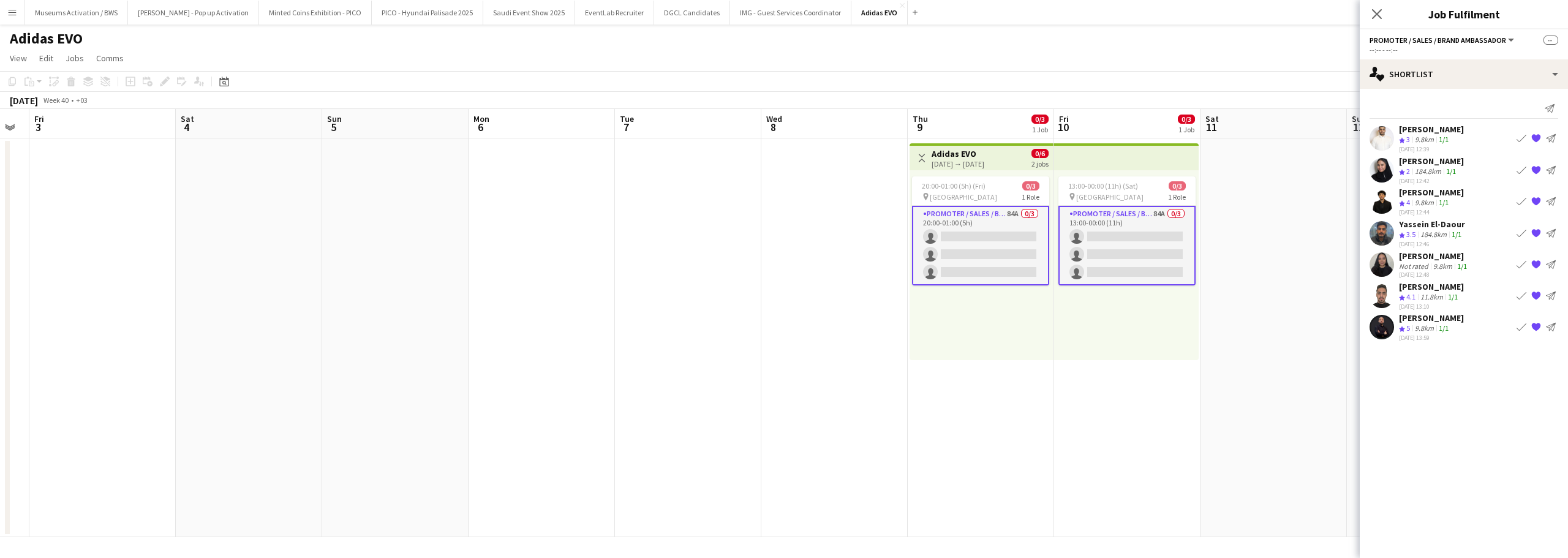
click at [1538, 233] on app-icon "{{ spriteTitle }}" at bounding box center [1536, 232] width 9 height 9
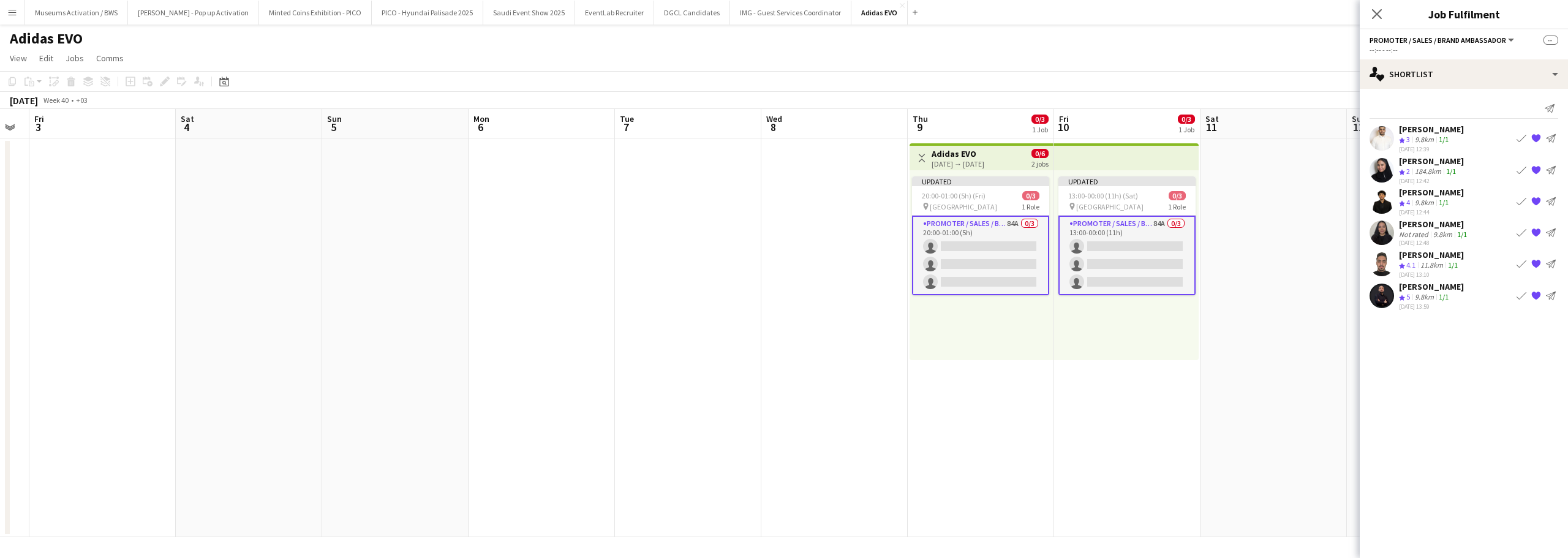
click at [1456, 397] on mat-expansion-panel "heart Shortlist Send notification Rakan Howidi Crew rating 3 9.8km 1/1 30-09-20…" at bounding box center [1464, 323] width 208 height 469
click at [1426, 200] on div "9.8km" at bounding box center [1424, 203] width 24 height 10
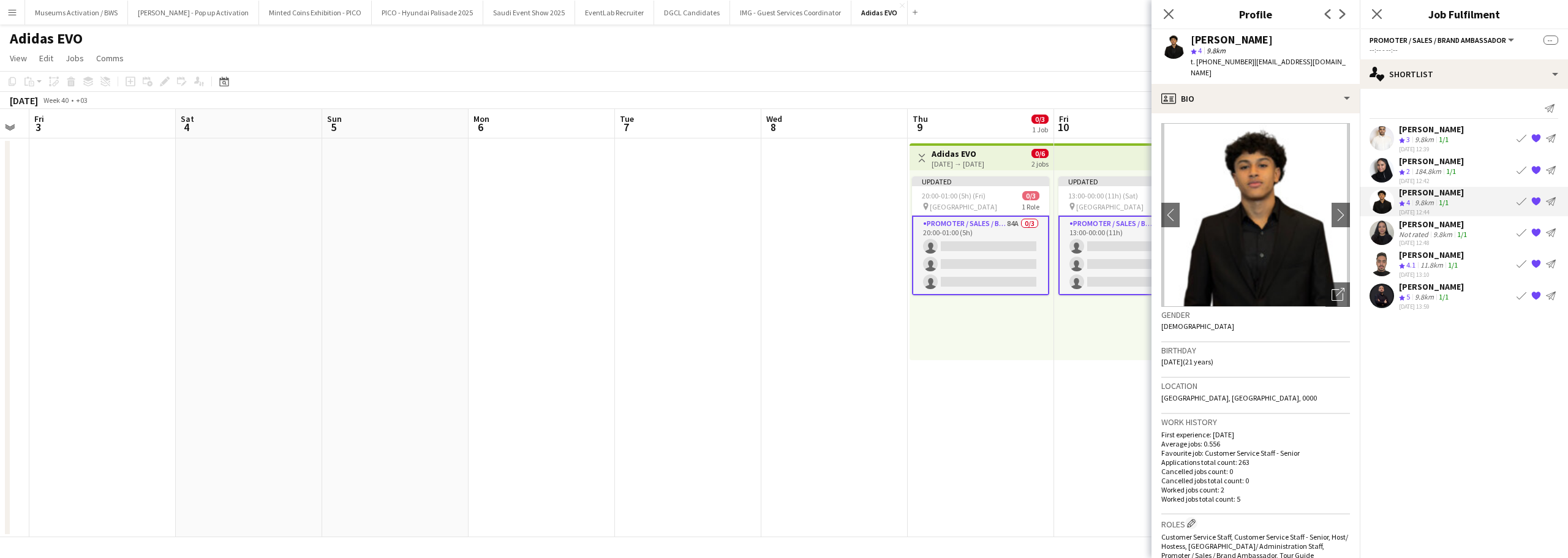
click at [1423, 259] on div "Abdulrahman Hassan" at bounding box center [1431, 254] width 65 height 11
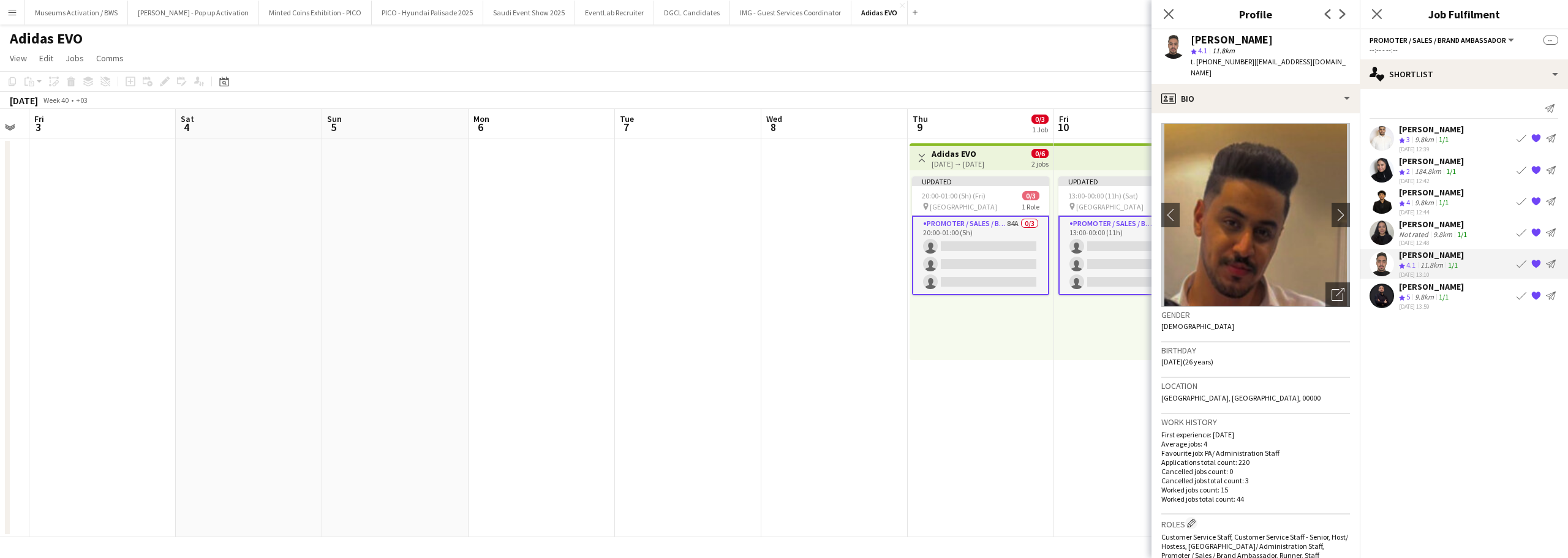
click at [1423, 296] on div "9.8km" at bounding box center [1424, 297] width 24 height 10
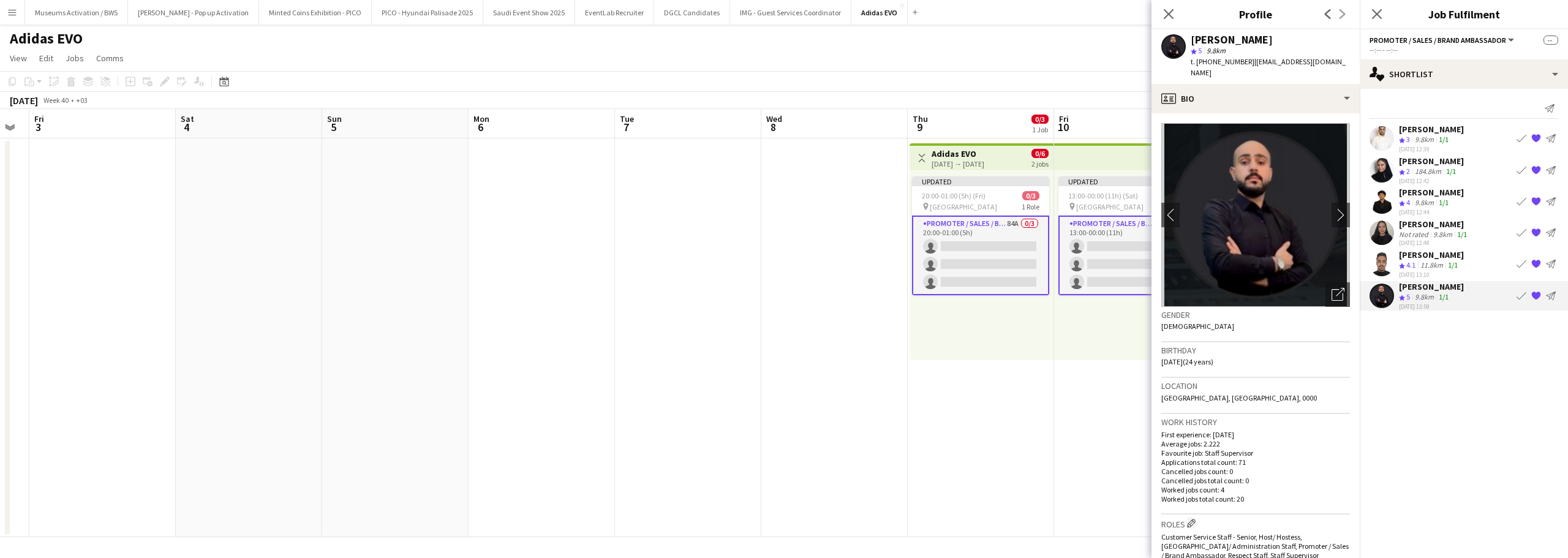
click at [1418, 124] on div "Rakan Howidi" at bounding box center [1431, 129] width 65 height 11
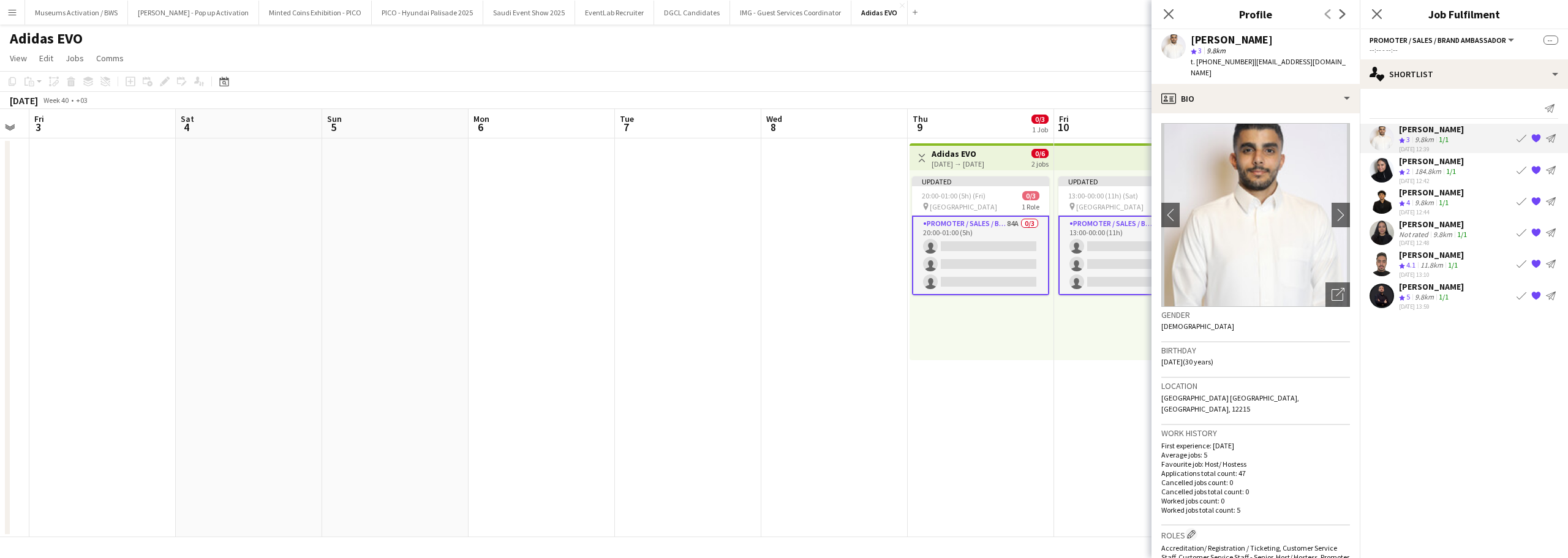
click at [1416, 172] on div "184.8km" at bounding box center [1428, 172] width 31 height 10
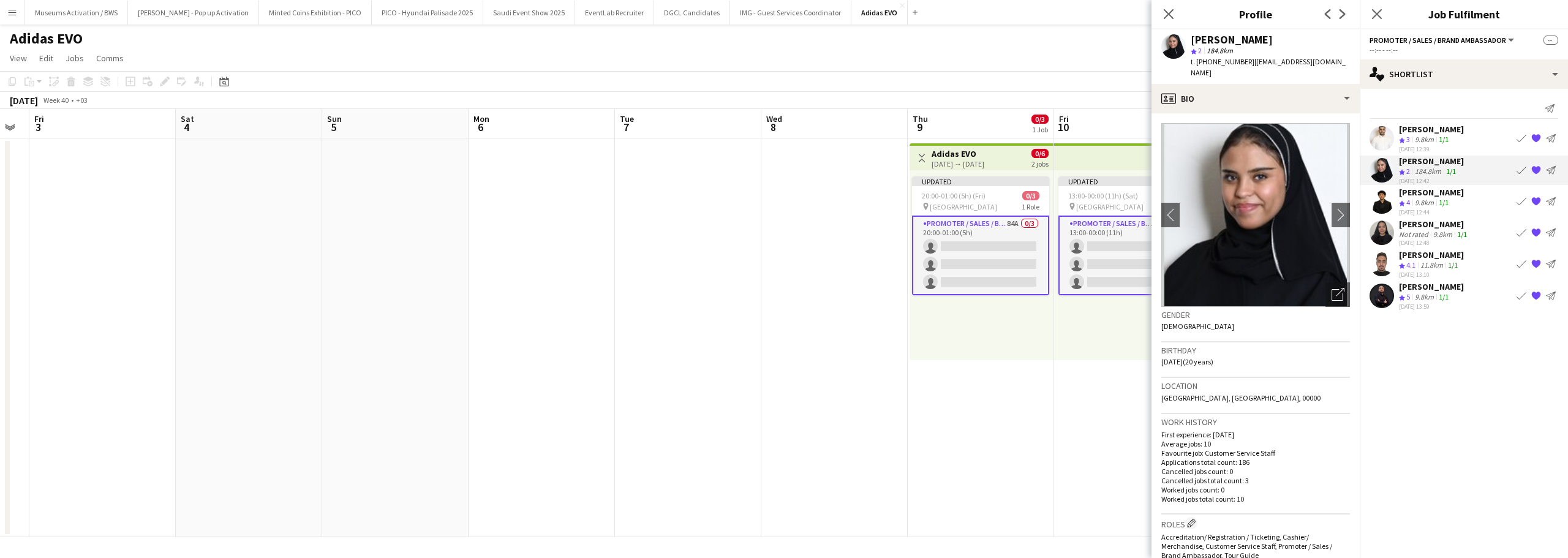
click at [1414, 232] on div "Not rated" at bounding box center [1415, 234] width 32 height 9
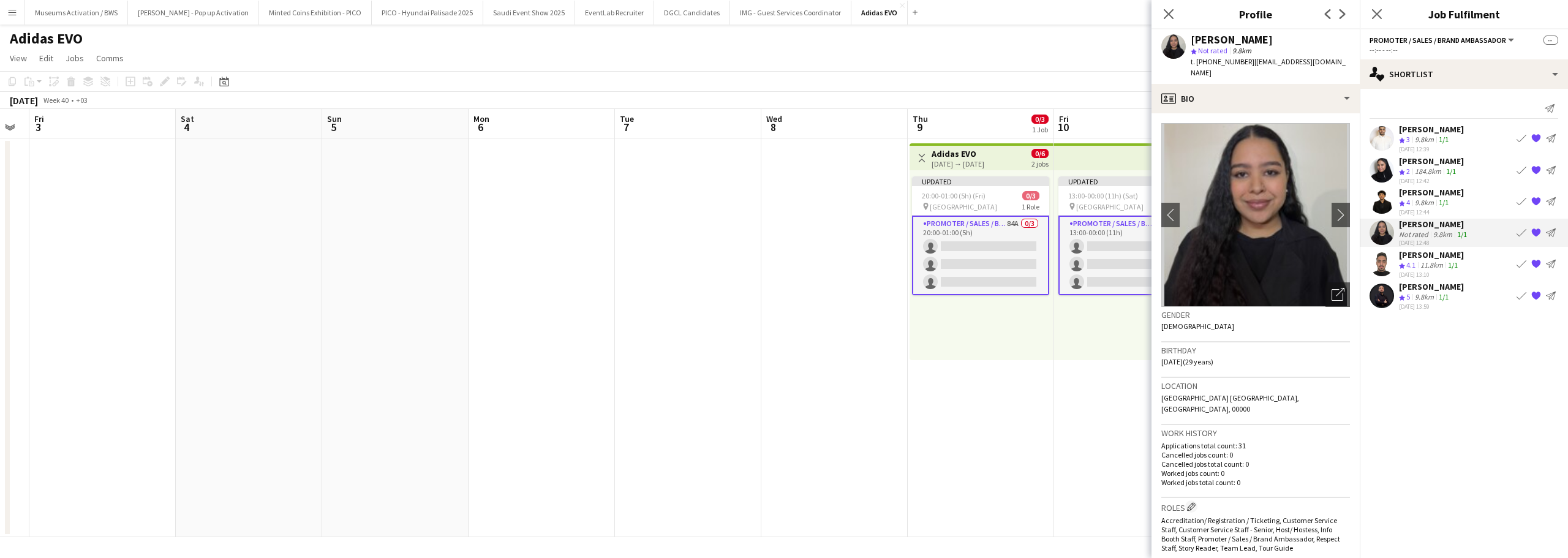
click at [1090, 58] on app-page-menu "View Day view expanded Day view collapsed Month view Date picker Jump to today …" at bounding box center [784, 60] width 1568 height 23
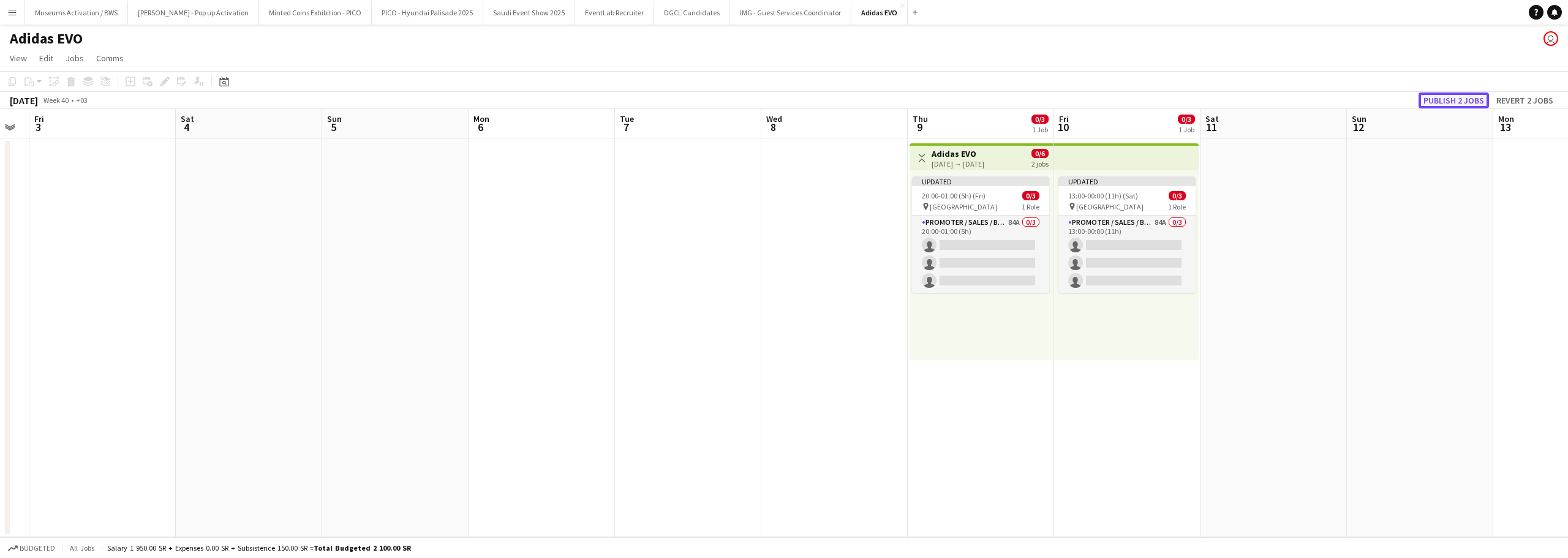
click at [1456, 102] on button "Publish 2 jobs" at bounding box center [1454, 101] width 71 height 16
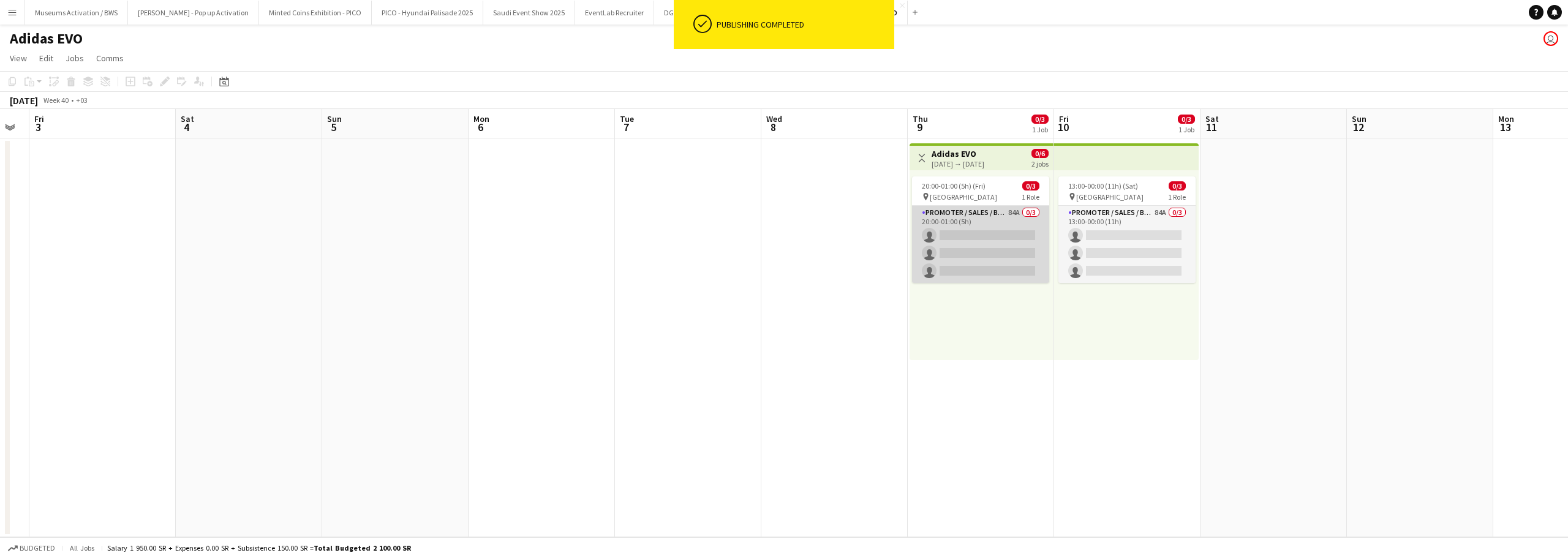
click at [999, 249] on app-card-role "Promoter / Sales / Brand Ambassador 84A 0/3 20:00-01:00 (5h) single-neutral-act…" at bounding box center [980, 244] width 137 height 77
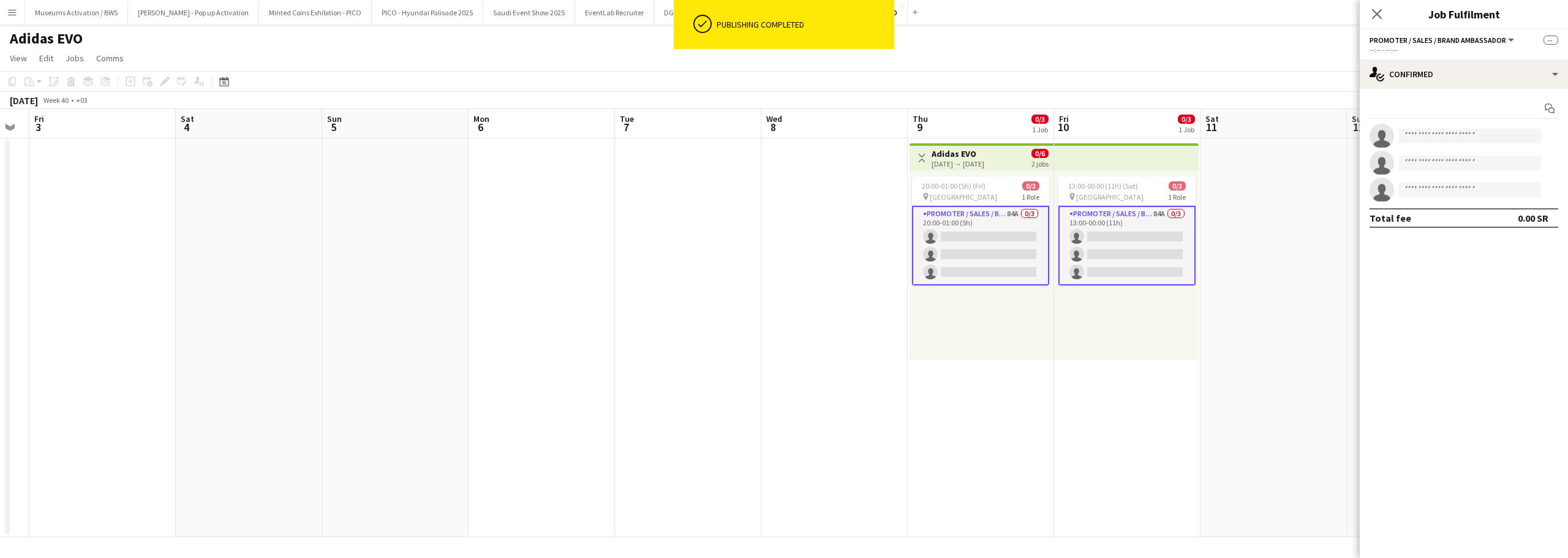
click at [970, 247] on app-card-role "Promoter / Sales / Brand Ambassador 84A 0/3 20:00-01:00 (5h) single-neutral-act…" at bounding box center [980, 245] width 137 height 79
click at [1551, 106] on icon at bounding box center [1549, 108] width 9 height 9
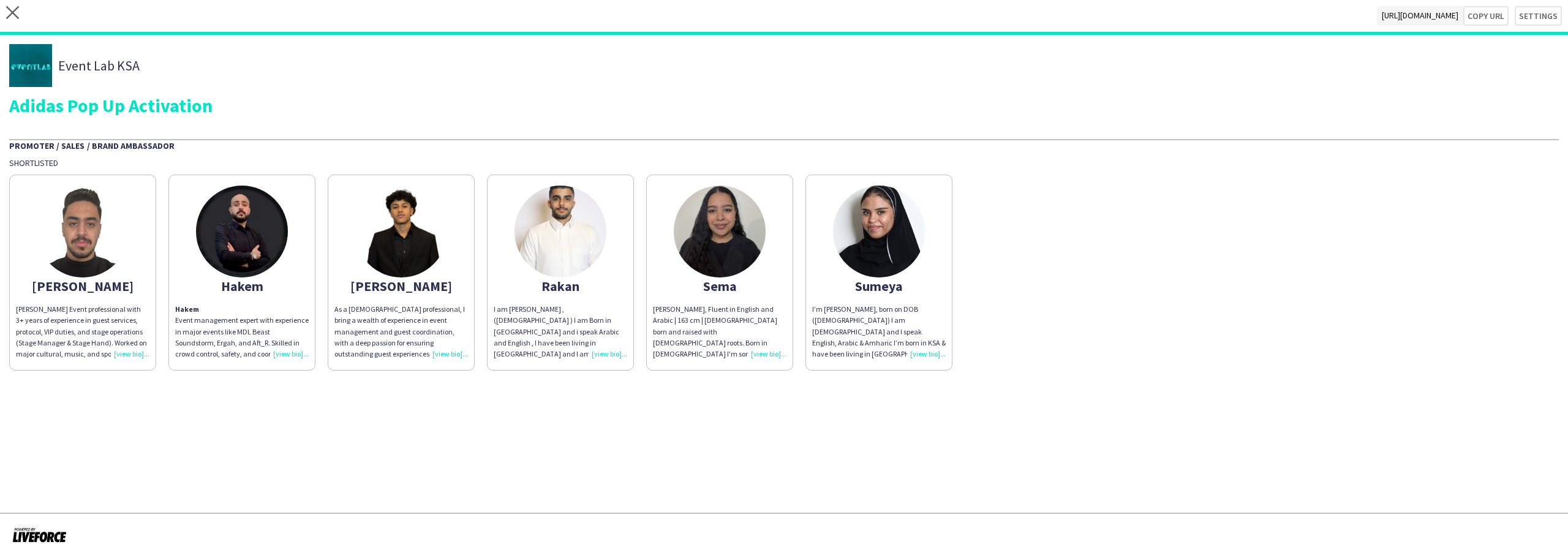
click at [1101, 280] on div "Abdulrahman Abdulrahman Hassan Event professional with 3+ years of experience i…" at bounding box center [784, 269] width 1550 height 202
click at [254, 283] on div "Hakem" at bounding box center [241, 286] width 133 height 11
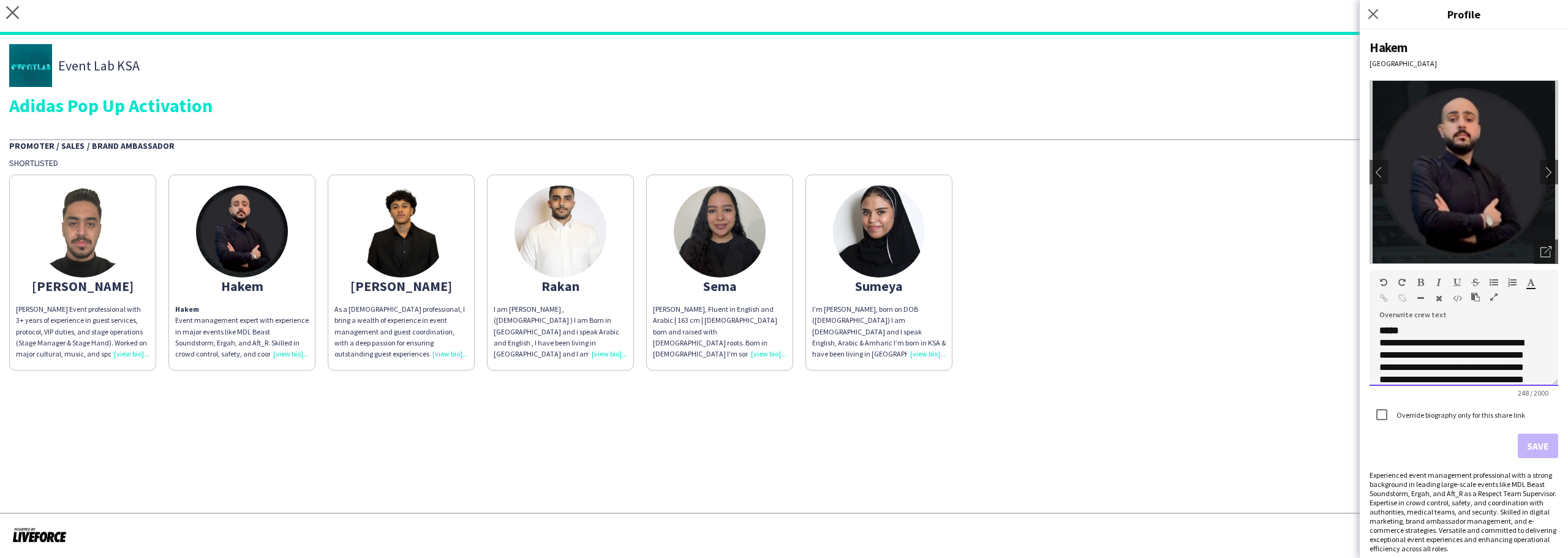
click at [1448, 336] on p "**********" at bounding box center [1455, 379] width 151 height 110
click at [1448, 331] on p "**********" at bounding box center [1455, 379] width 151 height 110
click at [1522, 447] on button "Save" at bounding box center [1537, 446] width 40 height 25
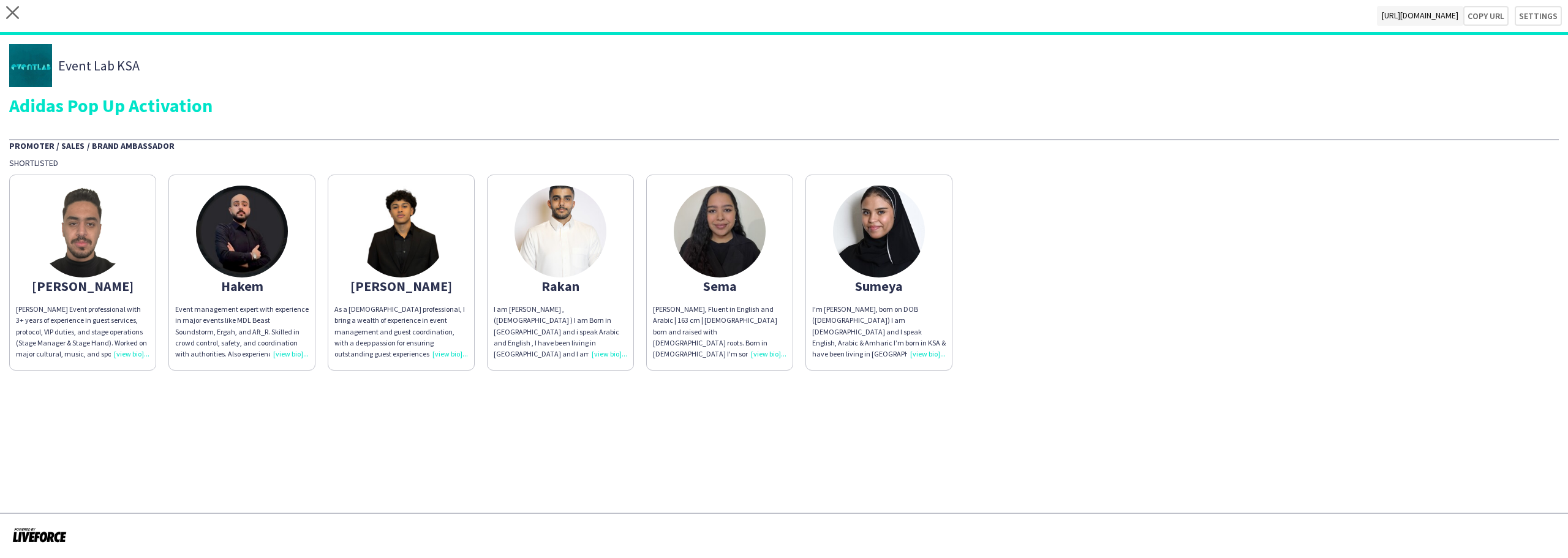
click at [81, 283] on div "Abdulrahman" at bounding box center [82, 286] width 133 height 11
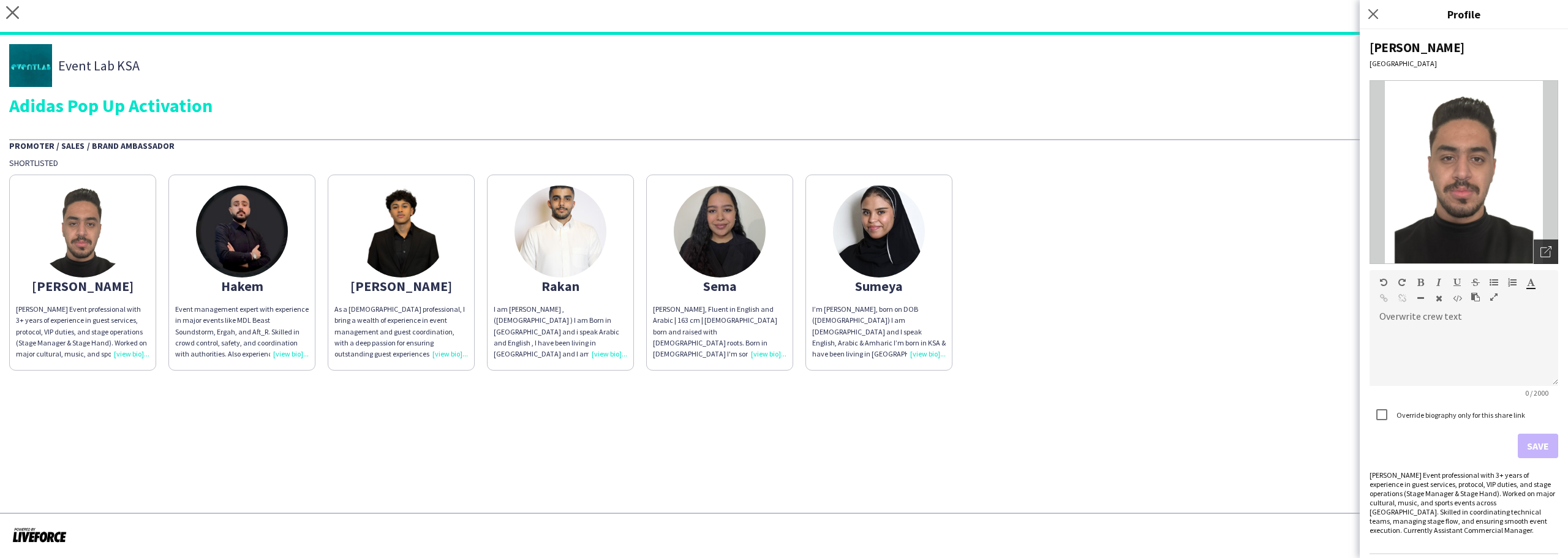
click at [1542, 244] on div "Open photos pop-in" at bounding box center [1546, 252] width 25 height 25
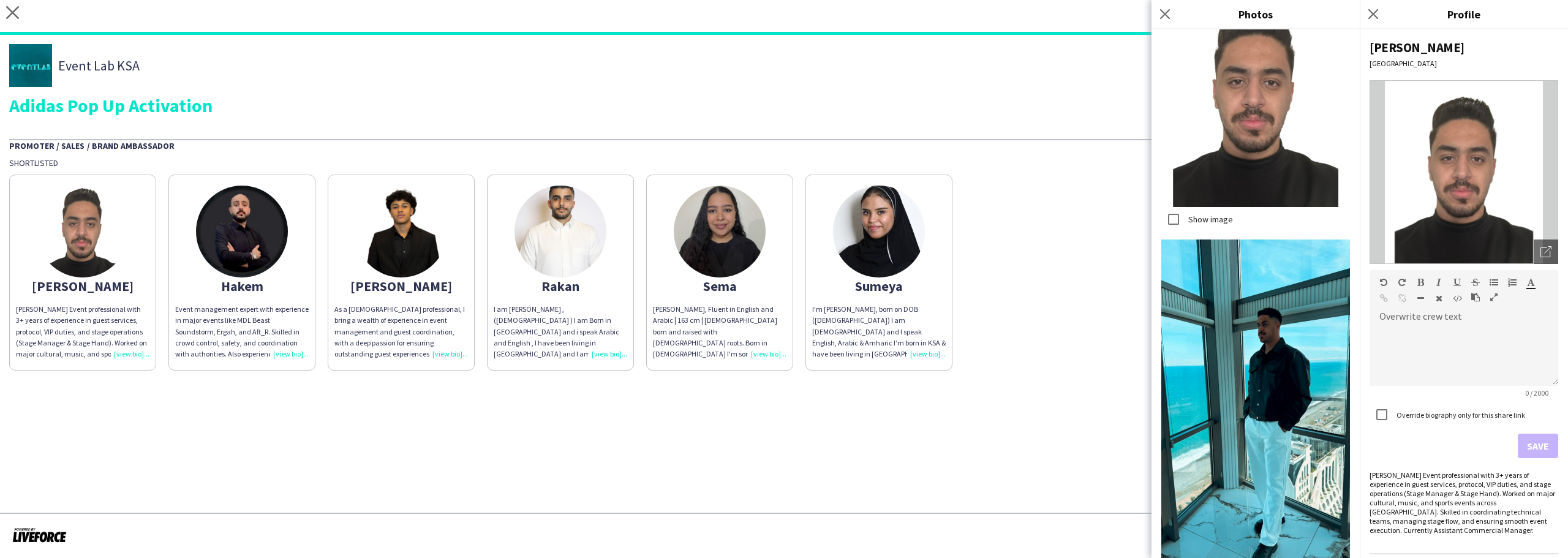
scroll to position [1102, 0]
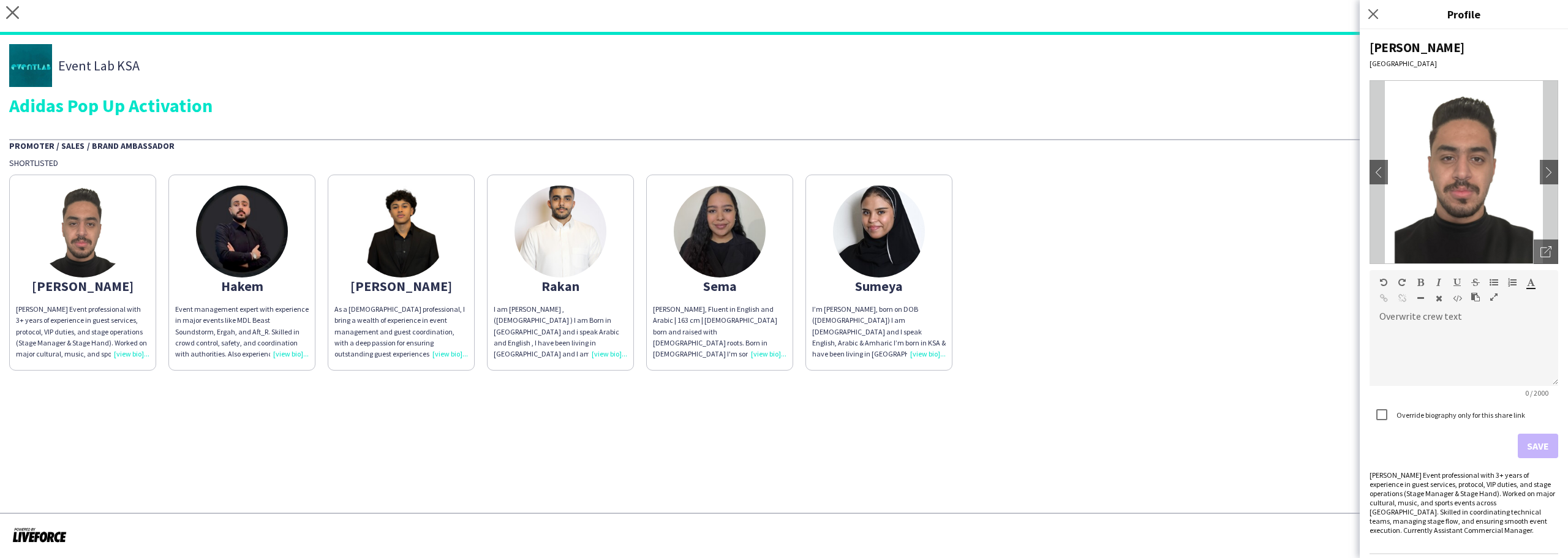
click at [94, 286] on div "Abdulrahman" at bounding box center [82, 286] width 133 height 11
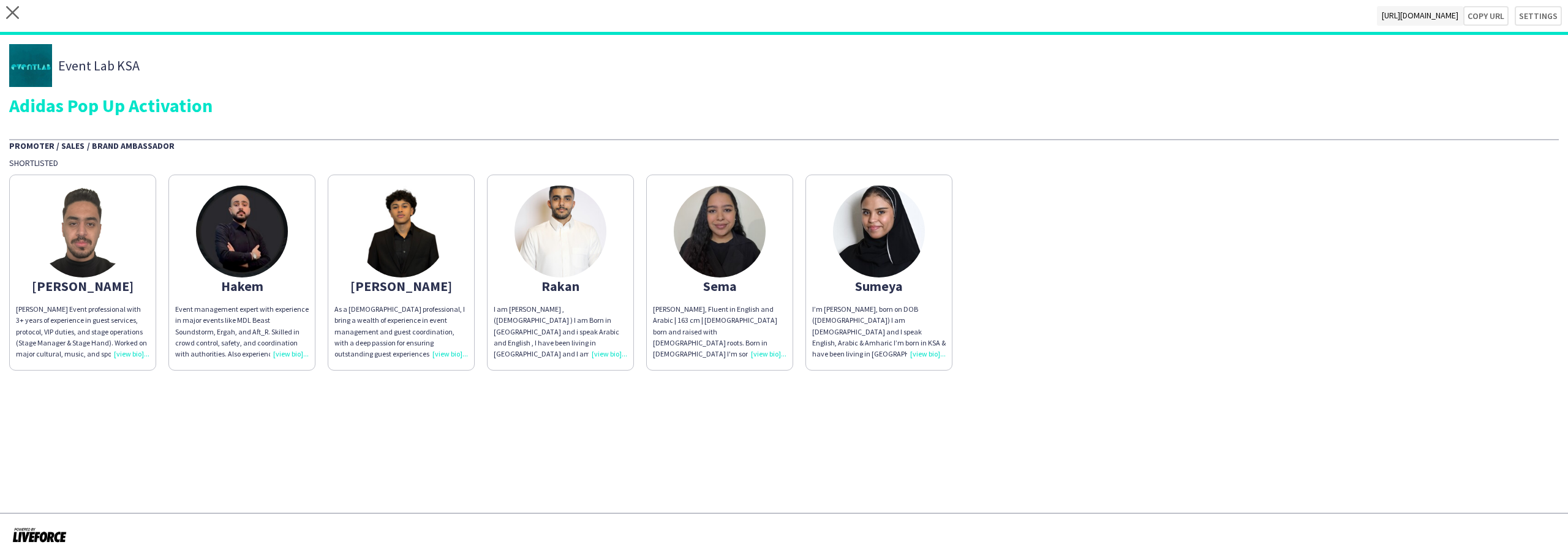
click at [94, 286] on div "Abdulrahman" at bounding box center [82, 286] width 133 height 11
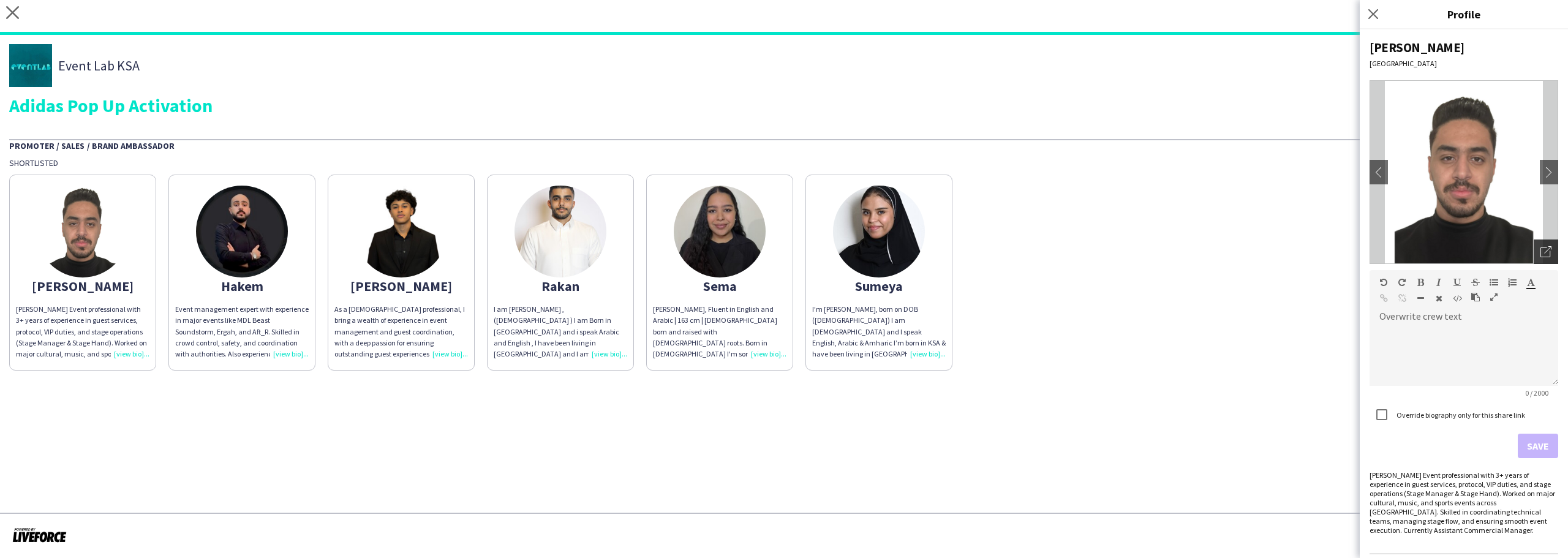
click at [1541, 254] on icon "Open photos pop-in" at bounding box center [1546, 251] width 11 height 11
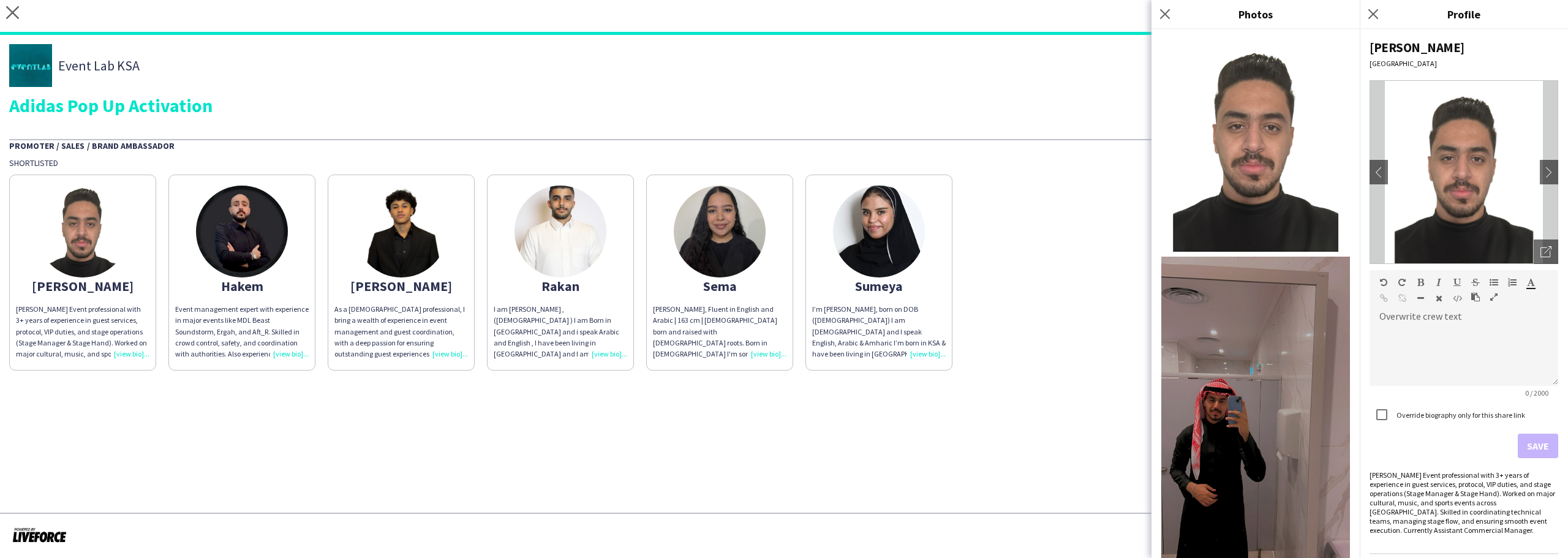
click at [238, 318] on p "Event management expert with experience in major events like MDL Beast Soundsto…" at bounding box center [241, 331] width 133 height 55
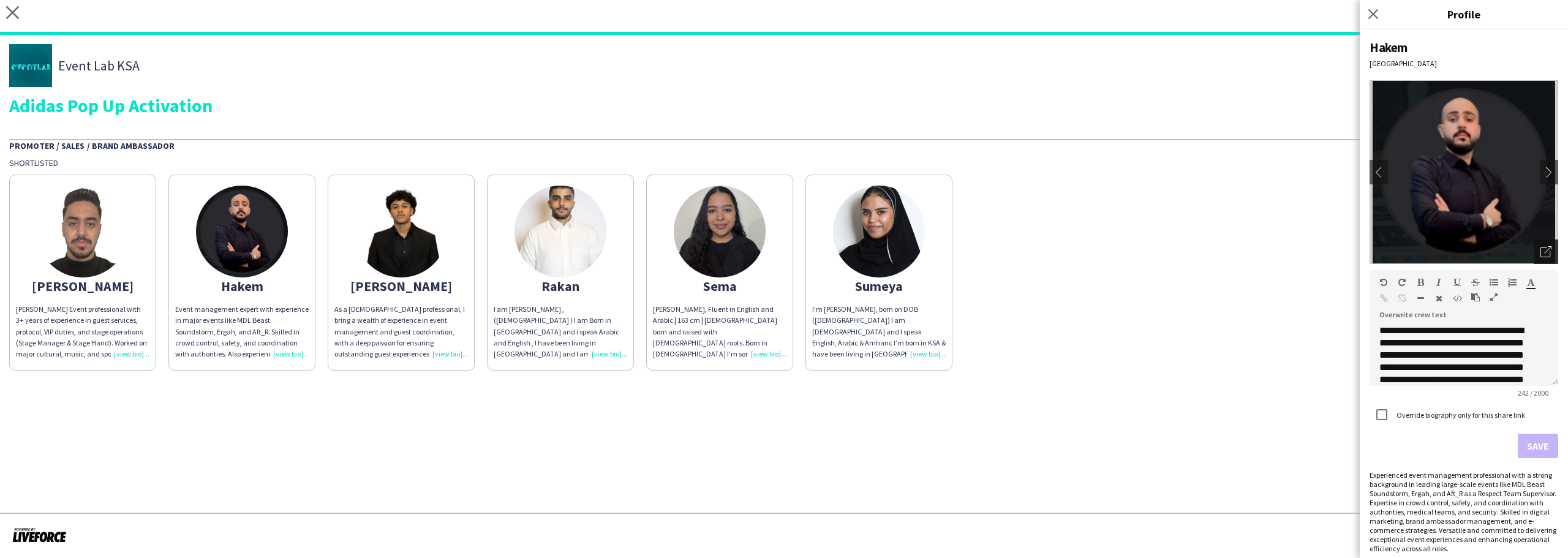
click at [1543, 251] on div "Open photos pop-in" at bounding box center [1546, 252] width 25 height 25
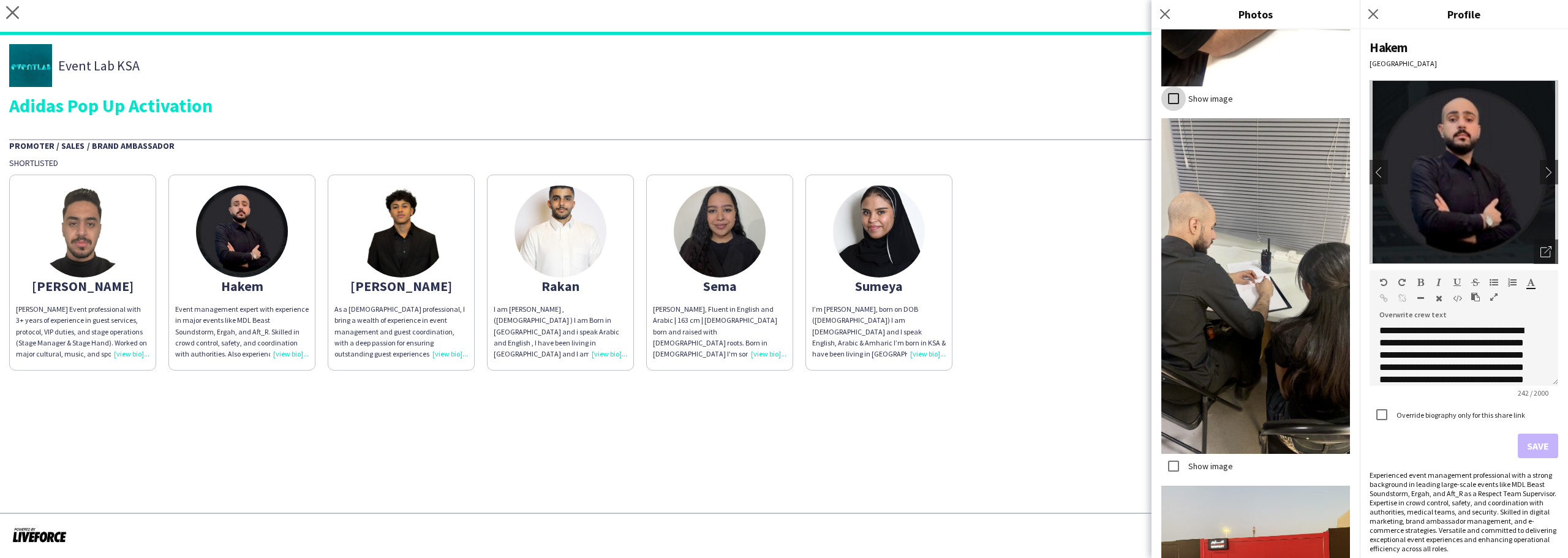
scroll to position [2591, 0]
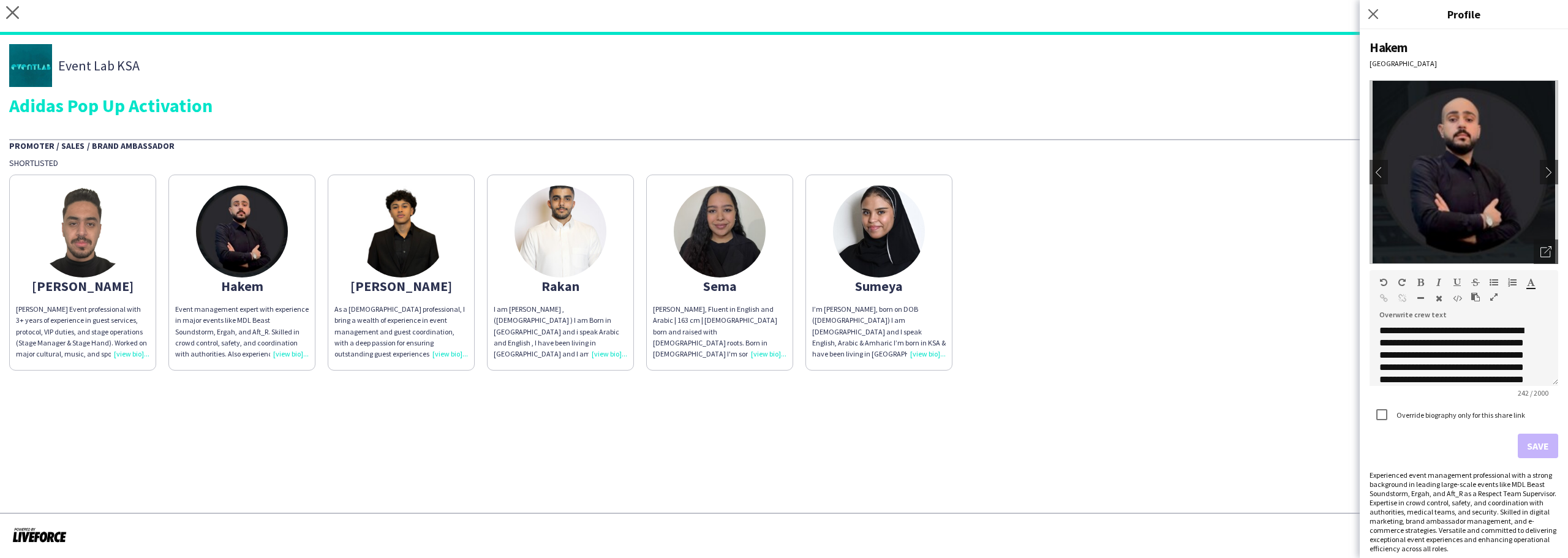
click at [419, 290] on div "Mohamed" at bounding box center [401, 286] width 133 height 11
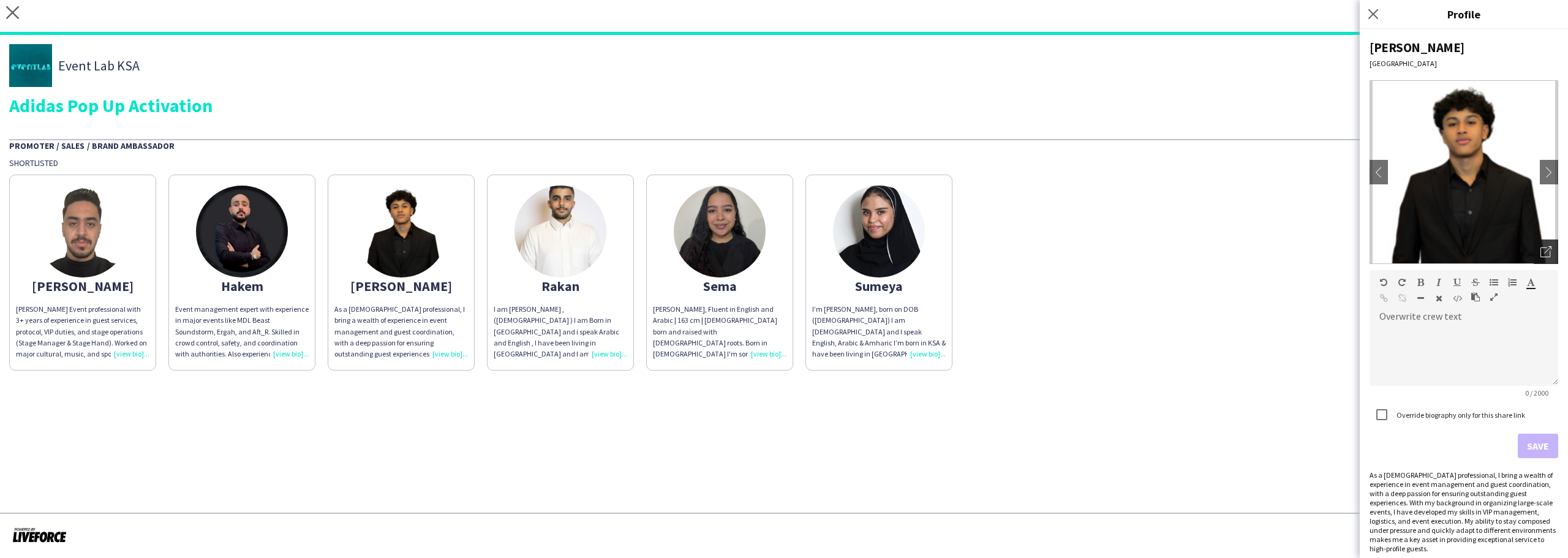
click at [1534, 258] on div "Open photos pop-in" at bounding box center [1546, 252] width 25 height 25
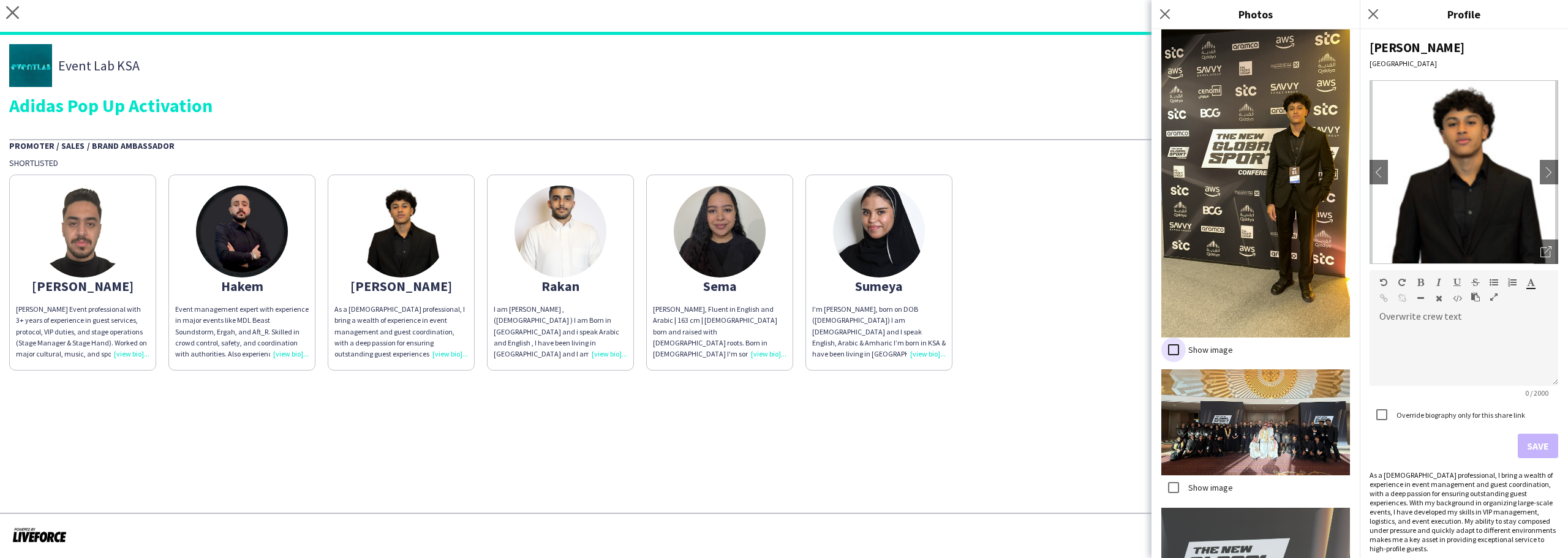
scroll to position [1846, 0]
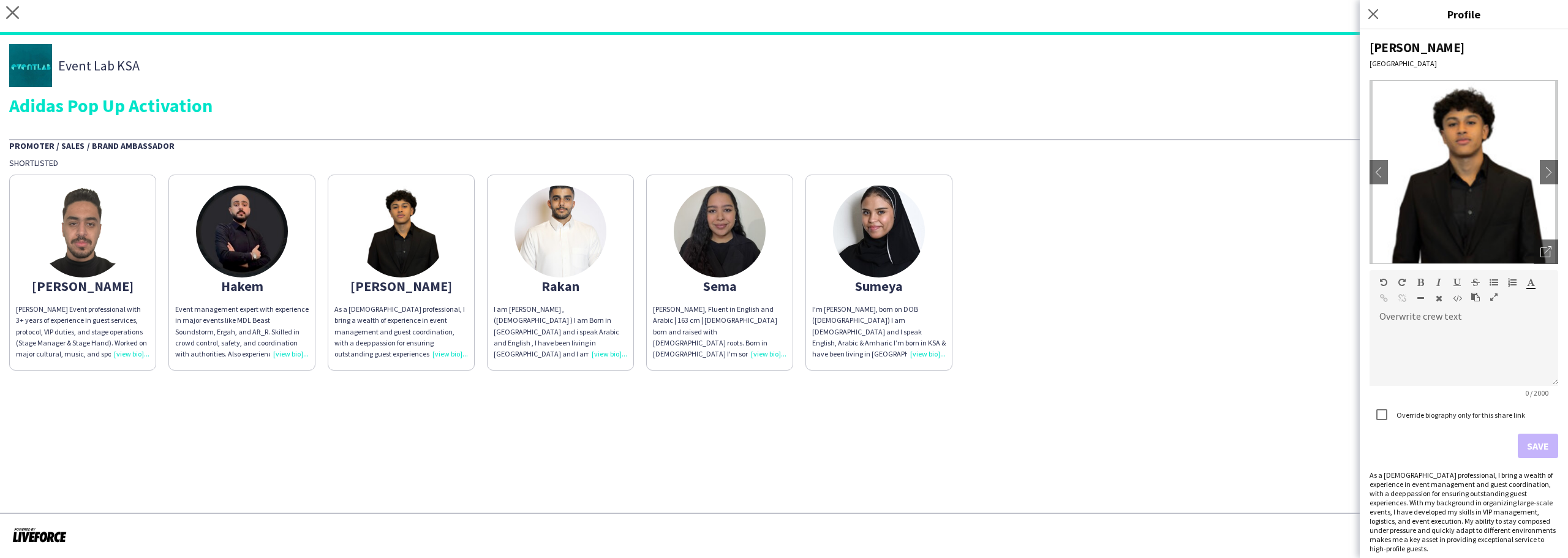
click at [585, 288] on div "Rakan" at bounding box center [560, 286] width 133 height 11
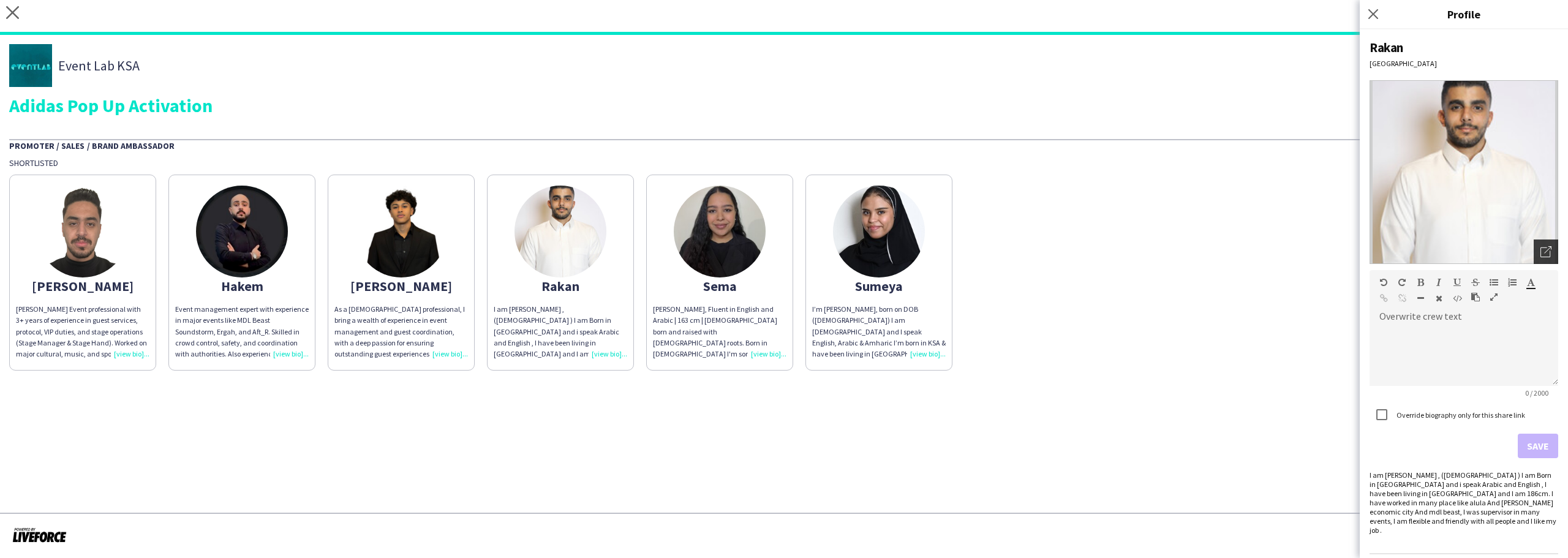
click at [1541, 248] on icon at bounding box center [1545, 252] width 9 height 9
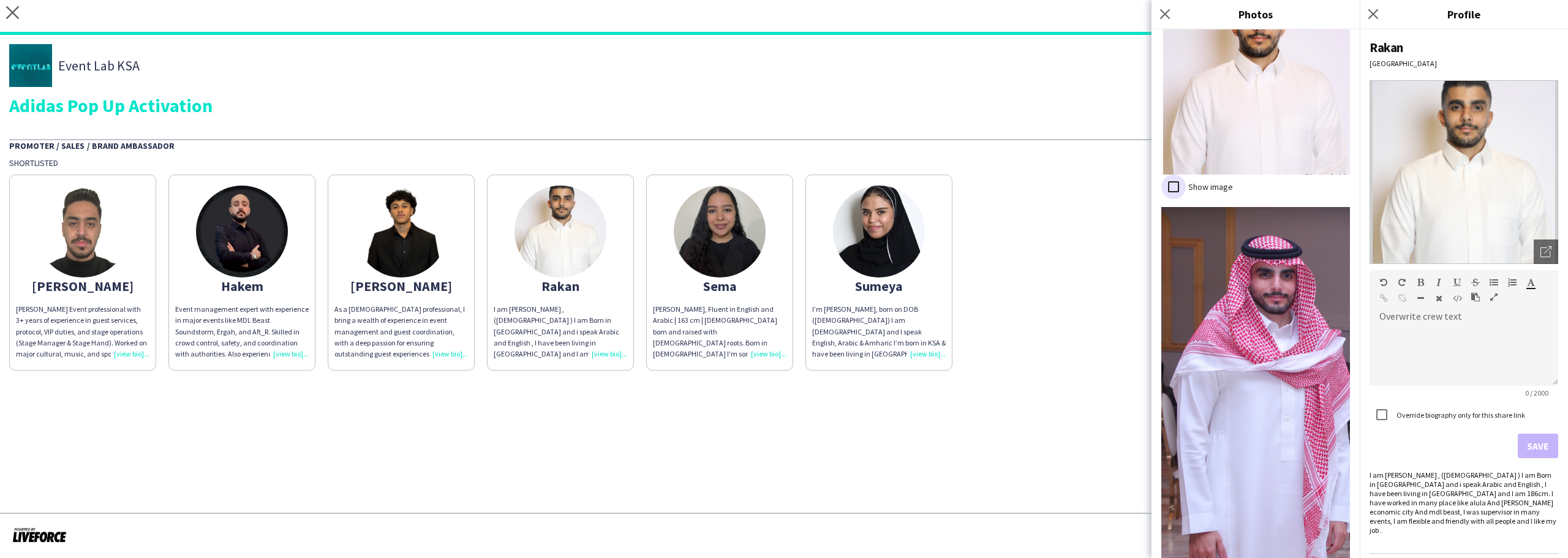
scroll to position [313, 0]
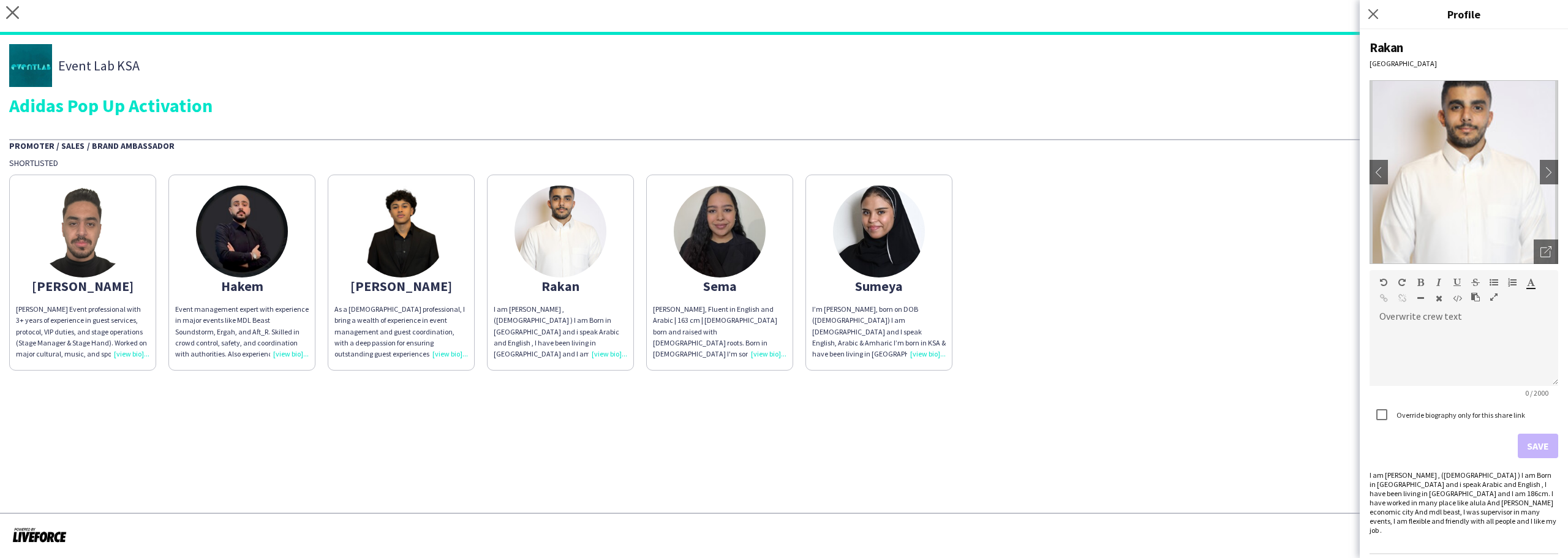
click at [708, 281] on div "Sema" at bounding box center [719, 286] width 133 height 11
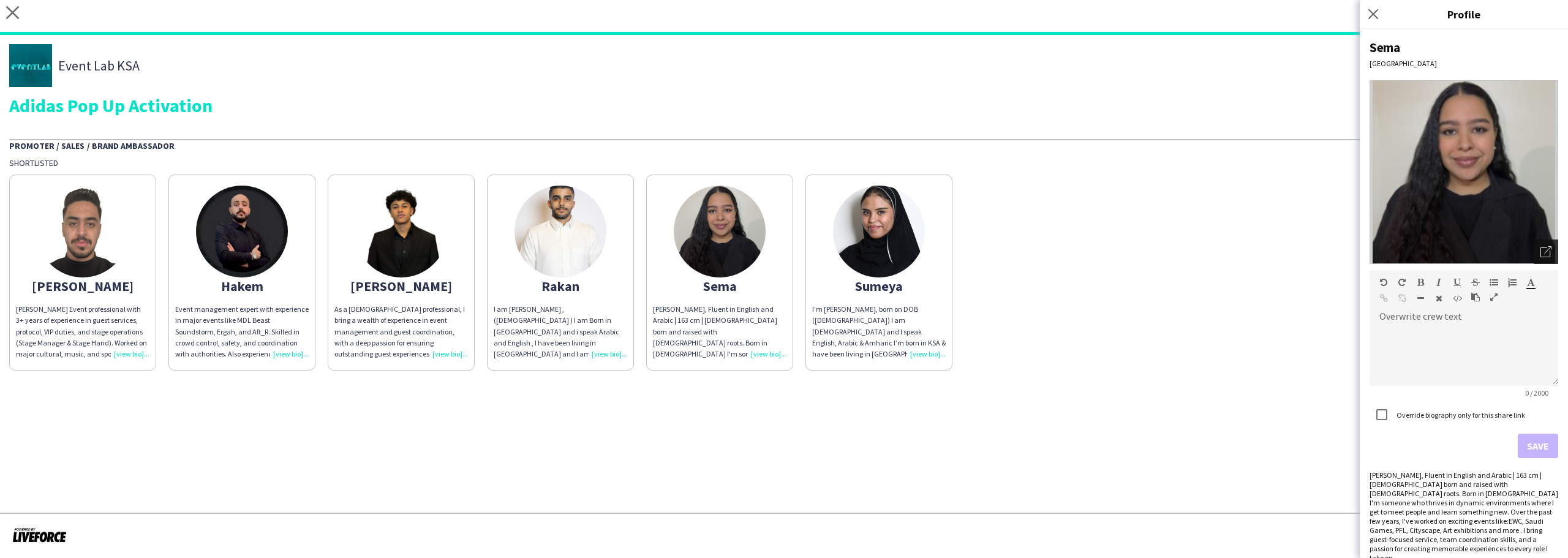
click at [1534, 251] on div "Open photos pop-in" at bounding box center [1546, 252] width 25 height 25
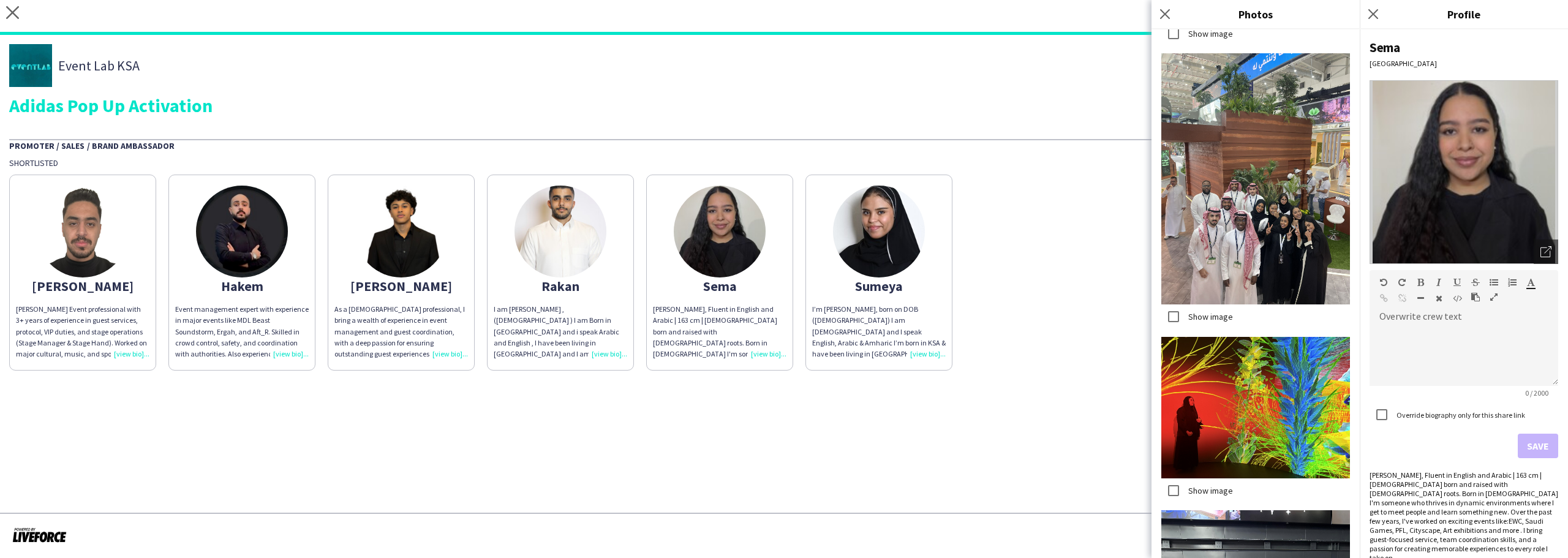
scroll to position [3645, 0]
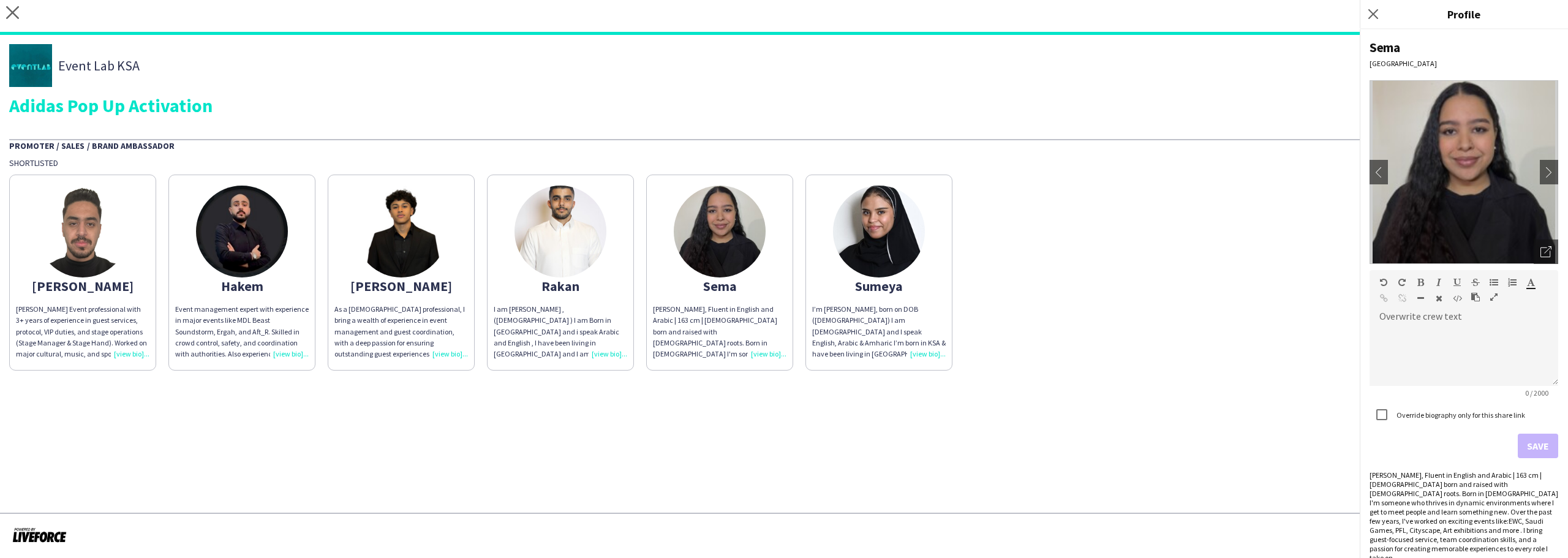
click at [851, 288] on div "Sumeya" at bounding box center [878, 286] width 133 height 11
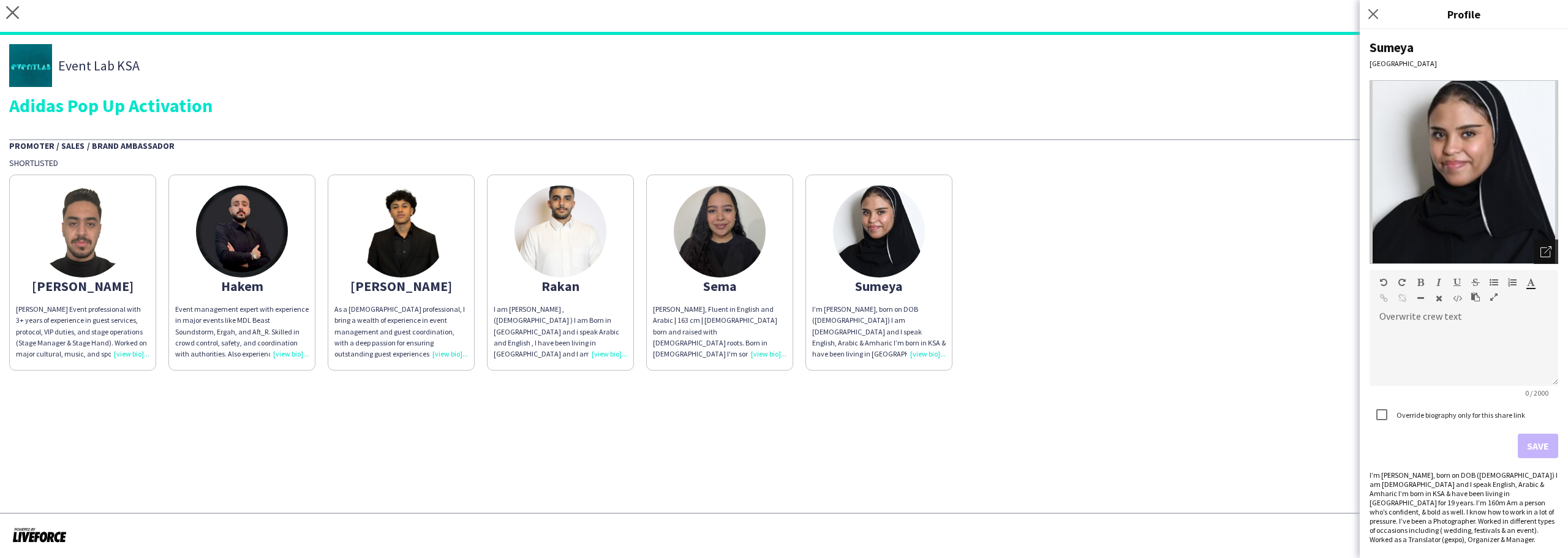
click at [1547, 255] on div "Open photos pop-in" at bounding box center [1546, 252] width 25 height 25
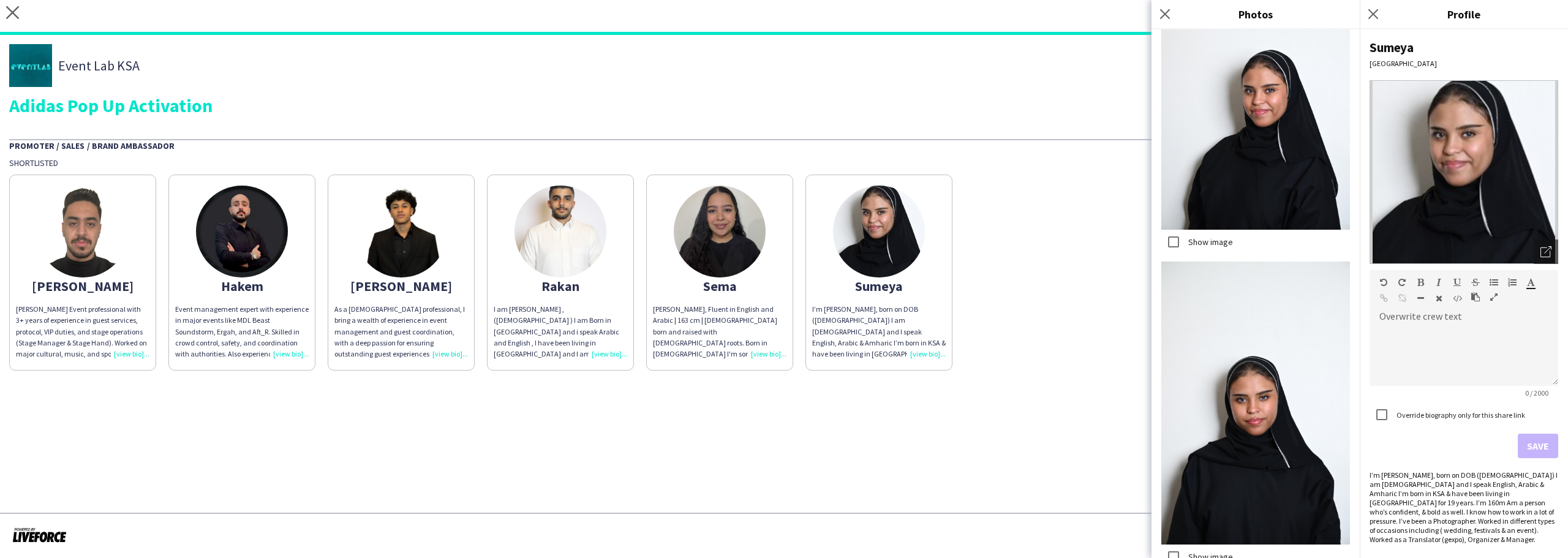
scroll to position [862, 0]
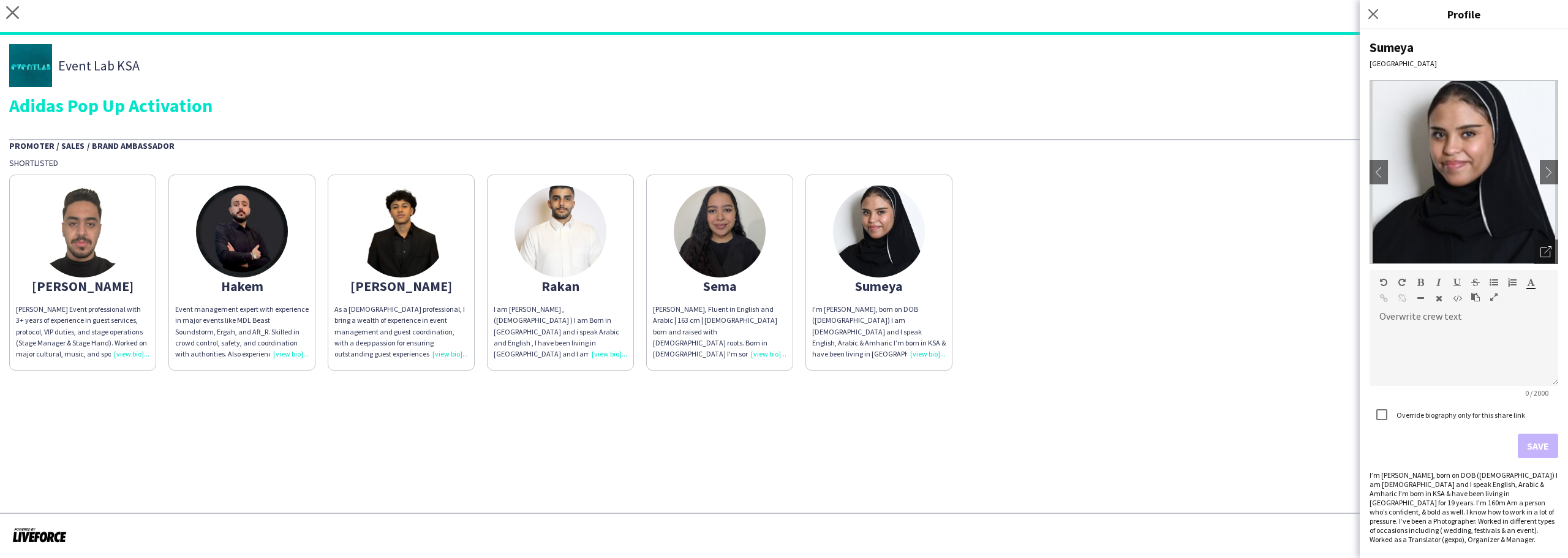
click at [1172, 307] on div "Abdulrahman Abdulrahman Hassan Event professional with 3+ years of experience i…" at bounding box center [784, 269] width 1550 height 202
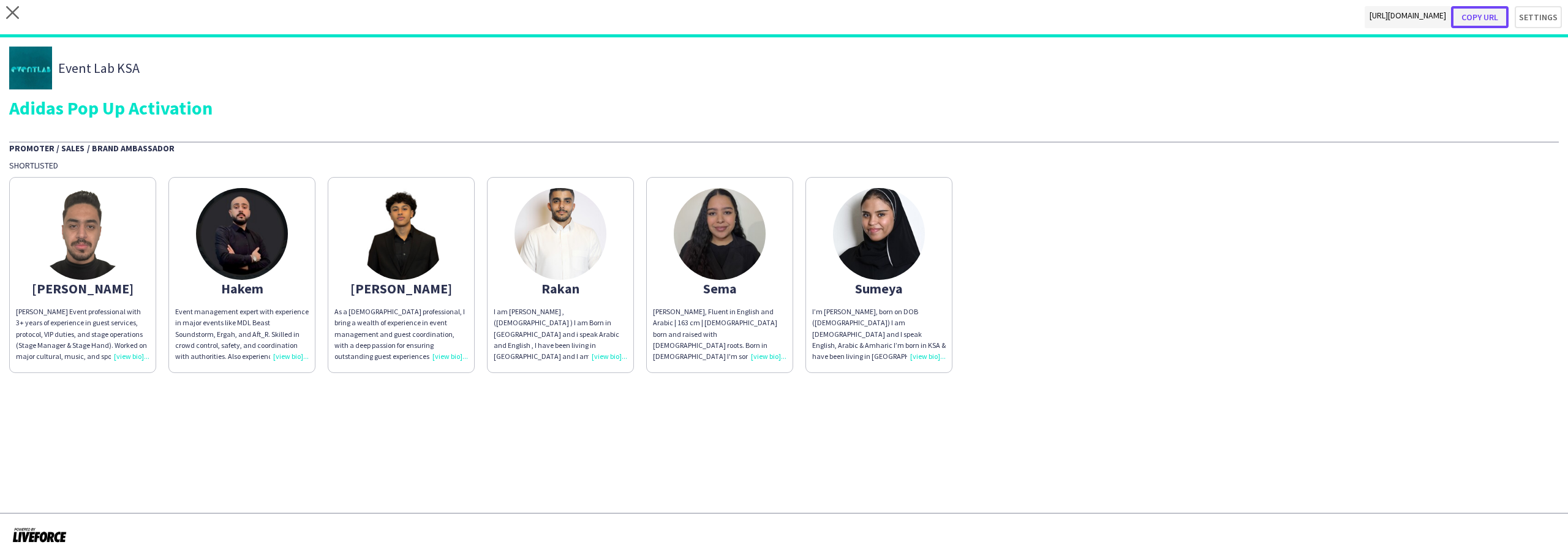
click at [1475, 19] on button "Copy url" at bounding box center [1480, 17] width 58 height 22
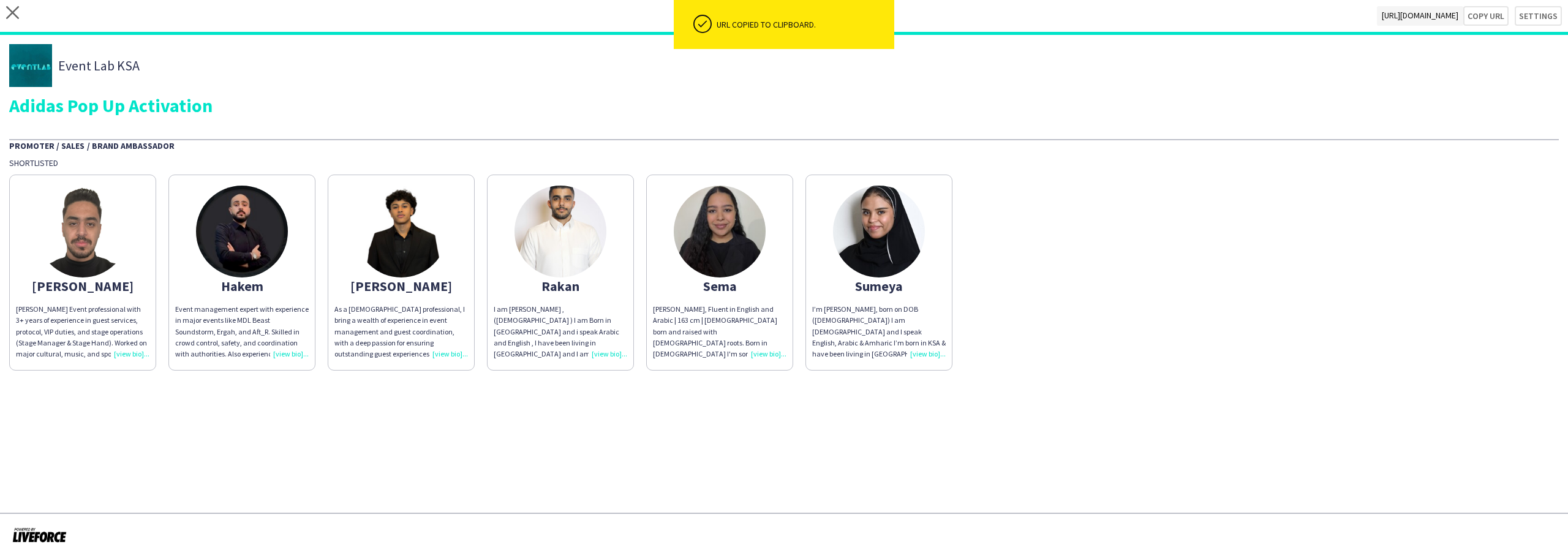
click at [867, 242] on img at bounding box center [879, 232] width 92 height 92
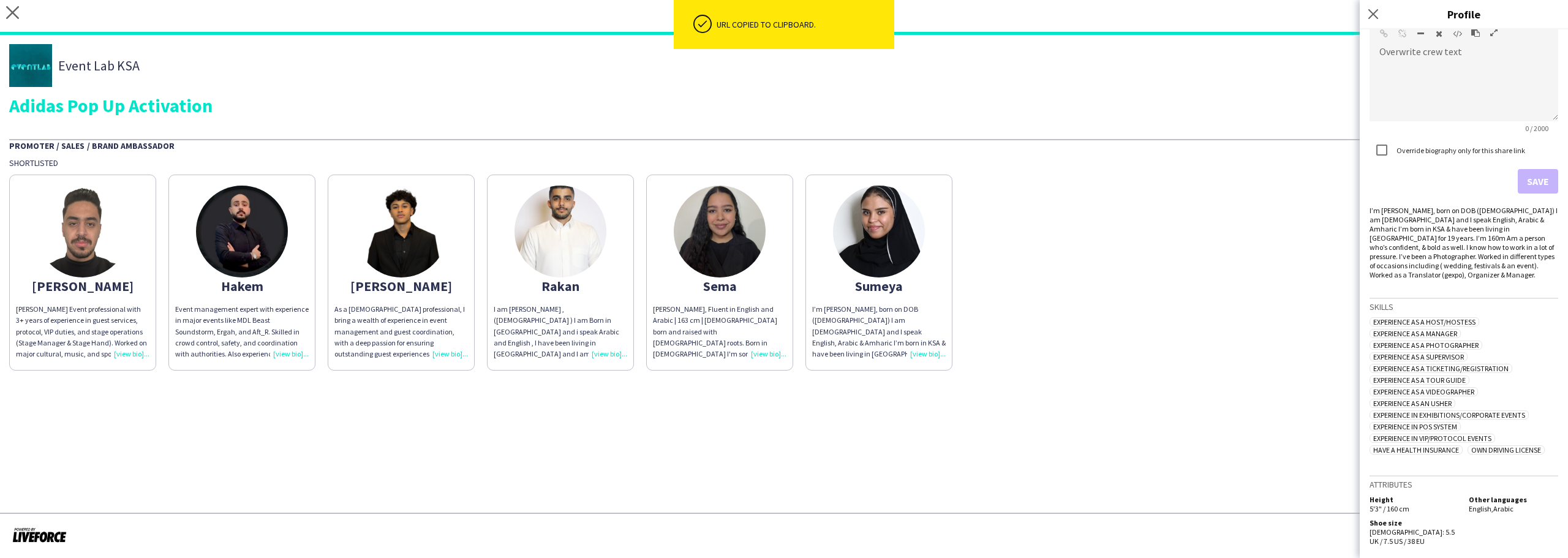
scroll to position [276, 0]
click at [695, 313] on div "Sema Issa, Fluent in English and Arabic | 163 cm | Saudi born and raised with S…" at bounding box center [719, 331] width 133 height 55
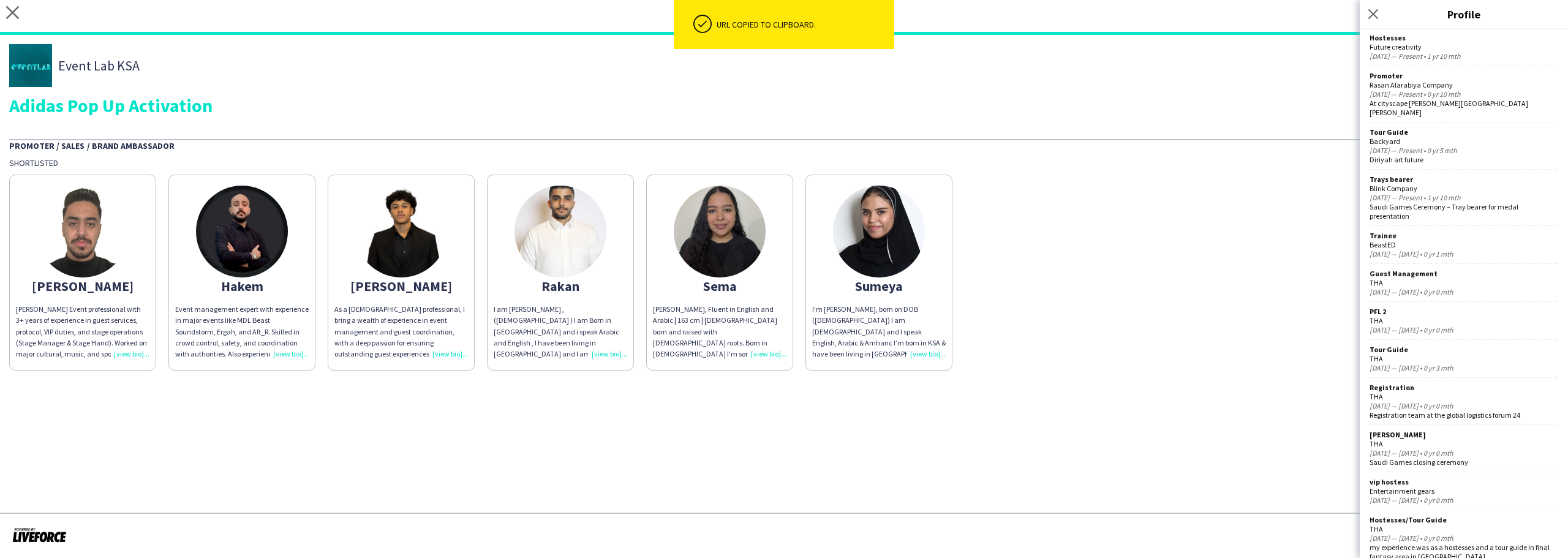
scroll to position [1133, 0]
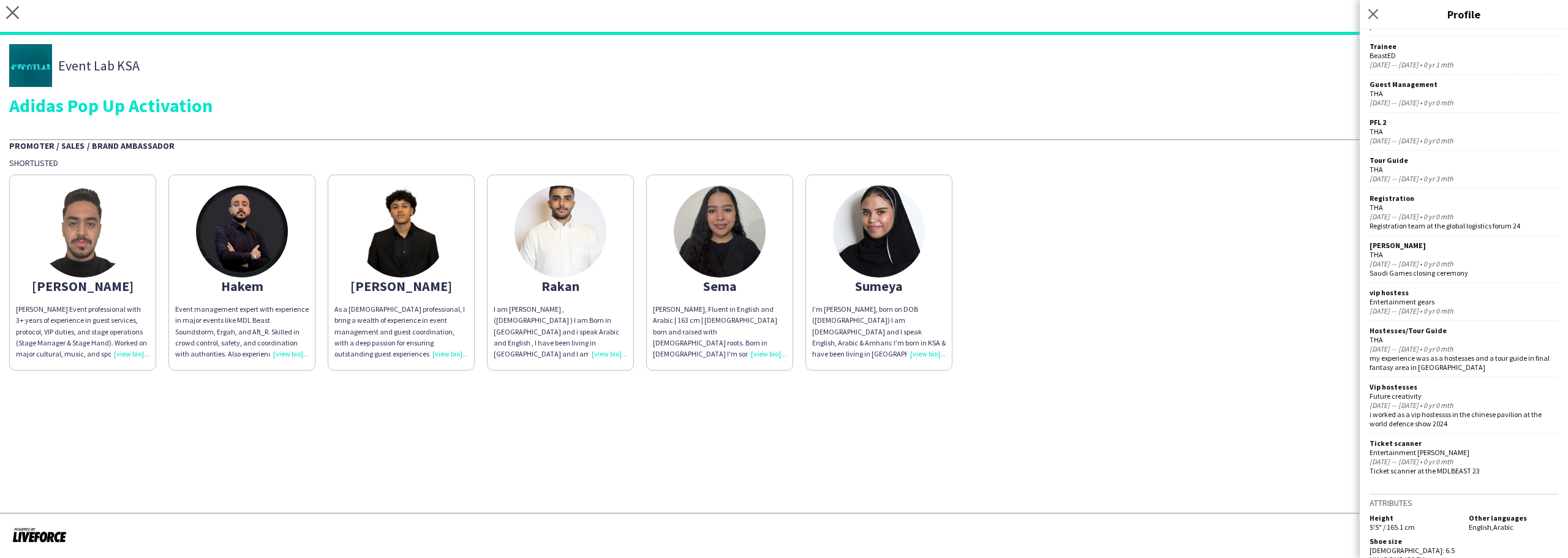
click at [477, 293] on div "Abdulrahman Abdulrahman Hassan Event professional with 3+ years of experience i…" at bounding box center [784, 269] width 1550 height 202
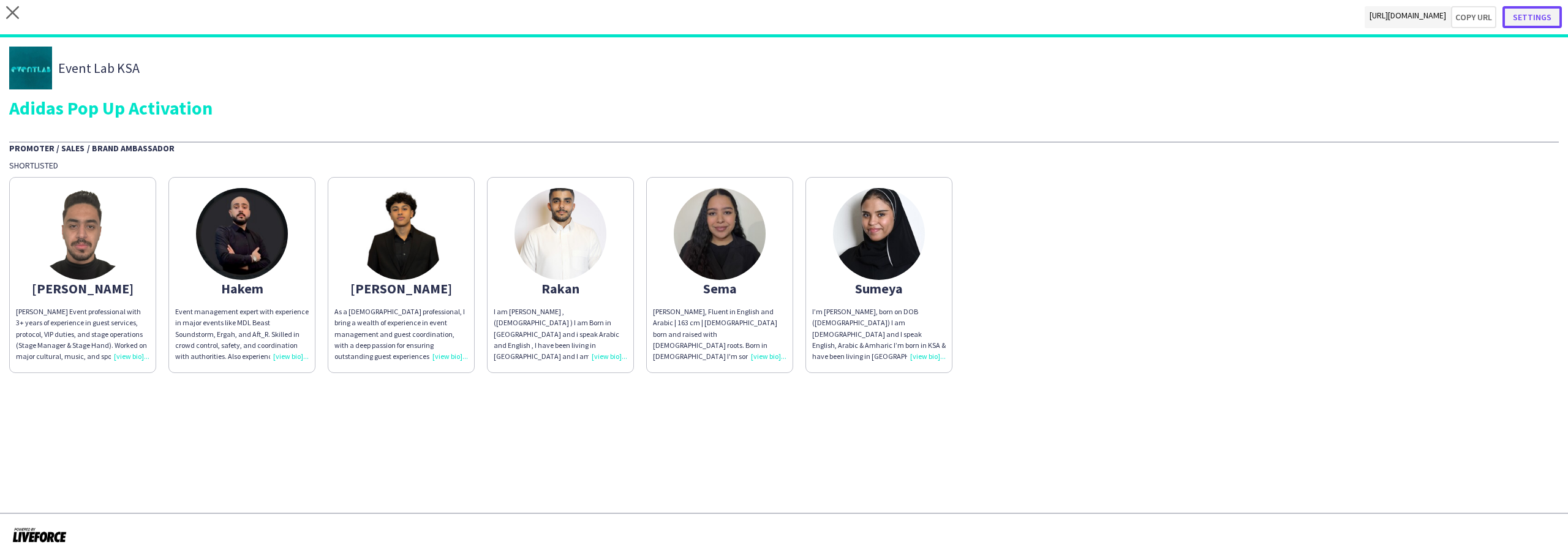
click at [1548, 17] on button "Settings" at bounding box center [1532, 17] width 60 height 22
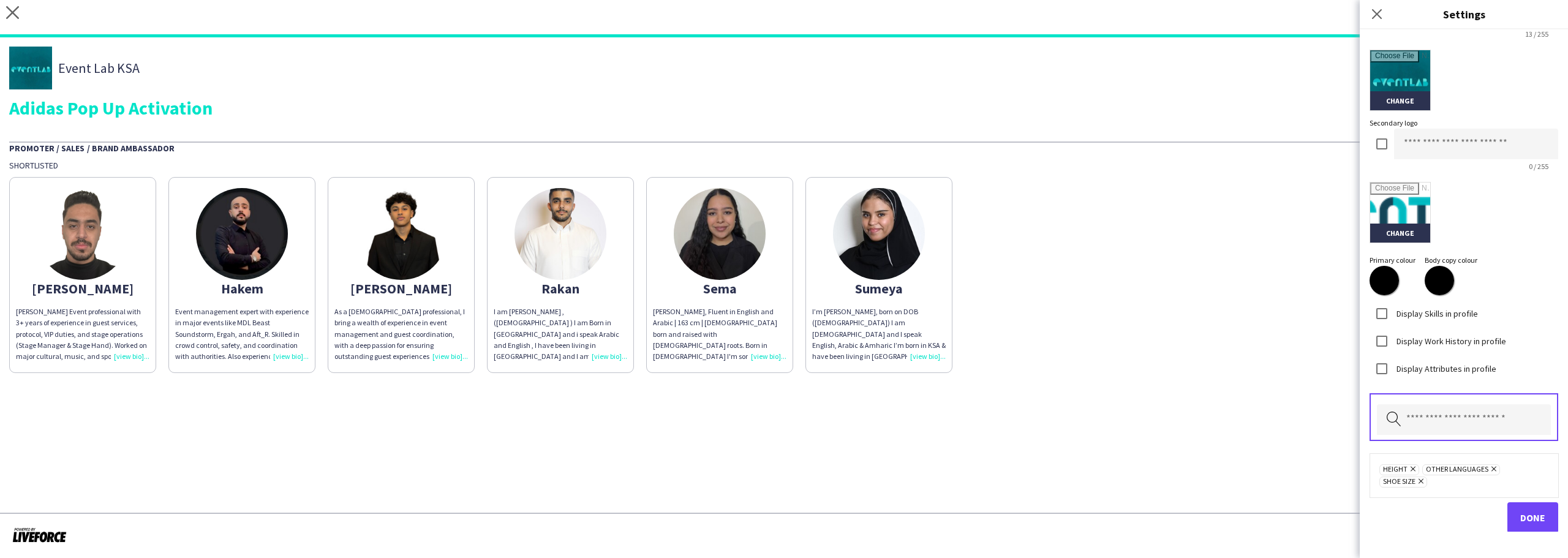
scroll to position [286, 0]
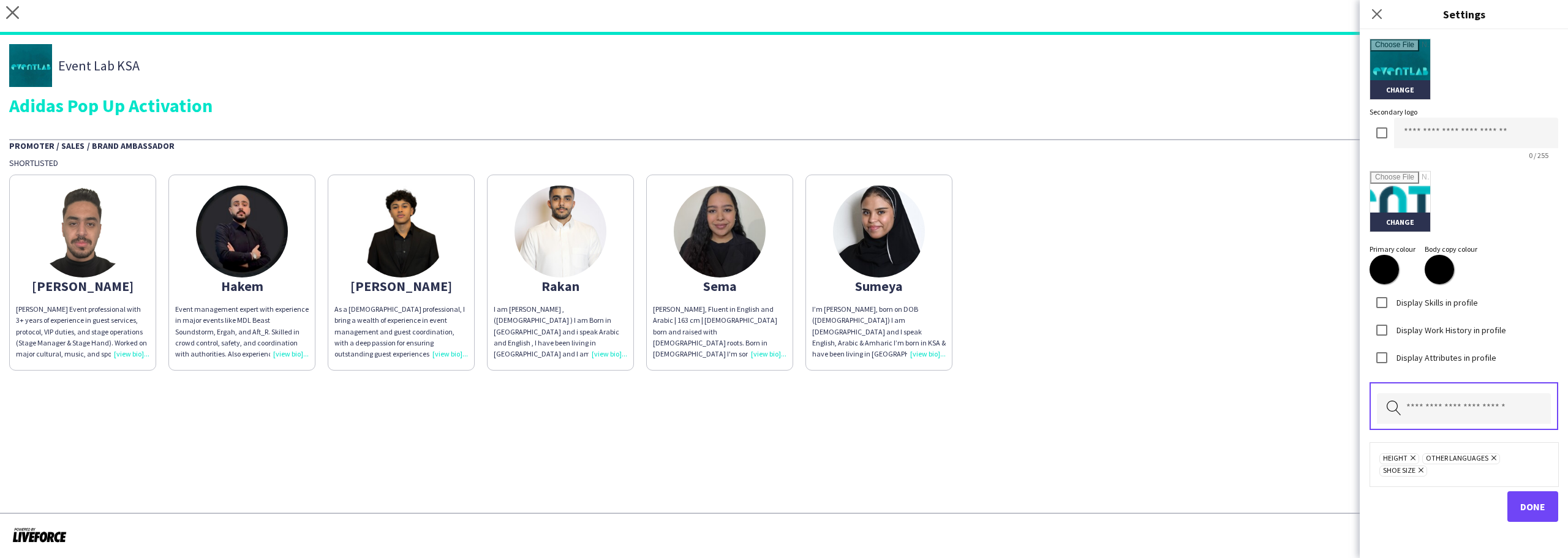
click at [1293, 351] on div "Abdulrahman Abdulrahman Hassan Event professional with 3+ years of experience i…" at bounding box center [784, 269] width 1550 height 202
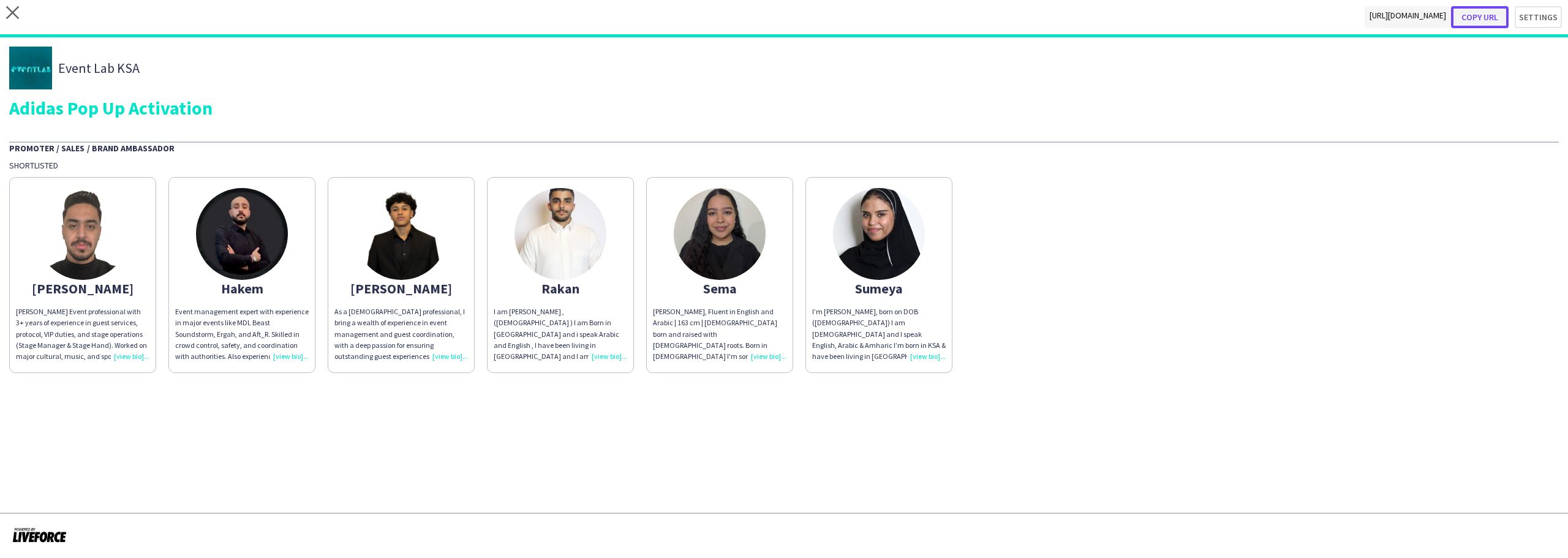
click at [1482, 14] on button "Copy url" at bounding box center [1480, 17] width 58 height 22
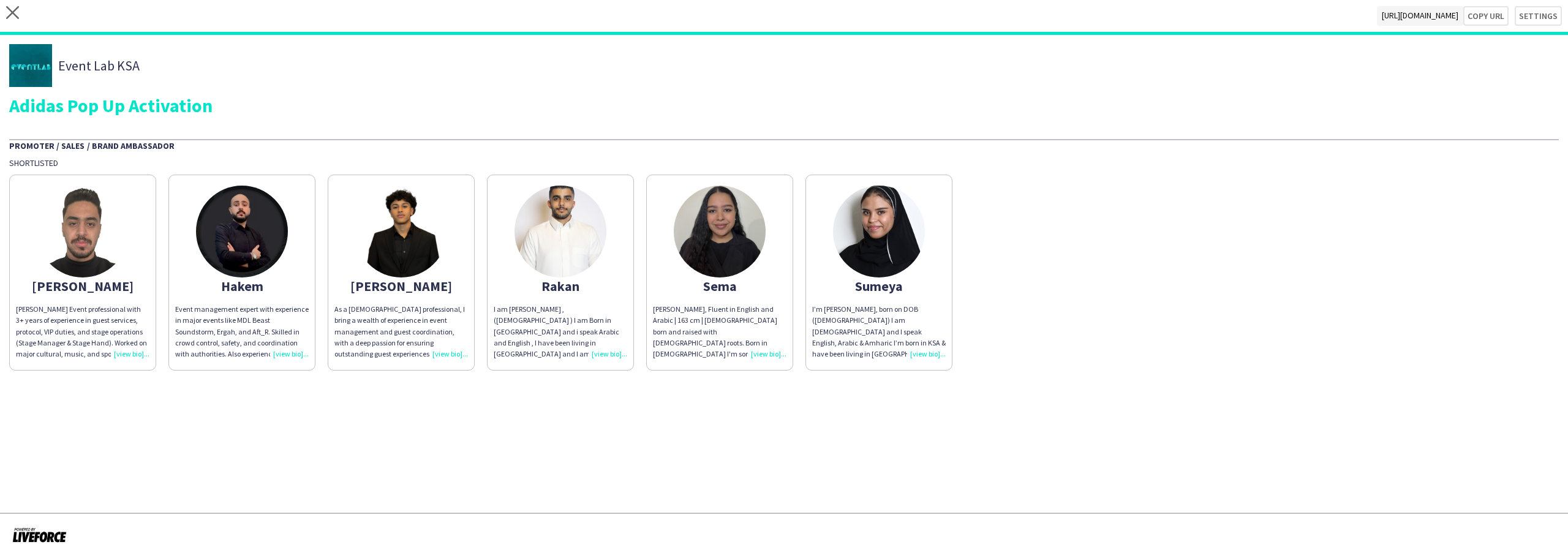
click at [84, 233] on img at bounding box center [82, 232] width 92 height 92
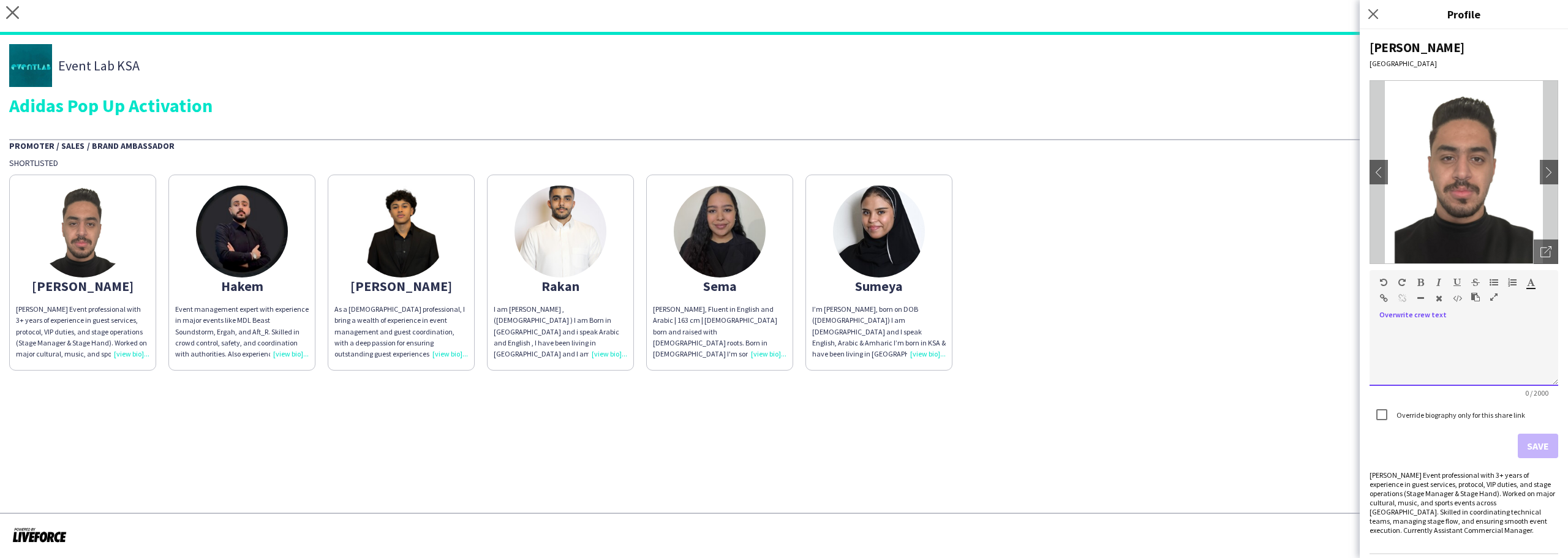
click at [1420, 321] on div at bounding box center [1464, 351] width 189 height 70
click at [1419, 492] on div "Abdulrahman Hassan Event professional with 3+ years of experience in guest serv…" at bounding box center [1464, 502] width 189 height 64
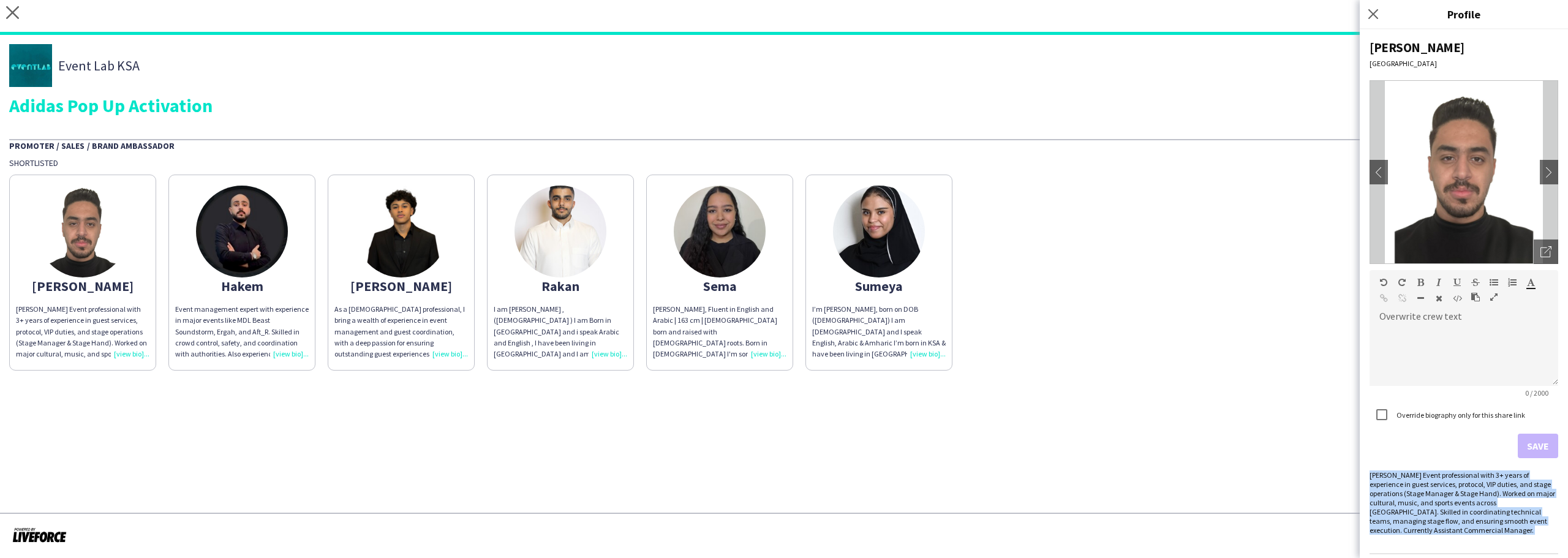
click at [1419, 492] on div "Abdulrahman Hassan Event professional with 3+ years of experience in guest serv…" at bounding box center [1464, 502] width 189 height 64
copy div "Abdulrahman Hassan Event professional with 3+ years of experience in guest serv…"
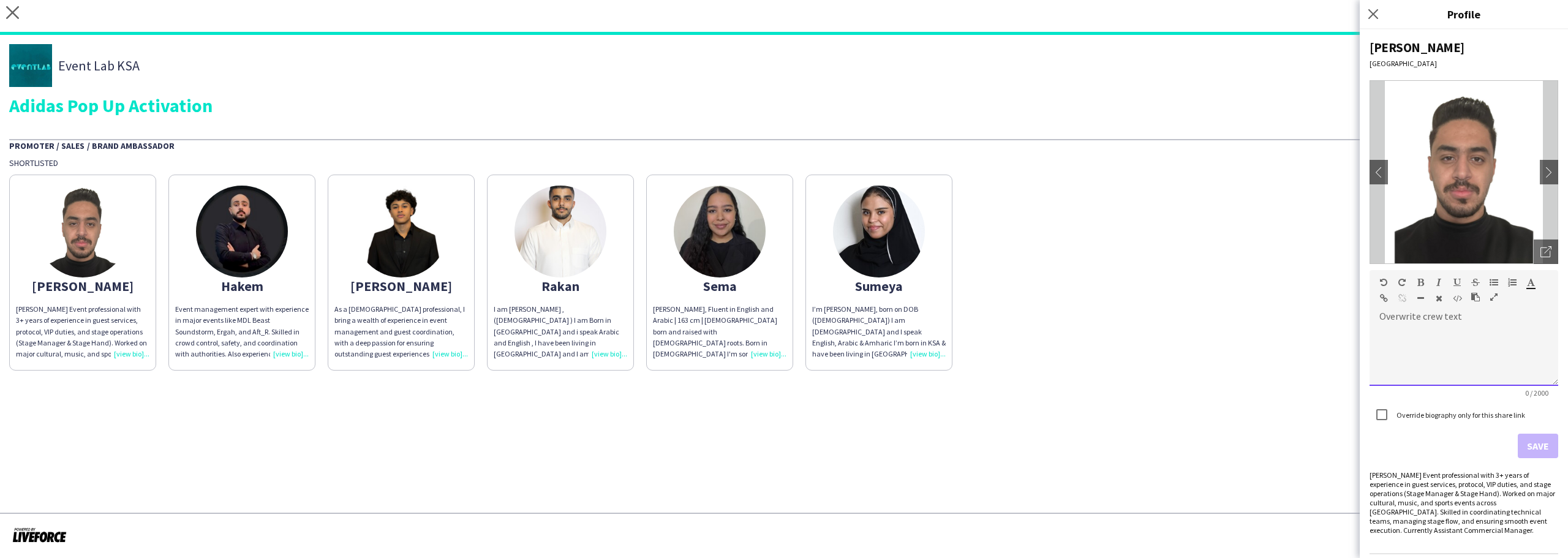
click at [1411, 320] on div at bounding box center [1464, 351] width 189 height 70
click at [95, 275] on img at bounding box center [82, 232] width 92 height 92
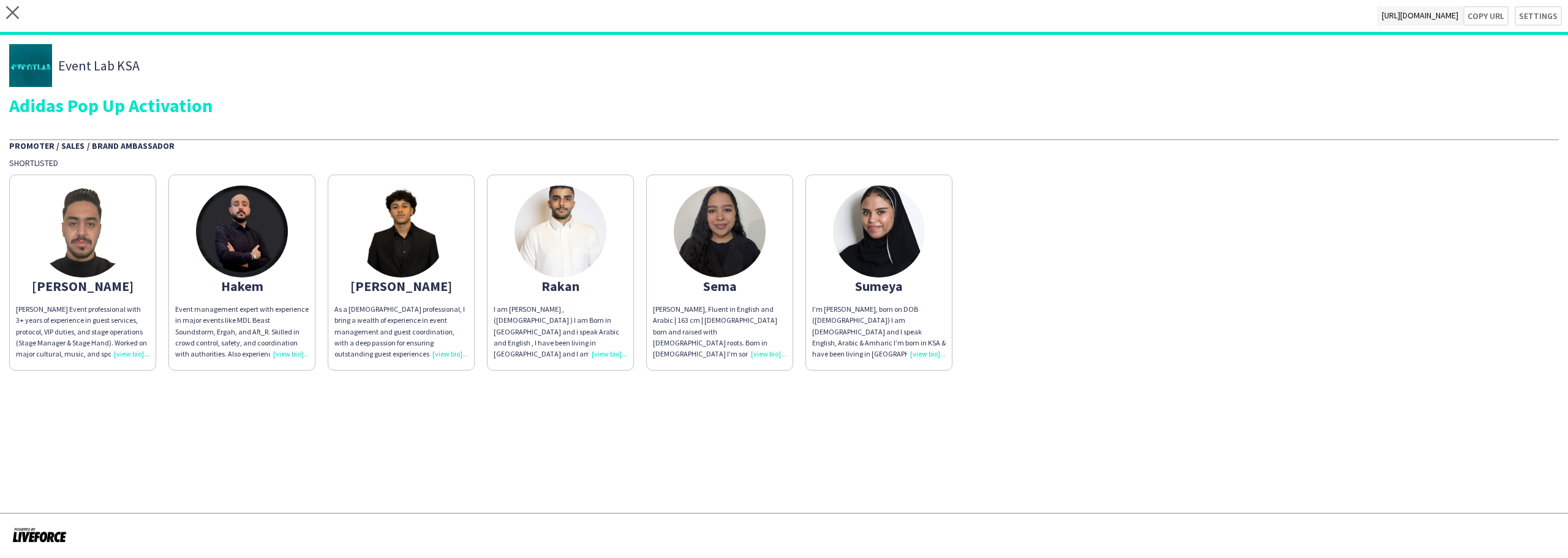
click at [95, 289] on div "Abdulrahman" at bounding box center [82, 286] width 133 height 11
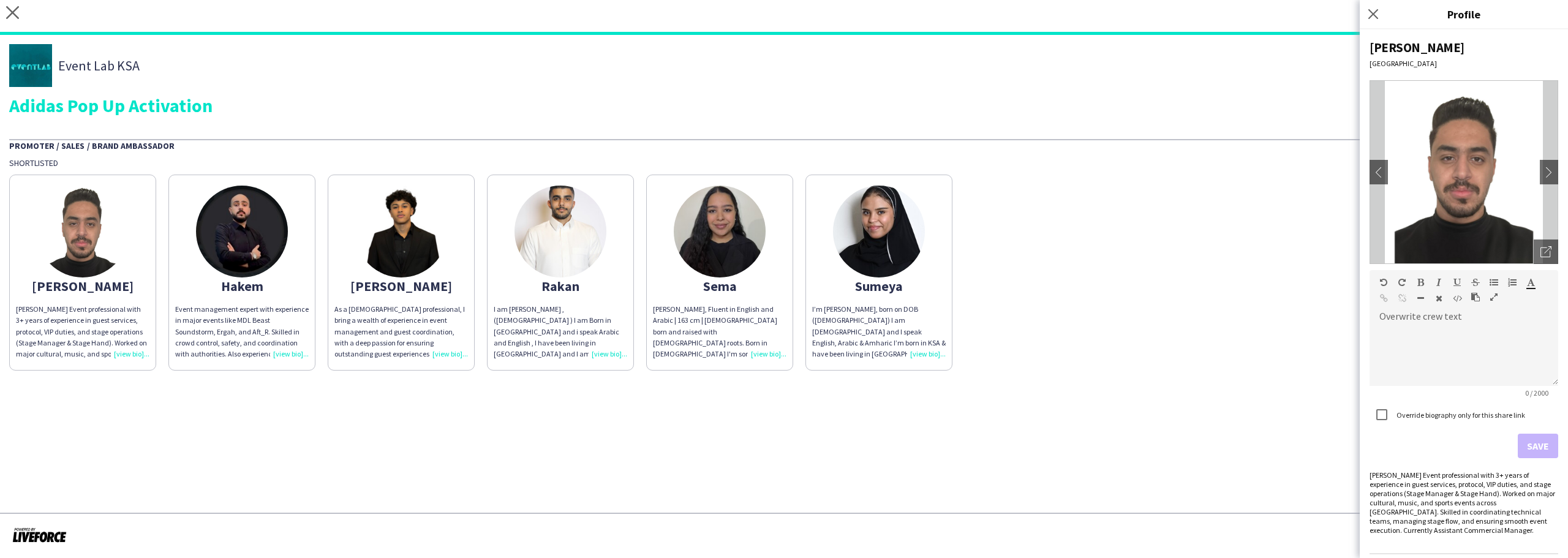
click at [1432, 498] on div "Abdulrahman Hassan Event professional with 3+ years of experience in guest serv…" at bounding box center [1464, 502] width 189 height 64
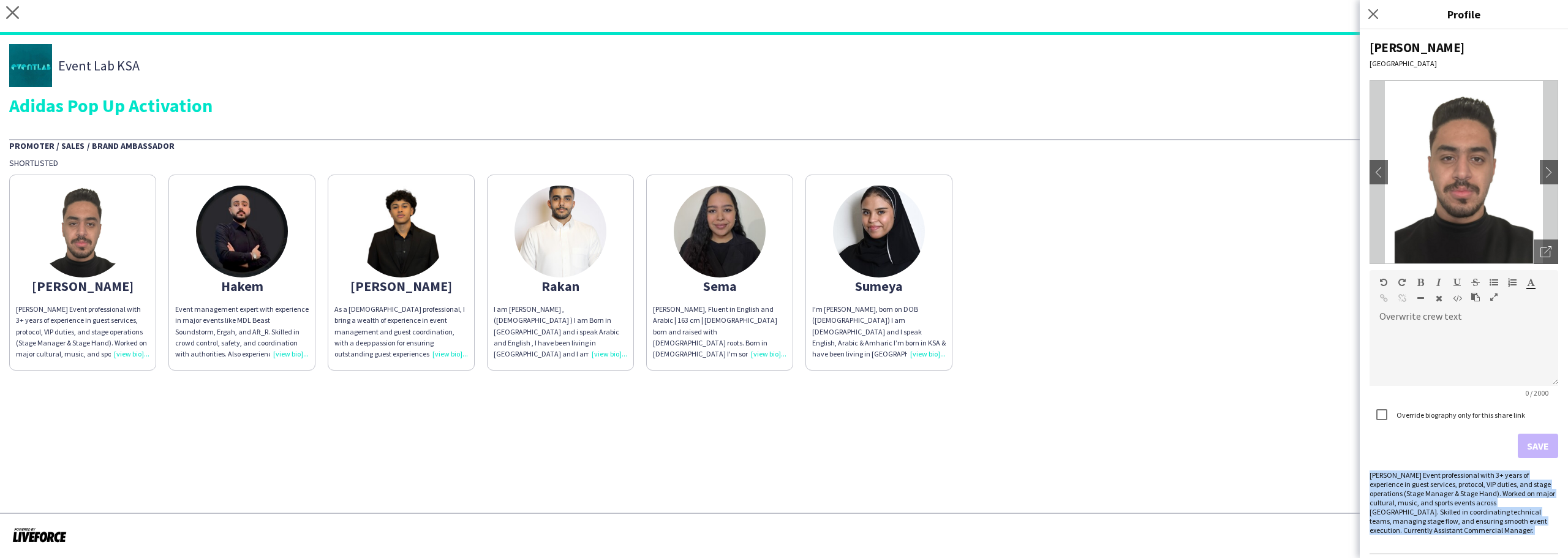
click at [1432, 498] on div "Abdulrahman Hassan Event professional with 3+ years of experience in guest serv…" at bounding box center [1464, 502] width 189 height 64
copy div "Abdulrahman Hassan Event professional with 3+ years of experience in guest serv…"
click at [1405, 347] on div at bounding box center [1464, 355] width 189 height 61
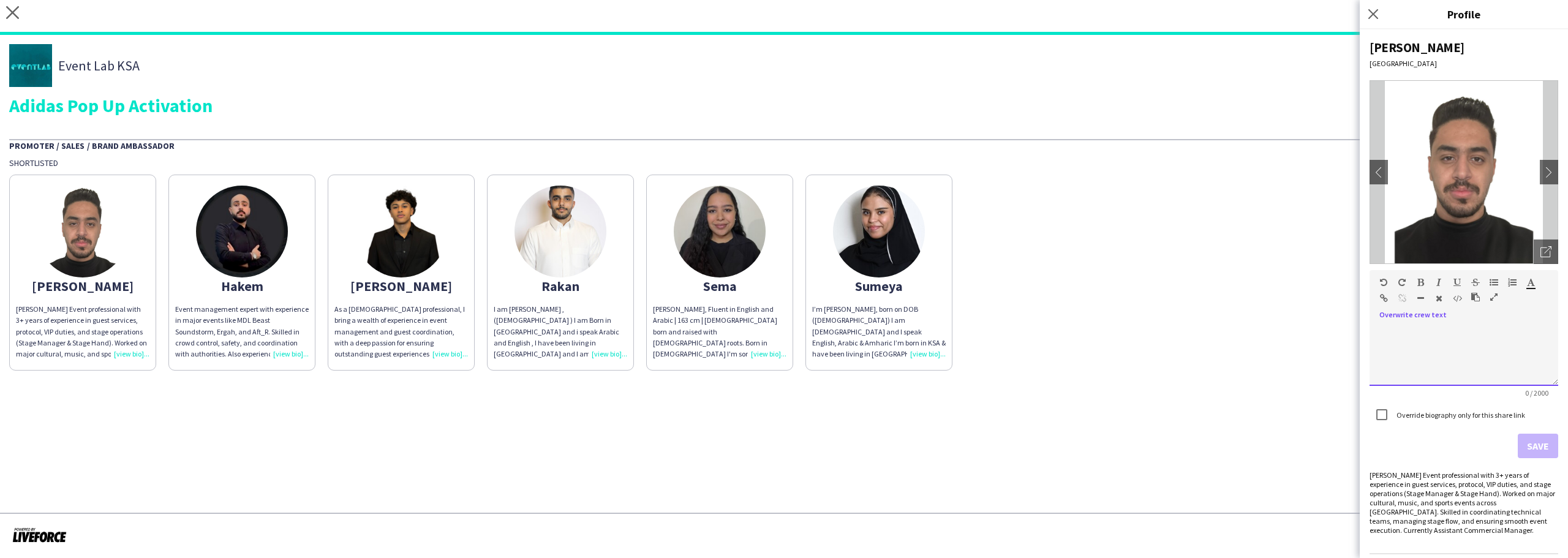
paste div
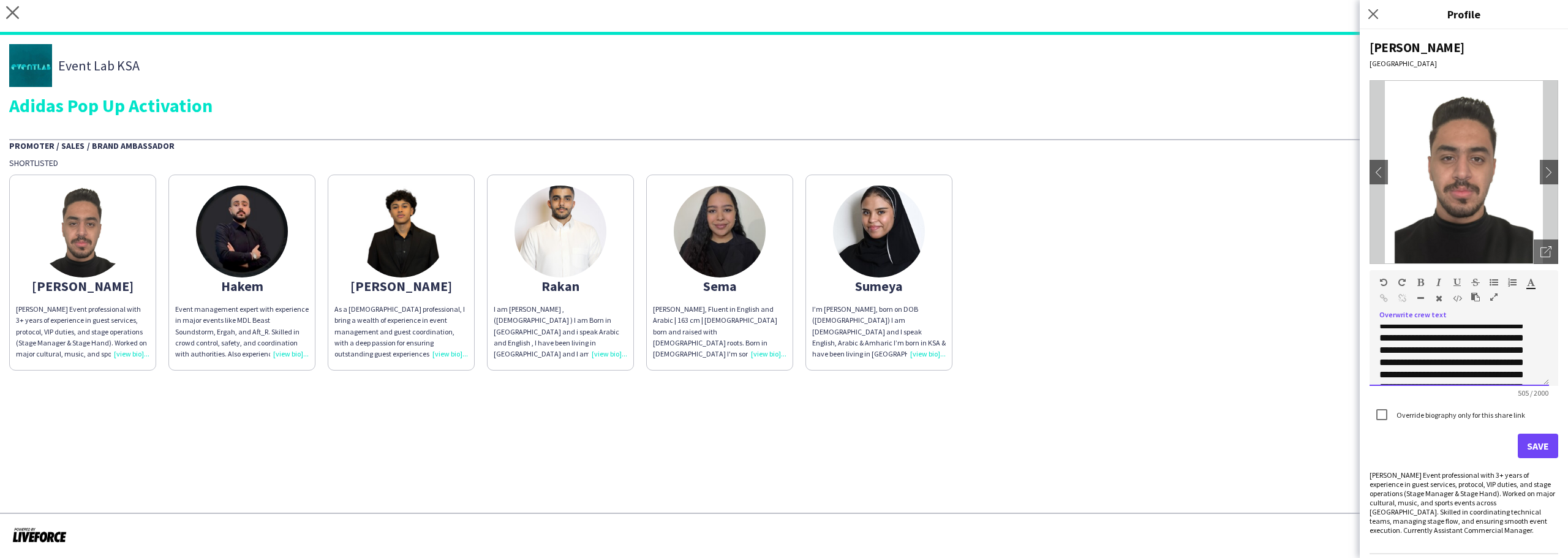
scroll to position [0, 0]
click at [1505, 329] on strong "**********" at bounding box center [1451, 336] width 144 height 21
drag, startPoint x: 1505, startPoint y: 329, endPoint x: 1509, endPoint y: 357, distance: 28.3
click at [1509, 349] on h3 "**********" at bounding box center [1459, 337] width 160 height 25
click at [1418, 363] on span "**********" at bounding box center [1452, 434] width 144 height 144
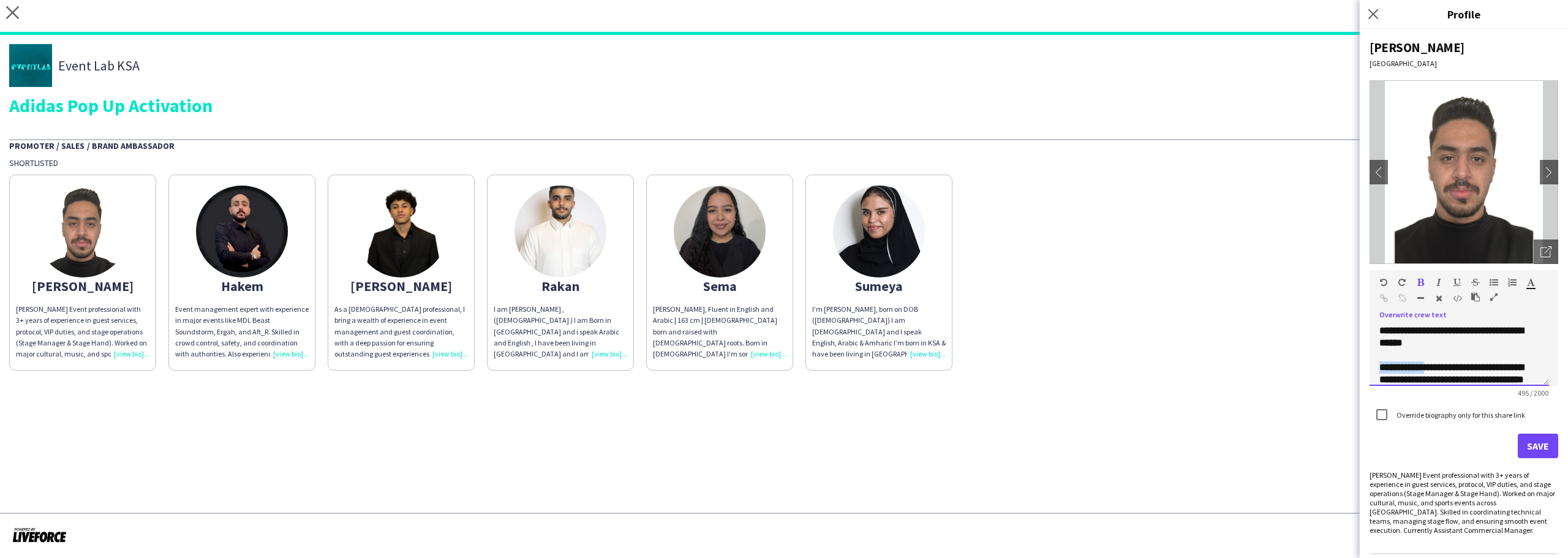
click at [1418, 363] on span "**********" at bounding box center [1452, 434] width 144 height 144
click at [1441, 354] on h3 "**********" at bounding box center [1459, 416] width 160 height 184
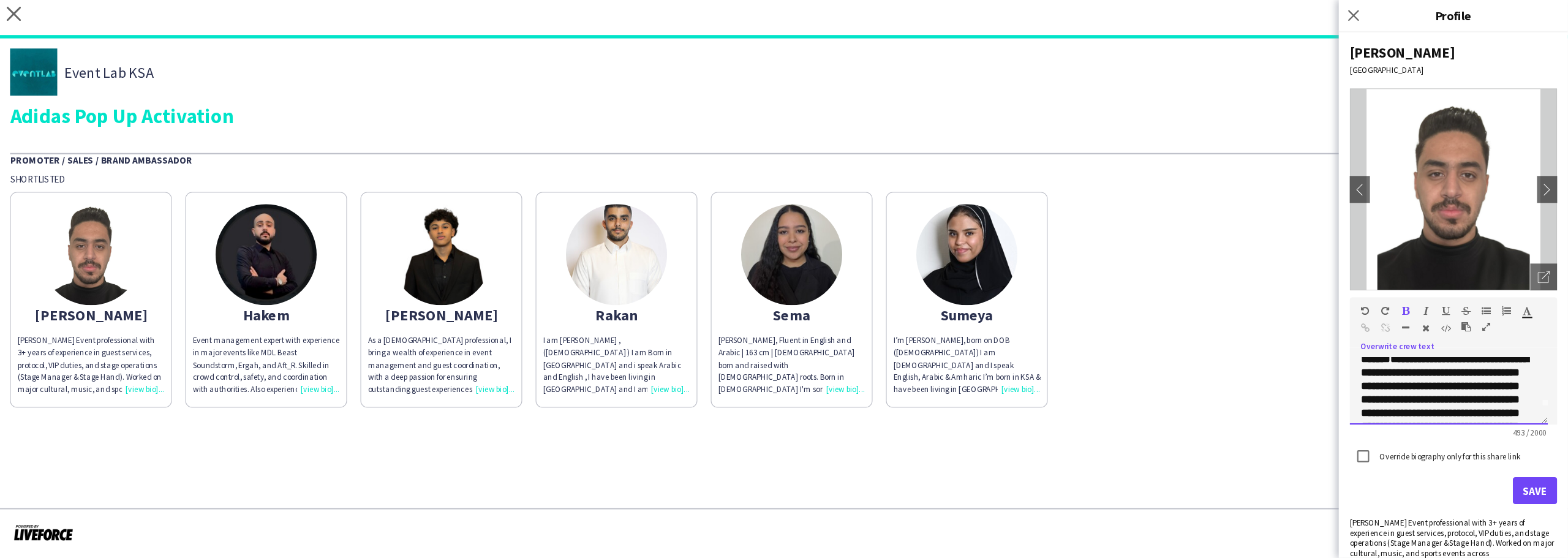
scroll to position [17, 0]
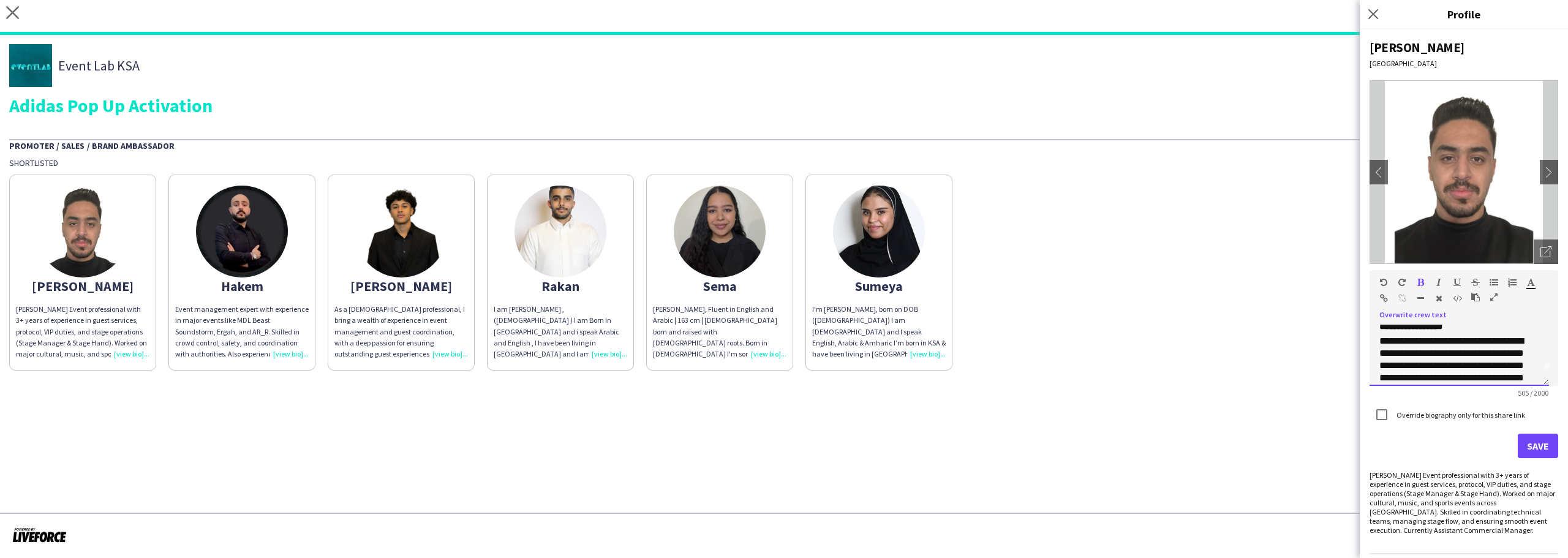
click at [1475, 332] on h3 "**********" at bounding box center [1459, 321] width 160 height 25
click at [1473, 349] on h3 "**********" at bounding box center [1459, 337] width 160 height 25
drag, startPoint x: 1472, startPoint y: 353, endPoint x: 1495, endPoint y: 331, distance: 31.8
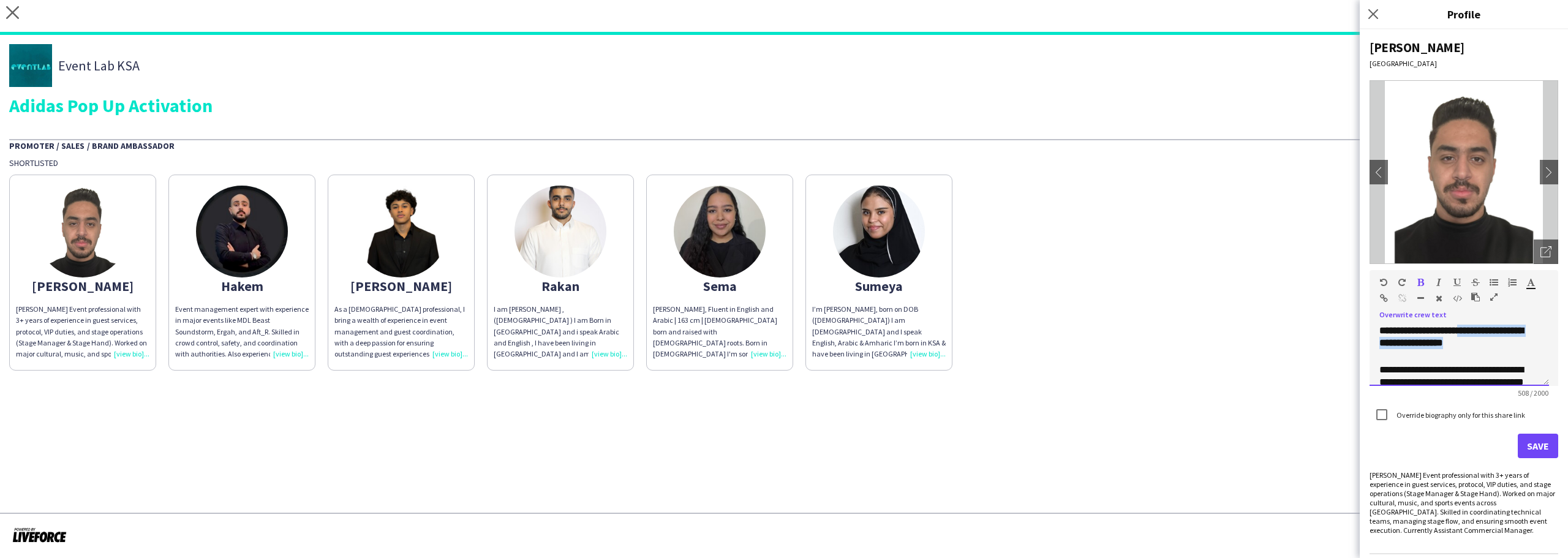
click at [1495, 331] on h3 "**********" at bounding box center [1459, 342] width 160 height 36
click at [1532, 449] on button "Save" at bounding box center [1537, 446] width 40 height 25
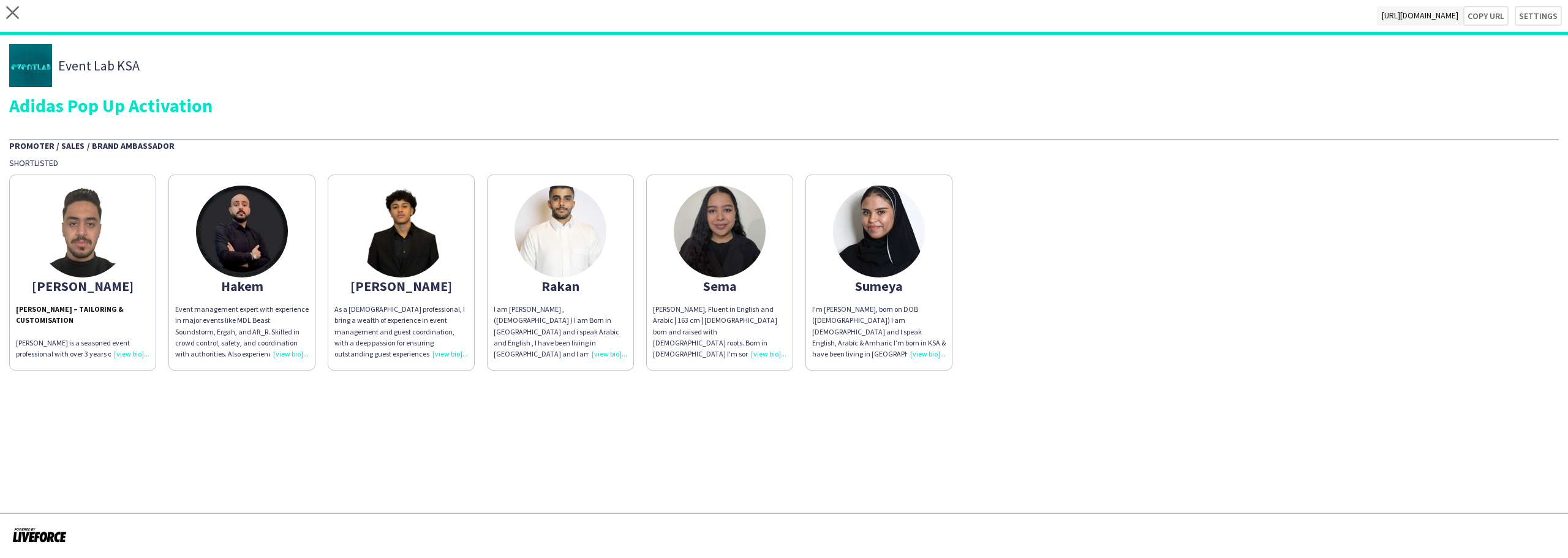
click at [57, 318] on strong "Abdulrahman Hassan – Tailoring & Customisation" at bounding box center [70, 315] width 108 height 20
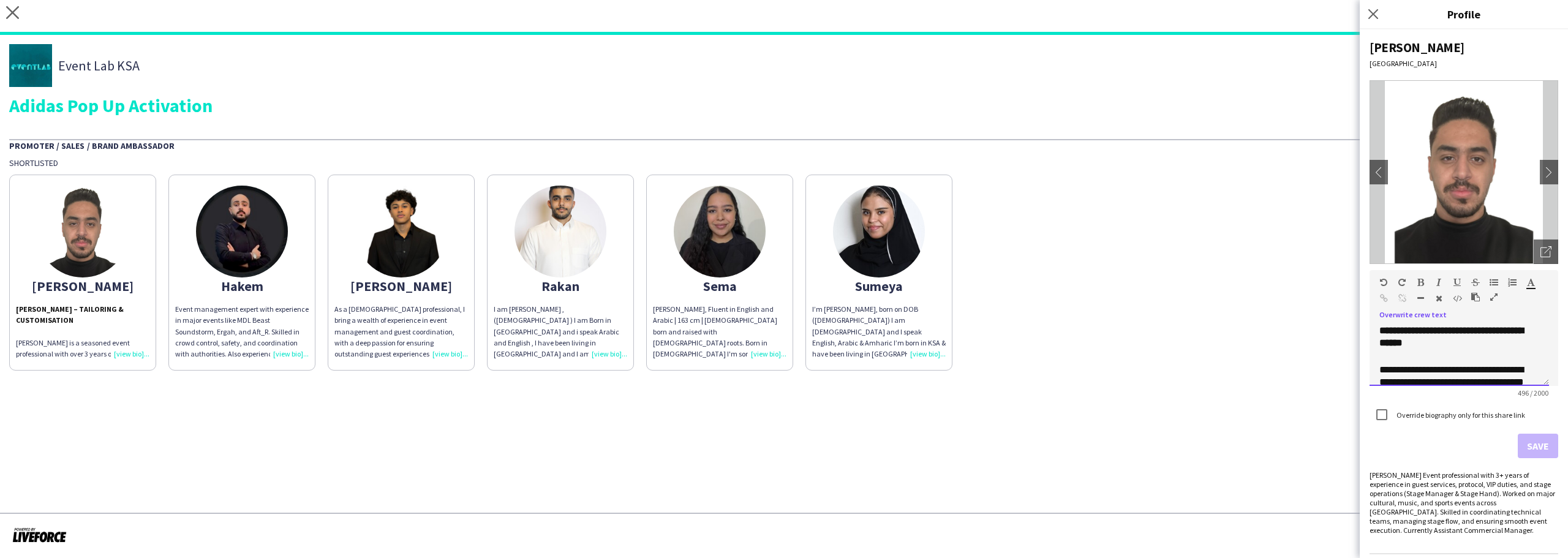
click at [1405, 361] on div "**********" at bounding box center [1459, 355] width 179 height 61
click at [1407, 355] on h3 "**********" at bounding box center [1459, 342] width 160 height 36
click at [1532, 447] on button "Save" at bounding box center [1537, 446] width 40 height 25
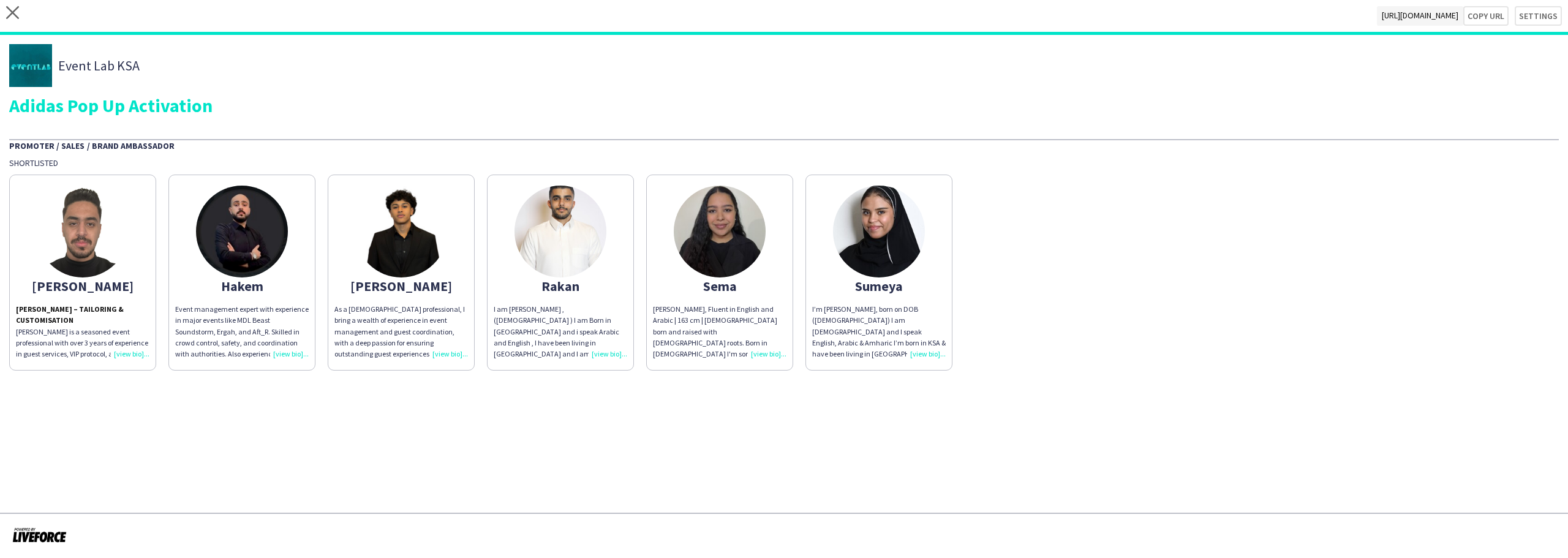
click at [211, 300] on app-share-pages-crew-card "Hakem Event management expert with experience in major events like MDL Beast So…" at bounding box center [242, 272] width 147 height 196
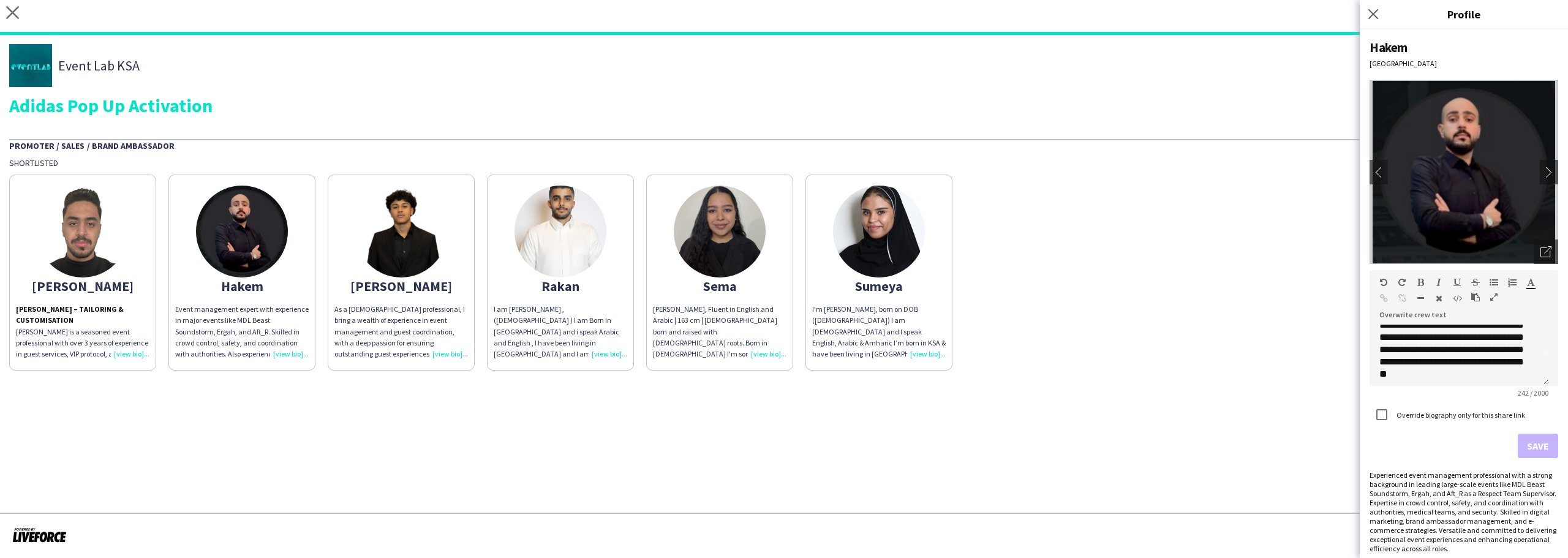
scroll to position [47, 0]
click at [1404, 342] on p "**********" at bounding box center [1455, 327] width 151 height 98
copy p "**********"
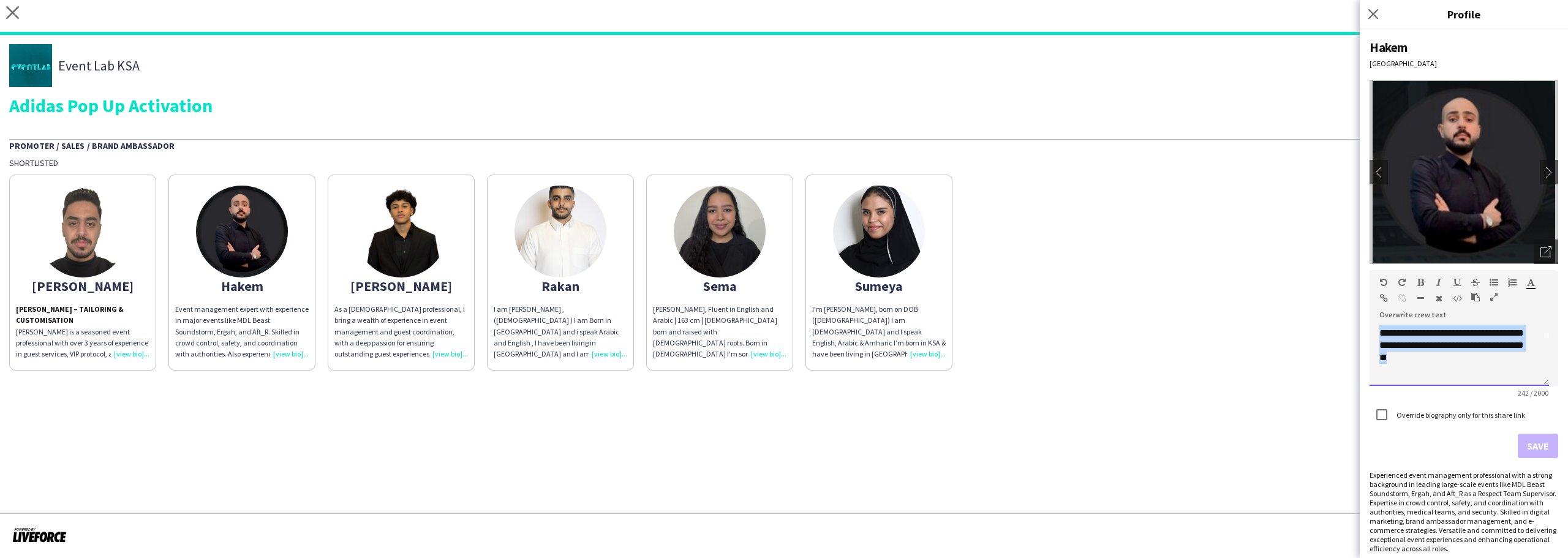
click at [1422, 369] on p "**********" at bounding box center [1455, 327] width 151 height 98
drag, startPoint x: 1422, startPoint y: 369, endPoint x: 1385, endPoint y: 295, distance: 82.7
click at [1385, 294] on div "**********" at bounding box center [1464, 328] width 189 height 116
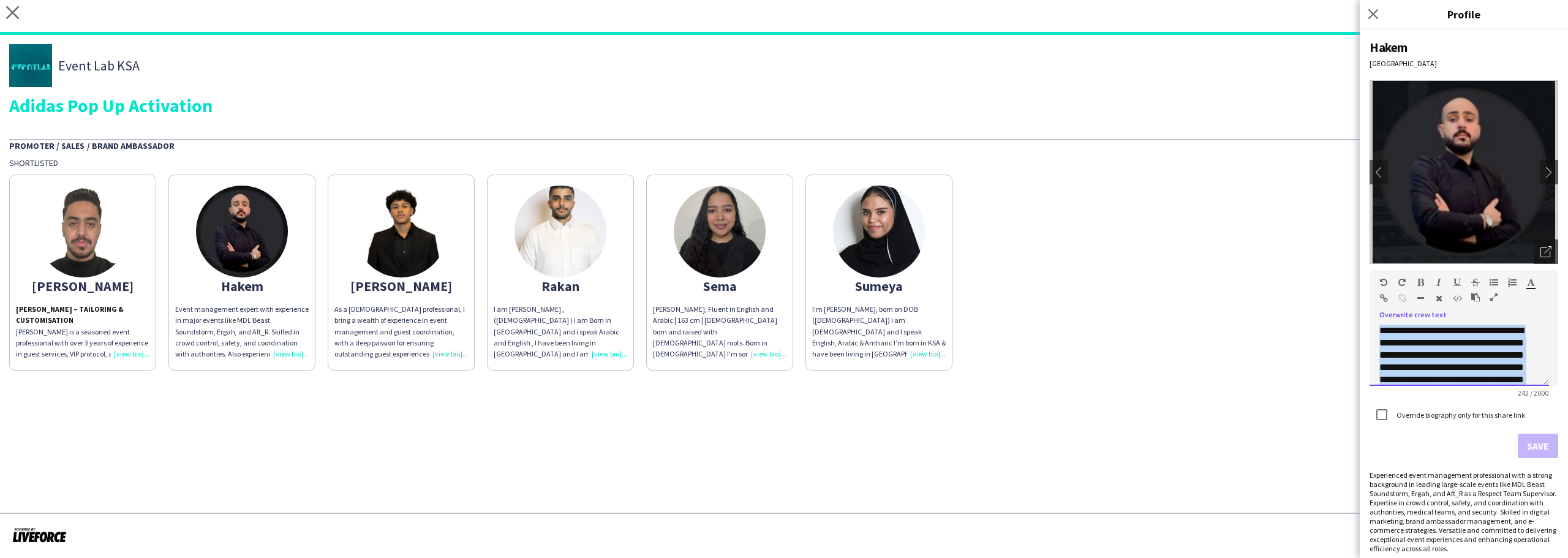
paste div
click at [1481, 349] on div "**********" at bounding box center [1459, 355] width 179 height 61
click at [1529, 340] on h3 "**********" at bounding box center [1459, 337] width 160 height 25
click at [1511, 342] on strong "**********" at bounding box center [1451, 336] width 144 height 21
drag, startPoint x: 1511, startPoint y: 342, endPoint x: 1427, endPoint y: 335, distance: 84.3
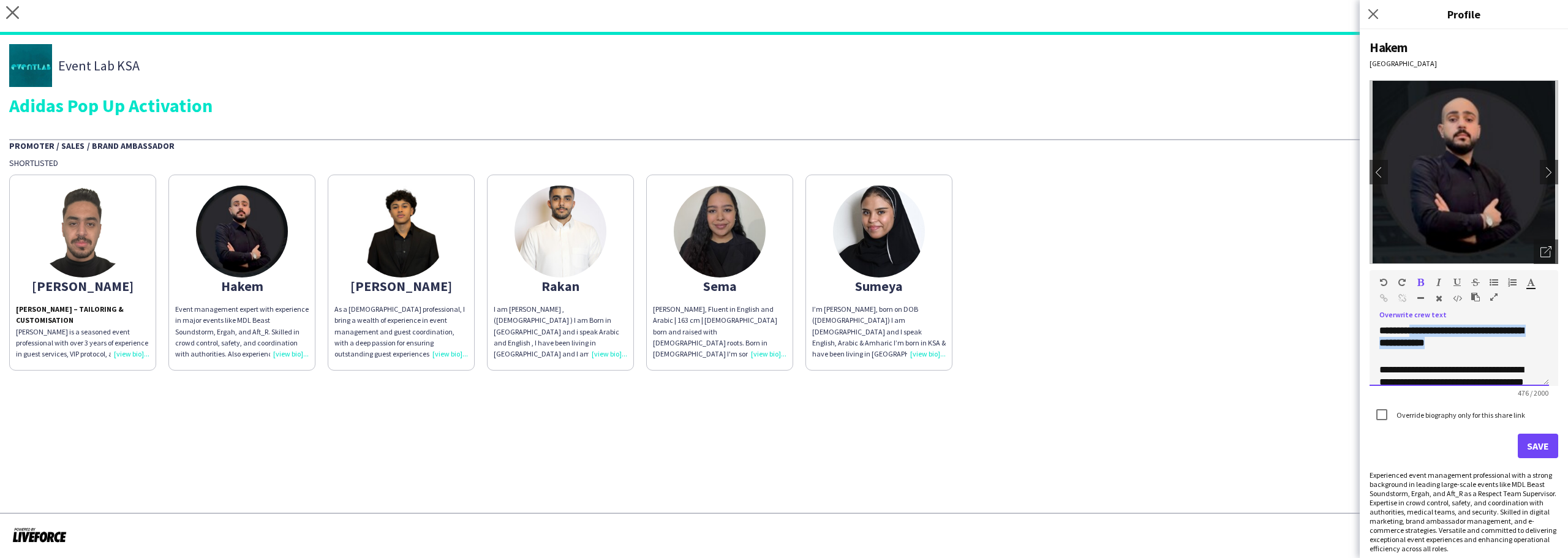
click at [1427, 335] on strong "**********" at bounding box center [1451, 336] width 144 height 21
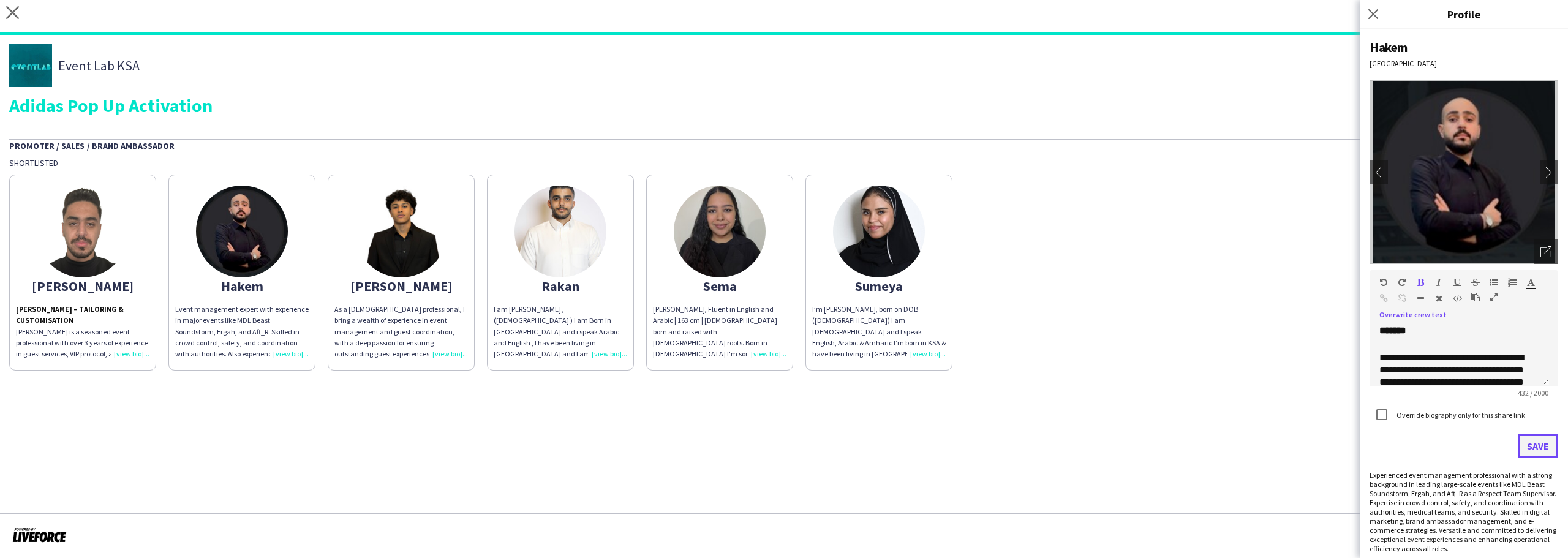
click at [1524, 444] on button "Save" at bounding box center [1537, 446] width 40 height 25
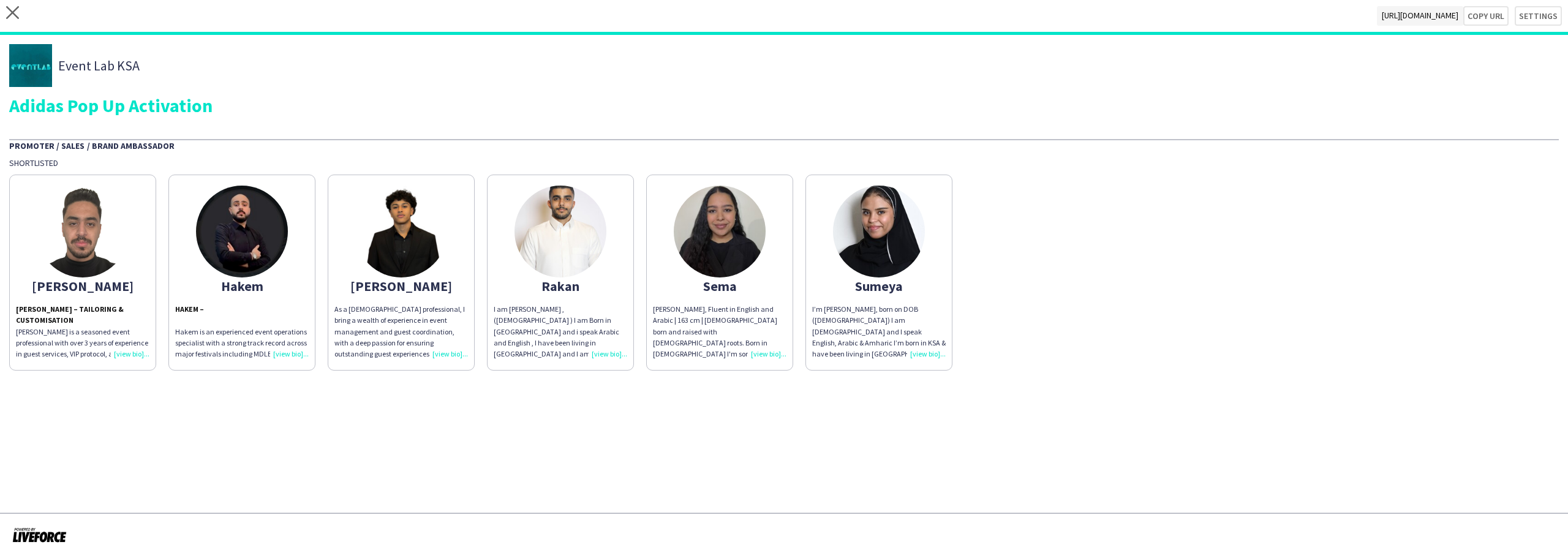
click at [397, 288] on div "Mohamed" at bounding box center [401, 286] width 133 height 11
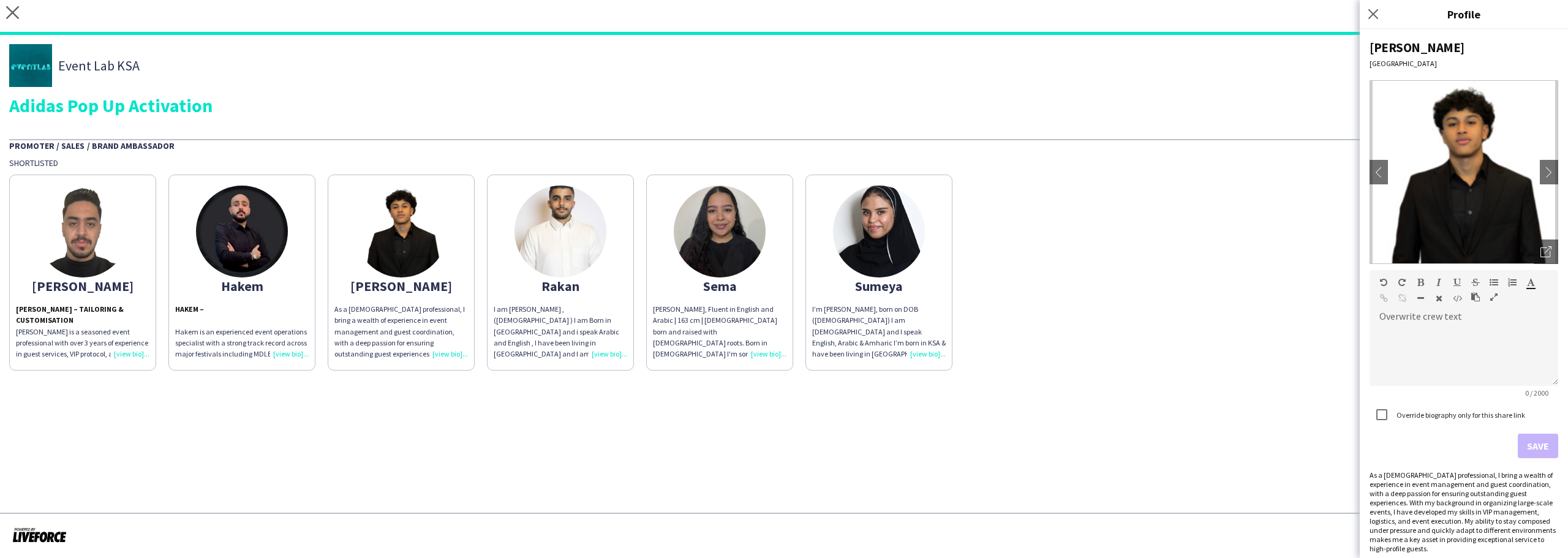
click at [1509, 522] on div "As a Sudanese professional, I bring a wealth of experience in event management …" at bounding box center [1464, 511] width 189 height 82
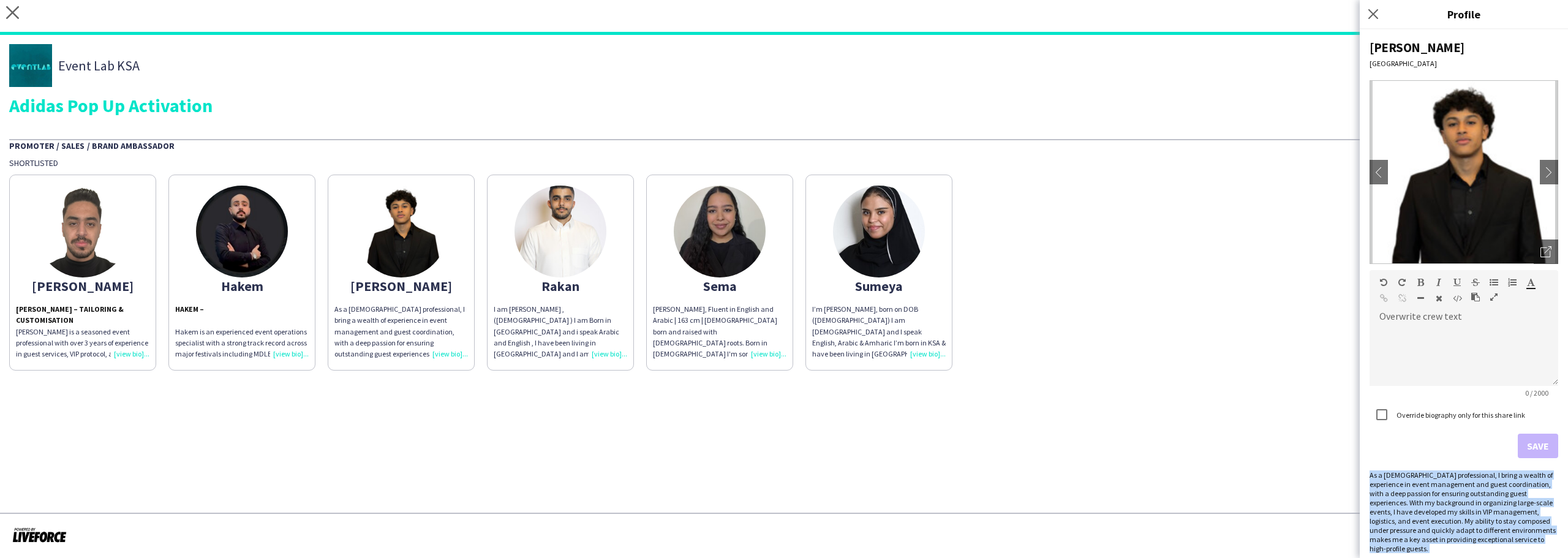
click at [1509, 522] on div "As a Sudanese professional, I bring a wealth of experience in event management …" at bounding box center [1464, 511] width 189 height 82
copy div "As a Sudanese professional, I bring a wealth of experience in event management …"
click at [1403, 343] on div at bounding box center [1464, 355] width 189 height 61
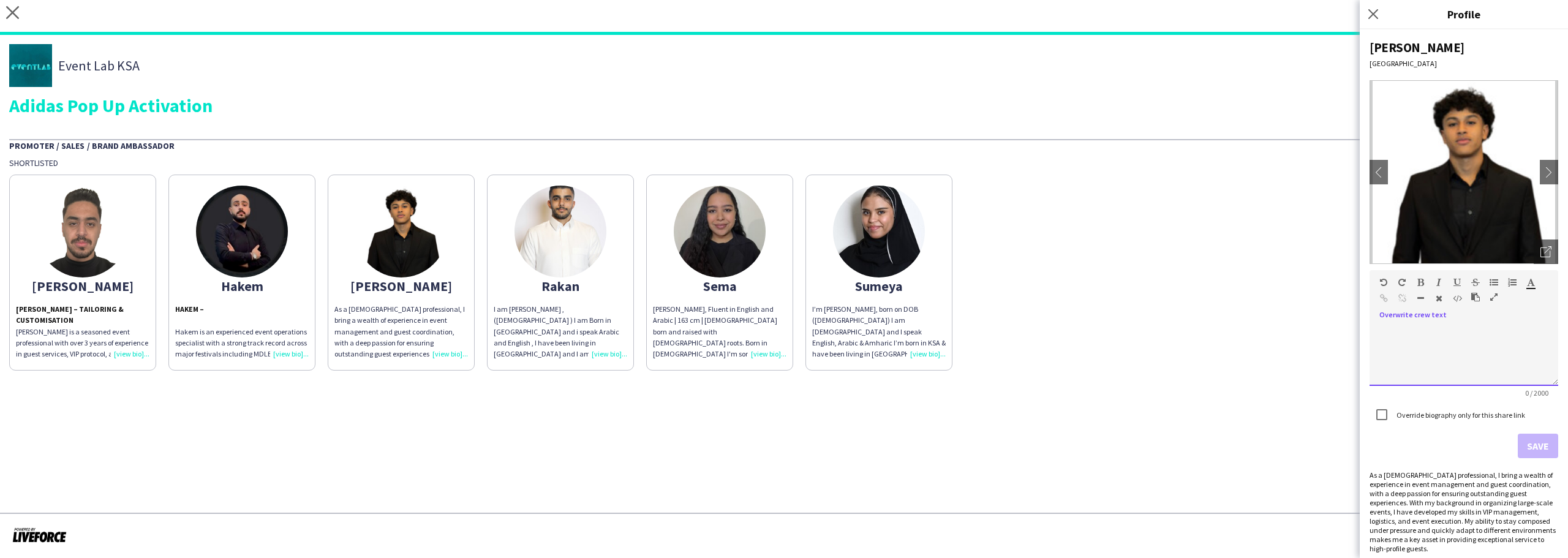
paste div
click at [1526, 444] on button "Save" at bounding box center [1537, 446] width 40 height 25
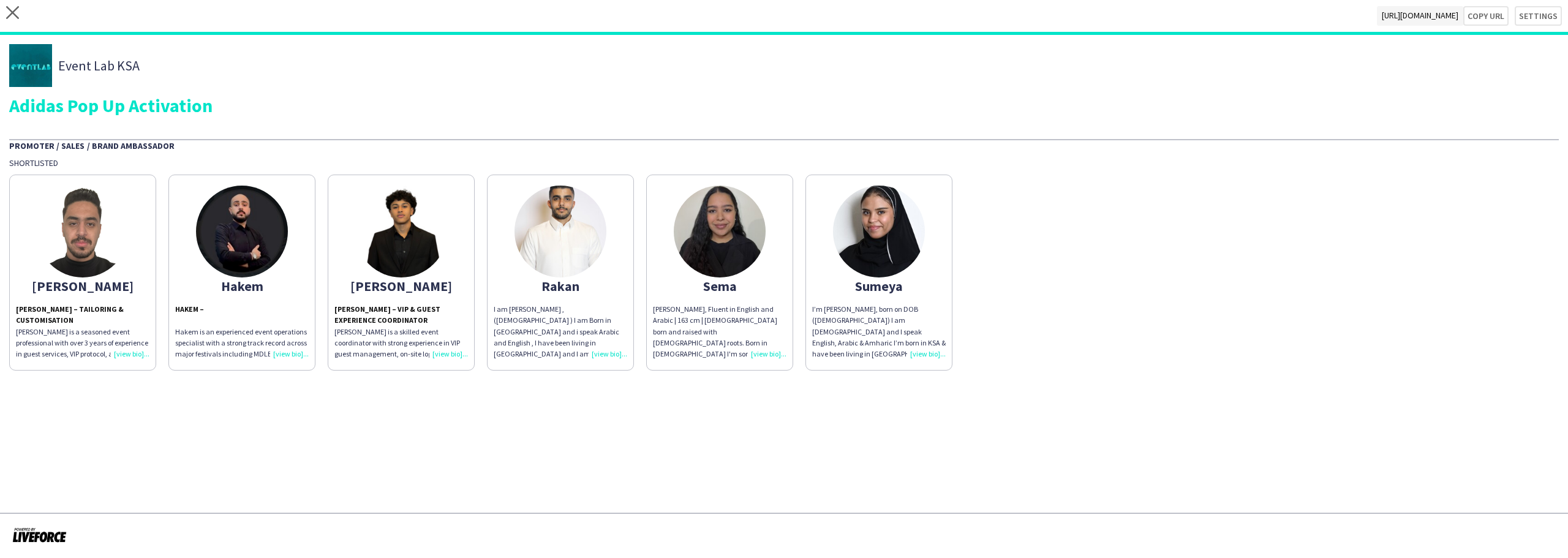
click at [586, 290] on div "Rakan" at bounding box center [560, 286] width 133 height 11
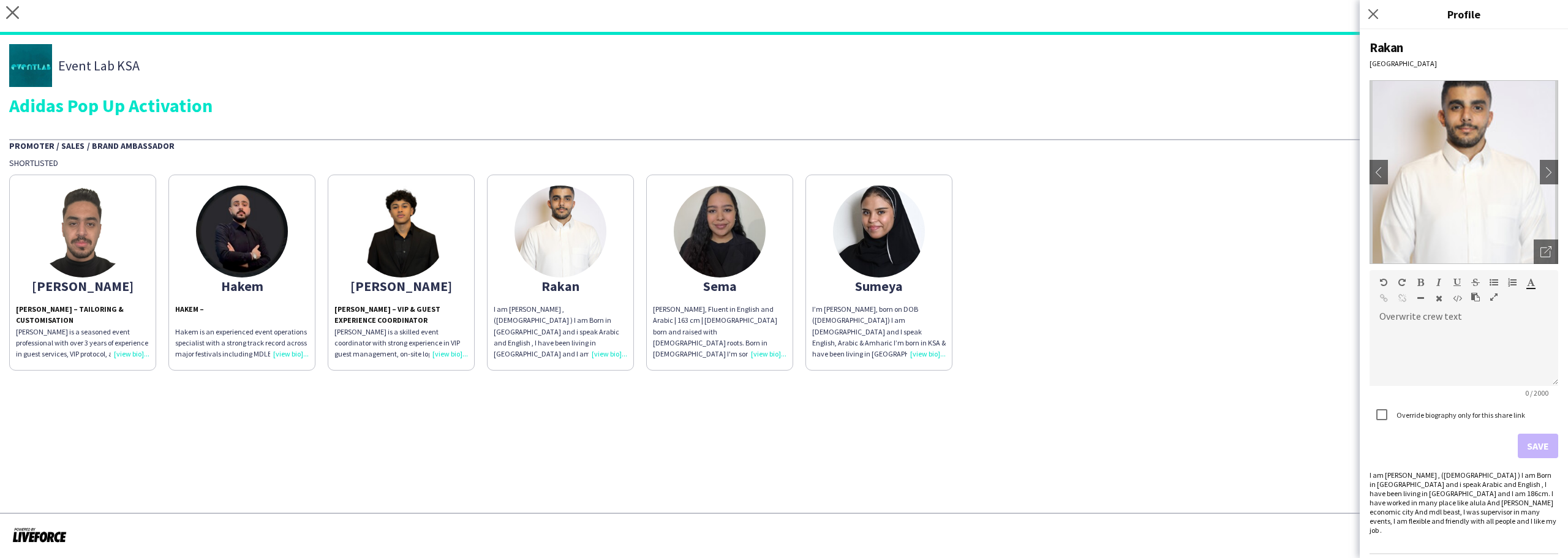
click at [1491, 495] on div "I am rakan Howaidi , (16,may ,1996 ) I am Born in Saudi and i speak Arabic and …" at bounding box center [1464, 502] width 189 height 64
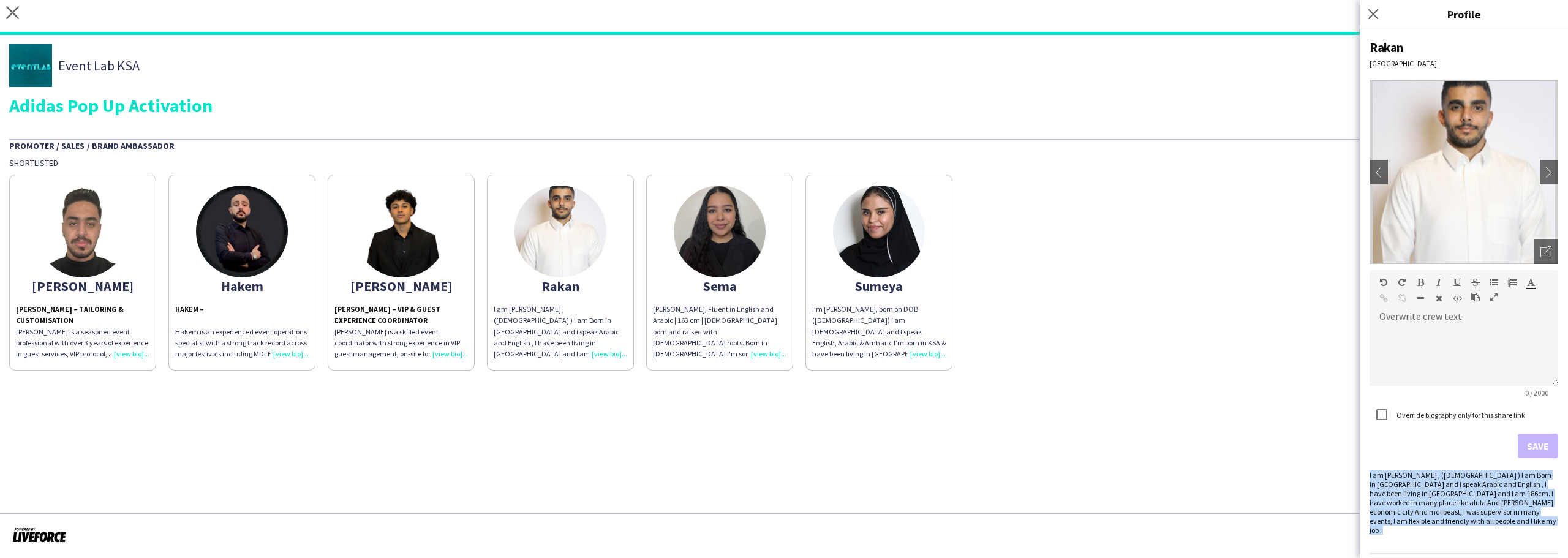
click at [1491, 495] on div "I am rakan Howaidi , (16,may ,1996 ) I am Born in Saudi and i speak Arabic and …" at bounding box center [1464, 502] width 189 height 64
copy div "I am rakan Howaidi , (16,may ,1996 ) I am Born in Saudi and i speak Arabic and …"
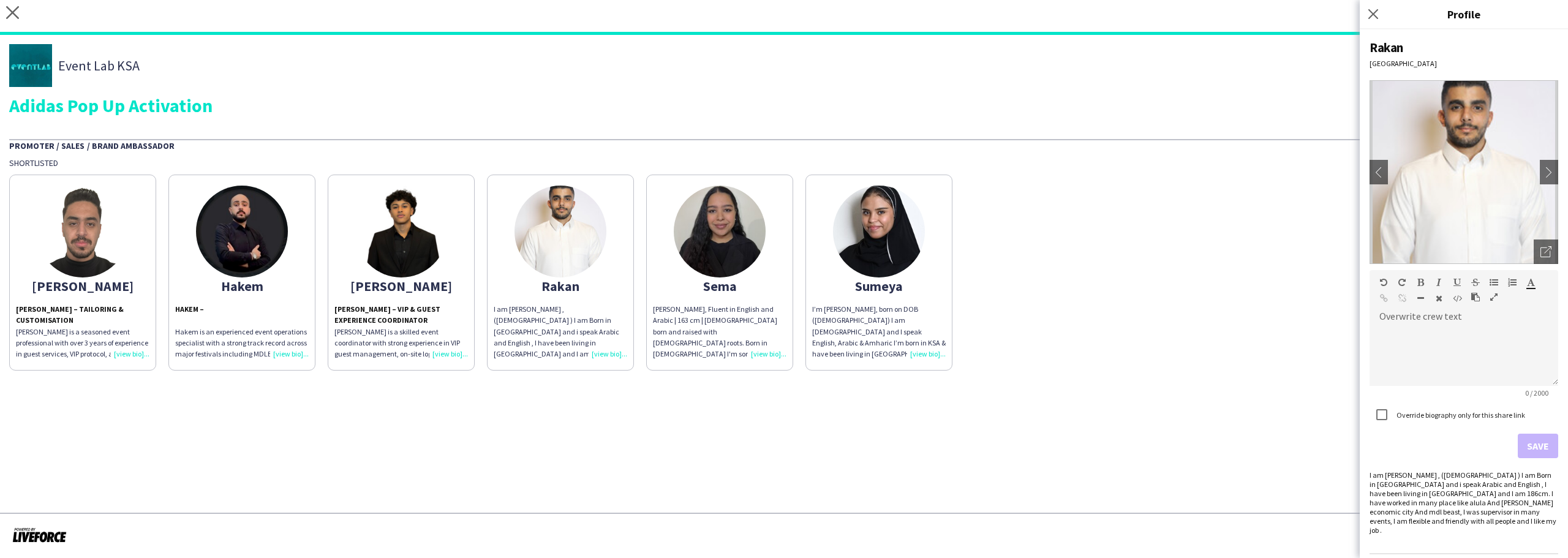
click at [696, 331] on div "Sema Issa, Fluent in English and Arabic | 163 cm | Saudi born and raised with S…" at bounding box center [719, 331] width 133 height 55
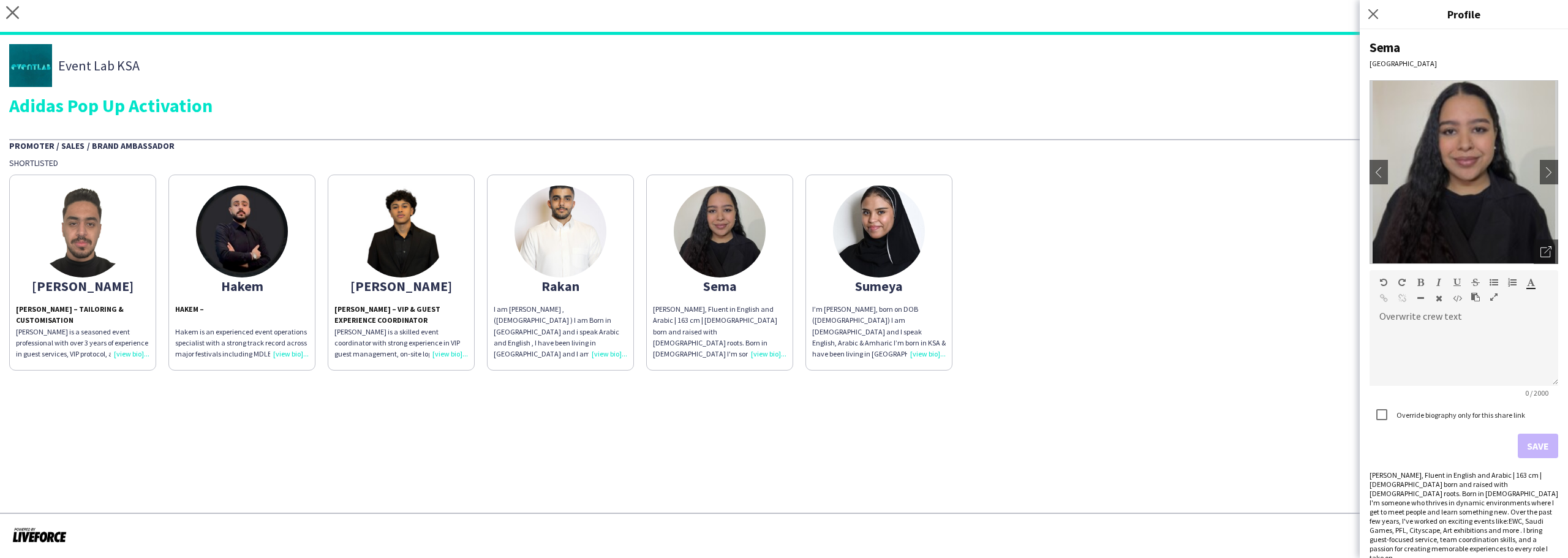
click at [1380, 503] on div "Sema Issa, Fluent in English and Arabic | 163 cm | Saudi born and raised with S…" at bounding box center [1464, 516] width 189 height 92
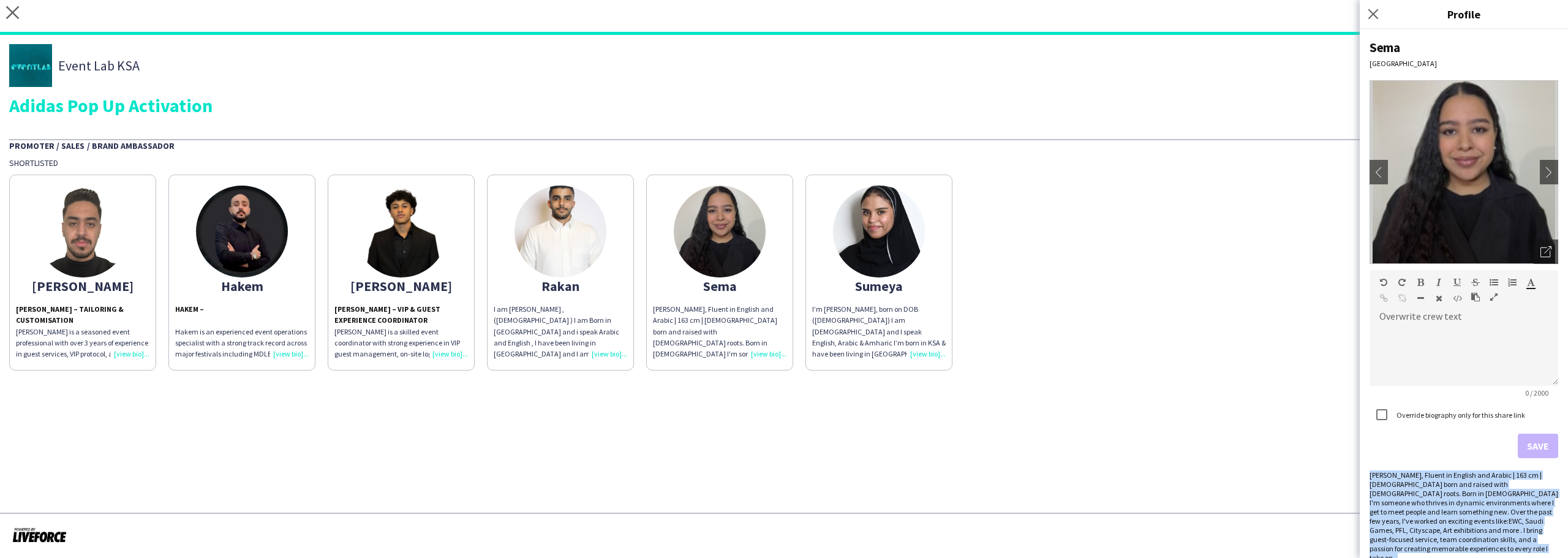
click at [1380, 503] on div "Sema Issa, Fluent in English and Arabic | 163 cm | Saudi born and raised with S…" at bounding box center [1464, 516] width 189 height 92
copy div "Sema Issa, Fluent in English and Arabic | 163 cm | Saudi born and raised with S…"
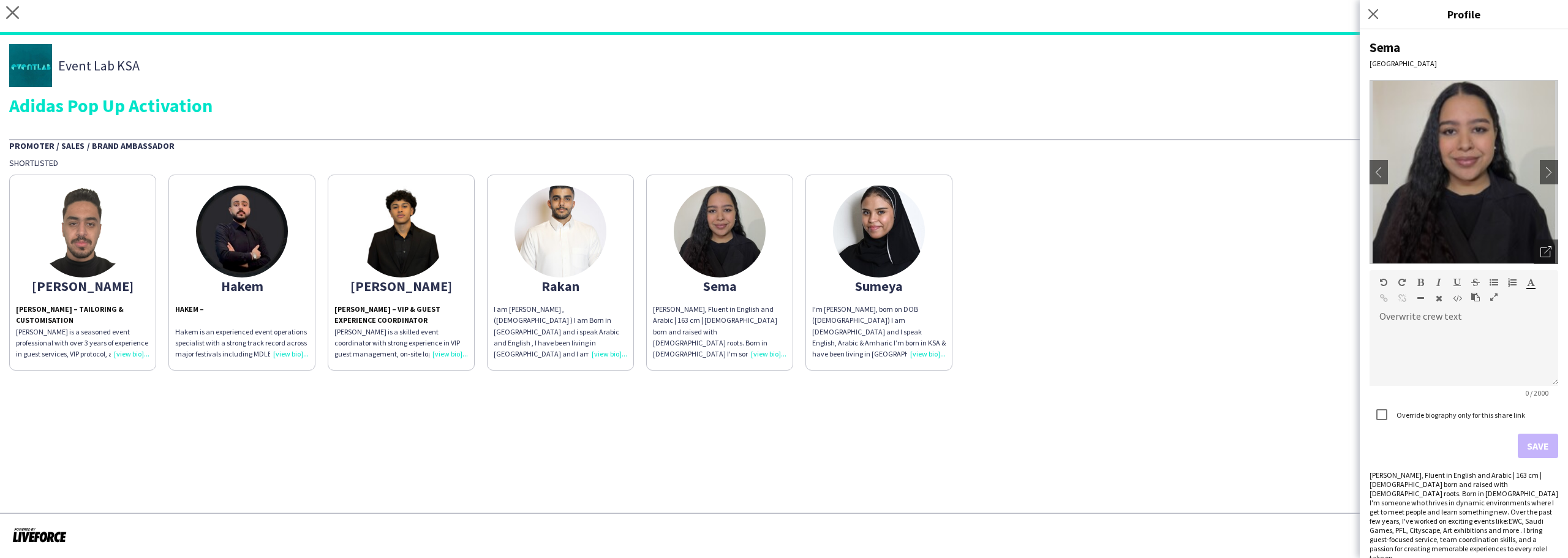
click at [876, 288] on div "Sumeya" at bounding box center [878, 286] width 133 height 11
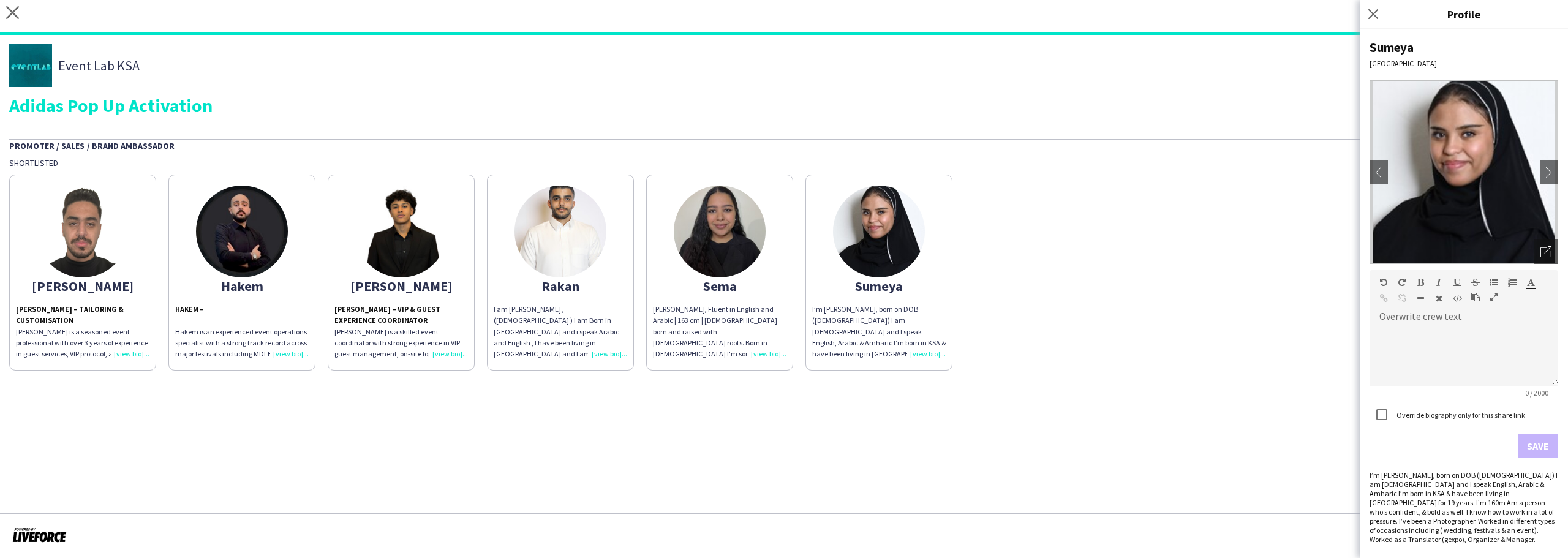
click at [1406, 489] on div "I’m Sumeya Ahmed Ibrahim, born on DOB (20th OCT, 2004) I am Ethiopian and I spe…" at bounding box center [1464, 506] width 189 height 74
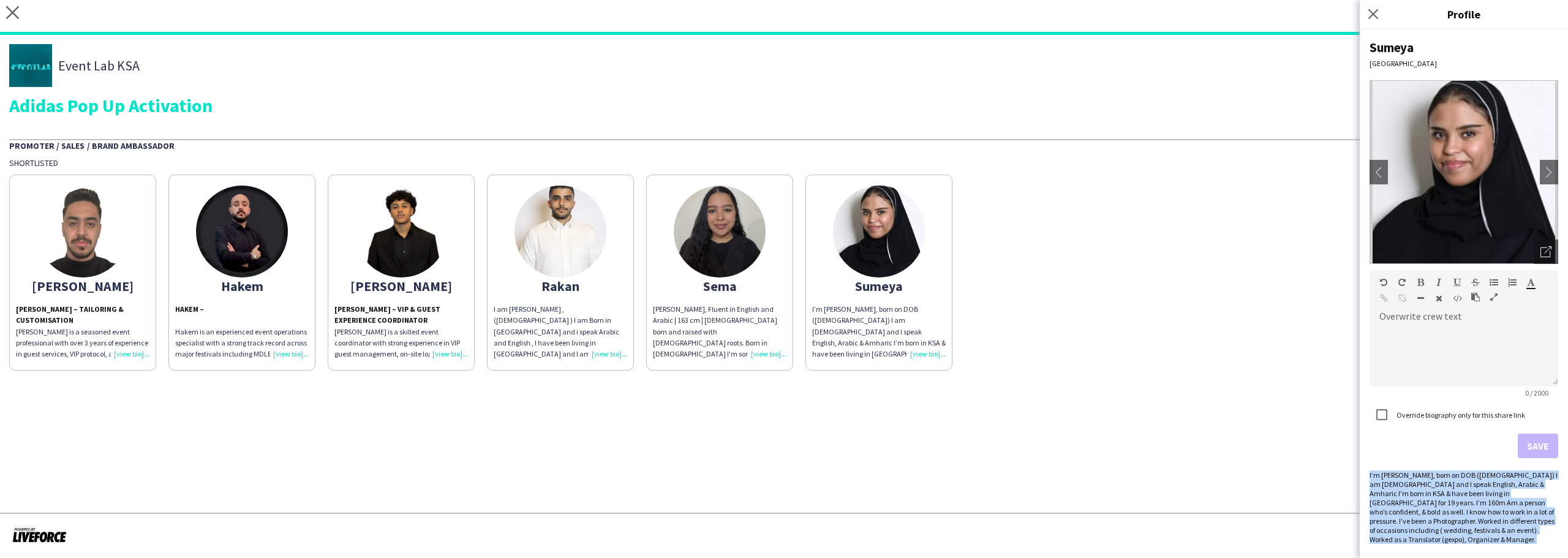
click at [1406, 489] on div "I’m Sumeya Ahmed Ibrahim, born on DOB (20th OCT, 2004) I am Ethiopian and I spe…" at bounding box center [1464, 506] width 189 height 74
copy div "I’m Sumeya Ahmed Ibrahim, born on DOB (20th OCT, 2004) I am Ethiopian and I spe…"
click at [577, 295] on app-share-pages-crew-card "Rakan I am rakan Howaidi , (16,may ,1996 ) I am Born in Saudi and i speak Arabi…" at bounding box center [561, 272] width 147 height 196
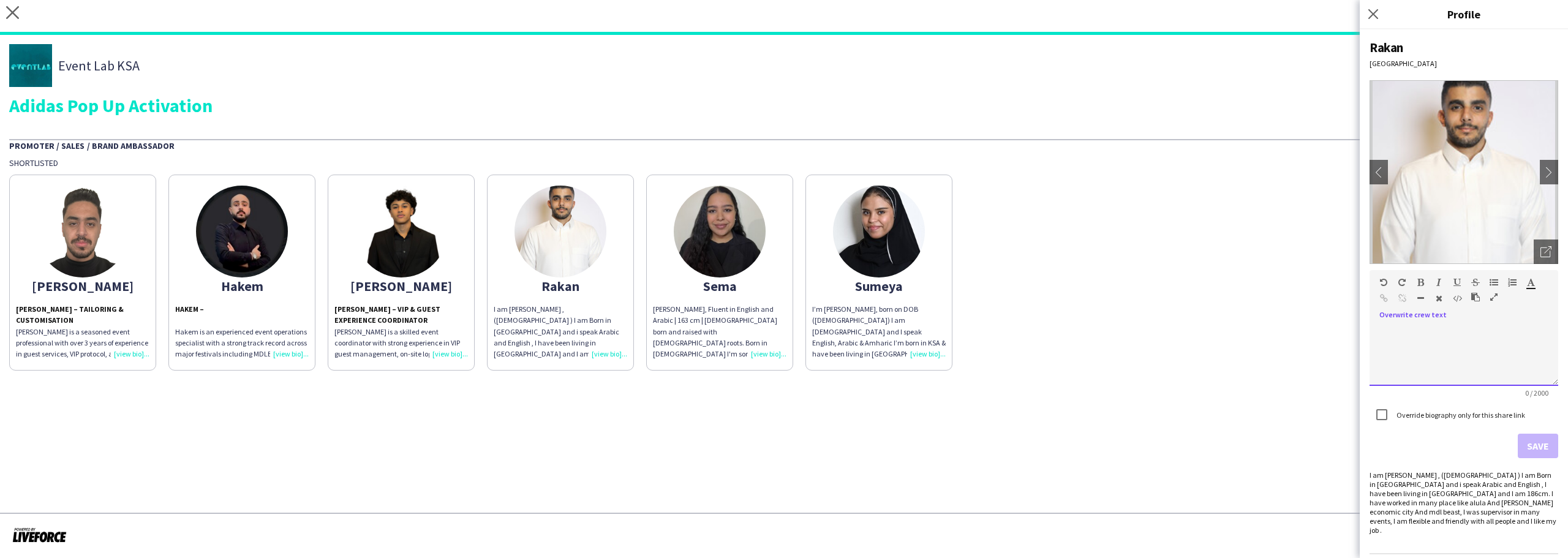
click at [1443, 347] on div at bounding box center [1464, 355] width 189 height 61
paste div
click at [1521, 447] on button "Save" at bounding box center [1537, 446] width 40 height 25
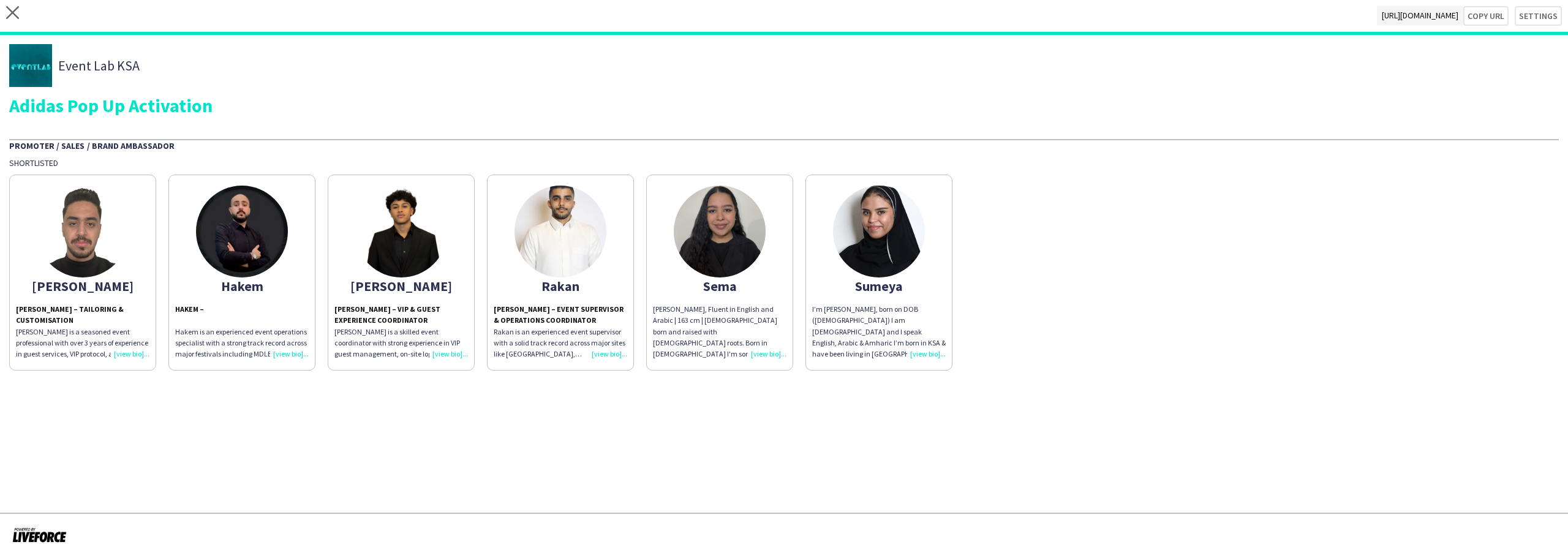
click at [743, 327] on div "Sema Issa, Fluent in English and Arabic | 163 cm | Saudi born and raised with S…" at bounding box center [719, 331] width 133 height 55
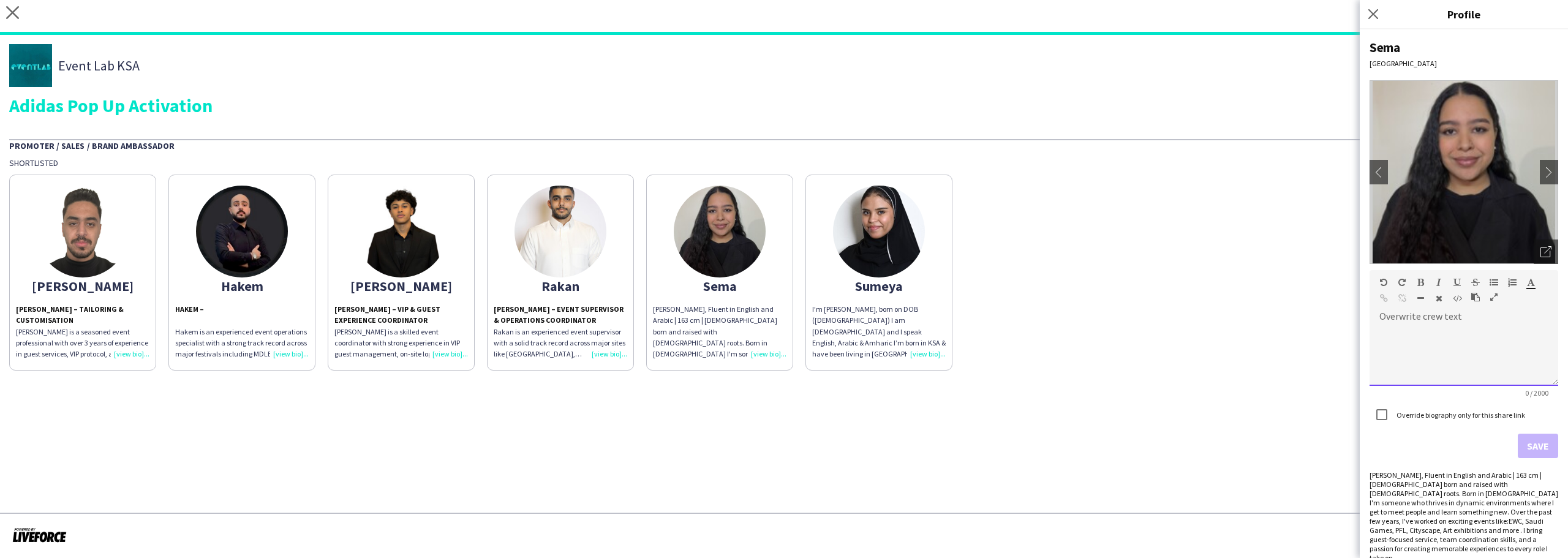
click at [1448, 375] on div at bounding box center [1464, 355] width 189 height 61
paste div
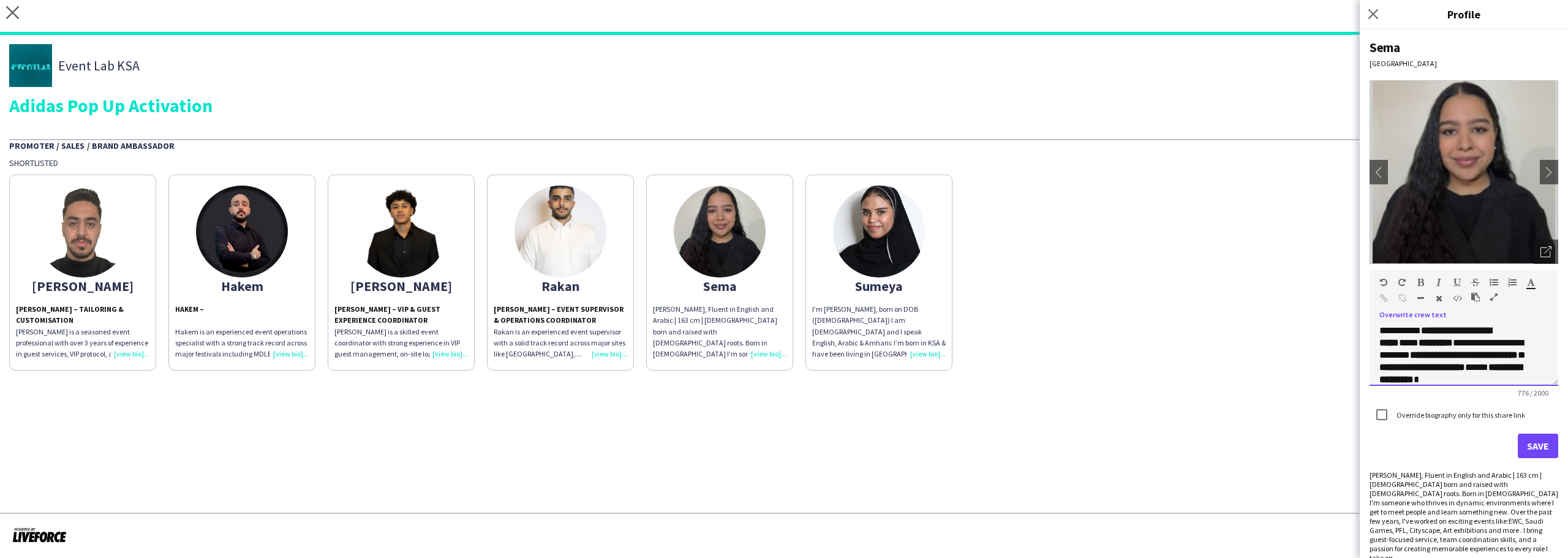
scroll to position [259, 0]
click at [1495, 365] on p "**********" at bounding box center [1455, 366] width 151 height 36
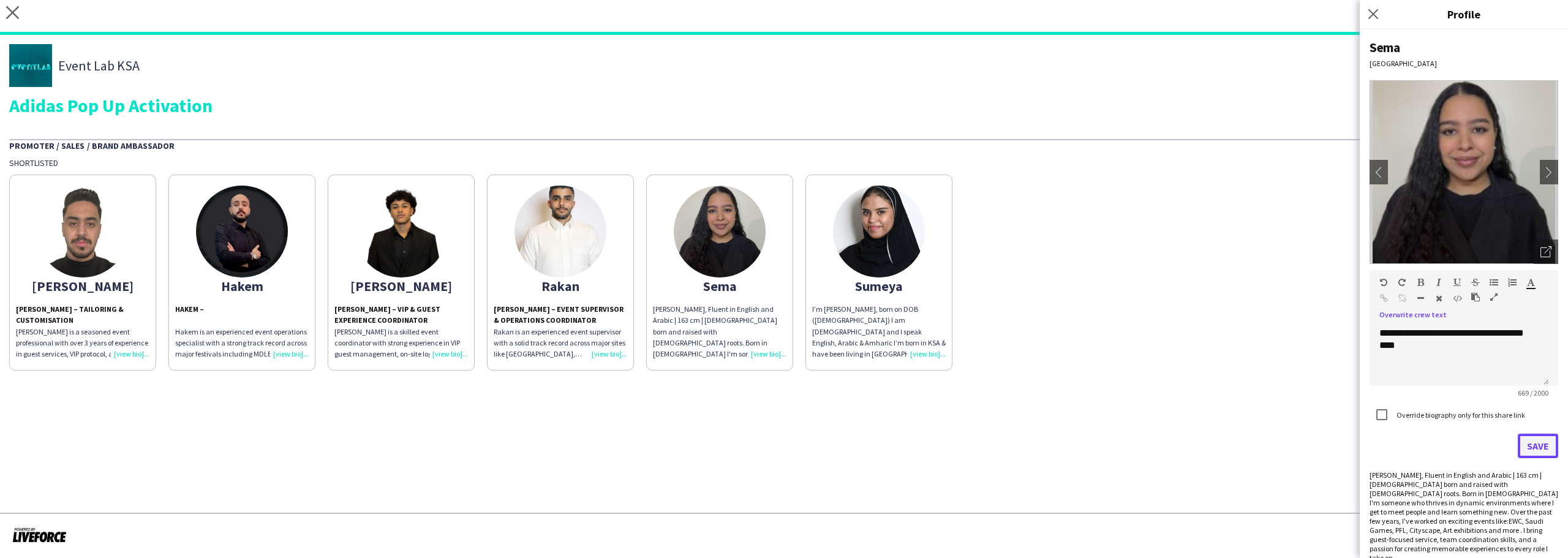
click at [1518, 446] on button "Save" at bounding box center [1537, 446] width 40 height 25
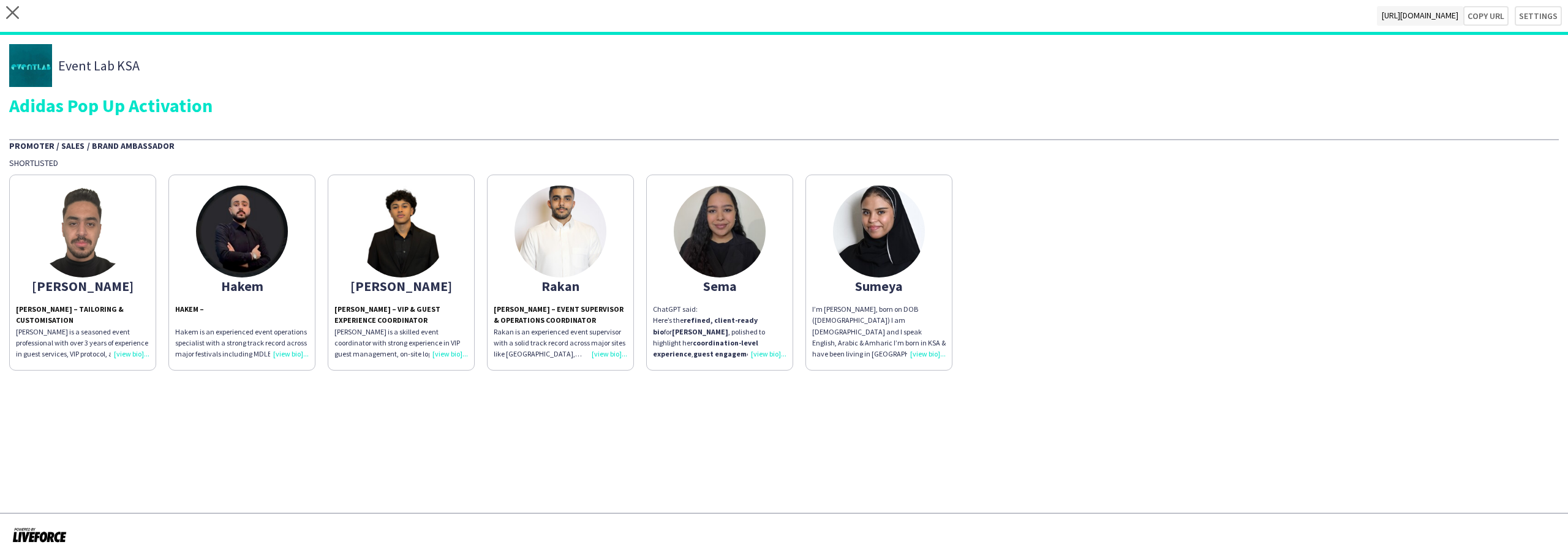
click at [870, 323] on div "I’m Sumeya Ahmed Ibrahim, born on DOB (20th OCT, 2004) I am Ethiopian and I spe…" at bounding box center [878, 331] width 133 height 55
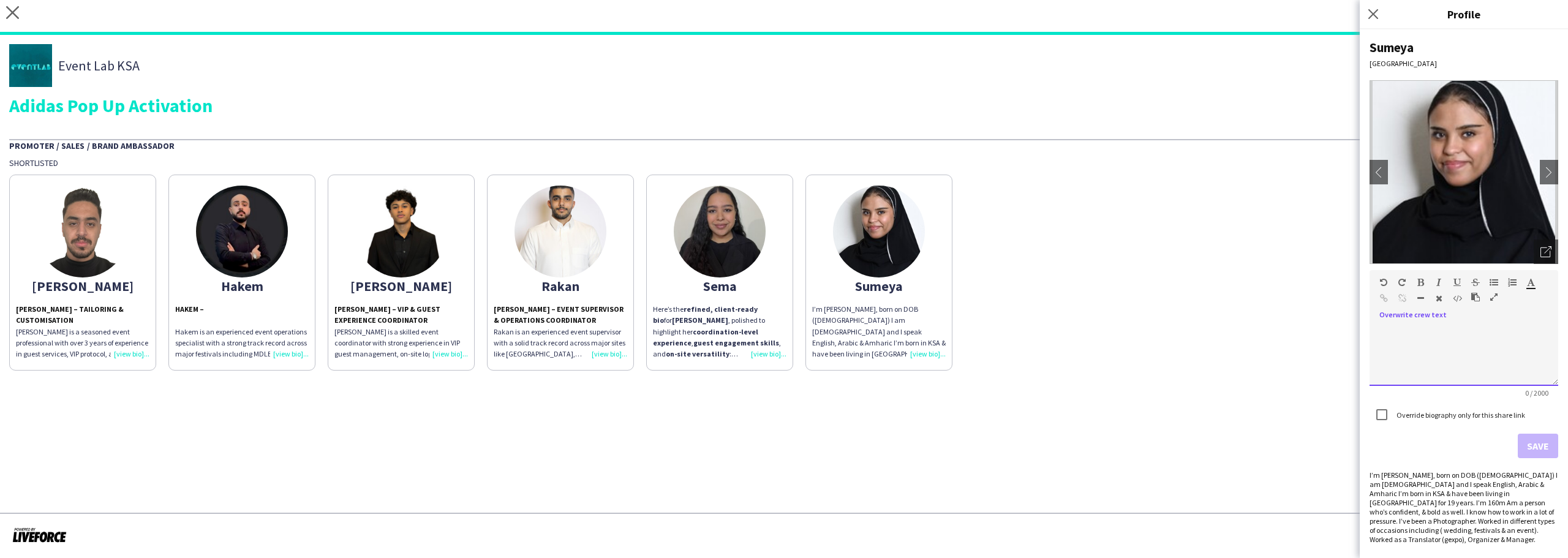
click at [1431, 347] on div at bounding box center [1464, 355] width 189 height 61
paste div
click at [1518, 439] on button "Save" at bounding box center [1537, 446] width 40 height 25
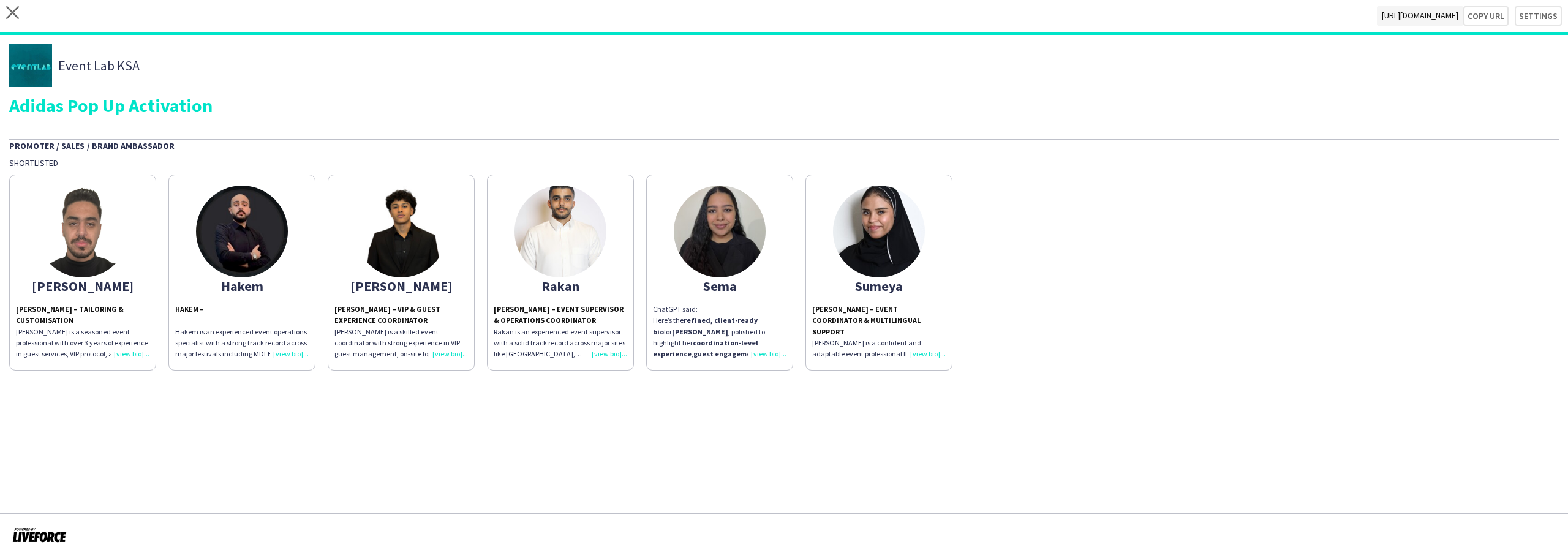
click at [693, 318] on strong "refined, client-ready bio" at bounding box center [706, 326] width 105 height 20
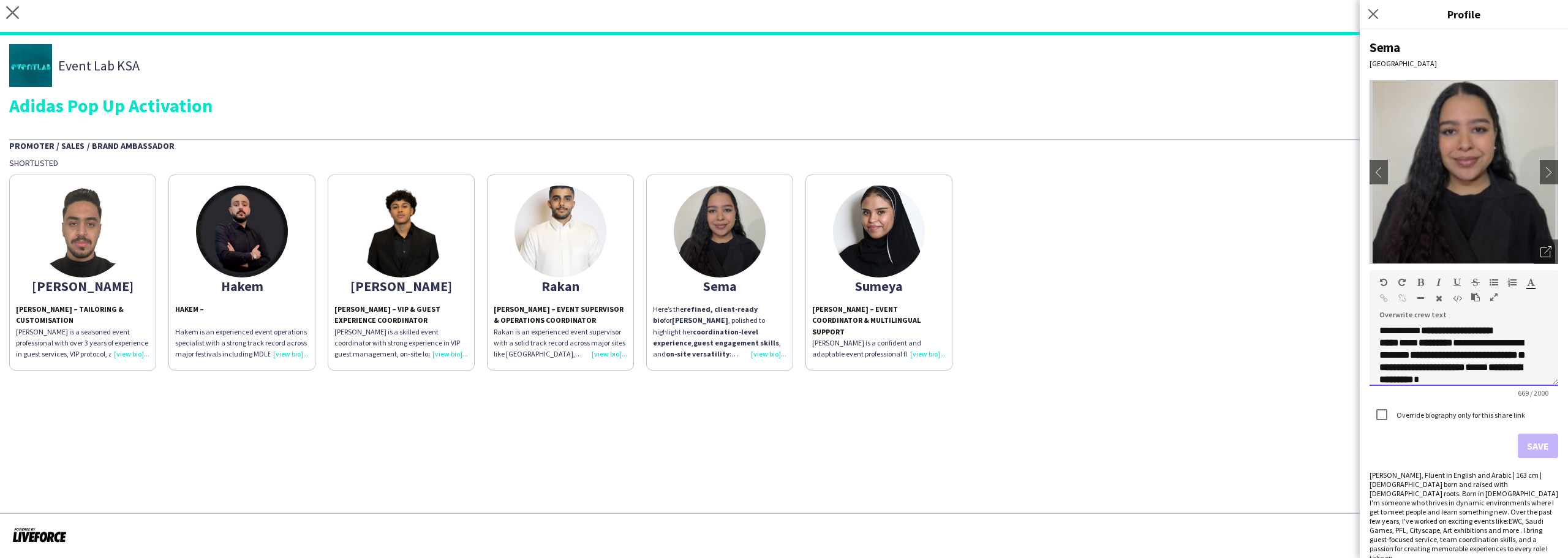
click at [1463, 374] on p "**********" at bounding box center [1455, 355] width 151 height 61
drag, startPoint x: 1463, startPoint y: 374, endPoint x: 1328, endPoint y: 297, distance: 155.4
click at [1328, 297] on body "close https://admin.liveforce.co/v2/s/0e6d80d3-4293-436f-b9ae-bfd3186baf06 Copy…" at bounding box center [784, 279] width 1568 height 558
click at [1522, 444] on button "Save" at bounding box center [1537, 446] width 40 height 25
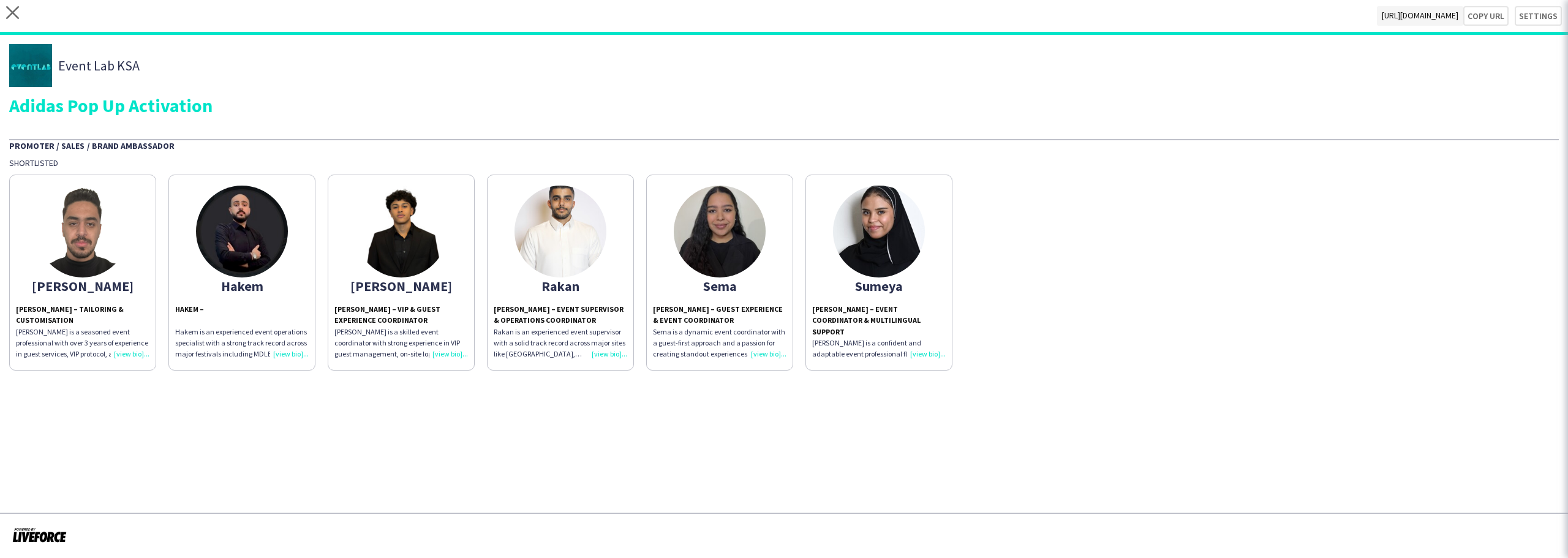
click at [658, 425] on app-share-pages "close https://admin.liveforce.co/v2/s/0e6d80d3-4293-436f-b9ae-bfd3186baf06 Copy…" at bounding box center [784, 279] width 1568 height 558
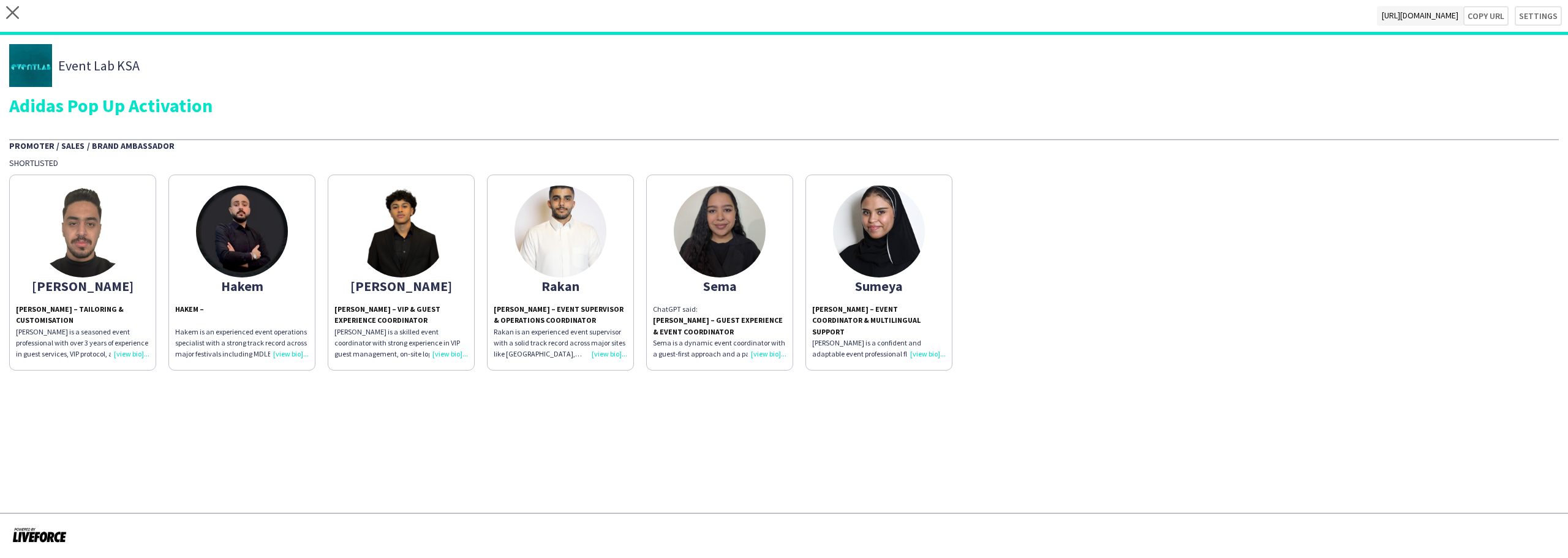
click at [712, 291] on div "Sema" at bounding box center [719, 286] width 133 height 11
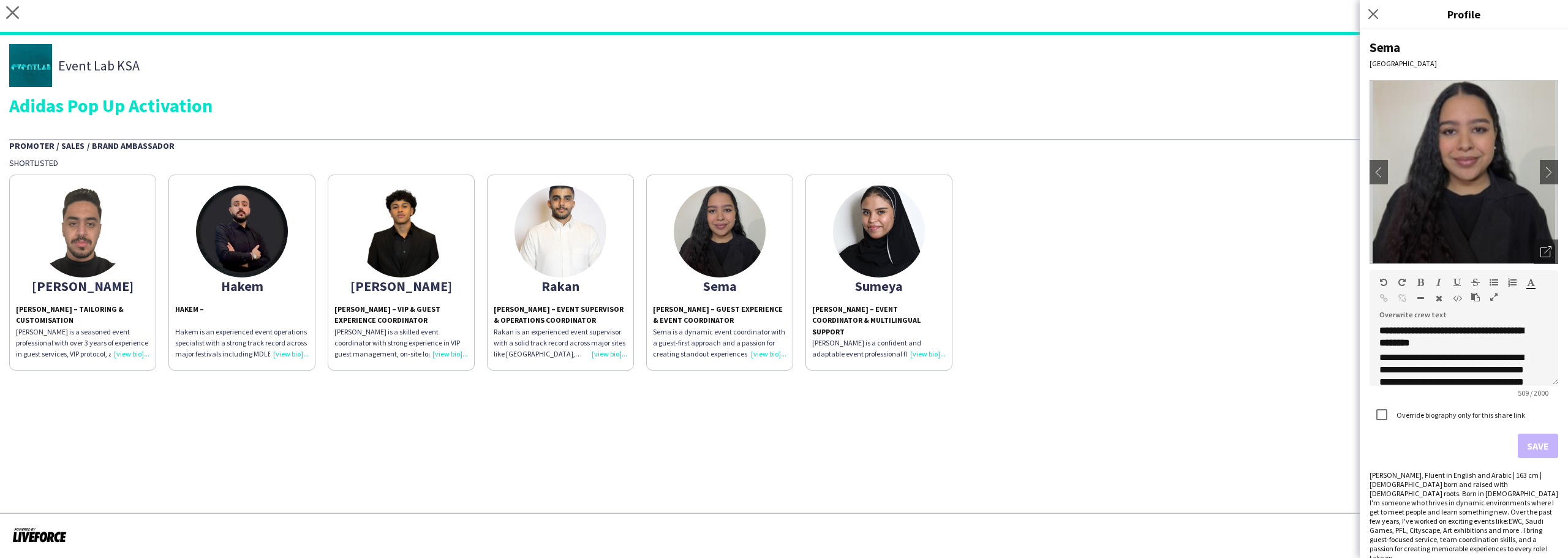
click at [1082, 363] on div "Abdulrahman Abdulrahman Hassan – Tailoring & Customisation Abdulrahman is a sea…" at bounding box center [784, 269] width 1550 height 202
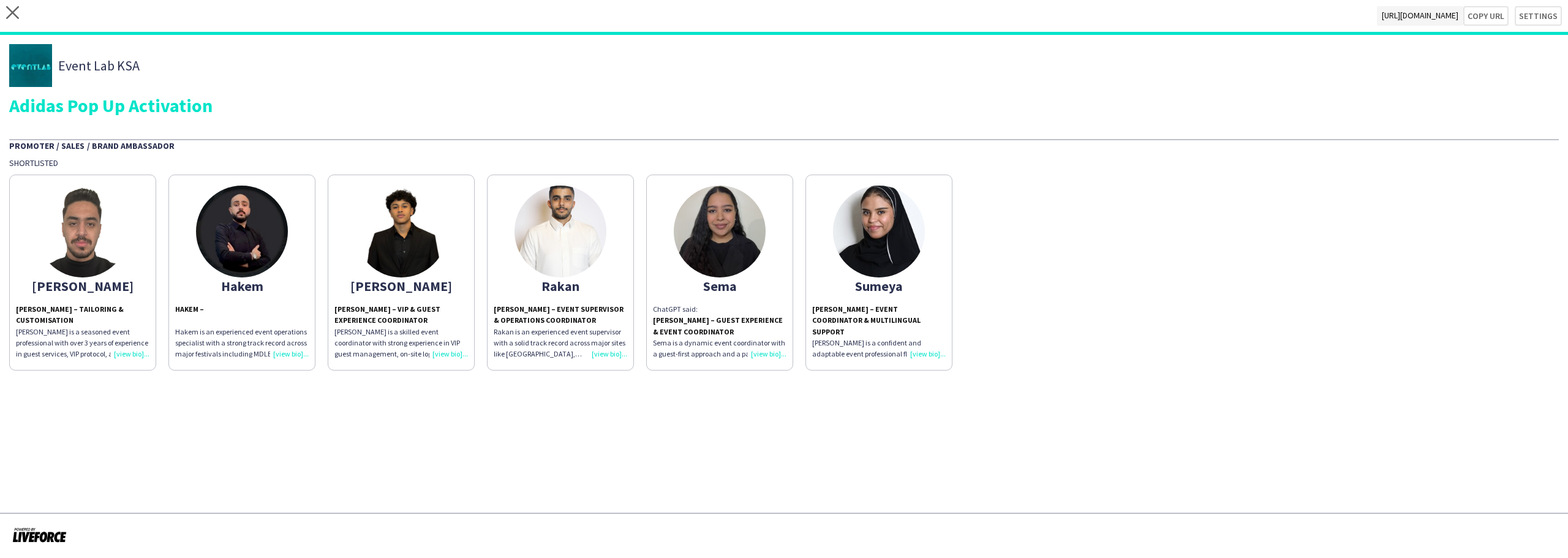
click at [682, 324] on strong "Sema Issa – Guest Experience & Event Coordinator" at bounding box center [718, 326] width 130 height 20
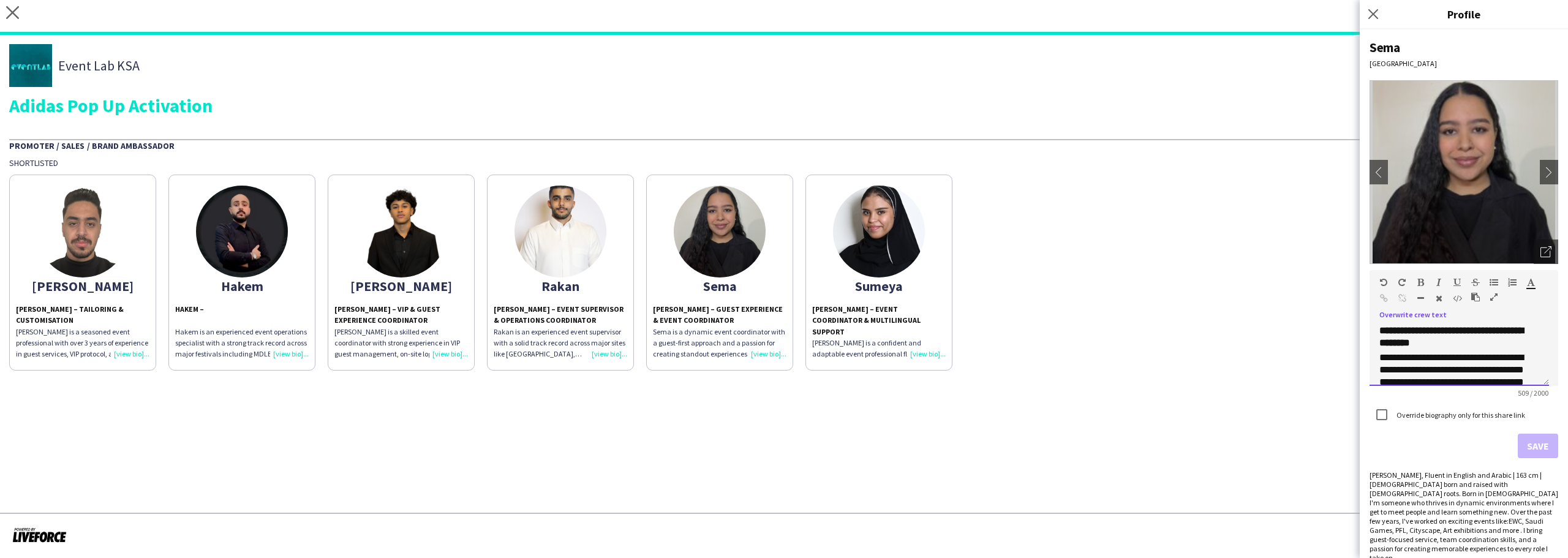
click at [1376, 328] on div "**********" at bounding box center [1459, 355] width 179 height 61
click at [351, 424] on app-share-pages "close https://admin.liveforce.co/v2/s/0e6d80d3-4293-436f-b9ae-bfd3186baf06 Copy…" at bounding box center [784, 279] width 1568 height 558
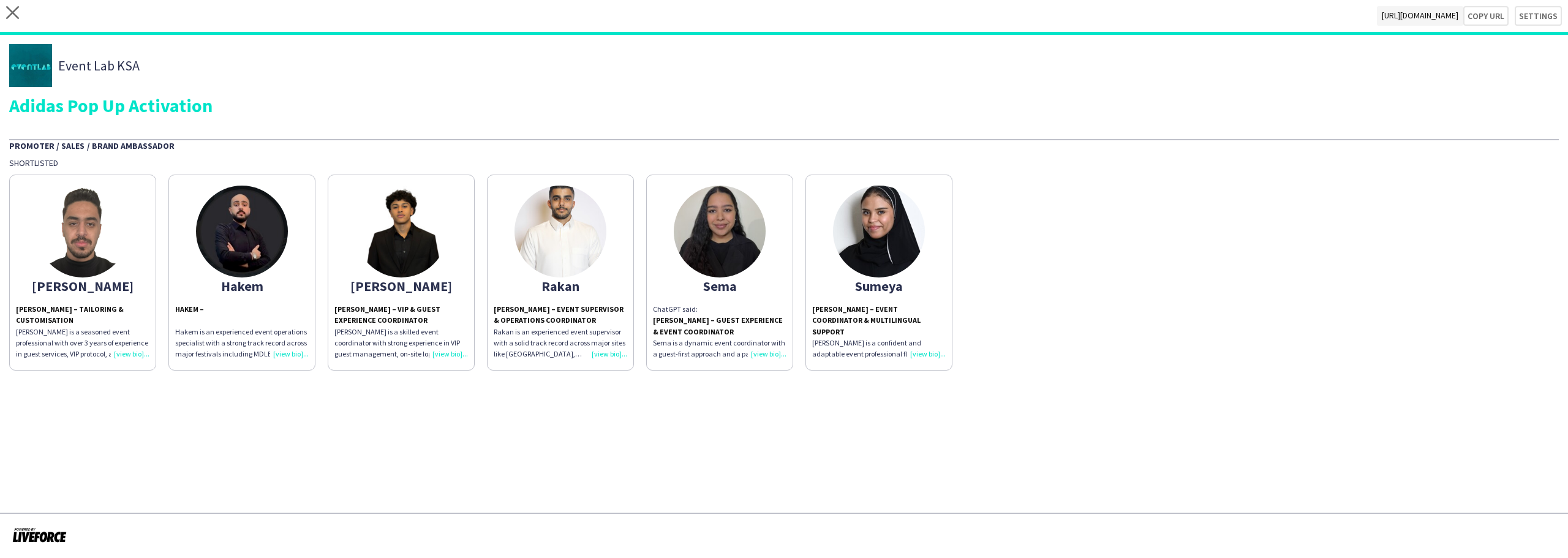
click at [96, 326] on p "Abdulrahman is a seasoned event professional with over 3 years of experience in…" at bounding box center [82, 343] width 133 height 34
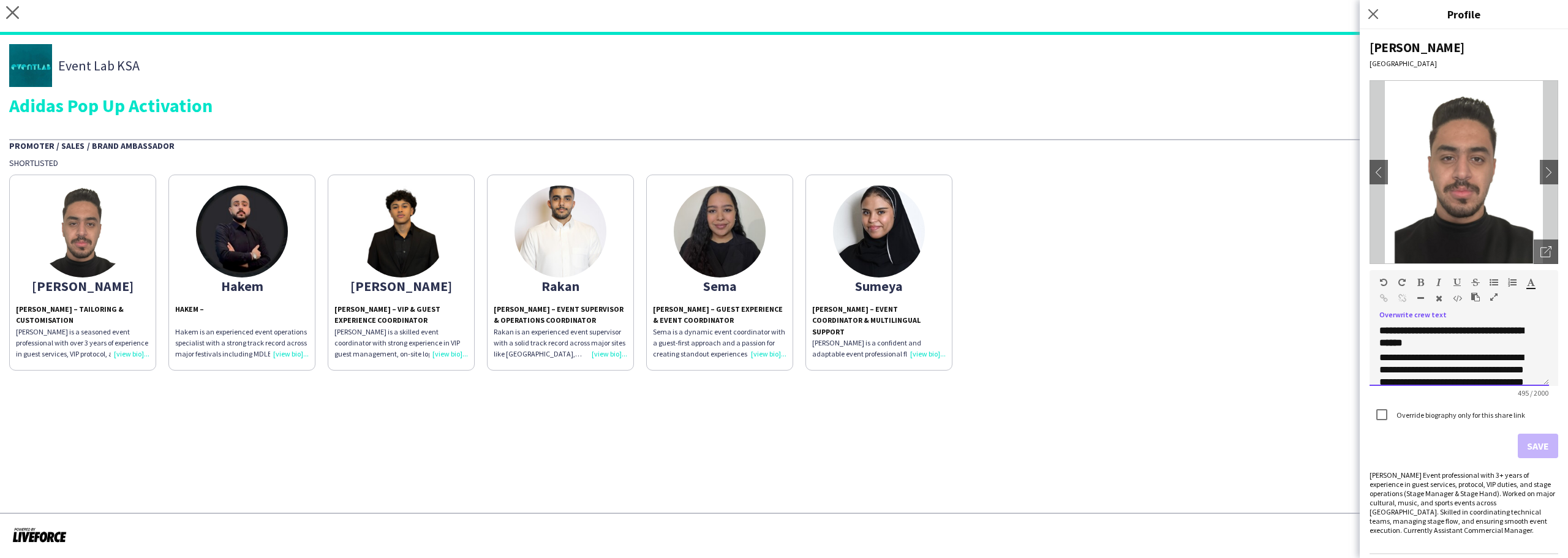
click at [1408, 339] on strong "**********" at bounding box center [1451, 336] width 144 height 21
drag, startPoint x: 1408, startPoint y: 339, endPoint x: 1456, endPoint y: 344, distance: 48.3
click at [1456, 344] on strong "**********" at bounding box center [1451, 336] width 144 height 21
copy strong "**********"
click at [255, 304] on h3 "Hakem –" at bounding box center [241, 315] width 133 height 22
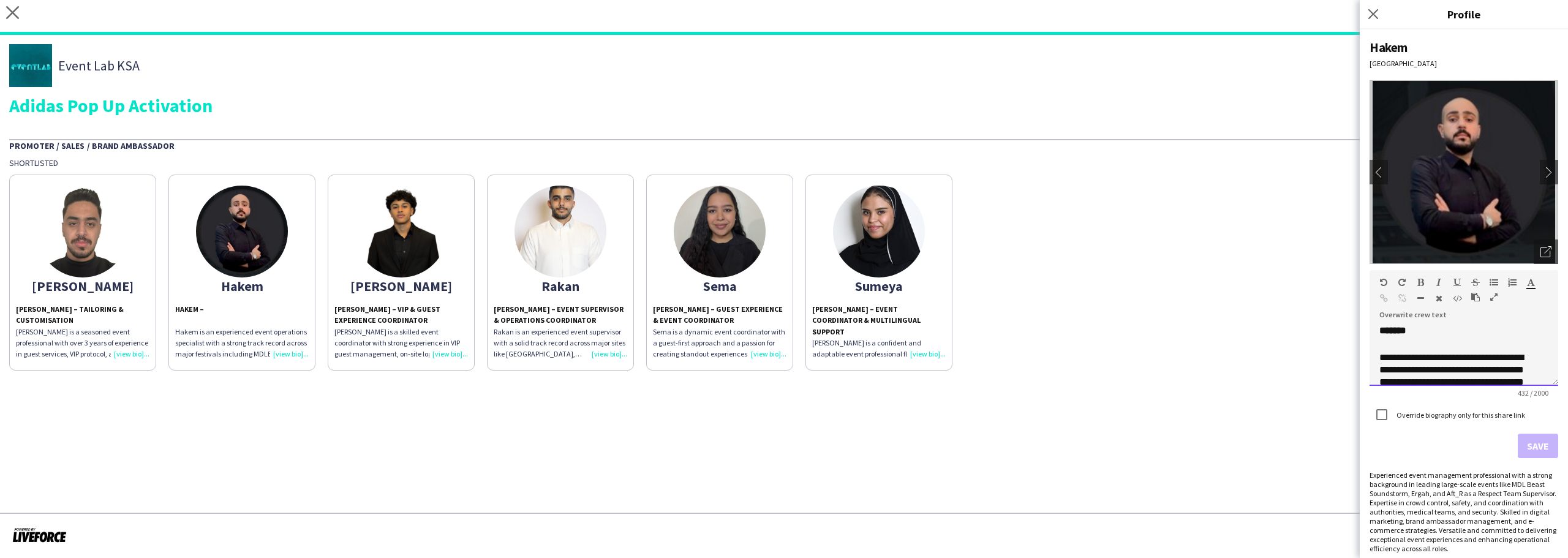
click at [1449, 334] on h3 "*******" at bounding box center [1464, 337] width 169 height 25
paste div
click at [1426, 351] on h3 at bounding box center [1464, 345] width 169 height 12
click at [1529, 449] on button "Save" at bounding box center [1537, 446] width 40 height 25
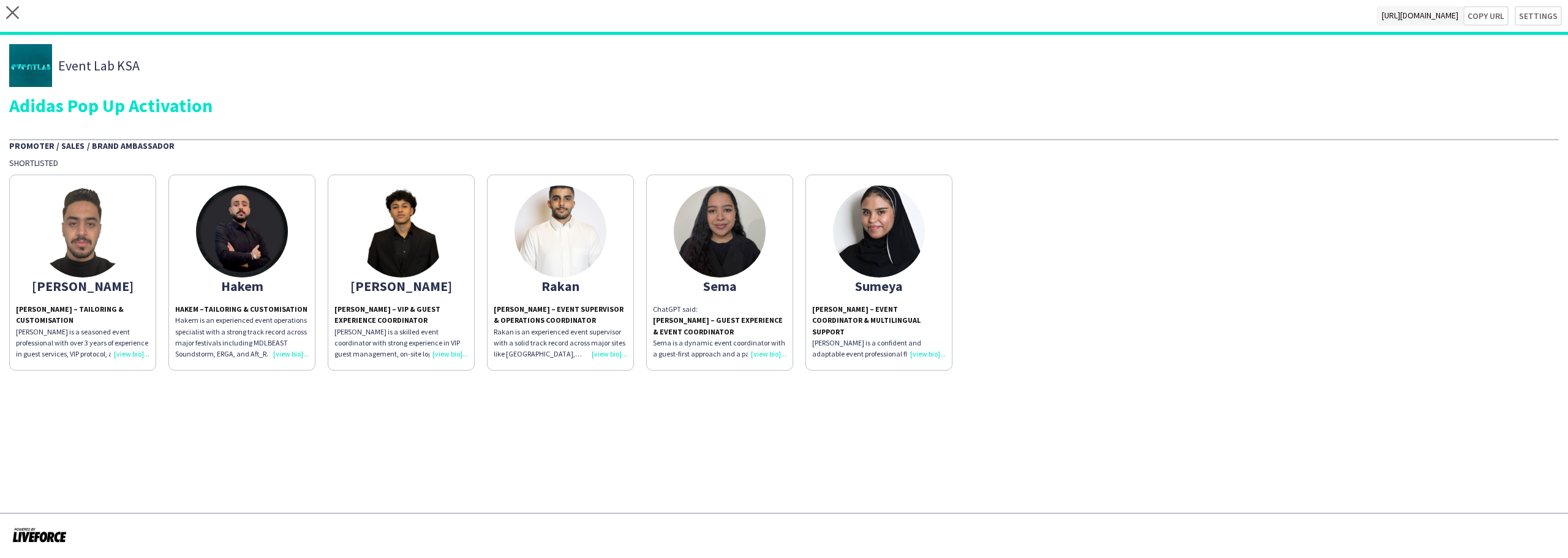
click at [414, 334] on p "Mohammed is a skilled event coordinator with strong experience in VIP guest man…" at bounding box center [401, 343] width 133 height 34
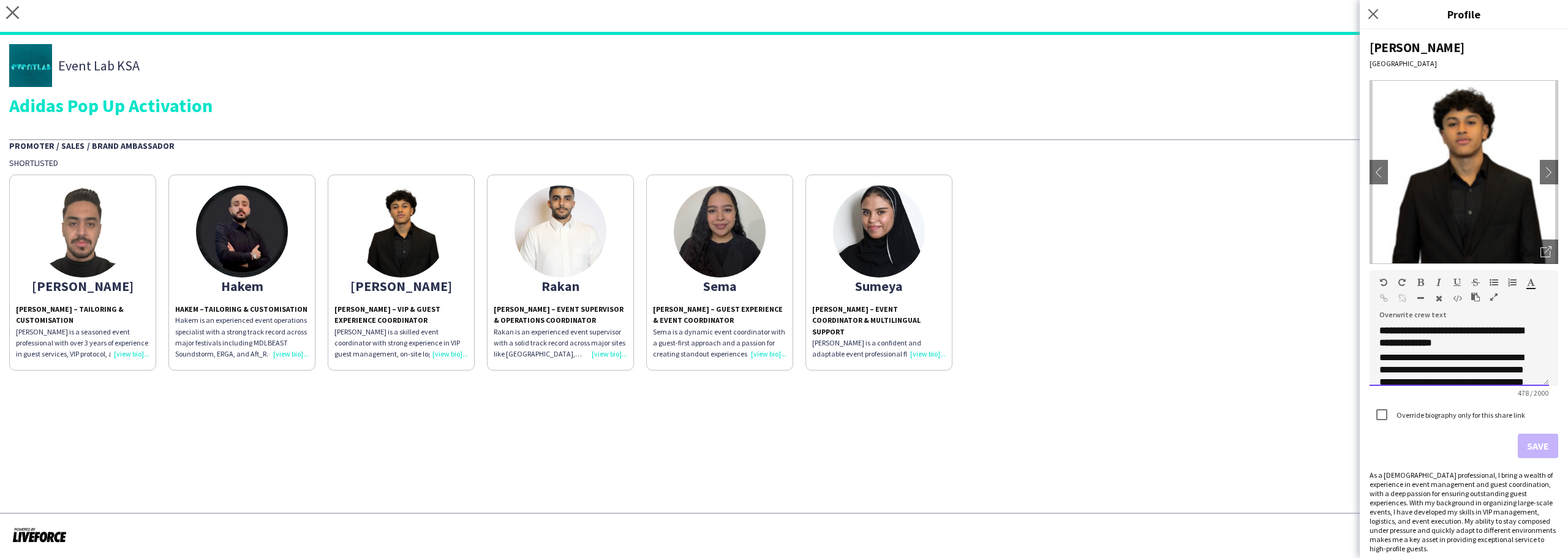
click at [1499, 332] on strong "**********" at bounding box center [1451, 336] width 144 height 21
drag, startPoint x: 1499, startPoint y: 332, endPoint x: 1518, endPoint y: 342, distance: 21.5
click at [1518, 342] on strong "**********" at bounding box center [1451, 336] width 144 height 21
paste div
click at [1526, 436] on button "Save" at bounding box center [1537, 446] width 40 height 25
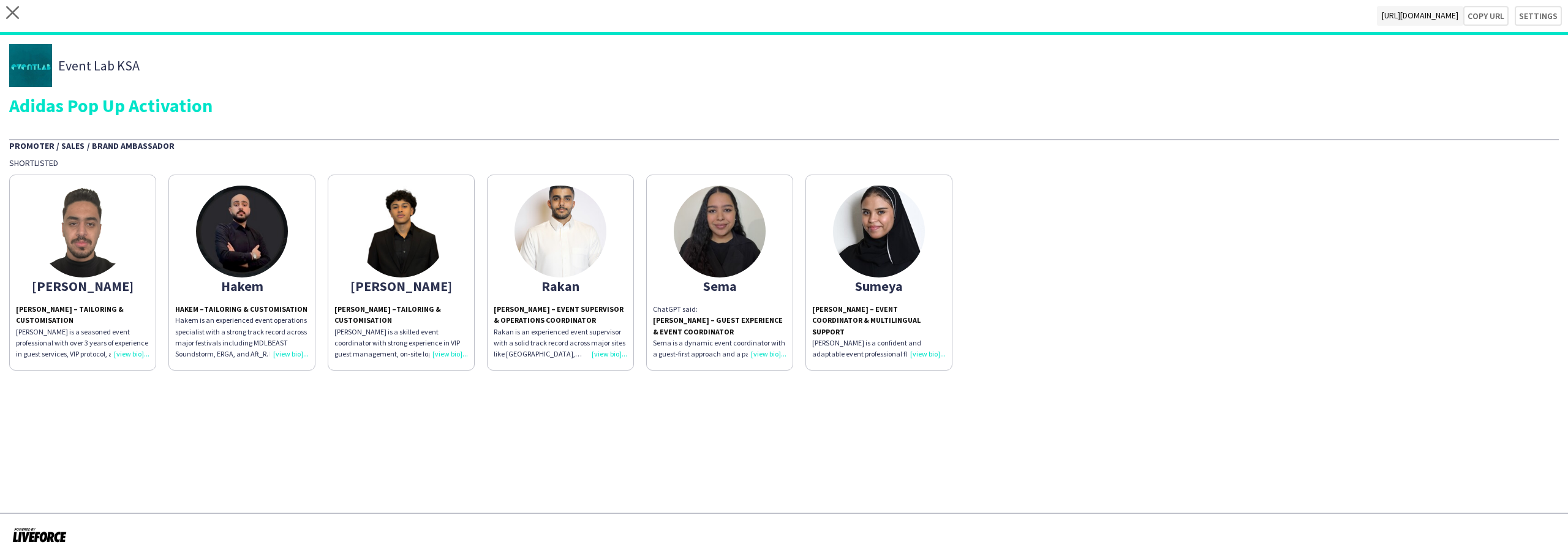
click at [569, 315] on strong "Rakan Howaidi – Event Supervisor & Operations Coordinator" at bounding box center [558, 315] width 130 height 20
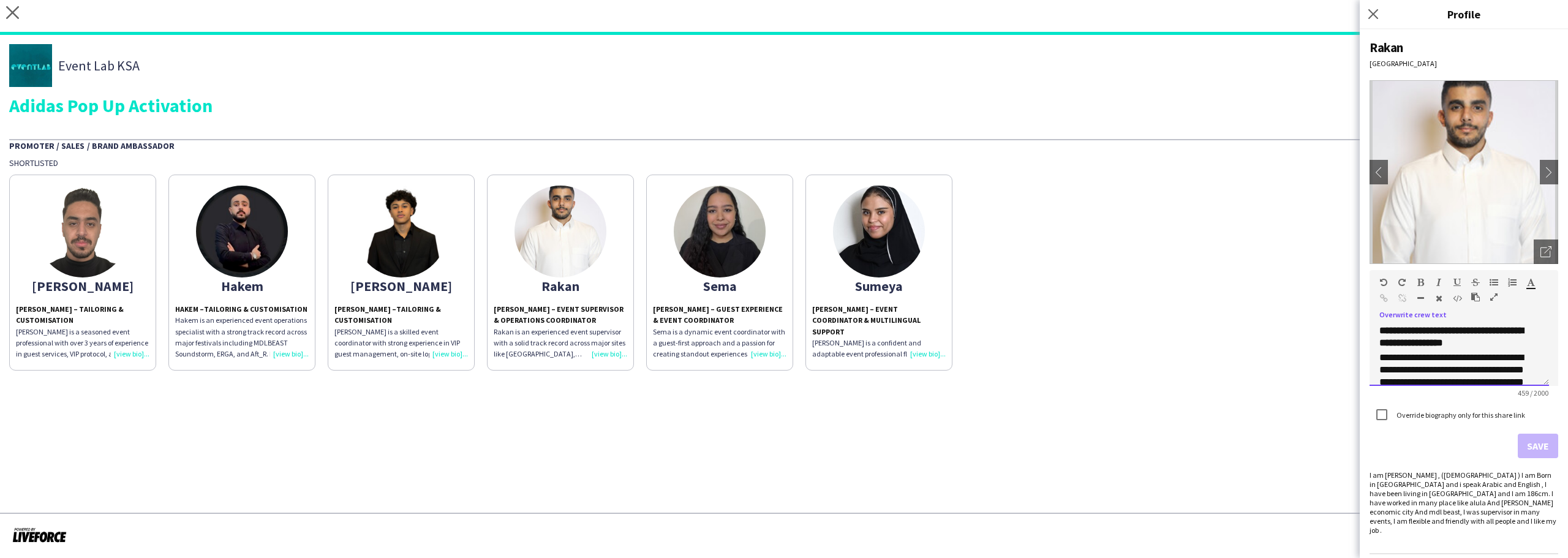
click at [1475, 329] on strong "**********" at bounding box center [1451, 336] width 144 height 21
drag, startPoint x: 1475, startPoint y: 329, endPoint x: 1477, endPoint y: 355, distance: 26.1
click at [1477, 349] on h3 "**********" at bounding box center [1459, 337] width 160 height 25
paste div
click at [1521, 447] on button "Save" at bounding box center [1537, 446] width 40 height 25
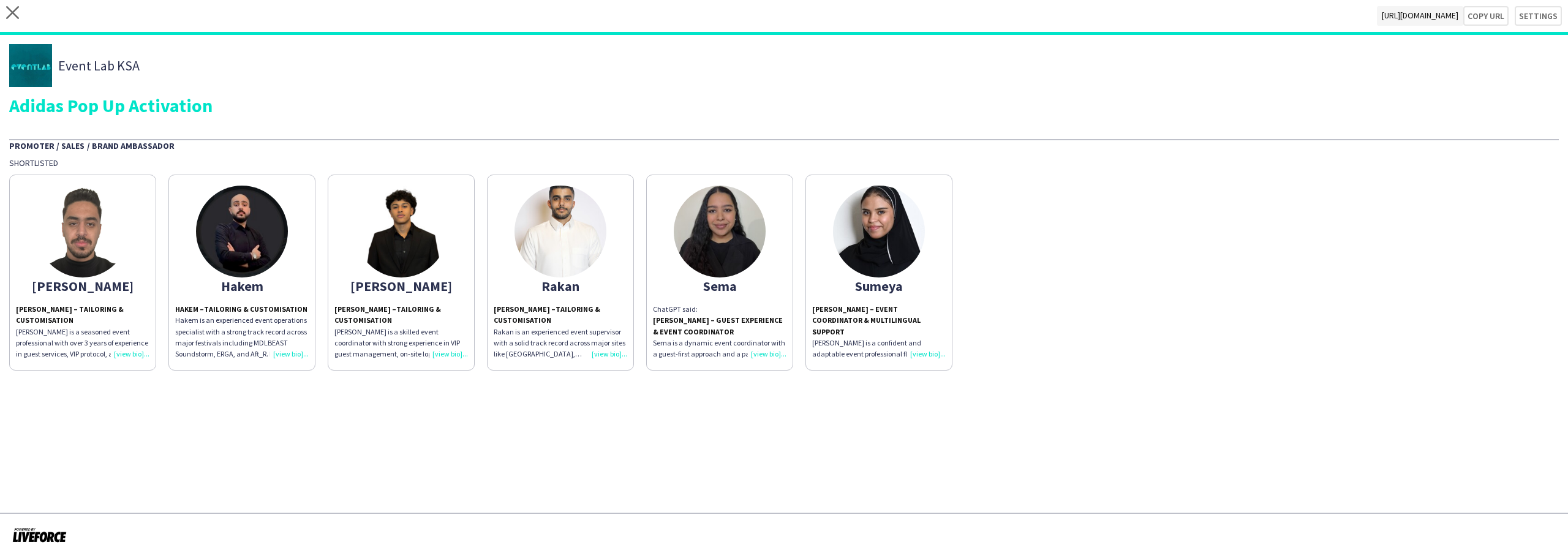
click at [706, 305] on h6 "ChatGPT said:" at bounding box center [719, 309] width 133 height 11
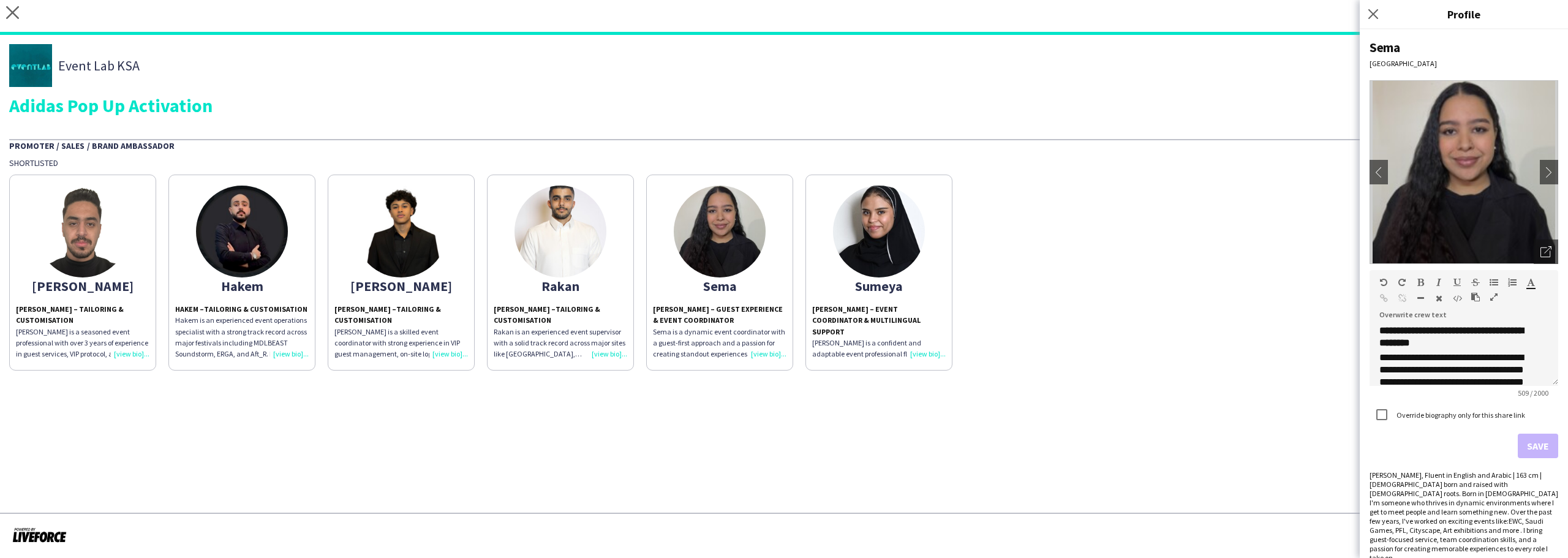
click at [676, 305] on strong "Sema Issa – Guest Experience & Event Coordinator" at bounding box center [718, 315] width 130 height 20
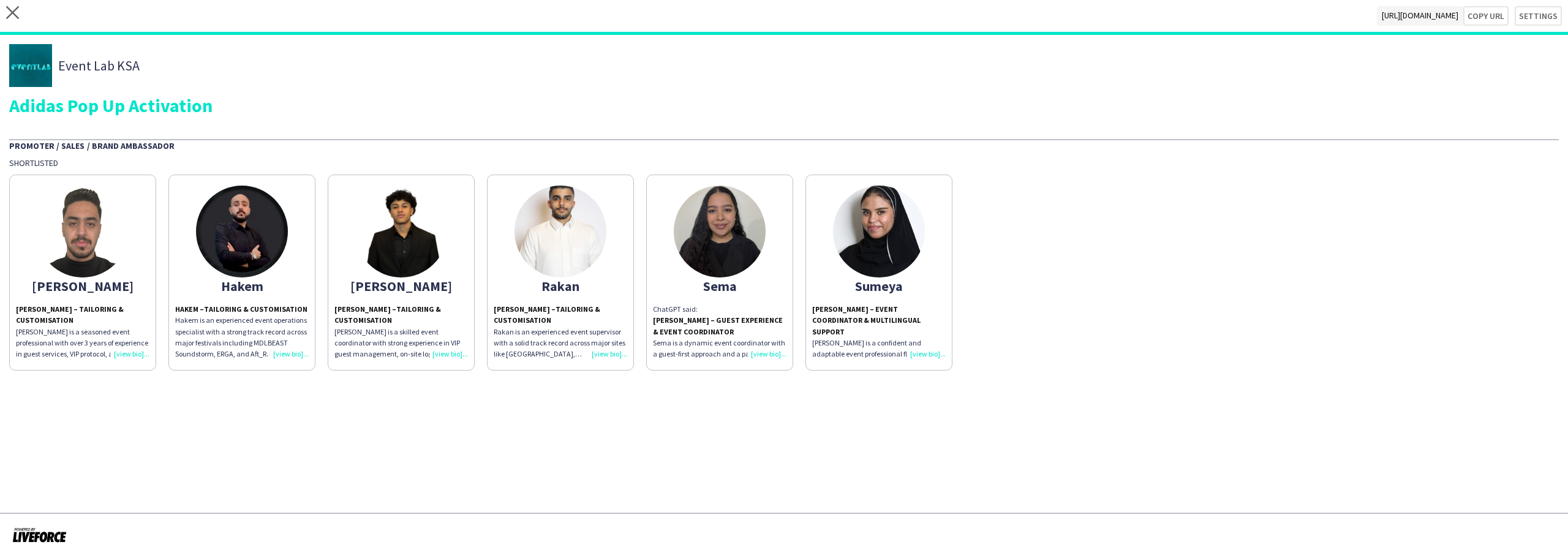
click at [679, 318] on strong "Sema Issa – Guest Experience & Event Coordinator" at bounding box center [718, 326] width 130 height 20
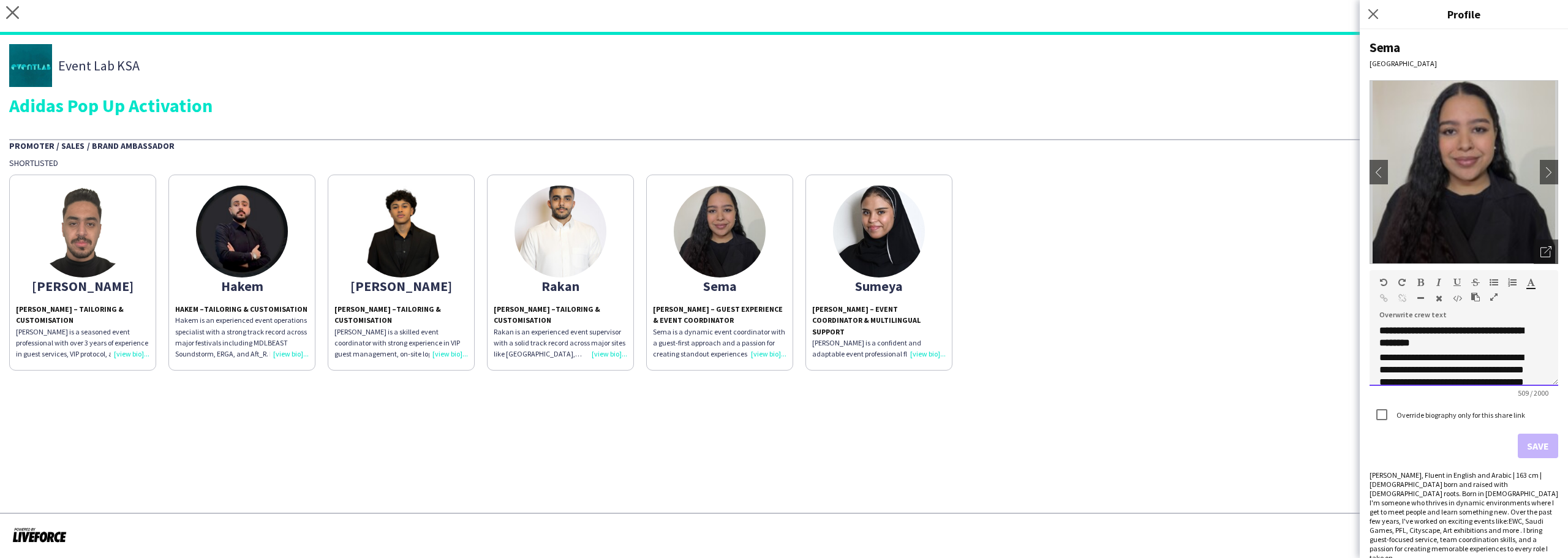
click at [1402, 322] on div "**********" at bounding box center [1464, 351] width 189 height 70
click at [1402, 326] on div "**********" at bounding box center [1464, 351] width 189 height 70
click at [1402, 328] on strong "**********" at bounding box center [1451, 336] width 144 height 21
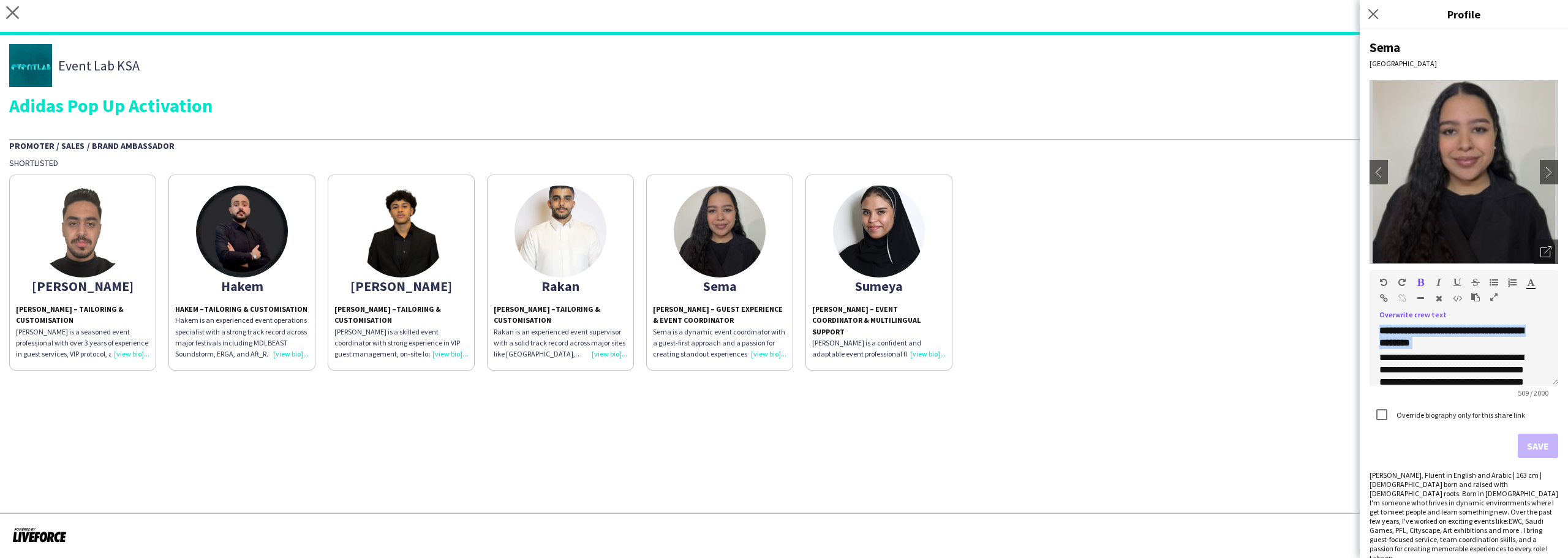
click at [1402, 328] on strong "**********" at bounding box center [1451, 336] width 144 height 21
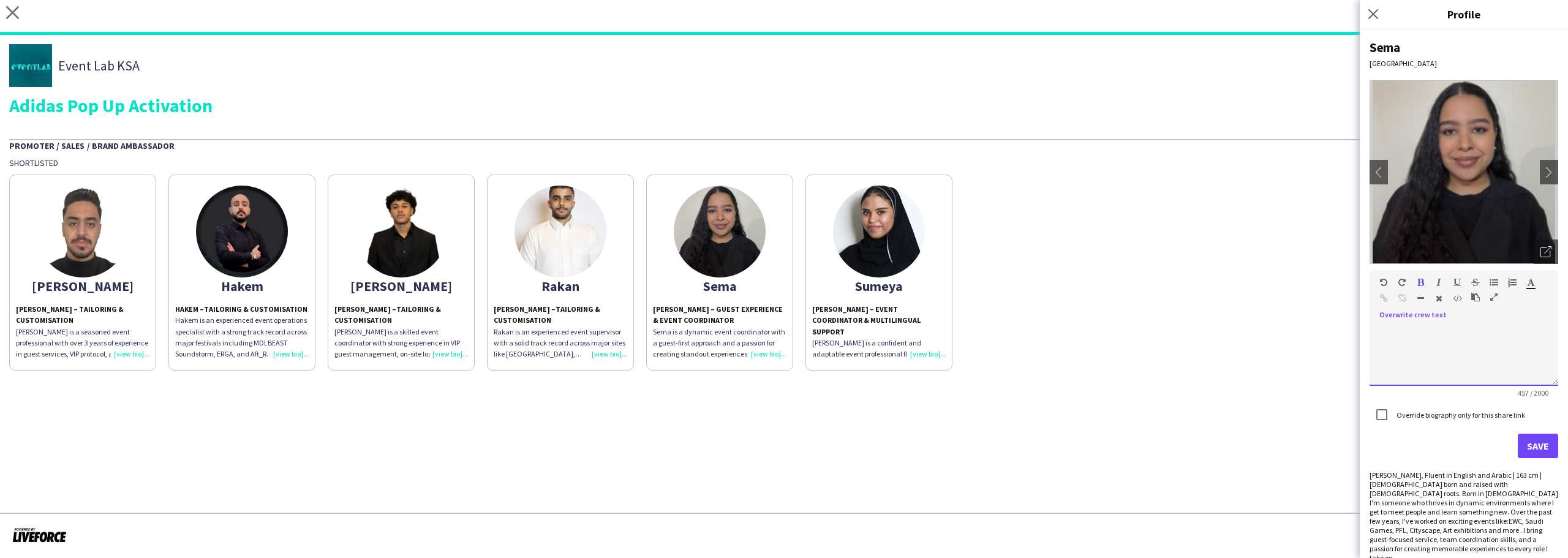
click at [1408, 349] on div "**********" at bounding box center [1464, 355] width 189 height 61
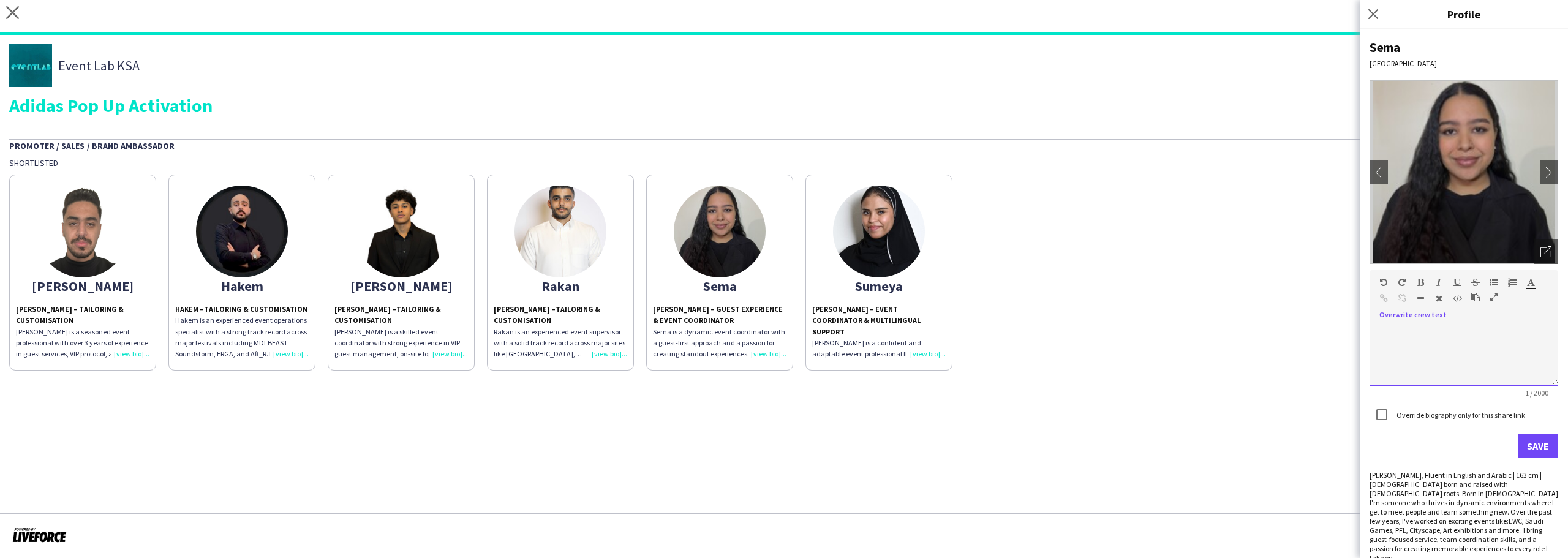
click at [1404, 344] on div at bounding box center [1464, 355] width 189 height 61
click at [1429, 325] on div at bounding box center [1464, 355] width 189 height 61
click at [1421, 355] on div at bounding box center [1464, 355] width 189 height 61
click at [1438, 356] on div "**********" at bounding box center [1464, 355] width 189 height 61
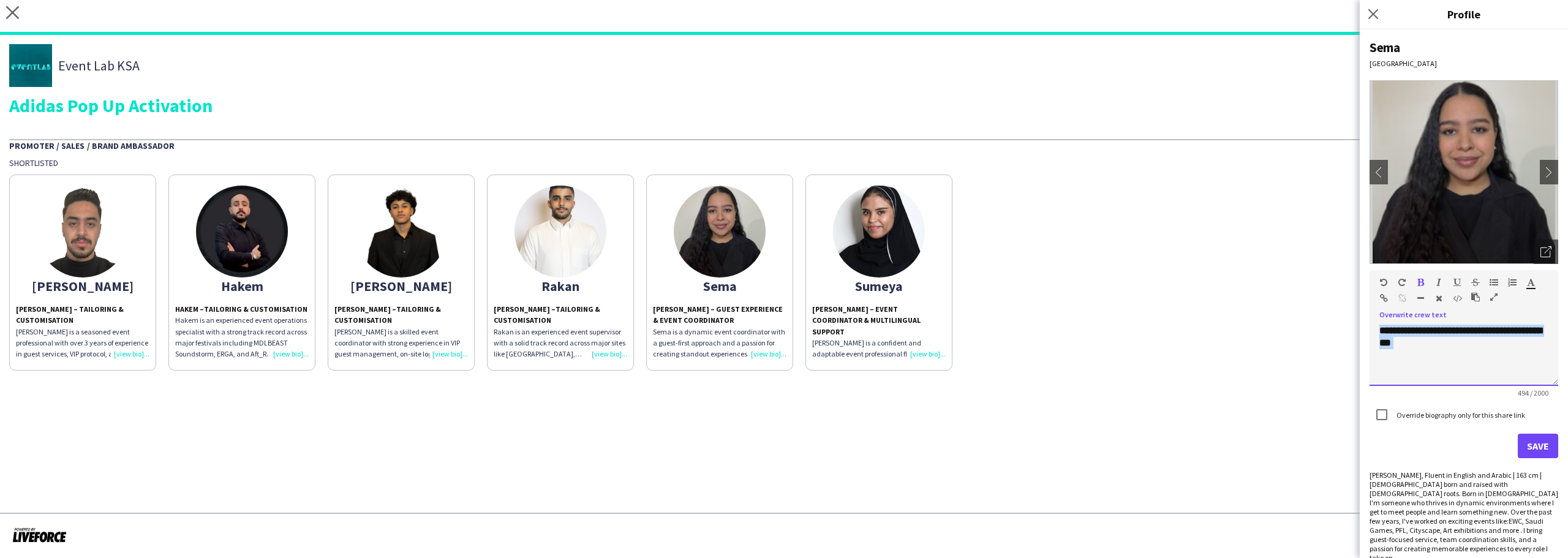
click at [1438, 356] on div "**********" at bounding box center [1464, 355] width 189 height 61
click at [1438, 360] on span "**********" at bounding box center [1462, 385] width 163 height 119
click at [1438, 360] on div at bounding box center [1464, 355] width 189 height 61
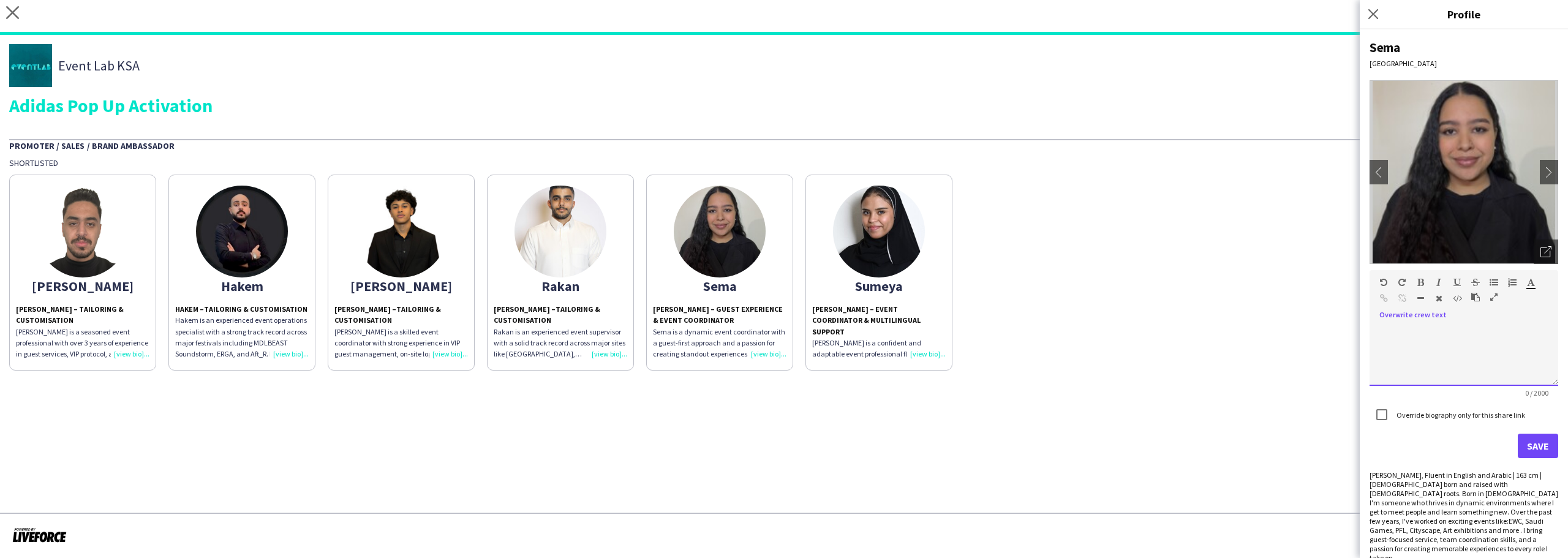
click at [1438, 360] on div at bounding box center [1464, 355] width 189 height 61
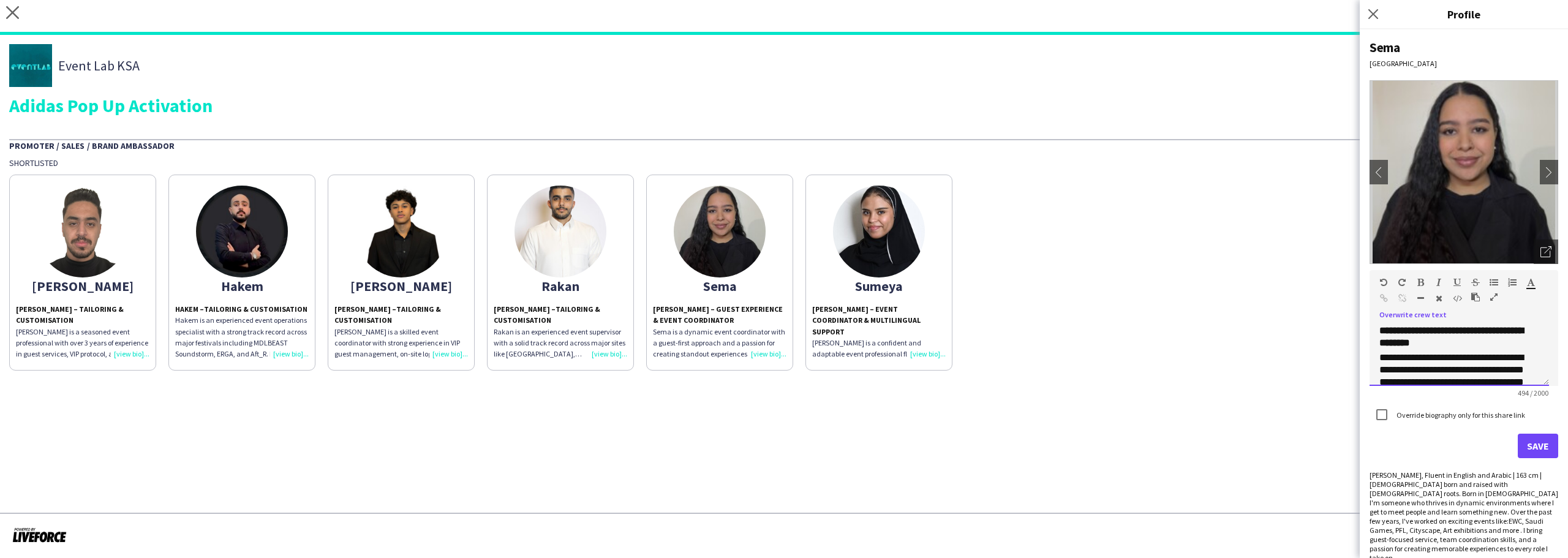
click at [1464, 342] on strong "**********" at bounding box center [1451, 336] width 144 height 21
drag, startPoint x: 1464, startPoint y: 342, endPoint x: 1454, endPoint y: 330, distance: 15.6
click at [1454, 330] on strong "**********" at bounding box center [1451, 336] width 144 height 21
click at [1447, 335] on strong "**********" at bounding box center [1424, 330] width 90 height 9
drag, startPoint x: 1447, startPoint y: 335, endPoint x: 1507, endPoint y: 337, distance: 60.0
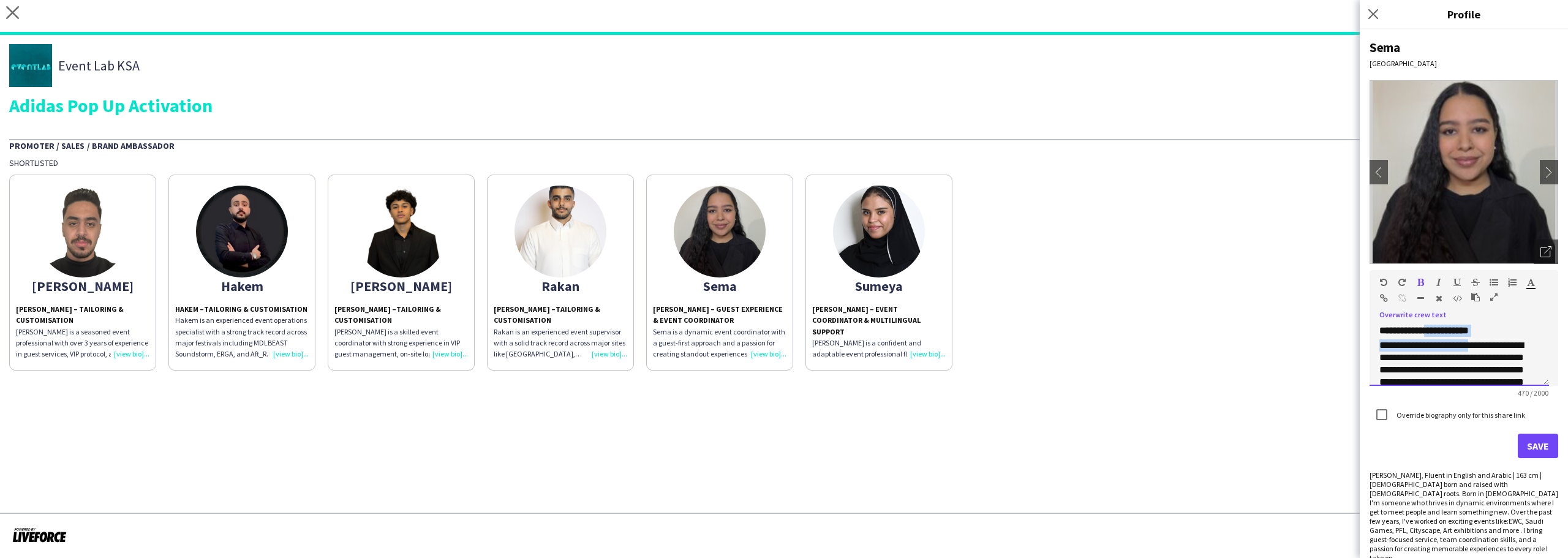
click at [1507, 337] on div "**********" at bounding box center [1459, 355] width 179 height 61
click at [1469, 331] on strong "**********" at bounding box center [1424, 330] width 90 height 9
drag, startPoint x: 1491, startPoint y: 331, endPoint x: 1445, endPoint y: 332, distance: 46.0
click at [1445, 332] on strong "**********" at bounding box center [1424, 330] width 90 height 9
copy strong "**********"
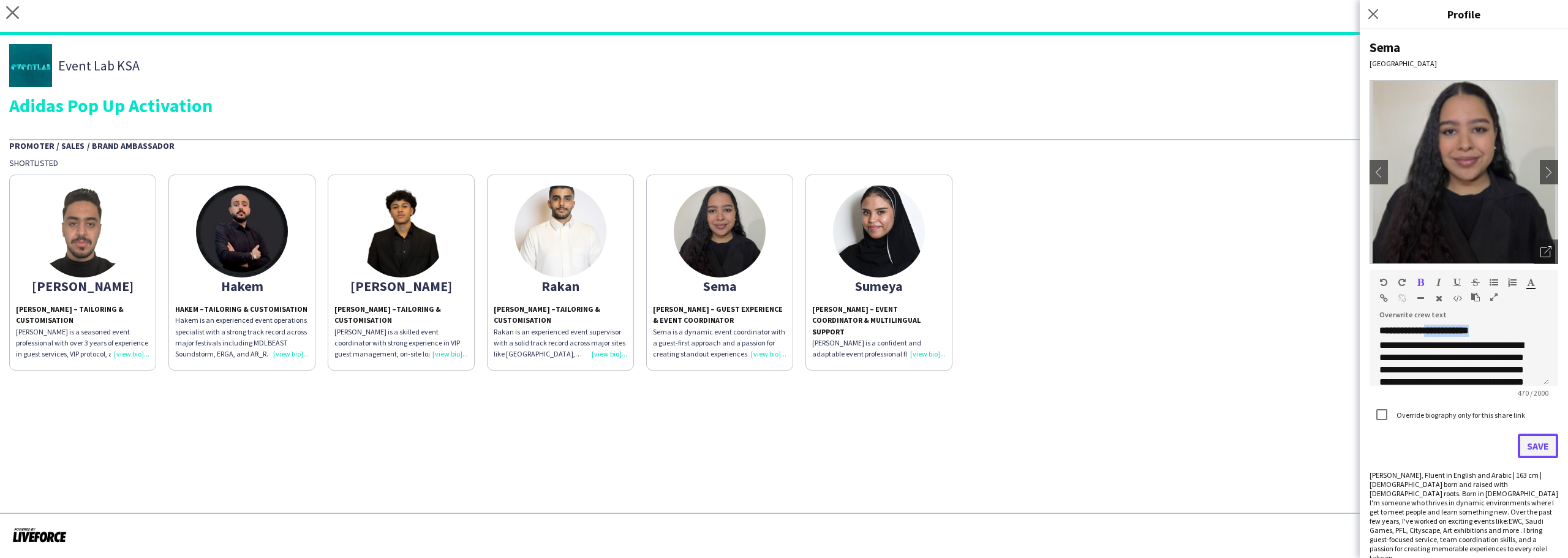
click at [1518, 444] on button "Save" at bounding box center [1537, 446] width 40 height 25
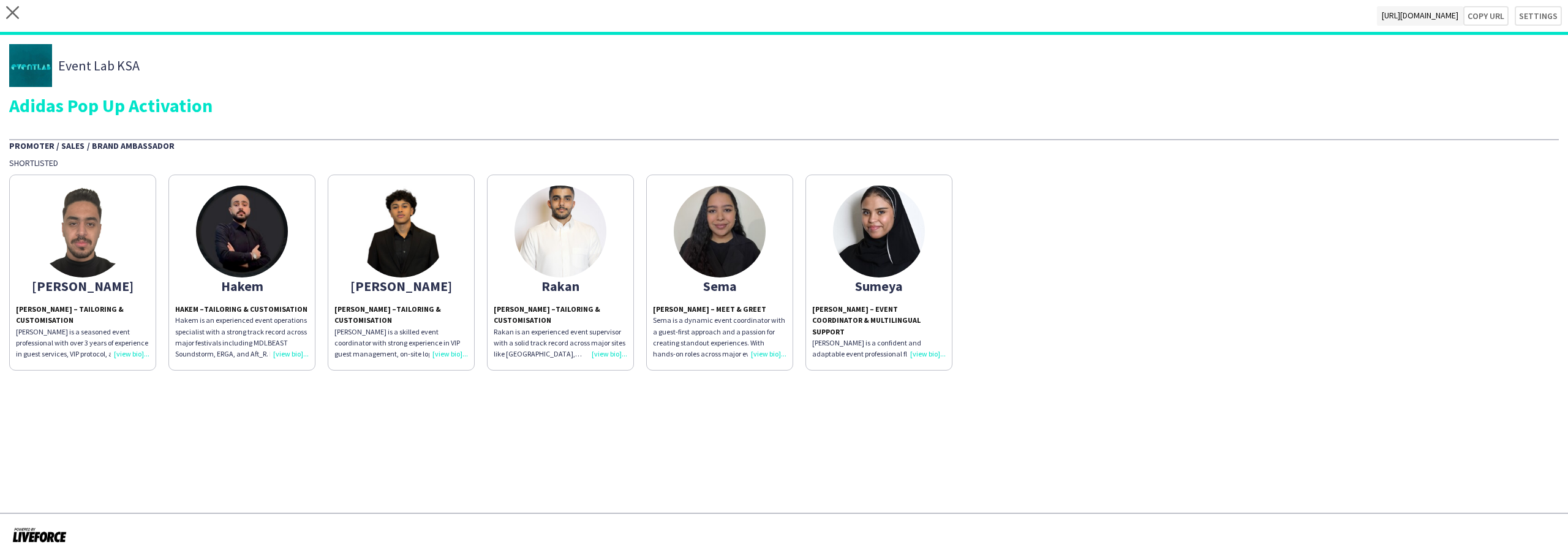
click at [849, 302] on app-share-pages-crew-card "Sumeya Sumeya Ahmed – Event Coordinator & Multilingual Support Sumeya is a conf…" at bounding box center [879, 272] width 147 height 196
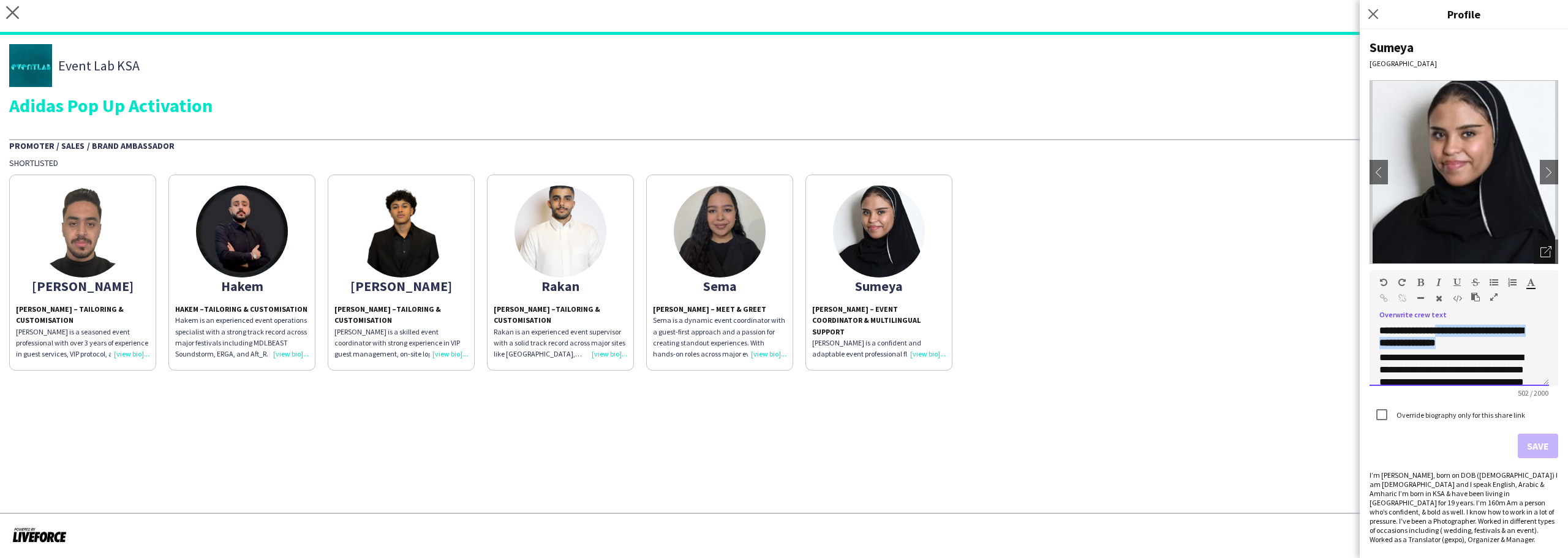
drag, startPoint x: 1479, startPoint y: 356, endPoint x: 1458, endPoint y: 331, distance: 32.6
click at [1458, 331] on h3 "**********" at bounding box center [1459, 337] width 160 height 25
paste div
click at [1529, 447] on button "Save" at bounding box center [1537, 446] width 40 height 25
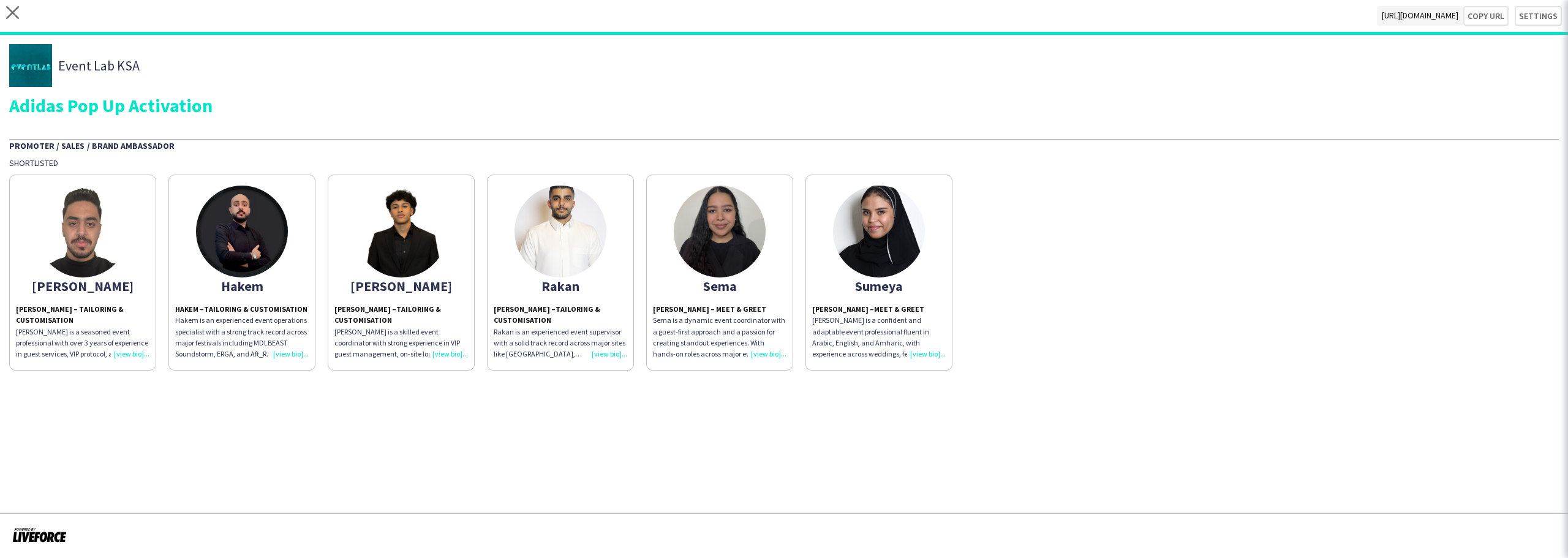
click at [1027, 280] on div "Abdulrahman Abdulrahman Hassan – Tailoring & Customisation Abdulrahman is a sea…" at bounding box center [784, 269] width 1550 height 202
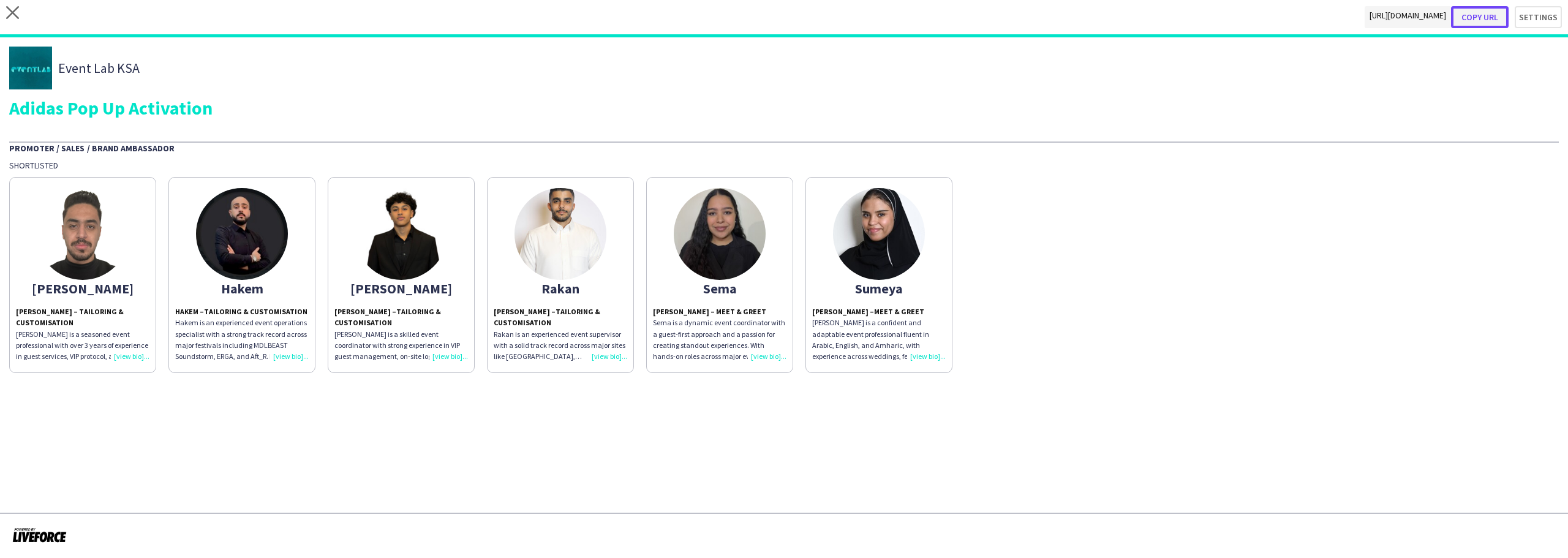
click at [1499, 14] on button "Copy url" at bounding box center [1480, 17] width 58 height 22
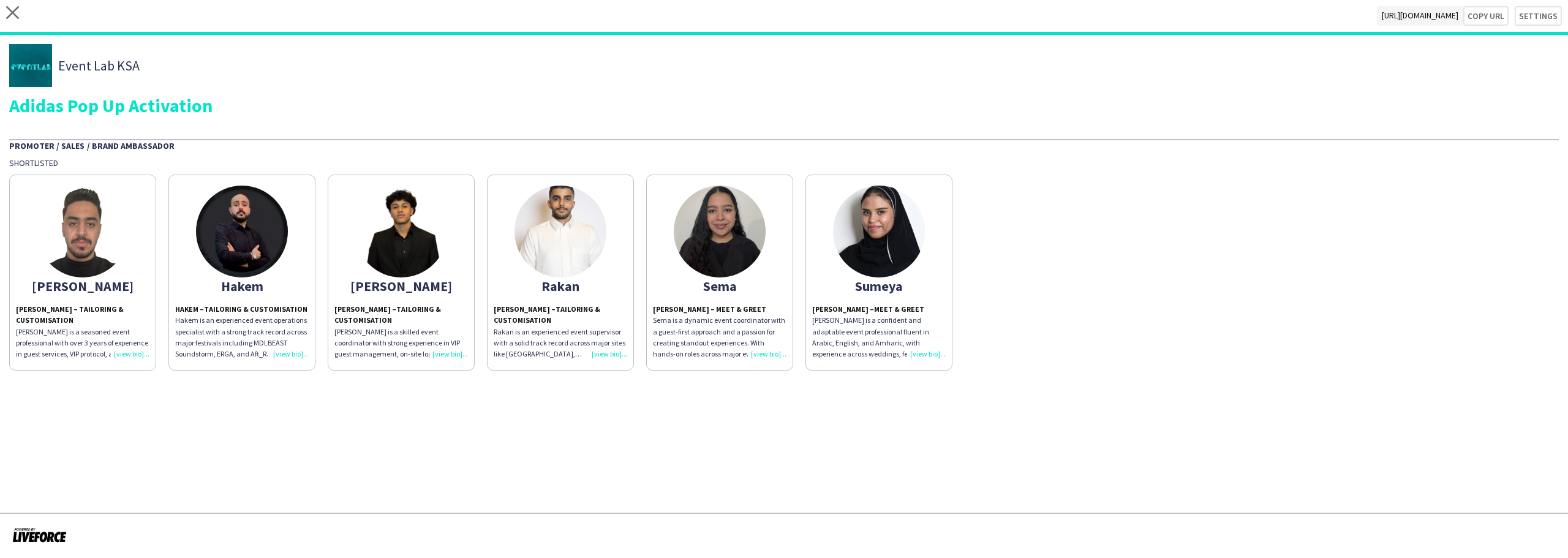
click at [5, 17] on div "close https://admin.liveforce.co/v2/s/0e6d80d3-4293-436f-b9ae-bfd3186baf06 Copy…" at bounding box center [784, 17] width 1568 height 35
click at [13, 14] on icon at bounding box center [12, 12] width 13 height 13
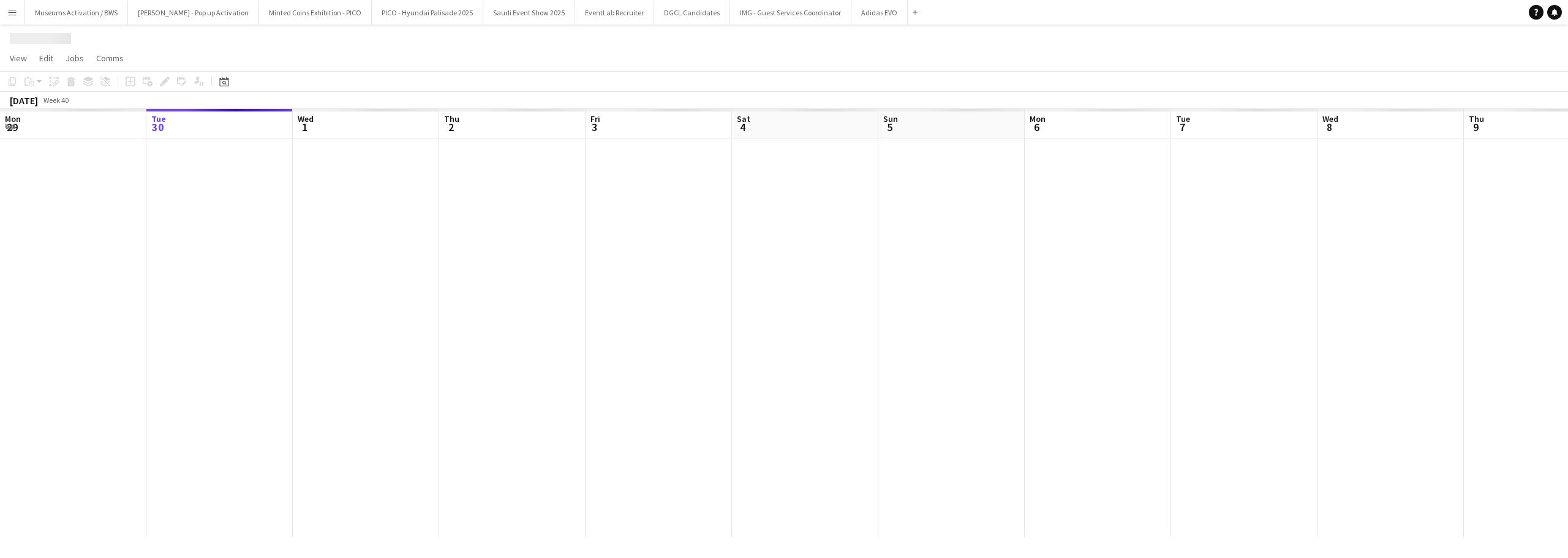
drag, startPoint x: 1311, startPoint y: 236, endPoint x: 921, endPoint y: 283, distance: 392.8
click at [928, 283] on app-calendar-viewport "Sat 27 Sun 28 Mon 29 Tue 30 Wed 1 Thu 2 Fri 3 Sat 4 Sun 5 Mon 6 Tue 7 Wed 8 Thu…" at bounding box center [784, 323] width 1568 height 428
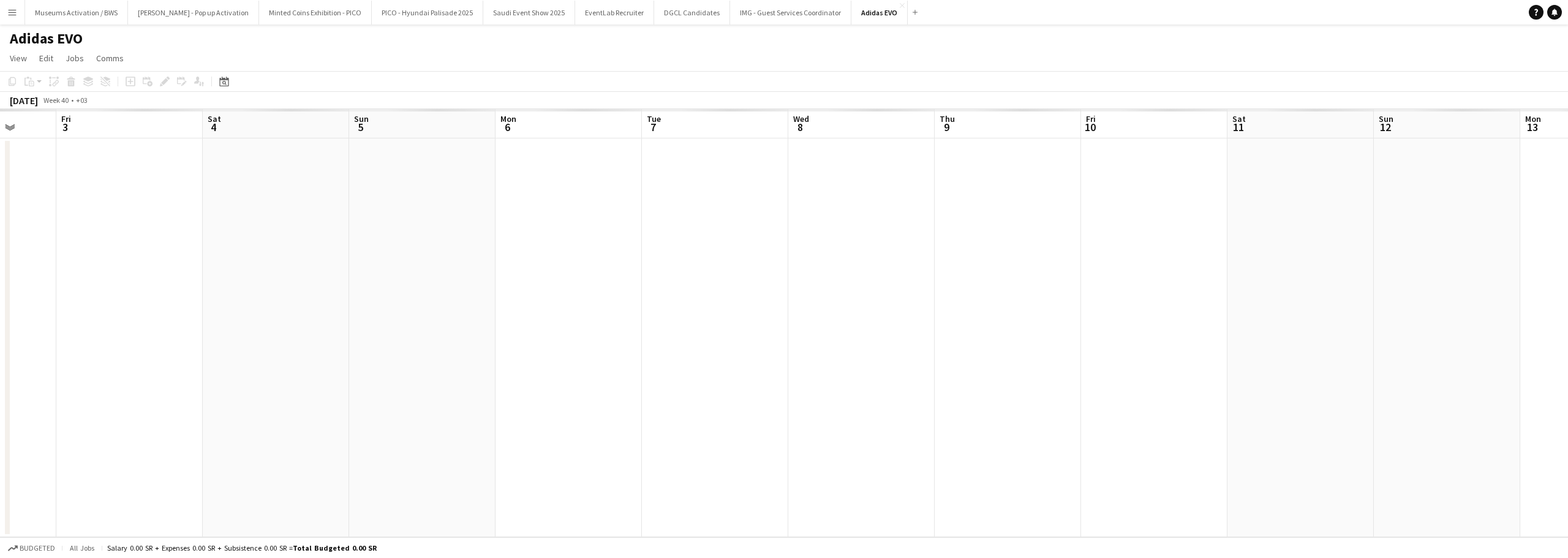
scroll to position [0, 459]
click at [773, 273] on app-calendar-viewport "Mon 29 Tue 30 Wed 1 Thu 2 Fri 3 Sat 4 Sun 5 Mon 6 Tue 7 Wed 8 Thu 9 Fri 10 Sat …" at bounding box center [784, 323] width 1568 height 428
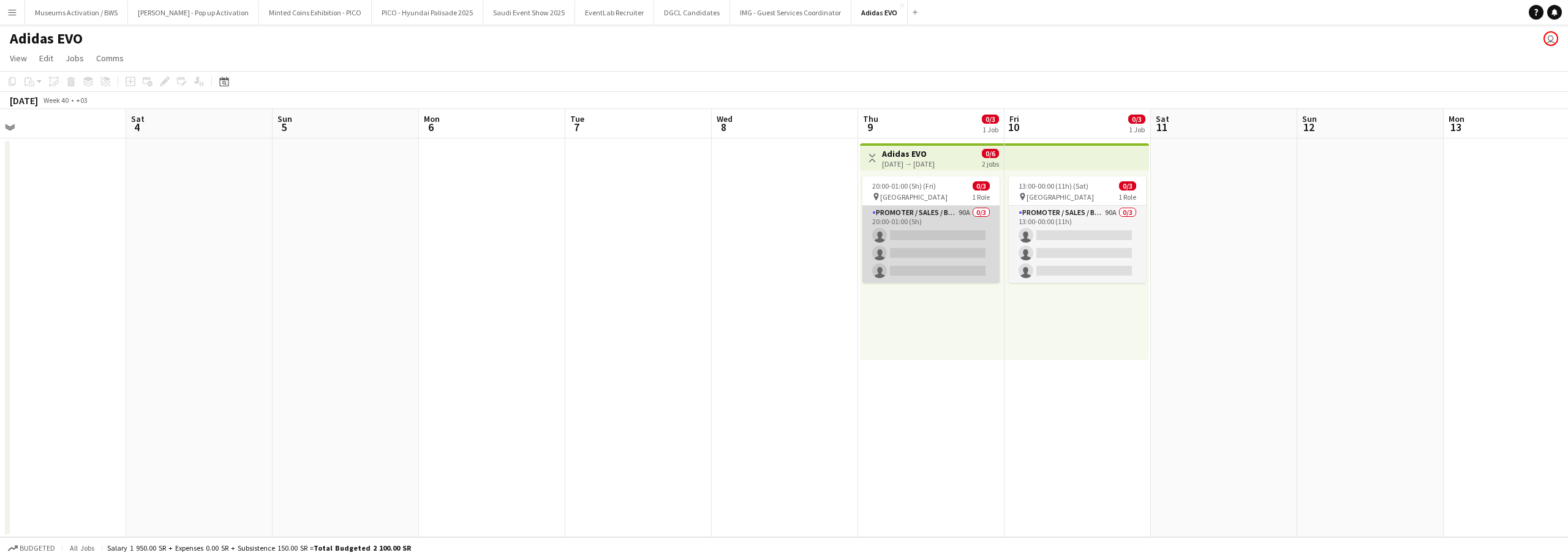
click at [895, 259] on app-card-role "Promoter / Sales / Brand Ambassador 90A 0/3 20:00-01:00 (5h) single-neutral-act…" at bounding box center [931, 244] width 137 height 77
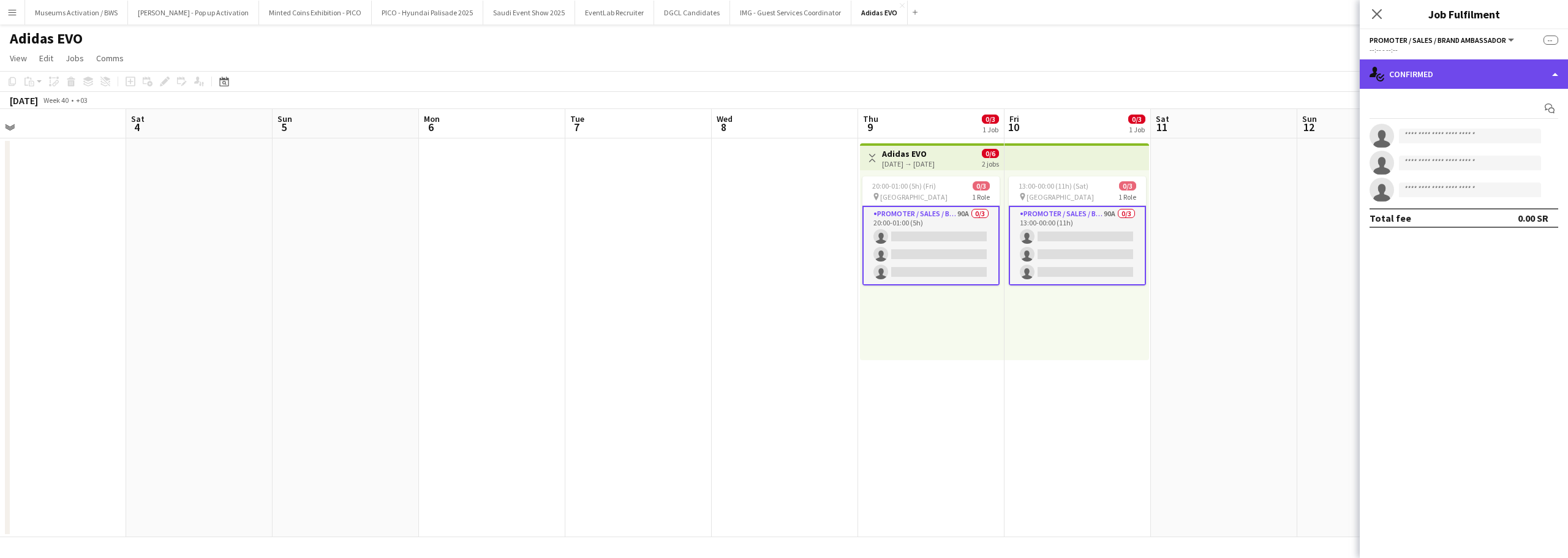
click at [1426, 74] on div "single-neutral-actions-check-2 Confirmed" at bounding box center [1464, 74] width 208 height 29
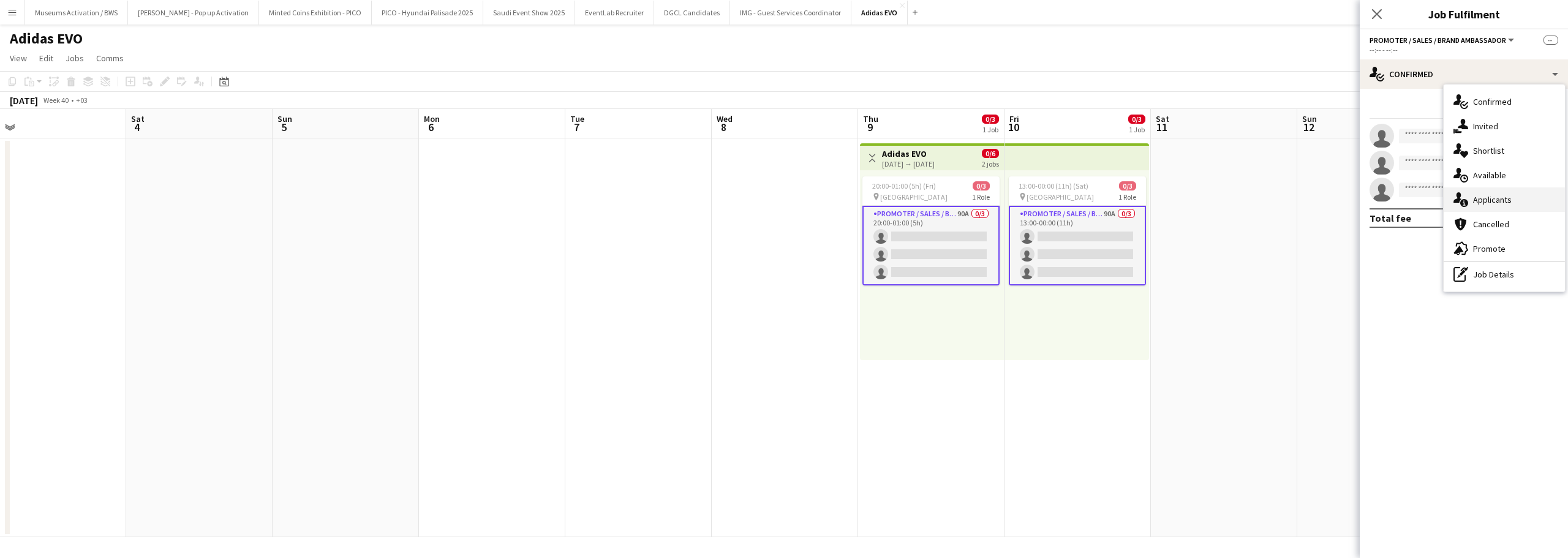
click at [1468, 197] on div "single-neutral-actions-information Applicants" at bounding box center [1505, 200] width 121 height 25
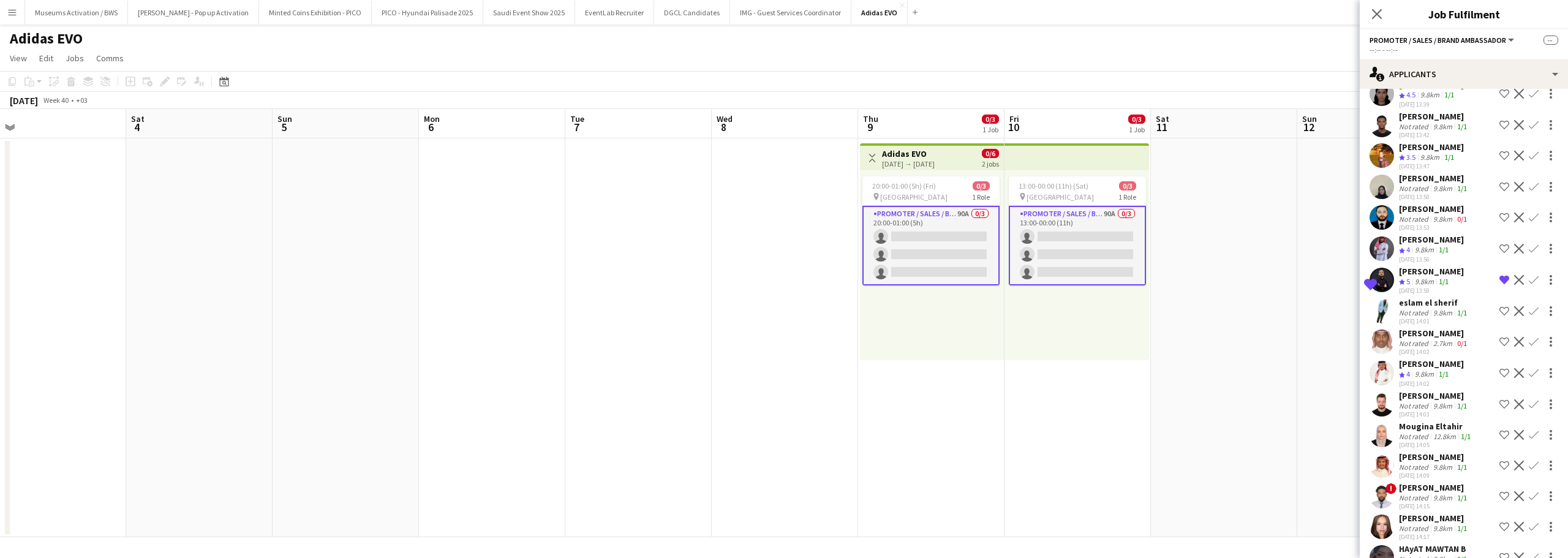
scroll to position [2425, 0]
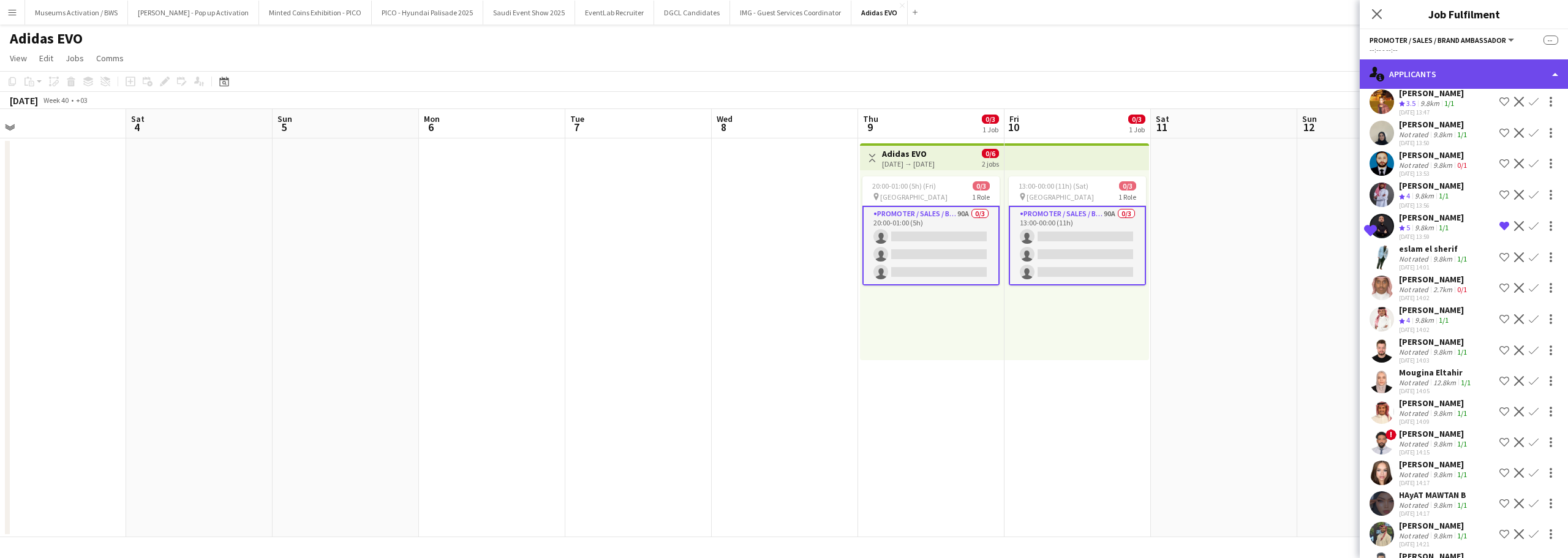
click at [1411, 76] on div "single-neutral-actions-information Applicants" at bounding box center [1464, 74] width 208 height 29
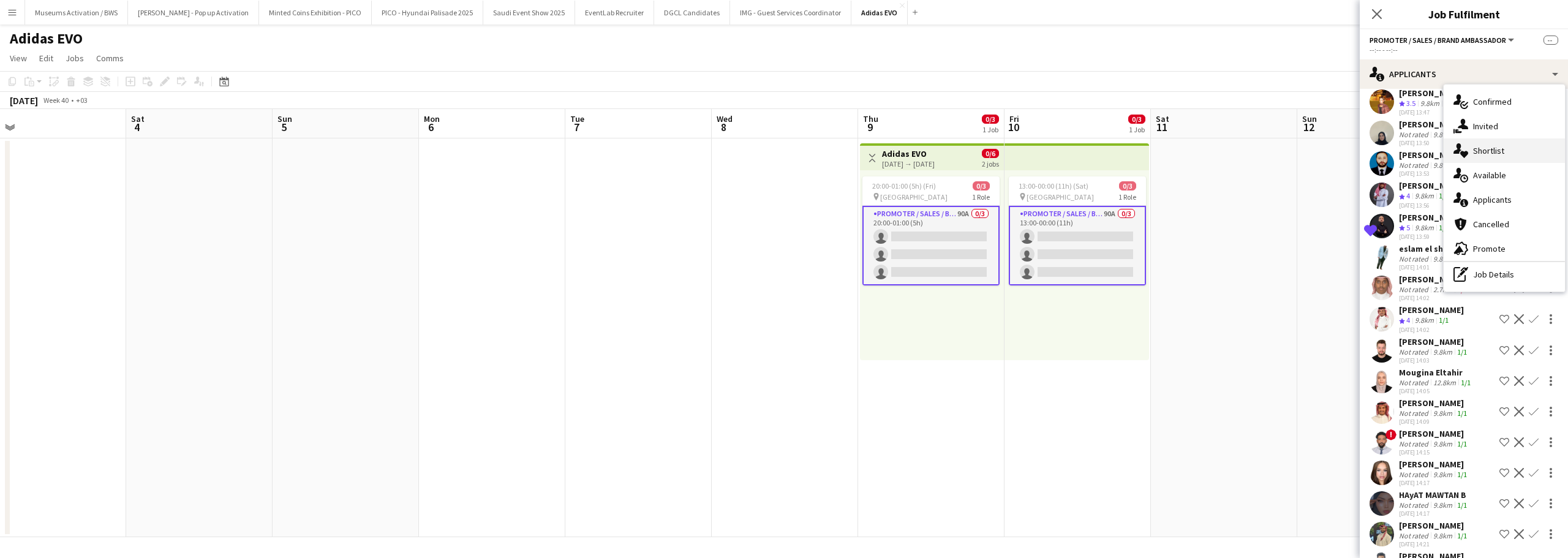
click at [1481, 152] on span "Shortlist" at bounding box center [1489, 150] width 31 height 11
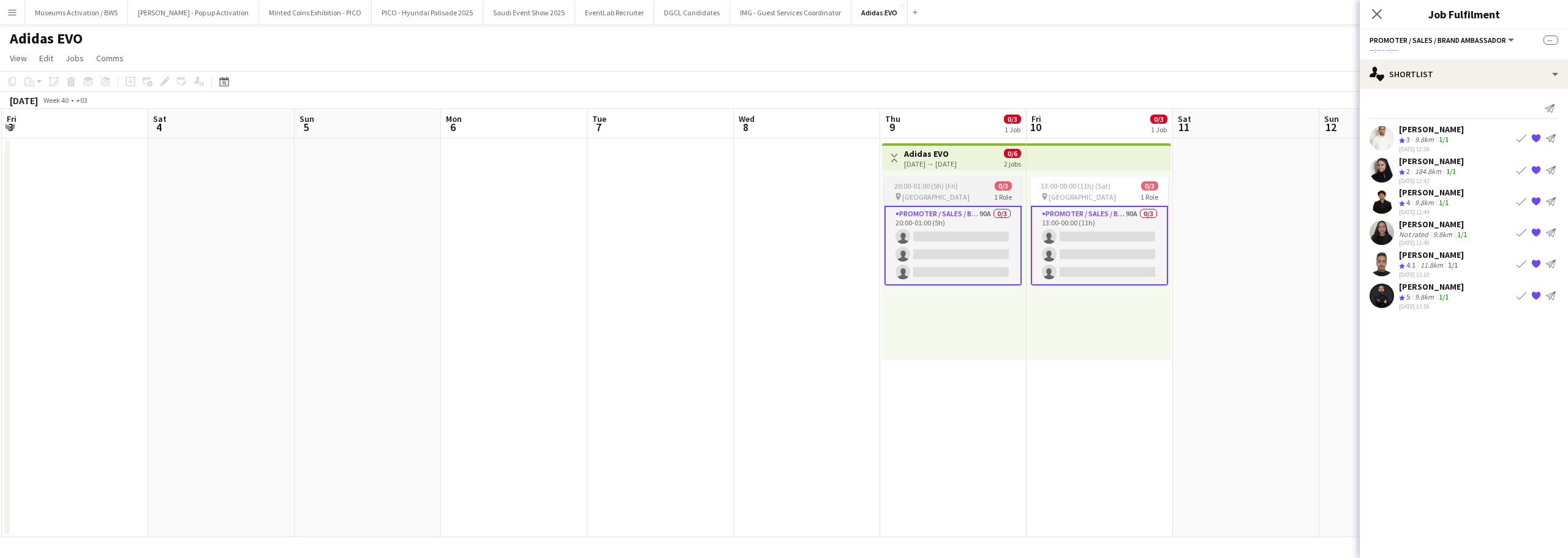
drag, startPoint x: 848, startPoint y: 251, endPoint x: 839, endPoint y: 263, distance: 15.0
click at [840, 260] on app-calendar-viewport "Tue 30 Wed 1 Thu 2 Fri 3 Sat 4 Sun 5 Mon 6 Tue 7 Wed 8 Thu 9 0/3 1 Job Fri 10 0…" at bounding box center [784, 323] width 1568 height 428
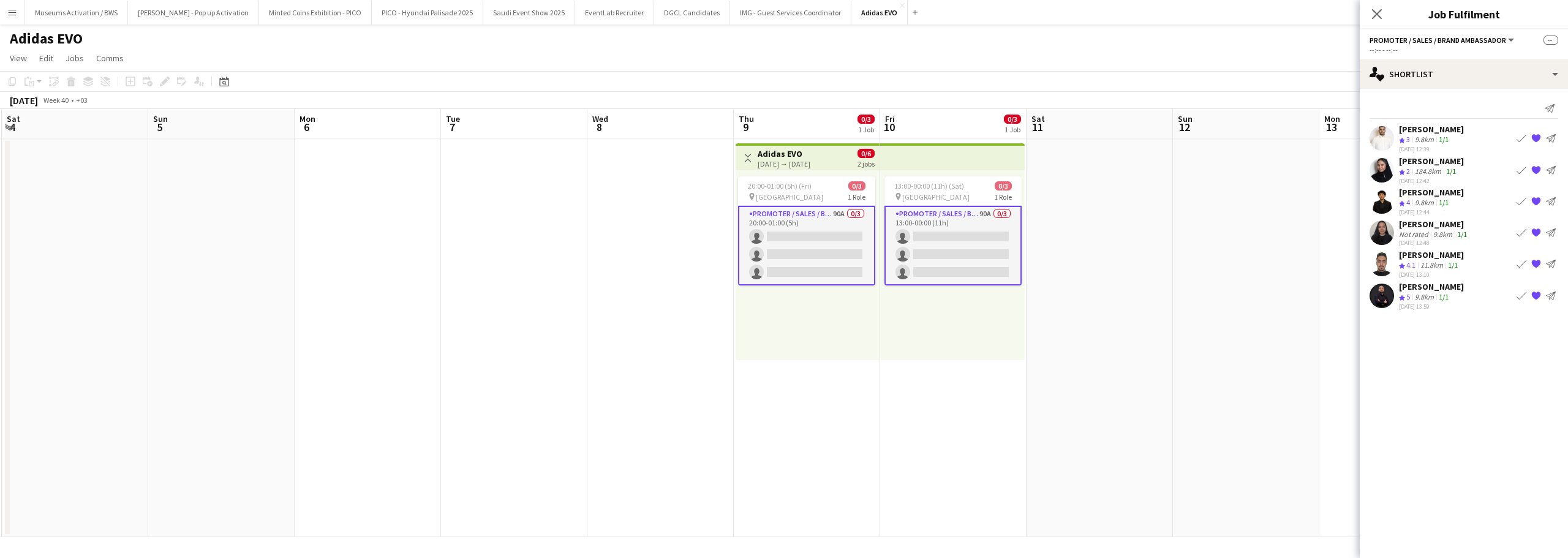
scroll to position [0, 439]
click at [842, 257] on app-card-role "Promoter / Sales / Brand Ambassador 90A 0/3 20:00-01:00 (5h) single-neutral-act…" at bounding box center [806, 245] width 137 height 79
click at [1557, 106] on app-icon "Share" at bounding box center [1550, 109] width 17 height 17
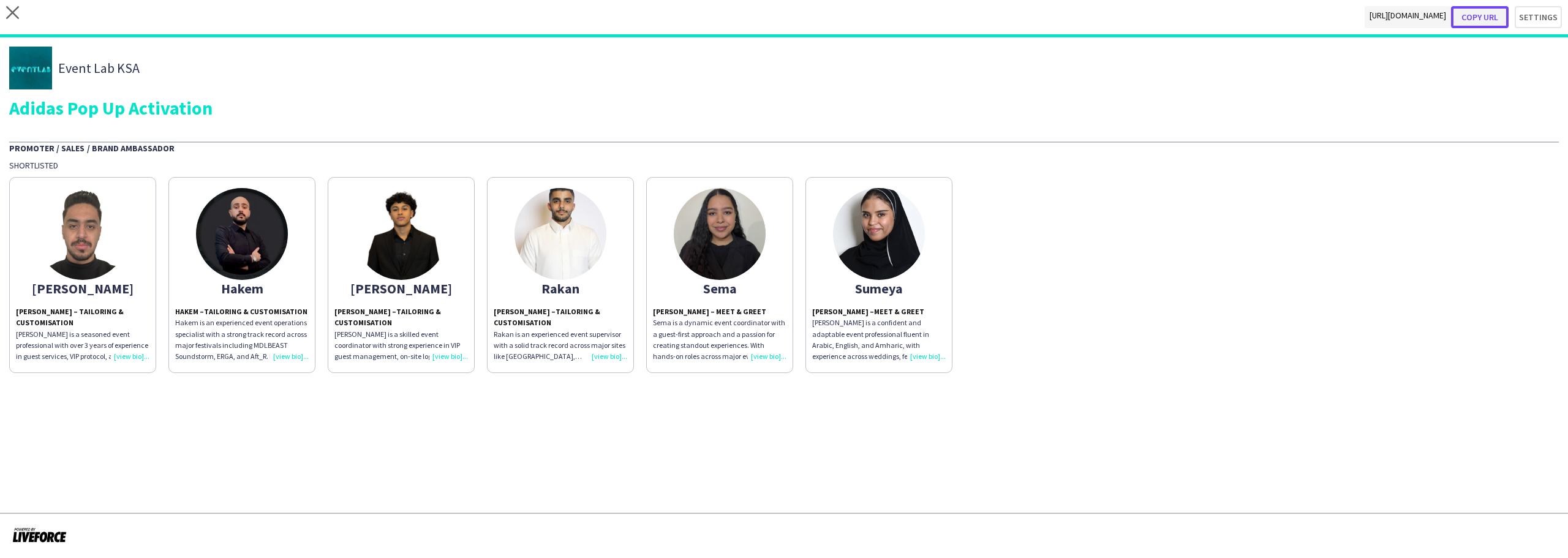
click at [1475, 17] on button "Copy url" at bounding box center [1480, 17] width 58 height 22
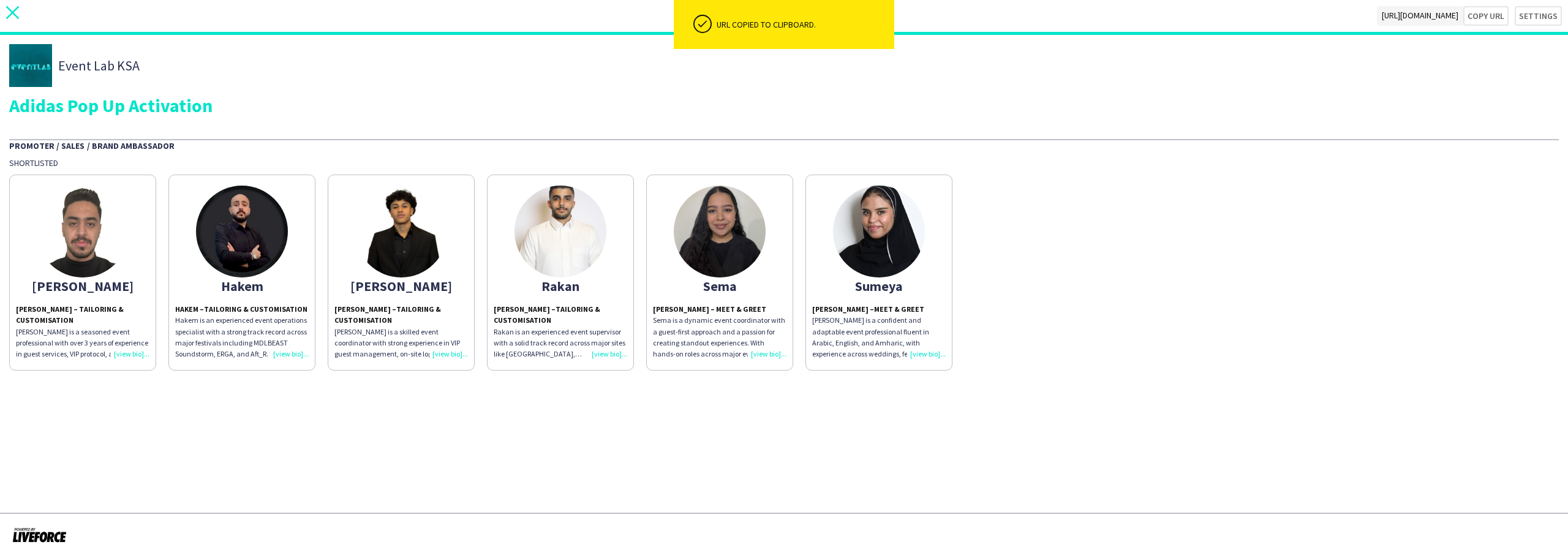
click at [13, 12] on icon at bounding box center [12, 12] width 13 height 13
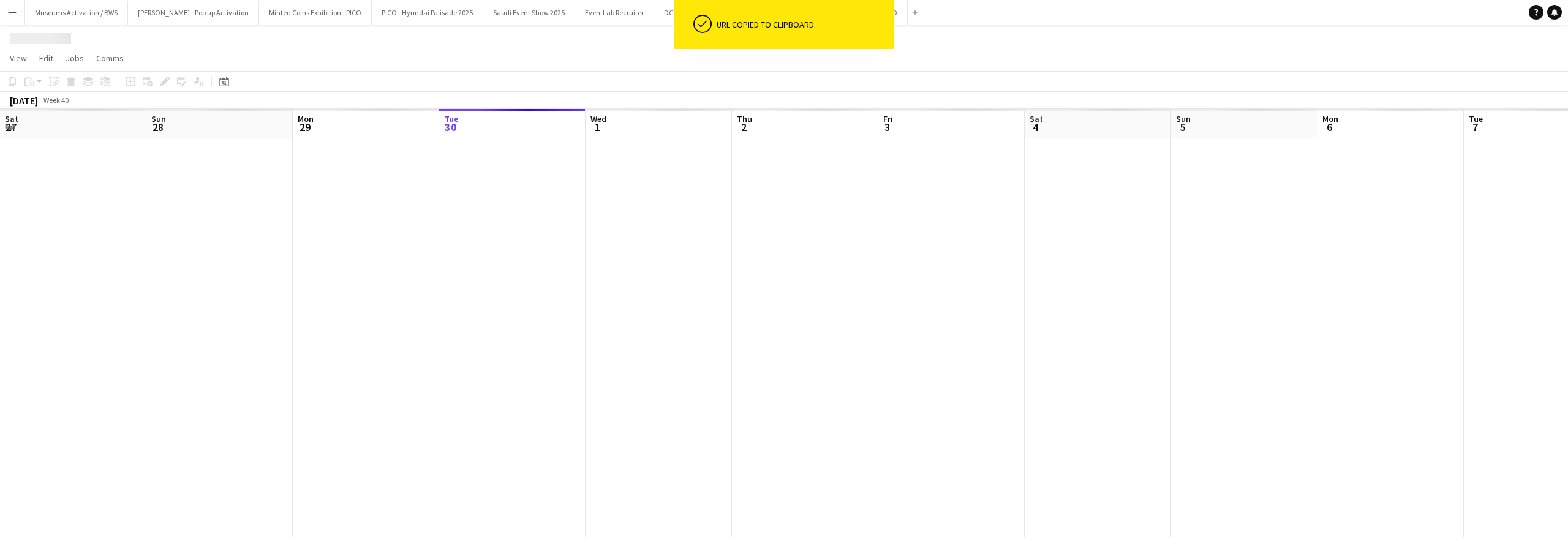
scroll to position [0, 293]
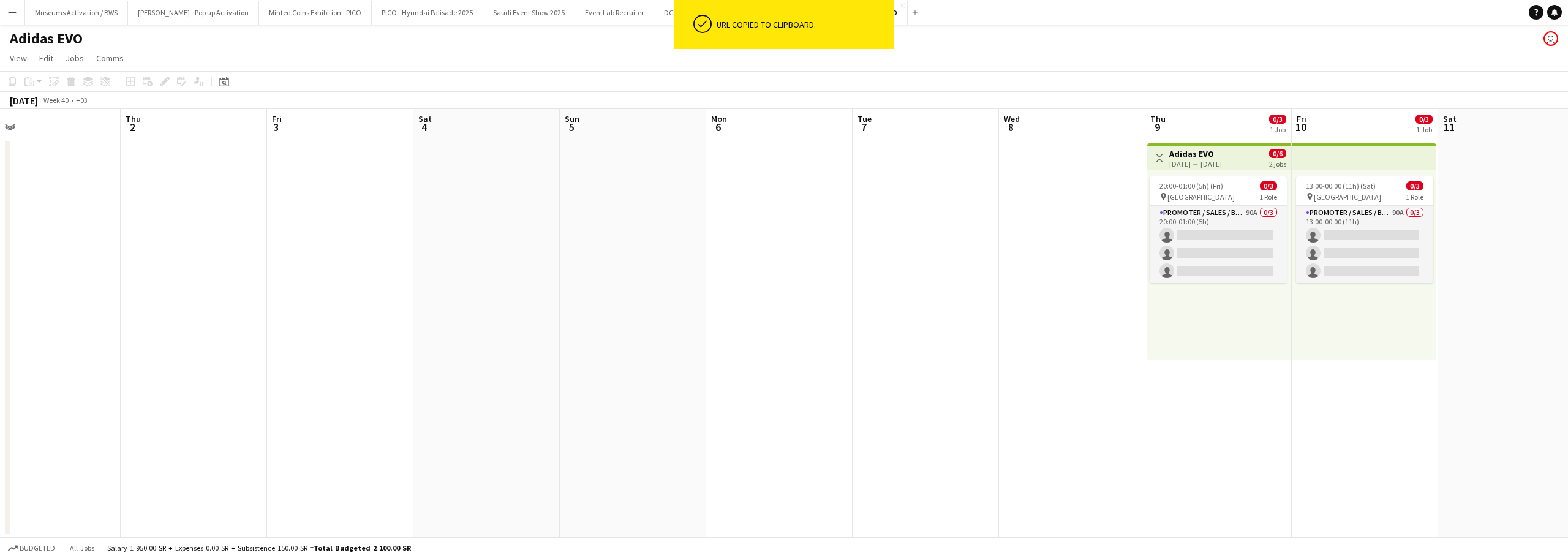
drag, startPoint x: 1217, startPoint y: 230, endPoint x: 723, endPoint y: 262, distance: 495.0
click at [732, 264] on app-calendar-viewport "Mon 29 Tue 30 Wed 1 Thu 2 Fri 3 Sat 4 Sun 5 Mon 6 Tue 7 Wed 8 Thu 9 0/3 1 Job F…" at bounding box center [784, 323] width 1568 height 428
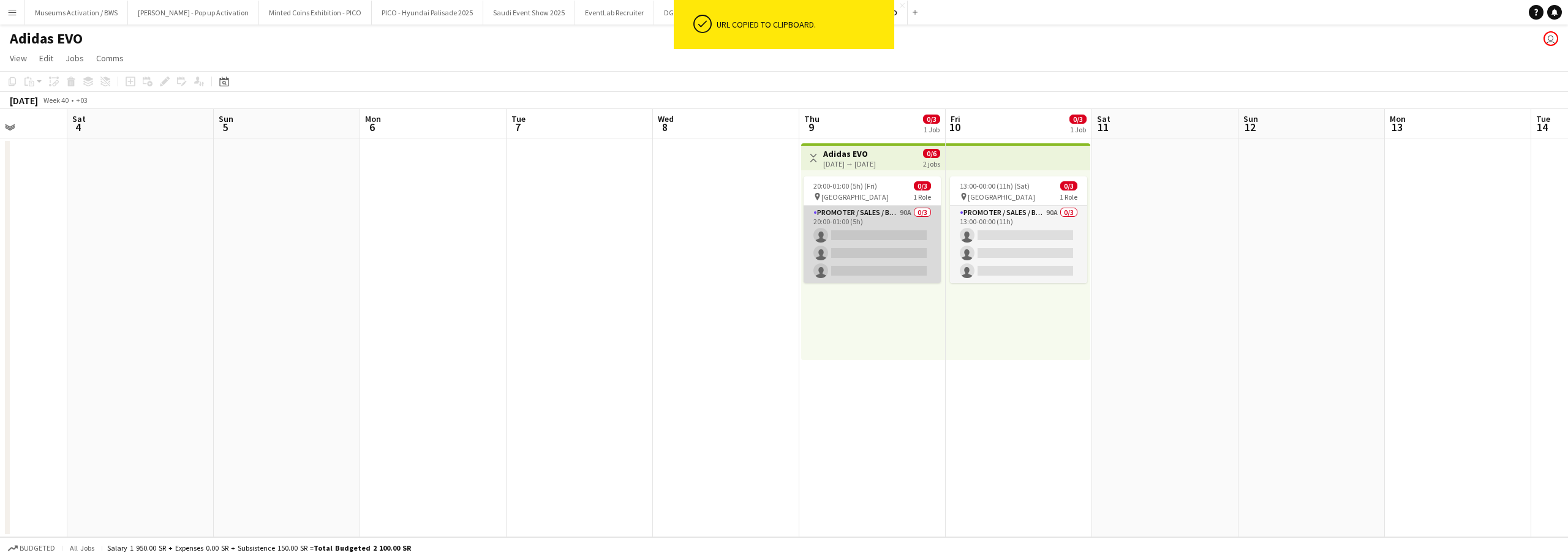
click at [847, 227] on app-card-role "Promoter / Sales / Brand Ambassador 90A 0/3 20:00-01:00 (5h) single-neutral-act…" at bounding box center [873, 244] width 137 height 77
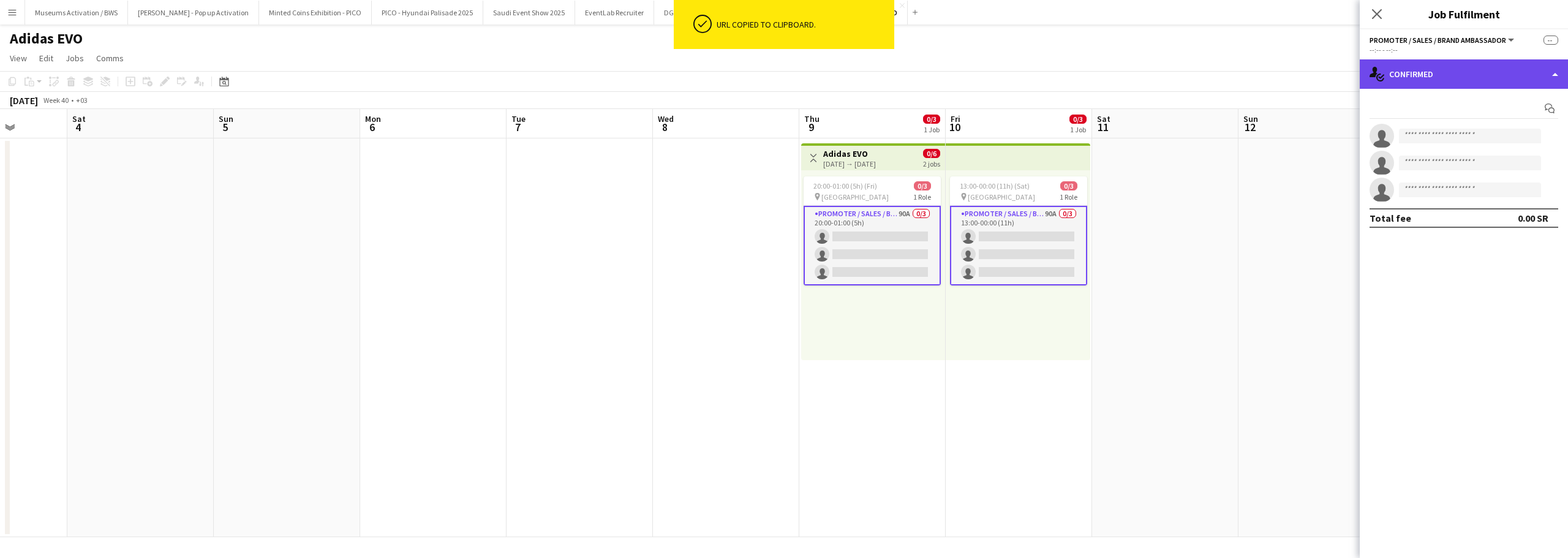
click at [1395, 70] on div "single-neutral-actions-check-2 Confirmed" at bounding box center [1464, 74] width 208 height 29
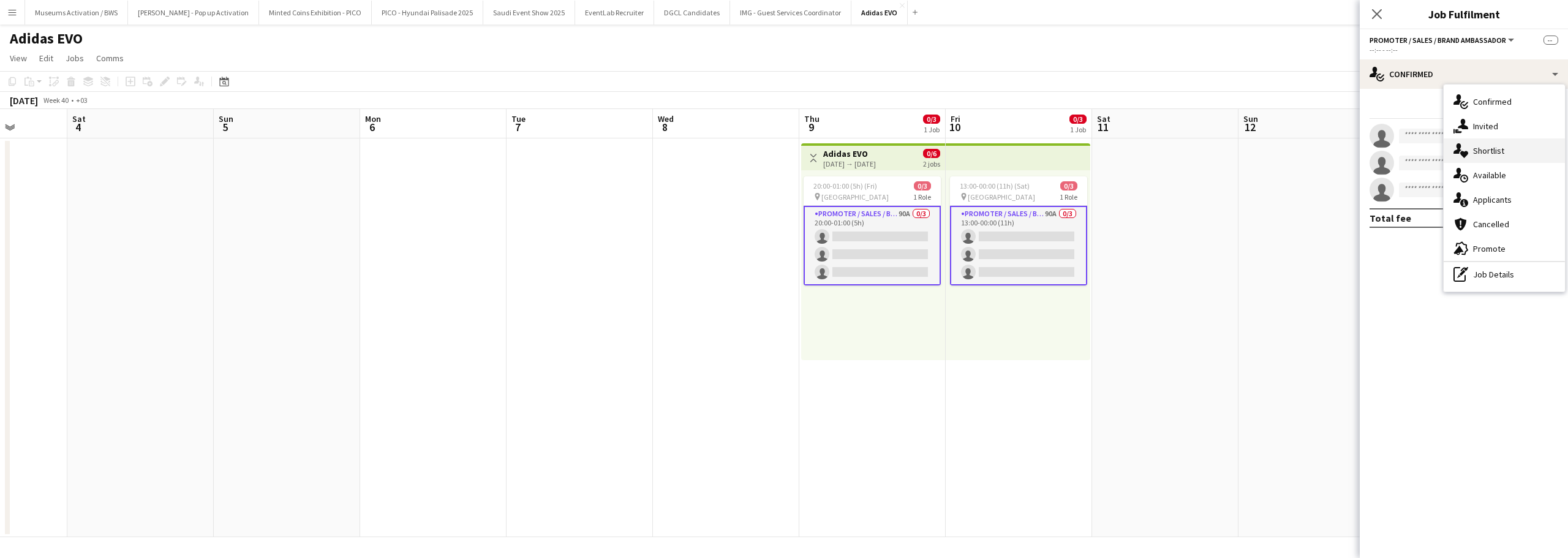
click at [1485, 155] on span "Shortlist" at bounding box center [1489, 150] width 31 height 11
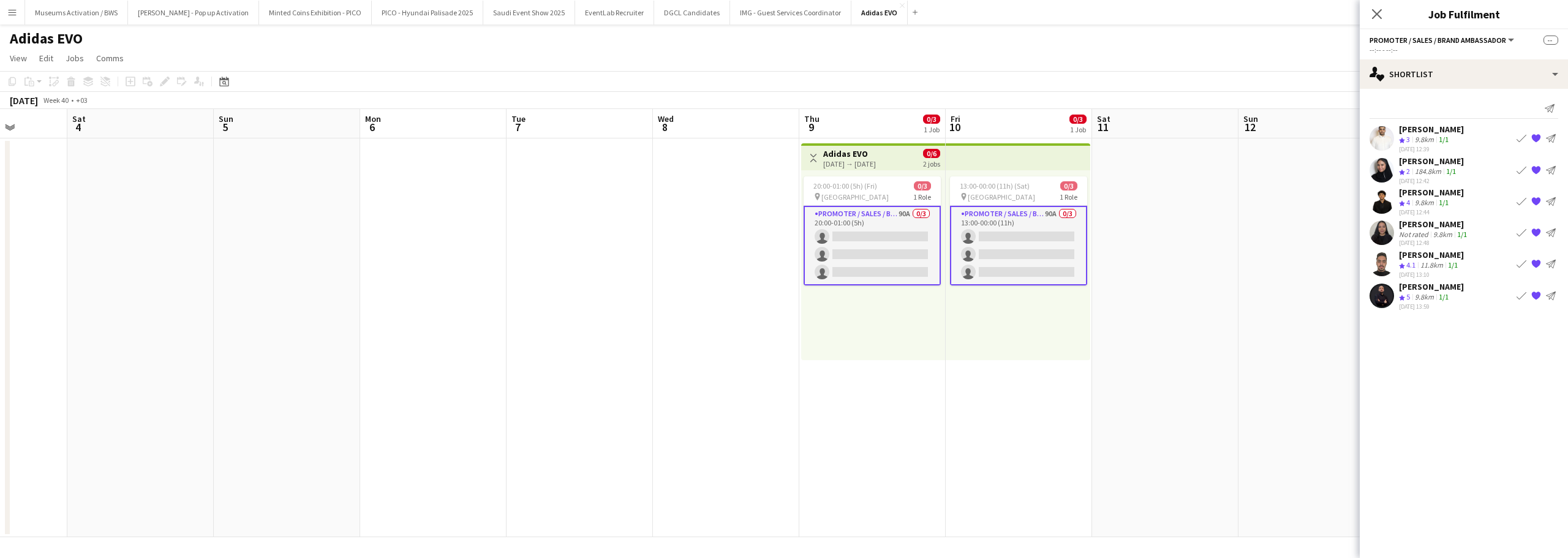
click at [1413, 261] on span "4.1" at bounding box center [1411, 264] width 9 height 9
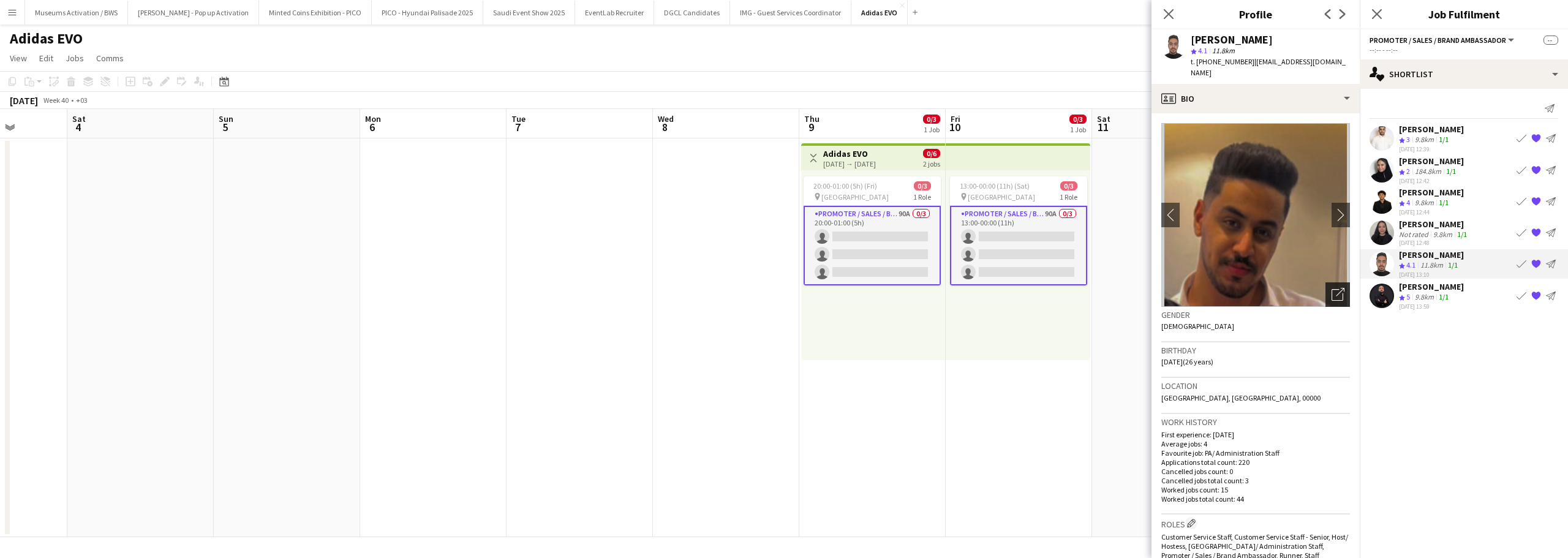
click at [1328, 282] on div "Open photos pop-in" at bounding box center [1338, 294] width 25 height 25
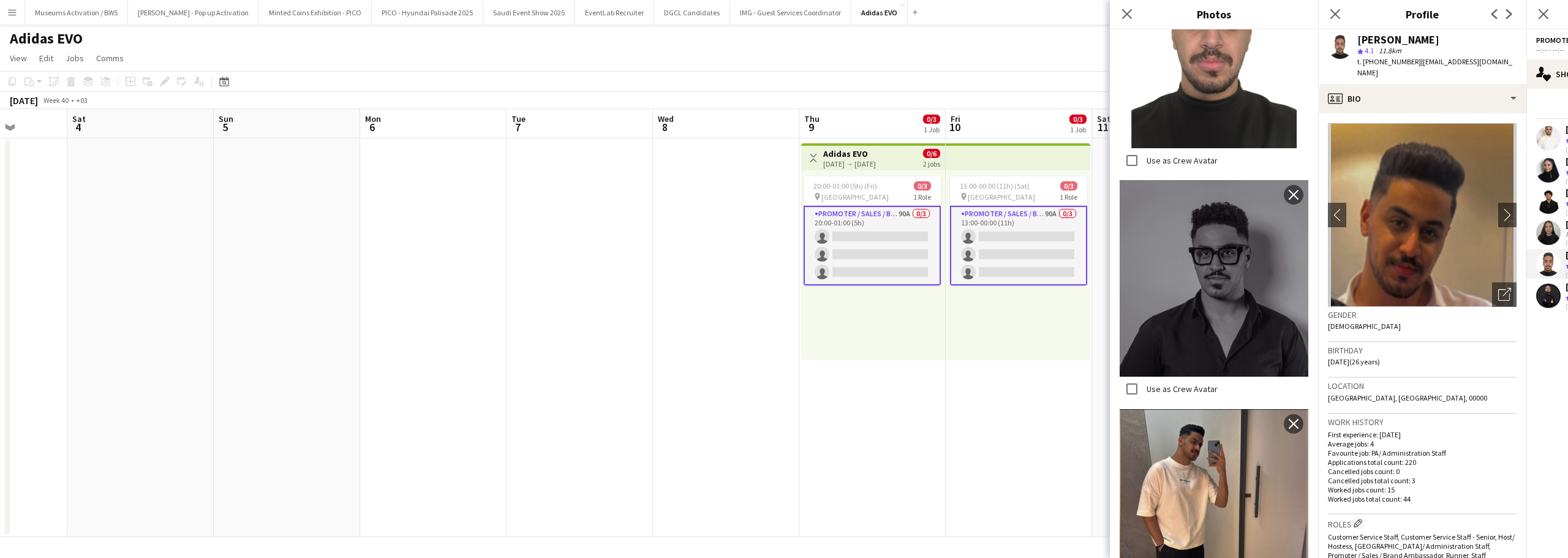
scroll to position [734, 0]
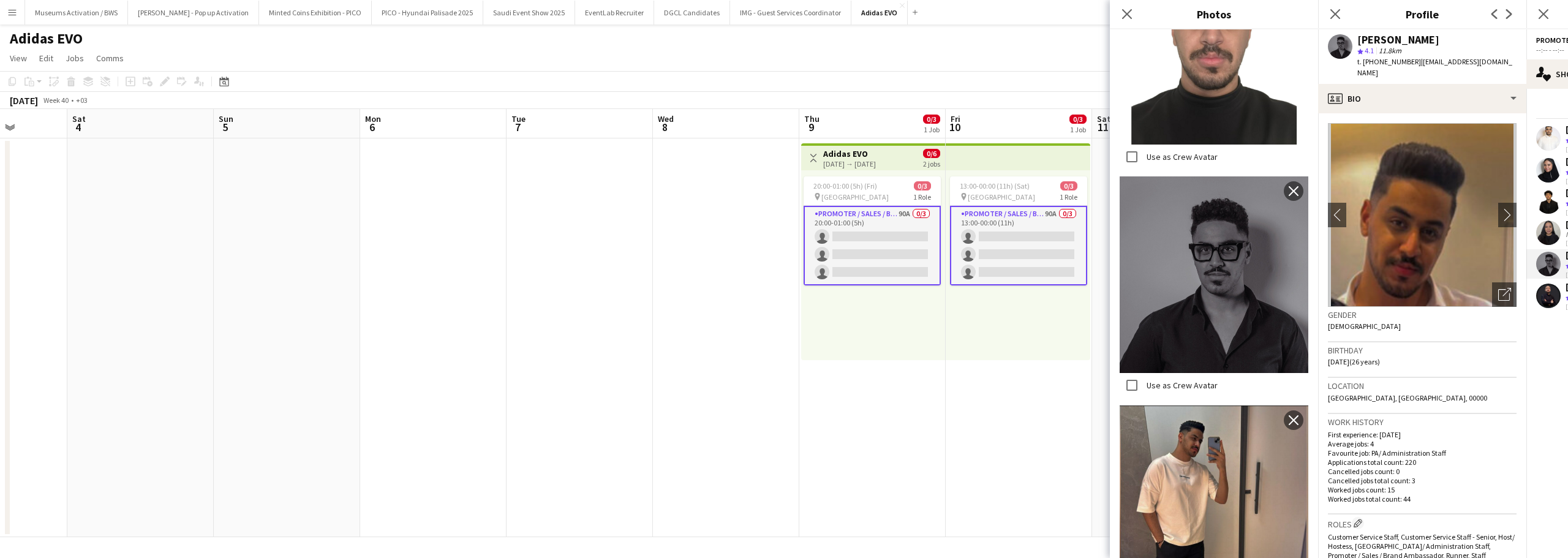
click at [1014, 358] on div "13:00-00:00 (11h) (Sat) 0/3 pin Al Maigliah Market Center 1 Role Promoter / Sal…" at bounding box center [1018, 265] width 144 height 190
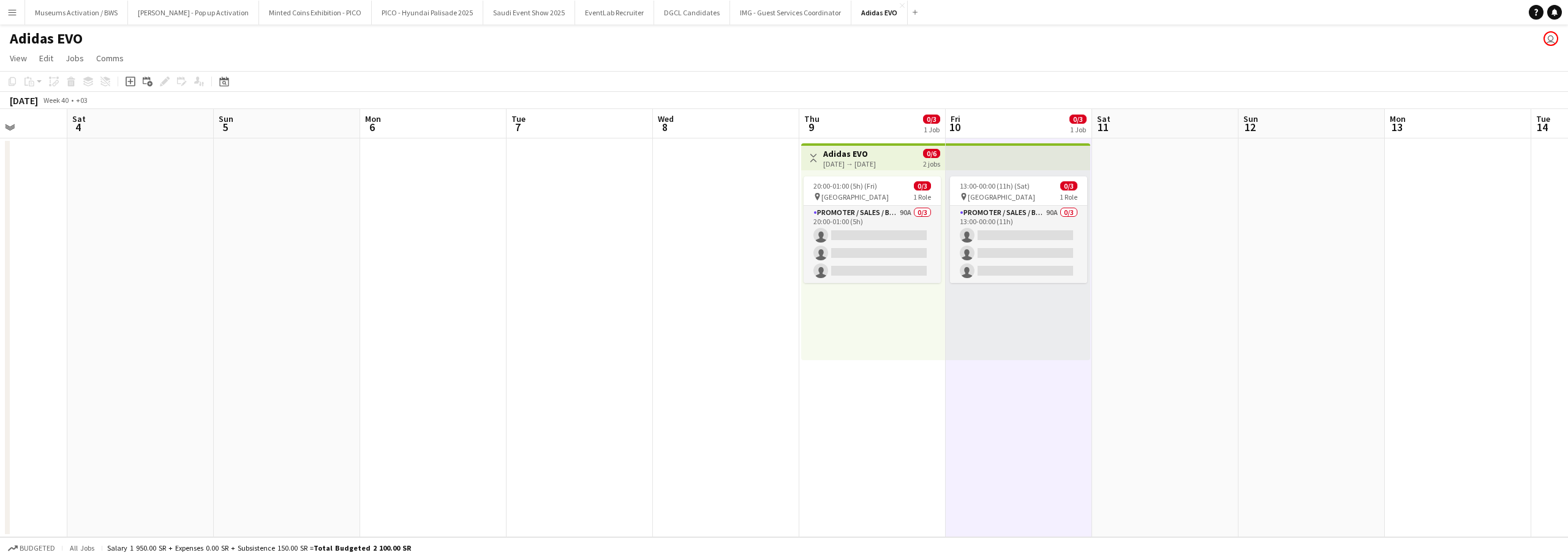
click at [881, 173] on div "20:00-01:00 (5h) (Fri) 0/3 pin Al Maigliah Market Center 1 Role Promoter / Sale…" at bounding box center [873, 265] width 144 height 190
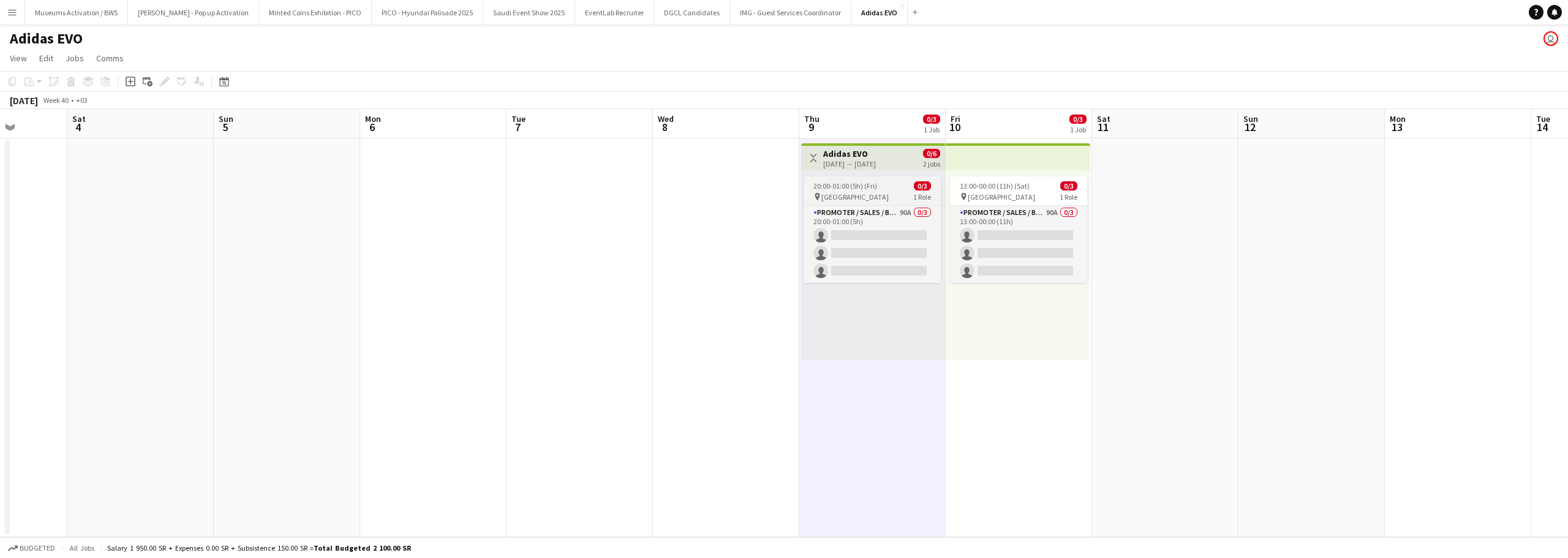
click at [884, 199] on span "Al Maigliah Market Center" at bounding box center [855, 197] width 67 height 9
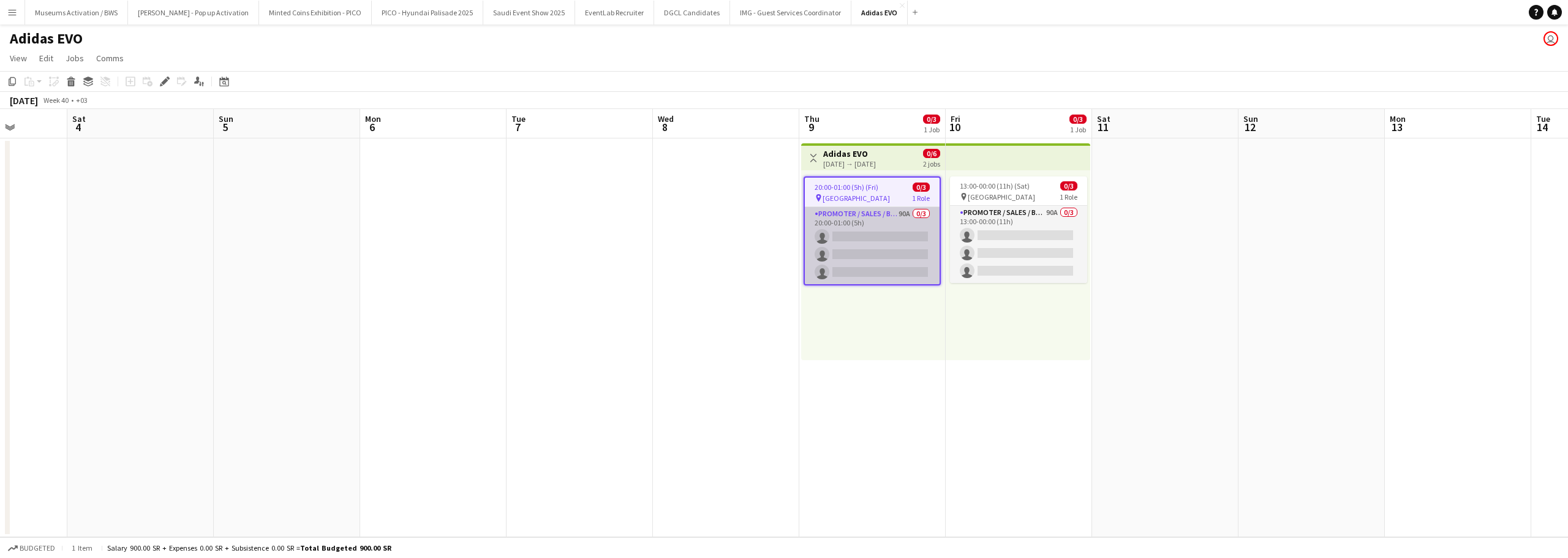
click at [873, 224] on app-card-role "Promoter / Sales / Brand Ambassador 90A 0/3 20:00-01:00 (5h) single-neutral-act…" at bounding box center [872, 245] width 135 height 77
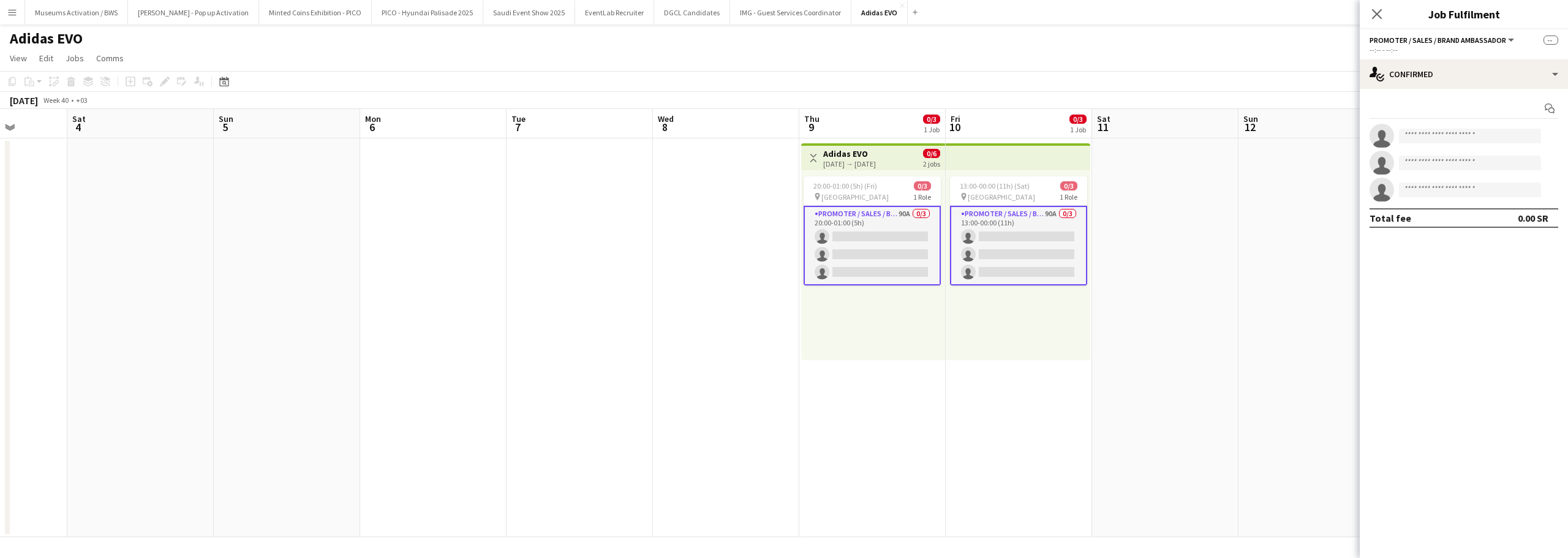
click at [873, 224] on app-card-role "Promoter / Sales / Brand Ambassador 90A 0/3 20:00-01:00 (5h) single-neutral-act…" at bounding box center [873, 245] width 137 height 79
click at [1556, 109] on app-icon "Share" at bounding box center [1550, 109] width 17 height 17
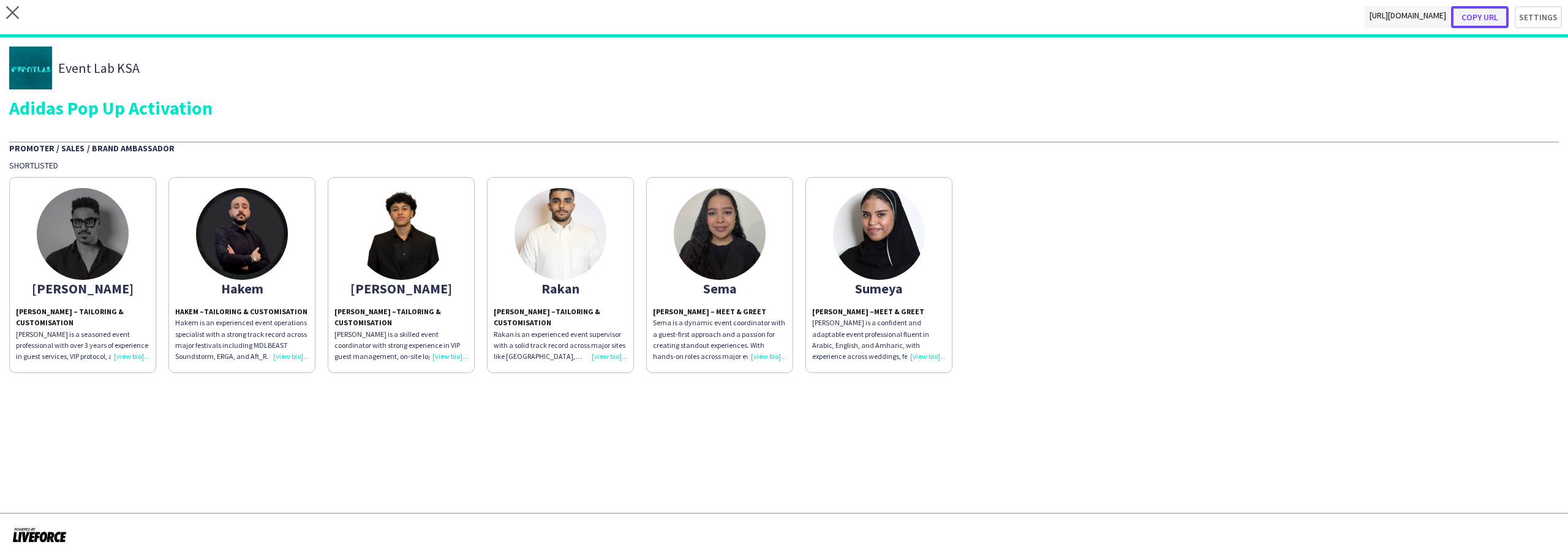
click at [1490, 21] on button "Copy url" at bounding box center [1480, 17] width 58 height 22
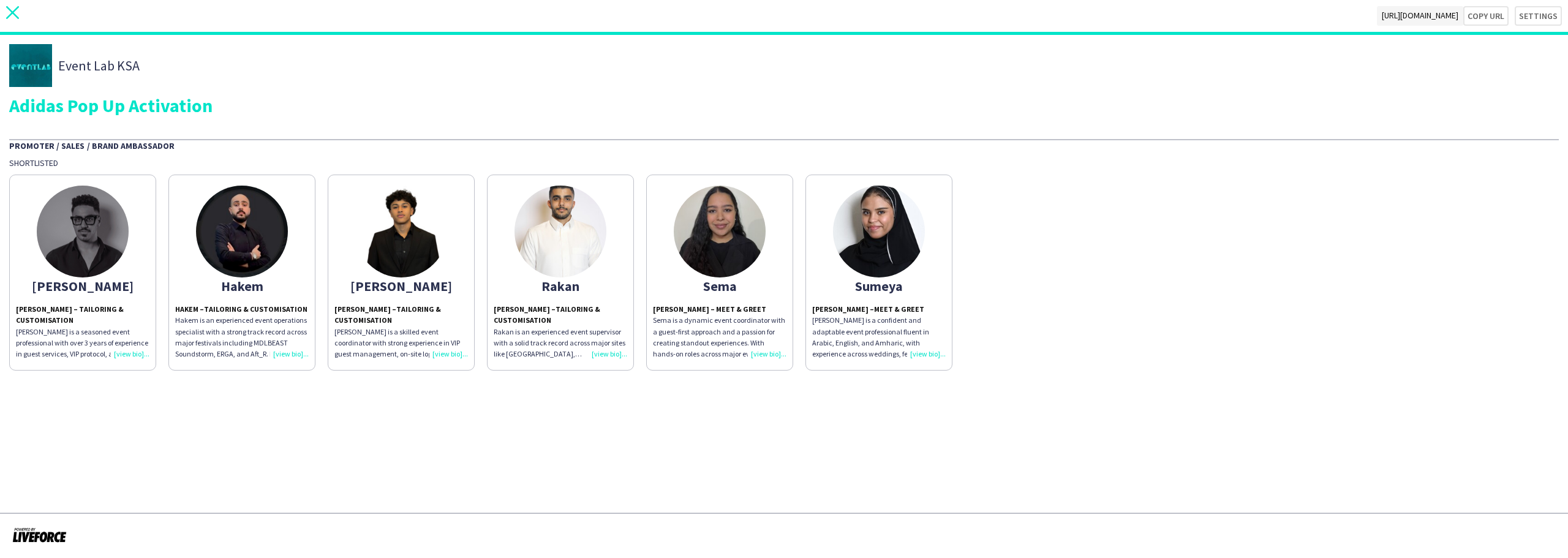
click at [15, 9] on icon "close" at bounding box center [12, 12] width 13 height 13
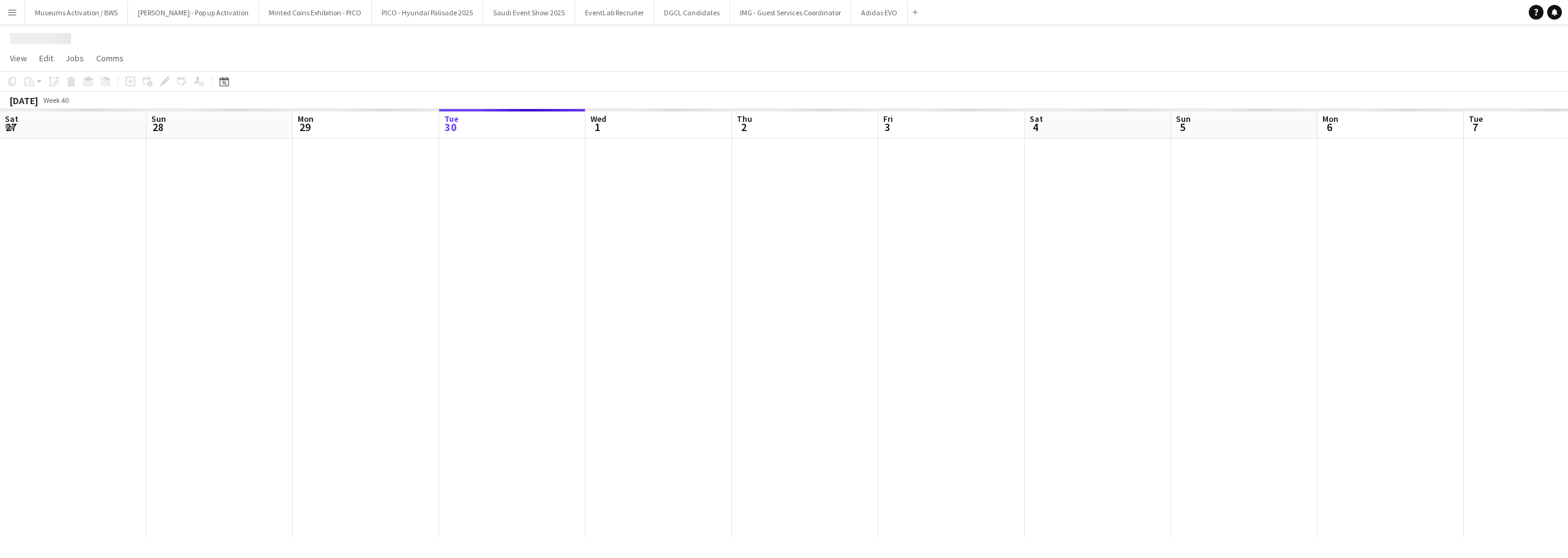
scroll to position [0, 293]
